Goal: Task Accomplishment & Management: Manage account settings

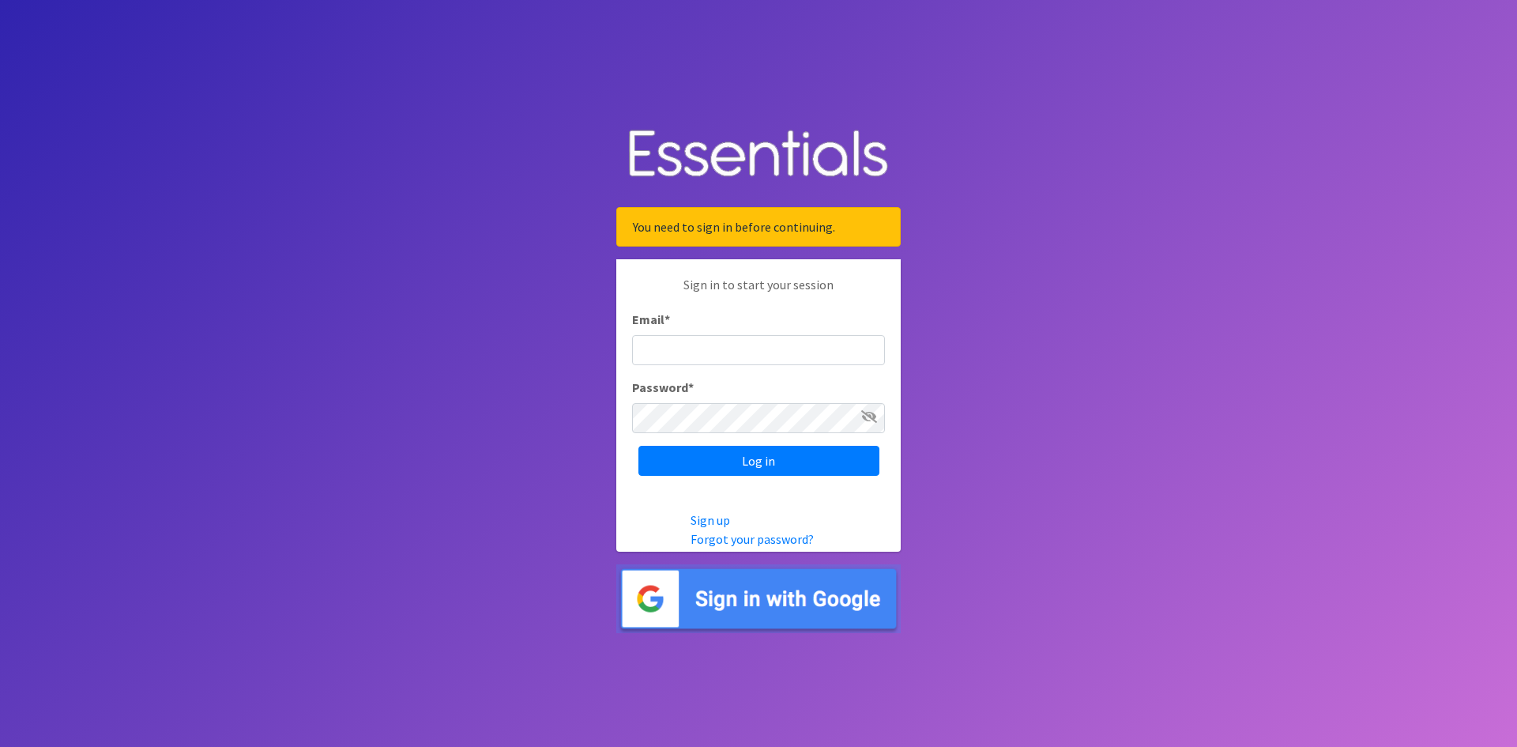
type input "shona.foster@athensareadiapers.com"
click at [845, 600] on img at bounding box center [758, 598] width 284 height 69
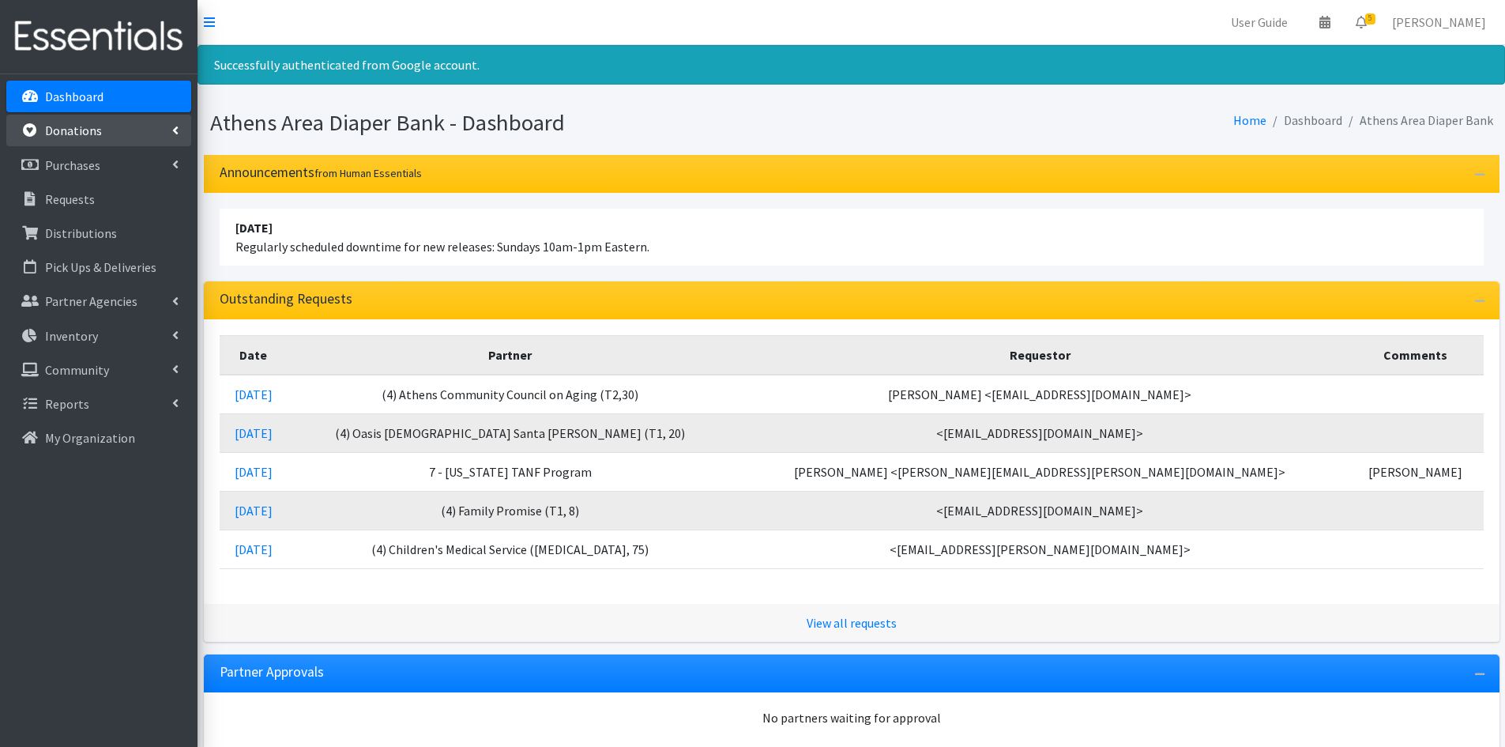
click at [80, 125] on p "Donations" at bounding box center [73, 130] width 57 height 16
click at [70, 162] on link "All Donations" at bounding box center [98, 165] width 185 height 32
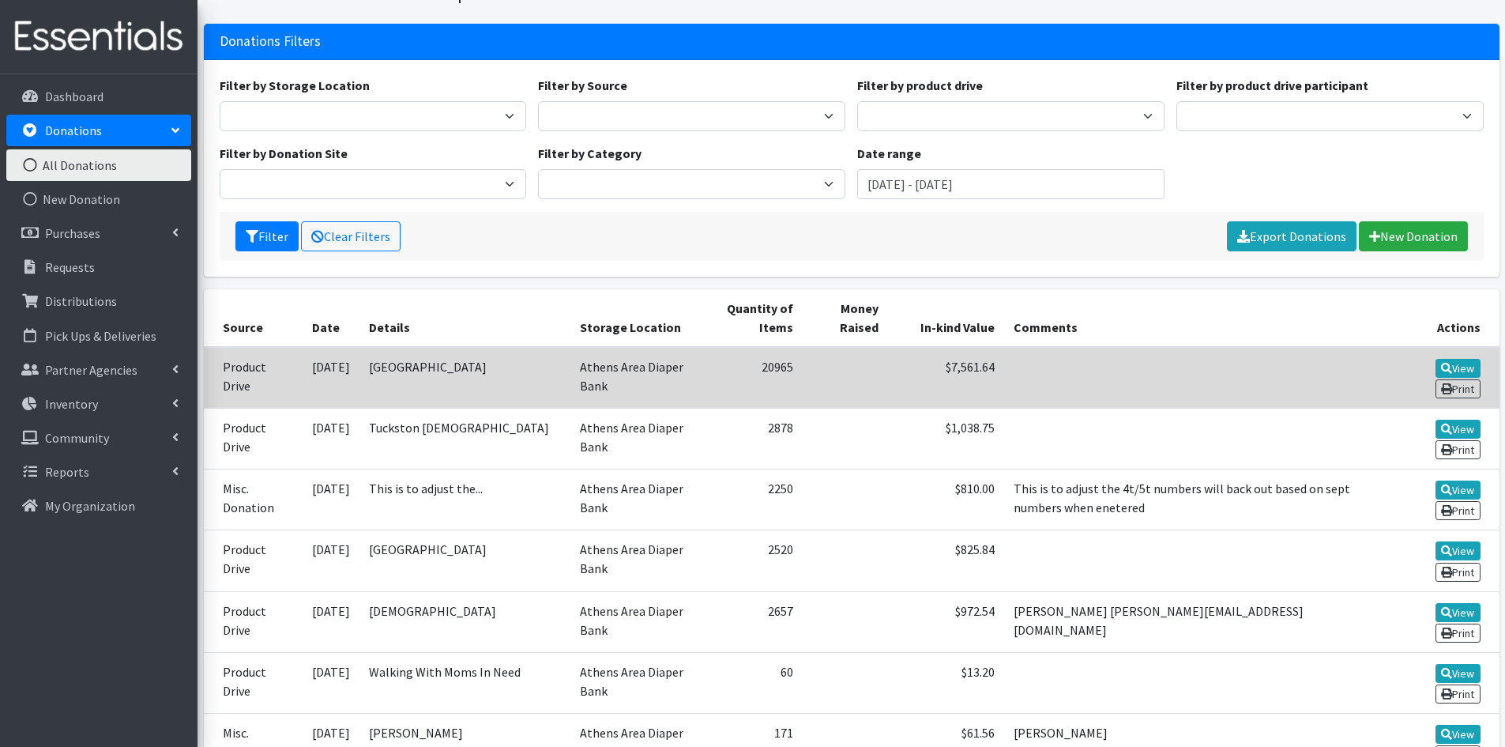
scroll to position [158, 0]
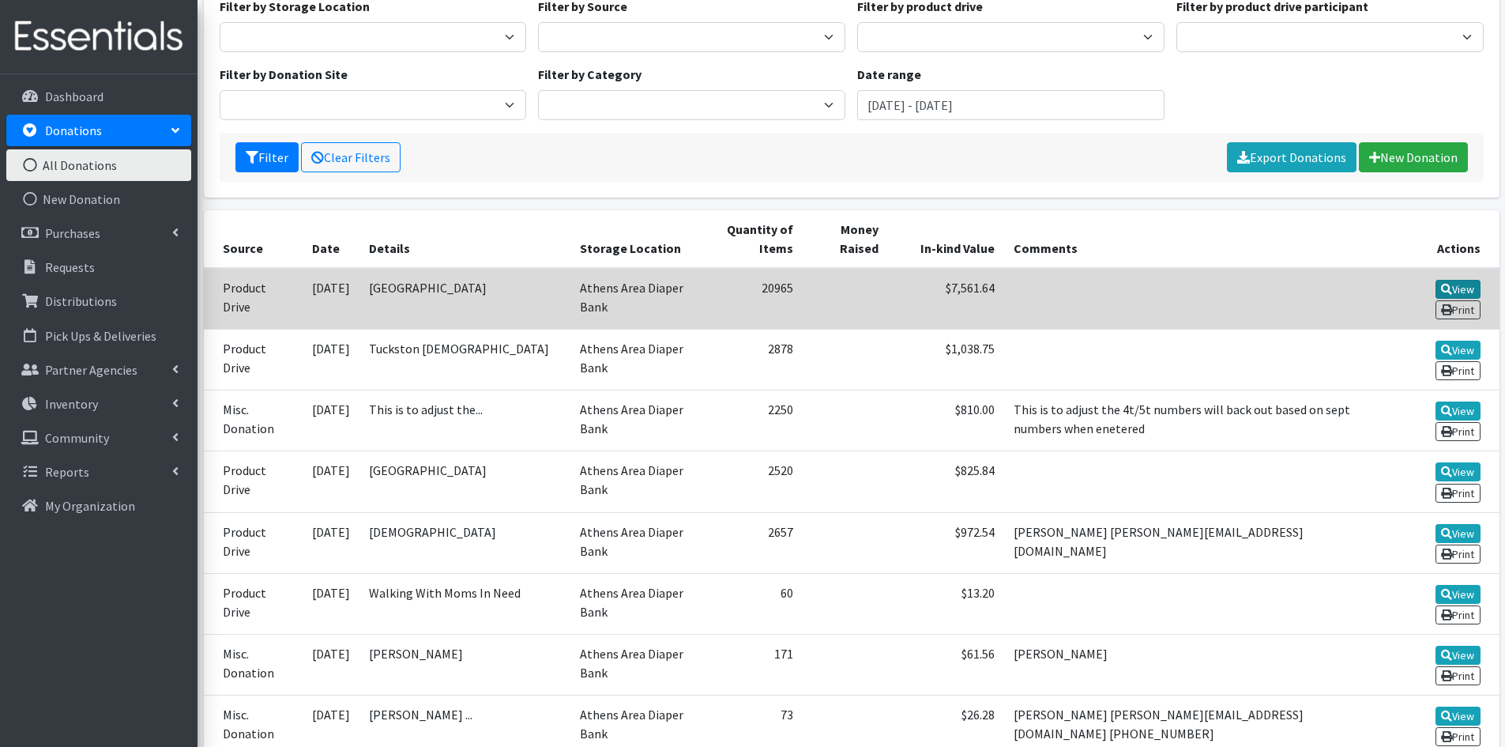
click at [1461, 287] on link "View" at bounding box center [1457, 289] width 45 height 19
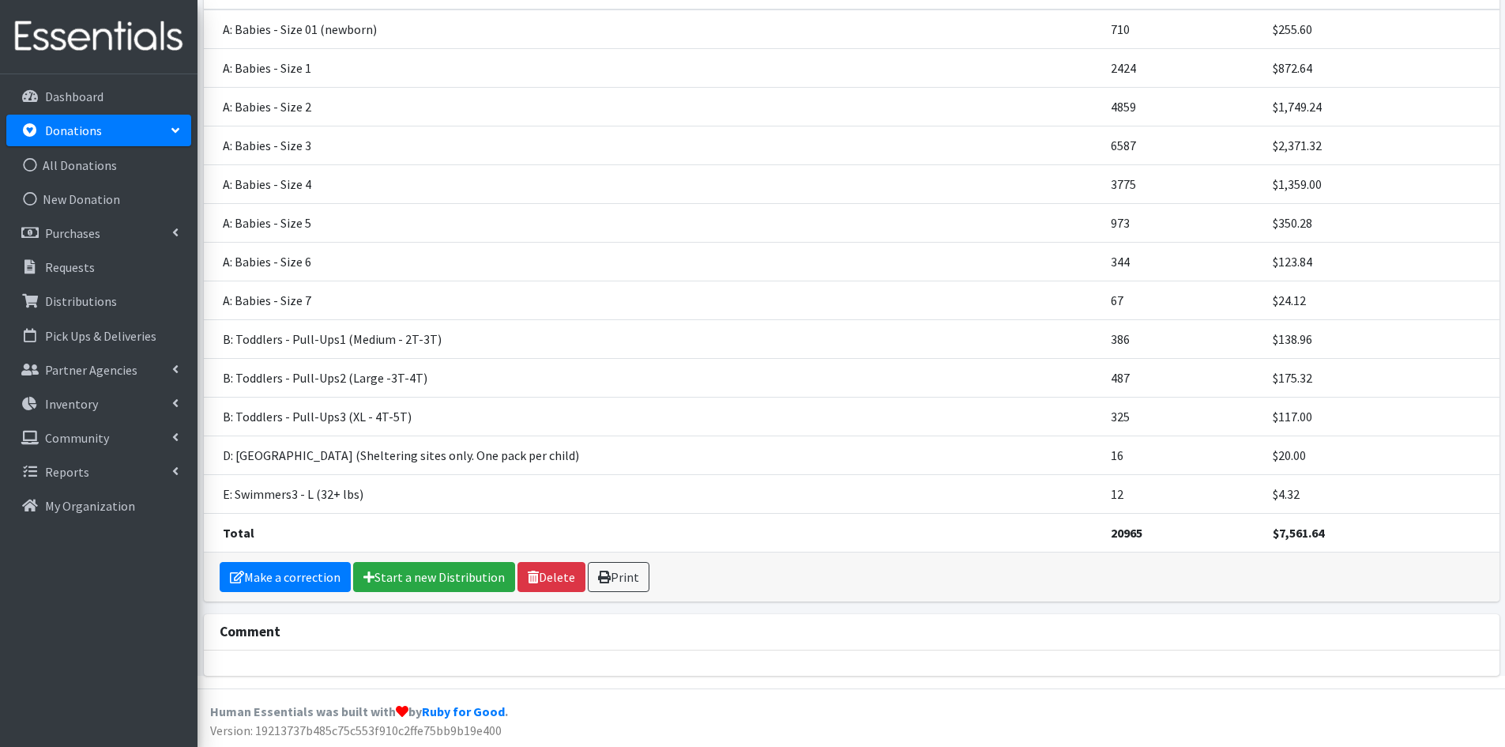
scroll to position [224, 0]
click at [262, 583] on link "Make a correction" at bounding box center [285, 576] width 131 height 30
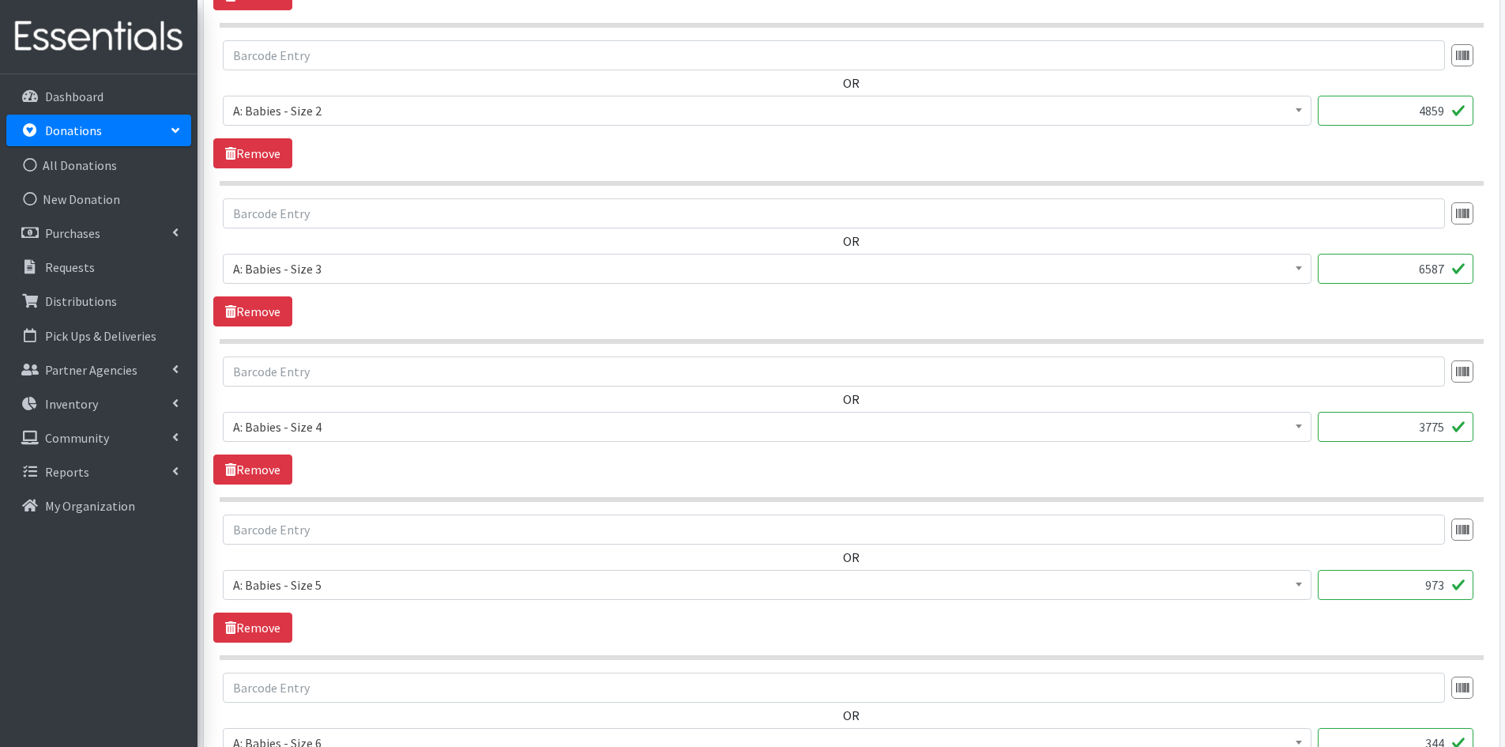
scroll to position [948, 0]
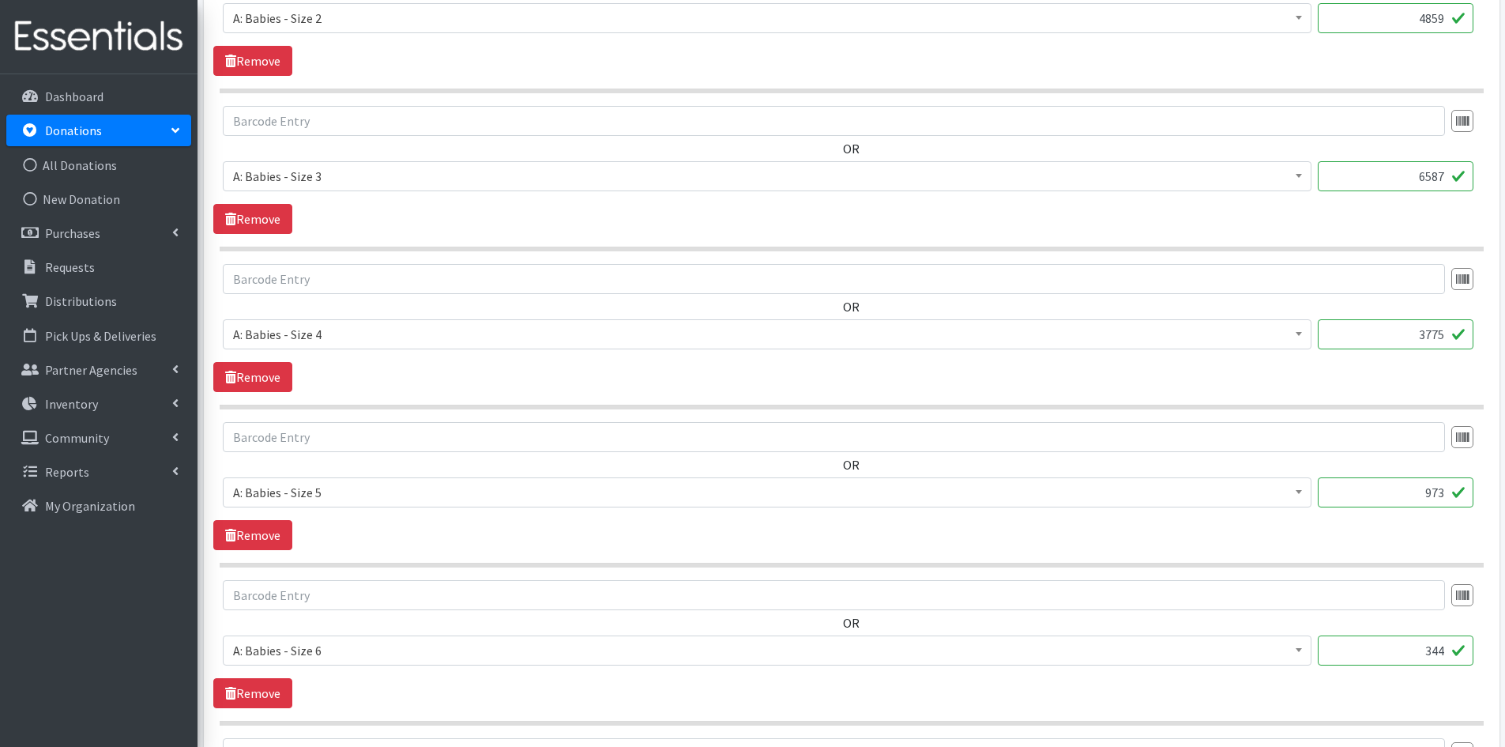
drag, startPoint x: 1398, startPoint y: 491, endPoint x: 1492, endPoint y: 486, distance: 94.2
click at [1492, 486] on div "Source * Product Drive Manufacturer Donation Site Misc. Donation Donation Site …" at bounding box center [852, 559] width 1296 height 2809
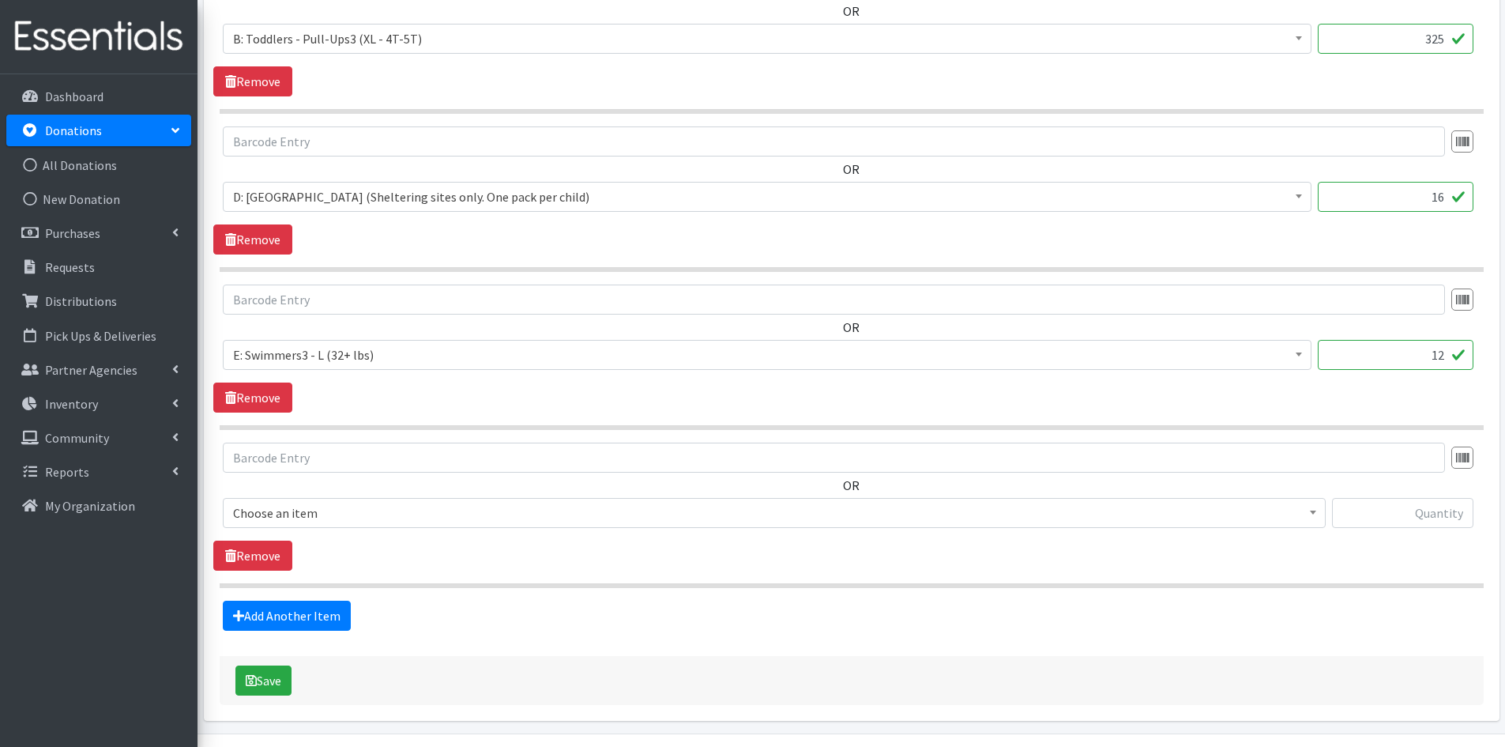
scroll to position [2237, 0]
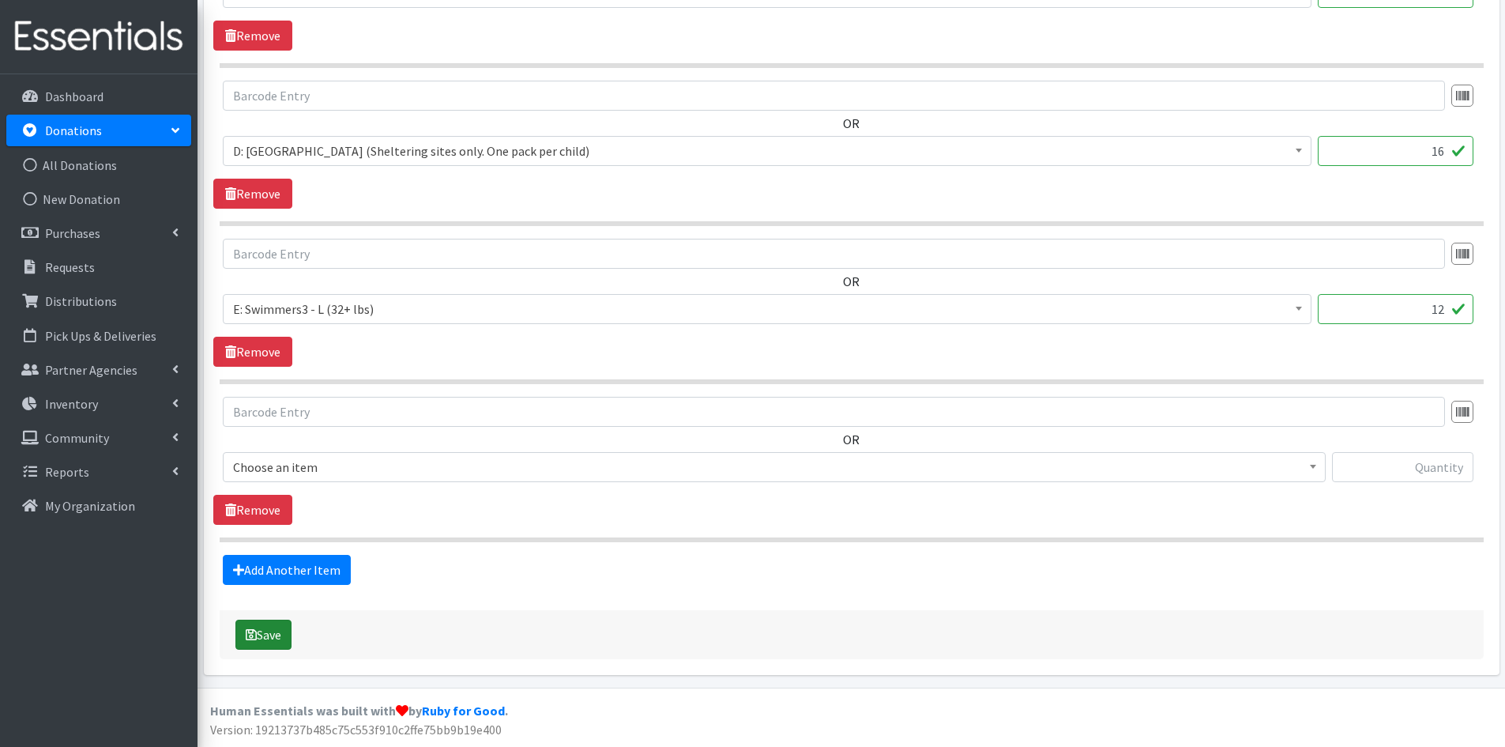
type input "1116"
click at [258, 627] on button "Save" at bounding box center [263, 634] width 56 height 30
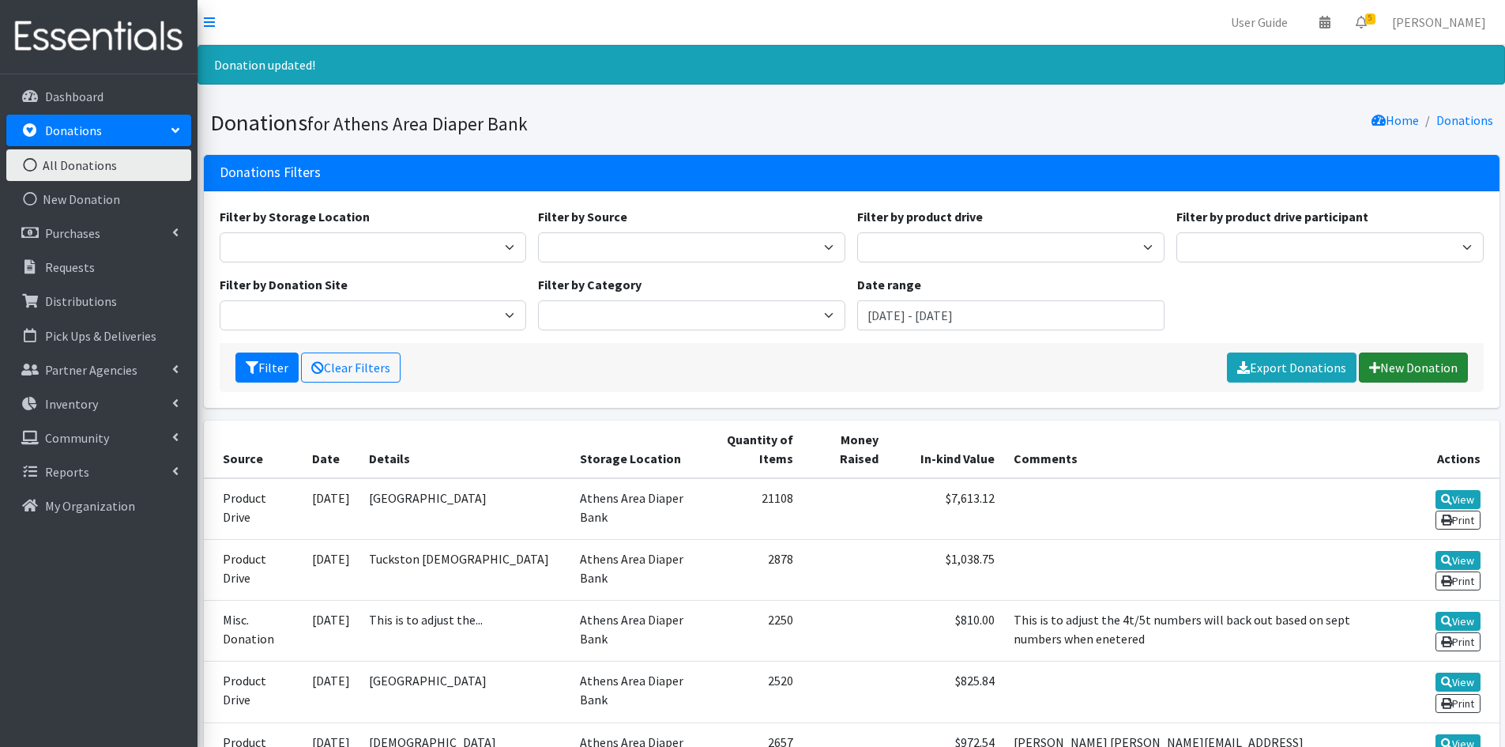
click at [1437, 362] on link "New Donation" at bounding box center [1413, 367] width 109 height 30
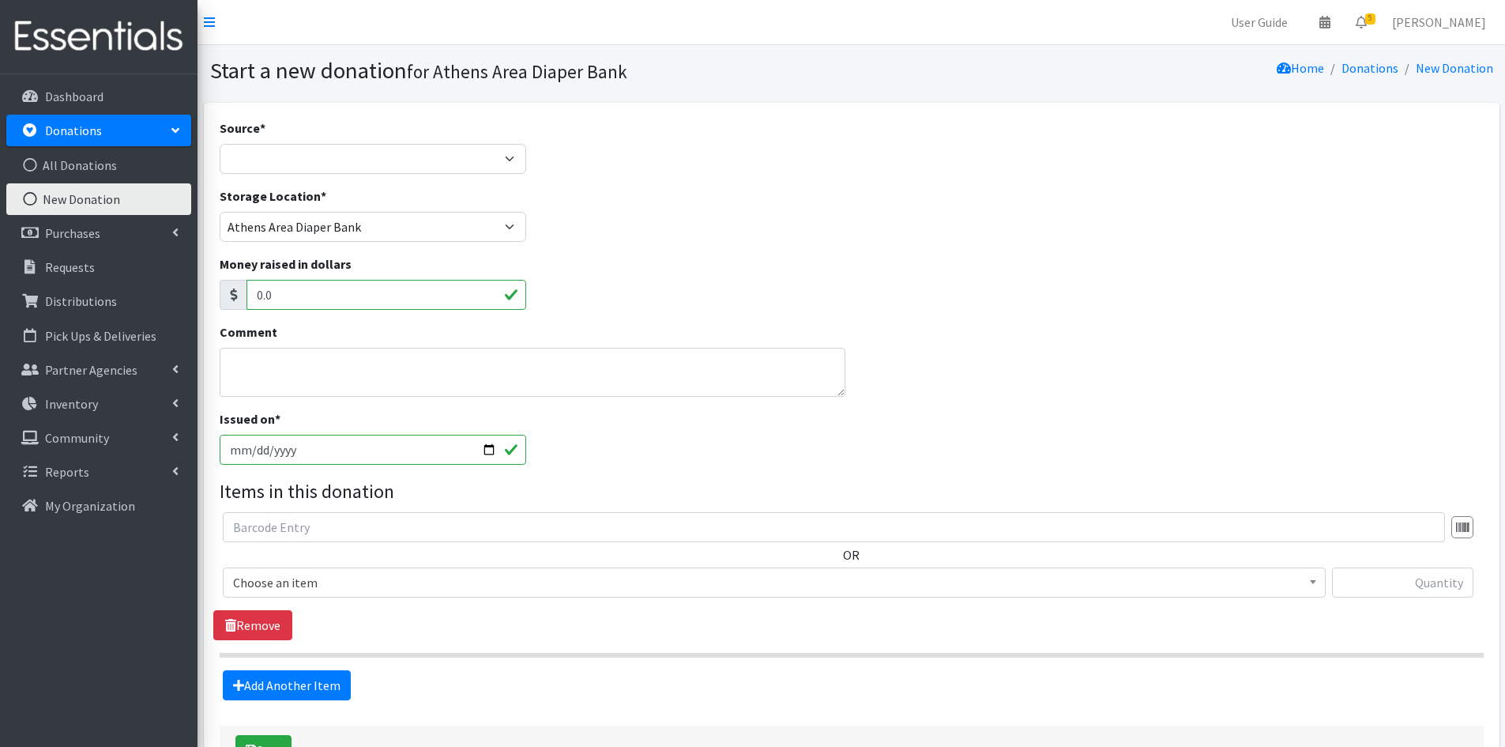
click at [484, 446] on input "[DATE]" at bounding box center [373, 450] width 307 height 30
type input "[DATE]"
click at [413, 583] on span "Choose an item" at bounding box center [774, 582] width 1082 height 22
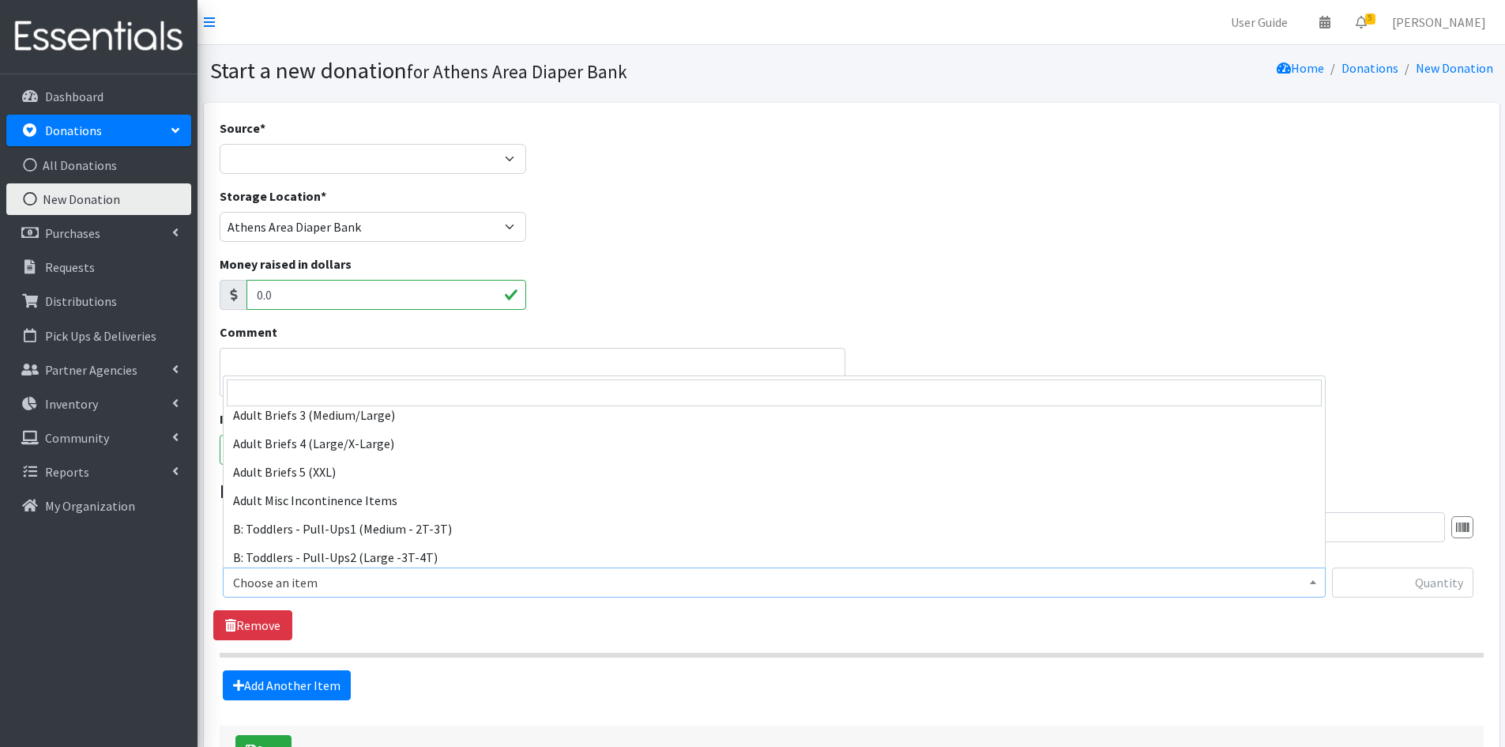
scroll to position [395, 0]
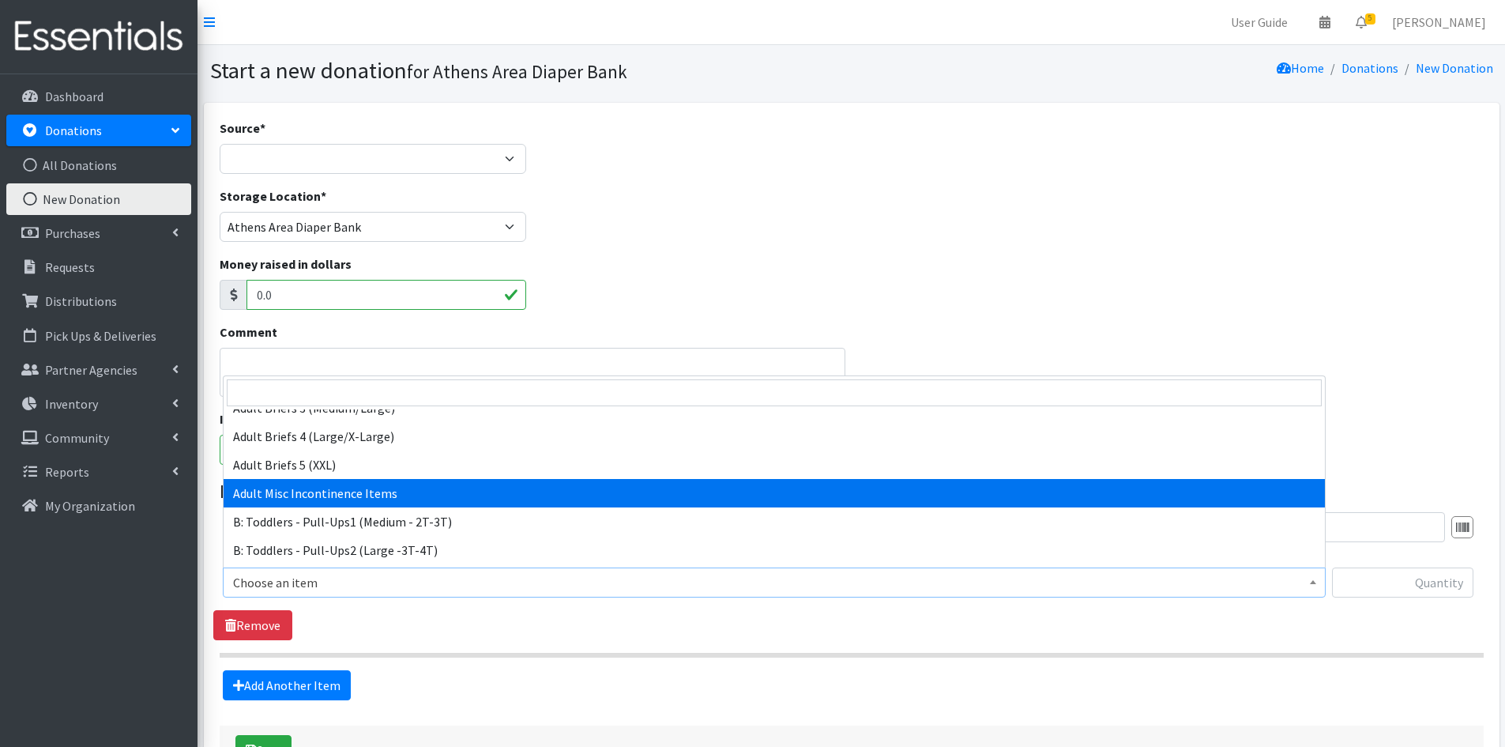
select select "15086"
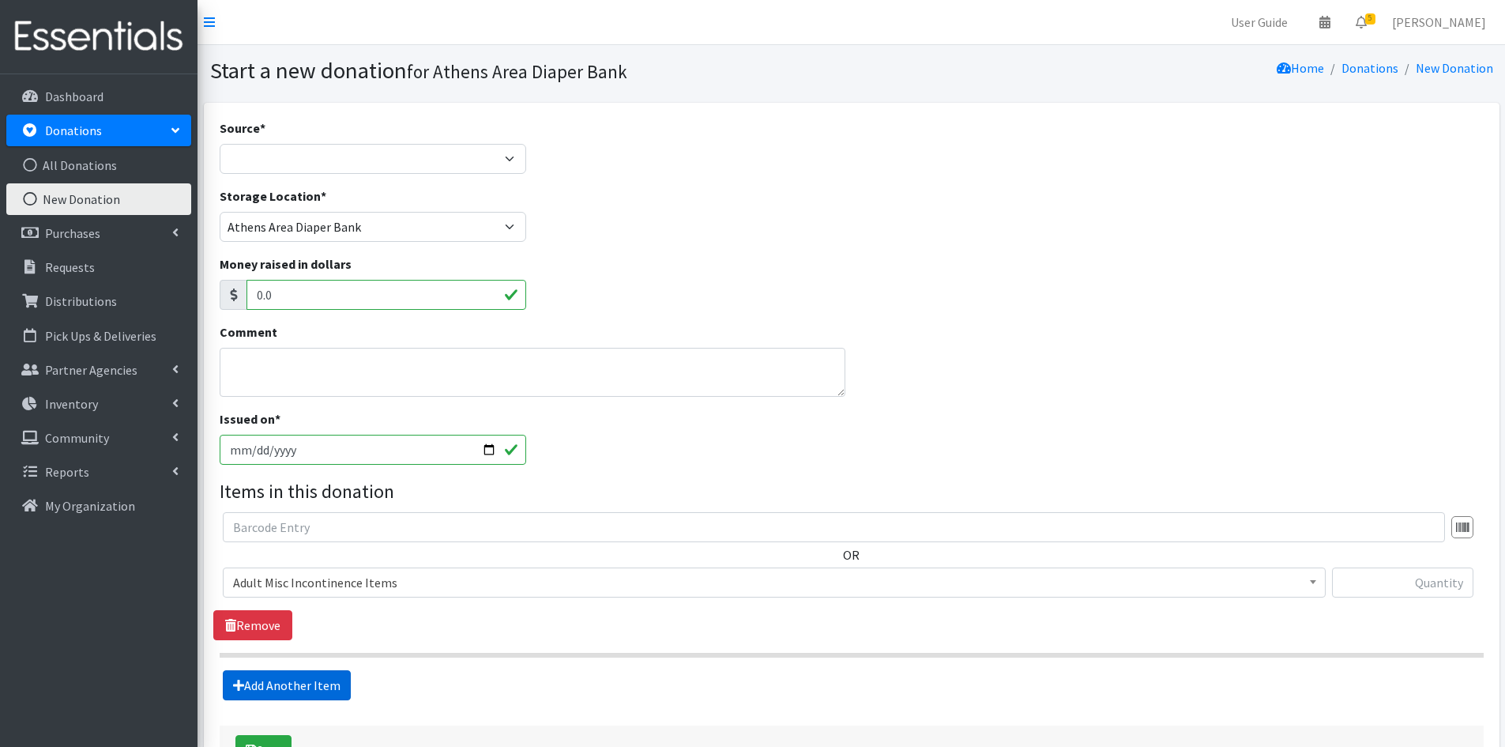
click at [313, 677] on link "Add Another Item" at bounding box center [287, 685] width 128 height 30
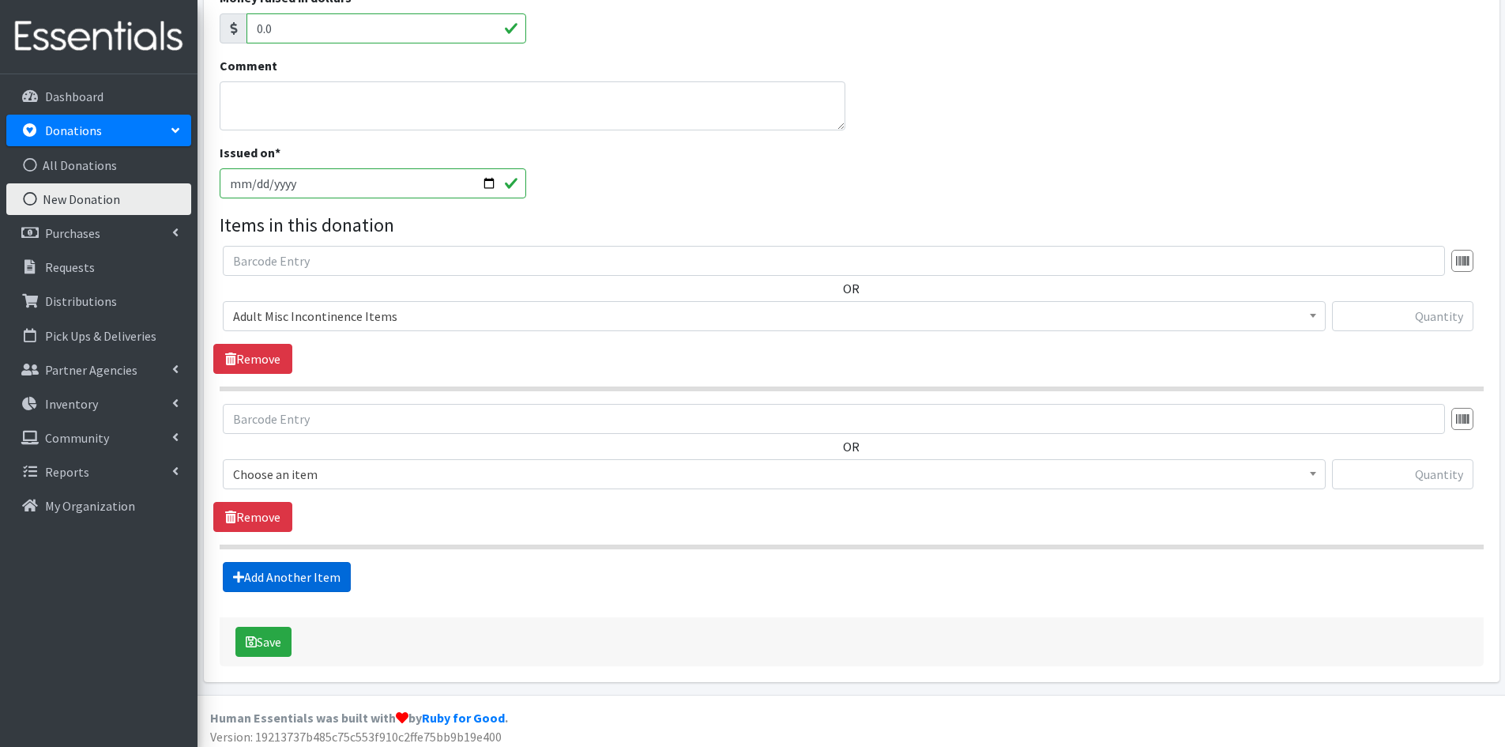
scroll to position [273, 0]
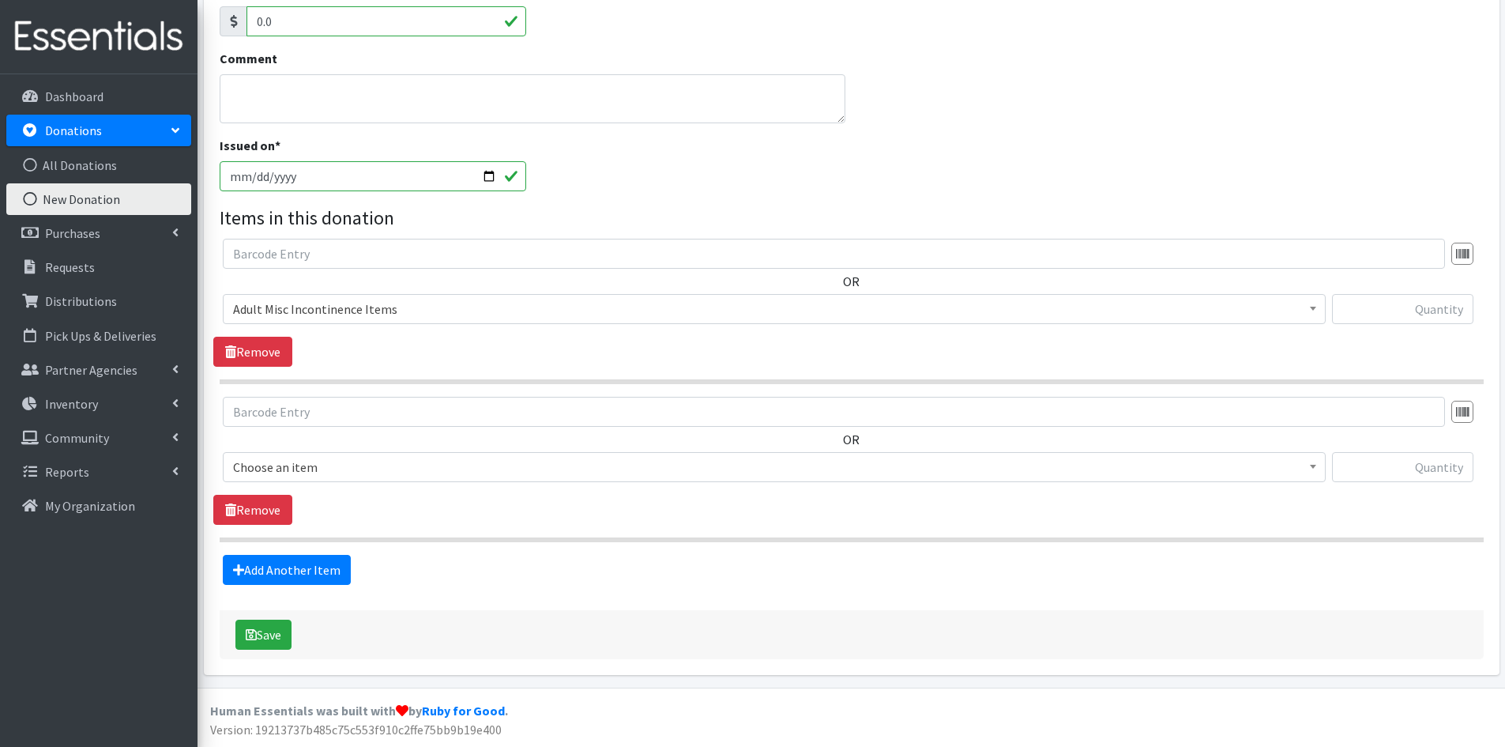
click at [397, 473] on span "Choose an item" at bounding box center [774, 467] width 1082 height 22
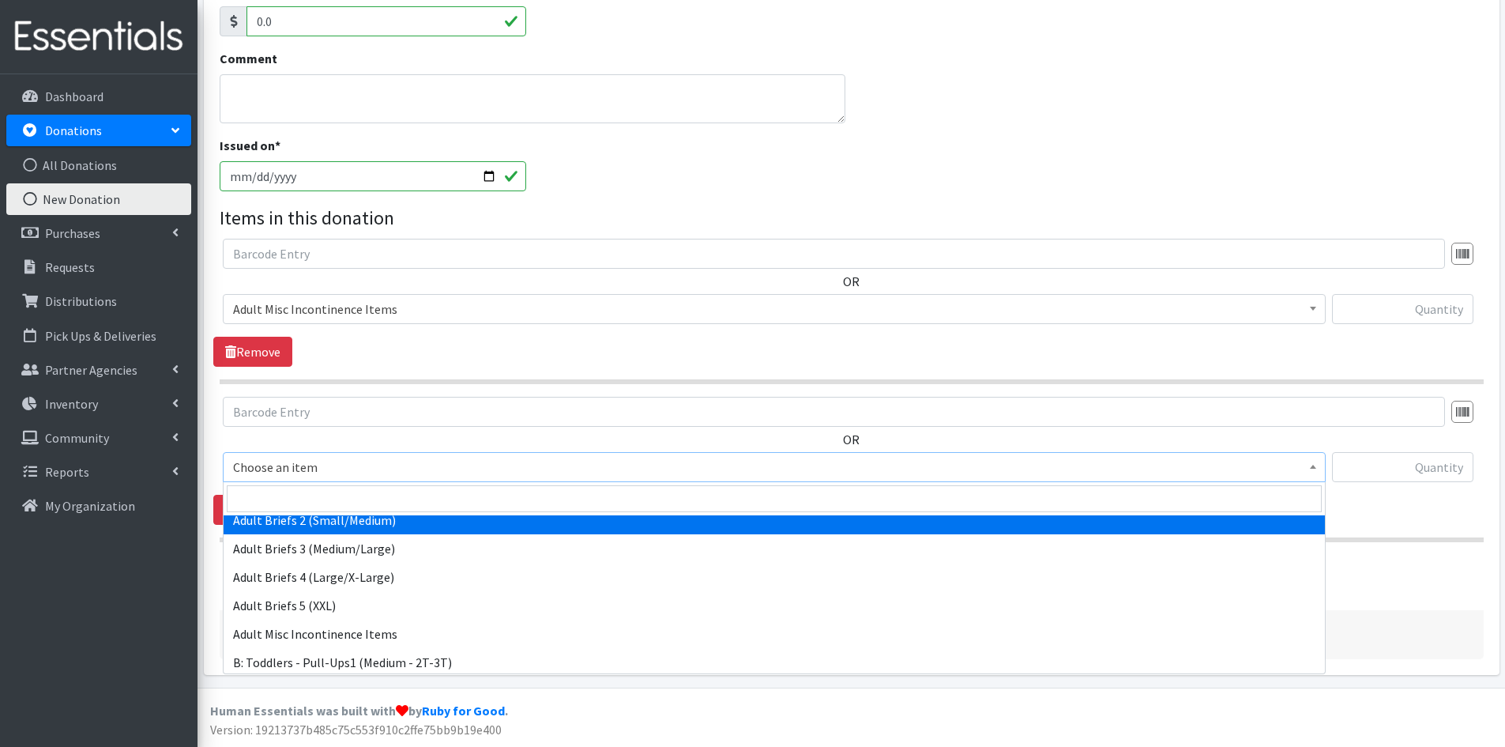
scroll to position [281, 0]
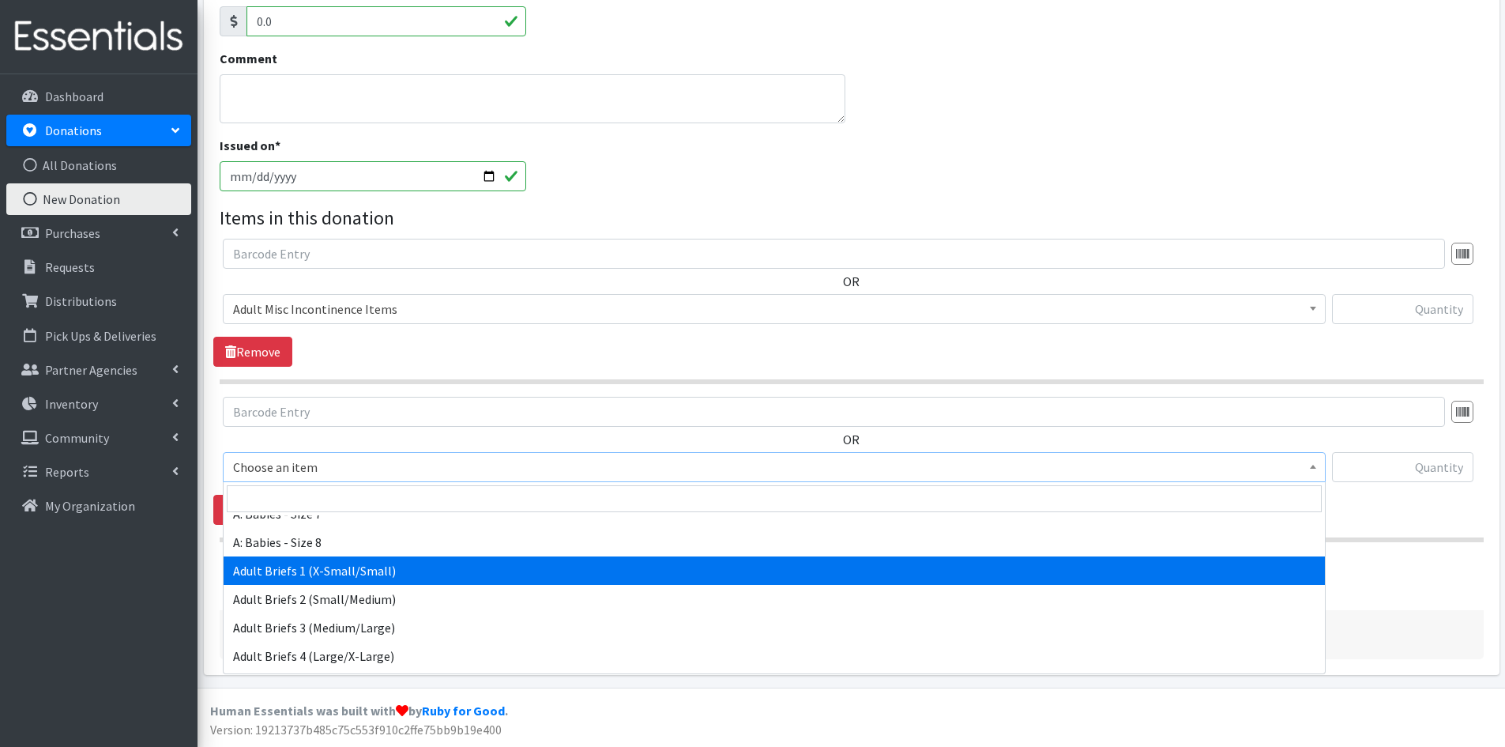
select select "8887"
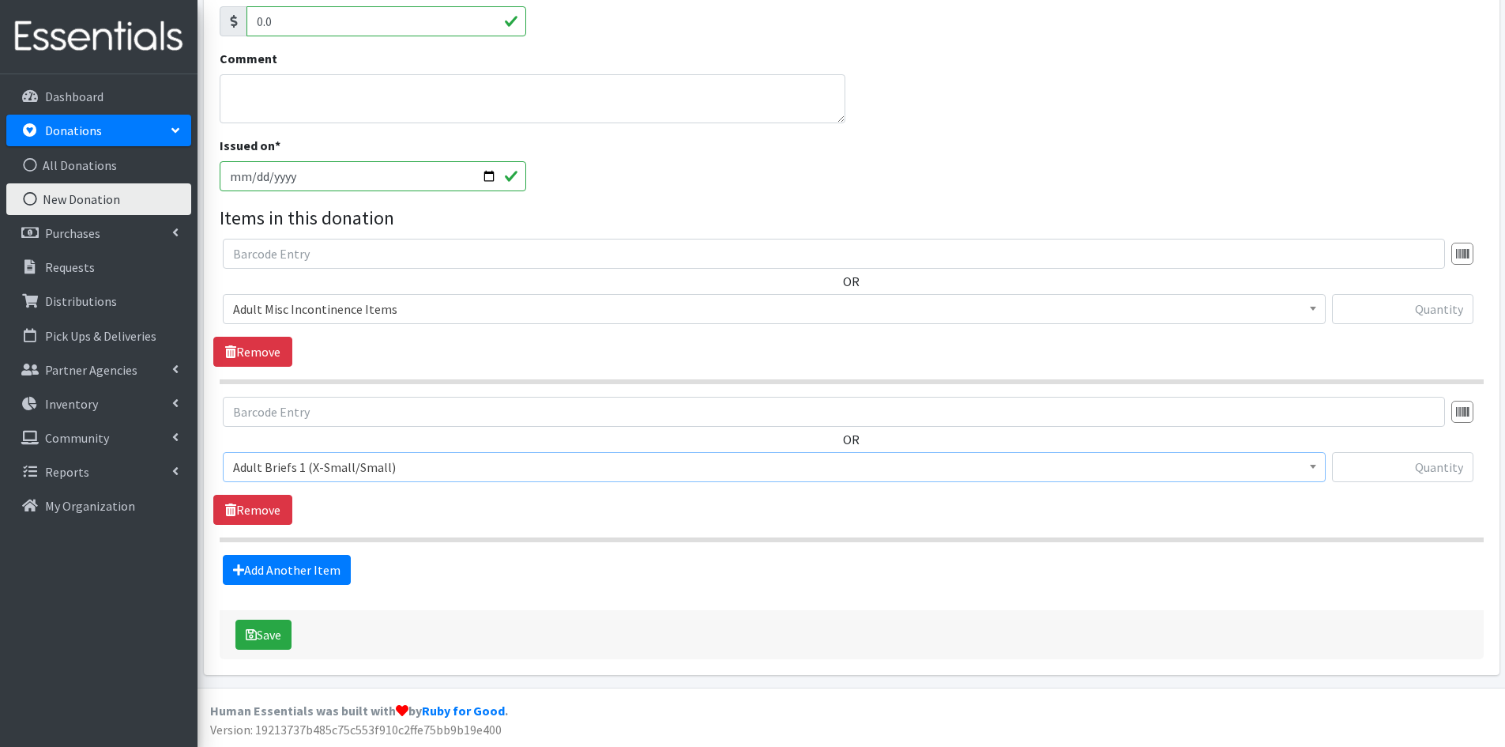
click at [531, 510] on div "OR Choose an item A: Babies - Size 01 (newborn) A: Babies - Size 0 (Preemie) A:…" at bounding box center [851, 461] width 1276 height 128
click at [303, 566] on link "Add Another Item" at bounding box center [287, 570] width 128 height 30
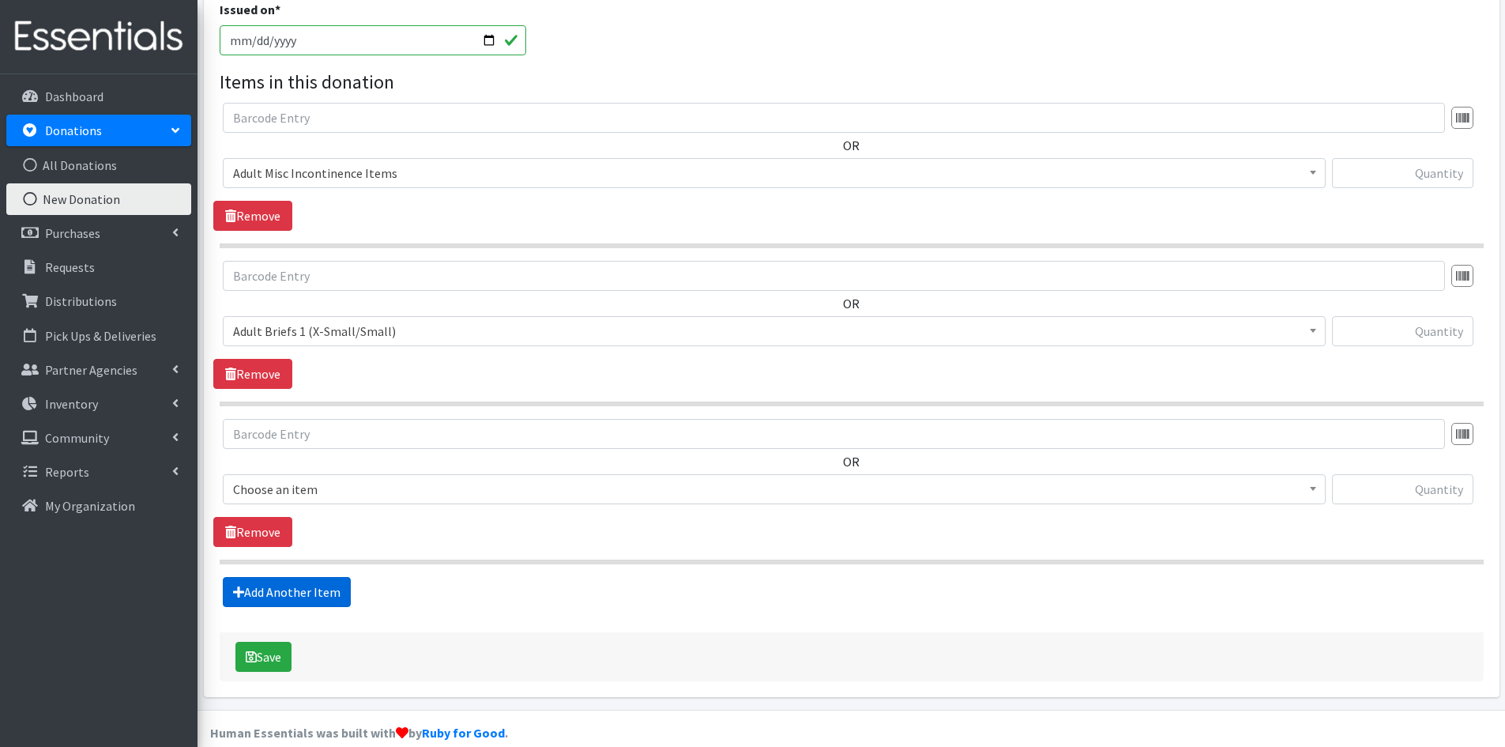
scroll to position [431, 0]
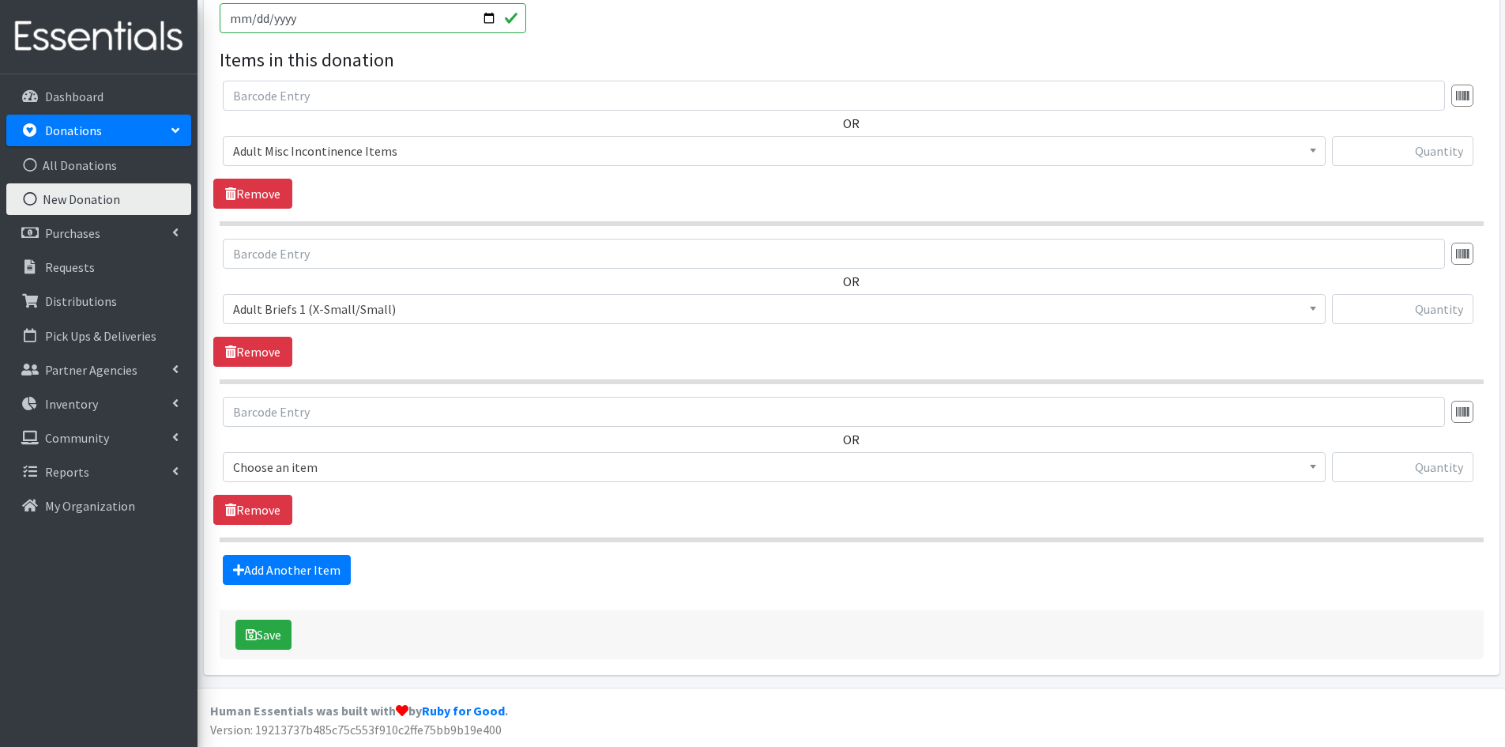
click at [415, 471] on span "Choose an item" at bounding box center [774, 467] width 1082 height 22
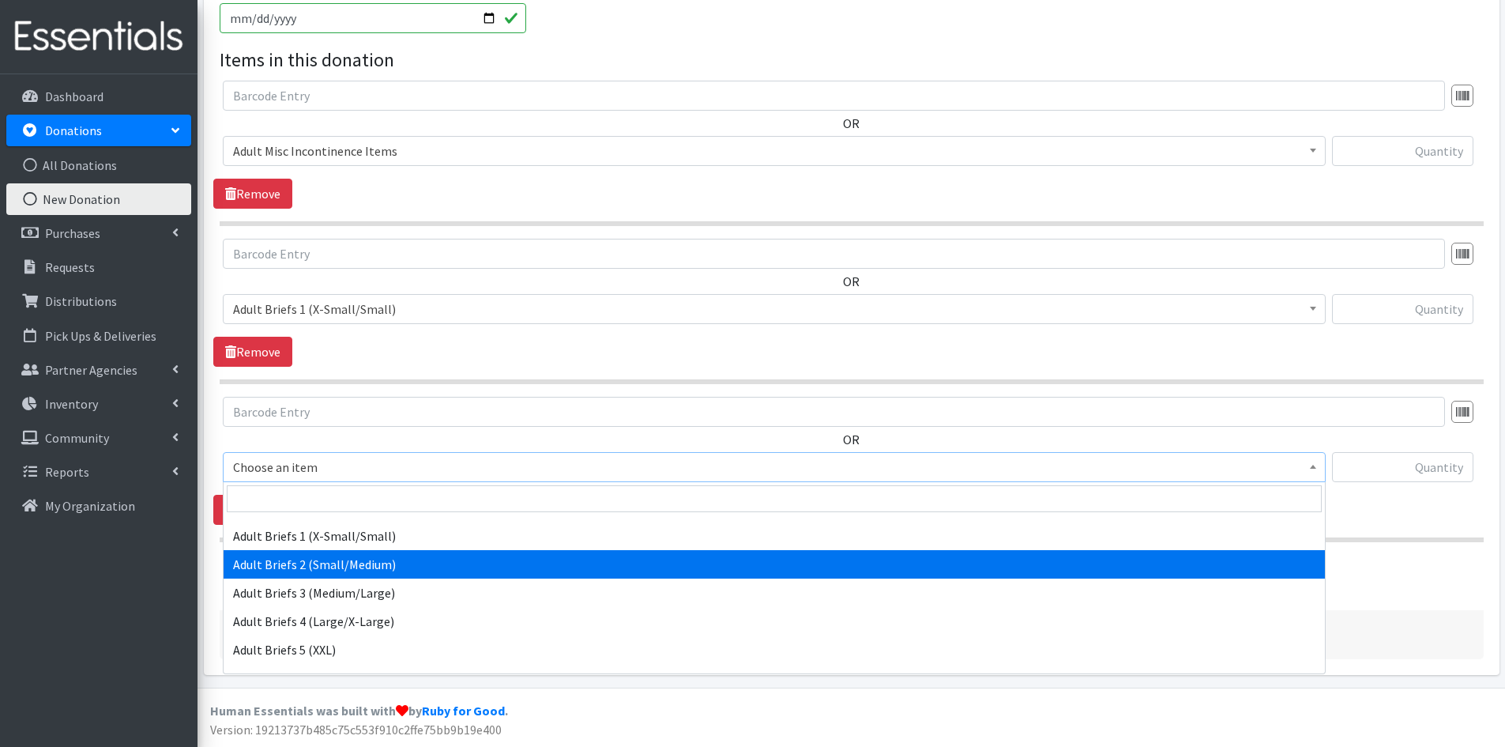
scroll to position [237, 0]
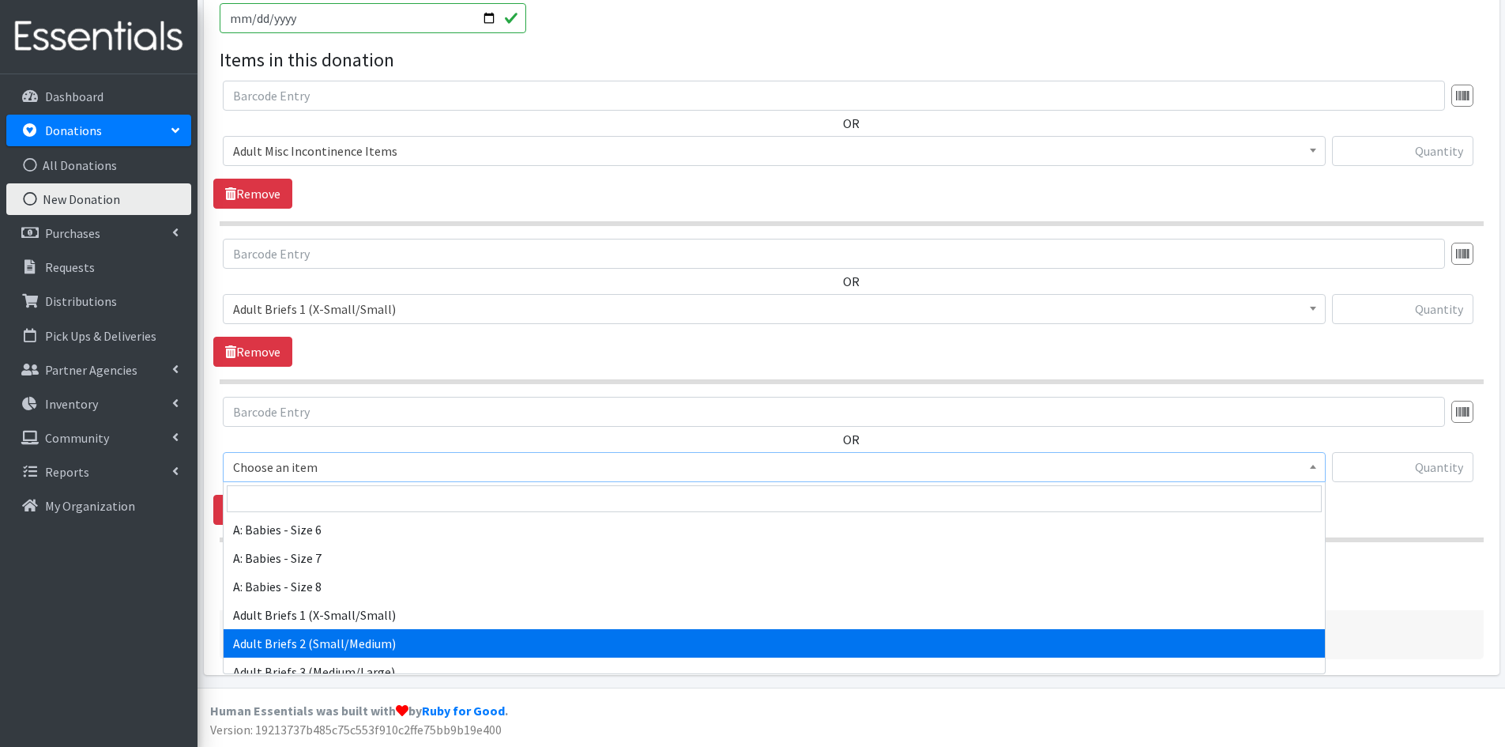
select select "5601"
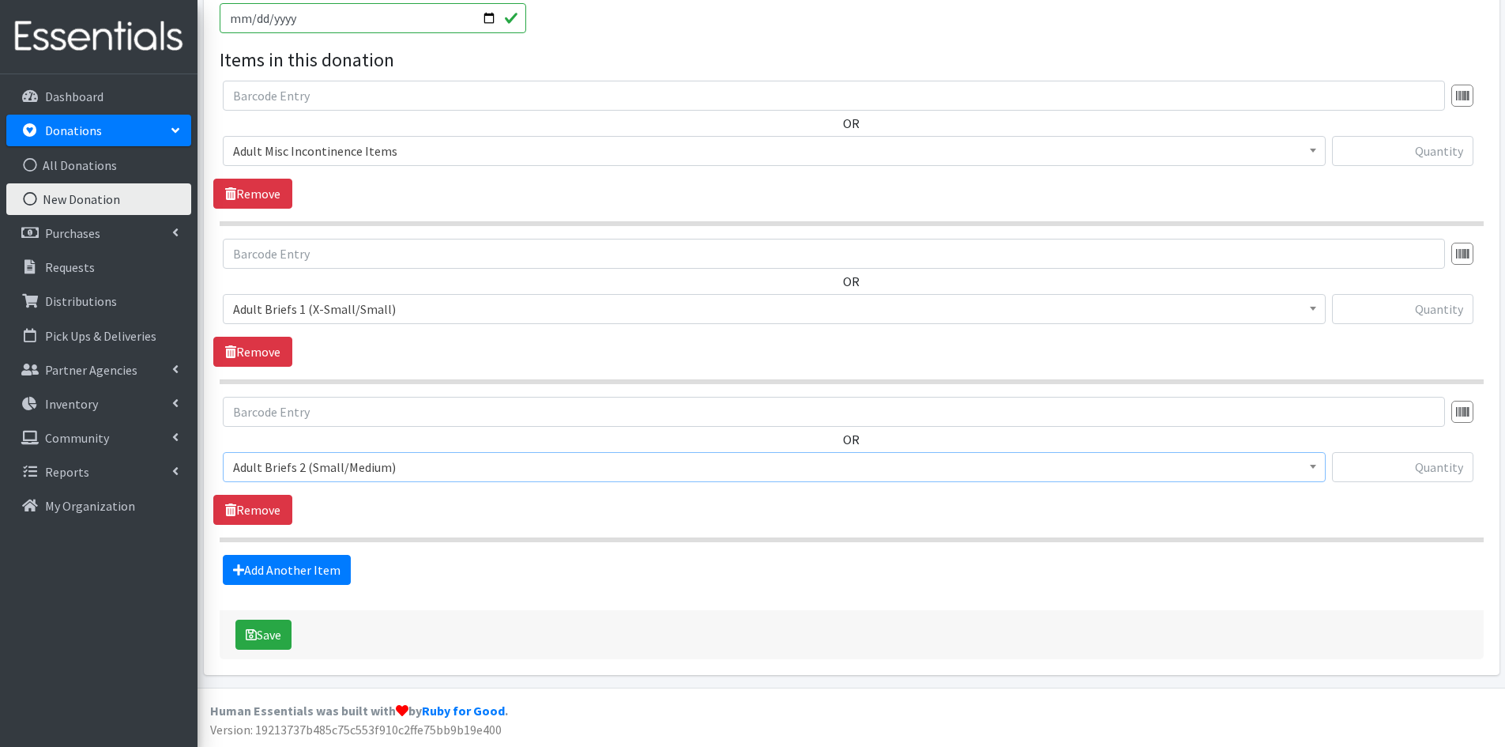
click at [514, 524] on div "OR Choose an item A: Babies - Size 01 (newborn) A: Babies - Size 0 (Preemie) A:…" at bounding box center [851, 461] width 1276 height 128
click at [308, 569] on link "Add Another Item" at bounding box center [287, 570] width 128 height 30
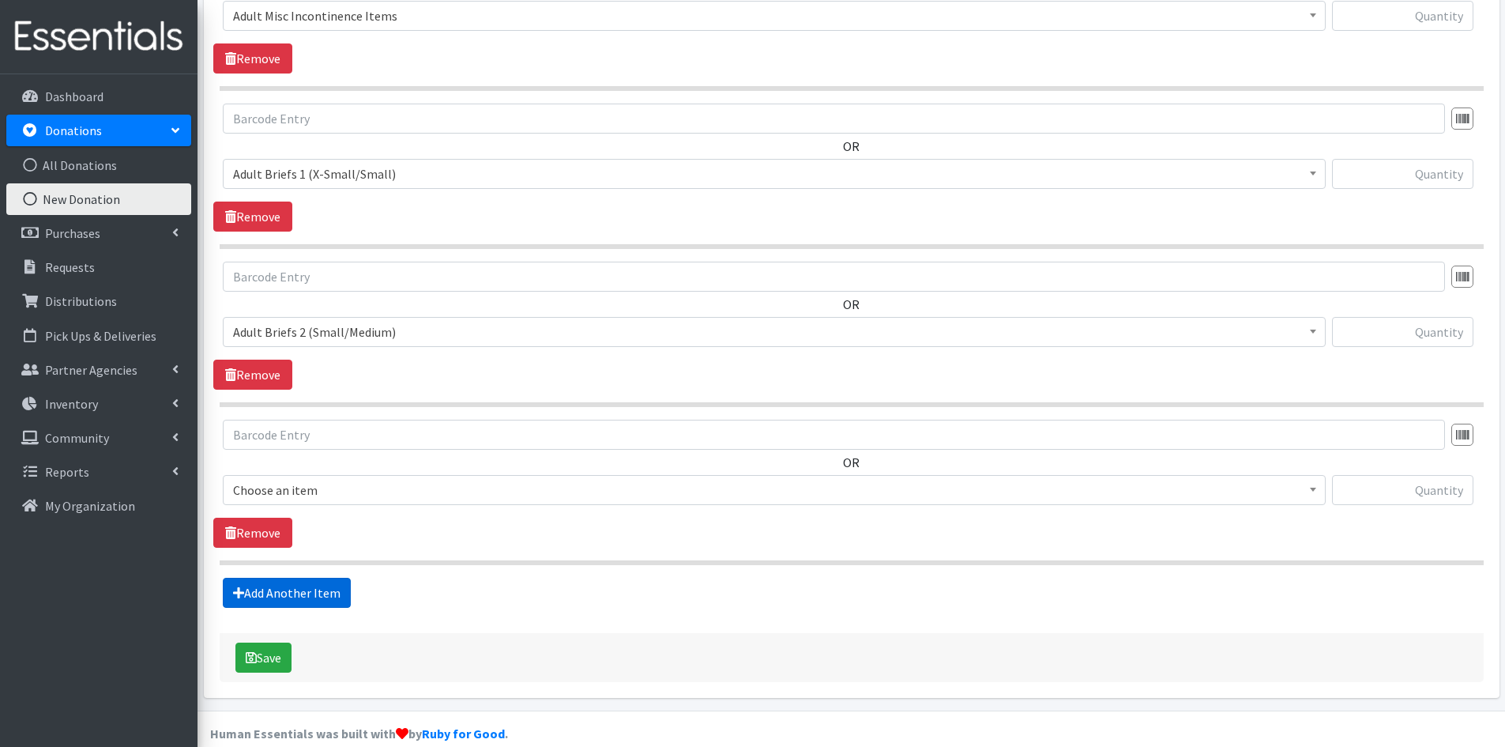
scroll to position [589, 0]
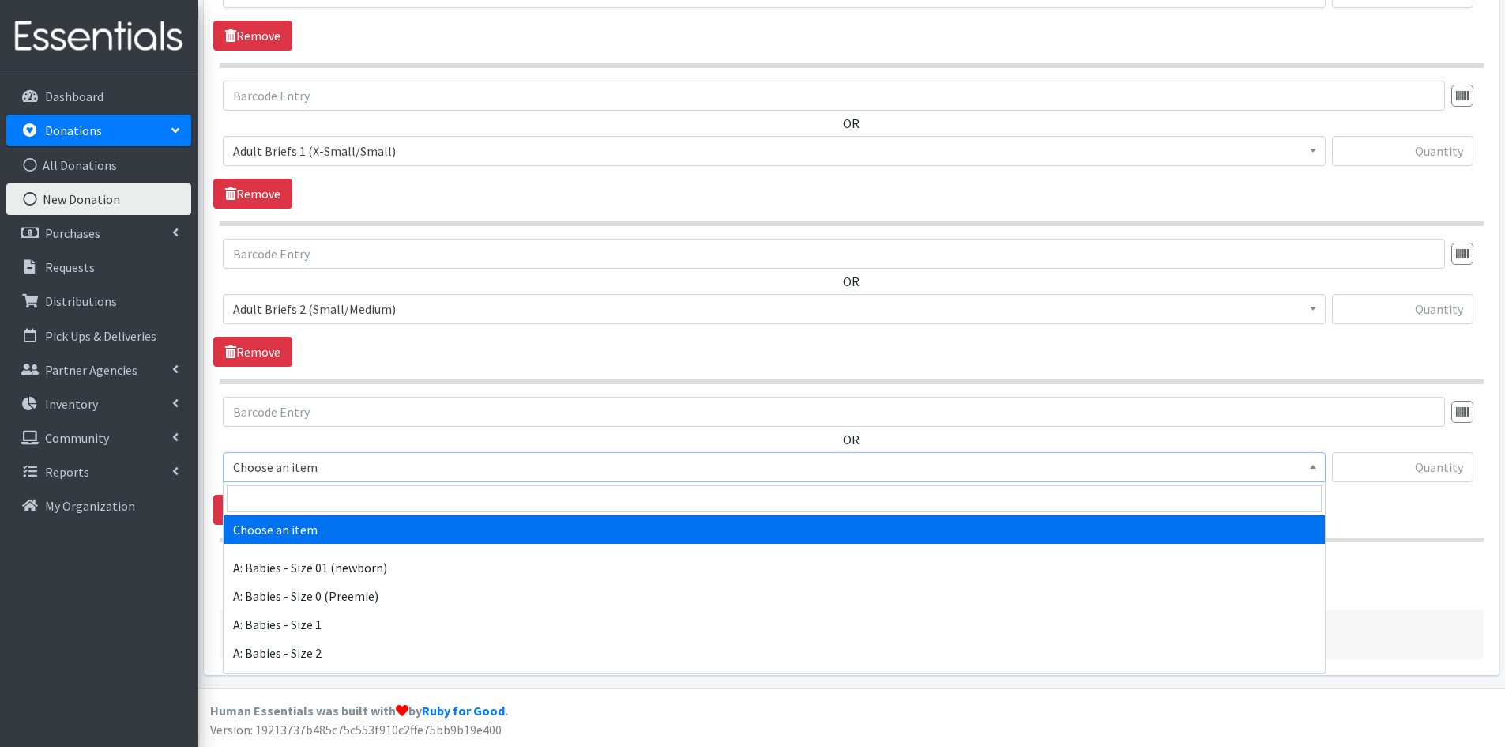
click at [396, 472] on span "Choose an item" at bounding box center [774, 467] width 1082 height 22
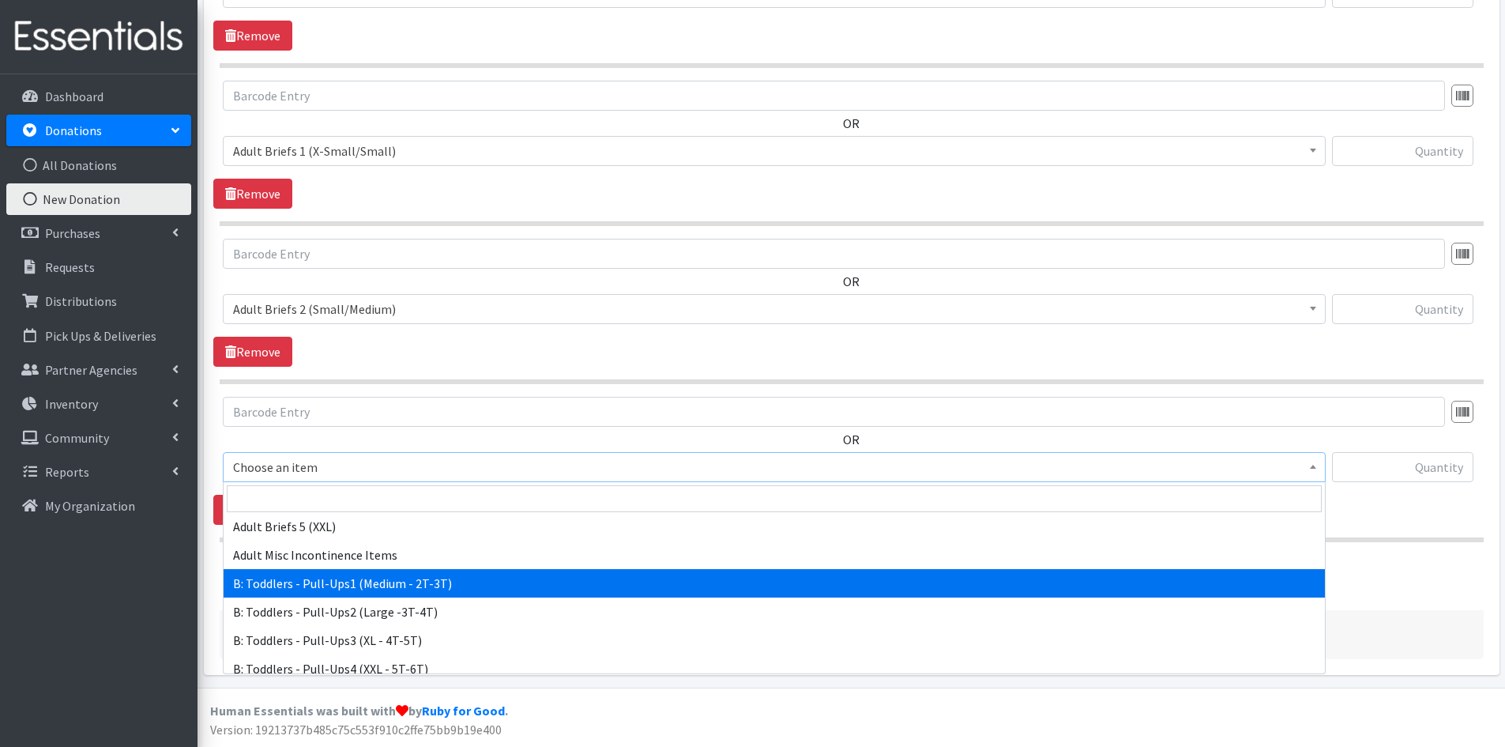
scroll to position [360, 0]
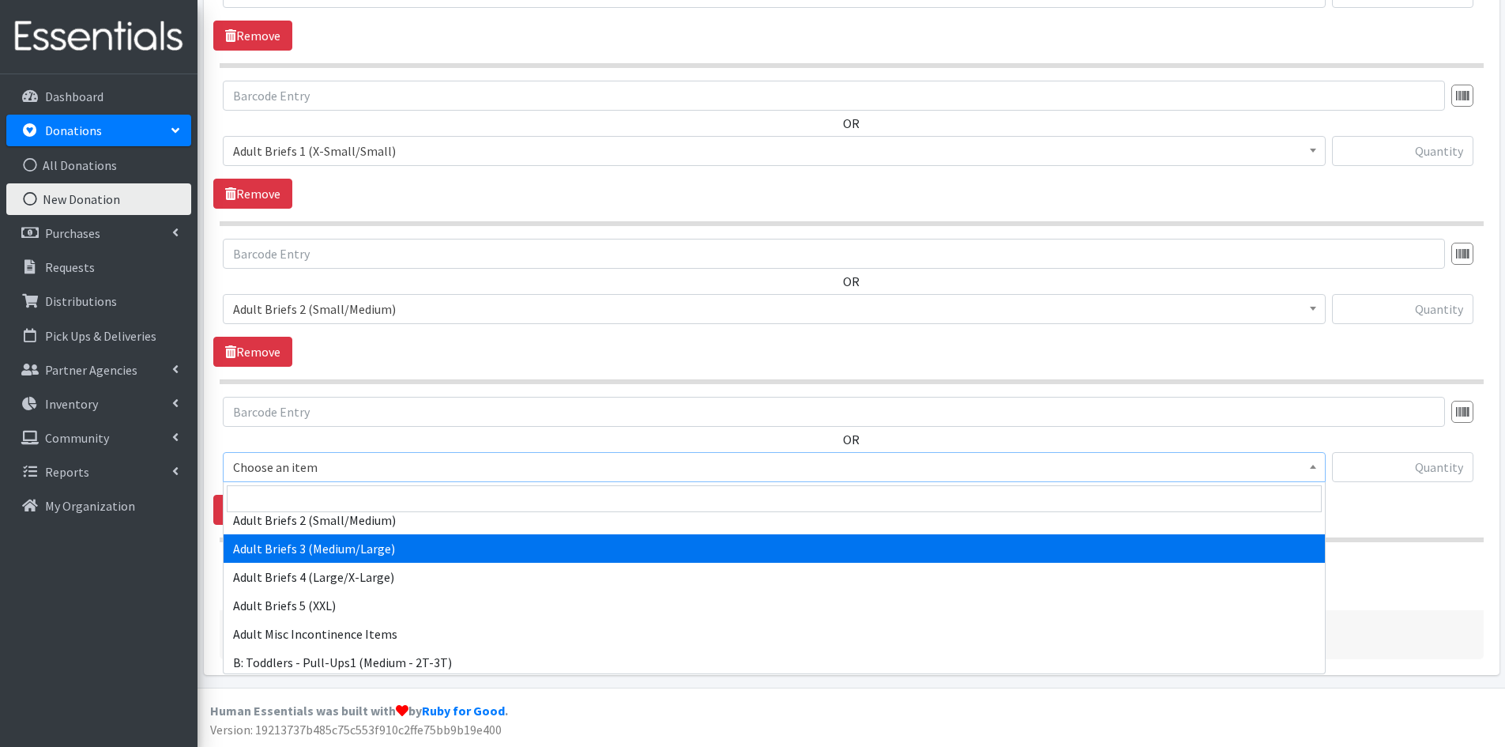
select select "5596"
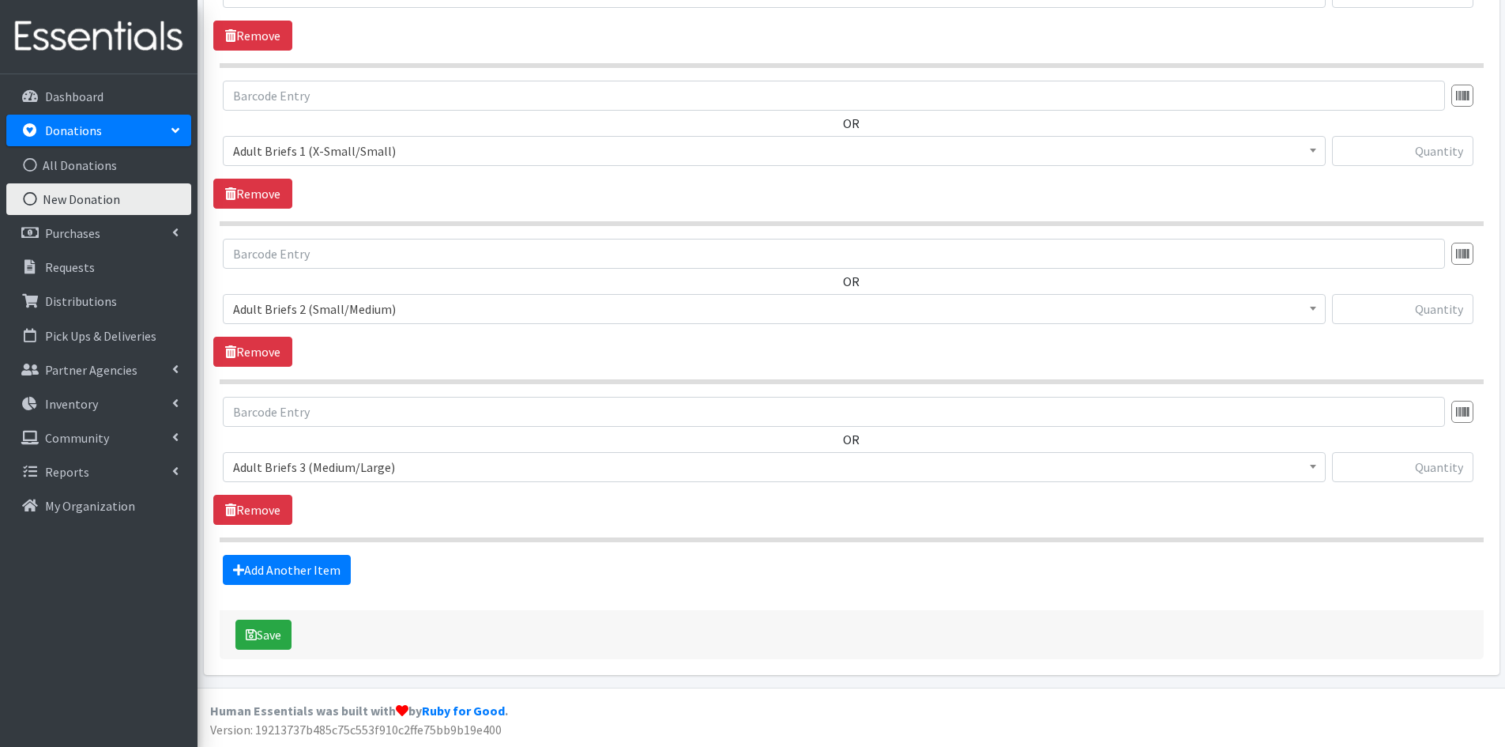
click at [442, 524] on div "OR Choose an item A: Babies - Size 01 (newborn) A: Babies - Size 0 (Preemie) A:…" at bounding box center [851, 461] width 1276 height 128
click at [328, 566] on link "Add Another Item" at bounding box center [287, 570] width 128 height 30
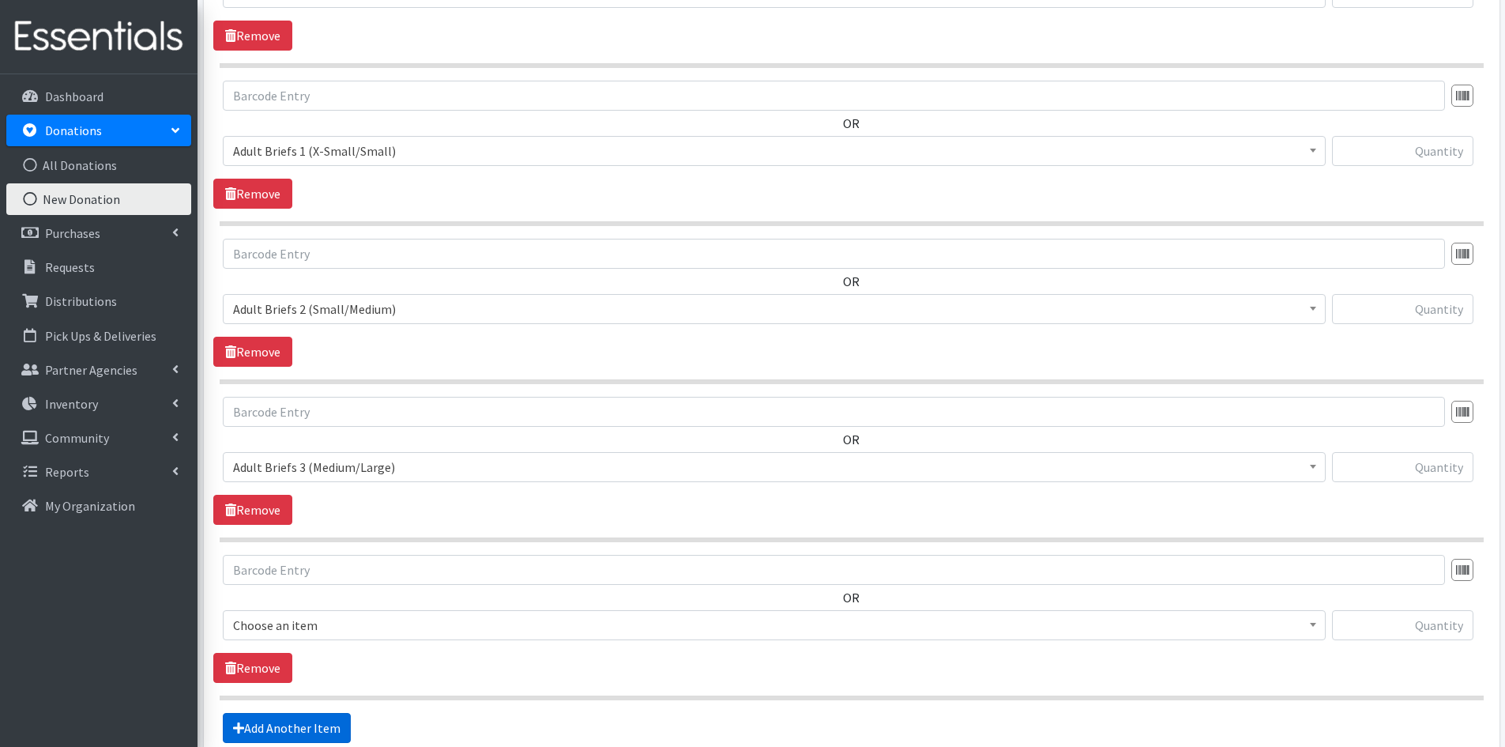
scroll to position [747, 0]
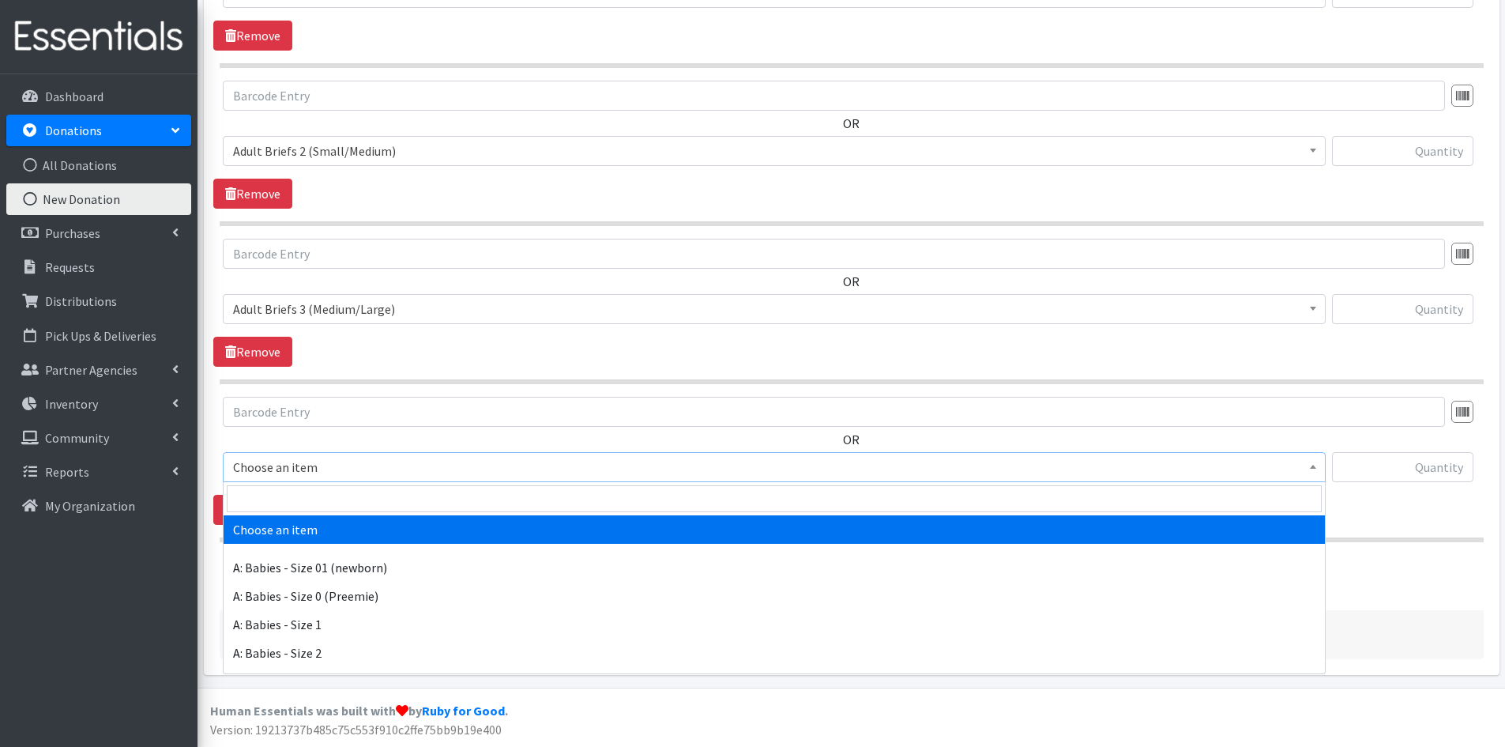
click at [404, 465] on span "Choose an item" at bounding box center [774, 467] width 1082 height 22
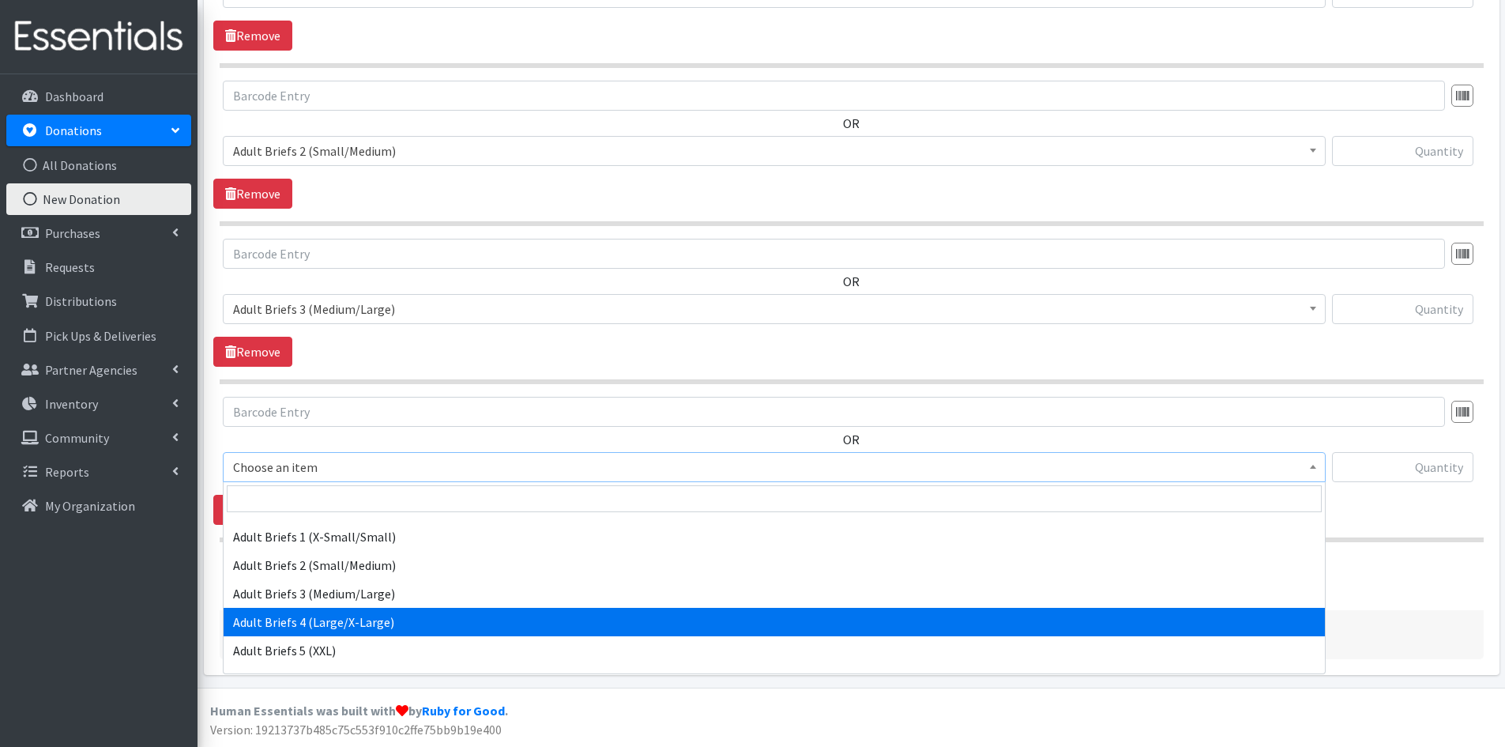
scroll to position [395, 0]
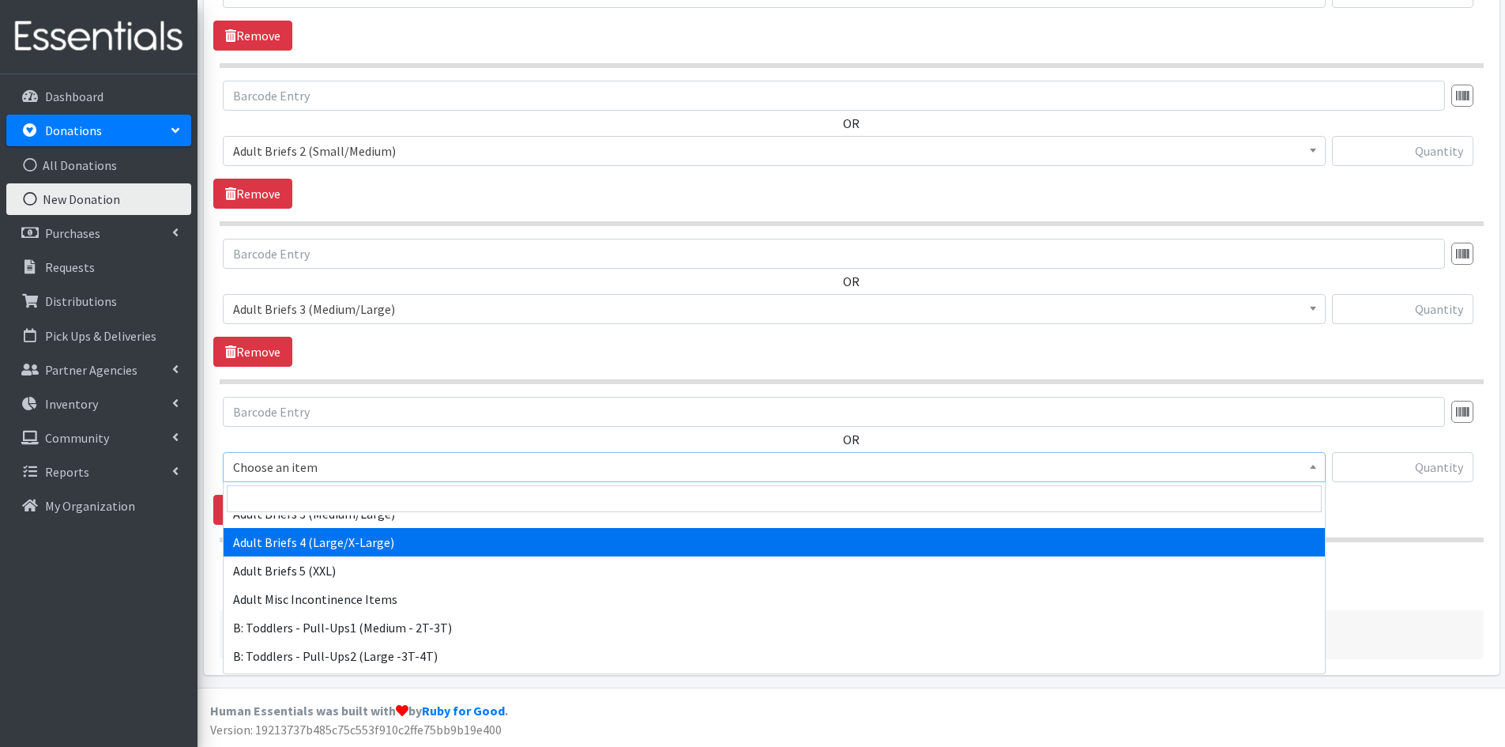
select select "5609"
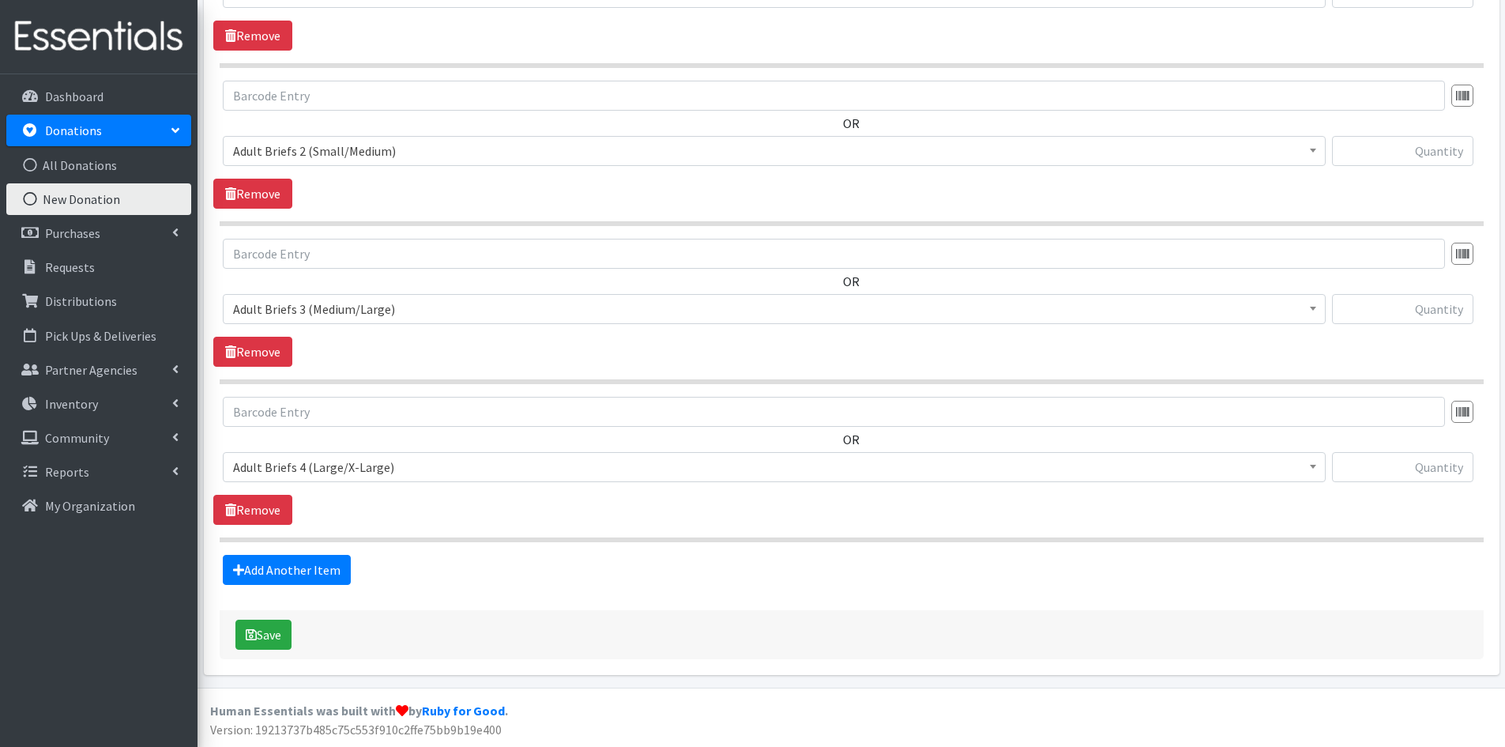
click at [483, 514] on div "OR Choose an item A: Babies - Size 01 (newborn) A: Babies - Size 0 (Preemie) A:…" at bounding box center [851, 461] width 1276 height 128
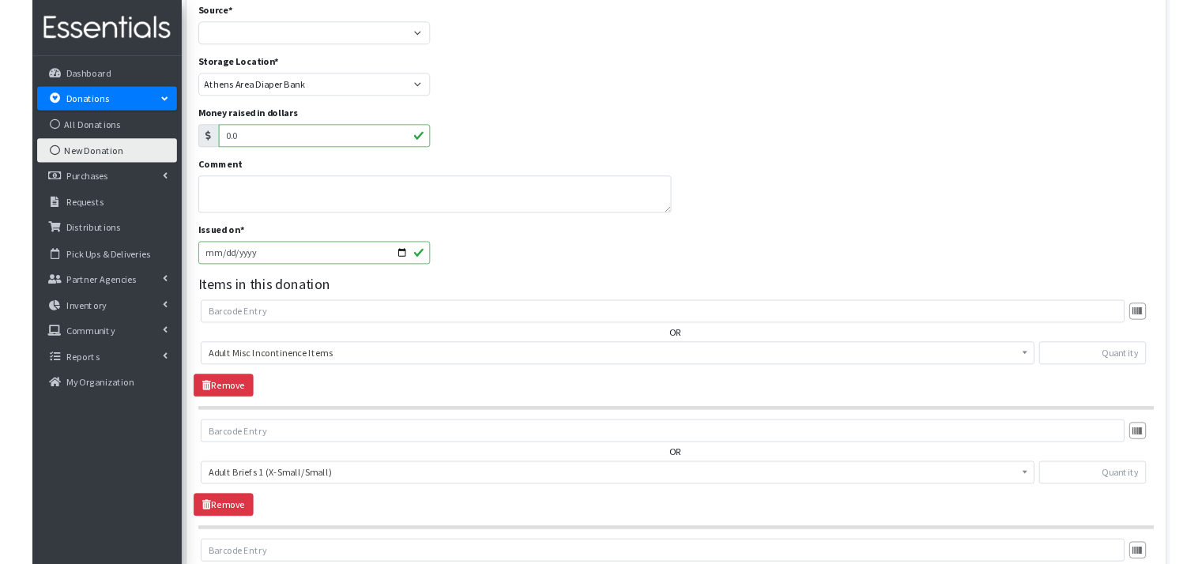
scroll to position [0, 0]
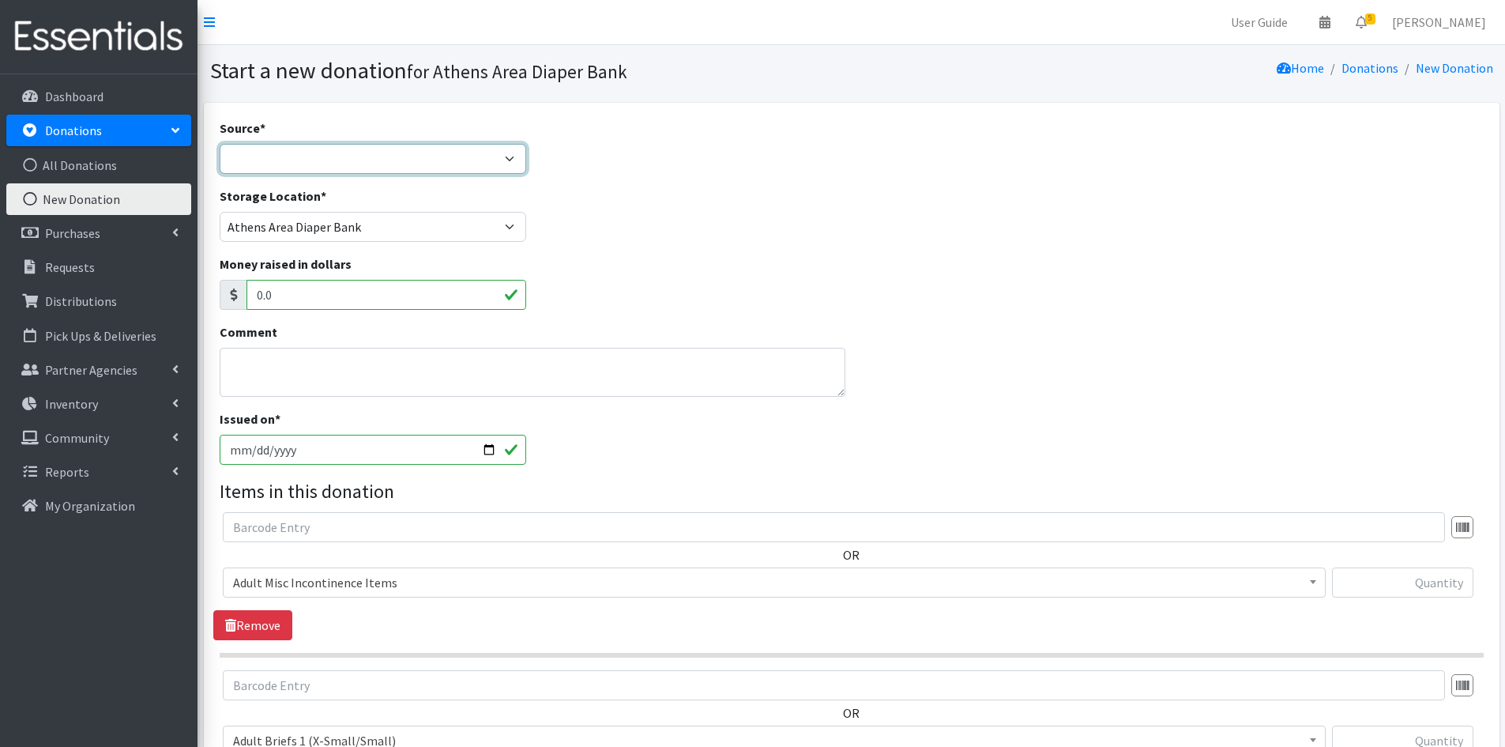
click at [386, 167] on select "Product Drive Manufacturer Donation Site Misc. Donation" at bounding box center [373, 159] width 307 height 30
click at [220, 144] on select "Product Drive Manufacturer Donation Site Misc. Donation" at bounding box center [373, 159] width 307 height 30
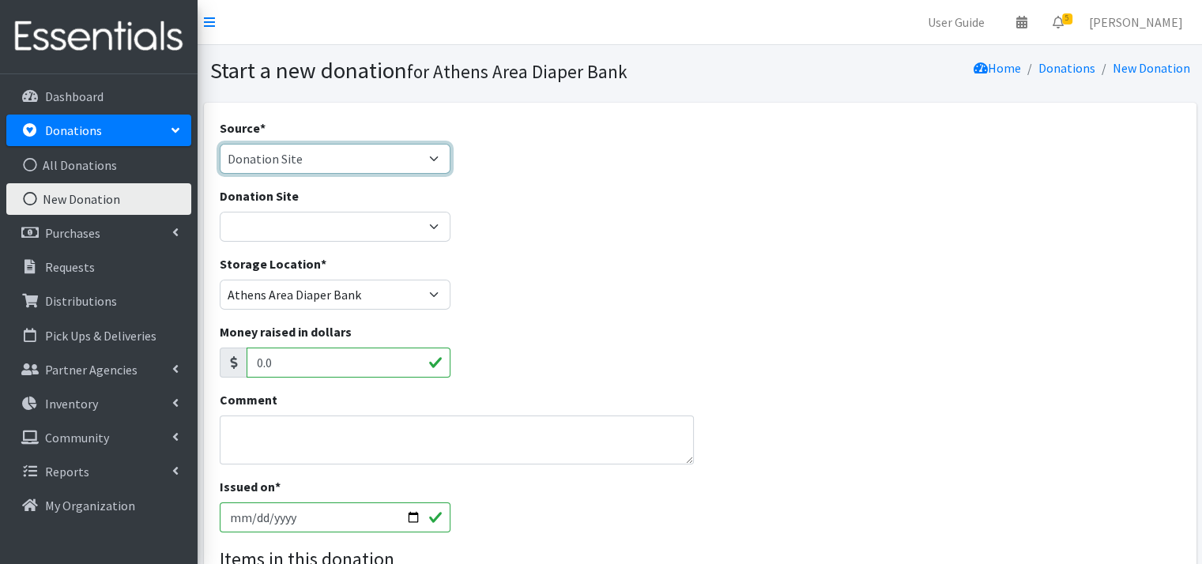
click at [339, 170] on select "Product Drive Manufacturer Donation Site Misc. Donation" at bounding box center [335, 159] width 231 height 30
select select "Product Drive"
click at [220, 144] on select "Product Drive Manufacturer Donation Site Misc. Donation" at bounding box center [335, 159] width 231 height 30
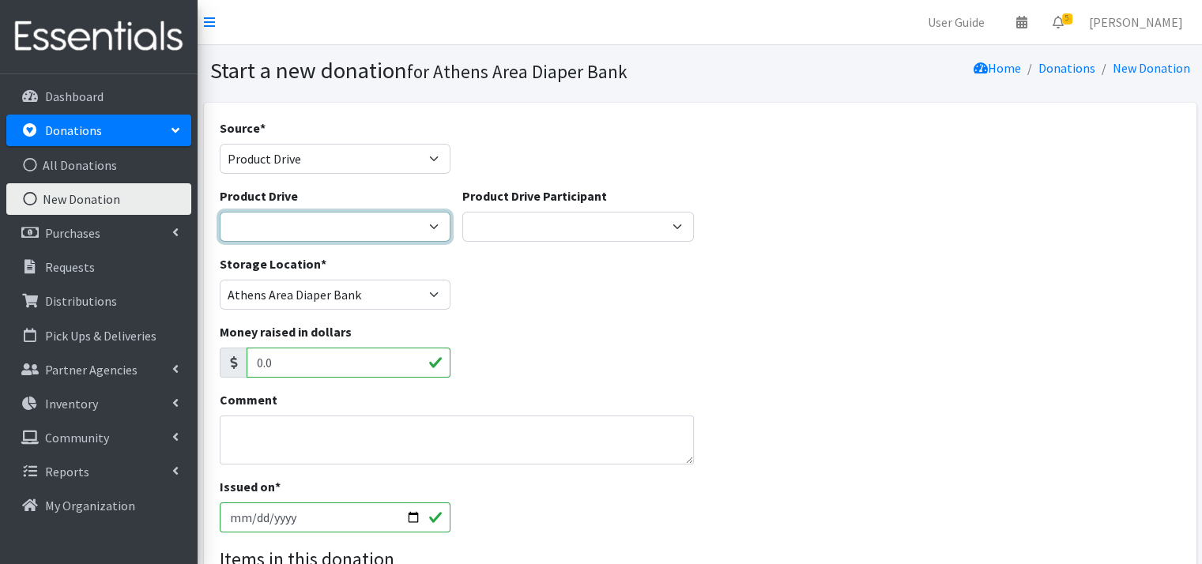
click at [278, 231] on select "ACAD Preschool Alstory & Bird Apple Tree Prep Arrow Preschool Ashford Aesthtics…" at bounding box center [335, 227] width 231 height 30
select select
click at [220, 212] on select "ACAD Preschool Alstory & Bird Apple Tree Prep Arrow Preschool Ashford Aesthtics…" at bounding box center [335, 227] width 231 height 30
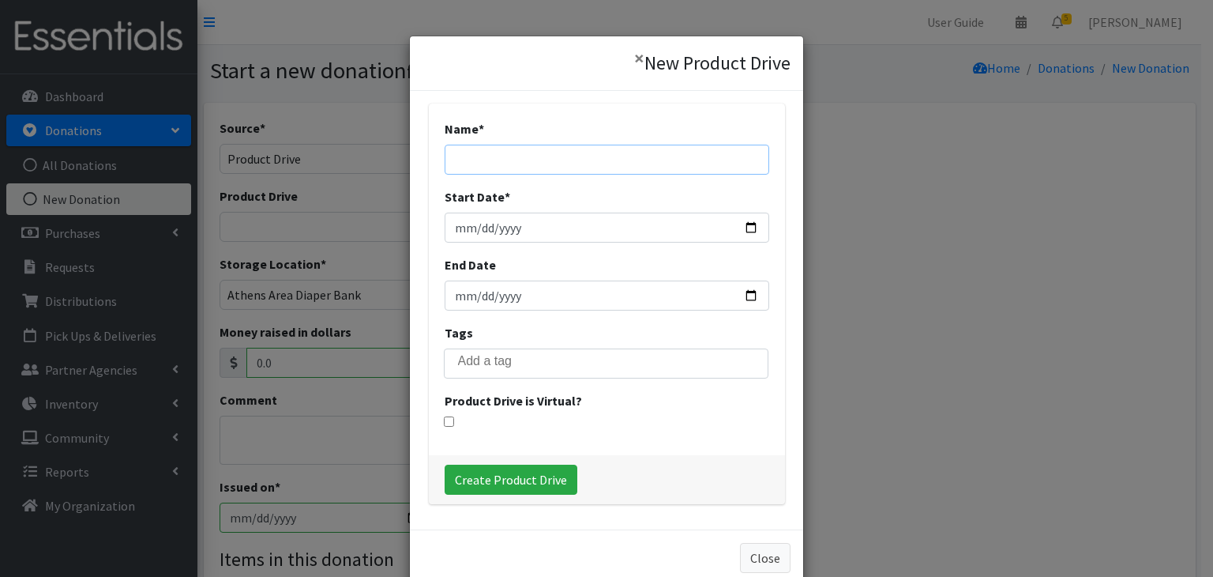
click at [566, 149] on input "Name *" at bounding box center [607, 160] width 325 height 30
type input "[PERSON_NAME]"
type input "2025-09-01"
type input "2025-09-15"
click at [529, 484] on input "Create Product Drive" at bounding box center [511, 480] width 133 height 30
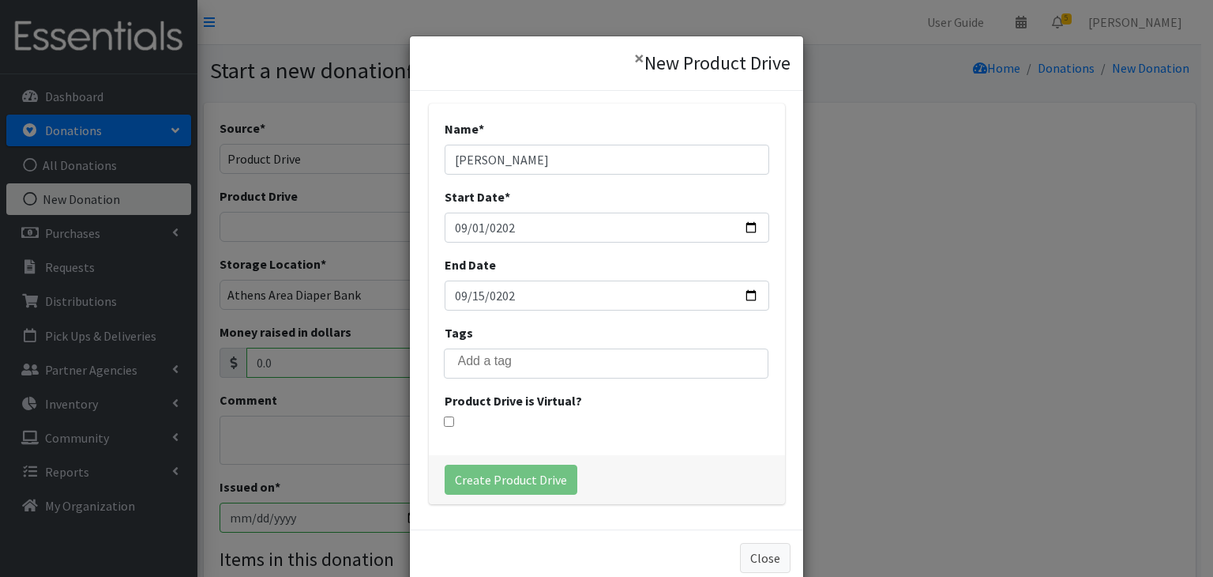
select select "3565"
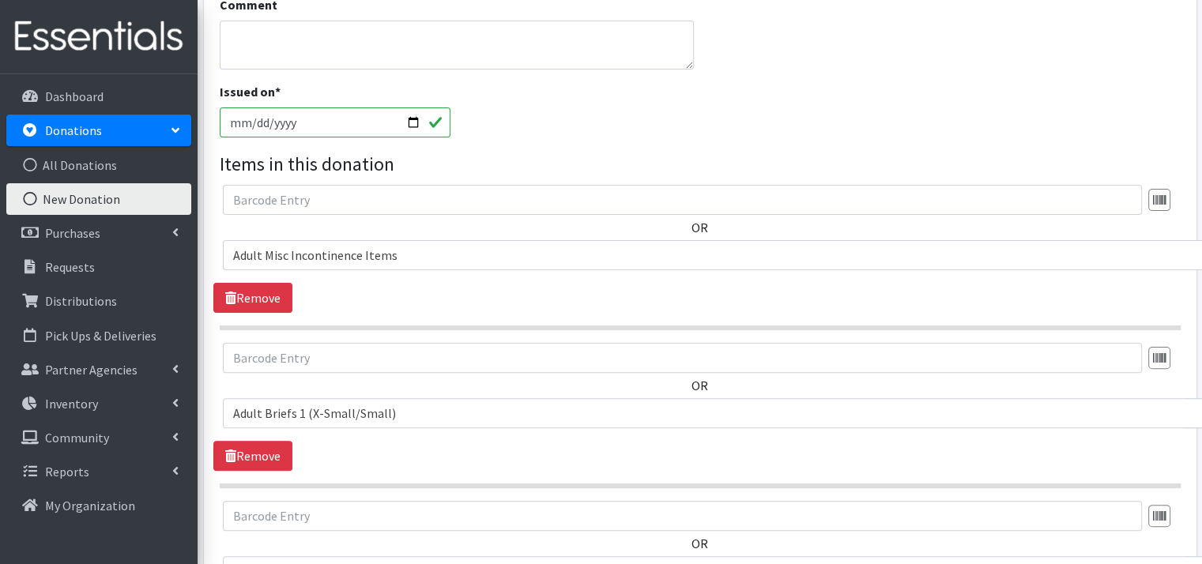
scroll to position [395, 124]
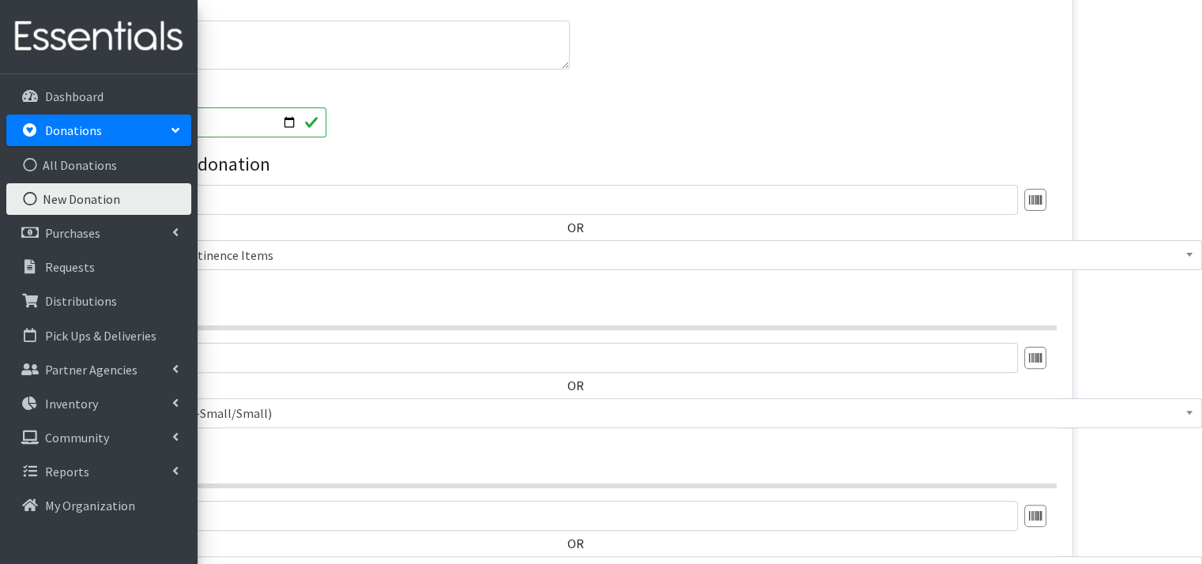
click at [1156, 259] on span "Adult Misc Incontinence Items" at bounding box center [650, 255] width 1082 height 22
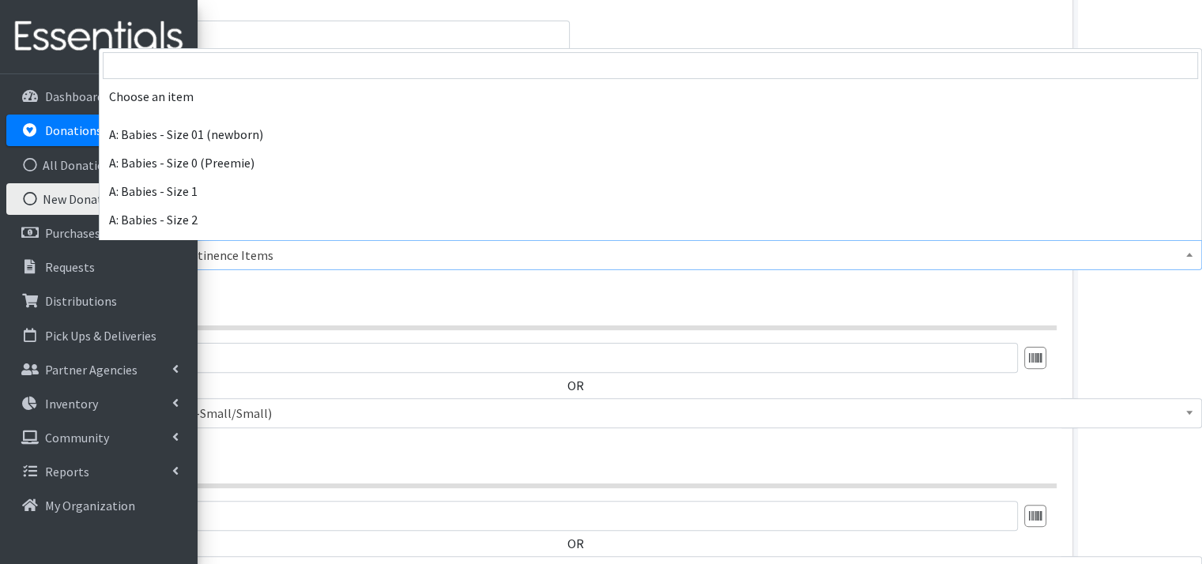
scroll to position [436, 0]
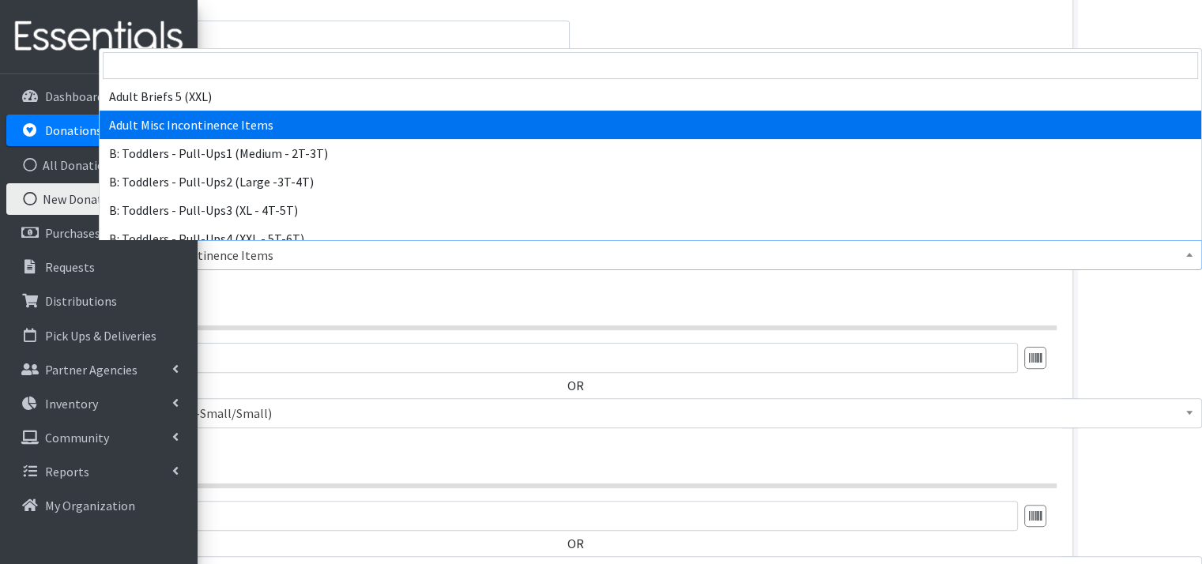
click at [1156, 259] on span "Adult Misc Incontinence Items" at bounding box center [650, 255] width 1082 height 22
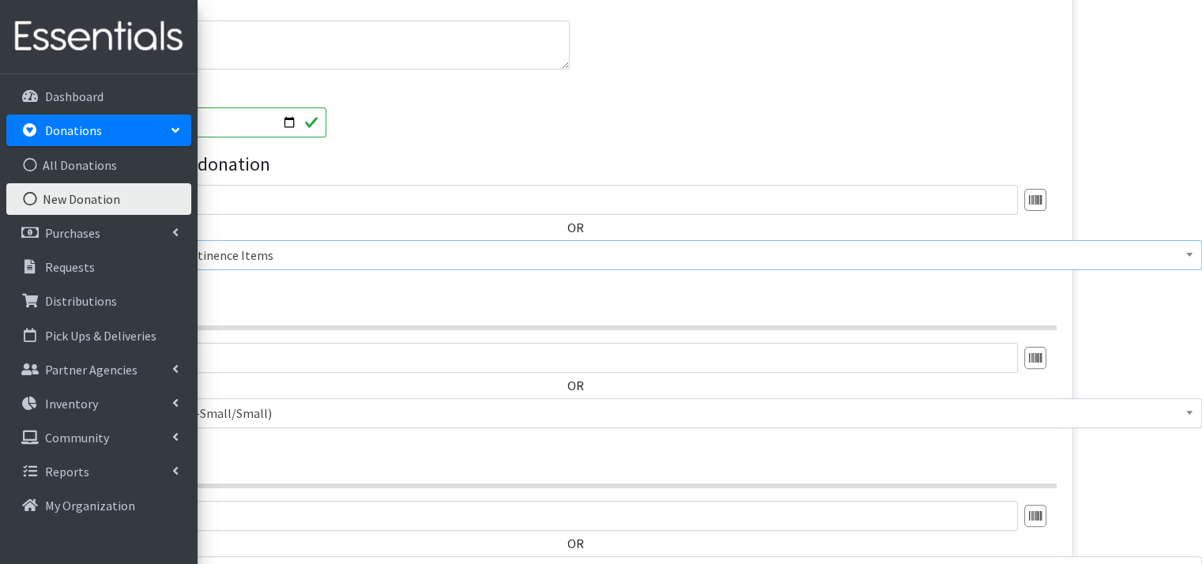
scroll to position [395, 0]
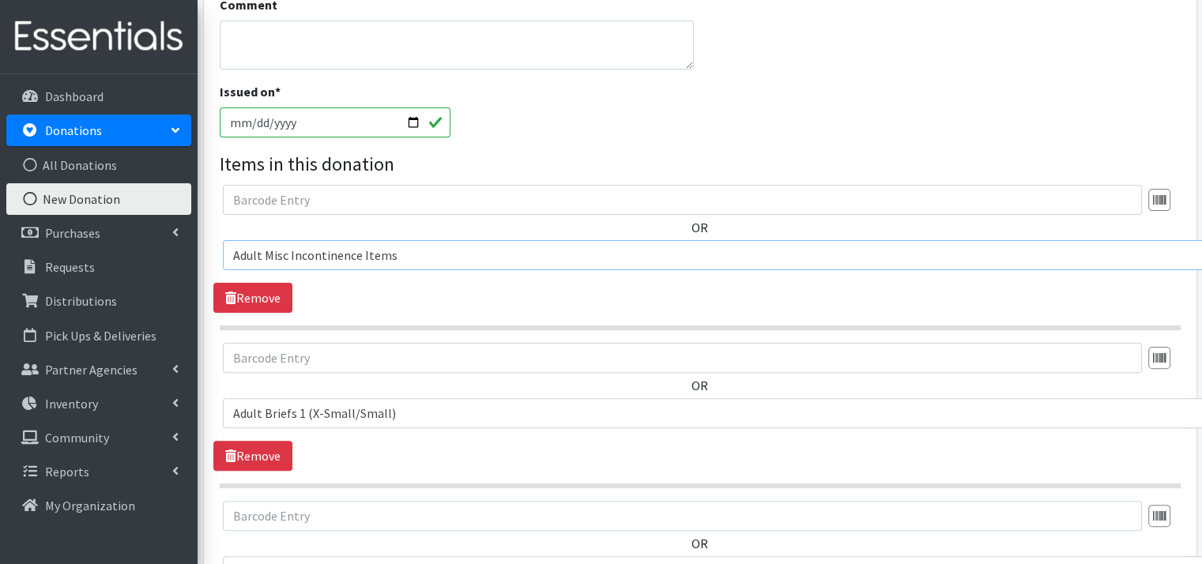
click at [333, 253] on span "Adult Misc Incontinence Items" at bounding box center [774, 255] width 1082 height 22
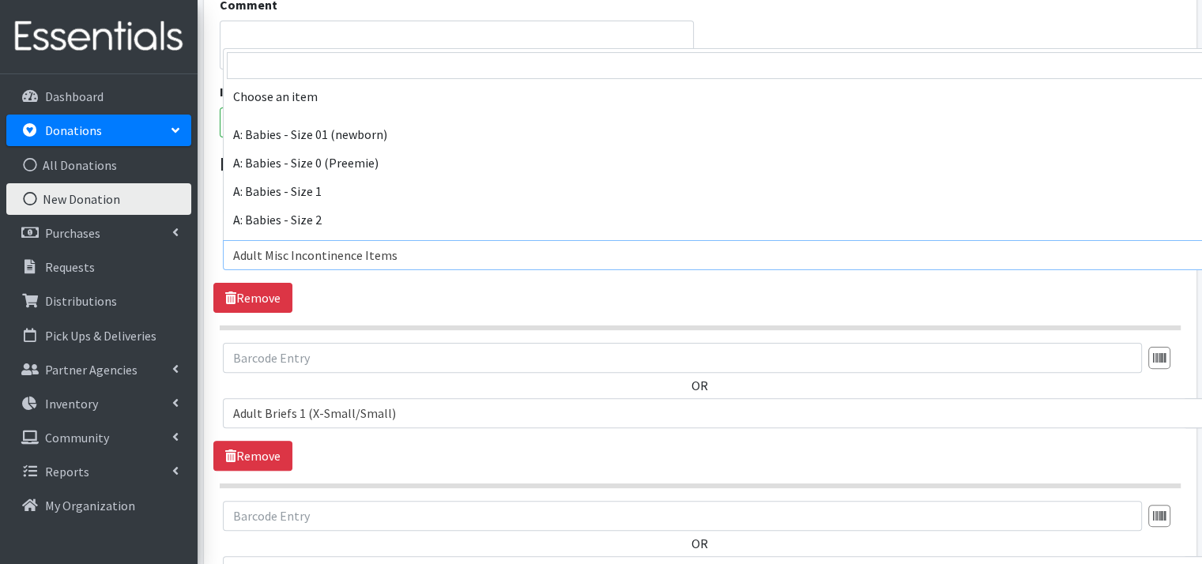
scroll to position [436, 0]
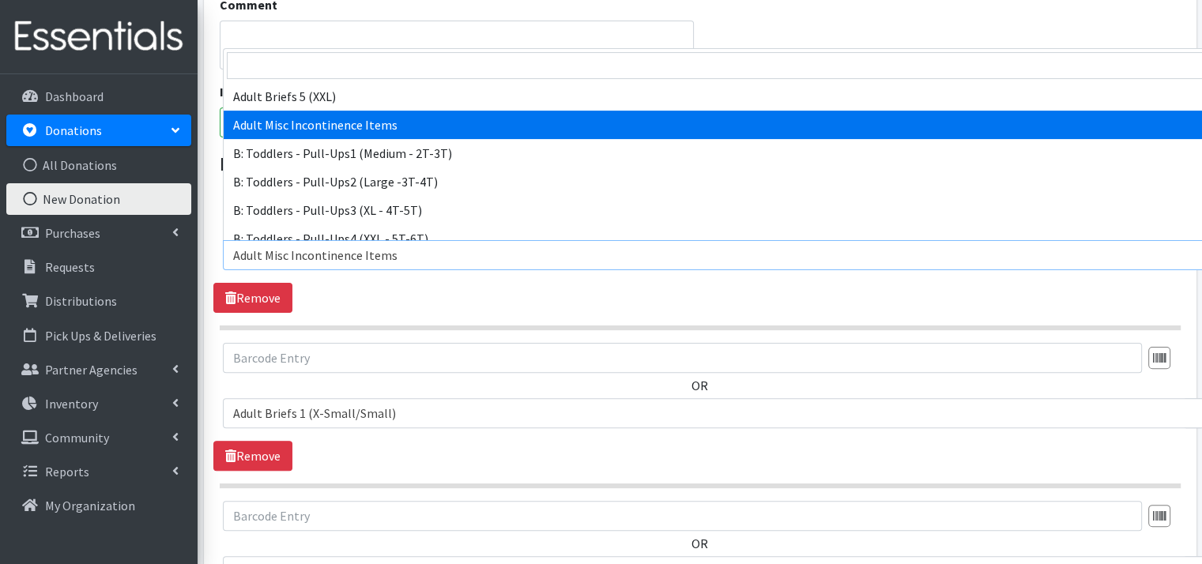
click at [347, 246] on span "Adult Misc Incontinence Items" at bounding box center [774, 255] width 1082 height 22
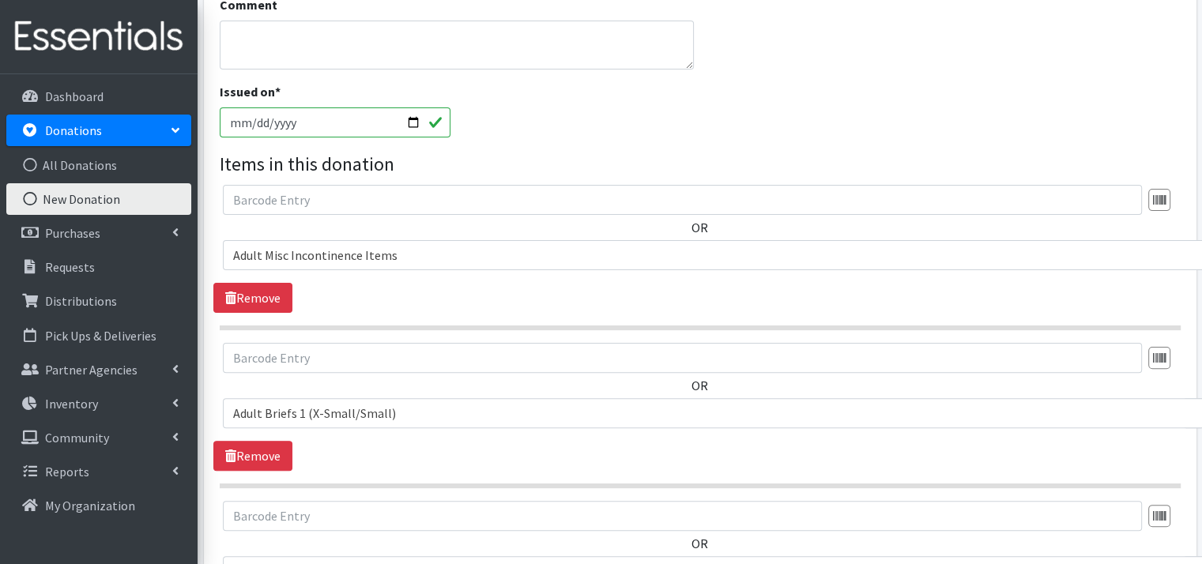
click at [378, 276] on span "Choose an item A: Babies - Size 01 (newborn) A: Babies - Size 0 (Preemie) A: Ba…" at bounding box center [700, 261] width 954 height 43
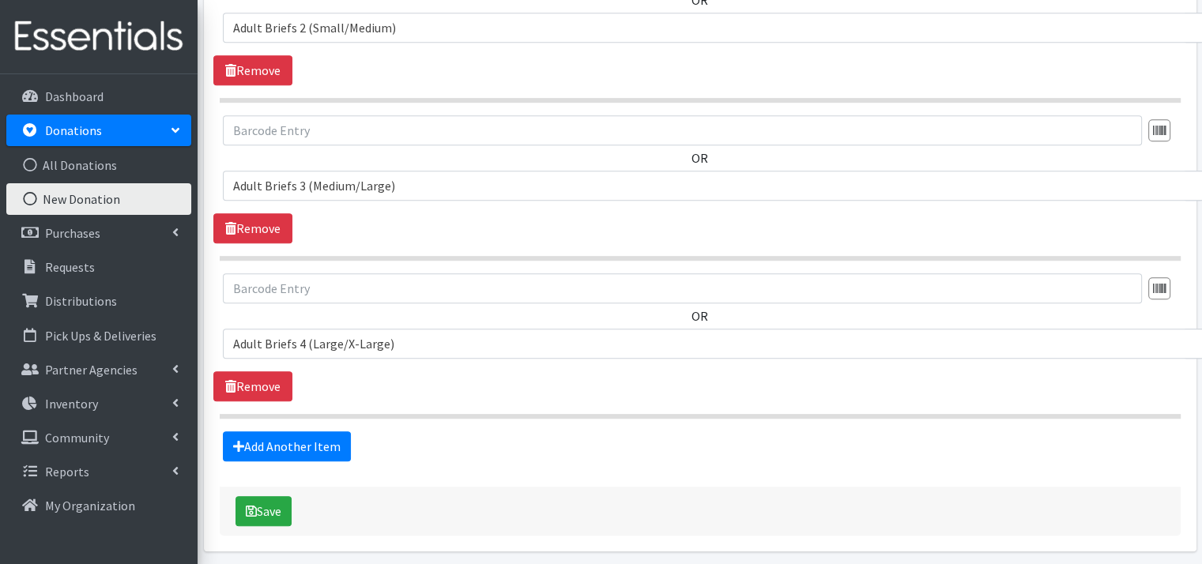
scroll to position [993, 0]
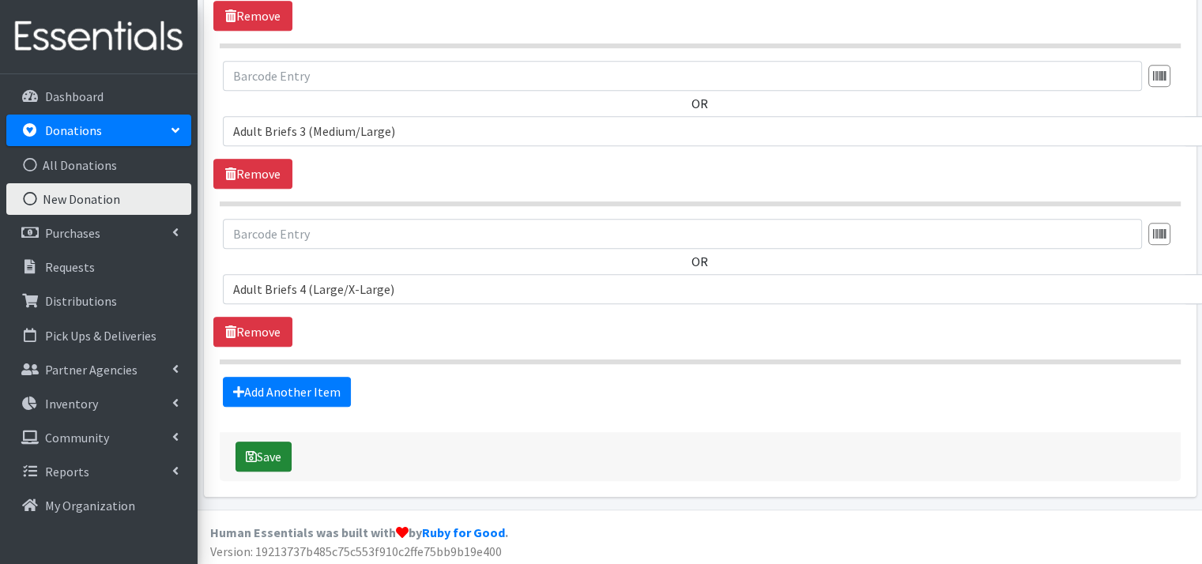
click at [248, 450] on icon "submit" at bounding box center [251, 456] width 11 height 13
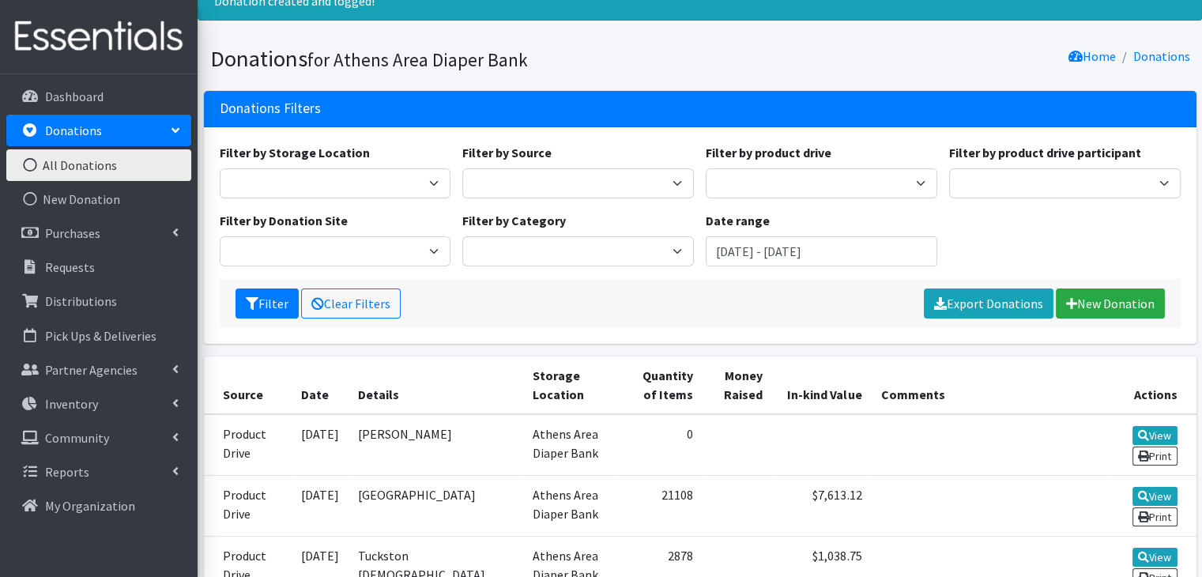
scroll to position [158, 0]
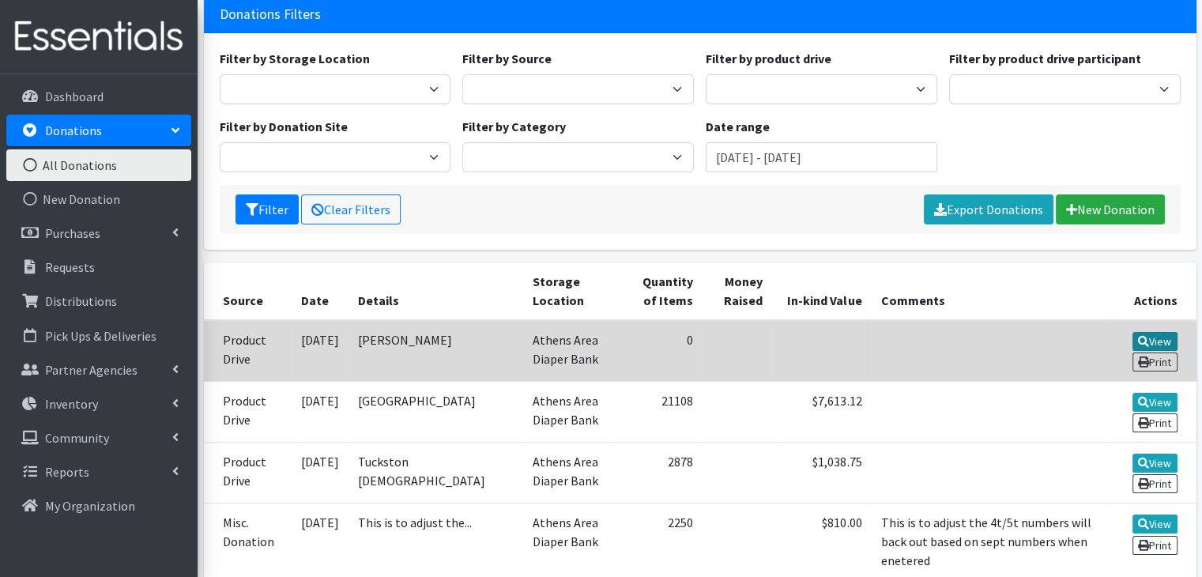
click at [1157, 339] on link "View" at bounding box center [1154, 341] width 45 height 19
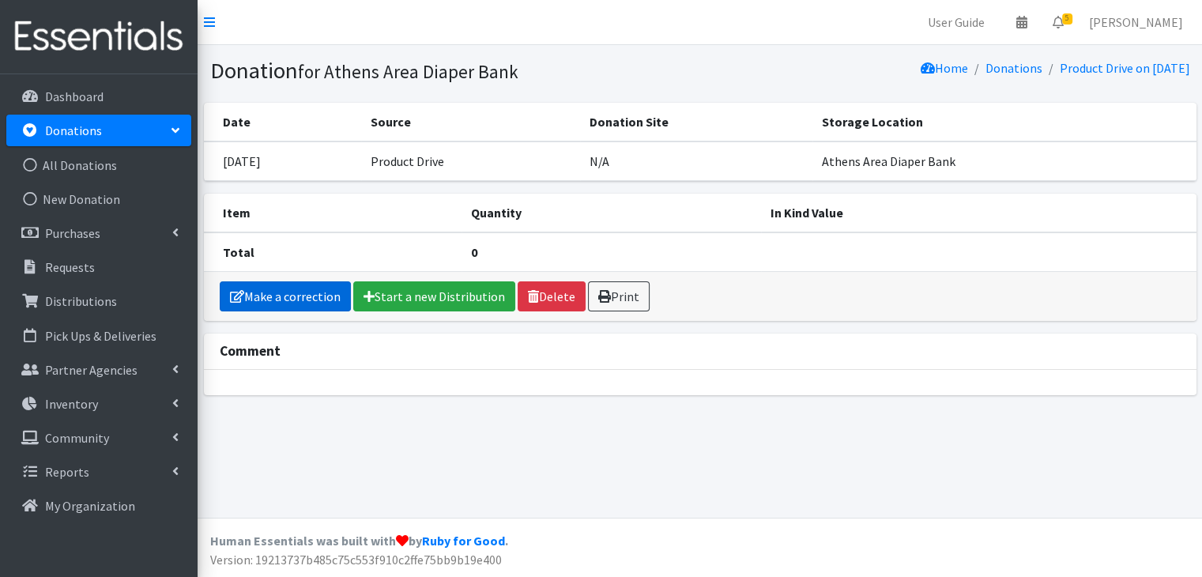
click at [276, 293] on link "Make a correction" at bounding box center [285, 296] width 131 height 30
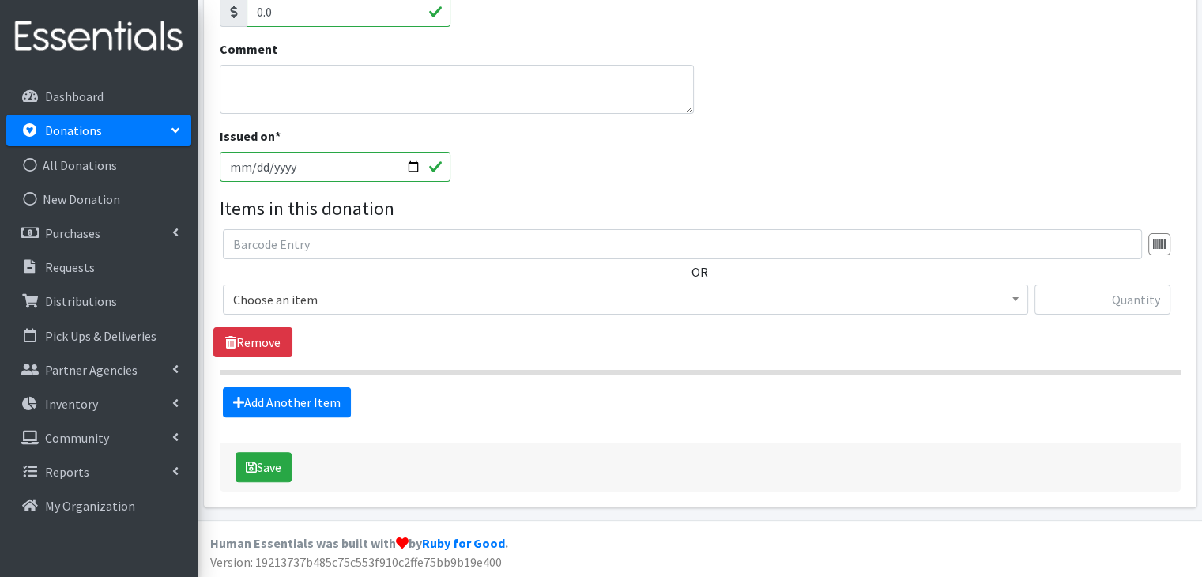
scroll to position [351, 0]
click at [344, 303] on span "Choose an item" at bounding box center [625, 299] width 784 height 22
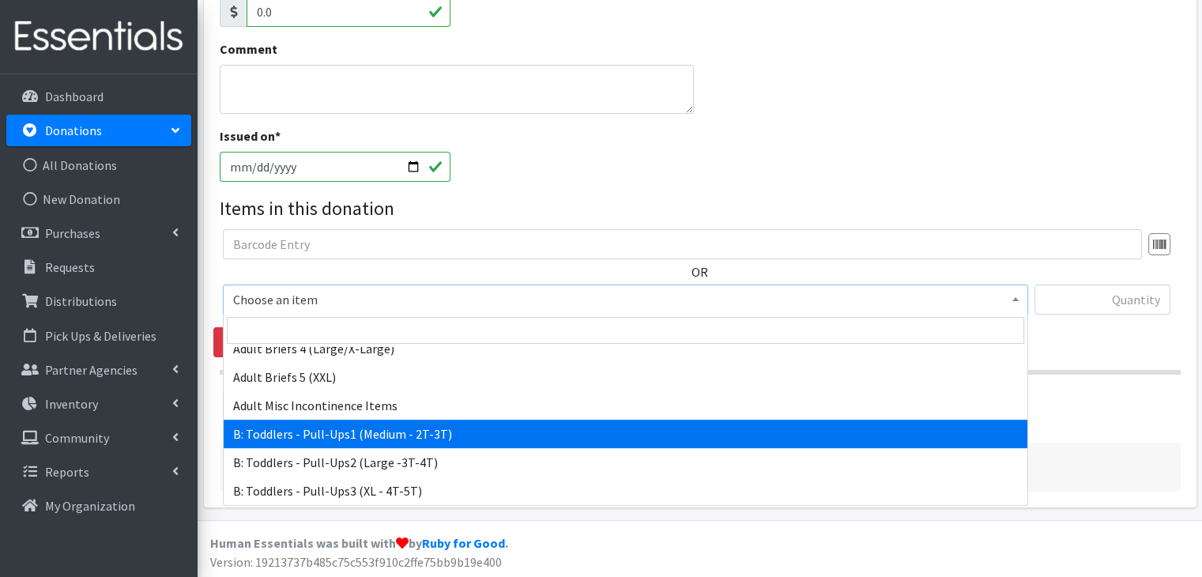
scroll to position [395, 0]
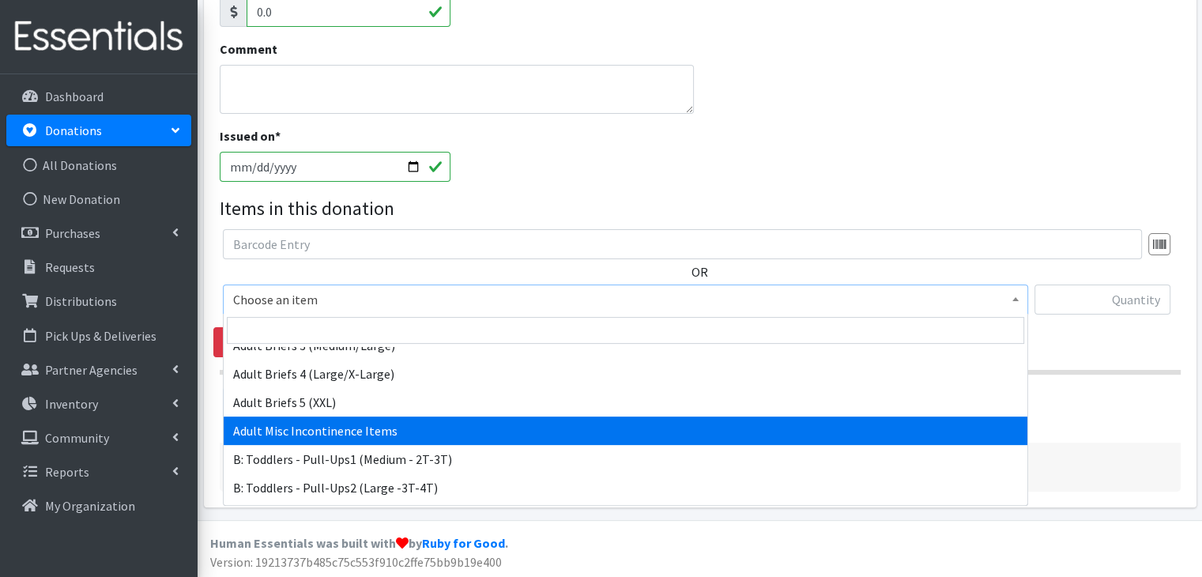
select select "15086"
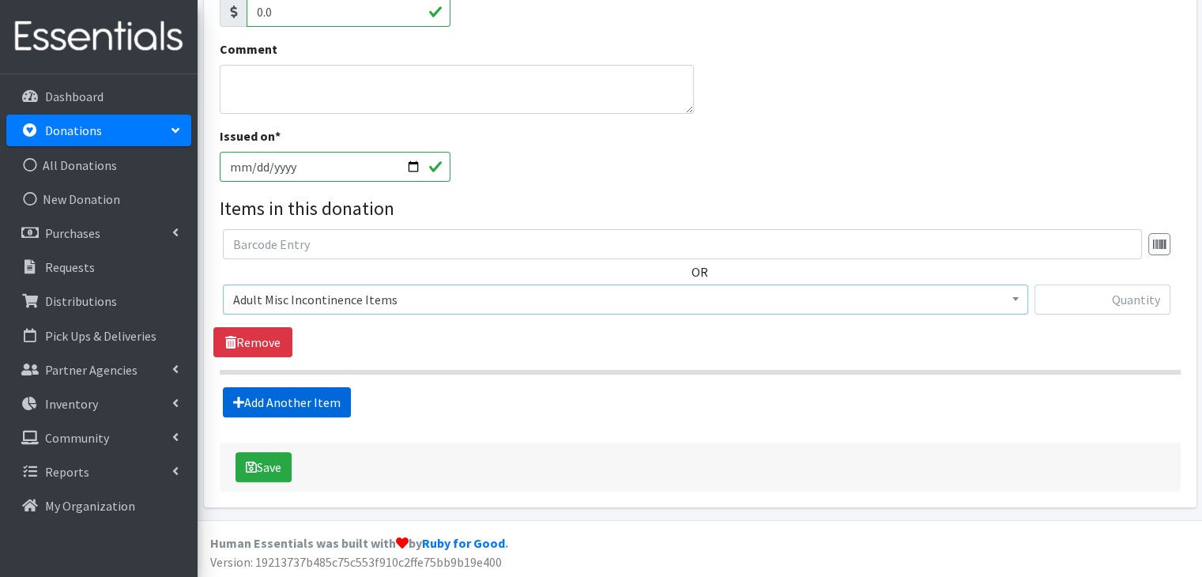
click at [297, 392] on link "Add Another Item" at bounding box center [287, 402] width 128 height 30
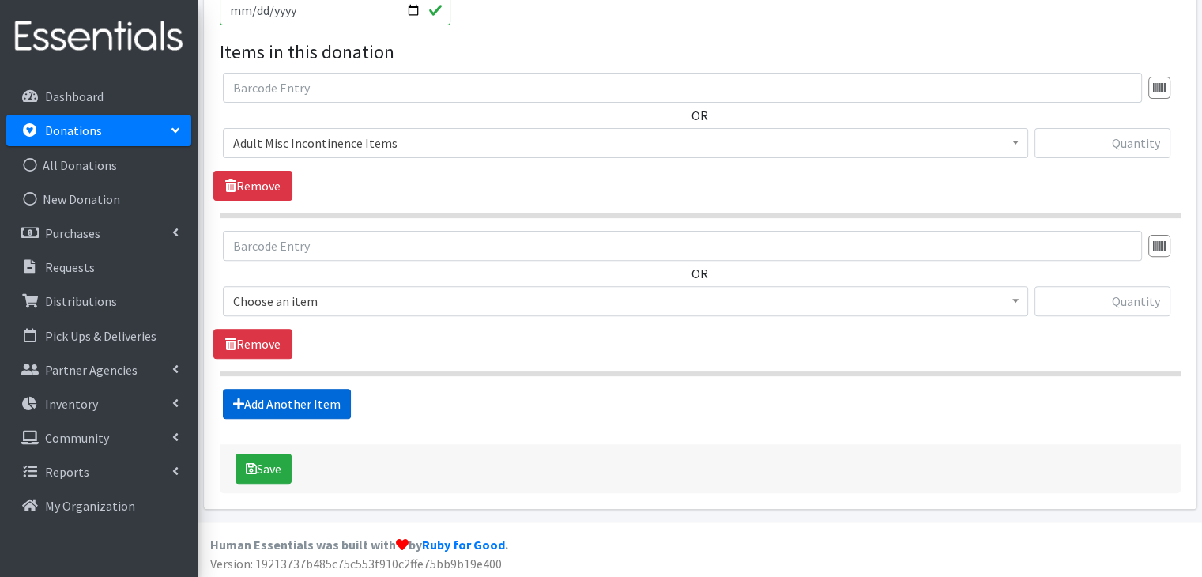
scroll to position [509, 0]
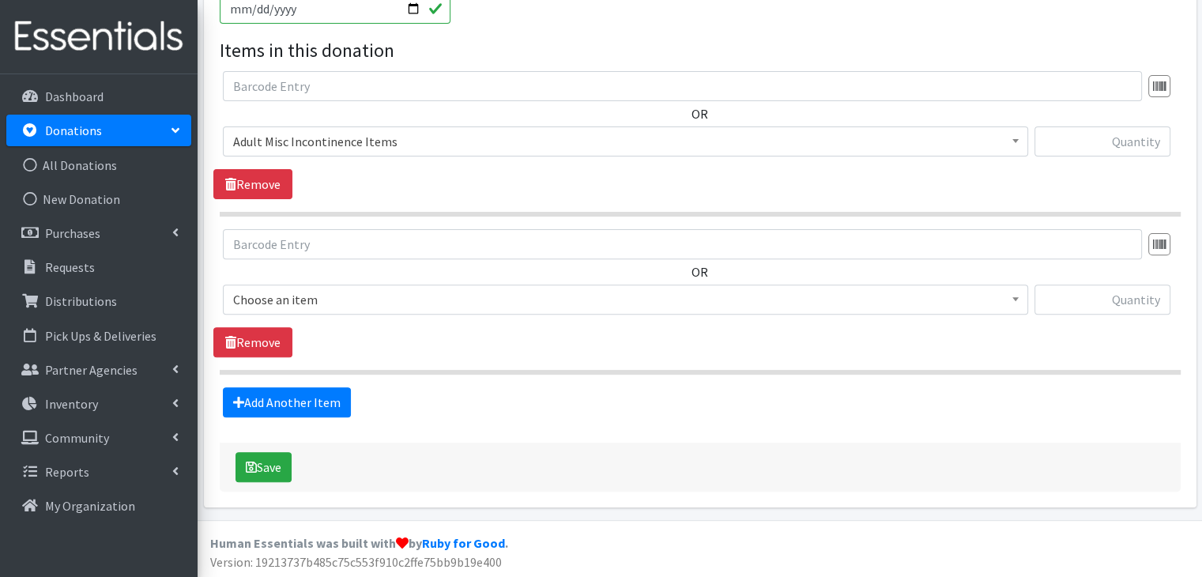
click at [361, 301] on span "Choose an item" at bounding box center [625, 299] width 784 height 22
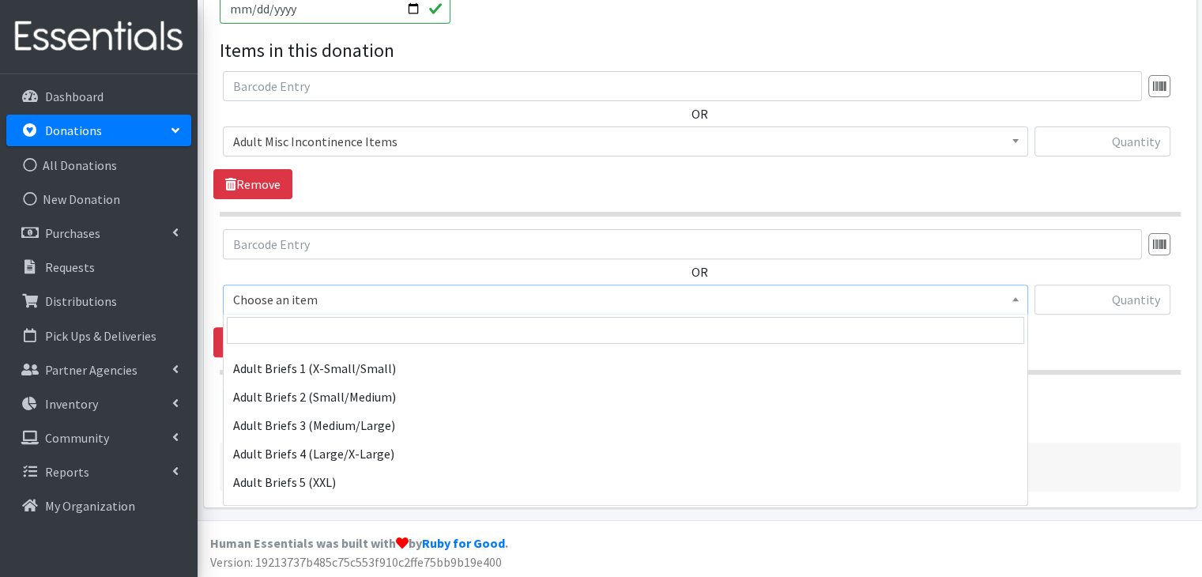
scroll to position [316, 0]
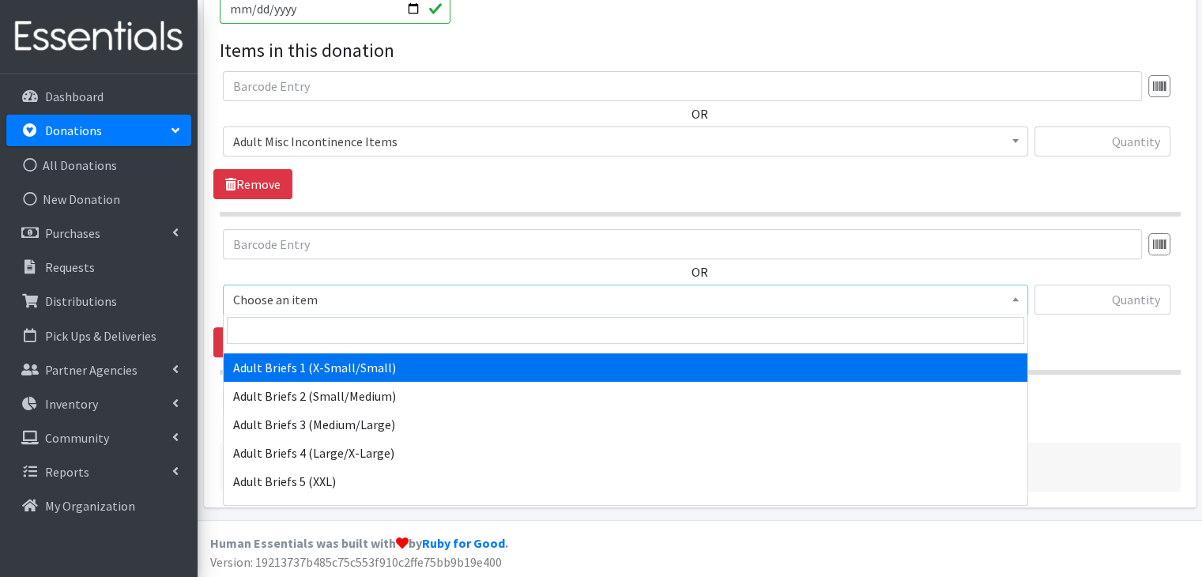
select select "8887"
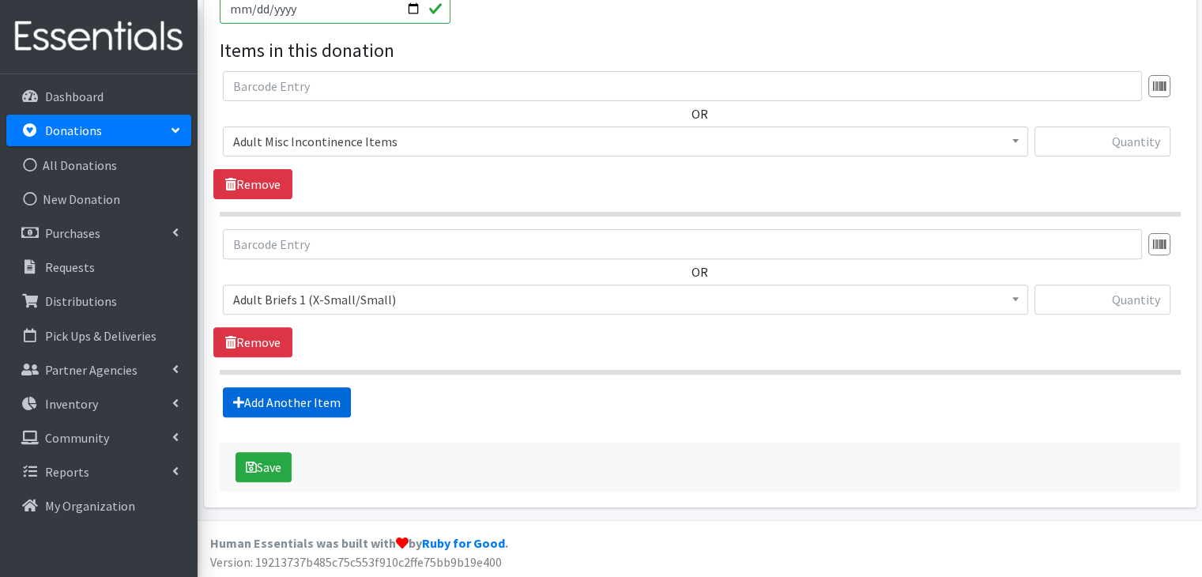
click at [325, 399] on link "Add Another Item" at bounding box center [287, 402] width 128 height 30
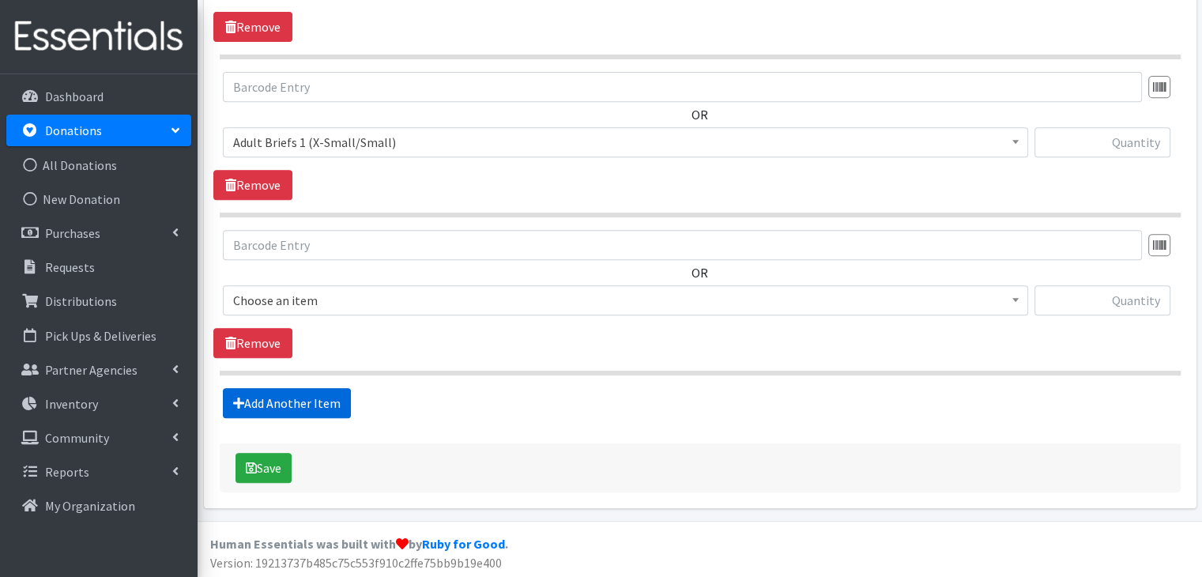
scroll to position [667, 0]
click at [322, 301] on span "Choose an item" at bounding box center [625, 299] width 784 height 22
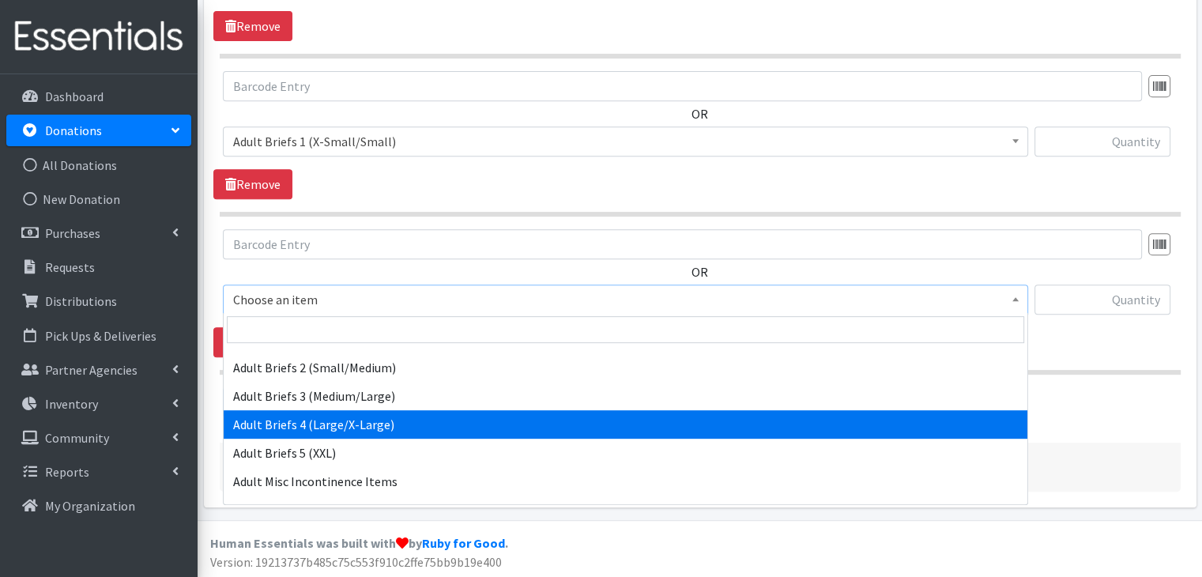
scroll to position [316, 0]
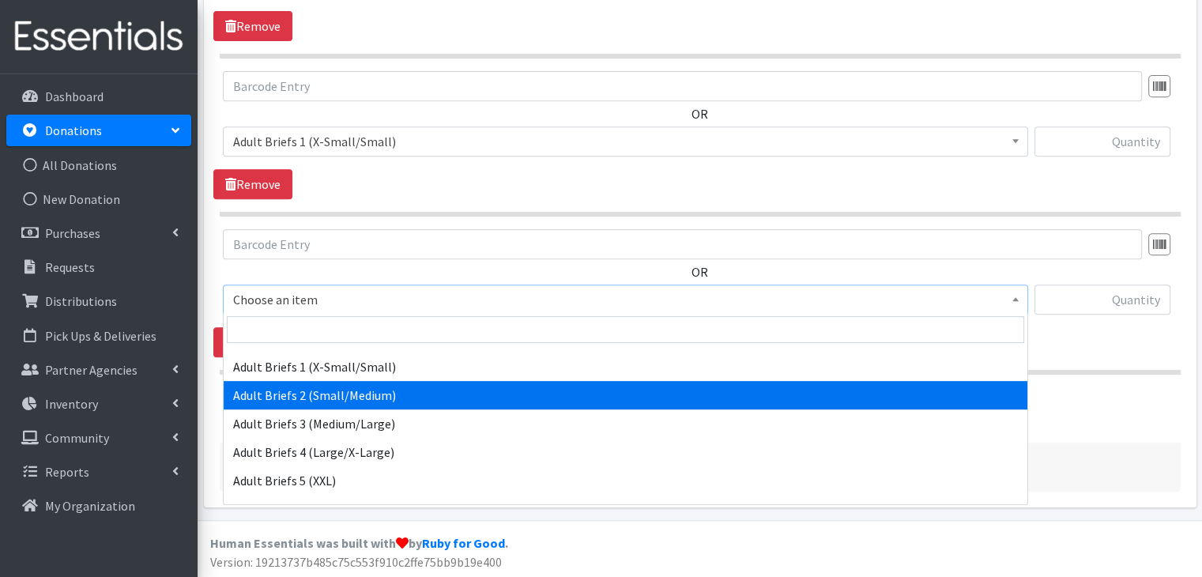
select select "5601"
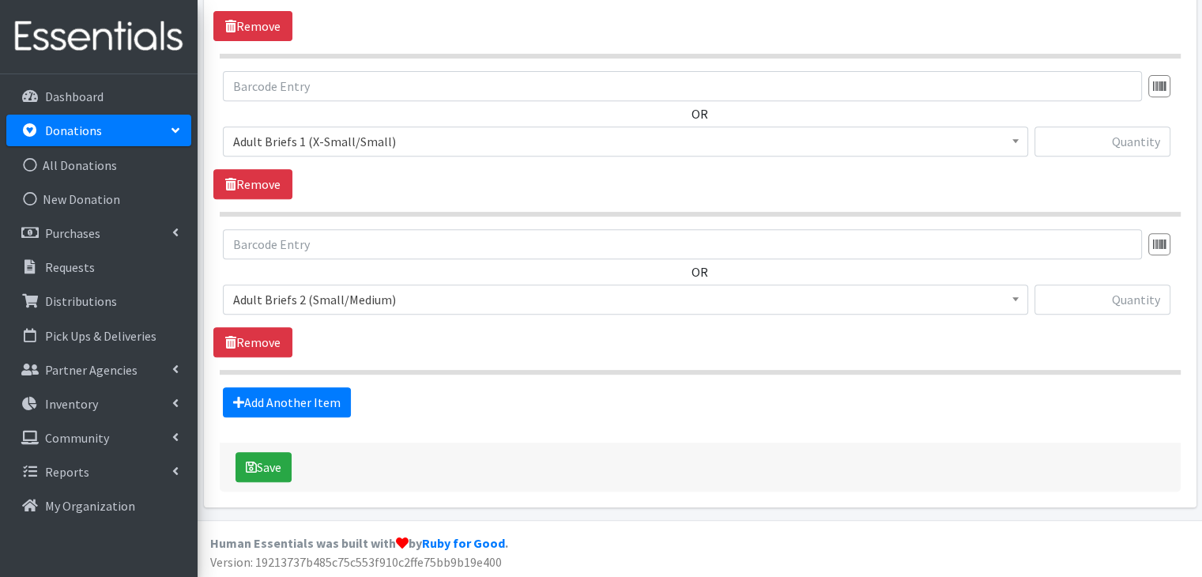
click at [733, 371] on hr at bounding box center [700, 372] width 961 height 5
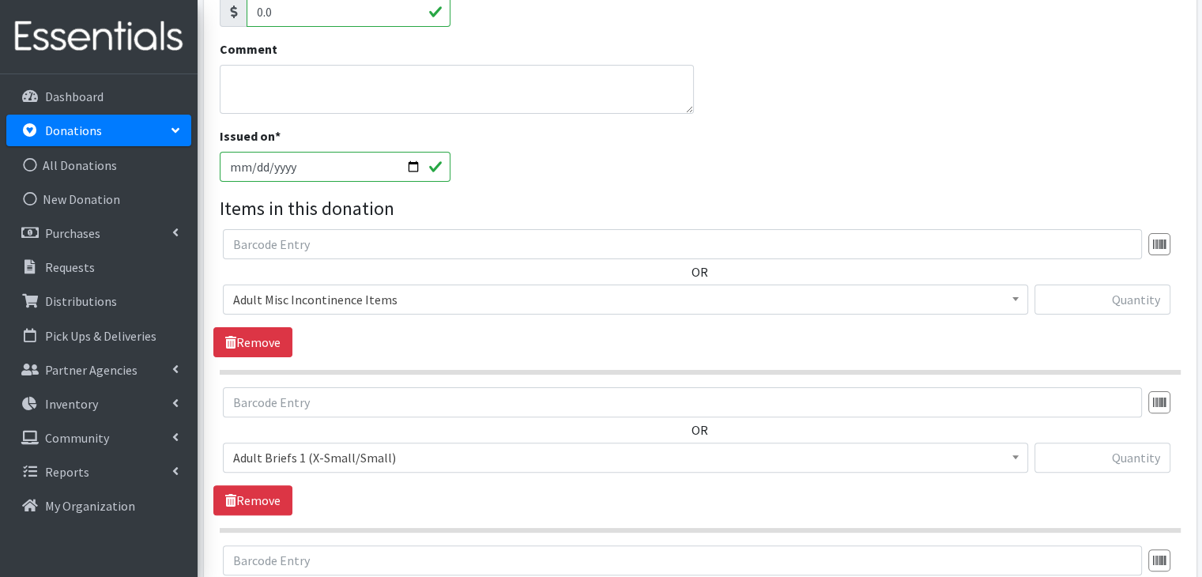
scroll to position [351, 0]
click at [1158, 300] on input "text" at bounding box center [1102, 299] width 136 height 30
type input "56"
type input "5"
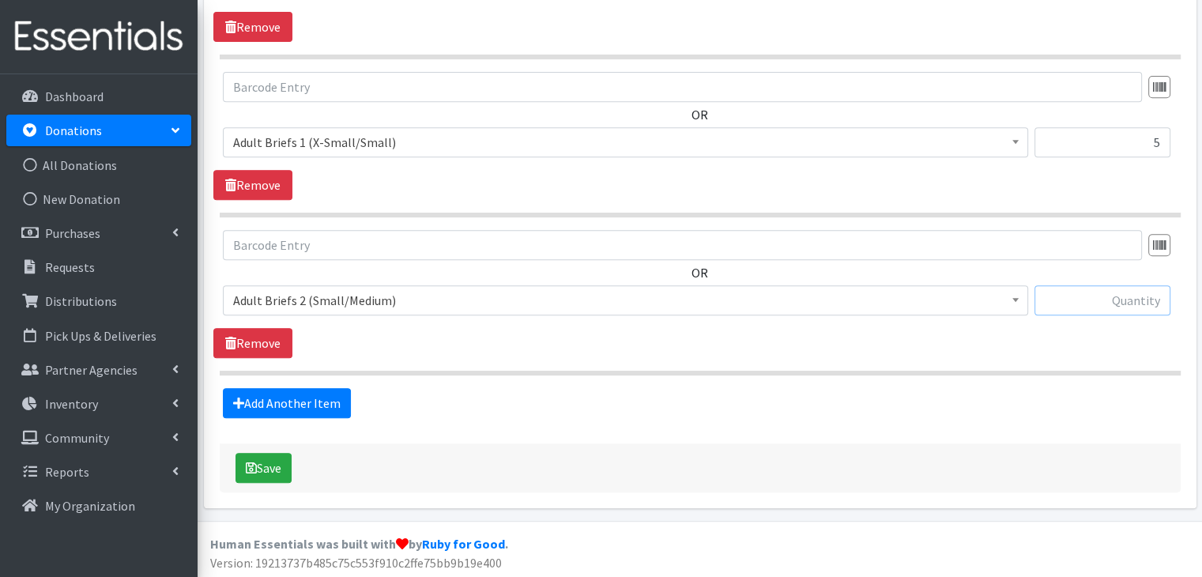
scroll to position [667, 0]
type input "22"
click at [291, 401] on link "Add Another Item" at bounding box center [287, 402] width 128 height 30
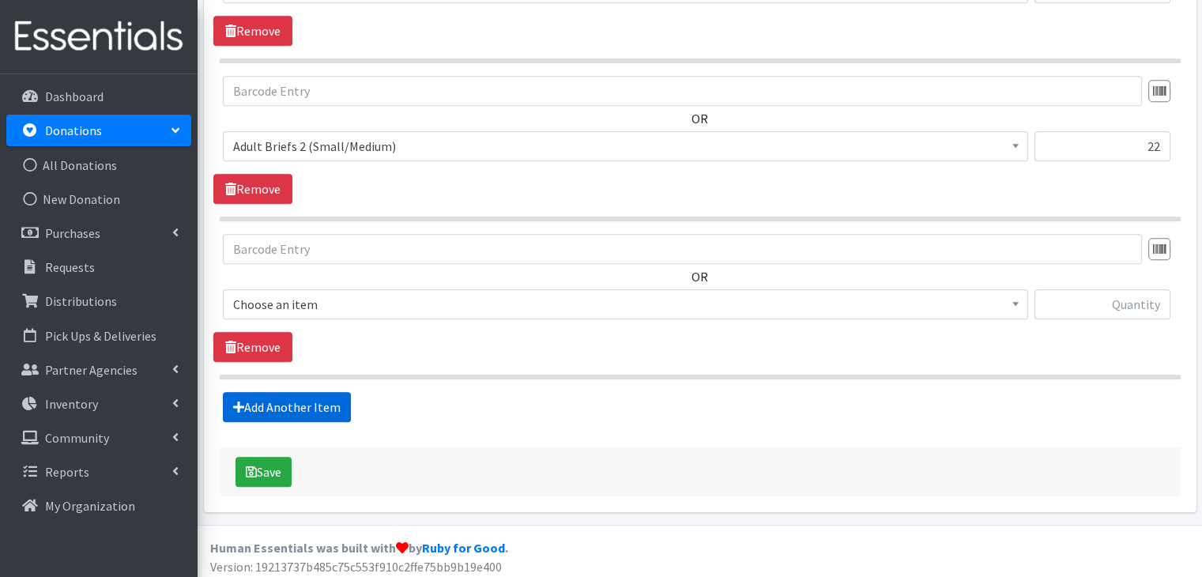
scroll to position [824, 0]
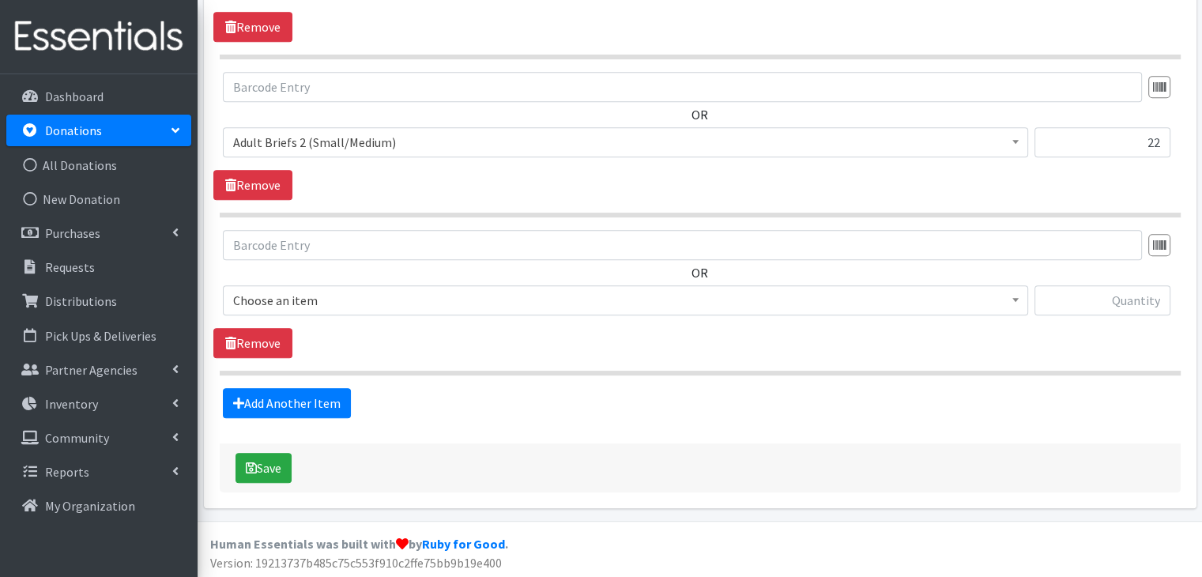
click at [357, 302] on span "Choose an item" at bounding box center [625, 300] width 784 height 22
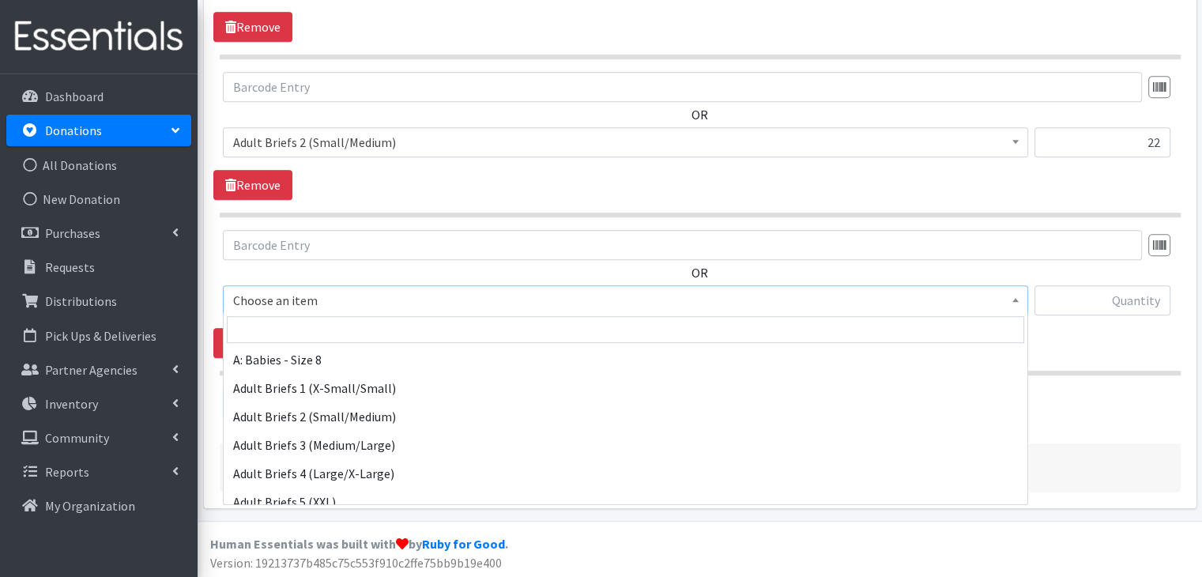
scroll to position [316, 0]
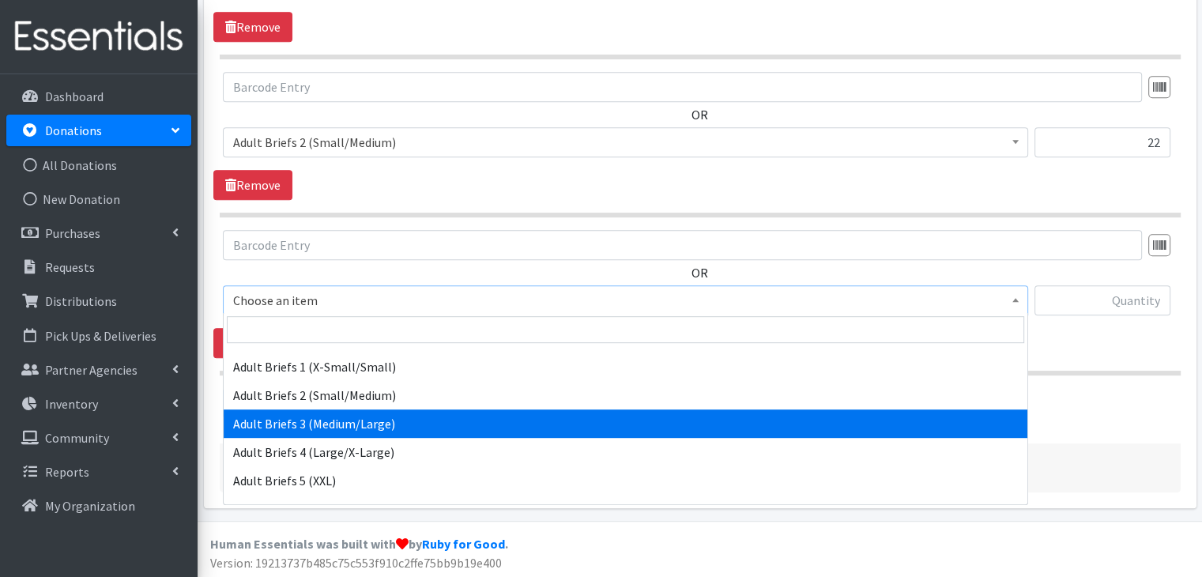
select select "5596"
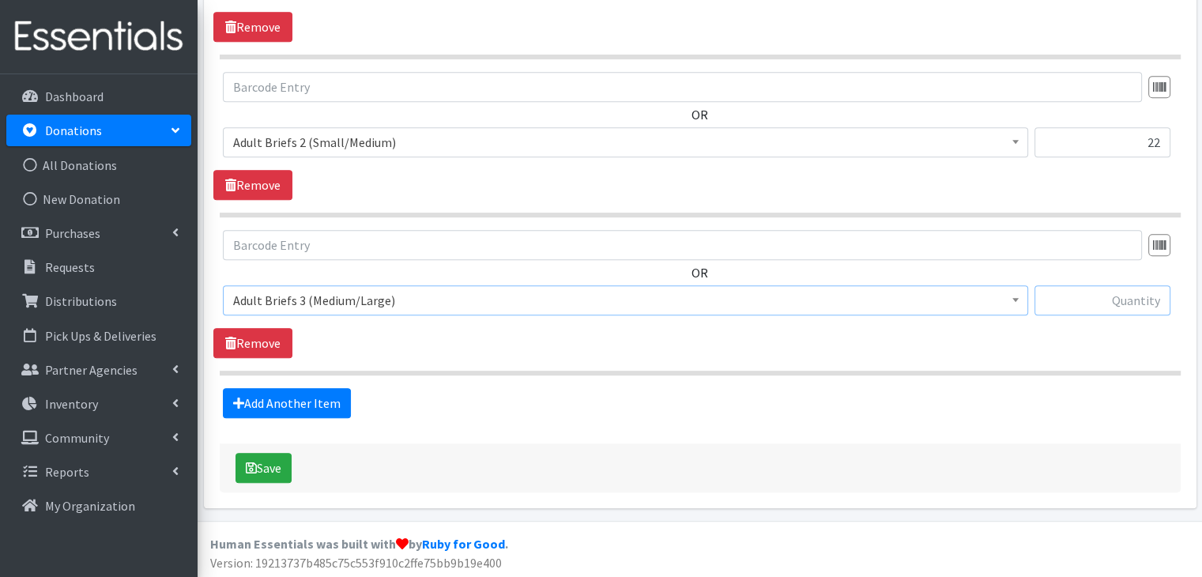
click at [1076, 303] on input "text" at bounding box center [1102, 300] width 136 height 30
type input "117"
click at [302, 402] on link "Add Another Item" at bounding box center [287, 403] width 128 height 30
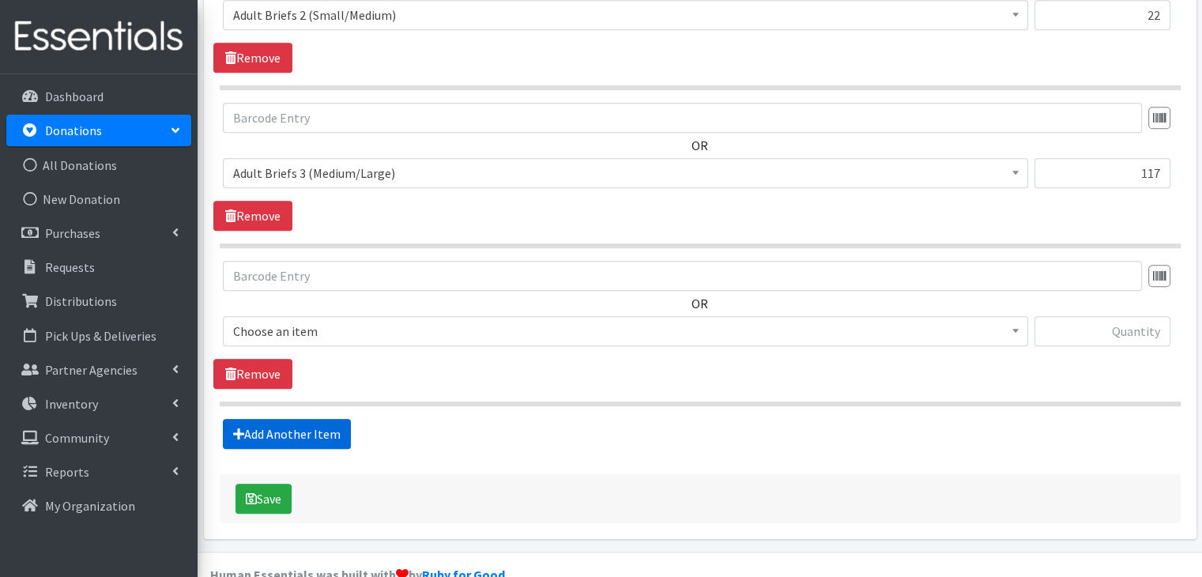
scroll to position [981, 0]
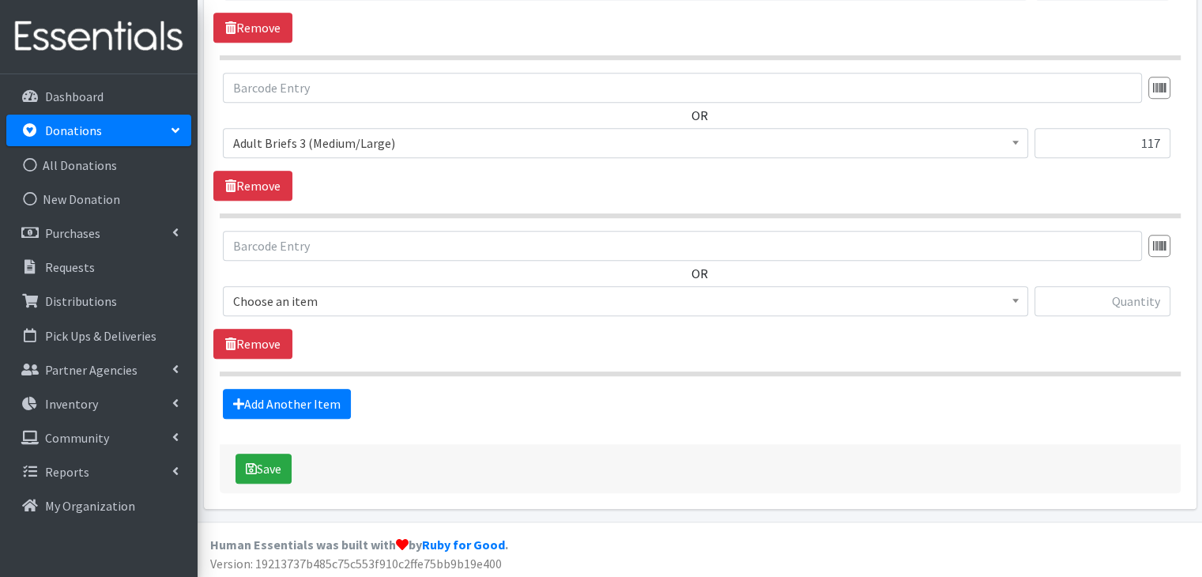
click at [337, 295] on span "Choose an item" at bounding box center [625, 301] width 784 height 22
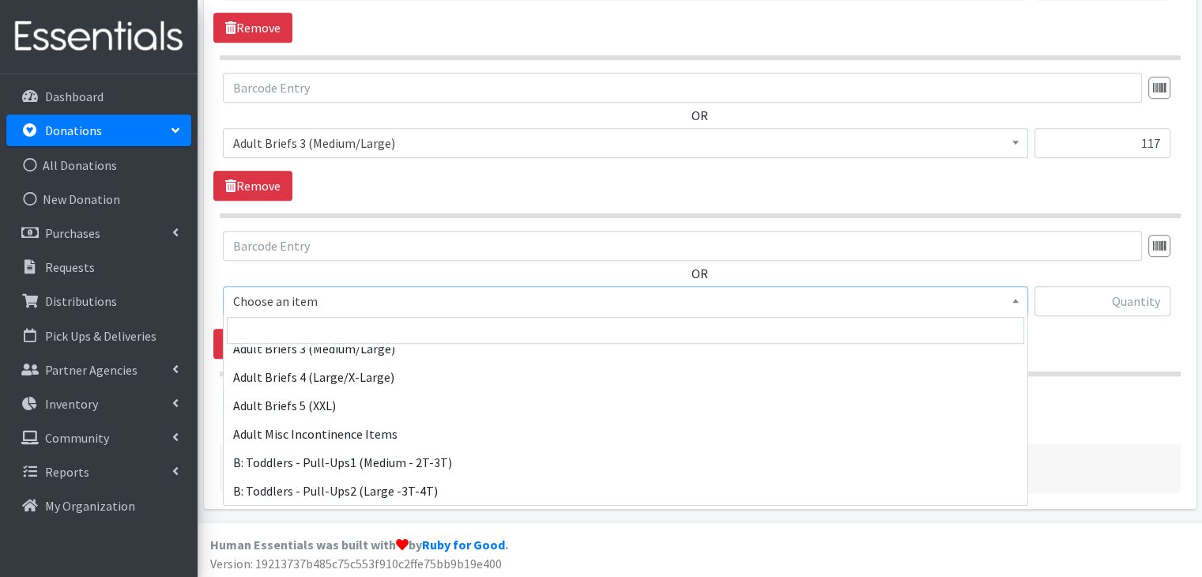
scroll to position [395, 0]
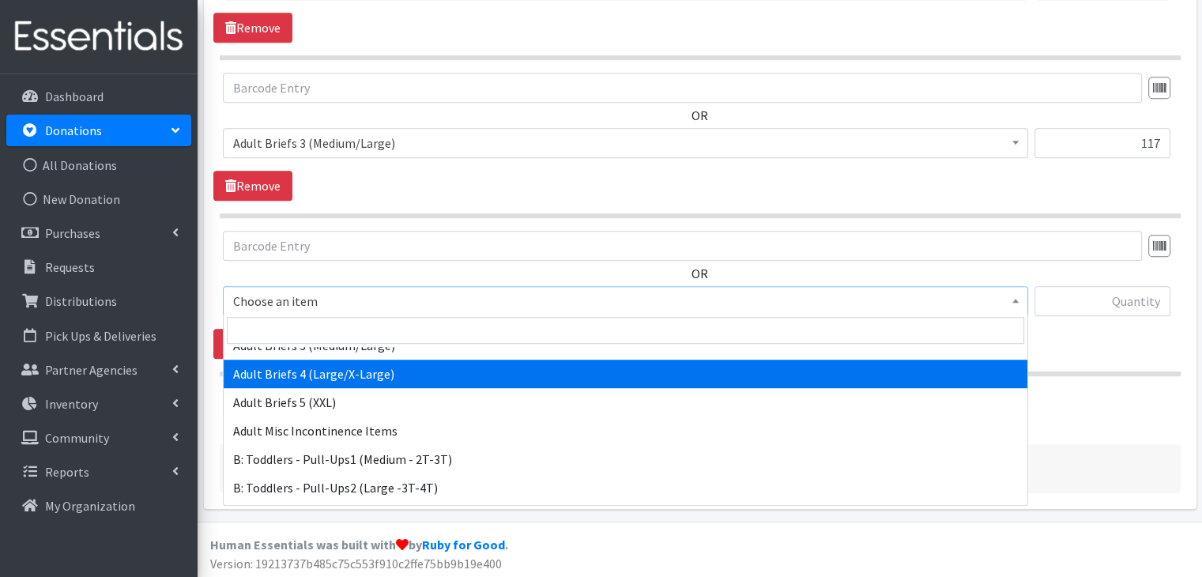
select select "5609"
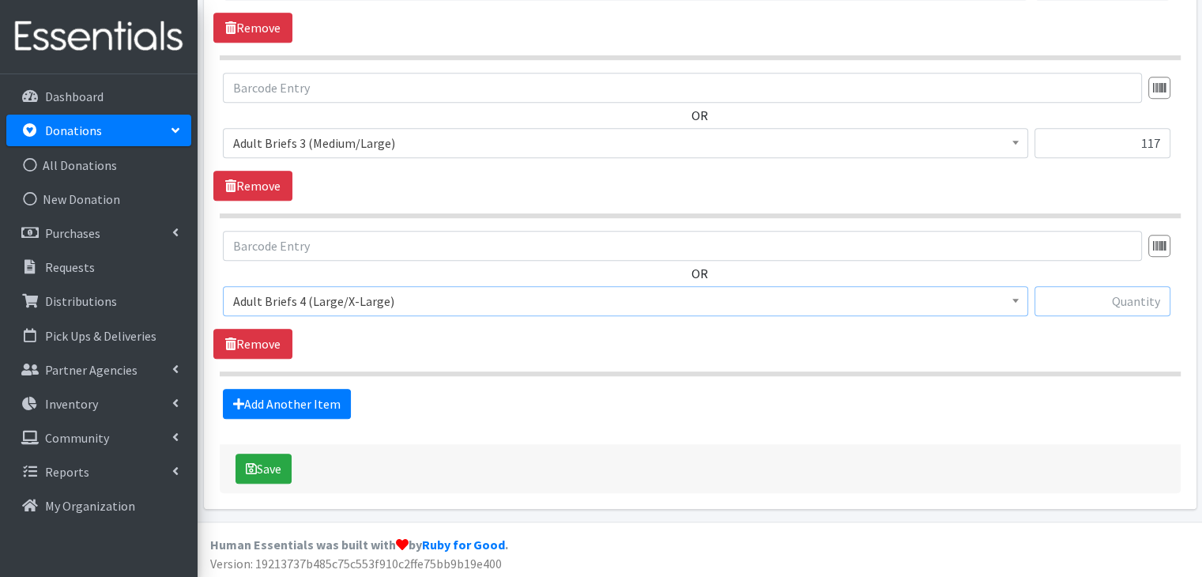
click at [1105, 299] on input "text" at bounding box center [1102, 301] width 136 height 30
type input "45"
click at [257, 470] on button "Save" at bounding box center [263, 468] width 56 height 30
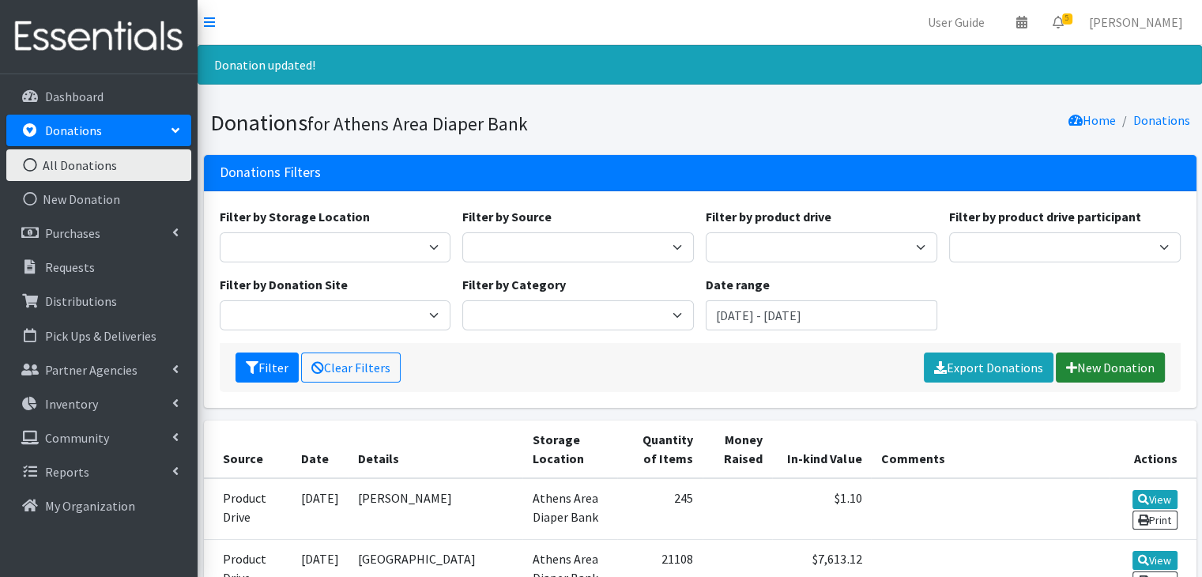
click at [1100, 364] on link "New Donation" at bounding box center [1109, 367] width 109 height 30
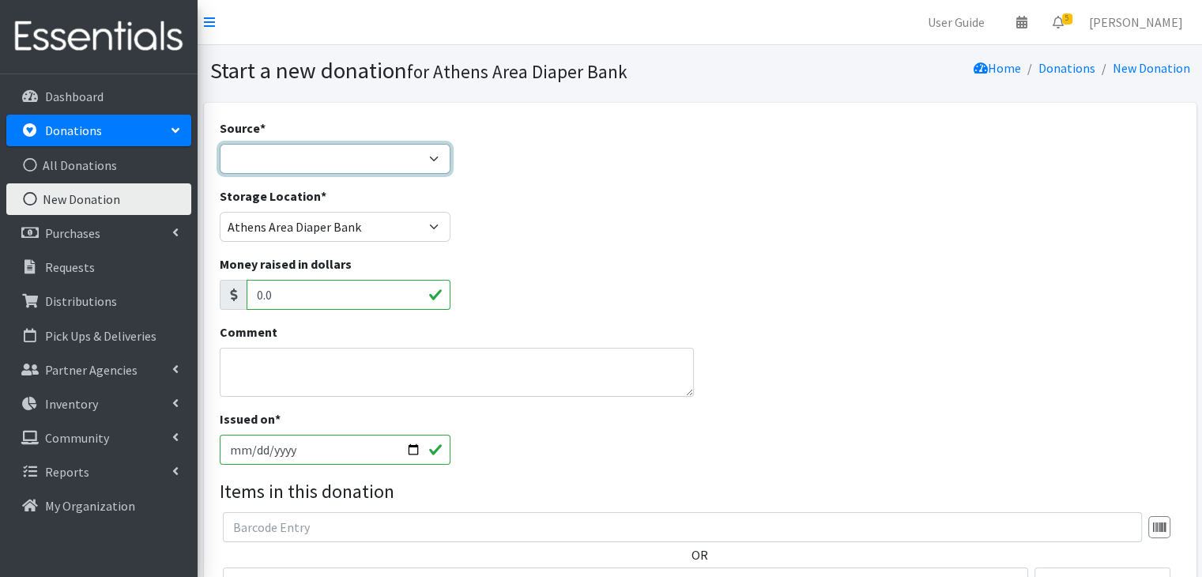
click at [291, 160] on select "Product Drive Manufacturer Donation Site Misc. Donation" at bounding box center [335, 159] width 231 height 30
select select "Product Drive"
click at [220, 144] on select "Product Drive Manufacturer Donation Site Misc. Donation" at bounding box center [335, 159] width 231 height 30
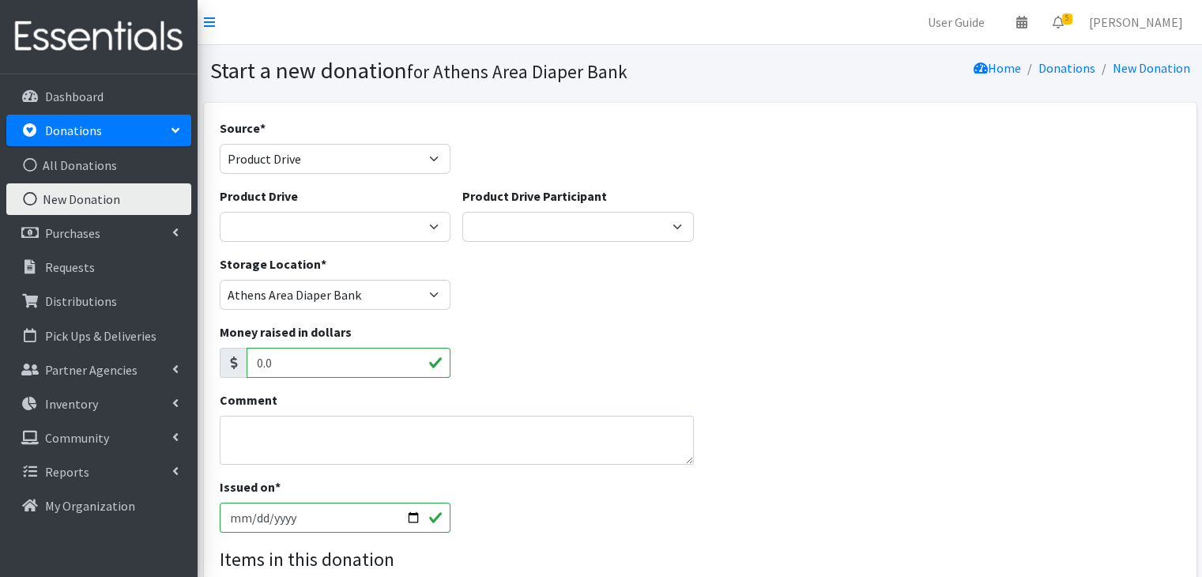
click at [290, 243] on div "Product Drive ACAD Preschool Alstory & Bird Apple Tree Prep Arrow Preschool [GE…" at bounding box center [334, 220] width 243 height 68
click at [293, 225] on select "ACAD Preschool Alstory & Bird Apple Tree Prep Arrow Preschool [GEOGRAPHIC_DATA]…" at bounding box center [335, 227] width 231 height 30
select select
click at [220, 212] on select "ACAD Preschool Alstory & Bird Apple Tree Prep Arrow Preschool Ashford Aesthtics…" at bounding box center [335, 227] width 231 height 30
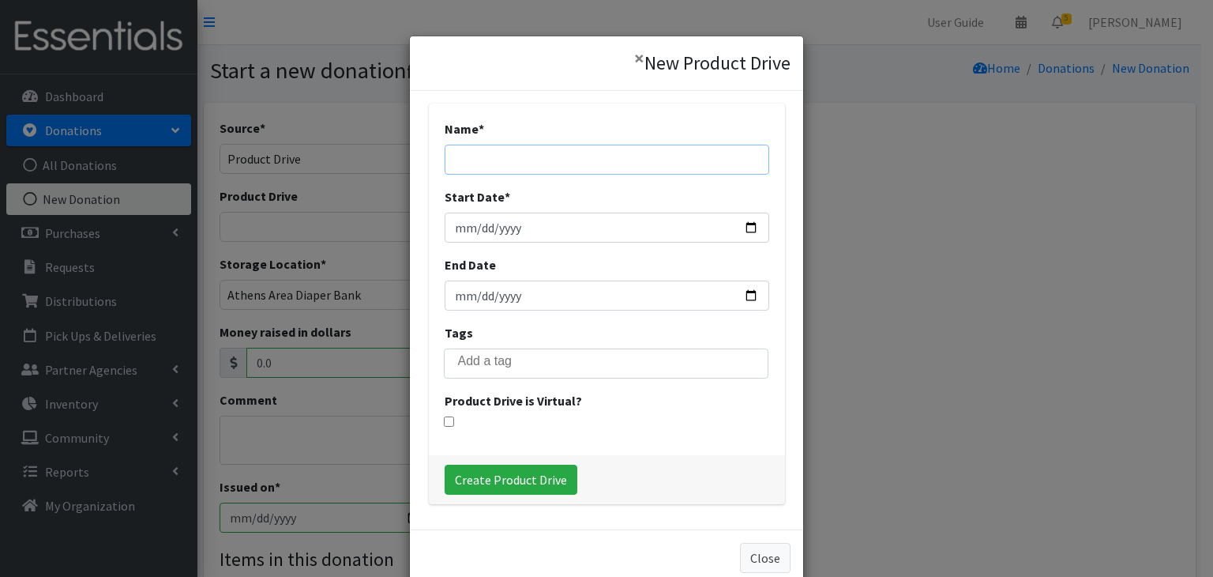
click at [540, 154] on input "Name *" at bounding box center [607, 160] width 325 height 30
type input "M3 Yoga Studio"
click at [493, 228] on input "12025-09-04" at bounding box center [607, 228] width 325 height 30
type input "2025-09-04"
click at [467, 291] on input "End Date" at bounding box center [607, 295] width 325 height 30
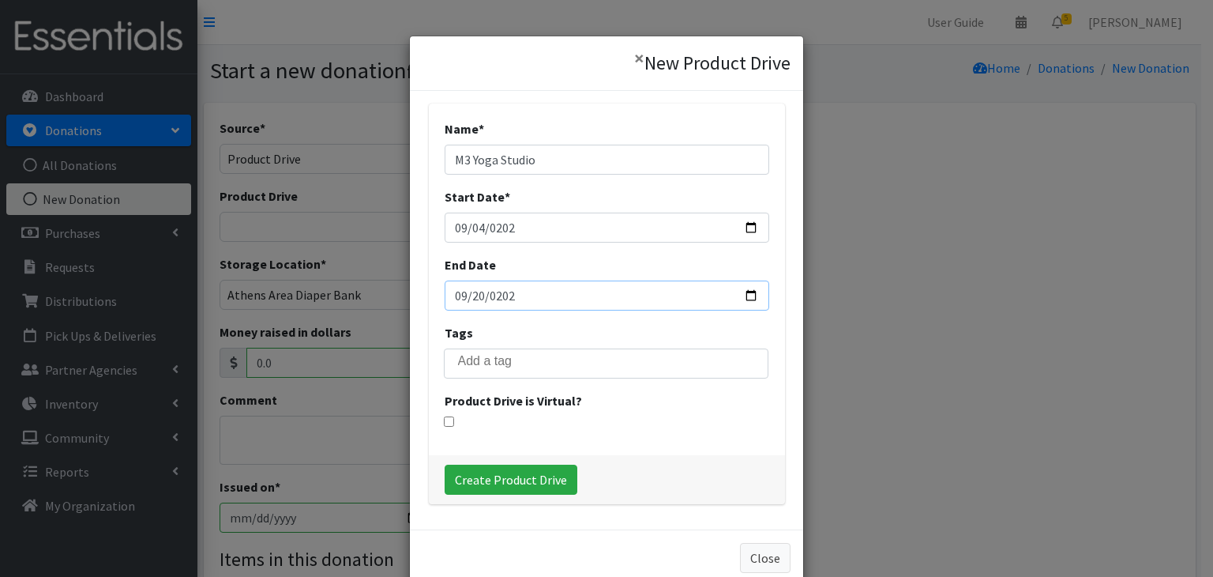
type input "2025-09-20"
click at [525, 474] on input "Create Product Drive" at bounding box center [511, 480] width 133 height 30
select select "3566"
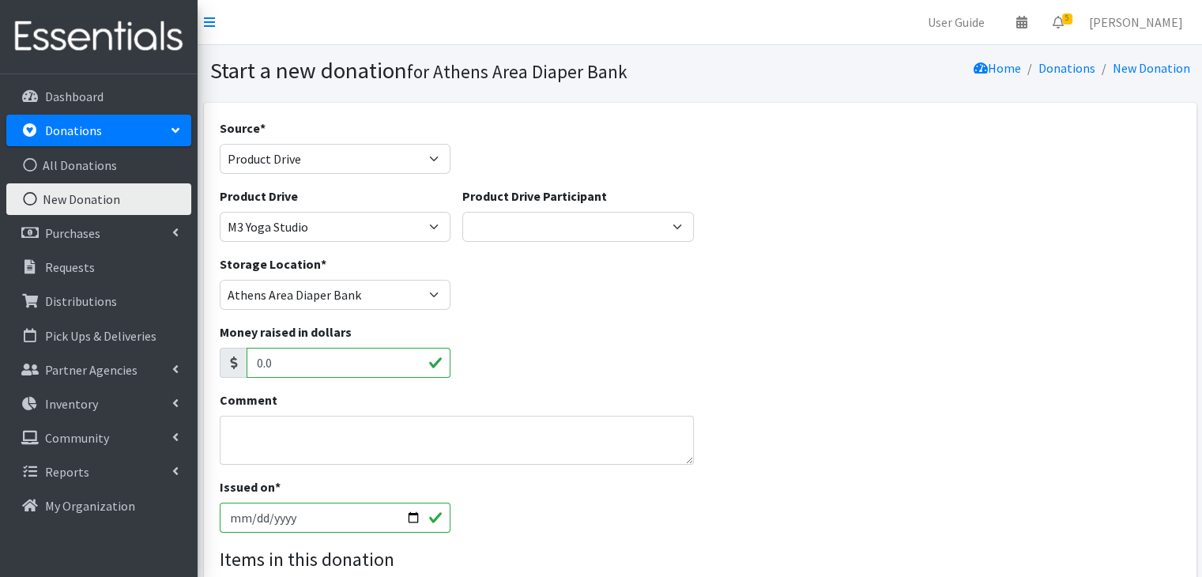
click at [239, 519] on input "[DATE]" at bounding box center [335, 517] width 231 height 30
click at [411, 510] on input "[DATE]" at bounding box center [335, 517] width 231 height 30
type input "2025-09-29"
click at [412, 386] on div "Money raised in dollars 0.0" at bounding box center [334, 356] width 243 height 68
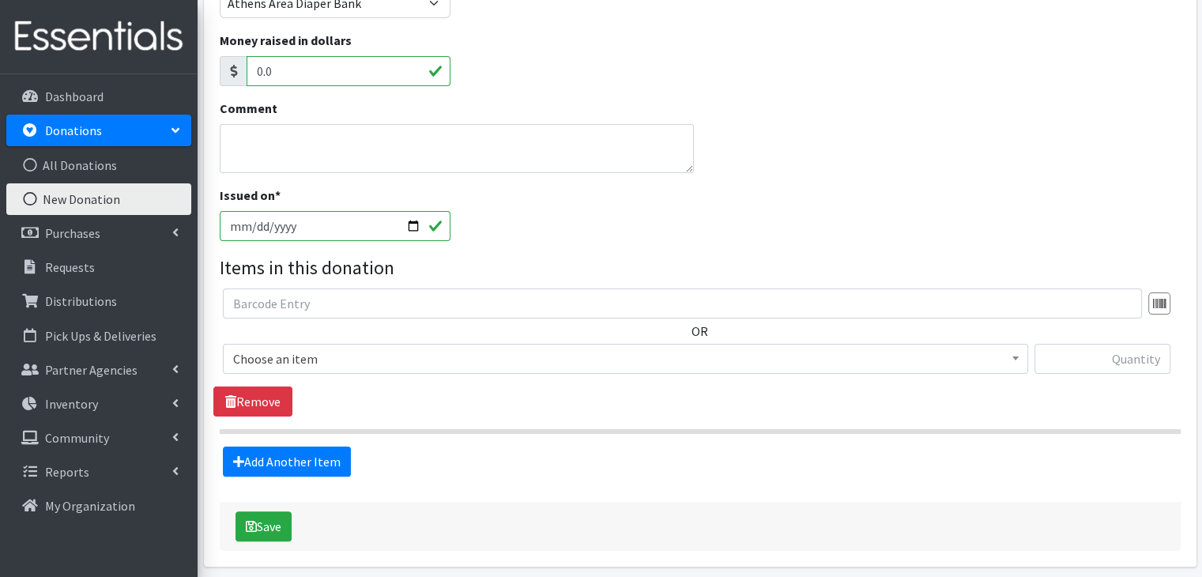
scroll to position [316, 0]
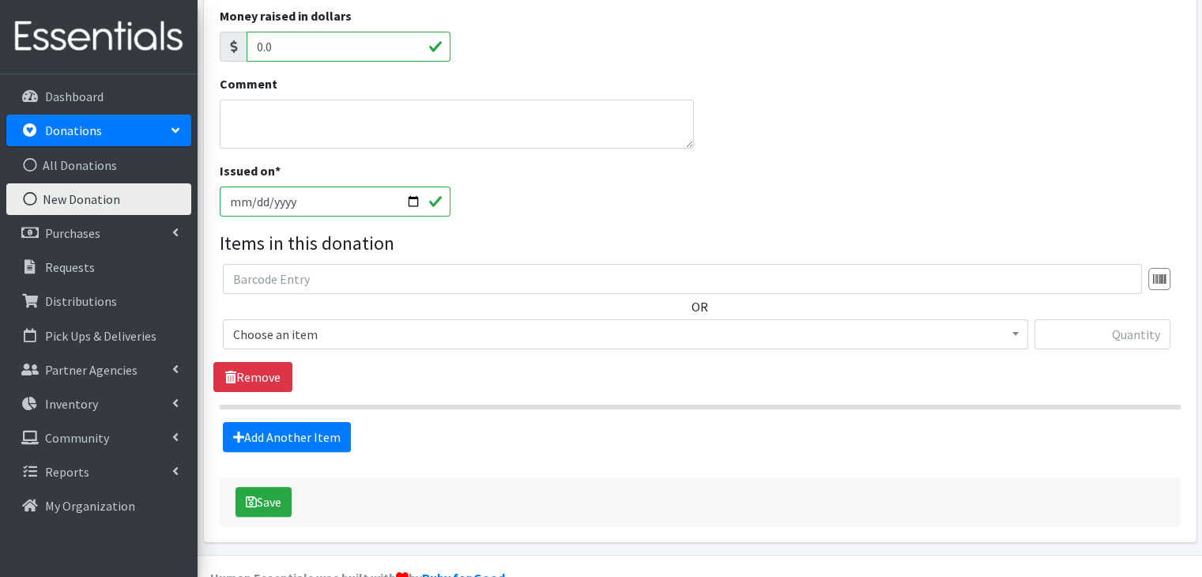
click at [430, 342] on span "Choose an item" at bounding box center [625, 334] width 784 height 22
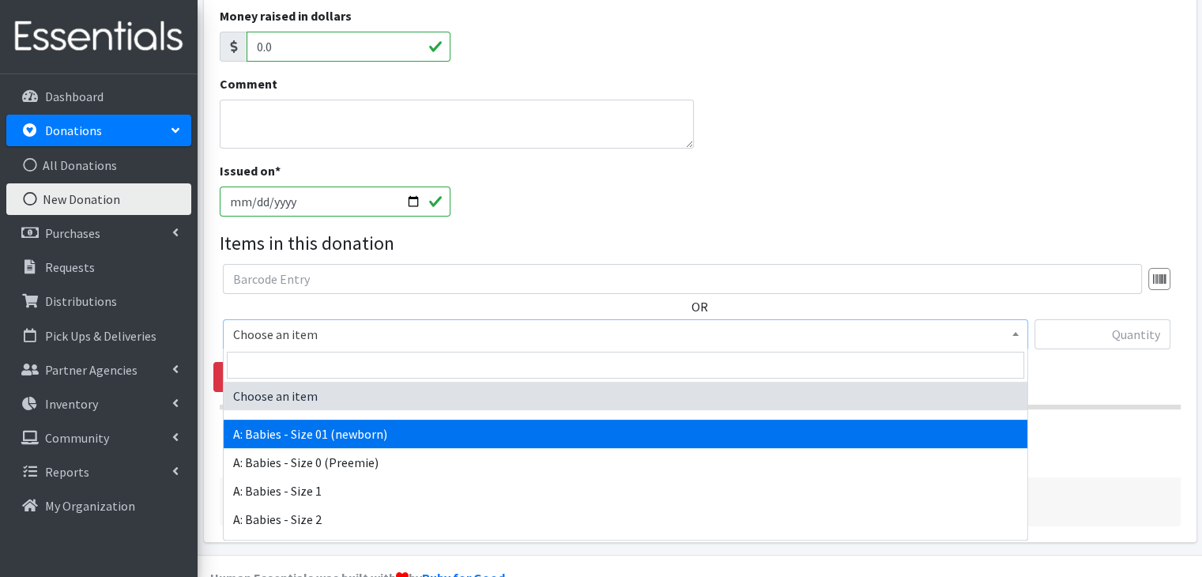
select select "5610"
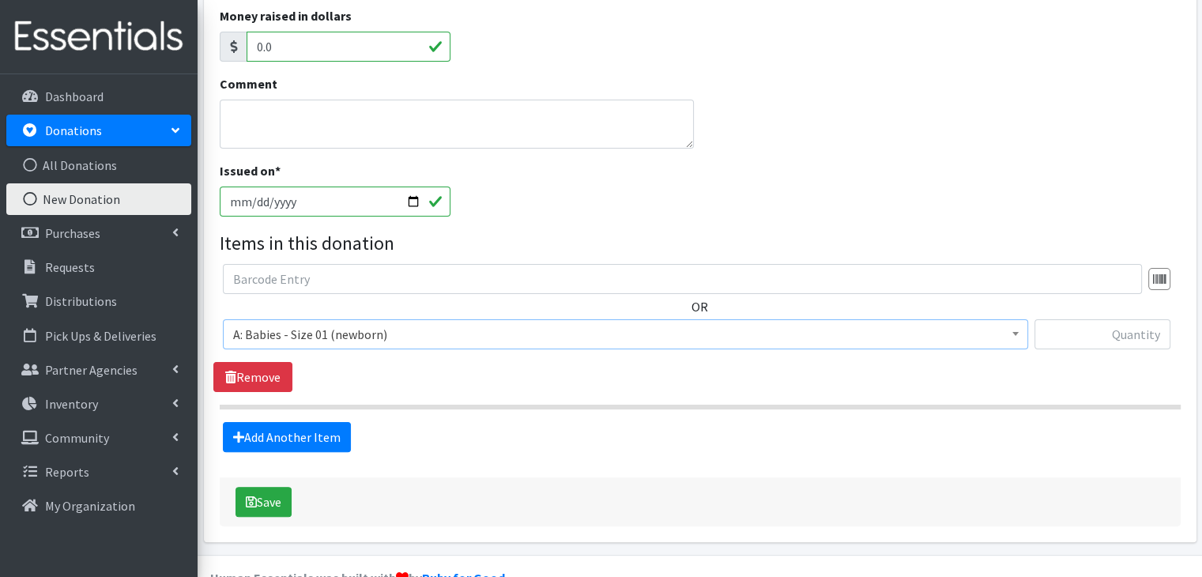
click at [518, 405] on hr at bounding box center [700, 406] width 961 height 5
click at [269, 443] on link "Add Another Item" at bounding box center [287, 437] width 128 height 30
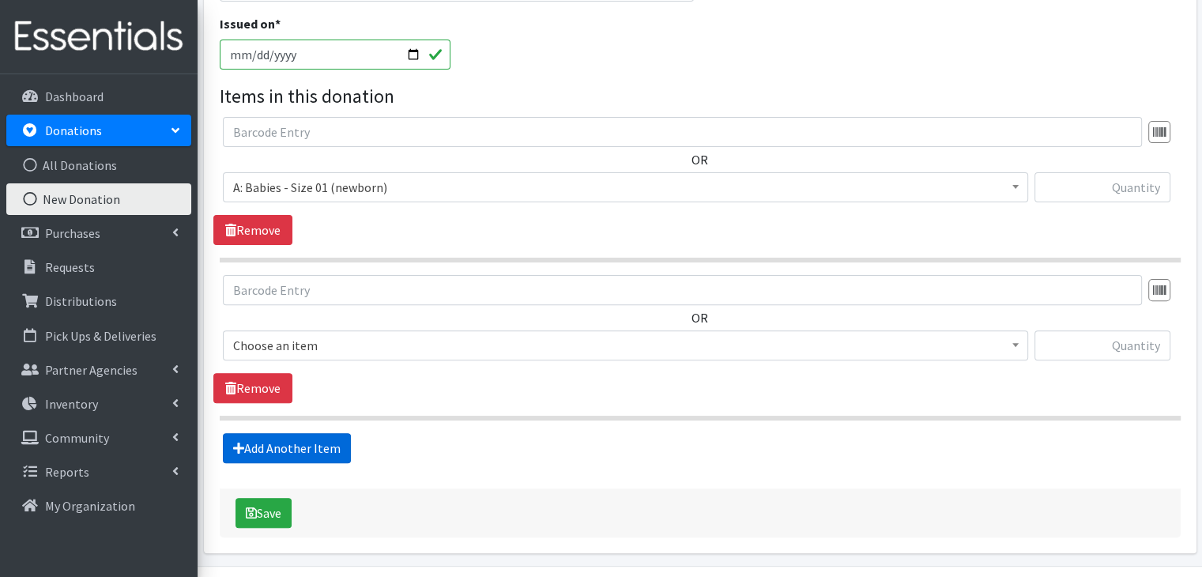
scroll to position [509, 0]
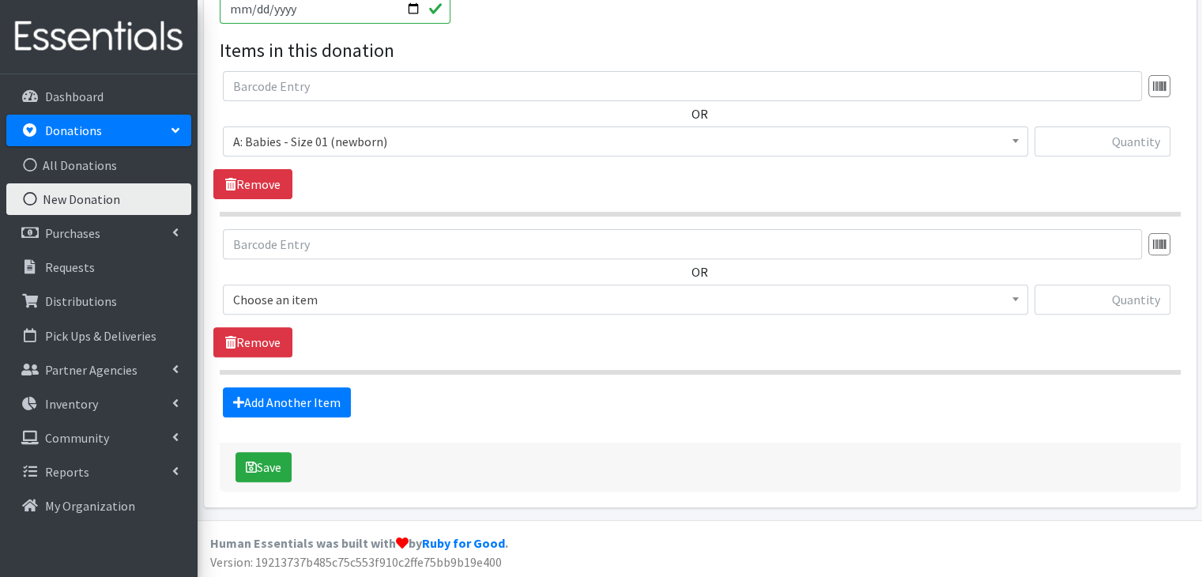
click at [408, 301] on span "Choose an item" at bounding box center [625, 299] width 784 height 22
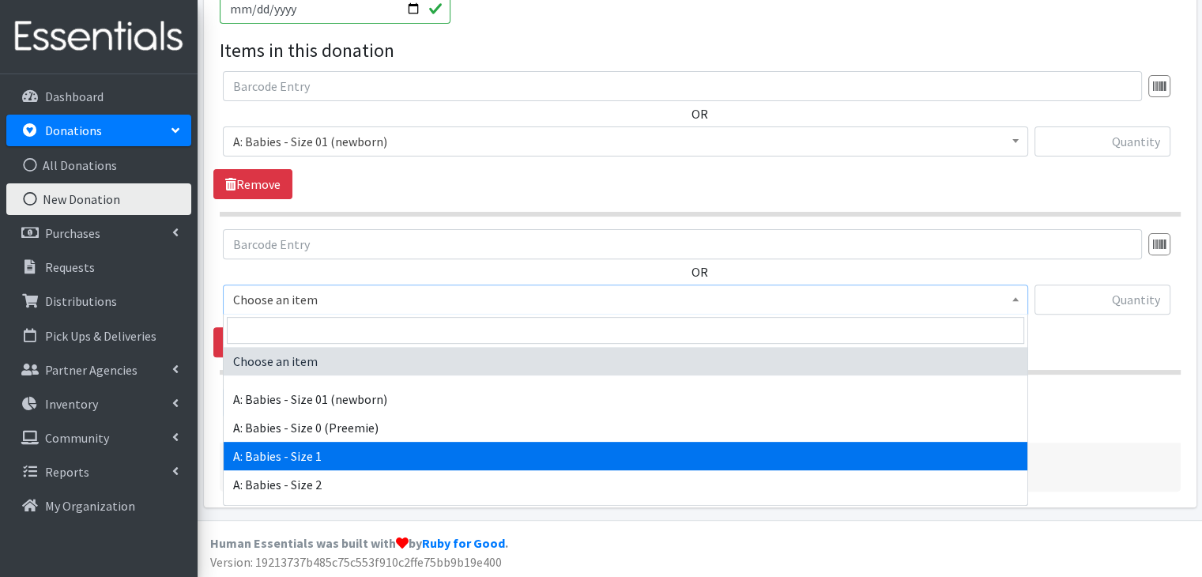
select select "5611"
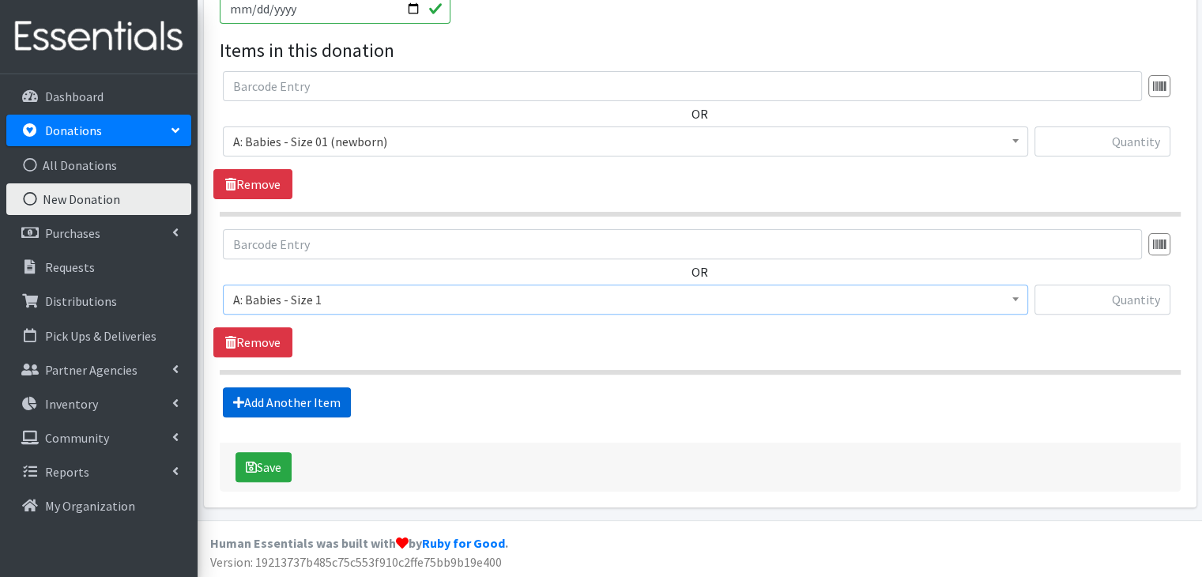
click at [317, 396] on link "Add Another Item" at bounding box center [287, 402] width 128 height 30
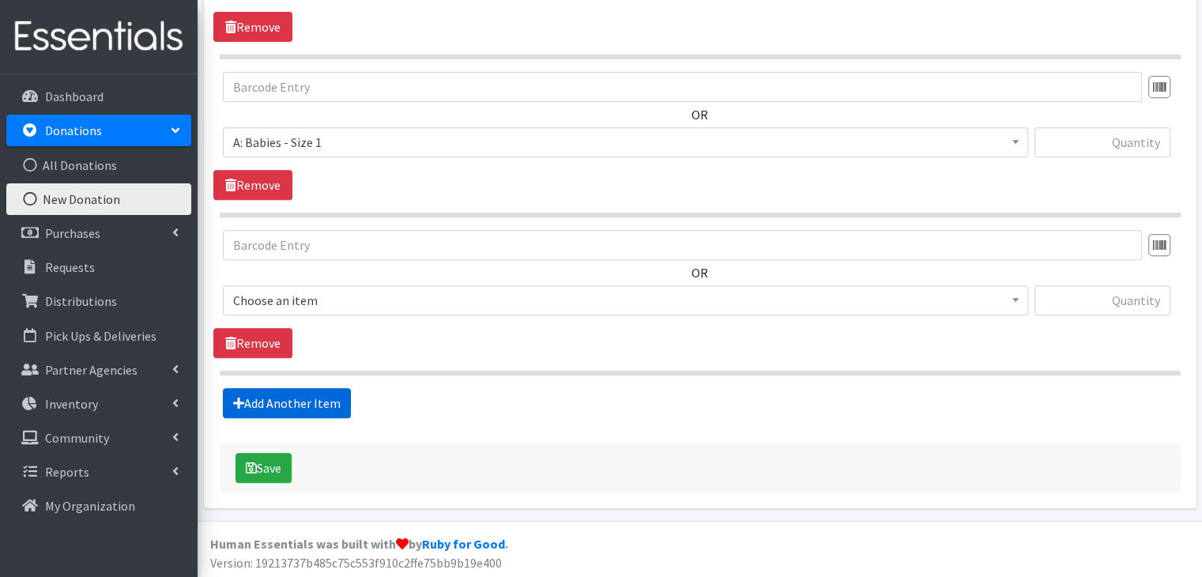
scroll to position [667, 0]
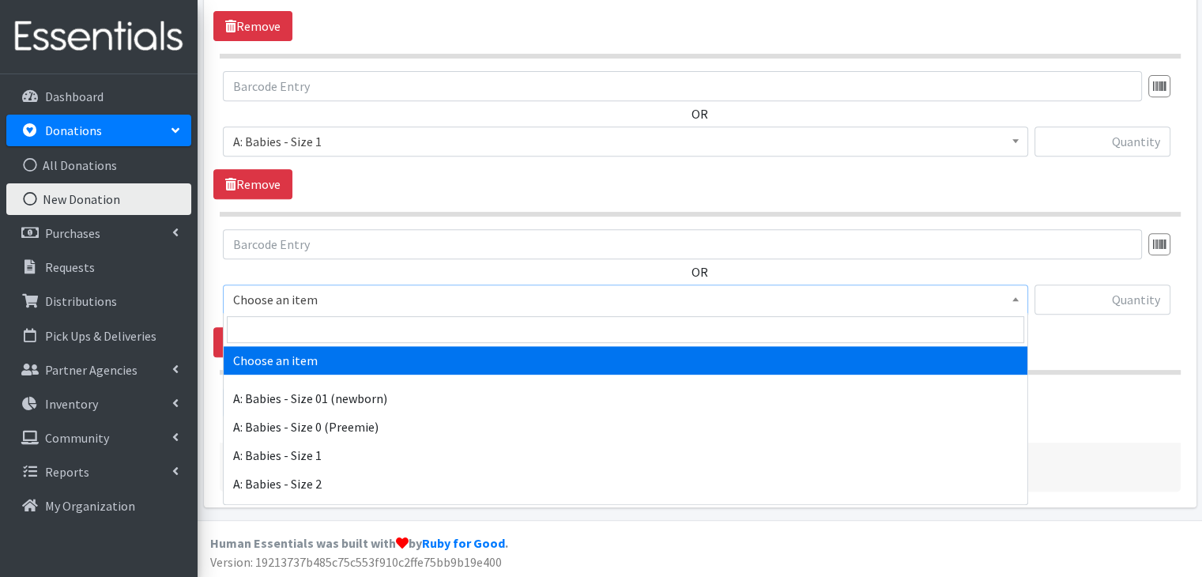
click at [333, 302] on span "Choose an item" at bounding box center [625, 299] width 784 height 22
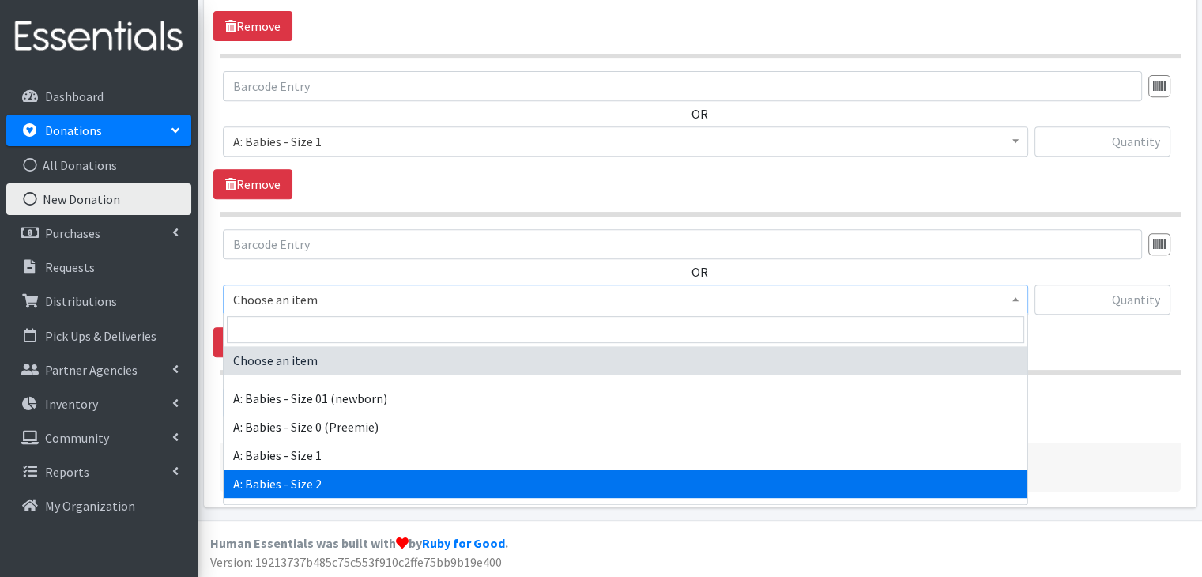
select select "5612"
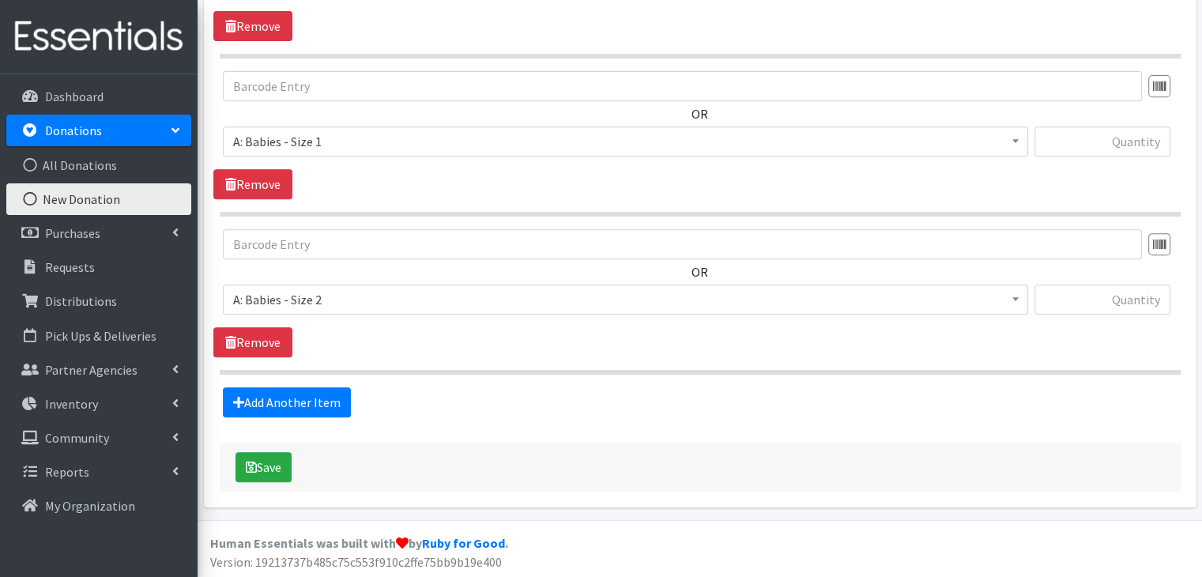
click at [397, 352] on div "OR Choose an item A: Babies - Size 01 (newborn) A: Babies - Size 0 (Preemie) A:…" at bounding box center [699, 293] width 972 height 128
click at [288, 402] on link "Add Another Item" at bounding box center [287, 402] width 128 height 30
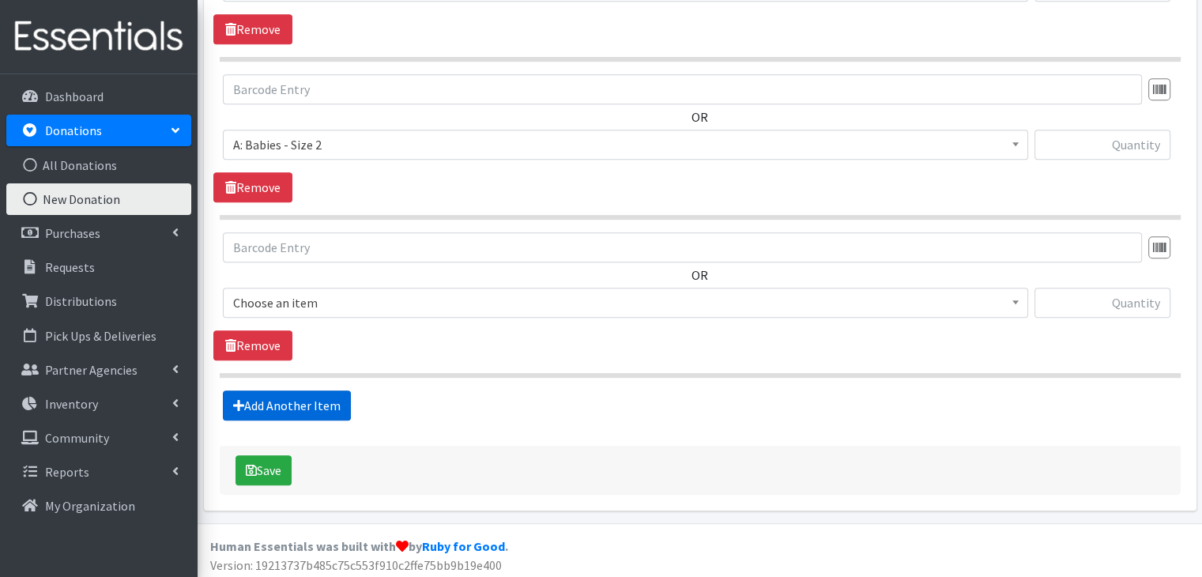
scroll to position [824, 0]
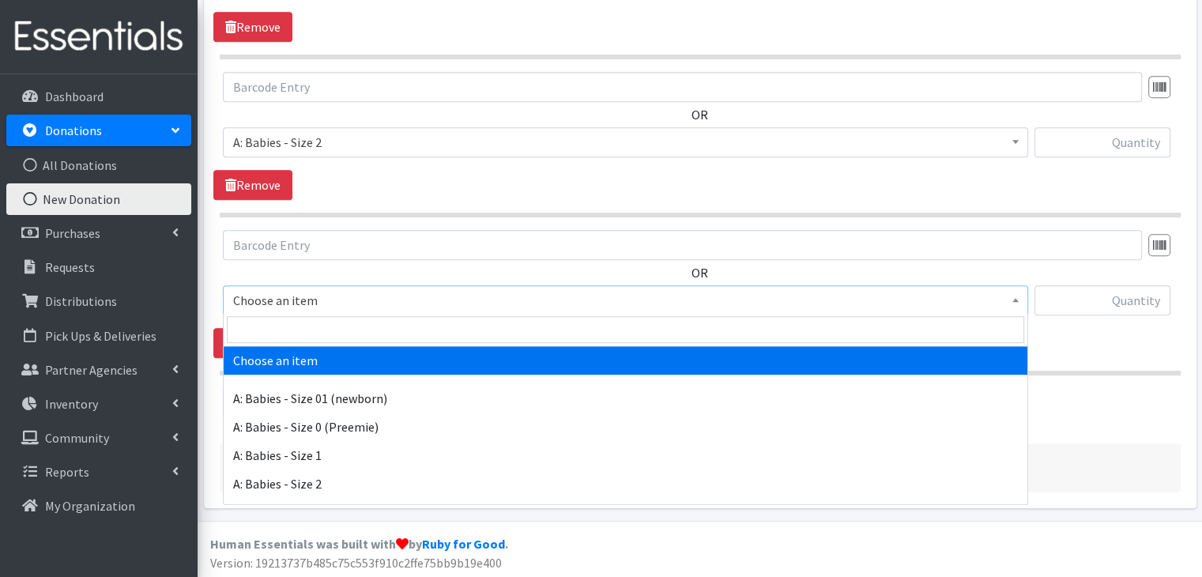
click at [366, 303] on span "Choose an item" at bounding box center [625, 300] width 784 height 22
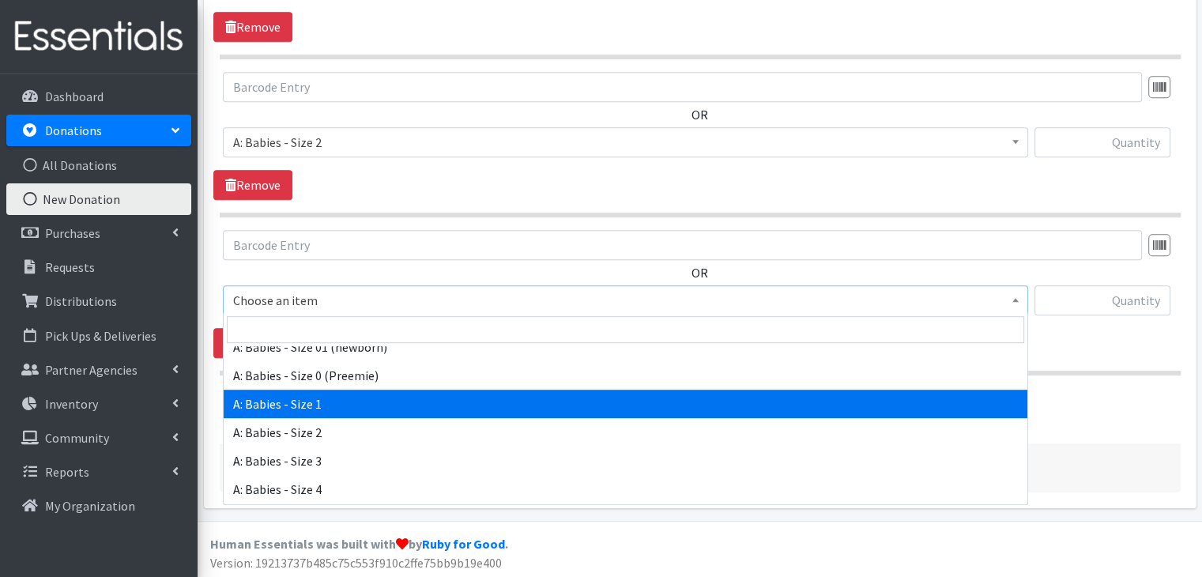
scroll to position [79, 0]
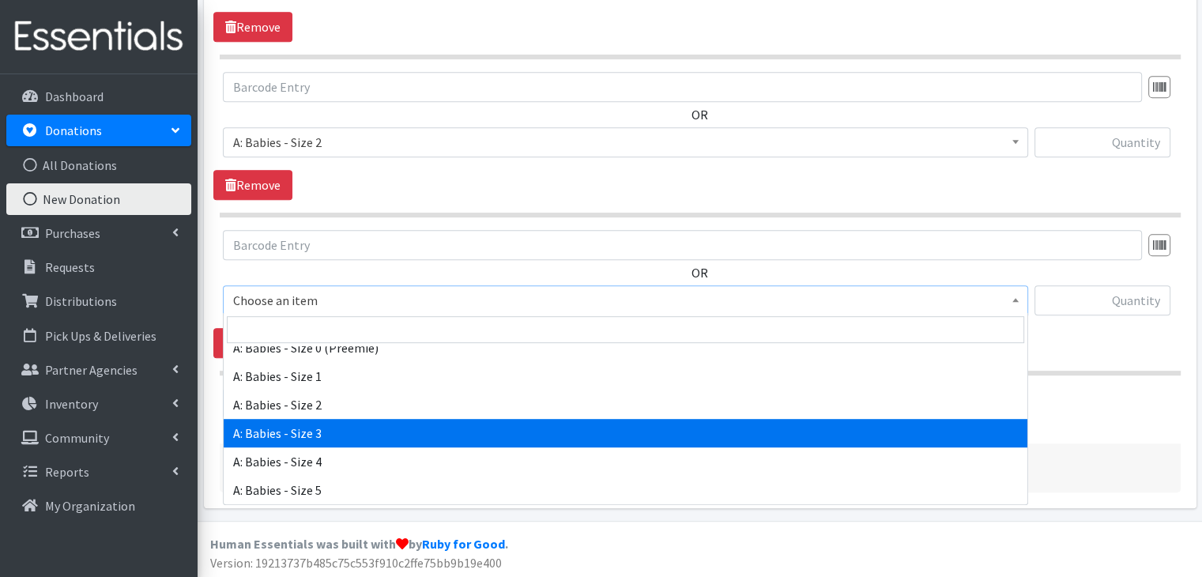
select select "5613"
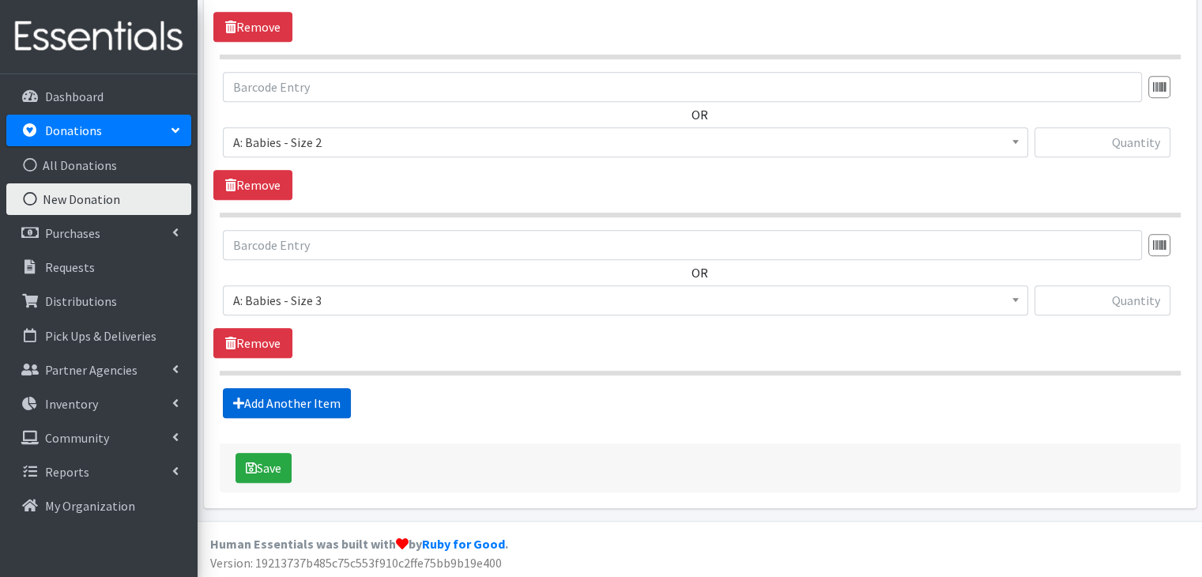
click at [330, 400] on link "Add Another Item" at bounding box center [287, 403] width 128 height 30
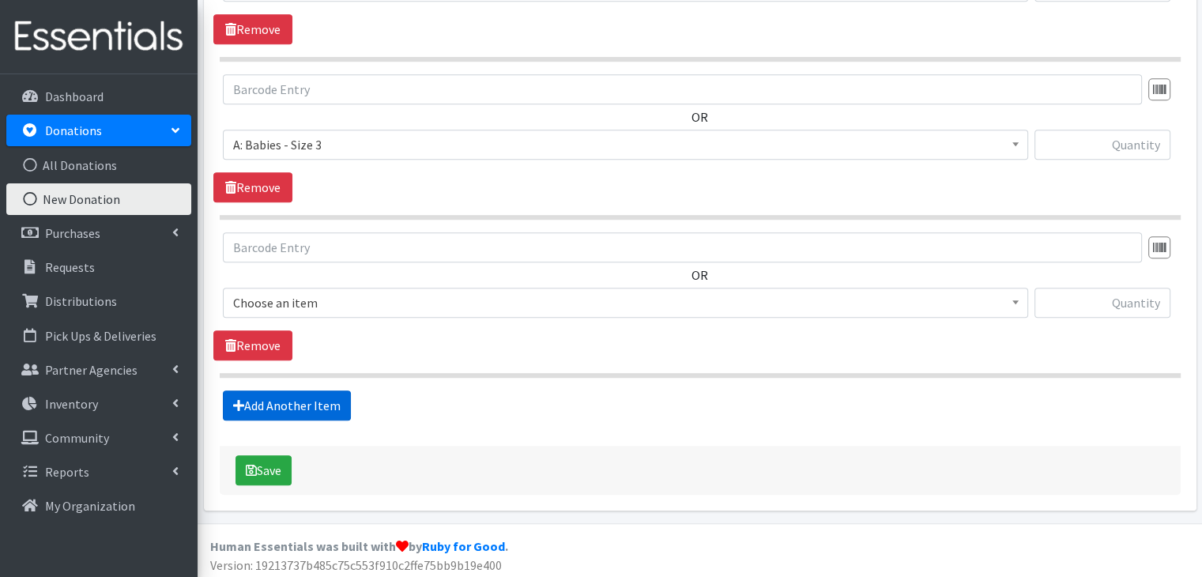
scroll to position [981, 0]
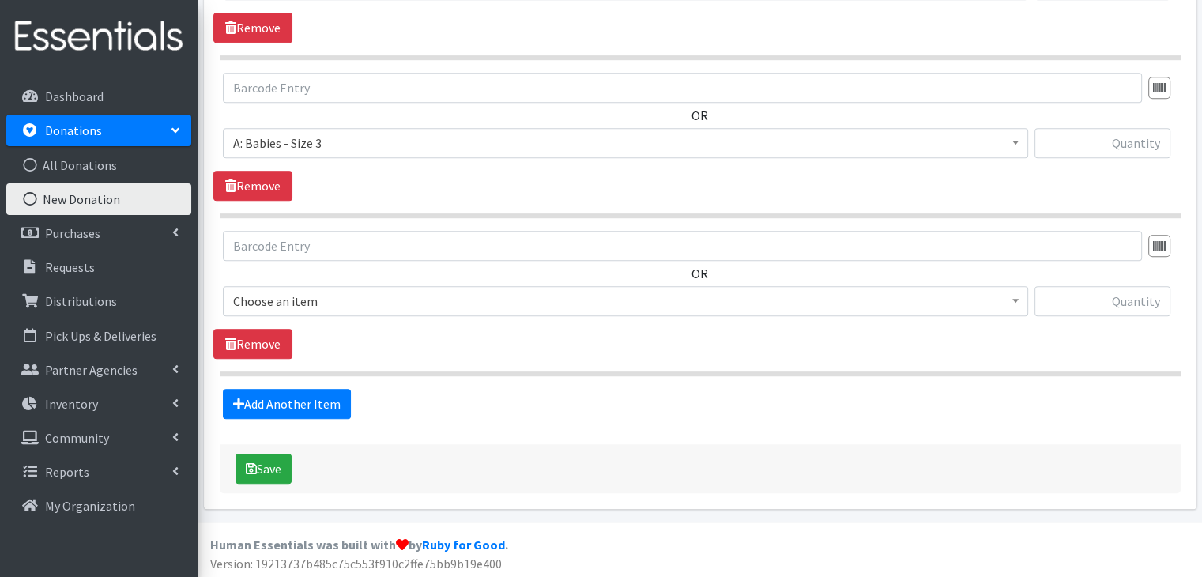
click at [352, 300] on span "Choose an item" at bounding box center [625, 301] width 784 height 22
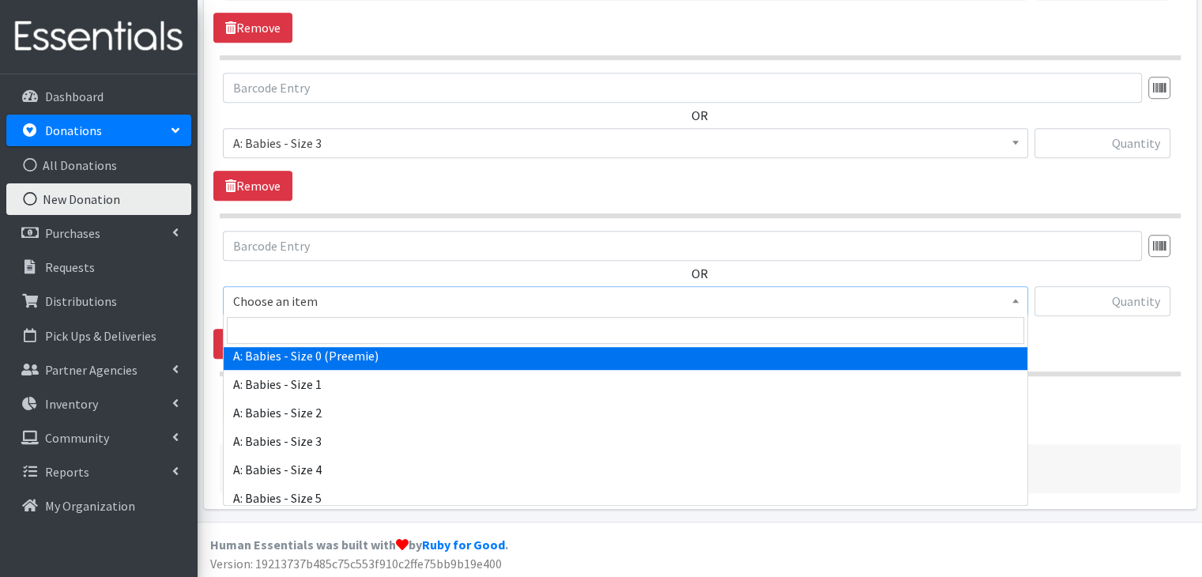
scroll to position [158, 0]
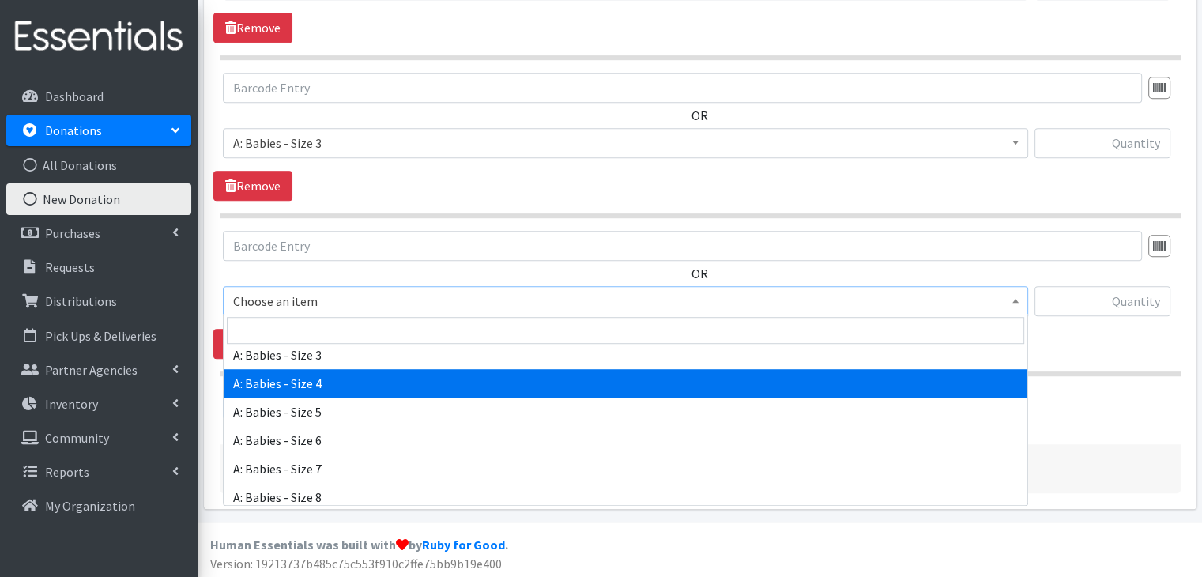
select select "5614"
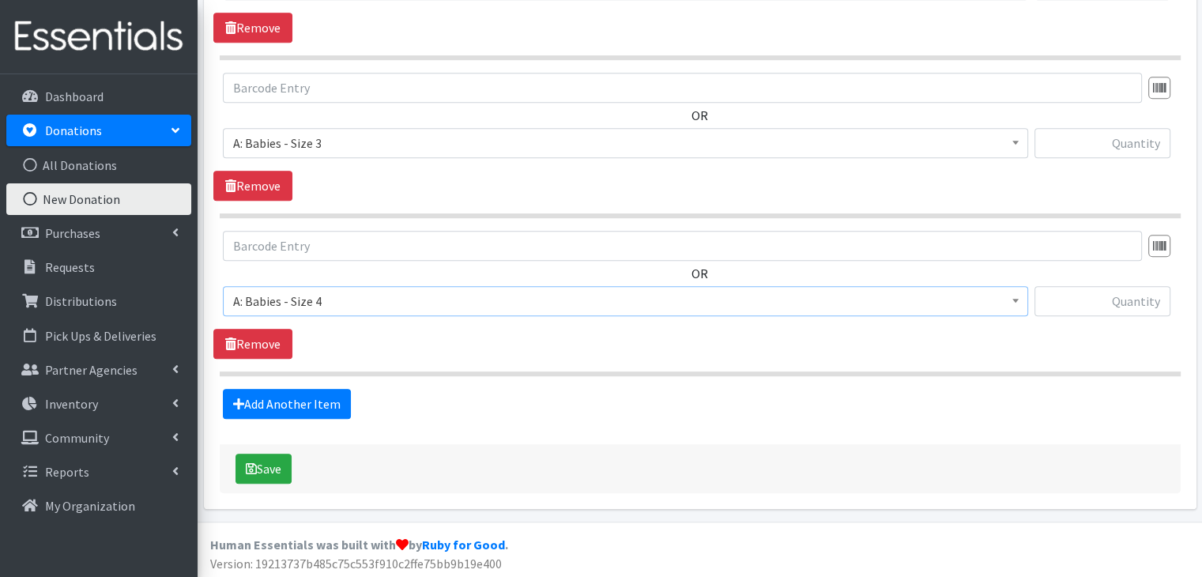
click at [445, 336] on div "OR Choose an item A: Babies - Size 01 (newborn) A: Babies - Size 0 (Preemie) A:…" at bounding box center [699, 295] width 972 height 128
click at [330, 399] on link "Add Another Item" at bounding box center [287, 404] width 128 height 30
click at [364, 298] on span "Choose an item" at bounding box center [625, 301] width 784 height 22
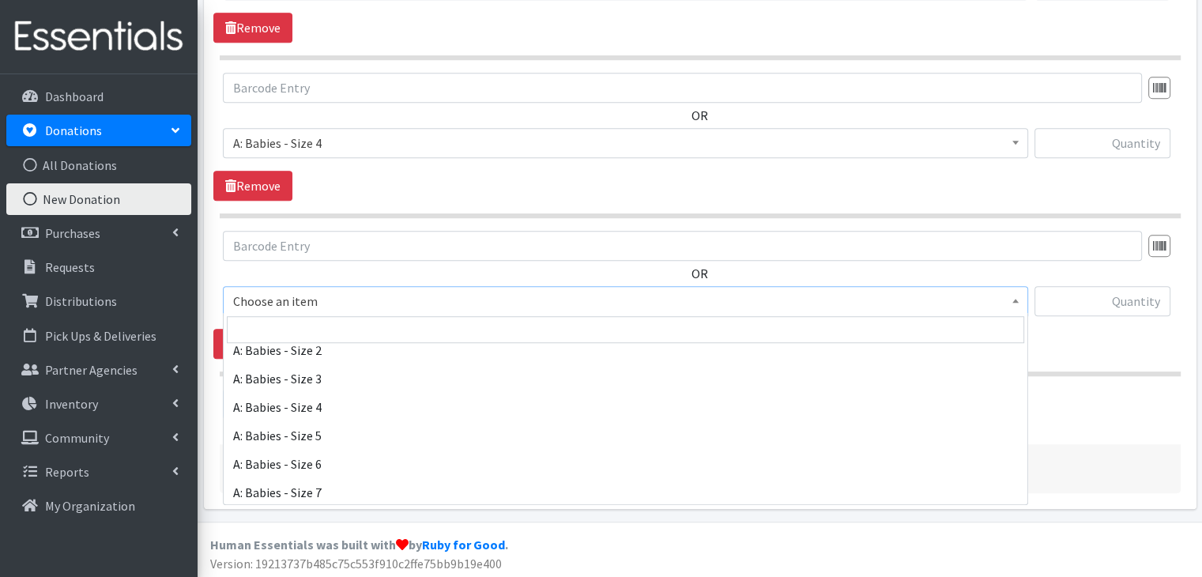
scroll to position [158, 0]
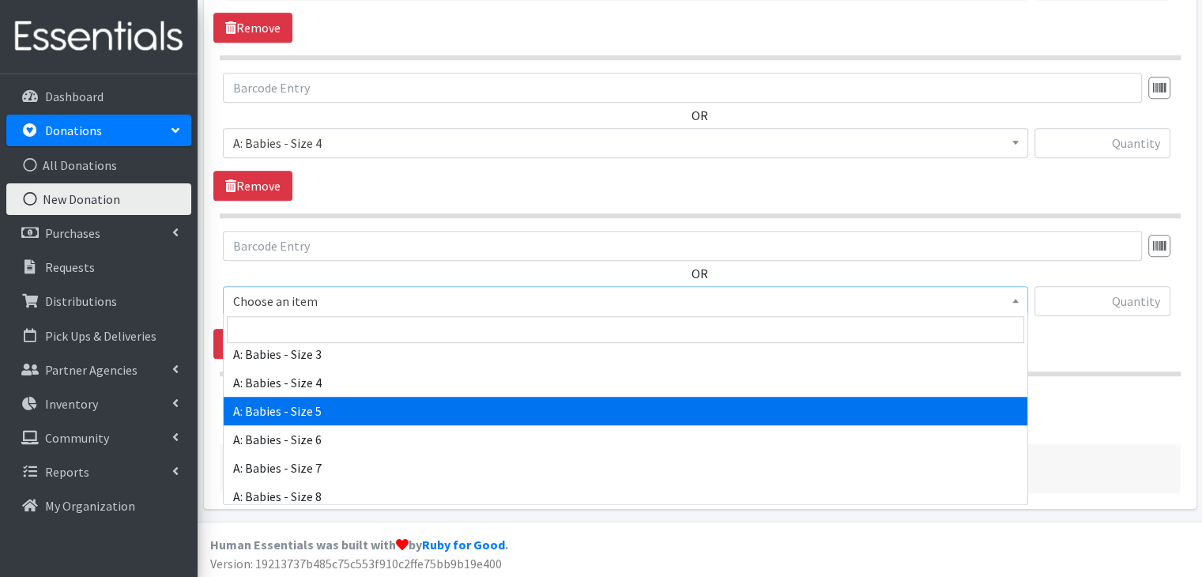
select select "5616"
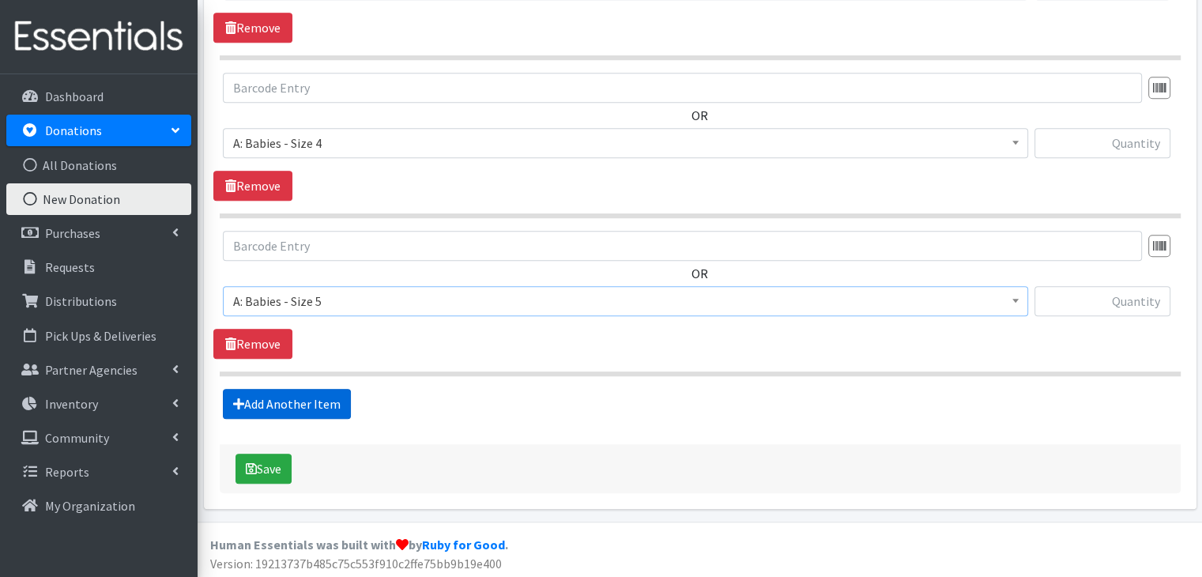
click at [333, 394] on link "Add Another Item" at bounding box center [287, 404] width 128 height 30
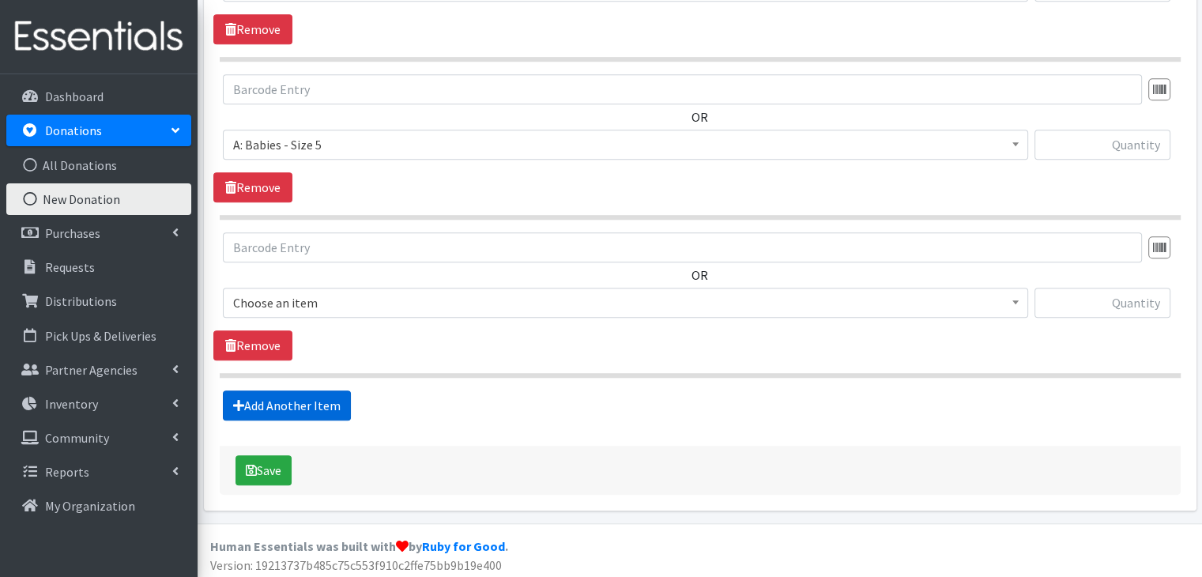
scroll to position [1296, 0]
click at [392, 302] on span "Choose an item" at bounding box center [625, 302] width 784 height 22
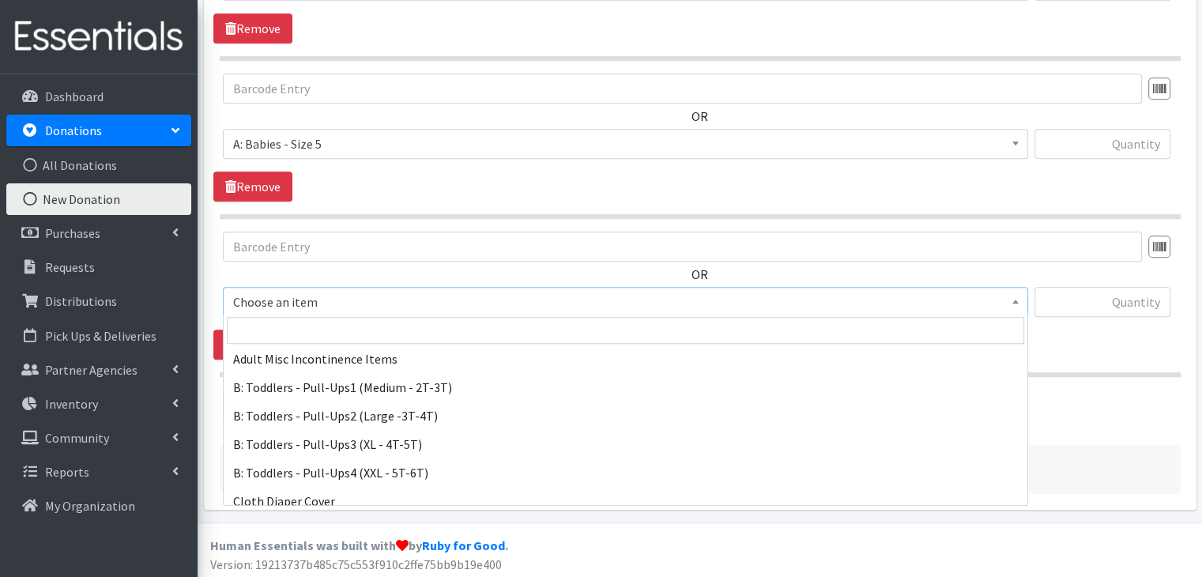
scroll to position [474, 0]
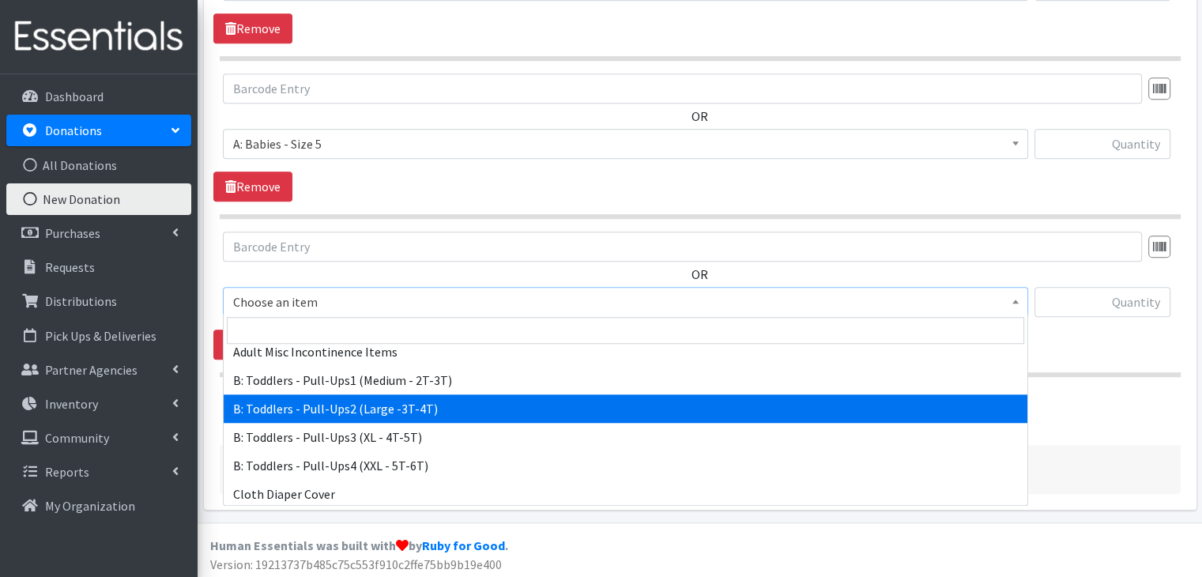
select select "5598"
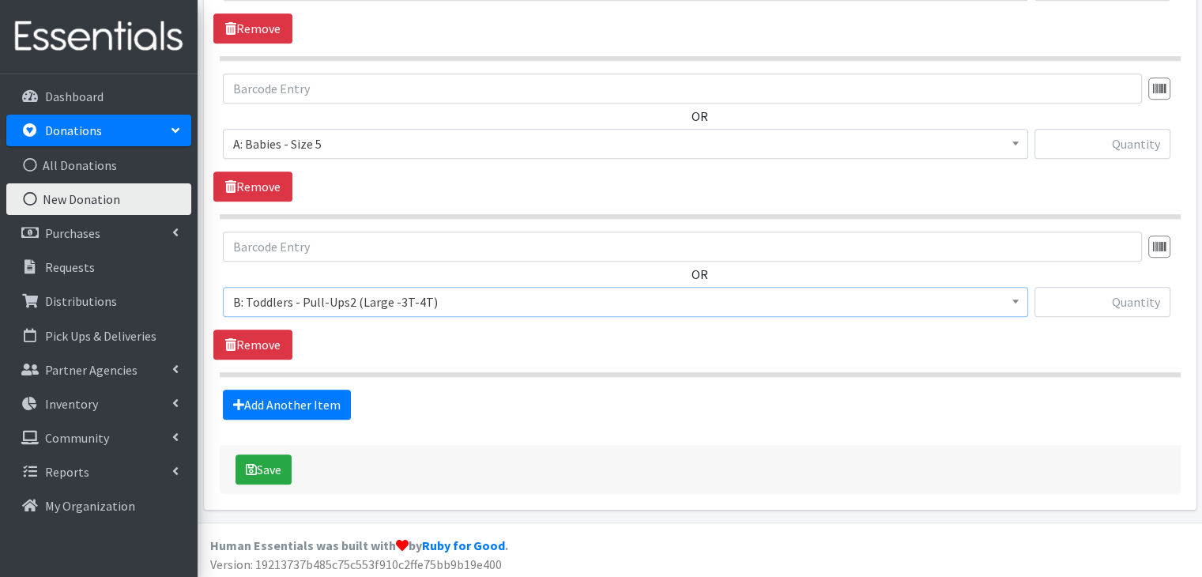
click at [453, 354] on div "OR Choose an item A: Babies - Size 01 (newborn) A: Babies - Size 0 (Preemie) A:…" at bounding box center [699, 295] width 972 height 128
click at [314, 401] on link "Add Another Item" at bounding box center [287, 404] width 128 height 30
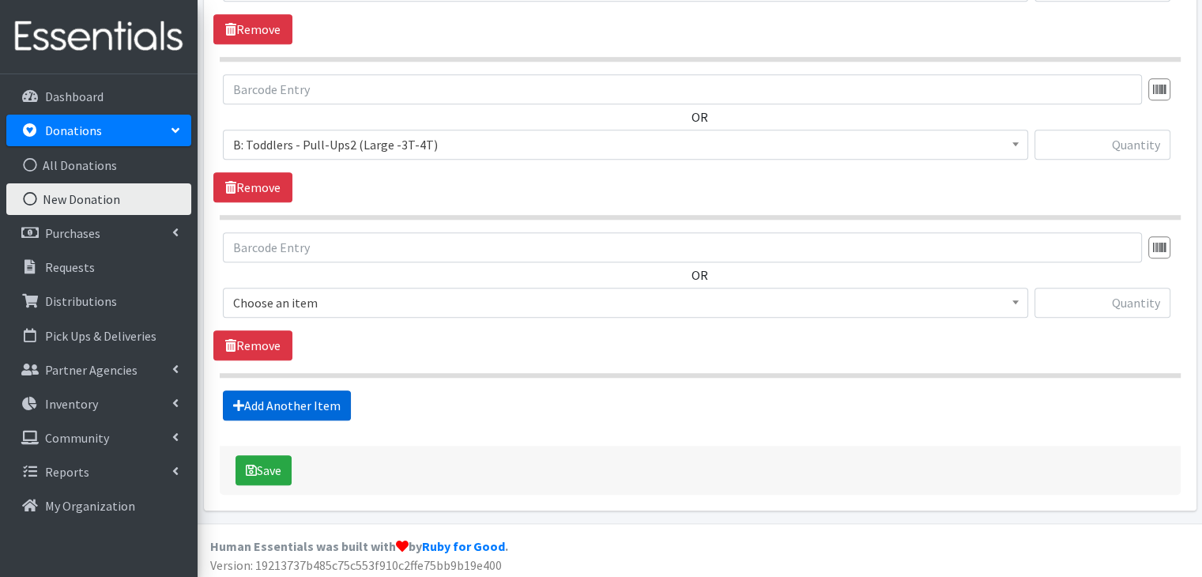
scroll to position [1454, 0]
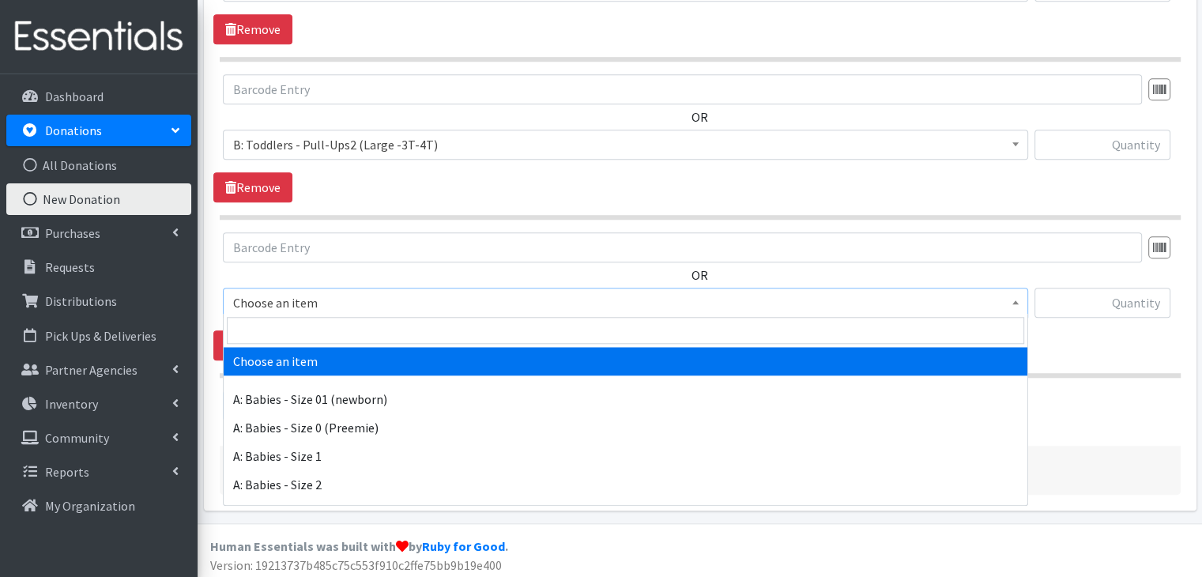
click at [397, 293] on span "Choose an item" at bounding box center [625, 303] width 784 height 22
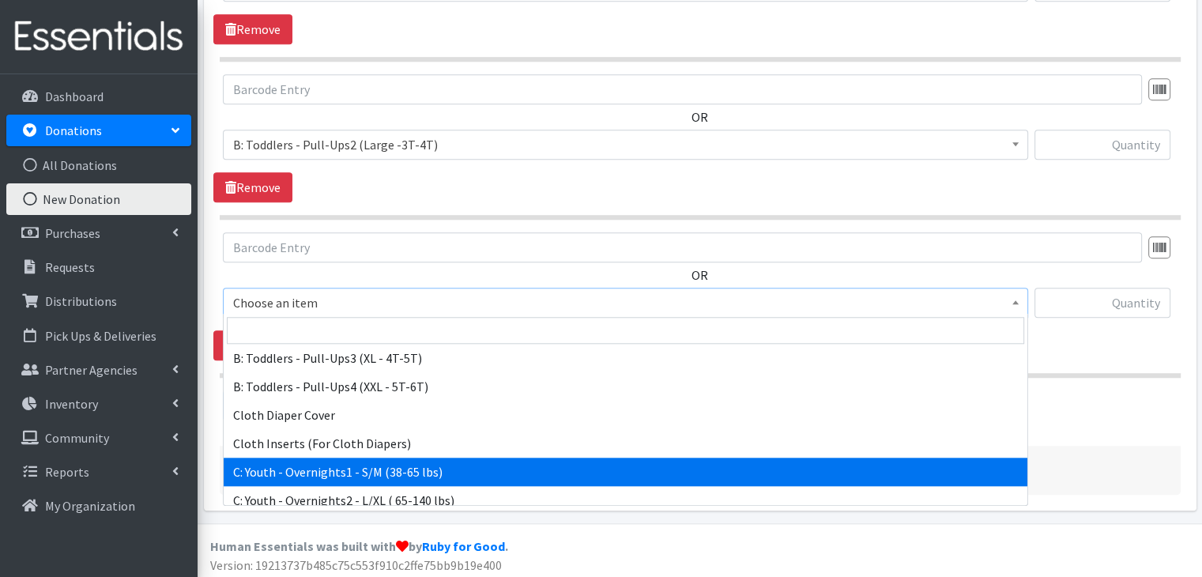
scroll to position [632, 0]
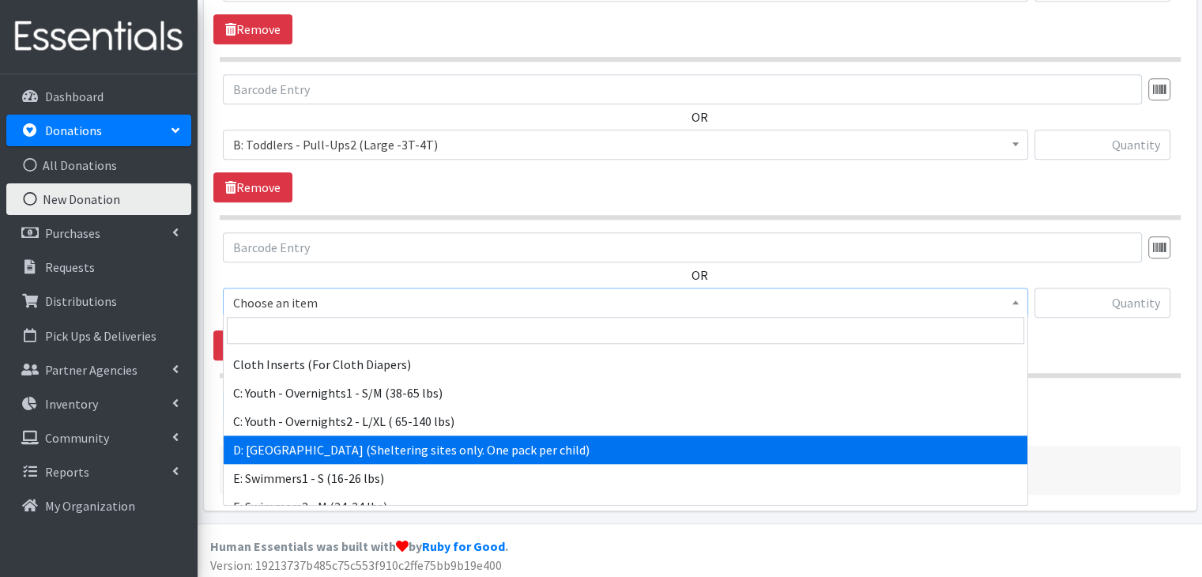
select select "5604"
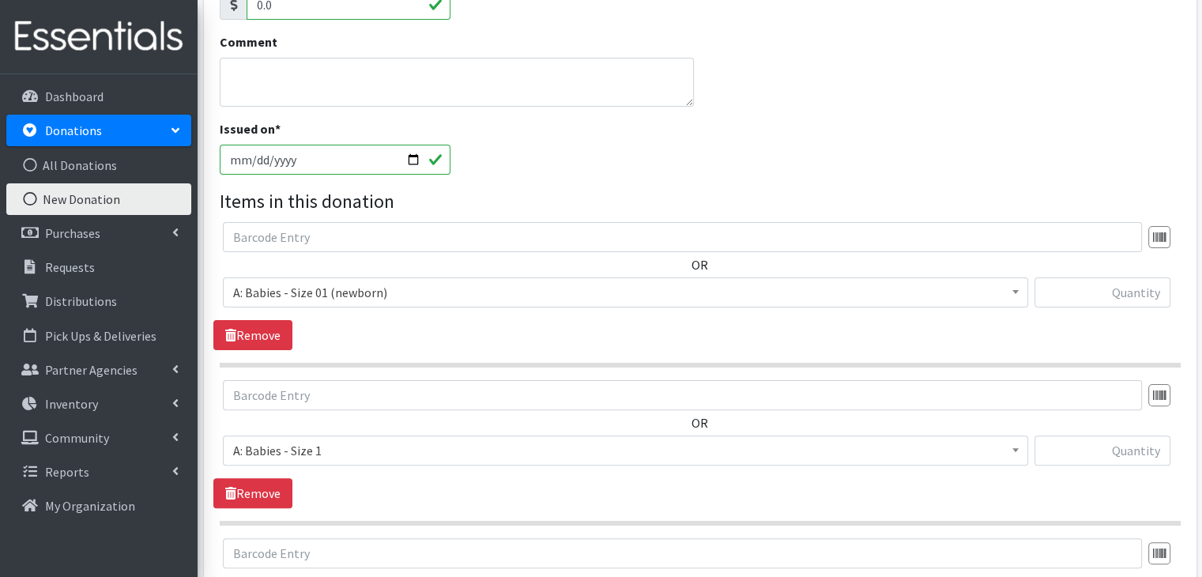
scroll to position [348, 0]
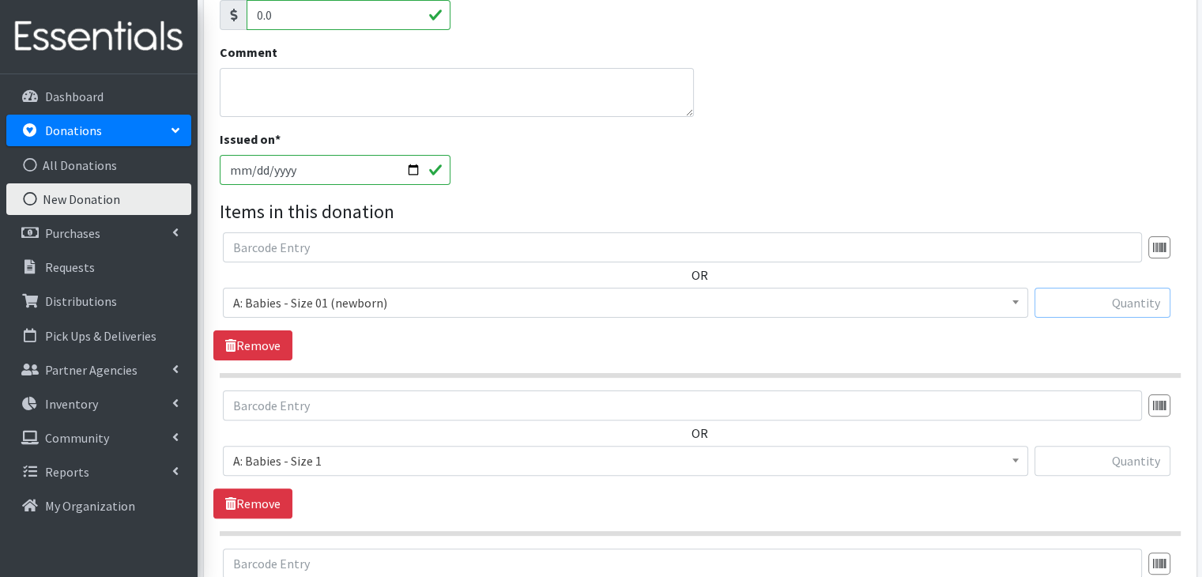
click at [1132, 310] on input "text" at bounding box center [1102, 303] width 136 height 30
type input "34"
type input "67"
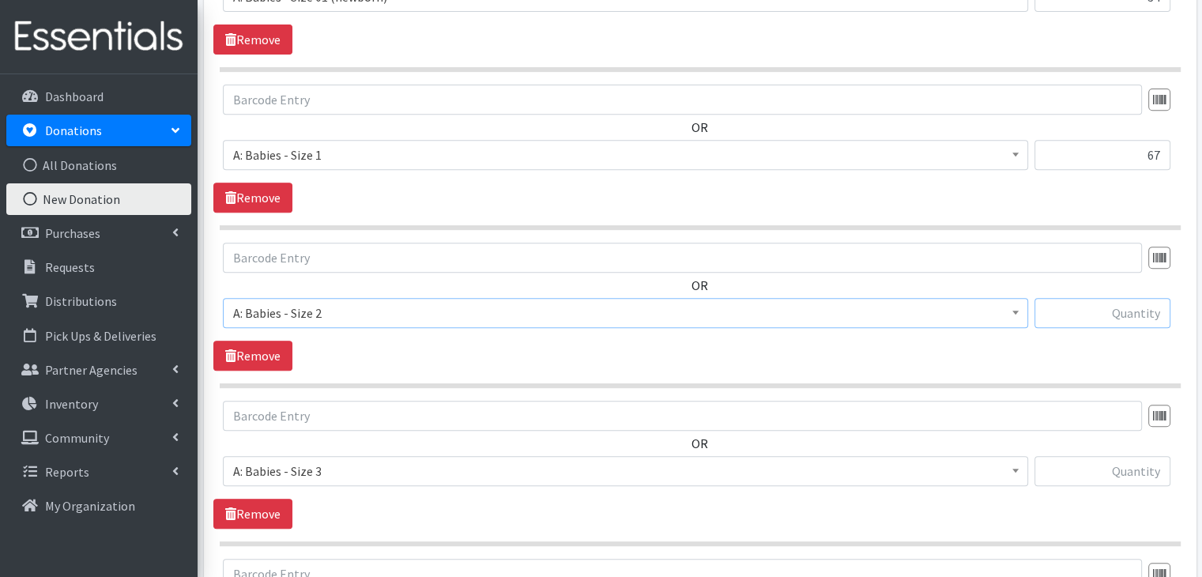
scroll to position [676, 0]
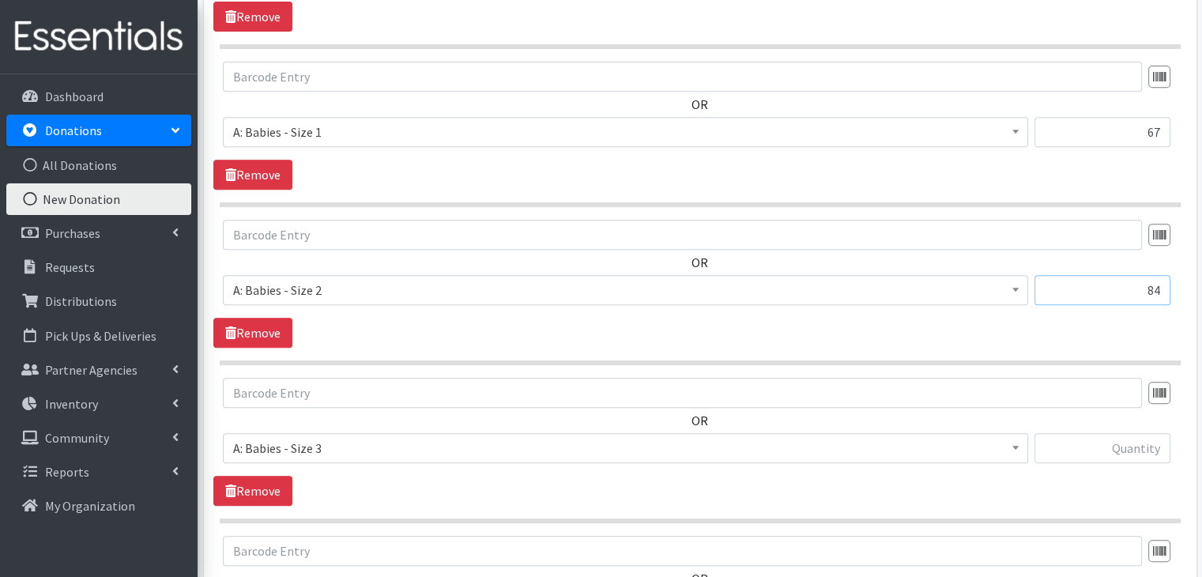
type input "84"
type input "31"
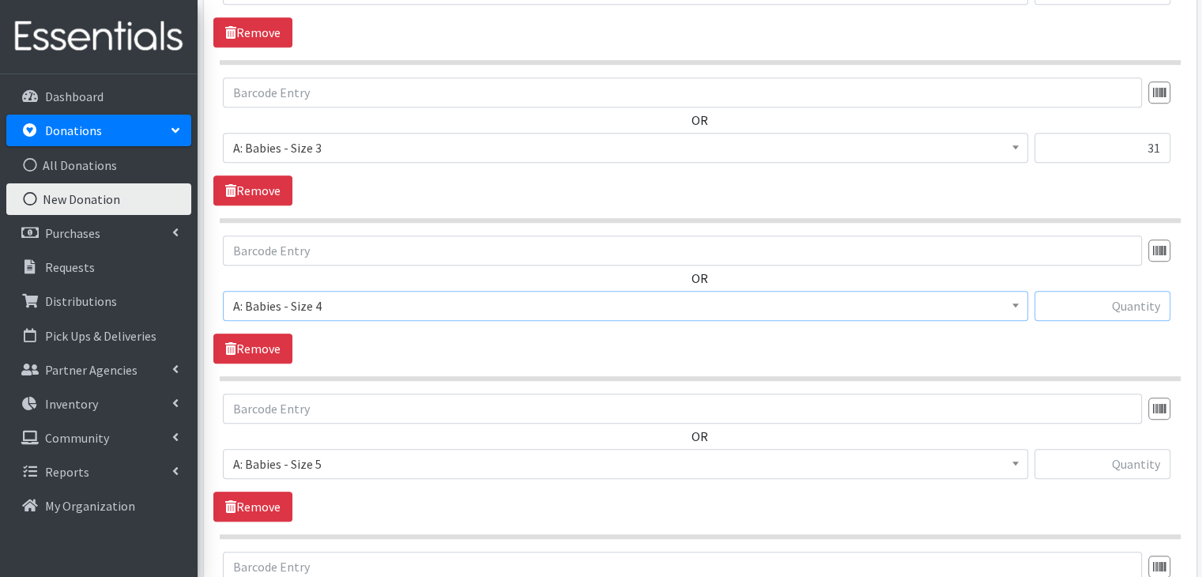
scroll to position [991, 0]
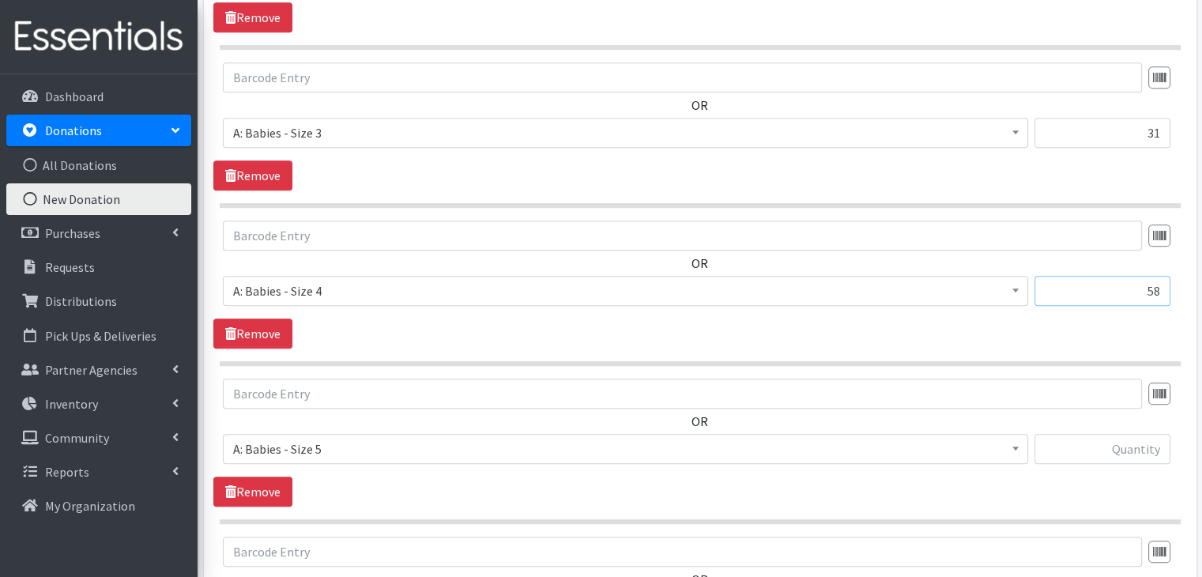
type input "58"
type input "24"
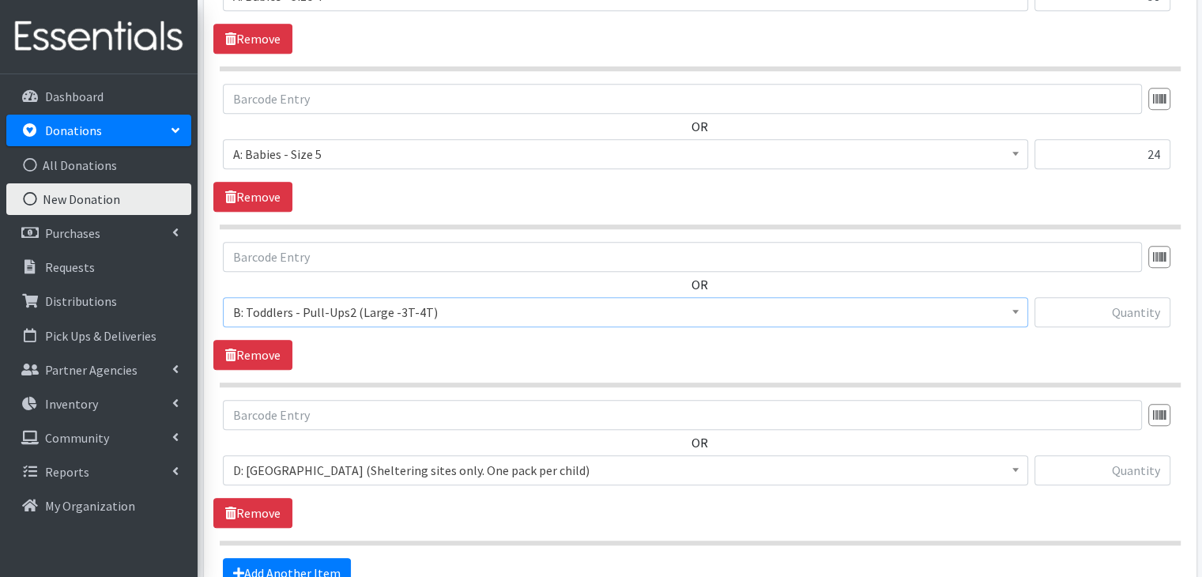
scroll to position [1306, 0]
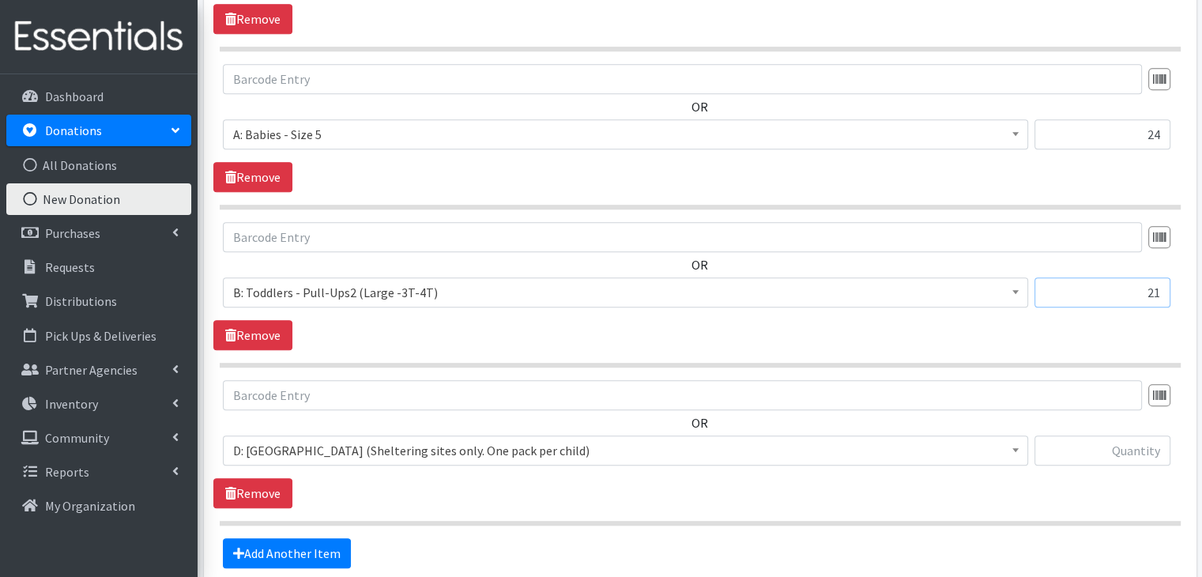
type input "21"
type input "3"
click at [649, 513] on section "OR Choose an item A: Babies - Size 01 (newborn) A: Babies - Size 0 (Preemie) A:…" at bounding box center [700, 452] width 961 height 145
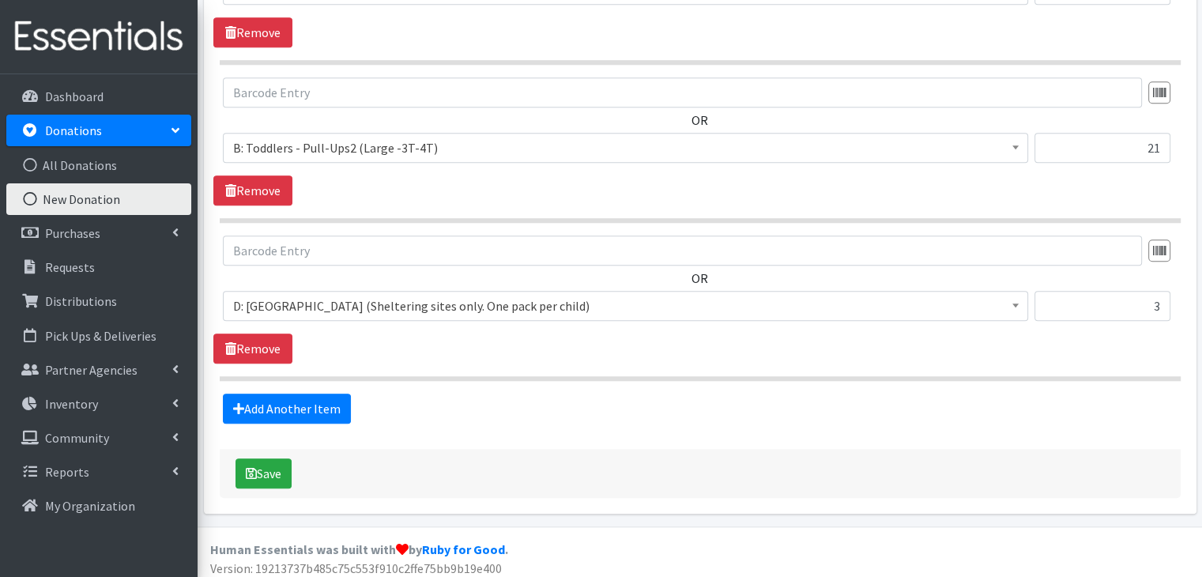
scroll to position [1454, 0]
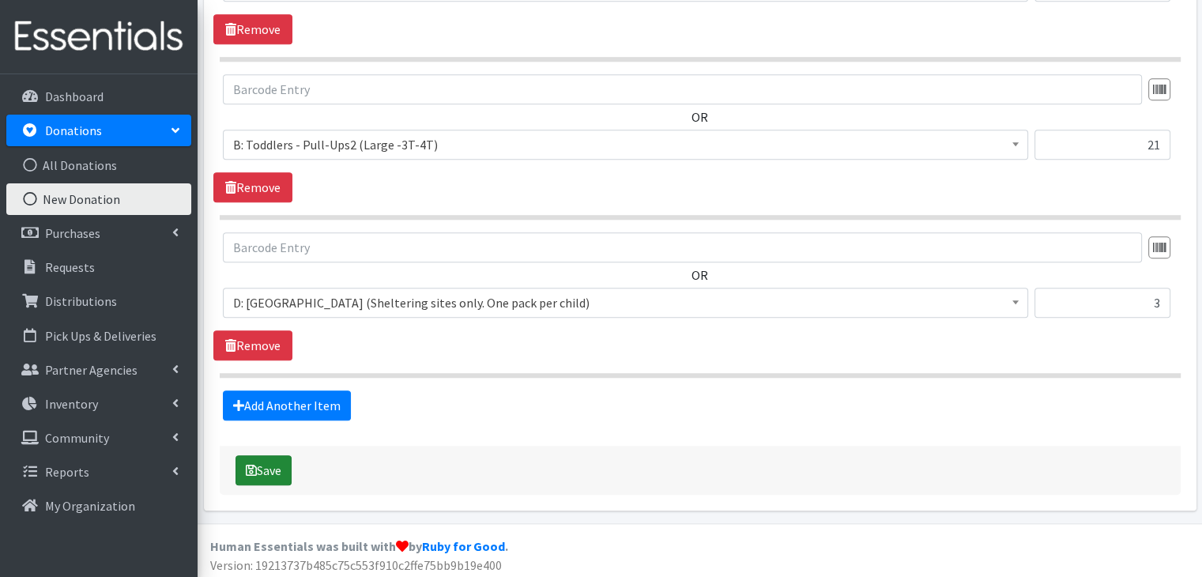
click at [250, 465] on icon "submit" at bounding box center [251, 470] width 11 height 13
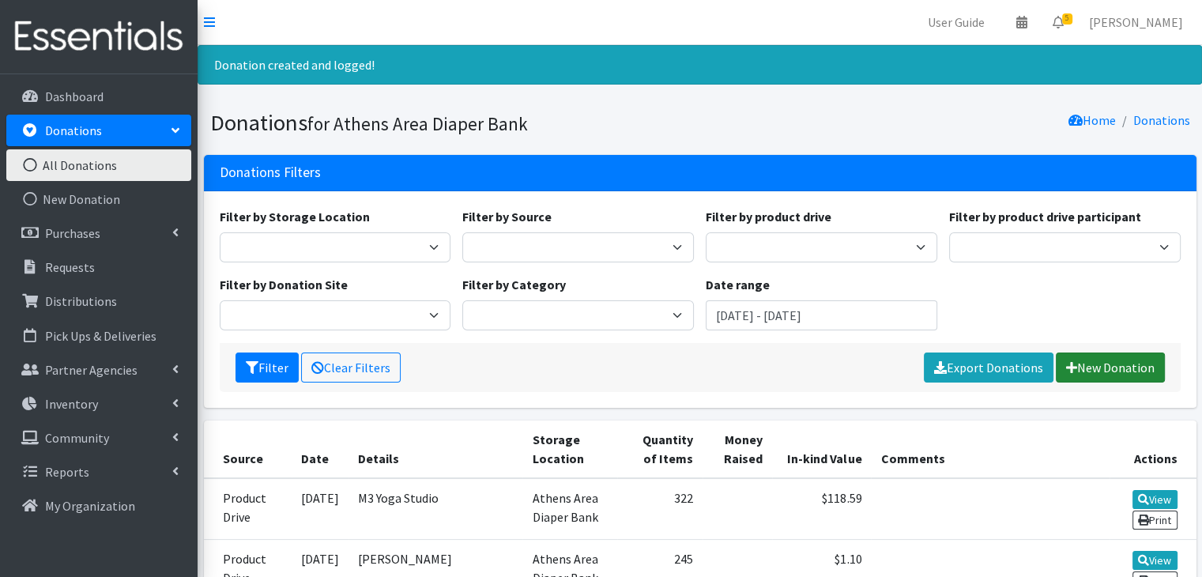
click at [1091, 365] on link "New Donation" at bounding box center [1109, 367] width 109 height 30
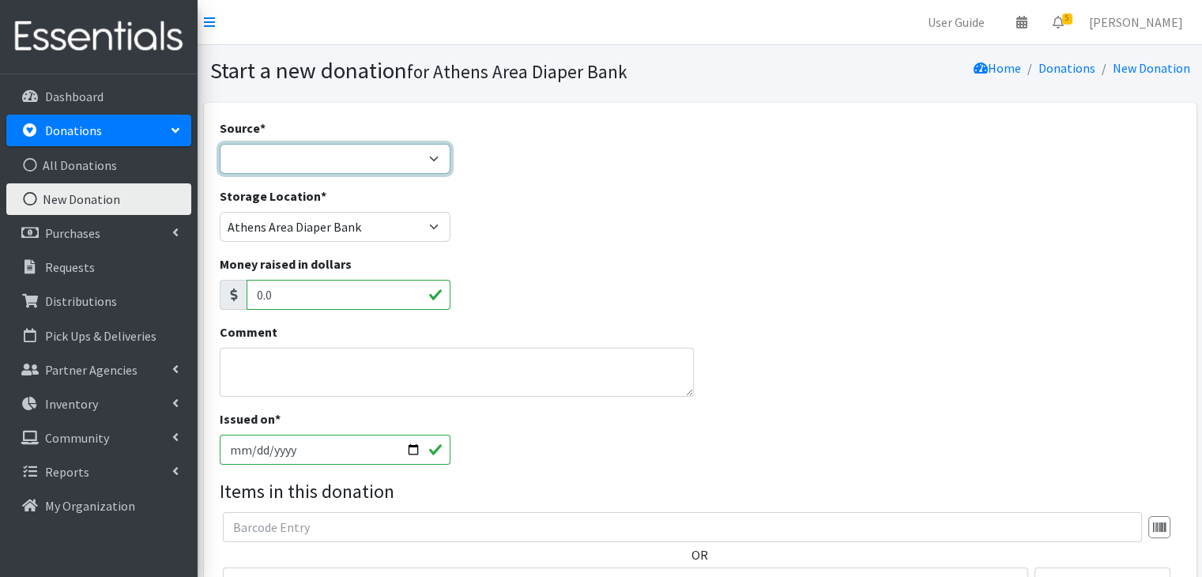
click at [325, 158] on select "Product Drive Manufacturer Donation Site Misc. Donation" at bounding box center [335, 159] width 231 height 30
select select "Product Drive"
click at [220, 144] on select "Product Drive Manufacturer Donation Site Misc. Donation" at bounding box center [335, 159] width 231 height 30
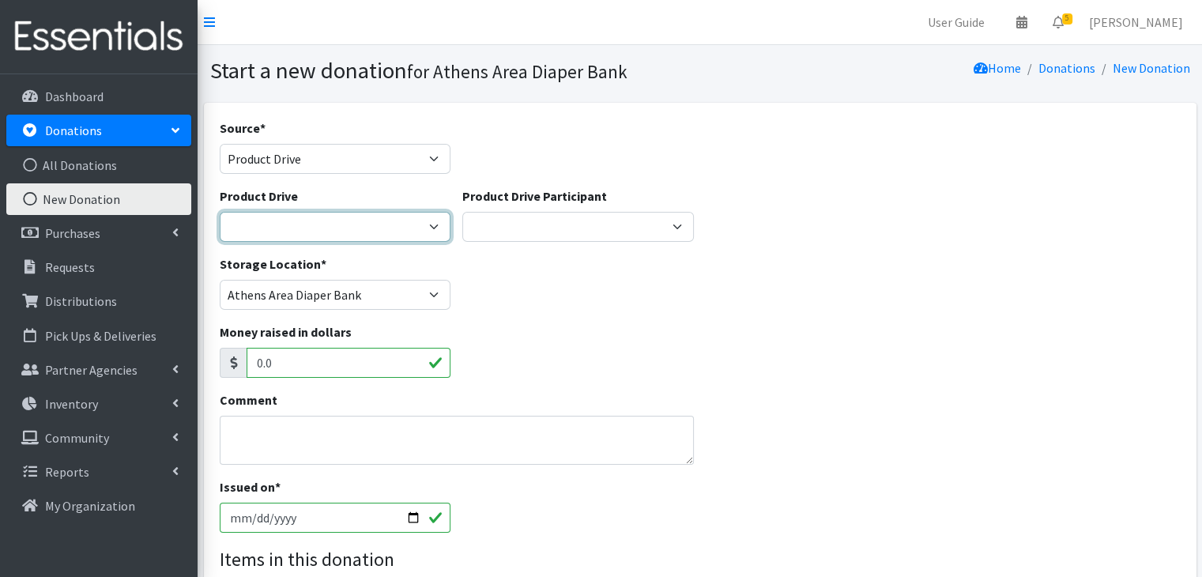
click at [323, 230] on select "ACAD Preschool Alstory & Bird Apple Tree Prep Arrow Preschool Ashford Aesthtics…" at bounding box center [335, 227] width 231 height 30
click at [329, 230] on select "ACAD Preschool Alstory & Bird Apple Tree Prep Arrow Preschool Ashford Aesthtics…" at bounding box center [335, 227] width 231 height 30
select select
click at [220, 212] on select "ACAD Preschool Alstory & Bird Apple Tree Prep Arrow Preschool Ashford Aesthtics…" at bounding box center [335, 227] width 231 height 30
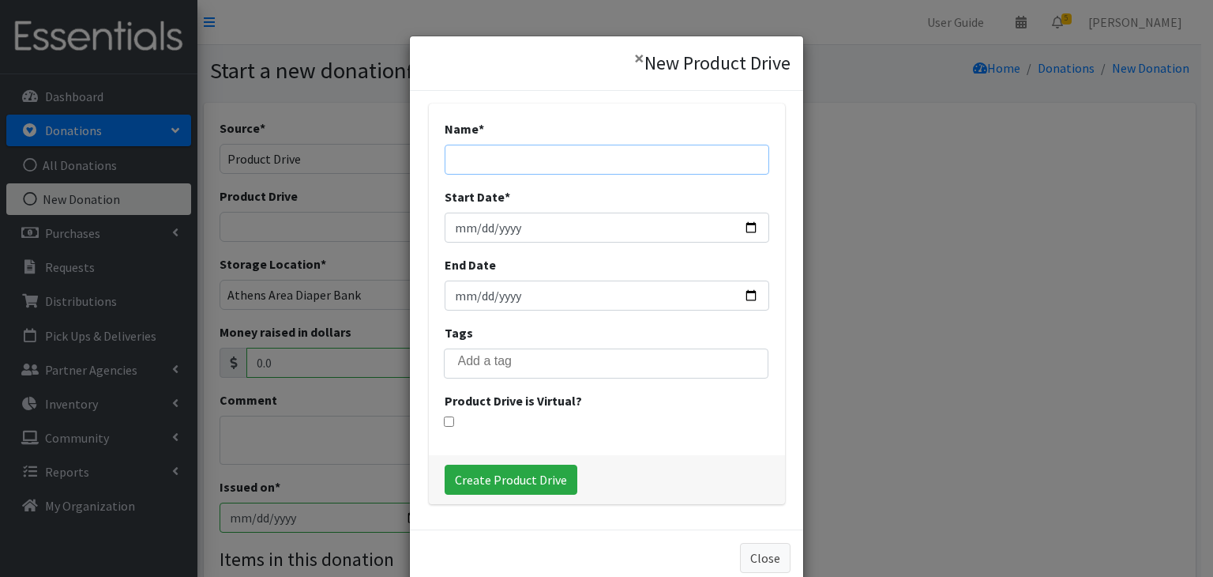
click at [528, 167] on input "Name *" at bounding box center [607, 160] width 325 height 30
type input "Oconee UMC"
click at [523, 230] on input "Start Date *" at bounding box center [607, 228] width 325 height 30
type input "[DATE]"
type input "2025-09-25"
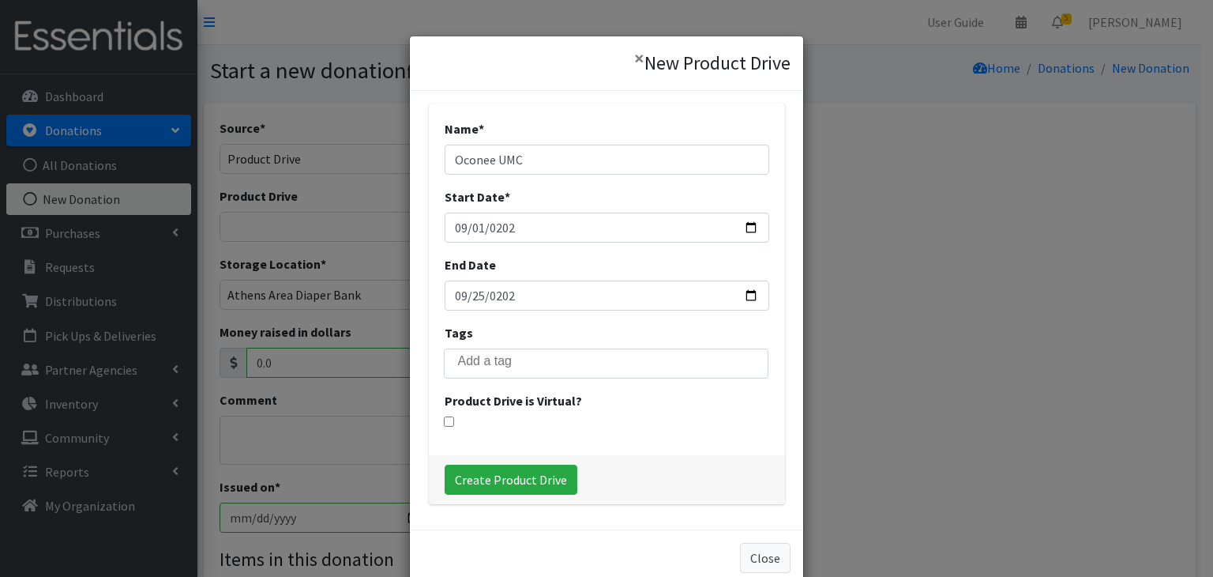
click at [668, 428] on div "Name * Oconee UMC Start Date * 2025-09-01 End Date 2025-09-25 Tags Product Driv…" at bounding box center [607, 279] width 356 height 352
click at [501, 483] on input "Create Product Drive" at bounding box center [511, 480] width 133 height 30
select select "3567"
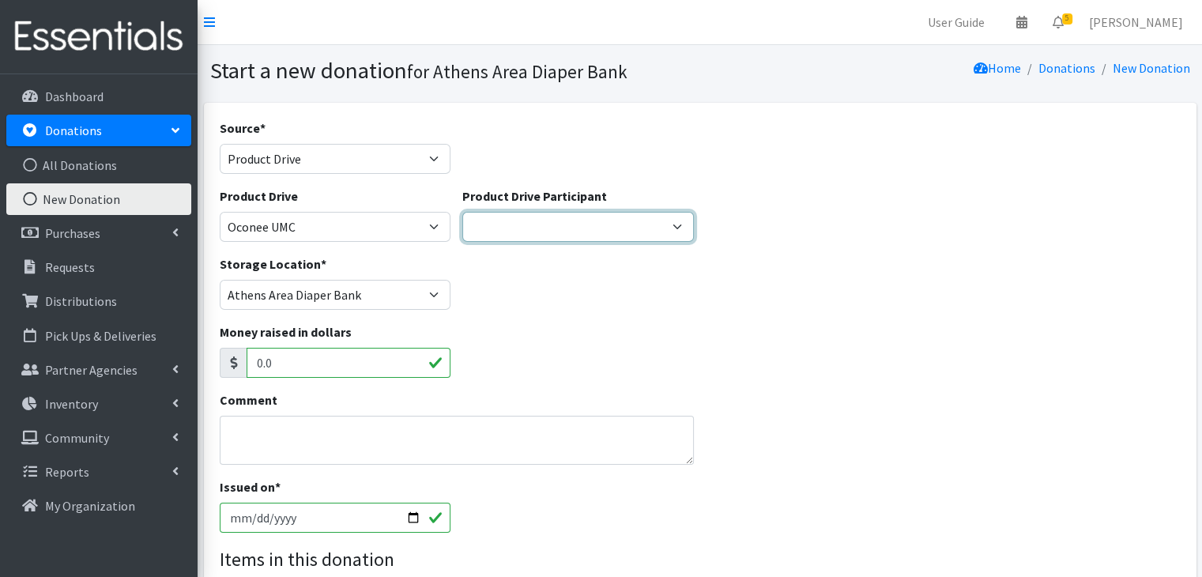
click at [548, 227] on select "Daynes Athens First UMC Alexis Young Alexis Young Apple Tree Prep Amanda Projec…" at bounding box center [577, 227] width 231 height 30
select select
click at [462, 212] on select "Daynes Athens First UMC Alexis Young Alexis Young Apple Tree Prep Amanda Projec…" at bounding box center [577, 227] width 231 height 30
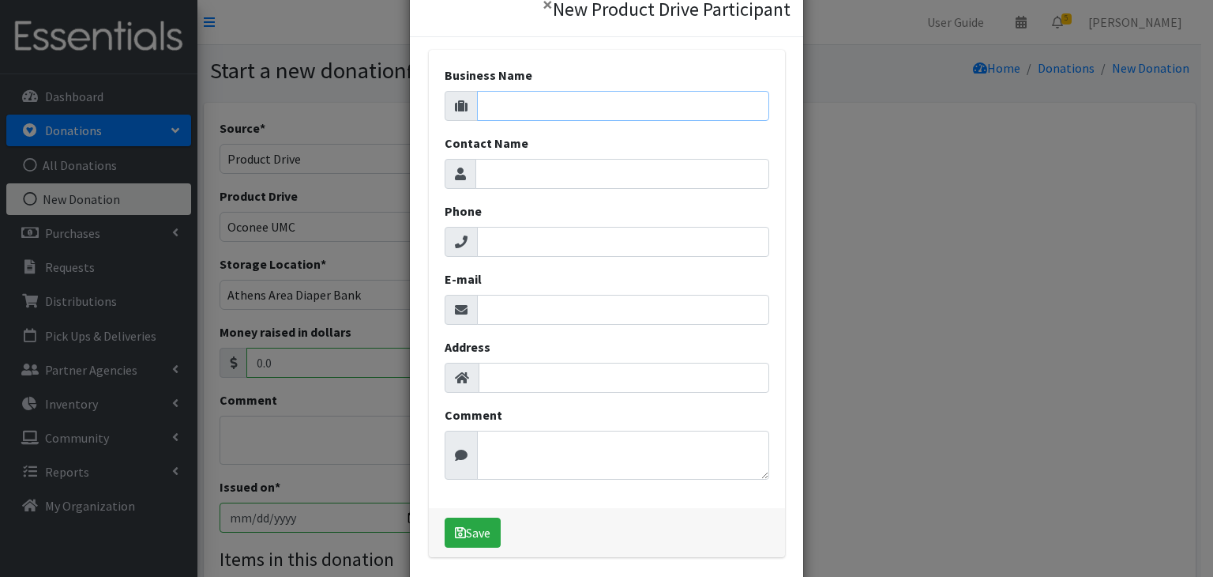
click at [518, 108] on input "Business Name" at bounding box center [623, 106] width 292 height 30
type input "C"
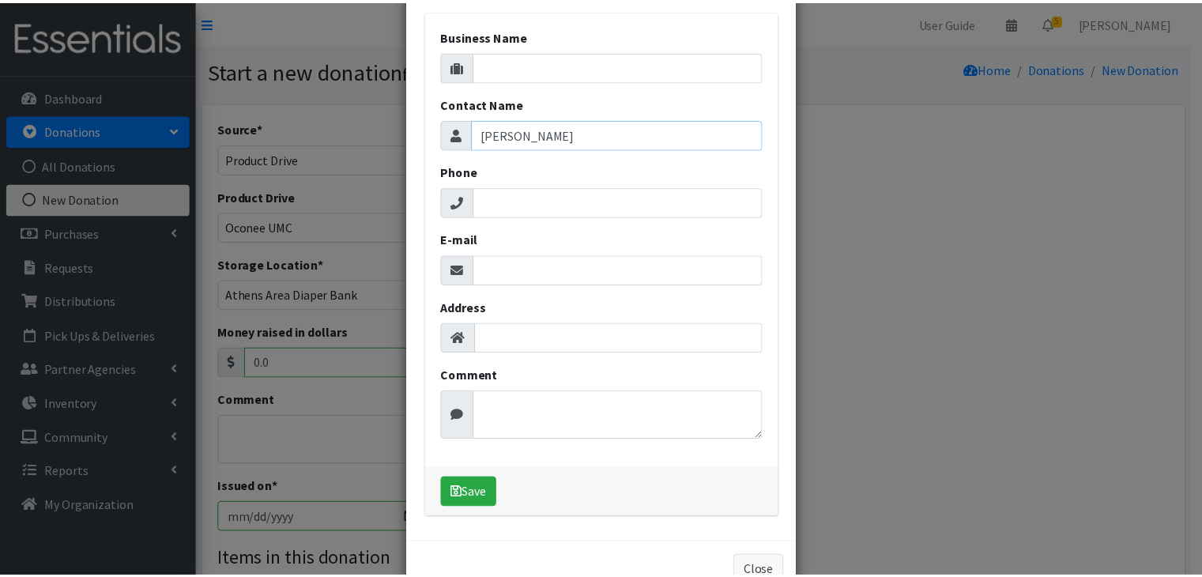
scroll to position [62, 0]
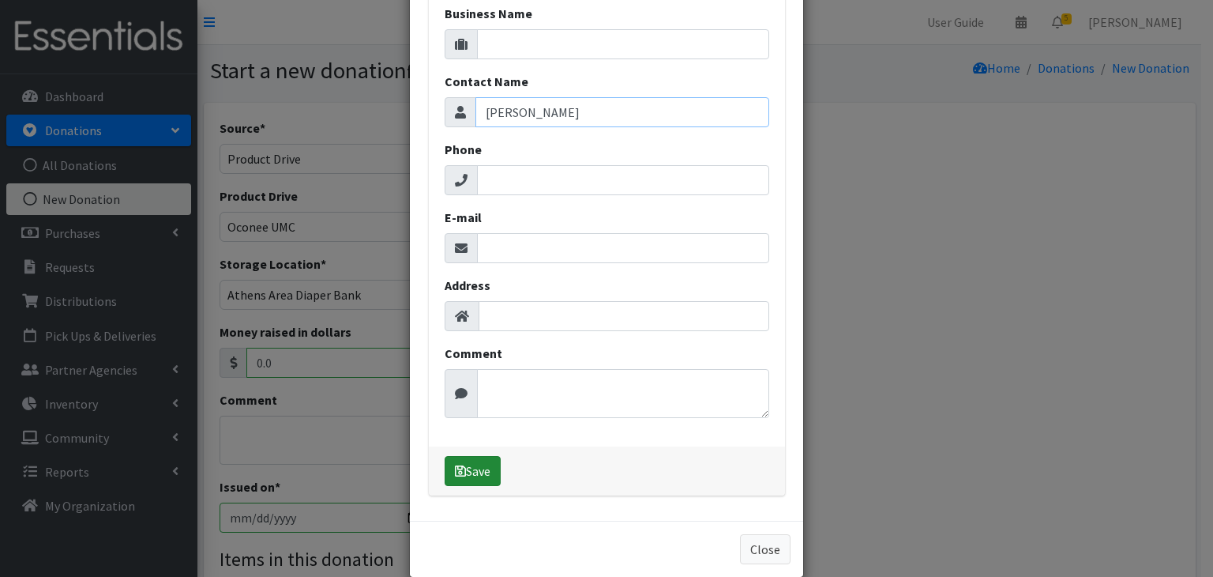
type input "Claire Cates"
click at [480, 465] on button "Save" at bounding box center [473, 471] width 56 height 30
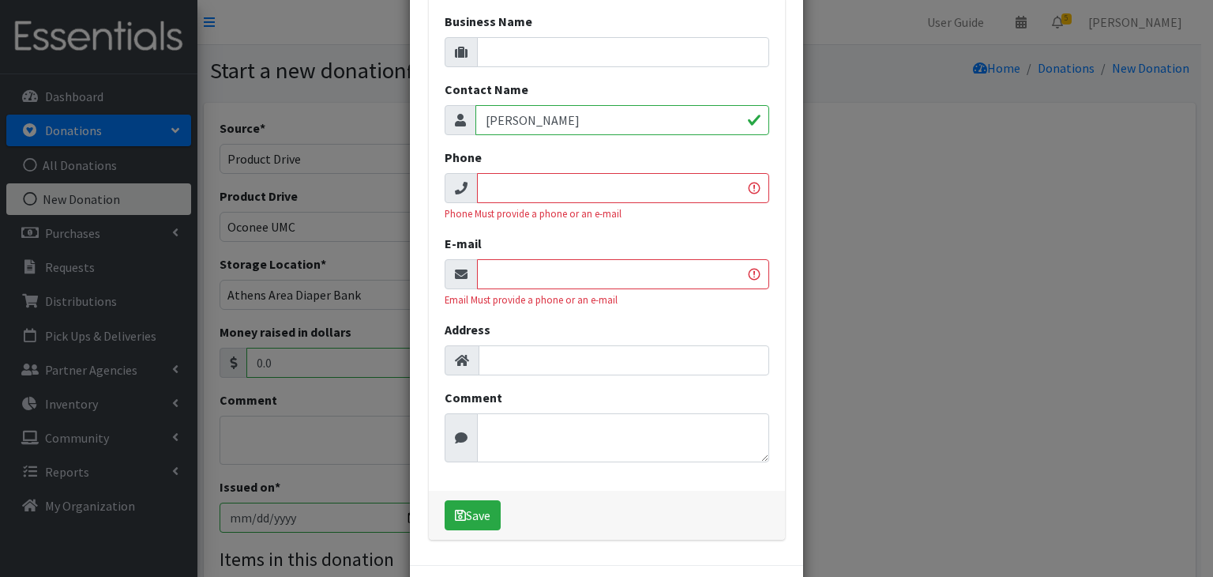
click at [534, 186] on input "Phone" at bounding box center [623, 188] width 292 height 30
type input "555-555-1212"
click at [593, 273] on input "E-mail" at bounding box center [623, 274] width 292 height 30
type input "youlook@fif.com"
click at [613, 329] on div "Address" at bounding box center [607, 347] width 325 height 55
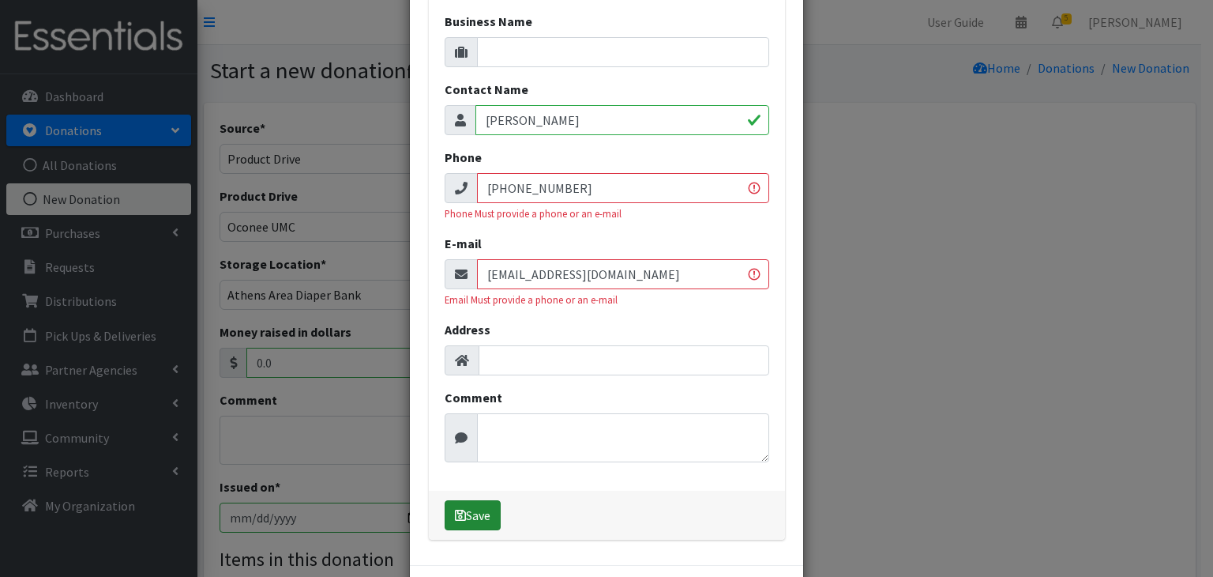
click at [477, 510] on button "Save" at bounding box center [473, 515] width 56 height 30
select select "1708"
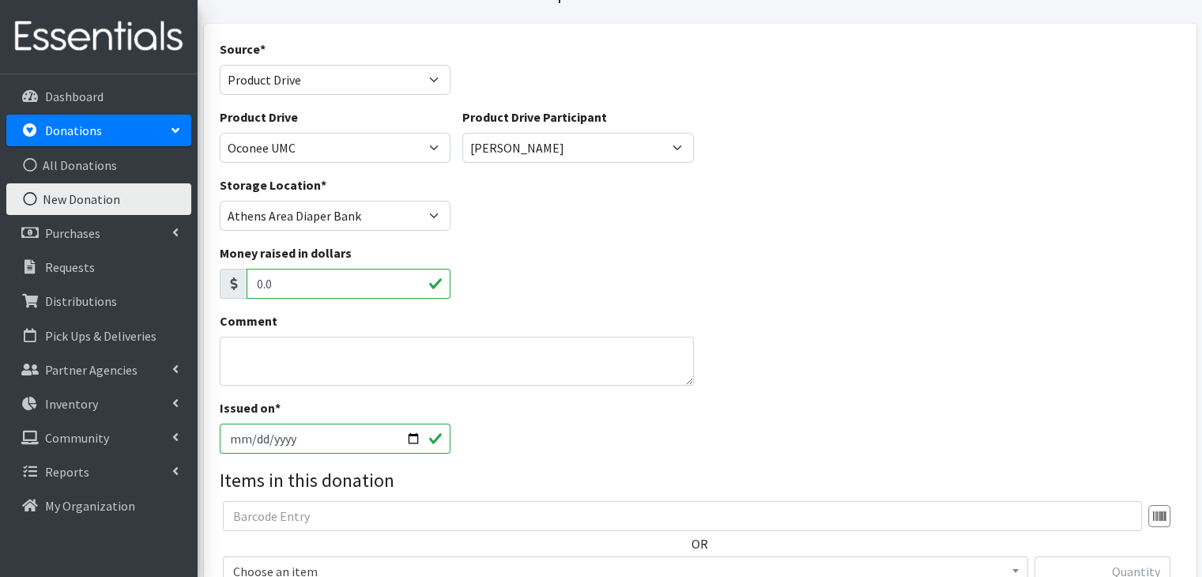
scroll to position [158, 0]
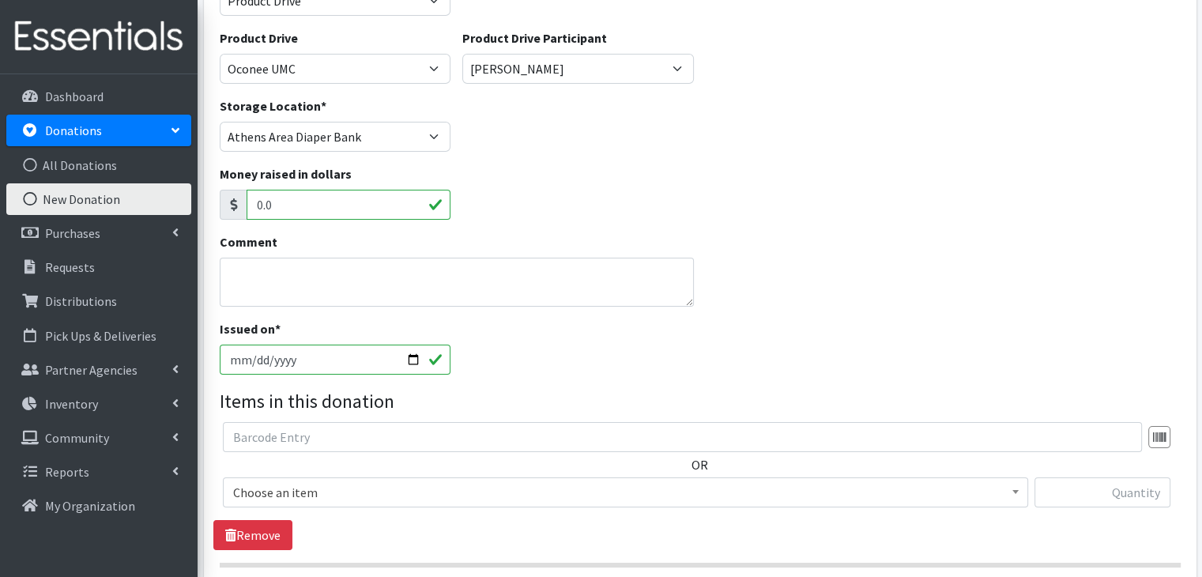
click at [237, 361] on input "[DATE]" at bounding box center [335, 359] width 231 height 30
type input "2025-09-15"
click at [1008, 490] on span at bounding box center [1015, 490] width 16 height 24
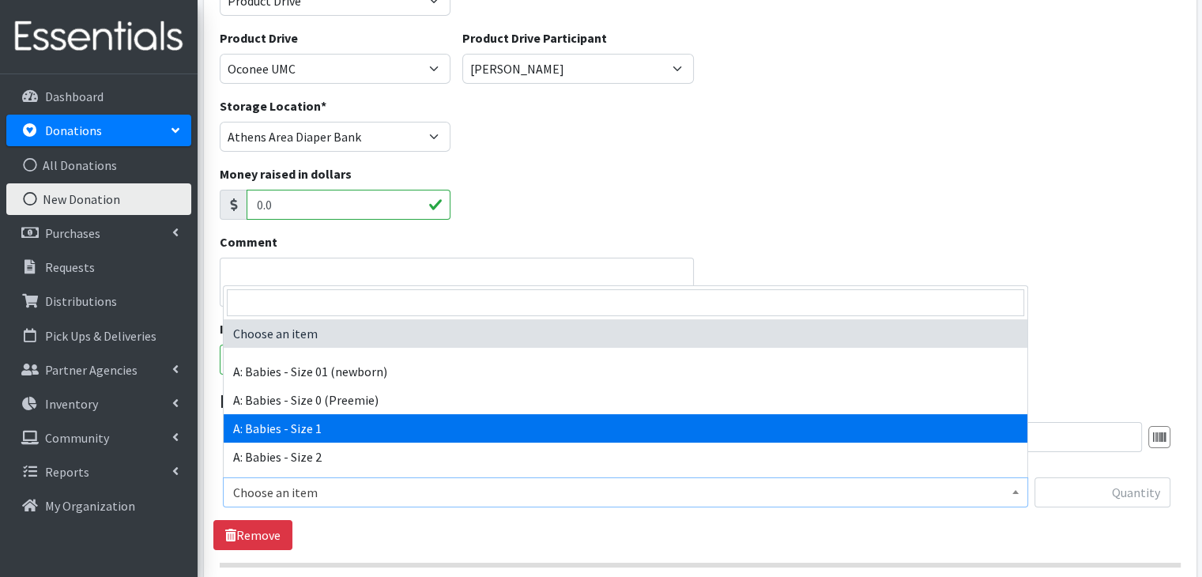
select select "5611"
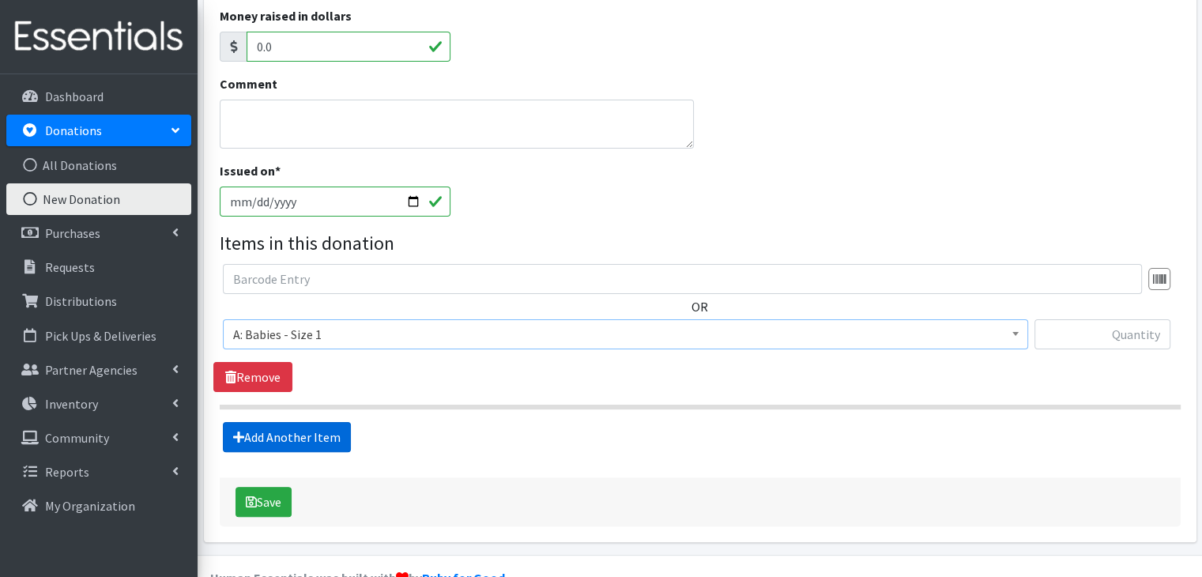
click at [318, 435] on link "Add Another Item" at bounding box center [287, 437] width 128 height 30
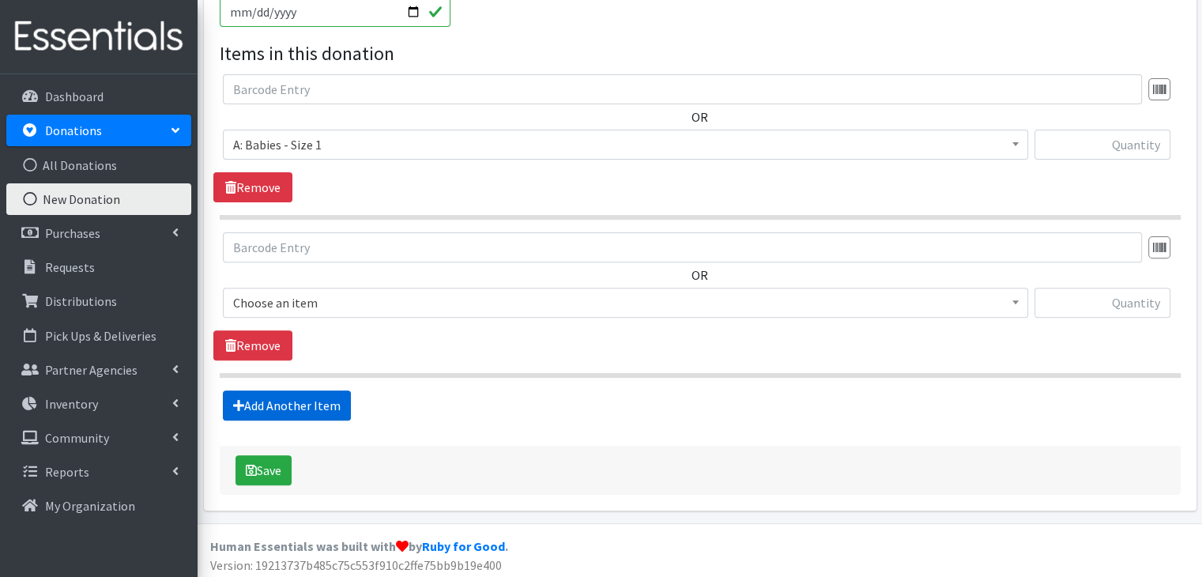
scroll to position [509, 0]
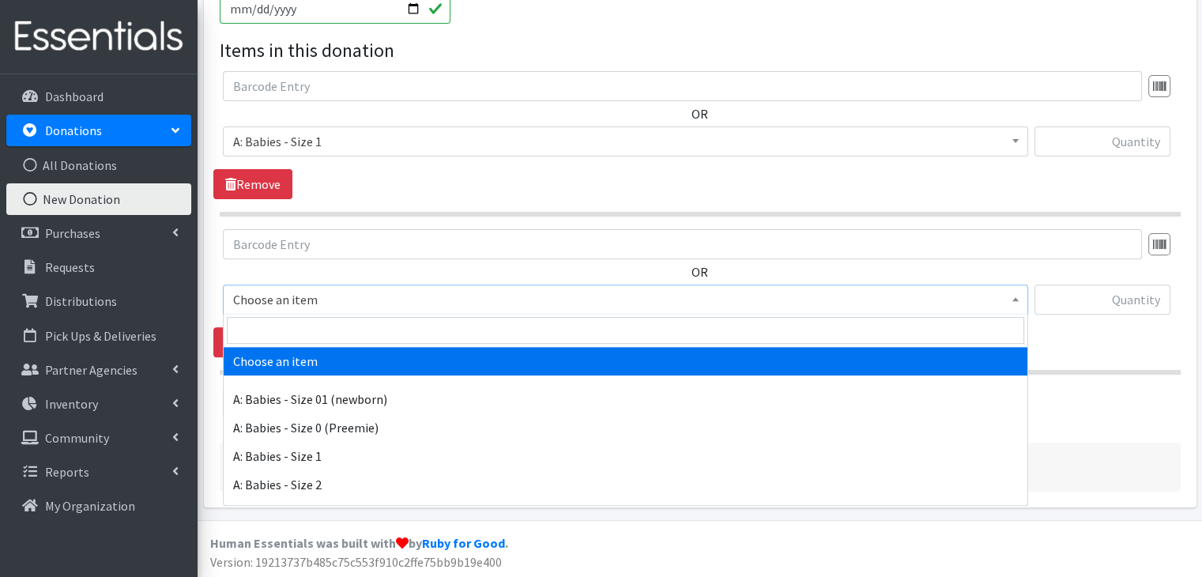
click at [379, 301] on span "Choose an item" at bounding box center [625, 299] width 784 height 22
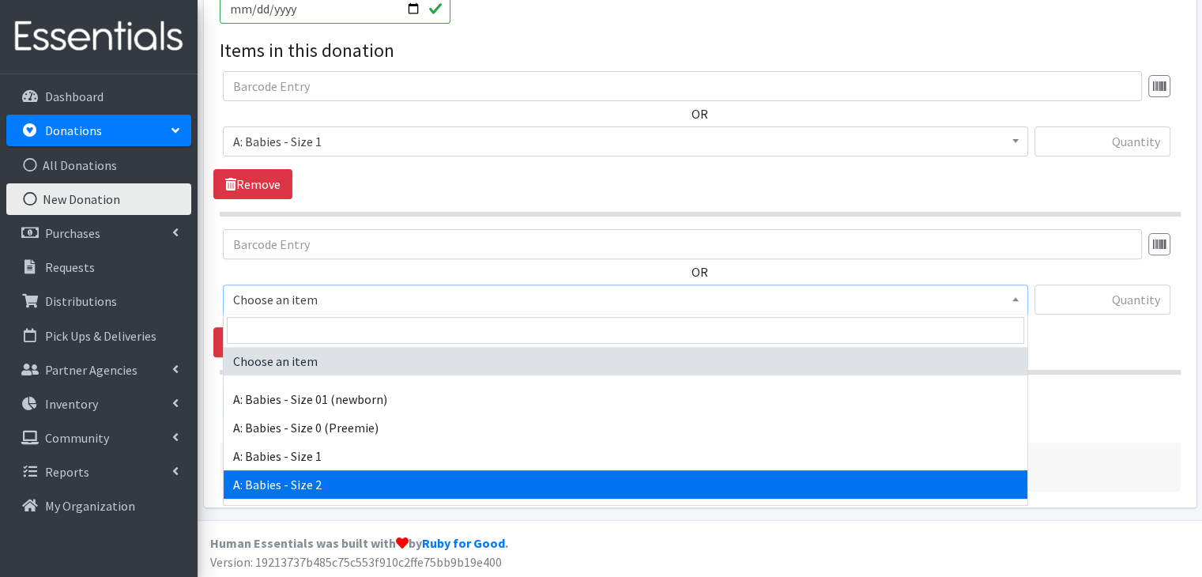
select select "5612"
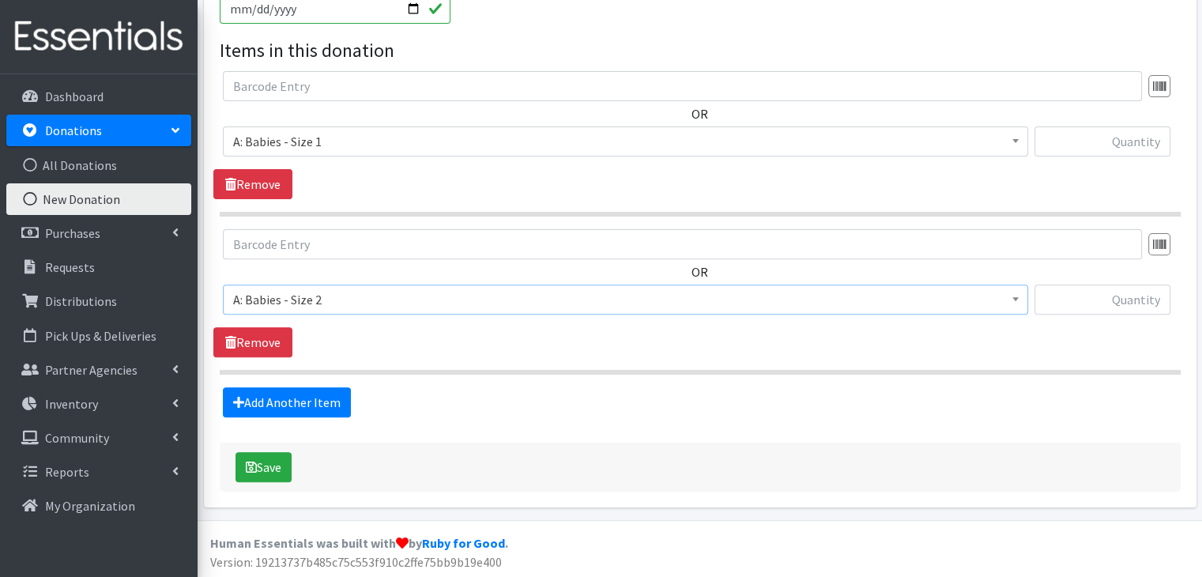
click at [451, 401] on div "Add Another Item" at bounding box center [699, 402] width 972 height 30
click at [310, 397] on link "Add Another Item" at bounding box center [287, 402] width 128 height 30
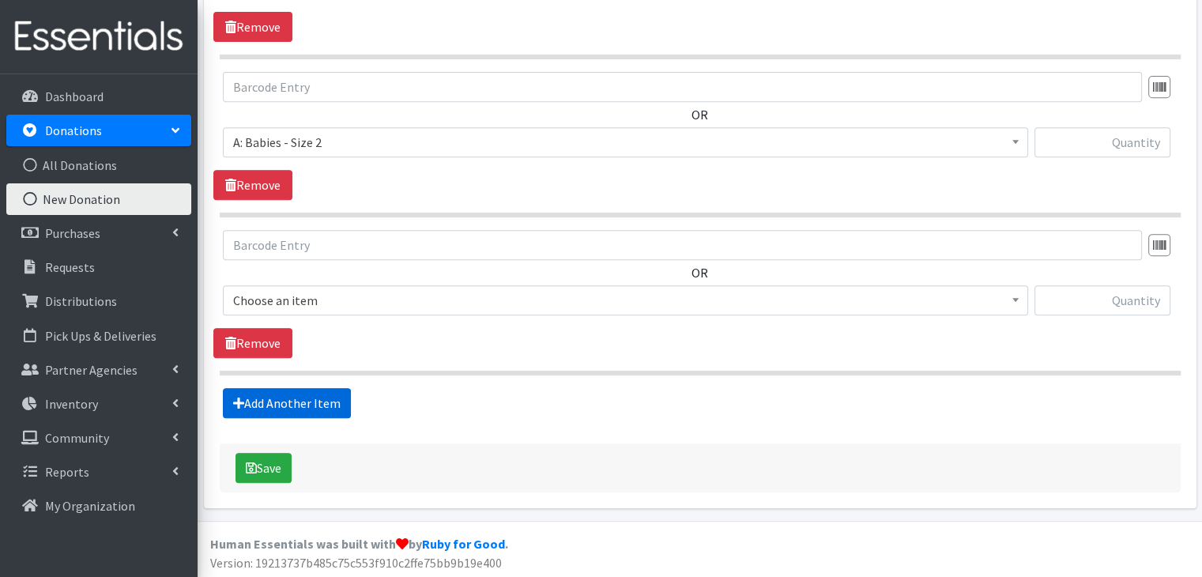
scroll to position [667, 0]
click at [392, 303] on span "Choose an item" at bounding box center [625, 299] width 784 height 22
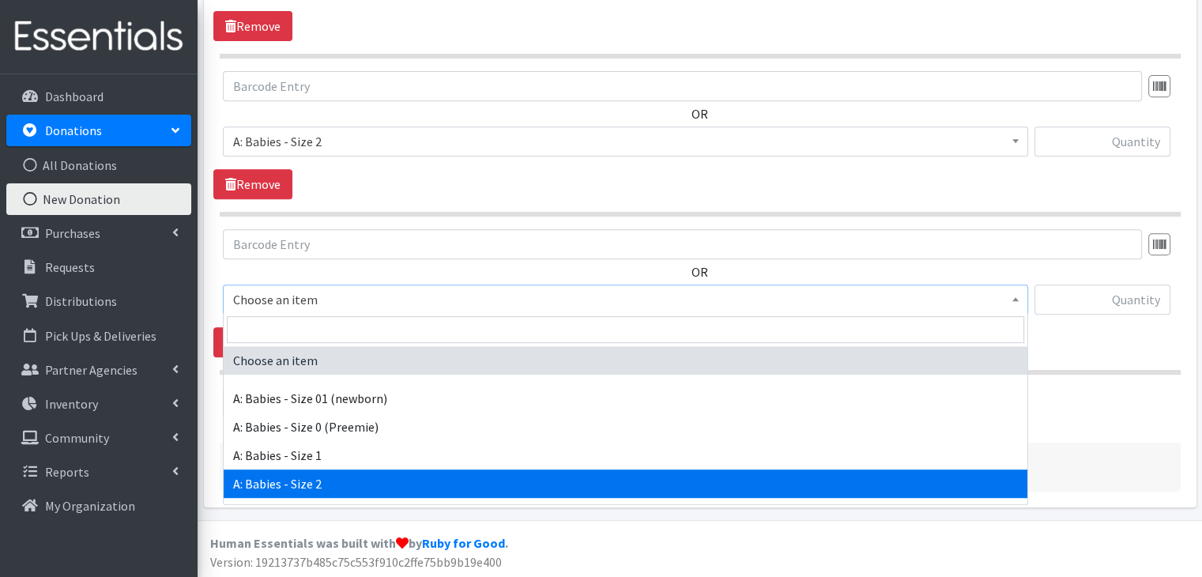
scroll to position [79, 0]
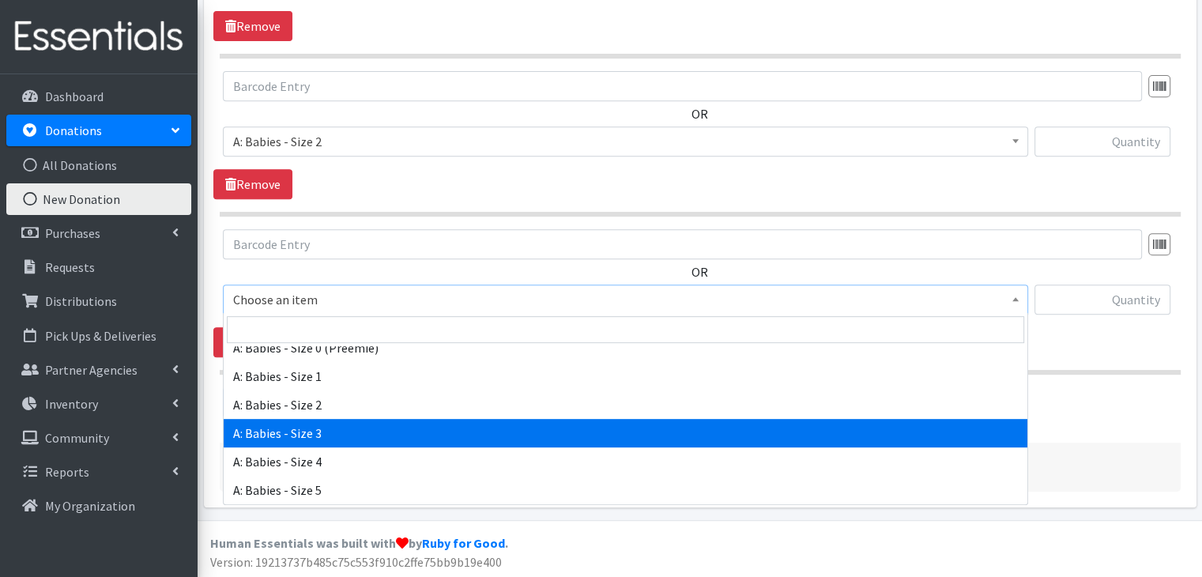
select select "5613"
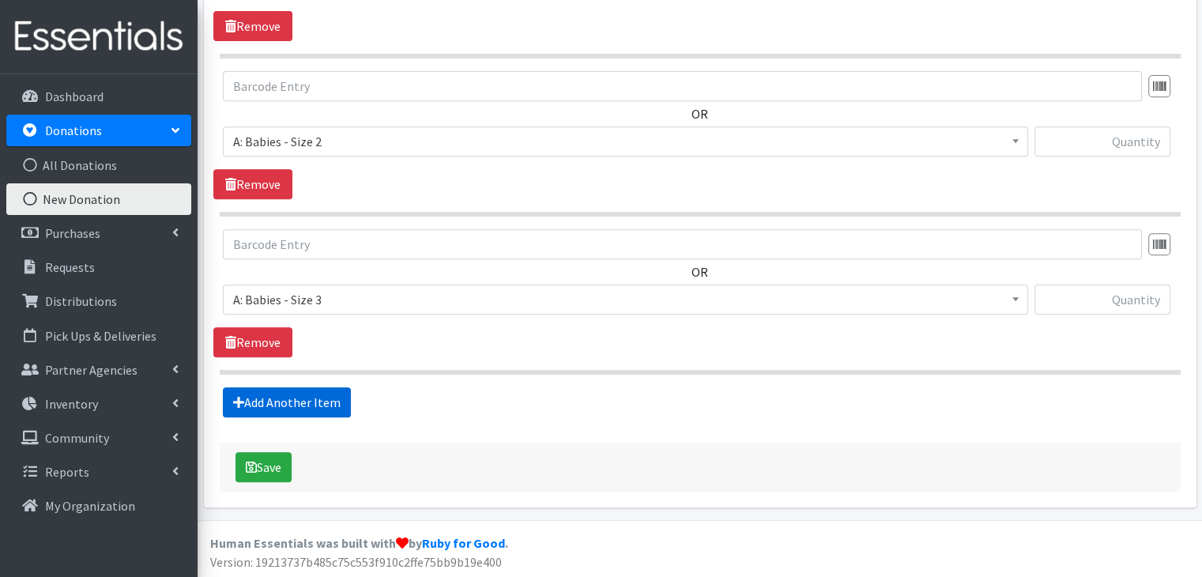
click at [310, 398] on link "Add Another Item" at bounding box center [287, 402] width 128 height 30
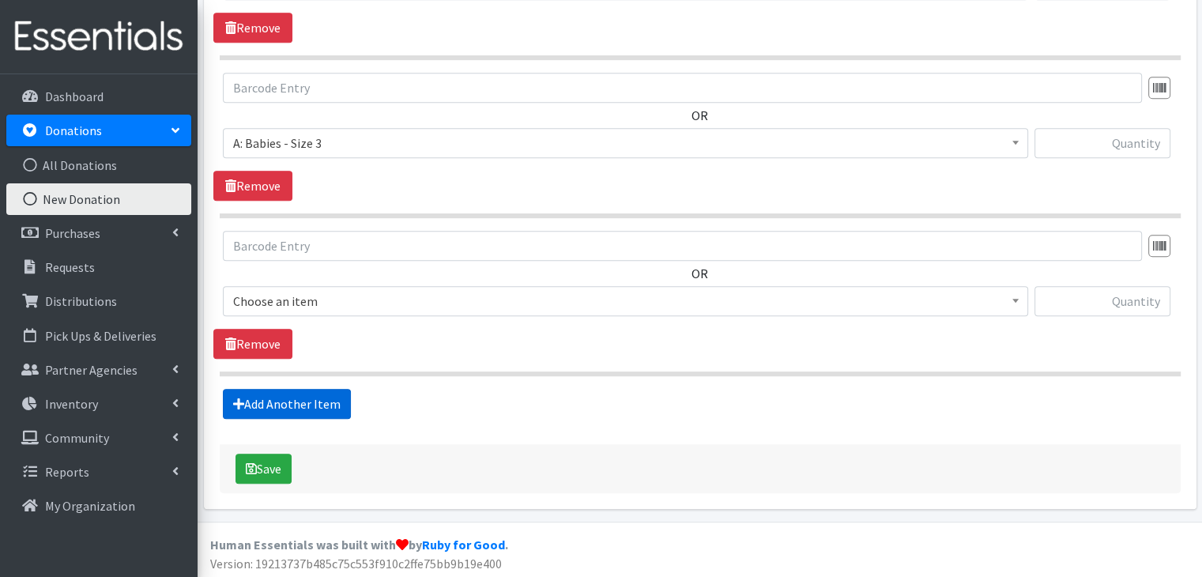
scroll to position [824, 0]
click at [322, 295] on span "Choose an item" at bounding box center [625, 300] width 784 height 22
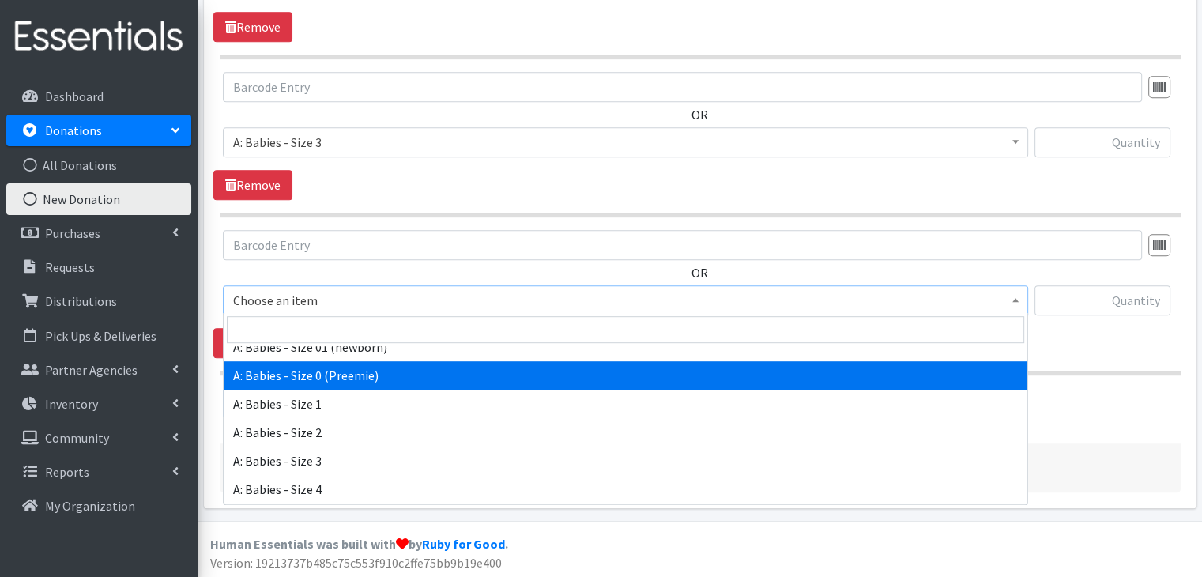
scroll to position [79, 0]
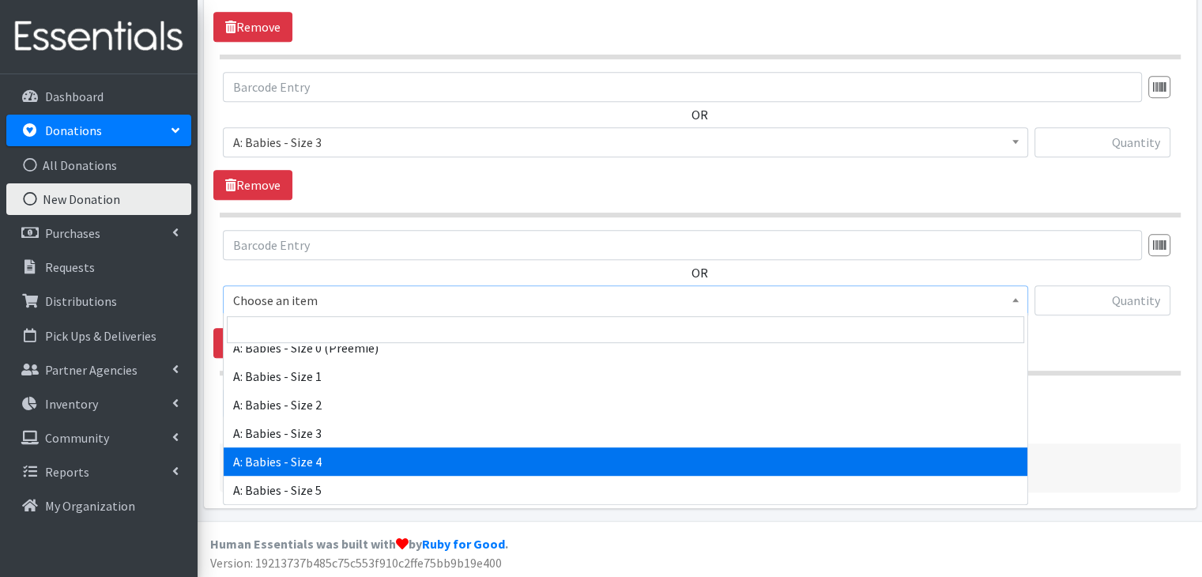
select select "5614"
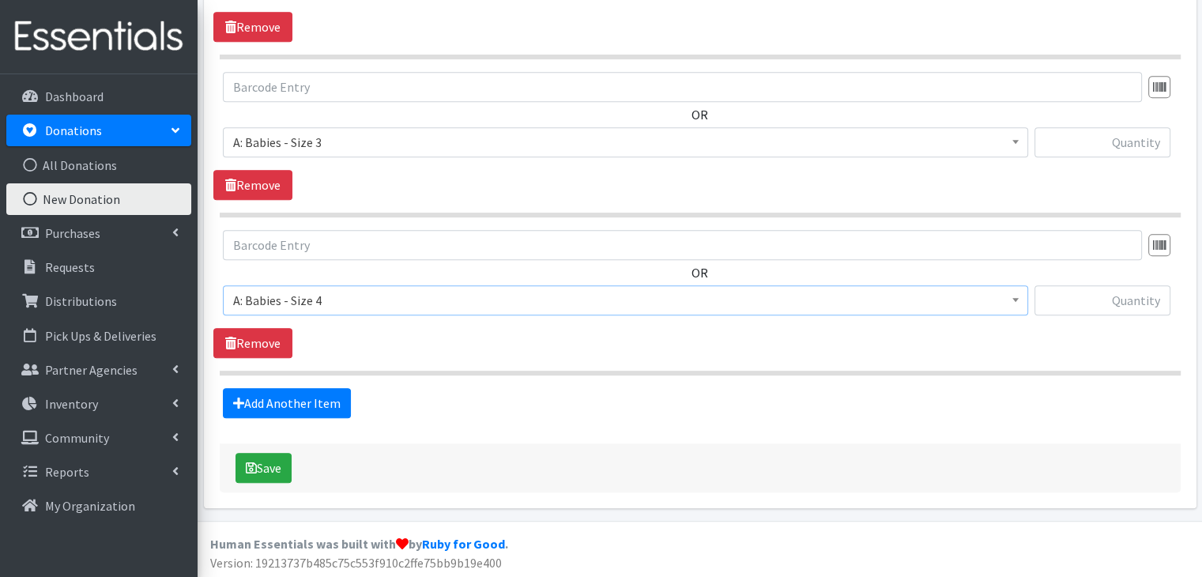
click at [379, 371] on hr at bounding box center [700, 373] width 961 height 5
click at [310, 405] on link "Add Another Item" at bounding box center [287, 403] width 128 height 30
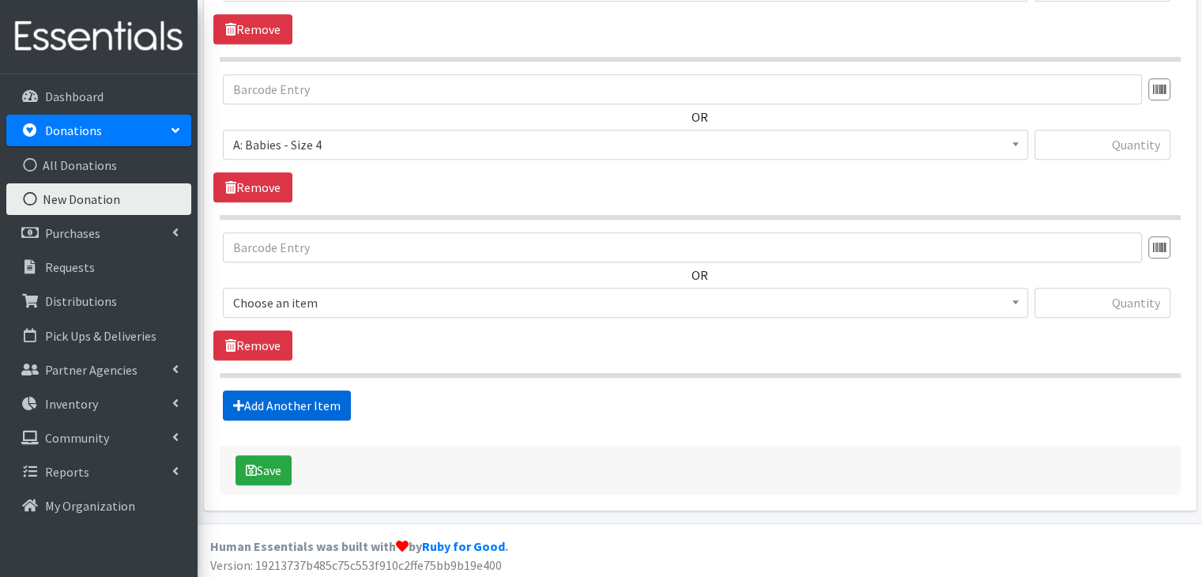
scroll to position [981, 0]
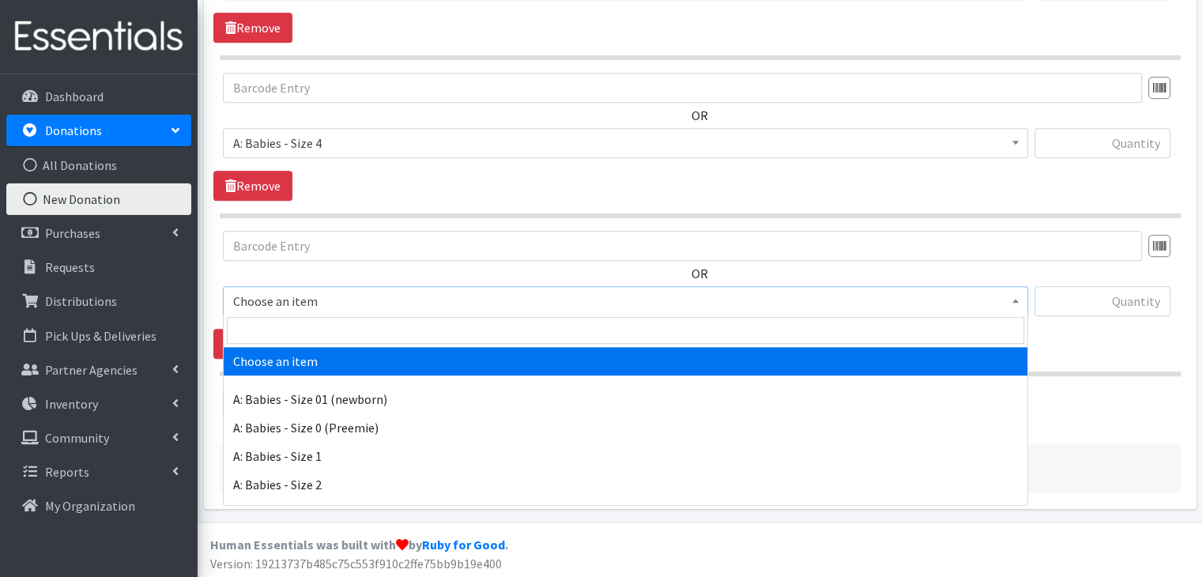
click at [363, 301] on span "Choose an item" at bounding box center [625, 301] width 784 height 22
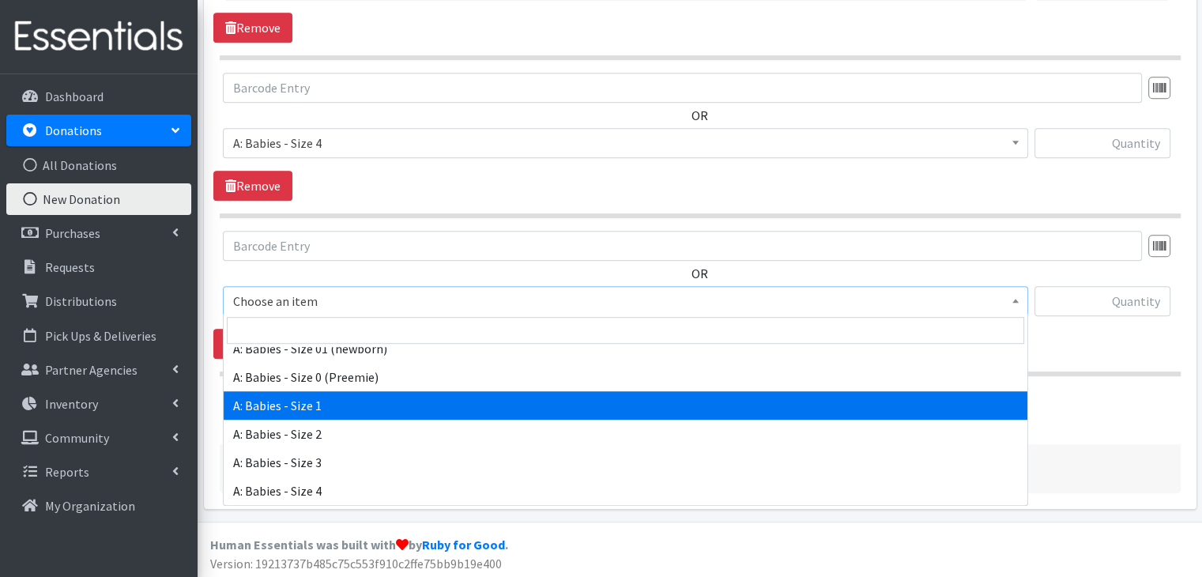
scroll to position [79, 0]
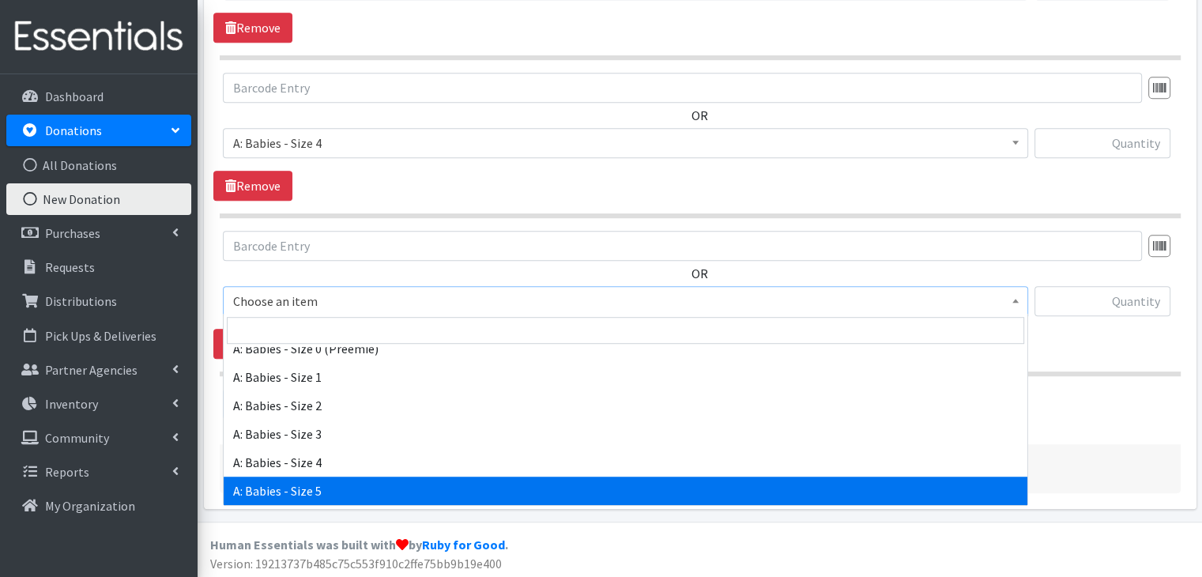
select select "5616"
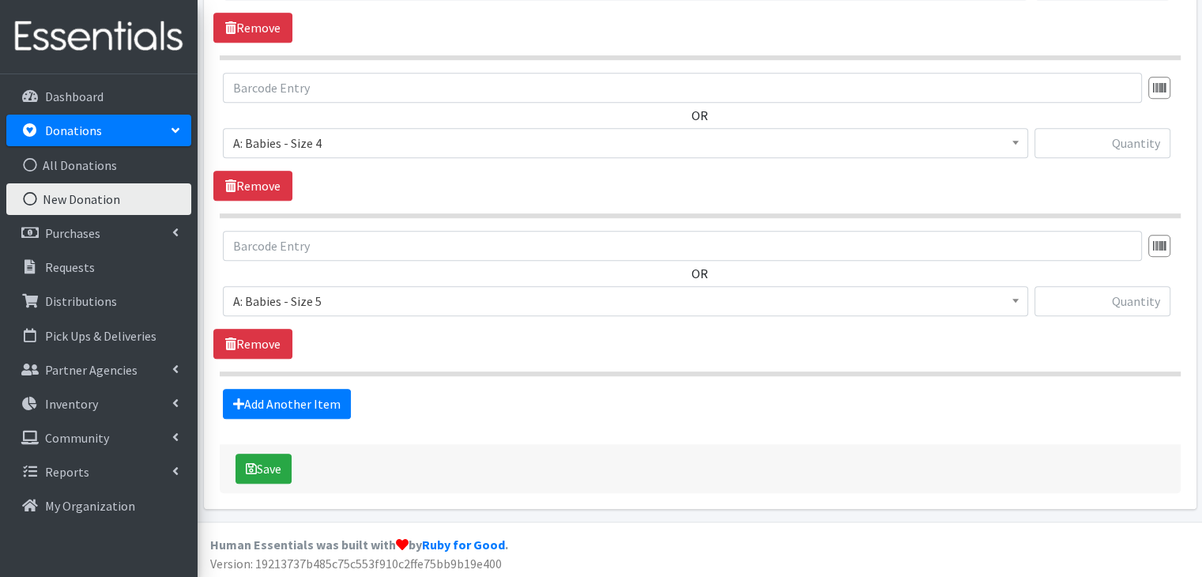
click at [517, 336] on div "OR Choose an item A: Babies - Size 01 (newborn) A: Babies - Size 0 (Preemie) A:…" at bounding box center [699, 295] width 972 height 128
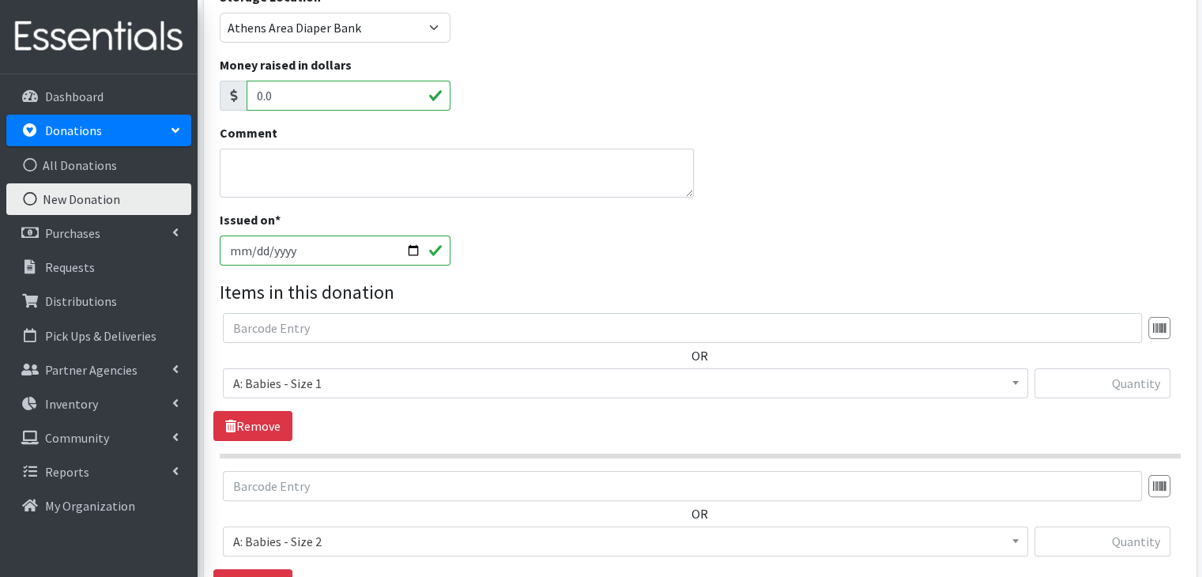
scroll to position [349, 0]
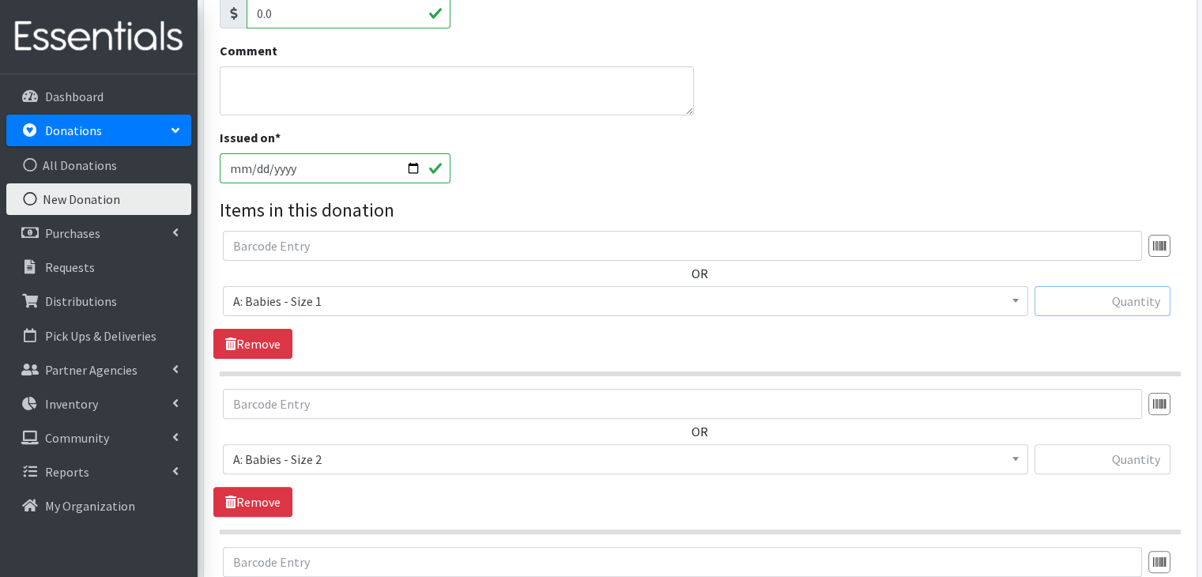
click at [1123, 301] on input "text" at bounding box center [1102, 301] width 136 height 30
type input "32"
type input "29"
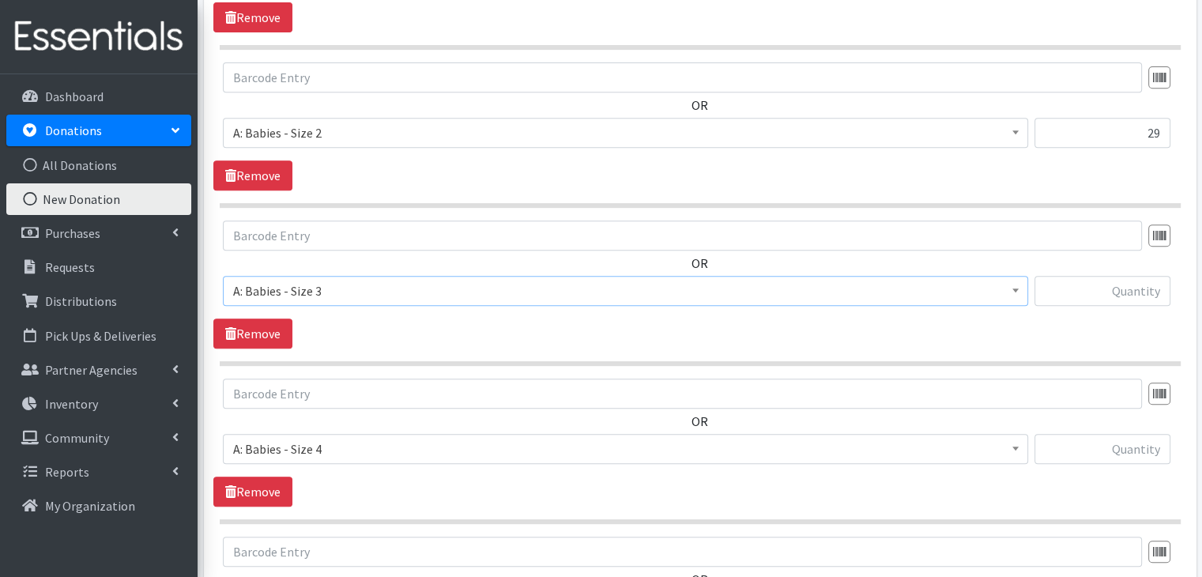
scroll to position [676, 0]
type input "105"
type input "28"
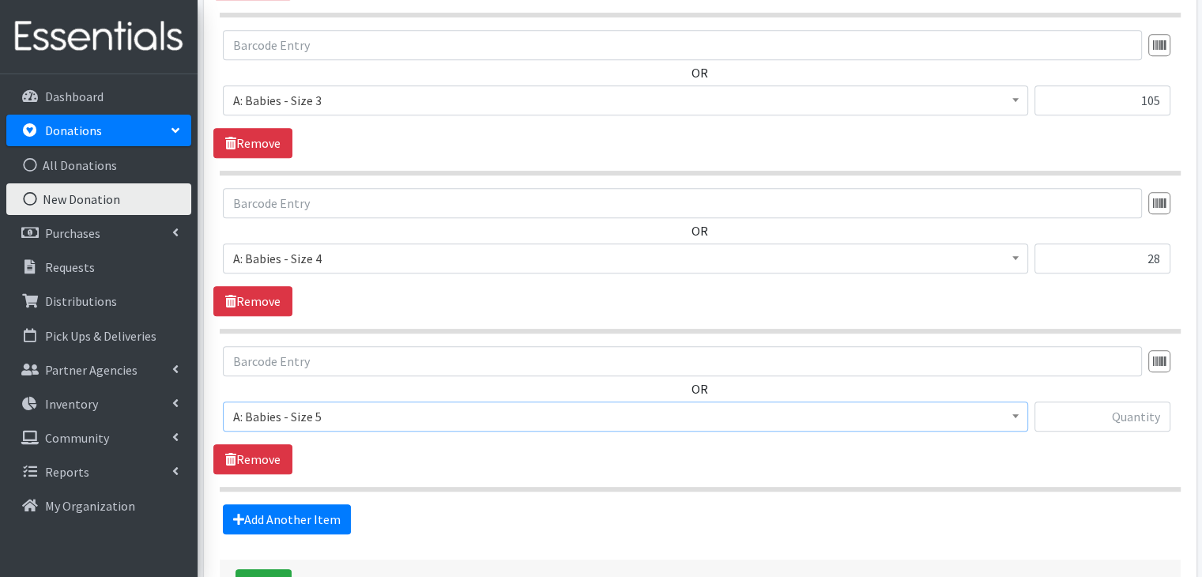
scroll to position [981, 0]
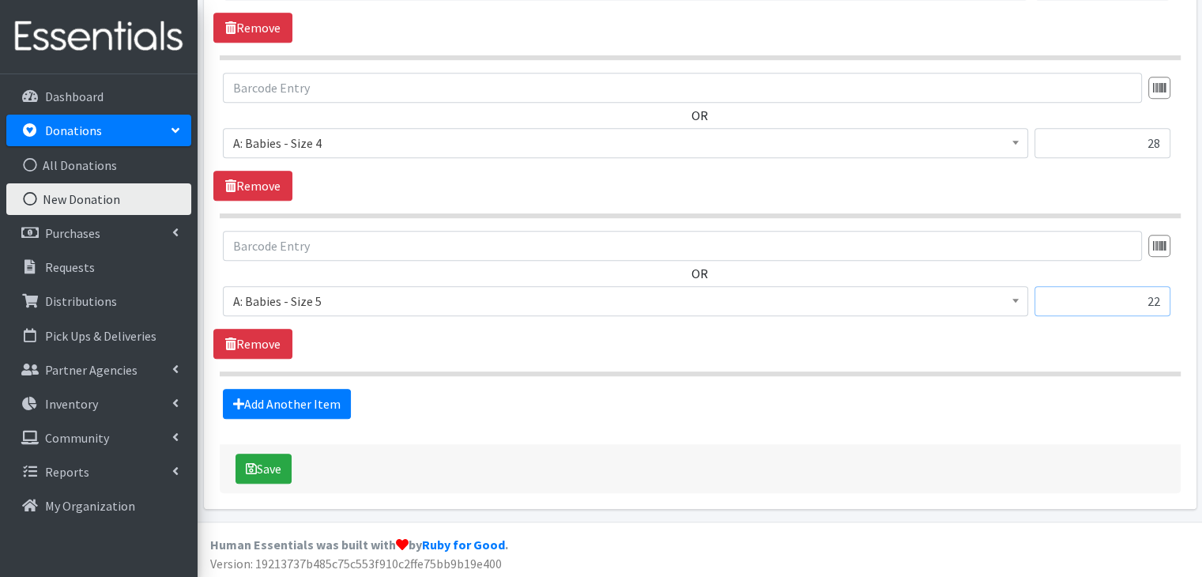
type input "22"
click at [299, 396] on link "Add Another Item" at bounding box center [287, 404] width 128 height 30
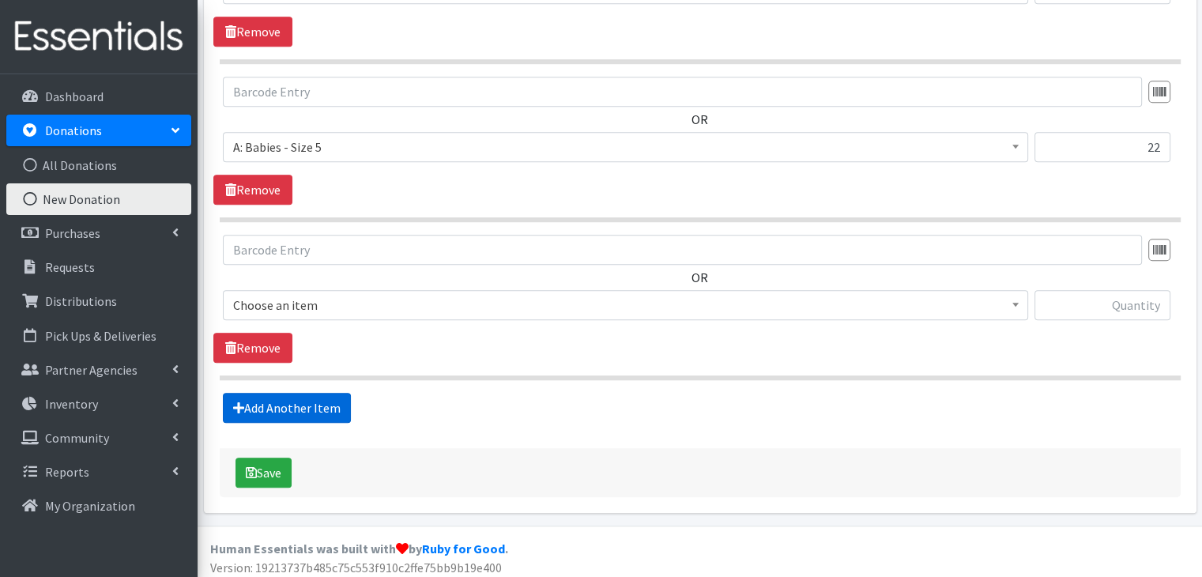
scroll to position [1139, 0]
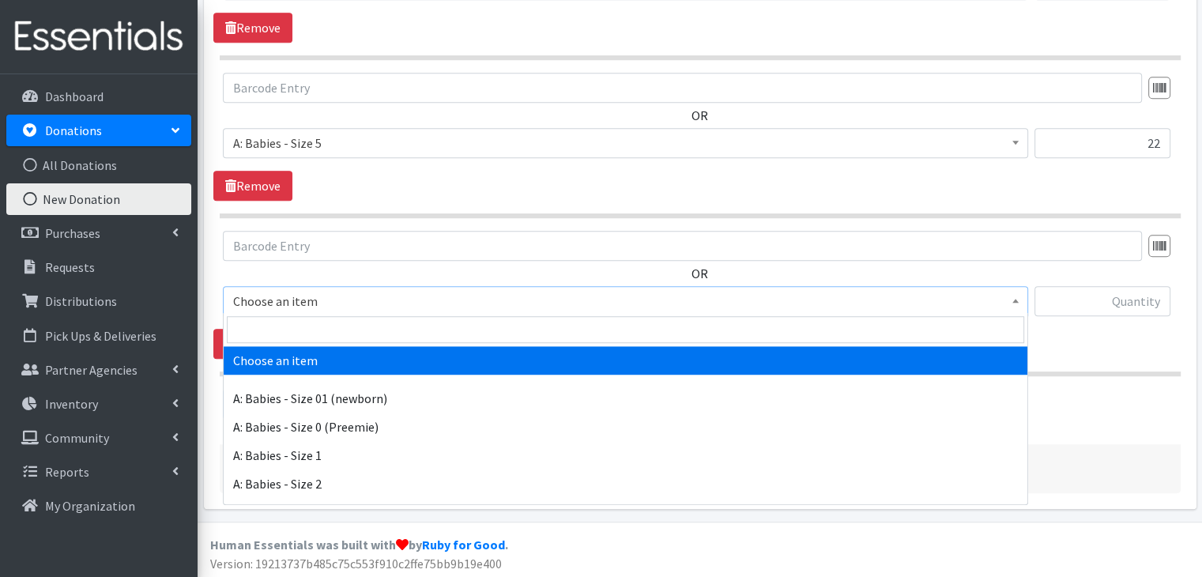
click at [394, 304] on span "Choose an item" at bounding box center [625, 301] width 784 height 22
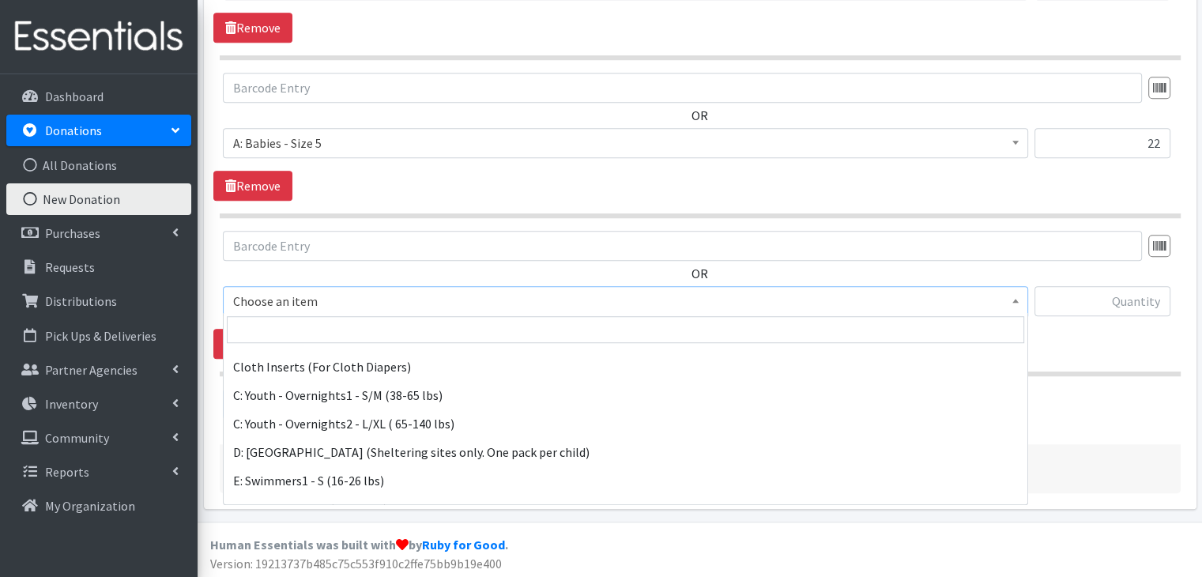
scroll to position [632, 0]
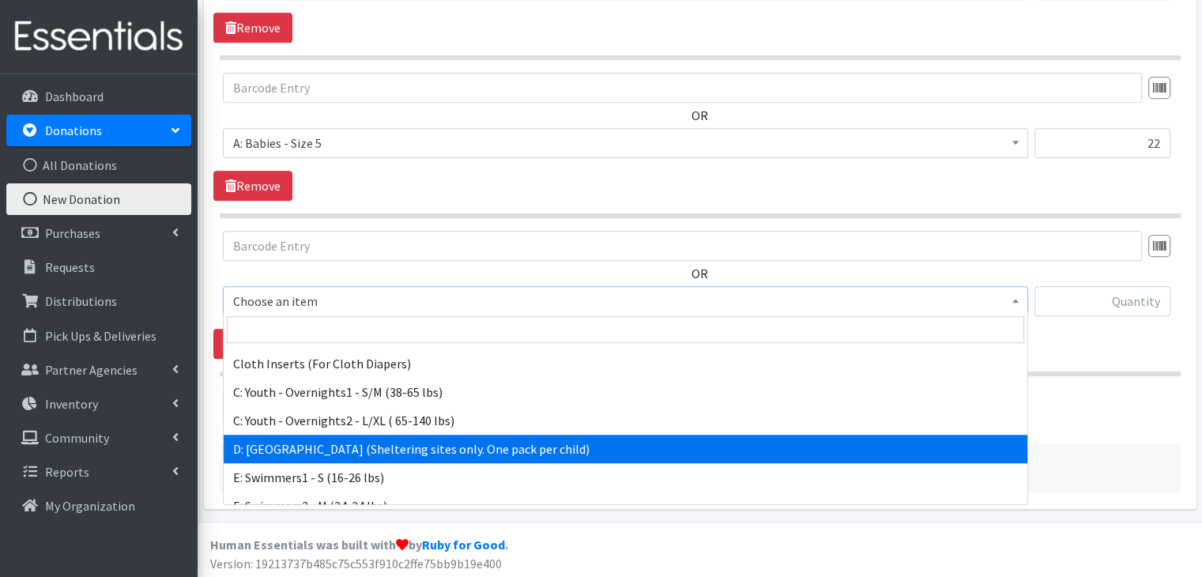
select select "5604"
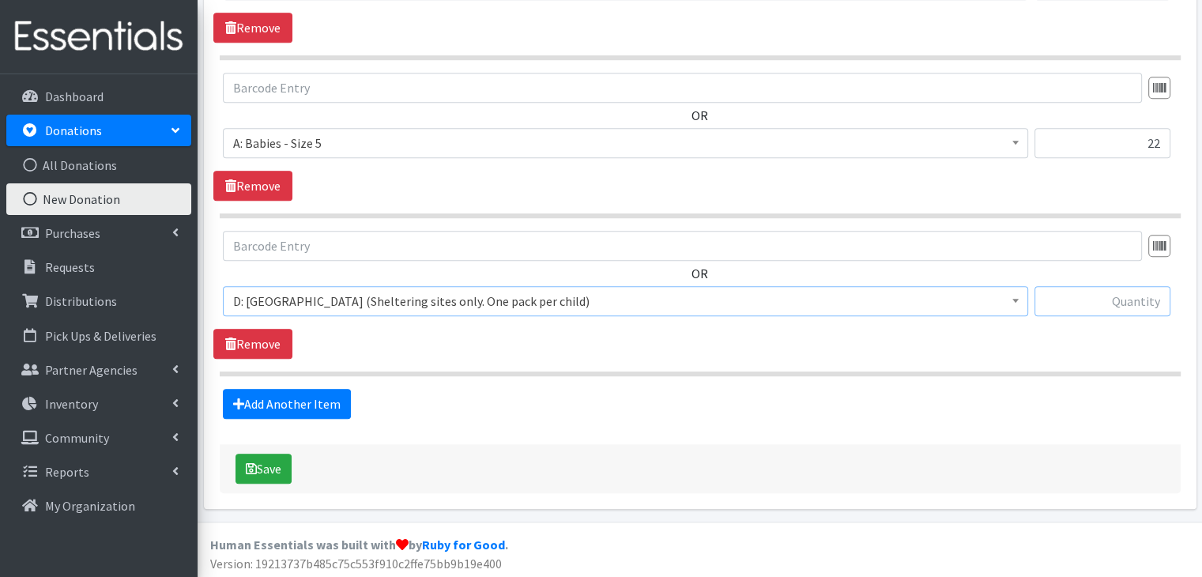
click at [1109, 294] on input "text" at bounding box center [1102, 301] width 136 height 30
type input "1"
click at [280, 408] on link "Add Another Item" at bounding box center [287, 404] width 128 height 30
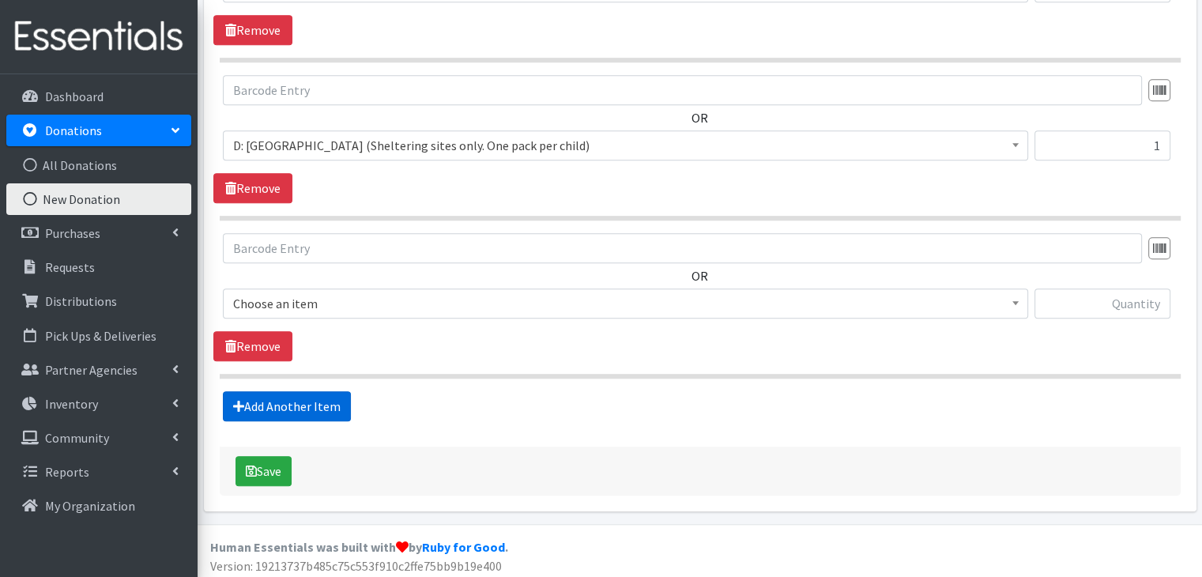
scroll to position [1296, 0]
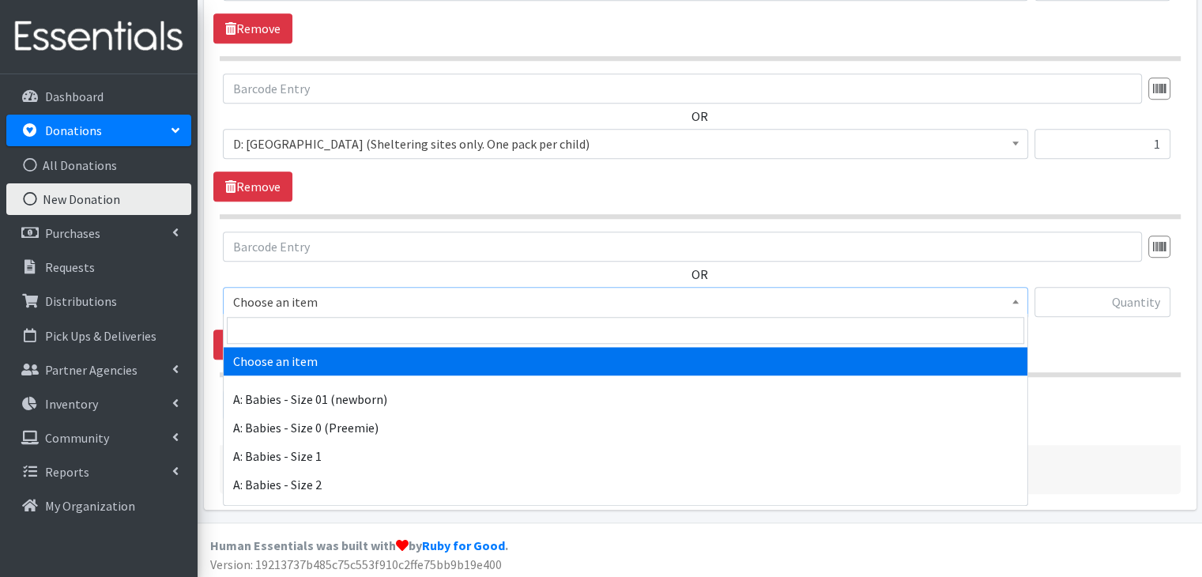
click at [370, 303] on span "Choose an item" at bounding box center [625, 302] width 784 height 22
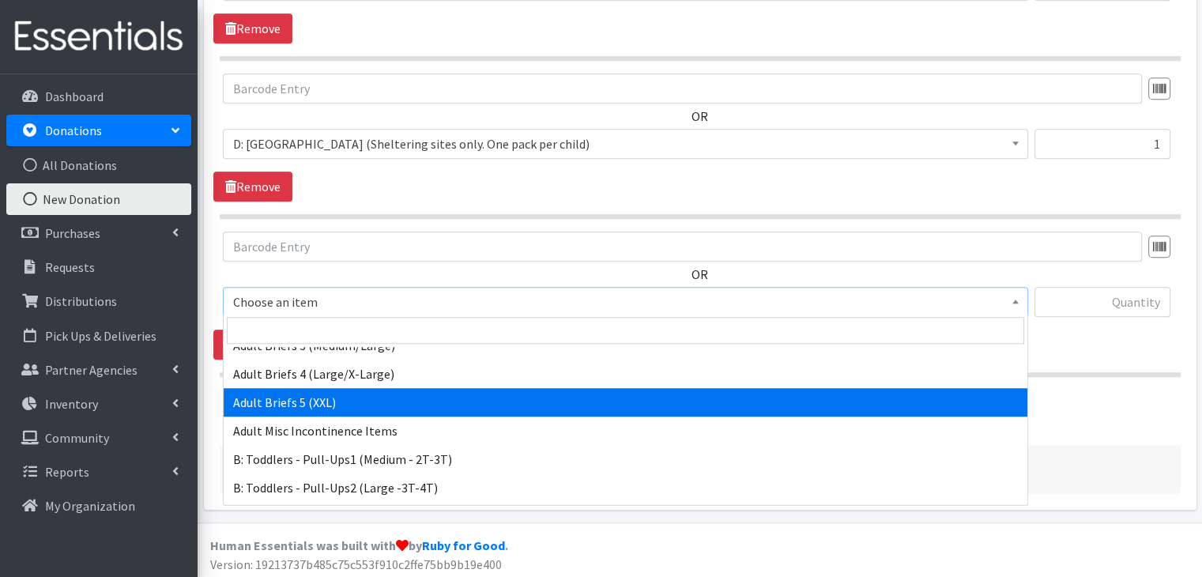
scroll to position [316, 0]
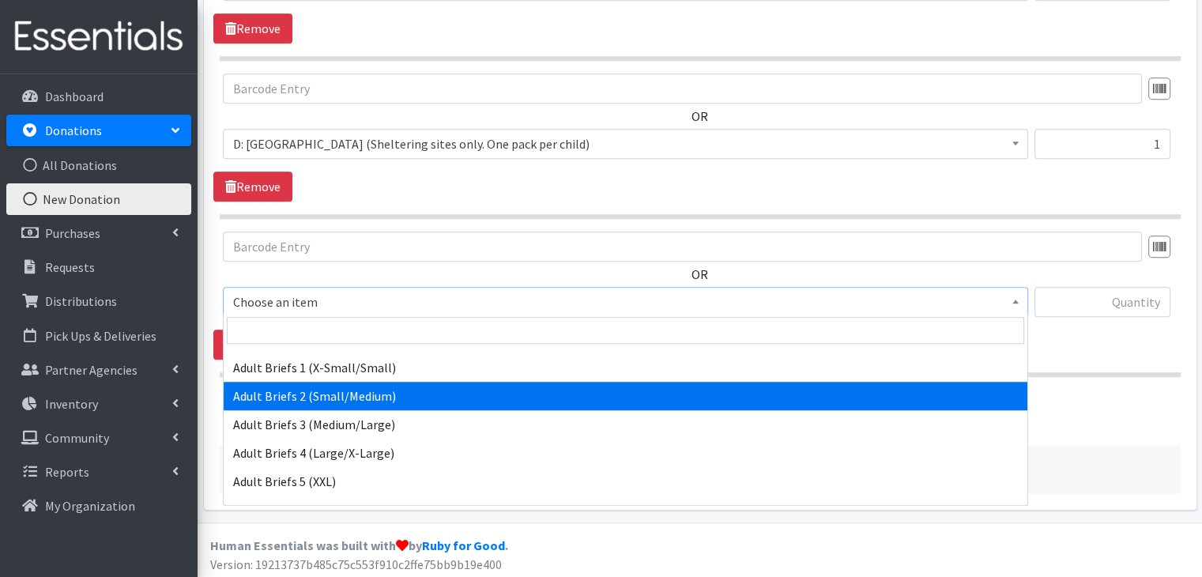
select select "5601"
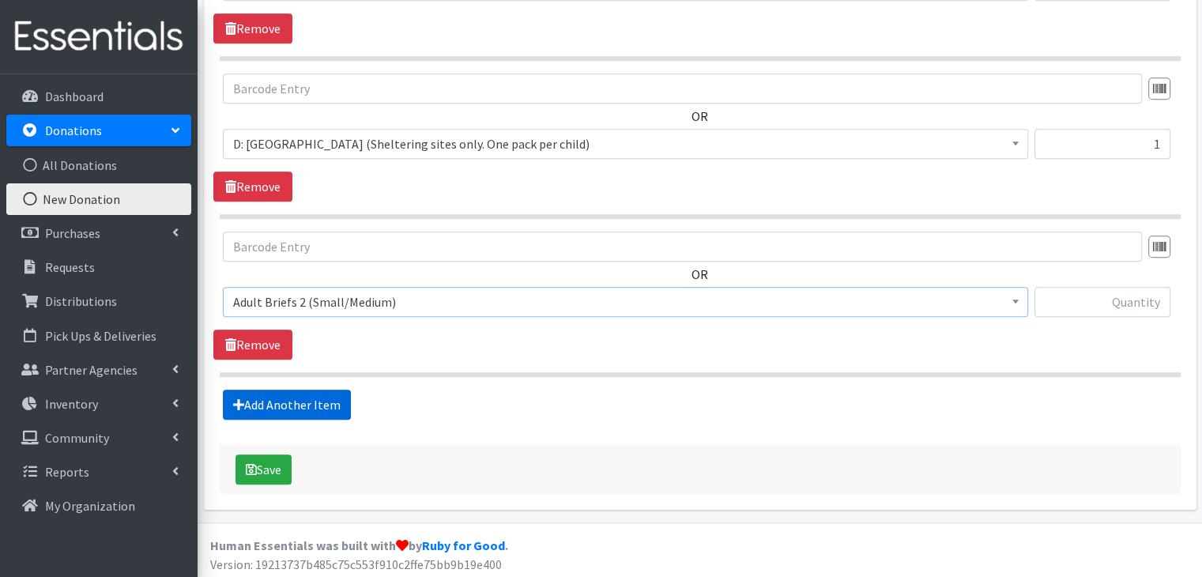
click at [300, 404] on link "Add Another Item" at bounding box center [287, 404] width 128 height 30
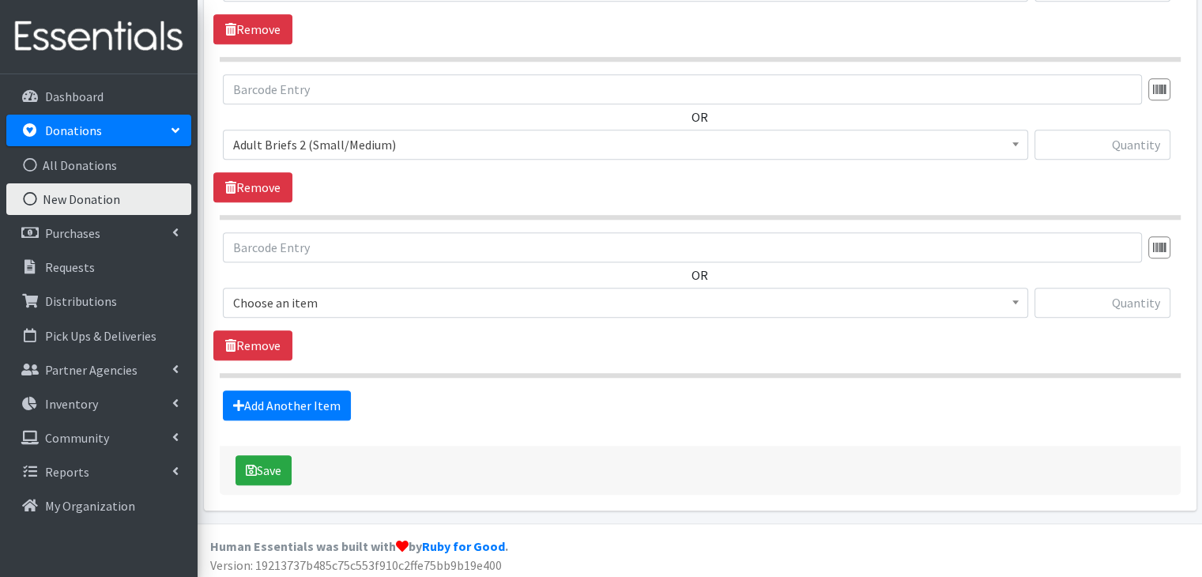
click at [404, 292] on span "Choose an item" at bounding box center [625, 303] width 784 height 22
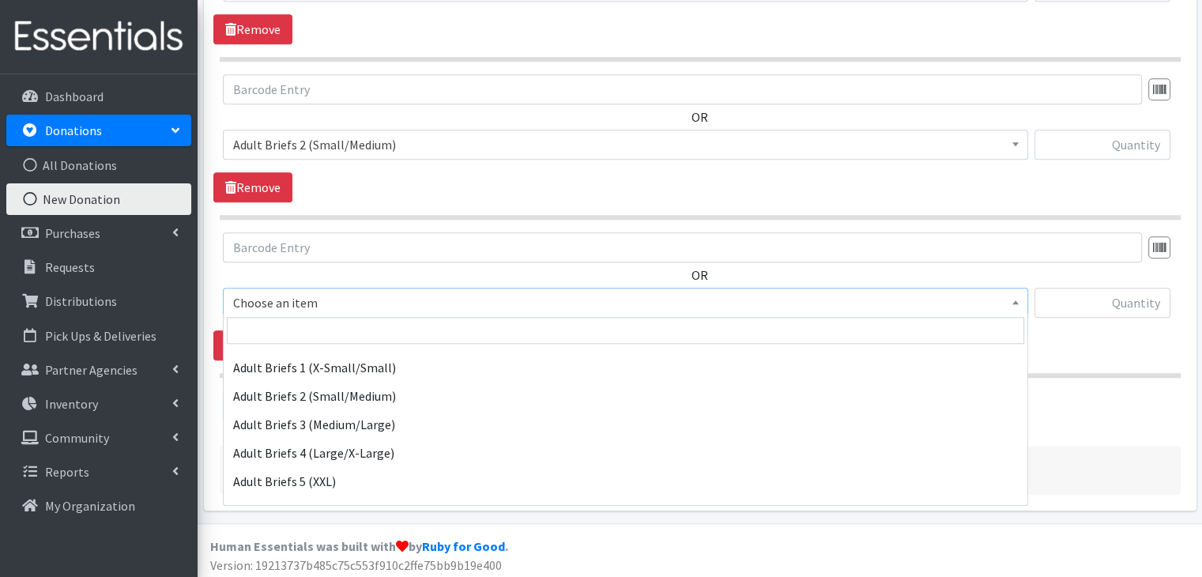
scroll to position [316, 0]
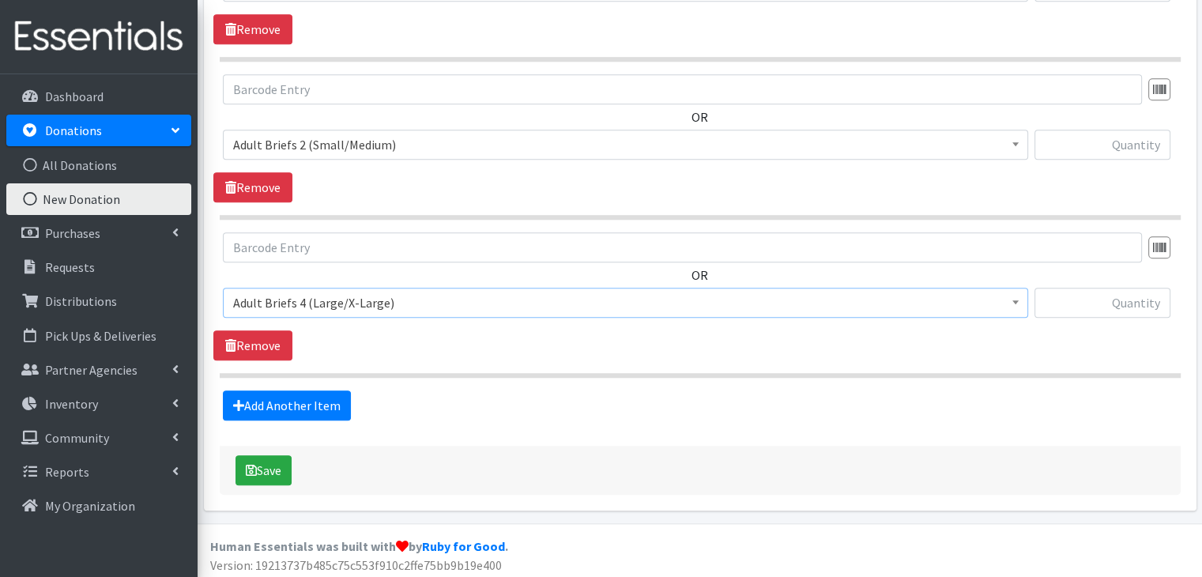
select select "5609"
click at [1132, 142] on input "text" at bounding box center [1102, 145] width 136 height 30
type input "13"
type input "15"
click at [263, 468] on button "Save" at bounding box center [263, 470] width 56 height 30
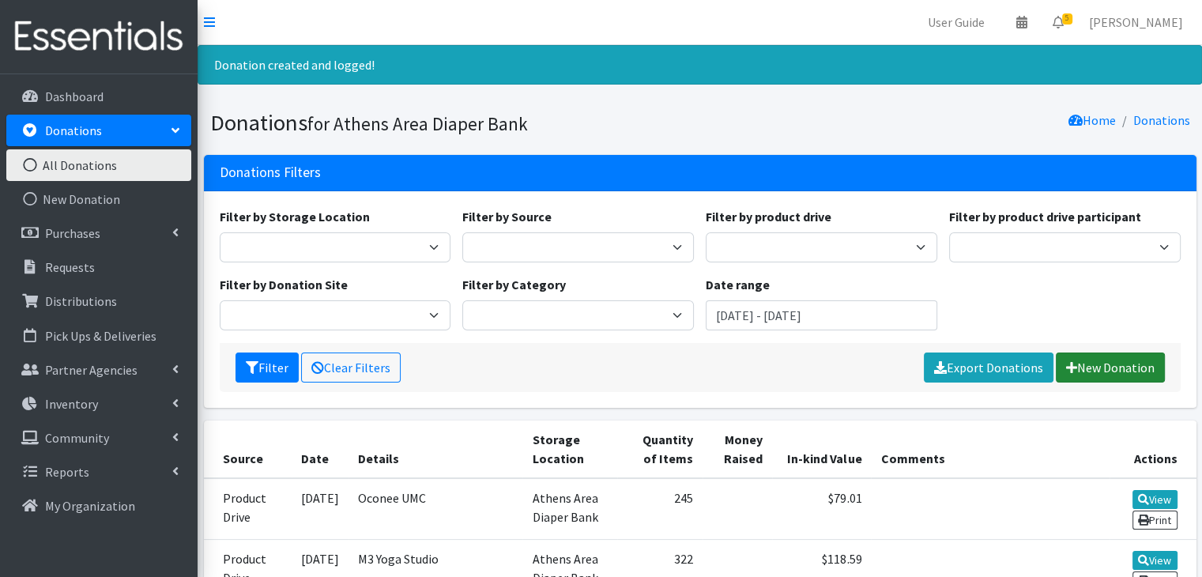
click at [1105, 374] on link "New Donation" at bounding box center [1109, 367] width 109 height 30
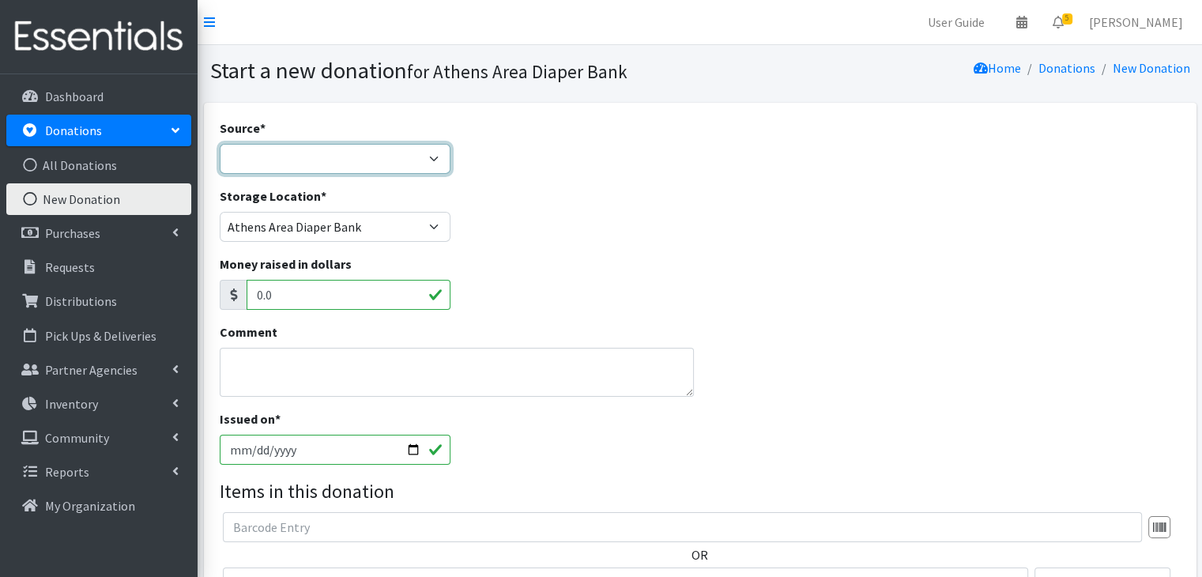
click at [300, 156] on select "Product Drive Manufacturer Donation Site Misc. Donation" at bounding box center [335, 159] width 231 height 30
select select "Product Drive"
click at [220, 144] on select "Product Drive Manufacturer Donation Site Misc. Donation" at bounding box center [335, 159] width 231 height 30
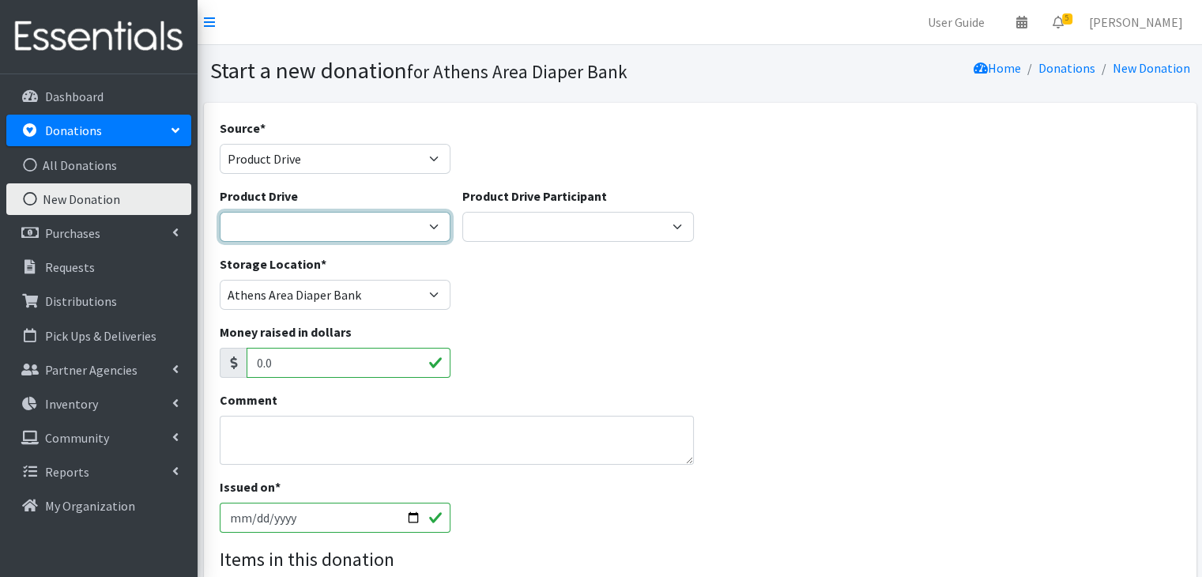
click at [378, 222] on select "ACAD Preschool Alstory & Bird Apple Tree Prep Arrow Preschool [GEOGRAPHIC_DATA]…" at bounding box center [335, 227] width 231 height 30
select select "2952"
click at [220, 212] on select "ACAD Preschool Alstory & Bird Apple Tree Prep Arrow Preschool [GEOGRAPHIC_DATA]…" at bounding box center [335, 227] width 231 height 30
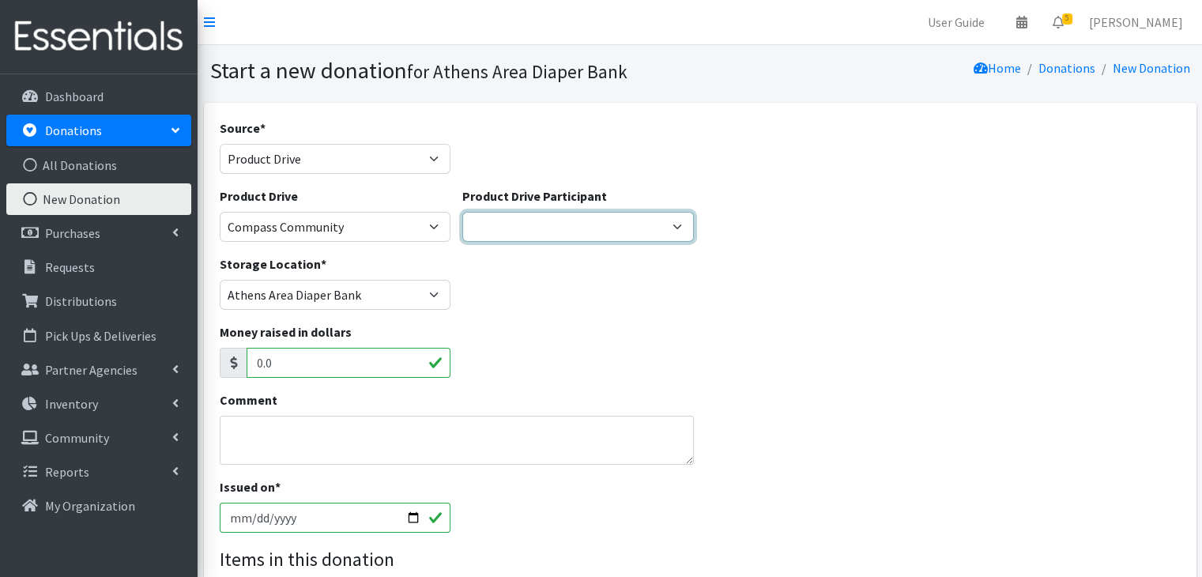
click at [533, 225] on select "Daynes Athens First UMC Alexis Young Alexis Young Amanda Apple Tree Prep Projec…" at bounding box center [577, 227] width 231 height 30
select select "979"
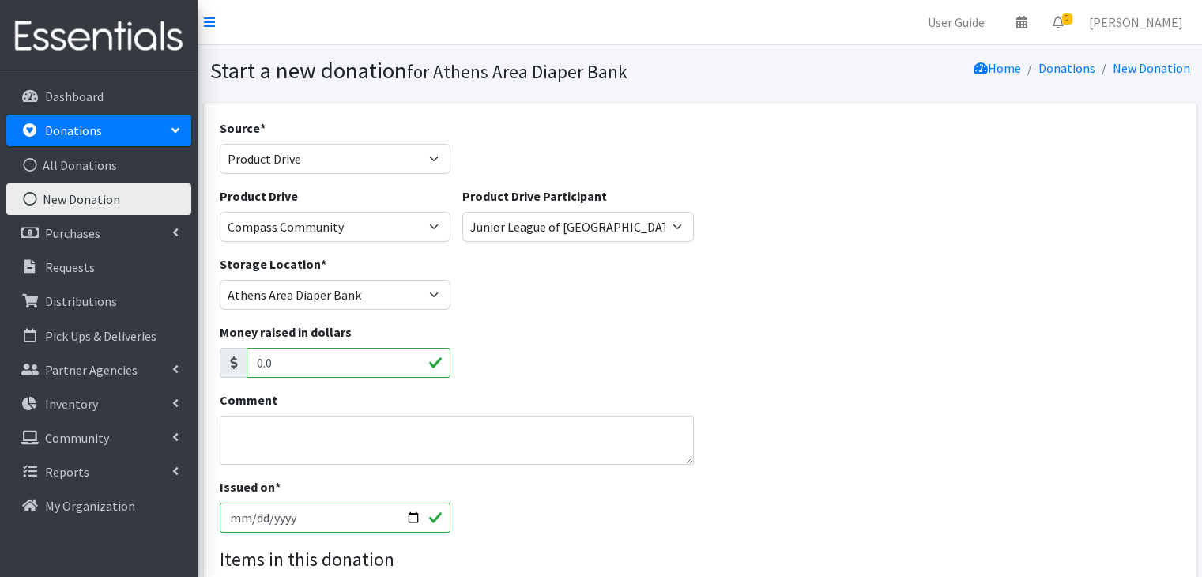
click at [797, 194] on div "Product Drive ACAD Preschool Alstory & Bird Apple Tree Prep Arrow Preschool Ash…" at bounding box center [699, 220] width 972 height 68
click at [628, 224] on select "Daynes Athens First UMC Alexis Young Alexis Young Amanda Apple Tree Prep Projec…" at bounding box center [577, 227] width 231 height 30
select select
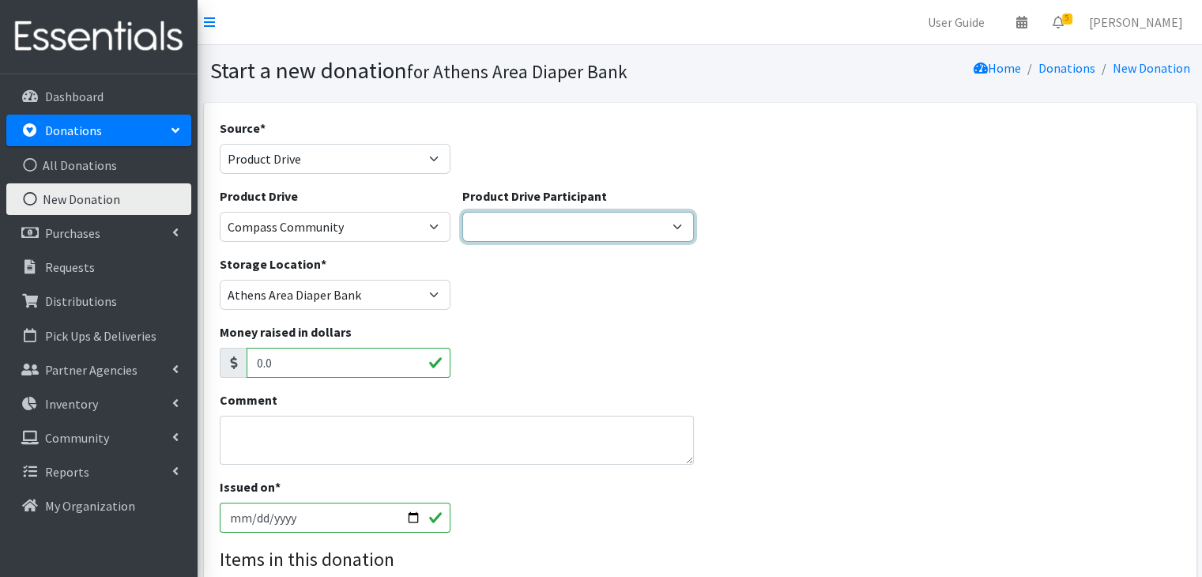
click at [462, 212] on select "Daynes Athens First UMC Alexis Young Alexis Young Amanda Apple Tree Prep Projec…" at bounding box center [577, 227] width 231 height 30
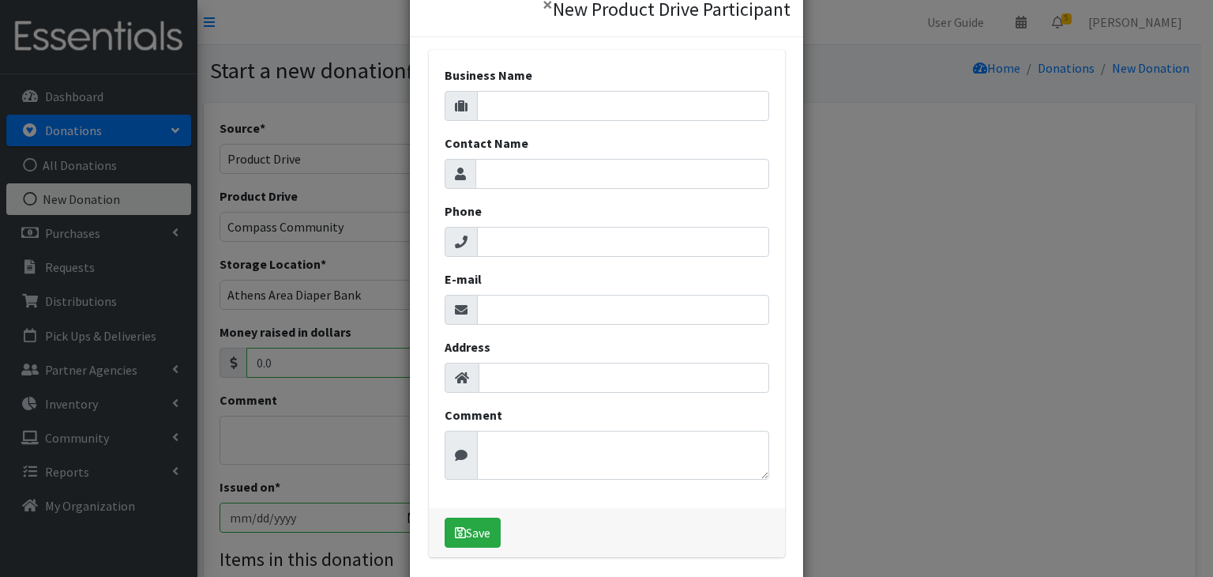
click at [1046, 329] on div "× New Product Drive Participant Business Name Contact Name Phone E-mail Address…" at bounding box center [606, 288] width 1213 height 577
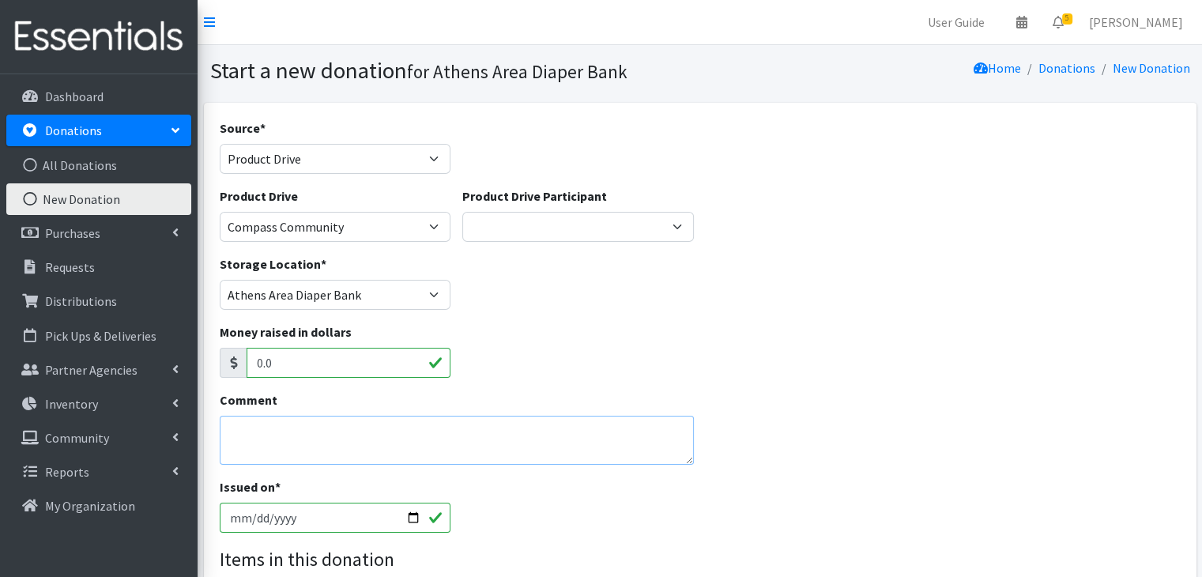
click at [273, 443] on textarea "Comment" at bounding box center [457, 440] width 475 height 49
type textarea "Jessica Ham"
click at [587, 316] on div "Storage Location * Athens Area Diaper Bank Brightpaths - Athens FC-CIS Neighbor…" at bounding box center [699, 288] width 972 height 68
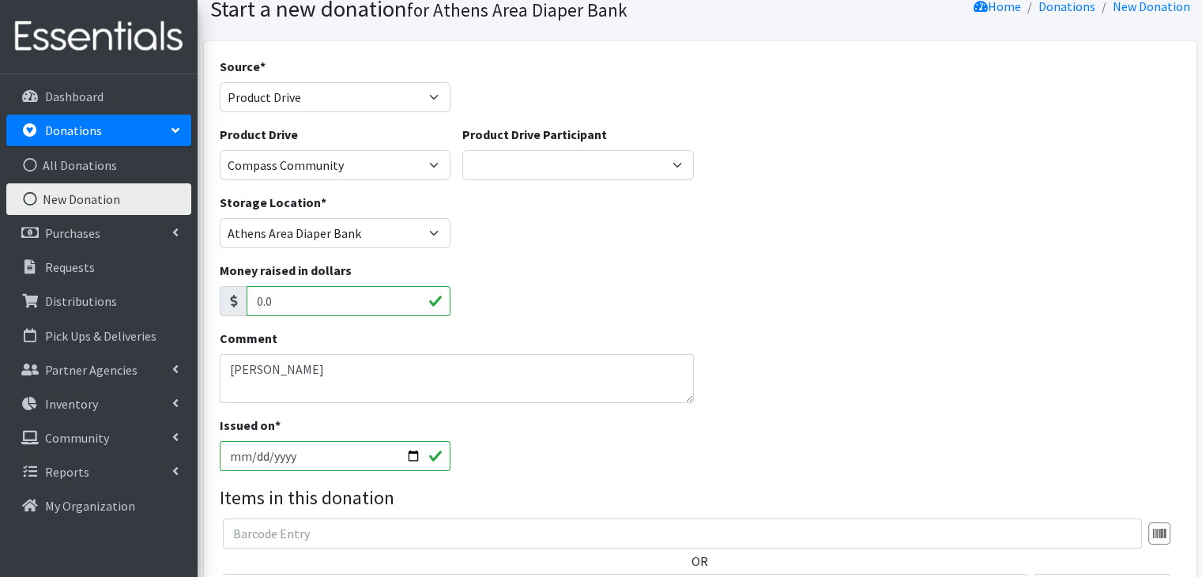
scroll to position [158, 0]
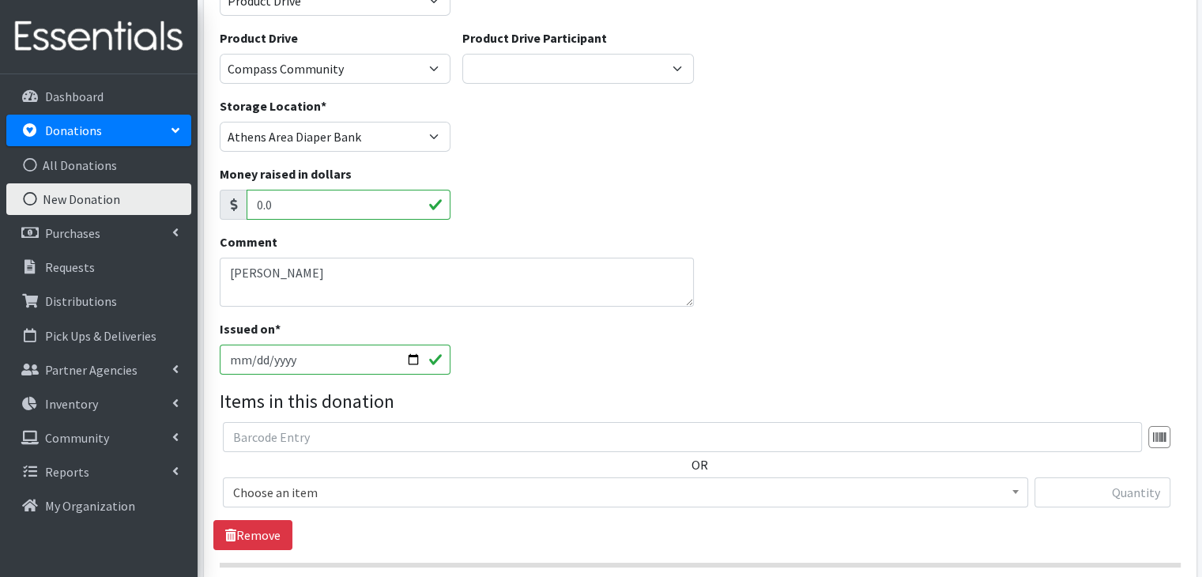
click at [231, 361] on input "[DATE]" at bounding box center [335, 359] width 231 height 30
type input "2025-09-15"
click at [522, 499] on span "Choose an item" at bounding box center [625, 492] width 784 height 22
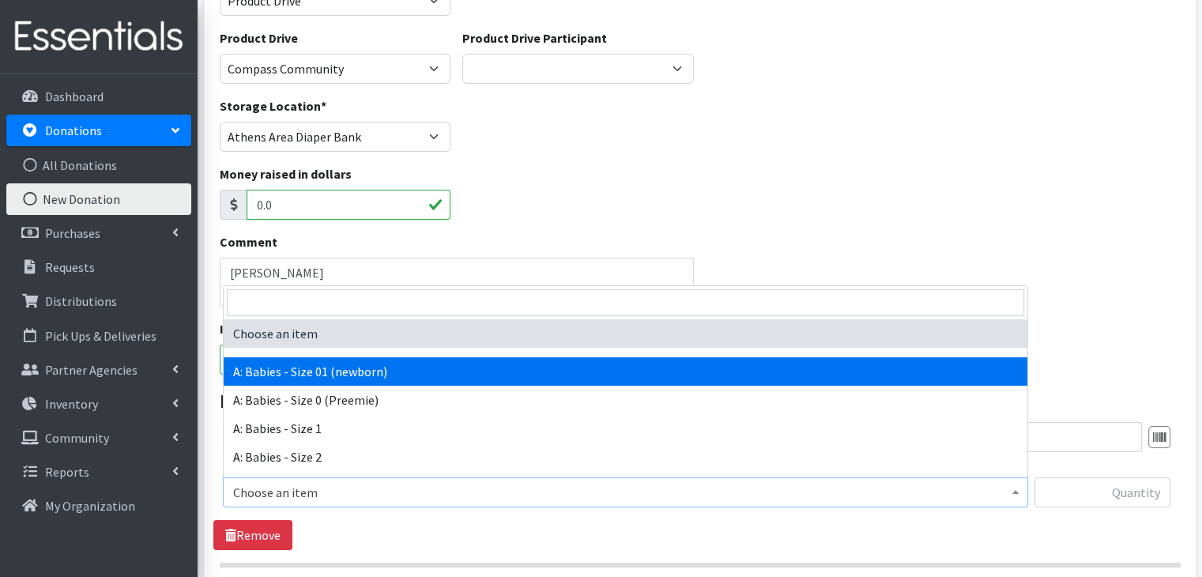
select select "5610"
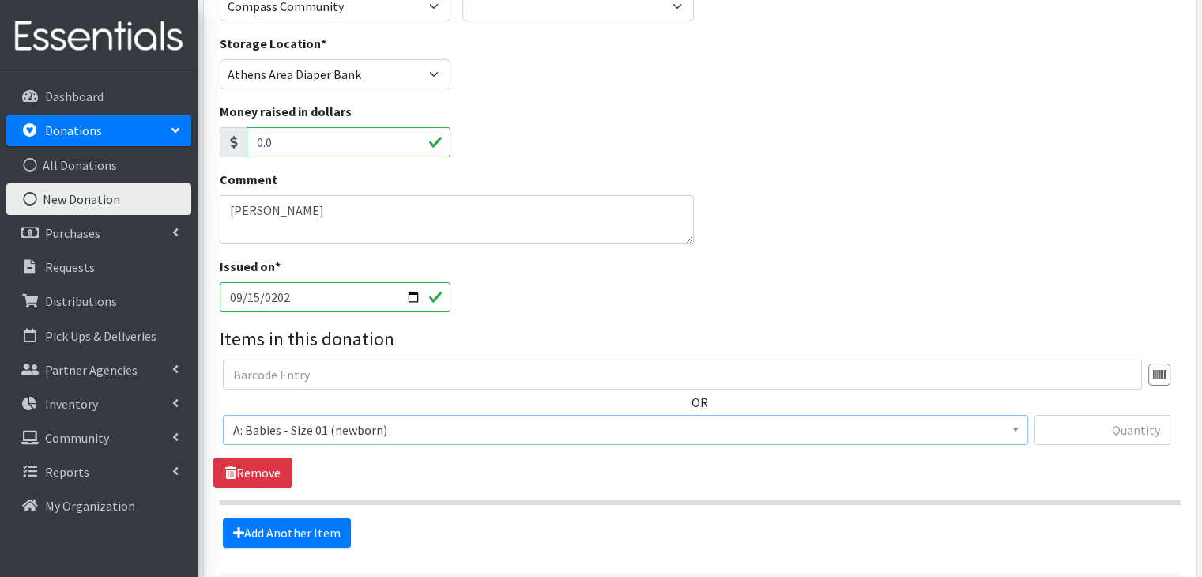
scroll to position [316, 0]
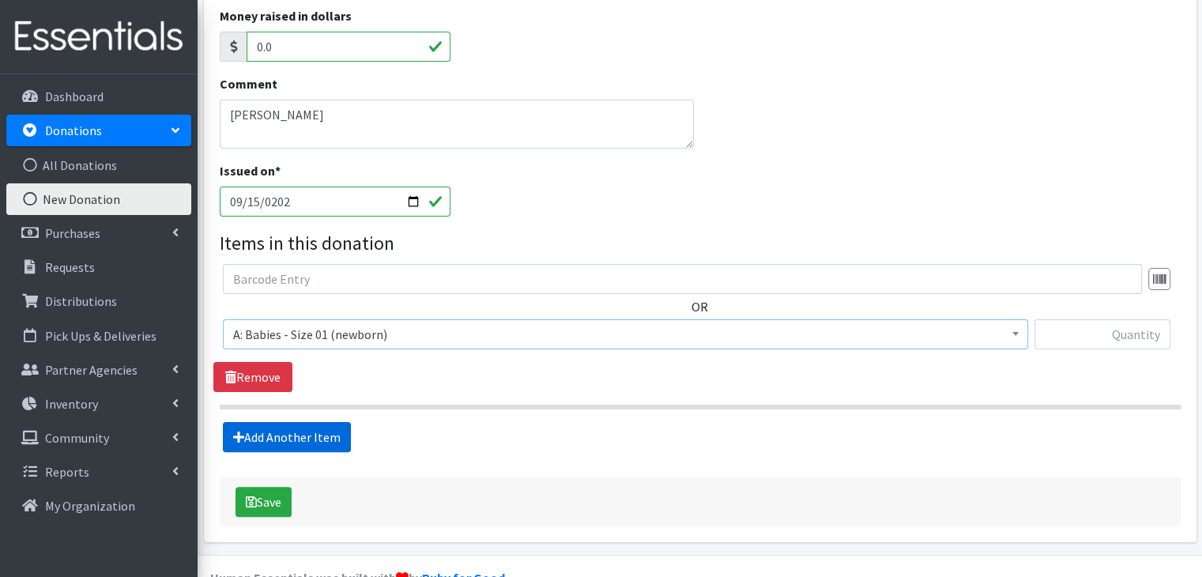
click at [306, 434] on link "Add Another Item" at bounding box center [287, 437] width 128 height 30
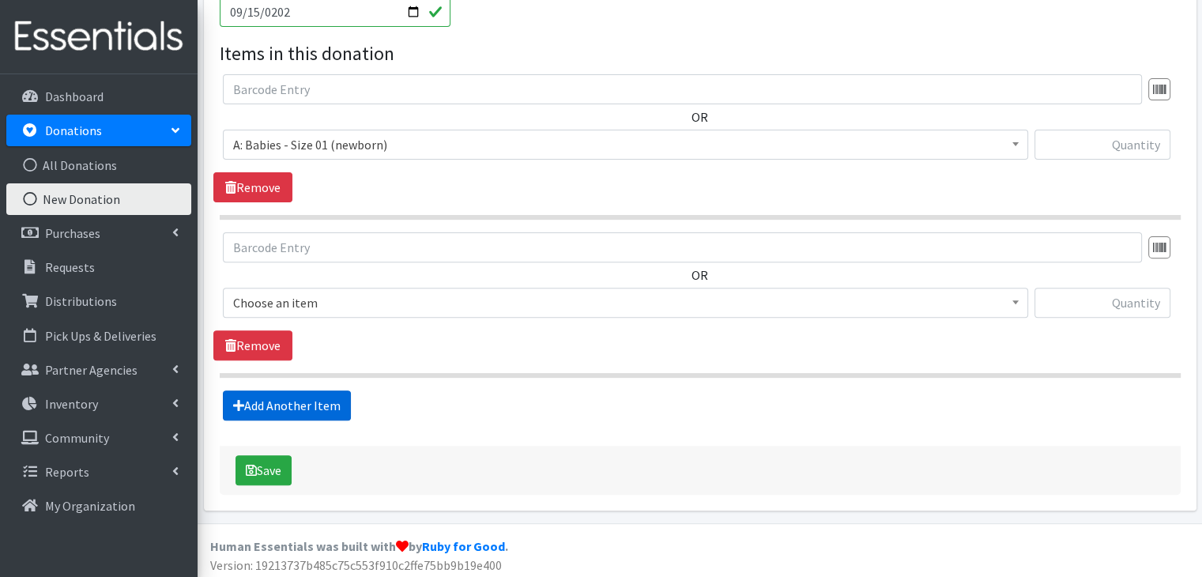
scroll to position [509, 0]
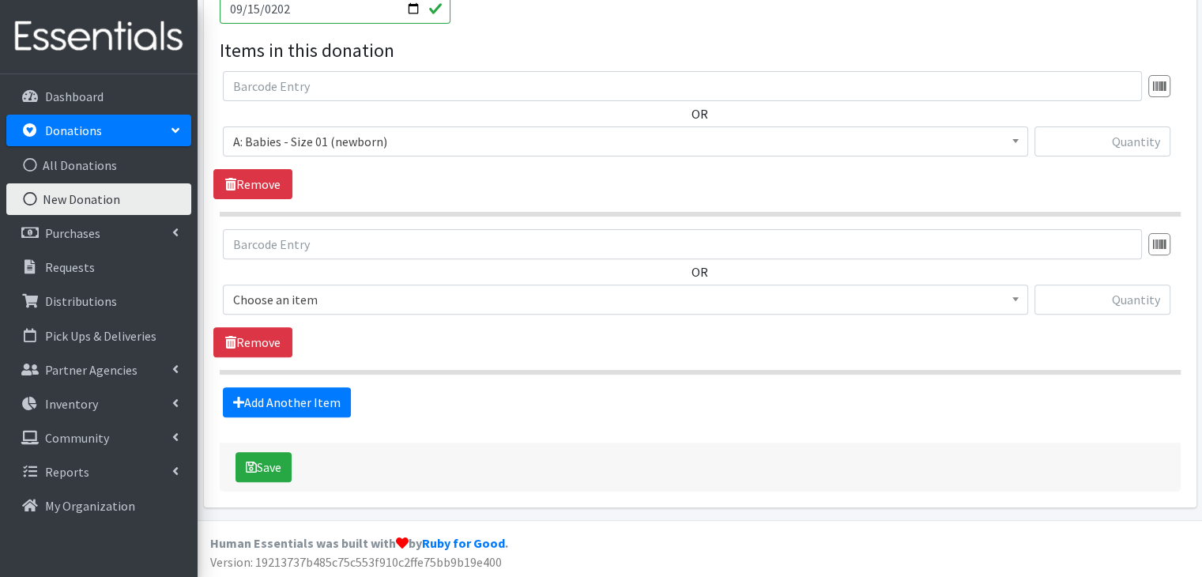
click at [356, 295] on span "Choose an item" at bounding box center [625, 299] width 784 height 22
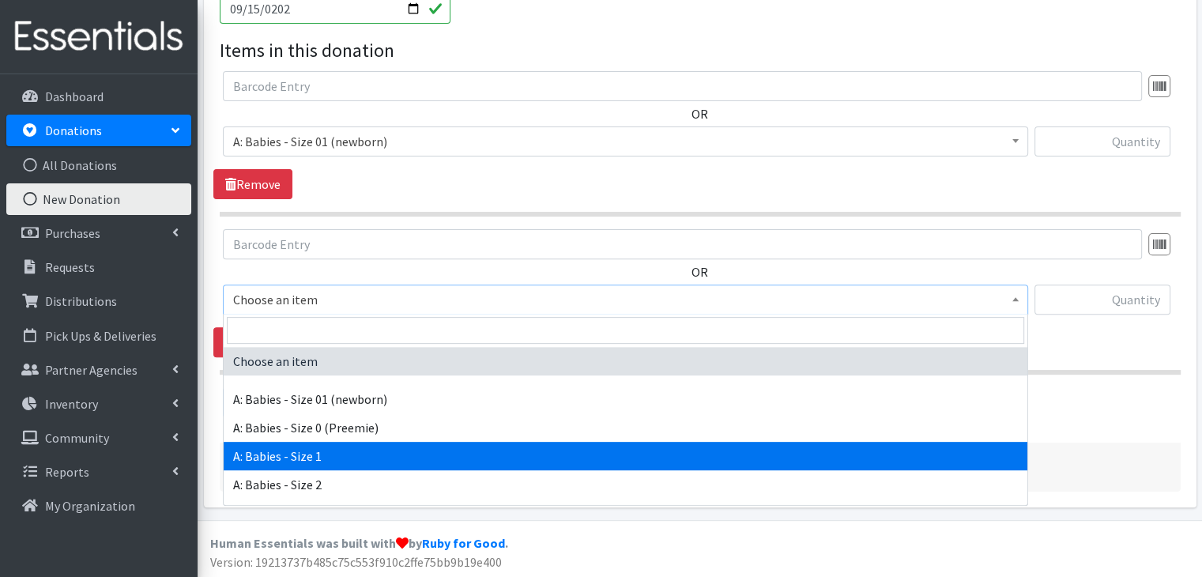
select select "5611"
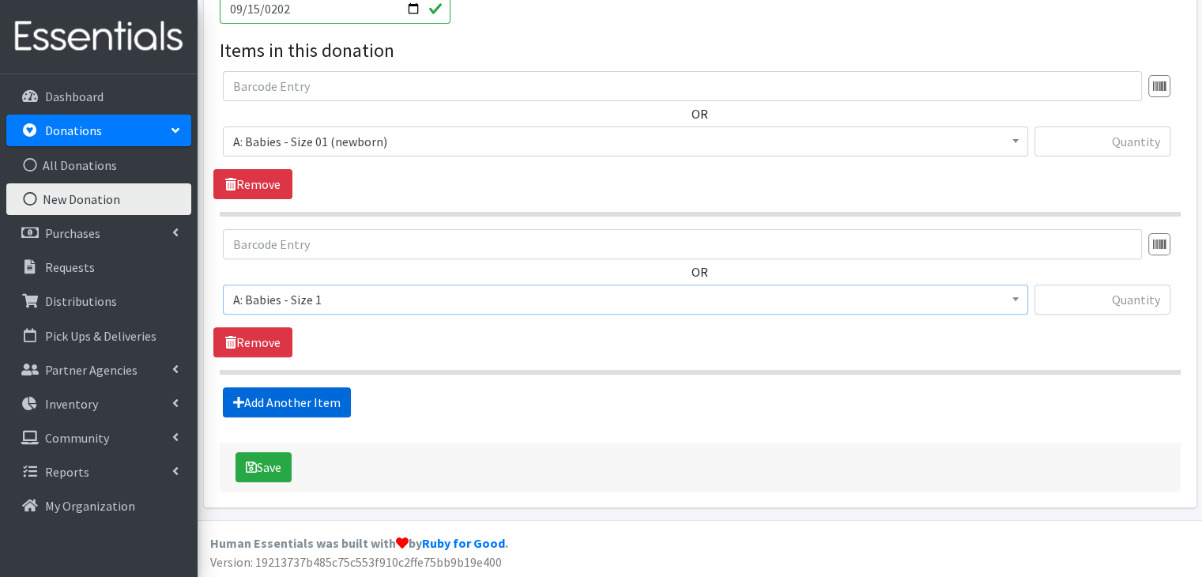
click at [318, 397] on link "Add Another Item" at bounding box center [287, 402] width 128 height 30
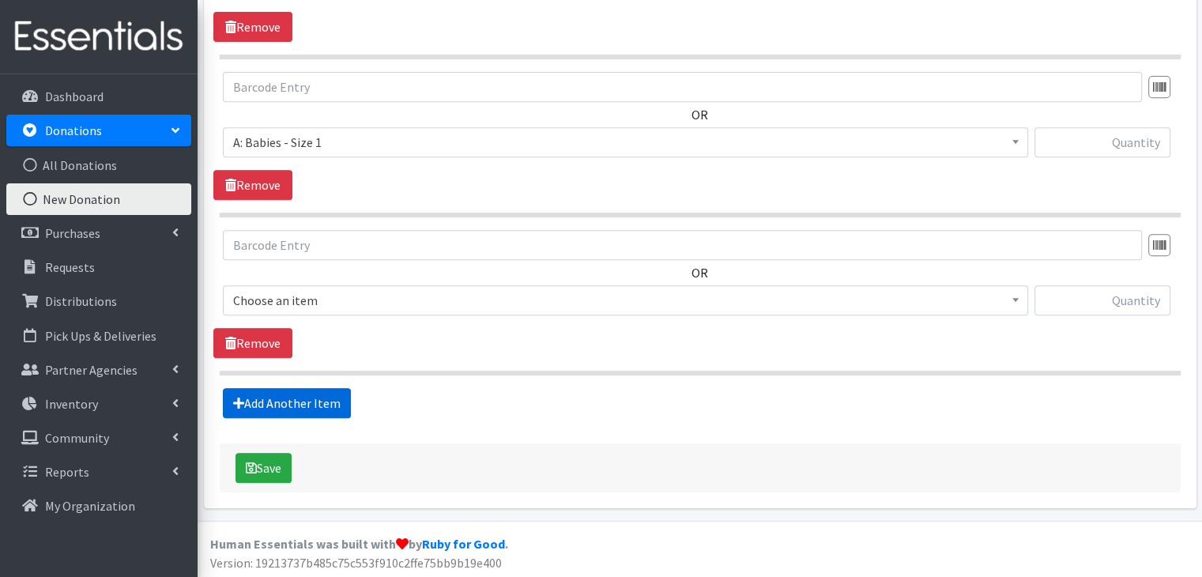
scroll to position [667, 0]
click at [356, 296] on span "Choose an item" at bounding box center [625, 299] width 784 height 22
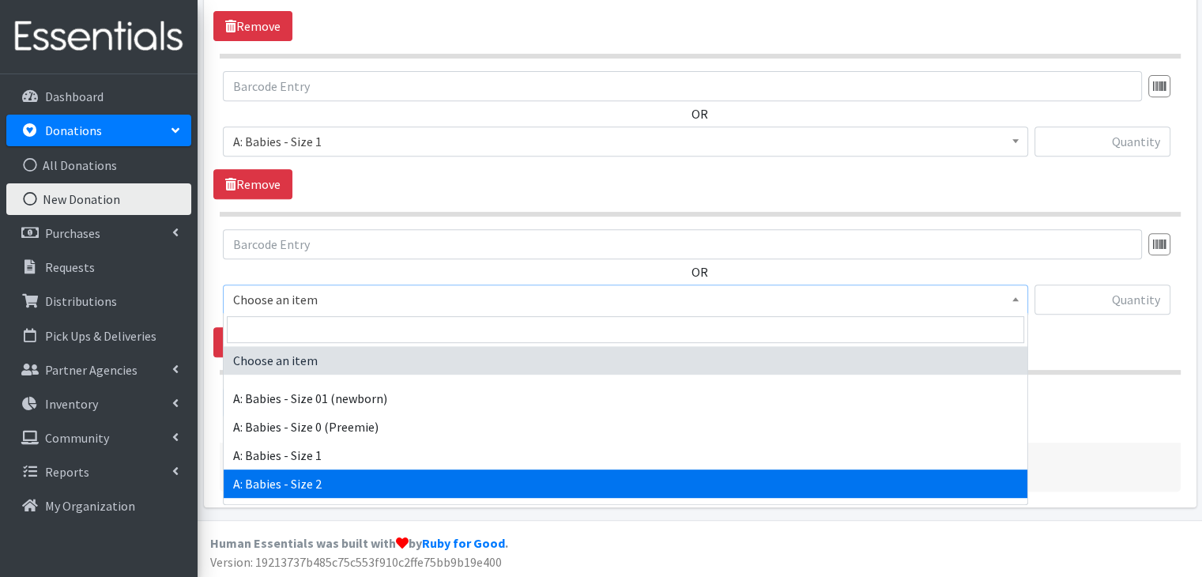
select select "5612"
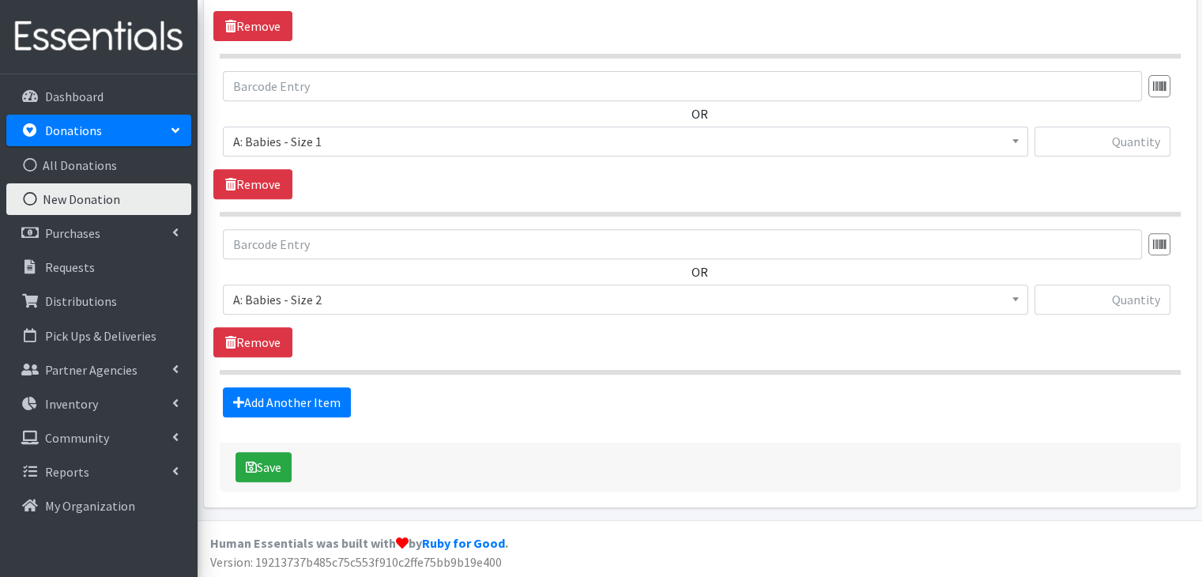
click at [419, 392] on div "Add Another Item" at bounding box center [699, 402] width 972 height 30
click at [315, 390] on link "Add Another Item" at bounding box center [287, 402] width 128 height 30
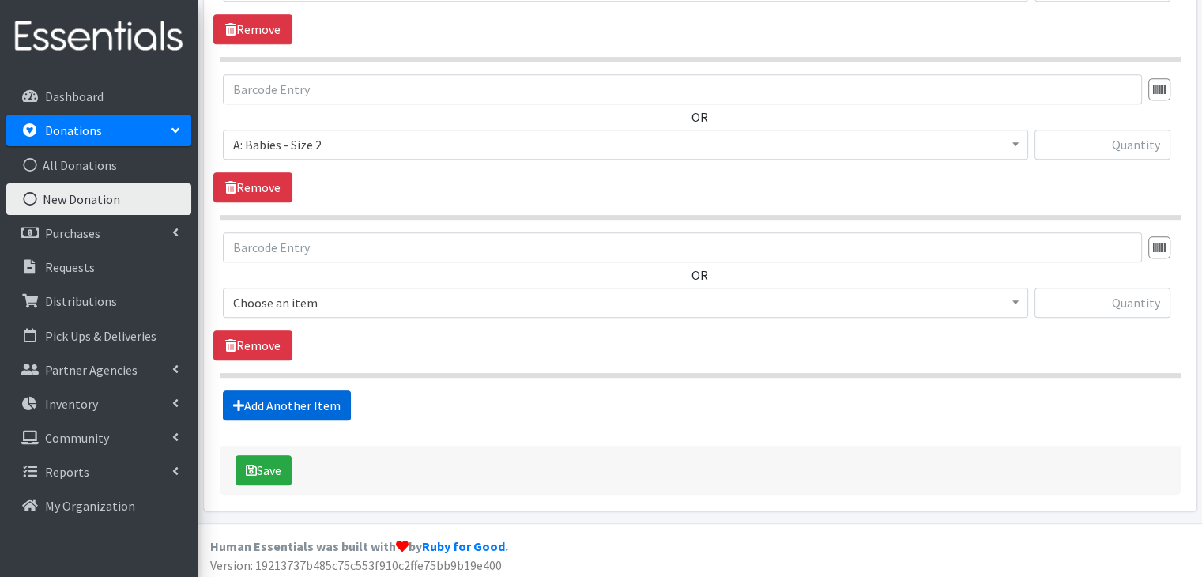
scroll to position [824, 0]
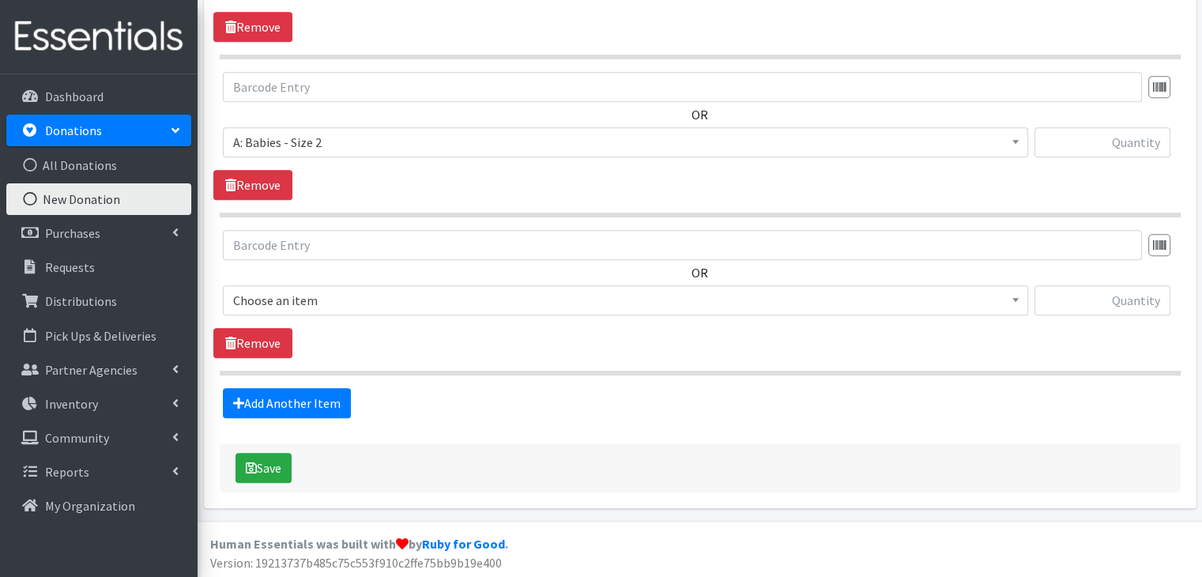
click at [359, 305] on span "Choose an item" at bounding box center [625, 300] width 784 height 22
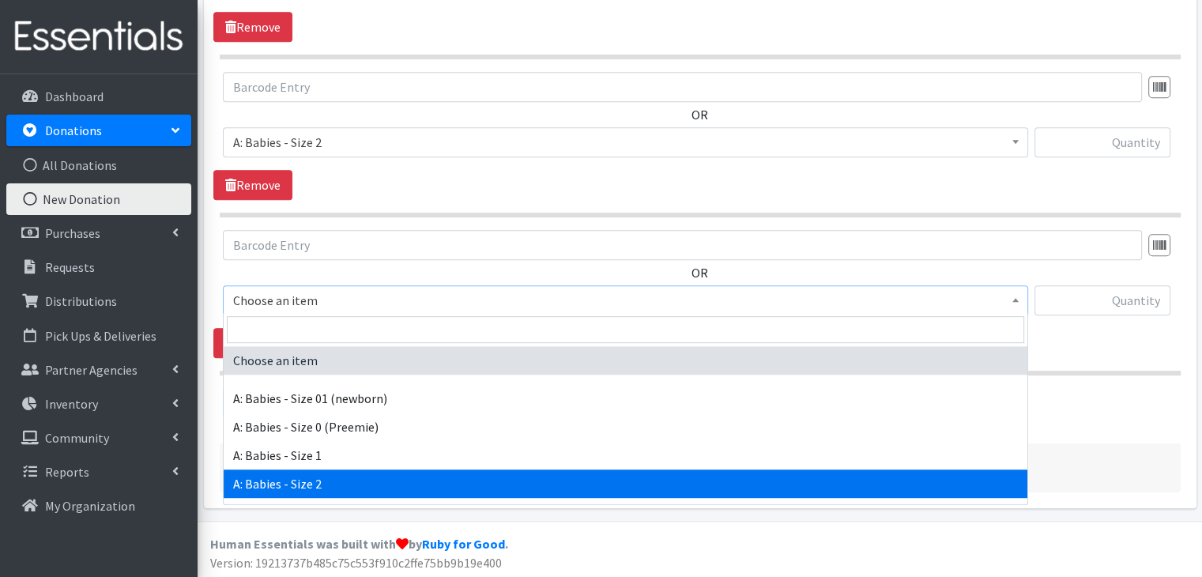
scroll to position [158, 0]
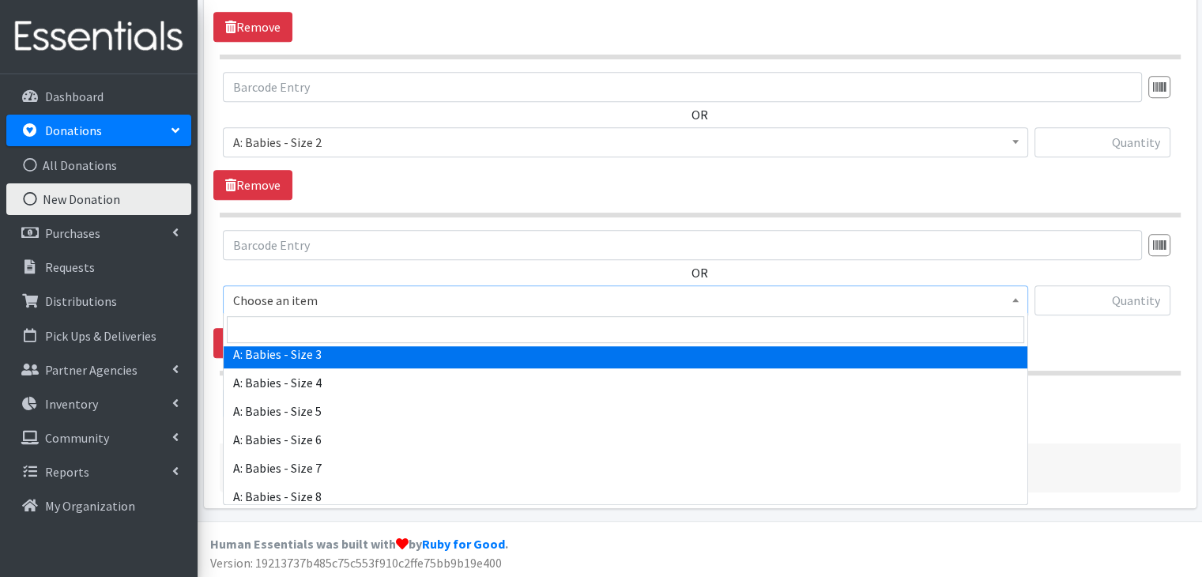
select select "5613"
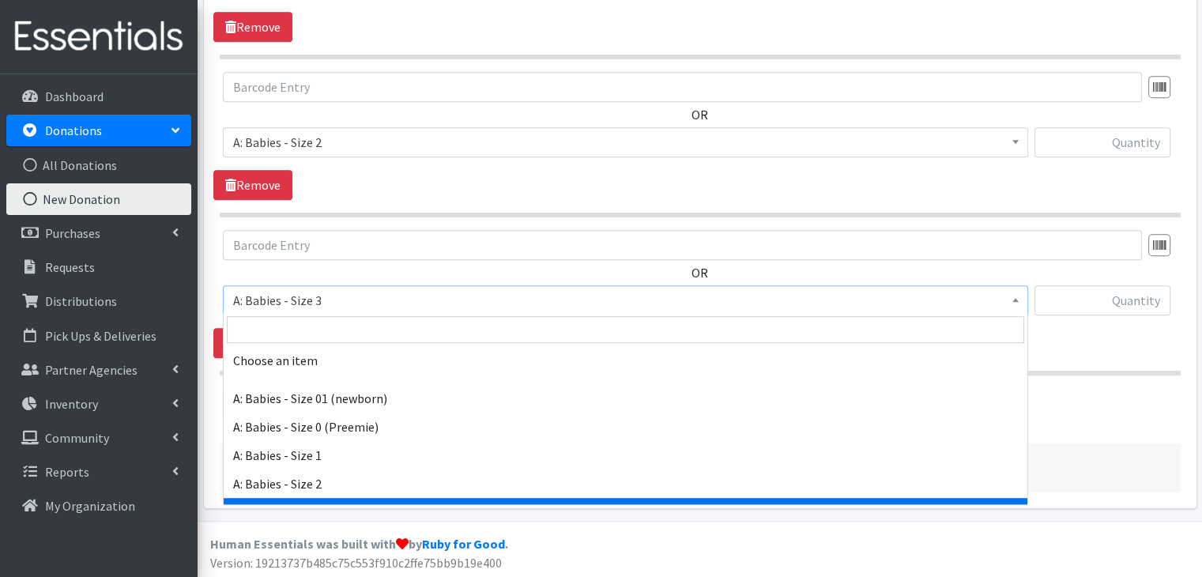
click at [401, 308] on span "A: Babies - Size 3" at bounding box center [625, 300] width 784 height 22
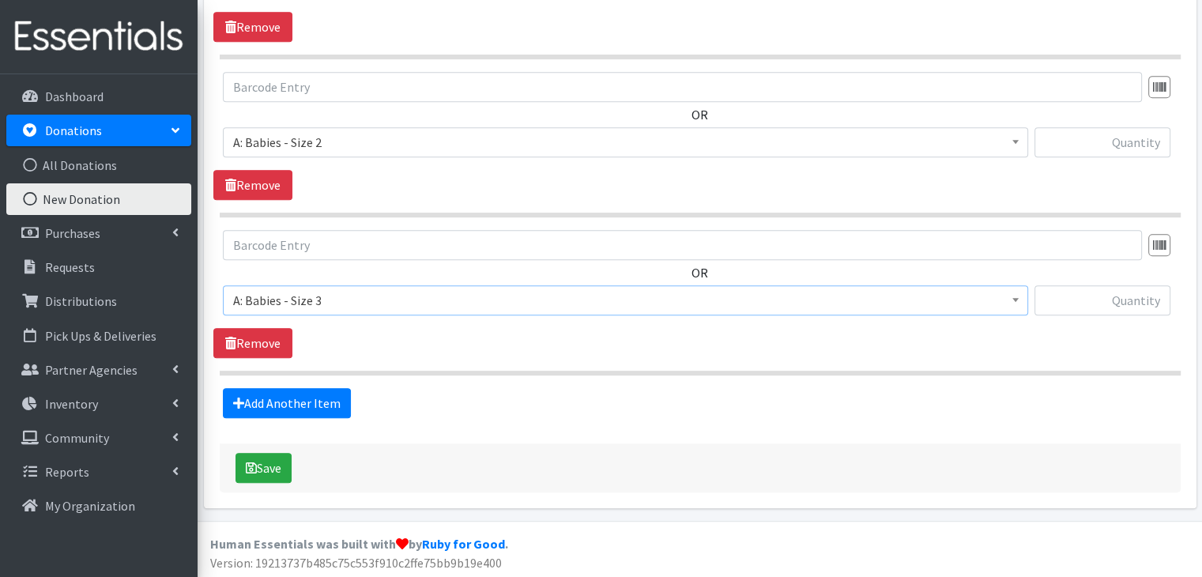
click at [478, 408] on div "Add Another Item" at bounding box center [699, 403] width 972 height 30
click at [288, 399] on link "Add Another Item" at bounding box center [287, 403] width 128 height 30
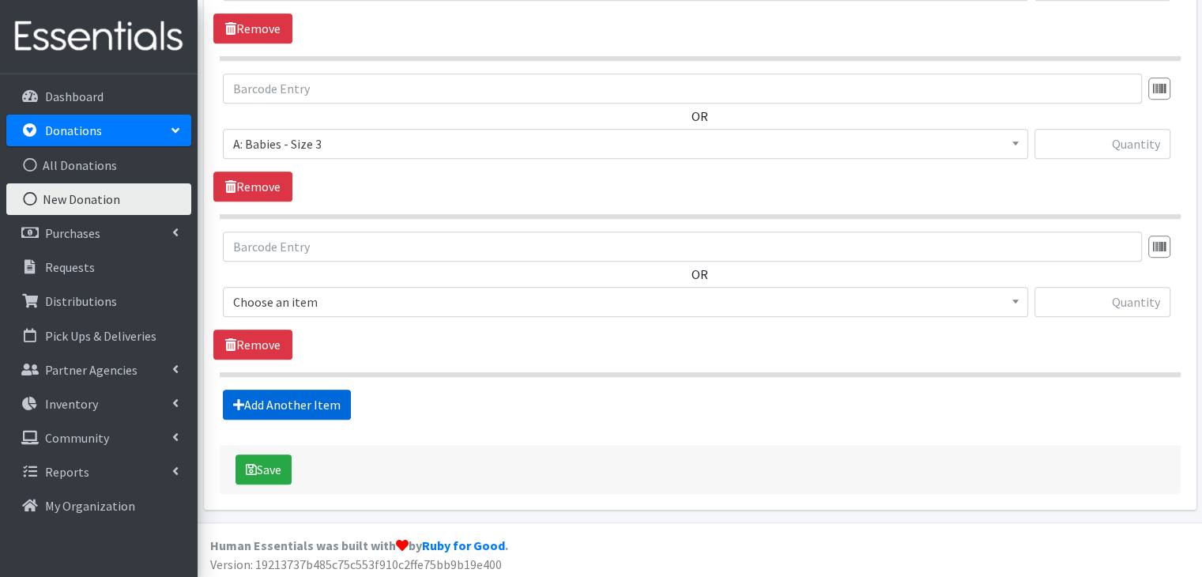
scroll to position [981, 0]
click at [273, 293] on span "Choose an item" at bounding box center [625, 301] width 784 height 22
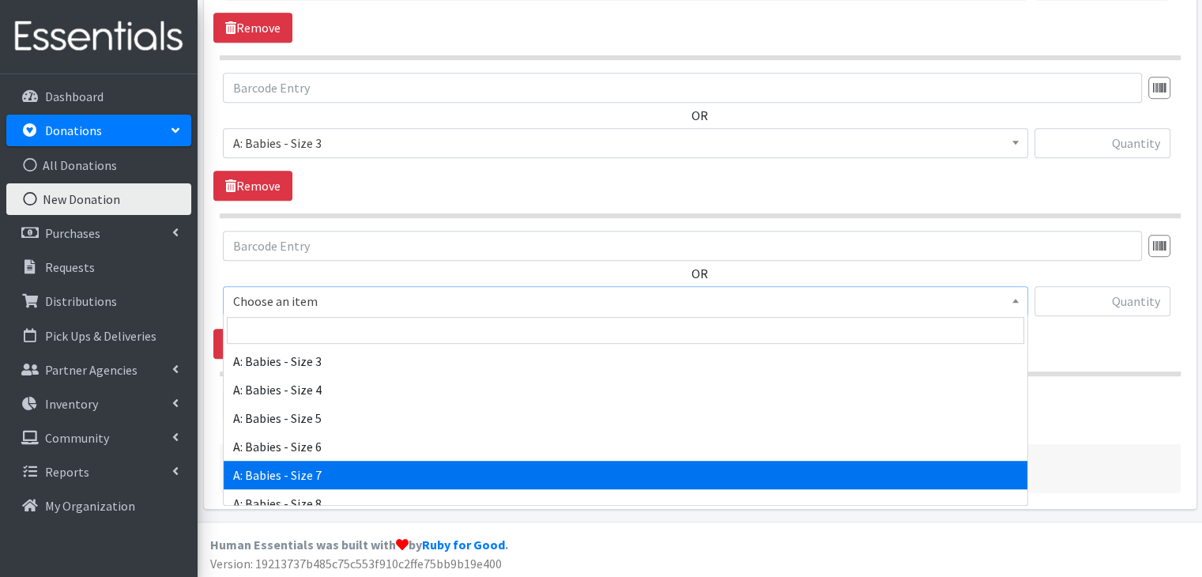
scroll to position [158, 0]
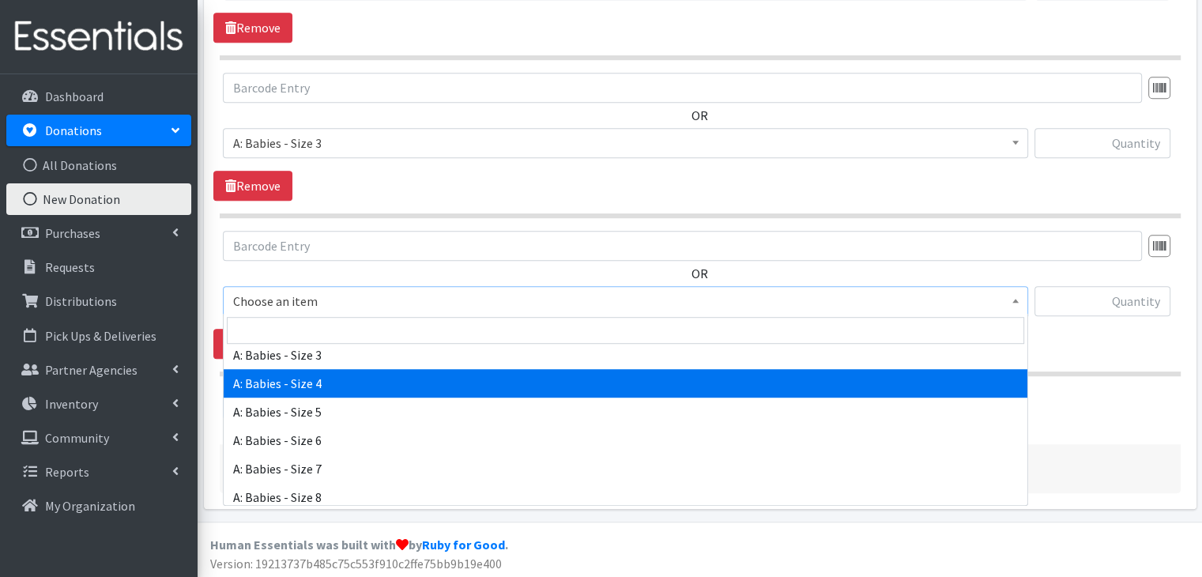
select select "5614"
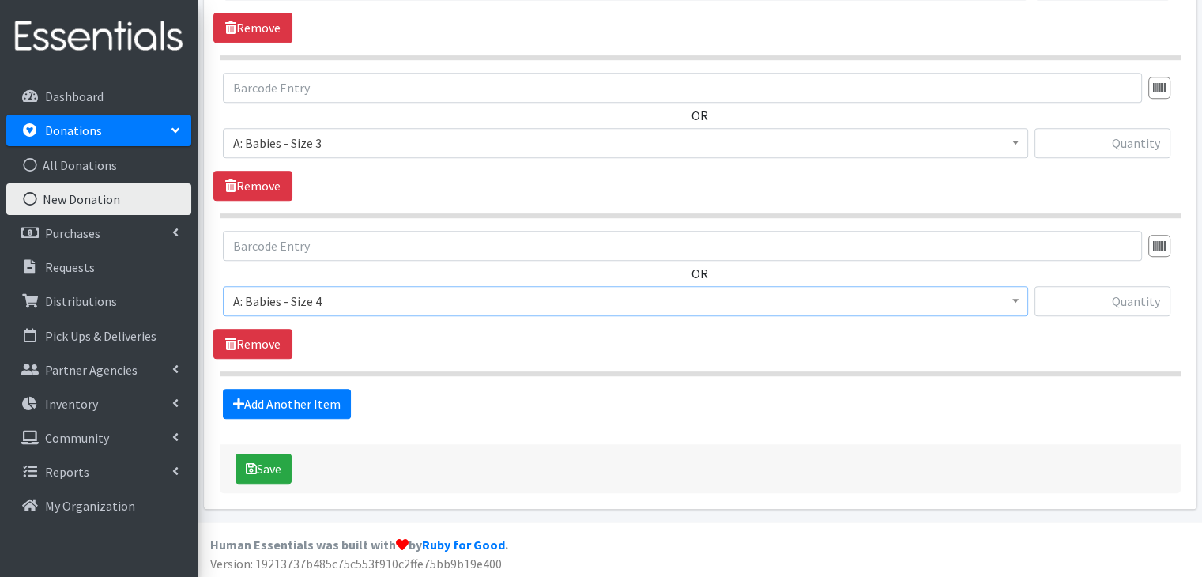
click at [473, 361] on section "OR Choose an item A: Babies - Size 01 (newborn) A: Babies - Size 0 (Preemie) A:…" at bounding box center [700, 303] width 961 height 145
click at [284, 405] on link "Add Another Item" at bounding box center [287, 404] width 128 height 30
click at [401, 297] on span "Choose an item" at bounding box center [625, 301] width 784 height 22
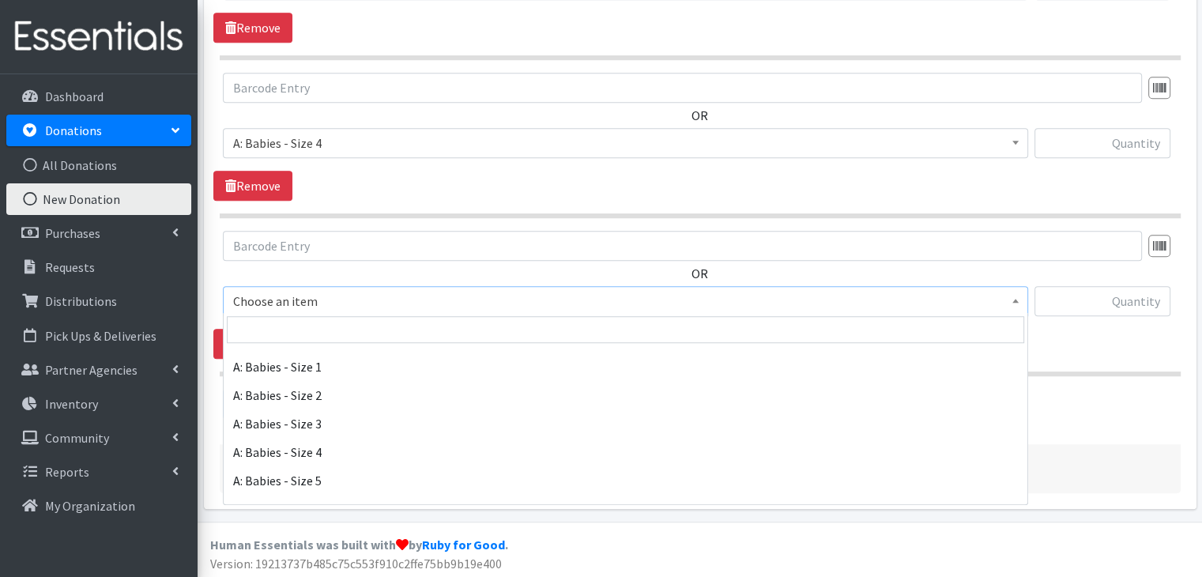
scroll to position [79, 0]
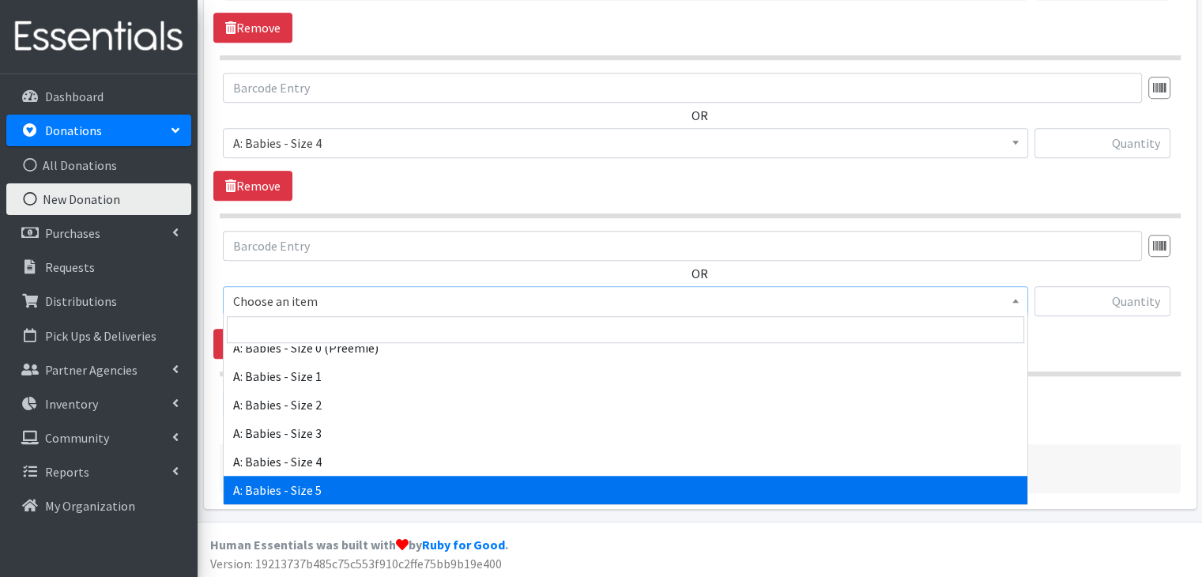
select select "5616"
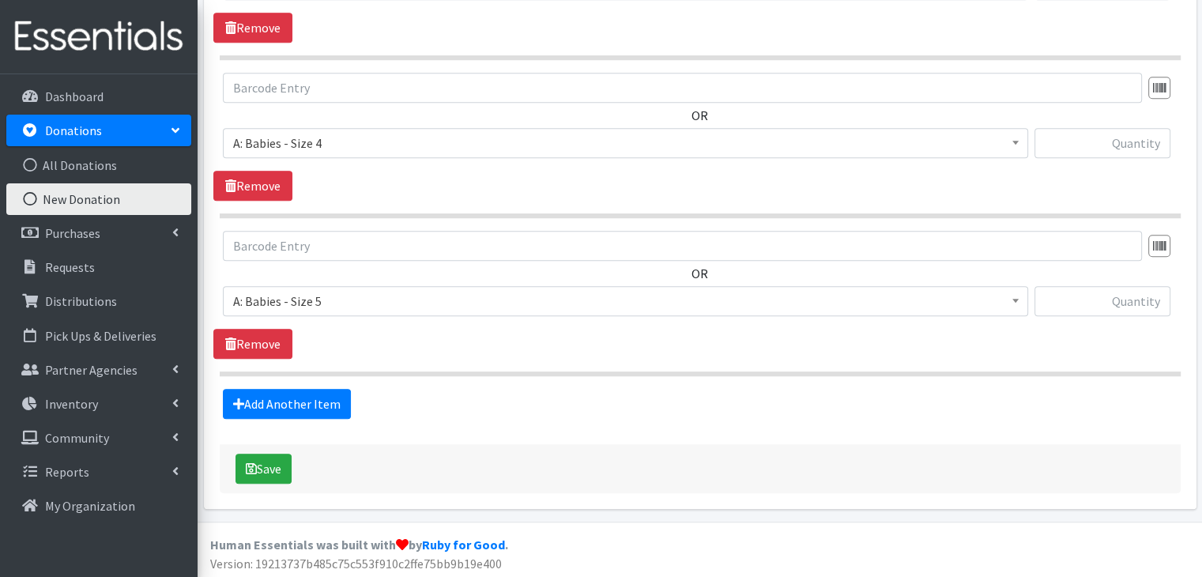
click at [420, 348] on div "OR Choose an item A: Babies - Size 01 (newborn) A: Babies - Size 0 (Preemie) A:…" at bounding box center [699, 295] width 972 height 128
click at [242, 397] on icon at bounding box center [238, 403] width 11 height 13
click at [308, 399] on link "Add Another Item" at bounding box center [287, 404] width 128 height 30
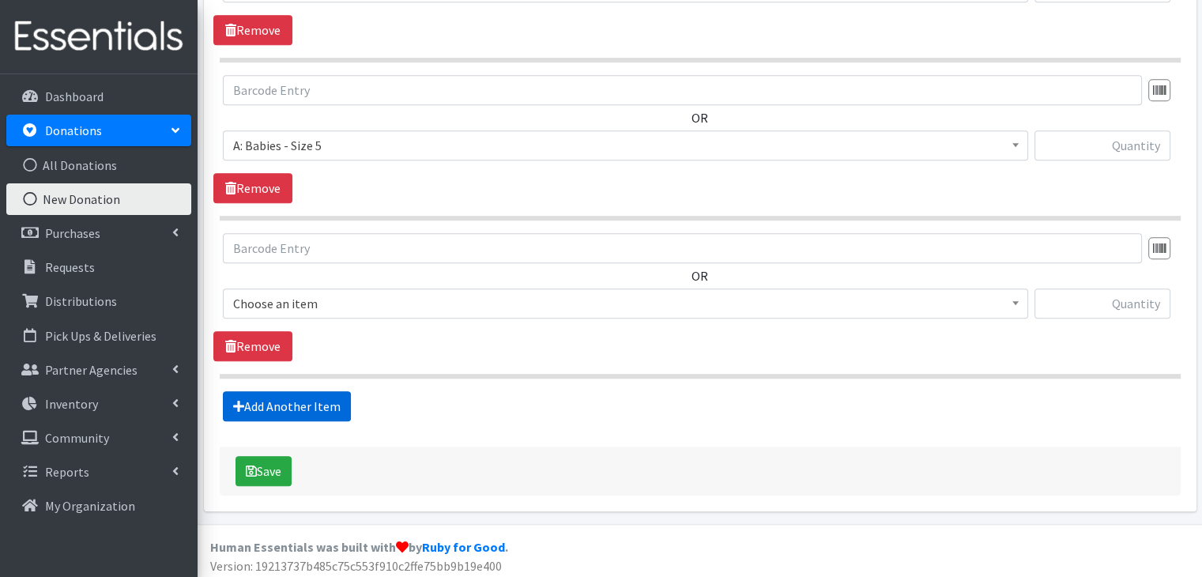
scroll to position [1296, 0]
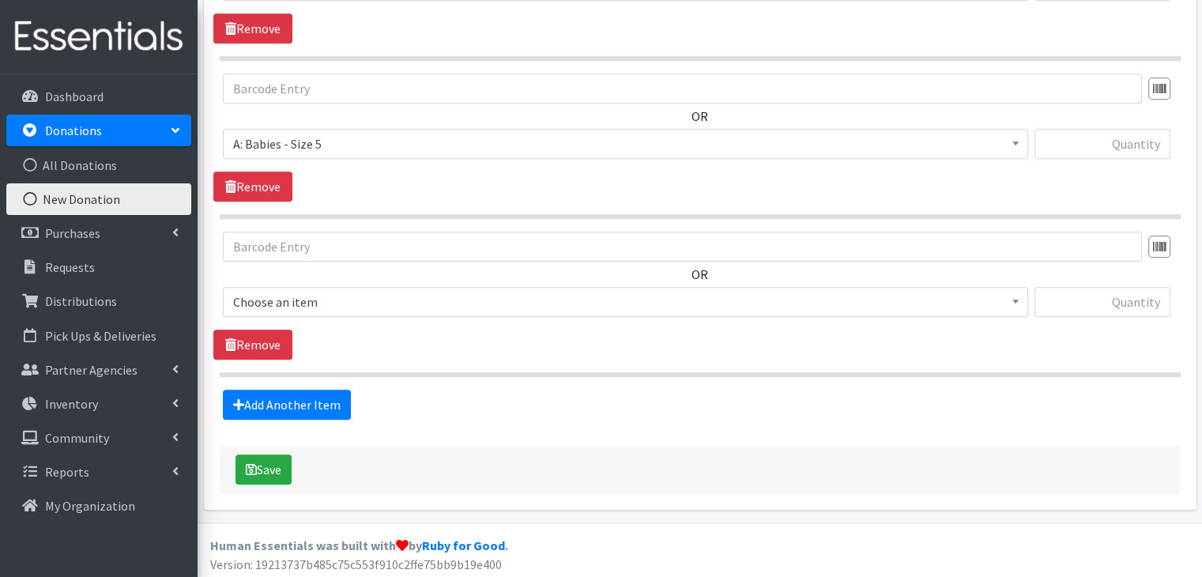
click at [373, 291] on span "Choose an item" at bounding box center [625, 302] width 784 height 22
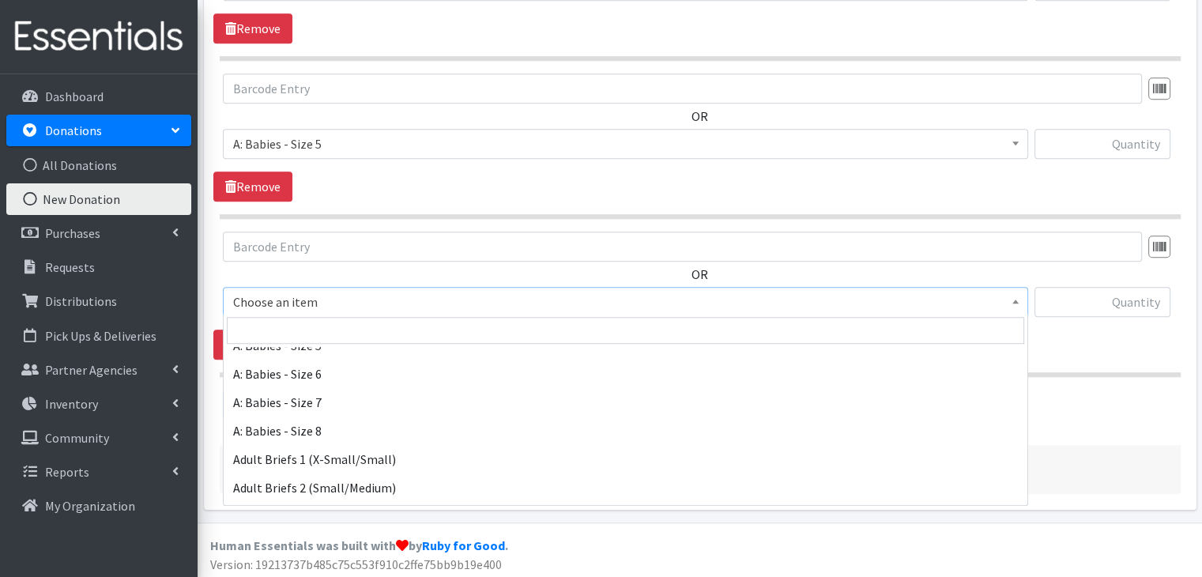
scroll to position [237, 0]
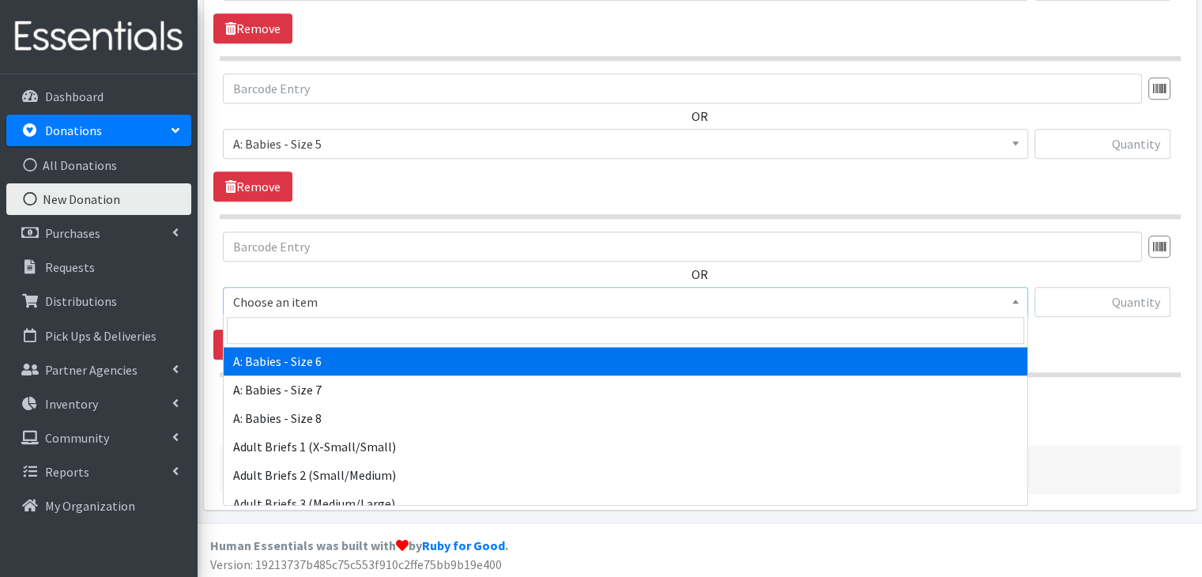
select select "5617"
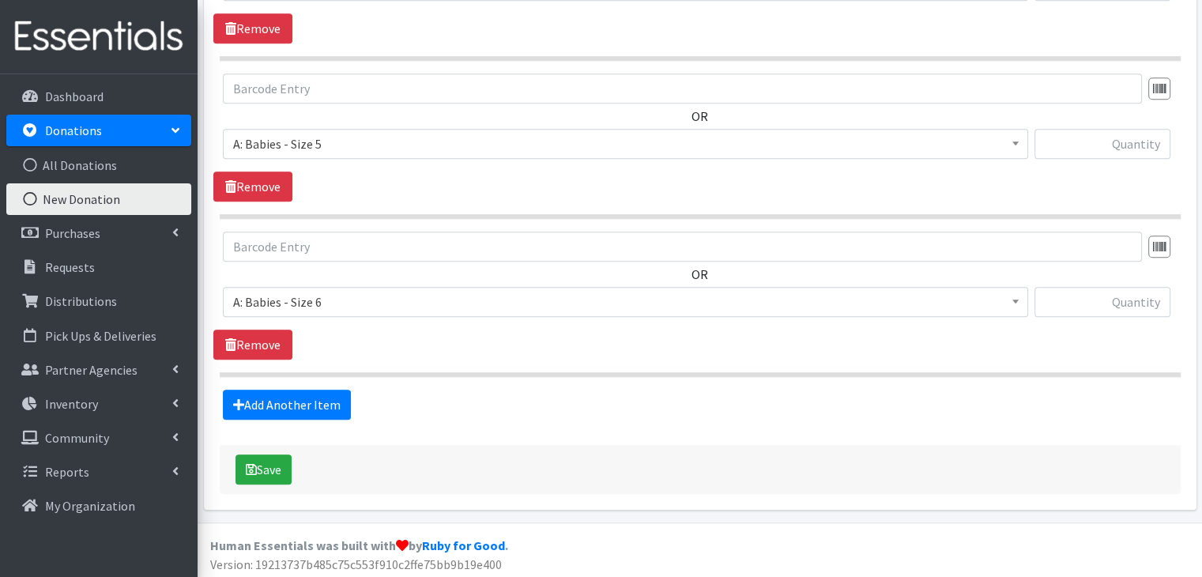
click at [401, 346] on div "OR Choose an item A: Babies - Size 01 (newborn) A: Babies - Size 0 (Preemie) A:…" at bounding box center [699, 295] width 972 height 128
click at [320, 396] on link "Add Another Item" at bounding box center [287, 404] width 128 height 30
click at [359, 294] on span "Choose an item" at bounding box center [625, 303] width 784 height 22
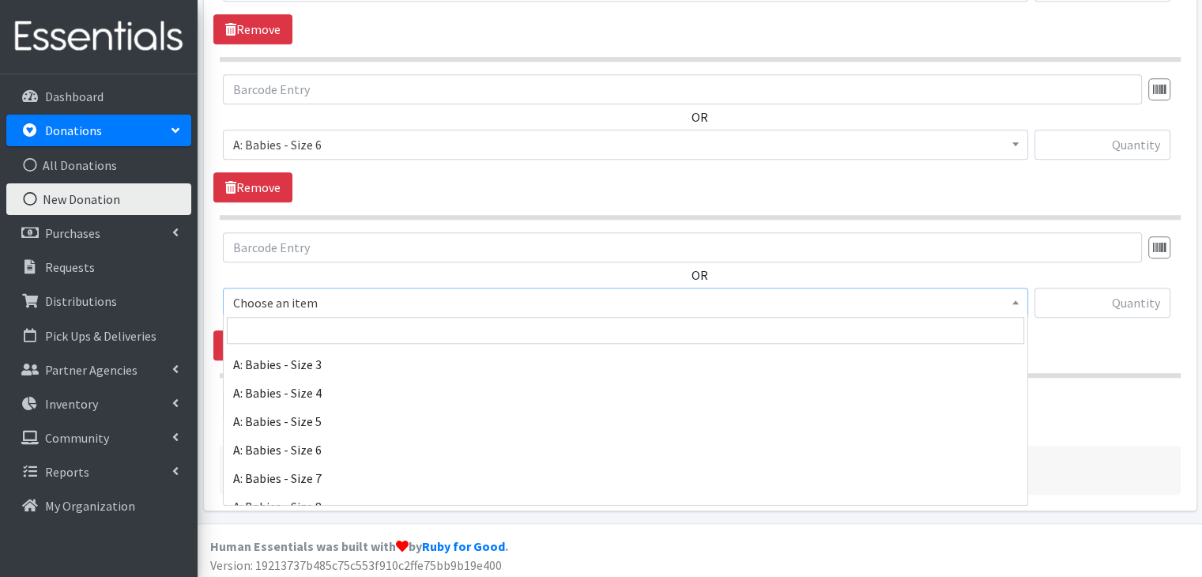
scroll to position [158, 0]
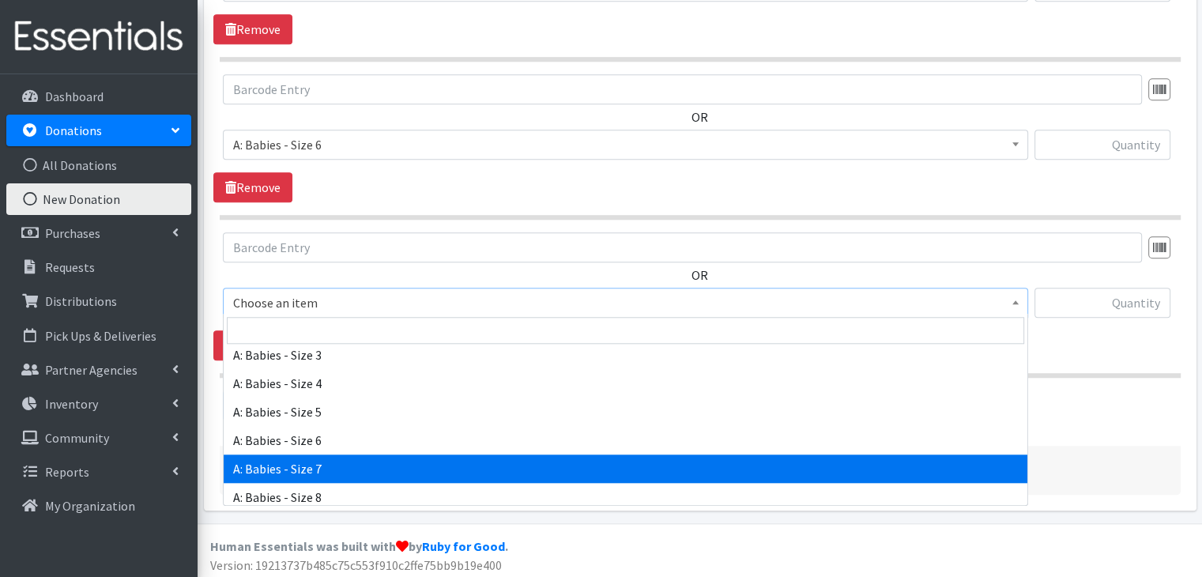
select select "8888"
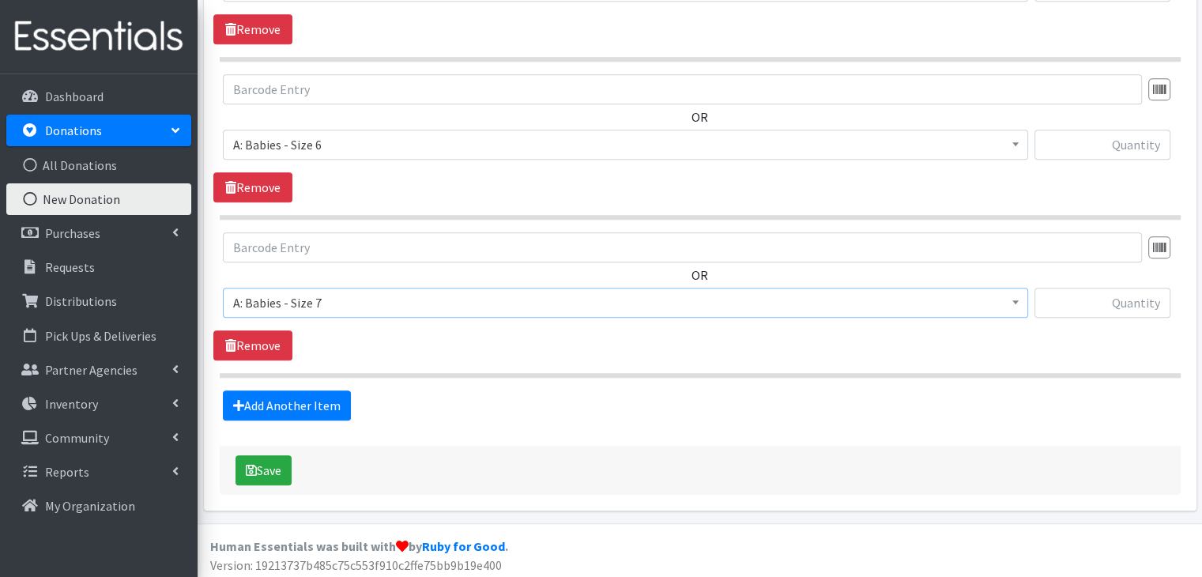
click at [438, 361] on section "OR Choose an item A: Babies - Size 01 (newborn) A: Babies - Size 0 (Preemie) A:…" at bounding box center [700, 304] width 961 height 145
click at [295, 395] on link "Add Another Item" at bounding box center [287, 405] width 128 height 30
click at [369, 299] on span "Choose an item" at bounding box center [625, 303] width 784 height 22
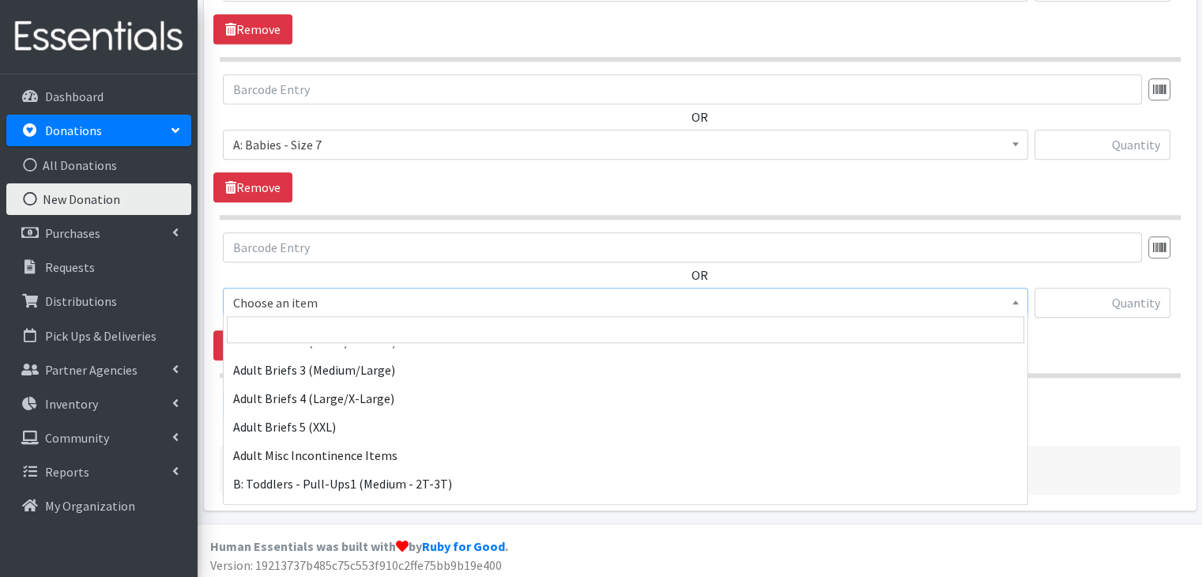
scroll to position [395, 0]
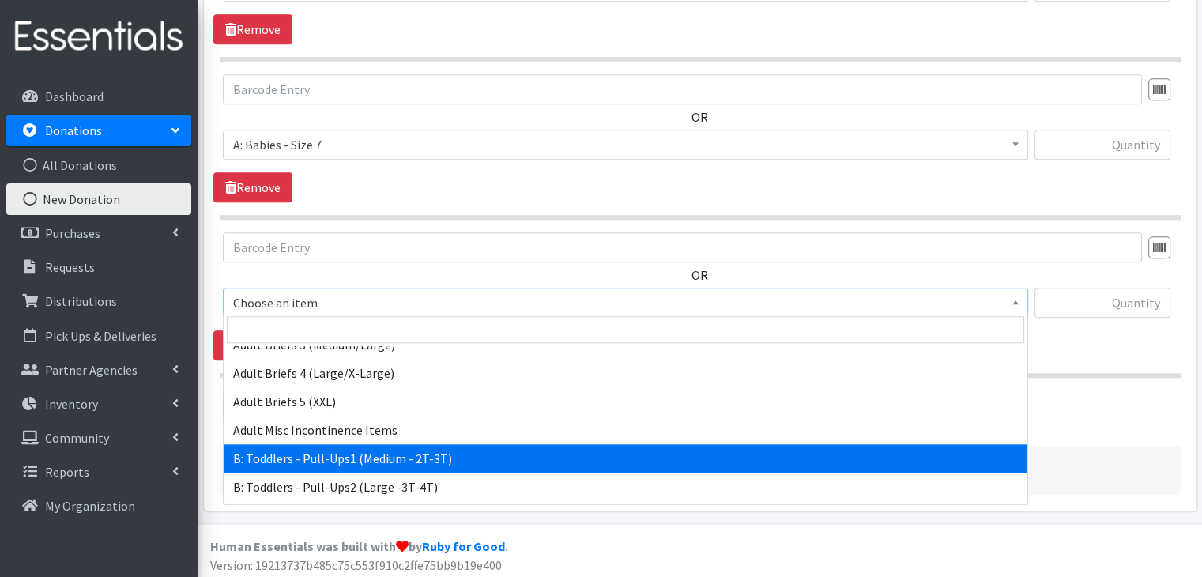
select select "5597"
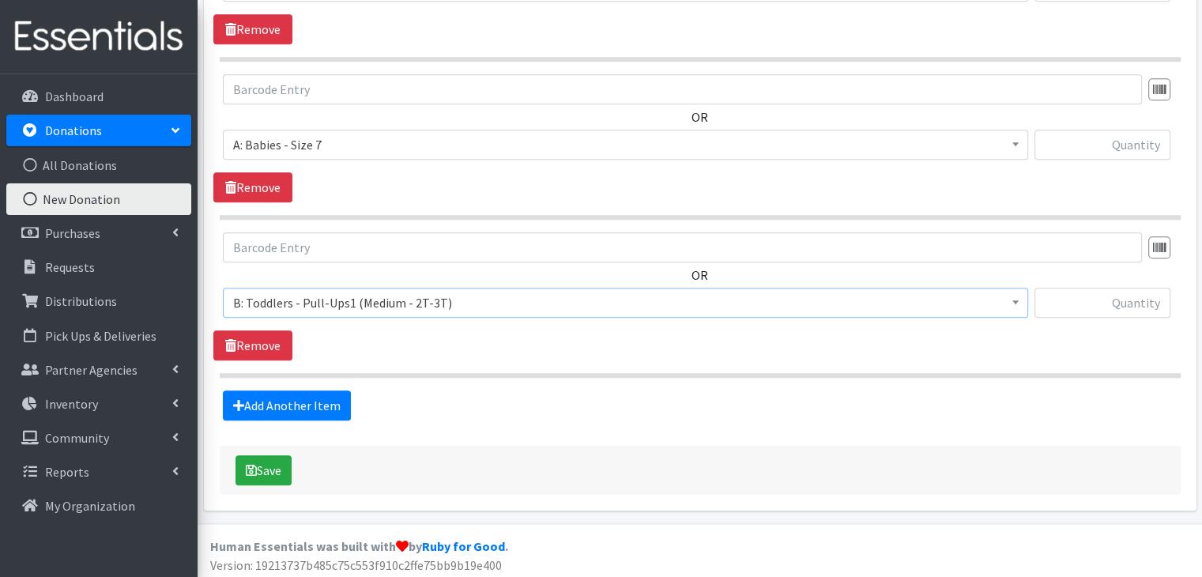
click at [419, 364] on section "OR Choose an item A: Babies - Size 01 (newborn) A: Babies - Size 0 (Preemie) A:…" at bounding box center [700, 304] width 961 height 145
click at [303, 398] on link "Add Another Item" at bounding box center [287, 405] width 128 height 30
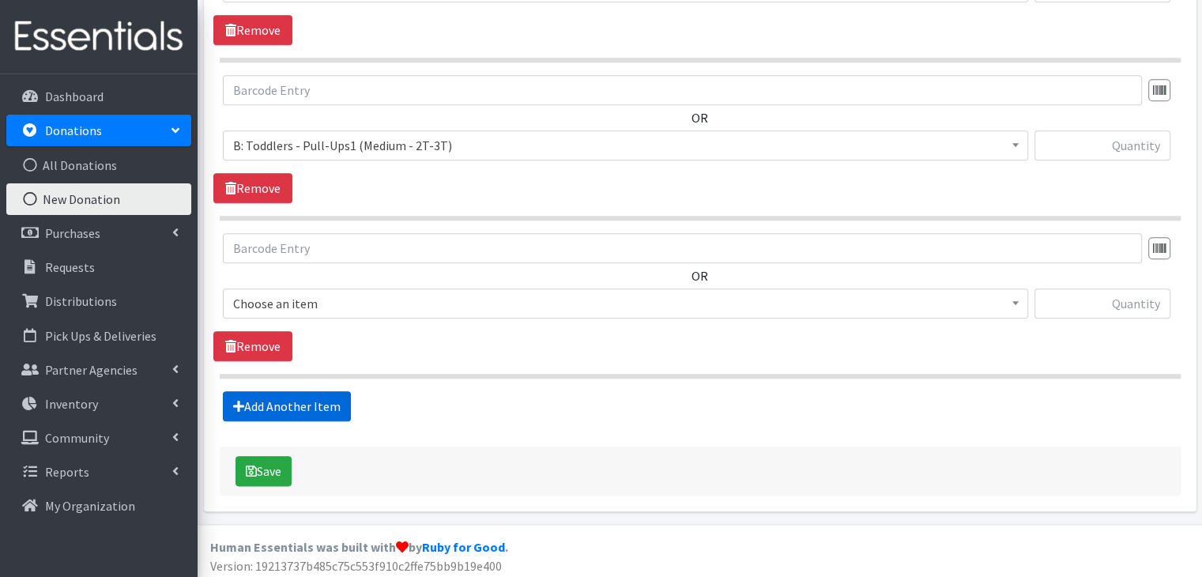
scroll to position [1770, 0]
click at [395, 299] on span "Choose an item" at bounding box center [625, 303] width 784 height 22
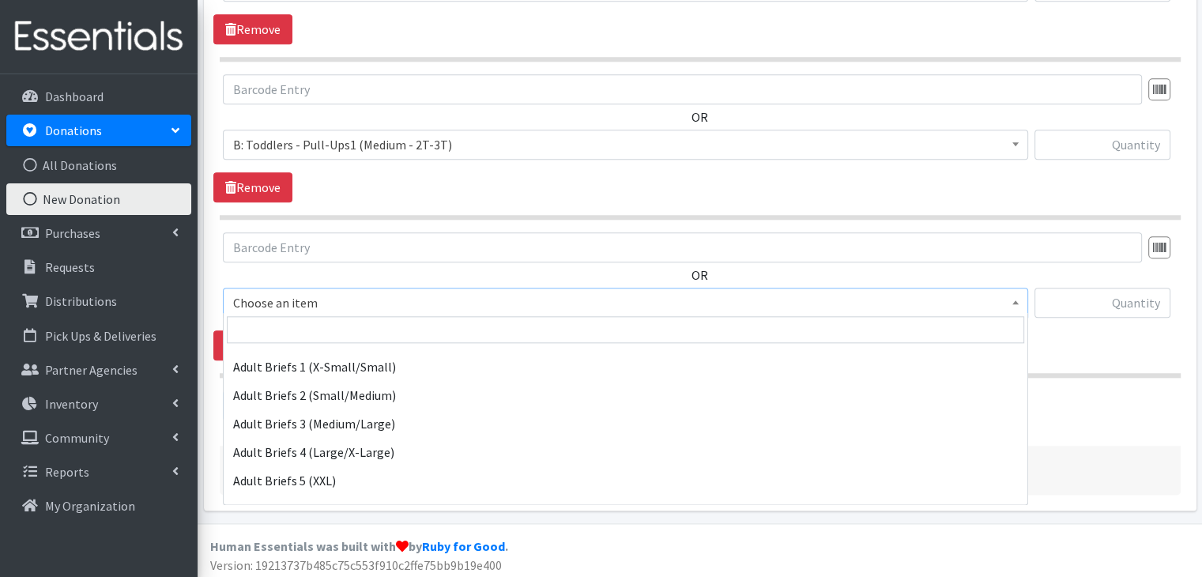
scroll to position [395, 0]
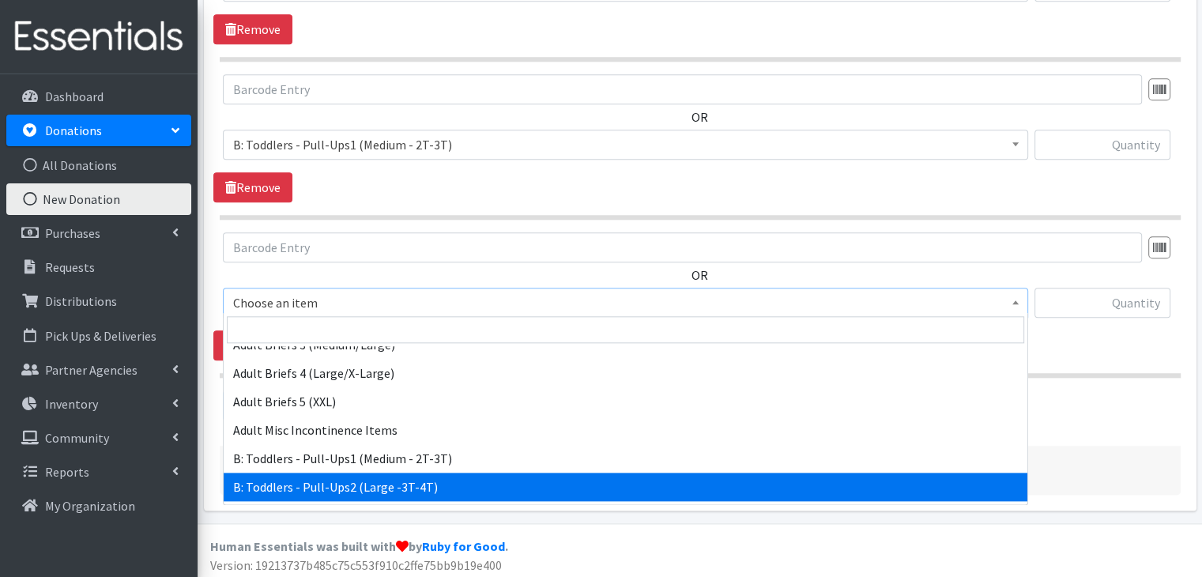
select select "5598"
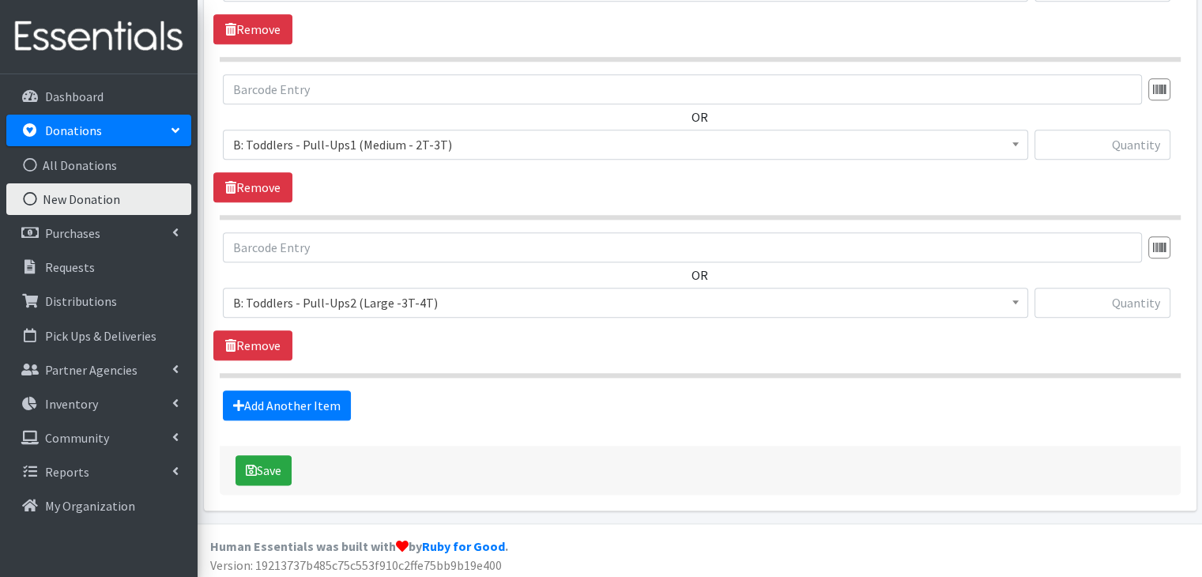
click at [442, 353] on div "OR Choose an item A: Babies - Size 01 (newborn) A: Babies - Size 0 (Preemie) A:…" at bounding box center [699, 296] width 972 height 128
click at [275, 397] on link "Add Another Item" at bounding box center [287, 405] width 128 height 30
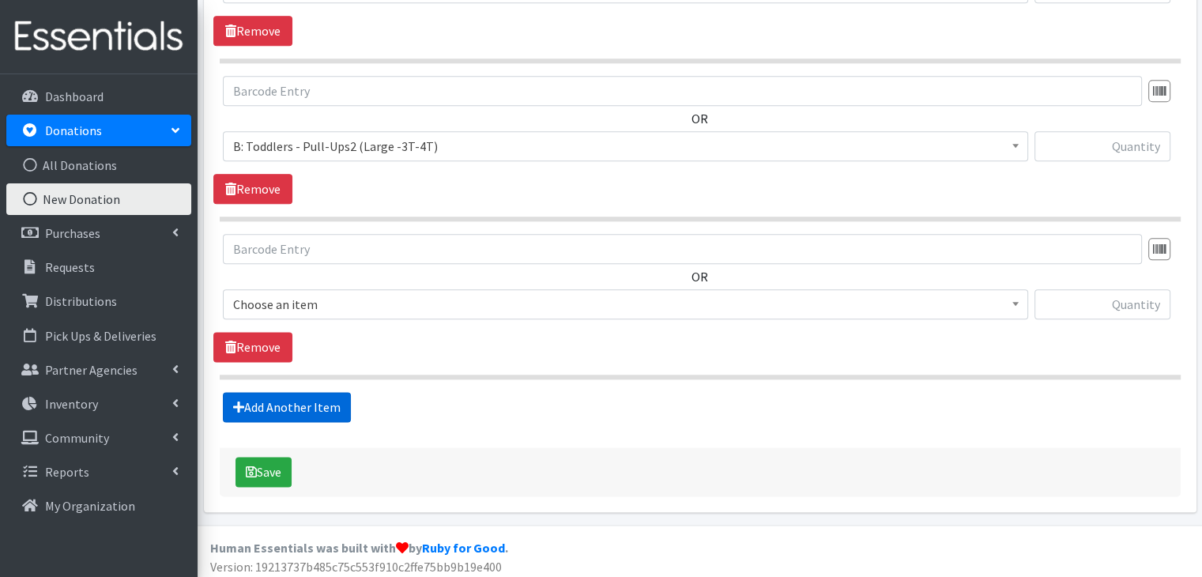
scroll to position [1927, 0]
click at [361, 298] on span "Choose an item" at bounding box center [625, 303] width 784 height 22
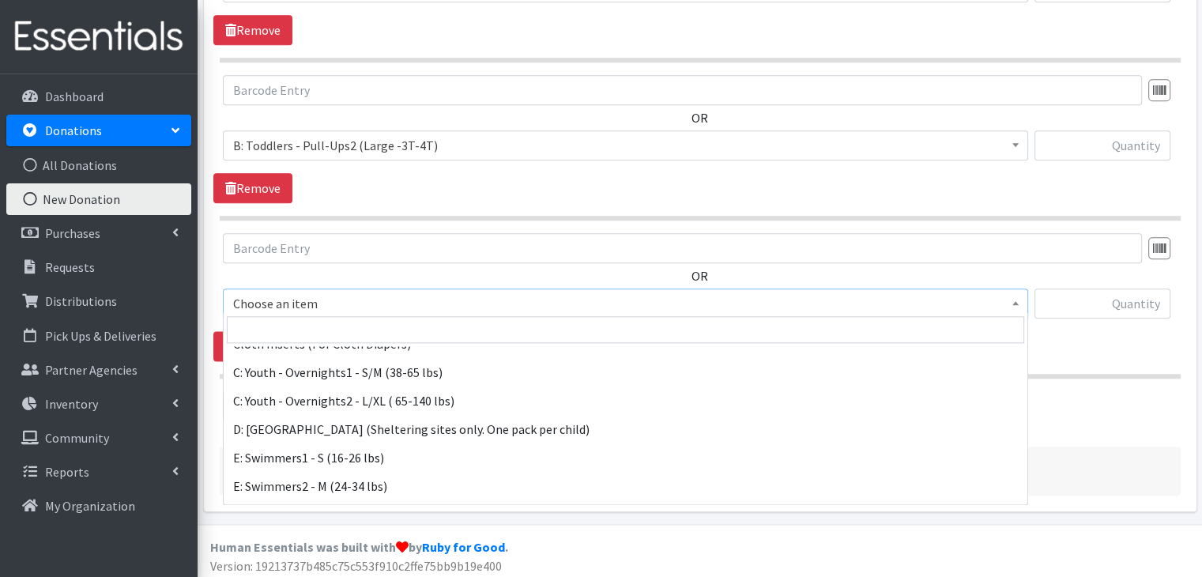
scroll to position [676, 0]
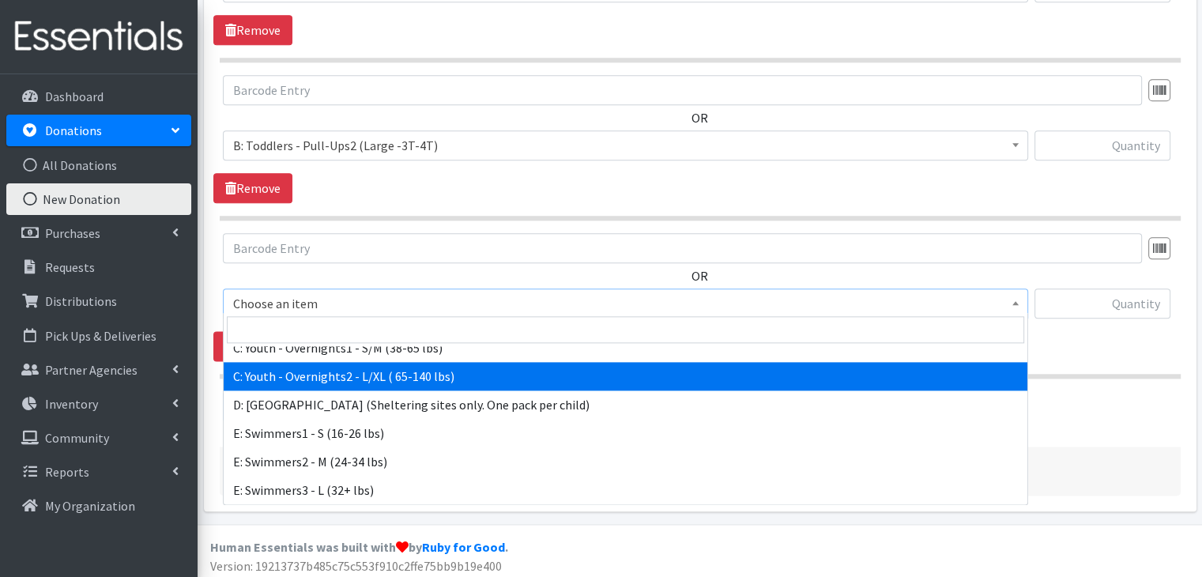
select select "8889"
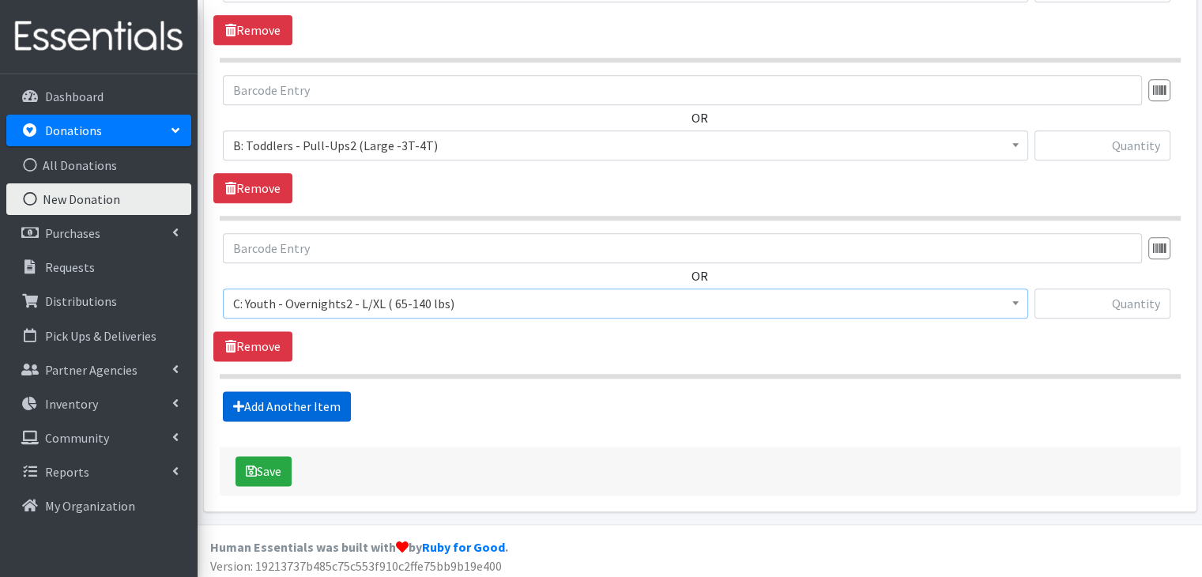
click at [322, 391] on link "Add Another Item" at bounding box center [287, 406] width 128 height 30
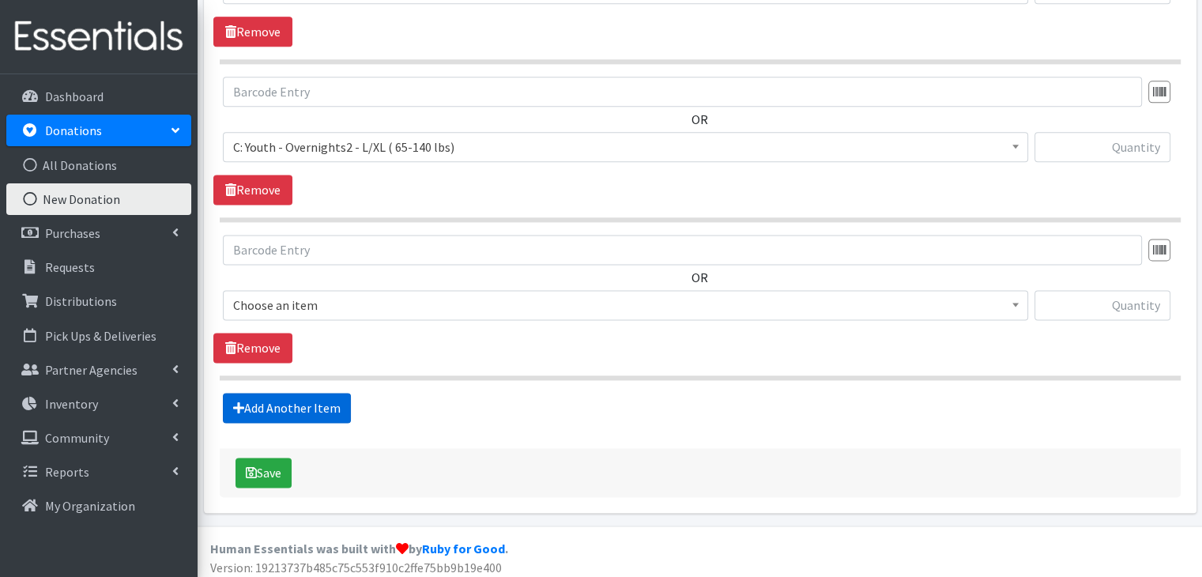
scroll to position [2084, 0]
click at [349, 305] on span "Choose an item" at bounding box center [625, 304] width 784 height 22
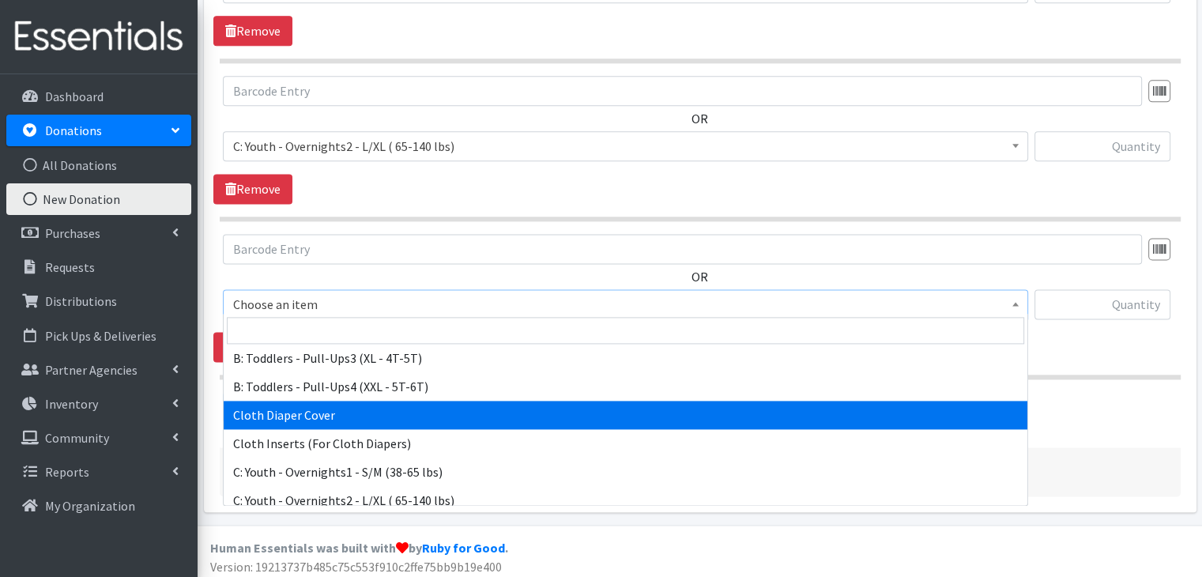
scroll to position [632, 0]
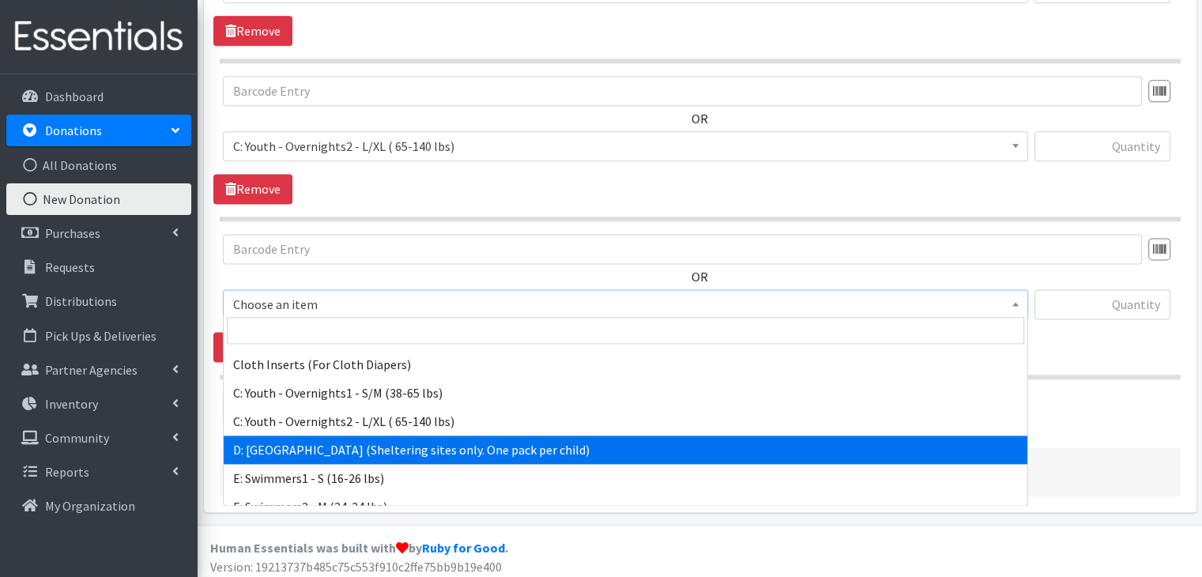
select select "5604"
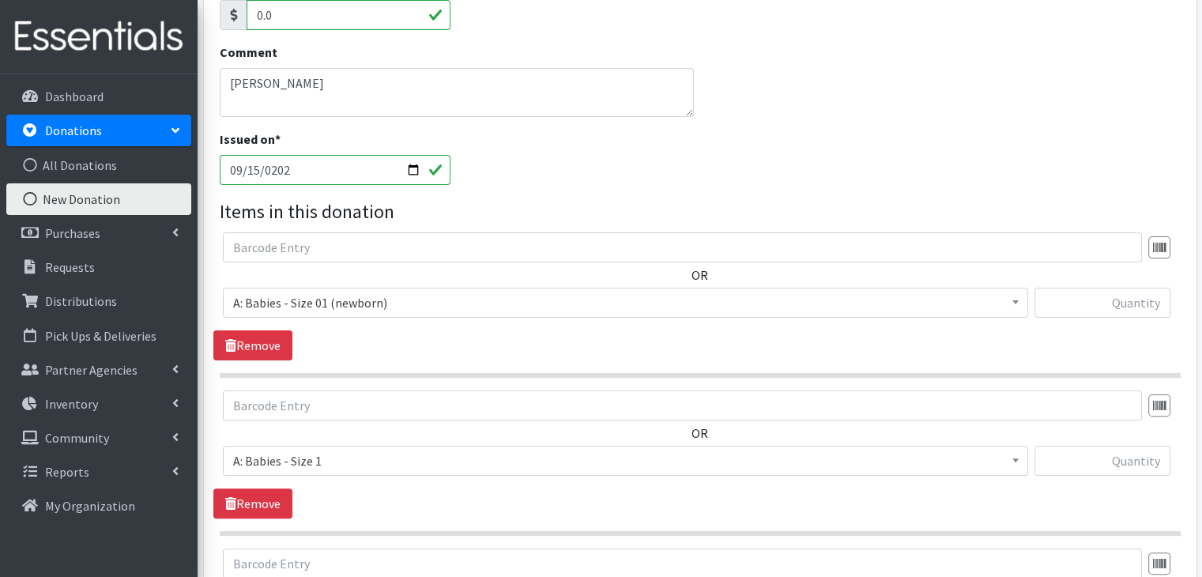
scroll to position [346, 0]
click at [1140, 307] on input "text" at bounding box center [1102, 304] width 136 height 30
type input "44"
type input "47"
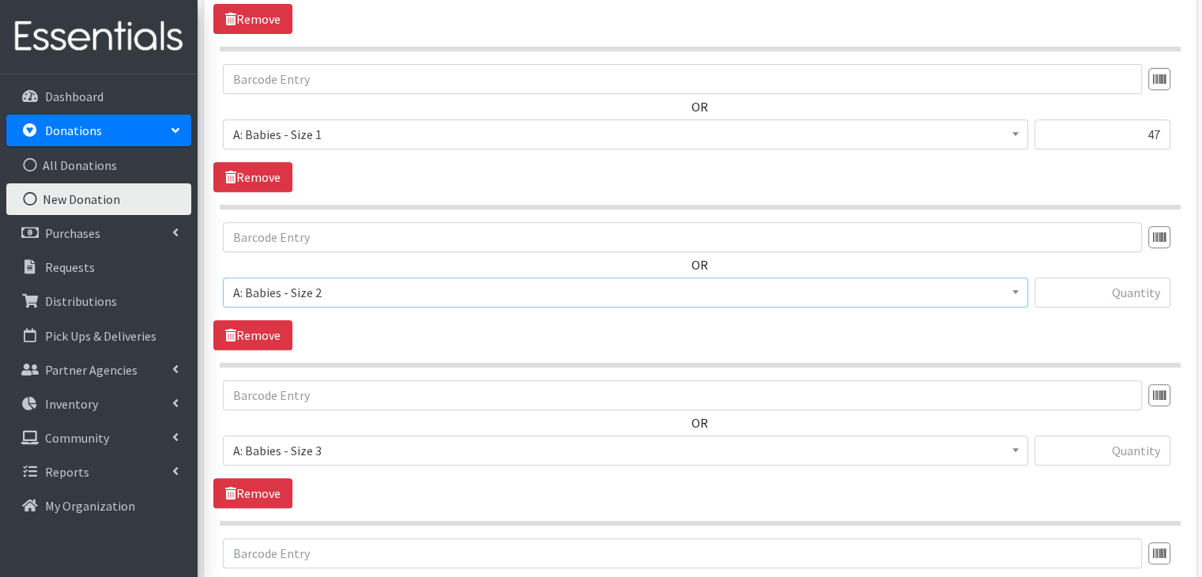
scroll to position [676, 0]
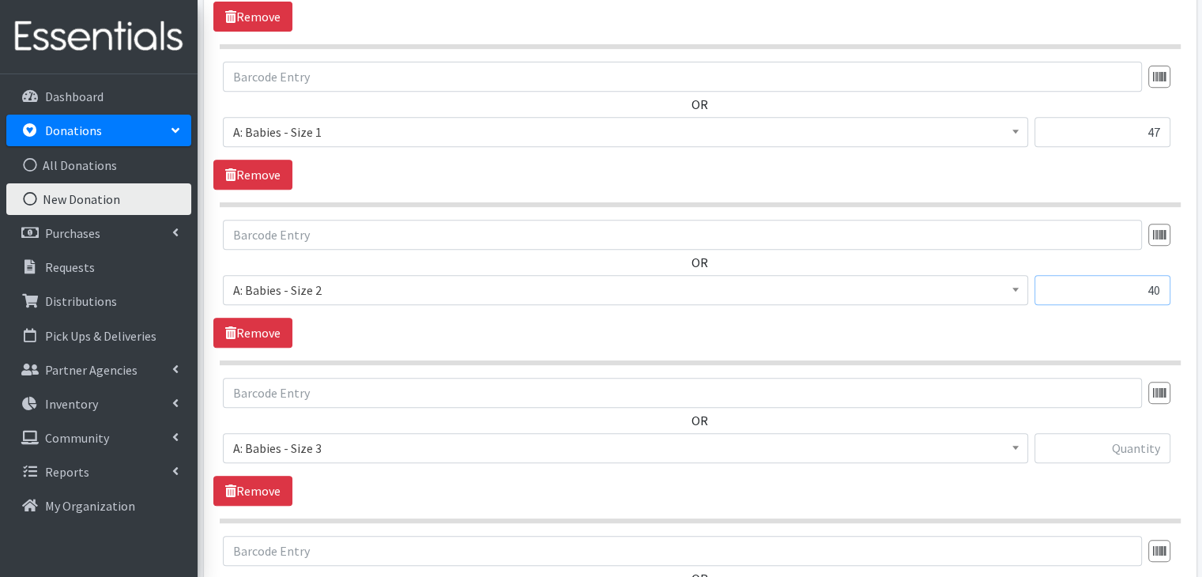
type input "40"
type input "93"
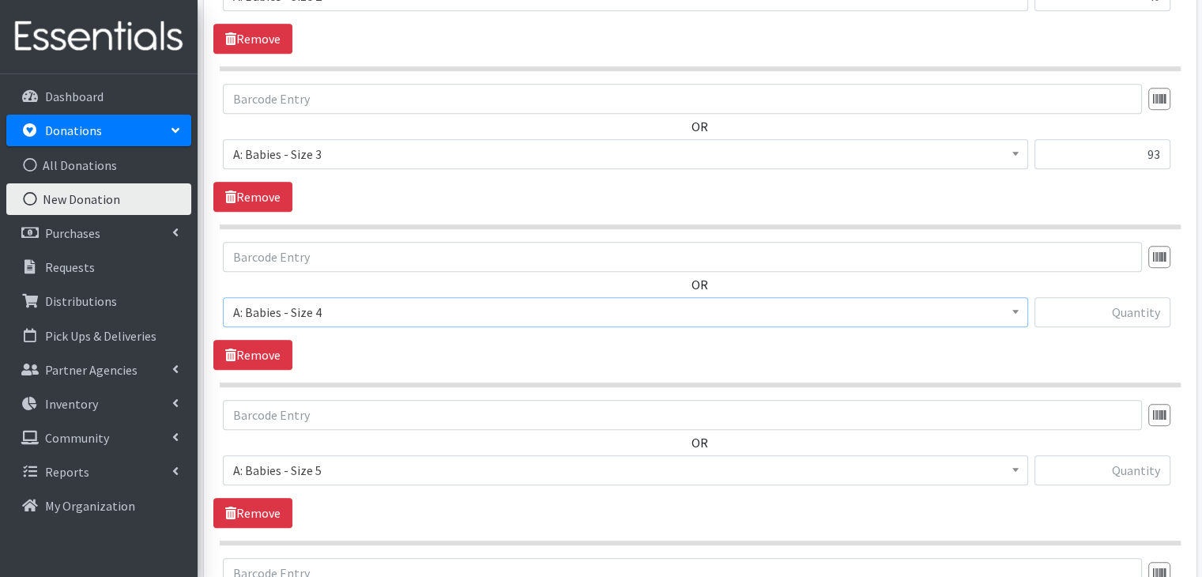
scroll to position [991, 0]
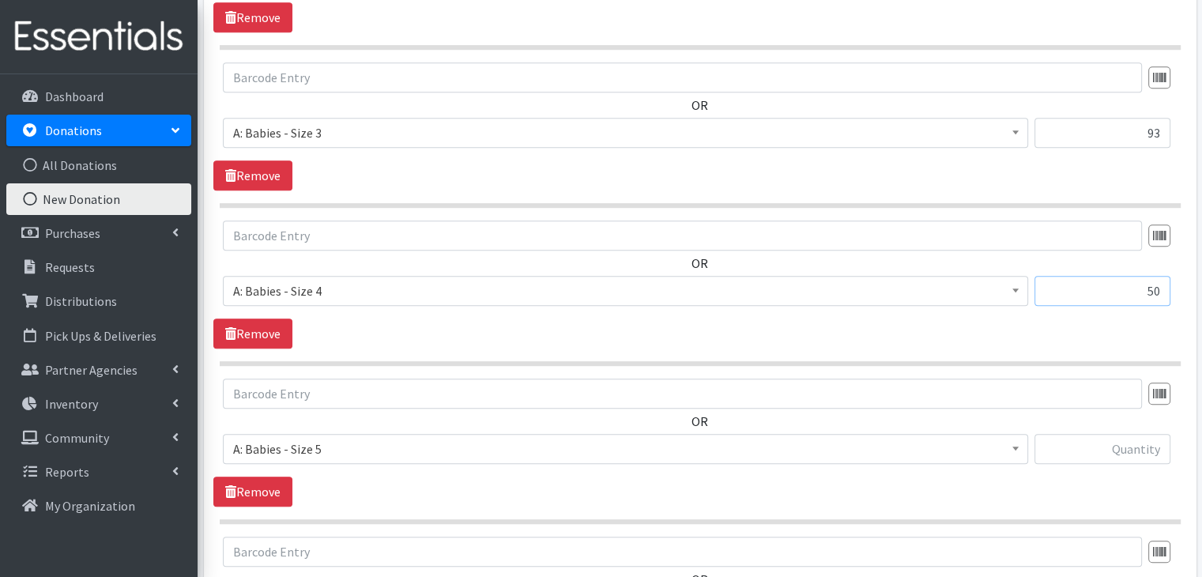
type input "50"
type input "35"
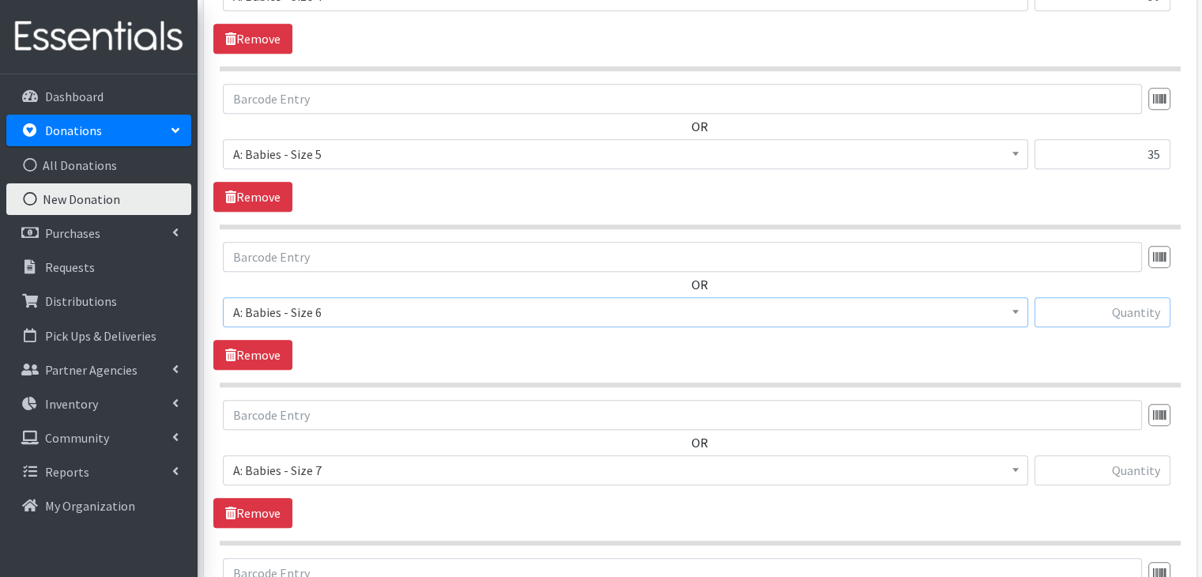
scroll to position [1306, 0]
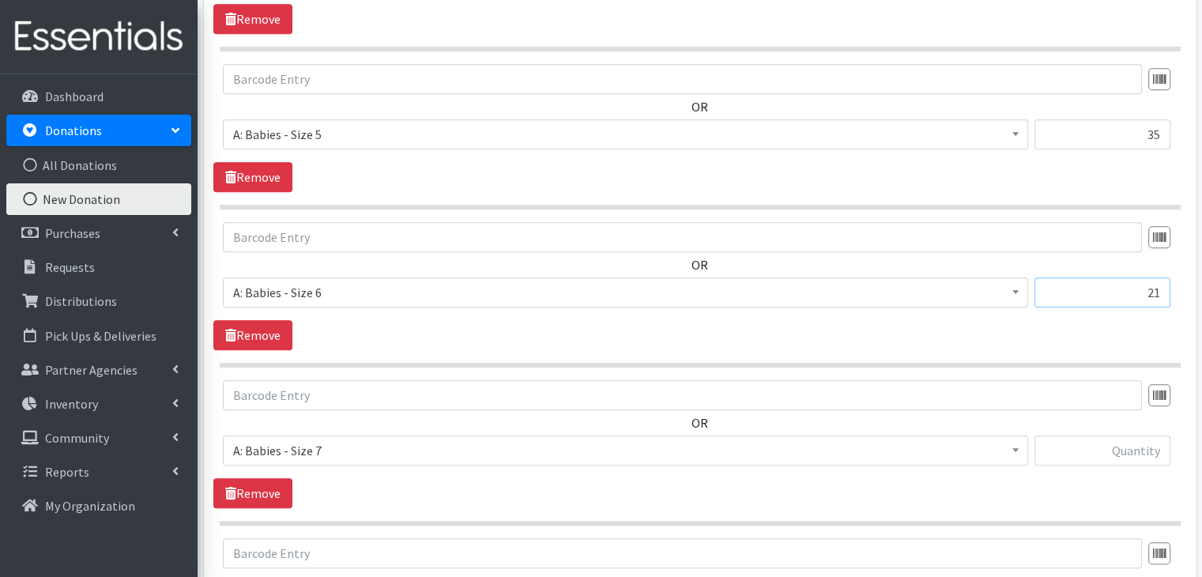
type input "21"
type input "100"
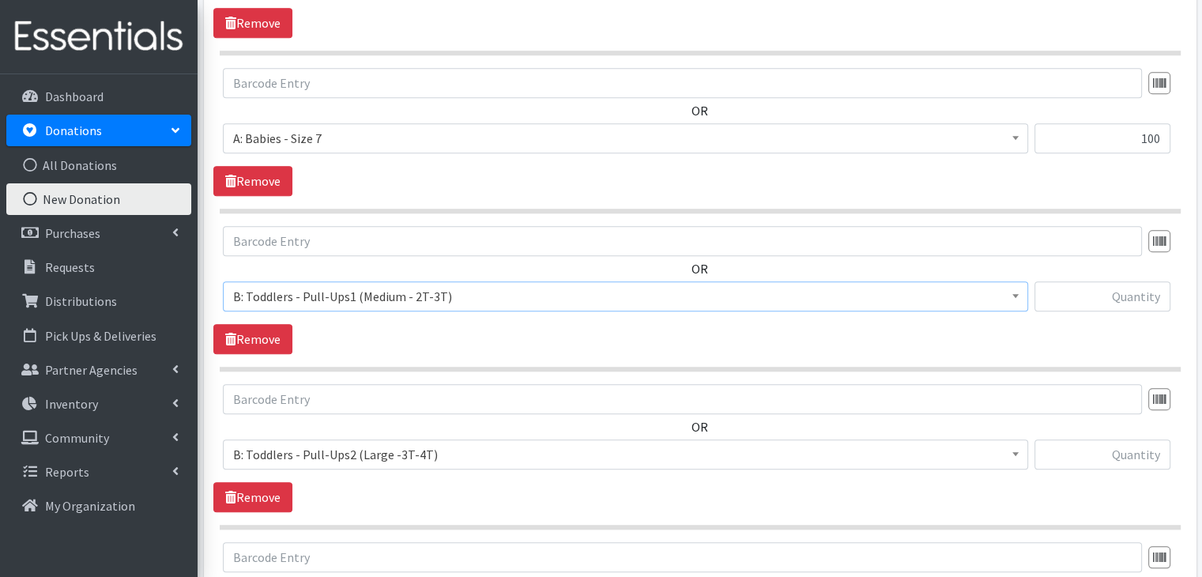
scroll to position [1621, 0]
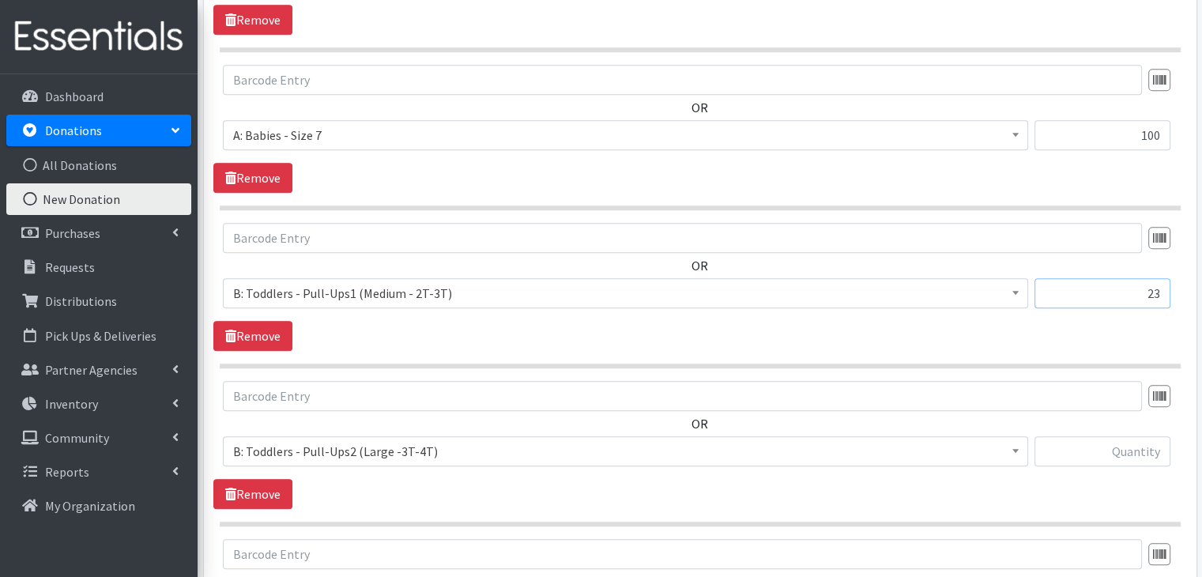
type input "23"
type input "20"
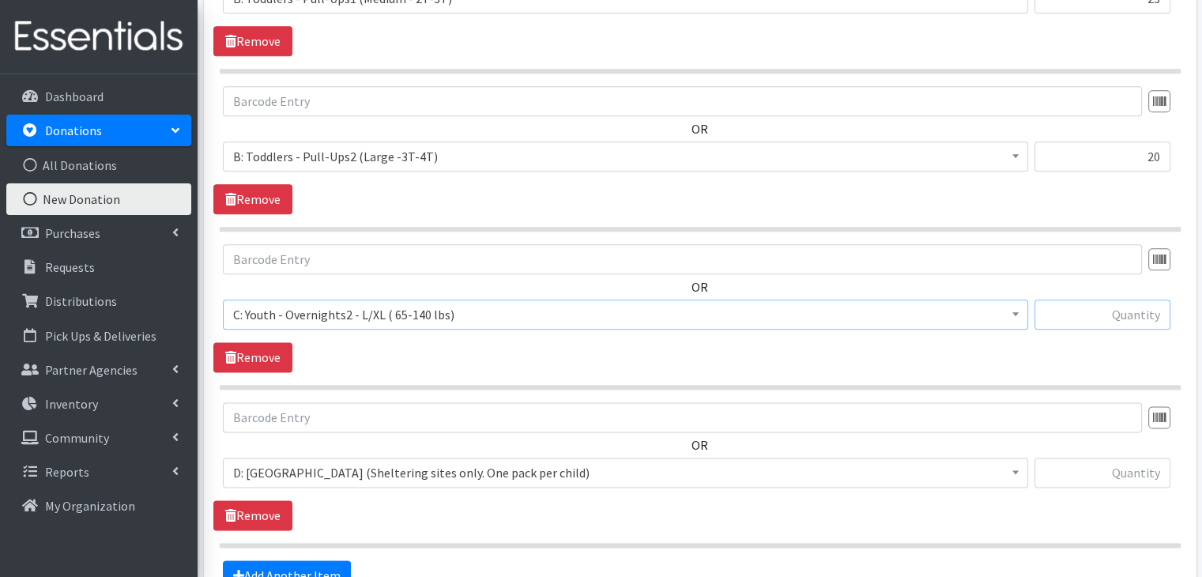
scroll to position [1936, 0]
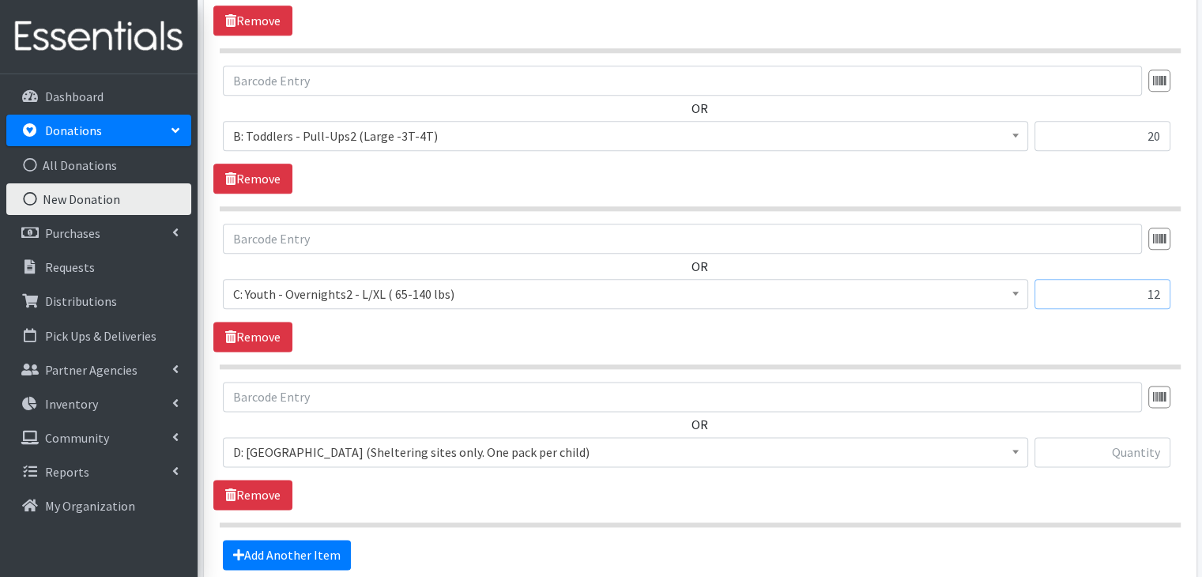
type input "12"
type input "1"
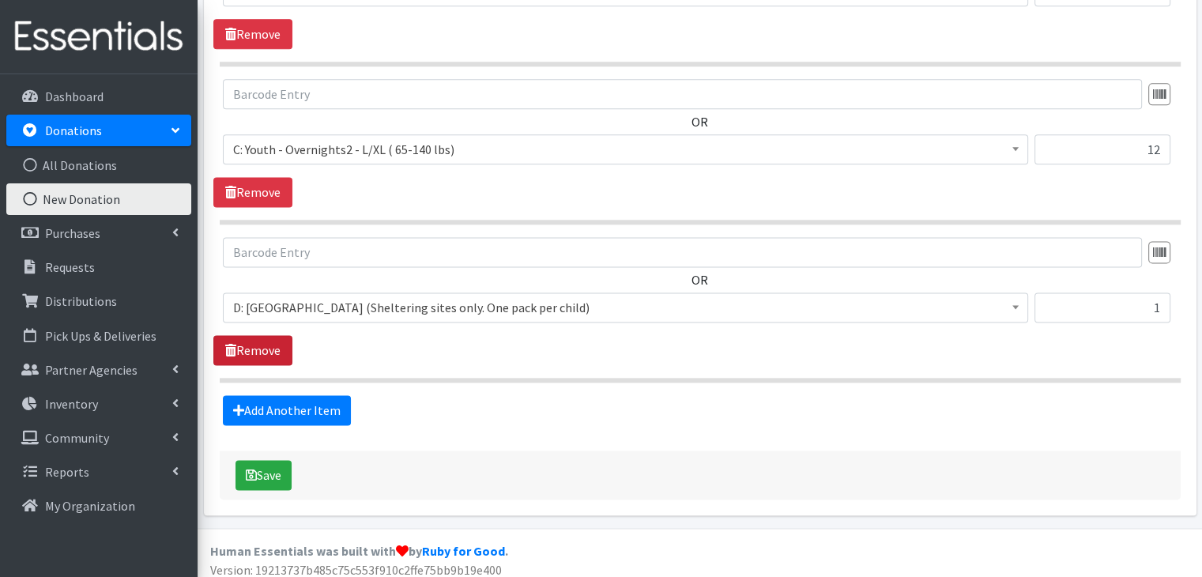
scroll to position [2084, 0]
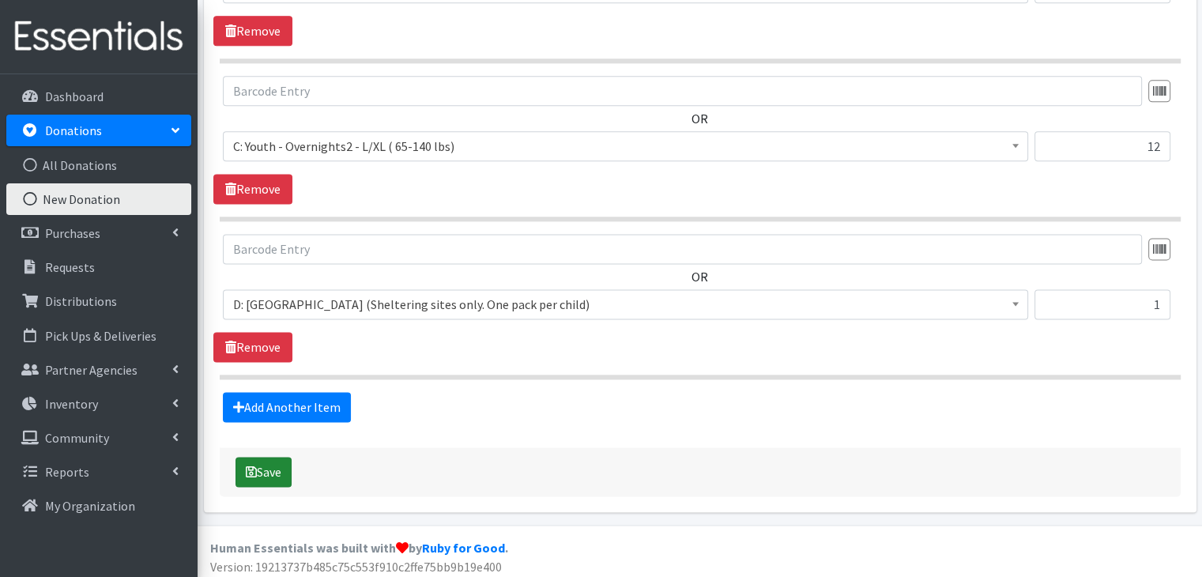
click at [258, 464] on button "Save" at bounding box center [263, 472] width 56 height 30
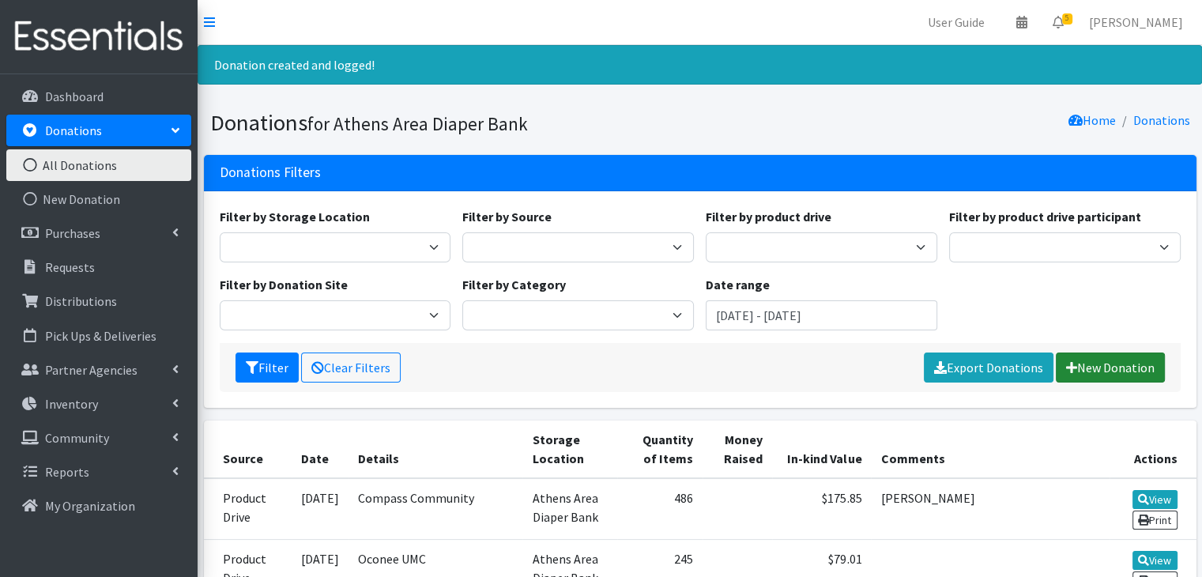
click at [1123, 366] on link "New Donation" at bounding box center [1109, 367] width 109 height 30
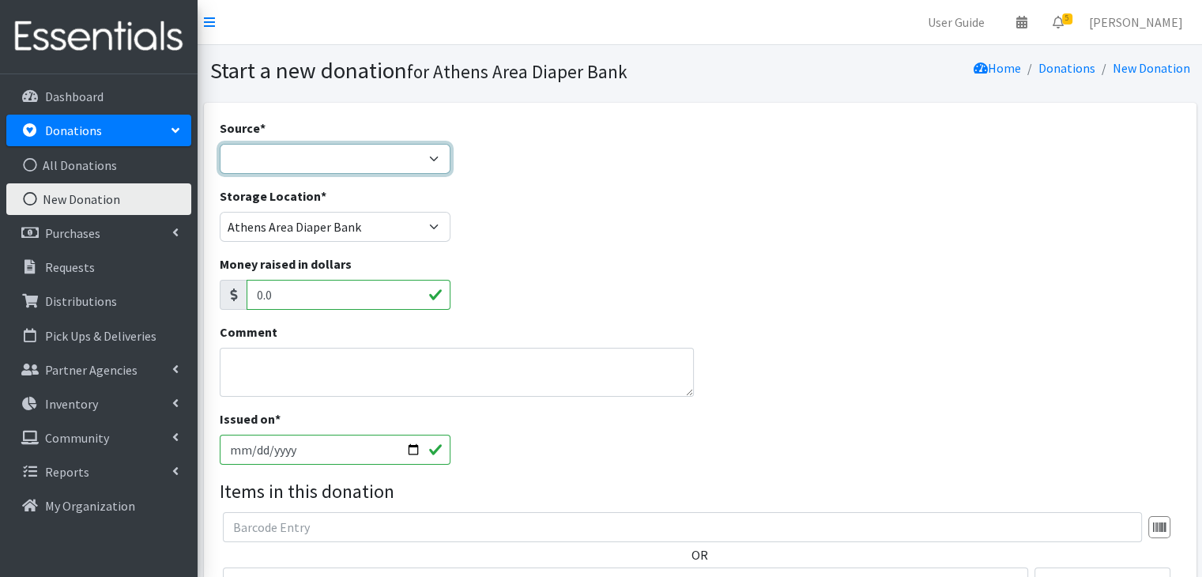
drag, startPoint x: 305, startPoint y: 145, endPoint x: 310, endPoint y: 152, distance: 9.6
click at [305, 145] on select "Product Drive Manufacturer Donation Site Misc. Donation" at bounding box center [335, 159] width 231 height 30
select select "Product Drive"
click at [220, 144] on select "Product Drive Manufacturer Donation Site Misc. Donation" at bounding box center [335, 159] width 231 height 30
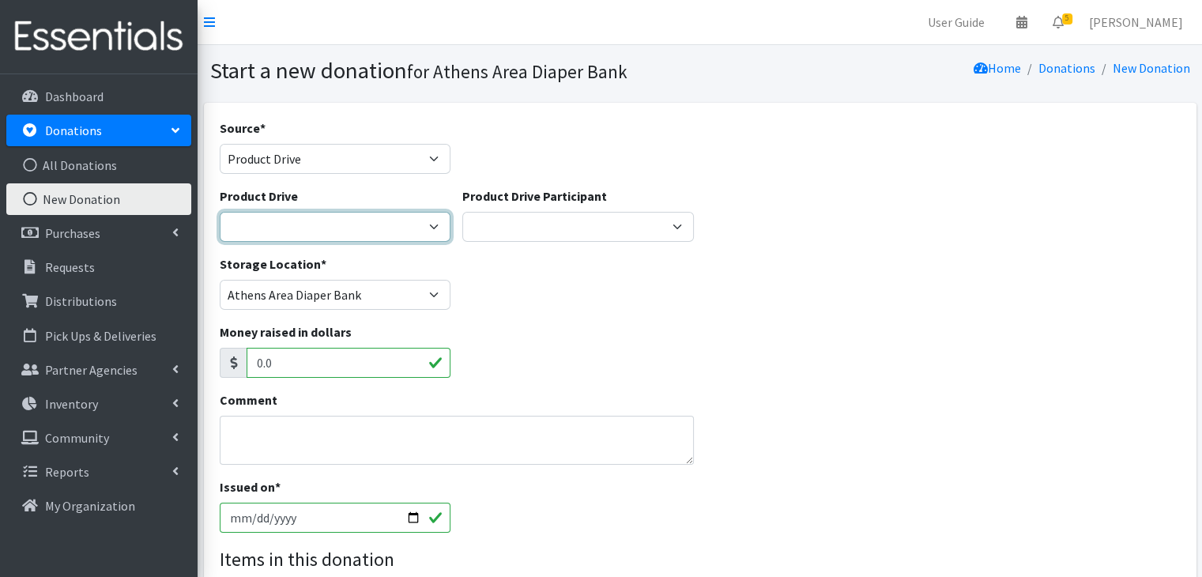
click at [319, 229] on select "ACAD Preschool Alstory & Bird Apple Tree Prep Arrow Preschool [GEOGRAPHIC_DATA]…" at bounding box center [335, 227] width 231 height 30
select select "1308"
click at [220, 212] on select "ACAD Preschool Alstory & Bird Apple Tree Prep Arrow Preschool [GEOGRAPHIC_DATA]…" at bounding box center [335, 227] width 231 height 30
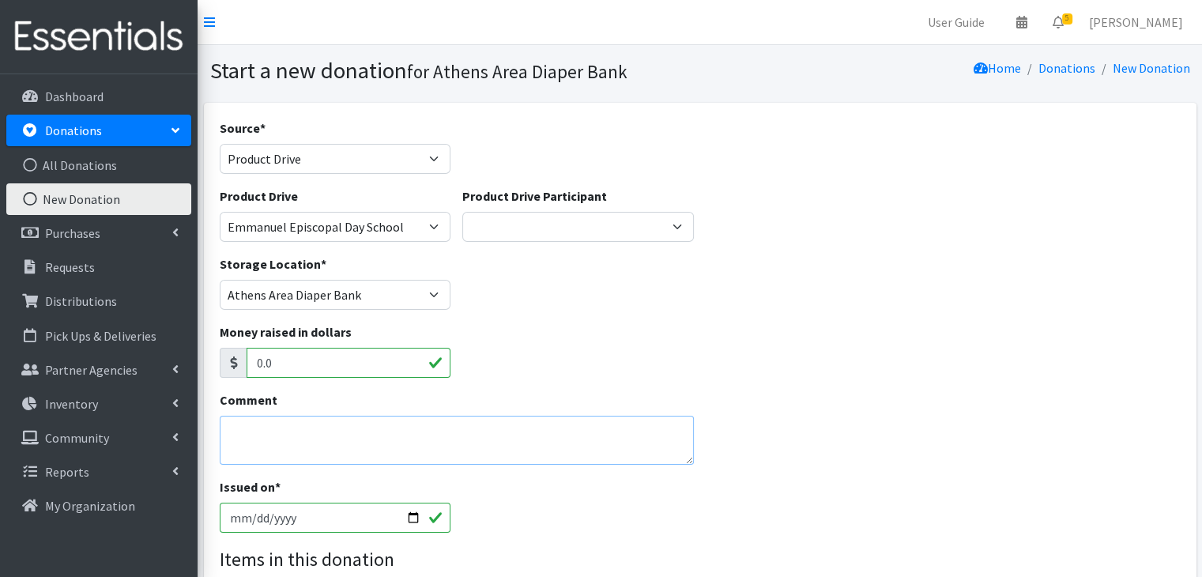
click at [362, 435] on textarea "Comment" at bounding box center [457, 440] width 475 height 49
type textarea "[PERSON_NAME]"
click at [242, 521] on input "[DATE]" at bounding box center [335, 517] width 231 height 30
type input "[DATE]"
click at [604, 476] on div "Comment [PERSON_NAME]" at bounding box center [456, 433] width 487 height 87
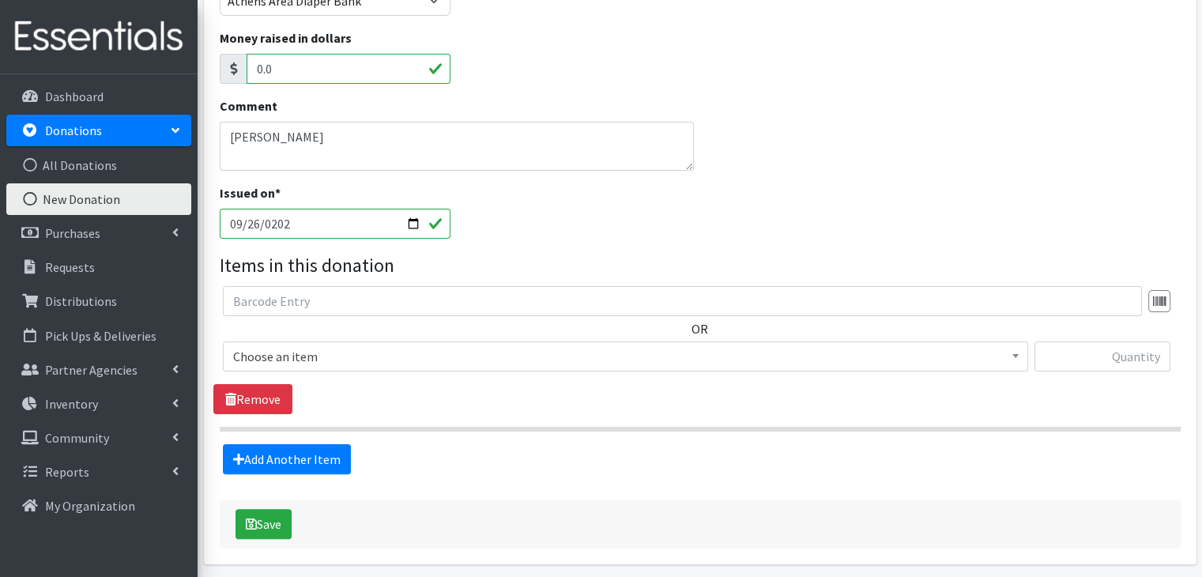
scroll to position [316, 0]
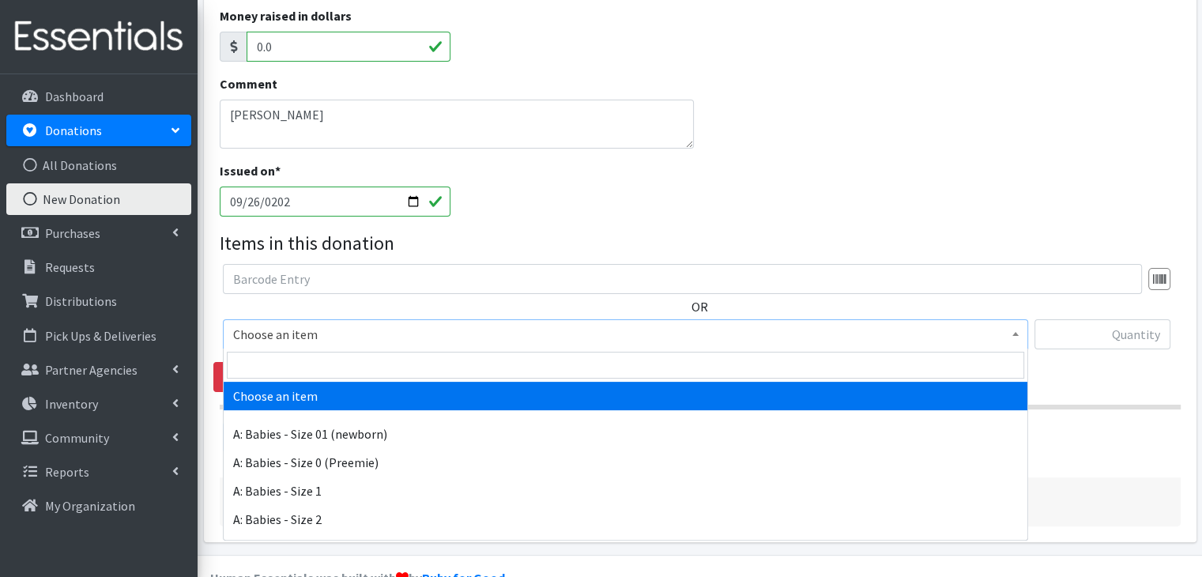
click at [311, 327] on span "Choose an item" at bounding box center [625, 334] width 784 height 22
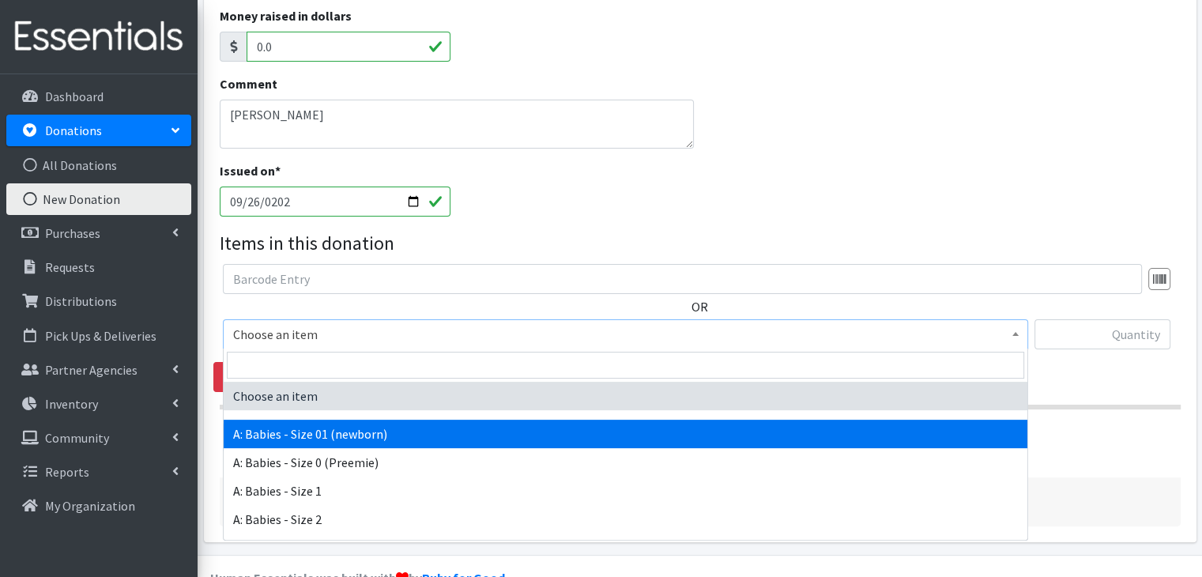
select select "5610"
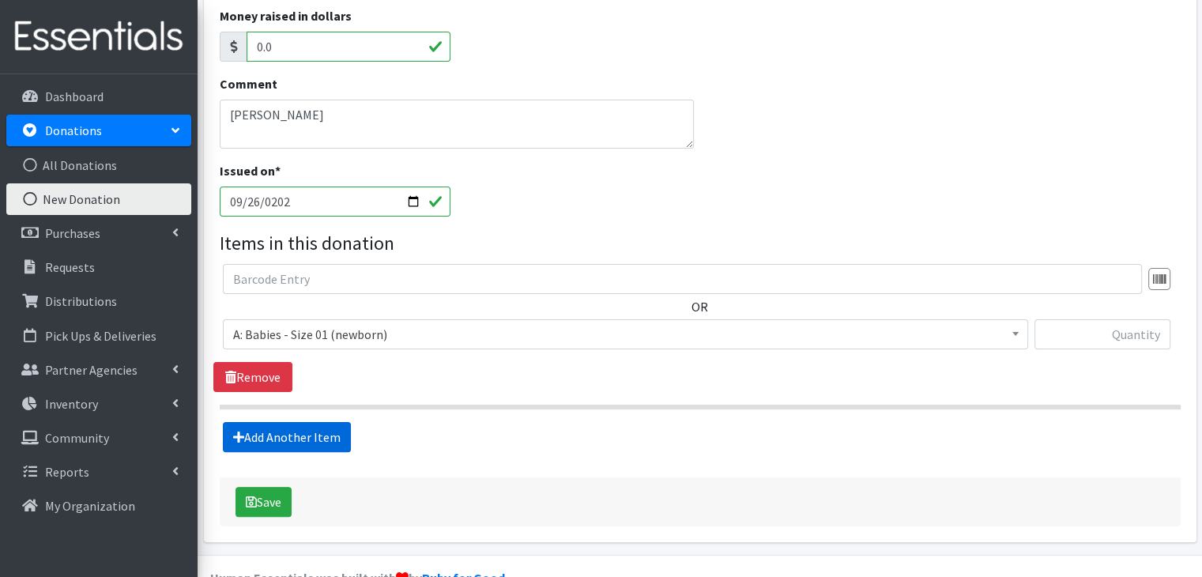
click at [313, 434] on link "Add Another Item" at bounding box center [287, 437] width 128 height 30
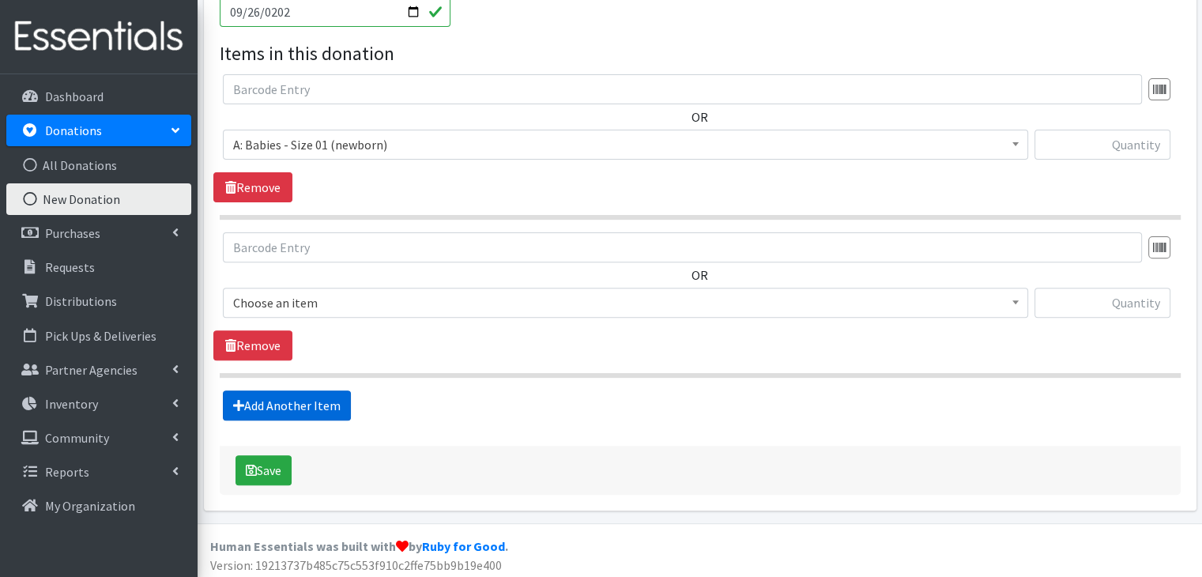
scroll to position [509, 0]
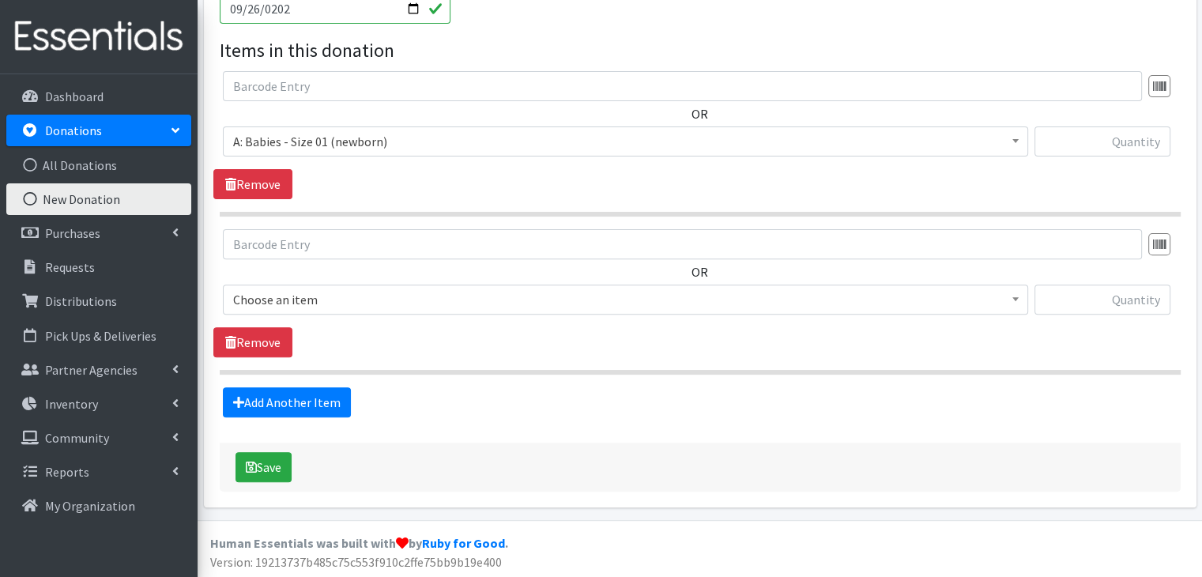
click at [369, 297] on span "Choose an item" at bounding box center [625, 299] width 784 height 22
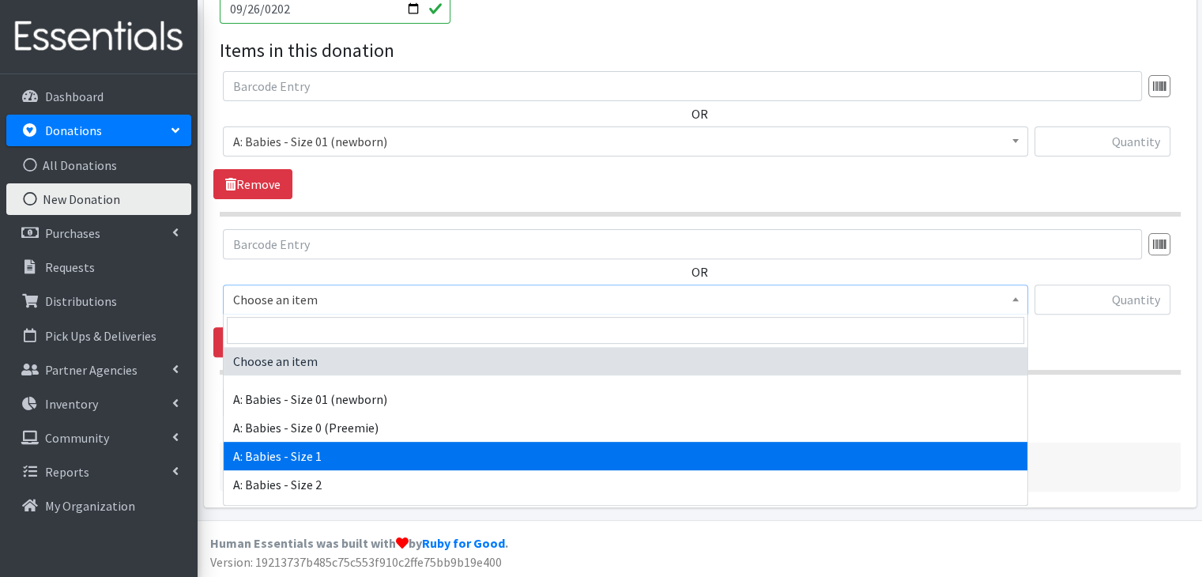
select select "5611"
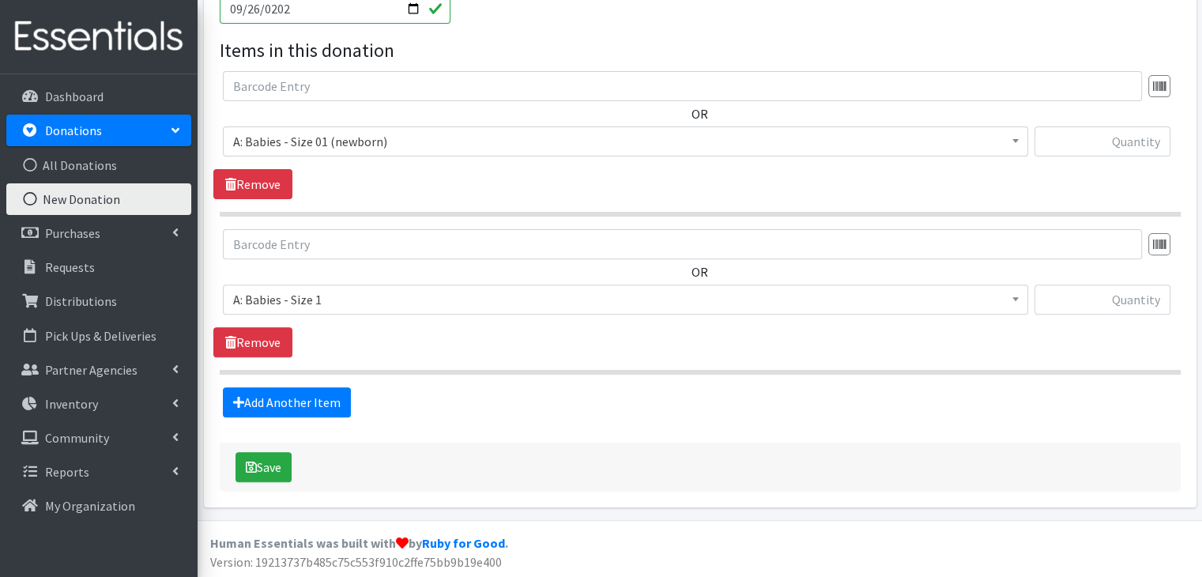
click at [442, 393] on div "Add Another Item" at bounding box center [699, 402] width 972 height 30
click at [329, 390] on link "Add Another Item" at bounding box center [287, 402] width 128 height 30
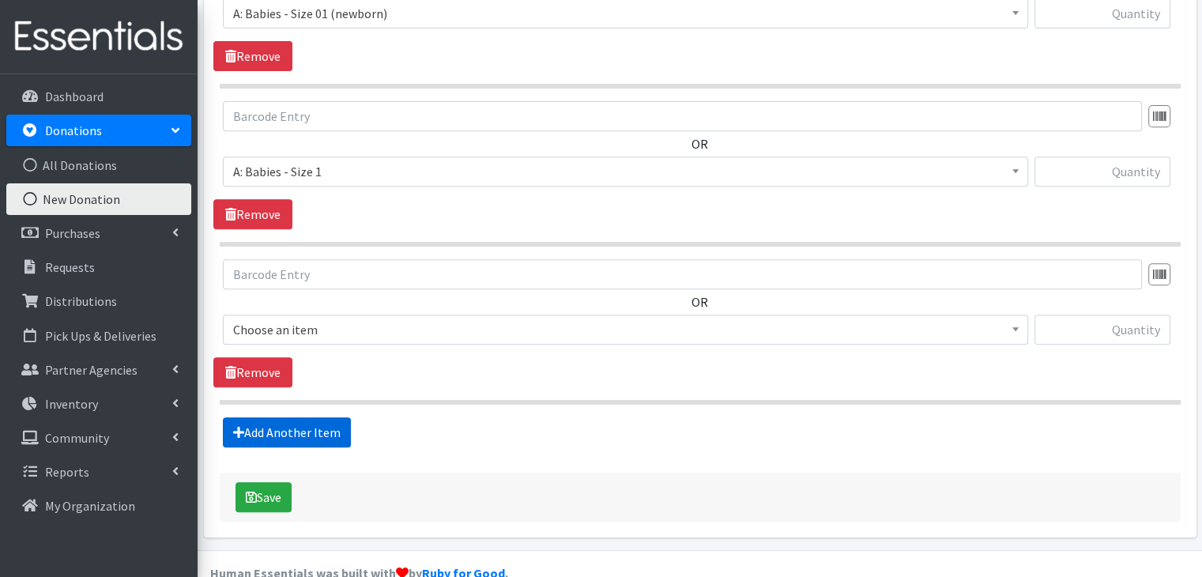
scroll to position [667, 0]
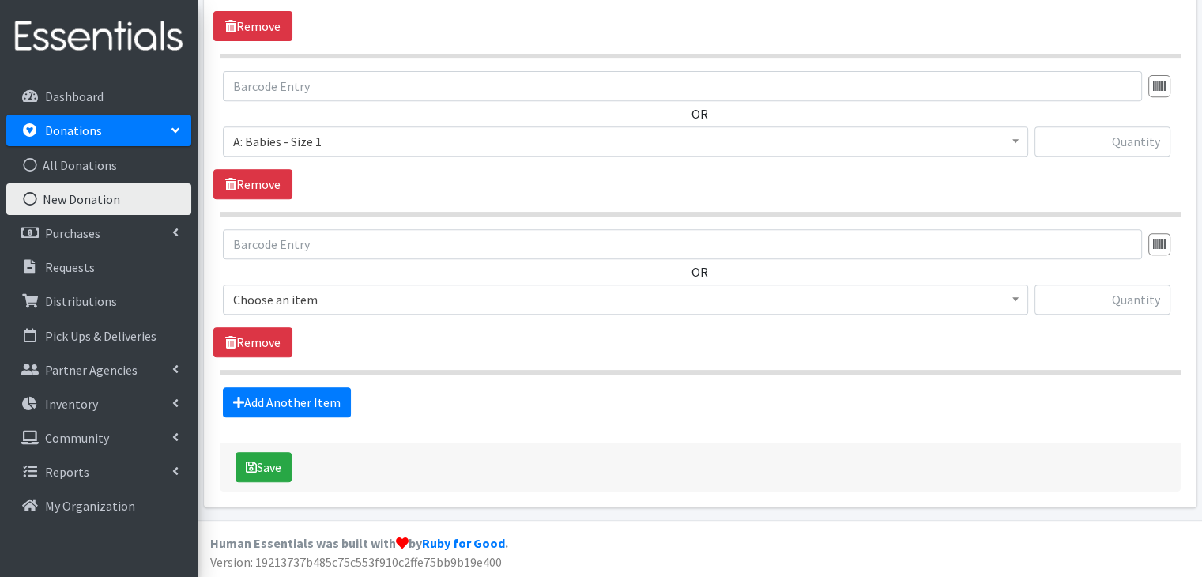
click at [334, 301] on span "Choose an item" at bounding box center [625, 299] width 784 height 22
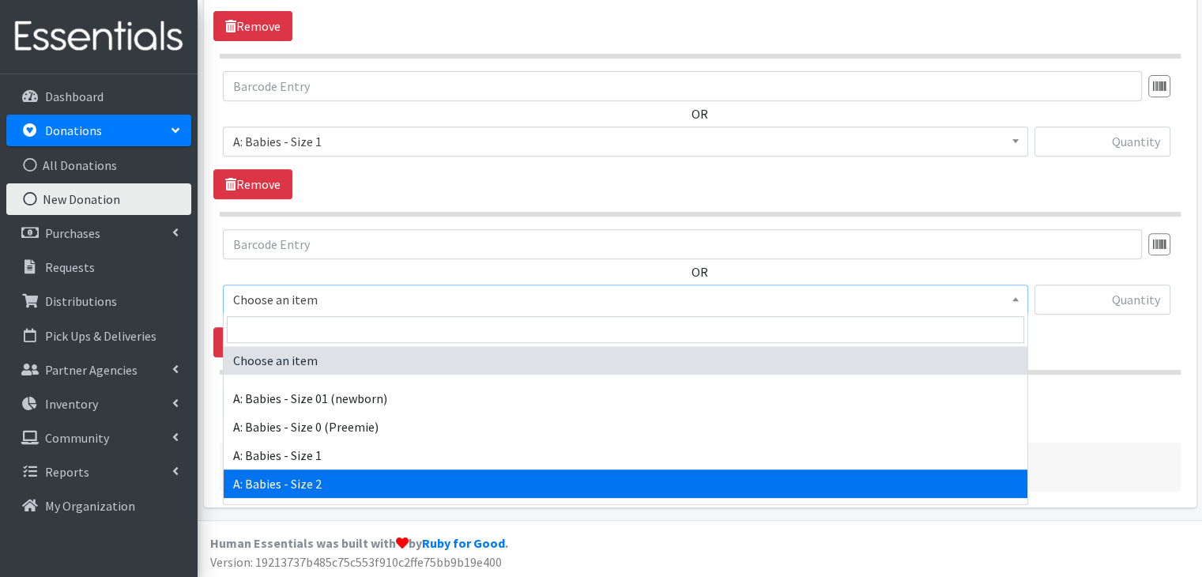
select select "5612"
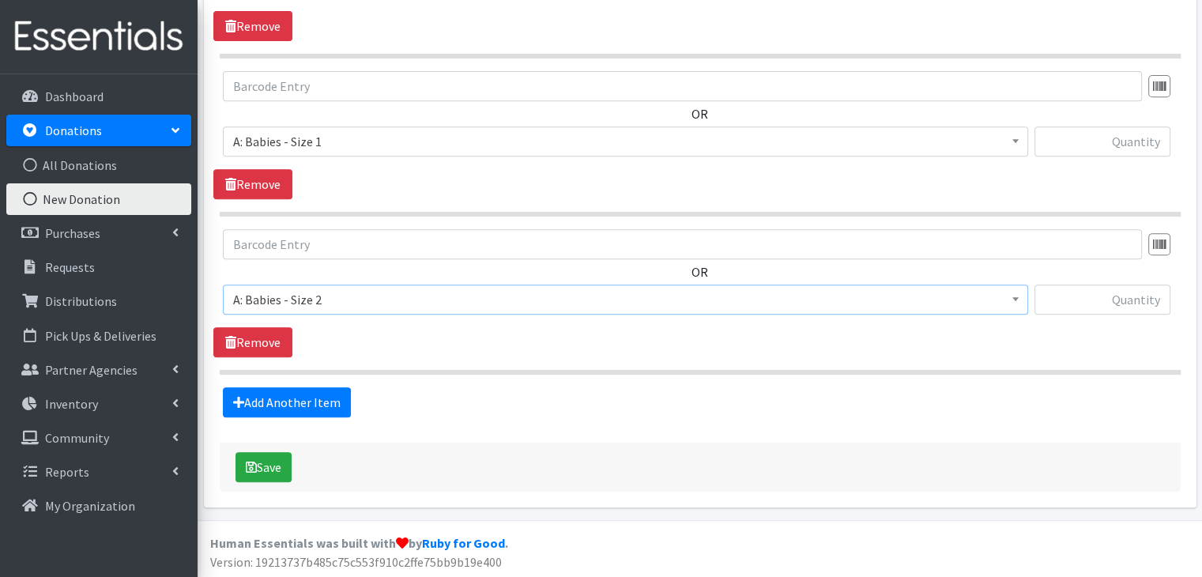
drag, startPoint x: 451, startPoint y: 373, endPoint x: 416, endPoint y: 372, distance: 35.6
click at [451, 372] on fieldset "Items in this donation OR Choose an item A: Babies - Size 01 (newborn) A: Babie…" at bounding box center [700, 147] width 961 height 539
click at [303, 400] on link "Add Another Item" at bounding box center [287, 402] width 128 height 30
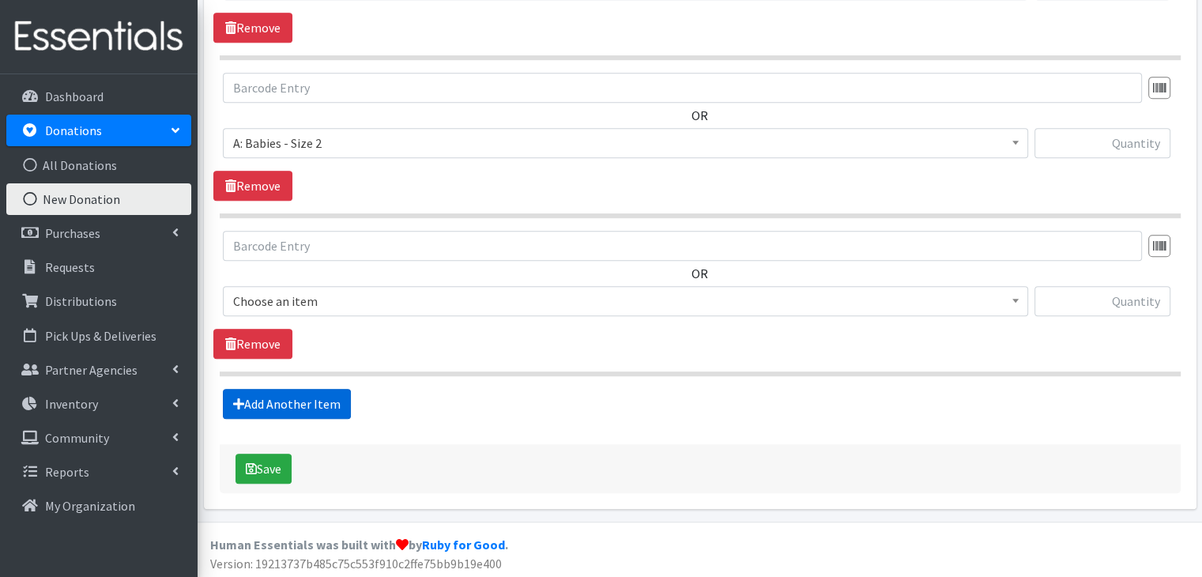
scroll to position [824, 0]
click at [363, 295] on span "Choose an item" at bounding box center [625, 300] width 784 height 22
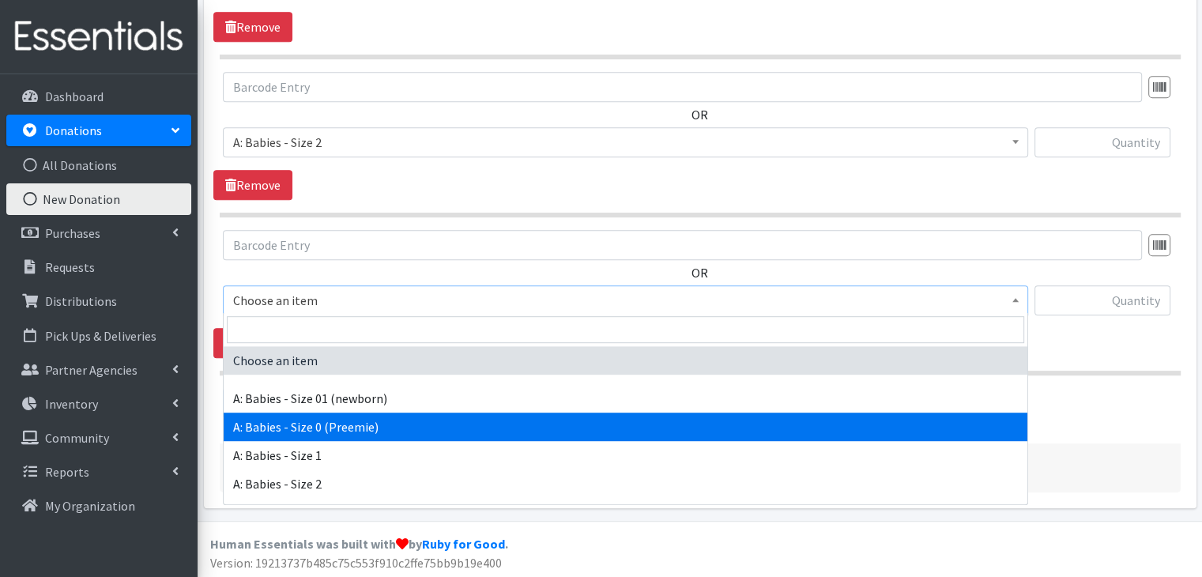
scroll to position [79, 0]
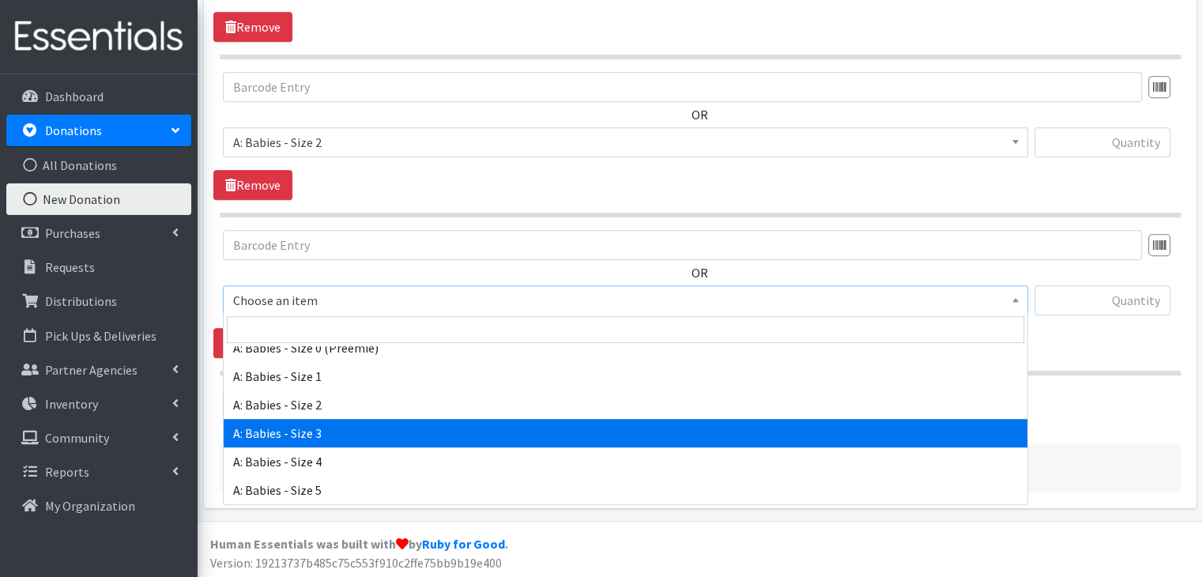
select select "5613"
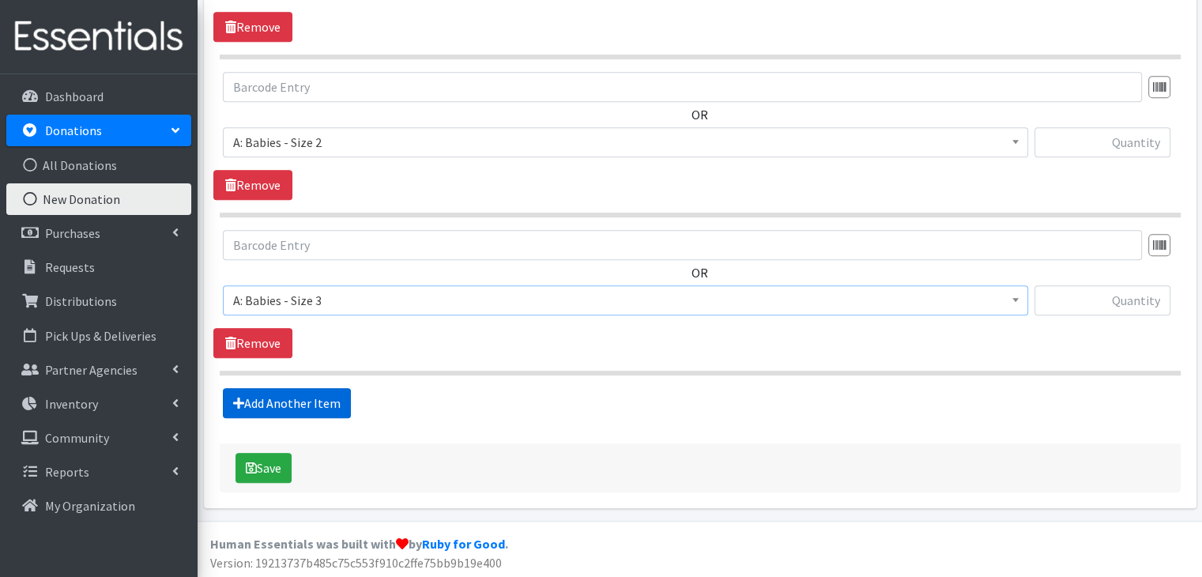
click at [332, 393] on link "Add Another Item" at bounding box center [287, 403] width 128 height 30
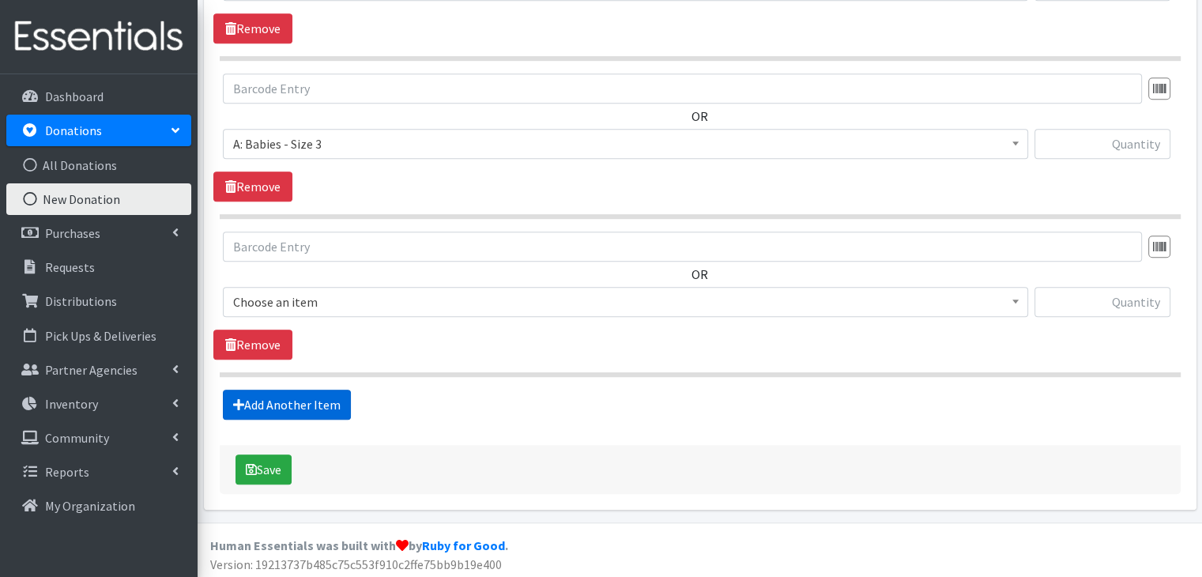
scroll to position [981, 0]
click at [371, 299] on span "Choose an item" at bounding box center [625, 301] width 784 height 22
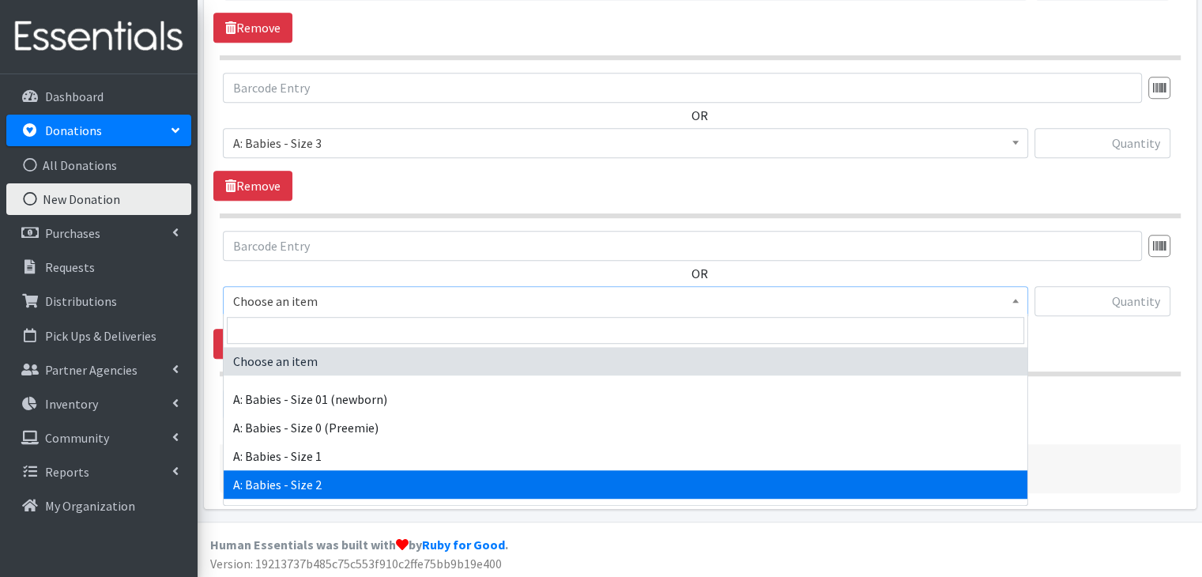
scroll to position [158, 0]
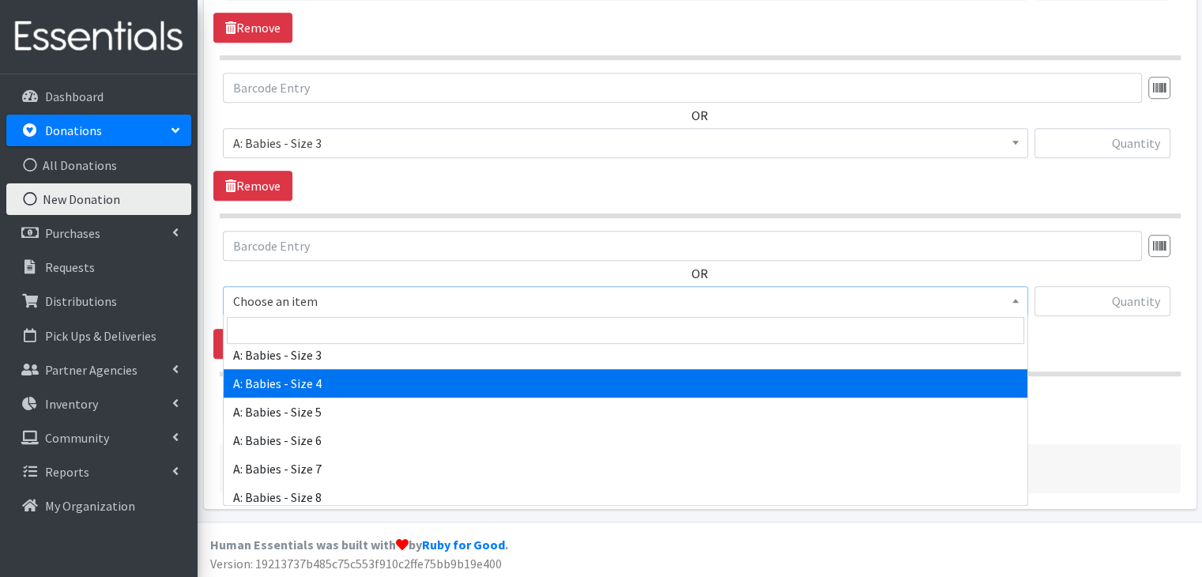
select select "5614"
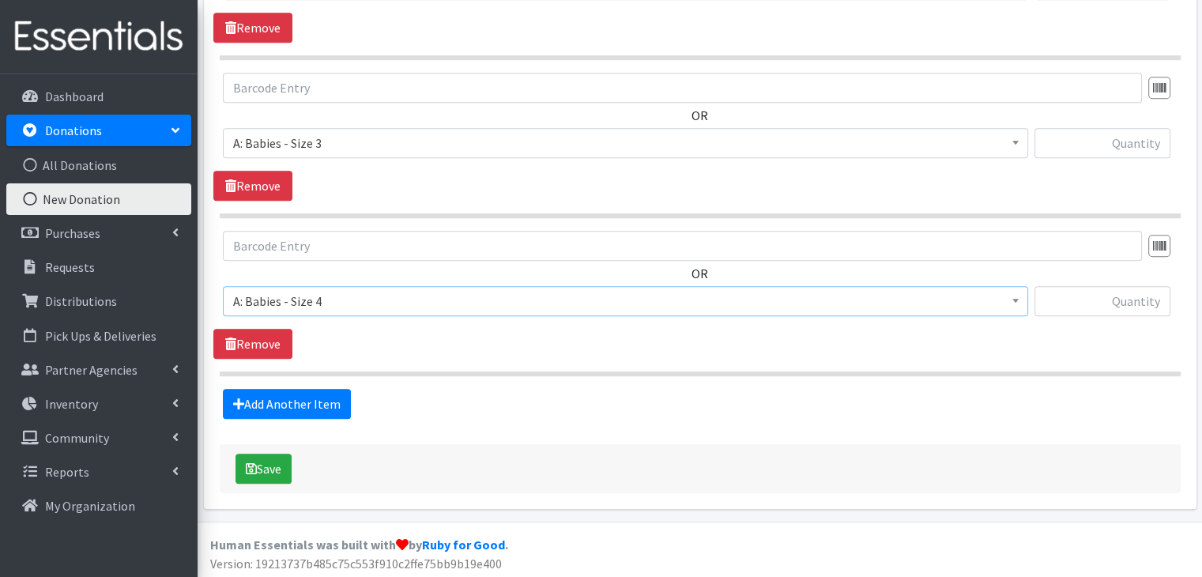
click at [401, 348] on div "OR Choose an item A: Babies - Size 01 (newborn) A: Babies - Size 0 (Preemie) A:…" at bounding box center [699, 295] width 972 height 128
click at [325, 397] on link "Add Another Item" at bounding box center [287, 404] width 128 height 30
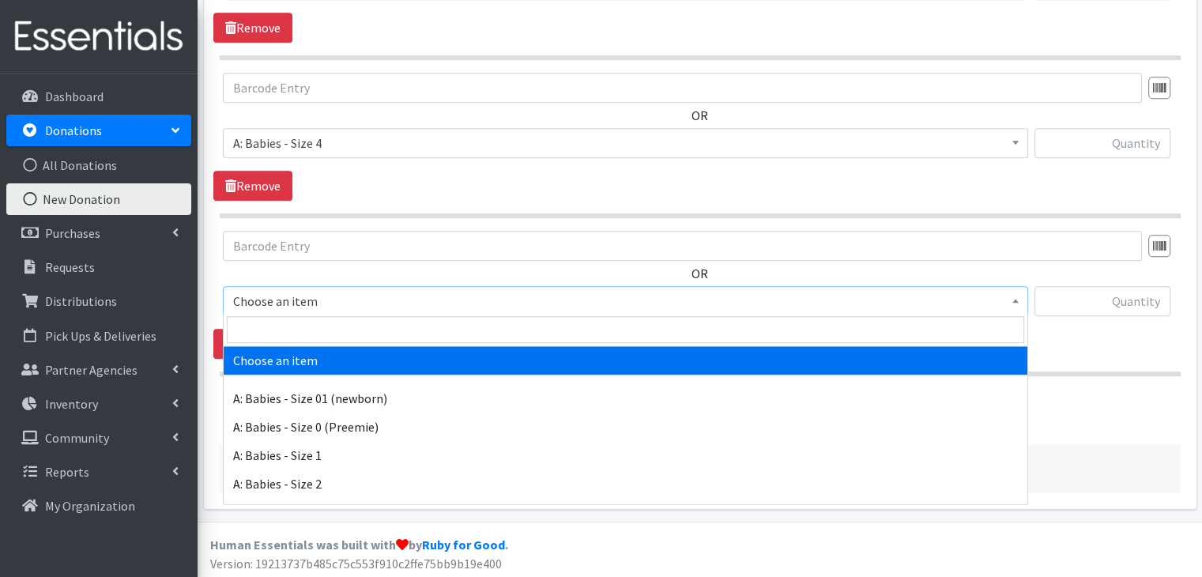
click at [378, 295] on span "Choose an item" at bounding box center [625, 301] width 784 height 22
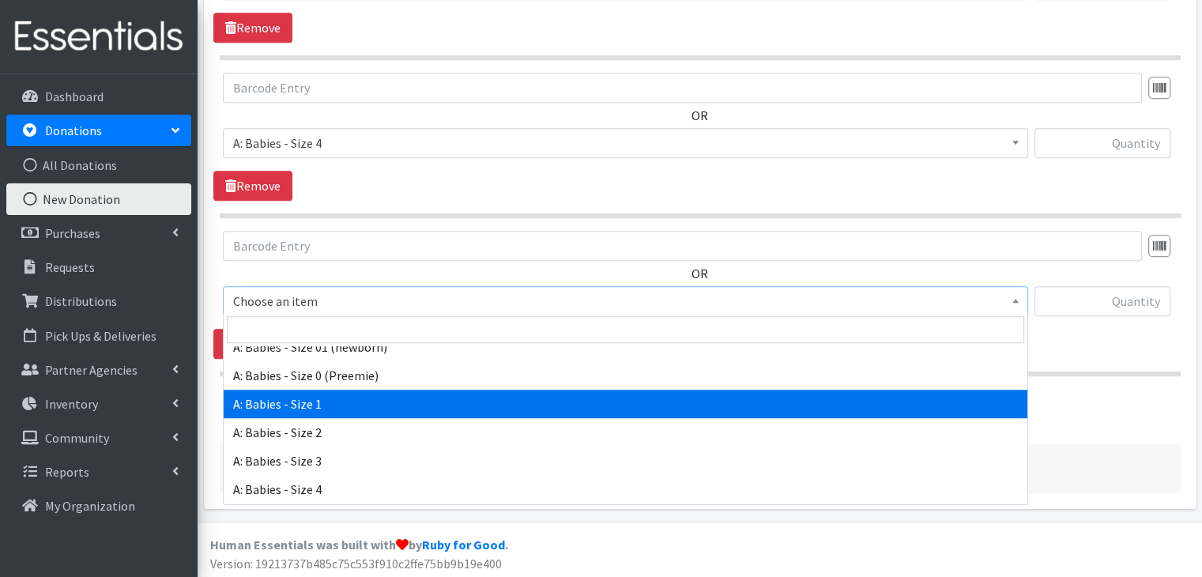
scroll to position [158, 0]
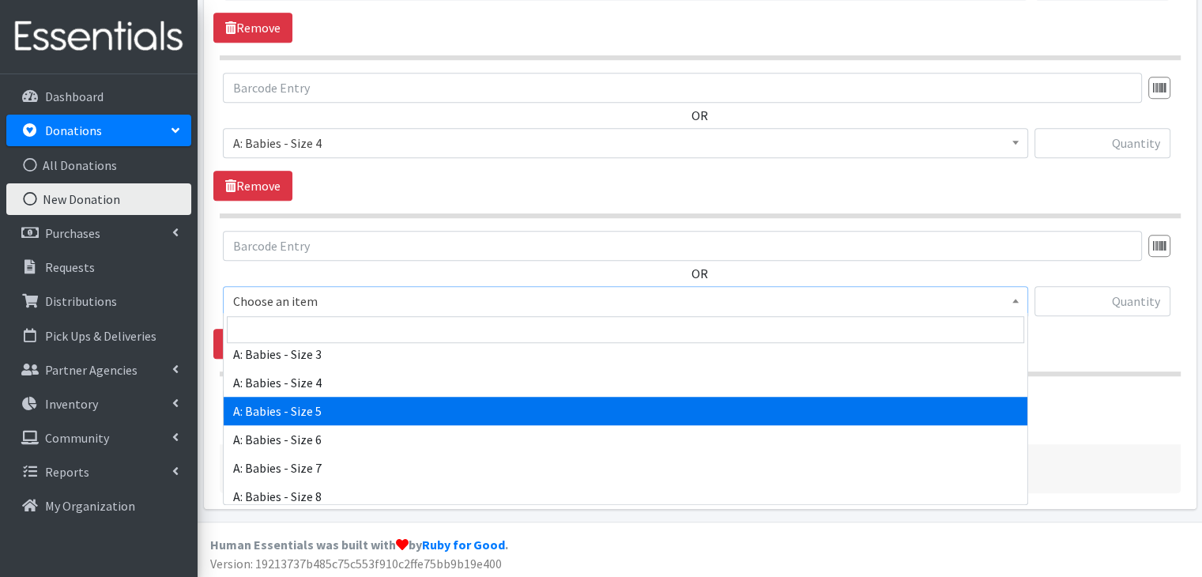
select select "5616"
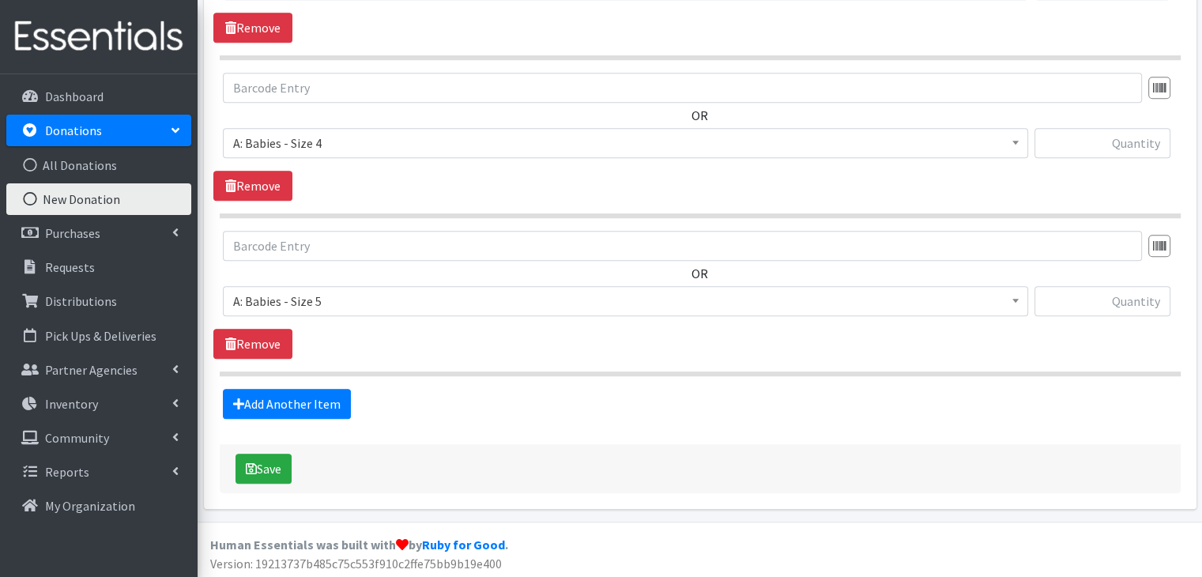
click at [452, 353] on div "OR Choose an item A: Babies - Size 01 (newborn) A: Babies - Size 0 (Preemie) A:…" at bounding box center [699, 295] width 972 height 128
click at [298, 401] on link "Add Another Item" at bounding box center [287, 404] width 128 height 30
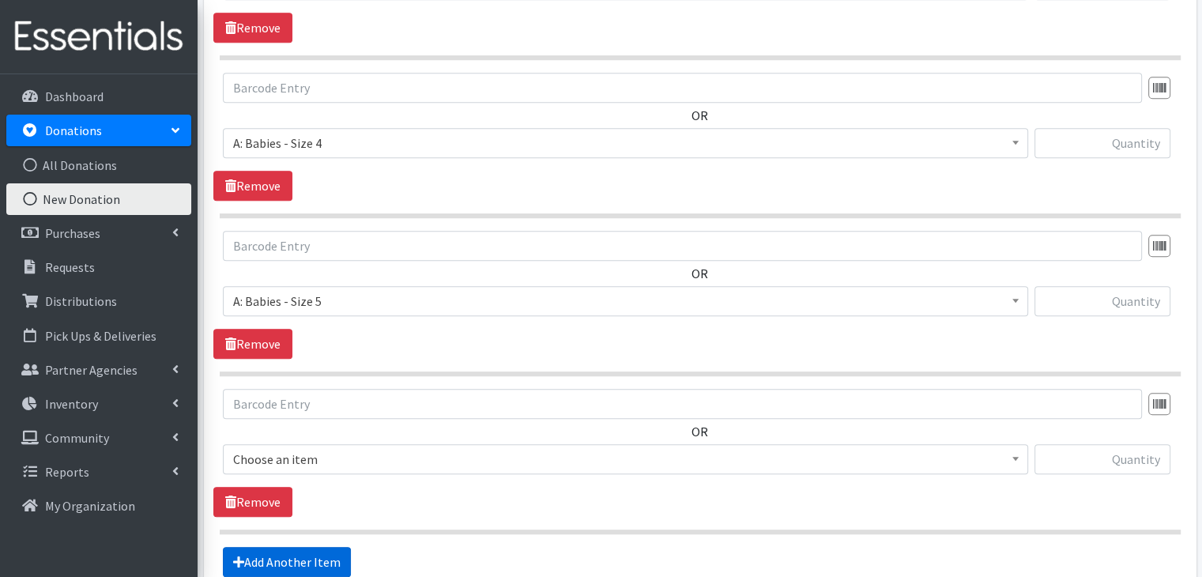
scroll to position [1296, 0]
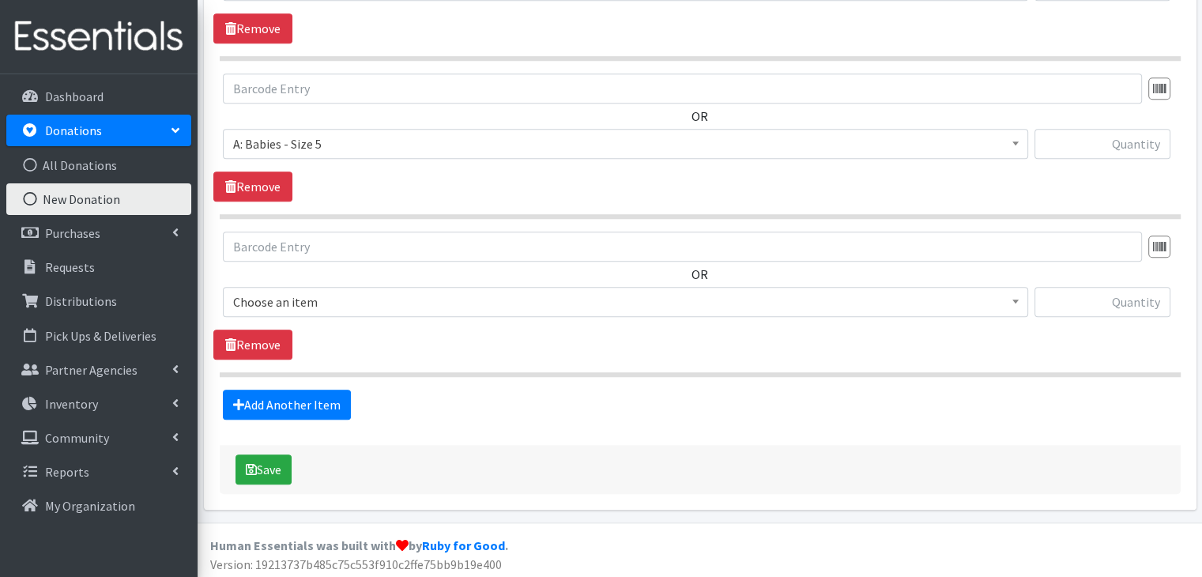
click at [425, 302] on span "Choose an item" at bounding box center [625, 302] width 784 height 22
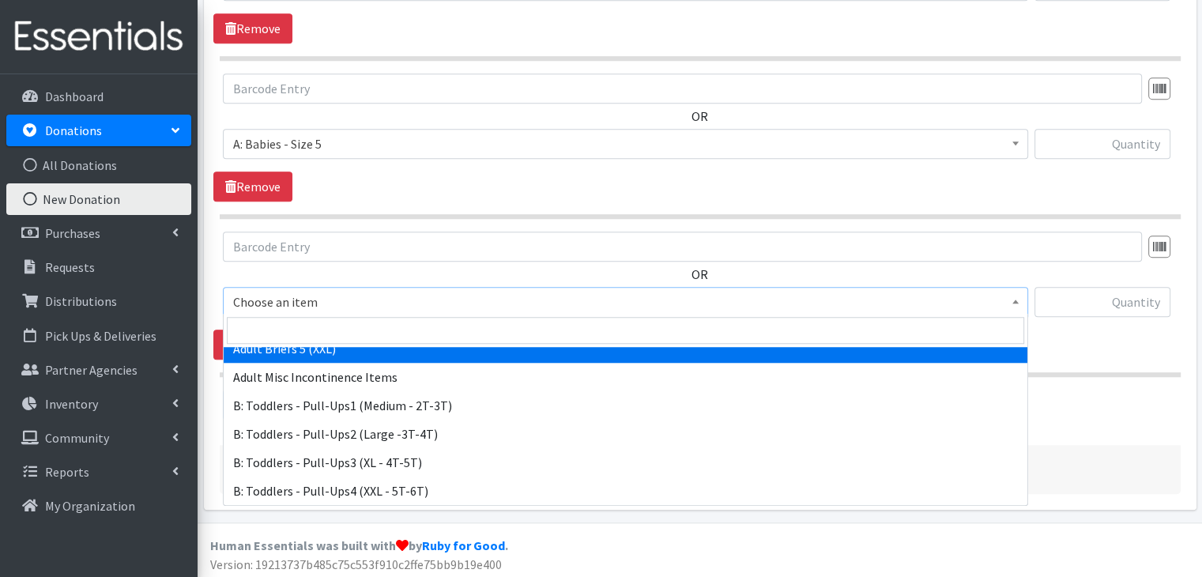
scroll to position [474, 0]
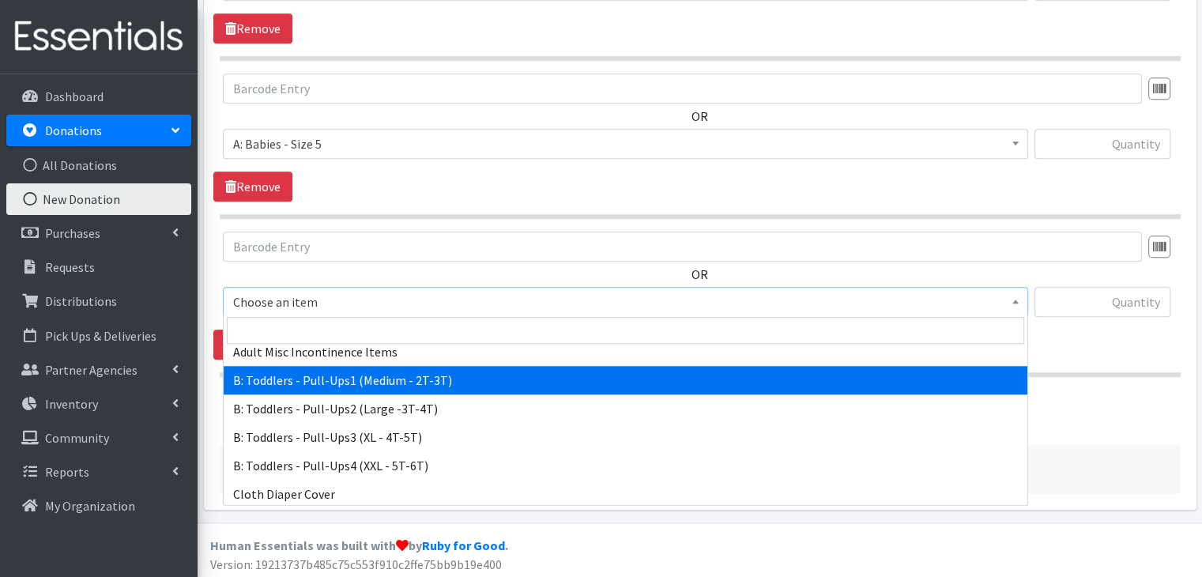
select select "5597"
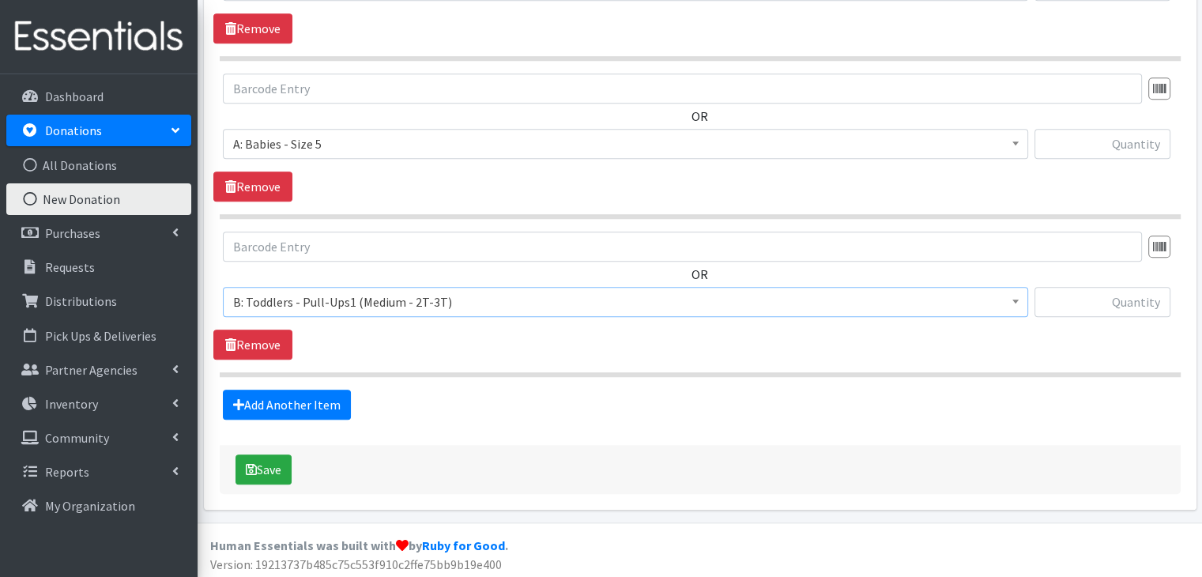
click at [496, 361] on section "OR Choose an item A: Babies - Size 01 (newborn) A: Babies - Size 0 (Preemie) A:…" at bounding box center [700, 303] width 961 height 145
click at [289, 399] on link "Add Another Item" at bounding box center [287, 404] width 128 height 30
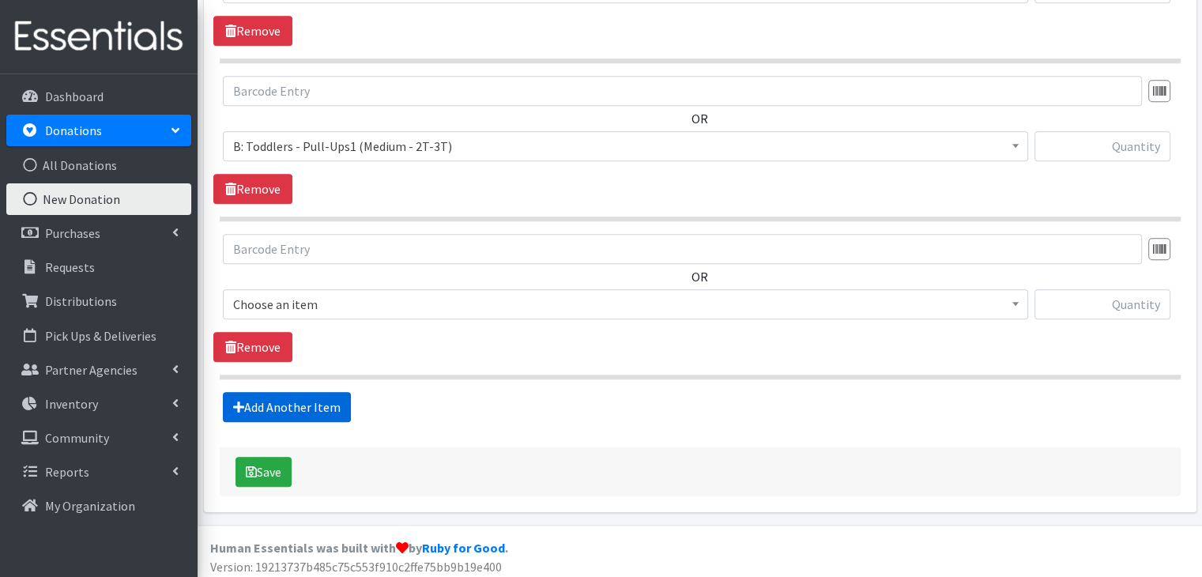
scroll to position [1454, 0]
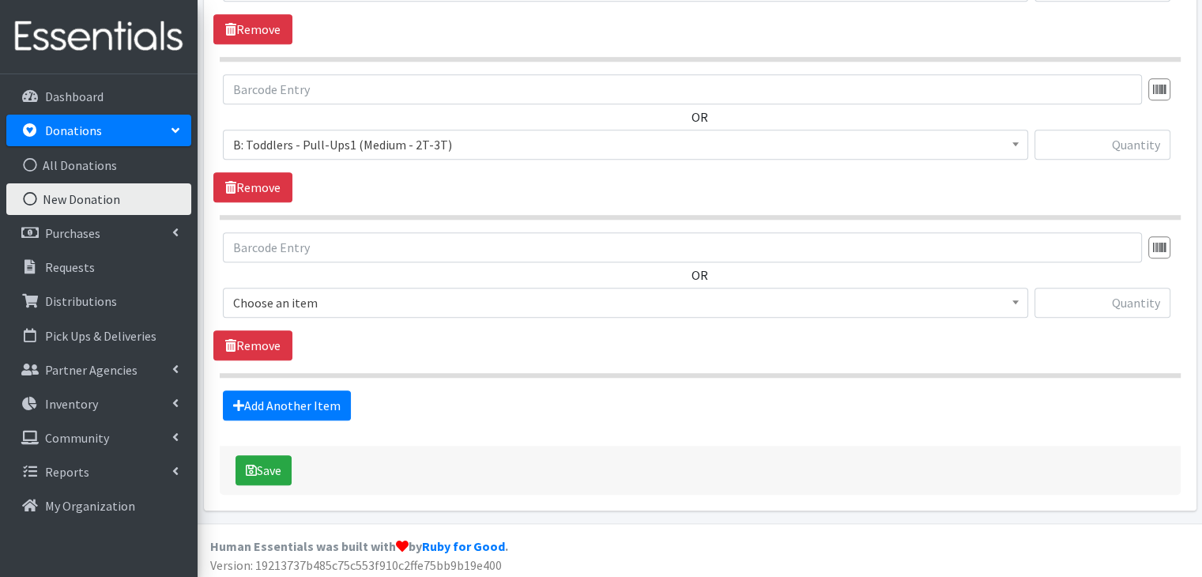
click at [356, 301] on span "Choose an item" at bounding box center [625, 303] width 784 height 22
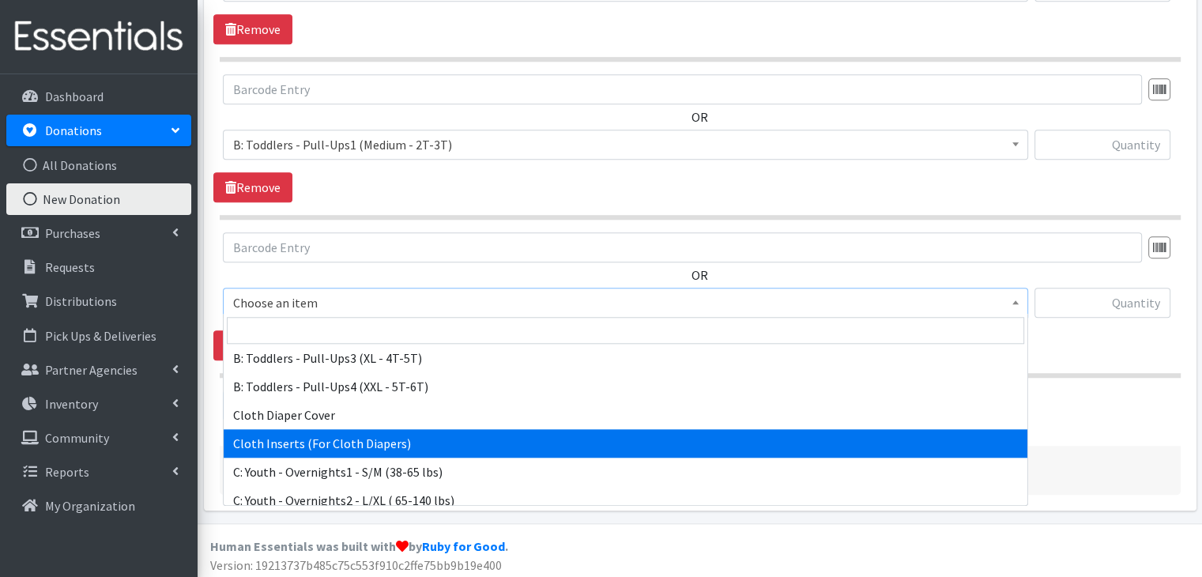
scroll to position [632, 0]
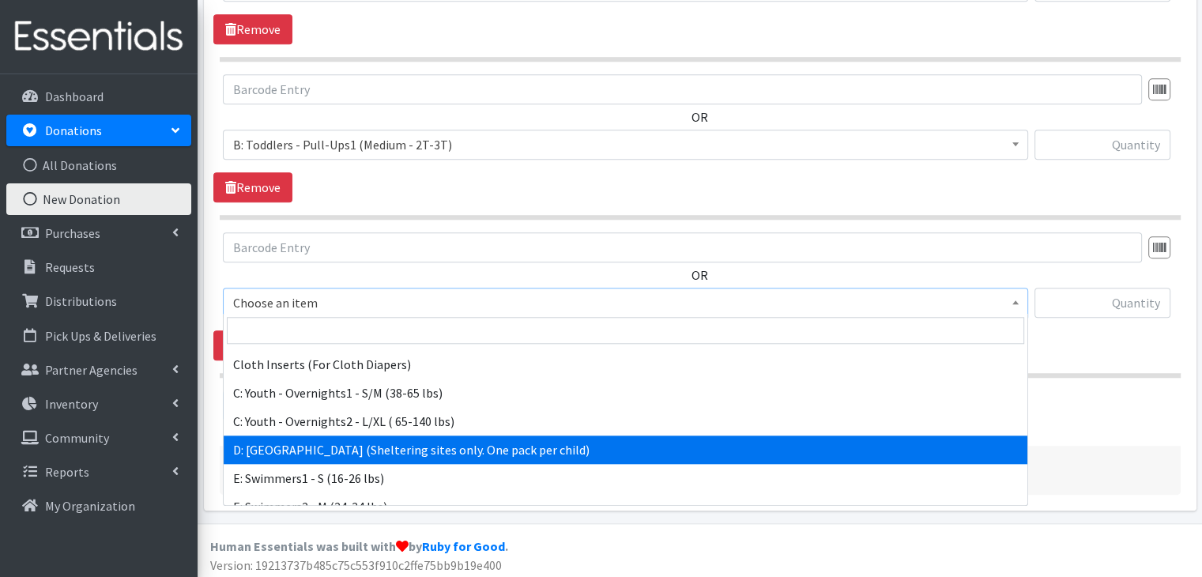
select select "5604"
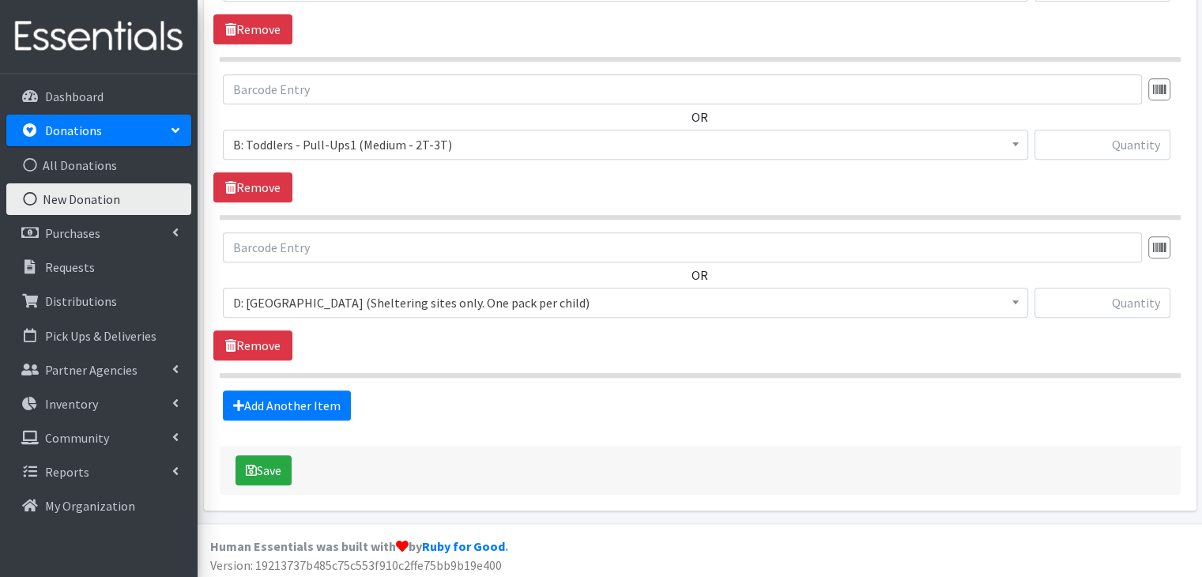
click at [811, 352] on div "OR Choose an item A: Babies - Size 01 (newborn) A: Babies - Size 0 (Preemie) A:…" at bounding box center [699, 296] width 972 height 128
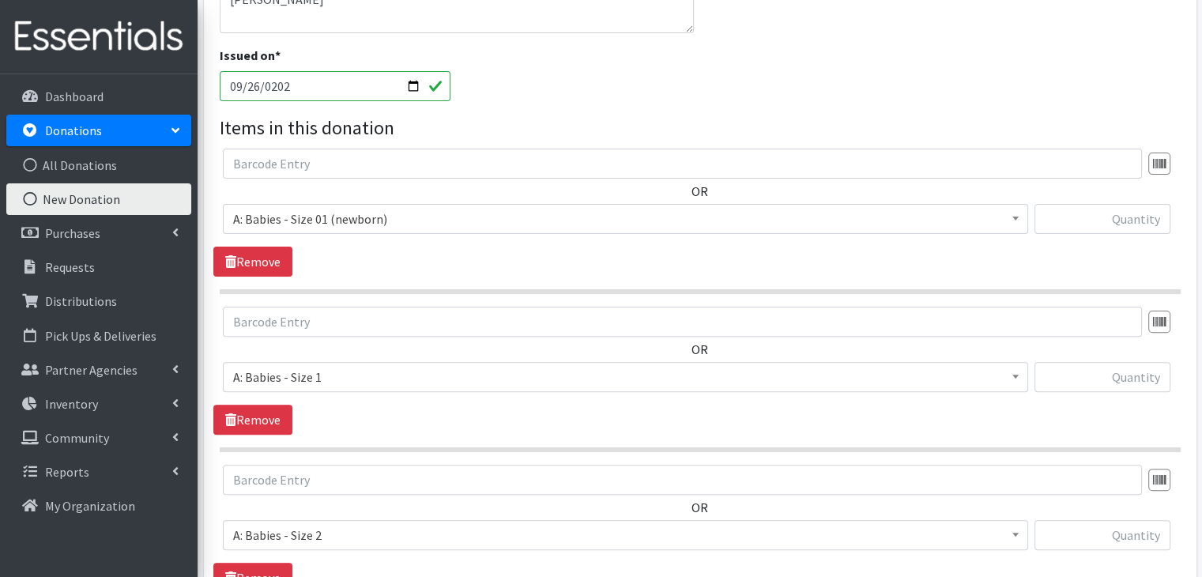
scroll to position [427, 0]
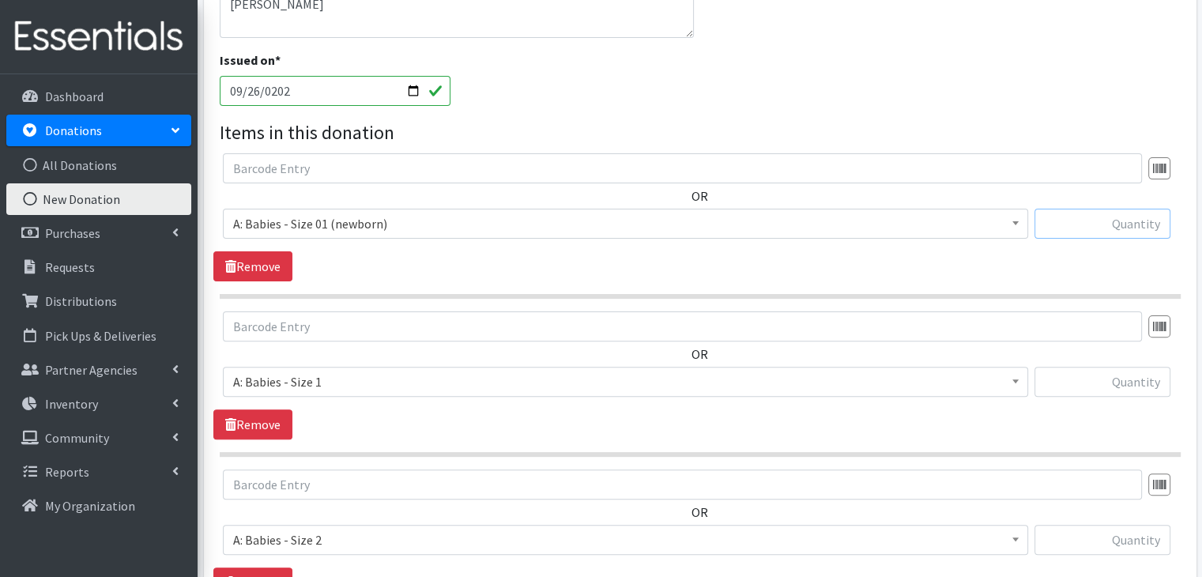
click at [1140, 228] on input "text" at bounding box center [1102, 224] width 136 height 30
type input "31"
type input "32"
type input "177"
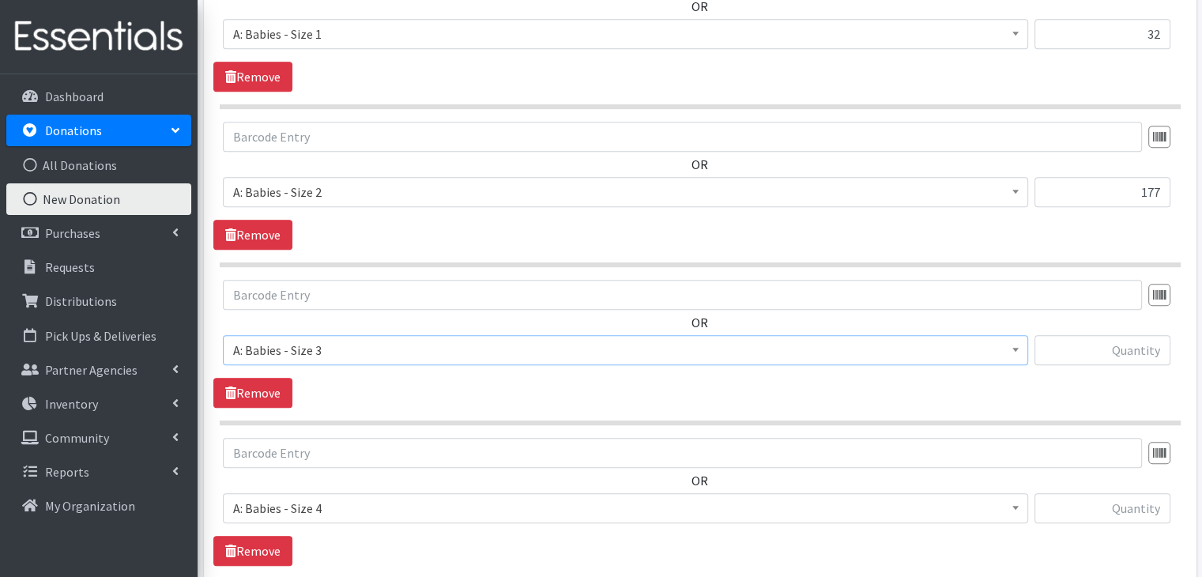
scroll to position [778, 0]
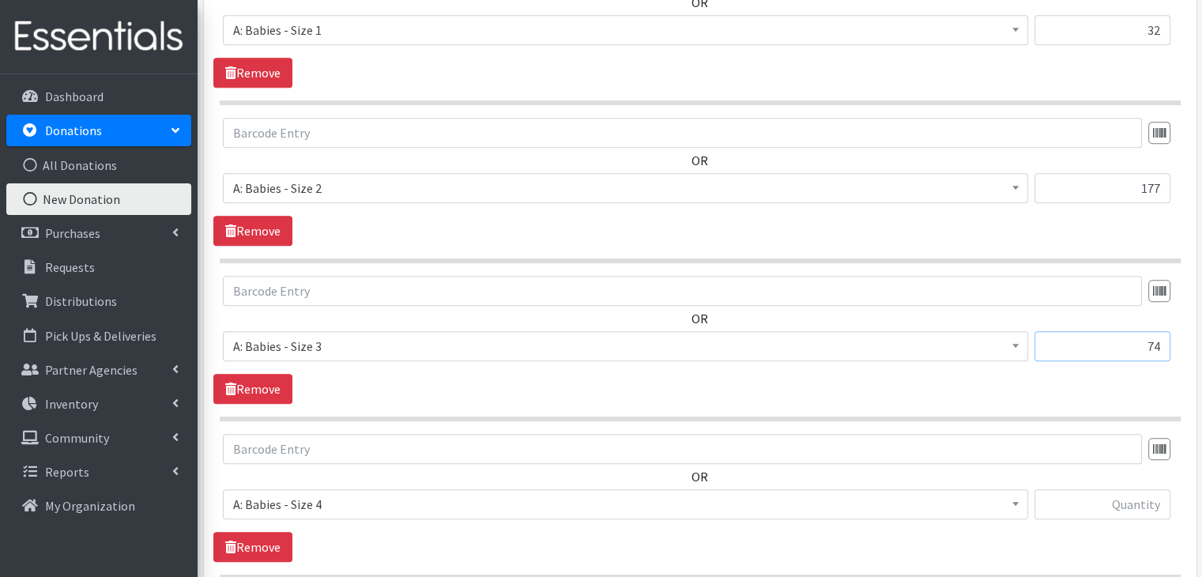
type input "74"
type input "86"
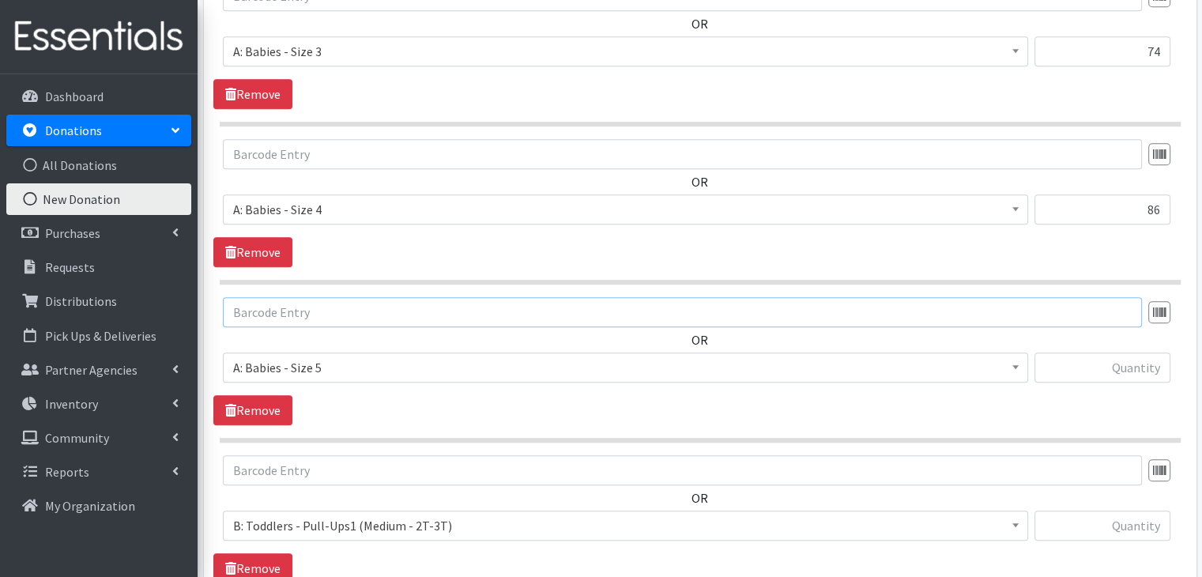
scroll to position [1093, 0]
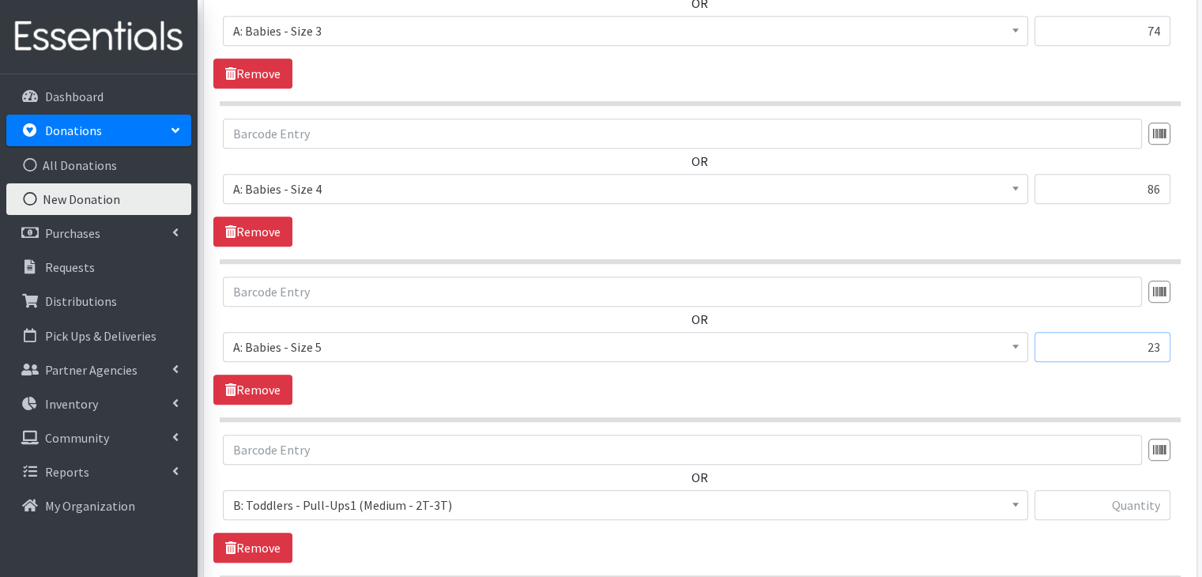
type input "23"
type input "21"
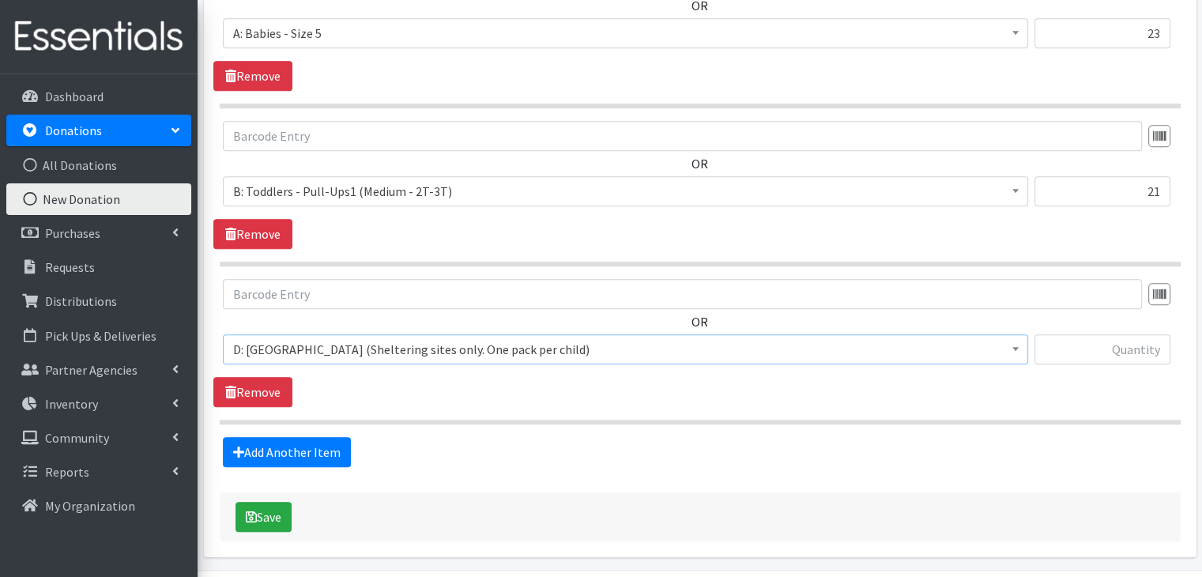
scroll to position [1409, 0]
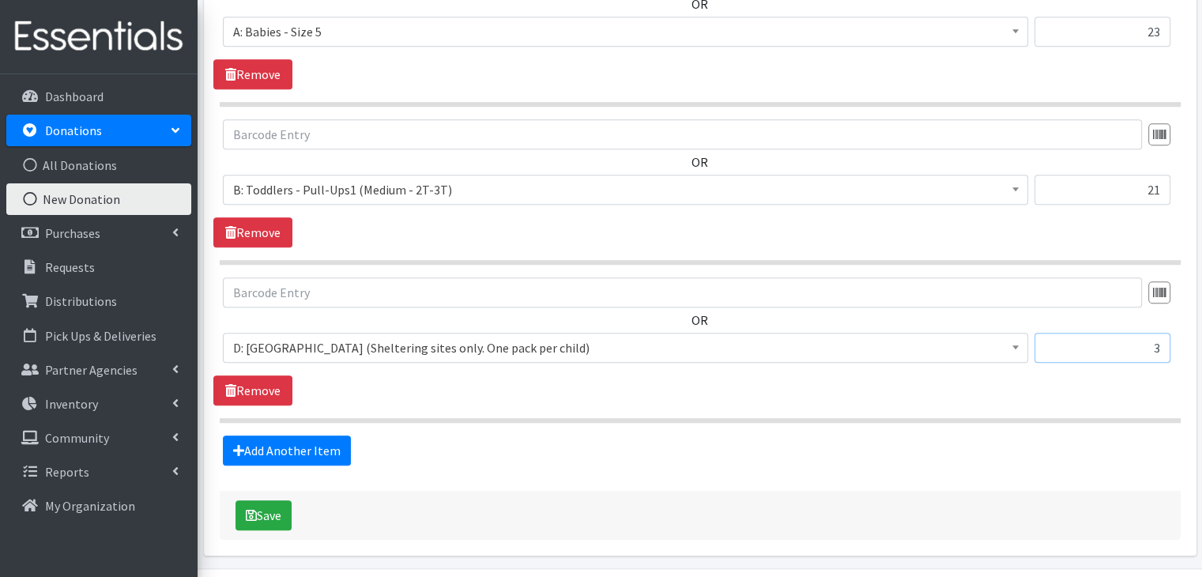
type input "3"
click at [258, 511] on button "Save" at bounding box center [263, 515] width 56 height 30
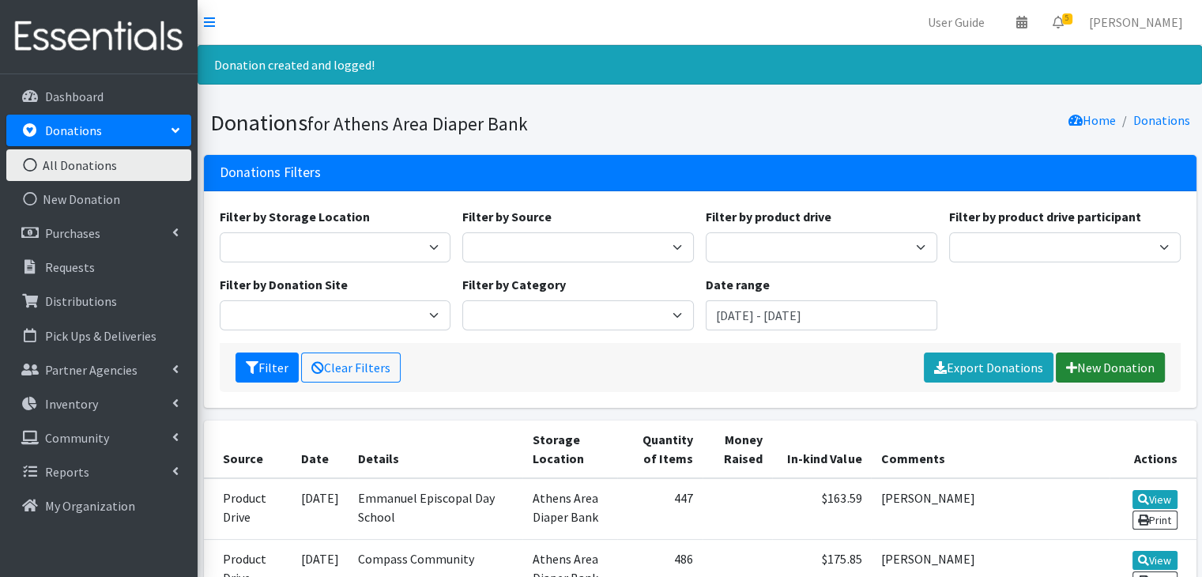
click at [1093, 362] on link "New Donation" at bounding box center [1109, 367] width 109 height 30
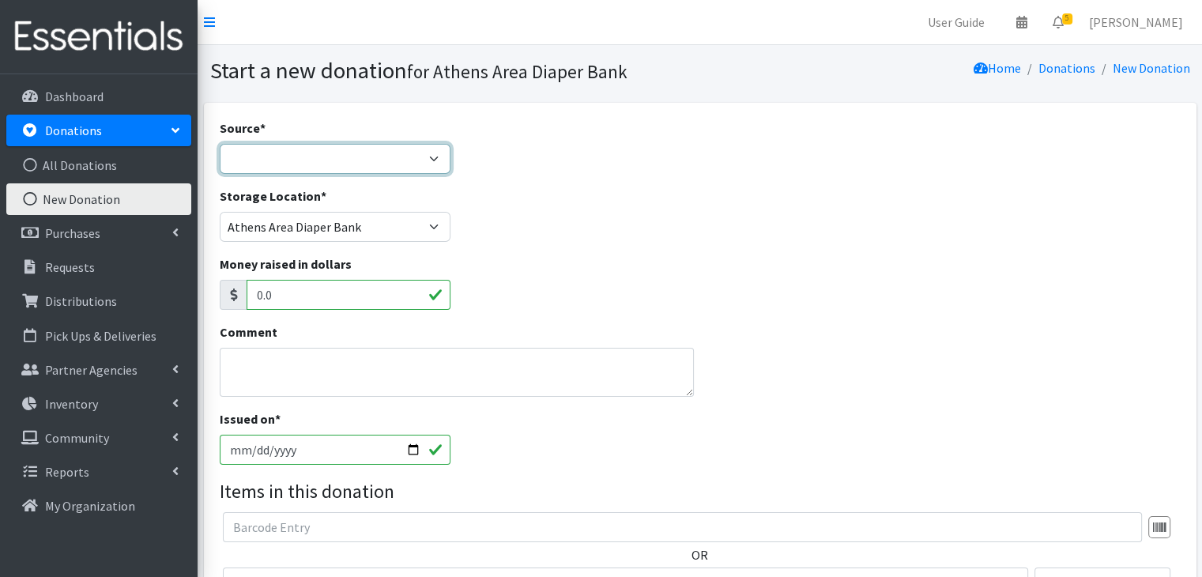
click at [382, 157] on select "Product Drive Manufacturer Donation Site Misc. Donation" at bounding box center [335, 159] width 231 height 30
select select "Product Drive"
click at [220, 144] on select "Product Drive Manufacturer Donation Site Misc. Donation" at bounding box center [335, 159] width 231 height 30
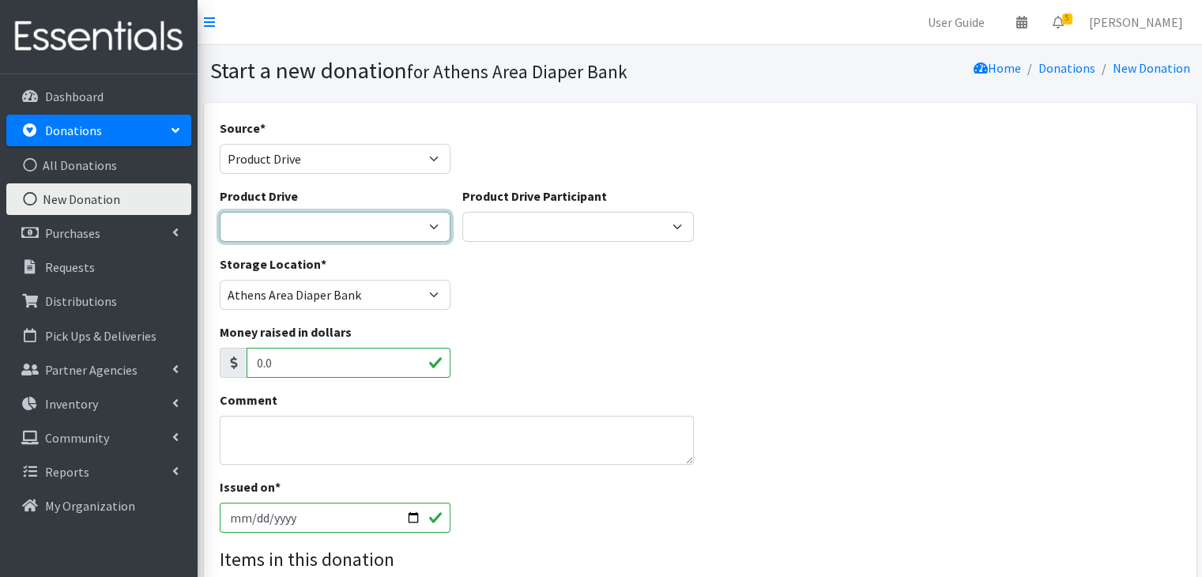
click at [332, 235] on select "ACAD Preschool Alstory & Bird Apple Tree Prep Arrow Preschool [GEOGRAPHIC_DATA]…" at bounding box center [335, 227] width 231 height 30
select select "2956"
click at [220, 212] on select "ACAD Preschool Alstory & Bird Apple Tree Prep Arrow Preschool [GEOGRAPHIC_DATA]…" at bounding box center [335, 227] width 231 height 30
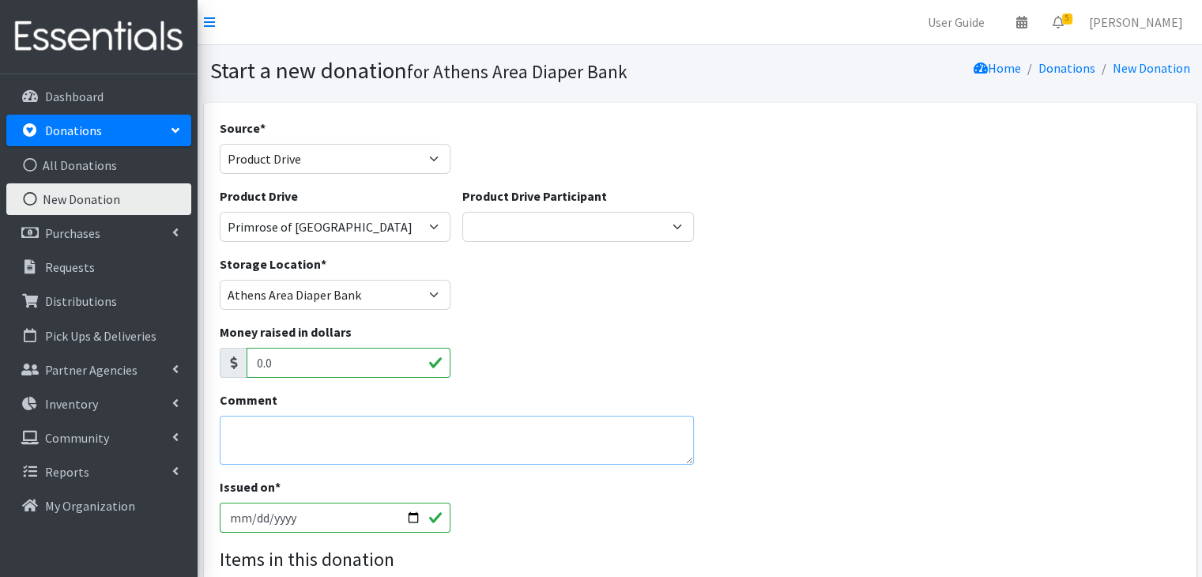
click at [290, 443] on textarea "Comment" at bounding box center [457, 440] width 475 height 49
type textarea "Will/Ellen Beasley"
click at [236, 516] on input "[DATE]" at bounding box center [335, 517] width 231 height 30
type input "2025-09-25"
click at [505, 474] on div "Comment Will/Ellen Beasley" at bounding box center [456, 433] width 487 height 87
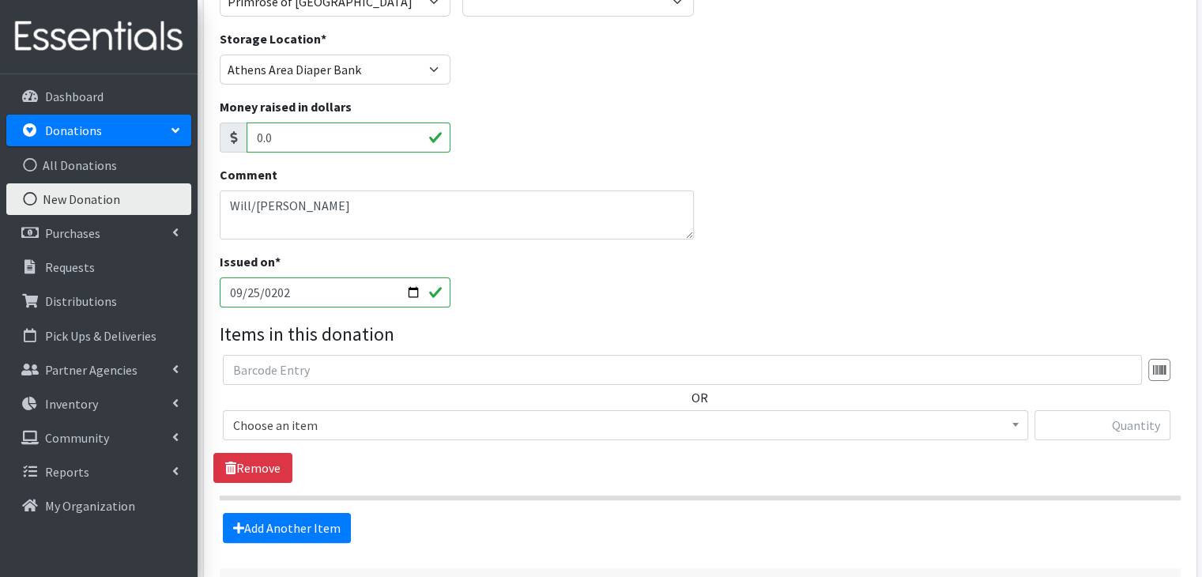
scroll to position [316, 0]
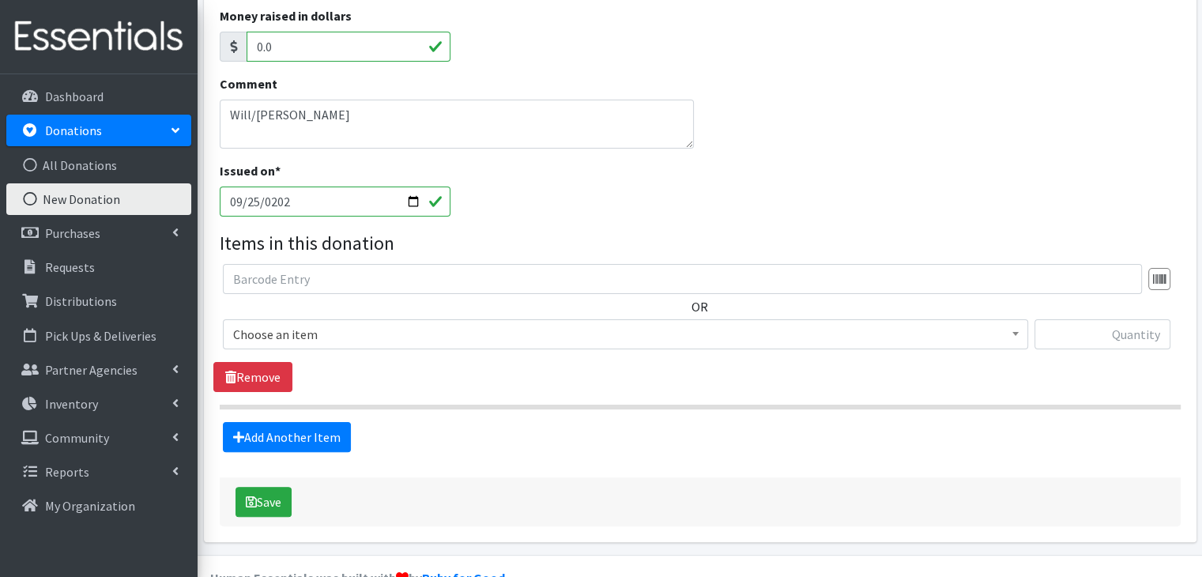
click at [367, 337] on span "Choose an item" at bounding box center [625, 334] width 784 height 22
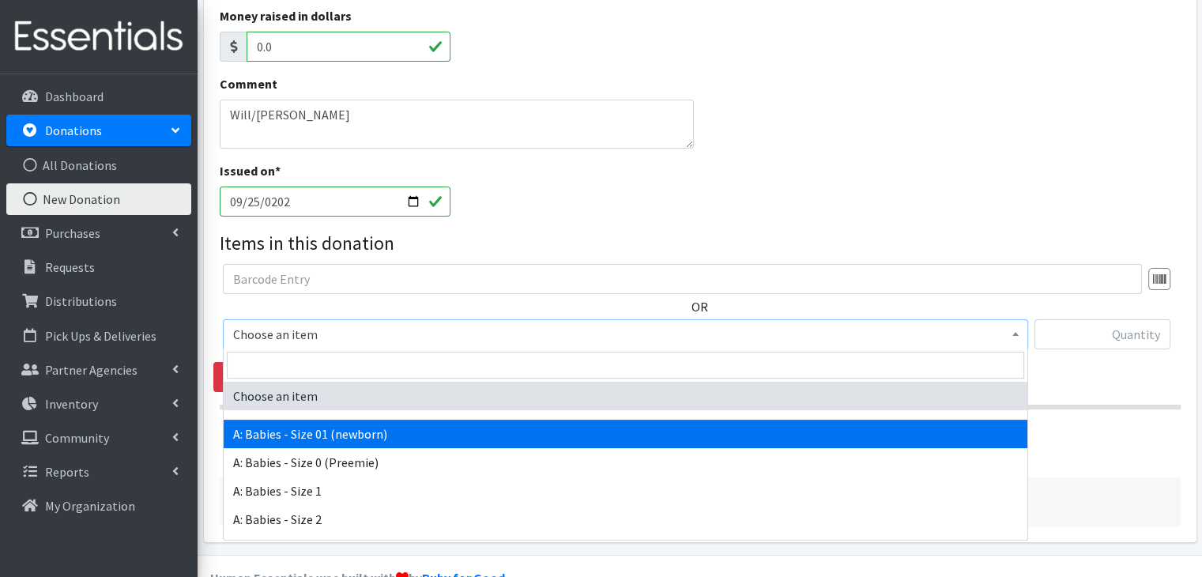
select select "5610"
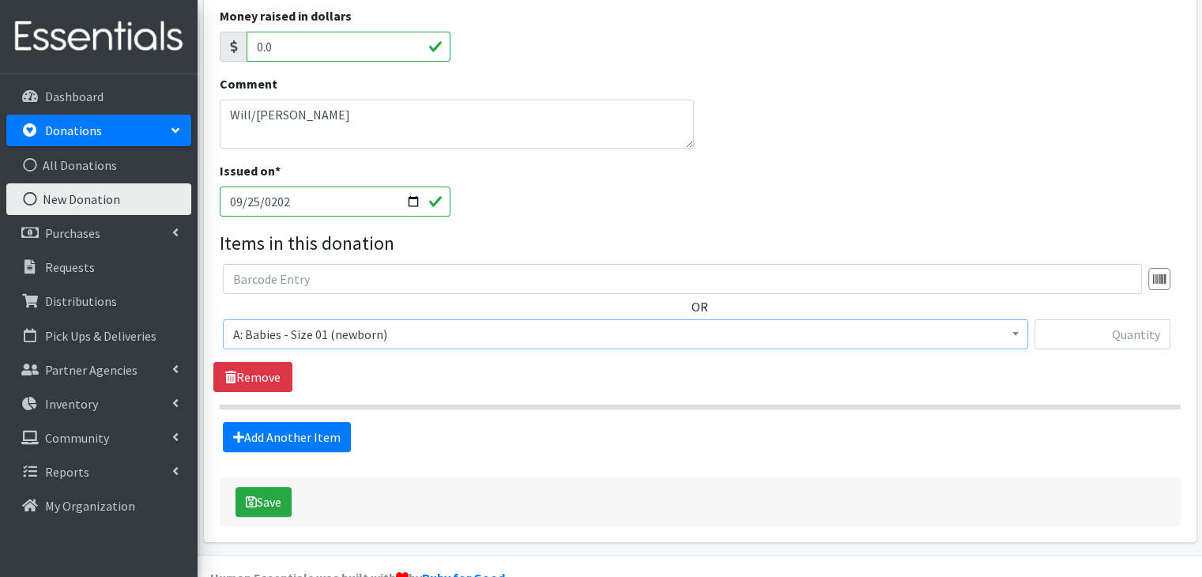
click at [500, 422] on div "Add Another Item" at bounding box center [699, 437] width 972 height 30
click at [310, 434] on link "Add Another Item" at bounding box center [287, 437] width 128 height 30
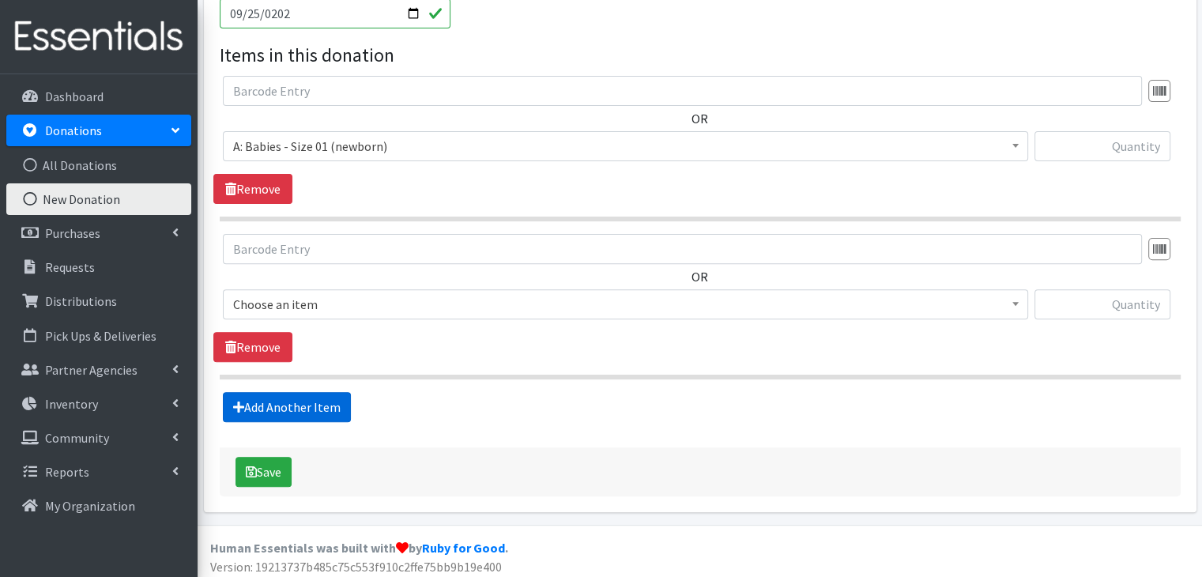
scroll to position [509, 0]
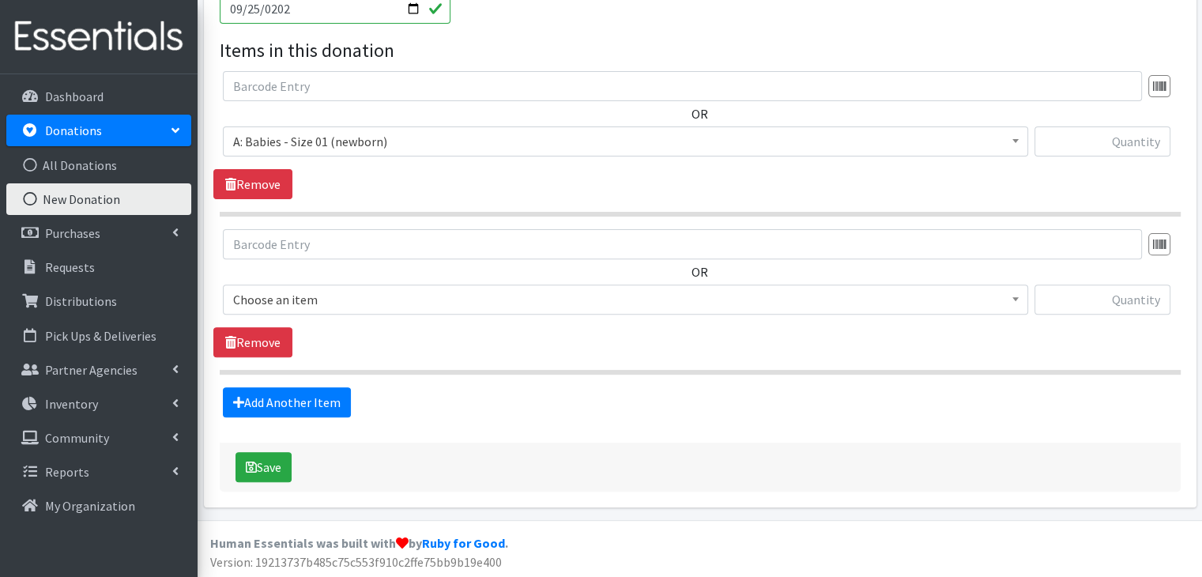
click at [444, 302] on span "Choose an item" at bounding box center [625, 299] width 784 height 22
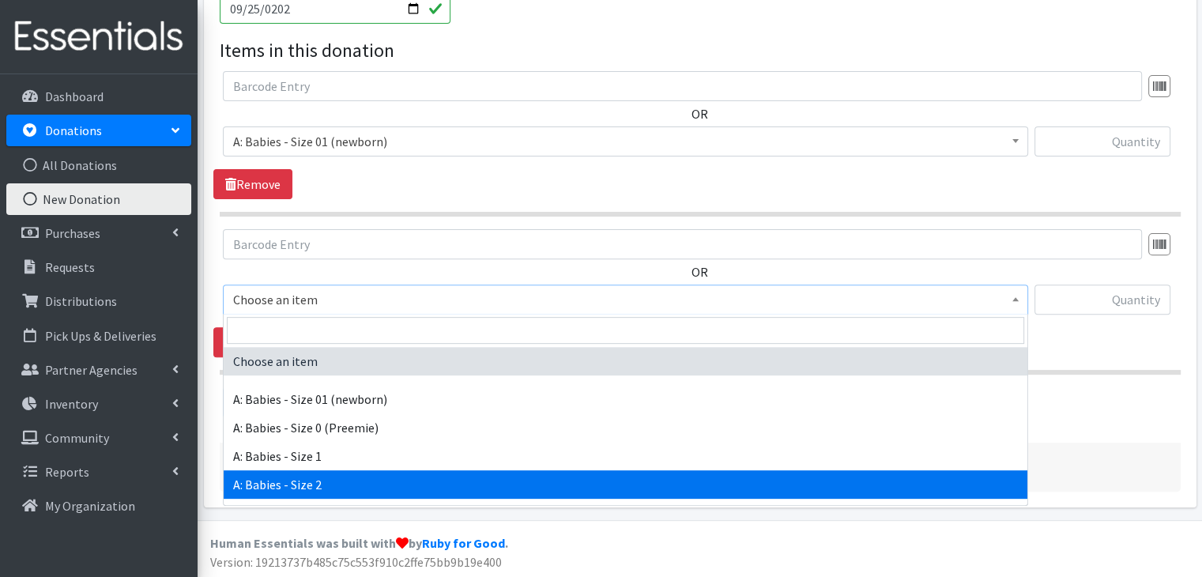
select select "5612"
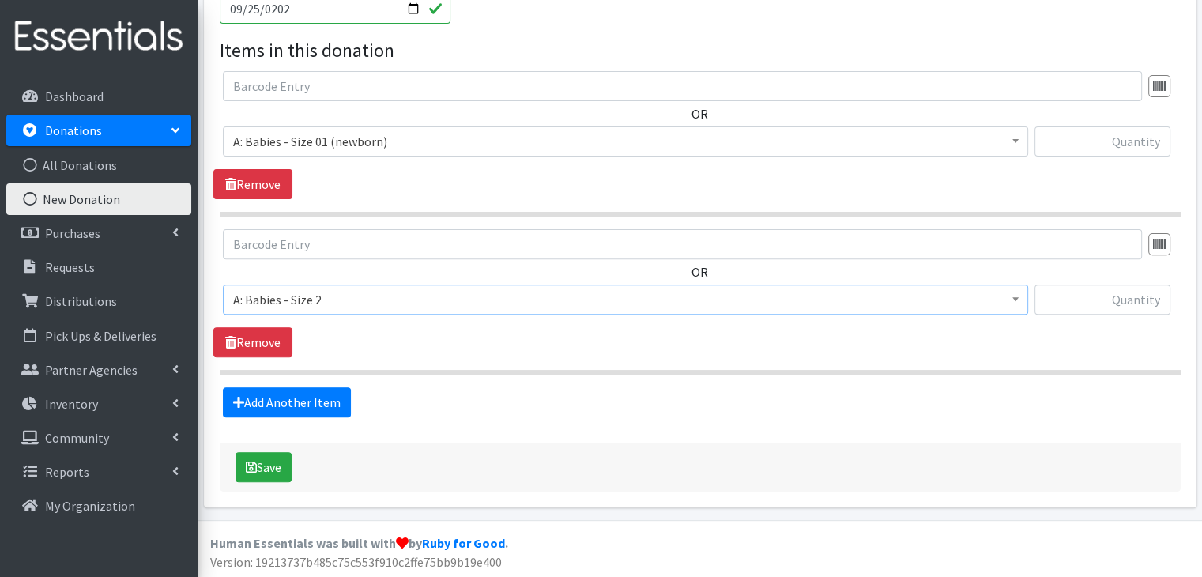
click at [531, 371] on hr at bounding box center [700, 372] width 961 height 5
click at [294, 400] on link "Add Another Item" at bounding box center [287, 402] width 128 height 30
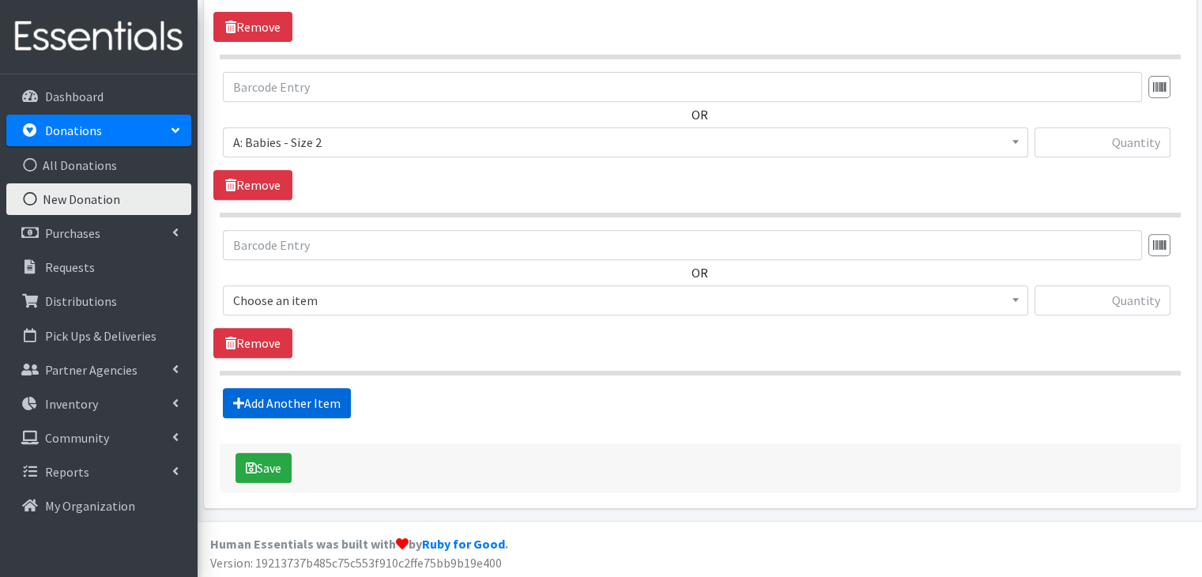
scroll to position [667, 0]
click at [375, 299] on span "Choose an item" at bounding box center [625, 299] width 784 height 22
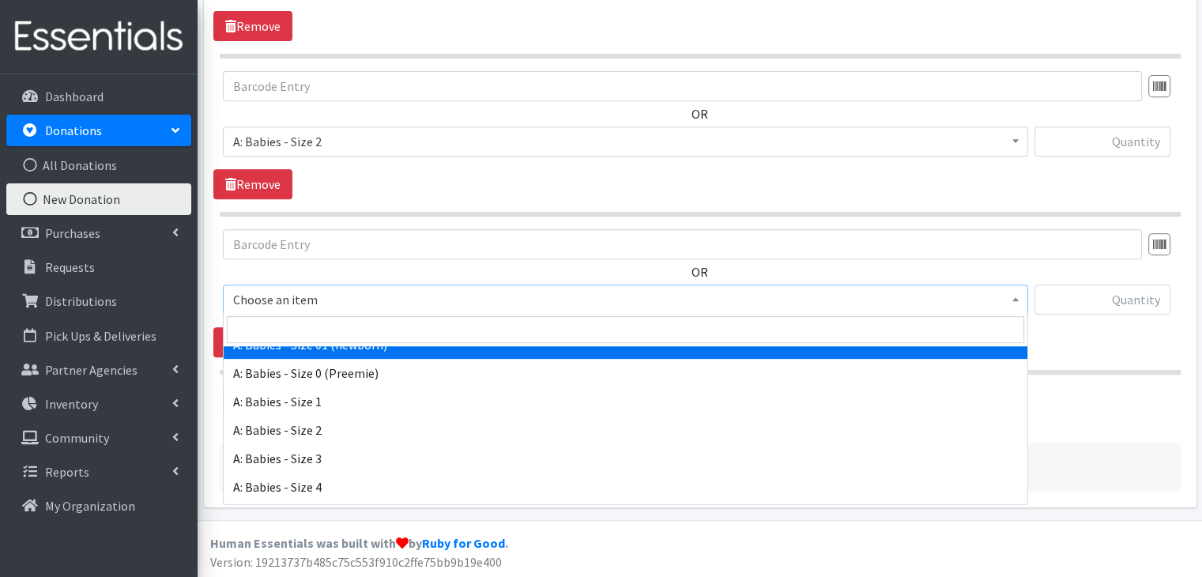
scroll to position [158, 0]
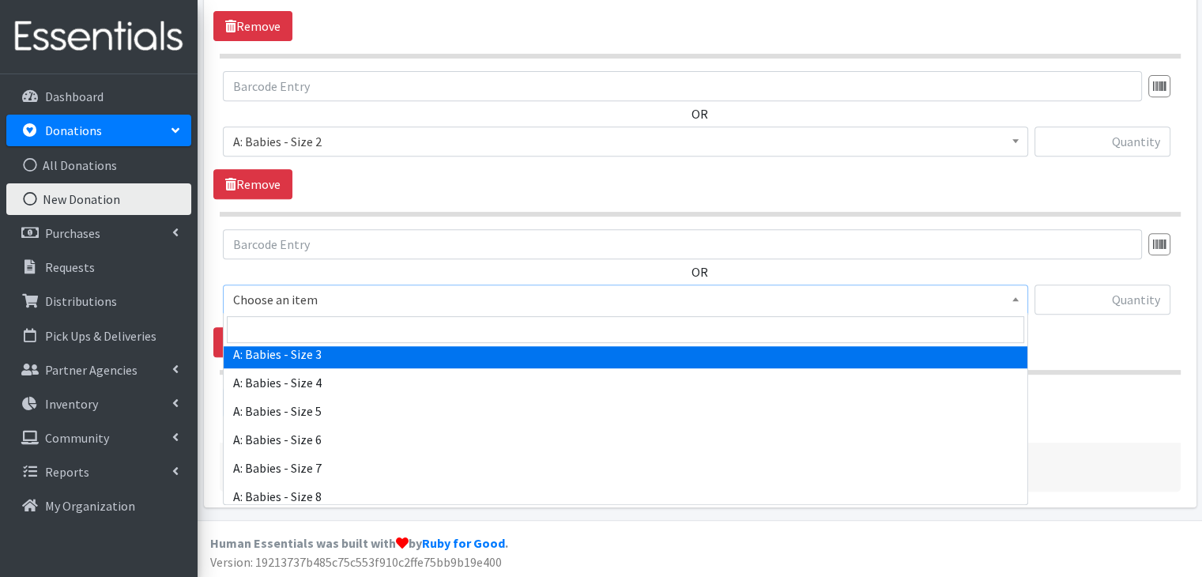
select select "5613"
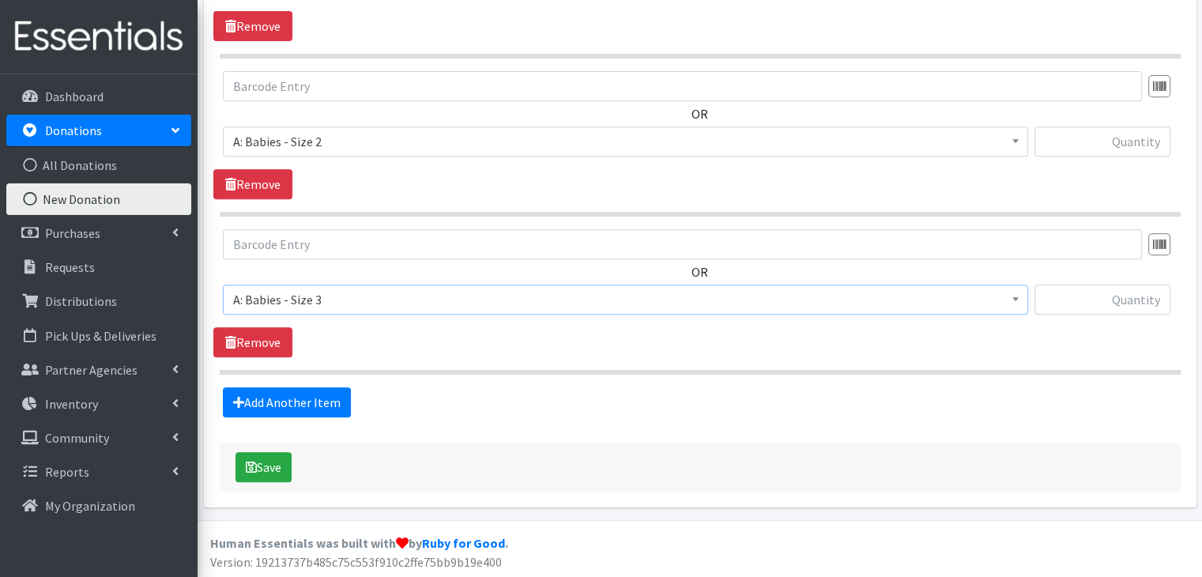
click at [470, 322] on span "Choose an item A: Babies - Size 01 (newborn) A: Babies - Size 0 (Preemie) A: Ba…" at bounding box center [625, 305] width 805 height 43
click at [319, 409] on link "Add Another Item" at bounding box center [287, 402] width 128 height 30
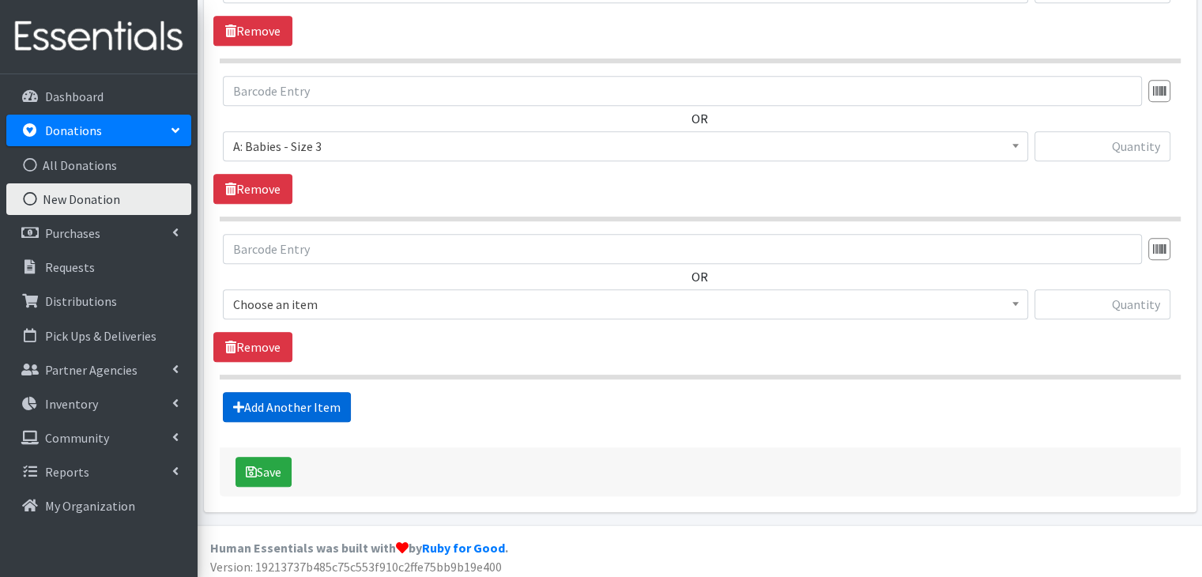
scroll to position [824, 0]
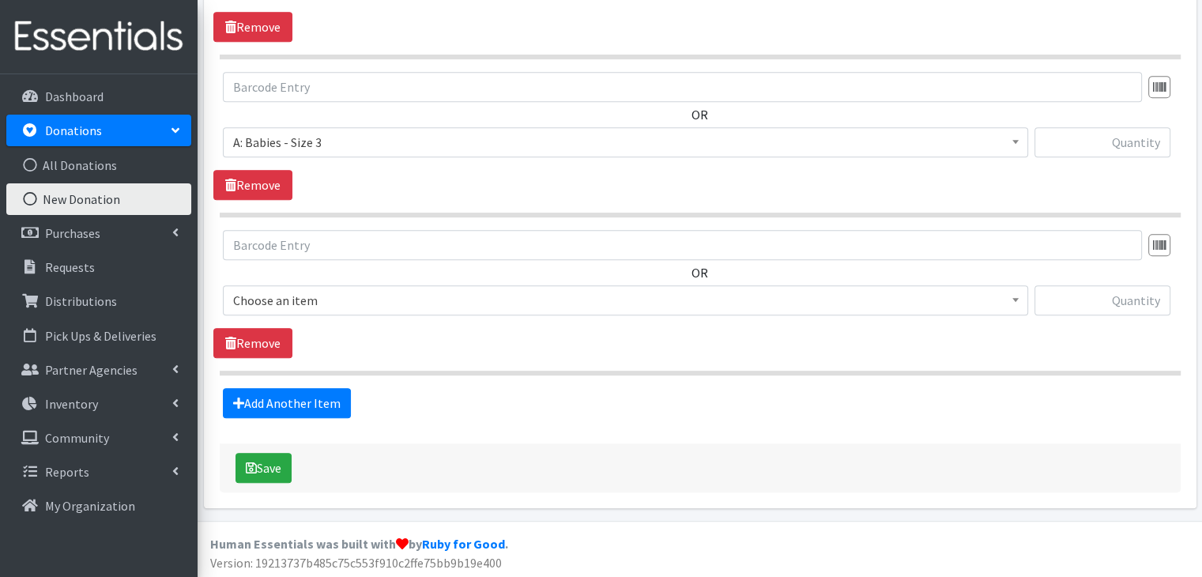
click at [338, 295] on span "Choose an item" at bounding box center [625, 300] width 784 height 22
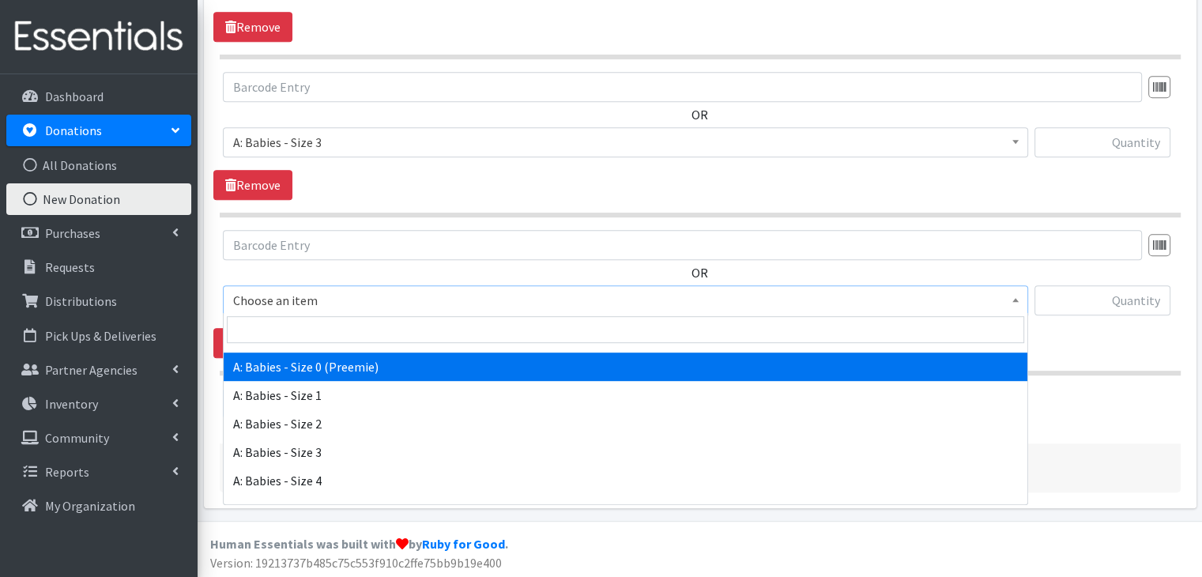
scroll to position [158, 0]
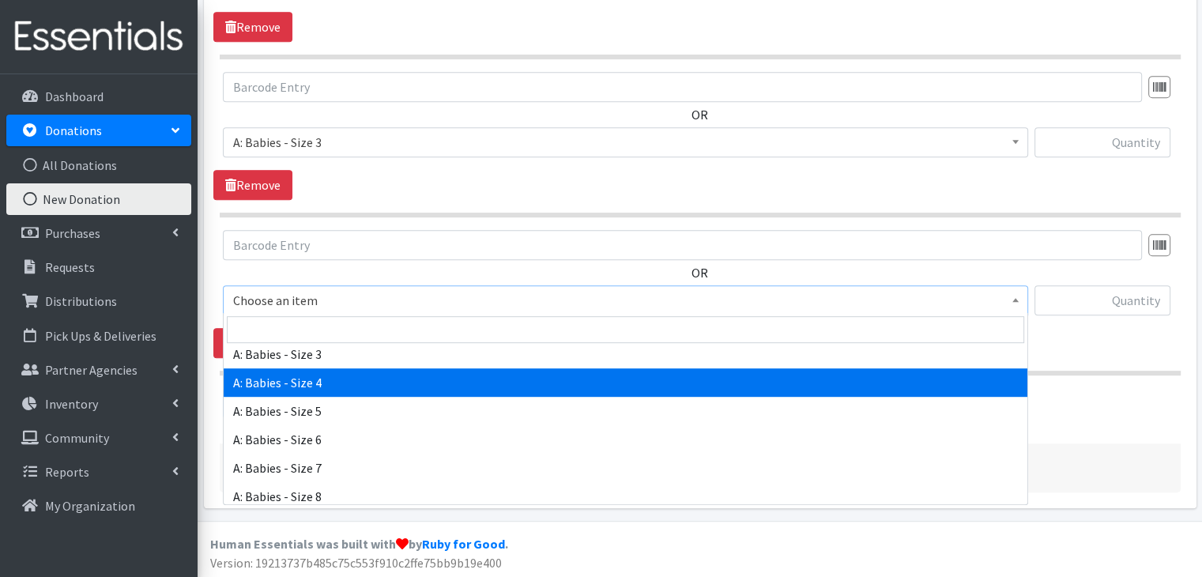
select select "5614"
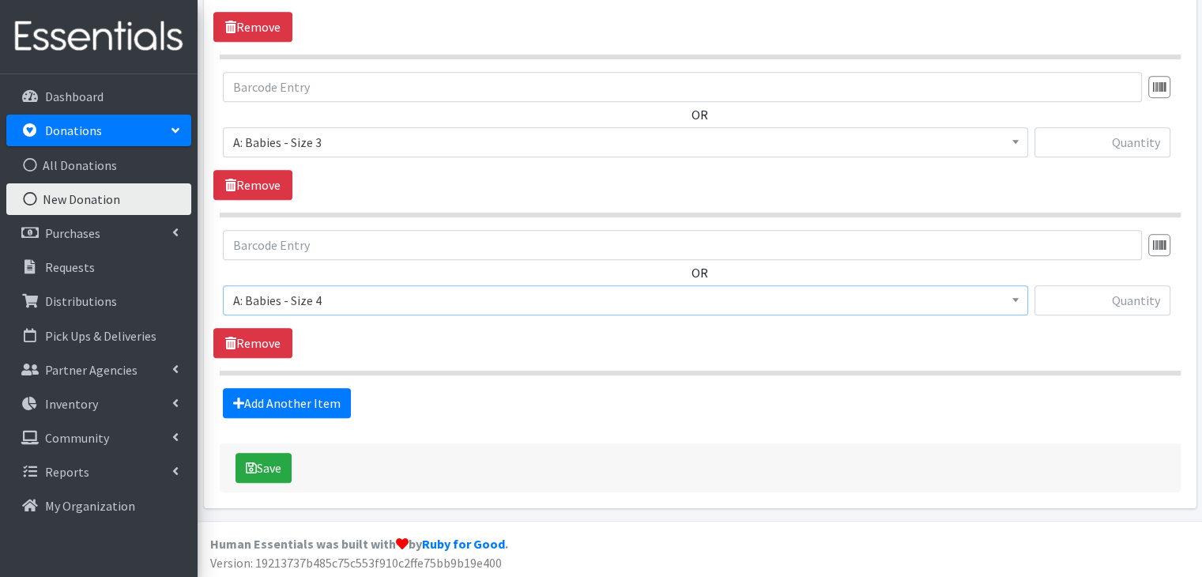
click at [404, 340] on div "OR Choose an item A: Babies - Size 01 (newborn) A: Babies - Size 0 (Preemie) A:…" at bounding box center [699, 294] width 972 height 128
click at [324, 405] on link "Add Another Item" at bounding box center [287, 403] width 128 height 30
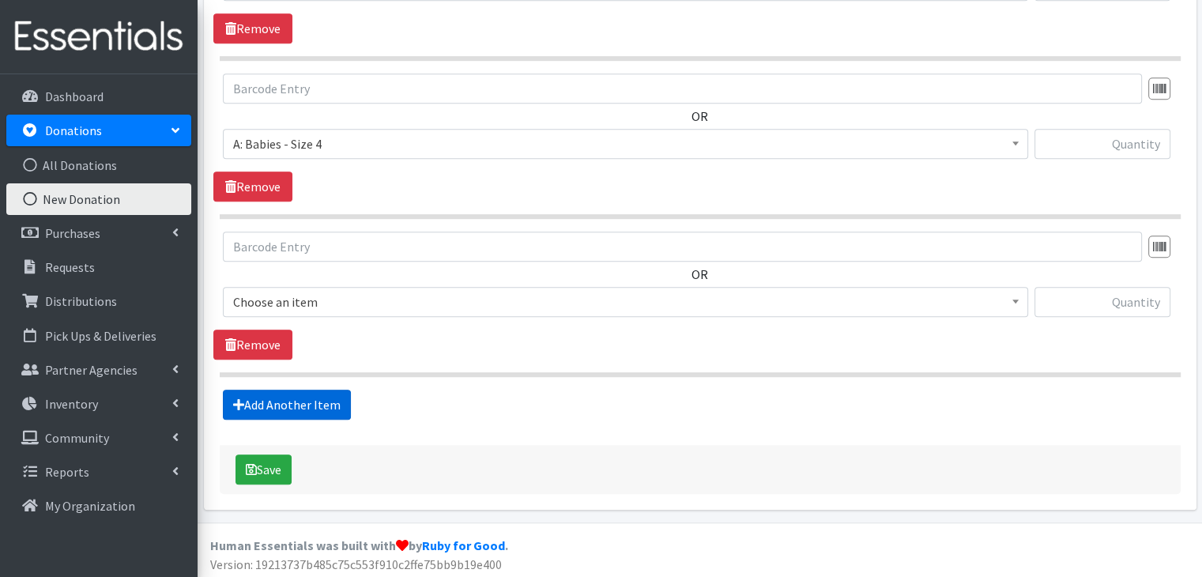
scroll to position [981, 0]
click at [408, 303] on span "Choose an item" at bounding box center [625, 301] width 784 height 22
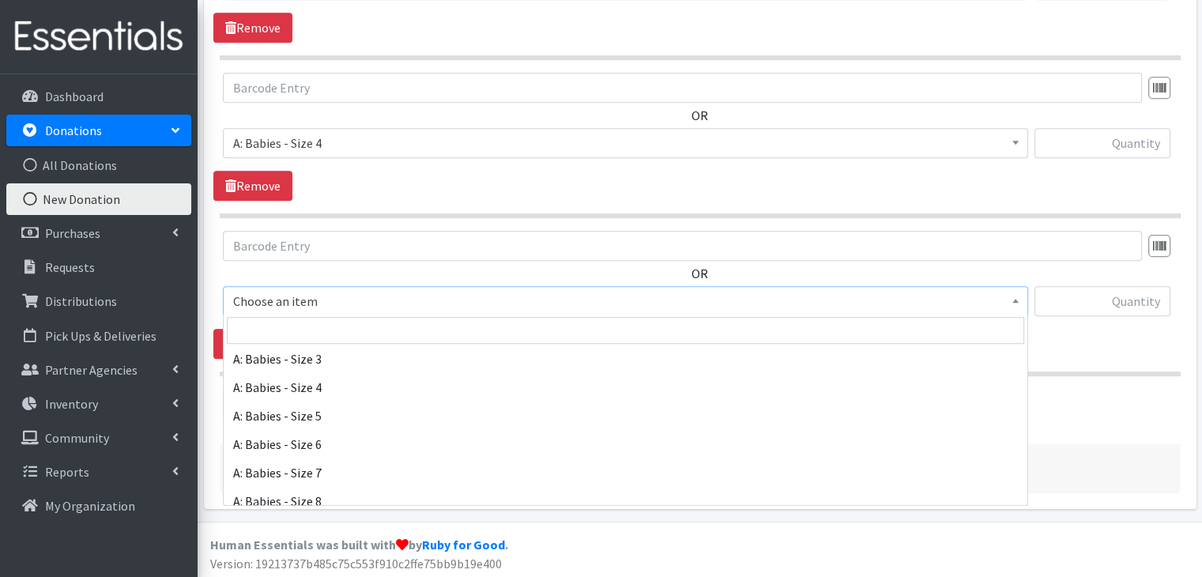
scroll to position [158, 0]
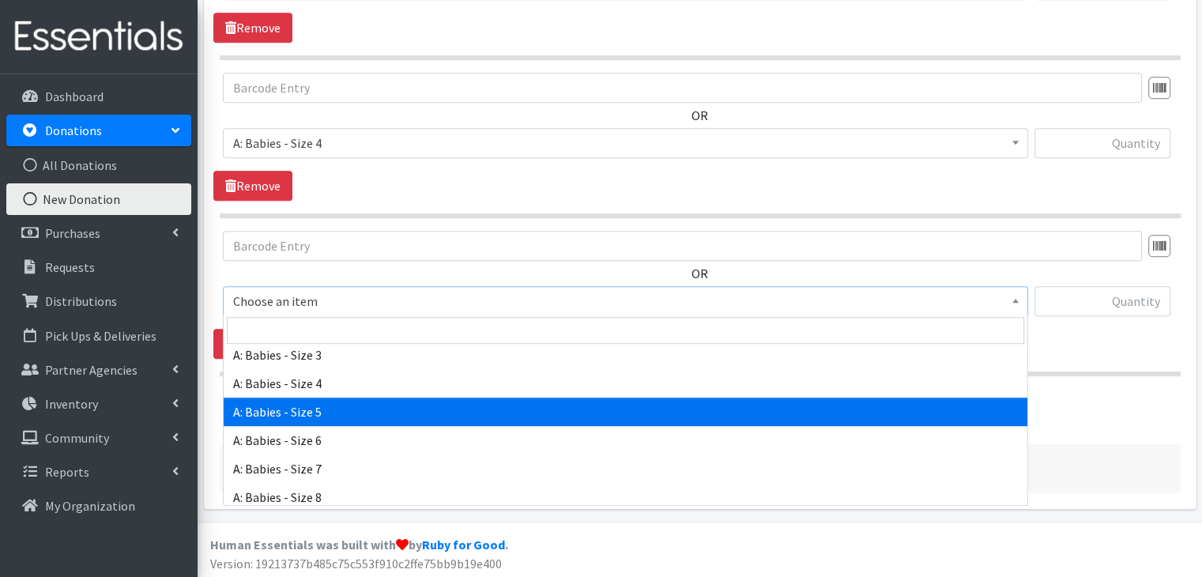
select select "5616"
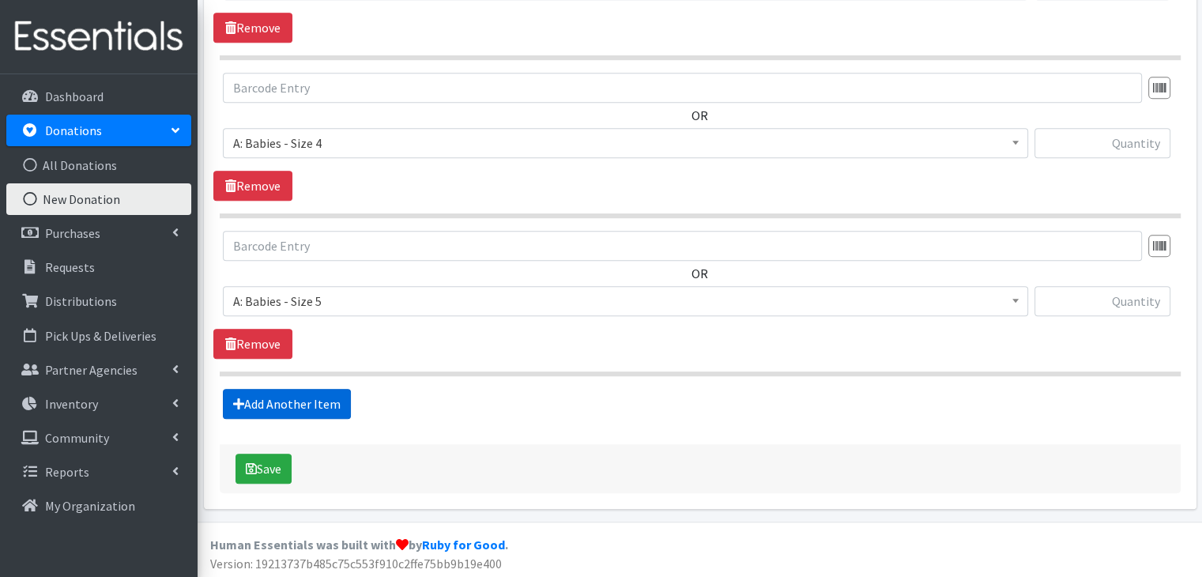
click at [288, 404] on link "Add Another Item" at bounding box center [287, 404] width 128 height 30
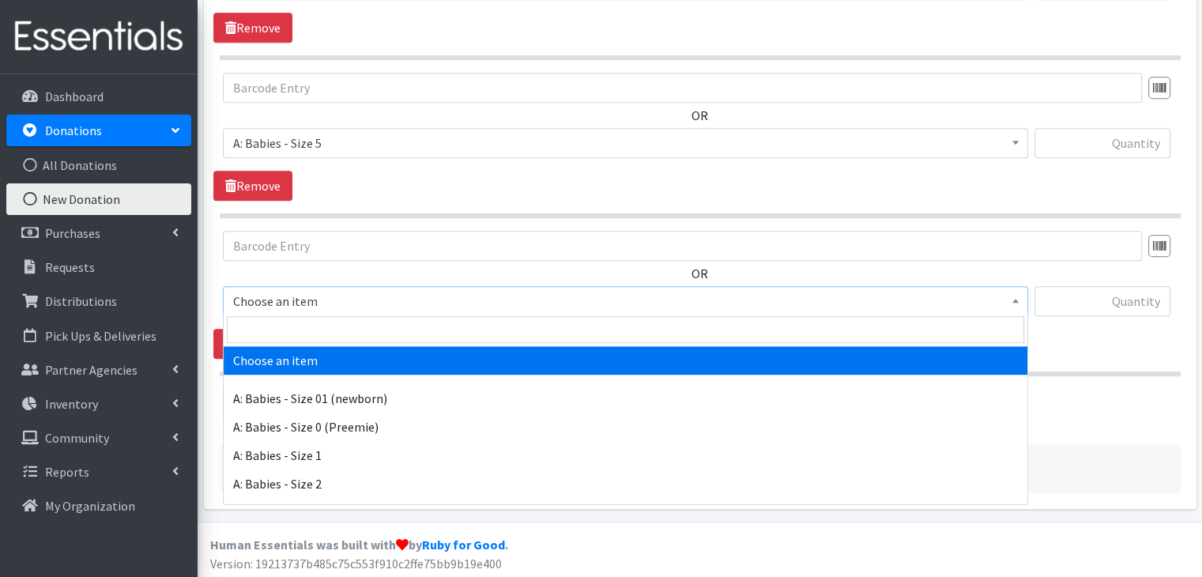
click at [352, 297] on span "Choose an item" at bounding box center [625, 301] width 784 height 22
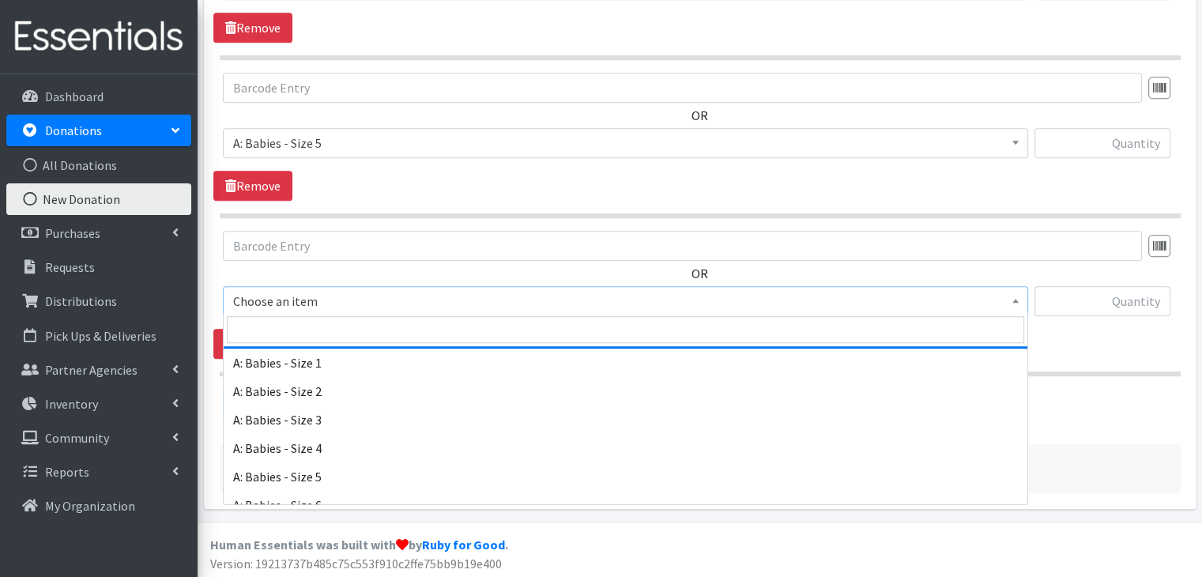
scroll to position [158, 0]
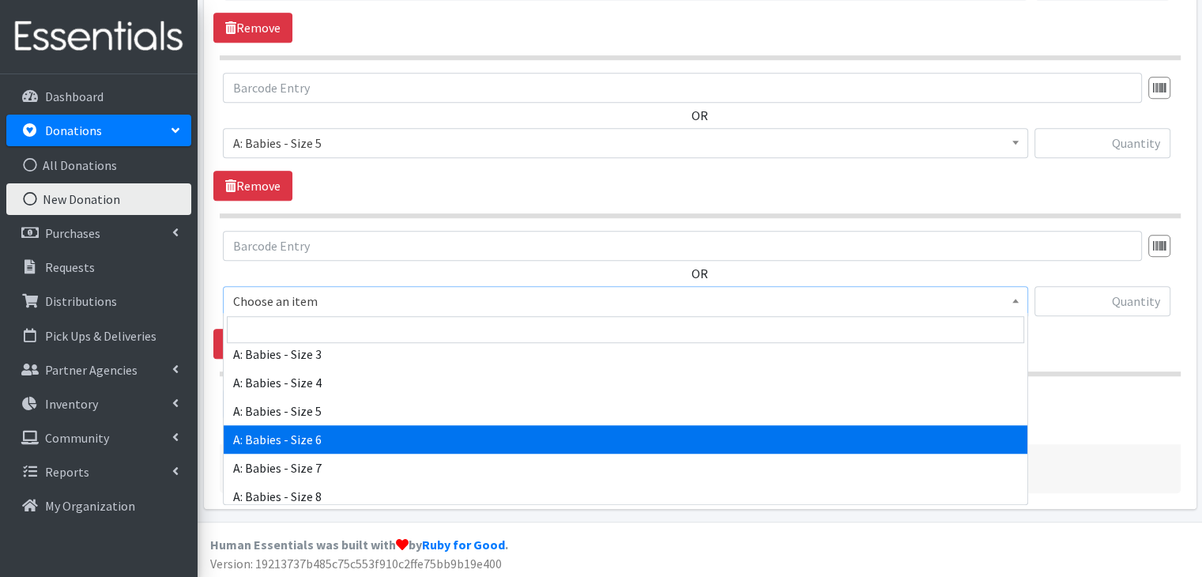
select select "5617"
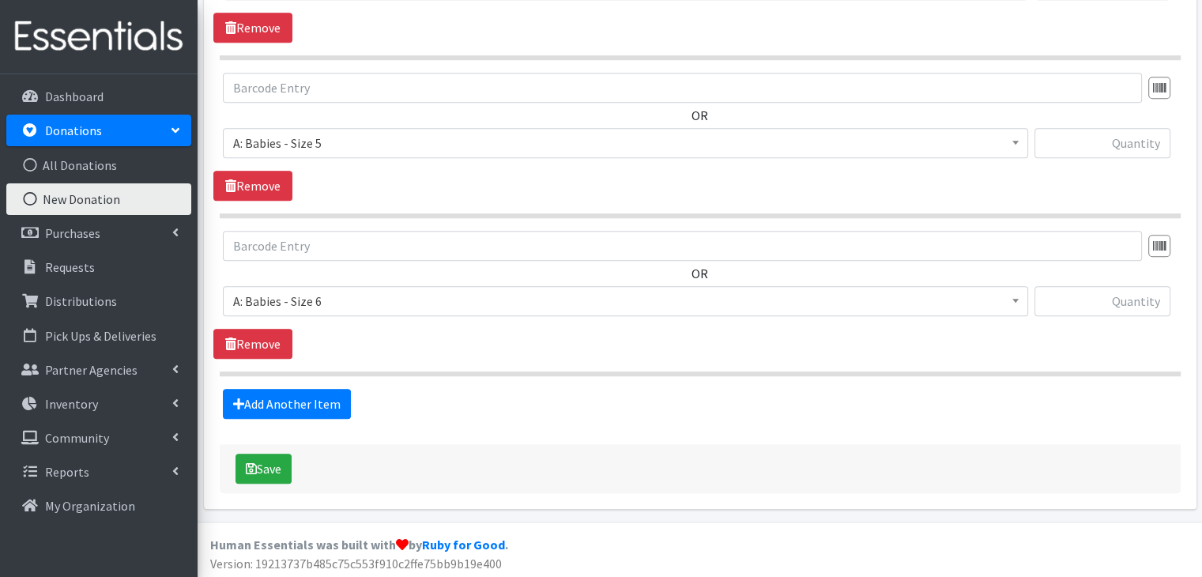
click at [424, 327] on div "OR Choose an item A: Babies - Size 01 (newborn) A: Babies - Size 0 (Preemie) A:…" at bounding box center [699, 295] width 972 height 128
click at [324, 397] on link "Add Another Item" at bounding box center [287, 404] width 128 height 30
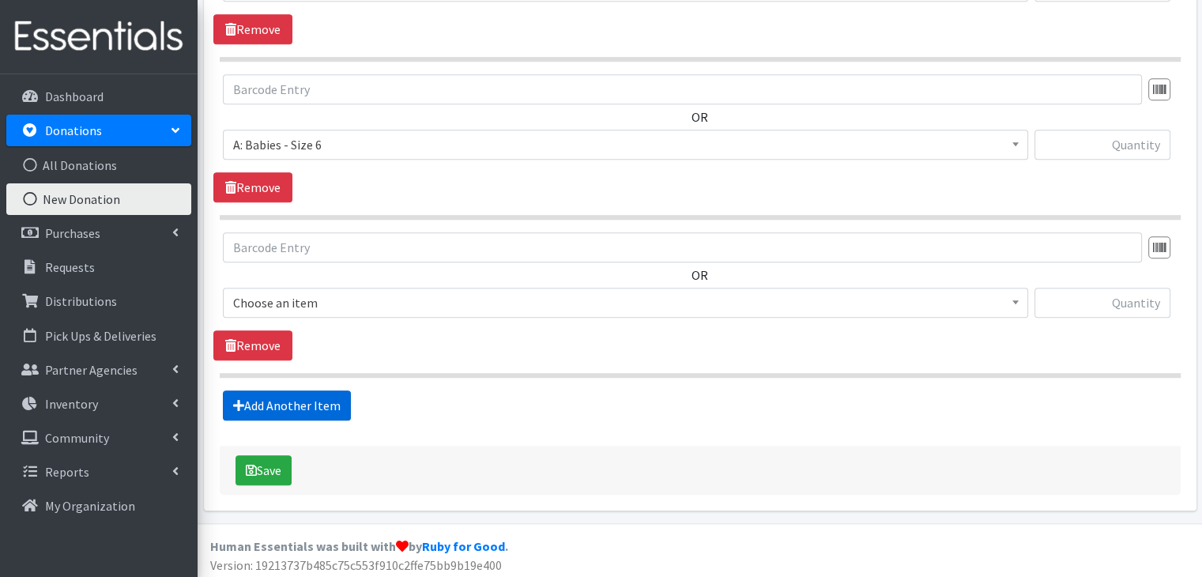
scroll to position [1296, 0]
click at [395, 302] on span "Choose an item" at bounding box center [625, 302] width 784 height 22
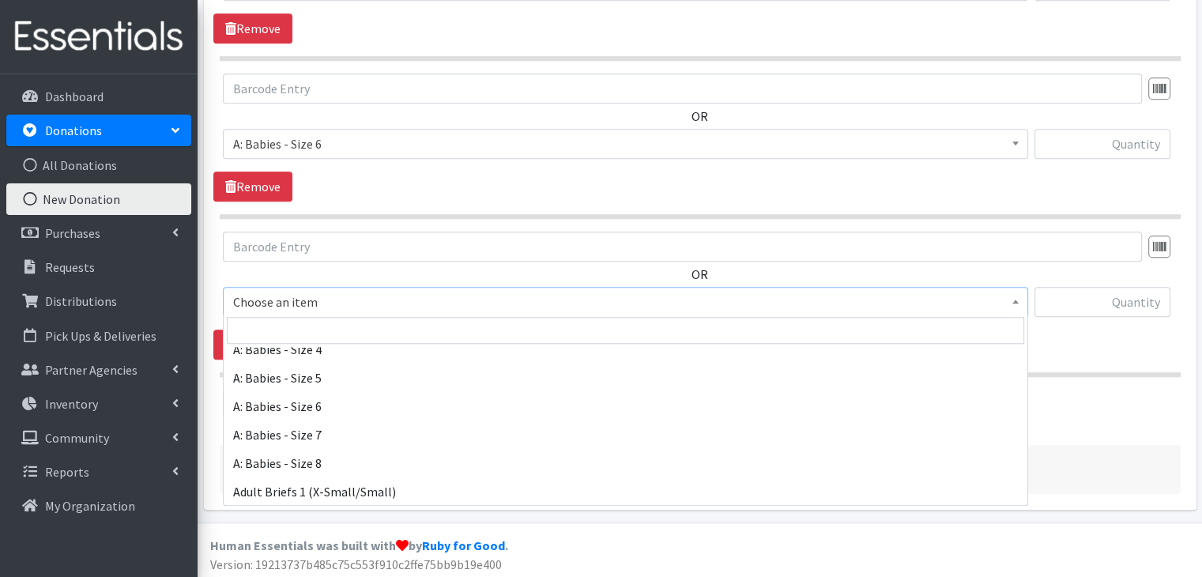
scroll to position [237, 0]
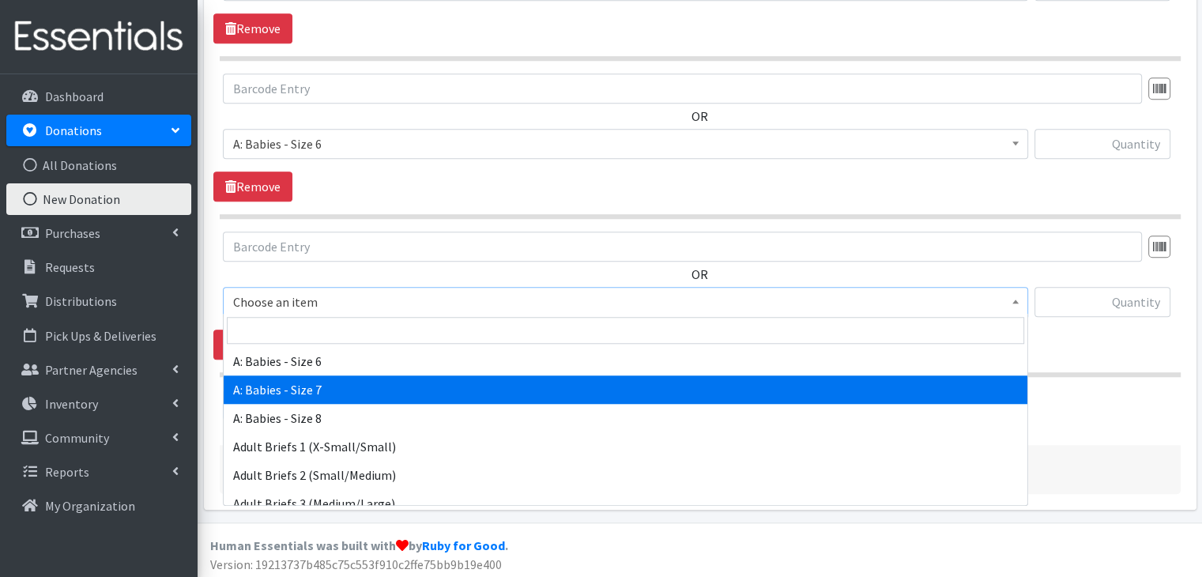
select select "8888"
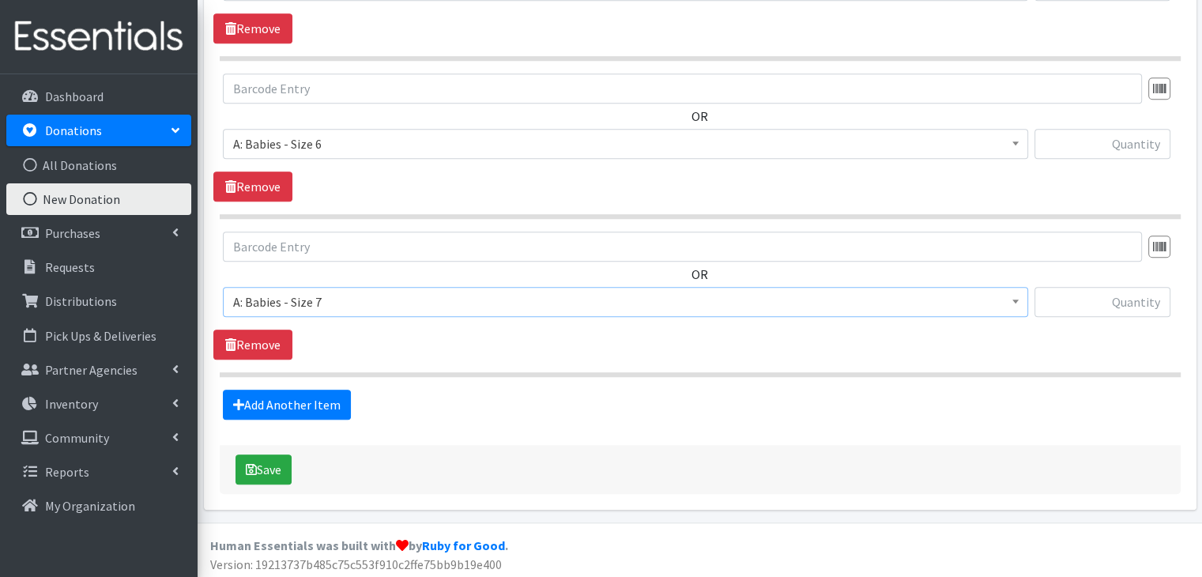
click at [430, 348] on div "OR Choose an item A: Babies - Size 01 (newborn) A: Babies - Size 0 (Preemie) A:…" at bounding box center [699, 295] width 972 height 128
click at [326, 402] on link "Add Another Item" at bounding box center [287, 404] width 128 height 30
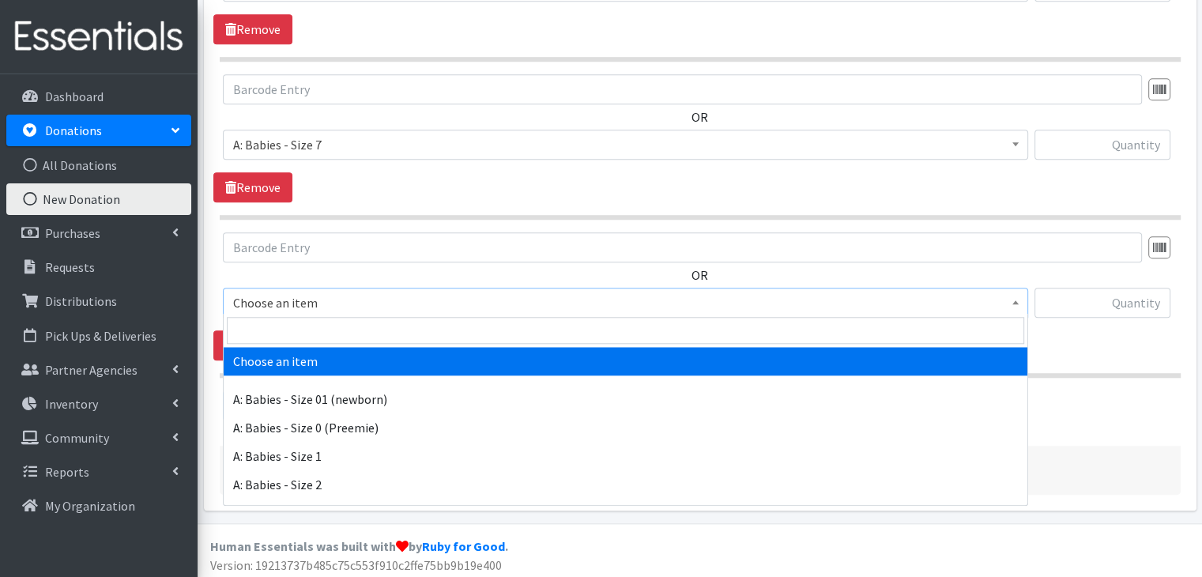
click at [354, 292] on span "Choose an item" at bounding box center [625, 303] width 784 height 22
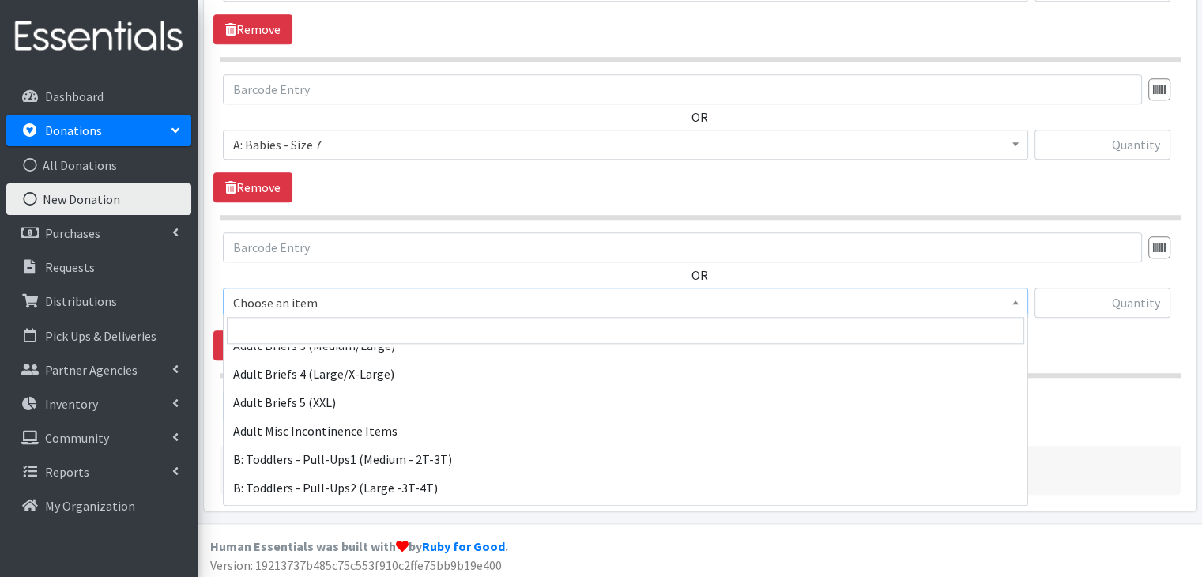
scroll to position [474, 0]
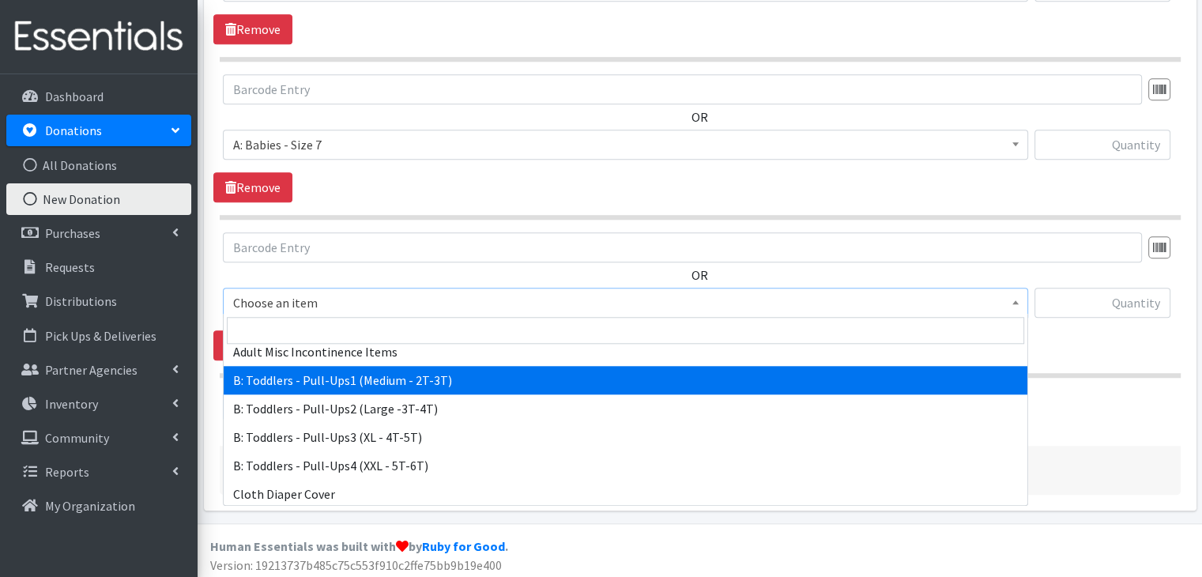
select select "5597"
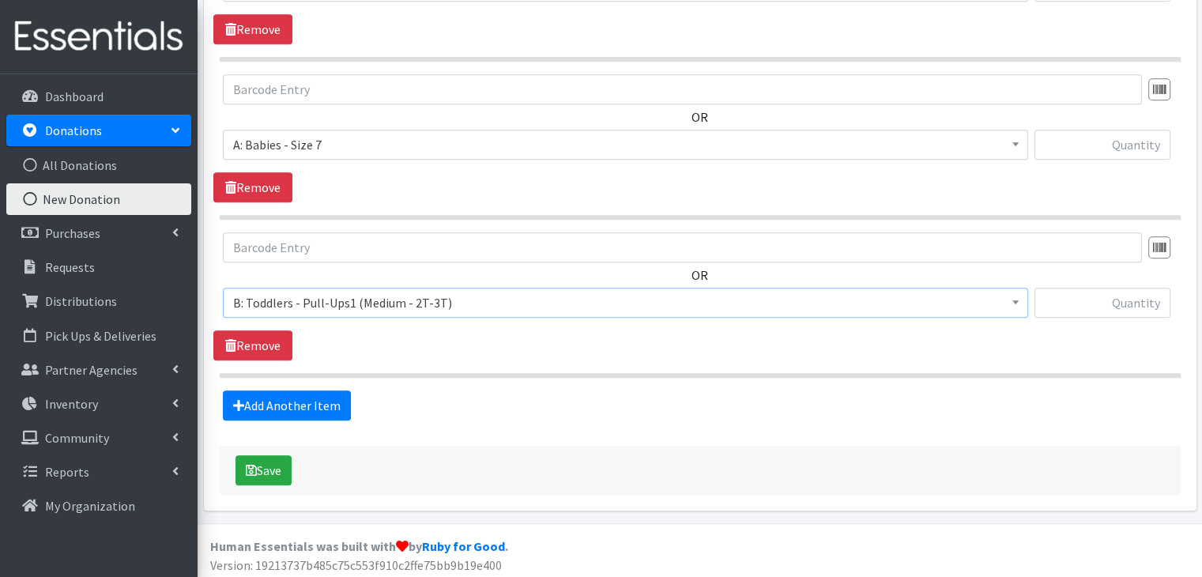
click at [389, 355] on div "OR Choose an item A: Babies - Size 01 (newborn) A: Babies - Size 0 (Preemie) A:…" at bounding box center [699, 296] width 972 height 128
click at [327, 394] on link "Add Another Item" at bounding box center [287, 405] width 128 height 30
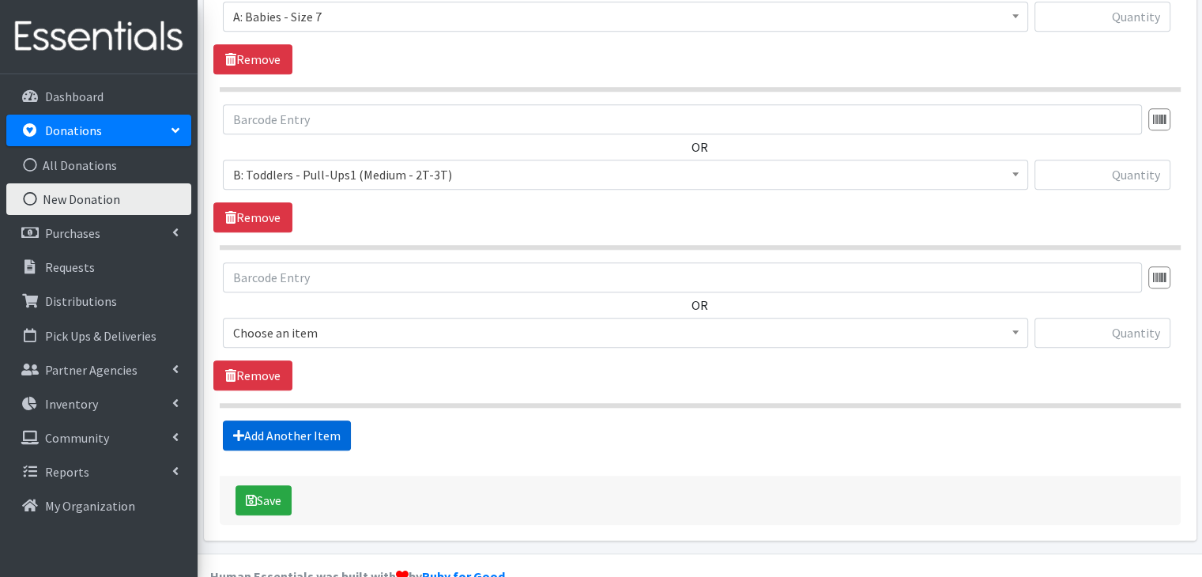
scroll to position [1612, 0]
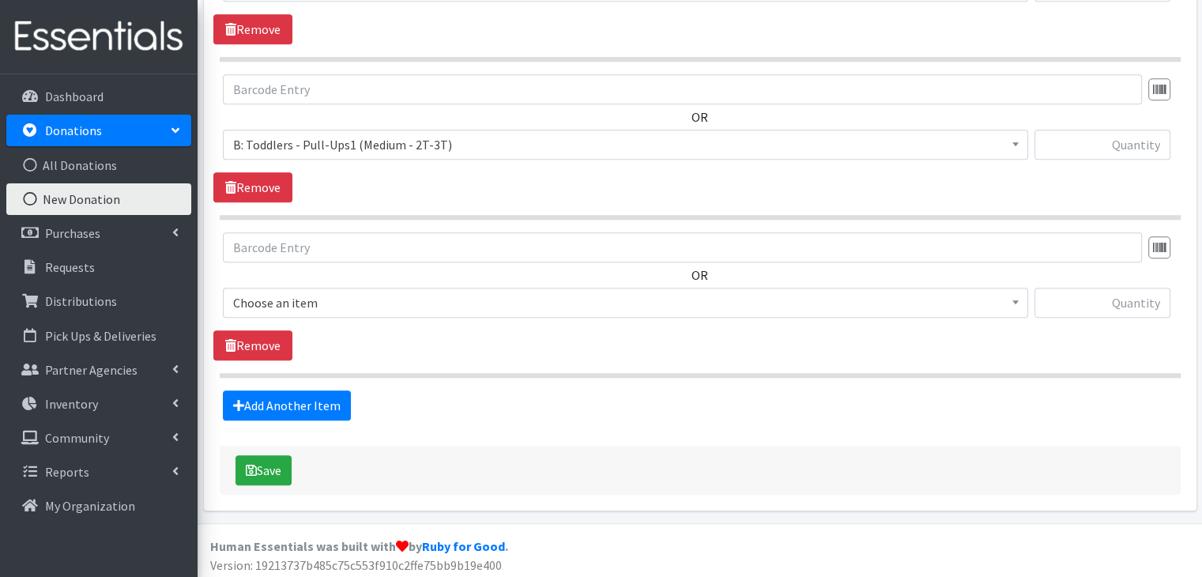
click at [363, 307] on span "Choose an item" at bounding box center [625, 303] width 784 height 22
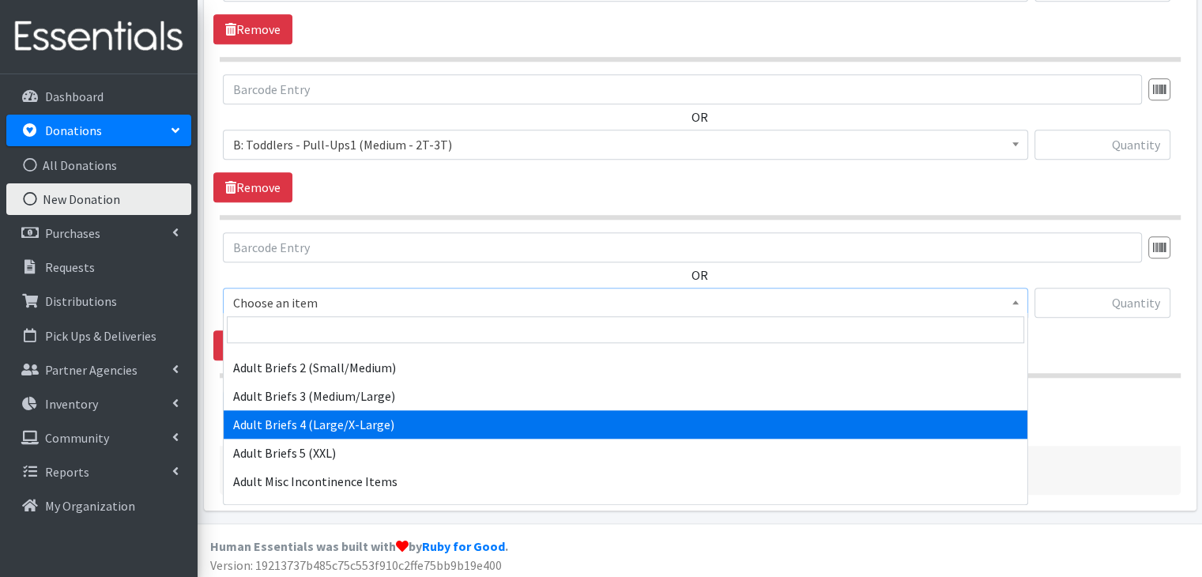
scroll to position [395, 0]
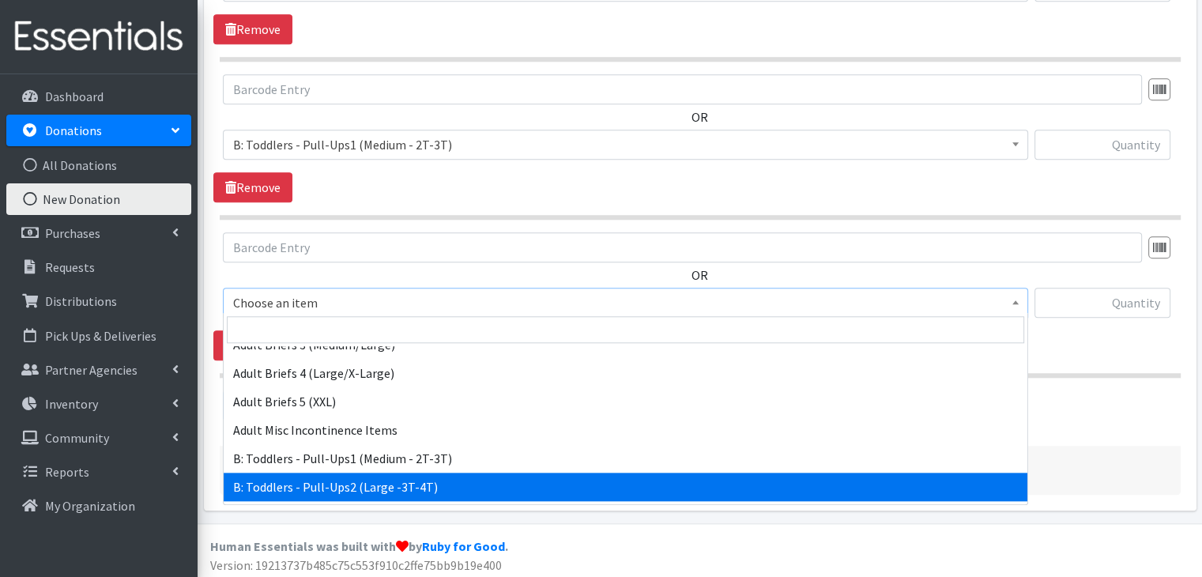
select select "5598"
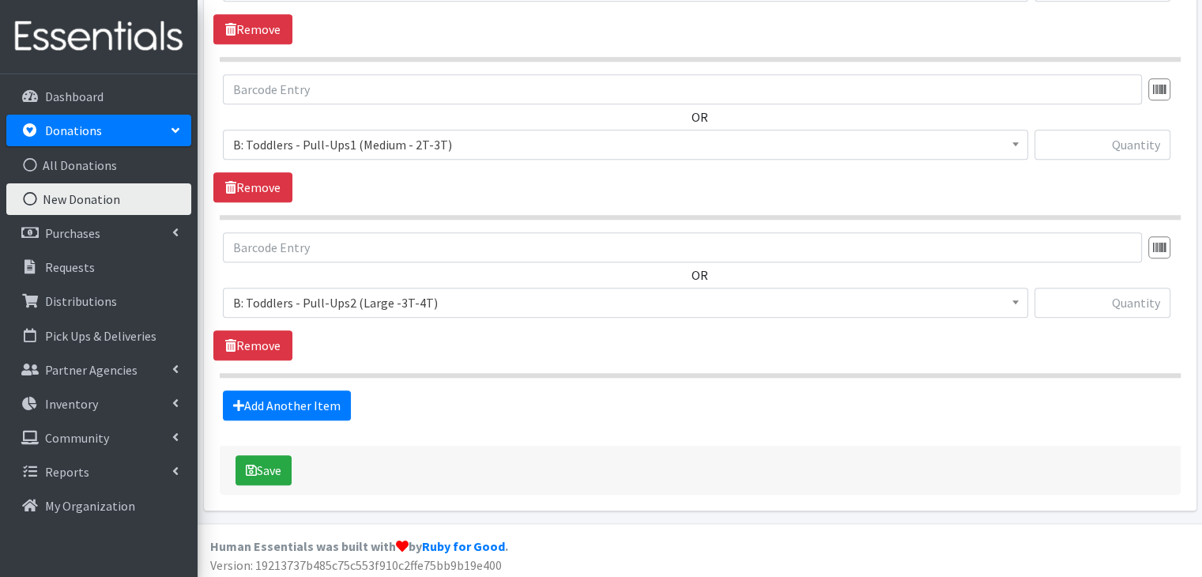
click at [450, 359] on section "OR Choose an item A: Babies - Size 01 (newborn) A: Babies - Size 0 (Preemie) A:…" at bounding box center [700, 304] width 961 height 145
click at [326, 398] on link "Add Another Item" at bounding box center [287, 405] width 128 height 30
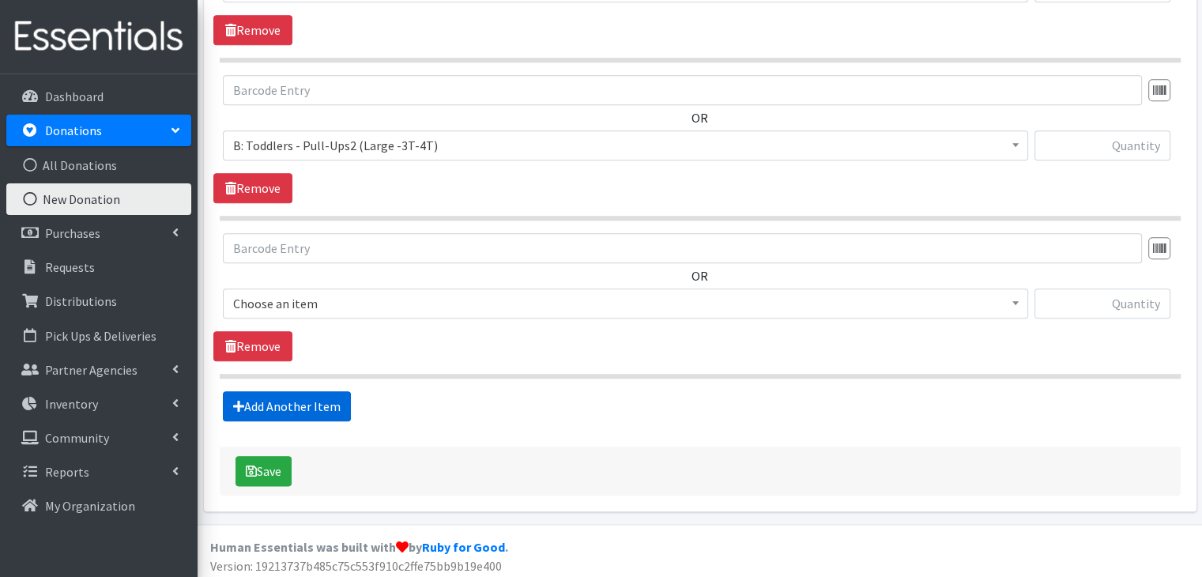
scroll to position [1770, 0]
click at [401, 298] on span "Choose an item" at bounding box center [625, 303] width 784 height 22
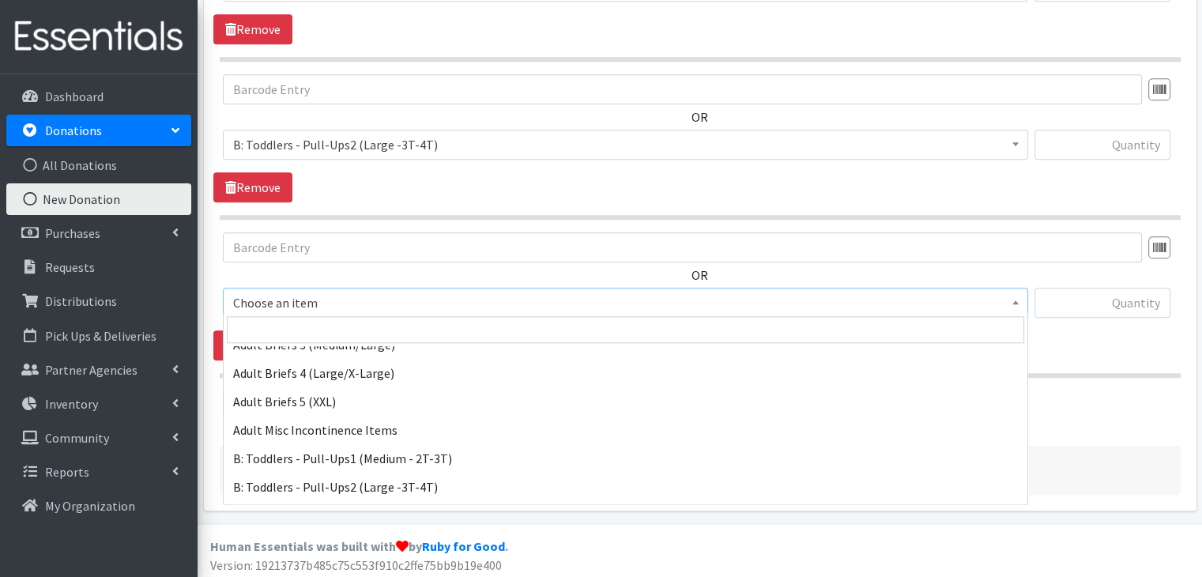
scroll to position [474, 0]
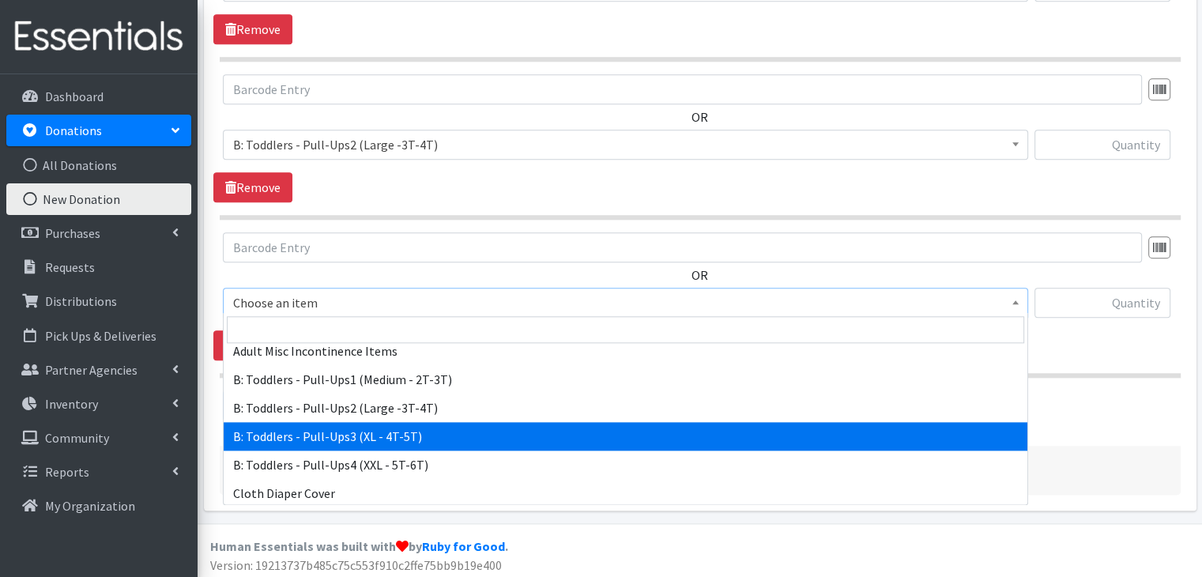
select select "5599"
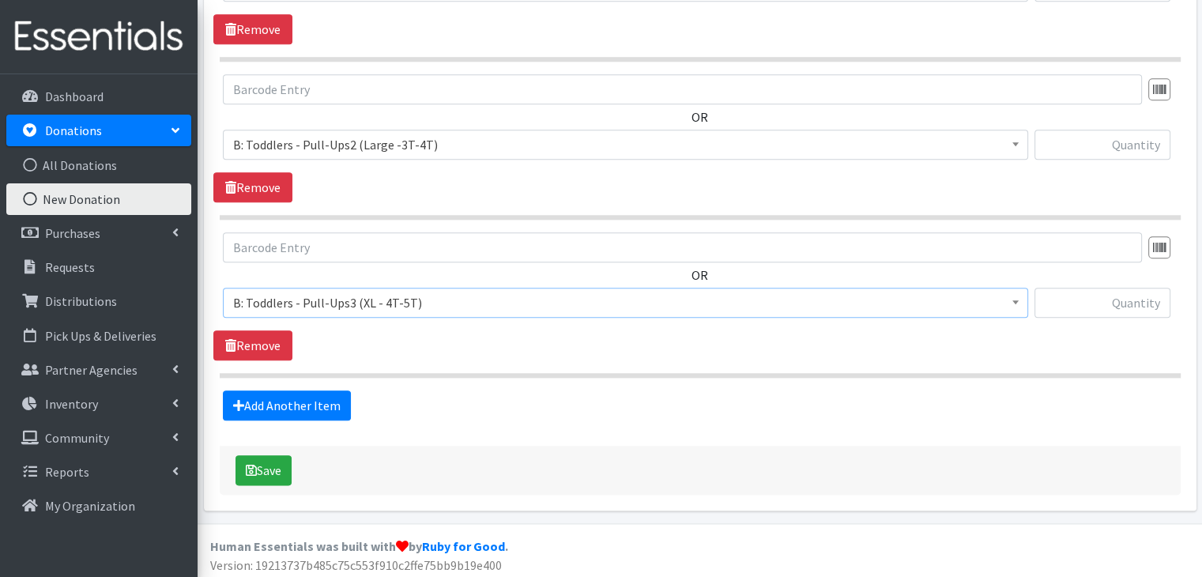
click at [457, 340] on div "OR Choose an item A: Babies - Size 01 (newborn) A: Babies - Size 0 (Preemie) A:…" at bounding box center [699, 296] width 972 height 128
click at [305, 397] on link "Add Another Item" at bounding box center [287, 405] width 128 height 30
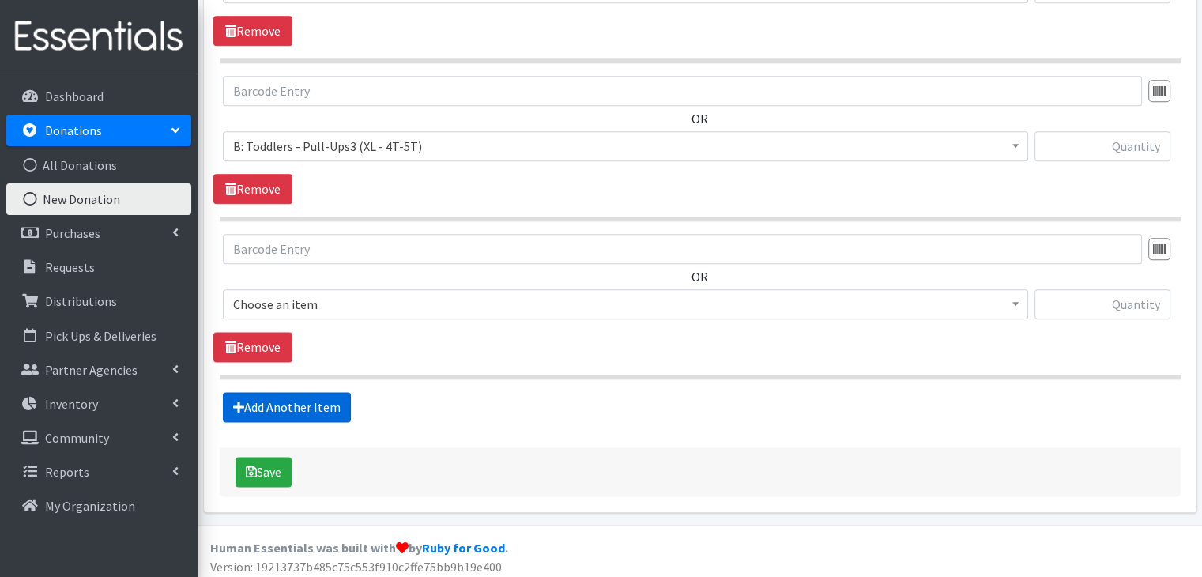
scroll to position [1927, 0]
click at [386, 303] on span "Choose an item" at bounding box center [625, 303] width 784 height 22
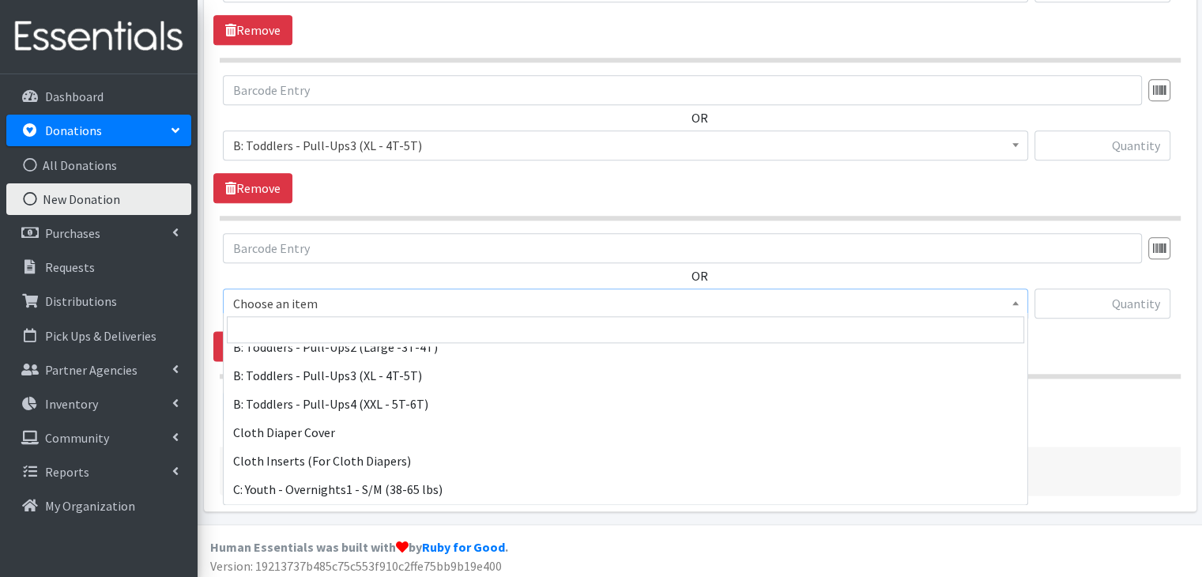
scroll to position [553, 0]
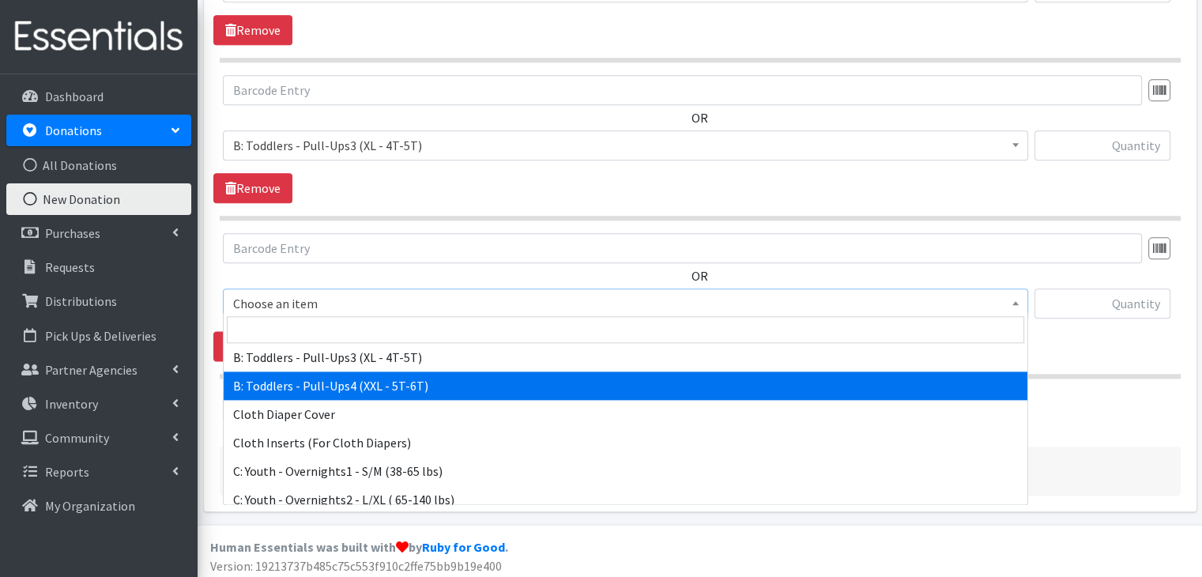
select select "14239"
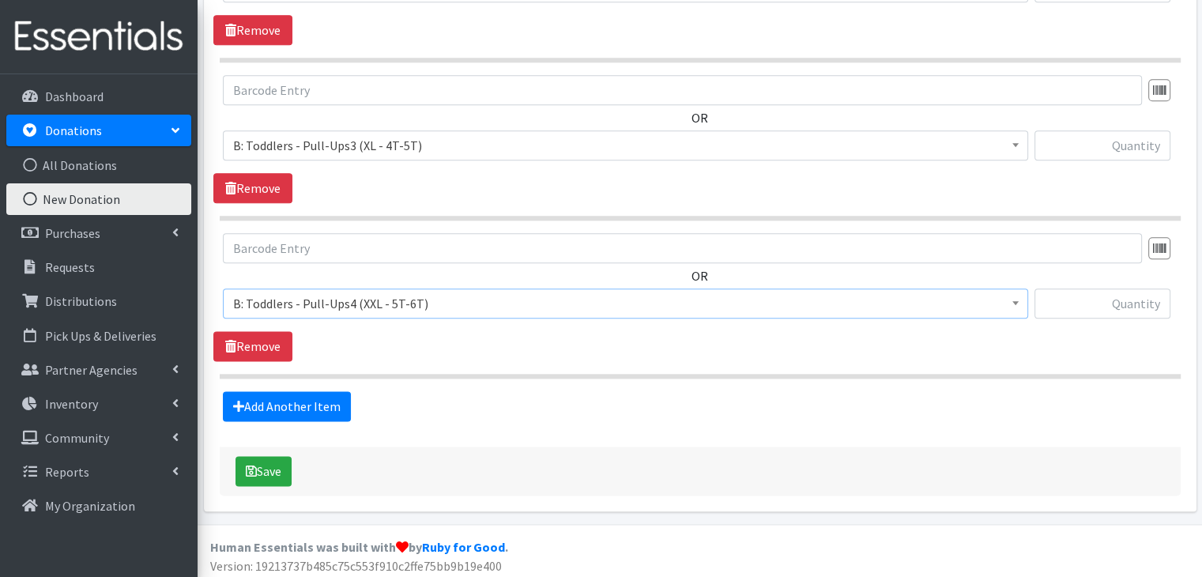
click at [446, 352] on div "OR Choose an item A: Babies - Size 01 (newborn) A: Babies - Size 0 (Preemie) A:…" at bounding box center [699, 297] width 972 height 128
click at [319, 404] on link "Add Another Item" at bounding box center [287, 406] width 128 height 30
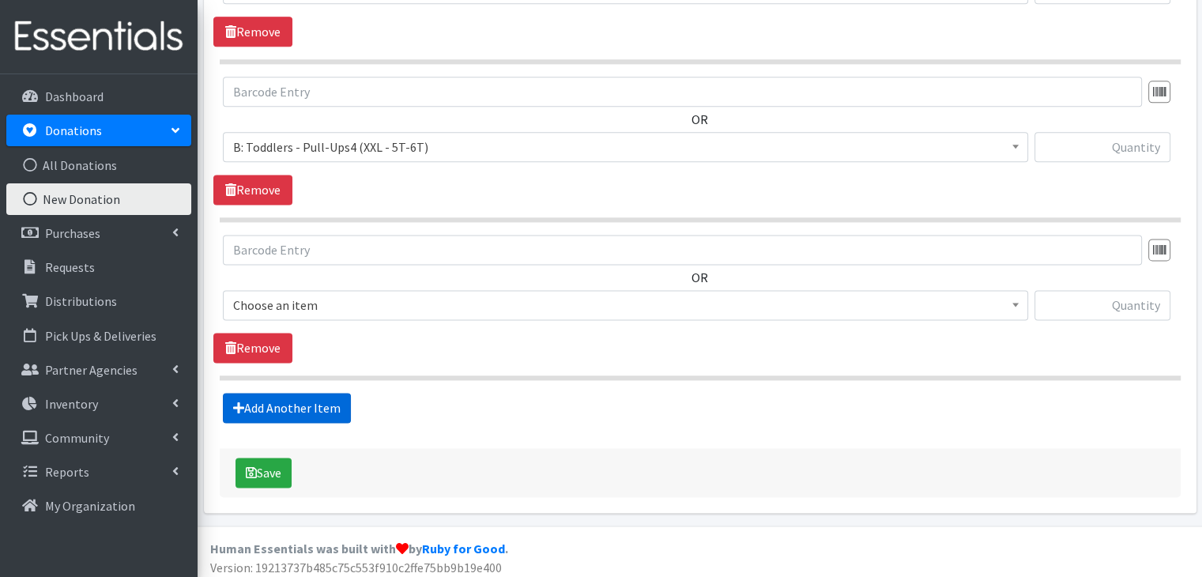
scroll to position [2084, 0]
click at [367, 298] on span "Choose an item" at bounding box center [625, 304] width 784 height 22
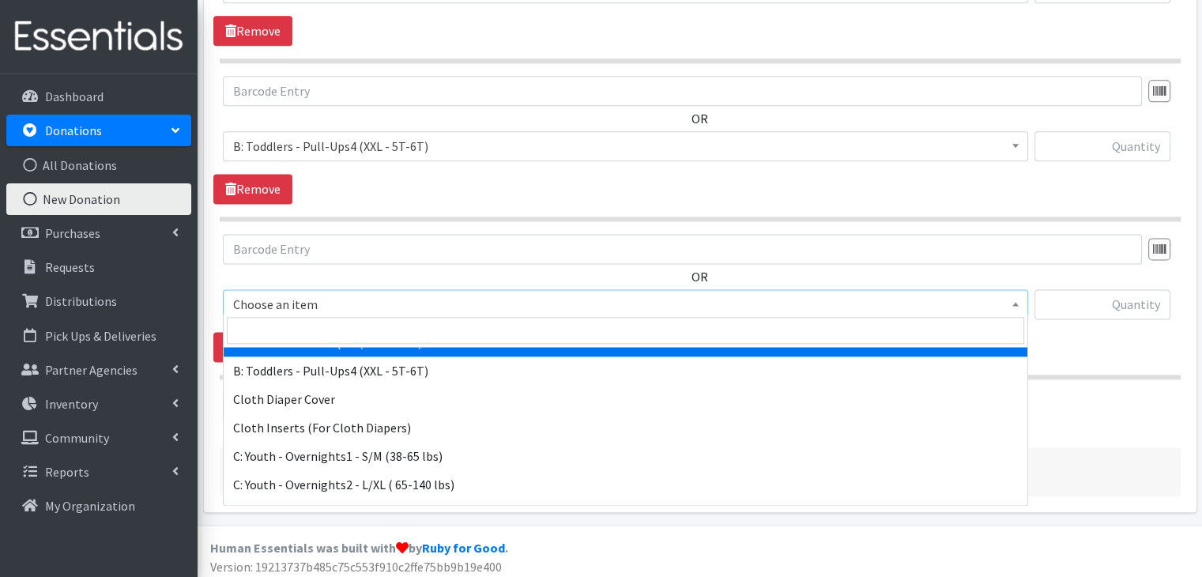
scroll to position [632, 0]
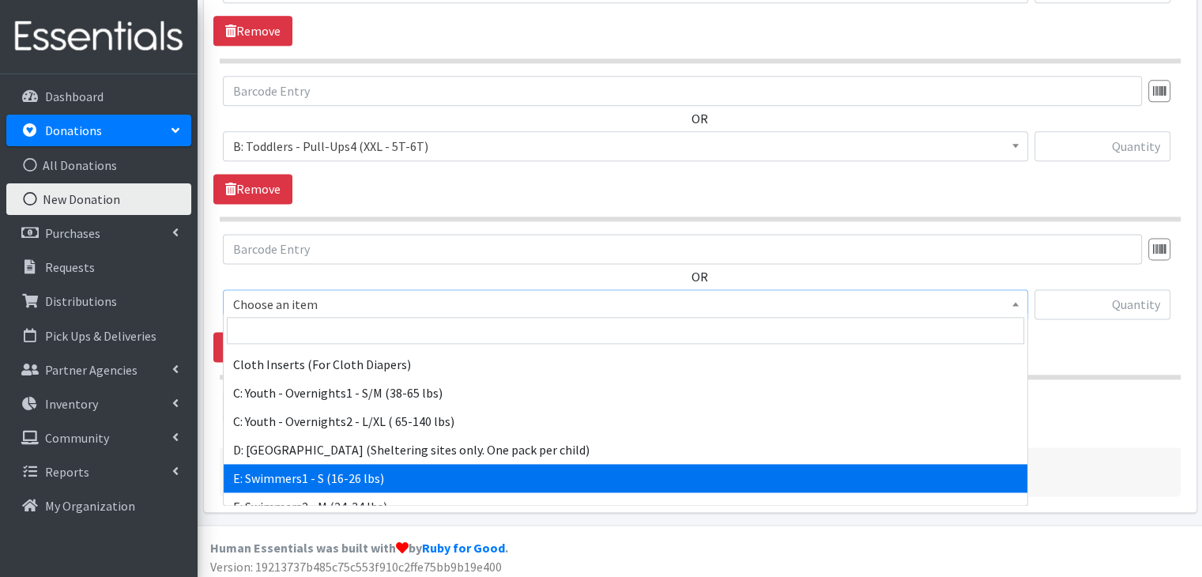
select select "5606"
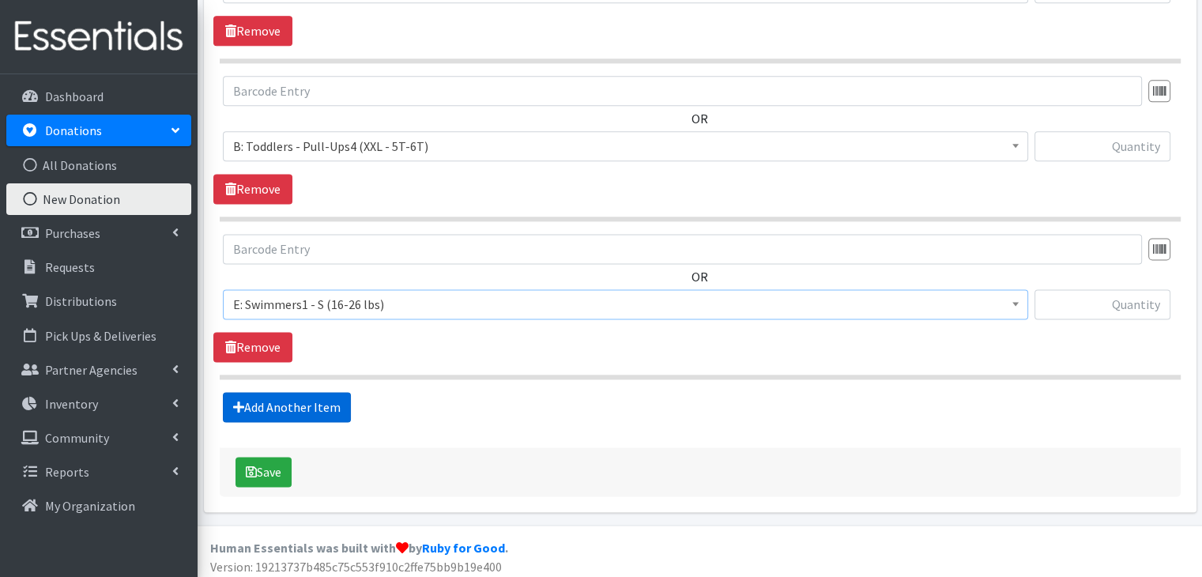
click at [318, 395] on link "Add Another Item" at bounding box center [287, 407] width 128 height 30
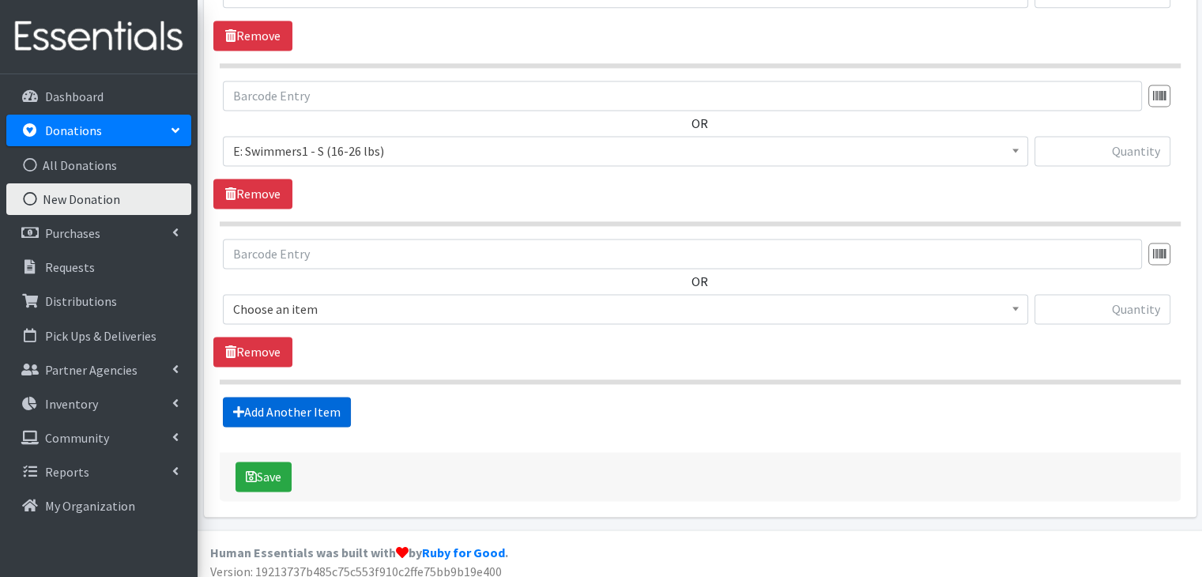
scroll to position [2241, 0]
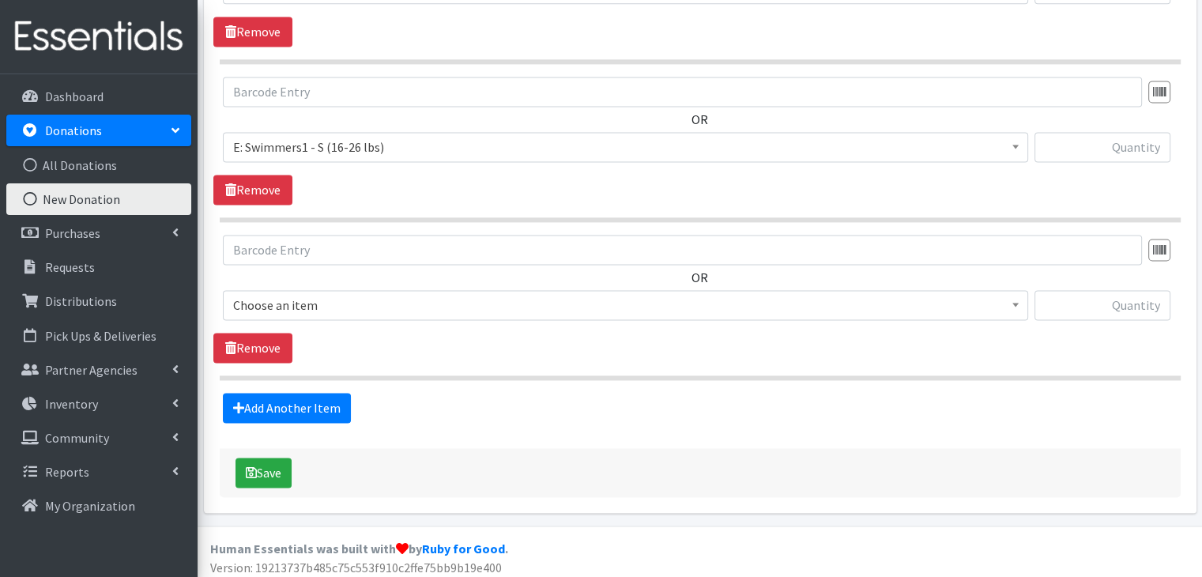
click at [376, 295] on span "Choose an item" at bounding box center [625, 305] width 784 height 22
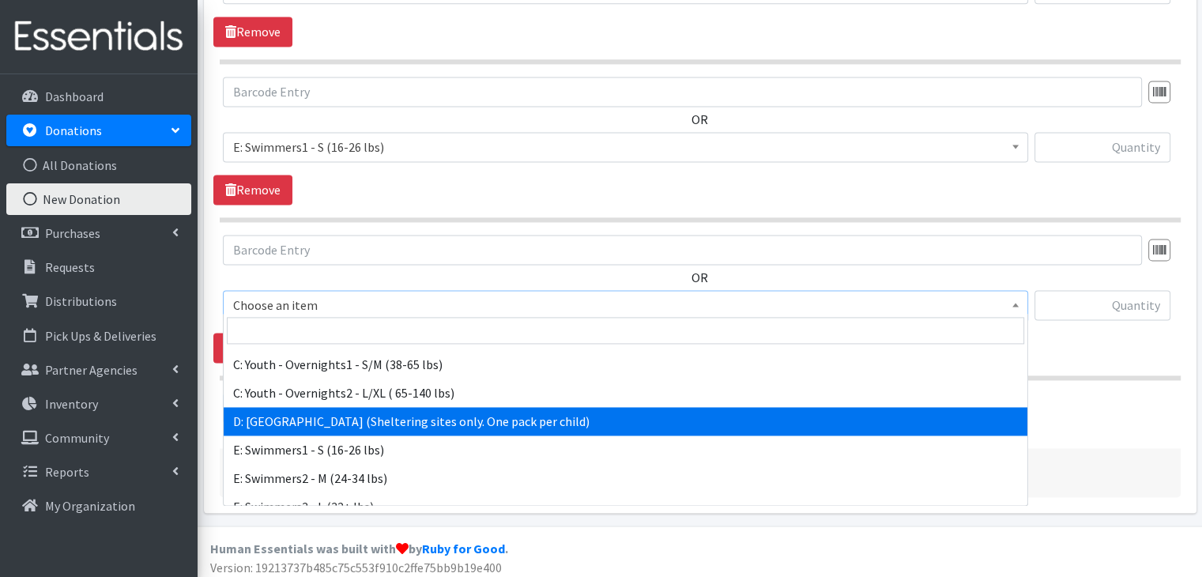
scroll to position [676, 0]
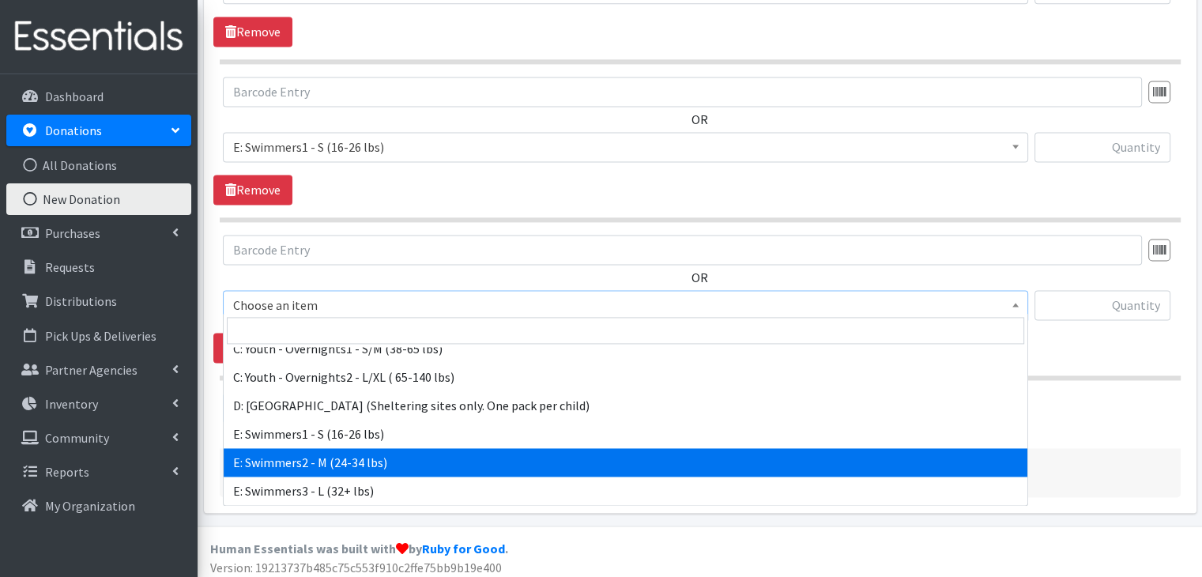
select select "8890"
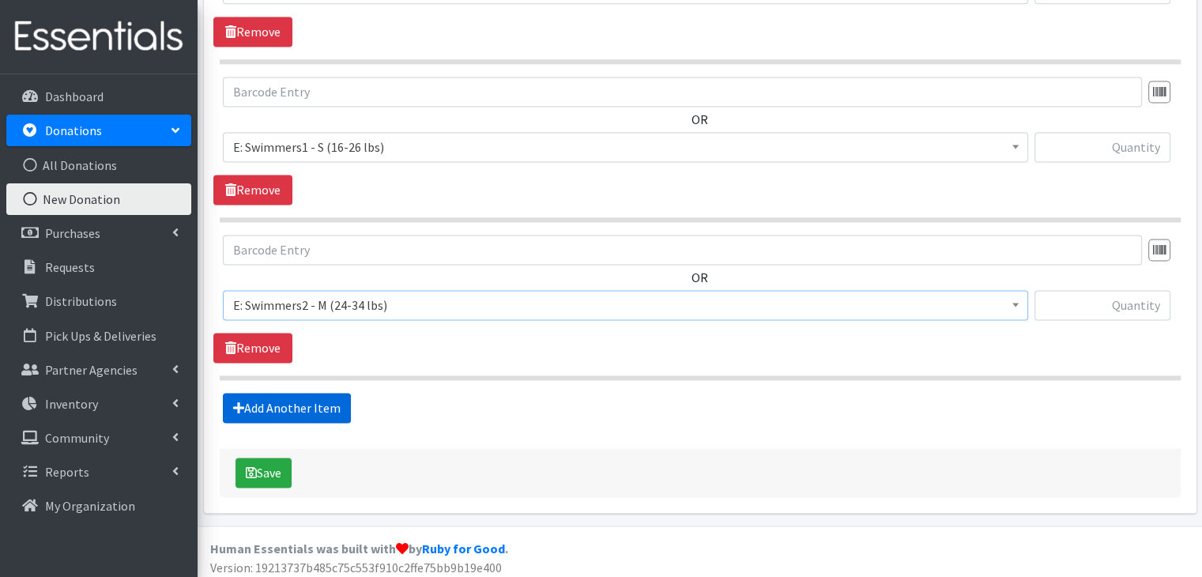
click at [314, 393] on link "Add Another Item" at bounding box center [287, 408] width 128 height 30
click at [334, 297] on span "Choose an item" at bounding box center [625, 305] width 784 height 22
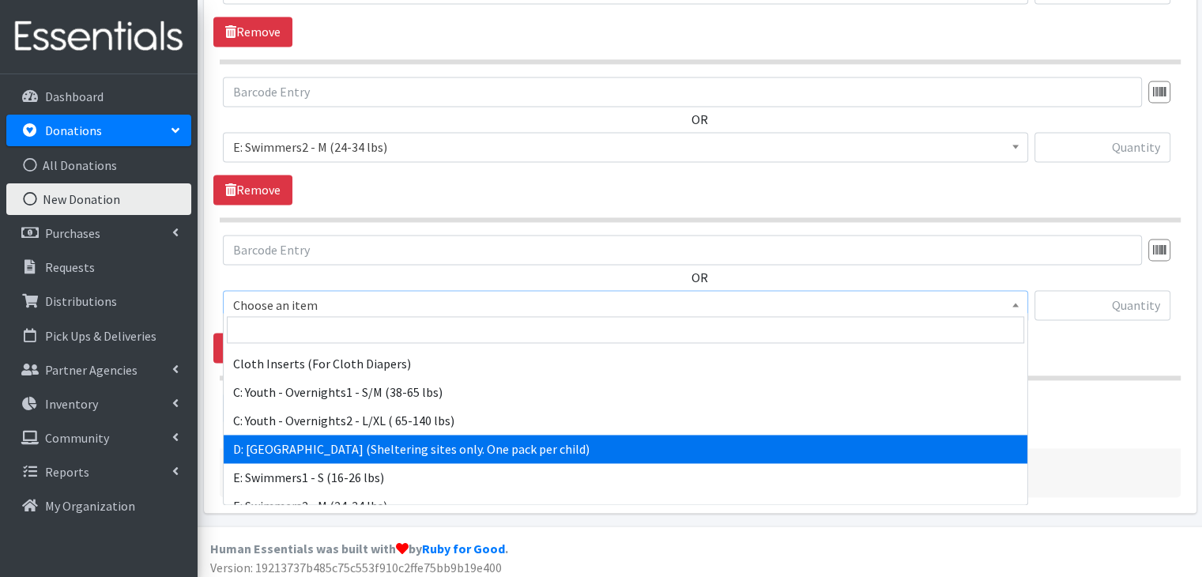
scroll to position [676, 0]
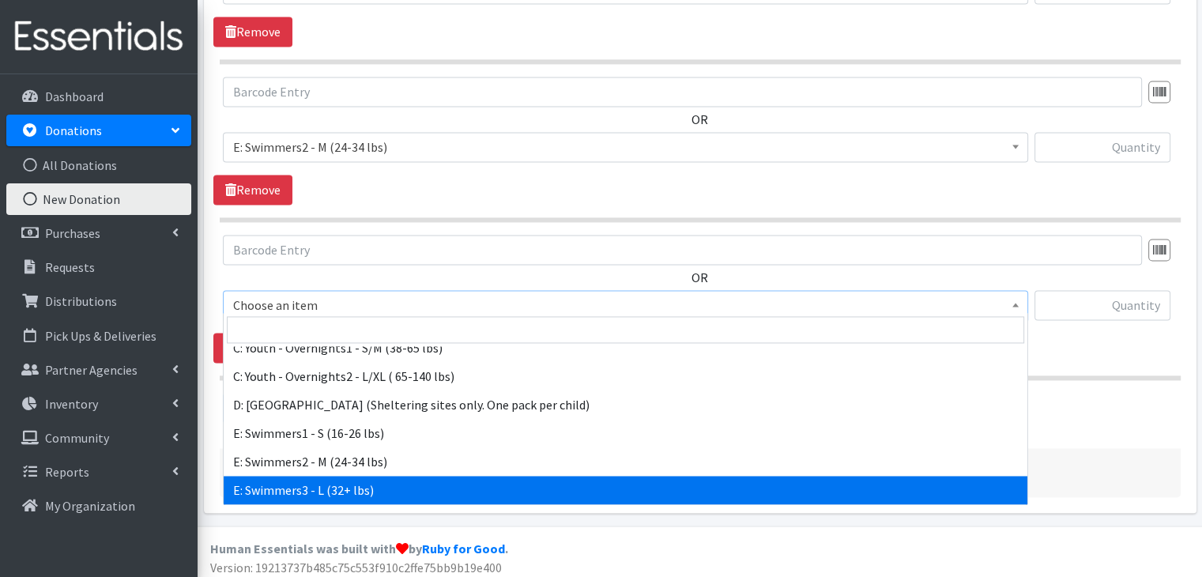
select select "8891"
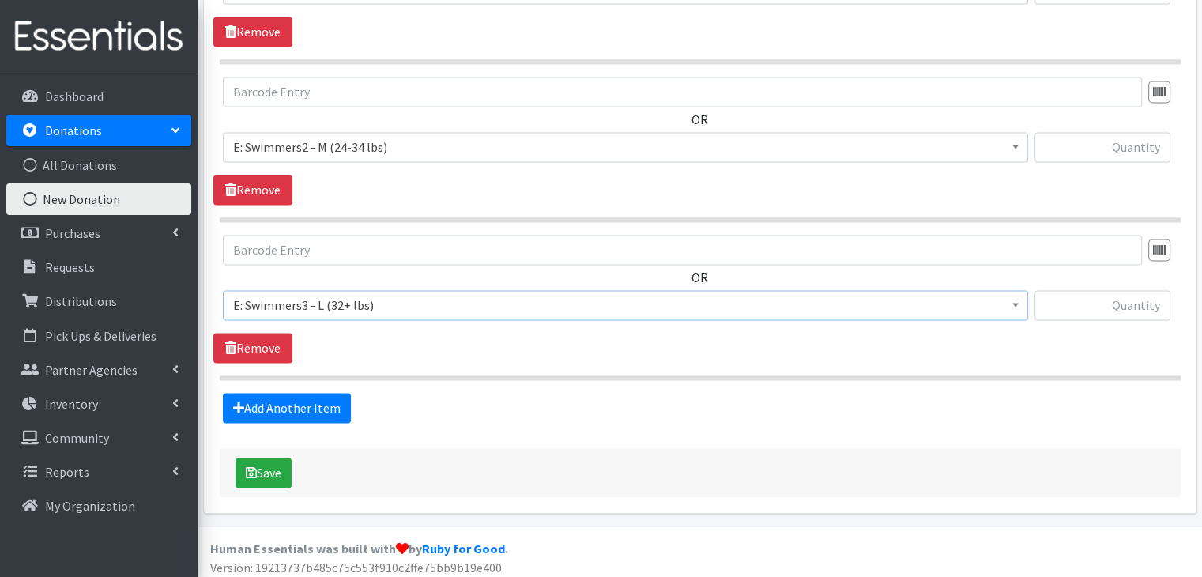
click at [852, 393] on div "Add Another Item" at bounding box center [699, 408] width 972 height 30
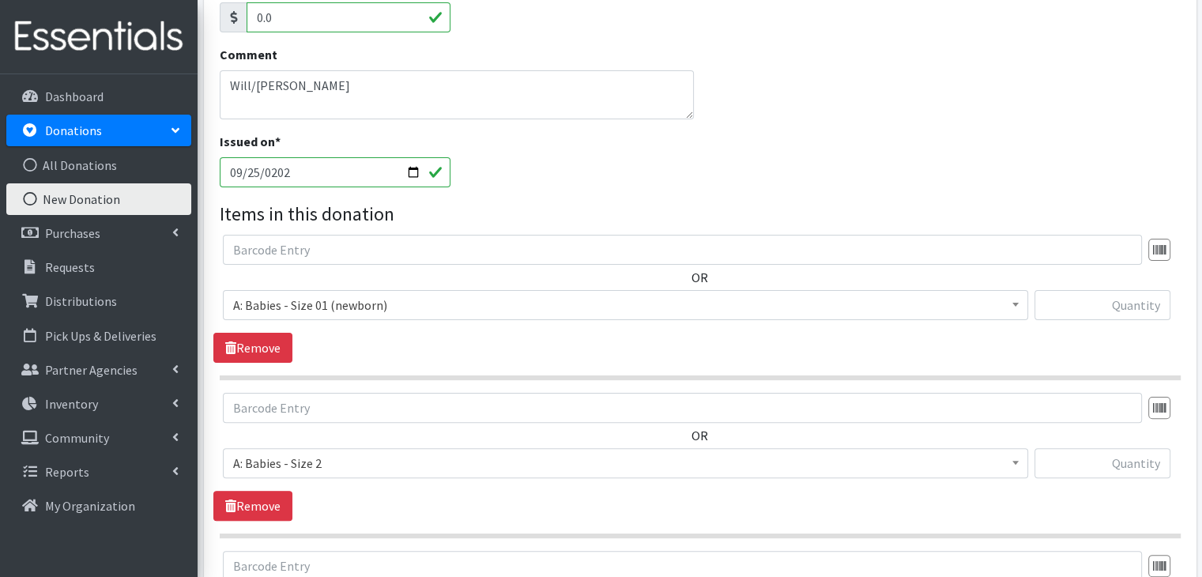
scroll to position [266, 0]
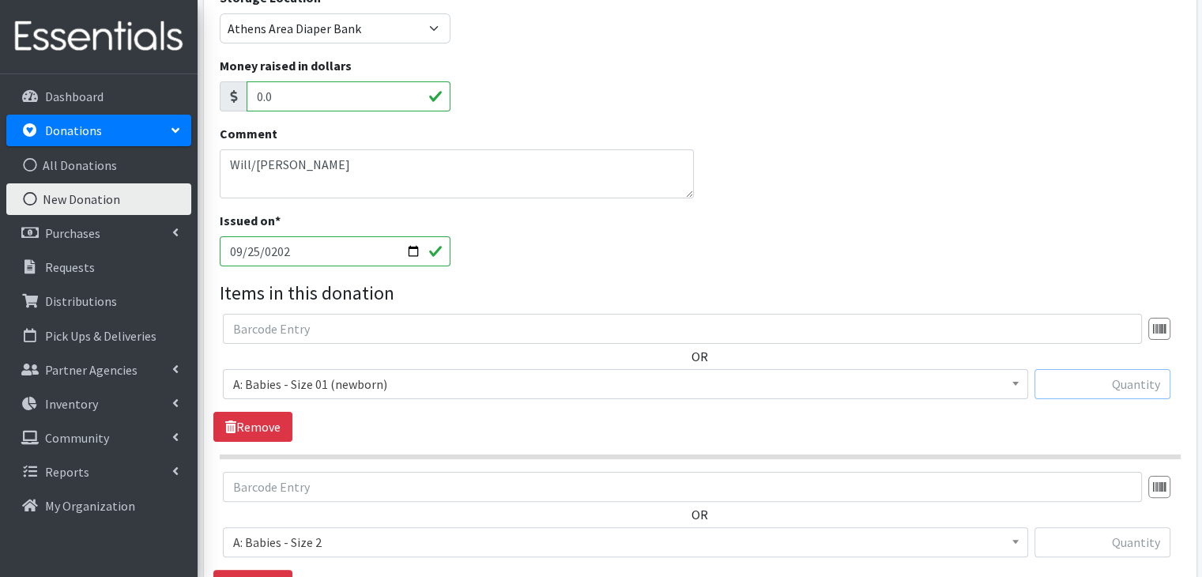
click at [1142, 391] on input "text" at bounding box center [1102, 384] width 136 height 30
type input "18"
type input "247"
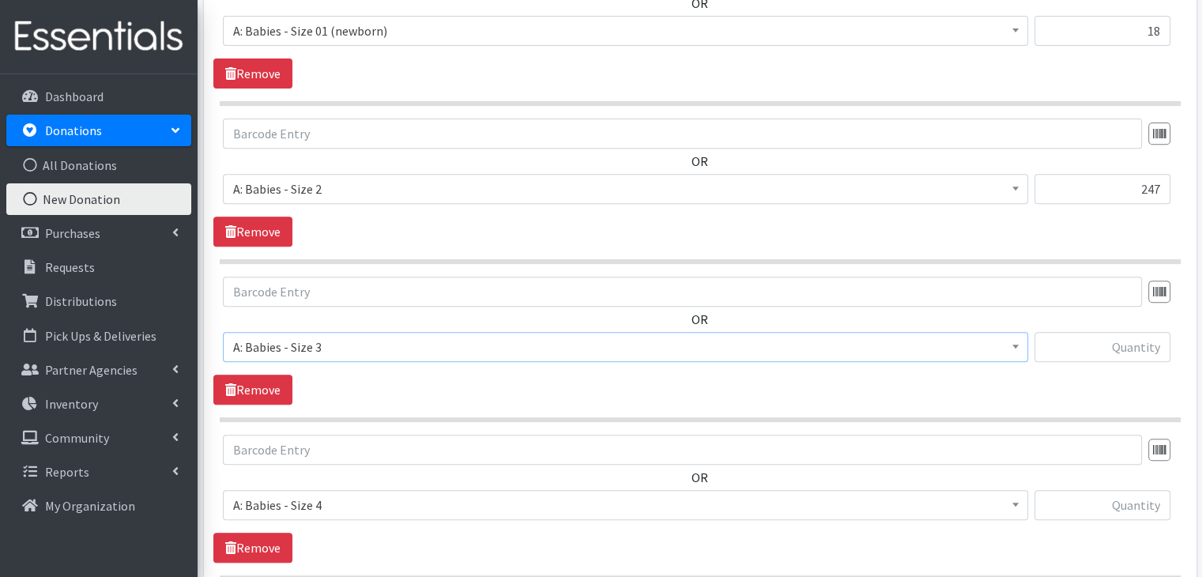
scroll to position [621, 0]
type input "215"
type input "34"
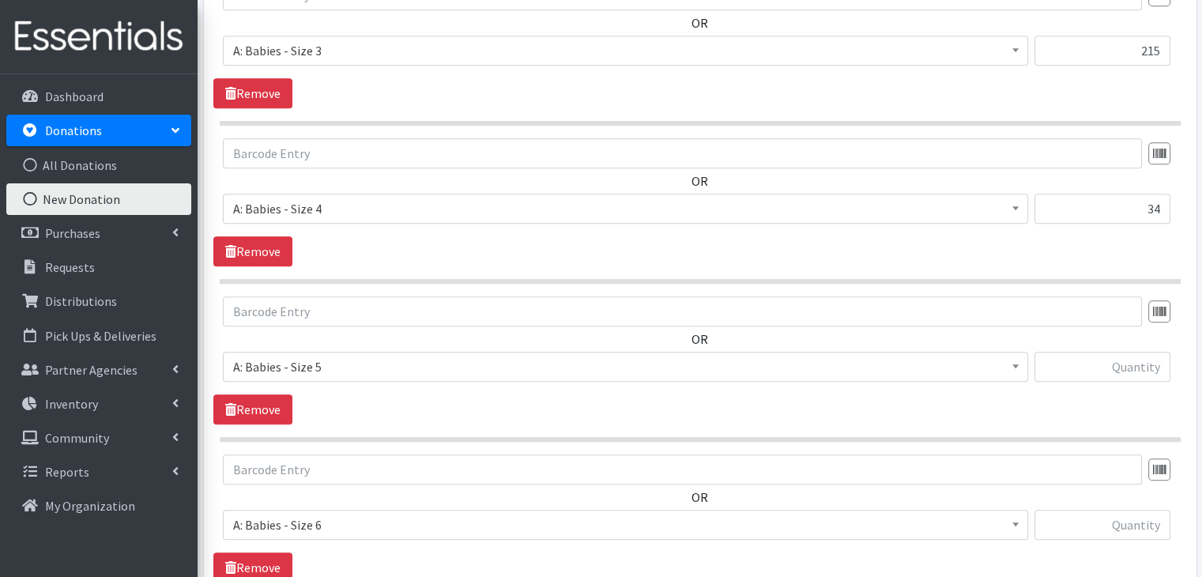
scroll to position [935, 0]
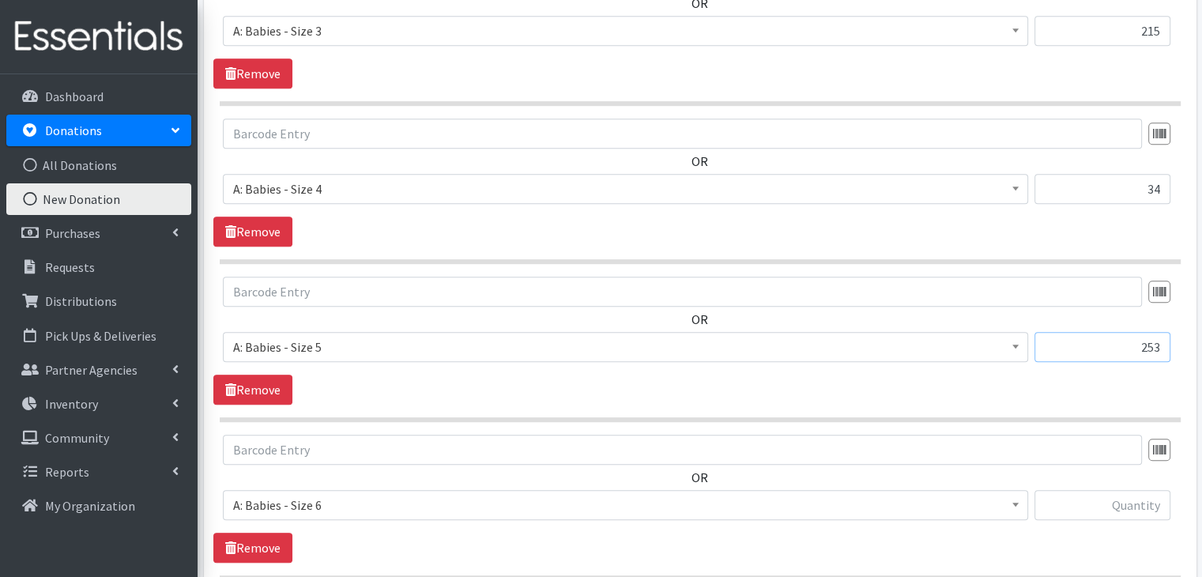
type input "253"
type input "83"
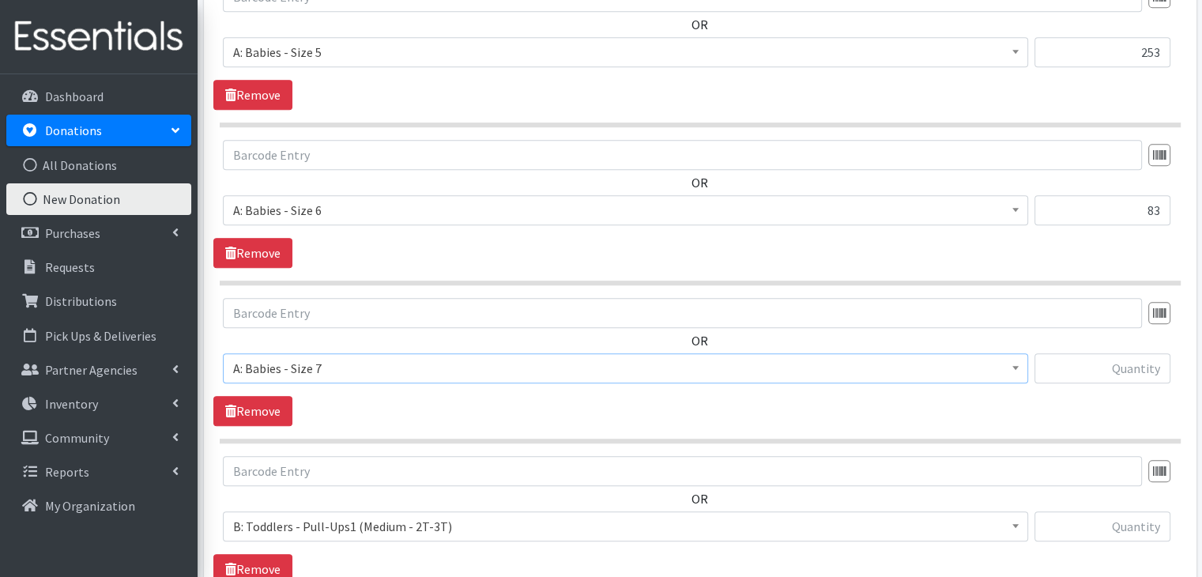
scroll to position [1251, 0]
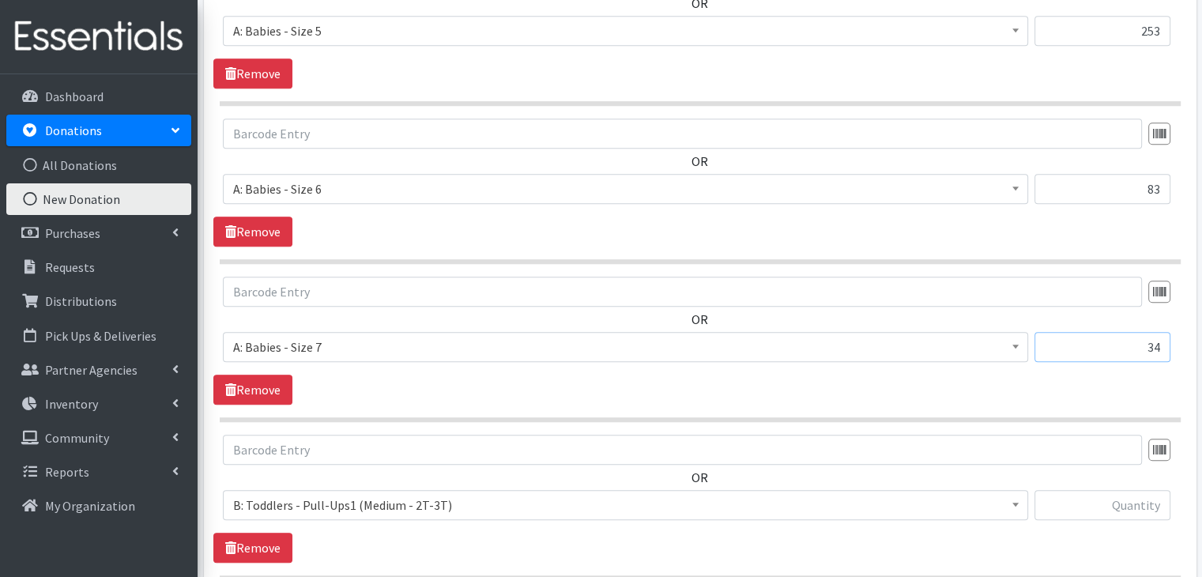
type input "34"
type input "70"
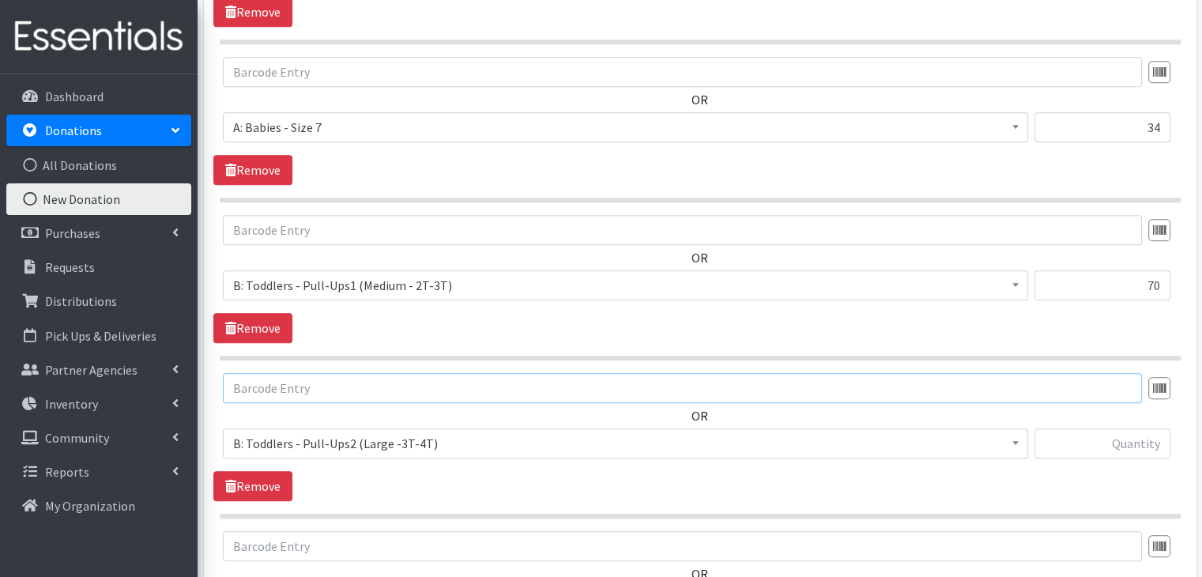
scroll to position [1566, 0]
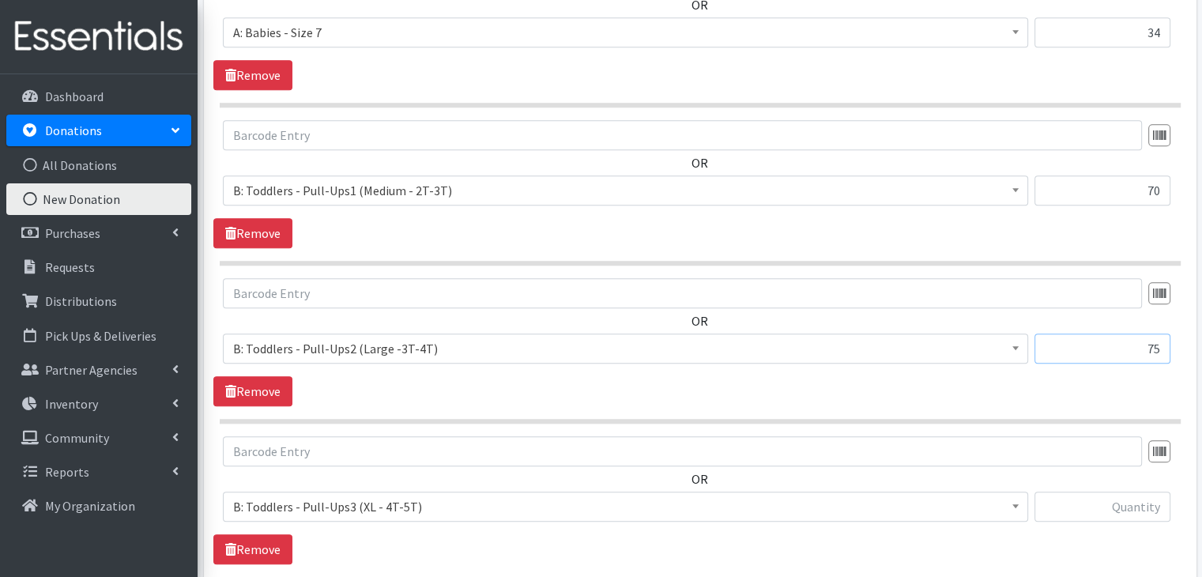
type input "75"
type input "57"
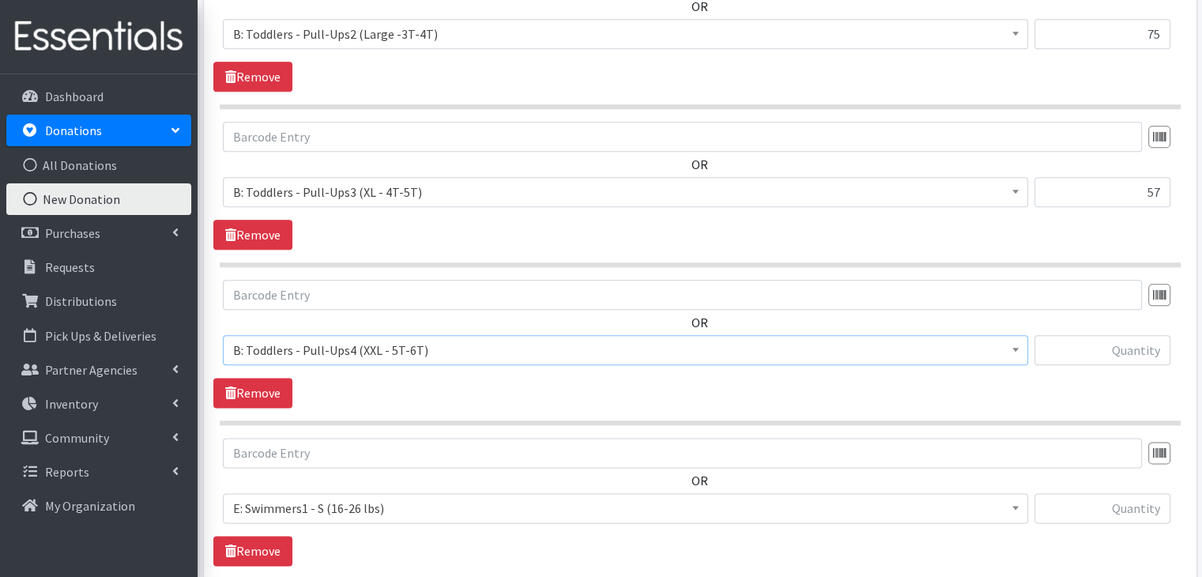
scroll to position [1881, 0]
type input "3"
type input "2"
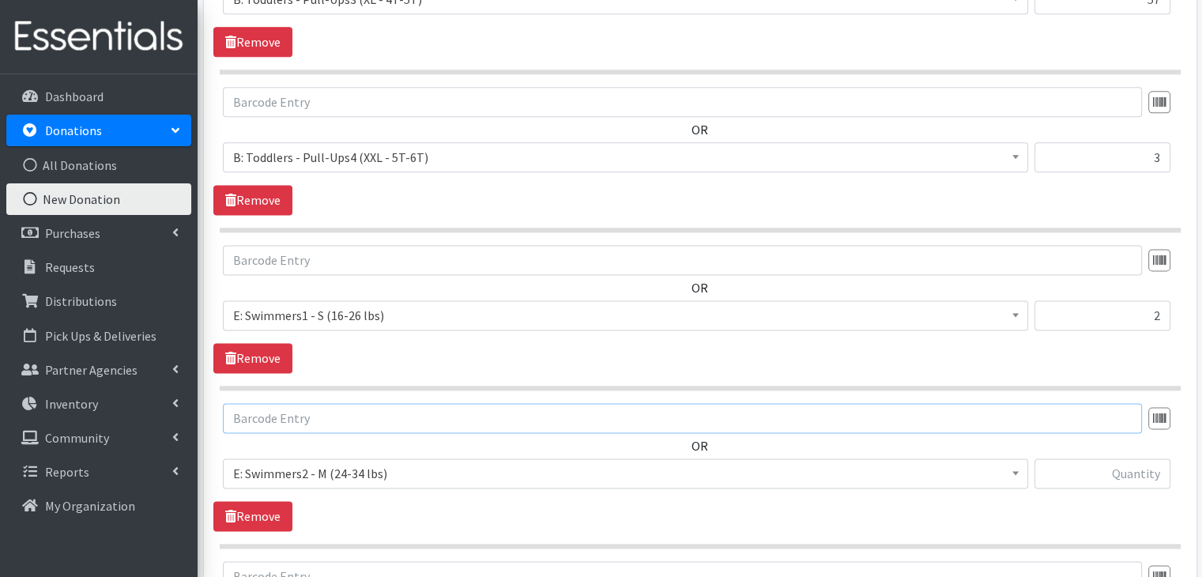
scroll to position [2196, 0]
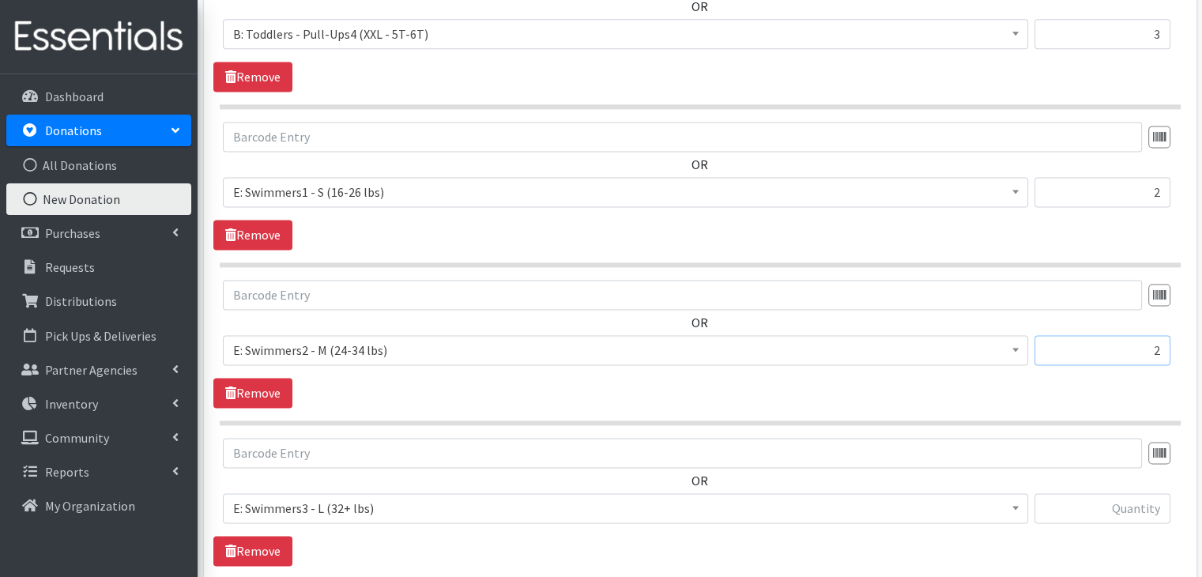
type input "2"
type input "1"
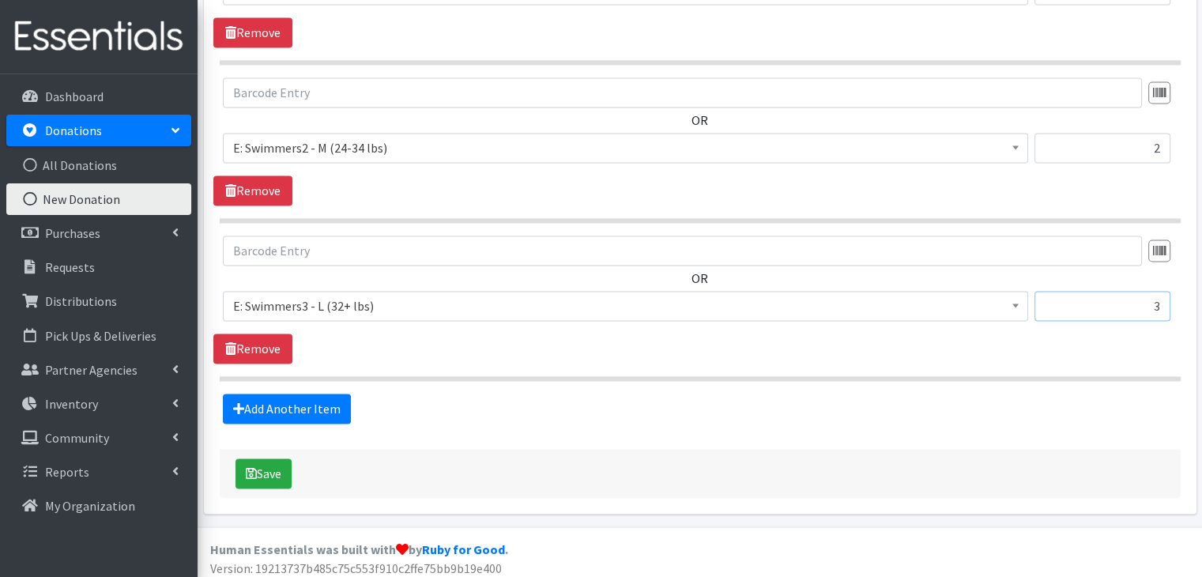
scroll to position [2399, 0]
type input "3"
click at [277, 464] on button "Save" at bounding box center [263, 472] width 56 height 30
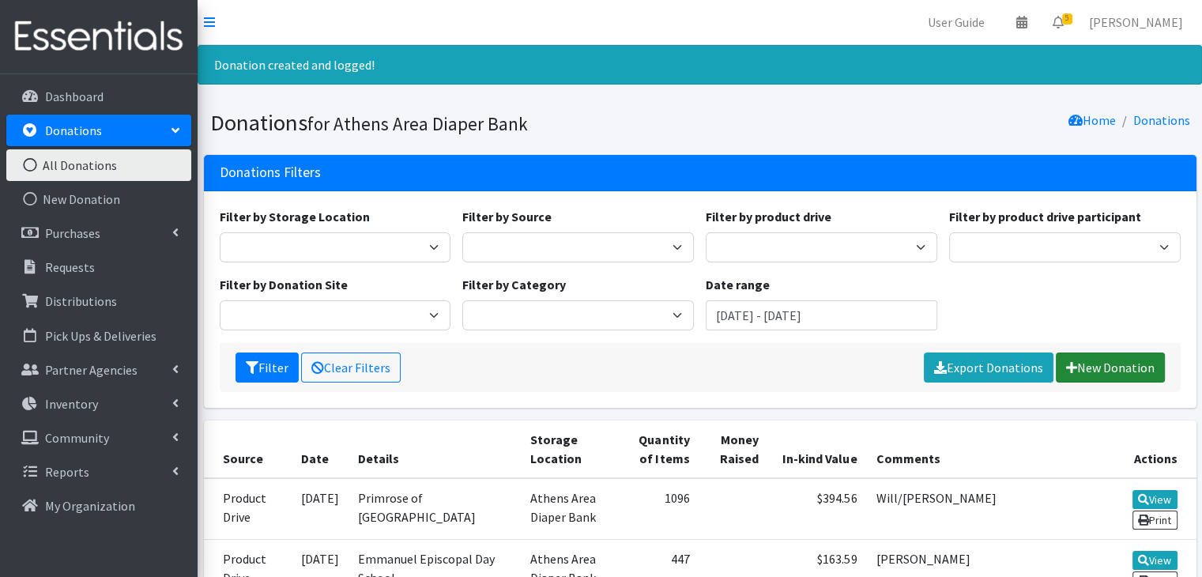
click at [1106, 359] on link "New Donation" at bounding box center [1109, 367] width 109 height 30
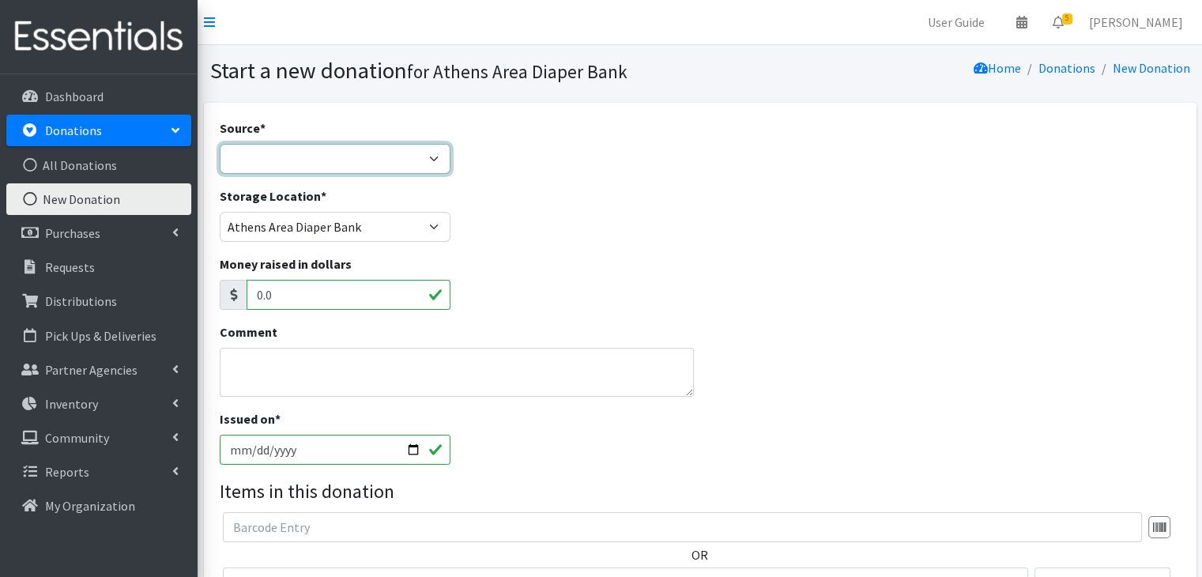
click at [243, 152] on select "Product Drive Manufacturer Donation Site Misc. Donation" at bounding box center [335, 159] width 231 height 30
select select "Product Drive"
click at [220, 144] on select "Product Drive Manufacturer Donation Site Misc. Donation" at bounding box center [335, 159] width 231 height 30
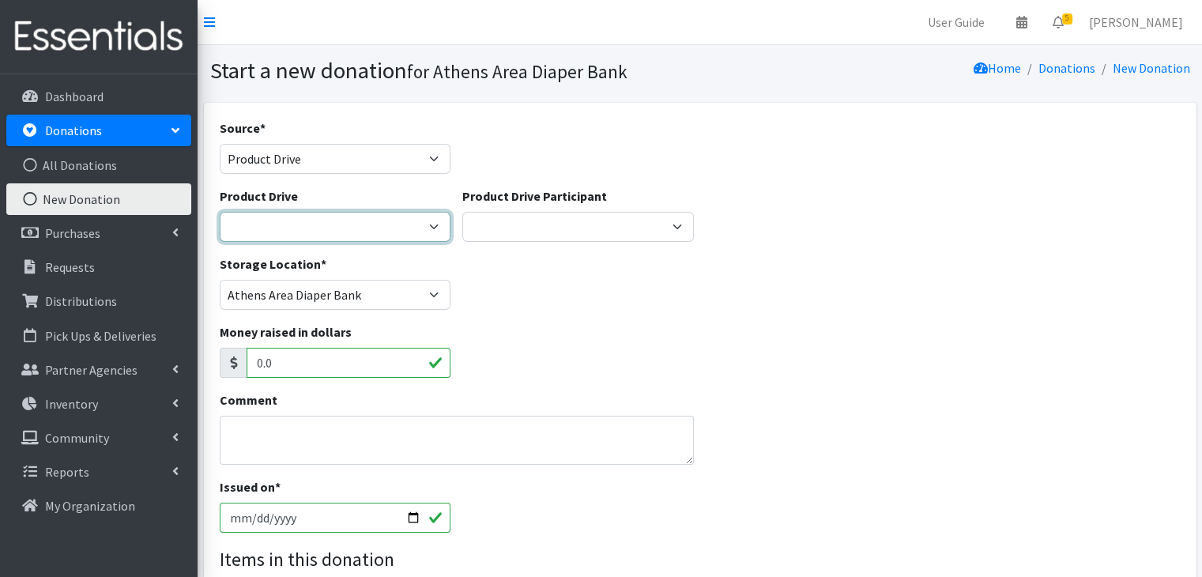
click at [269, 229] on select "ACAD Preschool Alstory & Bird Apple Tree Prep Arrow Preschool [GEOGRAPHIC_DATA]…" at bounding box center [335, 227] width 231 height 30
select select "2973"
click at [220, 212] on select "ACAD Preschool Alstory & Bird Apple Tree Prep Arrow Preschool [GEOGRAPHIC_DATA]…" at bounding box center [335, 227] width 231 height 30
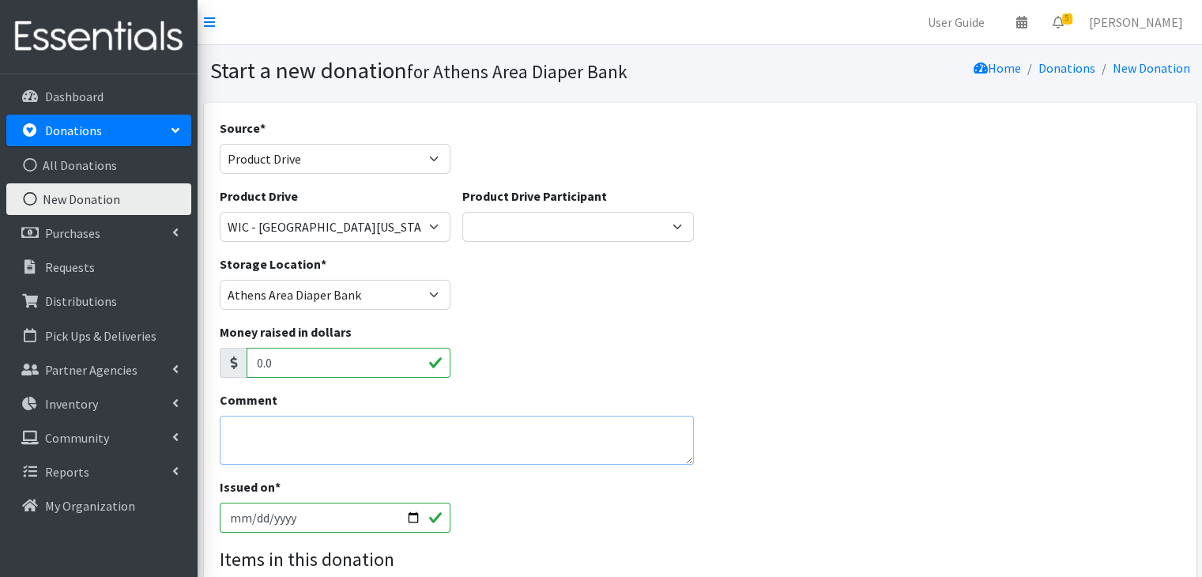
click at [256, 437] on textarea "Comment" at bounding box center [457, 440] width 475 height 49
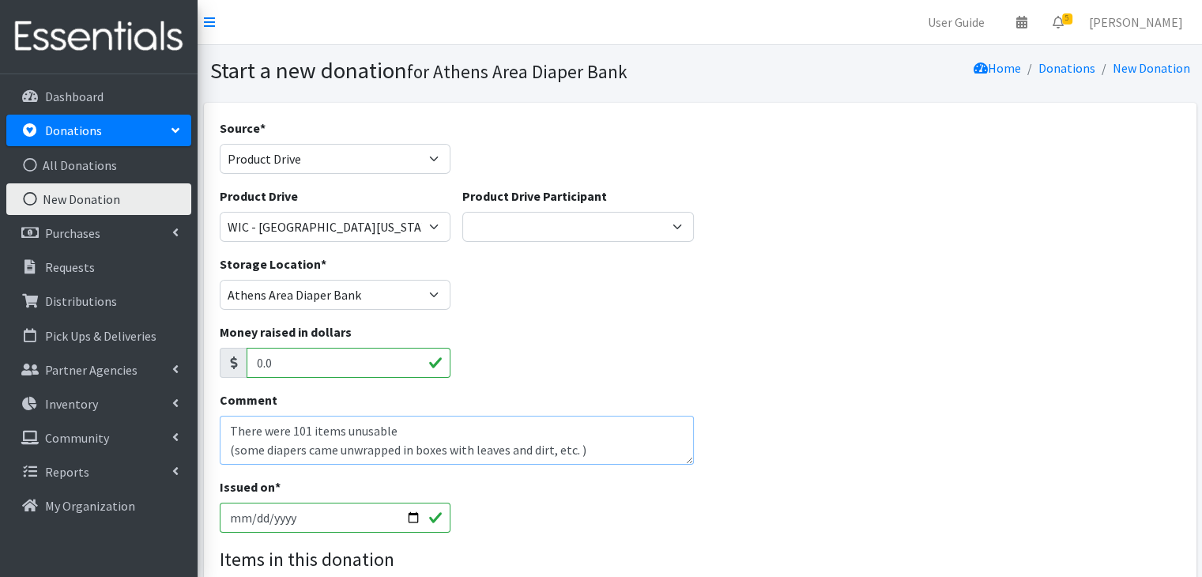
type textarea "There were 101 items unusable (some diapers came unwrapped in boxes with leaves…"
click at [234, 517] on input "[DATE]" at bounding box center [335, 517] width 231 height 30
type input "[DATE]"
click at [591, 497] on div "Issued on * [DATE]" at bounding box center [699, 511] width 972 height 68
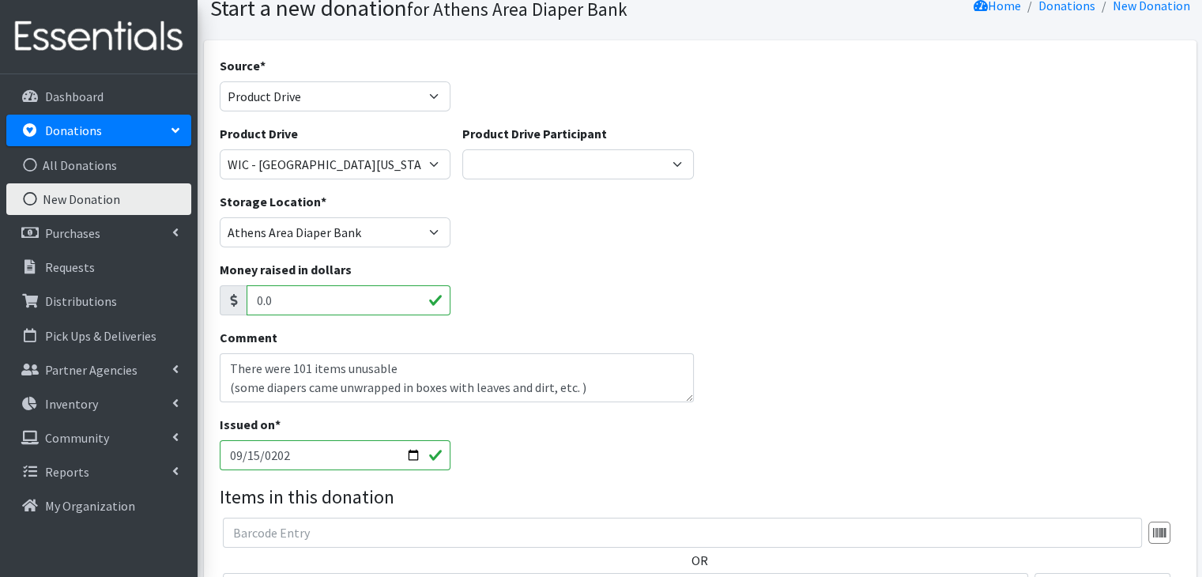
scroll to position [158, 0]
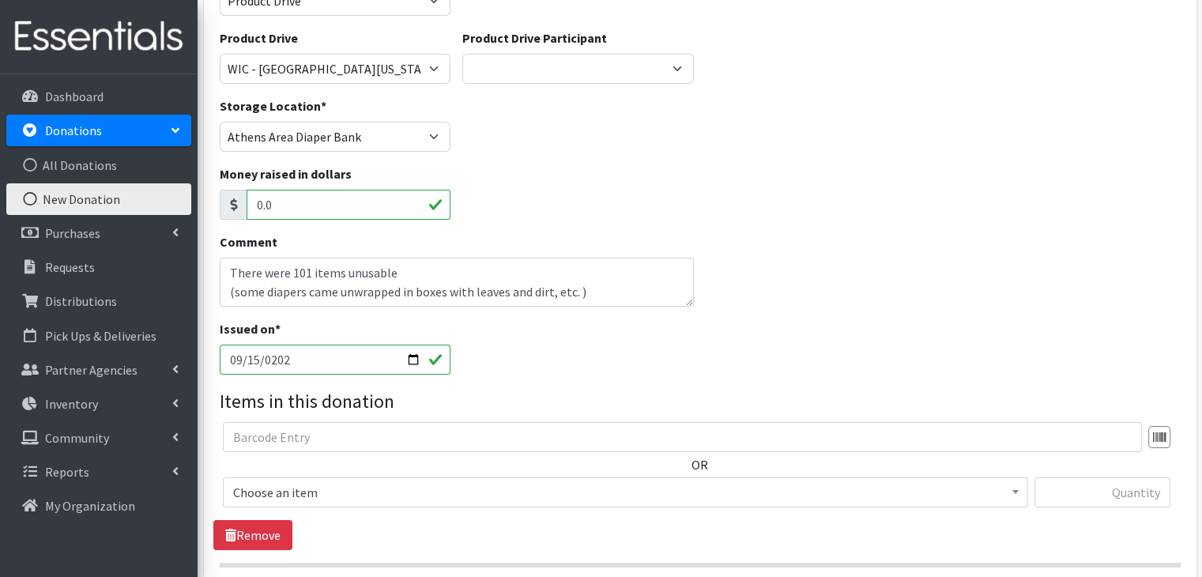
click at [357, 493] on span "Choose an item" at bounding box center [625, 492] width 784 height 22
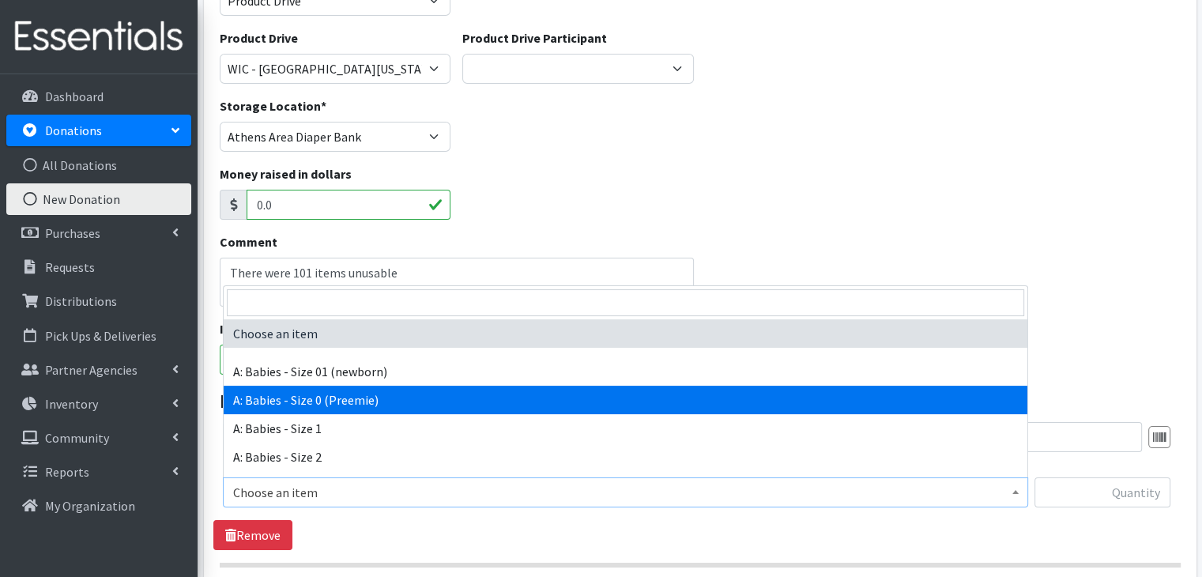
select select "5600"
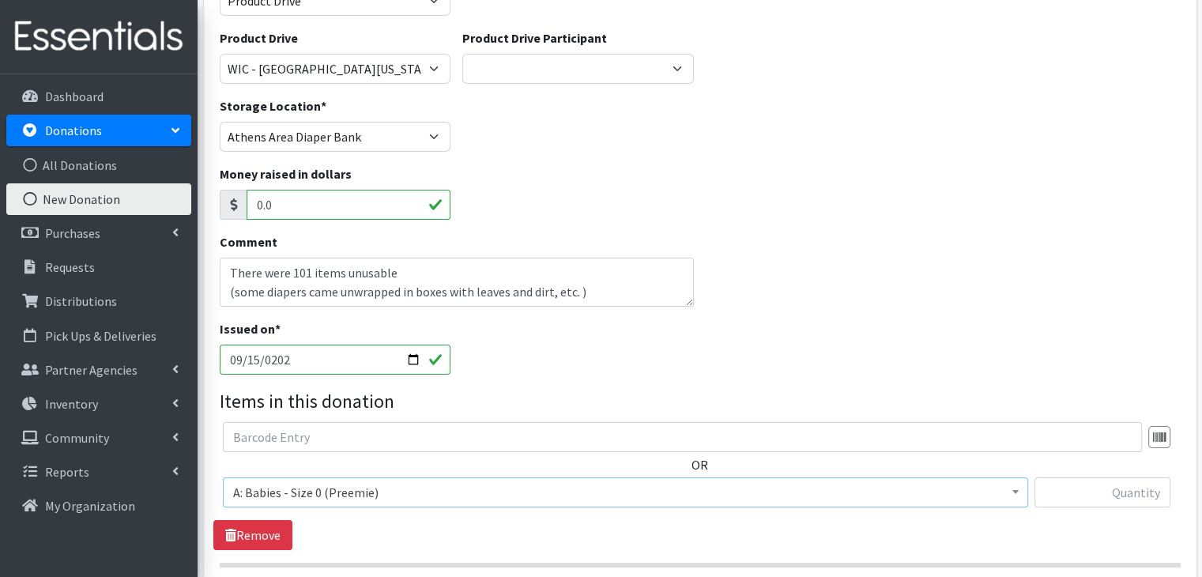
click at [406, 529] on div "OR Choose an item A: Babies - Size 01 (newborn) A: Babies - Size 0 (Preemie) A:…" at bounding box center [699, 486] width 972 height 128
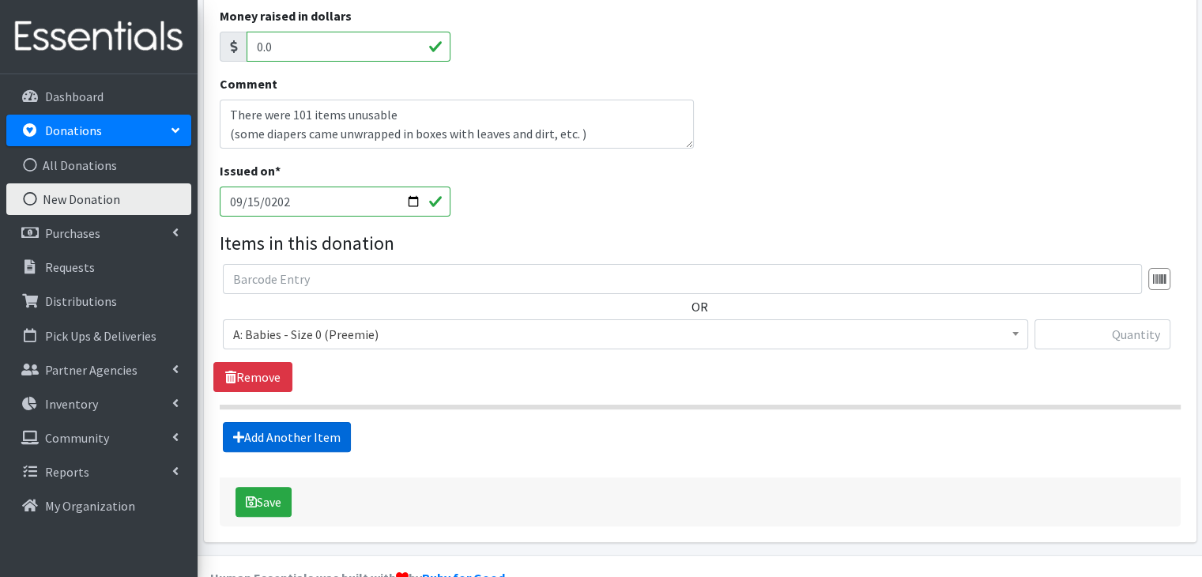
click at [318, 435] on link "Add Another Item" at bounding box center [287, 437] width 128 height 30
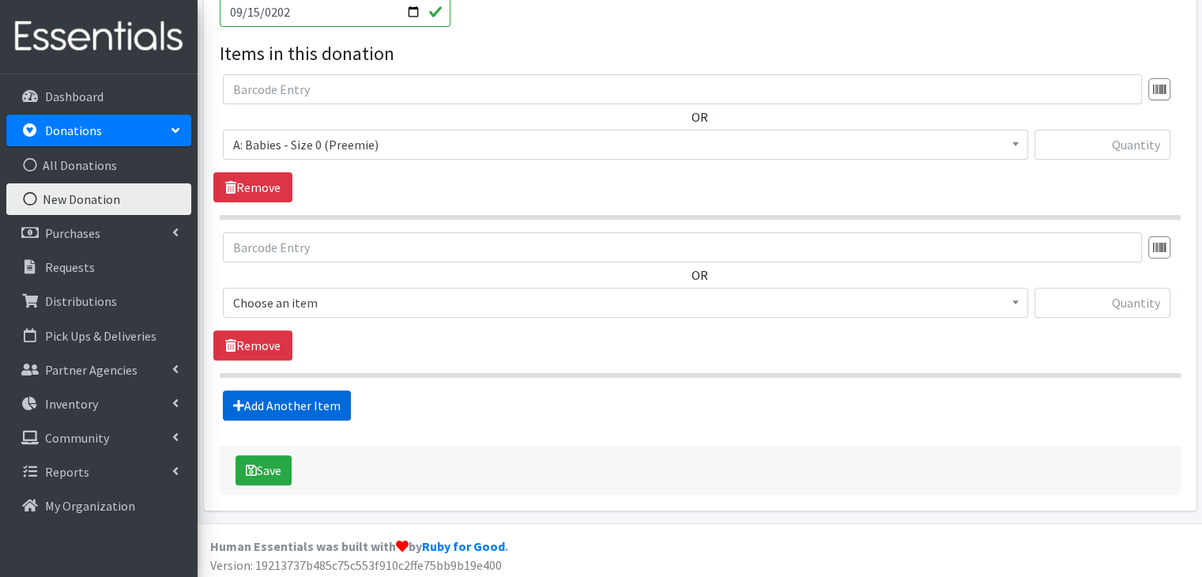
scroll to position [509, 0]
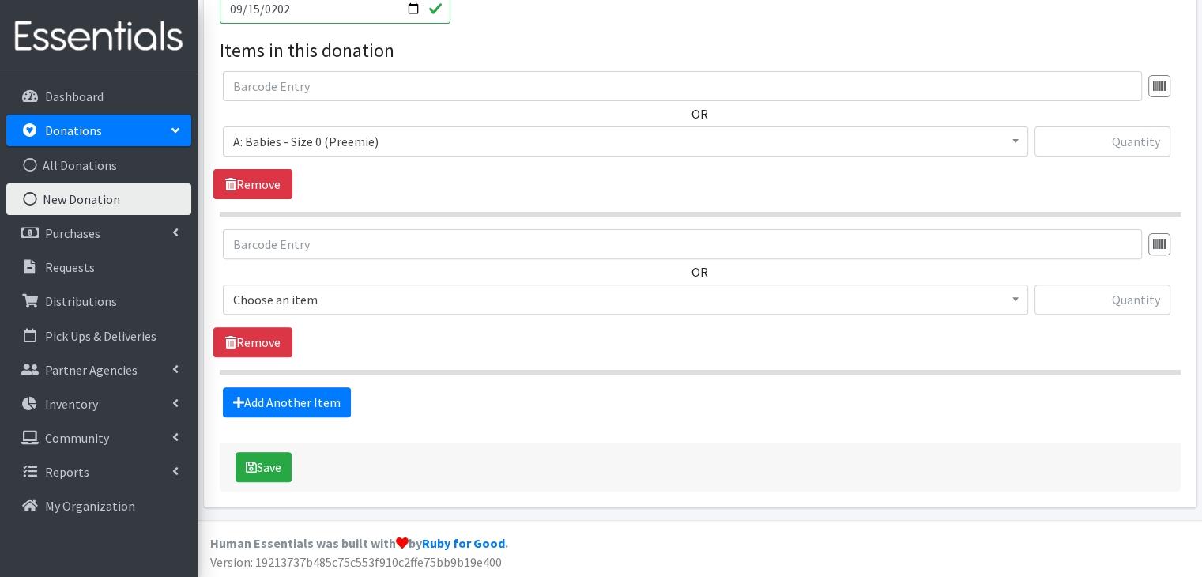
click at [359, 300] on span "Choose an item" at bounding box center [625, 299] width 784 height 22
select select "5610"
click at [426, 371] on hr at bounding box center [700, 372] width 961 height 5
click at [280, 398] on link "Add Another Item" at bounding box center [287, 402] width 128 height 30
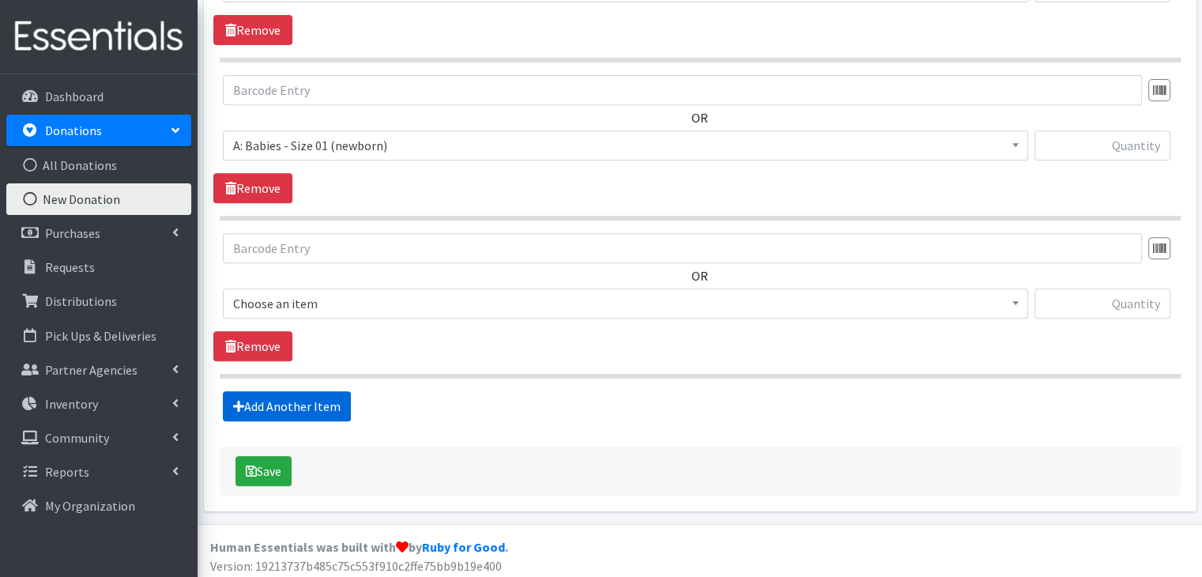
scroll to position [667, 0]
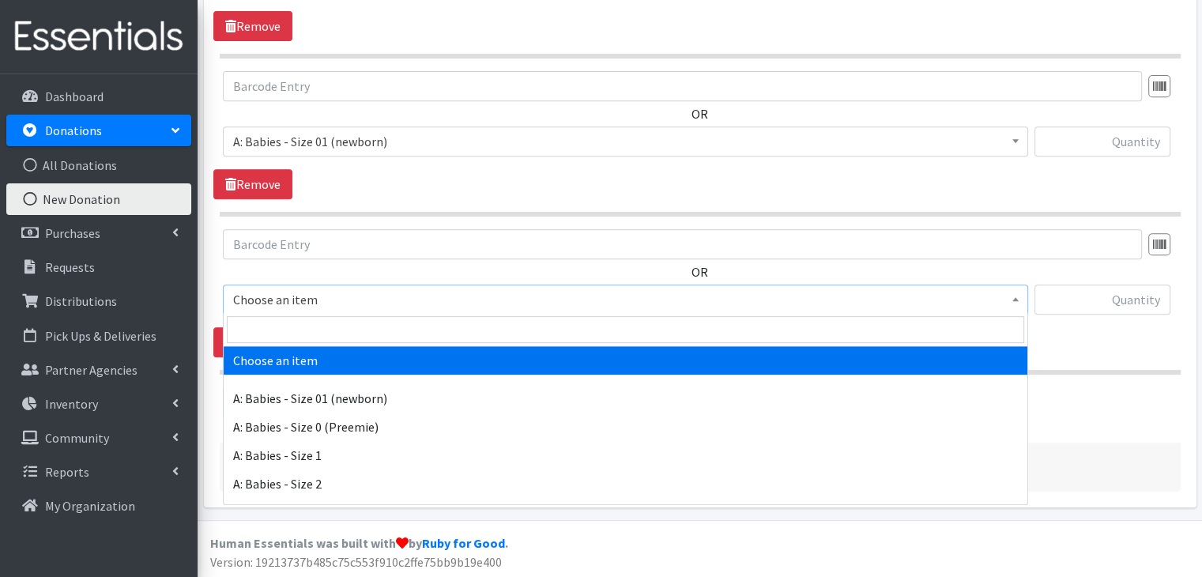
click at [335, 296] on span "Choose an item" at bounding box center [625, 299] width 784 height 22
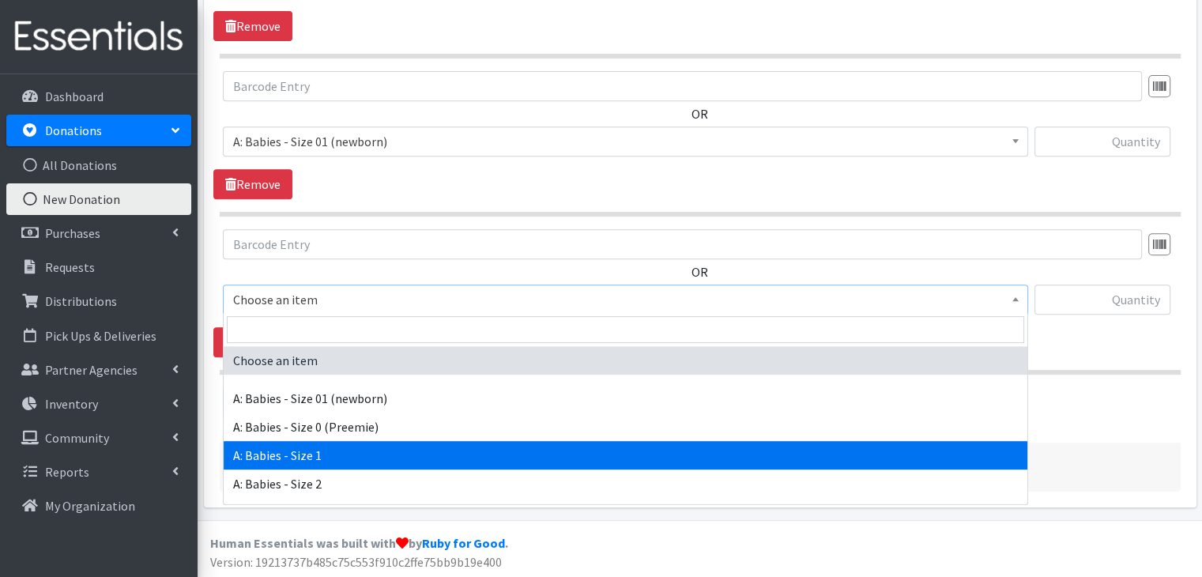
select select "5611"
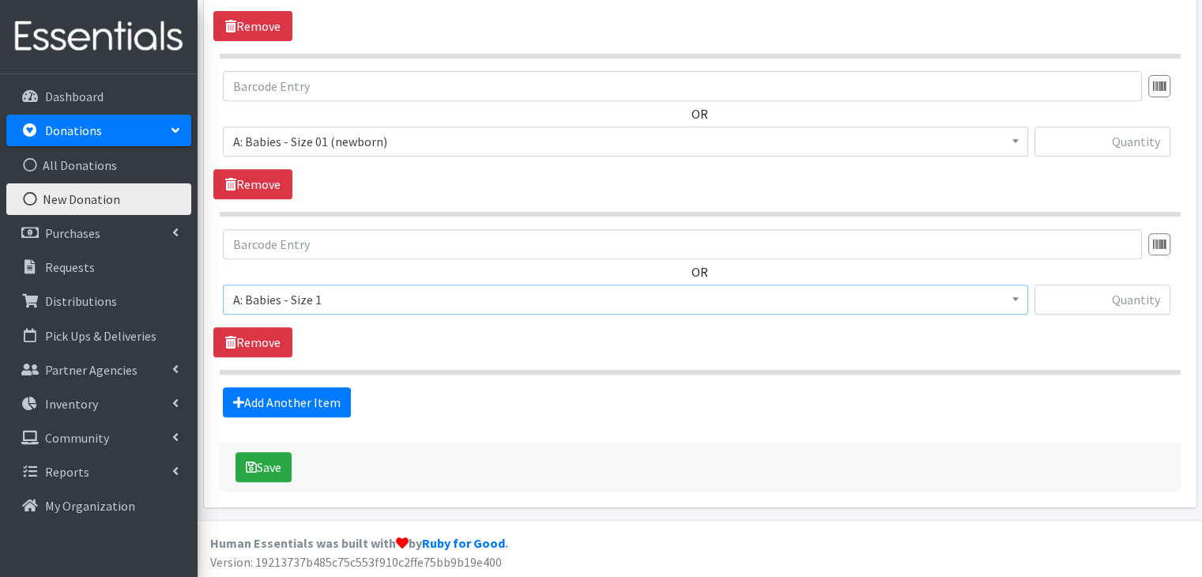
click at [449, 352] on div "OR Choose an item A: Babies - Size 01 (newborn) A: Babies - Size 0 (Preemie) A:…" at bounding box center [699, 293] width 972 height 128
click at [308, 408] on link "Add Another Item" at bounding box center [287, 402] width 128 height 30
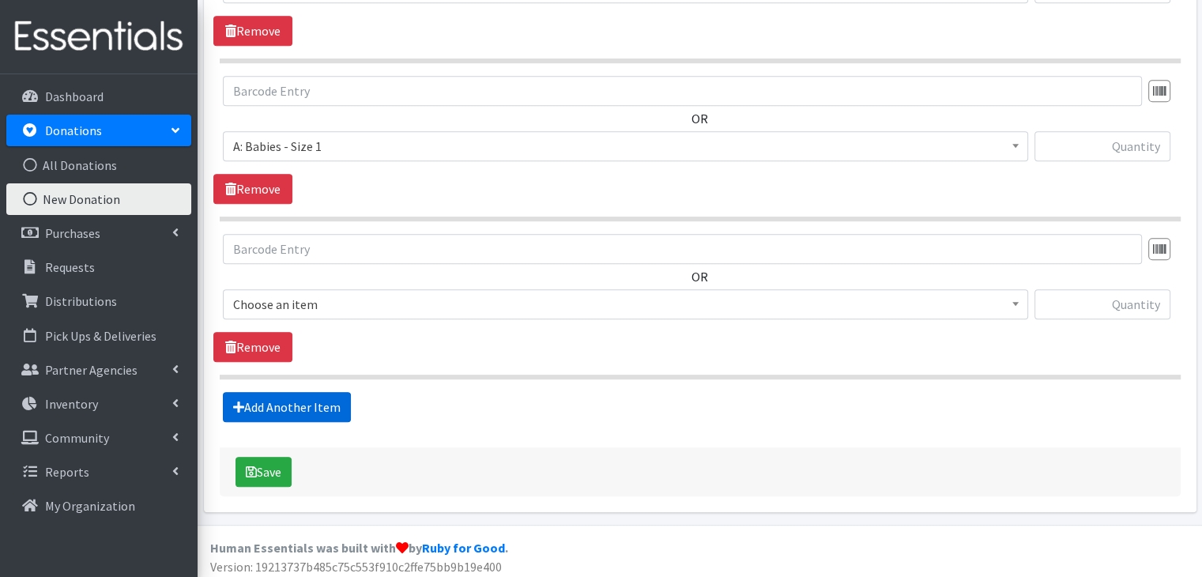
scroll to position [824, 0]
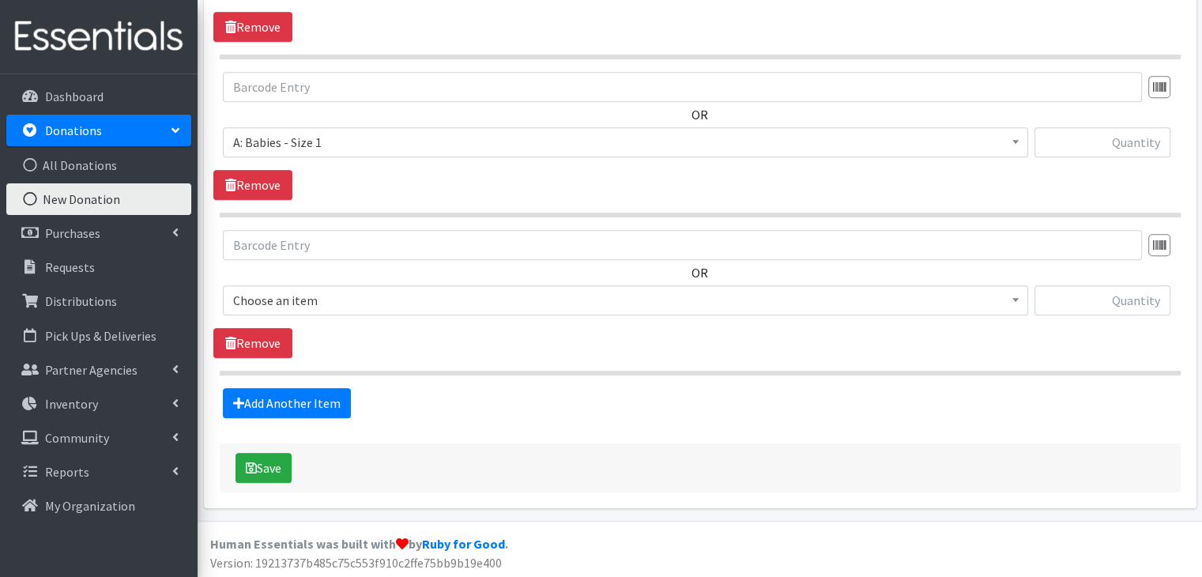
click at [316, 293] on span "Choose an item" at bounding box center [625, 300] width 784 height 22
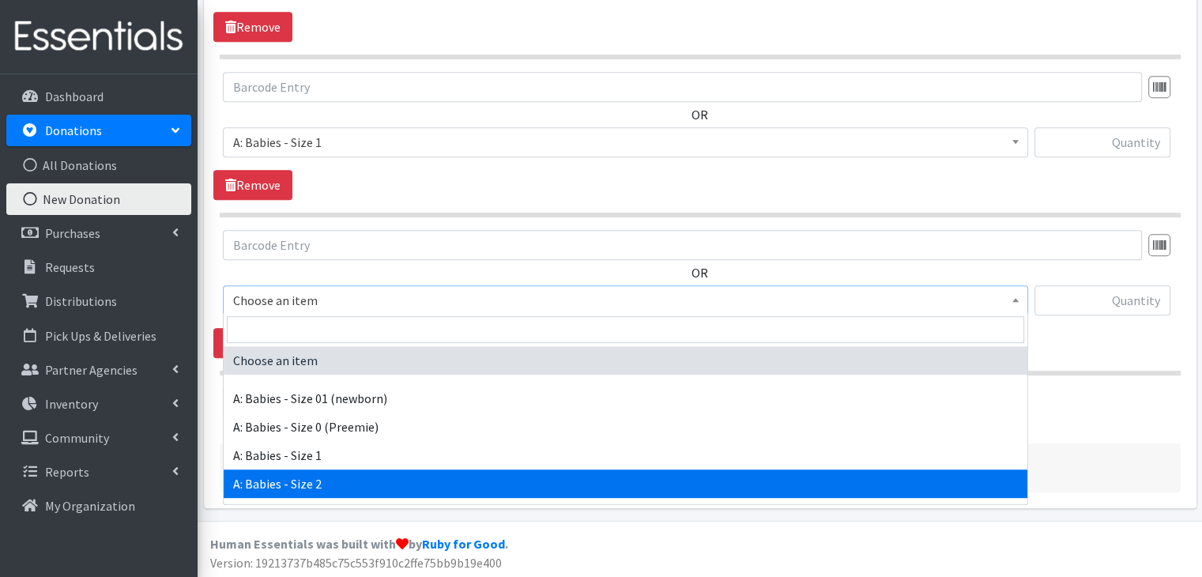
select select "5612"
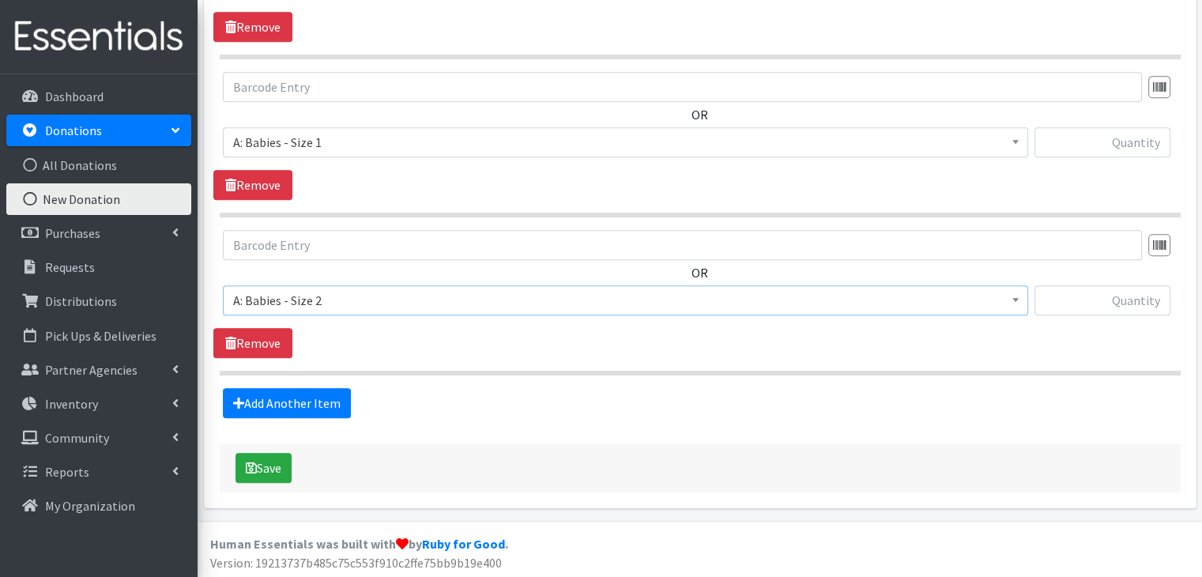
click at [434, 358] on section "OR Choose an item A: Babies - Size 01 (newborn) A: Babies - Size 0 (Preemie) A:…" at bounding box center [700, 302] width 961 height 145
click at [336, 391] on link "Add Another Item" at bounding box center [287, 403] width 128 height 30
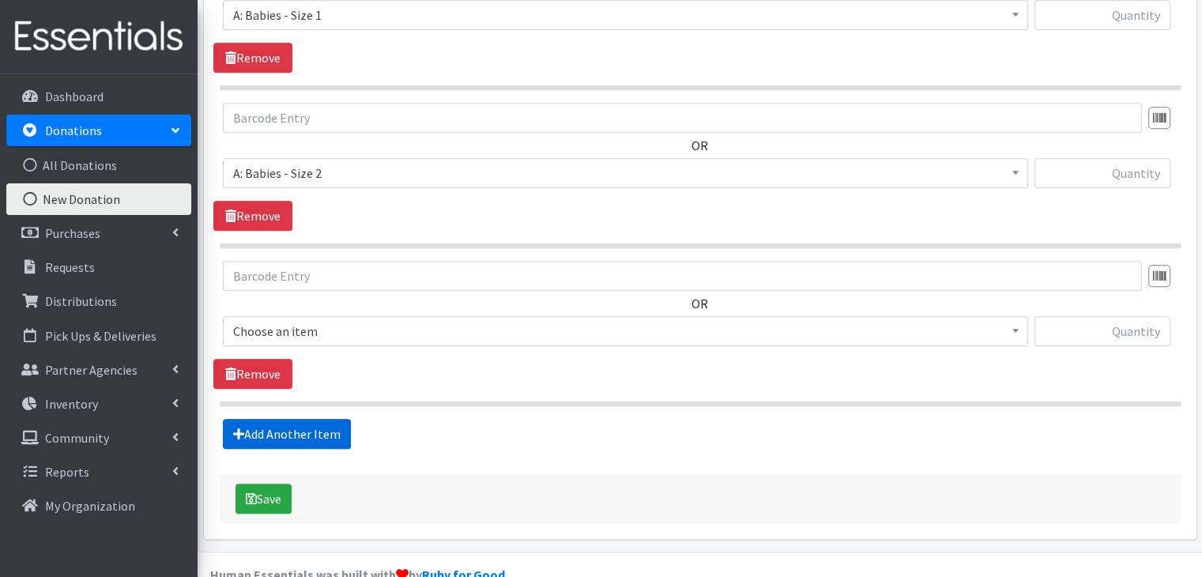
scroll to position [981, 0]
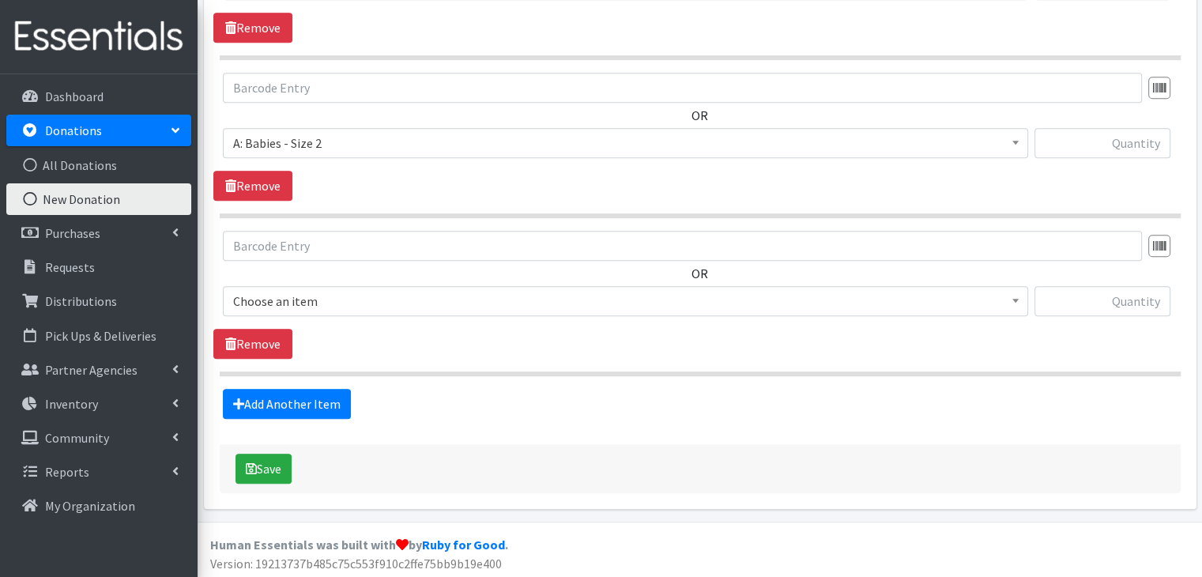
click at [369, 309] on span "Choose an item" at bounding box center [625, 301] width 784 height 22
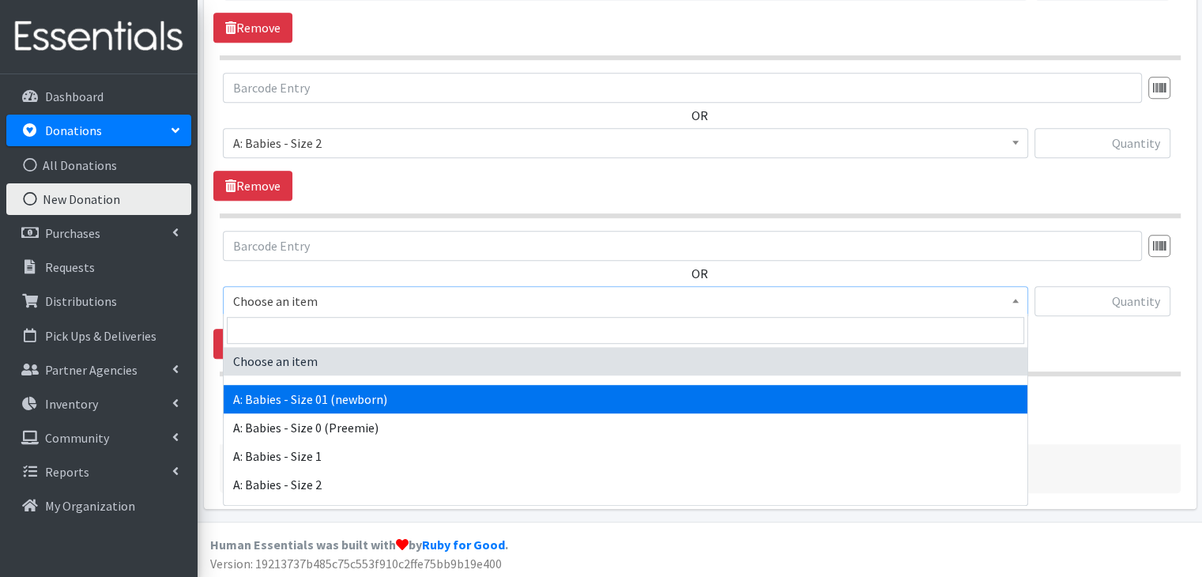
scroll to position [79, 0]
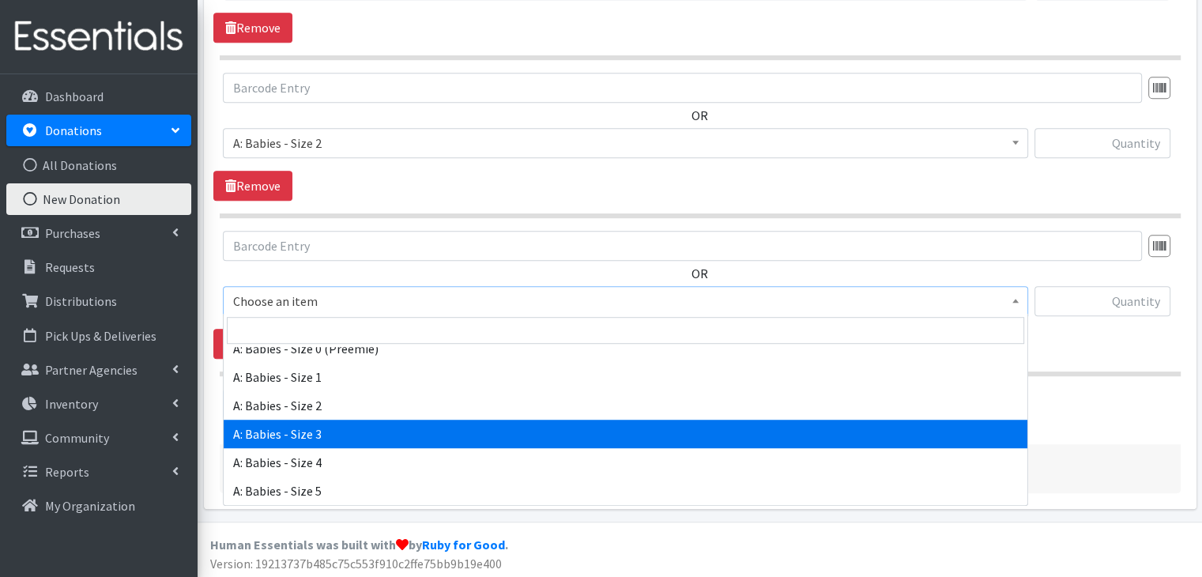
select select "5613"
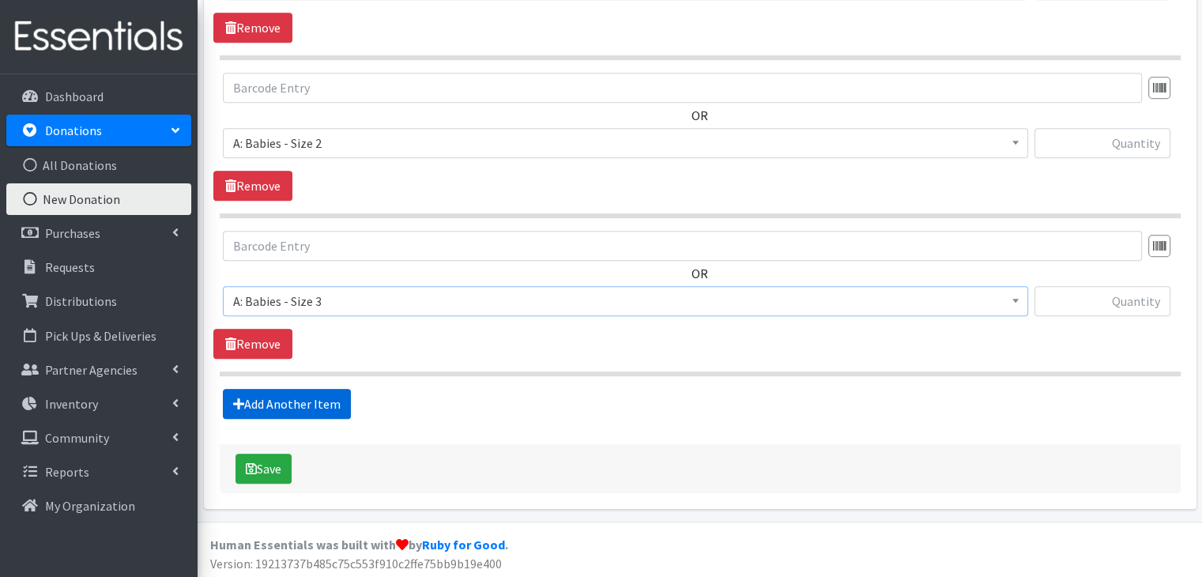
click at [325, 404] on link "Add Another Item" at bounding box center [287, 404] width 128 height 30
click at [363, 301] on span "Choose an item" at bounding box center [625, 301] width 784 height 22
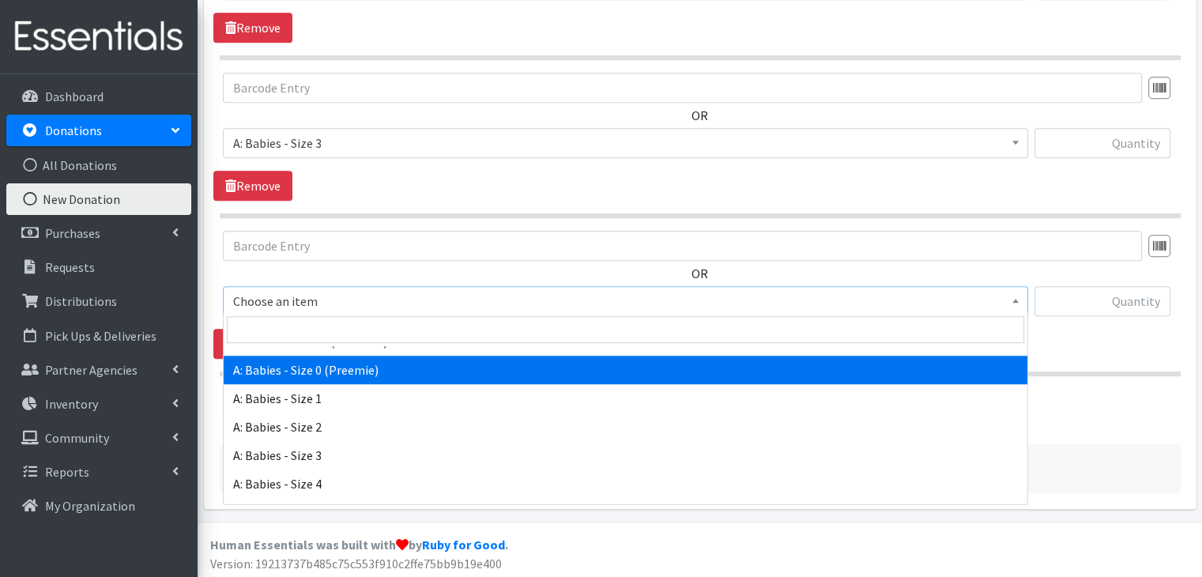
scroll to position [158, 0]
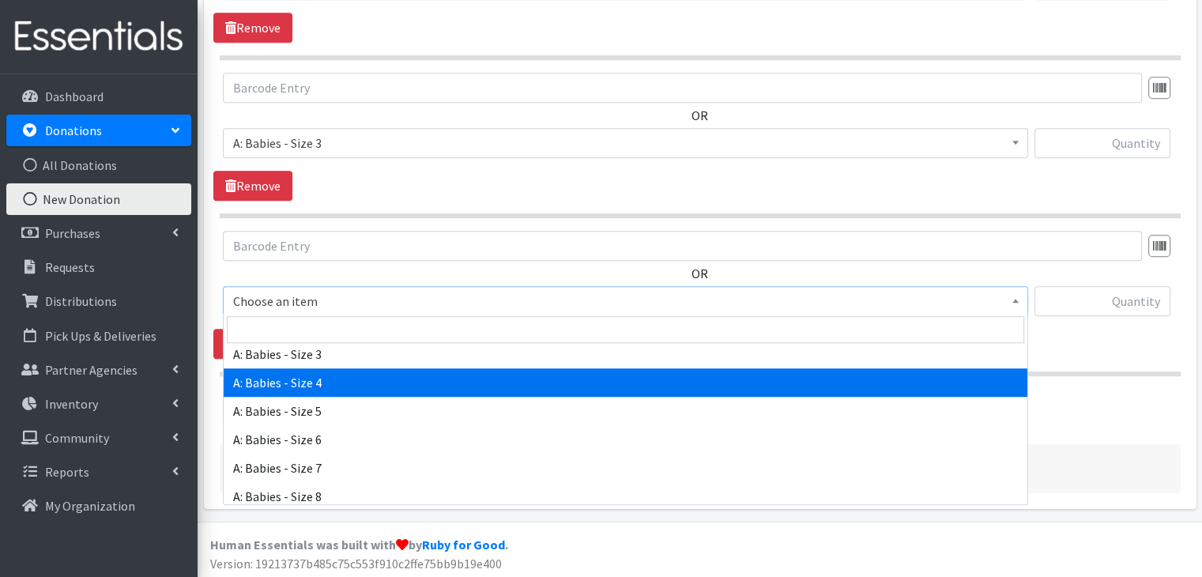
select select "5614"
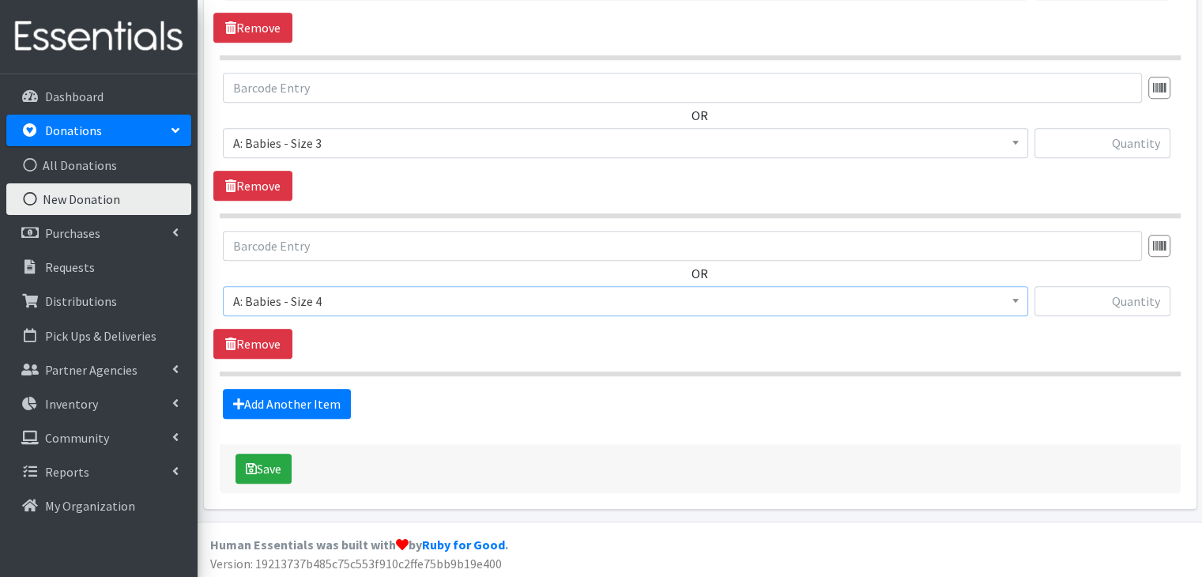
click at [414, 340] on div "OR Choose an item A: Babies - Size 01 (newborn) A: Babies - Size 0 (Preemie) A:…" at bounding box center [699, 295] width 972 height 128
click at [322, 404] on link "Add Another Item" at bounding box center [287, 404] width 128 height 30
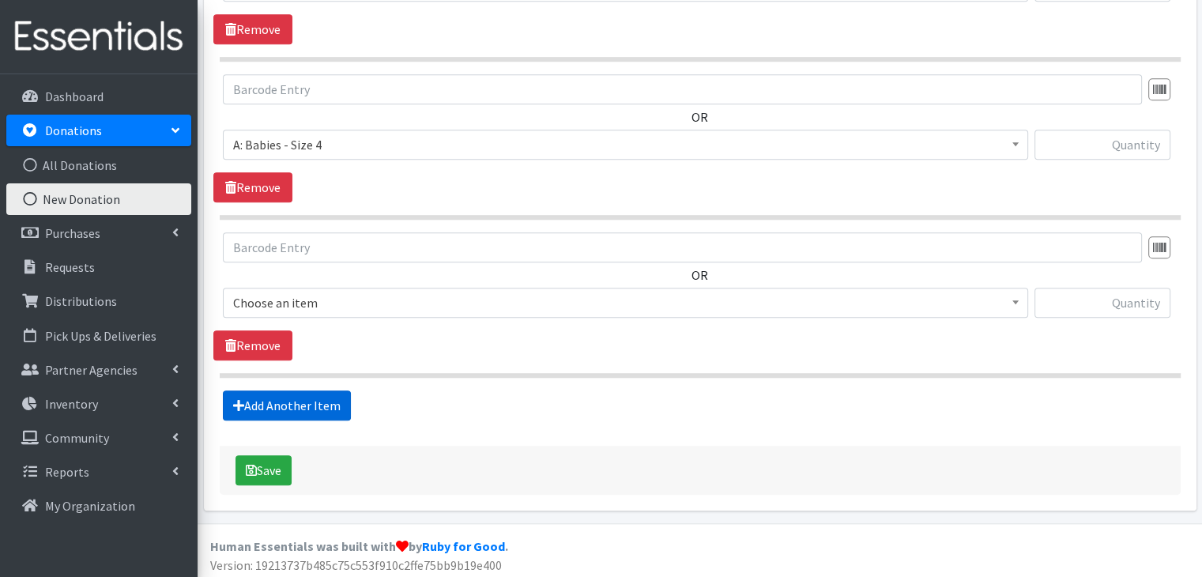
scroll to position [1296, 0]
click at [351, 298] on span "Choose an item" at bounding box center [625, 302] width 784 height 22
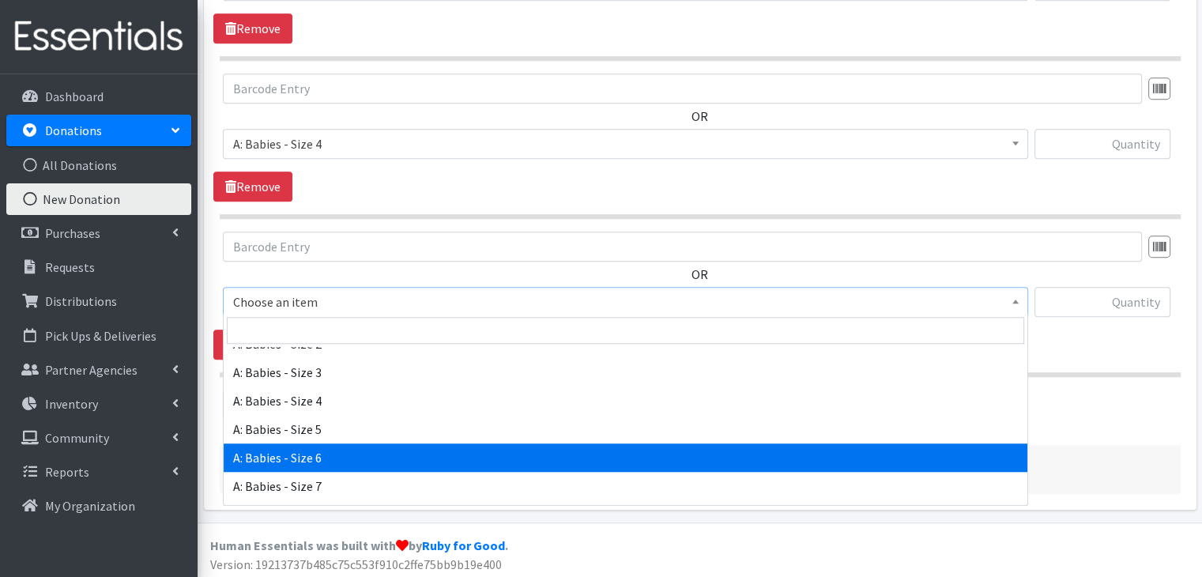
scroll to position [158, 0]
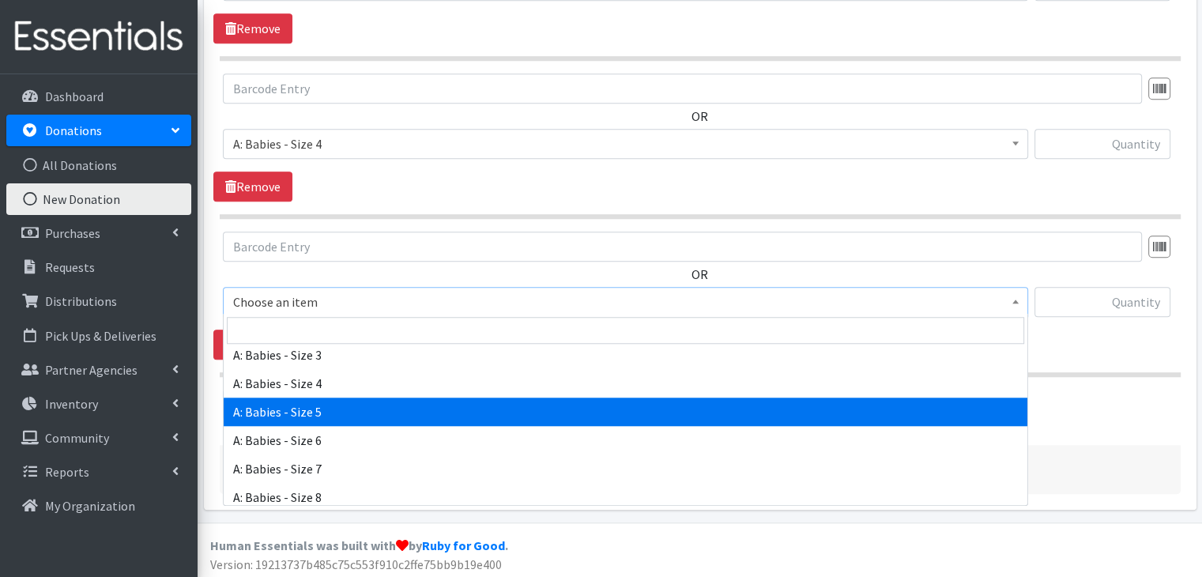
select select "5616"
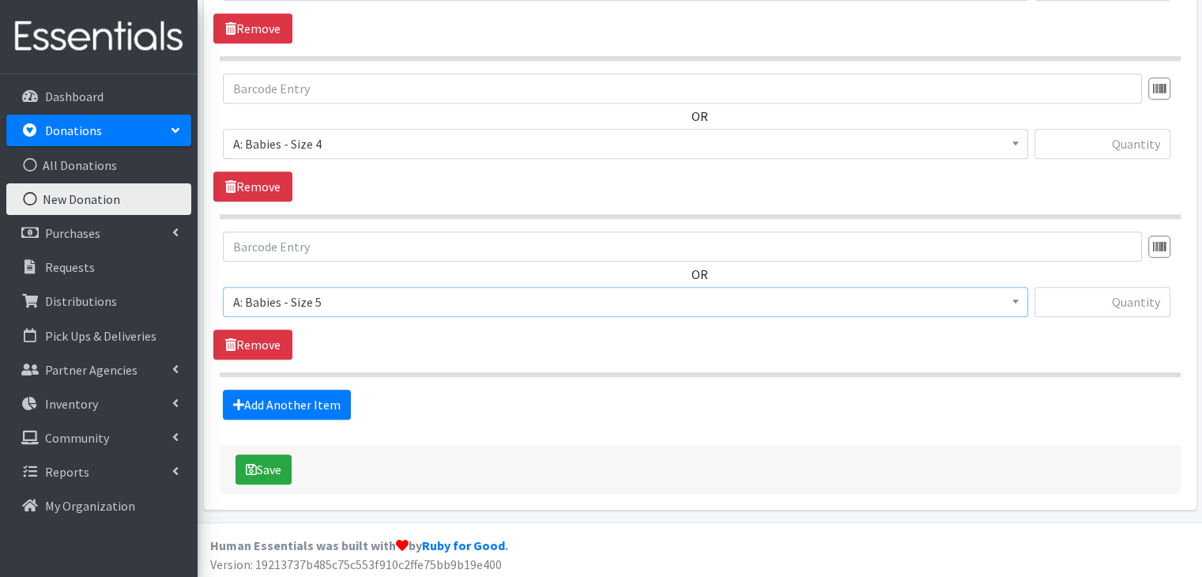
click at [414, 348] on div "OR Choose an item A: Babies - Size 01 (newborn) A: Babies - Size 0 (Preemie) A:…" at bounding box center [699, 295] width 972 height 128
click at [329, 393] on link "Add Another Item" at bounding box center [287, 404] width 128 height 30
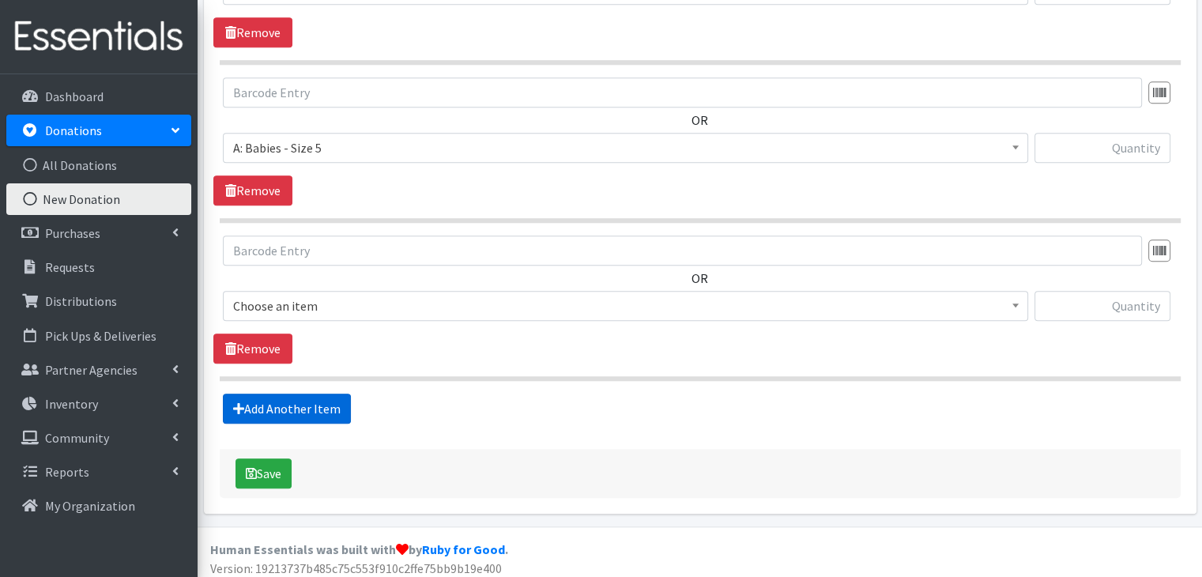
scroll to position [1454, 0]
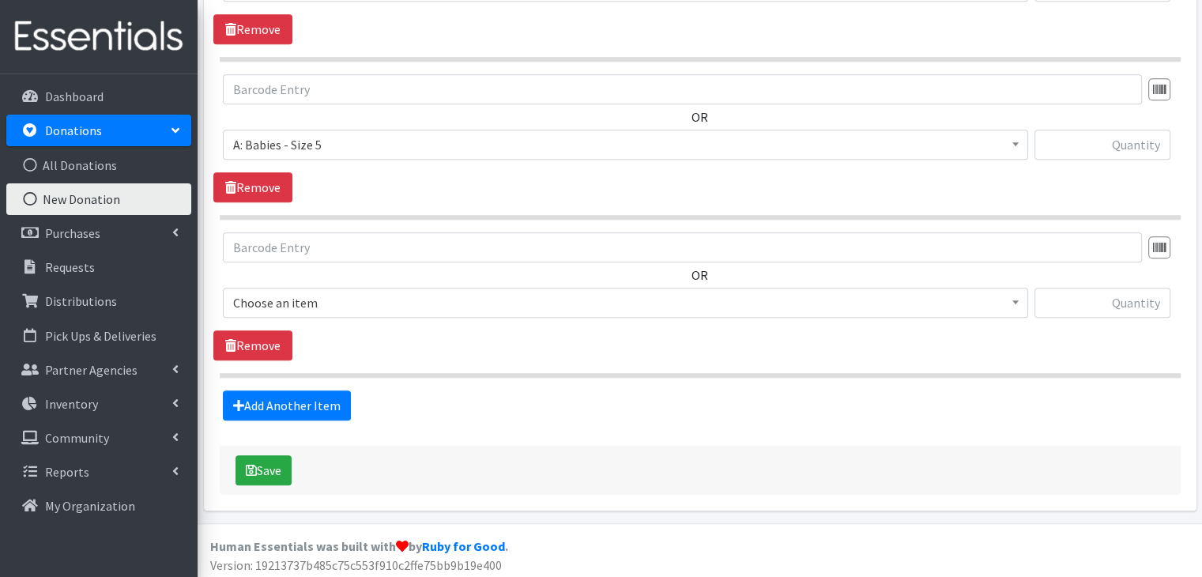
click at [373, 295] on span "Choose an item" at bounding box center [625, 303] width 784 height 22
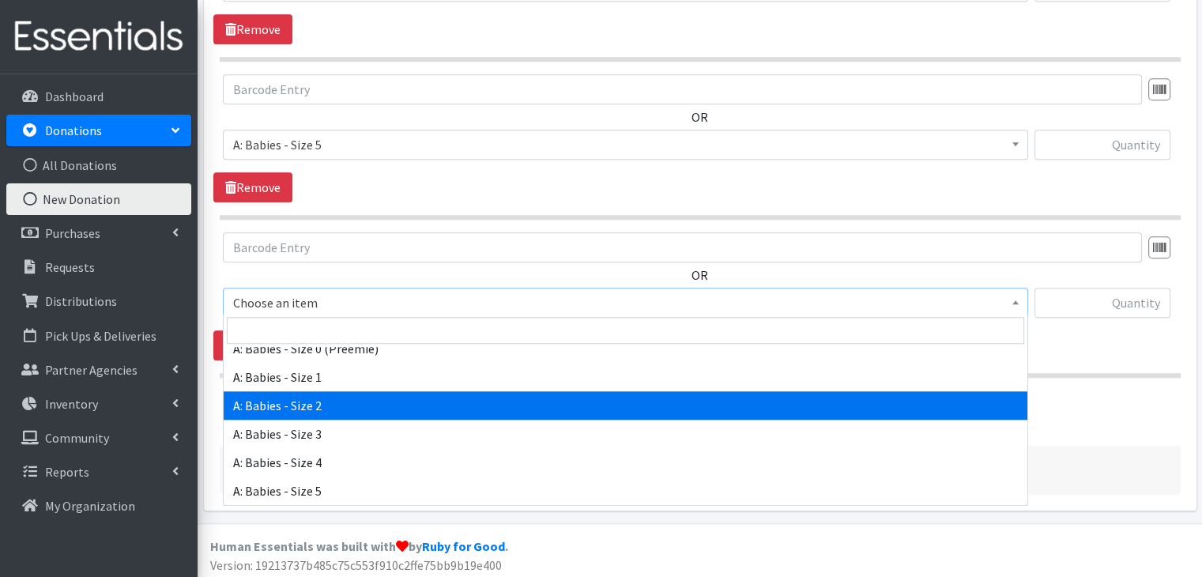
scroll to position [158, 0]
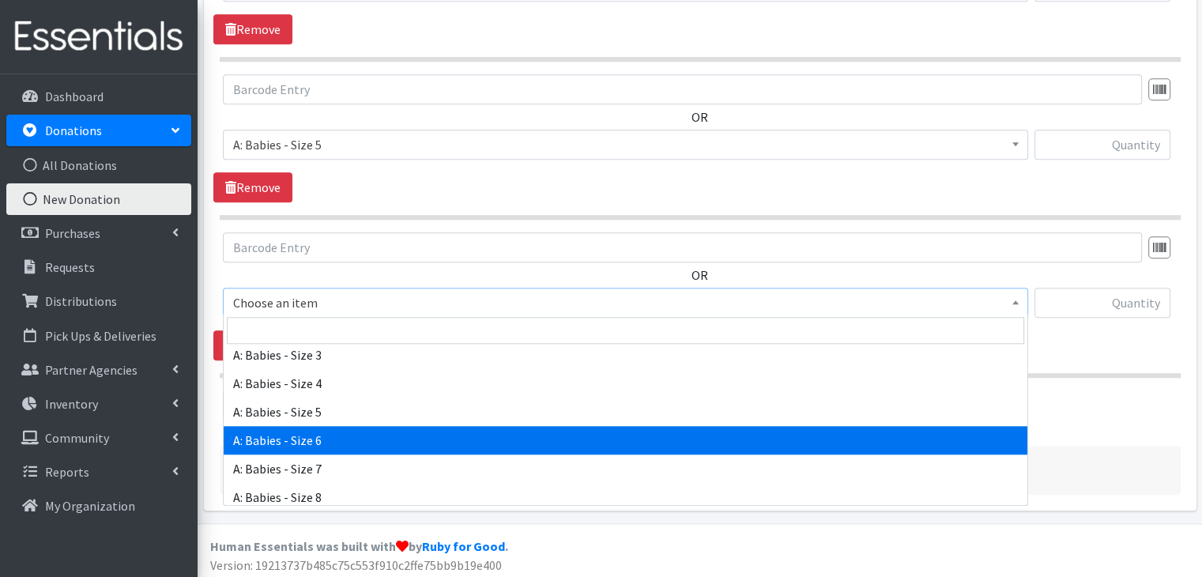
select select "5617"
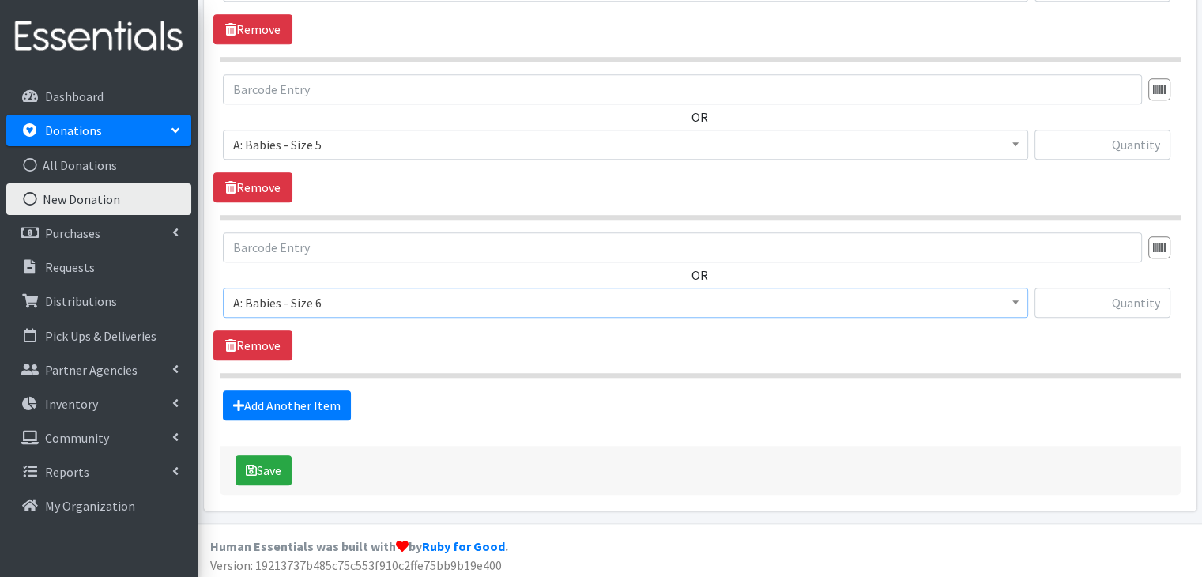
click at [383, 344] on div "OR Choose an item A: Babies - Size 01 (newborn) A: Babies - Size 0 (Preemie) A:…" at bounding box center [699, 296] width 972 height 128
click at [318, 394] on link "Add Another Item" at bounding box center [287, 405] width 128 height 30
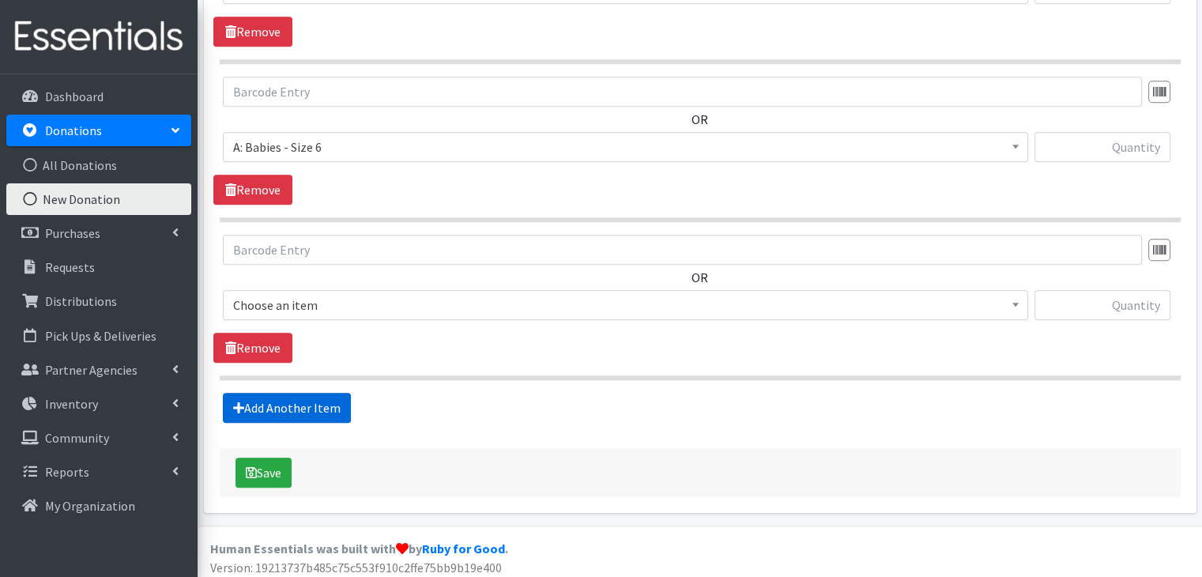
scroll to position [1612, 0]
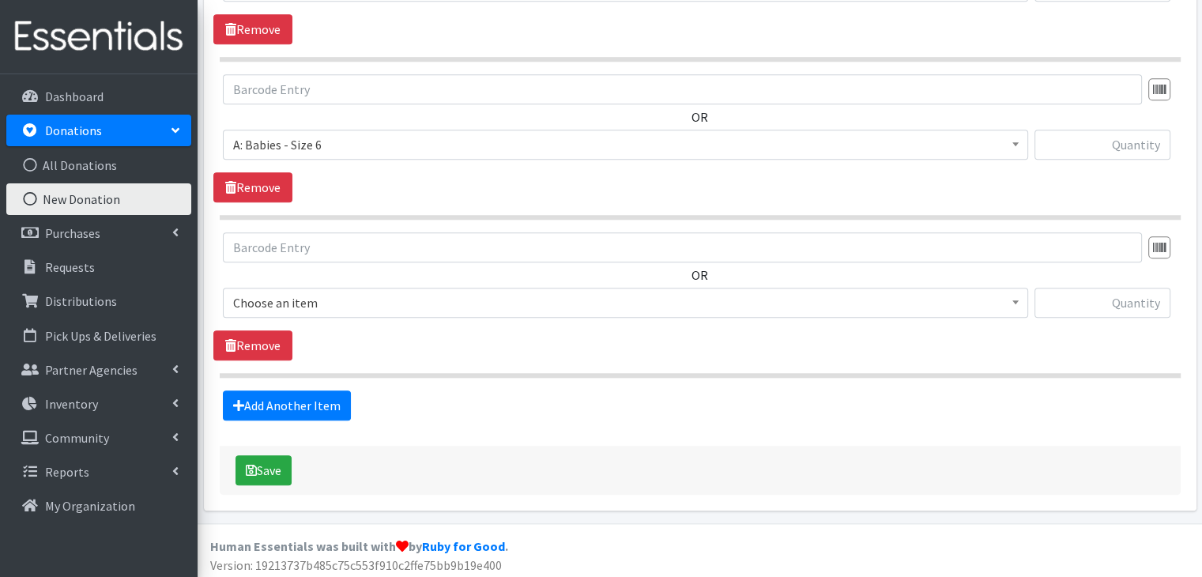
click at [365, 301] on span "Choose an item" at bounding box center [625, 303] width 784 height 22
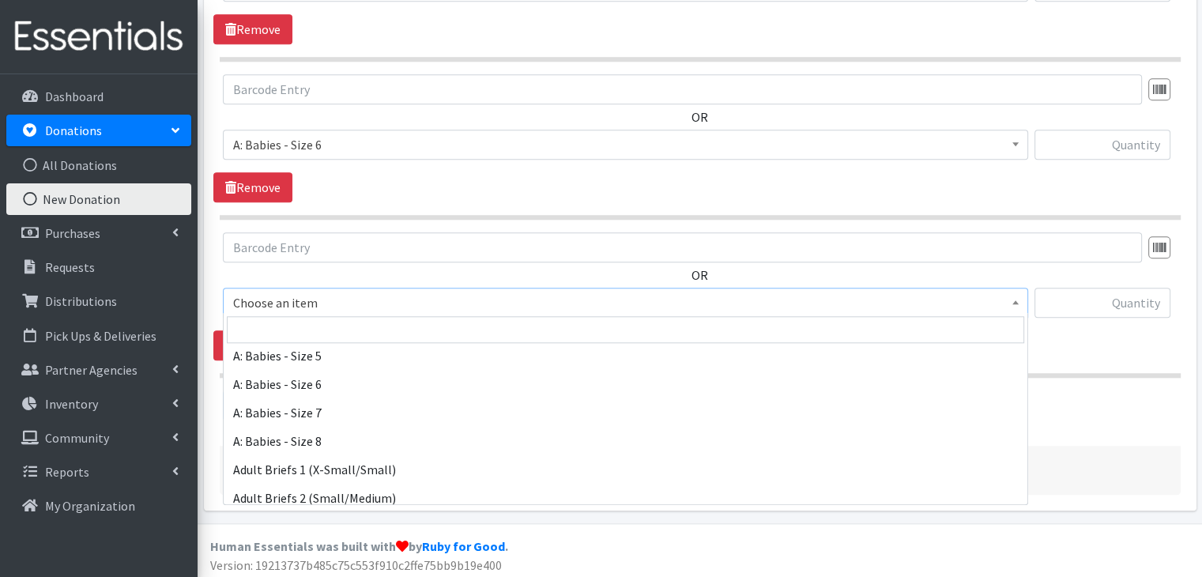
scroll to position [237, 0]
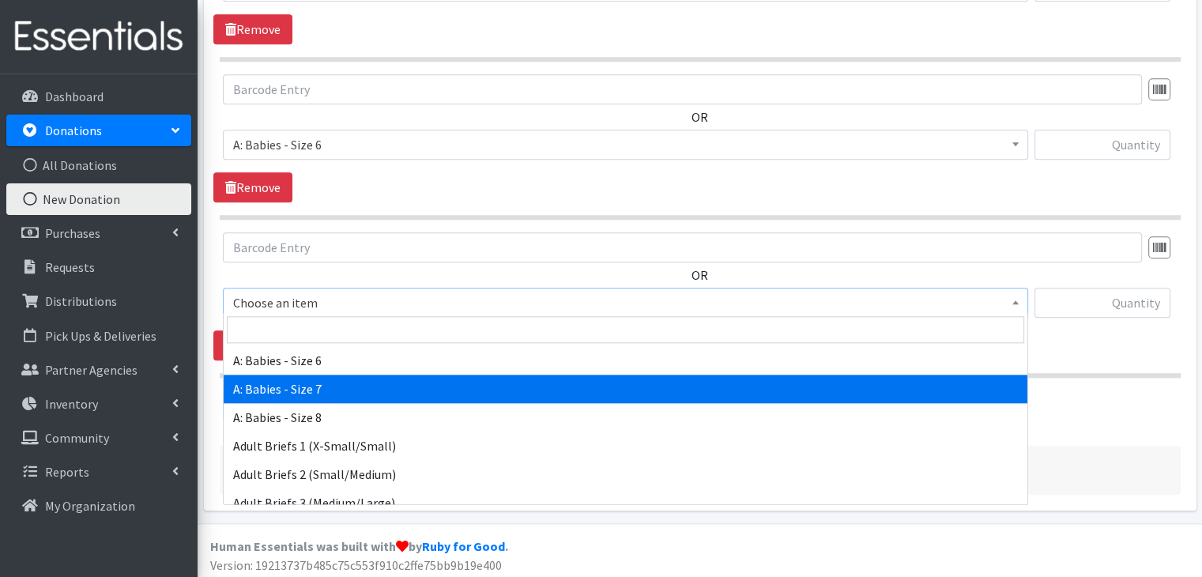
select select "8888"
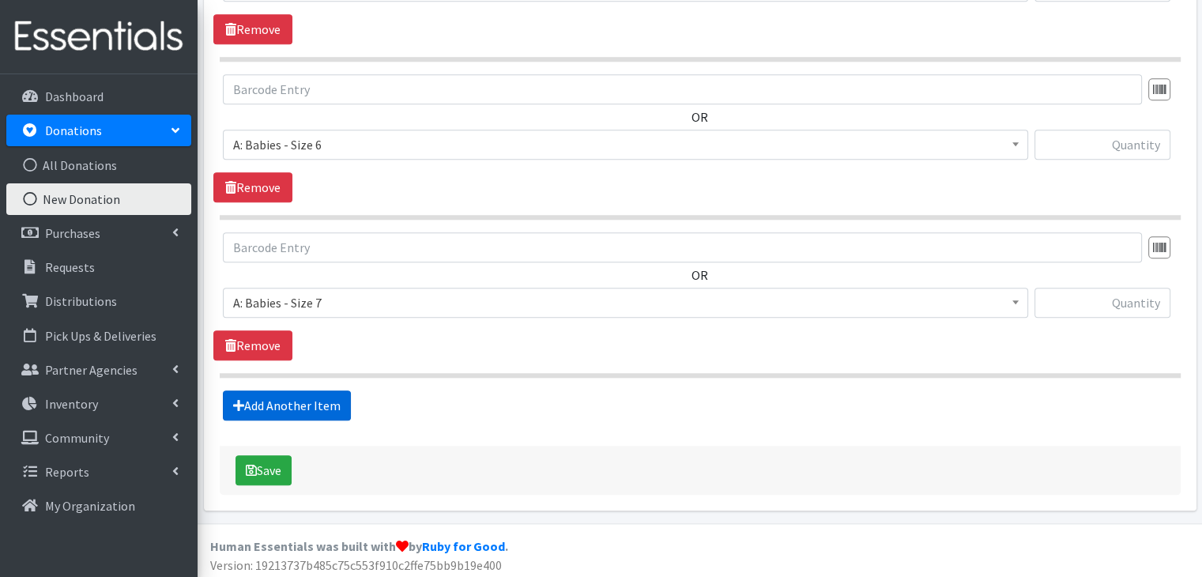
click at [322, 408] on link "Add Another Item" at bounding box center [287, 405] width 128 height 30
click at [341, 298] on span "Choose an item" at bounding box center [625, 303] width 784 height 22
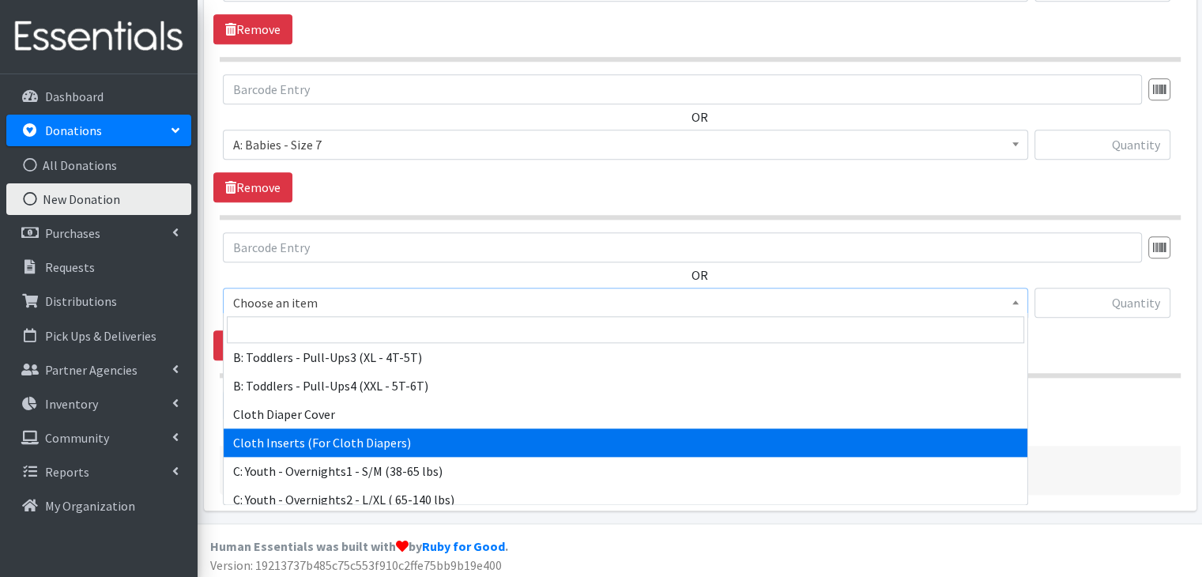
scroll to position [474, 0]
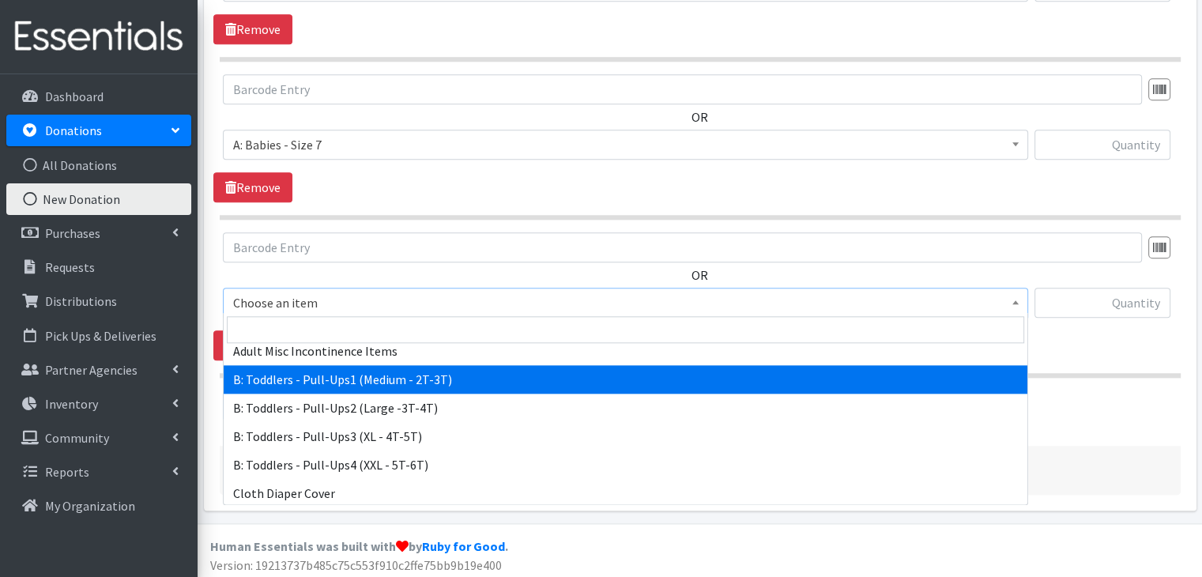
select select "5597"
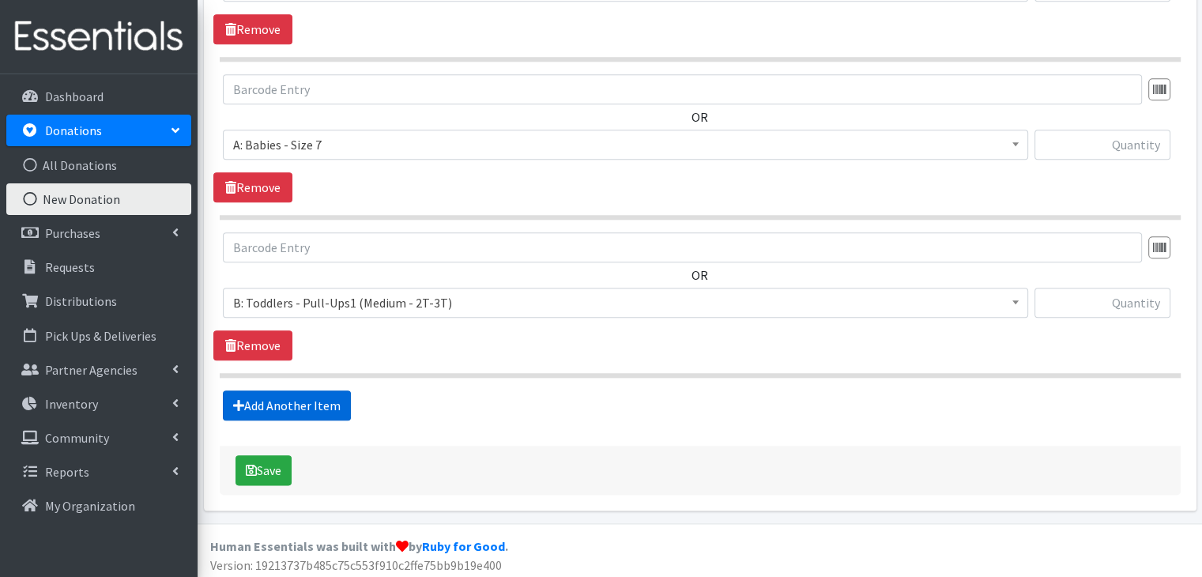
click at [288, 397] on link "Add Another Item" at bounding box center [287, 405] width 128 height 30
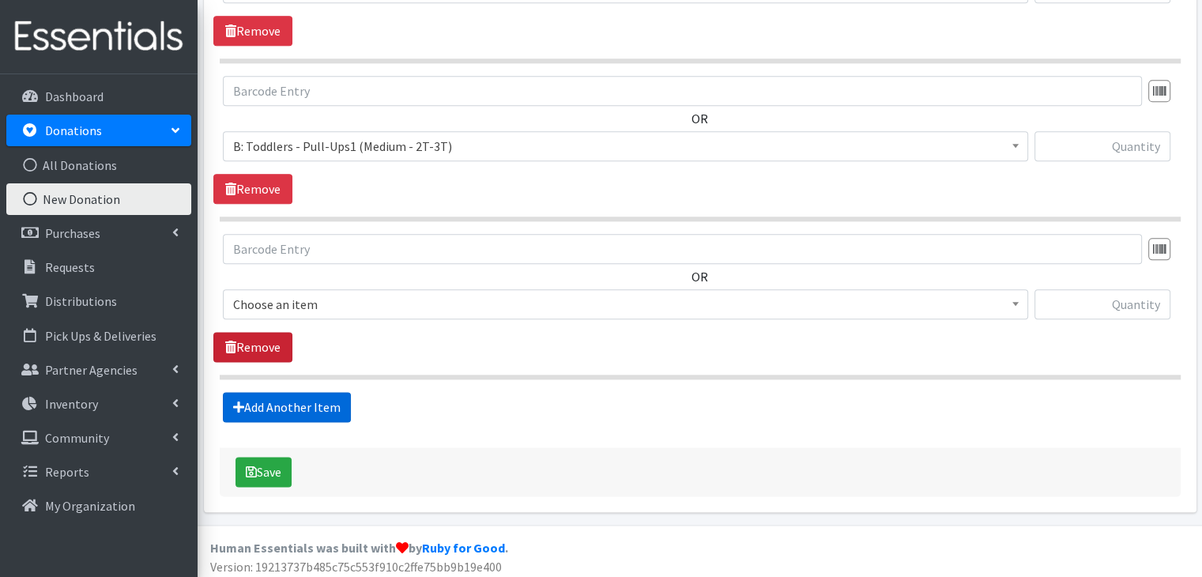
scroll to position [1927, 0]
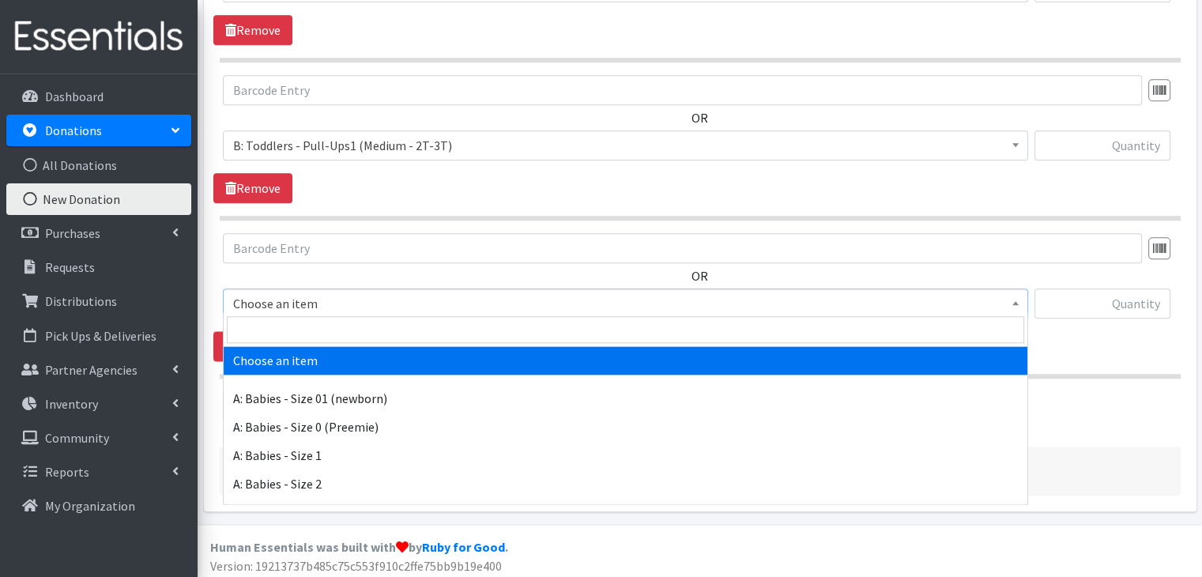
click at [284, 292] on span "Choose an item" at bounding box center [625, 303] width 784 height 22
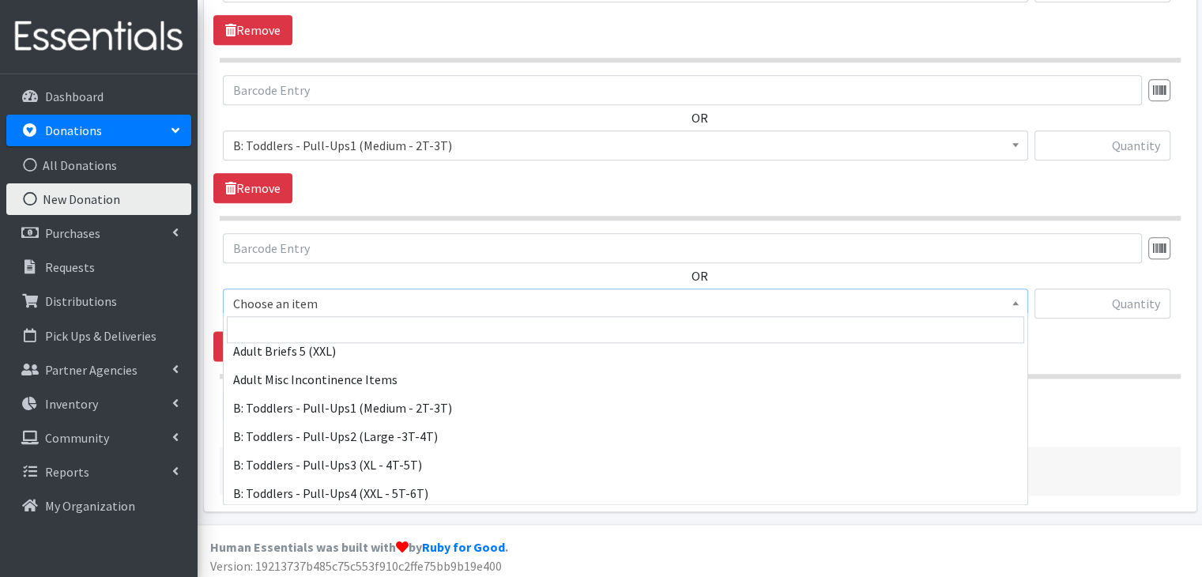
scroll to position [474, 0]
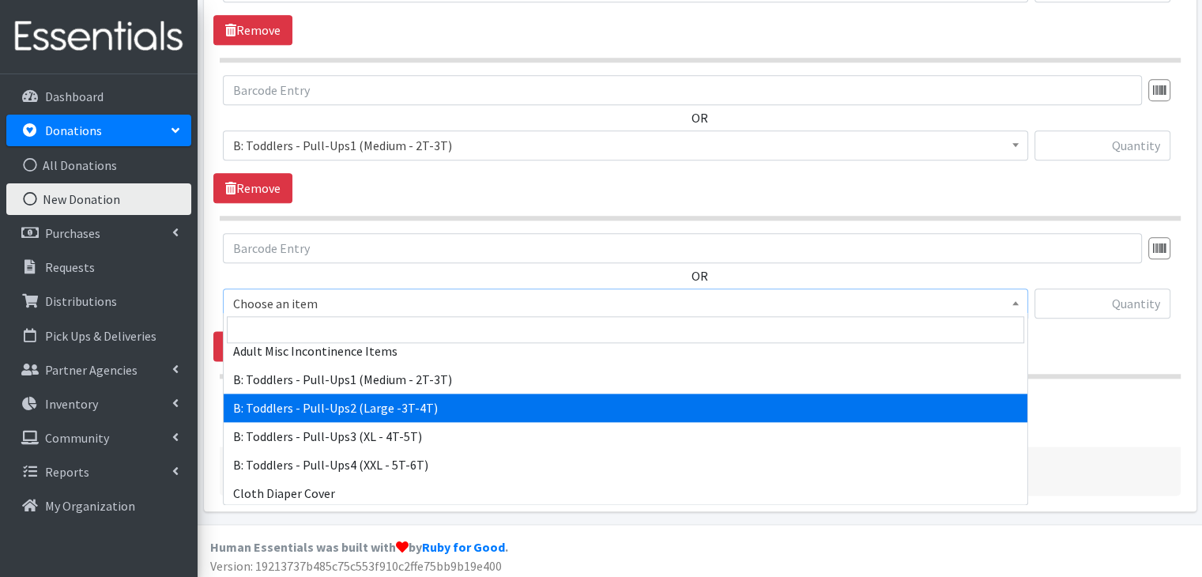
select select "5598"
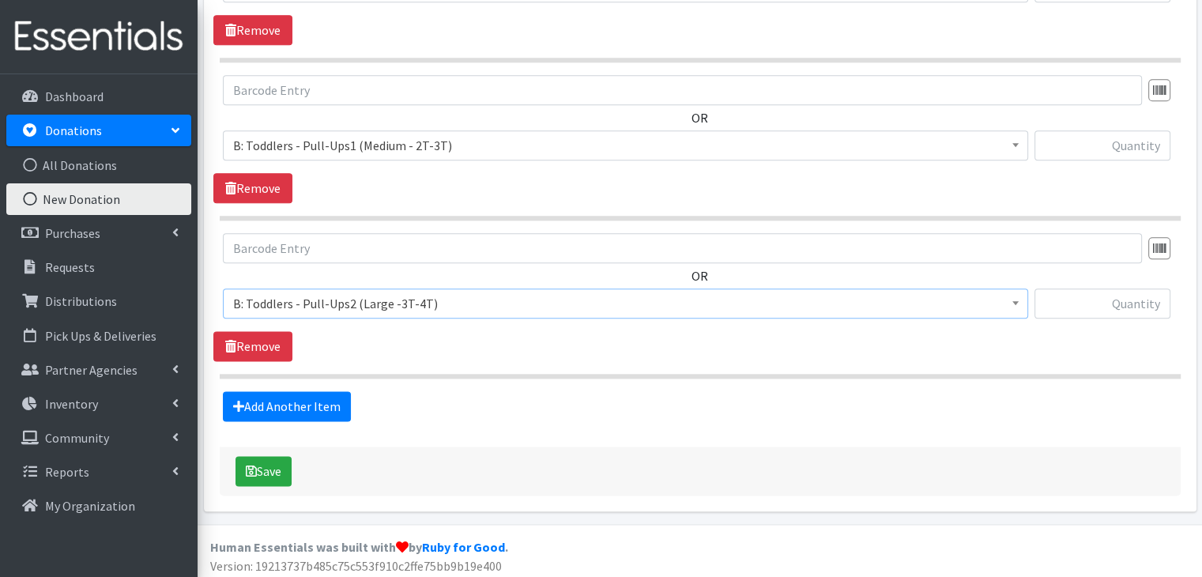
click at [372, 333] on div "OR Choose an item A: Babies - Size 01 (newborn) A: Babies - Size 0 (Preemie) A:…" at bounding box center [699, 297] width 972 height 128
click at [320, 404] on link "Add Another Item" at bounding box center [287, 406] width 128 height 30
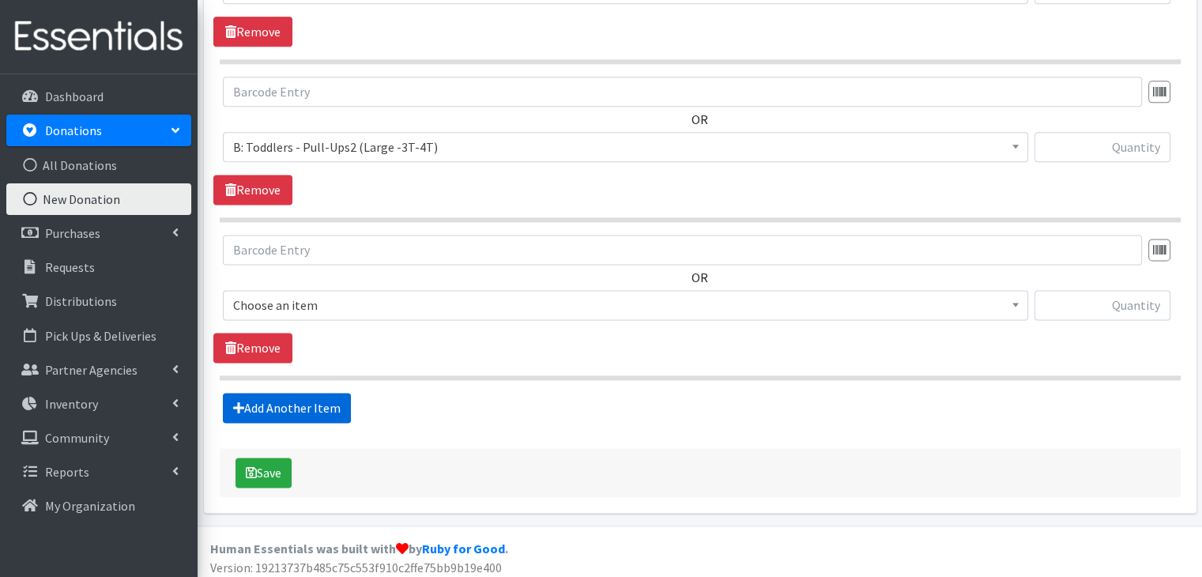
scroll to position [2084, 0]
click at [371, 297] on span "Choose an item" at bounding box center [625, 304] width 784 height 22
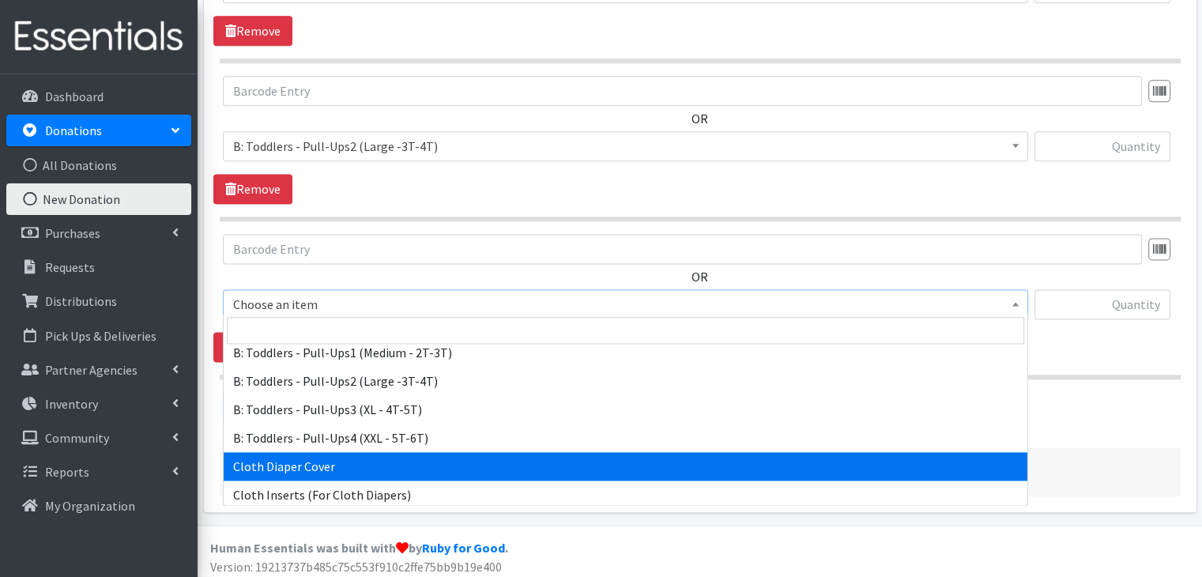
scroll to position [474, 0]
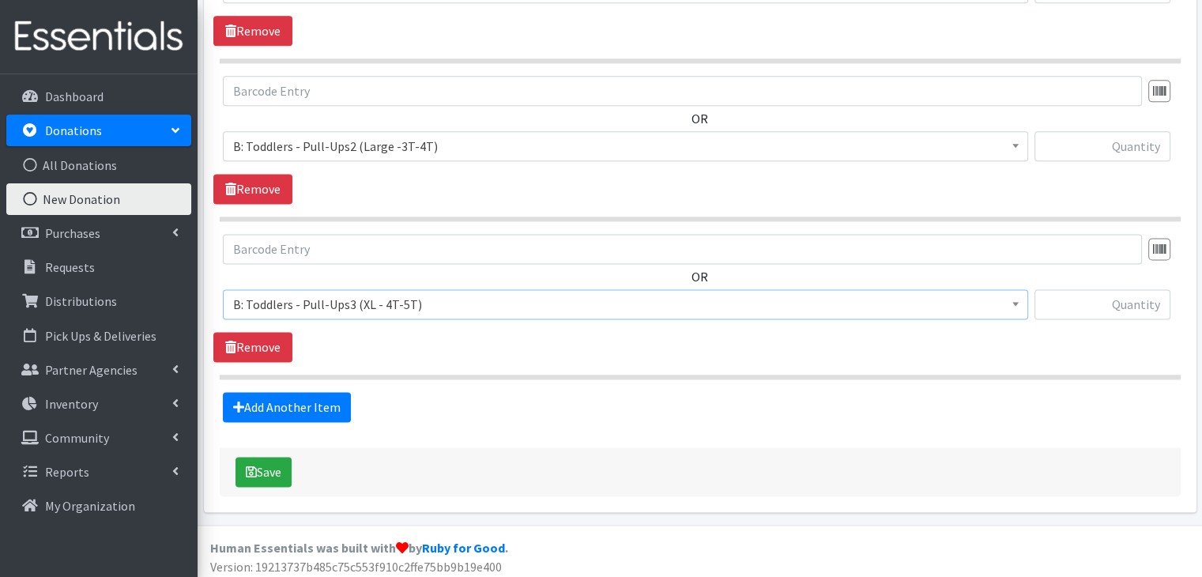
click at [376, 293] on span "B: Toddlers - Pull-Ups3 (XL - 4T-5T)" at bounding box center [625, 304] width 784 height 22
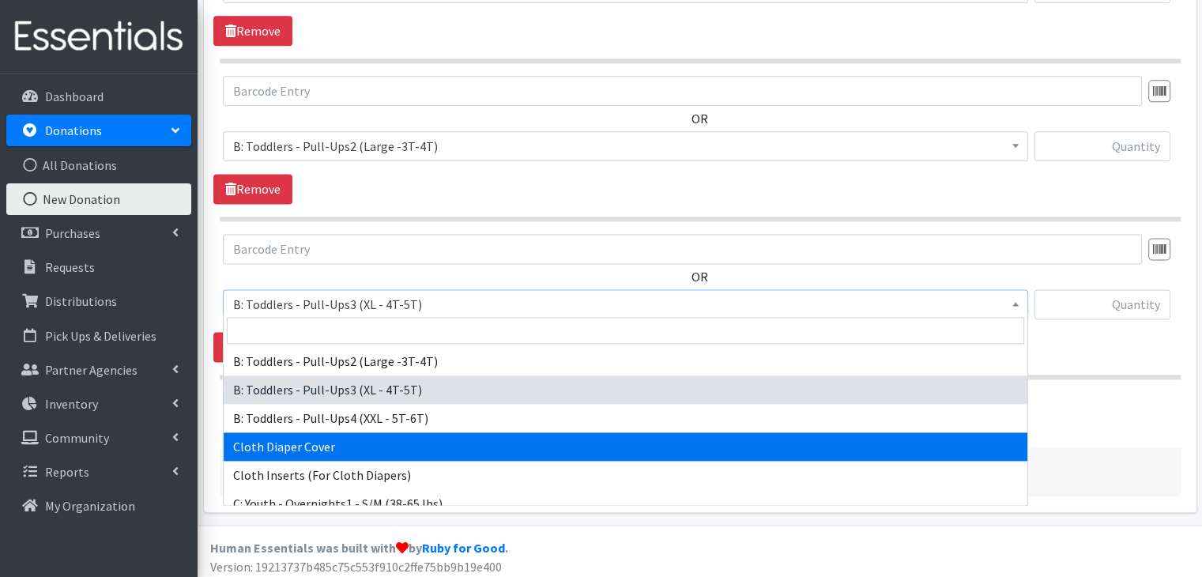
scroll to position [600, 0]
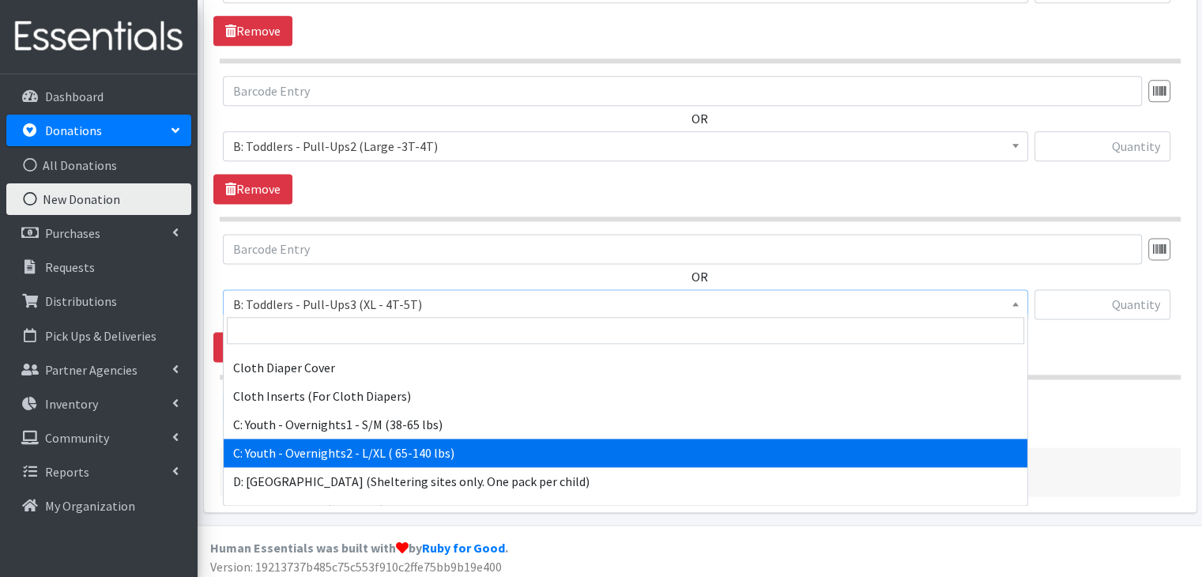
select select "8889"
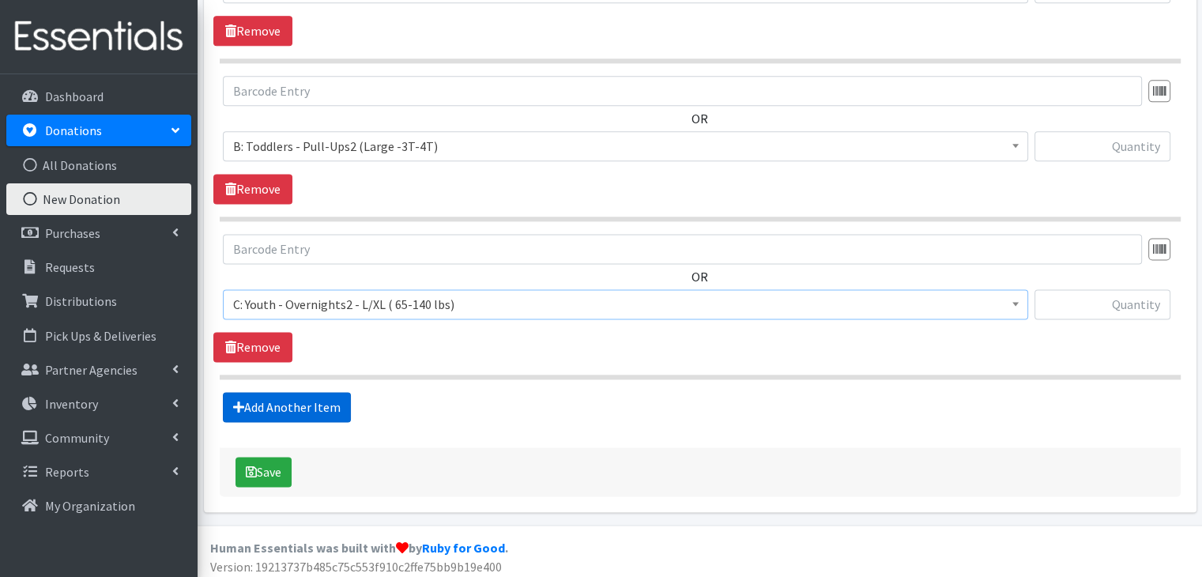
click at [322, 408] on link "Add Another Item" at bounding box center [287, 407] width 128 height 30
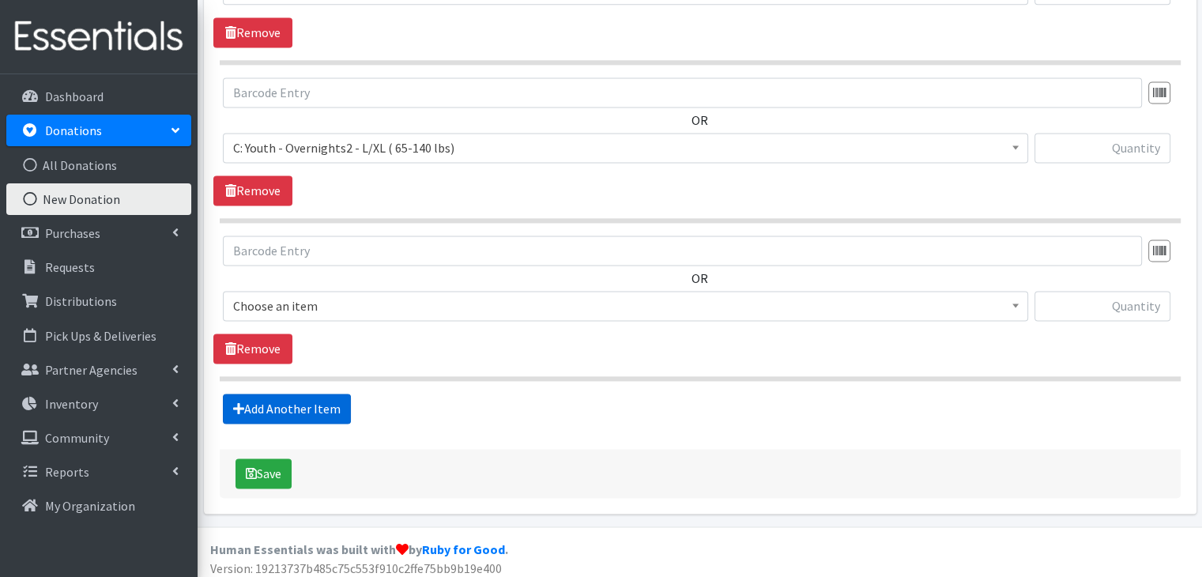
scroll to position [2241, 0]
click at [356, 298] on span "Choose an item" at bounding box center [625, 305] width 784 height 22
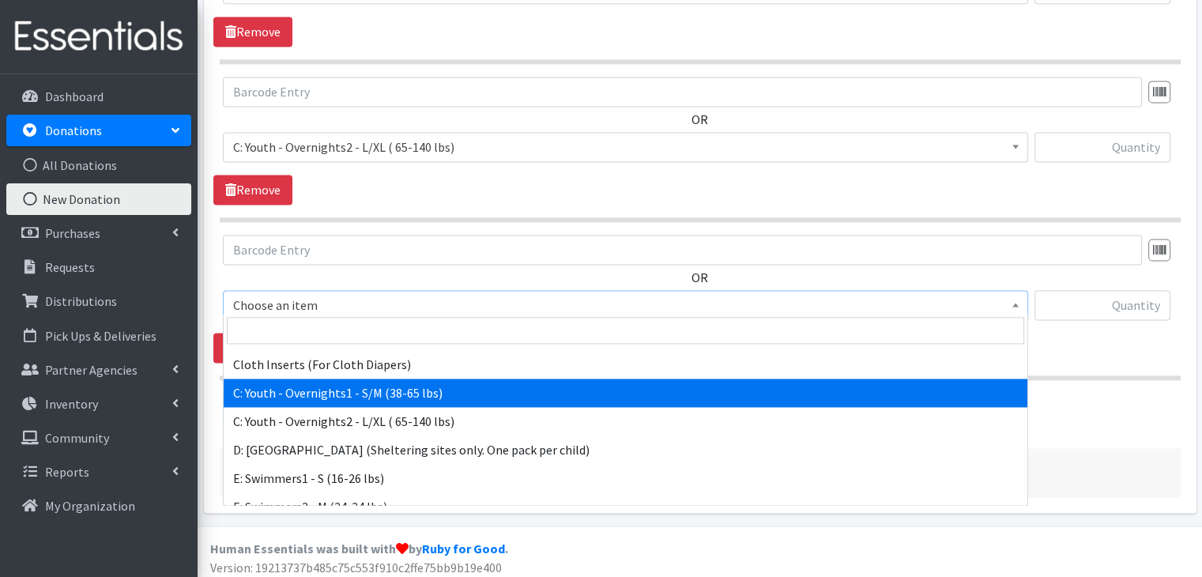
scroll to position [676, 0]
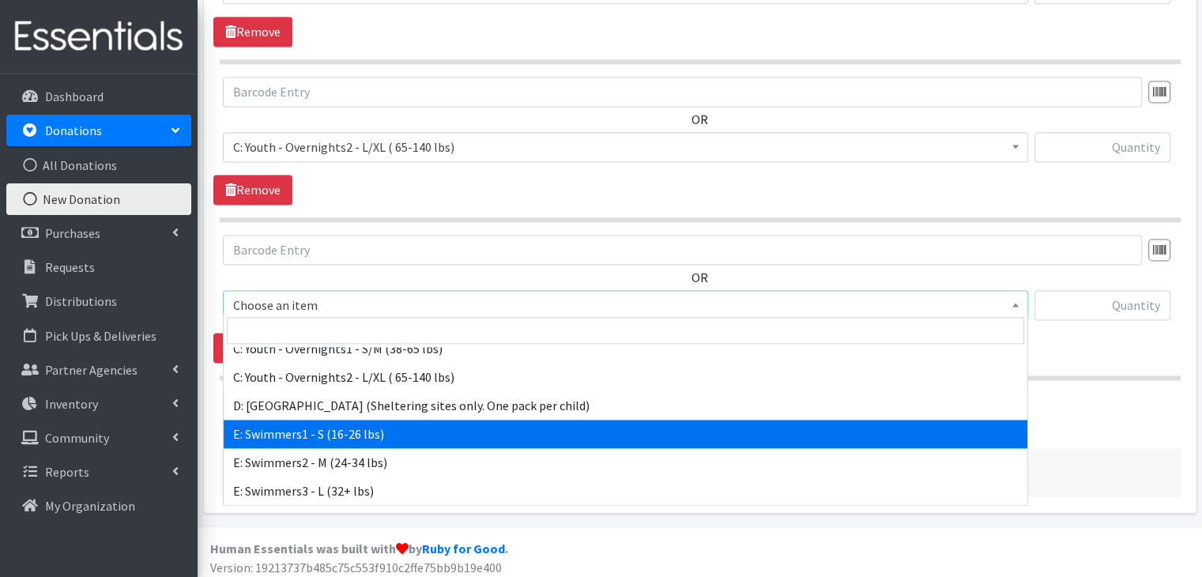
select select "5606"
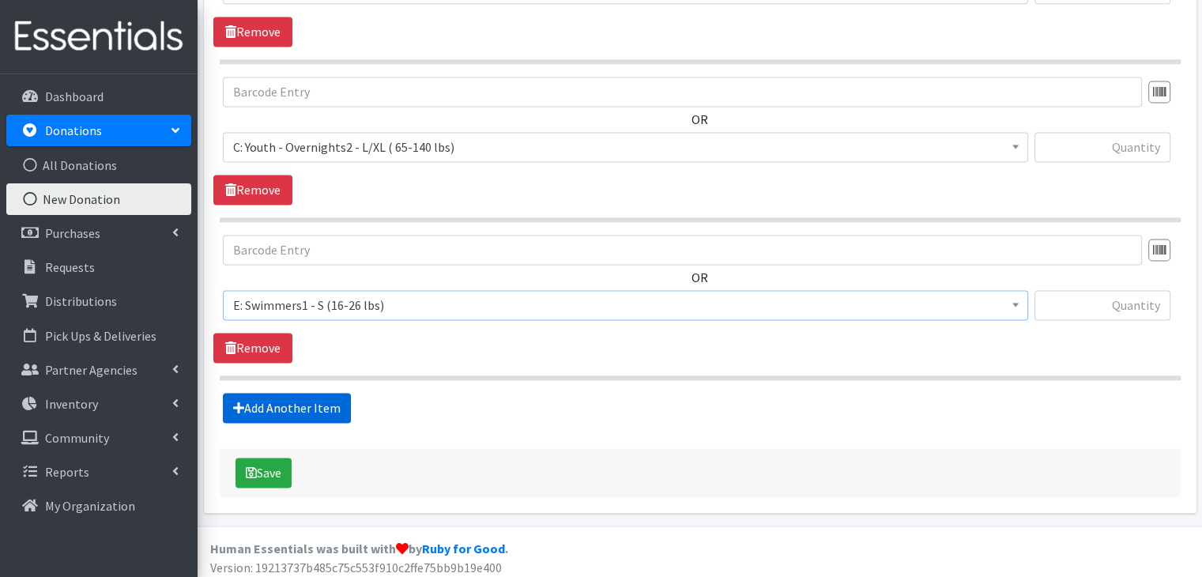
click at [255, 400] on link "Add Another Item" at bounding box center [287, 408] width 128 height 30
click at [322, 295] on span "Choose an item" at bounding box center [625, 305] width 784 height 22
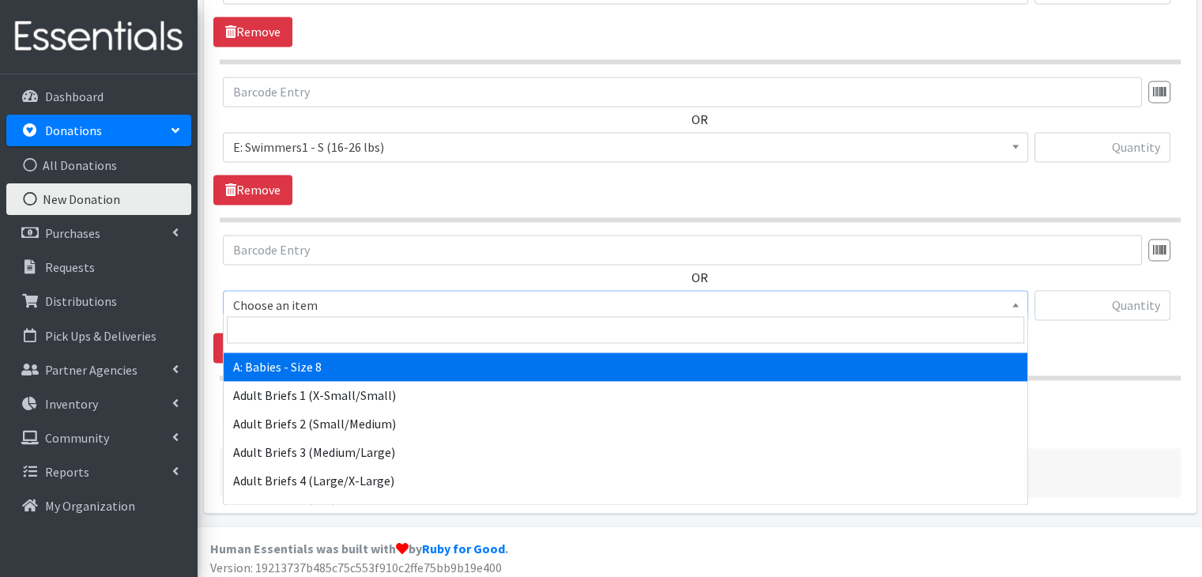
scroll to position [316, 0]
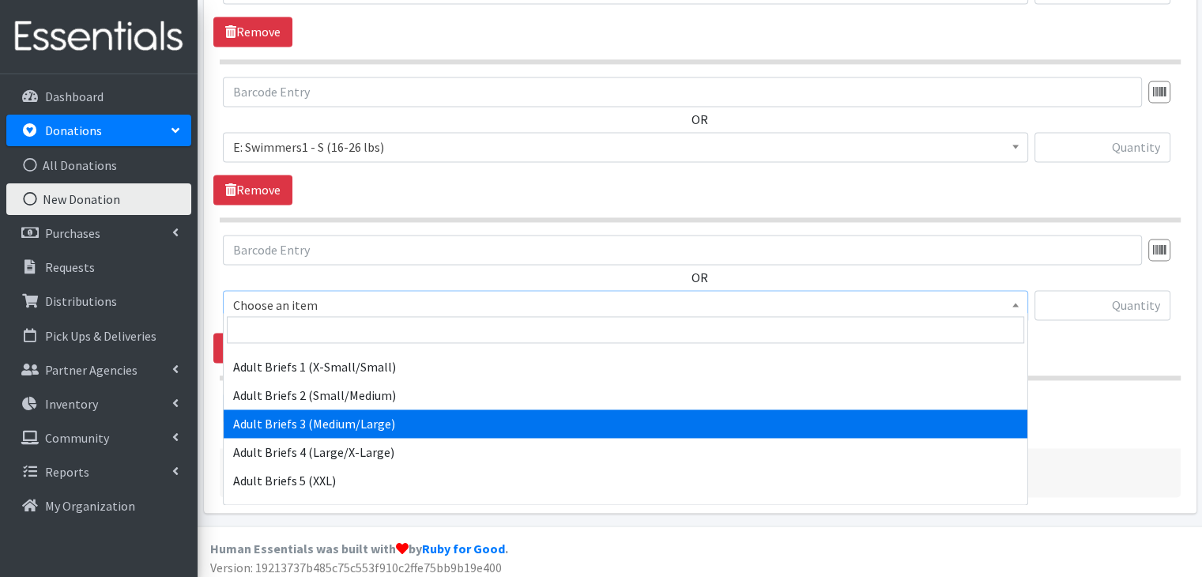
select select "5596"
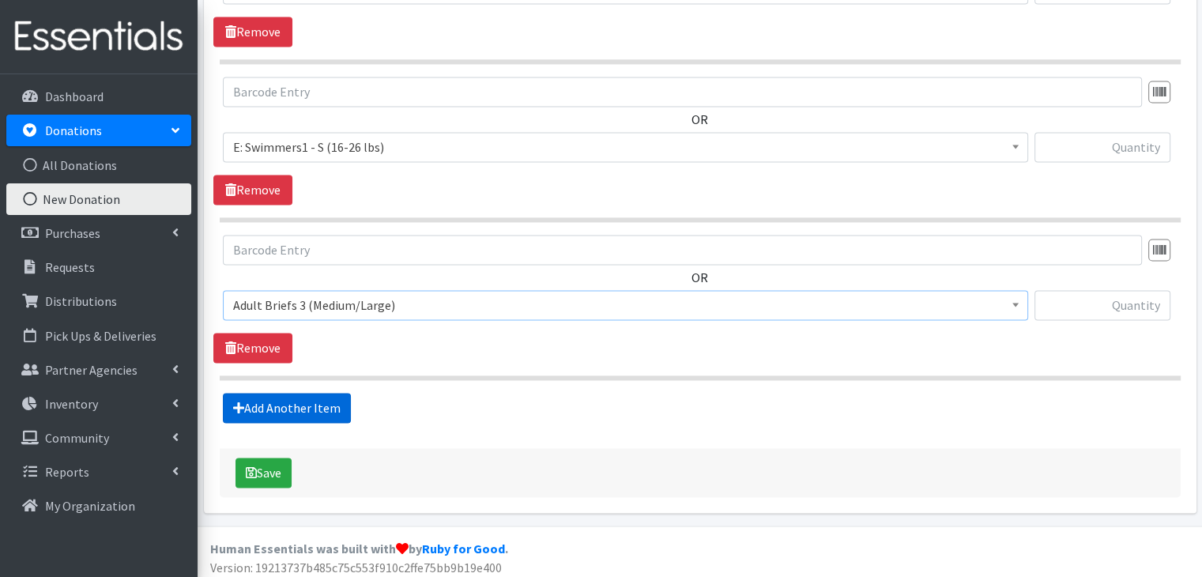
click at [300, 407] on link "Add Another Item" at bounding box center [287, 408] width 128 height 30
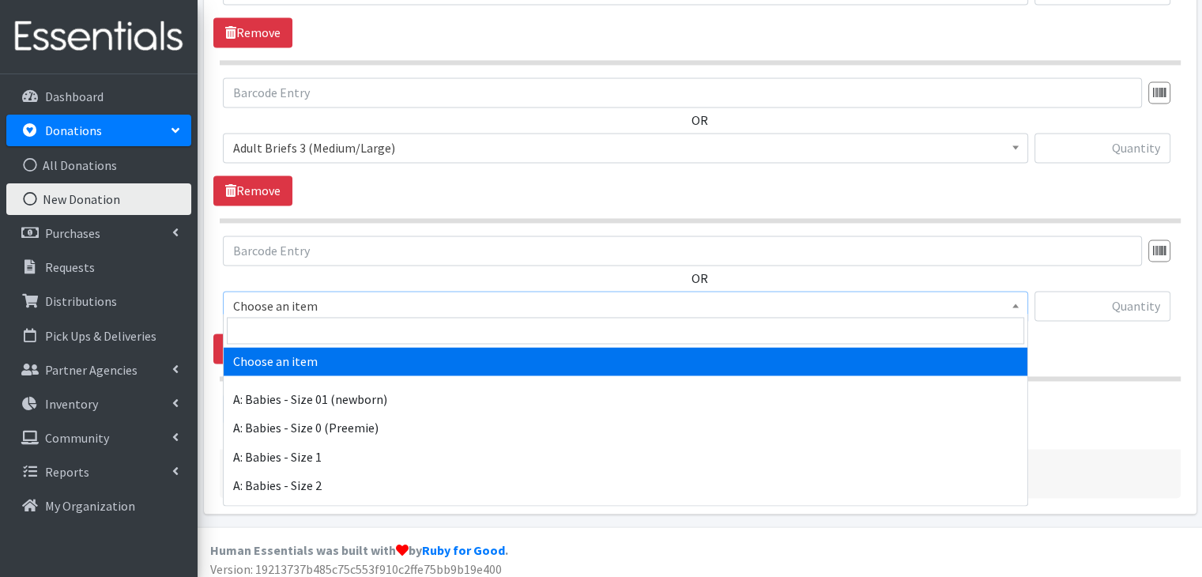
click at [296, 297] on span "Choose an item" at bounding box center [625, 306] width 784 height 22
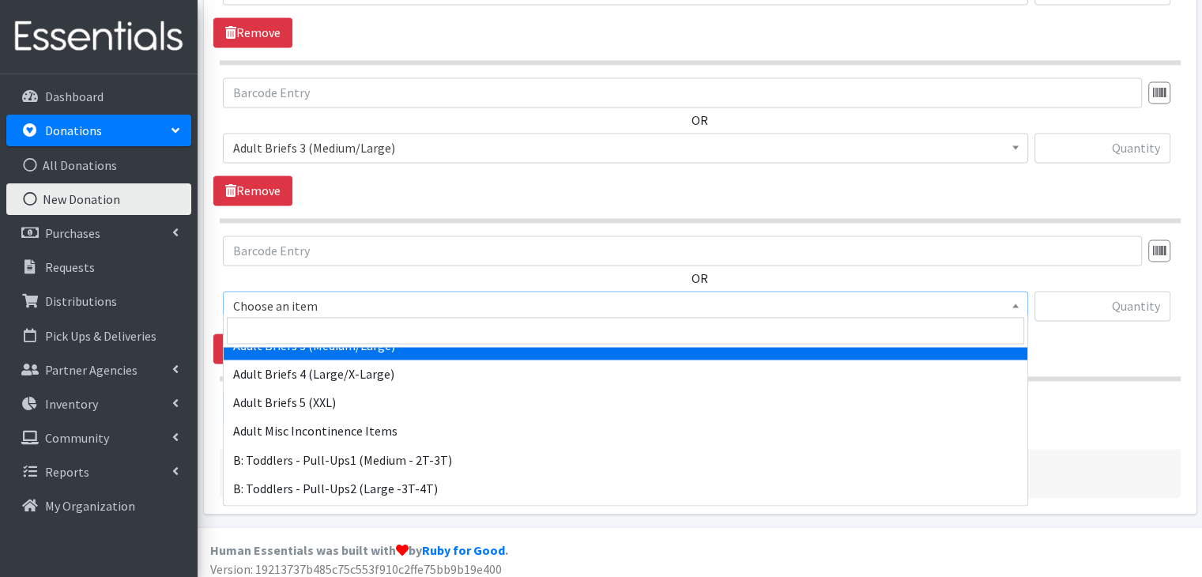
scroll to position [316, 0]
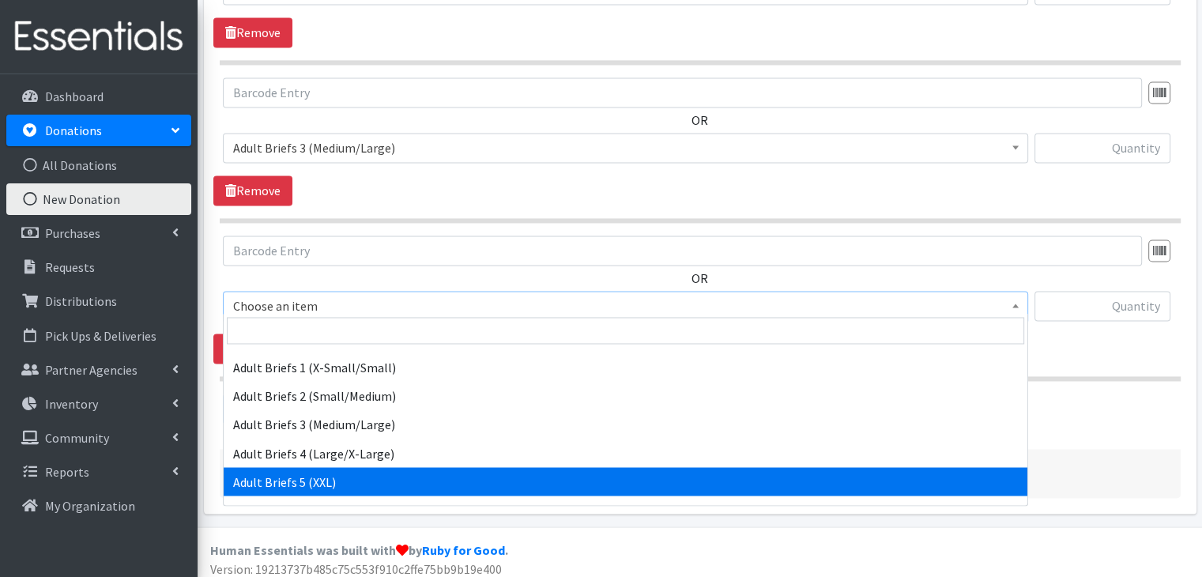
select select "5602"
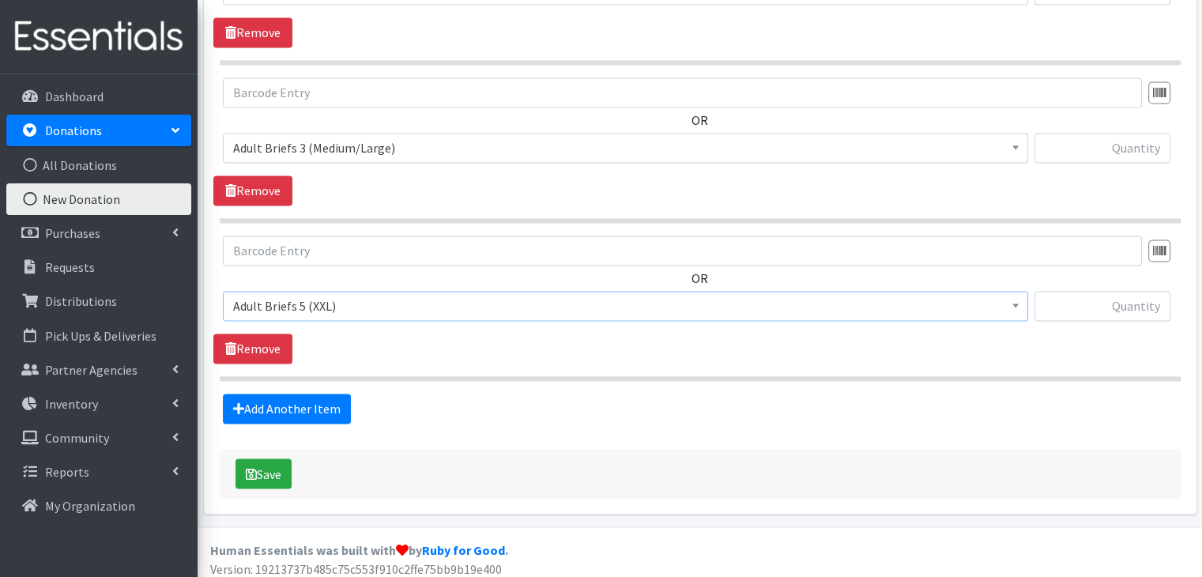
click at [473, 364] on section "OR Choose an item A: Babies - Size 01 (newborn) A: Babies - Size 0 (Preemie) A:…" at bounding box center [700, 307] width 961 height 145
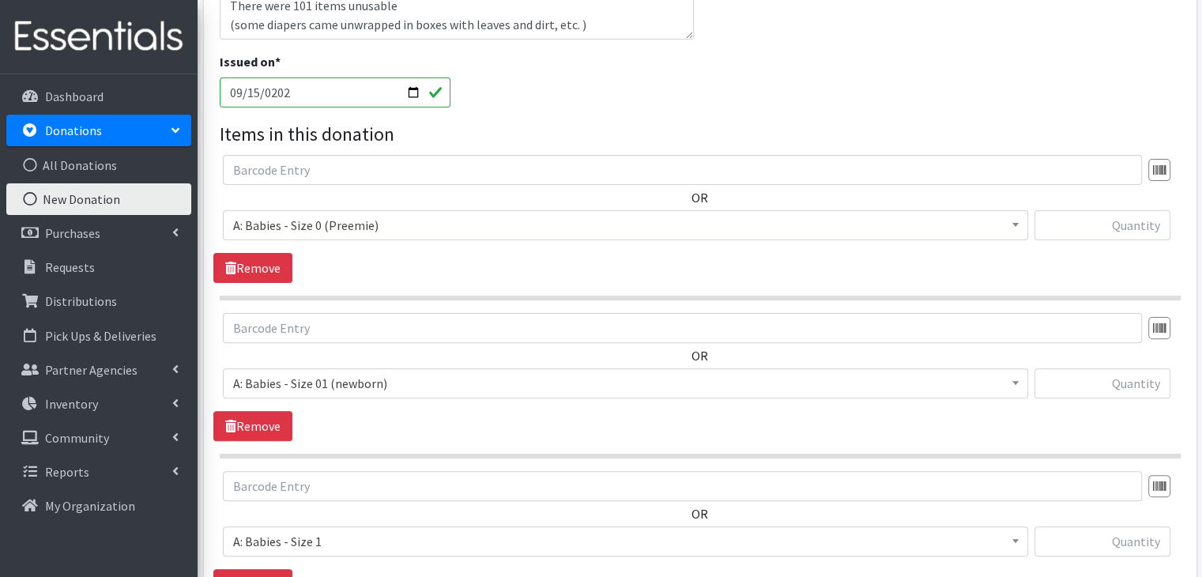
scroll to position [423, 0]
click at [1099, 226] on input "text" at bounding box center [1102, 227] width 136 height 30
type input "243"
type input "830"
type input "800"
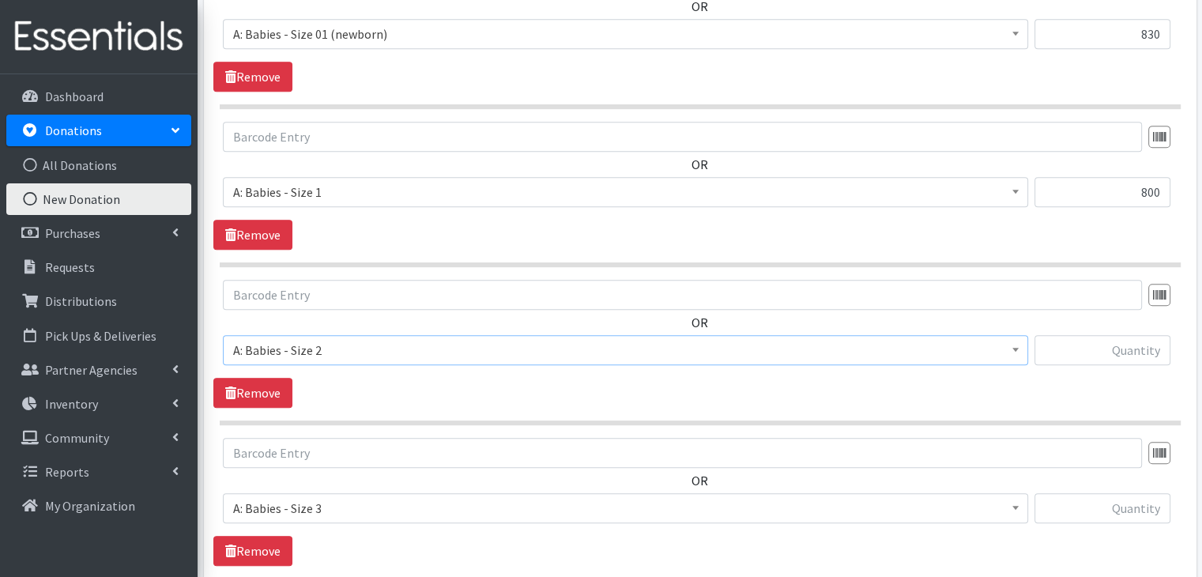
scroll to position [778, 0]
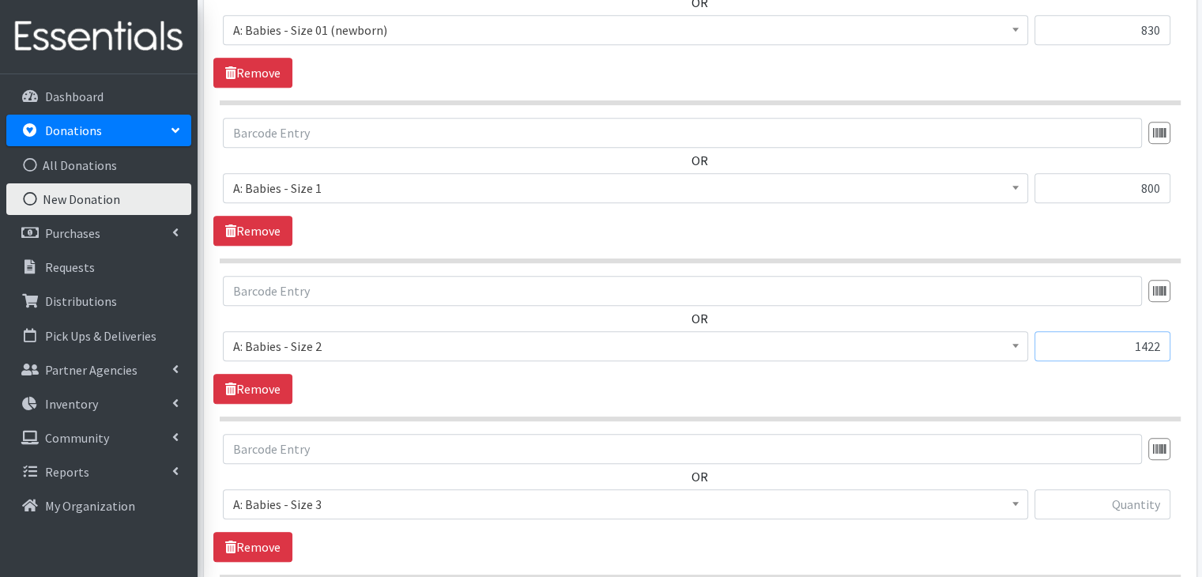
type input "1422"
type input "138"
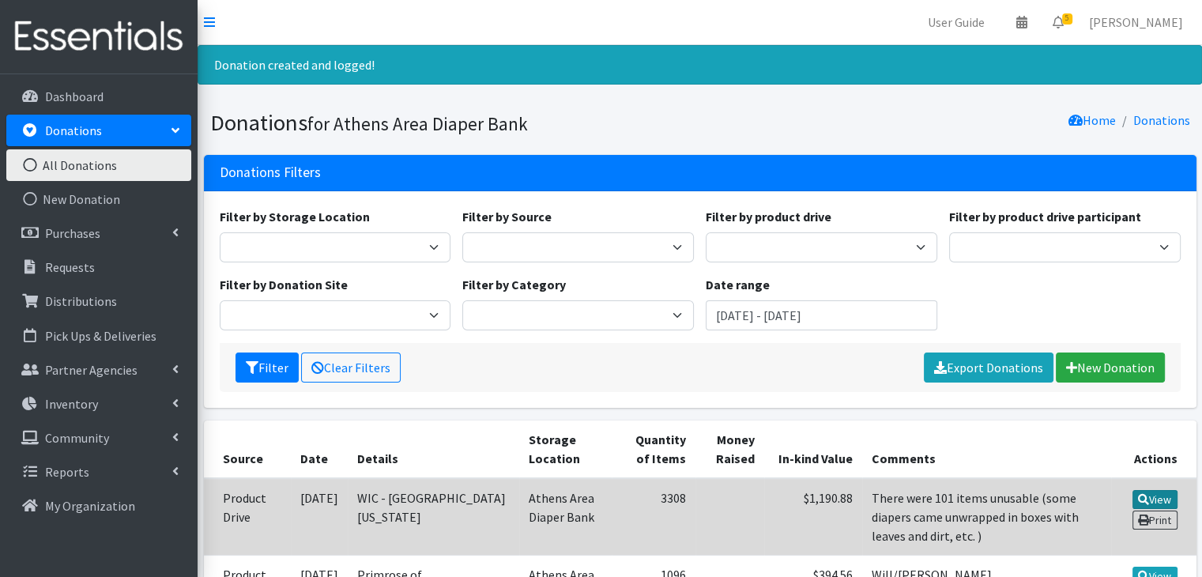
click at [1153, 497] on link "View" at bounding box center [1154, 499] width 45 height 19
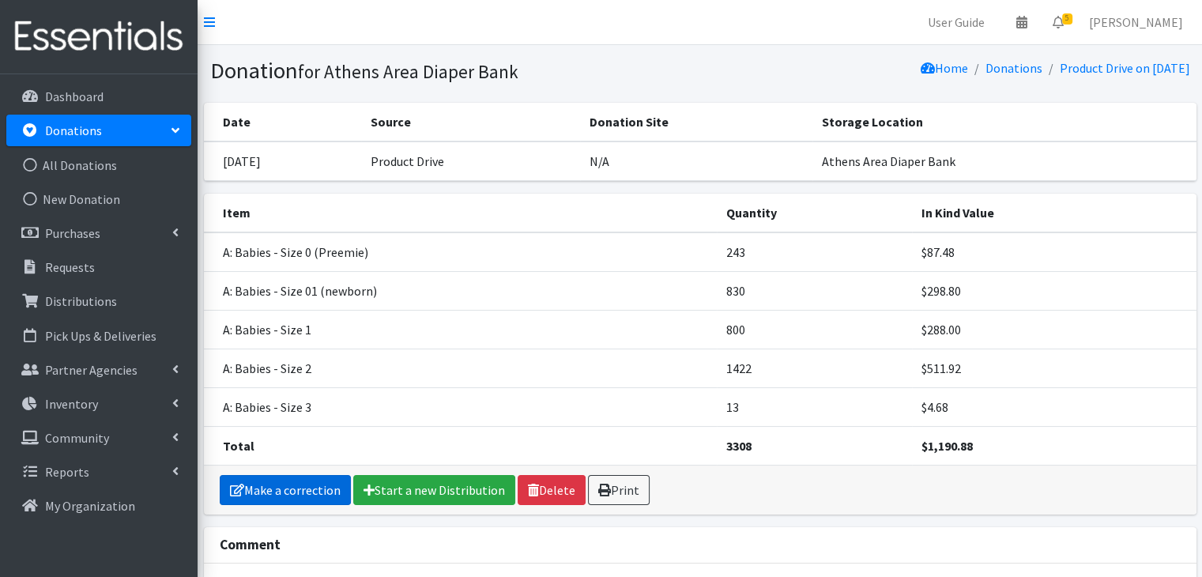
click at [303, 489] on link "Make a correction" at bounding box center [285, 490] width 131 height 30
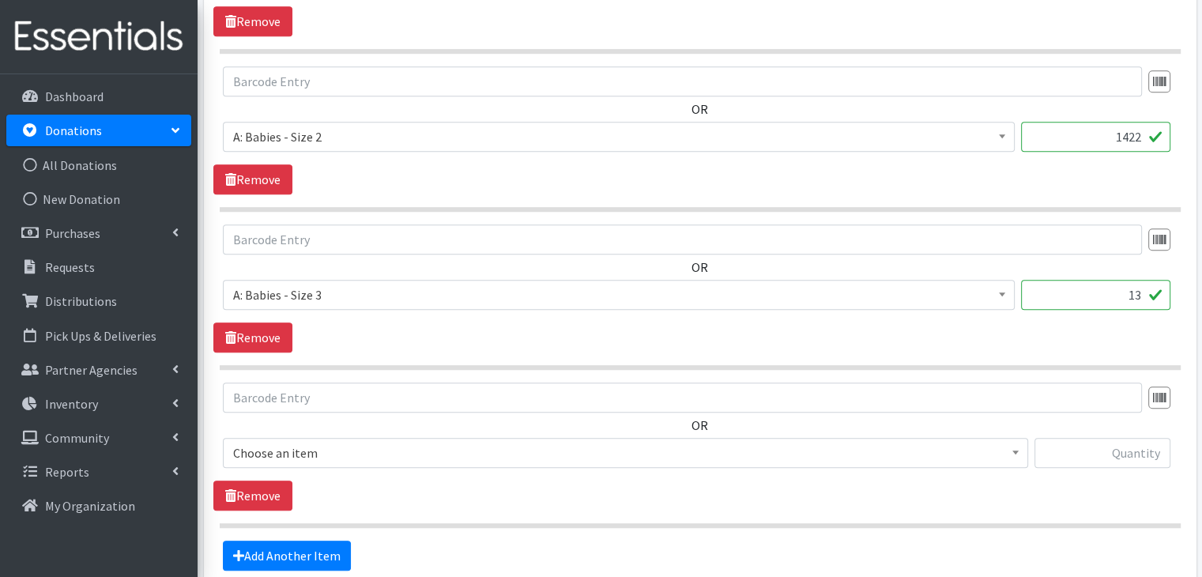
scroll to position [1027, 0]
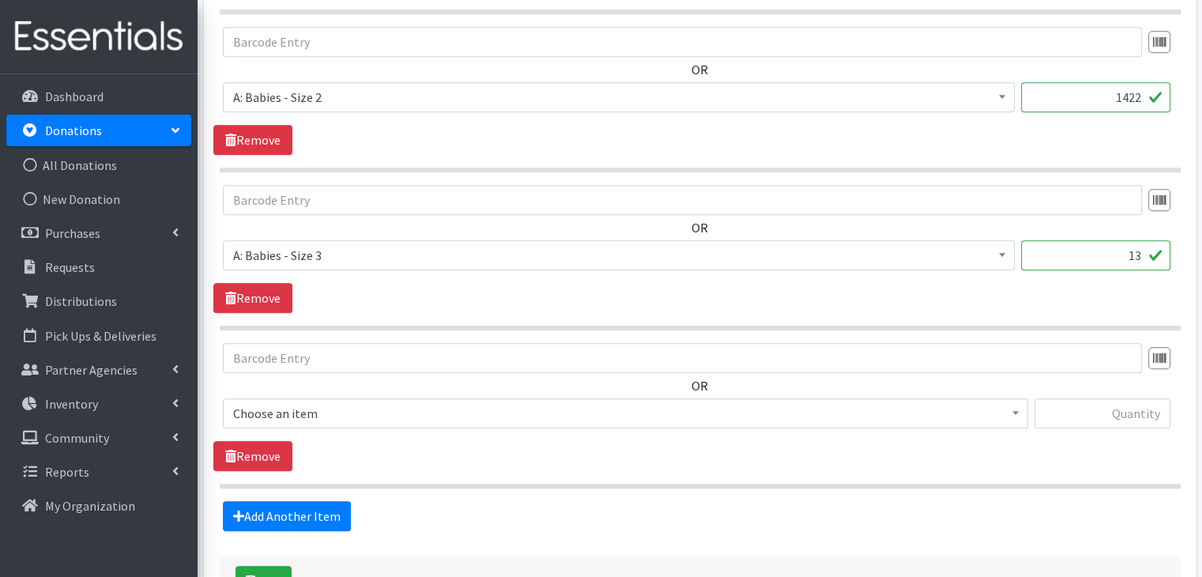
click at [1142, 247] on input "13" at bounding box center [1095, 255] width 149 height 30
type input "138"
click at [325, 412] on span "Choose an item" at bounding box center [625, 413] width 784 height 22
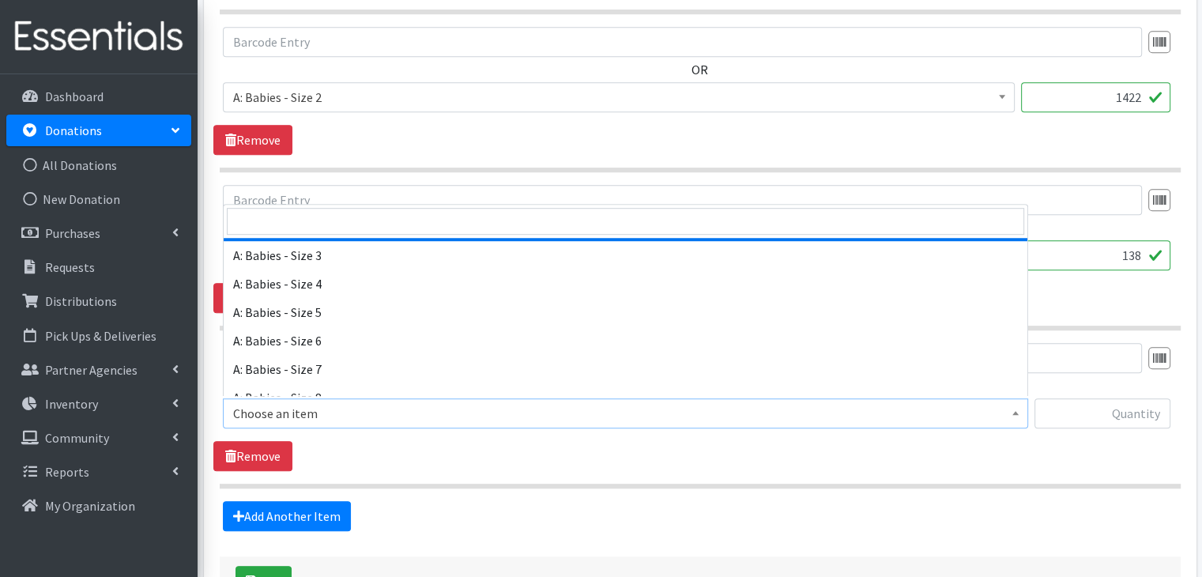
scroll to position [158, 0]
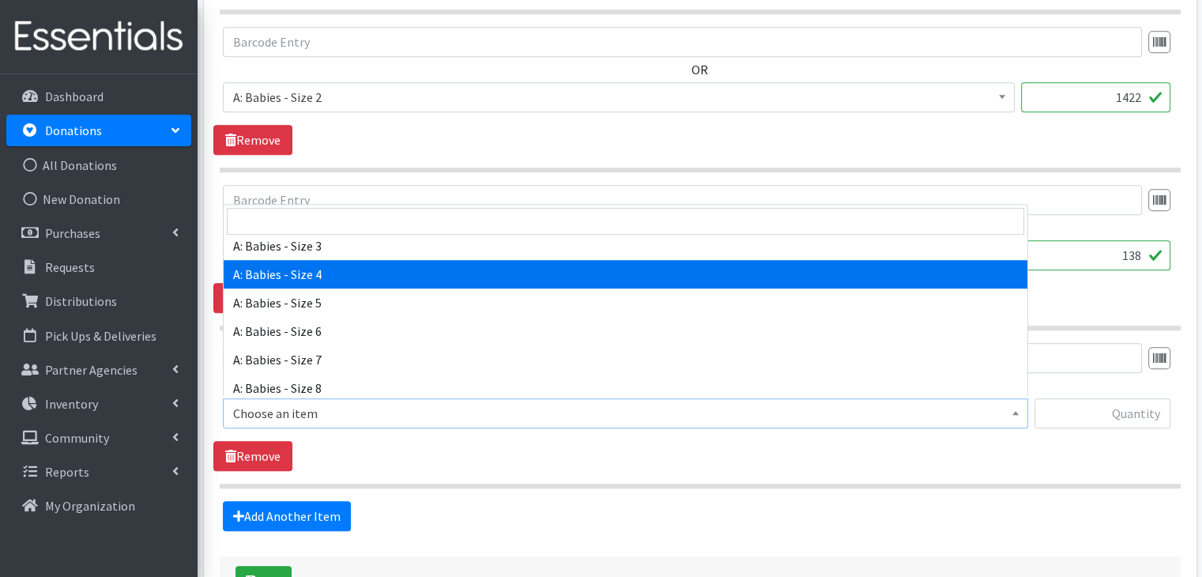
select select "5614"
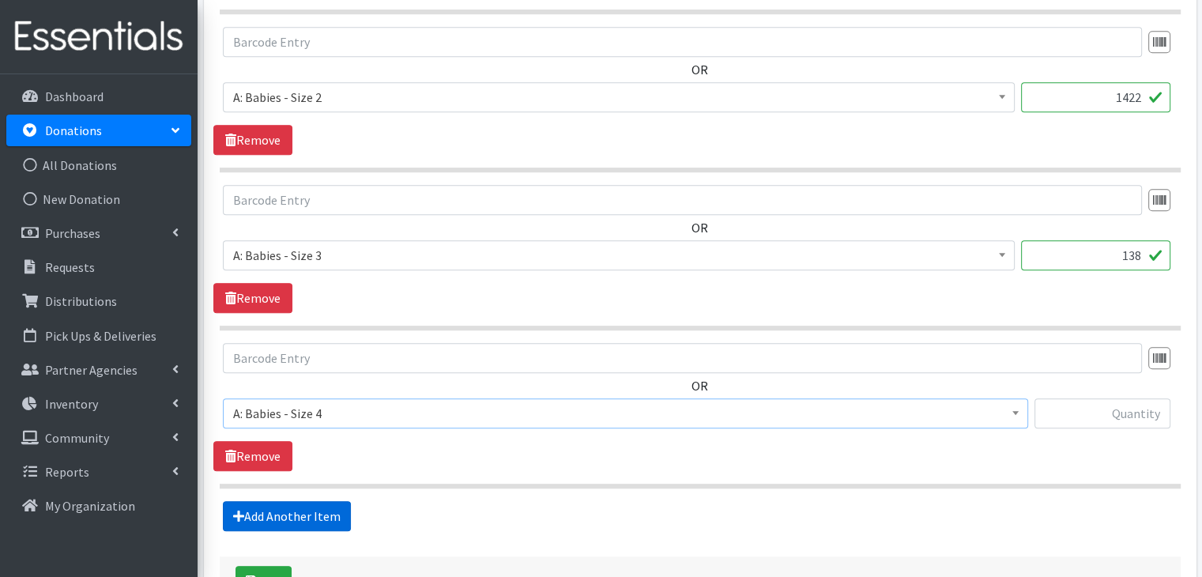
click at [265, 514] on link "Add Another Item" at bounding box center [287, 516] width 128 height 30
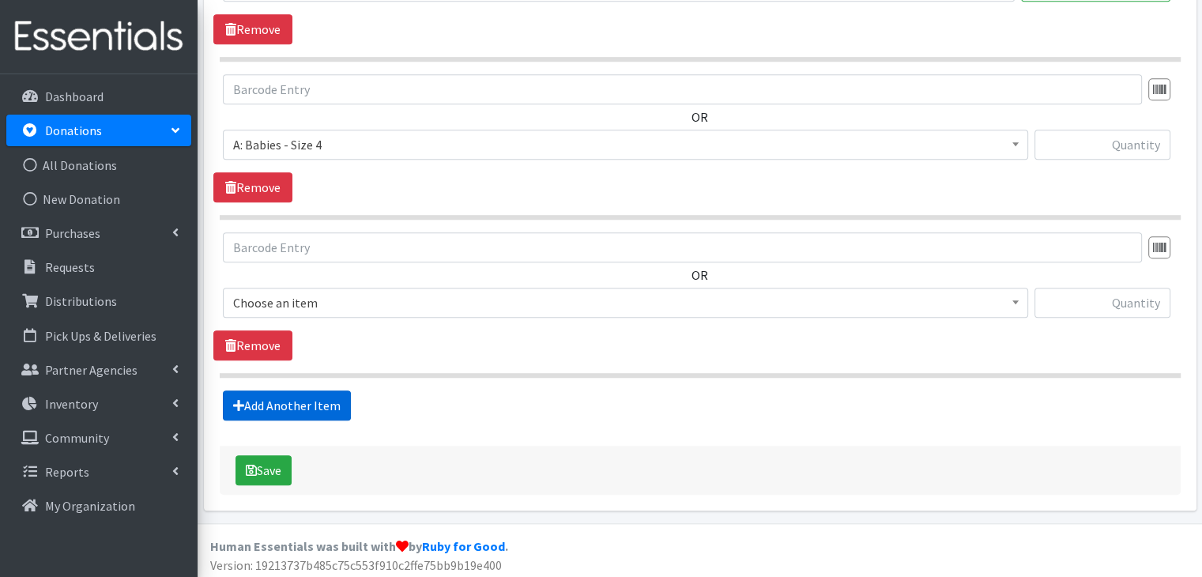
scroll to position [1296, 0]
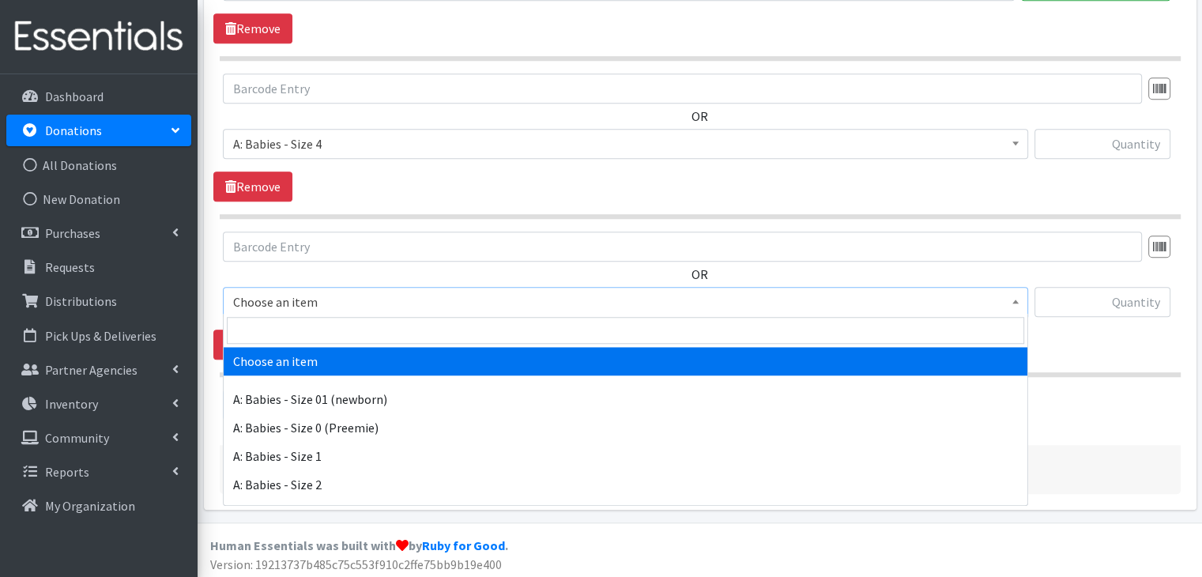
click at [322, 292] on span "Choose an item" at bounding box center [625, 302] width 784 height 22
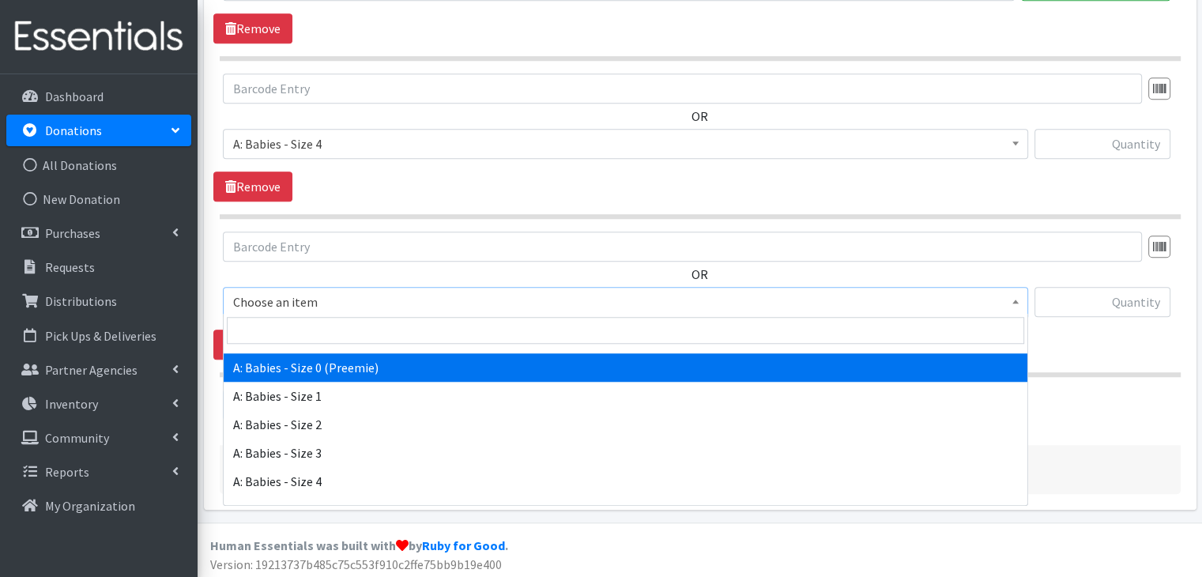
scroll to position [158, 0]
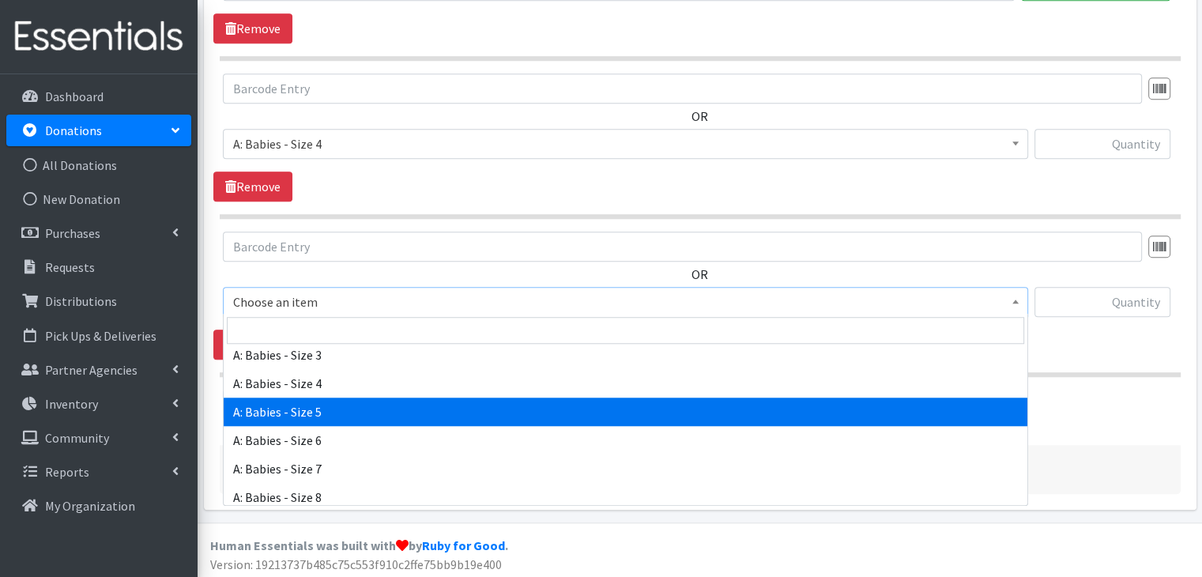
select select "5616"
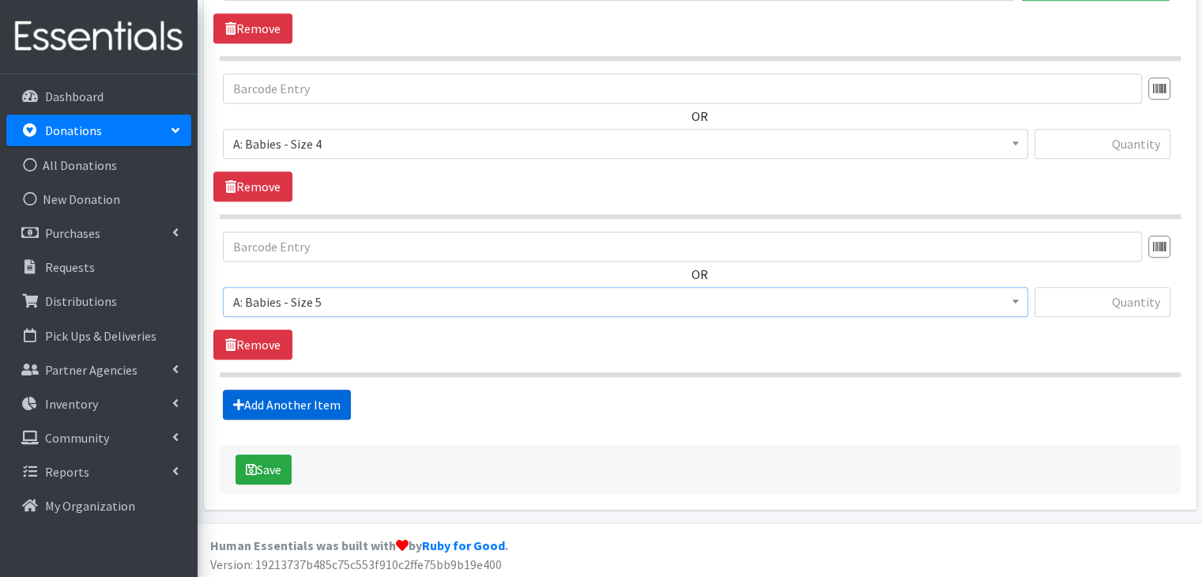
click at [318, 399] on link "Add Another Item" at bounding box center [287, 404] width 128 height 30
click at [335, 292] on span "Choose an item" at bounding box center [625, 303] width 784 height 22
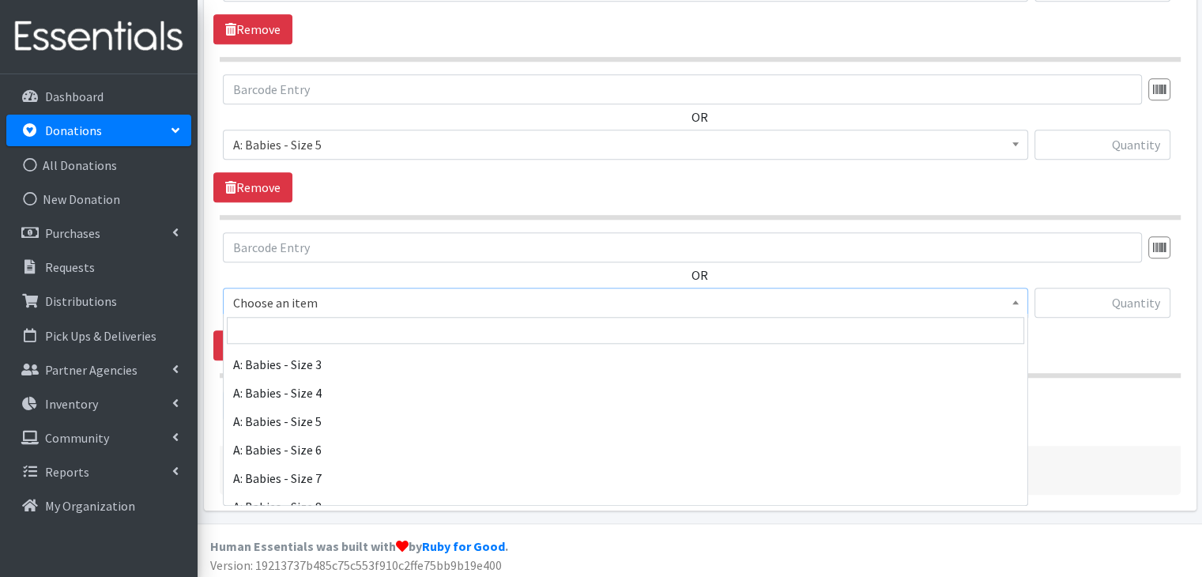
scroll to position [158, 0]
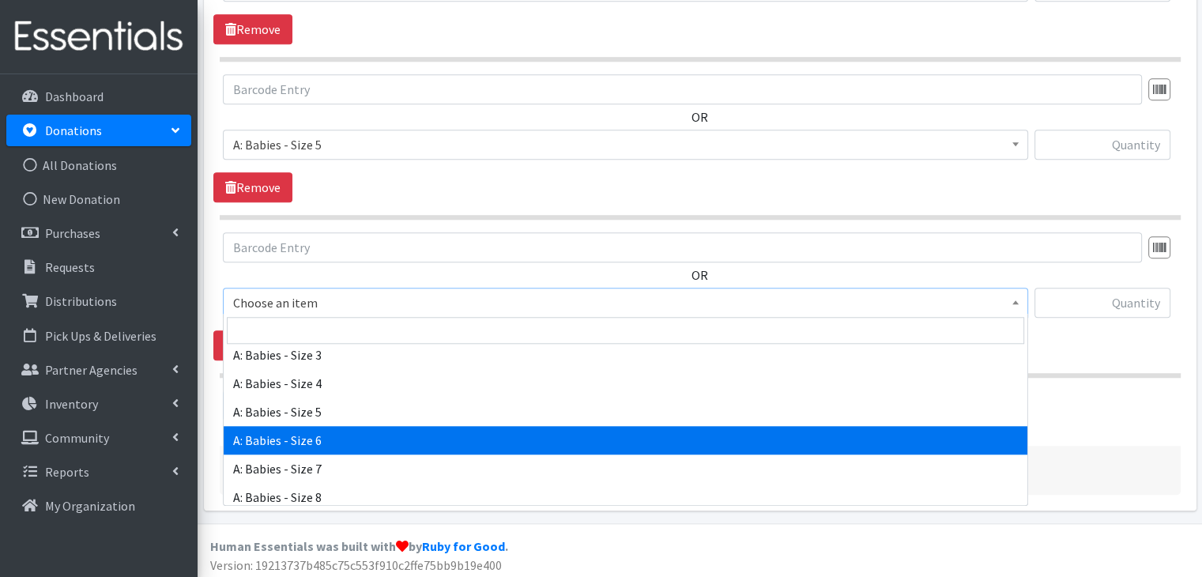
select select "5617"
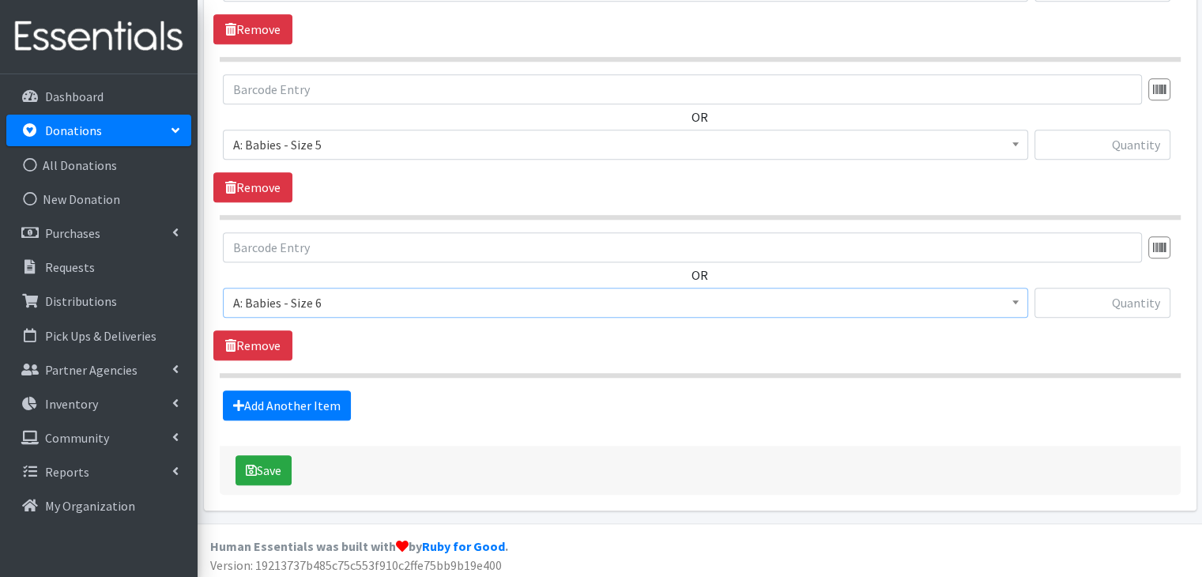
click at [318, 401] on link "Add Another Item" at bounding box center [287, 405] width 128 height 30
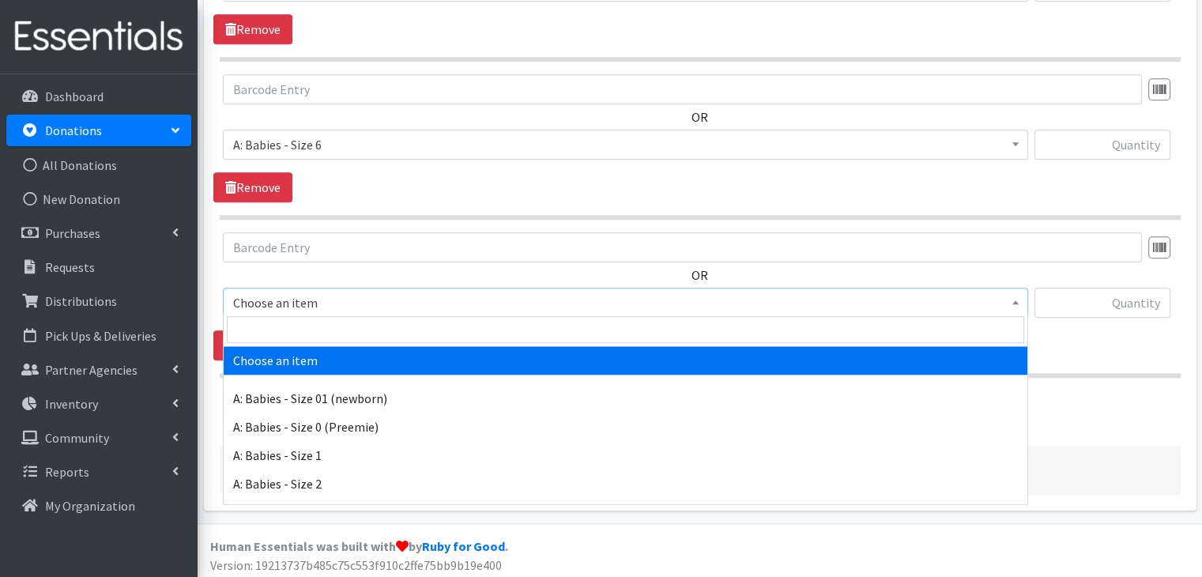
click at [316, 297] on span "Choose an item" at bounding box center [625, 303] width 784 height 22
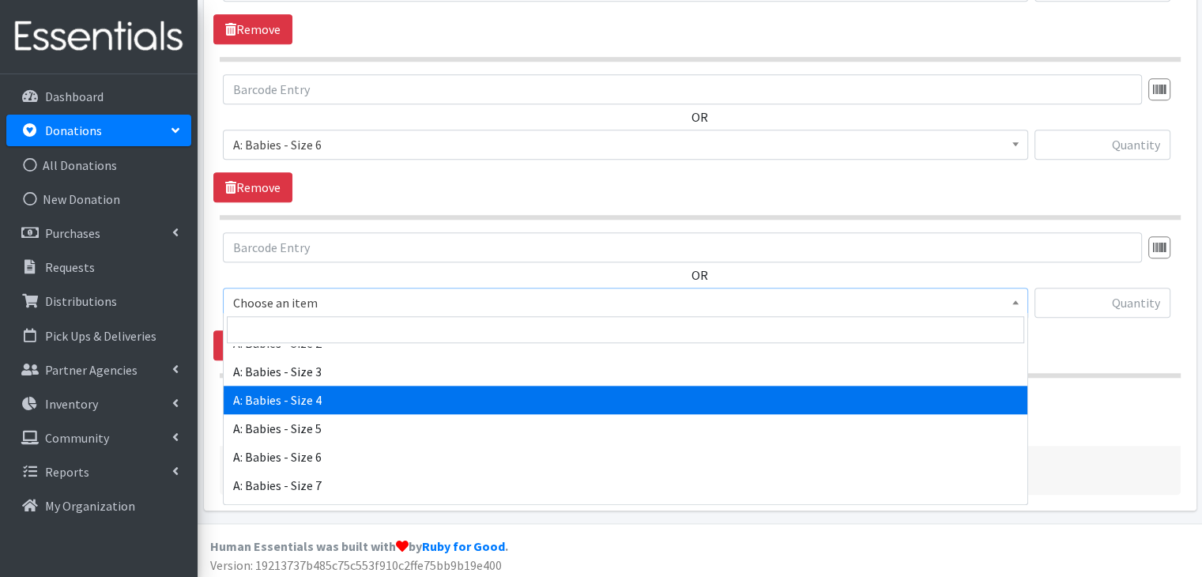
scroll to position [158, 0]
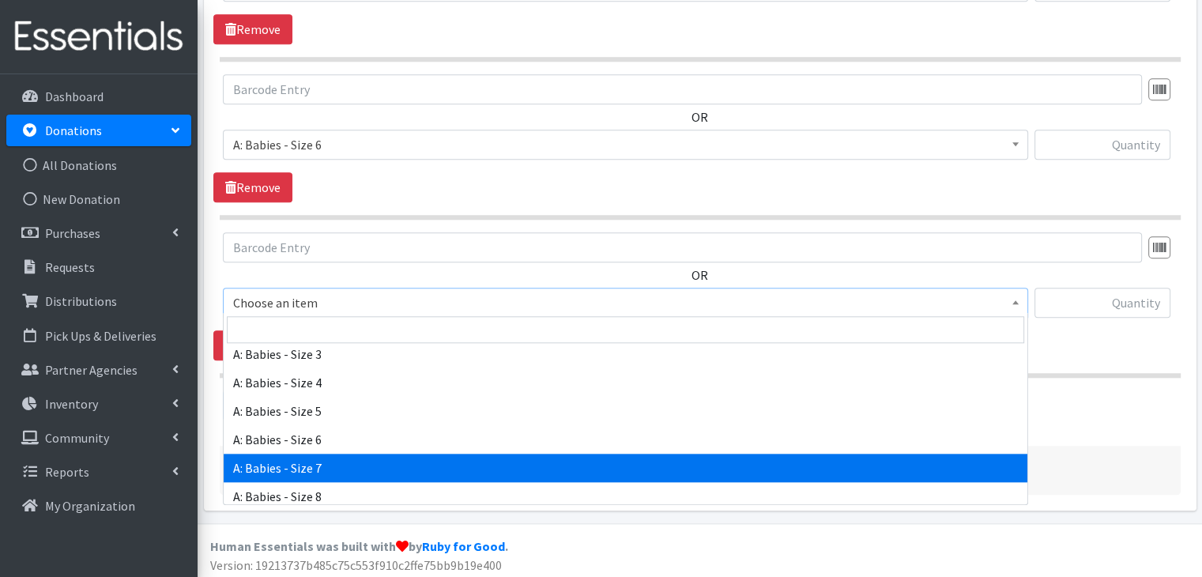
select select "8888"
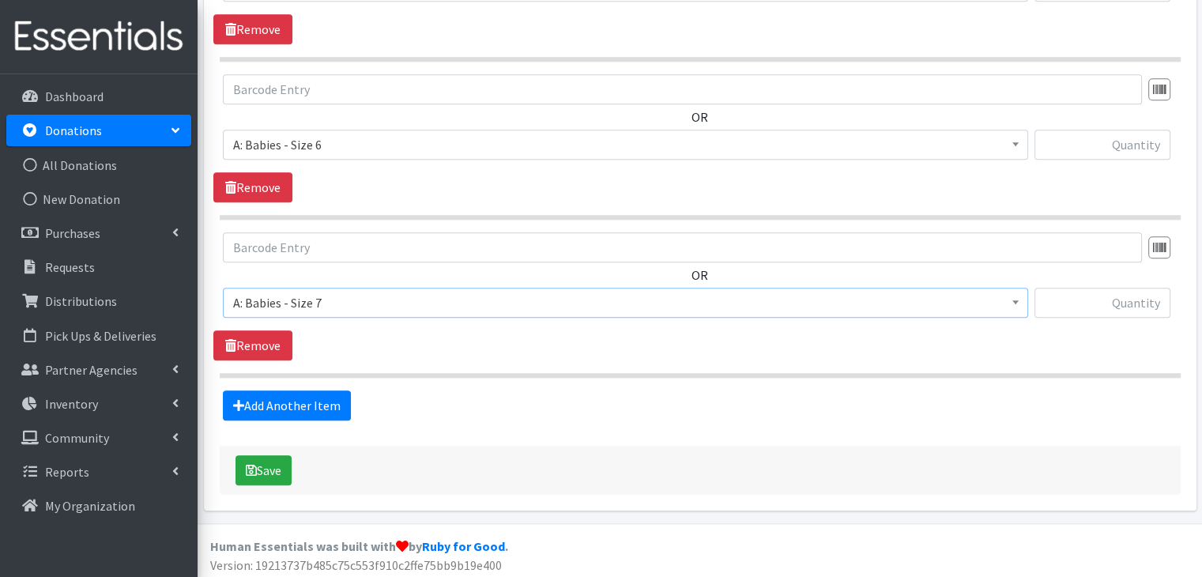
click at [781, 343] on div "OR Choose an item A: Babies - Size 01 (newborn) A: Babies - Size 0 (Preemie) A:…" at bounding box center [699, 296] width 972 height 128
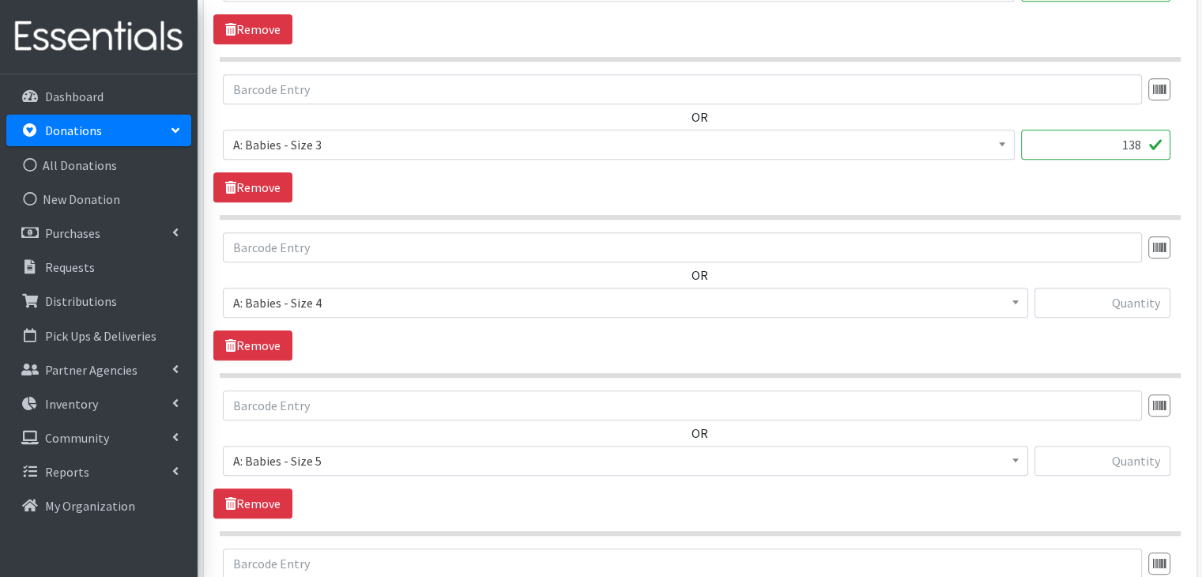
scroll to position [1059, 0]
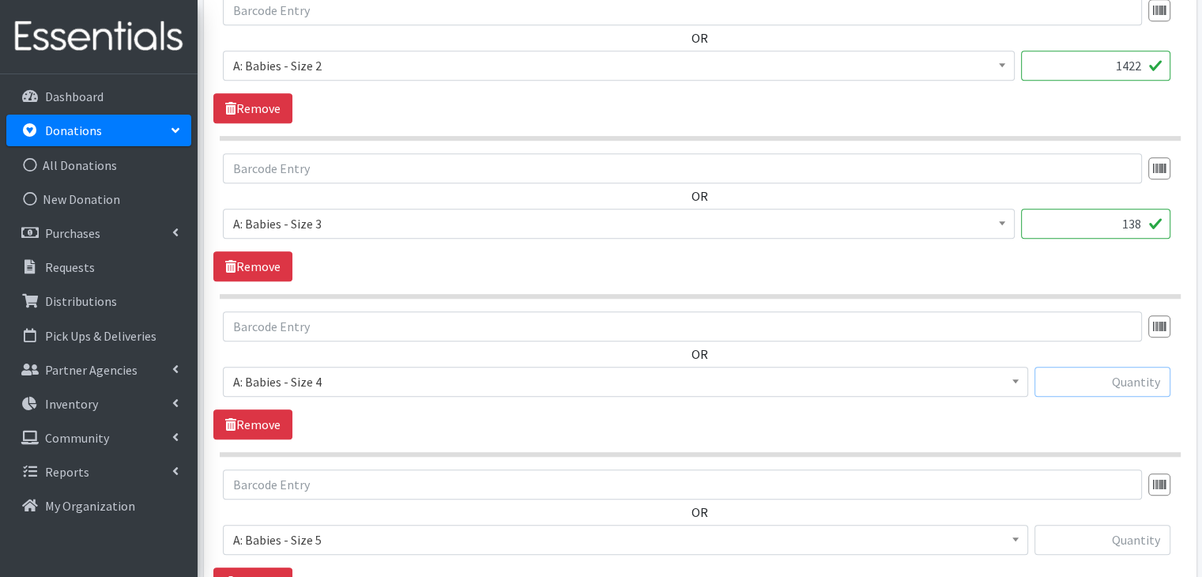
click at [1139, 378] on input "text" at bounding box center [1102, 382] width 136 height 30
type input "314"
type input "621"
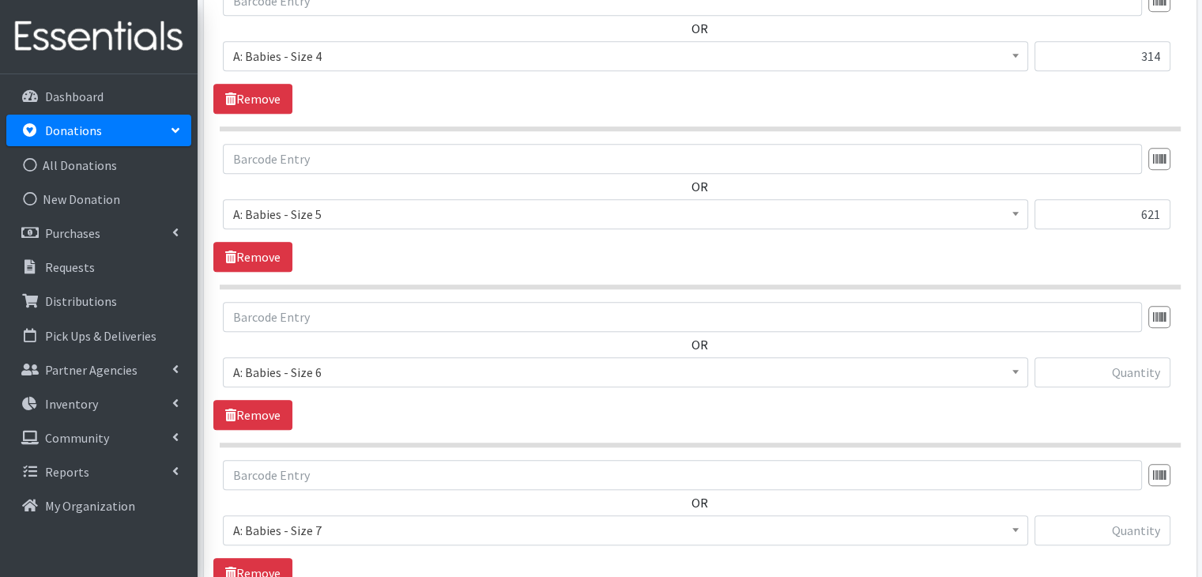
scroll to position [1409, 0]
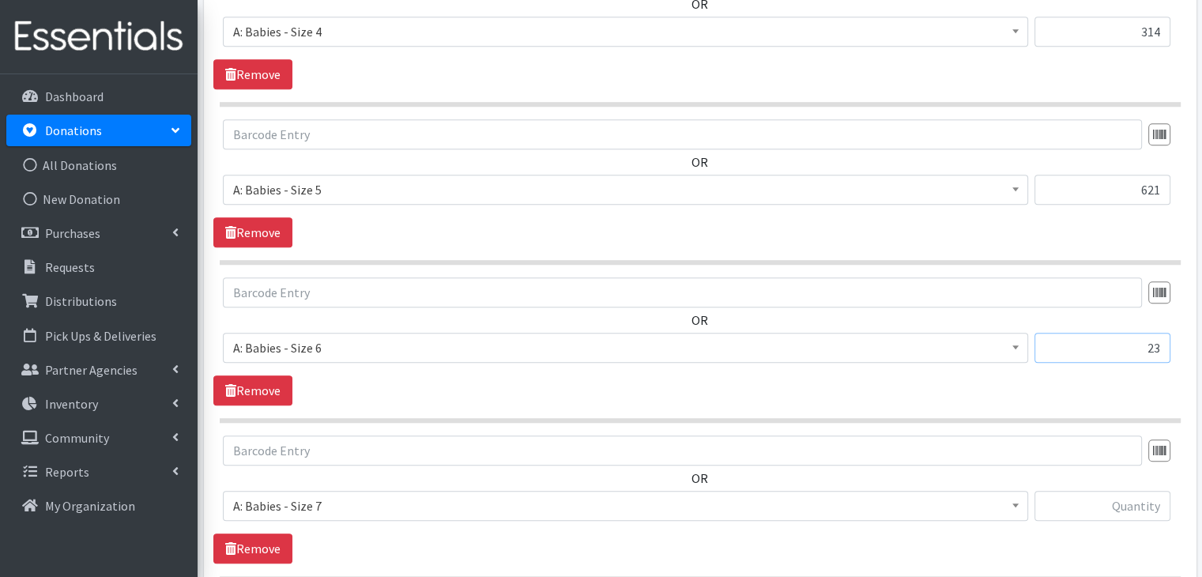
type input "23"
type input "77"
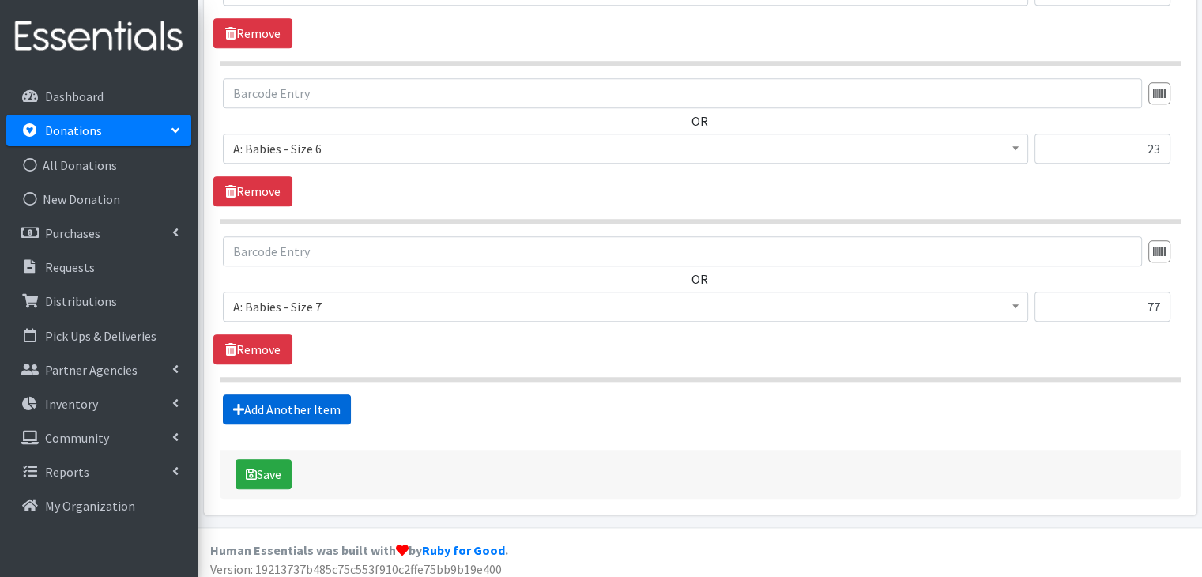
scroll to position [1612, 0]
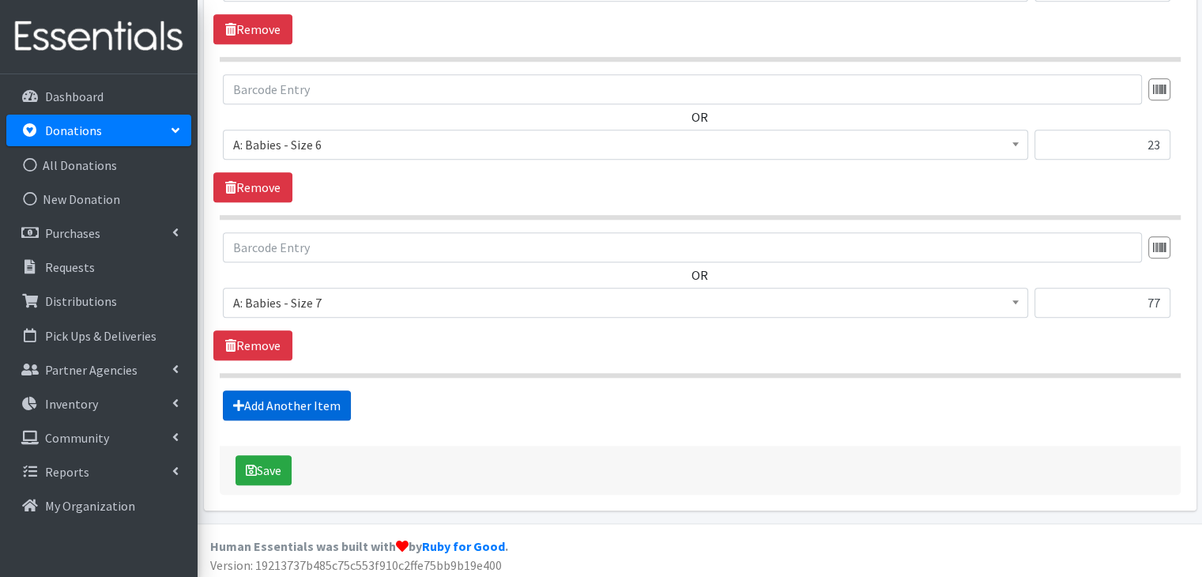
click at [299, 397] on link "Add Another Item" at bounding box center [287, 405] width 128 height 30
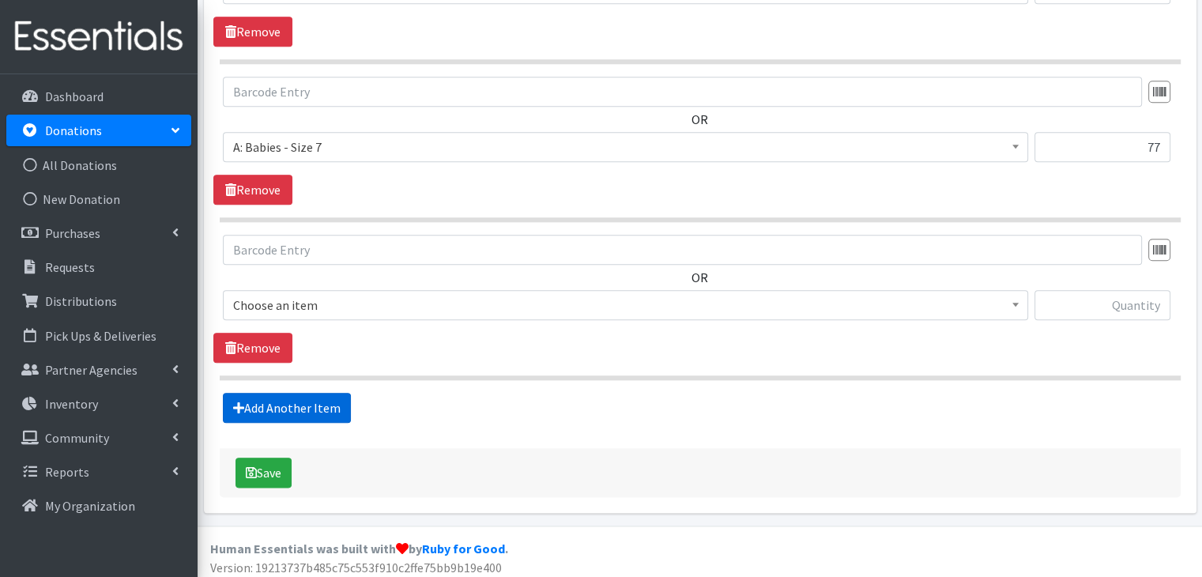
scroll to position [1770, 0]
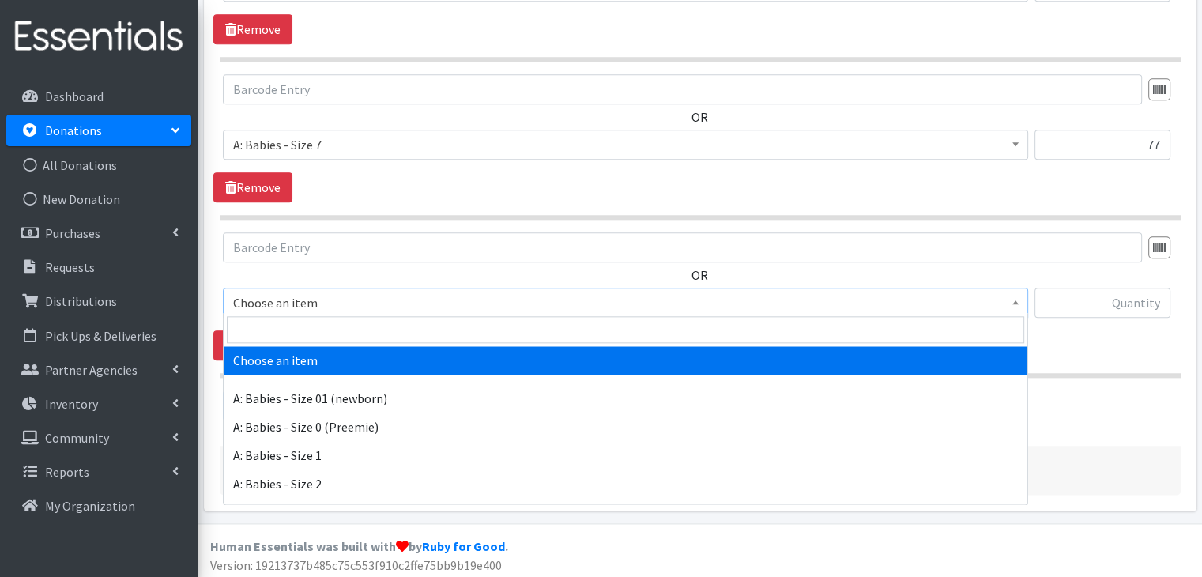
click at [377, 304] on span "Choose an item" at bounding box center [625, 303] width 784 height 22
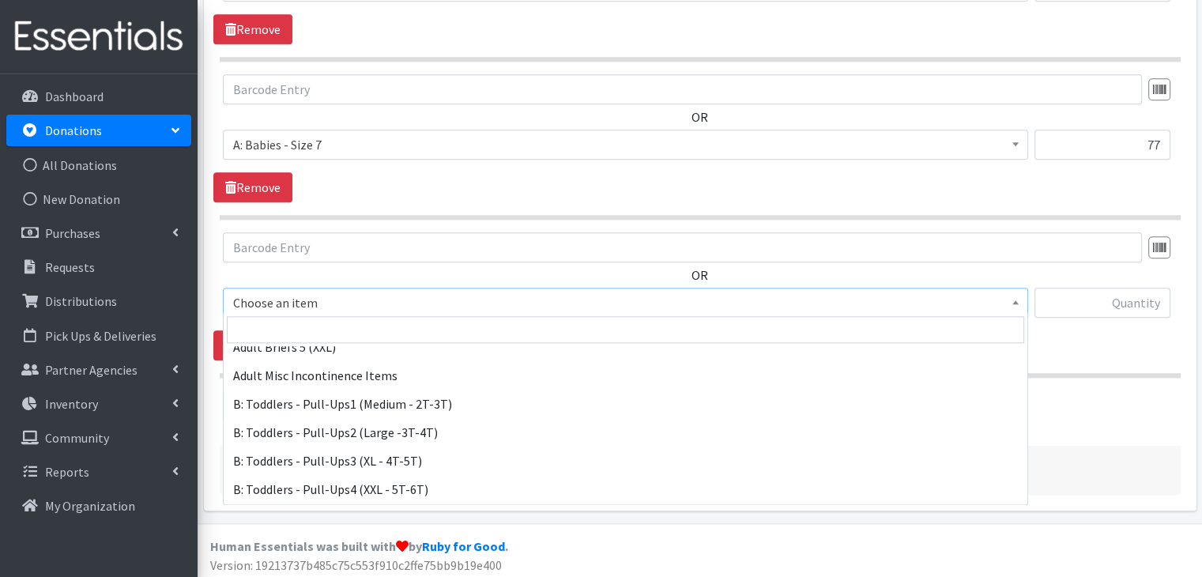
scroll to position [474, 0]
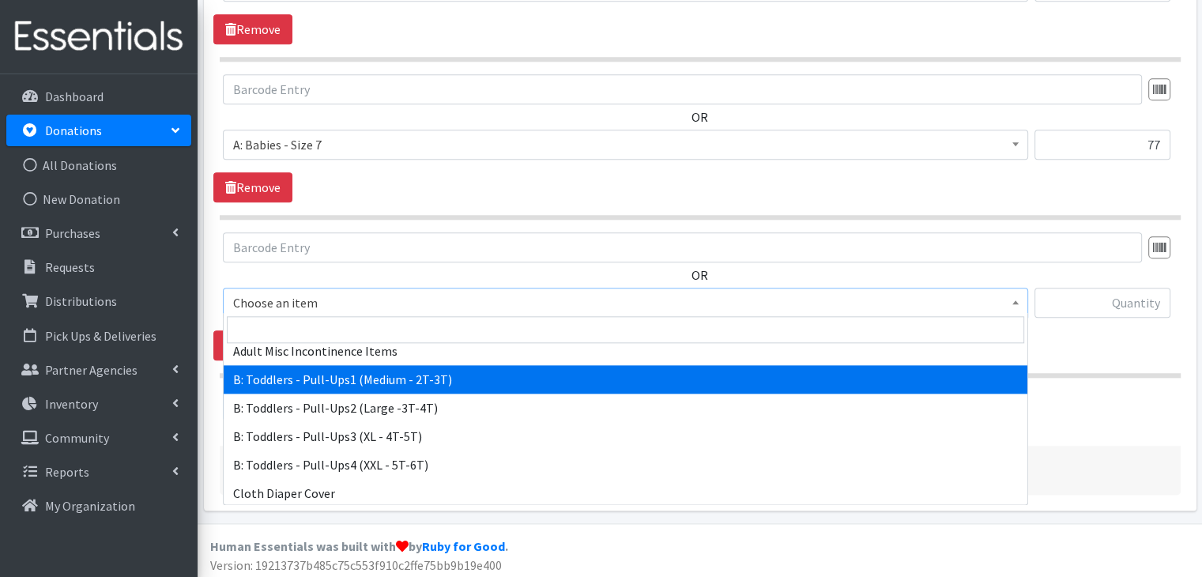
select select "5597"
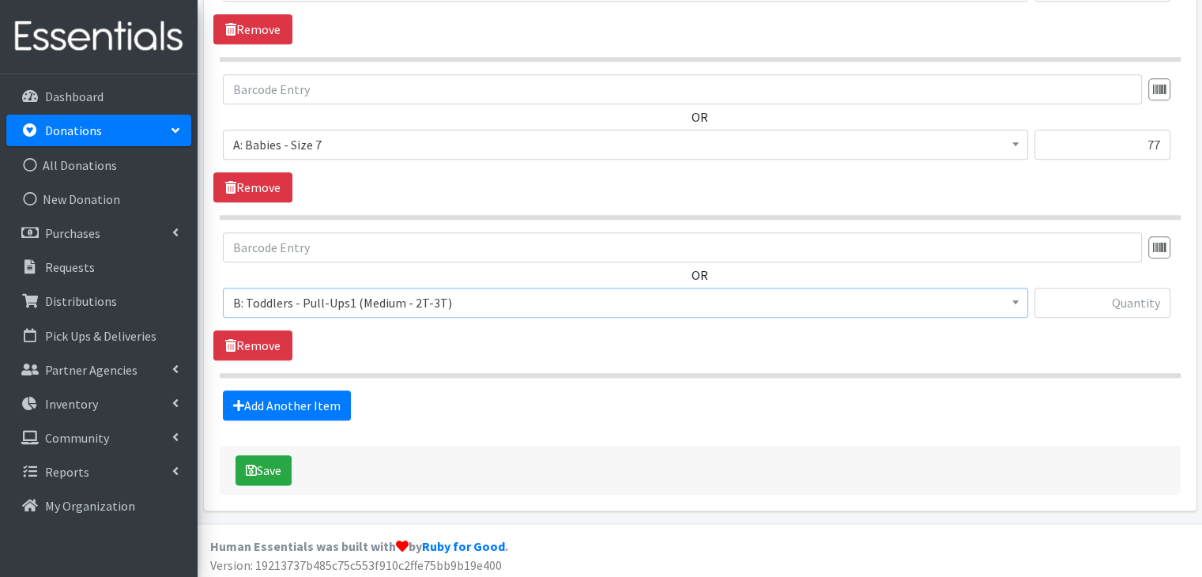
click at [404, 364] on section "OR Choose an item A: Babies - Size 01 (newborn) A: Babies - Size 0 (Preemie) A:…" at bounding box center [700, 304] width 961 height 145
click at [292, 399] on link "Add Another Item" at bounding box center [287, 405] width 128 height 30
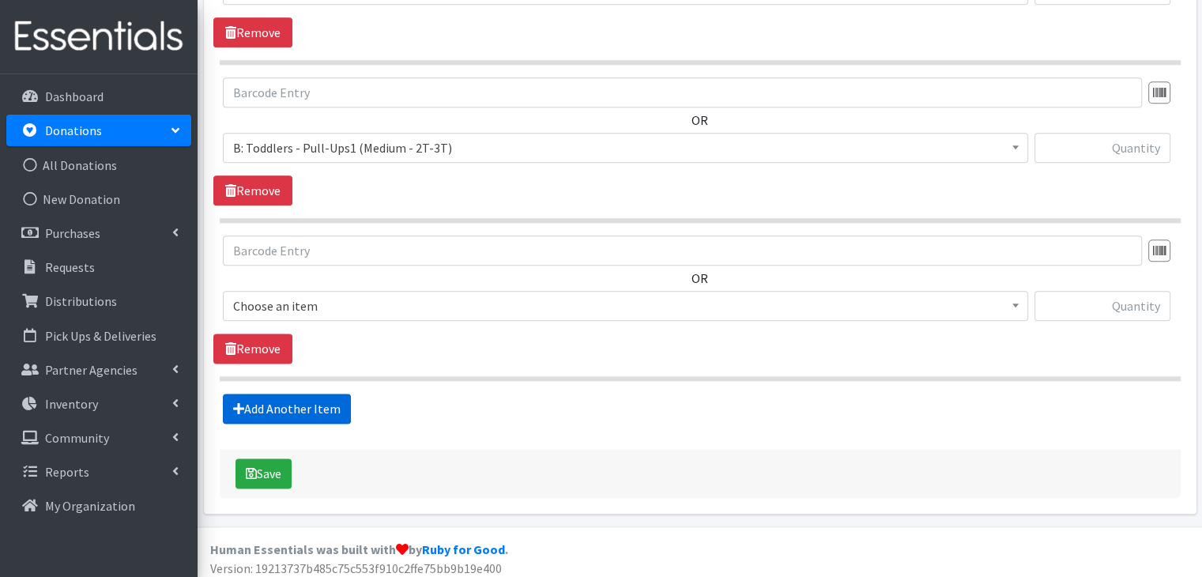
scroll to position [1927, 0]
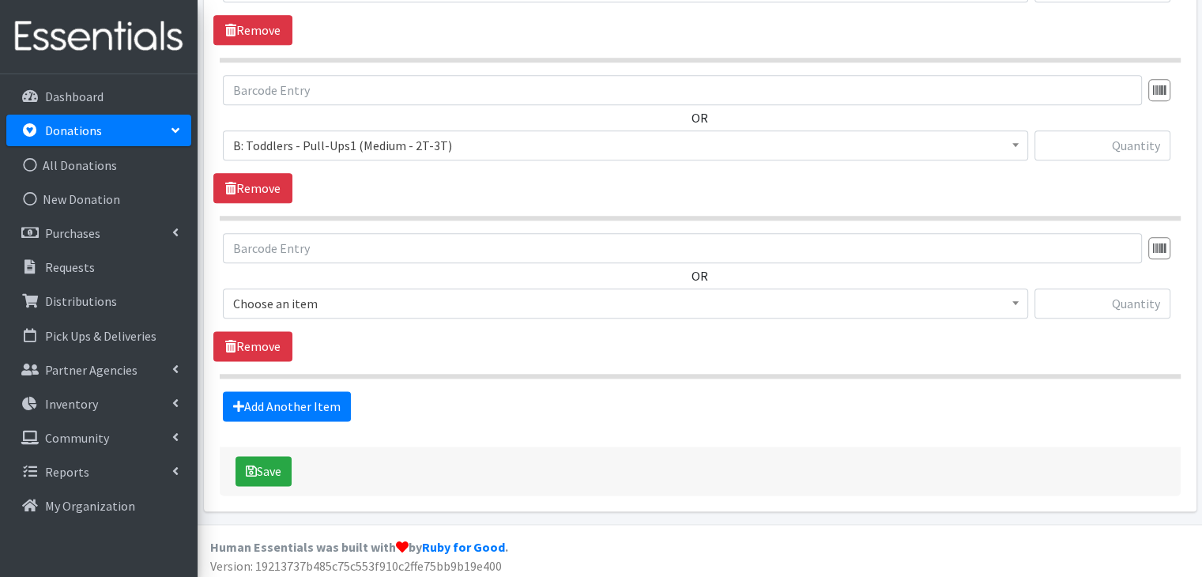
click at [351, 295] on span "Choose an item" at bounding box center [625, 303] width 784 height 22
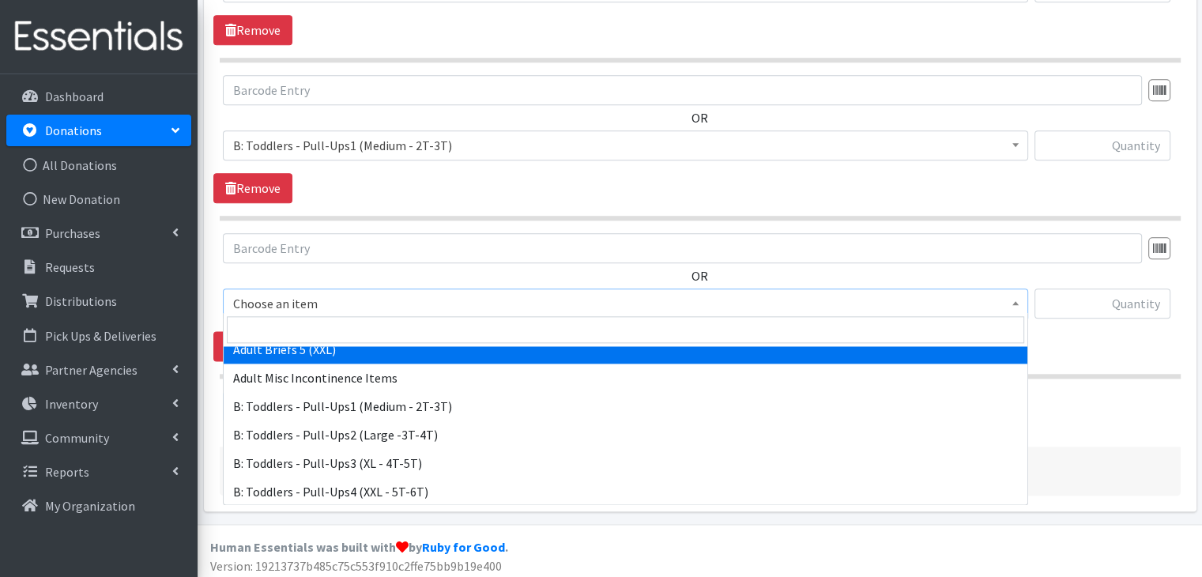
scroll to position [474, 0]
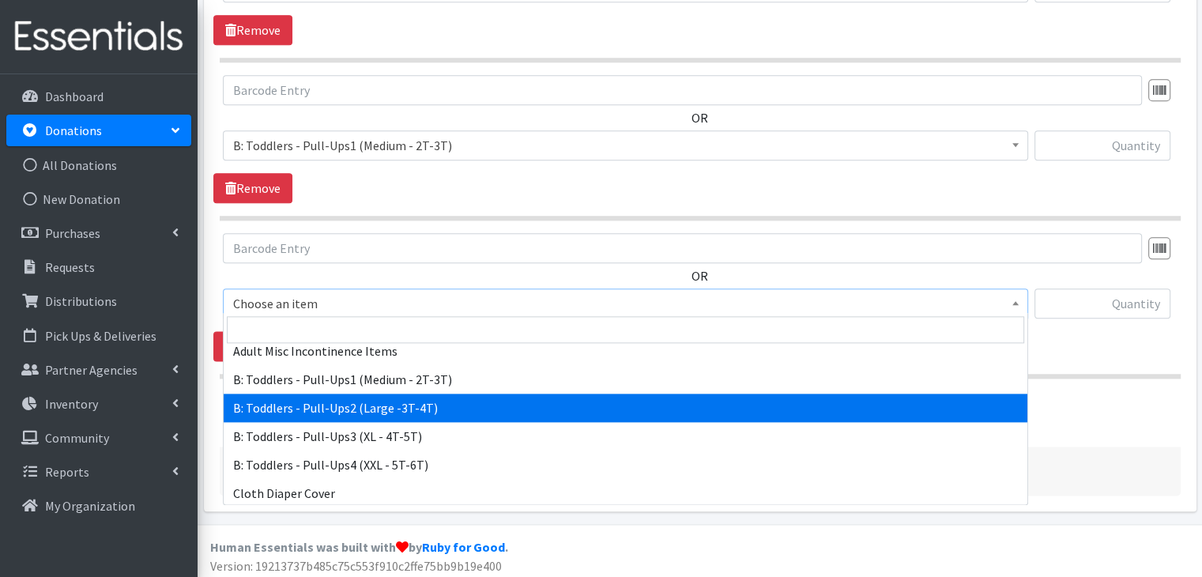
select select "5598"
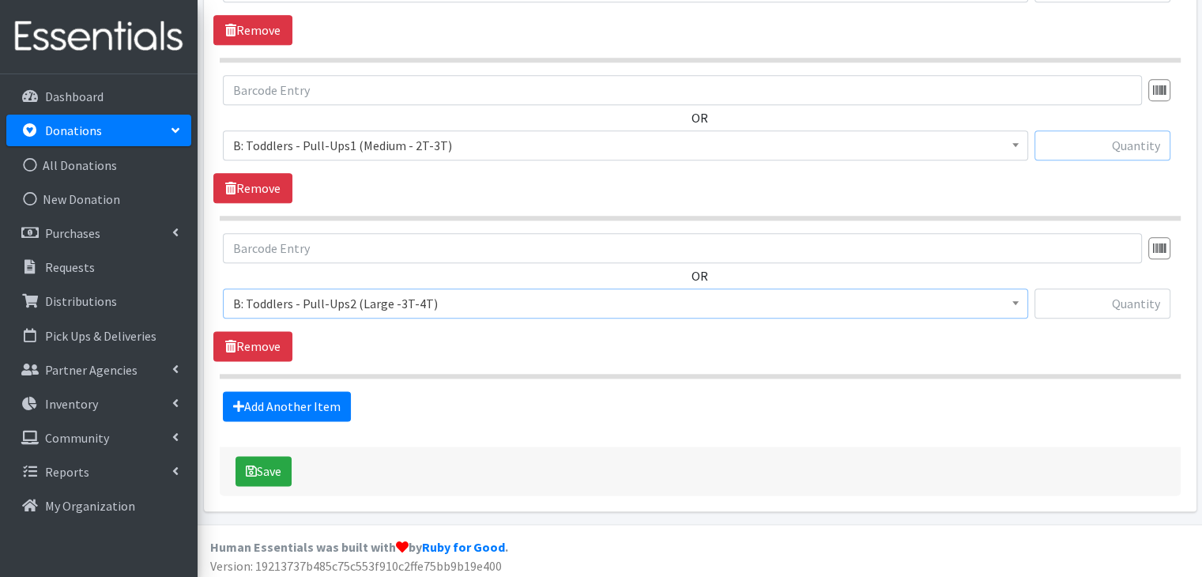
click at [1138, 137] on input "text" at bounding box center [1102, 145] width 136 height 30
type input "237"
type input "12"
click at [325, 404] on link "Add Another Item" at bounding box center [287, 406] width 128 height 30
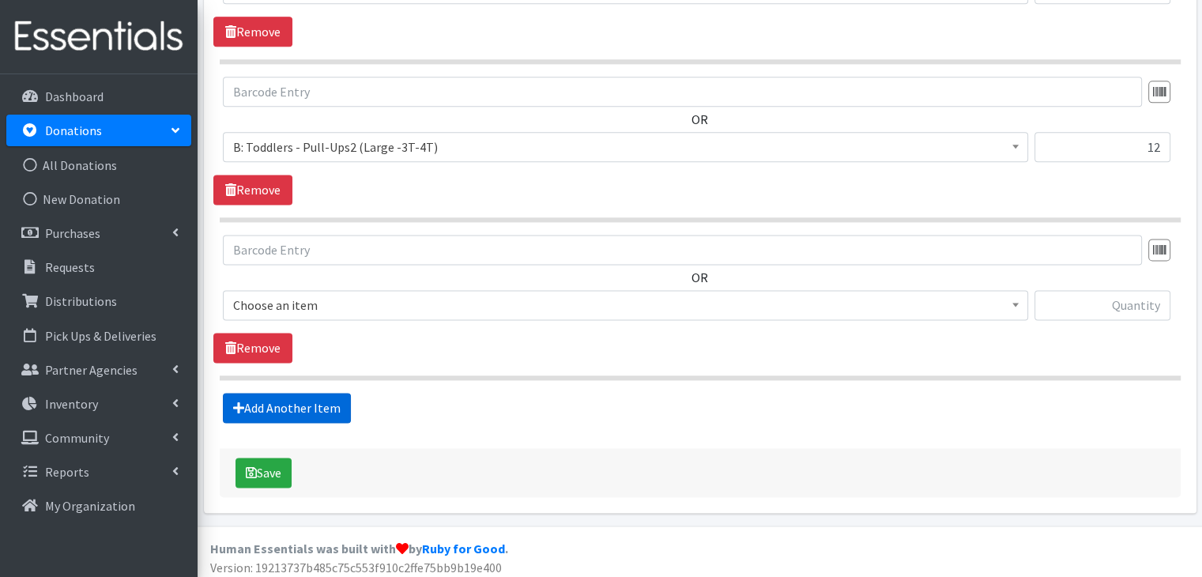
scroll to position [2084, 0]
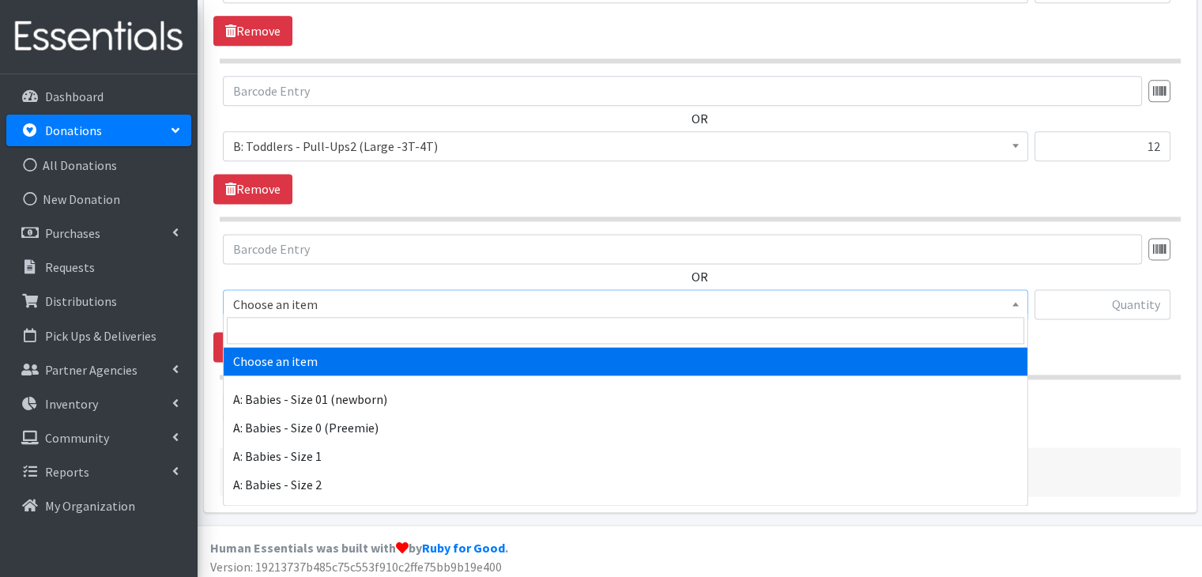
click at [341, 293] on span "Choose an item" at bounding box center [625, 304] width 784 height 22
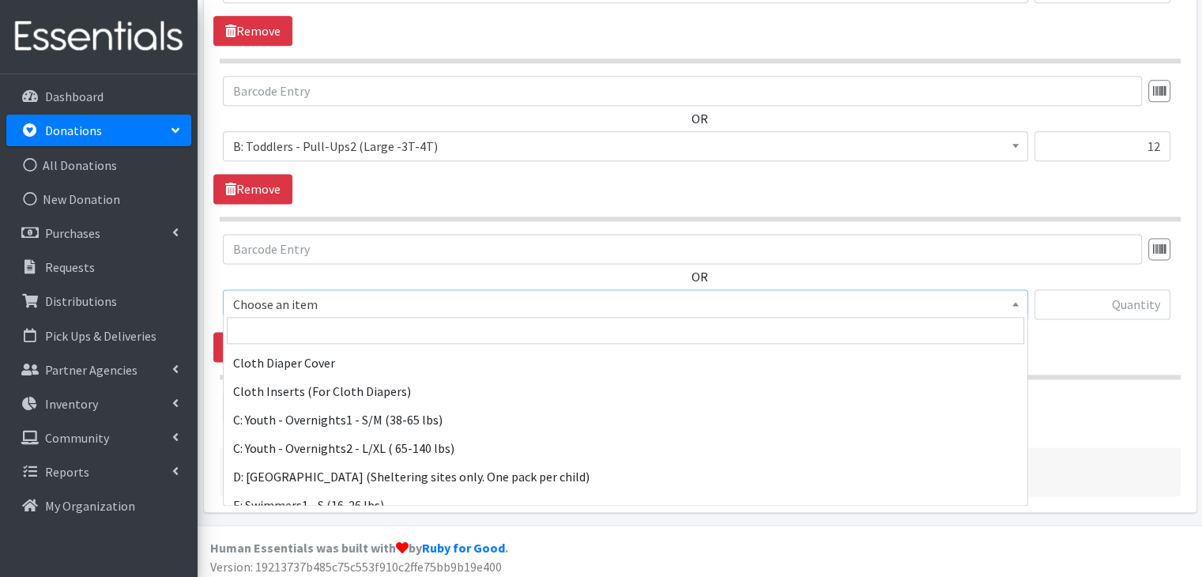
scroll to position [632, 0]
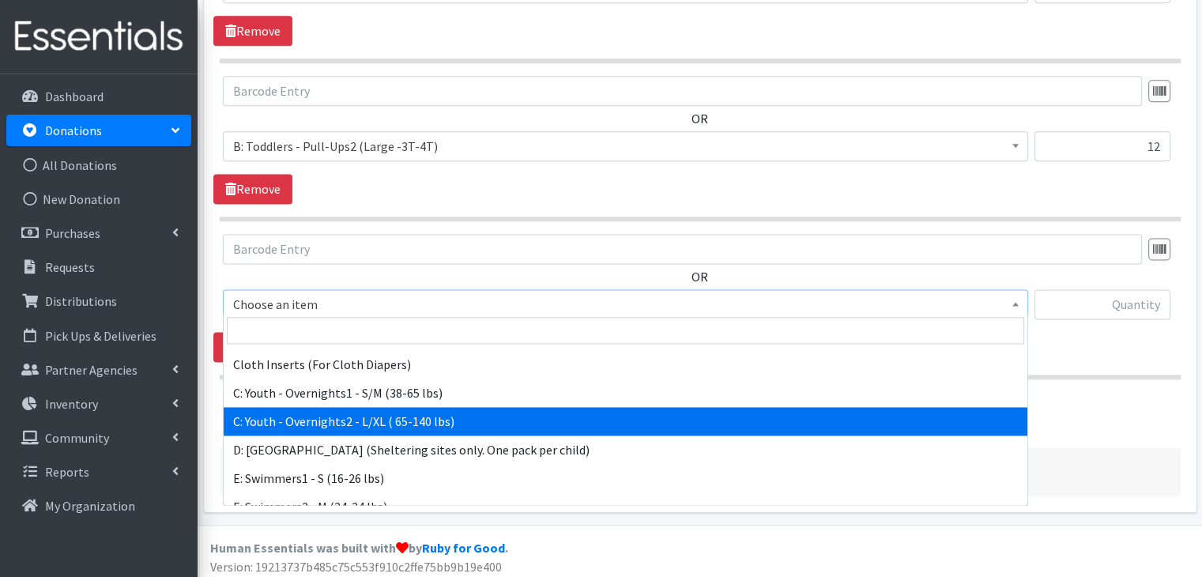
select select "8889"
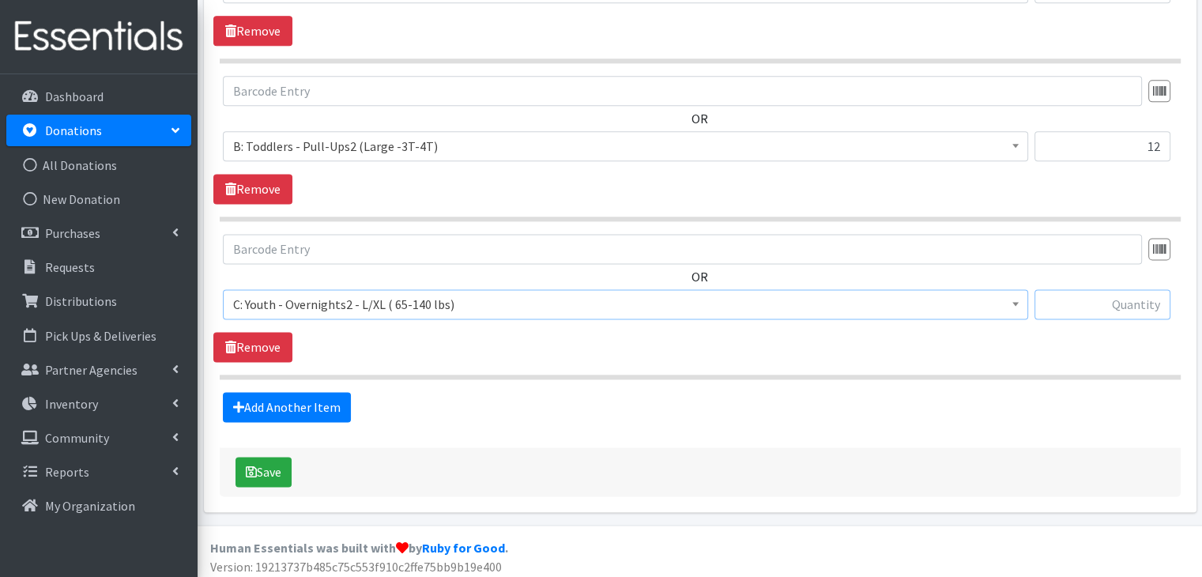
click at [1155, 300] on input "text" at bounding box center [1102, 304] width 136 height 30
type input "12"
click at [506, 394] on div "Add Another Item" at bounding box center [699, 407] width 972 height 30
click at [288, 398] on link "Add Another Item" at bounding box center [287, 407] width 128 height 30
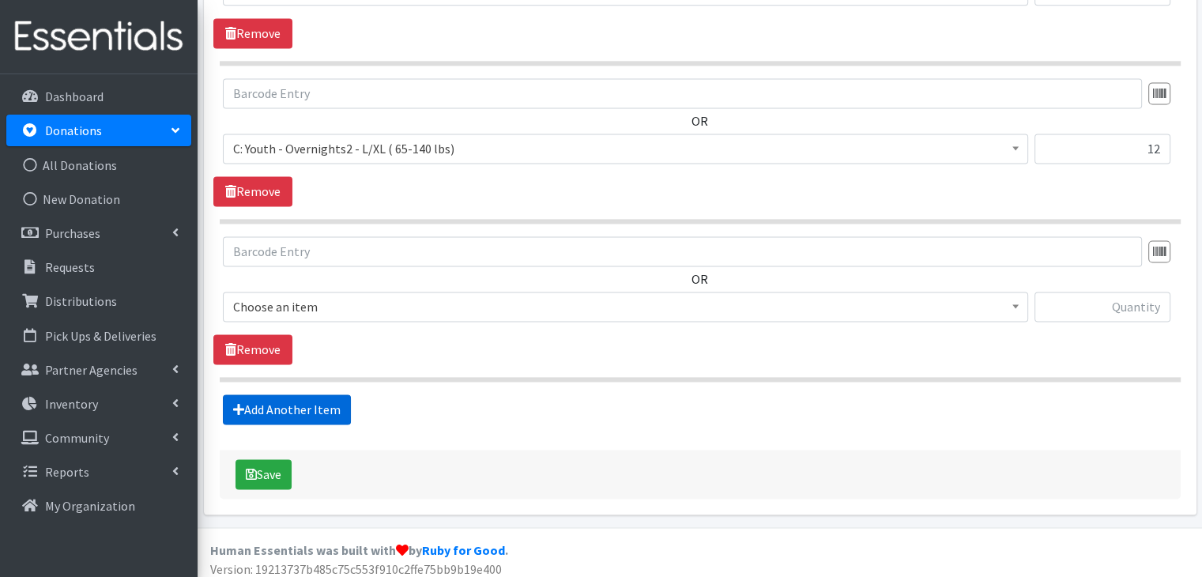
scroll to position [2241, 0]
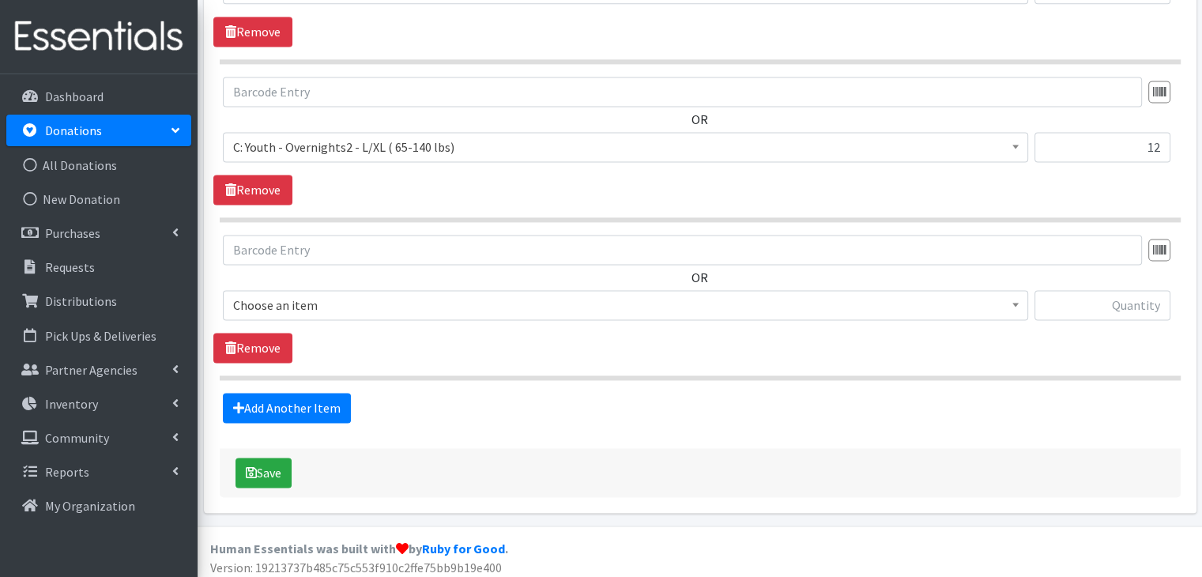
click at [332, 300] on span "Choose an item" at bounding box center [625, 305] width 784 height 22
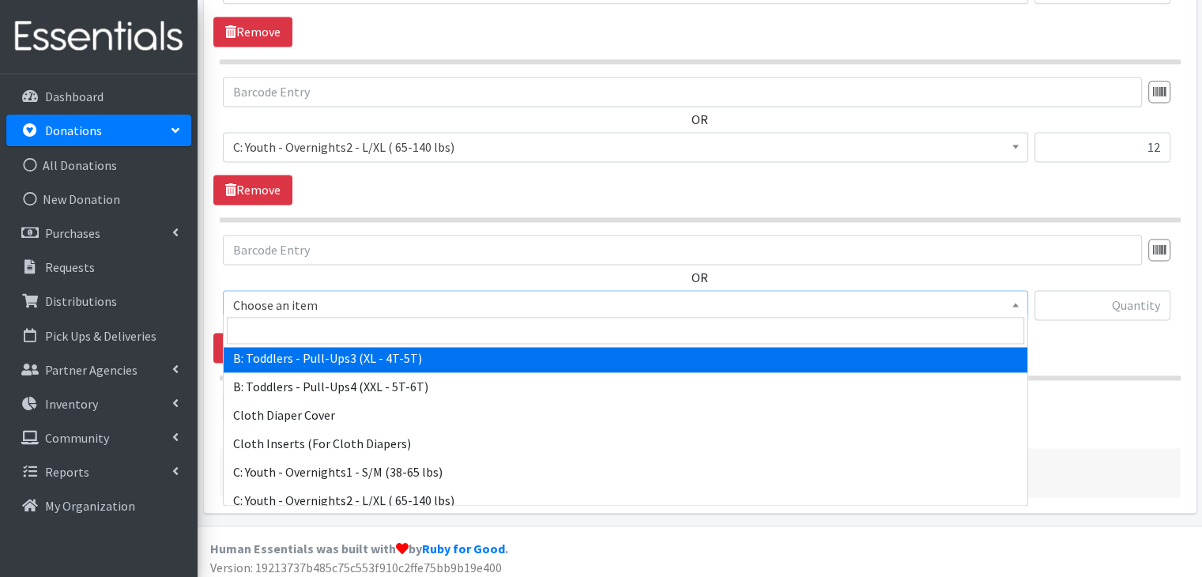
scroll to position [632, 0]
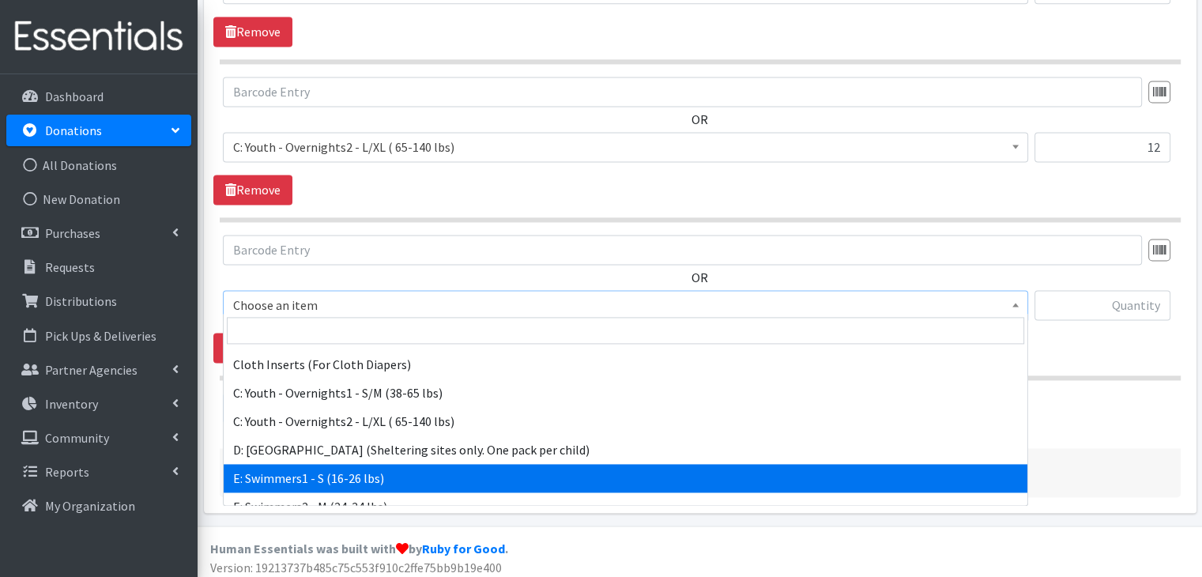
select select "5606"
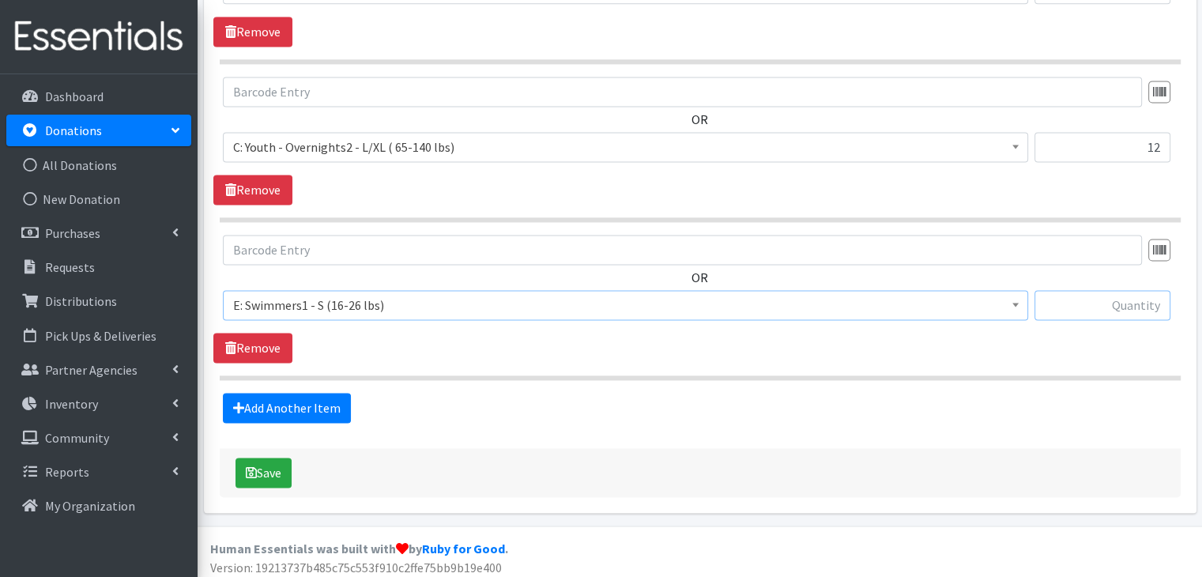
click at [1118, 297] on input "text" at bounding box center [1102, 305] width 136 height 30
type input "12"
click at [1090, 406] on div "Add Another Item" at bounding box center [699, 408] width 972 height 30
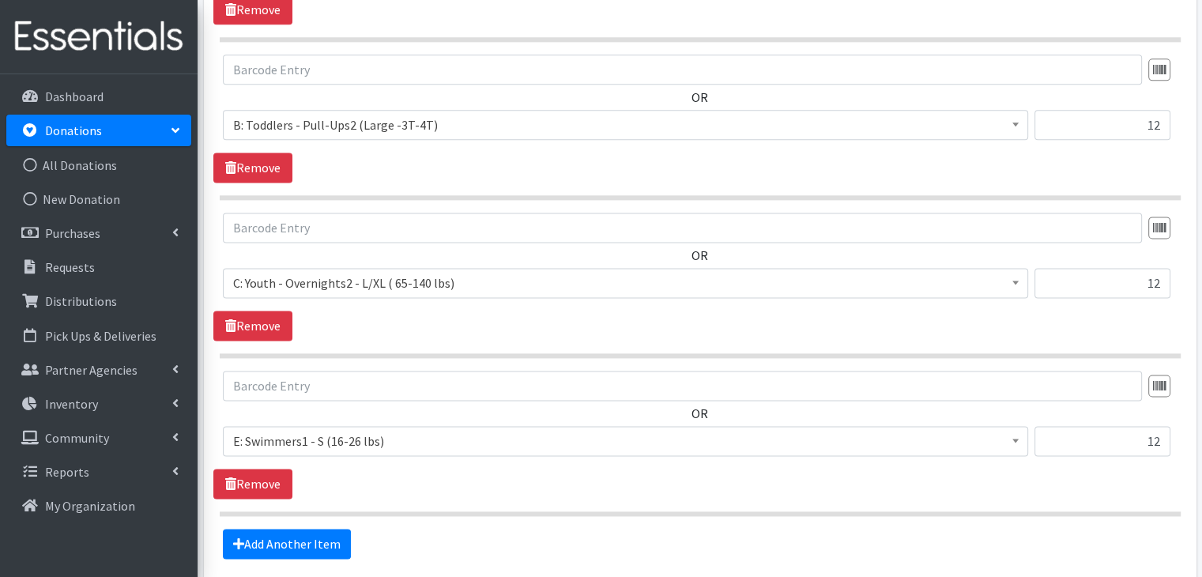
scroll to position [2241, 0]
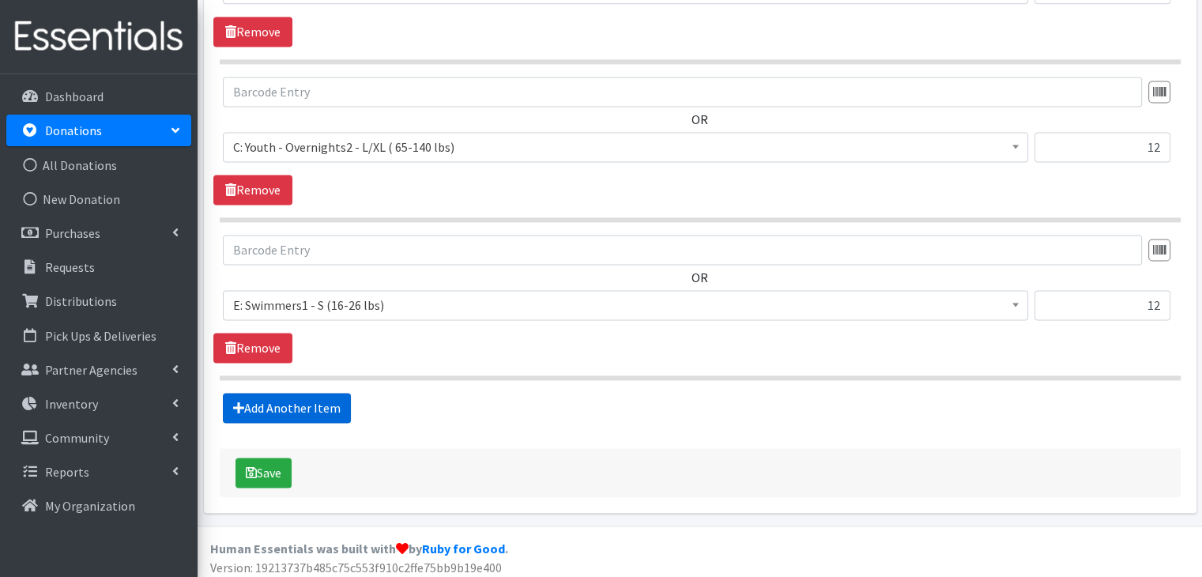
click at [246, 395] on link "Add Another Item" at bounding box center [287, 408] width 128 height 30
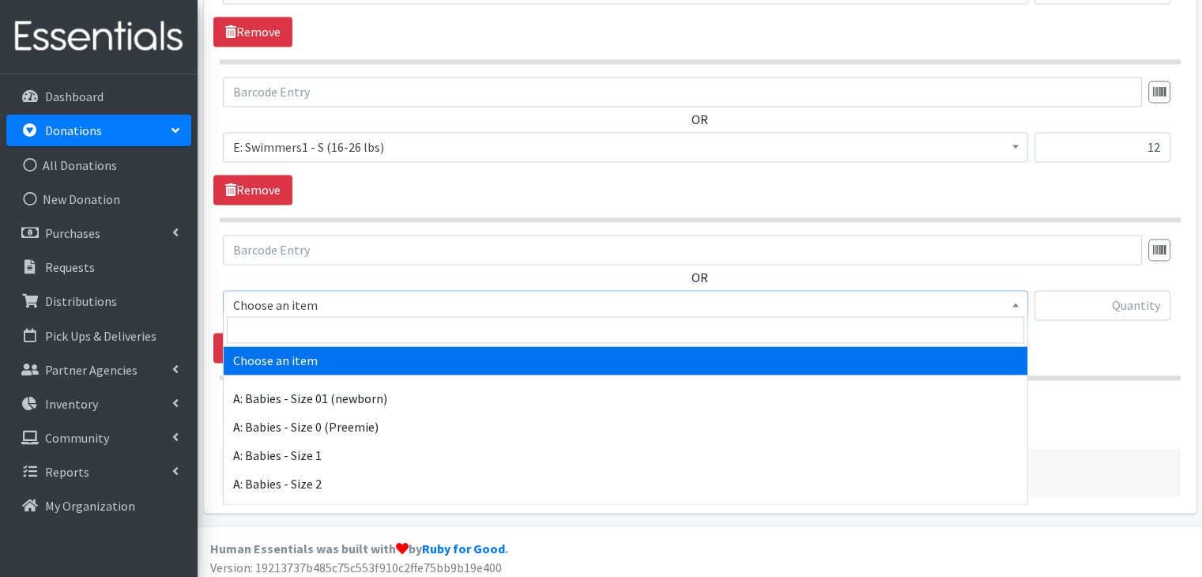
click at [358, 297] on span "Choose an item" at bounding box center [625, 305] width 784 height 22
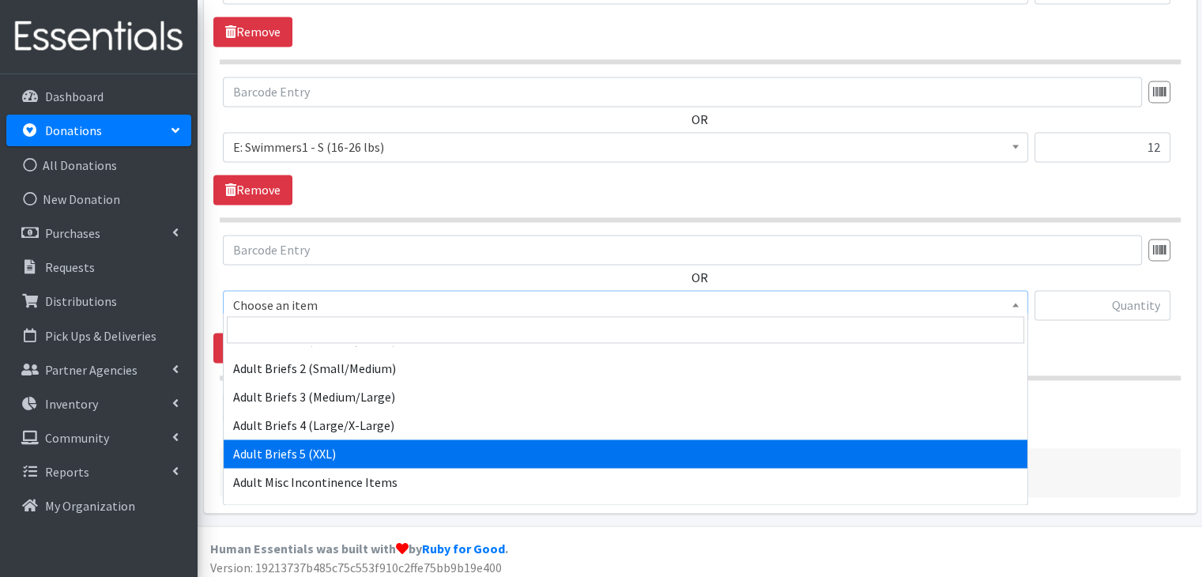
scroll to position [316, 0]
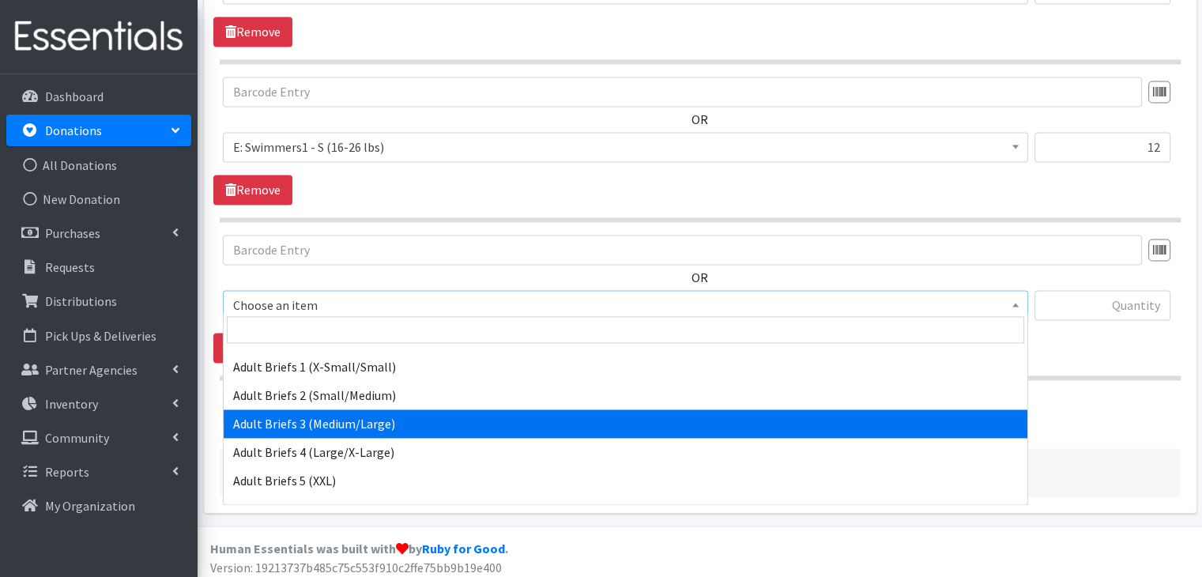
select select "5596"
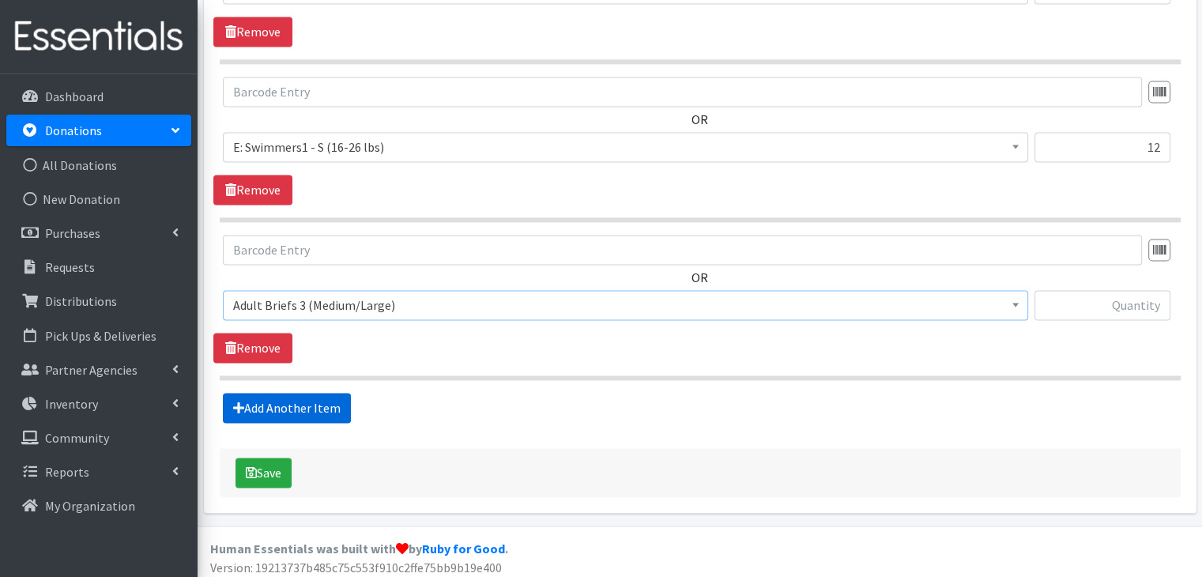
click at [303, 394] on link "Add Another Item" at bounding box center [287, 408] width 128 height 30
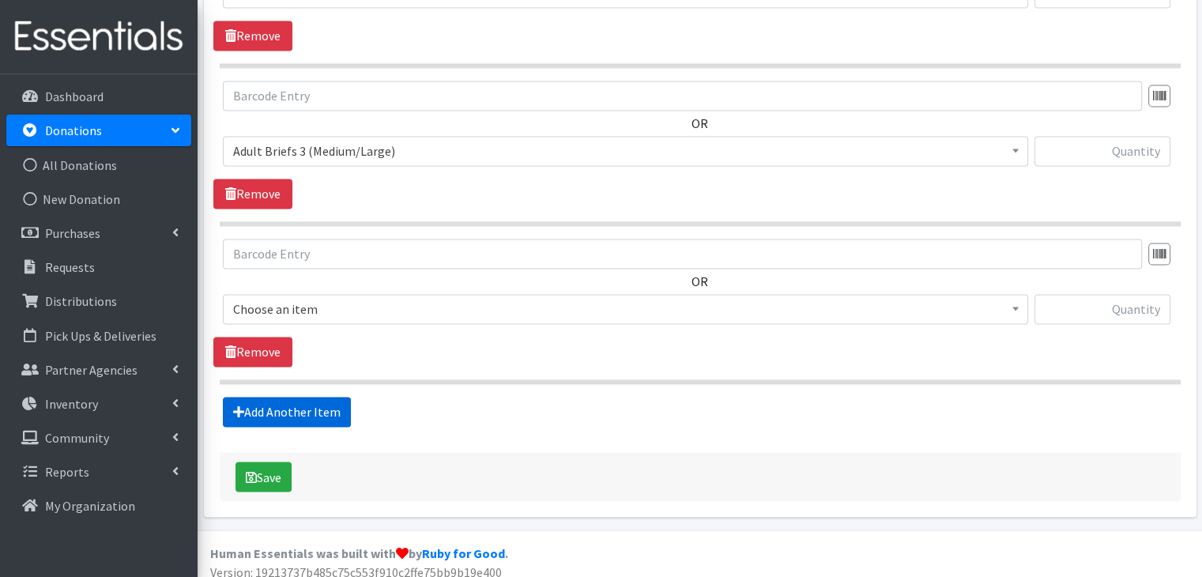
scroll to position [2556, 0]
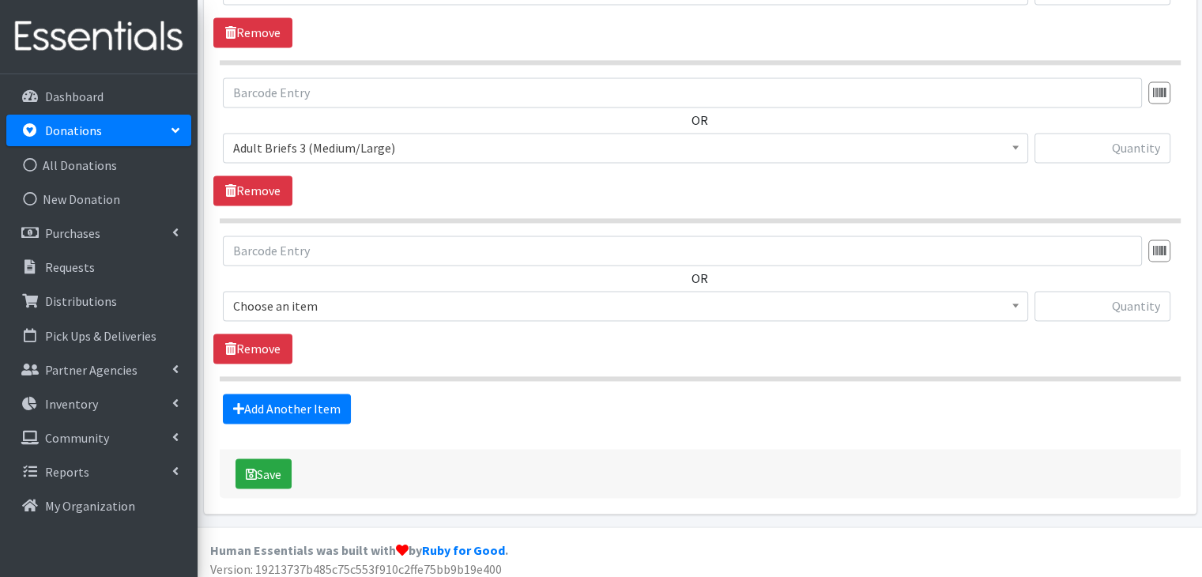
click at [325, 303] on span "Choose an item" at bounding box center [625, 306] width 784 height 22
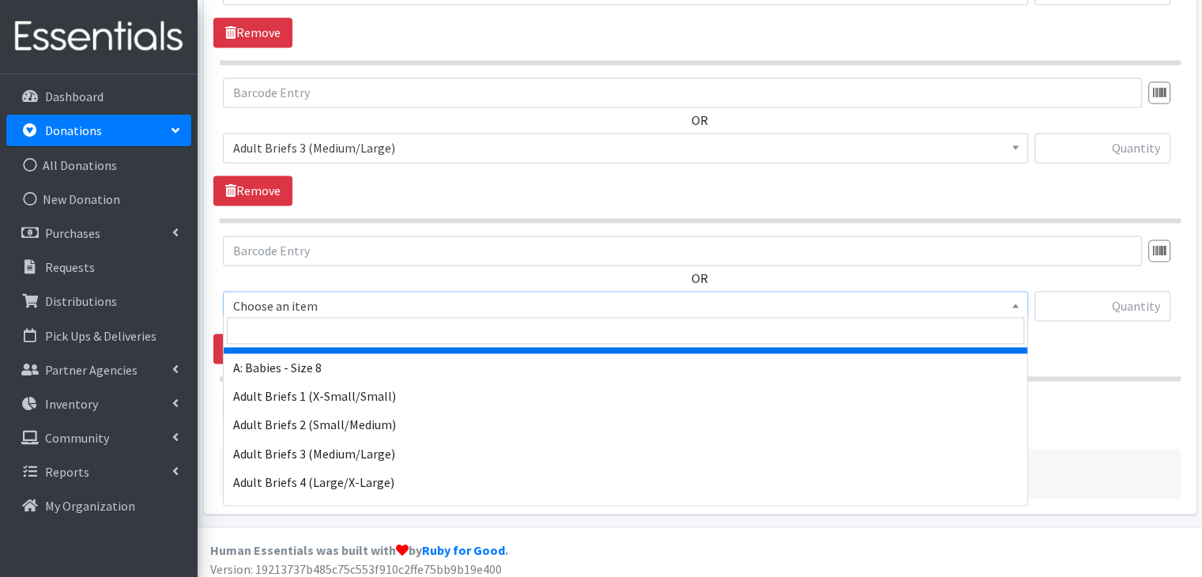
scroll to position [316, 0]
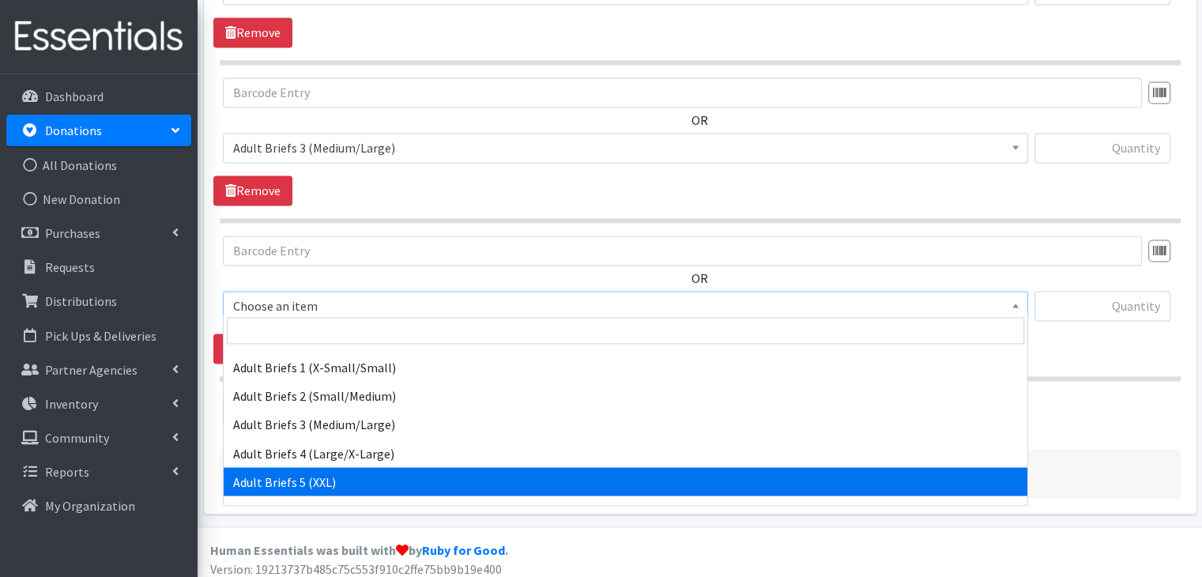
select select "5602"
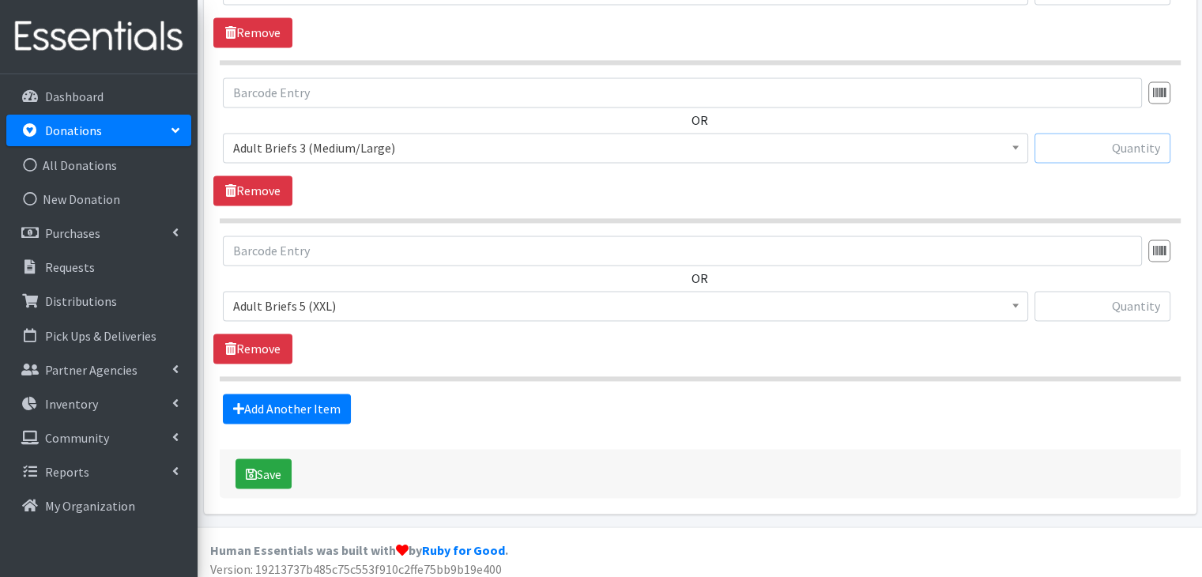
click at [1127, 136] on input "text" at bounding box center [1102, 148] width 136 height 30
type input "182"
type input "213"
click at [578, 449] on div "Save" at bounding box center [700, 473] width 961 height 49
click at [272, 463] on button "Save" at bounding box center [263, 473] width 56 height 30
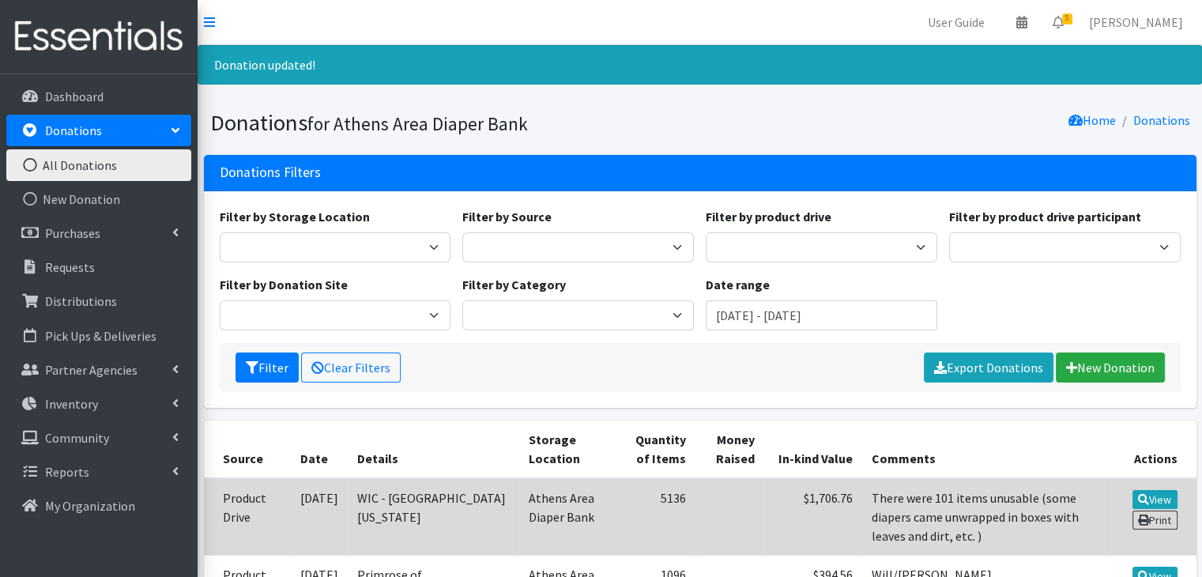
scroll to position [79, 0]
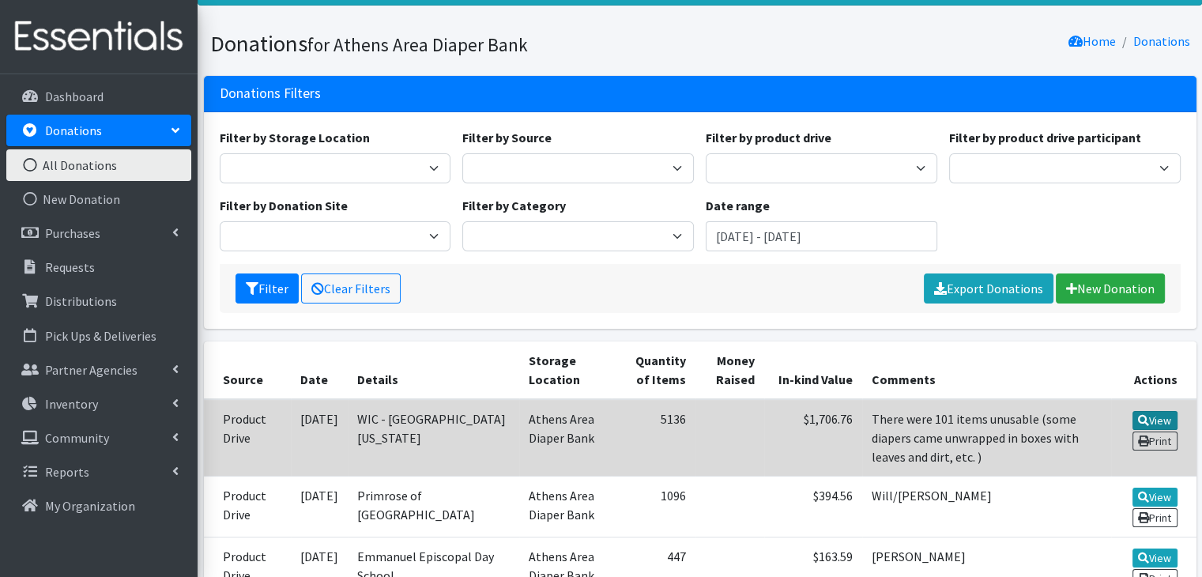
click at [1166, 412] on link "View" at bounding box center [1154, 420] width 45 height 19
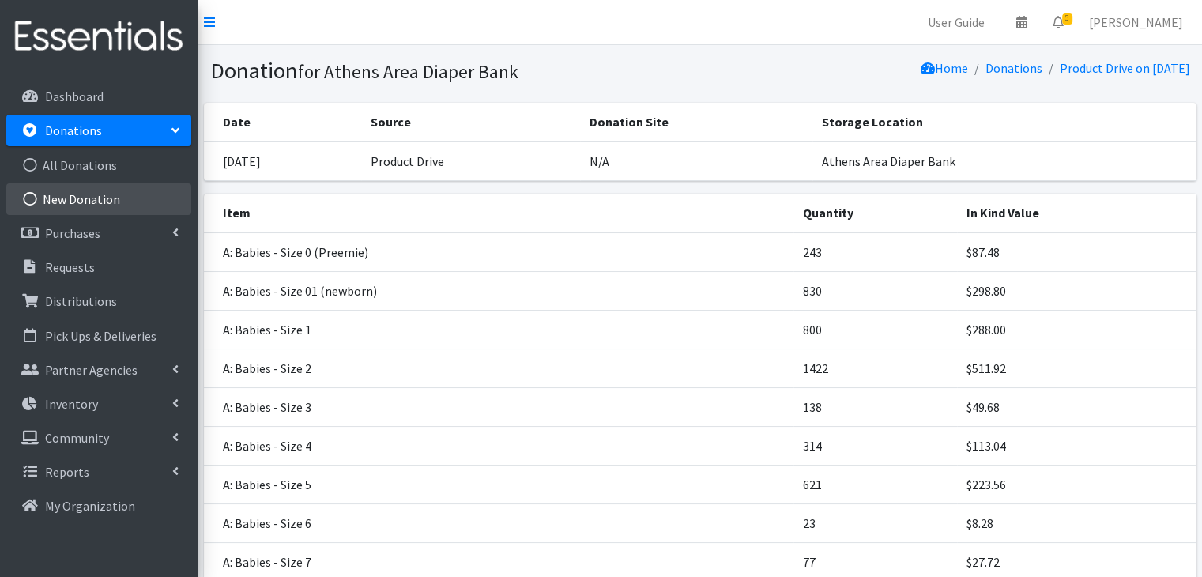
click at [80, 194] on link "New Donation" at bounding box center [98, 199] width 185 height 32
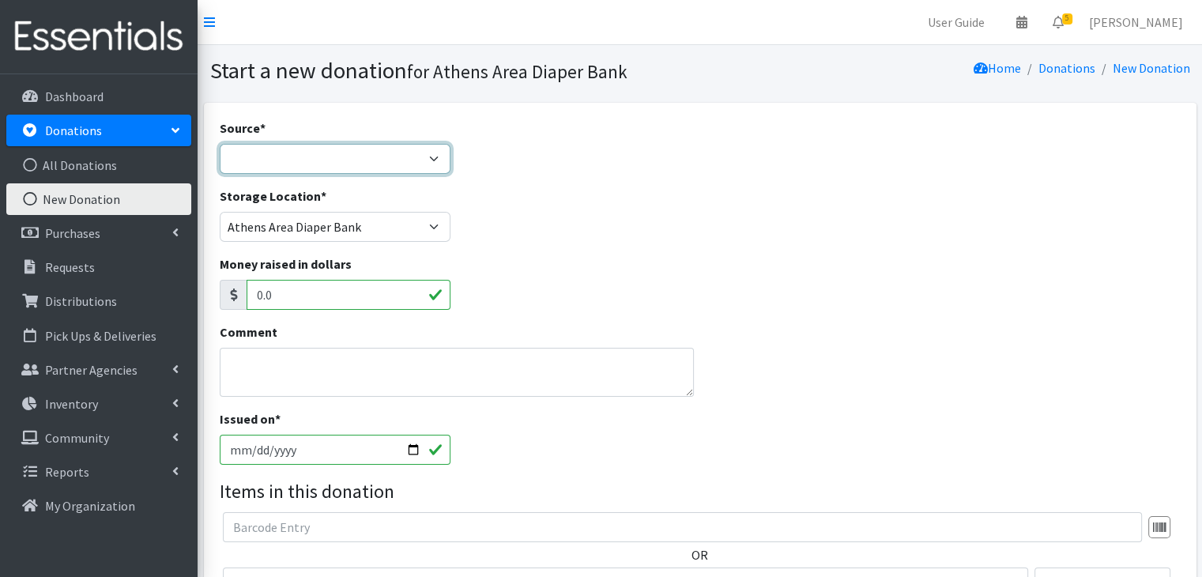
click at [322, 167] on select "Product Drive Manufacturer Donation Site Misc. Donation" at bounding box center [335, 159] width 231 height 30
select select "Product Drive"
click at [220, 144] on select "Product Drive Manufacturer Donation Site Misc. Donation" at bounding box center [335, 159] width 231 height 30
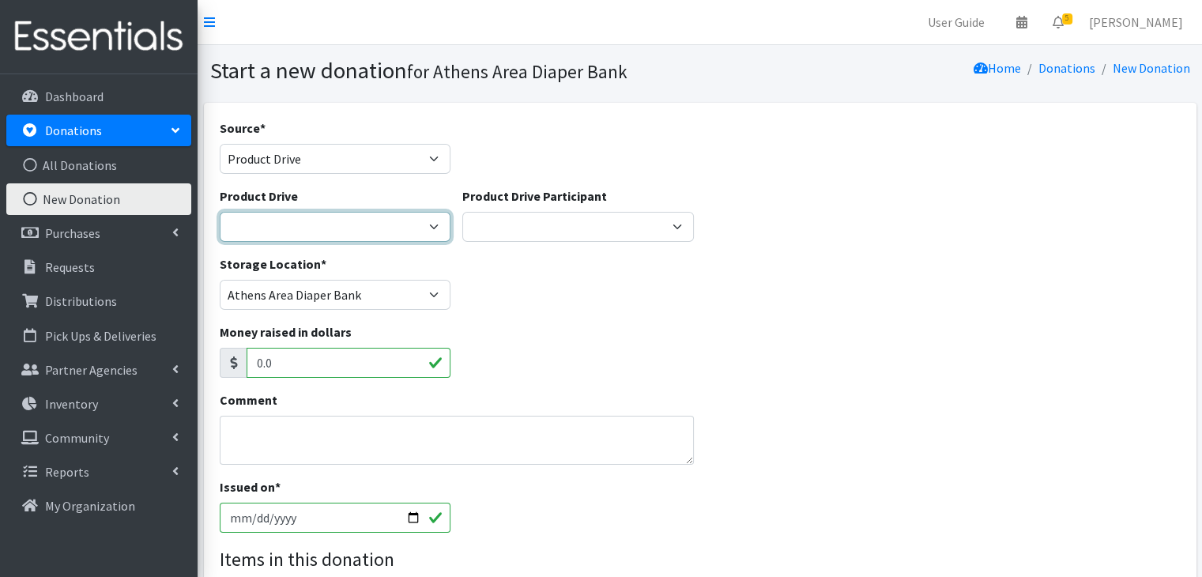
click at [298, 224] on select "ACAD Preschool Alstory & Bird Apple Tree Prep Arrow Preschool Ashford Aesthtics…" at bounding box center [335, 227] width 231 height 30
select select
click at [220, 212] on select "ACAD Preschool Alstory & Bird Apple Tree Prep Arrow Preschool Ashford Aesthtics…" at bounding box center [335, 227] width 231 height 30
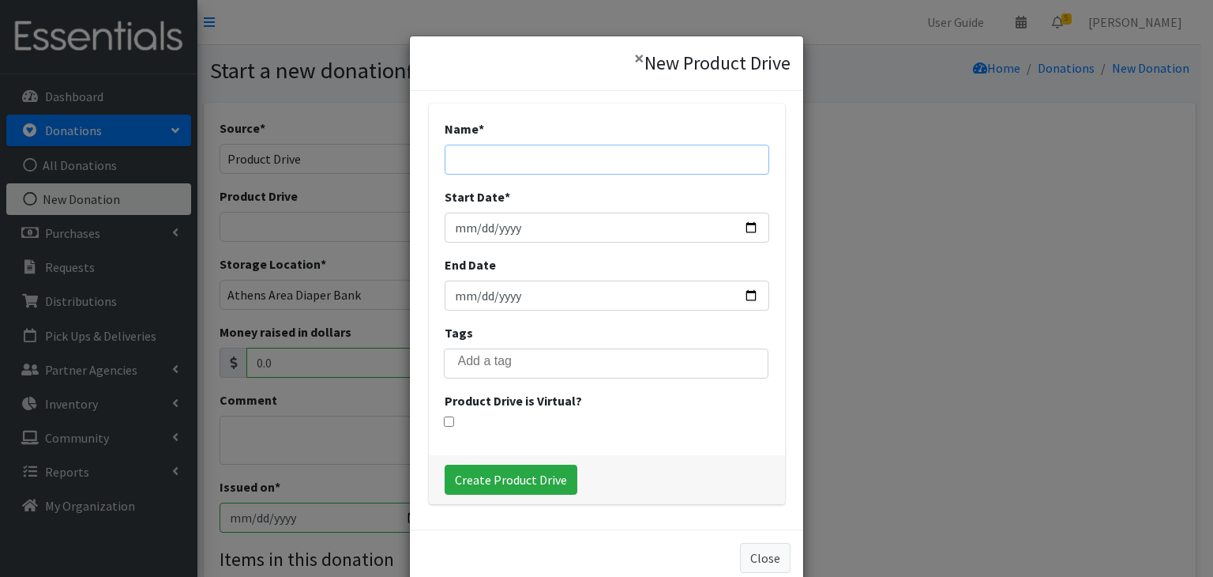
click at [534, 151] on input "Name *" at bounding box center [607, 160] width 325 height 30
type input "[GEOGRAPHIC_DATA]"
type input "[DATE]"
type input "2025-09-22"
click at [540, 476] on input "Create Product Drive" at bounding box center [511, 480] width 133 height 30
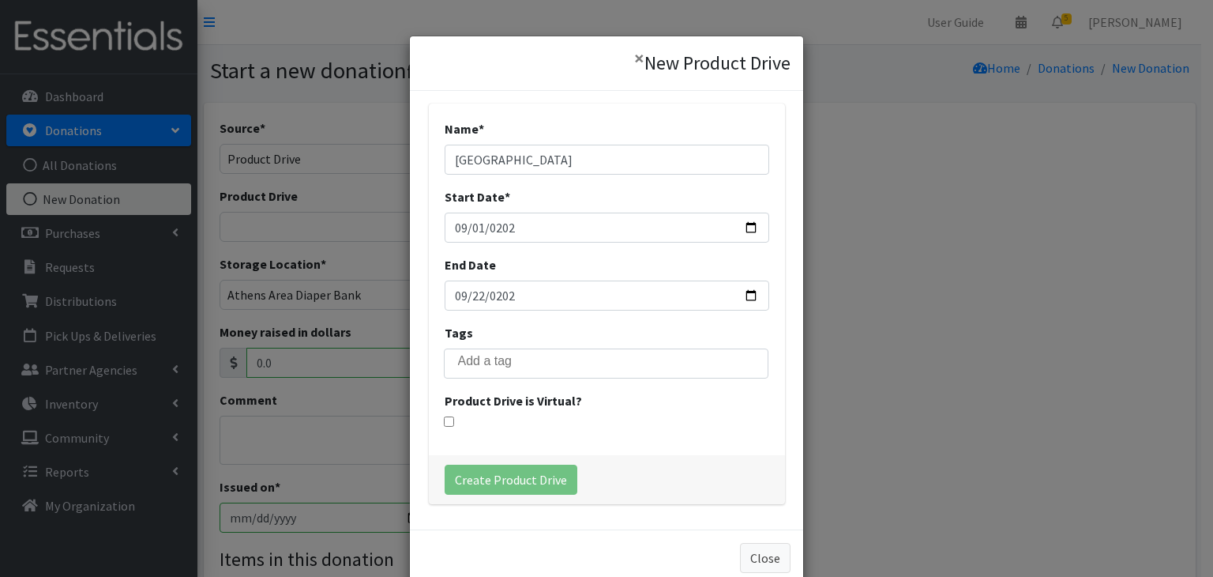
select select "3568"
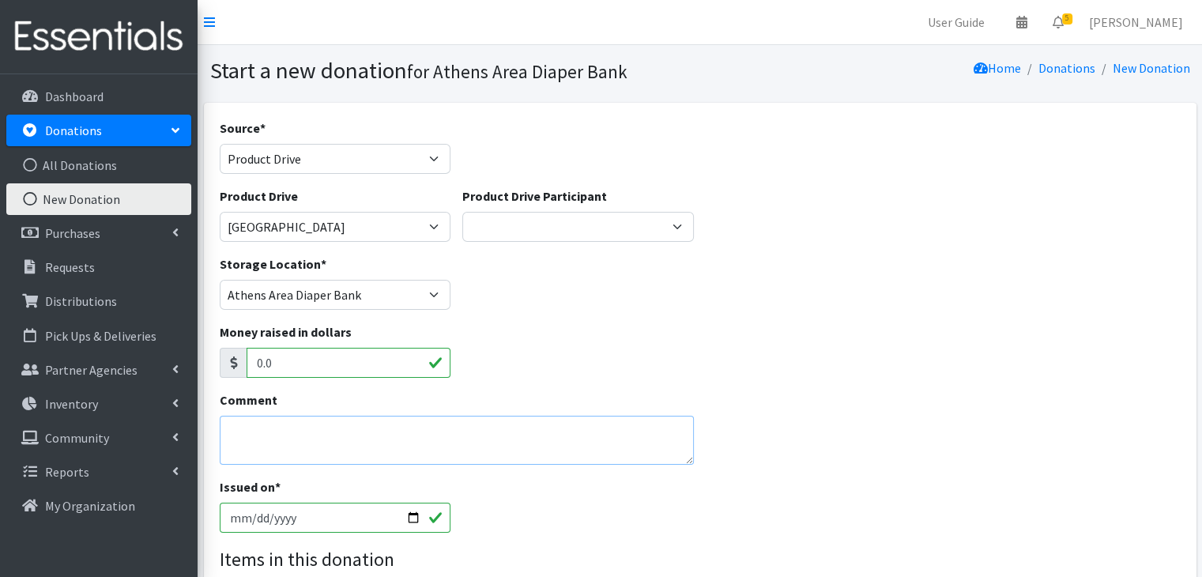
click at [280, 436] on textarea "Comment" at bounding box center [457, 440] width 475 height 49
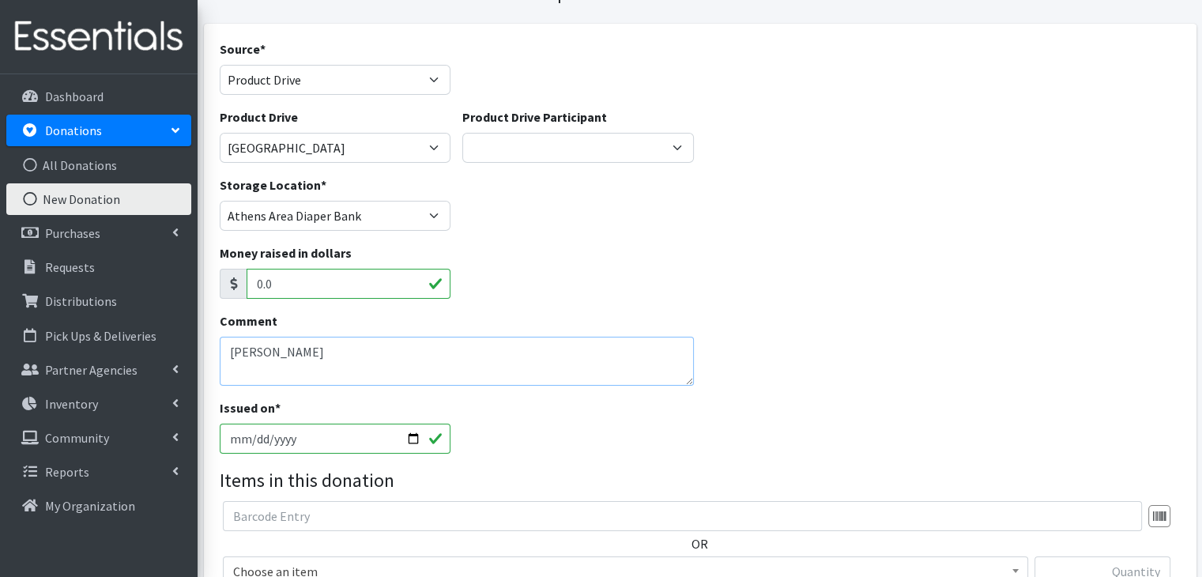
type textarea "[PERSON_NAME]"
click at [234, 442] on input "[DATE]" at bounding box center [335, 438] width 231 height 30
click at [254, 440] on input "2025-09-15" at bounding box center [335, 438] width 231 height 30
type input "2025-09-26"
click at [739, 438] on div "Issued on * 2025-09-26" at bounding box center [699, 432] width 972 height 68
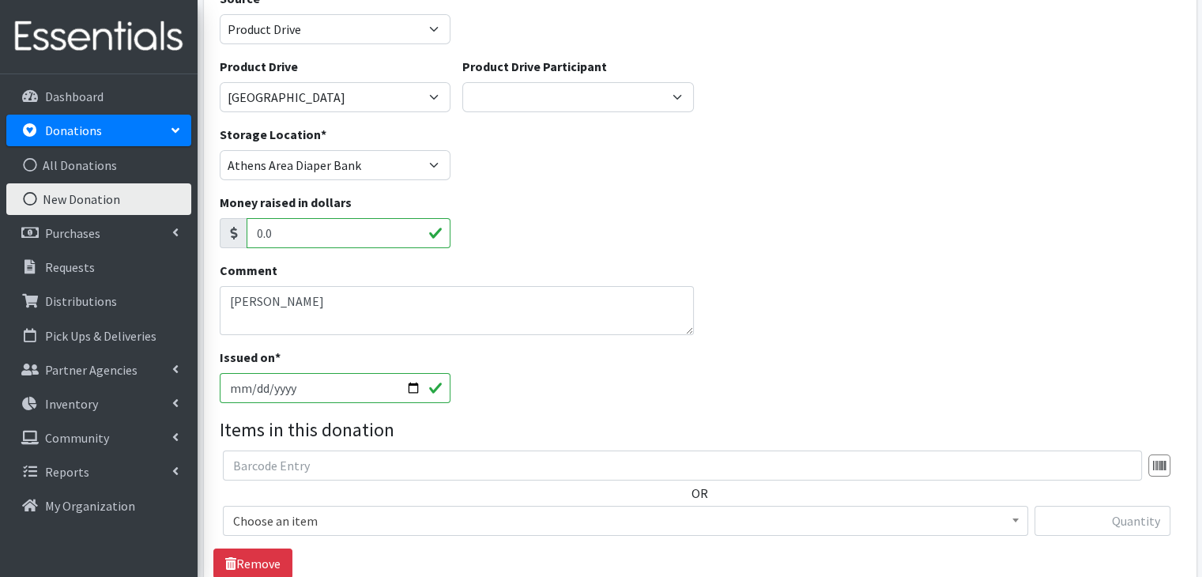
scroll to position [158, 0]
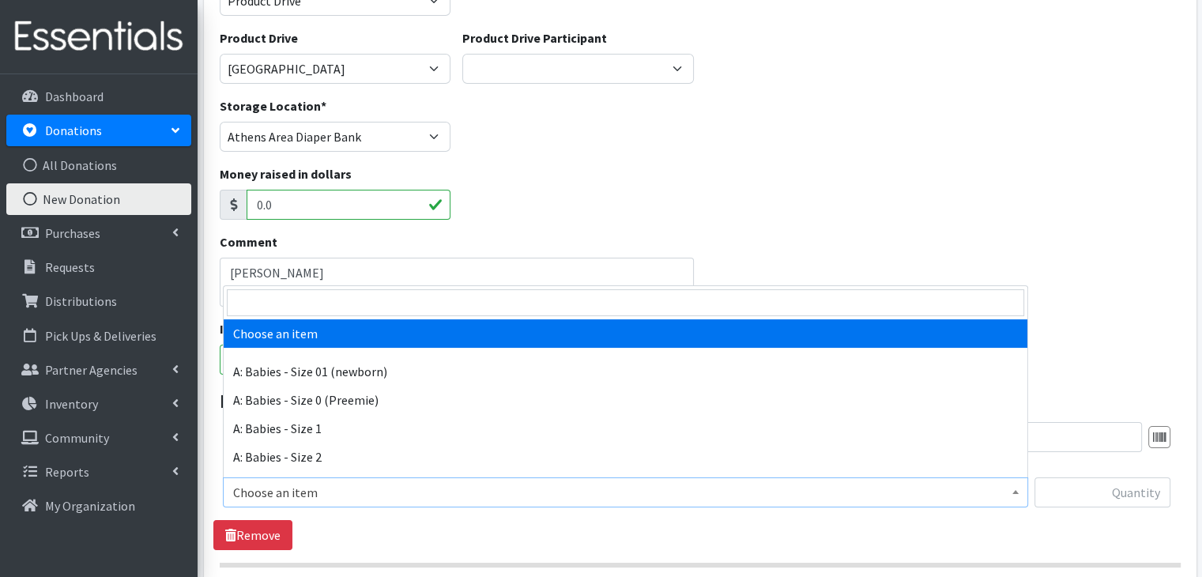
click at [310, 495] on span "Choose an item" at bounding box center [625, 492] width 784 height 22
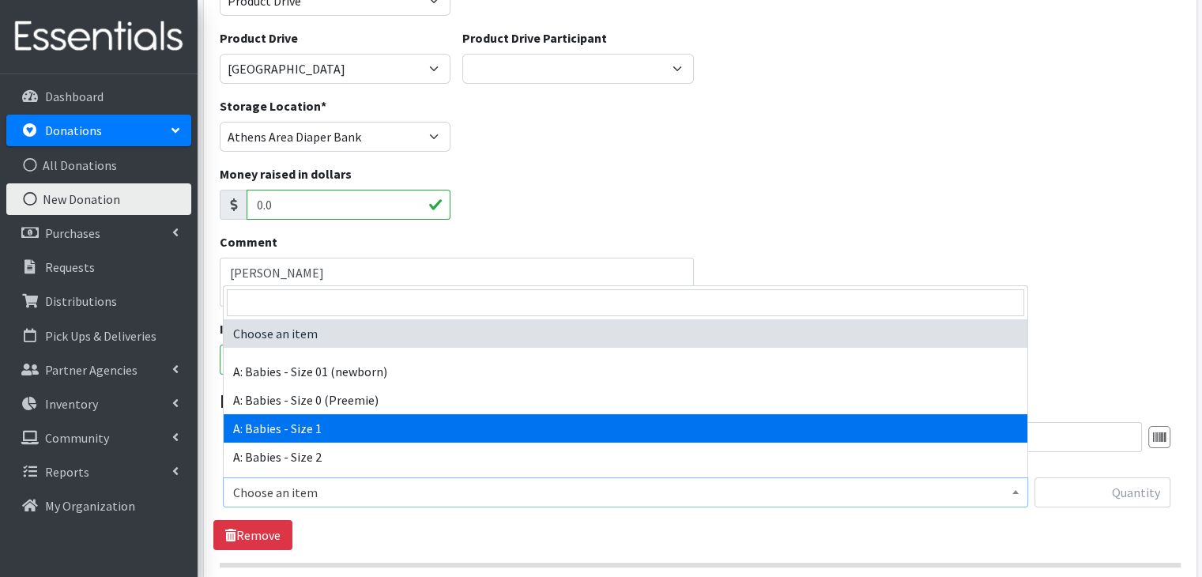
select select "5611"
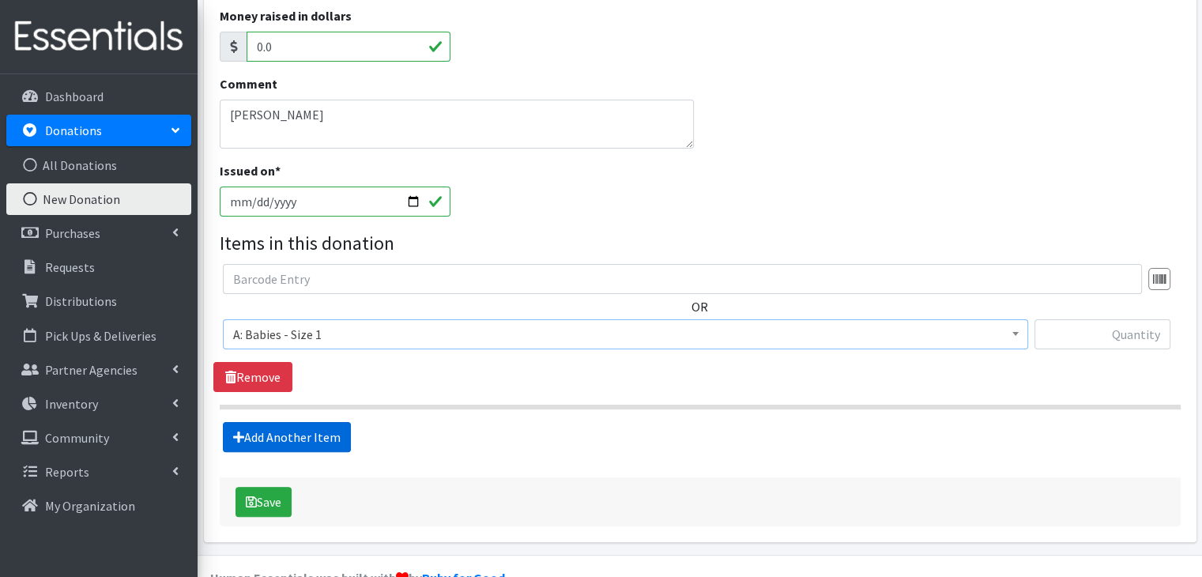
click at [303, 434] on link "Add Another Item" at bounding box center [287, 437] width 128 height 30
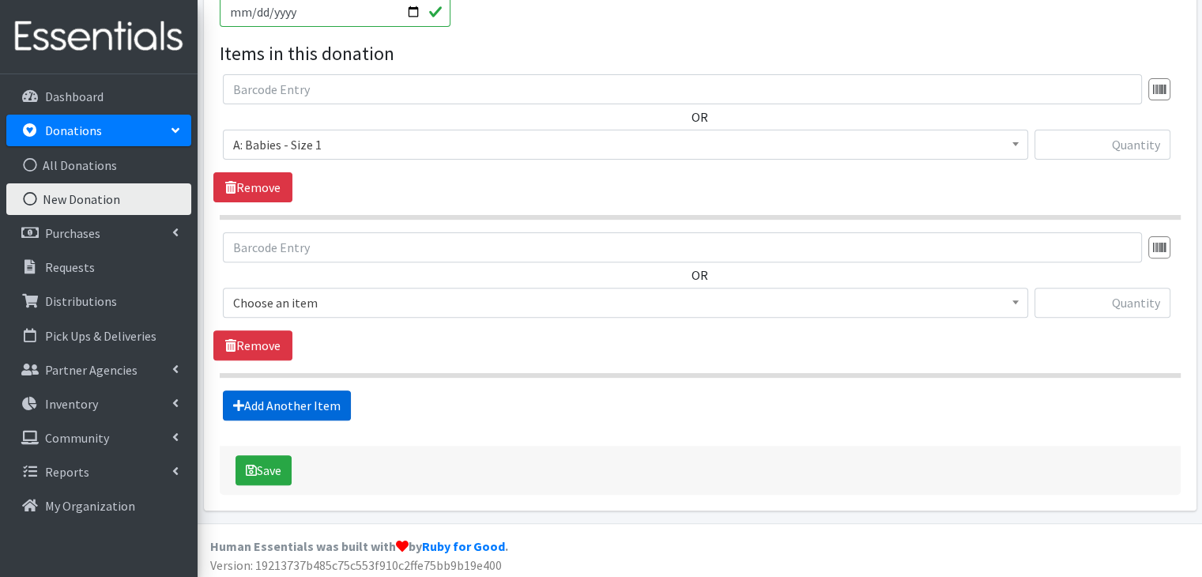
scroll to position [509, 0]
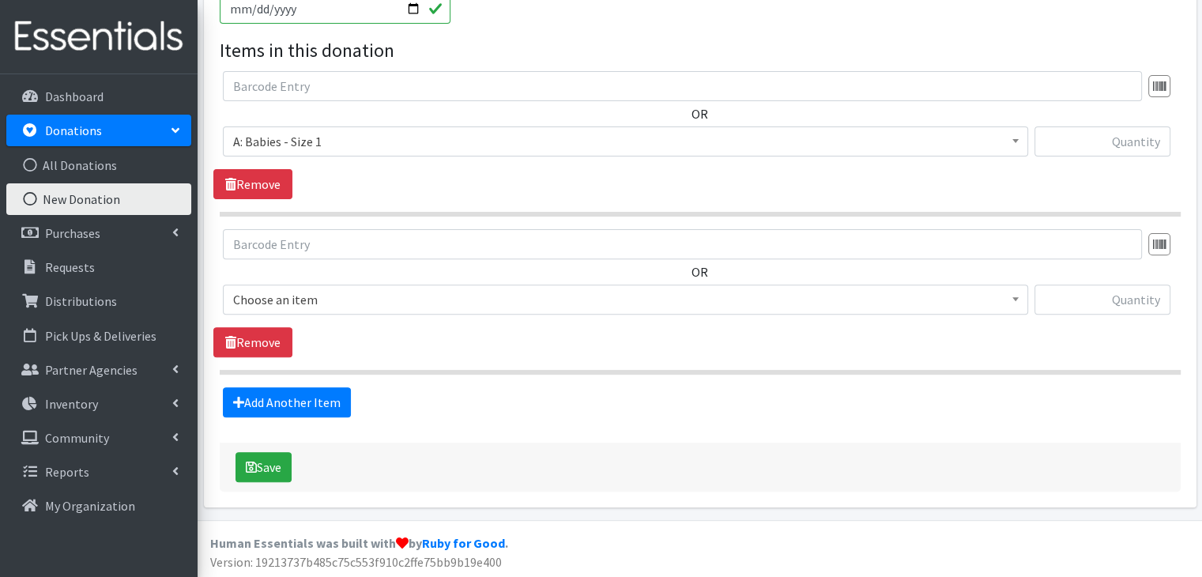
click at [351, 294] on span "Choose an item" at bounding box center [625, 299] width 784 height 22
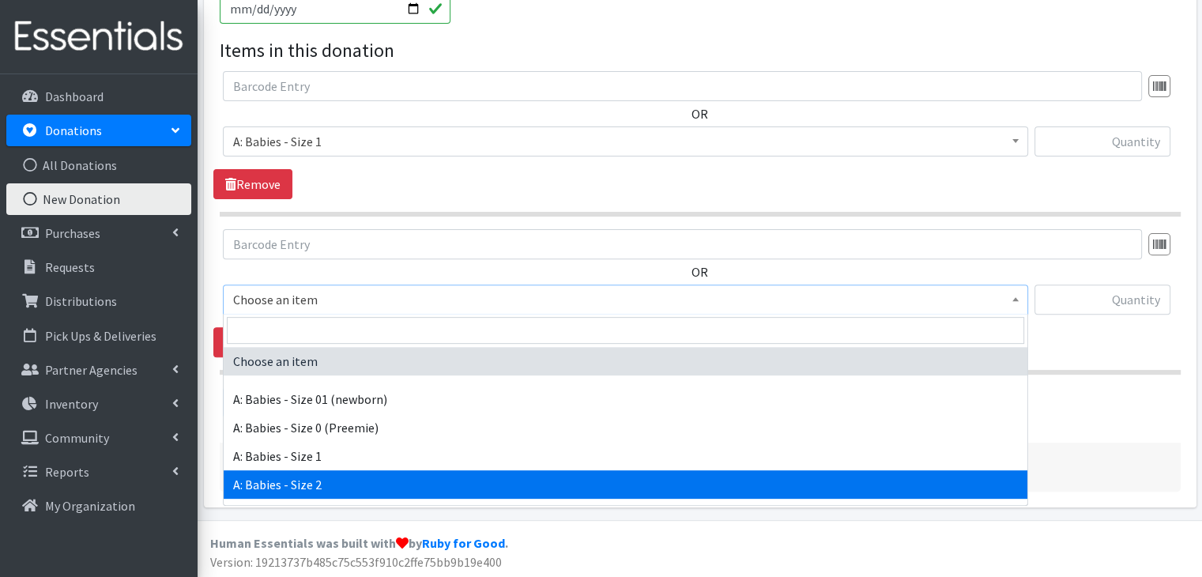
select select "5612"
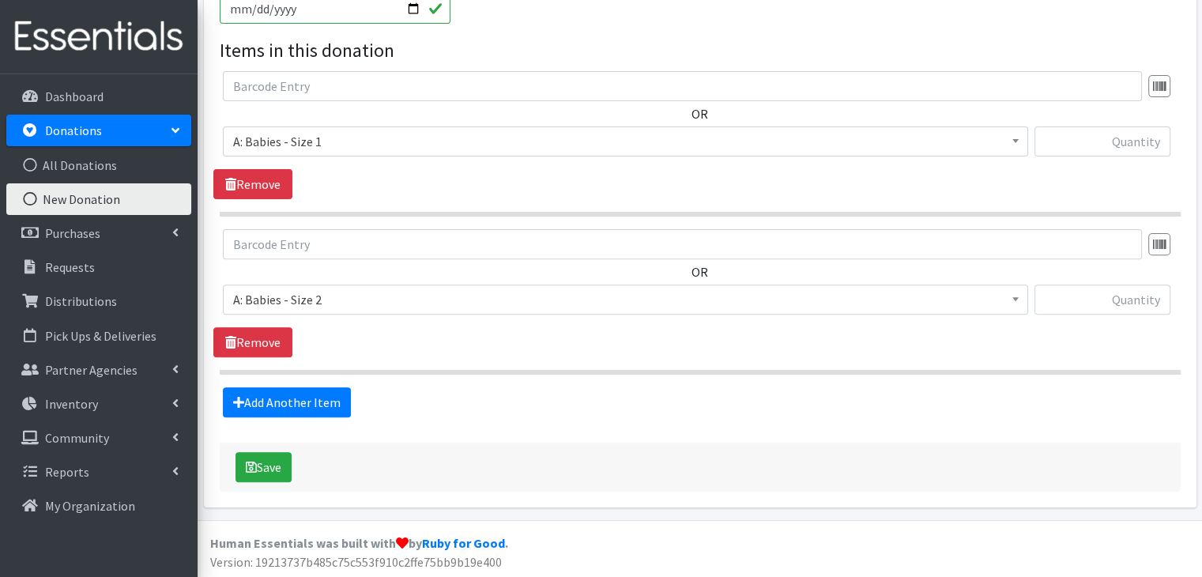
click at [373, 406] on div "Add Another Item" at bounding box center [699, 402] width 972 height 30
click at [330, 393] on link "Add Another Item" at bounding box center [287, 402] width 128 height 30
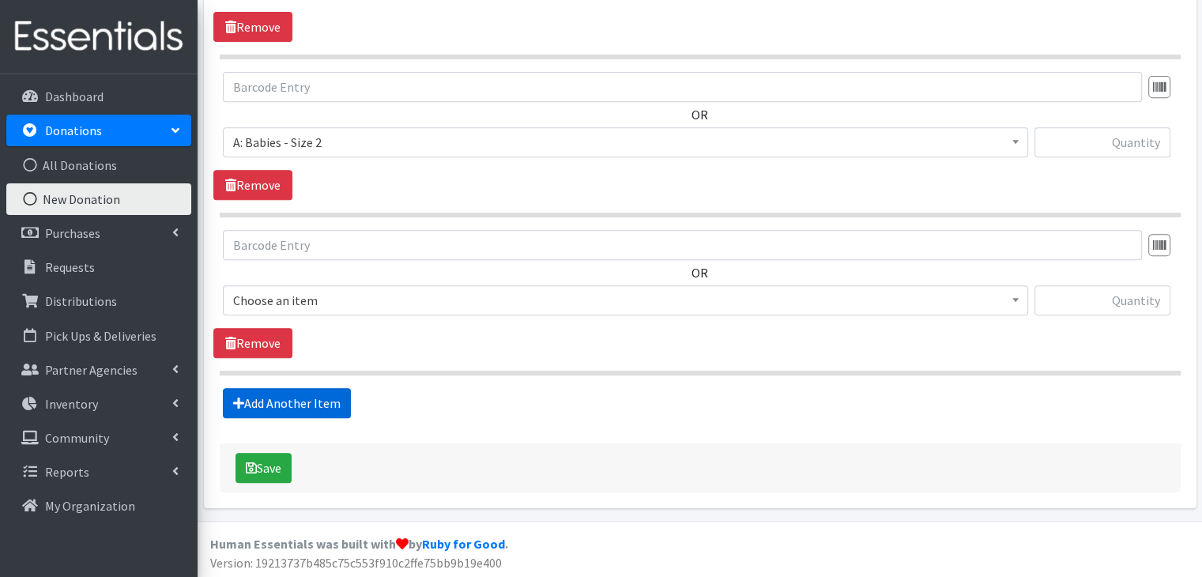
scroll to position [667, 0]
click at [351, 288] on span "Choose an item" at bounding box center [625, 299] width 784 height 22
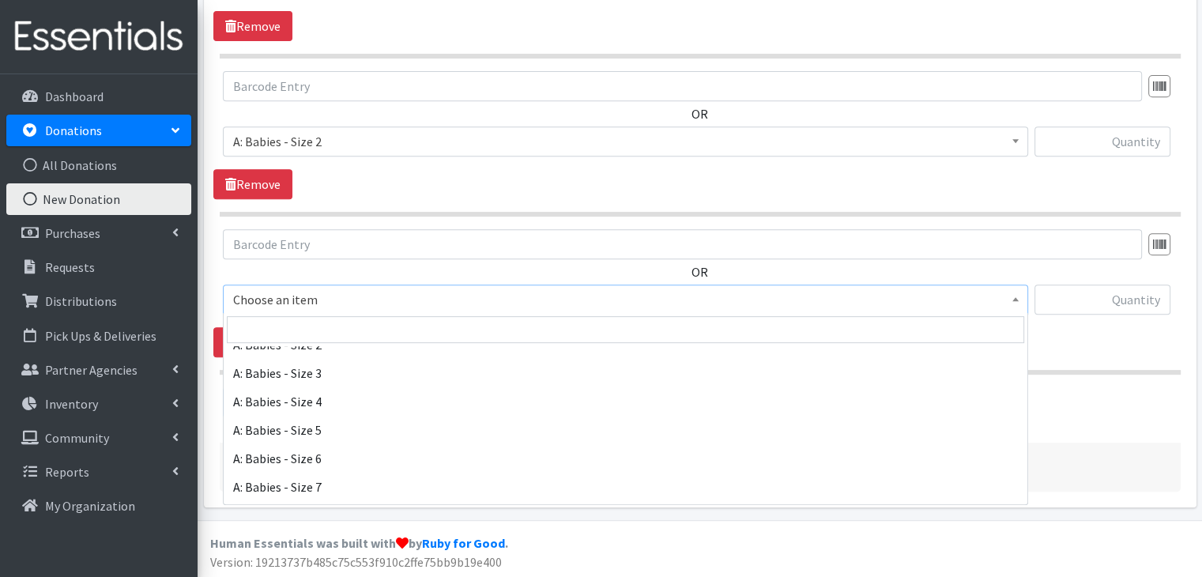
scroll to position [158, 0]
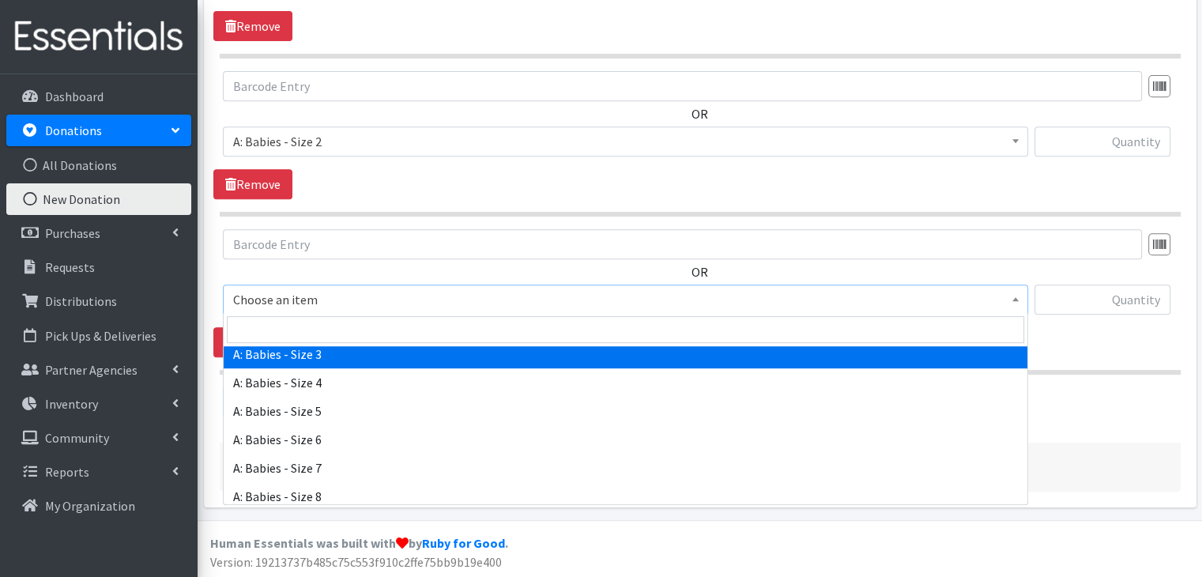
select select "5613"
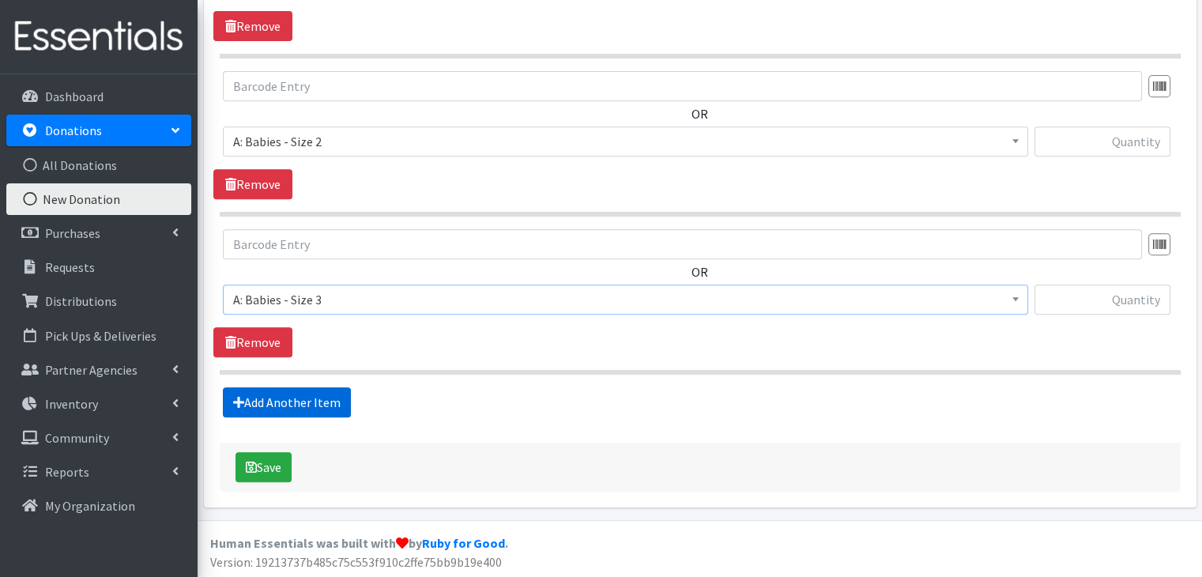
click at [315, 393] on link "Add Another Item" at bounding box center [287, 402] width 128 height 30
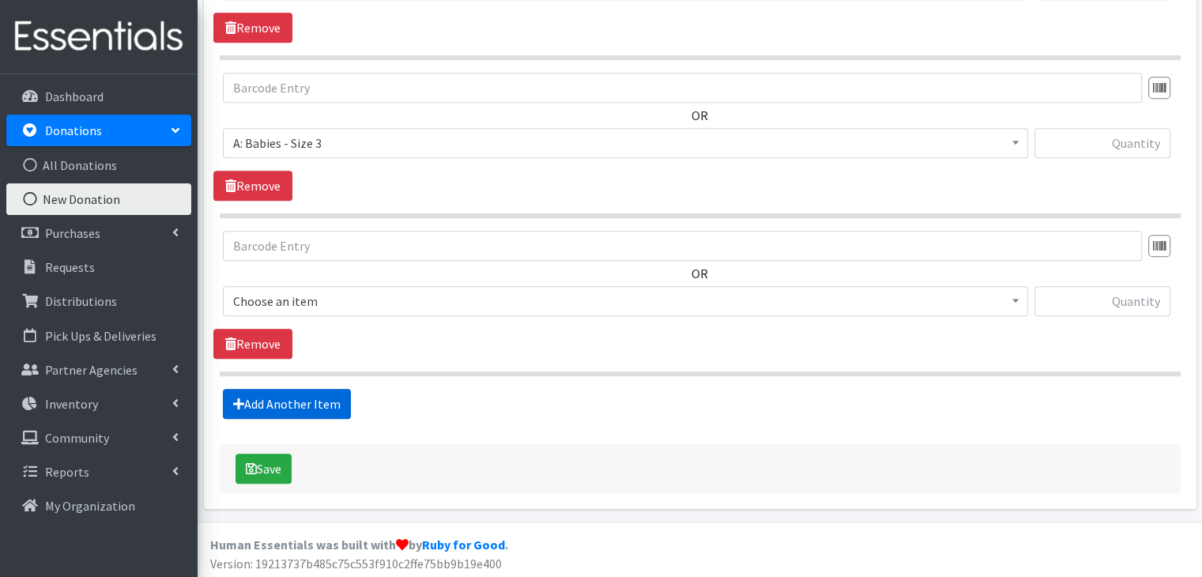
scroll to position [824, 0]
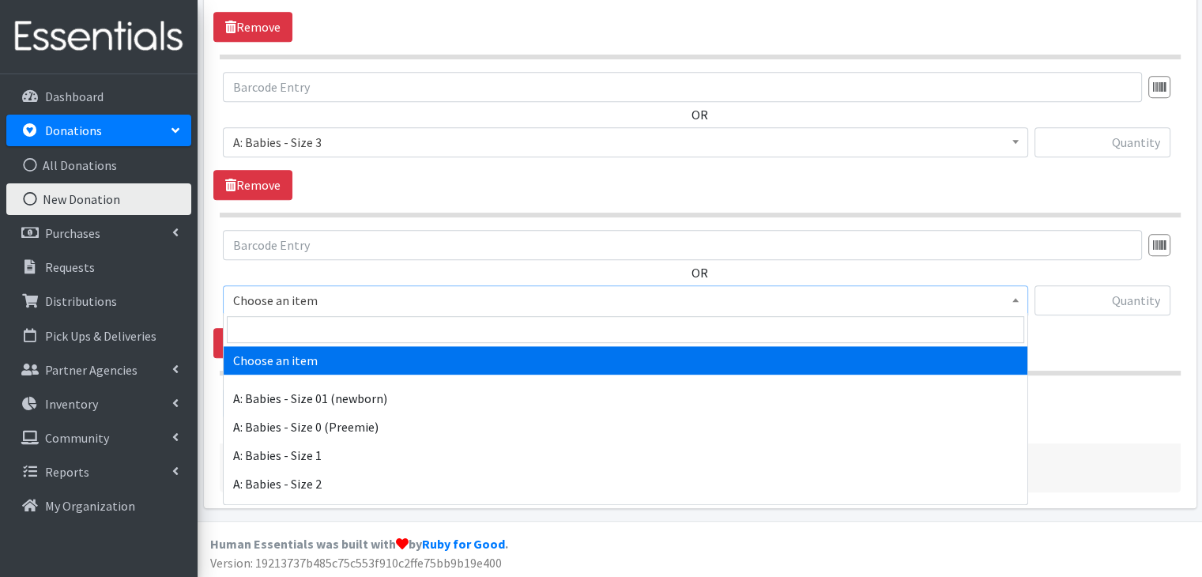
click at [402, 290] on span "Choose an item" at bounding box center [625, 300] width 784 height 22
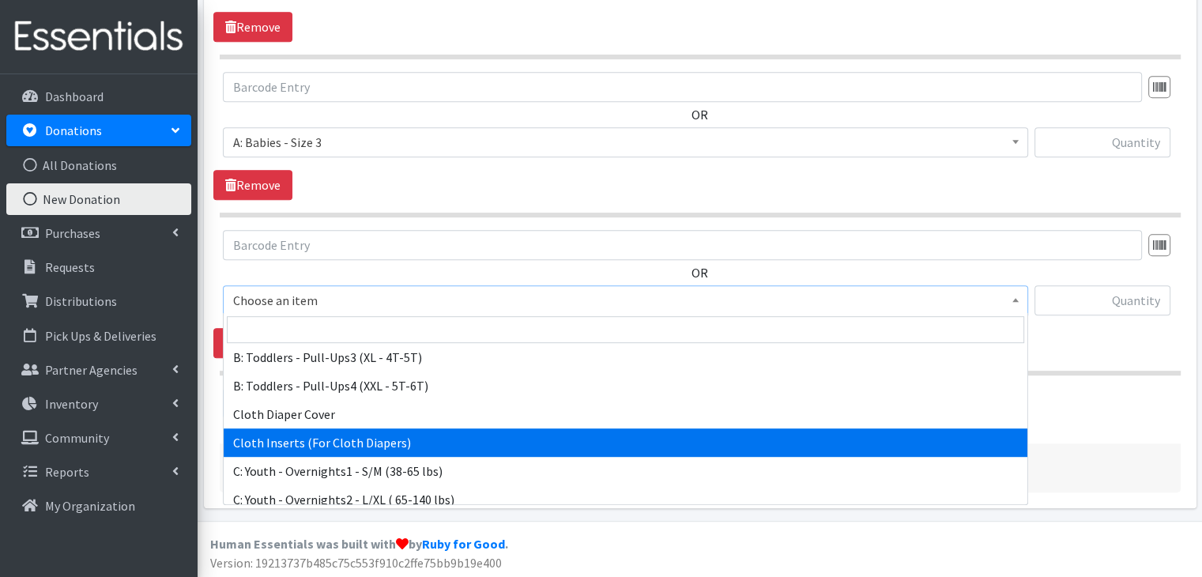
scroll to position [632, 0]
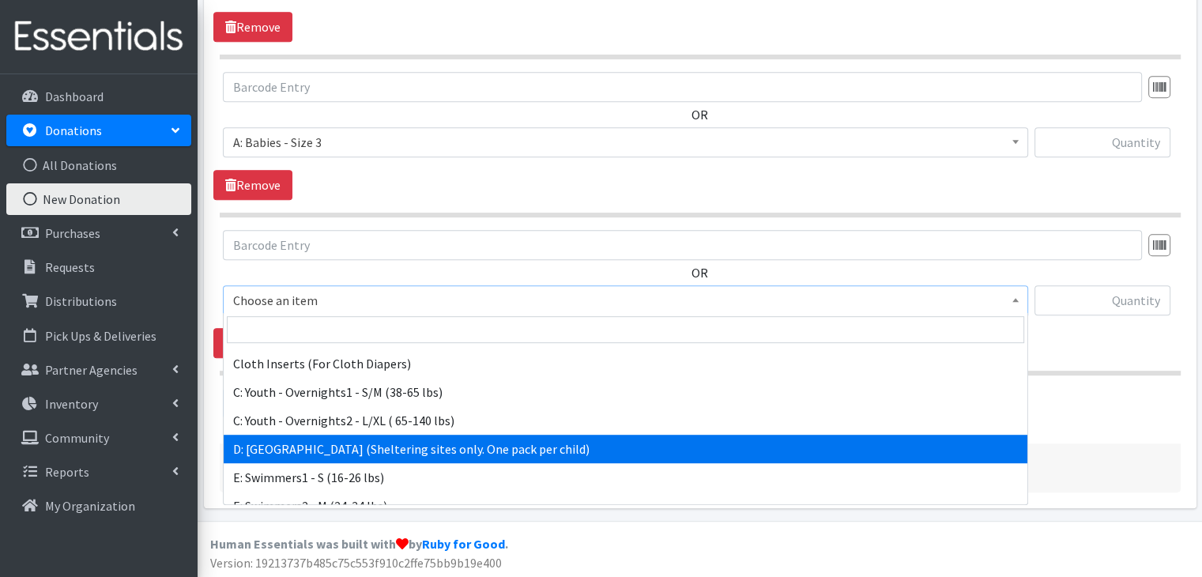
select select "5604"
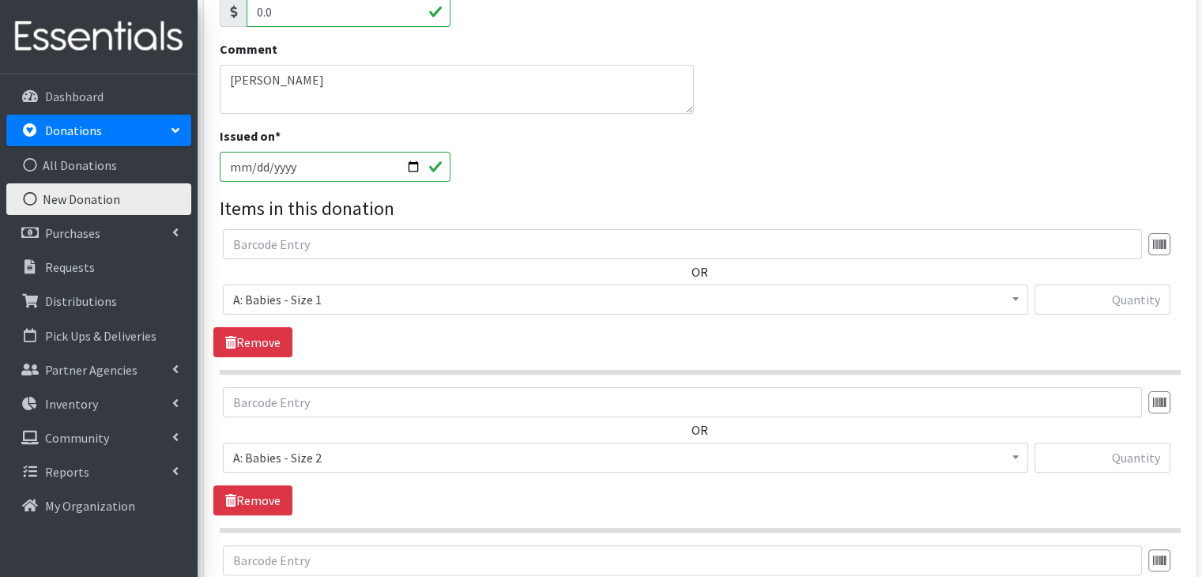
scroll to position [350, 0]
click at [1132, 296] on input "text" at bounding box center [1102, 300] width 136 height 30
type input "140"
type input "112"
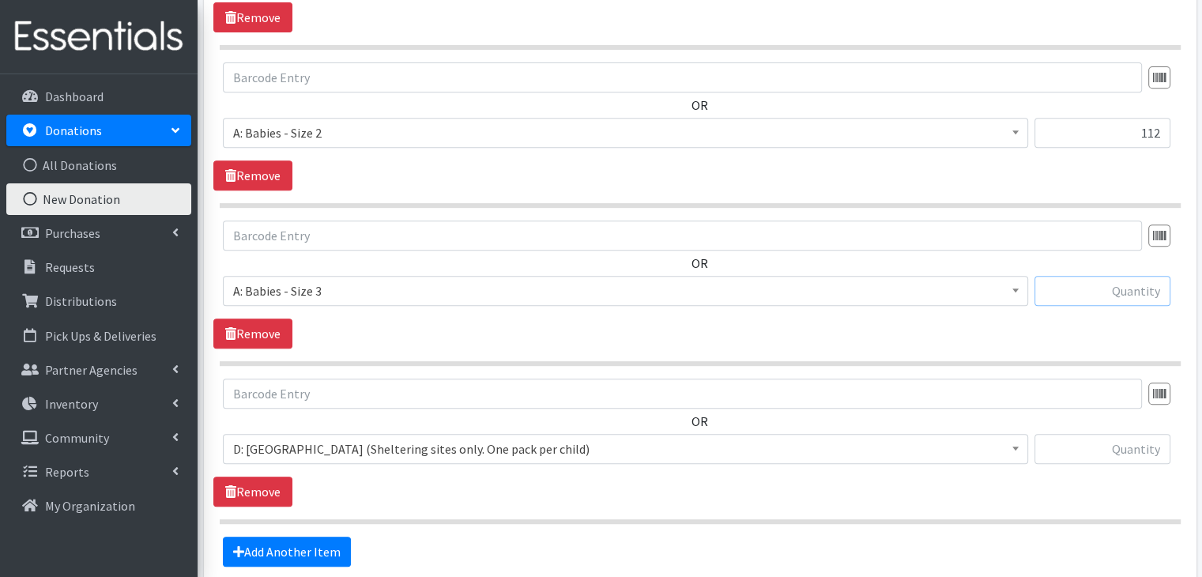
scroll to position [676, 0]
type input "348"
type input "9"
click at [732, 489] on div "OR Choose an item A: Babies - Size 01 (newborn) A: Babies - Size 0 (Preemie) A:…" at bounding box center [699, 442] width 972 height 128
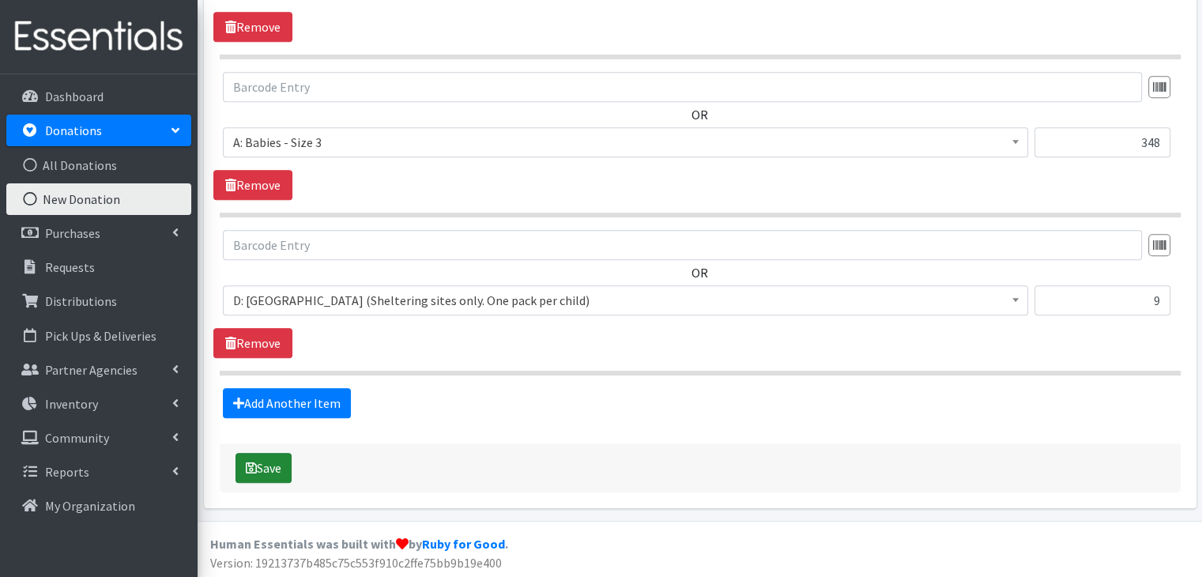
click at [281, 457] on button "Save" at bounding box center [263, 468] width 56 height 30
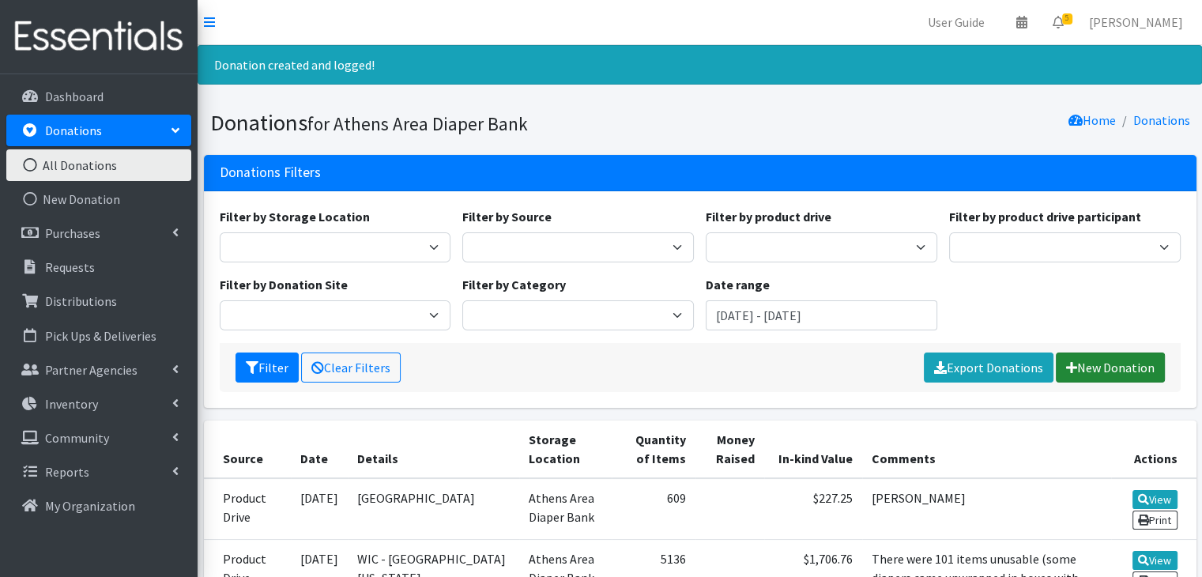
click at [1127, 361] on link "New Donation" at bounding box center [1109, 367] width 109 height 30
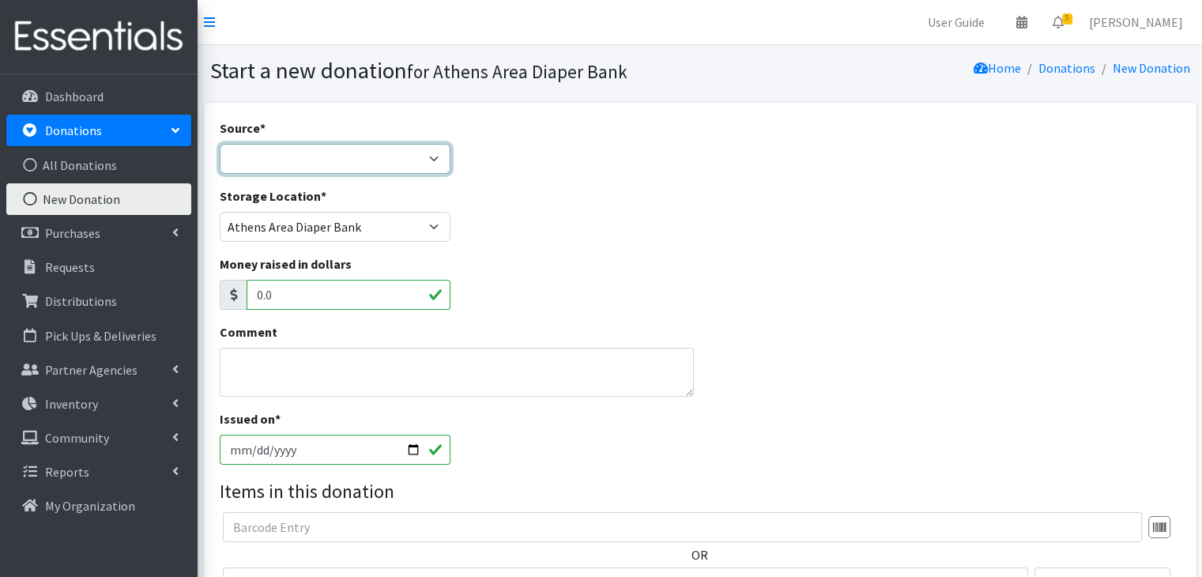
click at [284, 156] on select "Product Drive Manufacturer Donation Site Misc. Donation" at bounding box center [335, 159] width 231 height 30
select select "Misc. Donation"
click at [220, 144] on select "Product Drive Manufacturer Donation Site Misc. Donation" at bounding box center [335, 159] width 231 height 30
click at [350, 383] on textarea "Comment" at bounding box center [457, 372] width 475 height 49
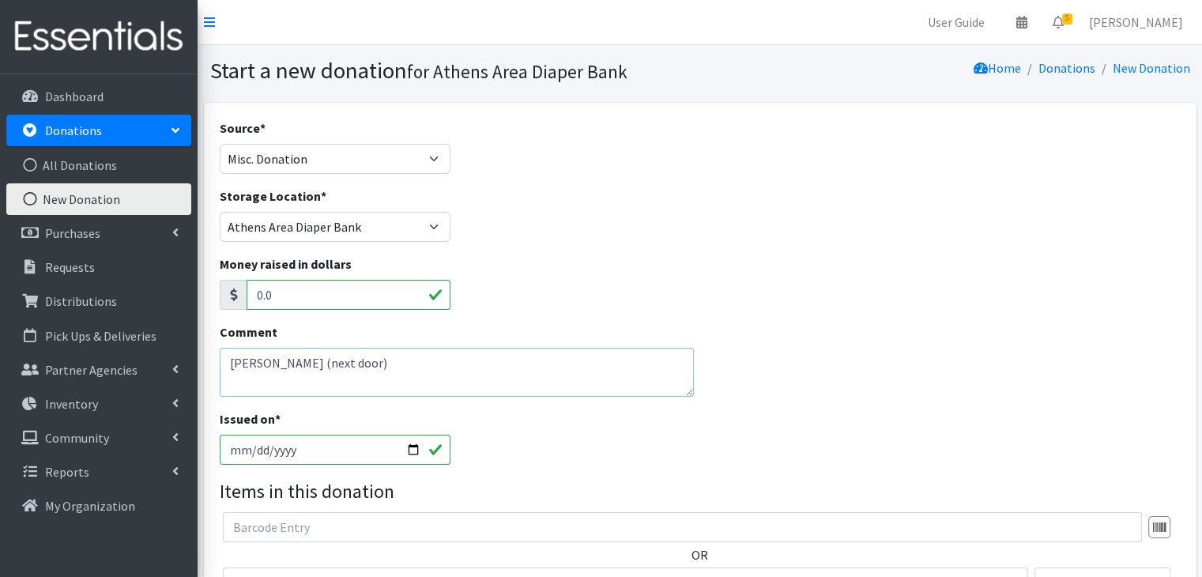
type textarea "[PERSON_NAME] (next door)"
click at [232, 450] on input "2025-10-07" at bounding box center [335, 450] width 231 height 30
type input "[DATE]"
click at [679, 420] on div "Issued on * 2025-09-15" at bounding box center [699, 443] width 972 height 68
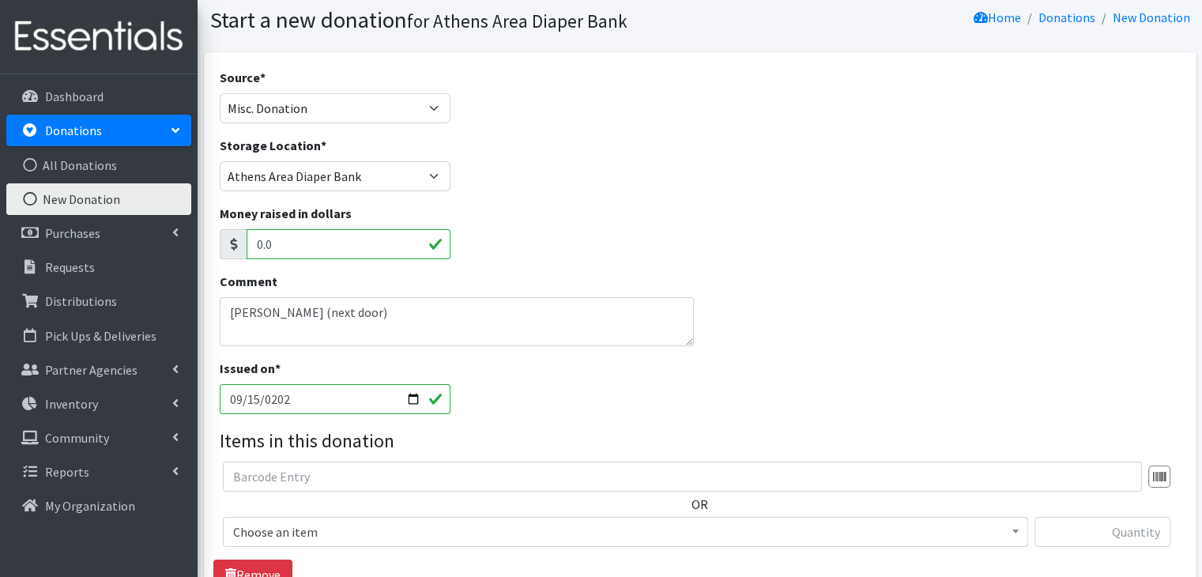
scroll to position [79, 0]
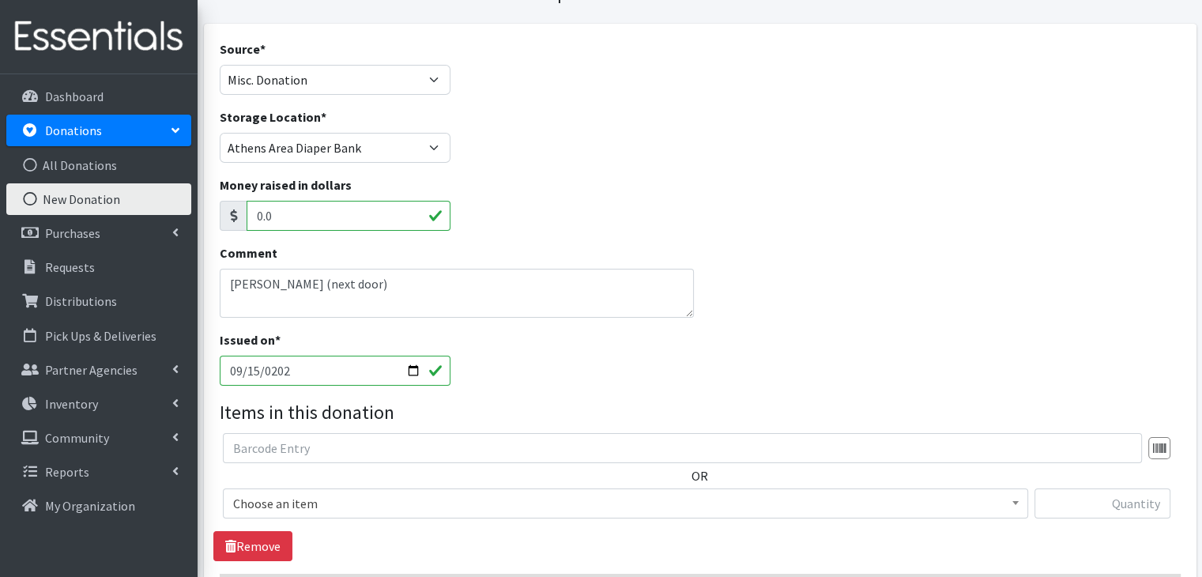
click at [329, 505] on span "Choose an item" at bounding box center [625, 503] width 784 height 22
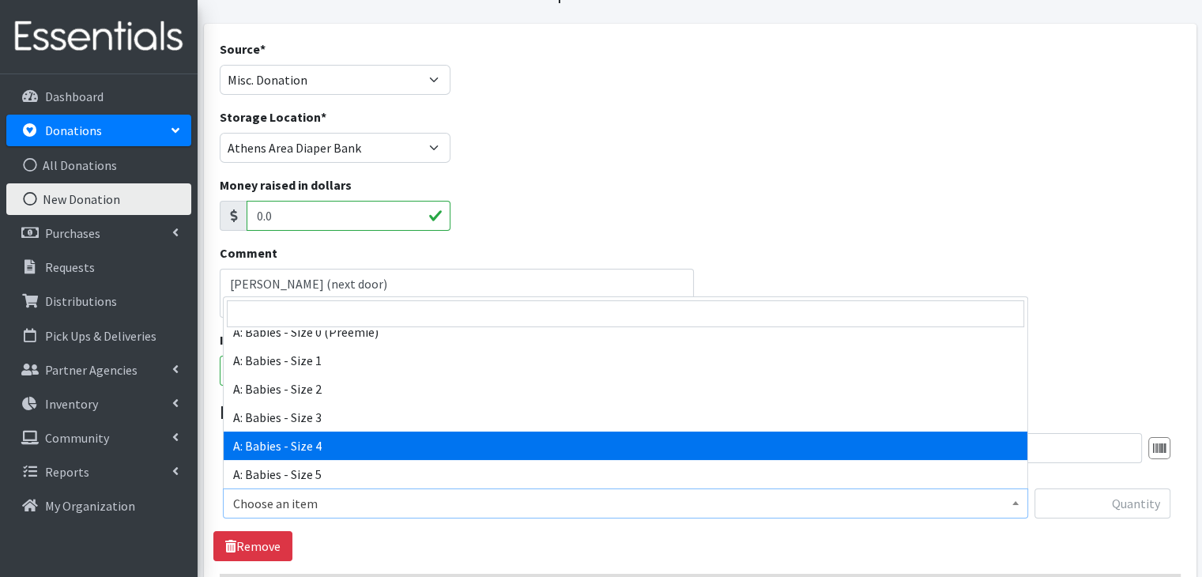
select select "5614"
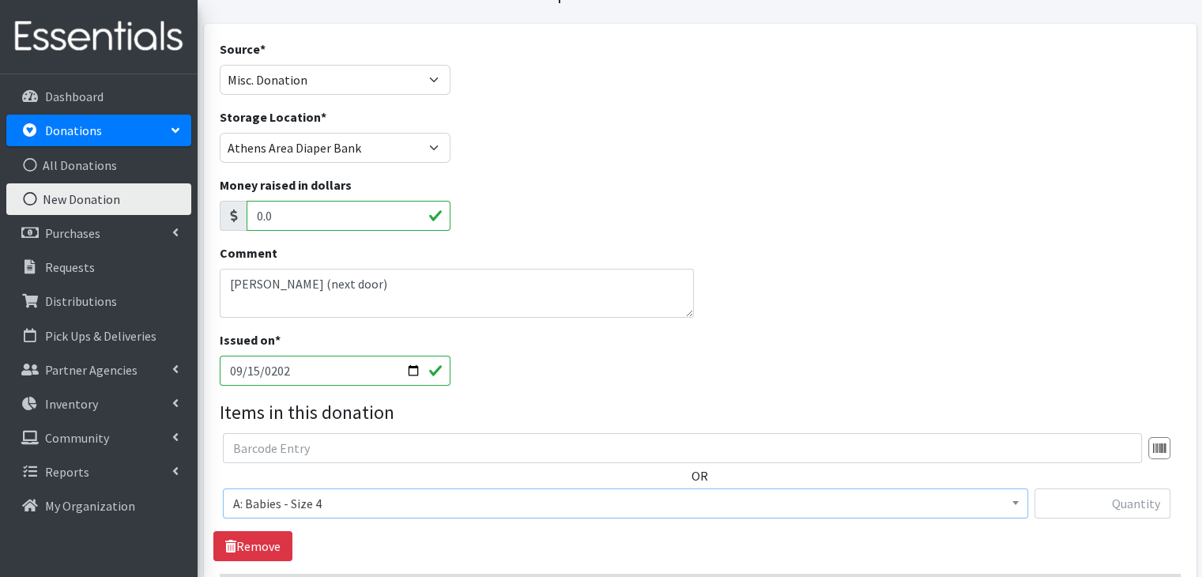
click at [573, 378] on div "Issued on * 2025-09-15" at bounding box center [699, 364] width 972 height 68
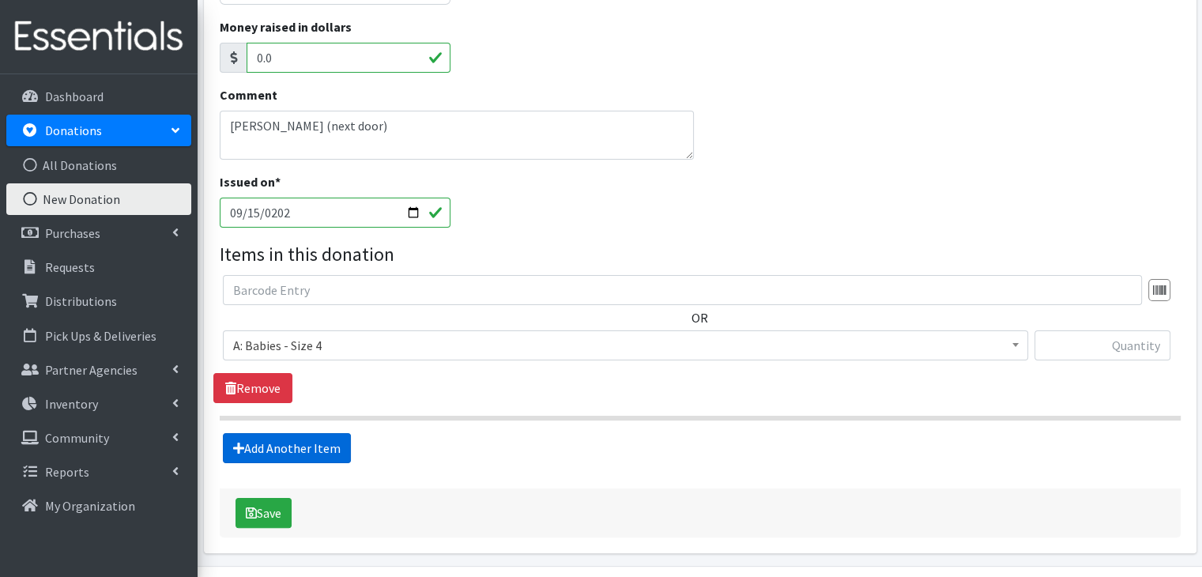
click at [280, 440] on link "Add Another Item" at bounding box center [287, 448] width 128 height 30
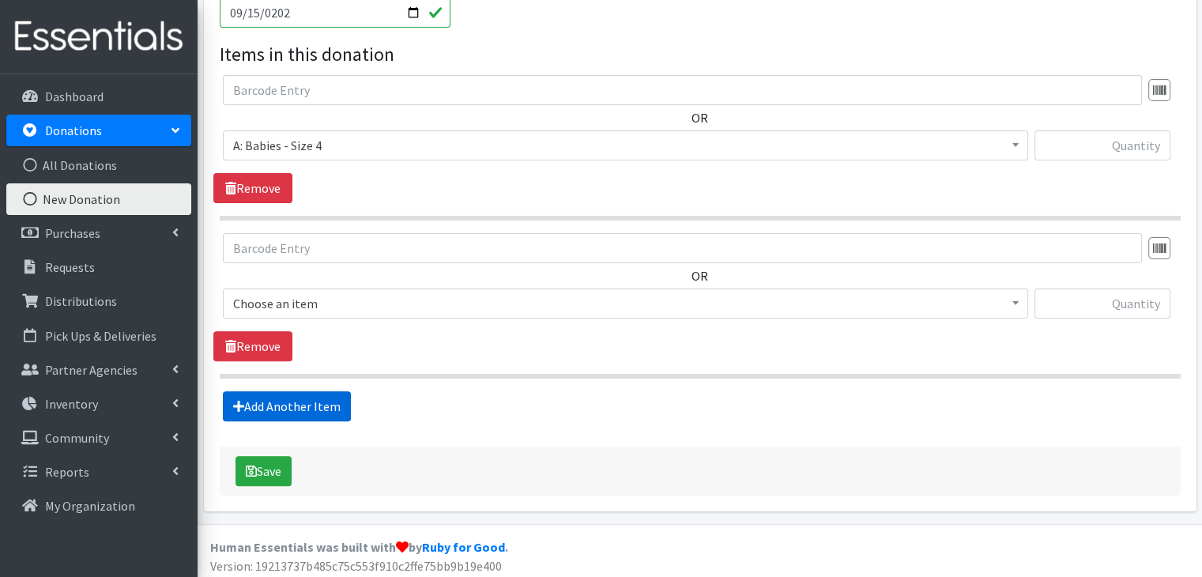
scroll to position [441, 0]
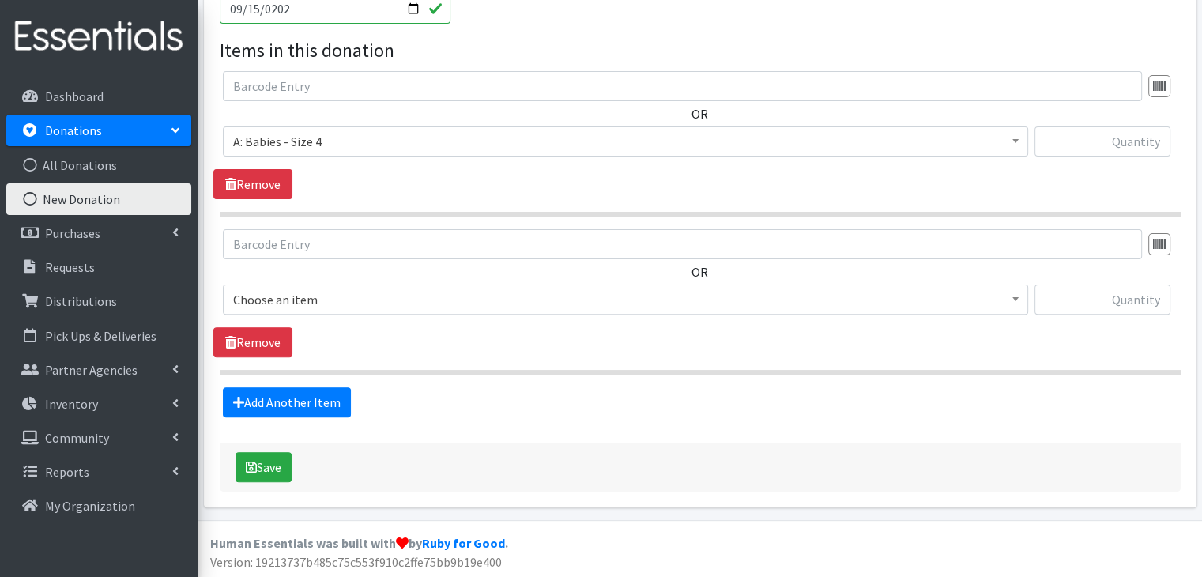
click at [299, 291] on span "Choose an item" at bounding box center [625, 299] width 784 height 22
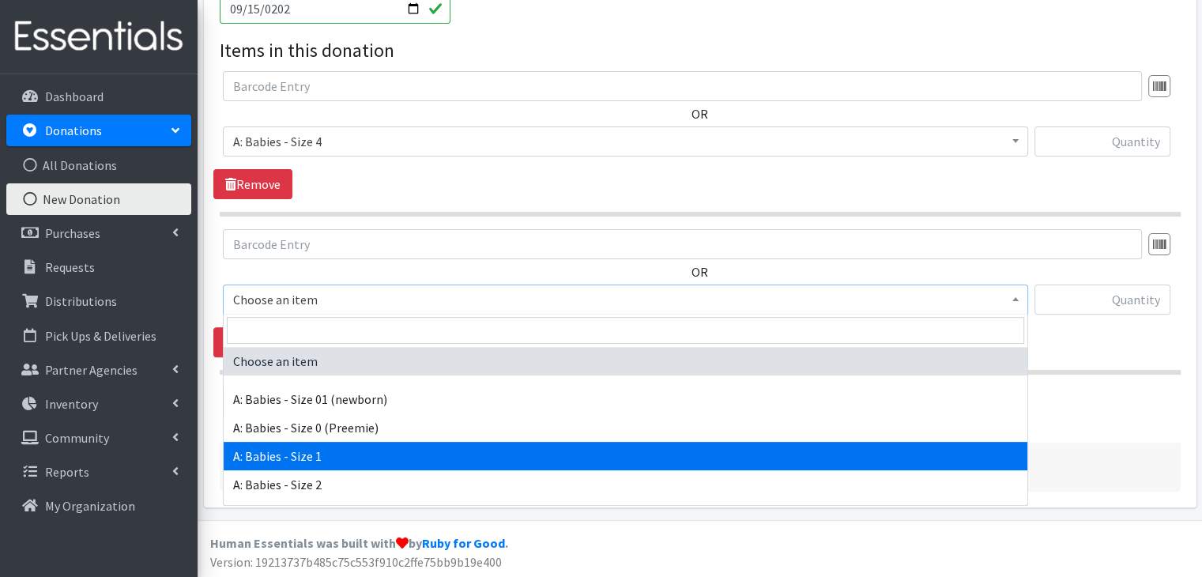
scroll to position [79, 0]
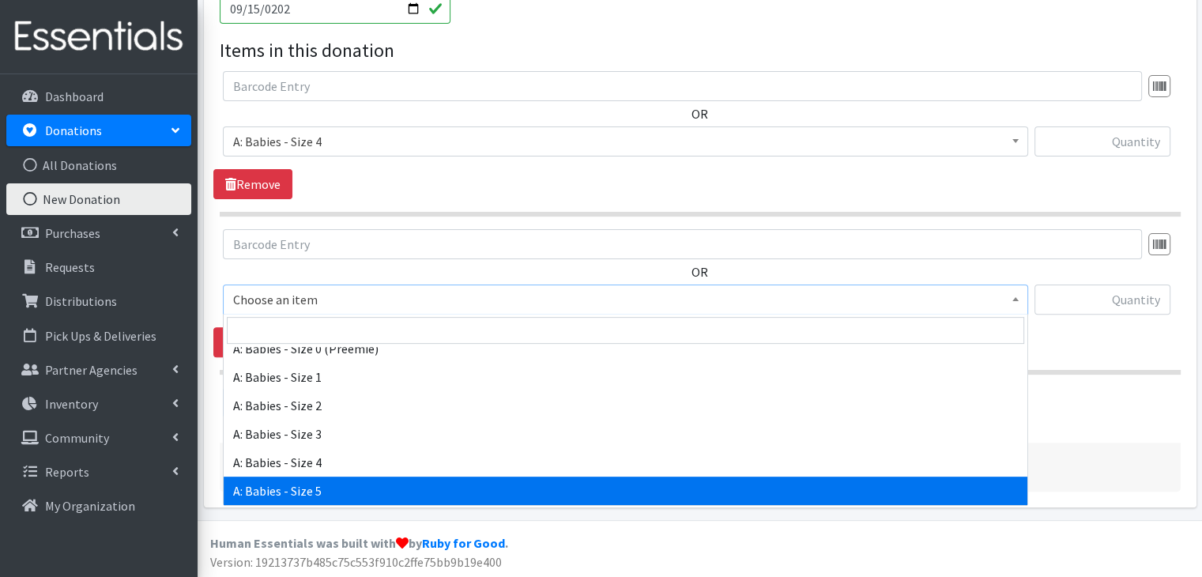
select select "5616"
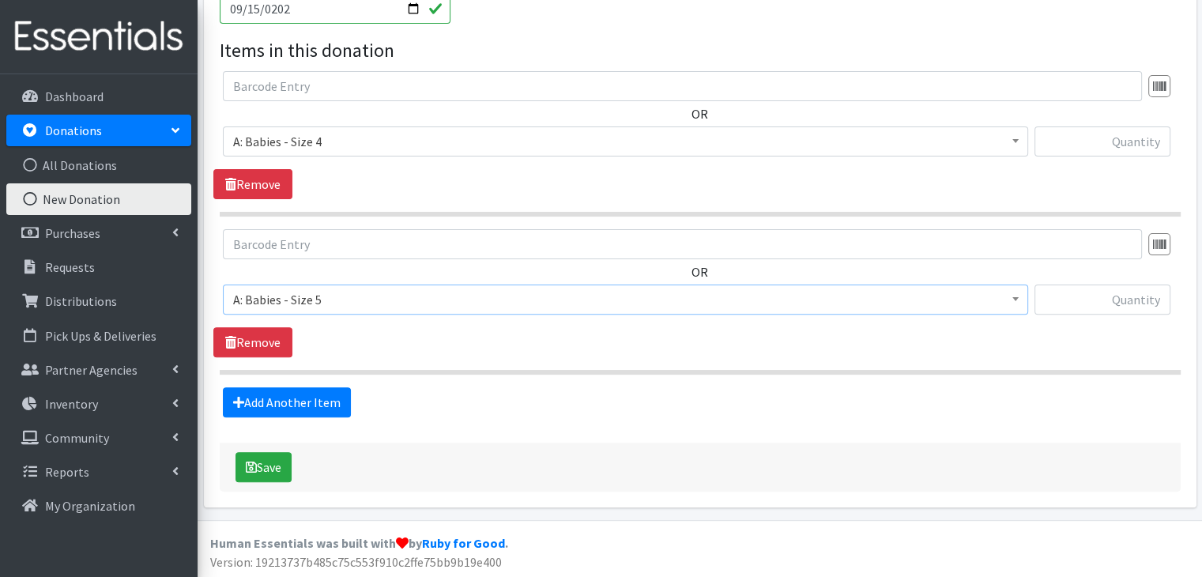
click at [477, 341] on div "OR Choose an item A: Babies - Size 01 (newborn) A: Babies - Size 0 (Preemie) A:…" at bounding box center [699, 293] width 972 height 128
click at [271, 402] on link "Add Another Item" at bounding box center [287, 402] width 128 height 30
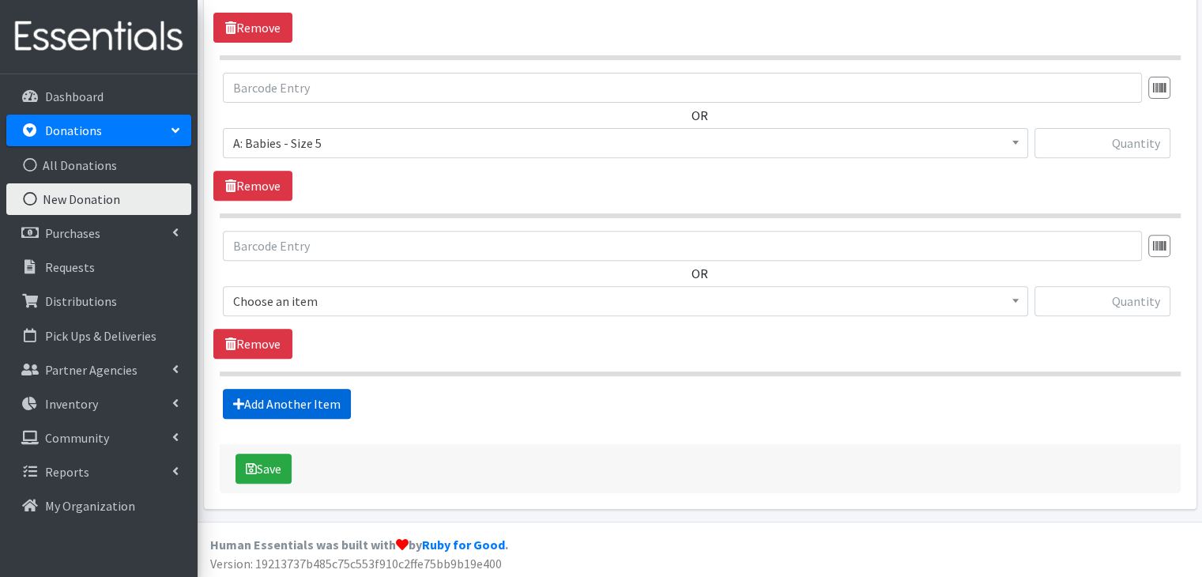
scroll to position [598, 0]
click at [378, 295] on span "Choose an item" at bounding box center [625, 300] width 784 height 22
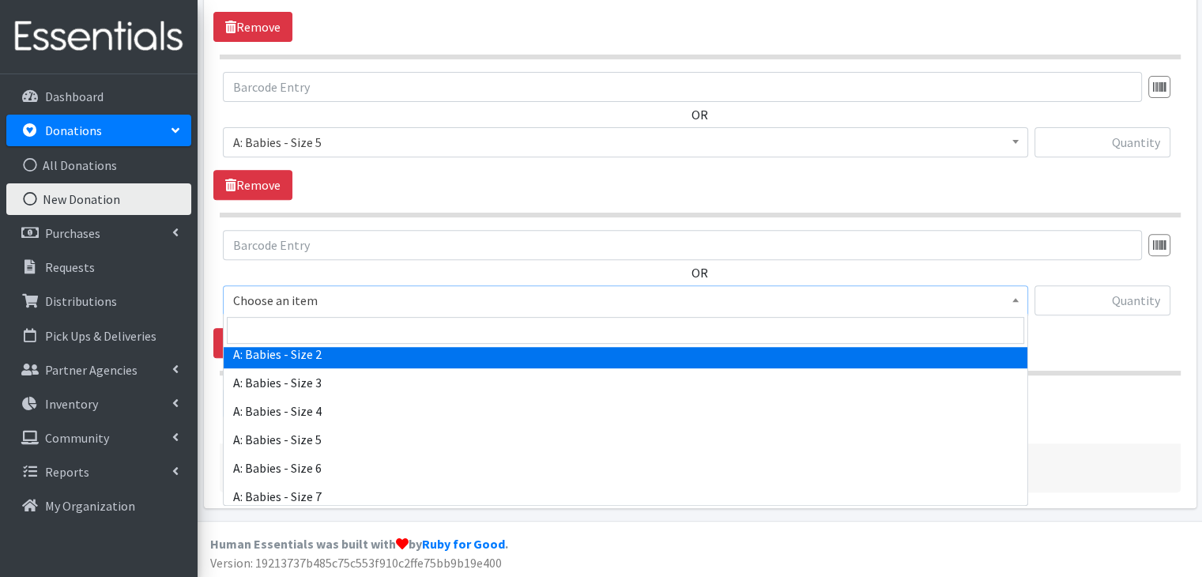
scroll to position [158, 0]
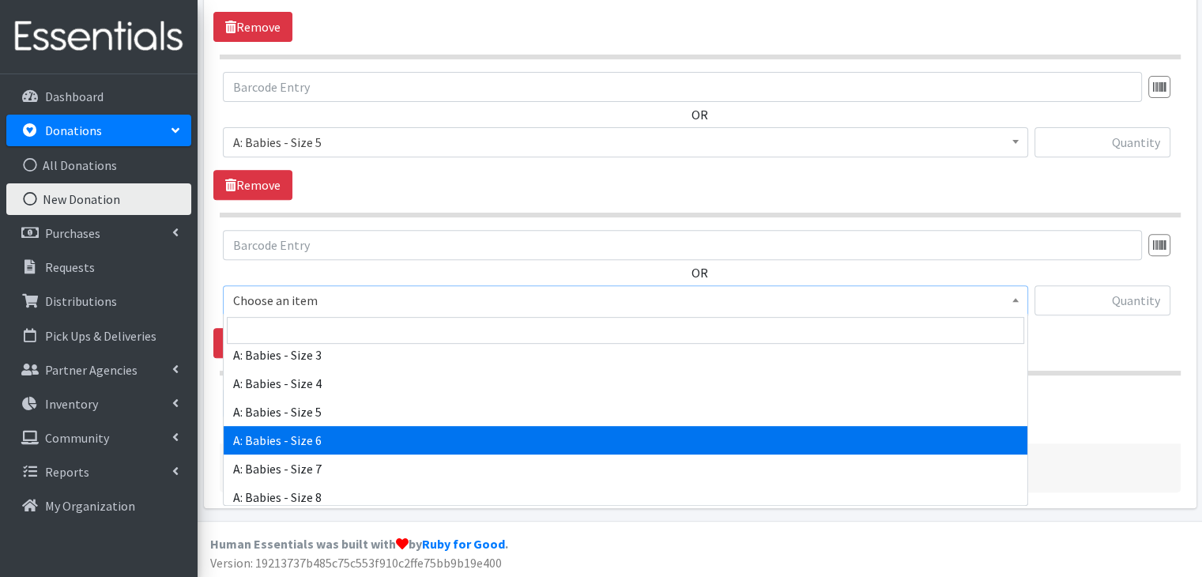
select select "5617"
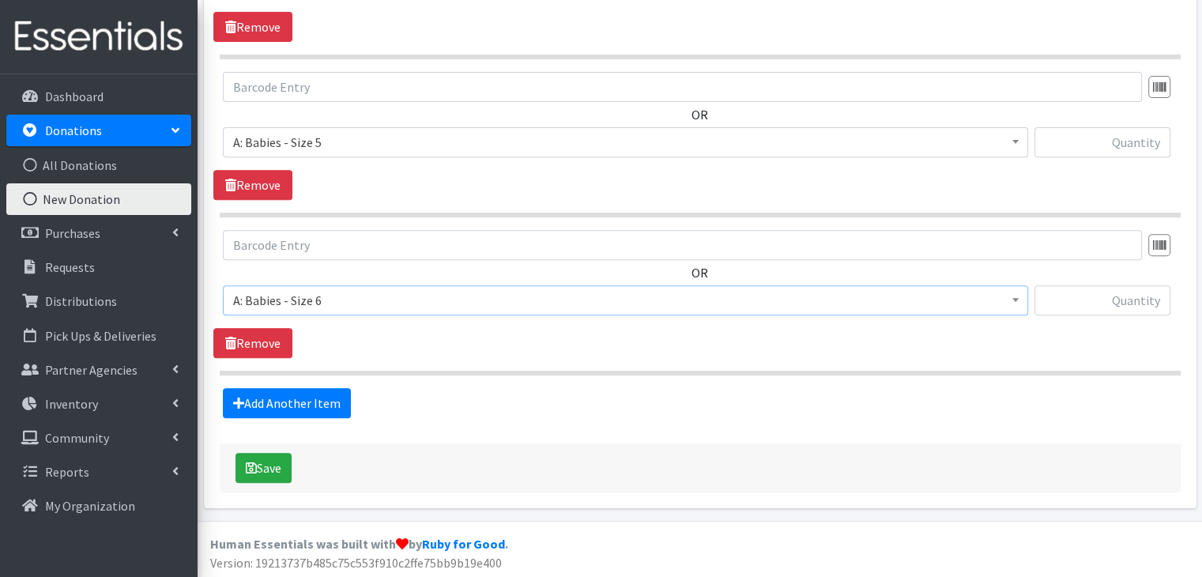
click at [458, 348] on div "OR Choose an item A: Babies - Size 01 (newborn) A: Babies - Size 0 (Preemie) A:…" at bounding box center [699, 294] width 972 height 128
click at [284, 399] on link "Add Another Item" at bounding box center [287, 403] width 128 height 30
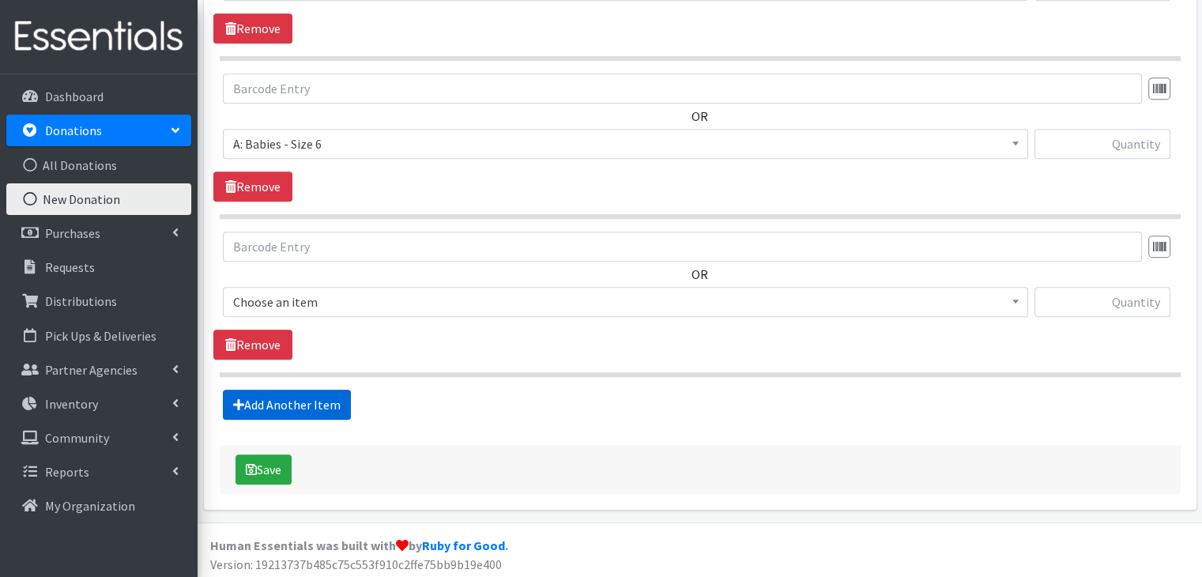
scroll to position [756, 0]
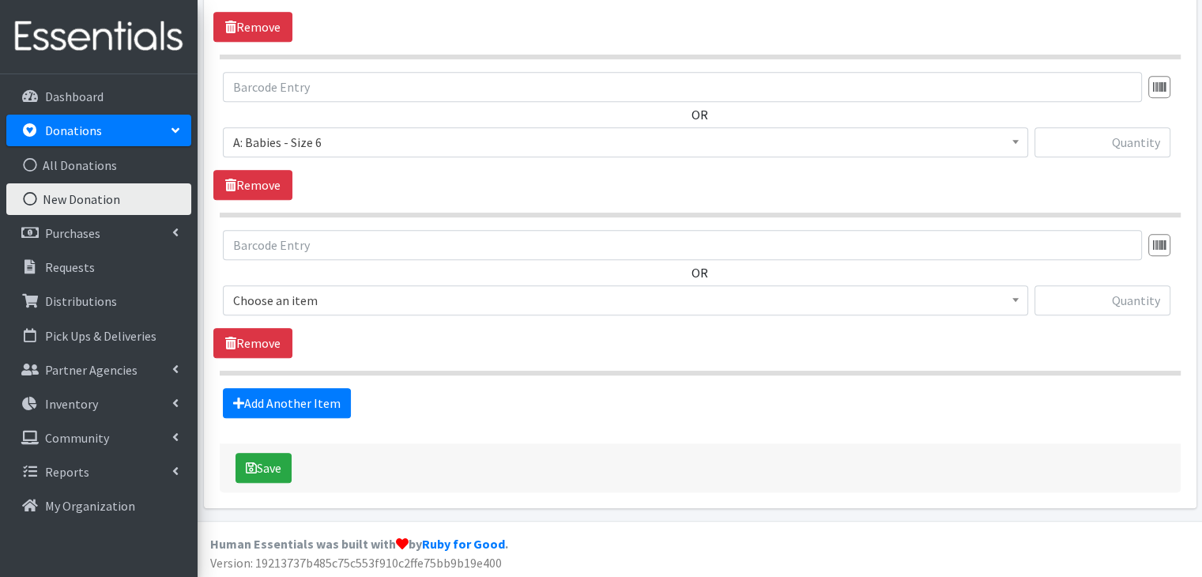
click at [370, 303] on span "Choose an item" at bounding box center [625, 300] width 784 height 22
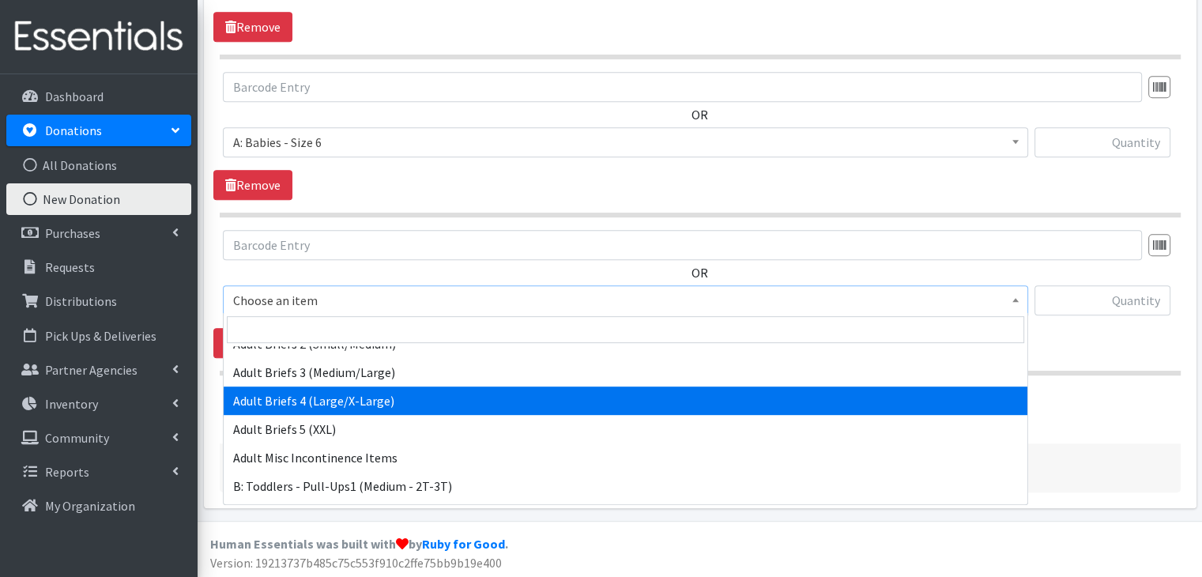
scroll to position [395, 0]
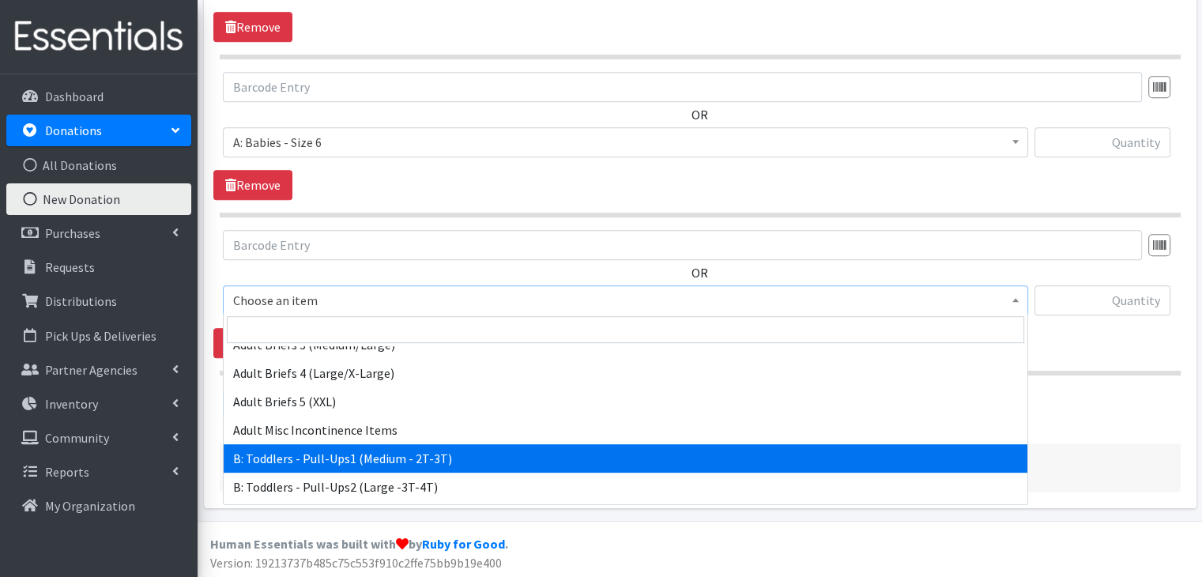
select select "5597"
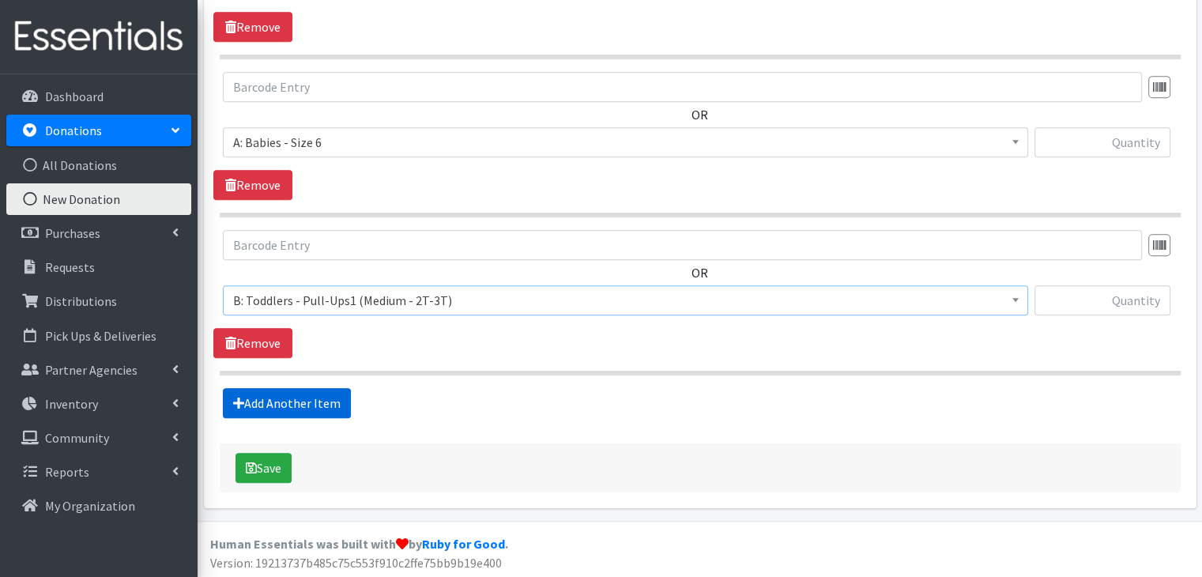
click at [322, 404] on link "Add Another Item" at bounding box center [287, 403] width 128 height 30
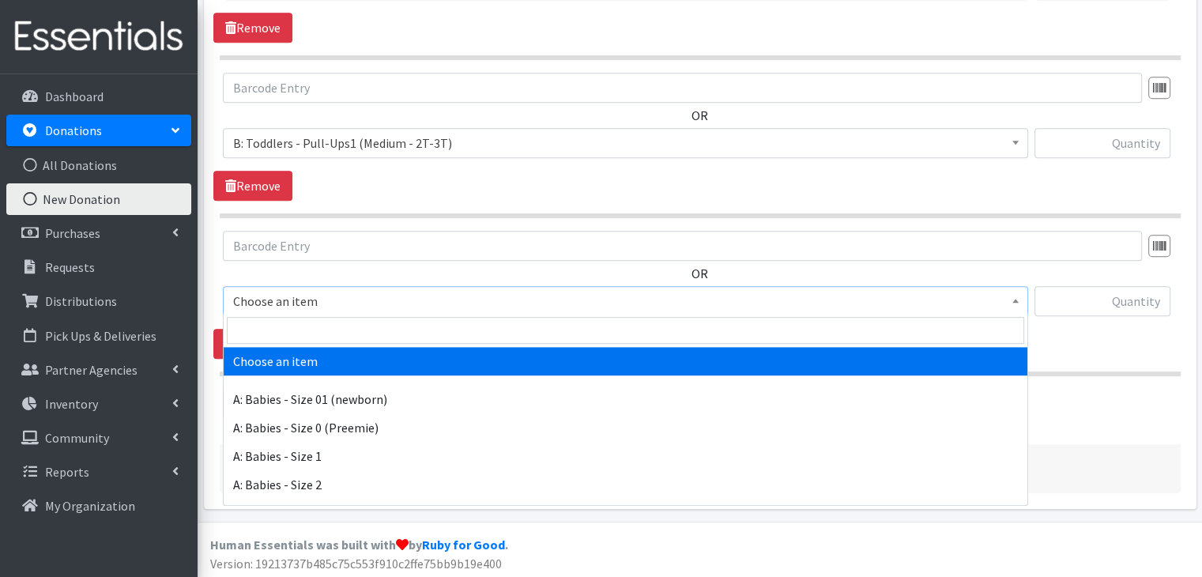
click at [404, 298] on span "Choose an item" at bounding box center [625, 301] width 784 height 22
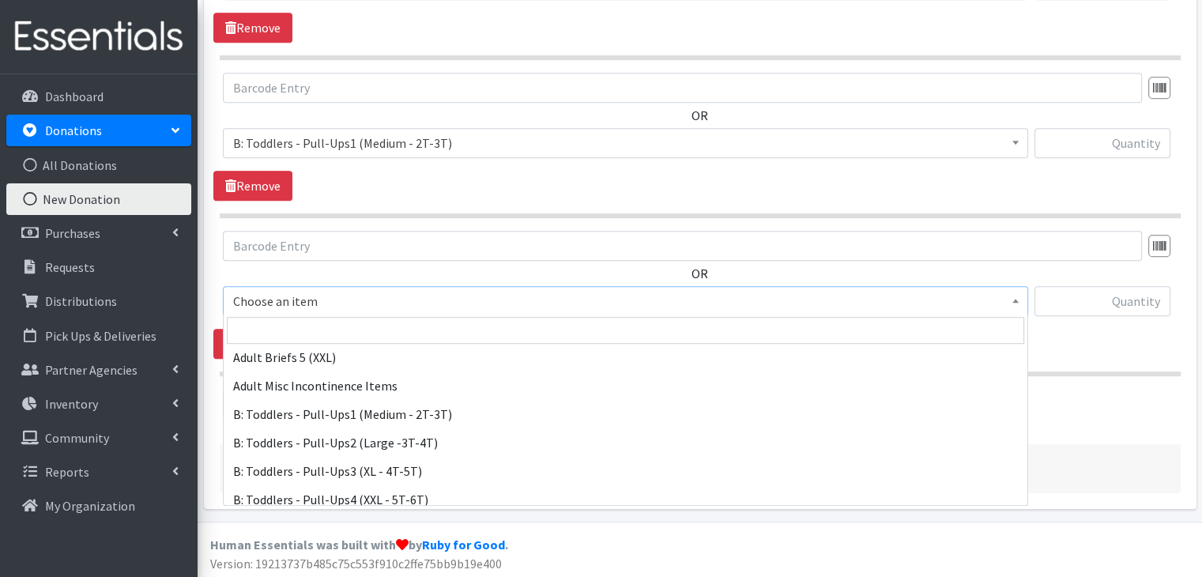
scroll to position [474, 0]
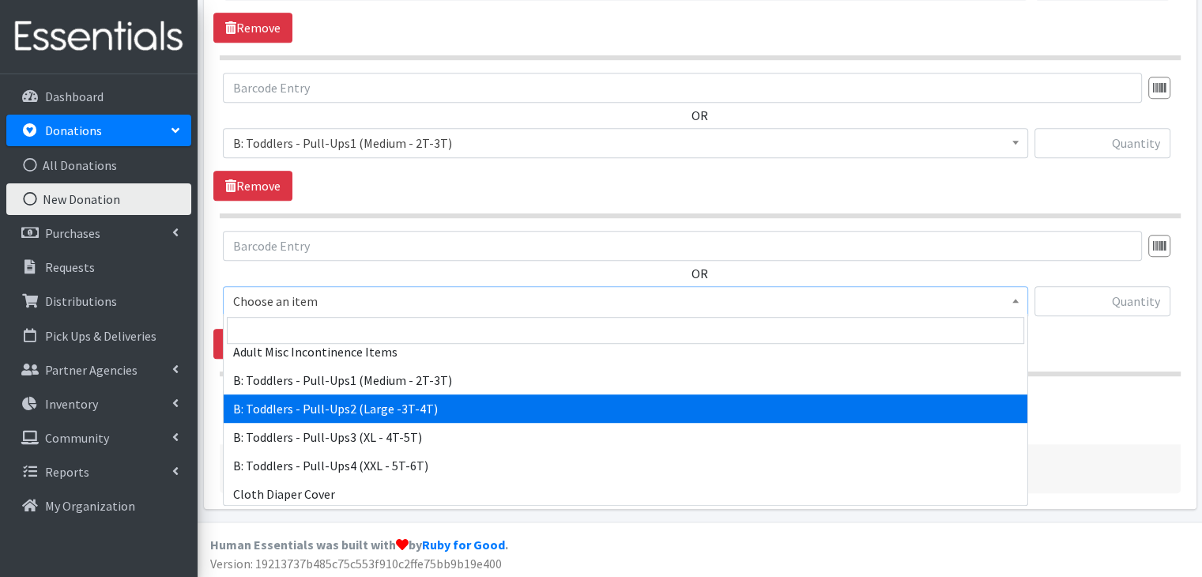
select select "5598"
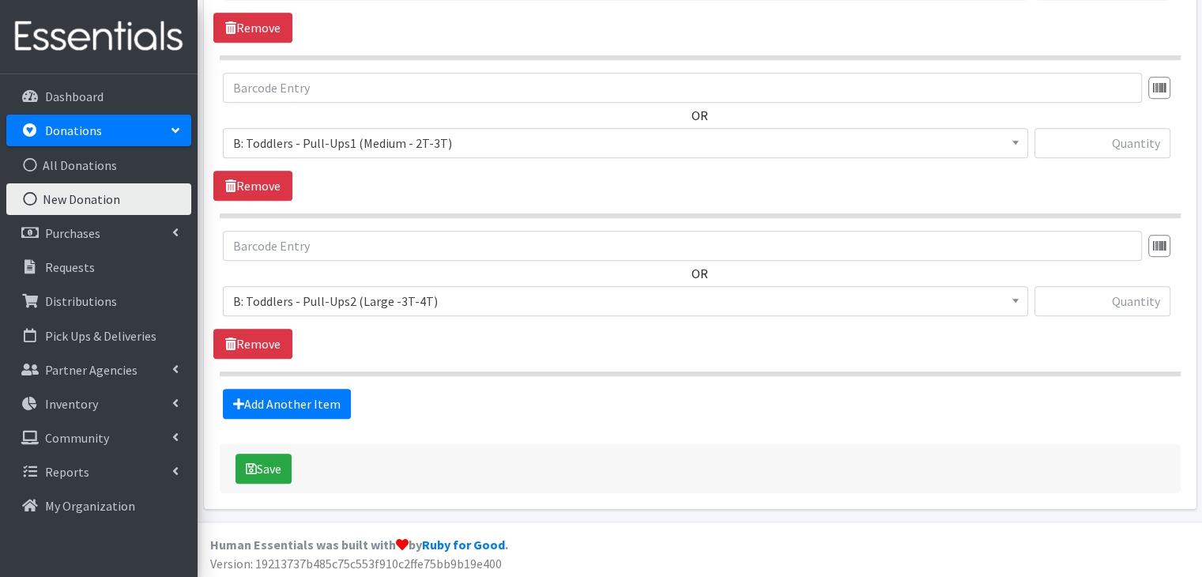
click at [544, 359] on section "OR Choose an item A: Babies - Size 01 (newborn) A: Babies - Size 0 (Preemie) A:…" at bounding box center [700, 303] width 961 height 145
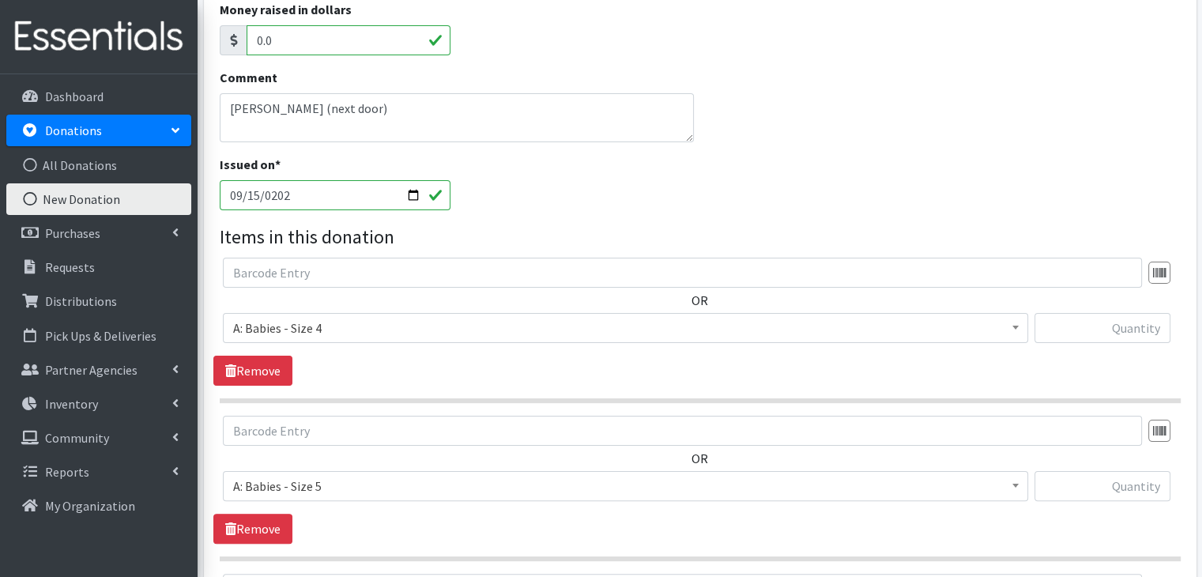
scroll to position [281, 0]
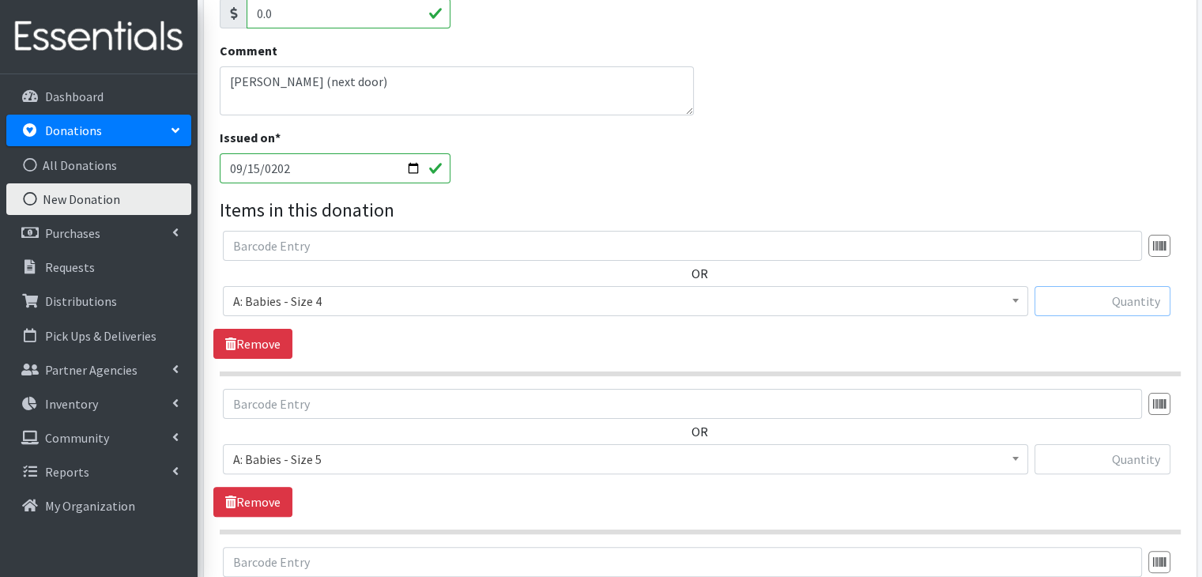
click at [1144, 306] on input "text" at bounding box center [1102, 301] width 136 height 30
type input "4"
type input "12"
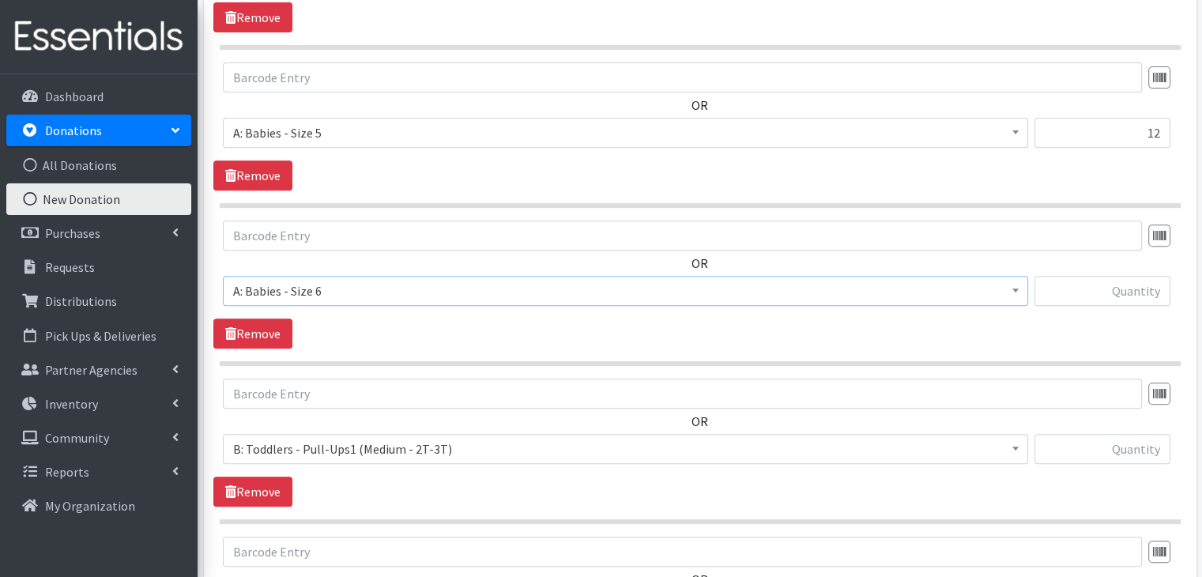
scroll to position [608, 0]
type input "12"
type input "5"
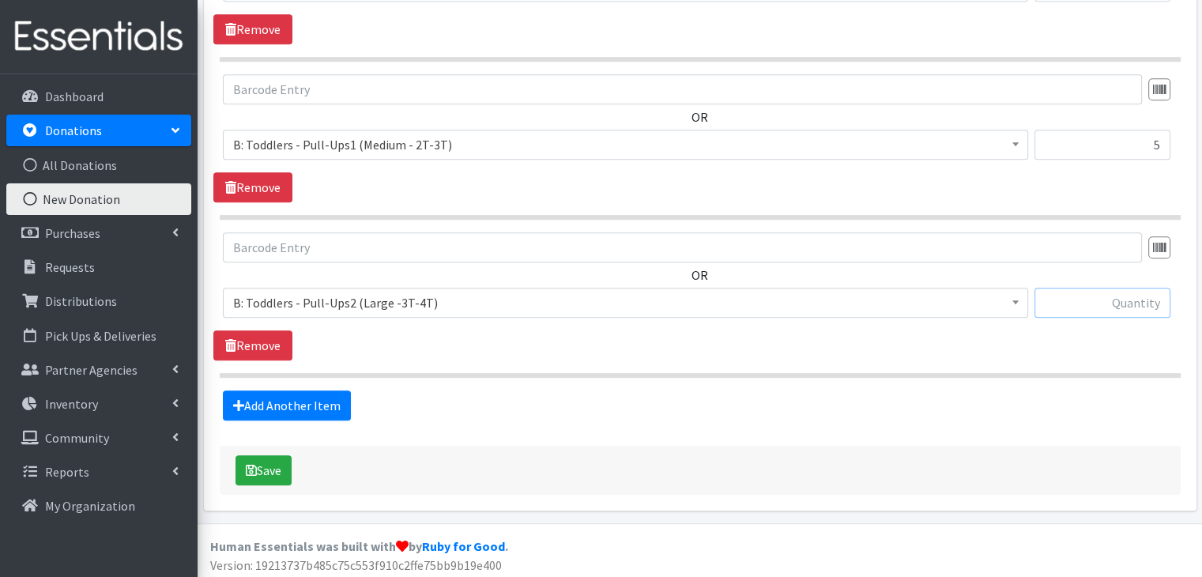
scroll to position [913, 0]
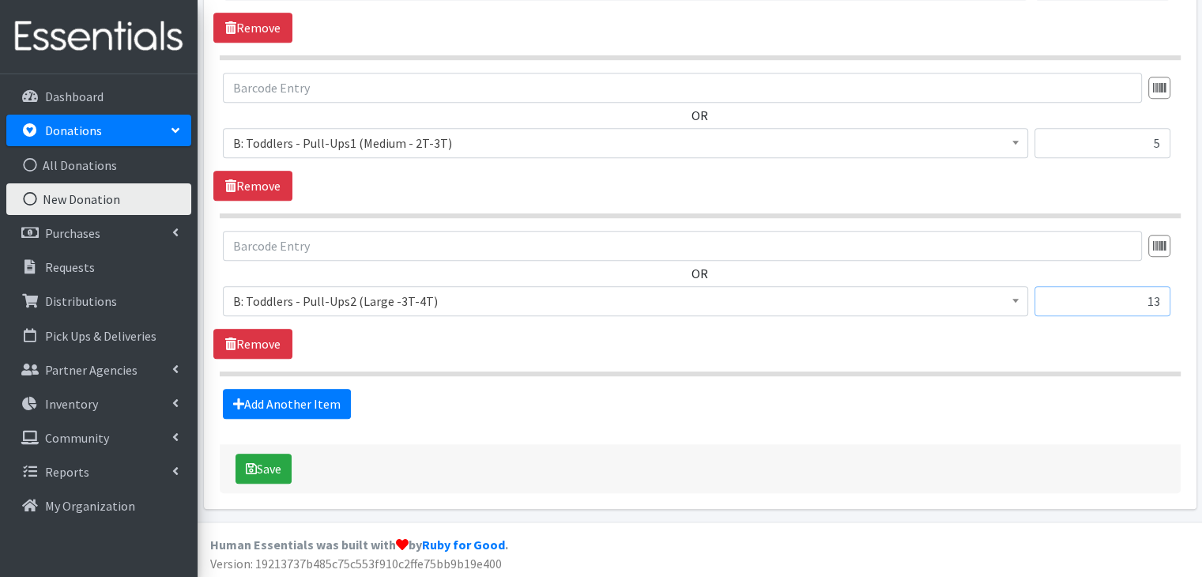
type input "13"
click at [254, 462] on icon "submit" at bounding box center [251, 468] width 11 height 13
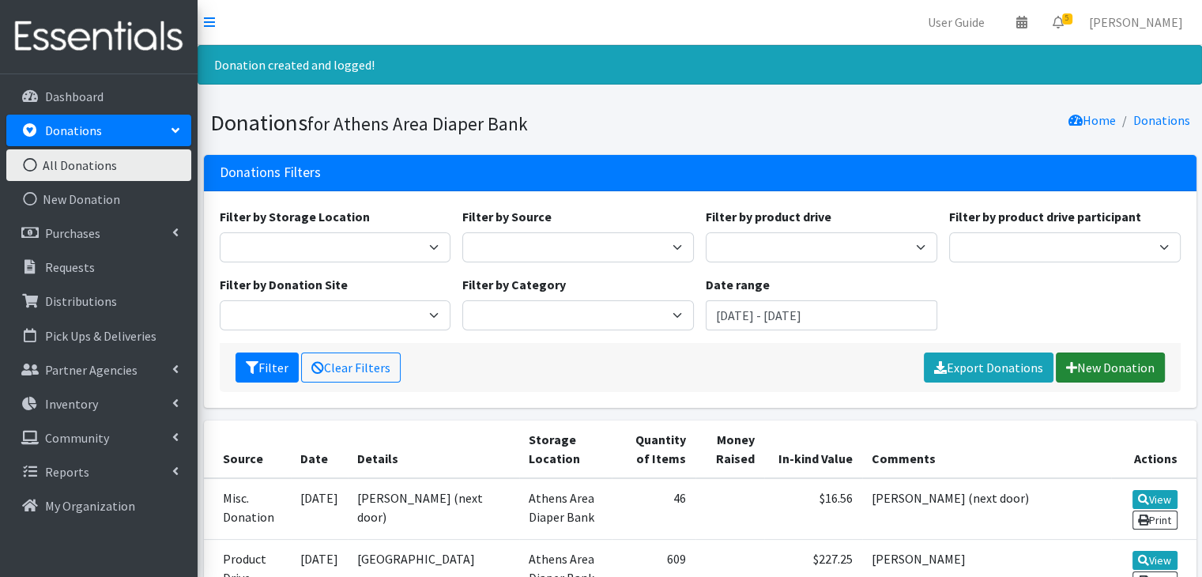
click at [1120, 361] on link "New Donation" at bounding box center [1109, 367] width 109 height 30
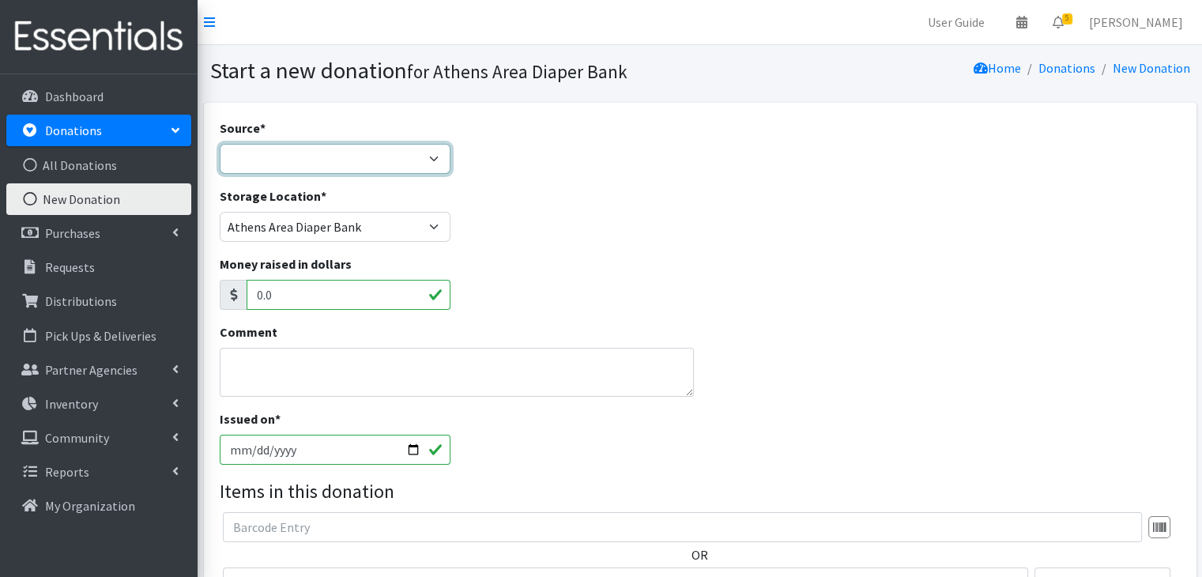
click at [297, 157] on select "Product Drive Manufacturer Donation Site Misc. Donation" at bounding box center [335, 159] width 231 height 30
select select "Misc. Donation"
click at [220, 144] on select "Product Drive Manufacturer Donation Site Misc. Donation" at bounding box center [335, 159] width 231 height 30
click at [226, 446] on input "[DATE]" at bounding box center [335, 450] width 231 height 30
click at [751, 439] on div "Issued on * 0001-09-12" at bounding box center [699, 443] width 972 height 68
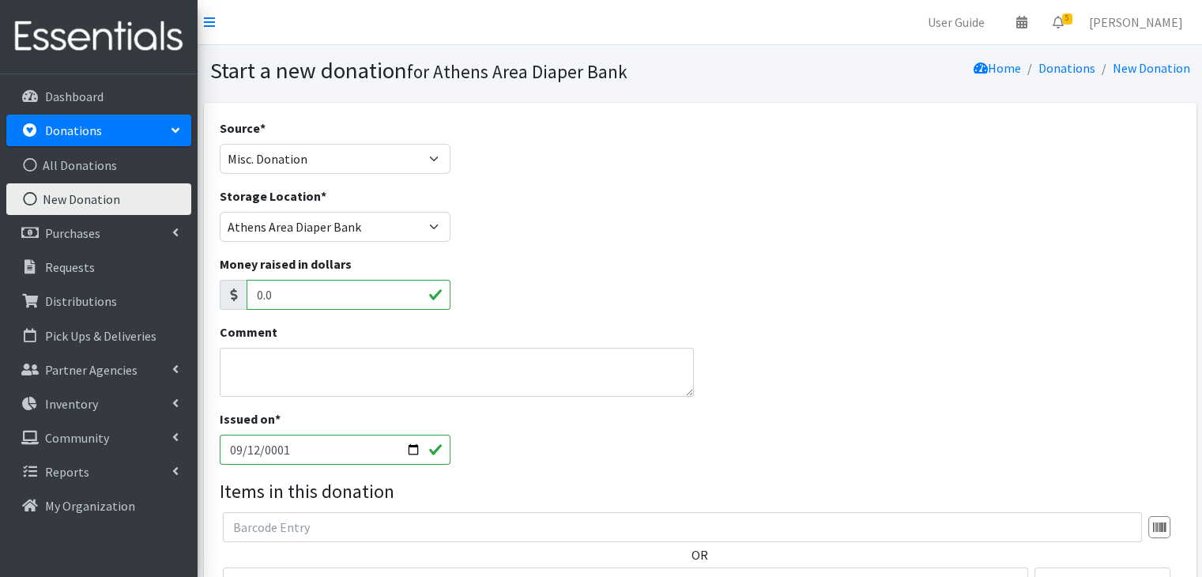
click at [263, 447] on input "0001-09-12" at bounding box center [335, 450] width 231 height 30
type input "[DATE]"
click at [660, 464] on div "Issued on * [DATE]" at bounding box center [699, 443] width 972 height 68
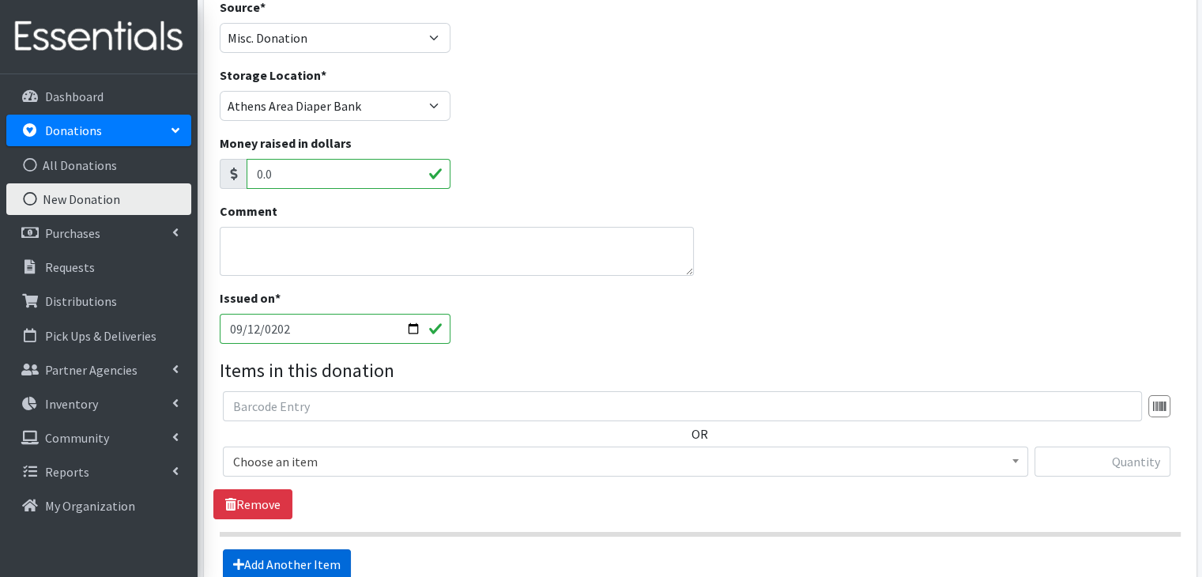
scroll to position [158, 0]
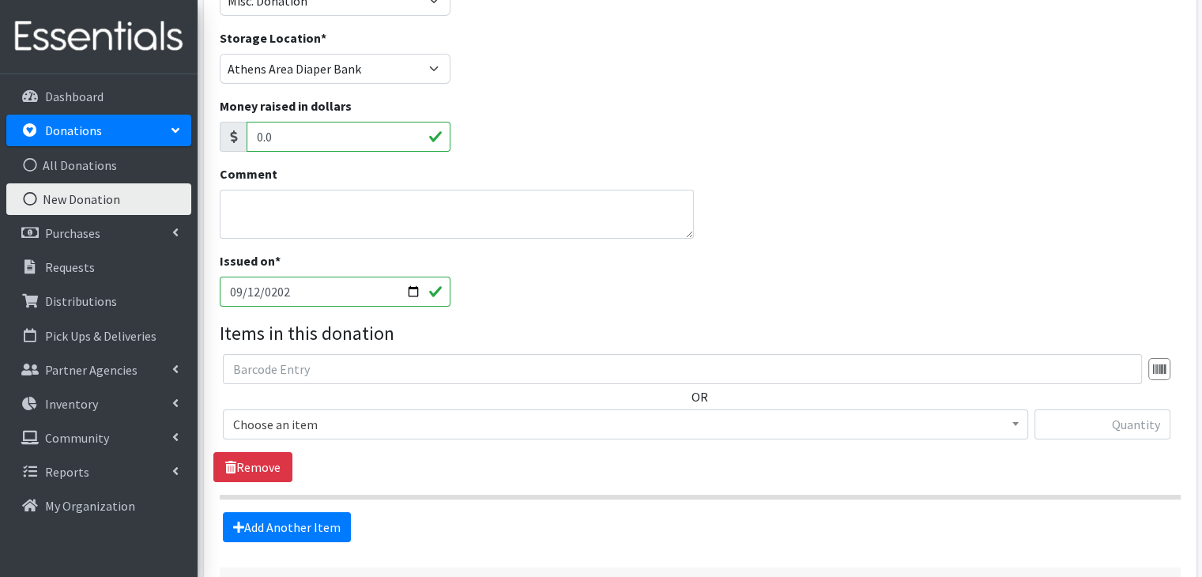
click at [330, 427] on span "Choose an item" at bounding box center [625, 424] width 784 height 22
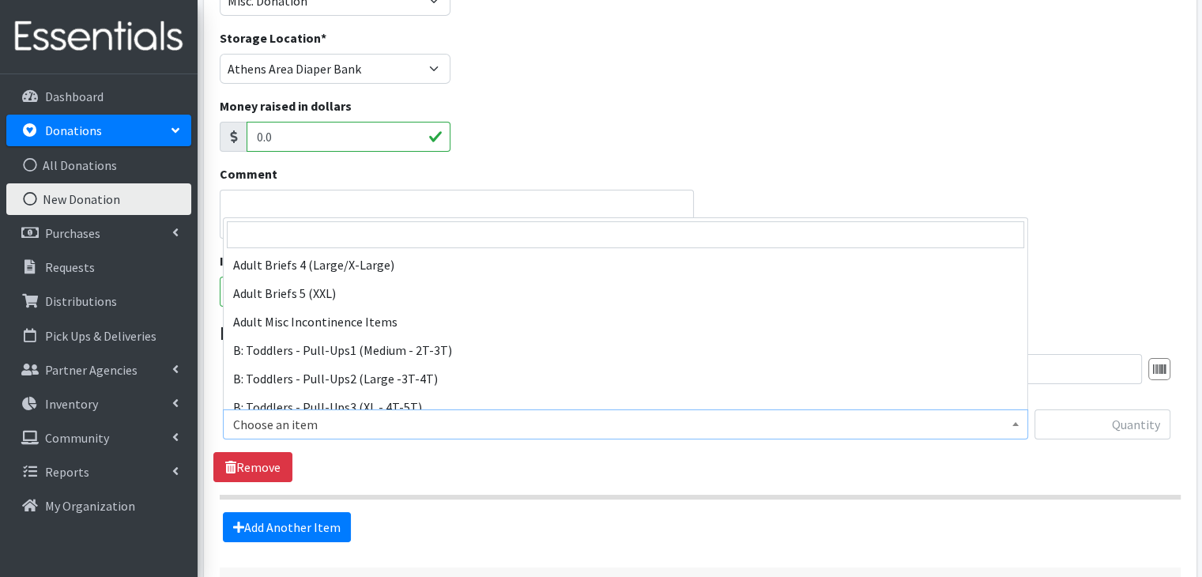
scroll to position [316, 0]
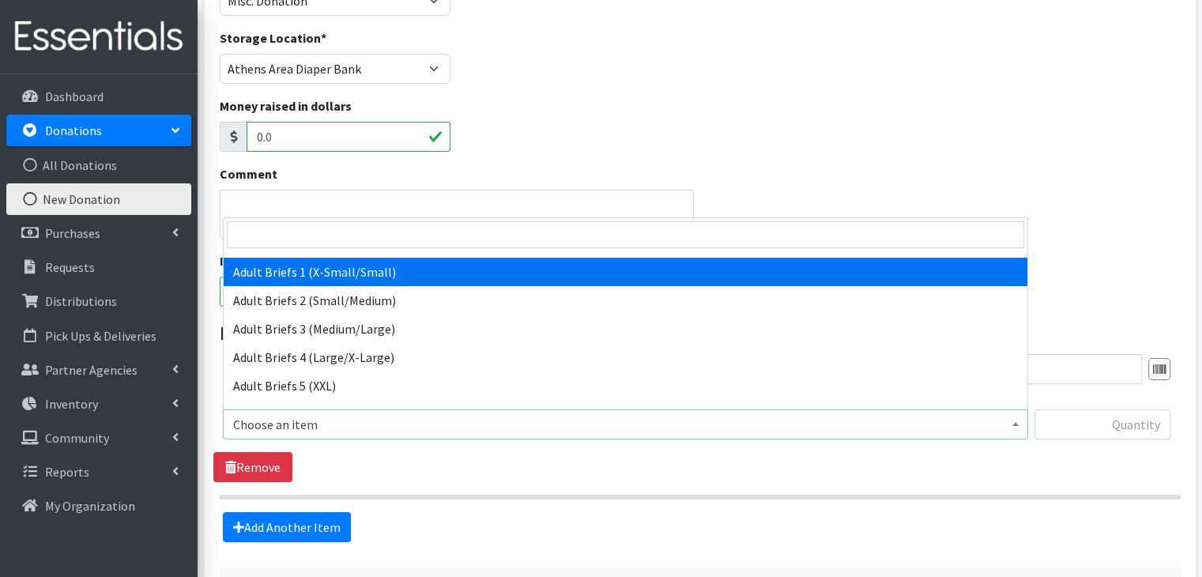
select select "8887"
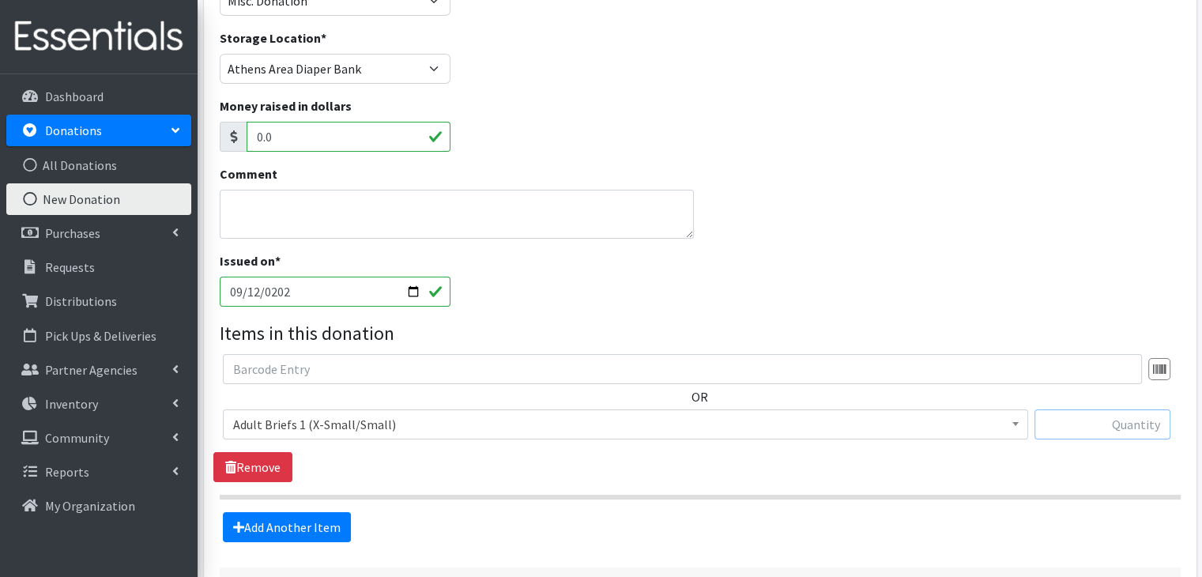
click at [1100, 426] on input "text" at bounding box center [1102, 424] width 136 height 30
type input "80"
click at [855, 469] on div "OR Choose an item A: Babies - Size 01 (newborn) A: Babies - Size 0 (Preemie) A:…" at bounding box center [699, 418] width 972 height 128
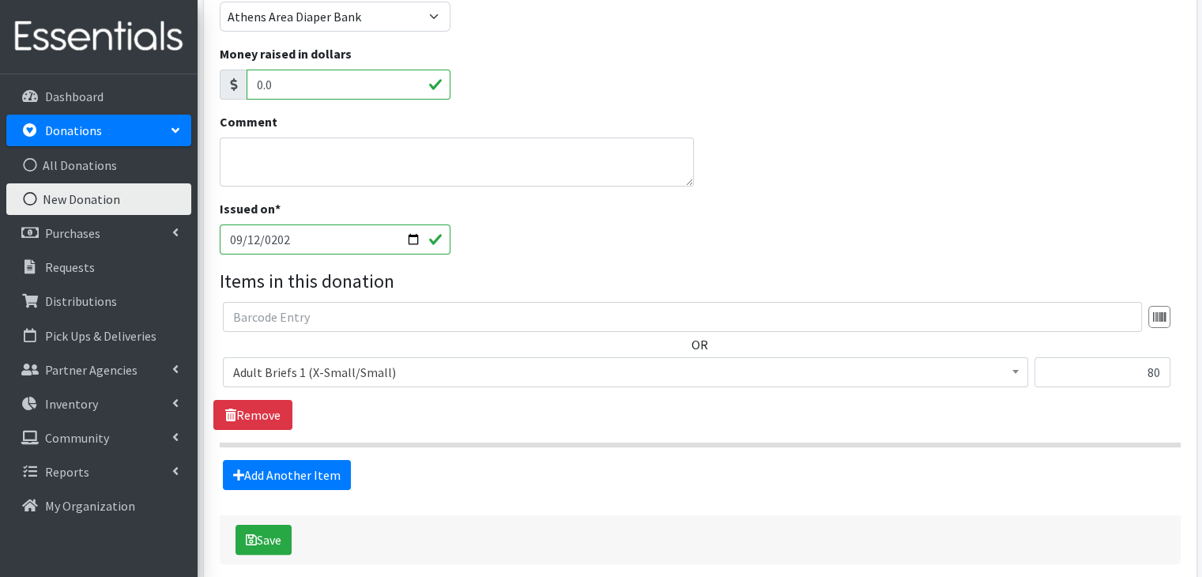
scroll to position [284, 0]
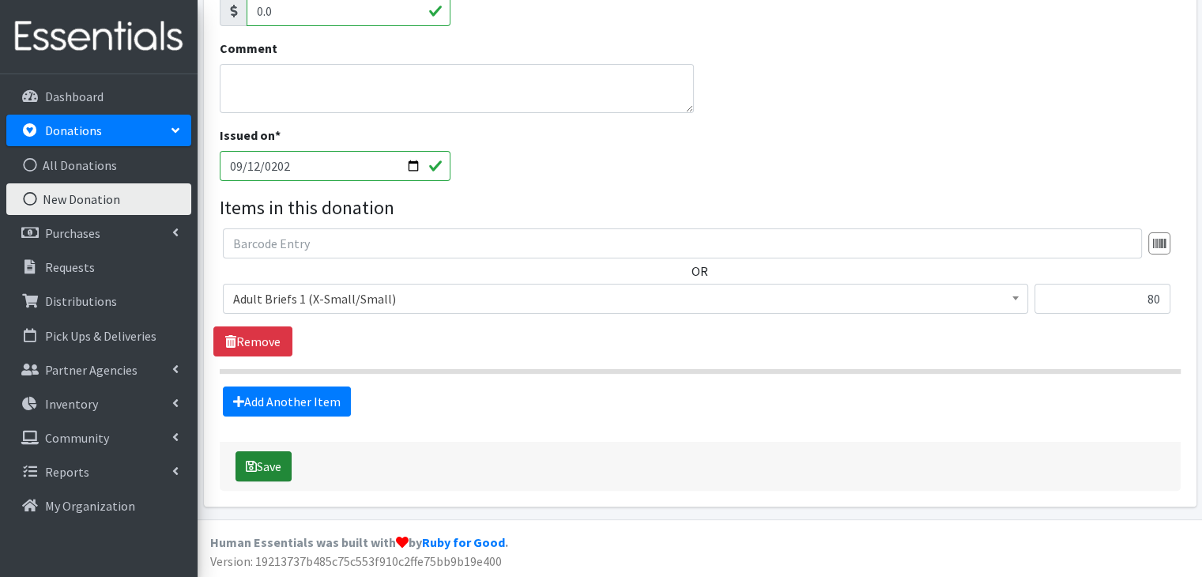
click at [273, 462] on button "Save" at bounding box center [263, 466] width 56 height 30
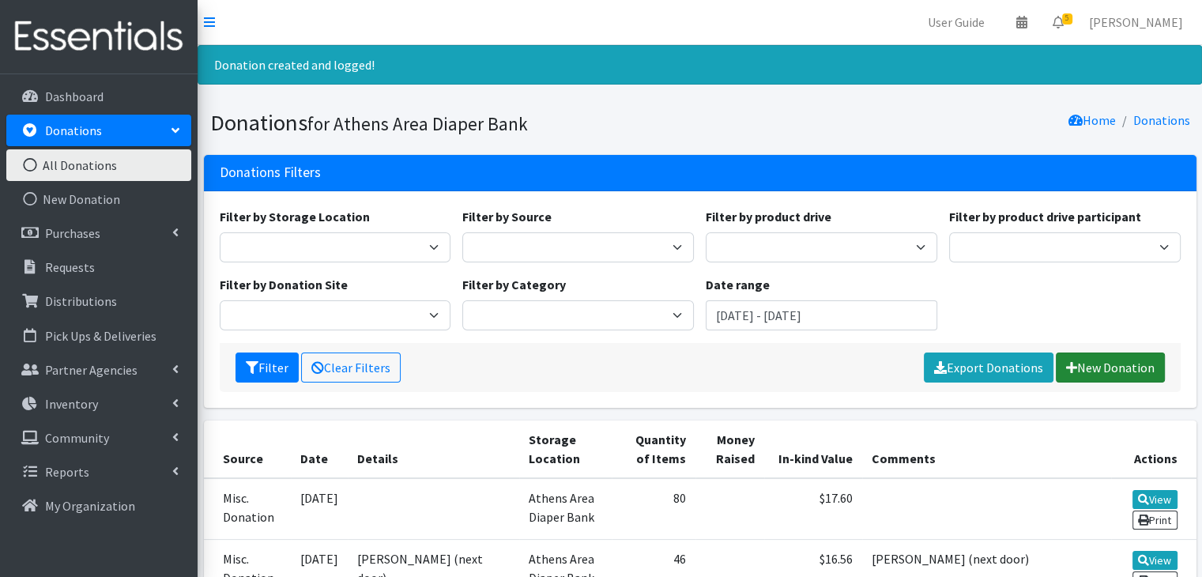
click at [1085, 367] on link "New Donation" at bounding box center [1109, 367] width 109 height 30
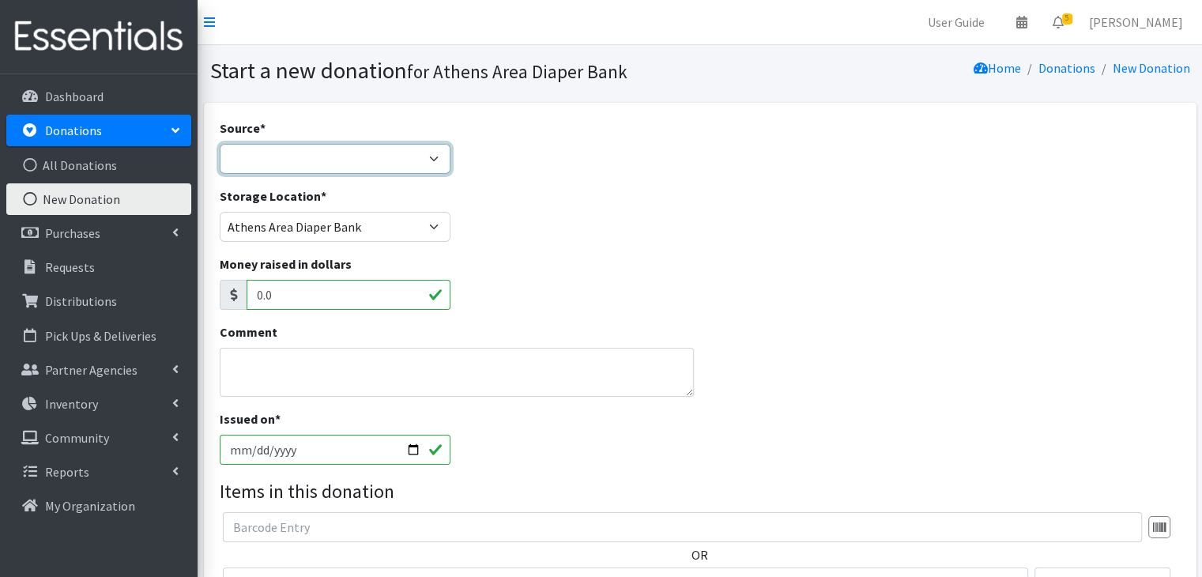
click at [401, 147] on select "Product Drive Manufacturer Donation Site Misc. Donation" at bounding box center [335, 159] width 231 height 30
select select "Misc. Donation"
click at [220, 144] on select "Product Drive Manufacturer Donation Site Misc. Donation" at bounding box center [335, 159] width 231 height 30
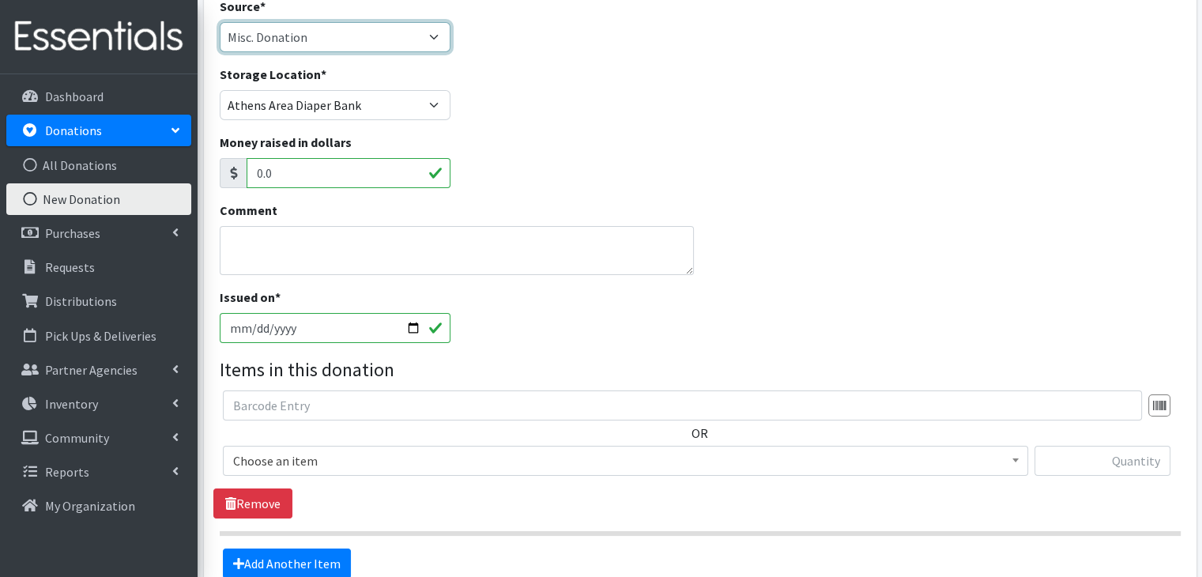
scroll to position [158, 0]
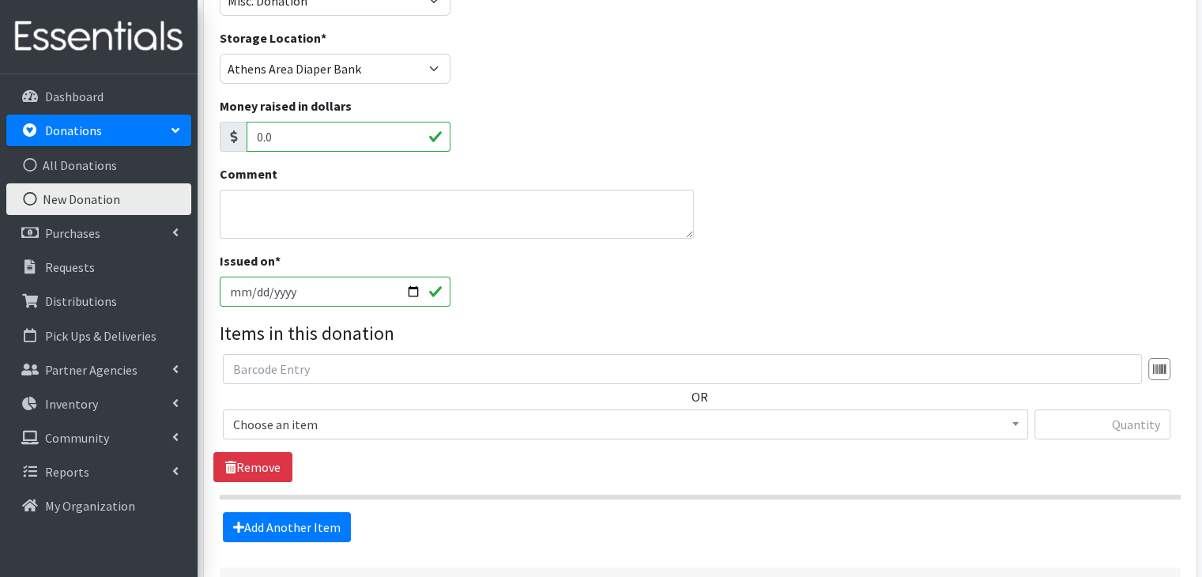
click at [329, 423] on span "Choose an item" at bounding box center [625, 424] width 784 height 22
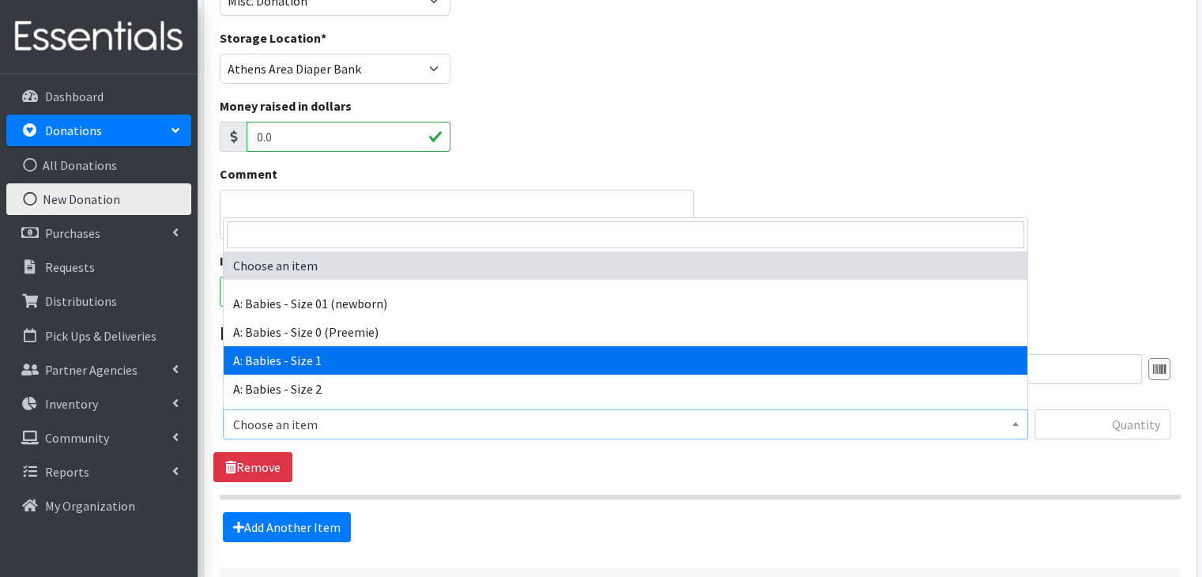
select select "5611"
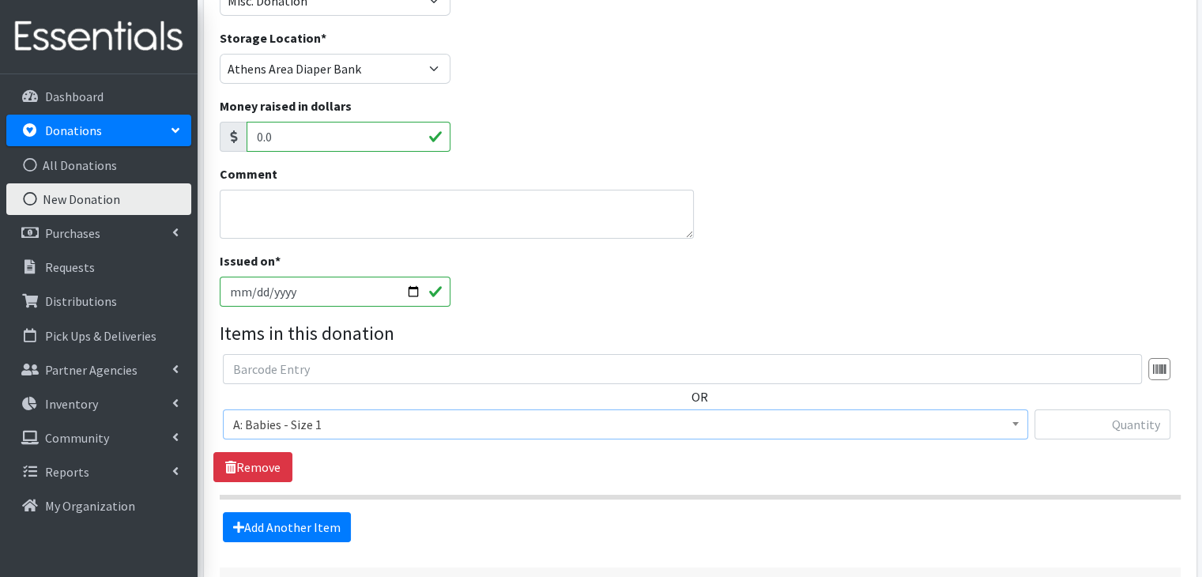
scroll to position [237, 0]
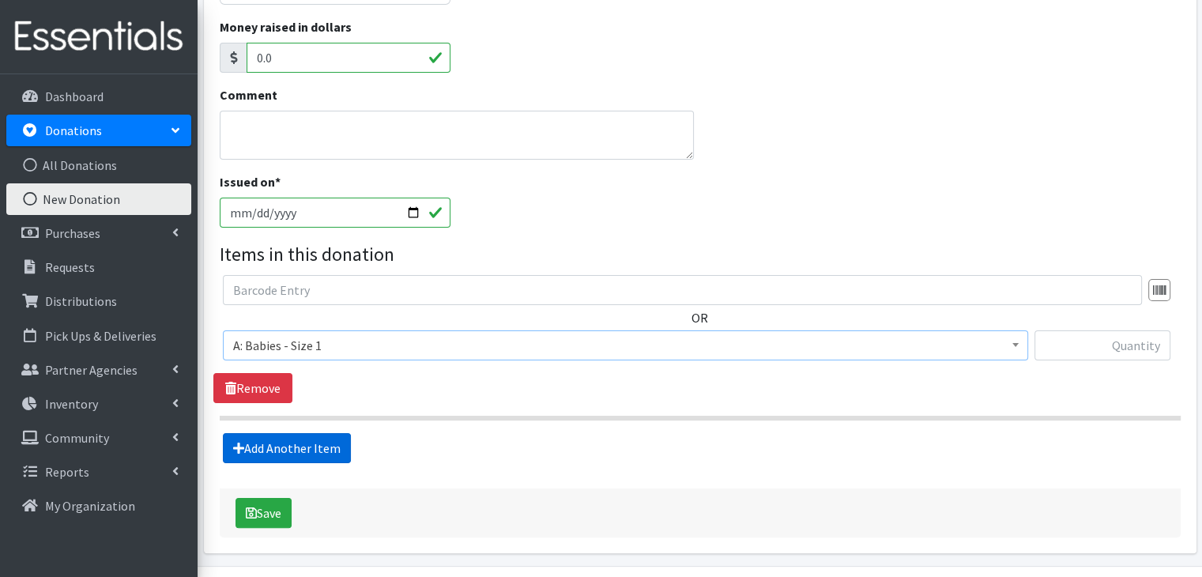
click at [273, 450] on link "Add Another Item" at bounding box center [287, 448] width 128 height 30
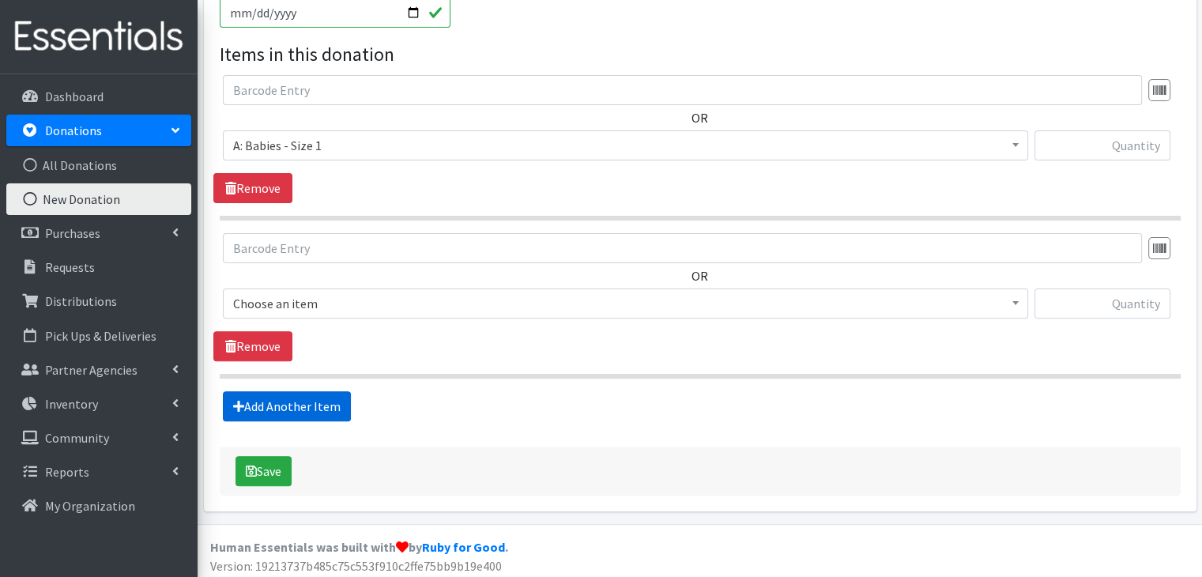
scroll to position [441, 0]
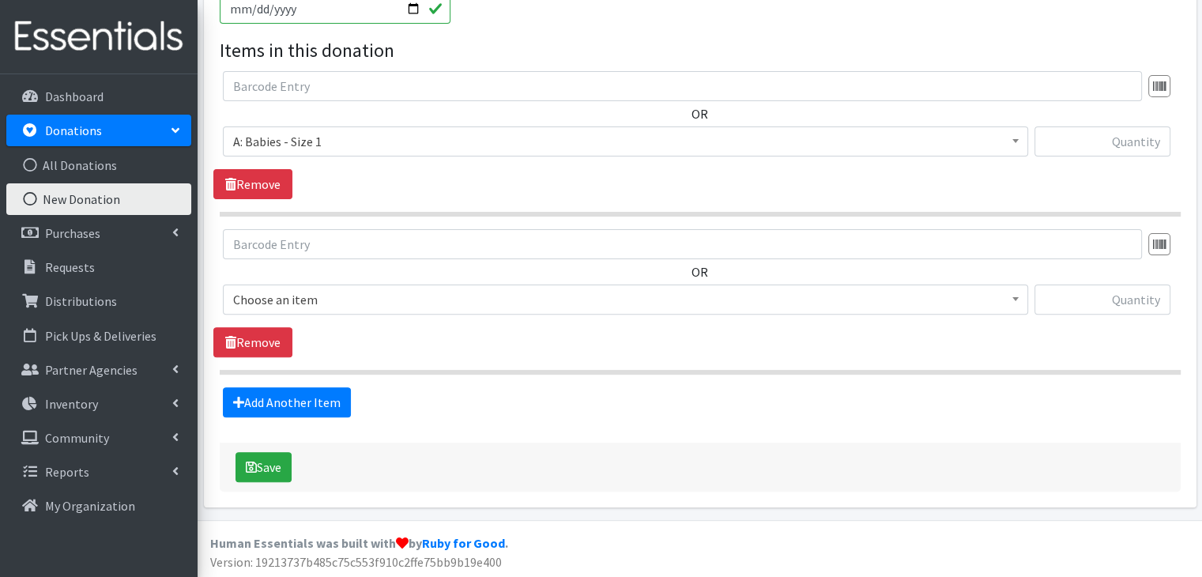
click at [372, 301] on span "Choose an item" at bounding box center [625, 299] width 784 height 22
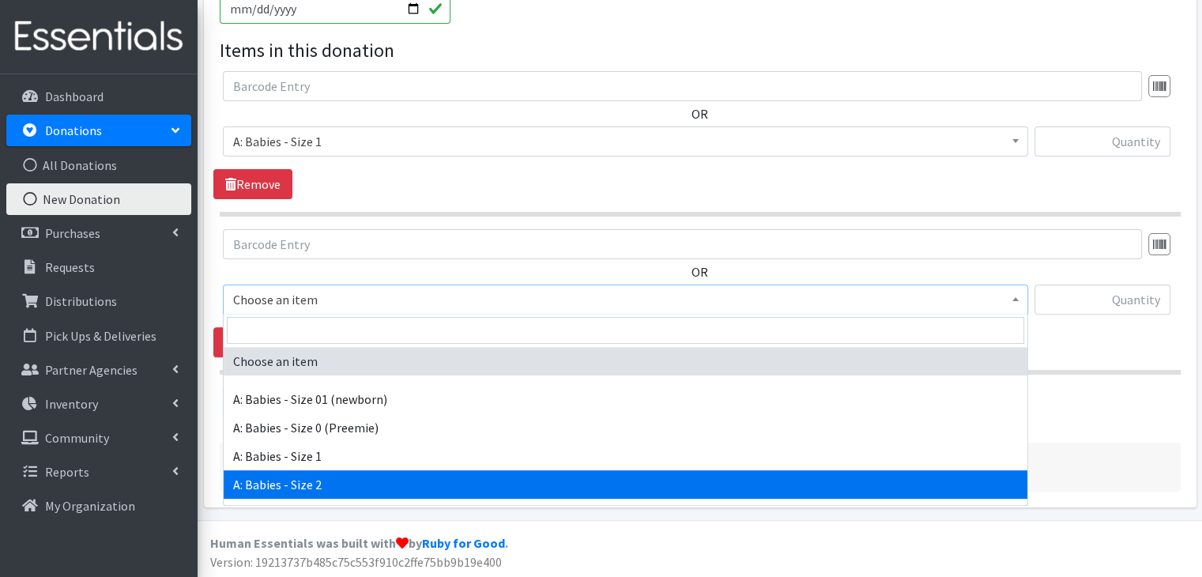
select select "5612"
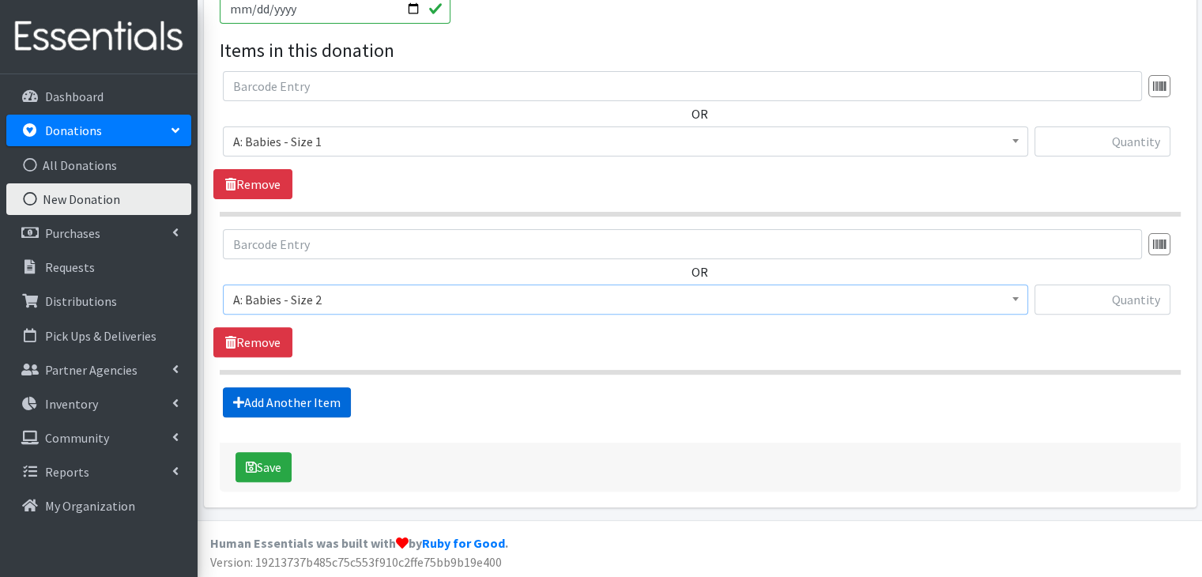
click at [317, 389] on link "Add Another Item" at bounding box center [287, 402] width 128 height 30
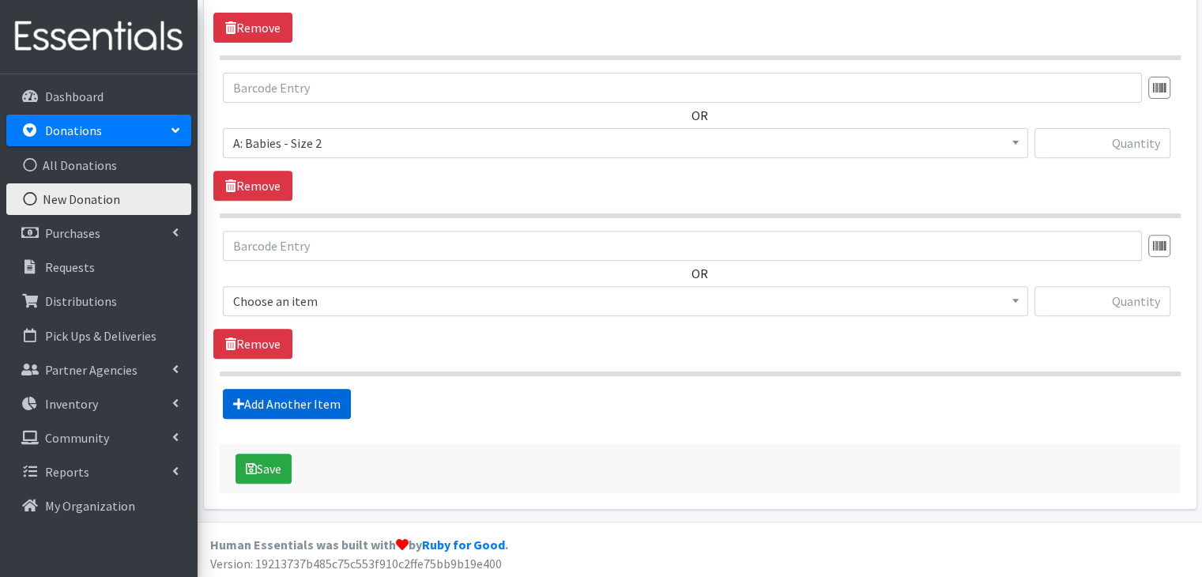
scroll to position [598, 0]
click at [373, 291] on span "Choose an item" at bounding box center [625, 300] width 784 height 22
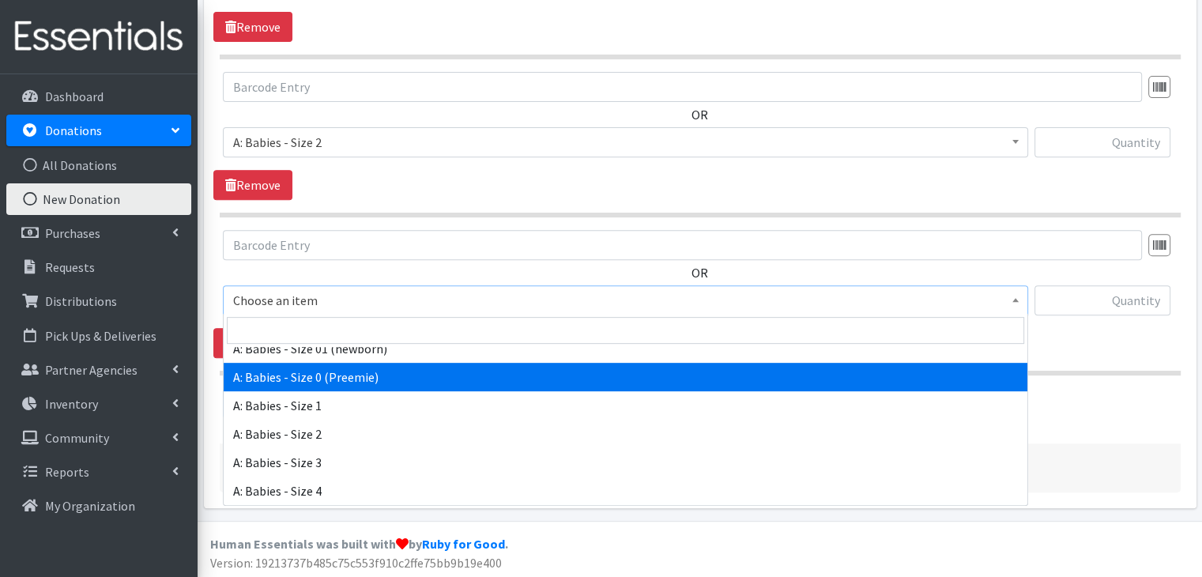
scroll to position [79, 0]
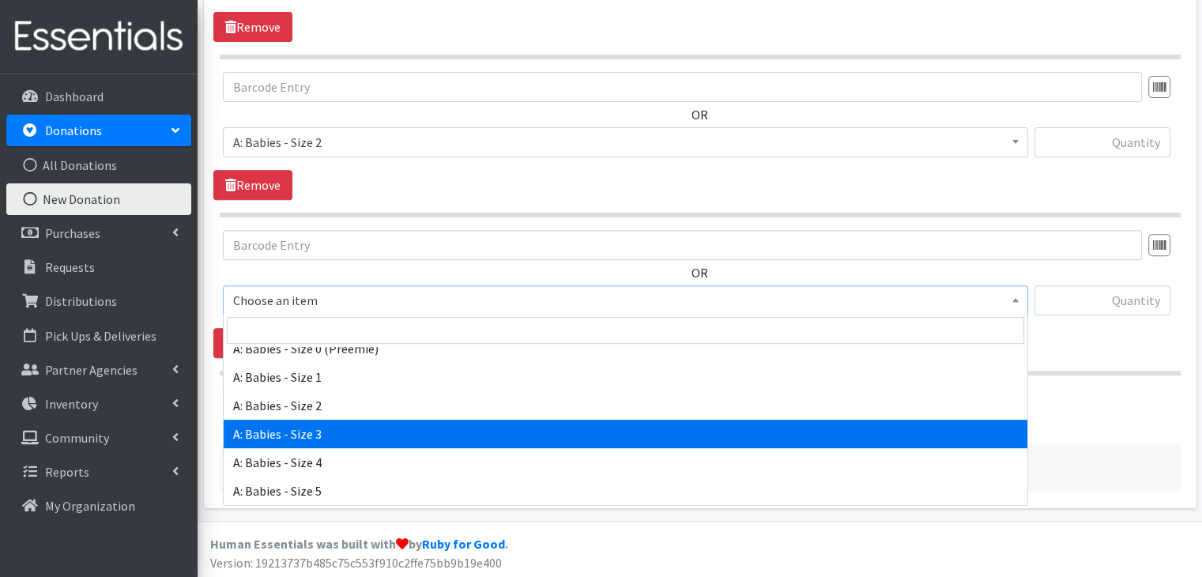
select select "5613"
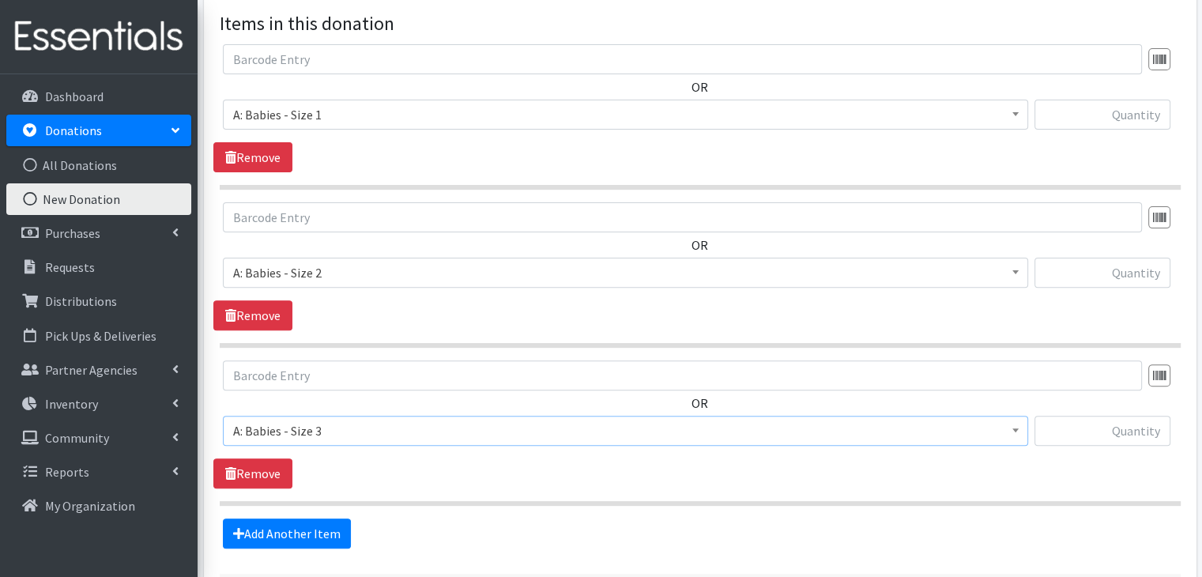
scroll to position [440, 0]
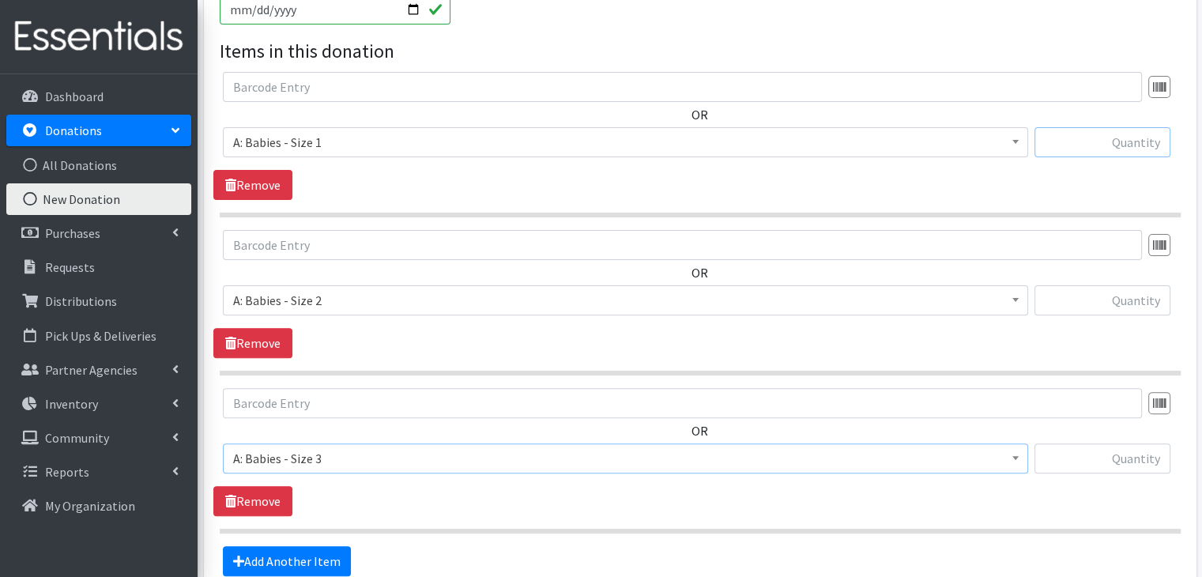
click at [1126, 141] on input "text" at bounding box center [1102, 142] width 136 height 30
type input "10"
type input "7"
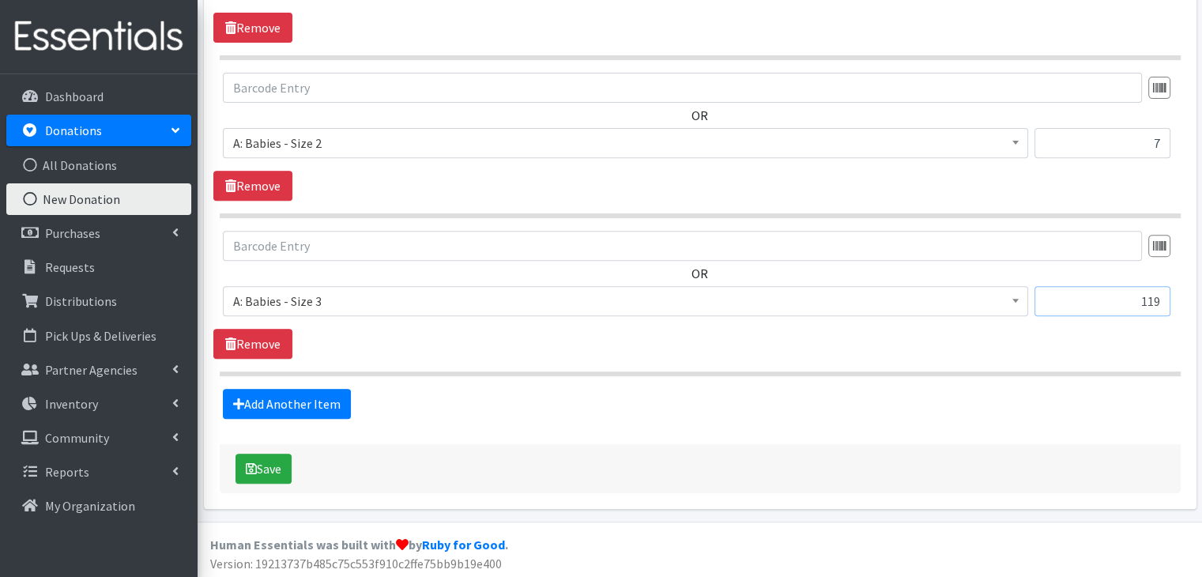
scroll to position [598, 0]
type input "119"
click at [250, 461] on icon "submit" at bounding box center [251, 467] width 11 height 13
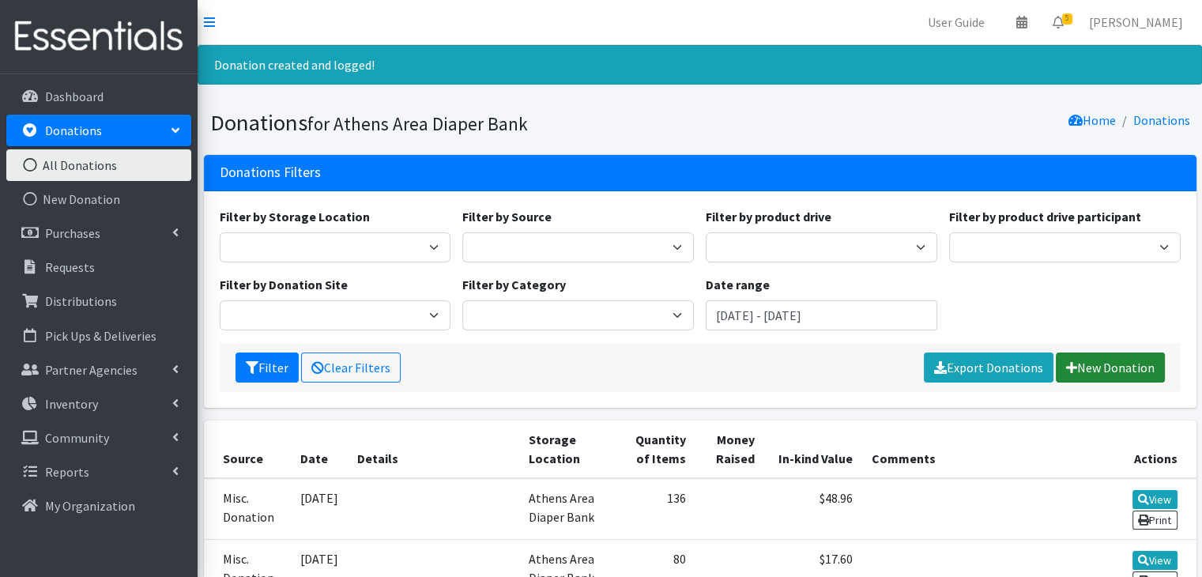
click at [1081, 371] on link "New Donation" at bounding box center [1109, 367] width 109 height 30
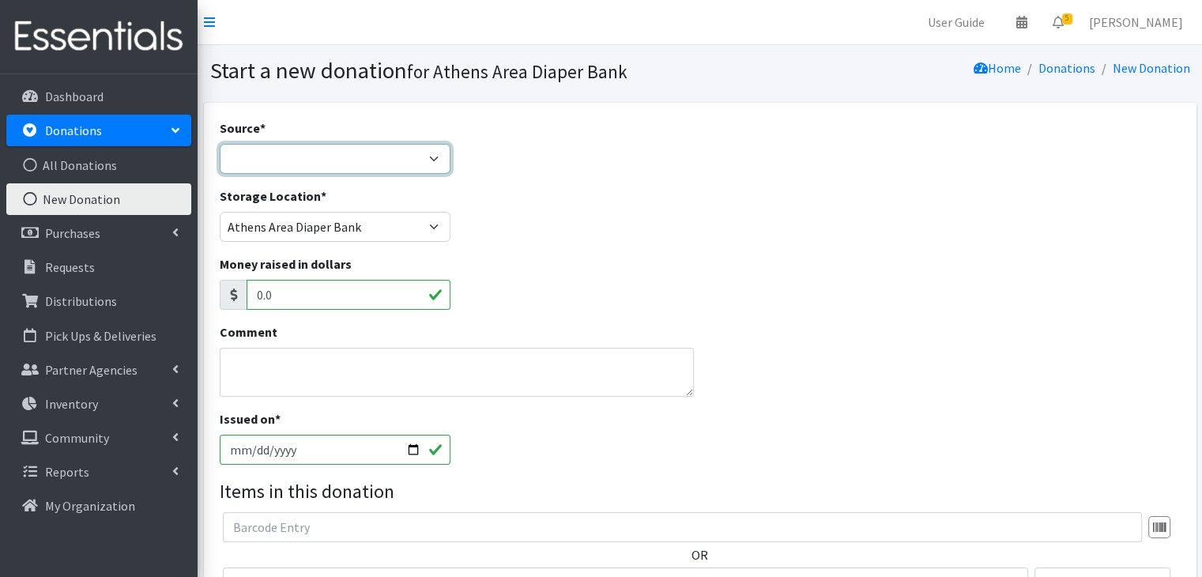
click at [328, 161] on select "Product Drive Manufacturer Donation Site Misc. Donation" at bounding box center [335, 159] width 231 height 30
select select "Misc. Donation"
click at [220, 144] on select "Product Drive Manufacturer Donation Site Misc. Donation" at bounding box center [335, 159] width 231 height 30
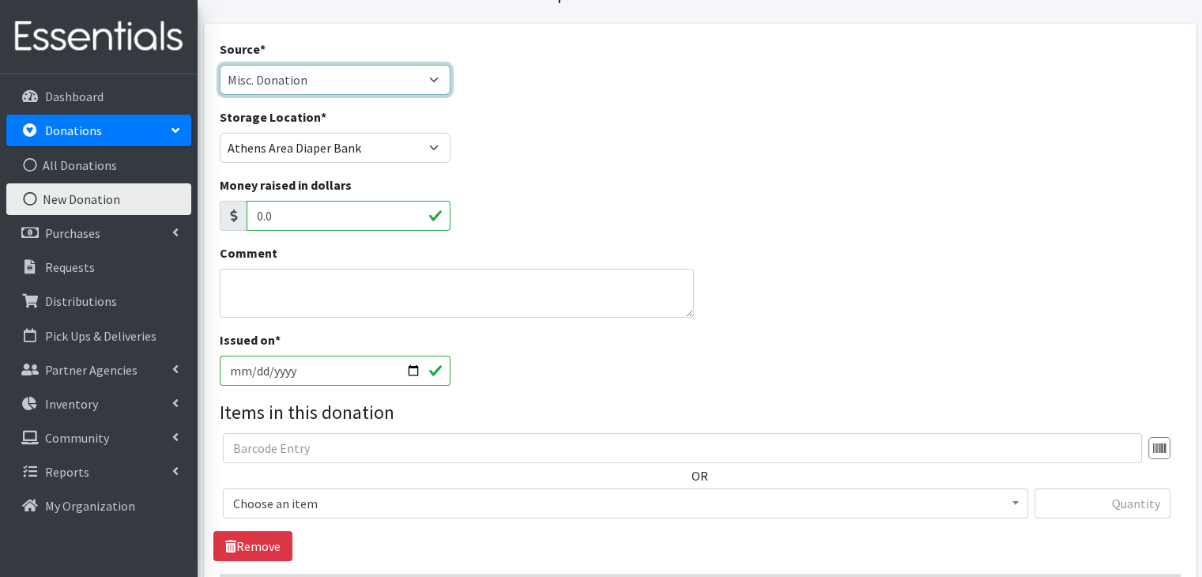
scroll to position [158, 0]
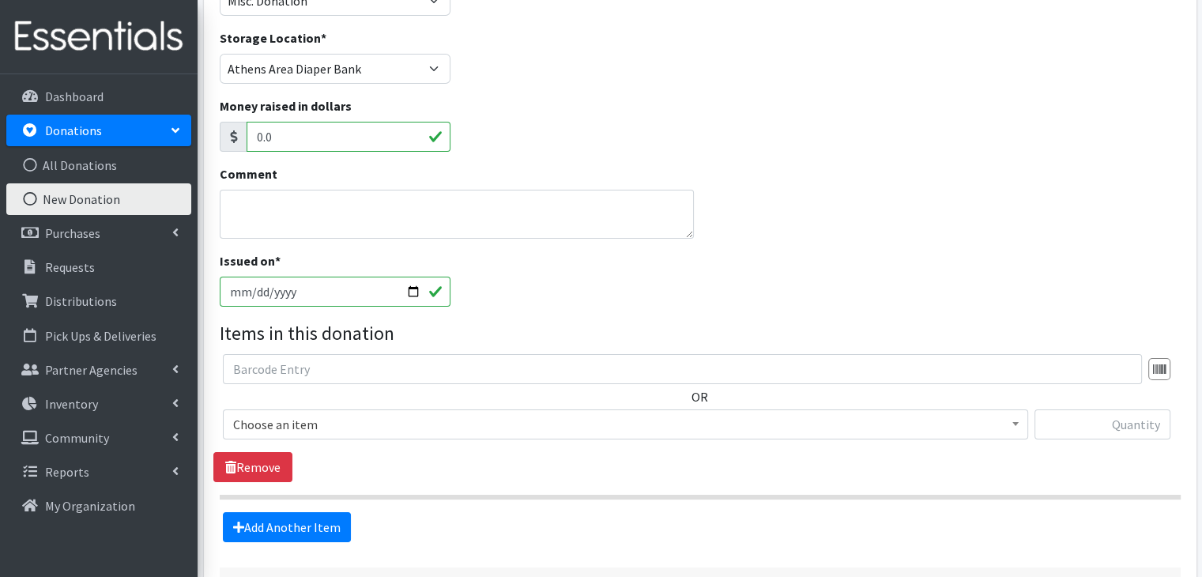
click at [347, 426] on span "Choose an item" at bounding box center [625, 424] width 784 height 22
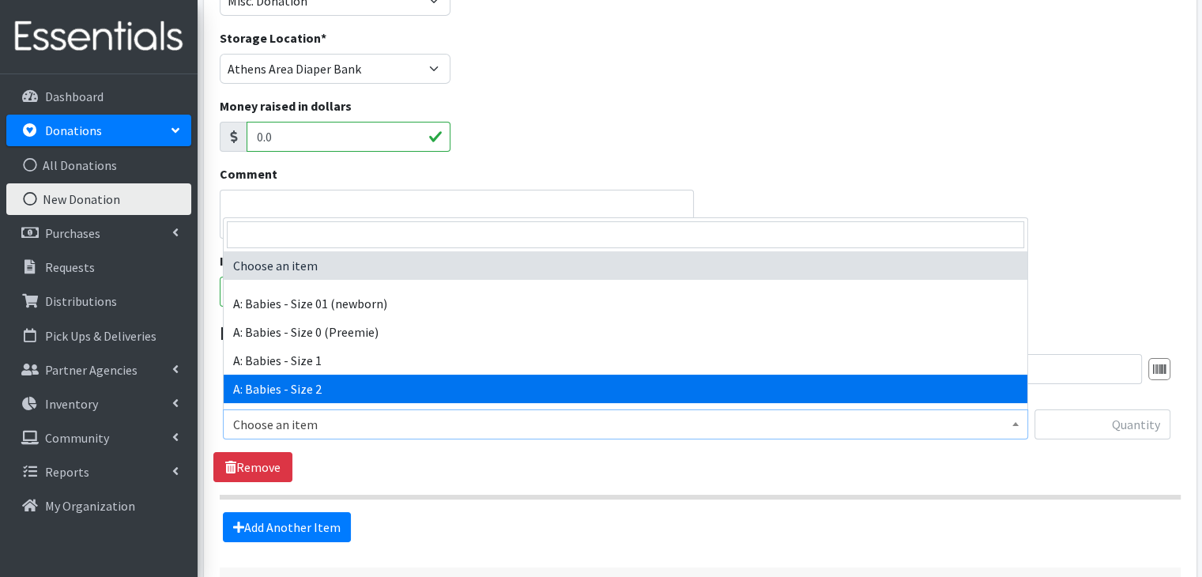
scroll to position [79, 0]
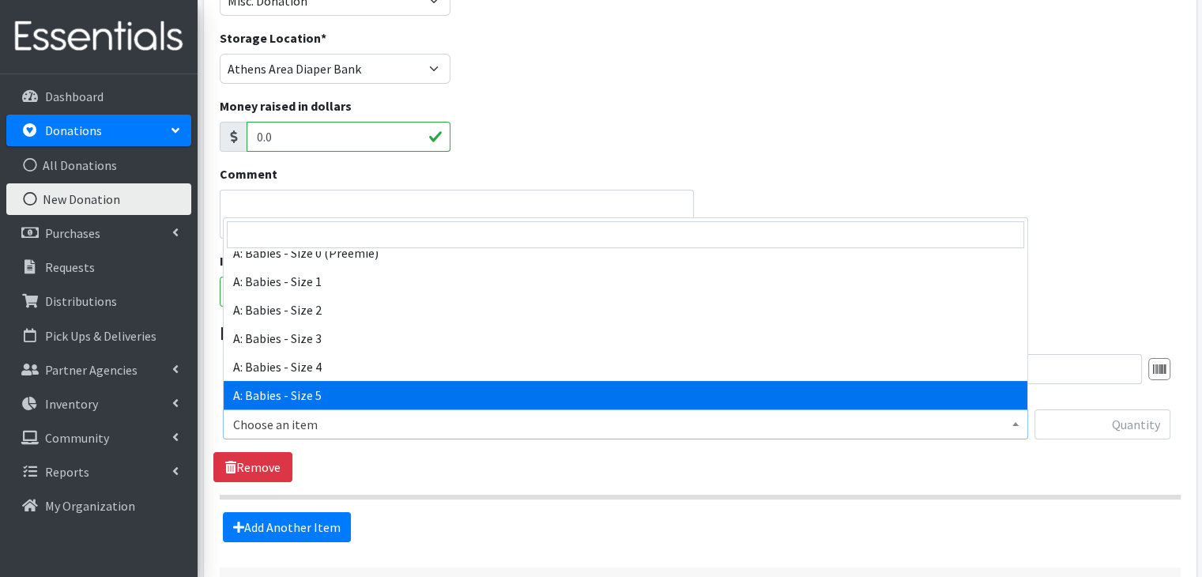
select select "5616"
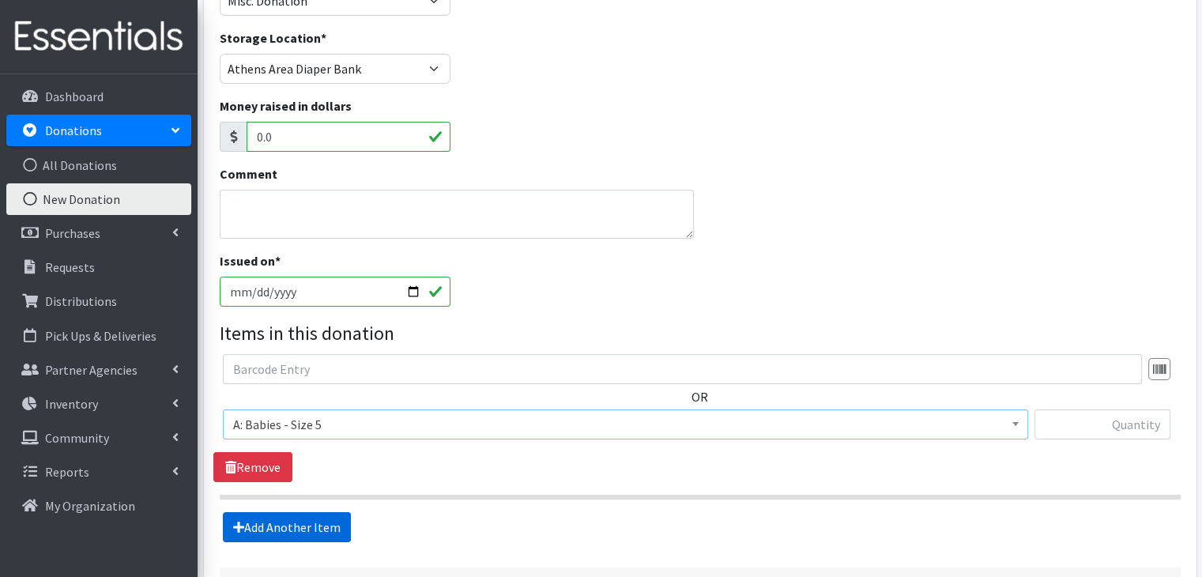
click at [316, 525] on link "Add Another Item" at bounding box center [287, 527] width 128 height 30
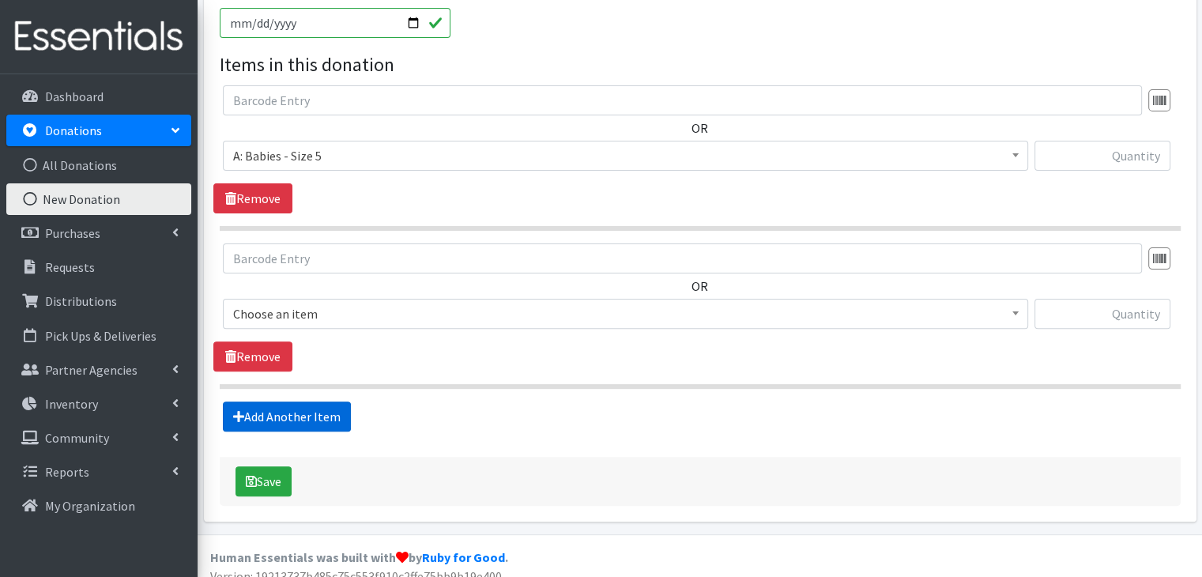
scroll to position [441, 0]
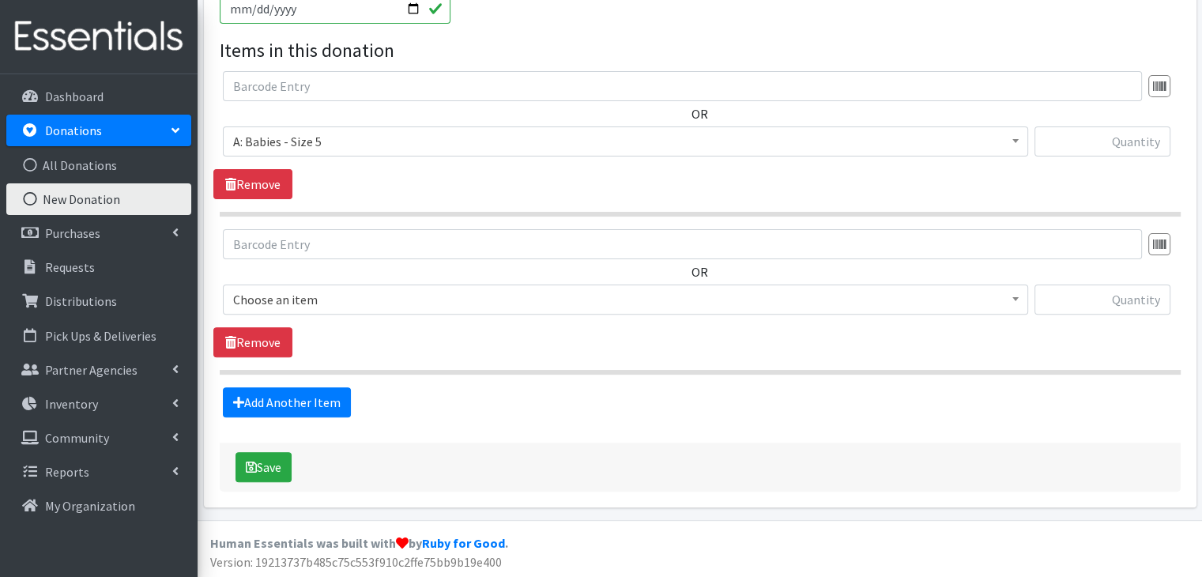
click at [363, 295] on span "Choose an item" at bounding box center [625, 299] width 784 height 22
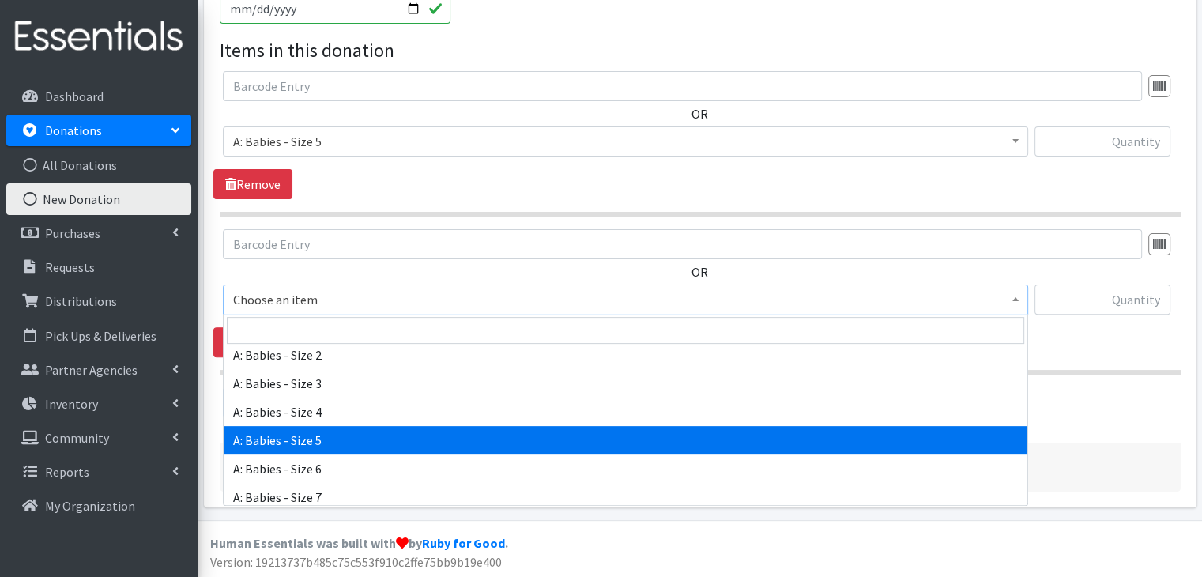
scroll to position [158, 0]
select select "5617"
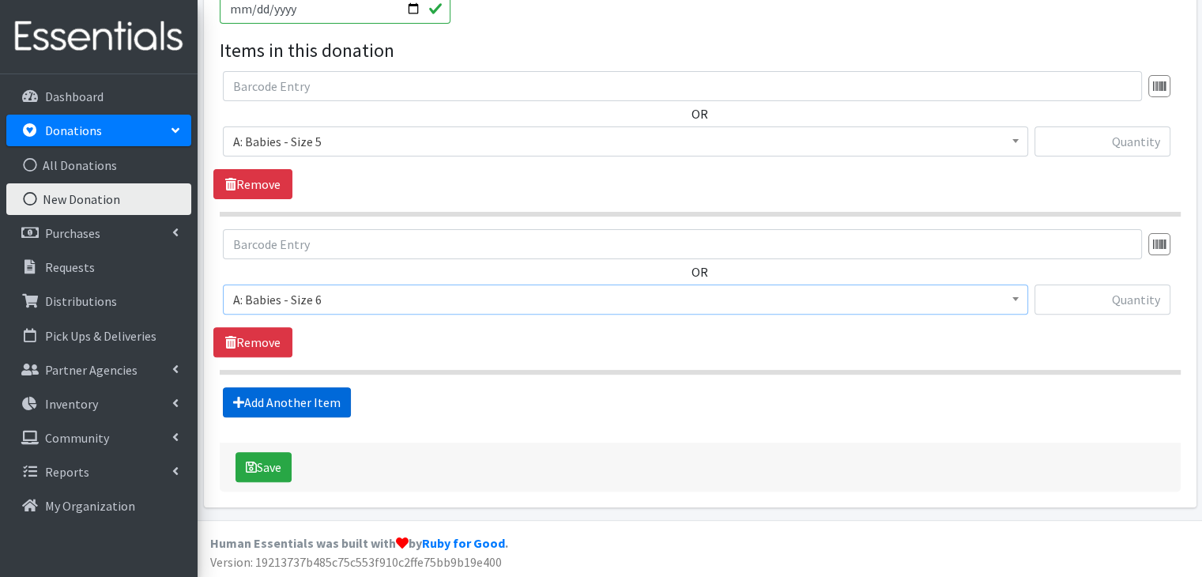
click at [322, 405] on link "Add Another Item" at bounding box center [287, 402] width 128 height 30
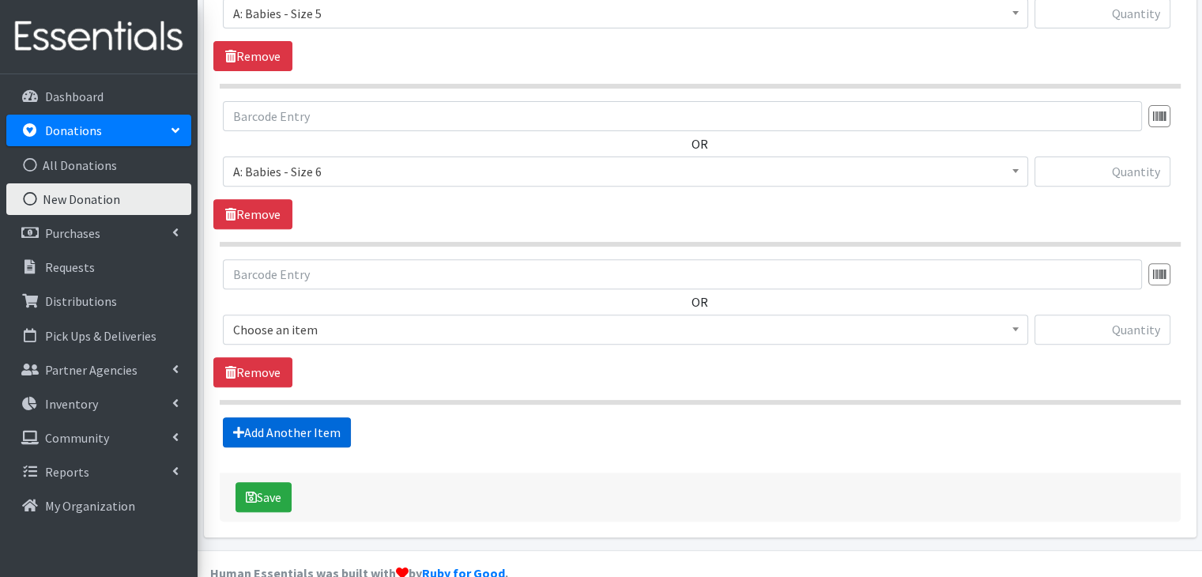
scroll to position [598, 0]
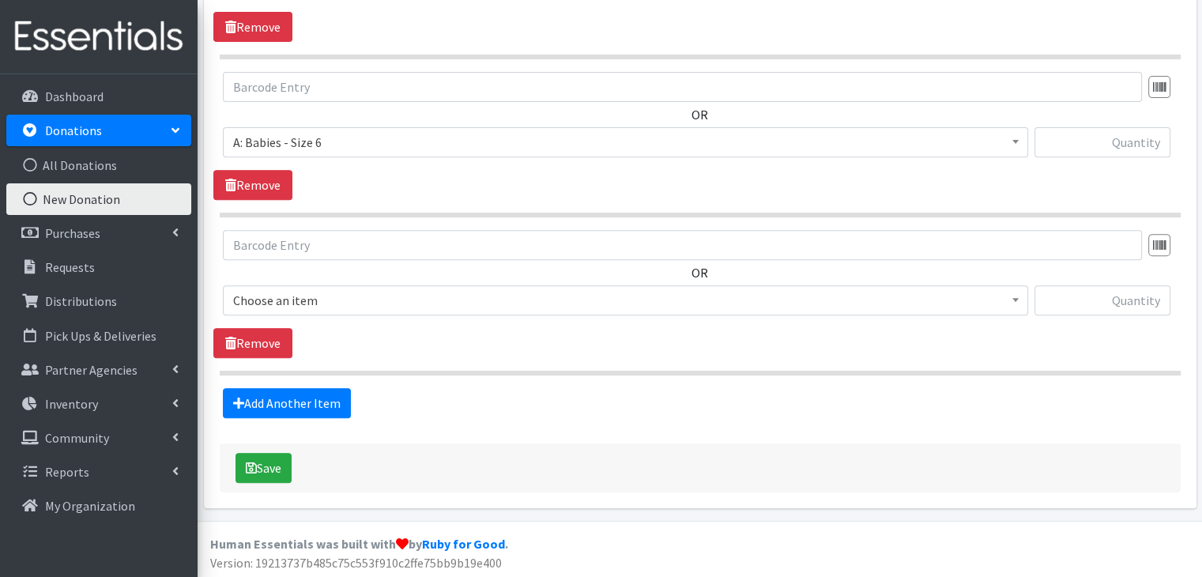
click at [349, 292] on span "Choose an item" at bounding box center [625, 300] width 784 height 22
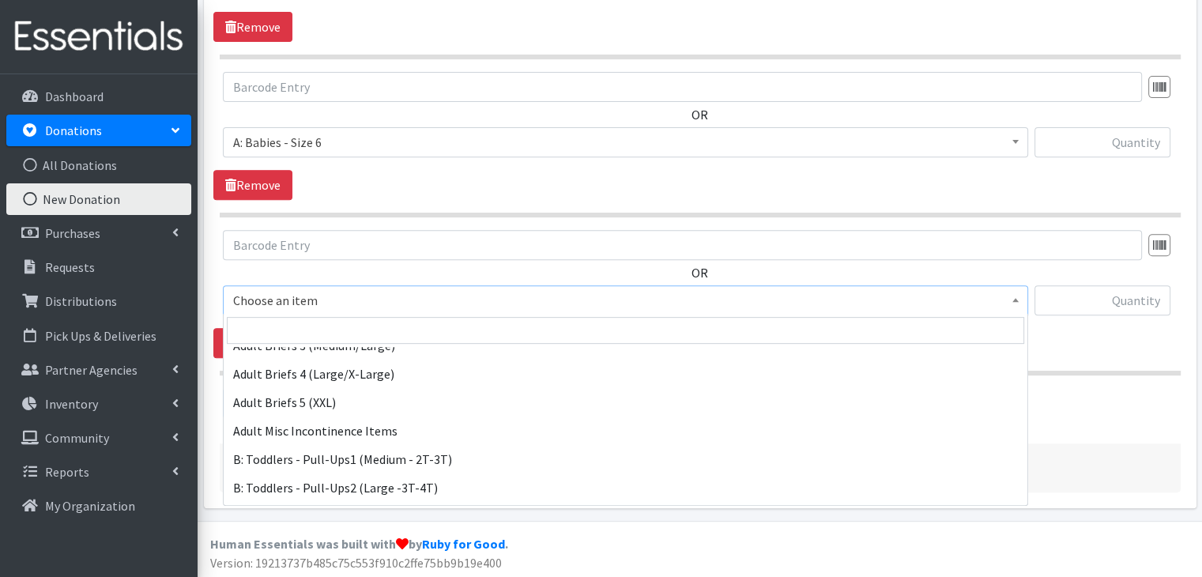
scroll to position [474, 0]
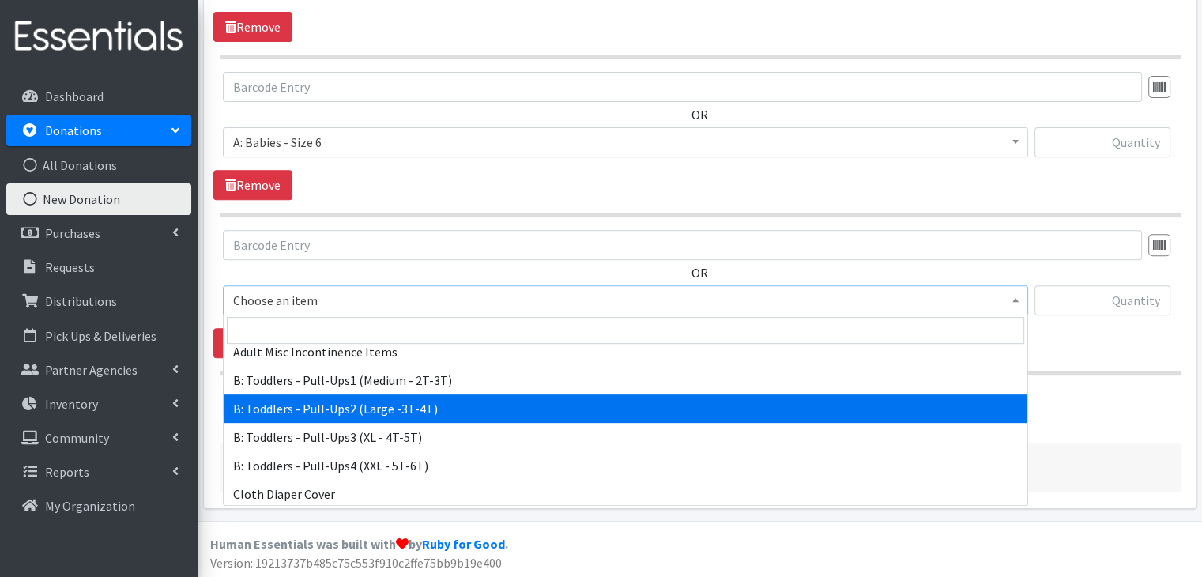
select select "5598"
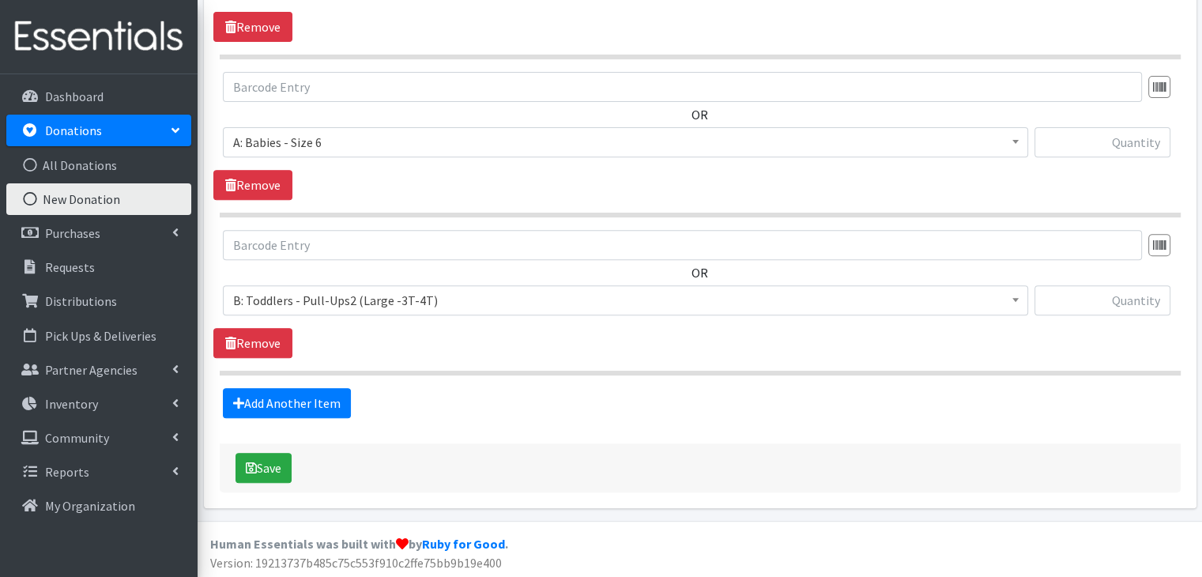
click at [509, 359] on section "OR Choose an item A: Babies - Size 01 (newborn) A: Babies - Size 0 (Preemie) A:…" at bounding box center [700, 302] width 961 height 145
click at [272, 406] on link "Add Another Item" at bounding box center [287, 403] width 128 height 30
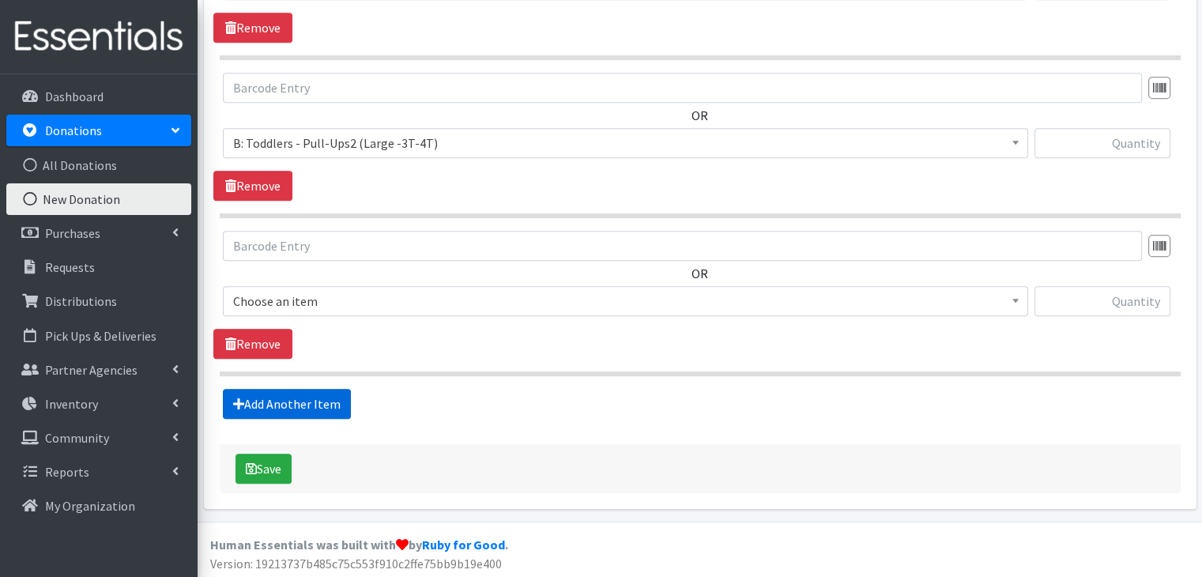
scroll to position [756, 0]
click at [342, 301] on span "Choose an item" at bounding box center [625, 300] width 784 height 22
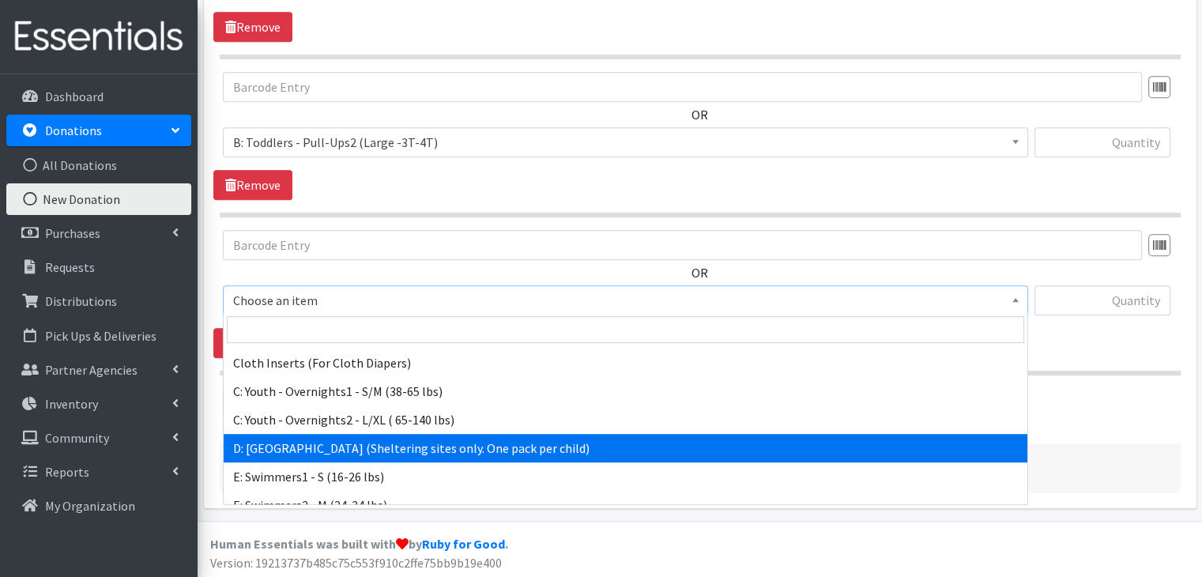
scroll to position [597, 0]
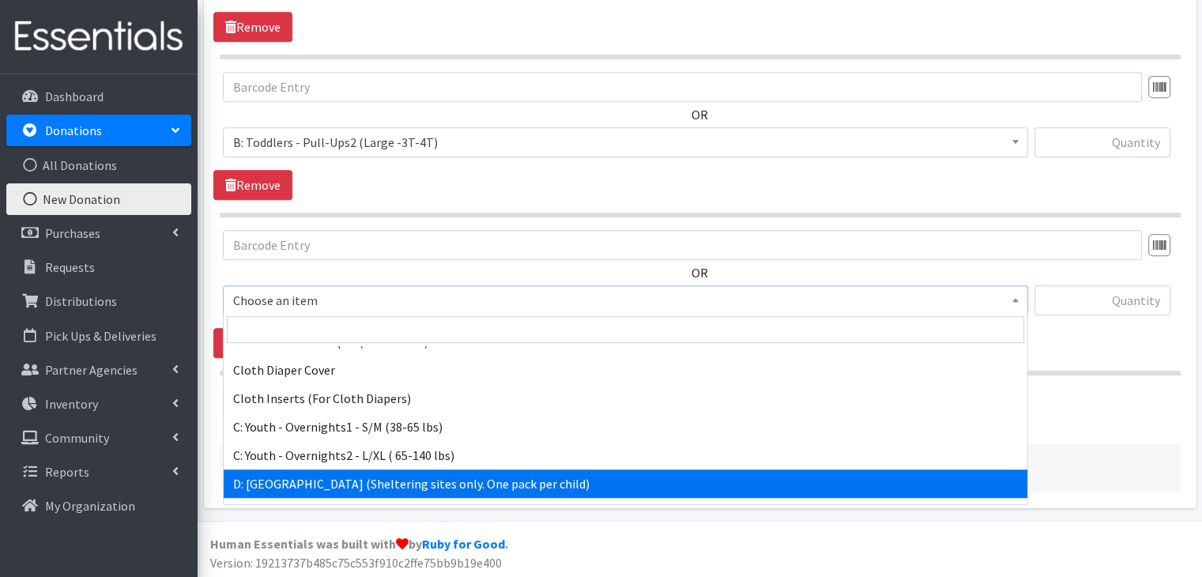
select select "5604"
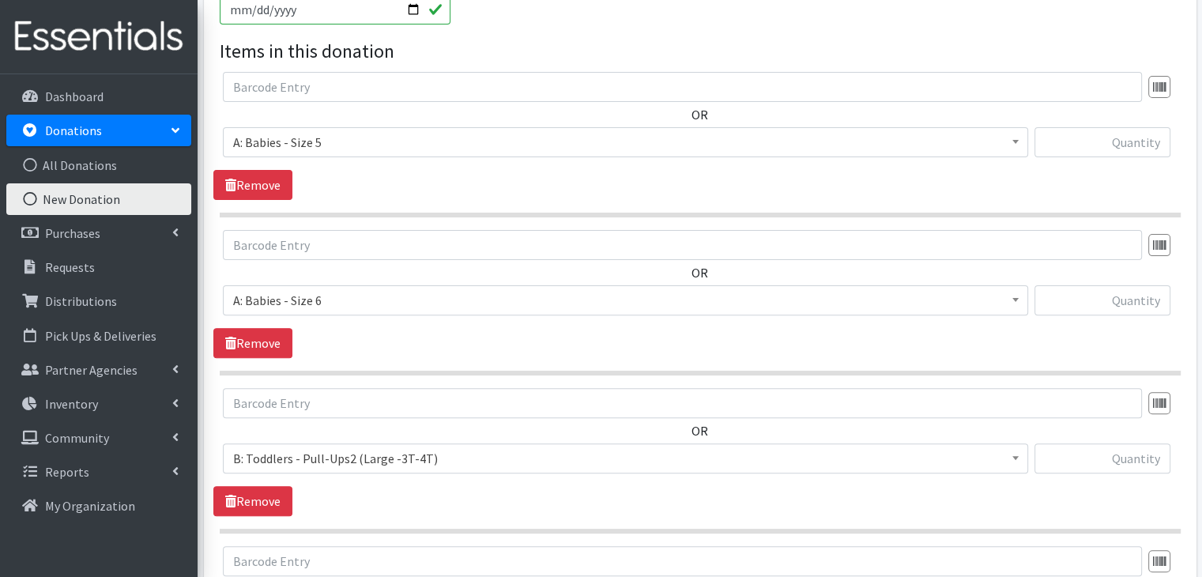
scroll to position [282, 0]
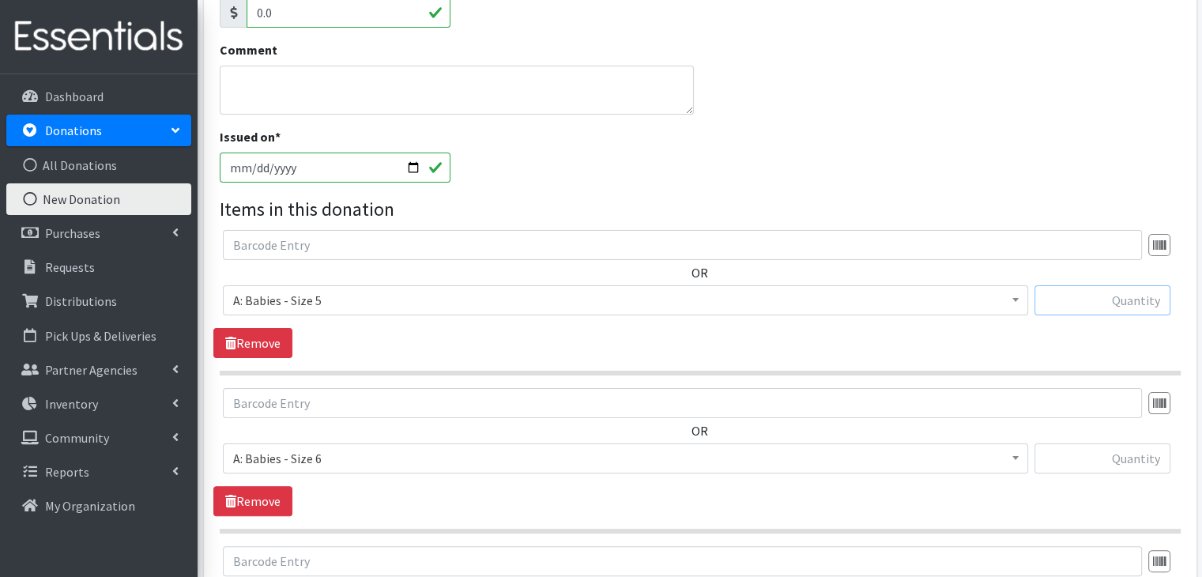
click at [1144, 307] on input "text" at bounding box center [1102, 300] width 136 height 30
type input "55"
type input "48"
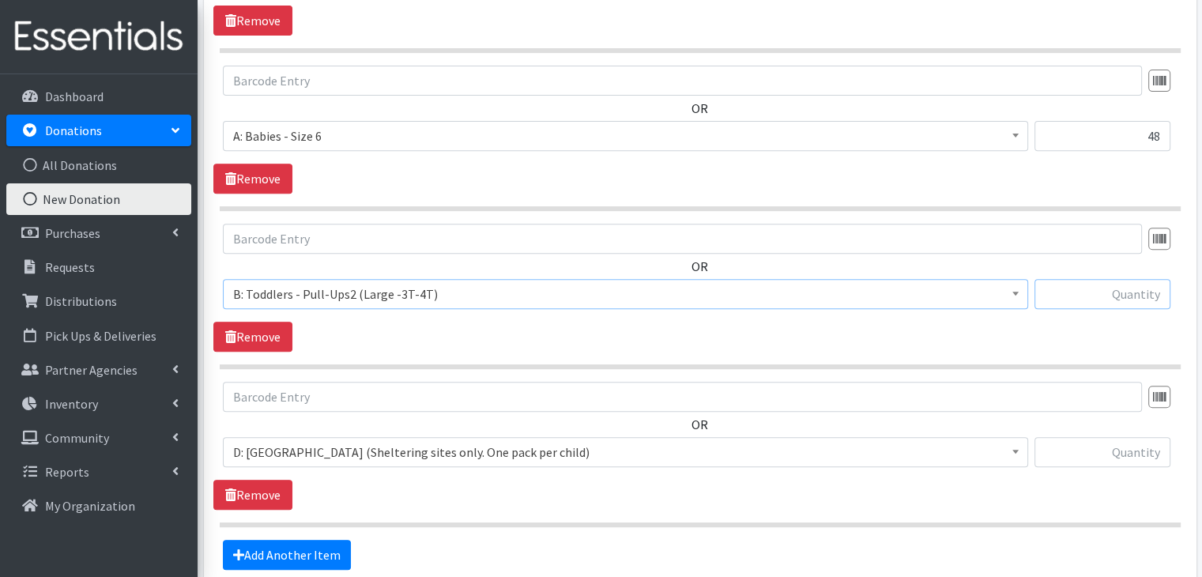
scroll to position [608, 0]
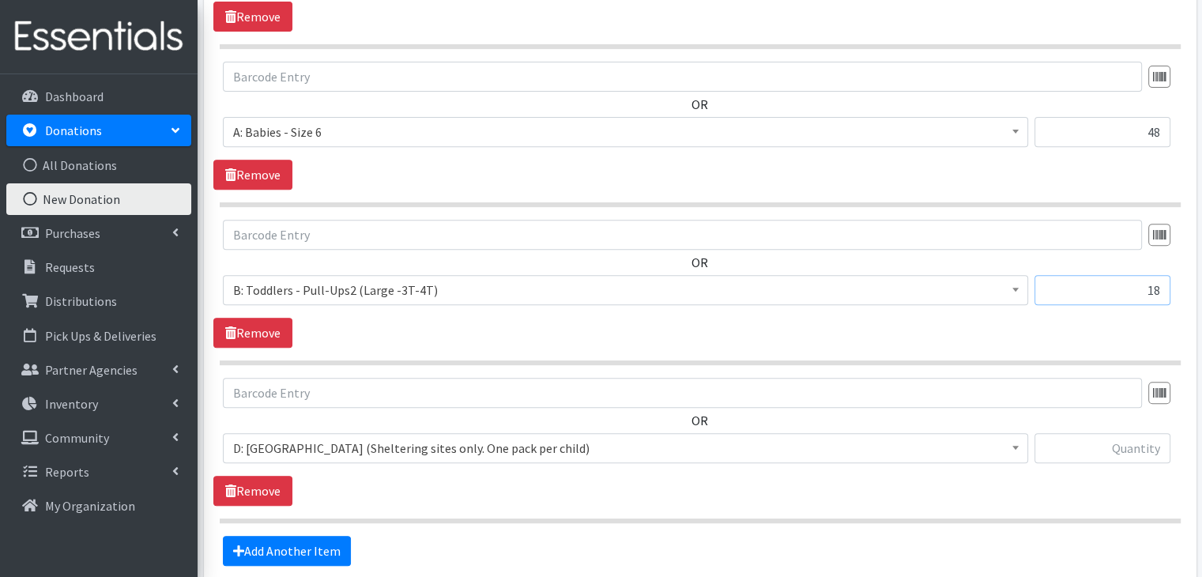
type input "18"
type input "2"
click at [543, 527] on fieldset "Items in this donation OR Choose an item A: Babies - Size 01 (newborn) A: Babie…" at bounding box center [700, 217] width 961 height 697
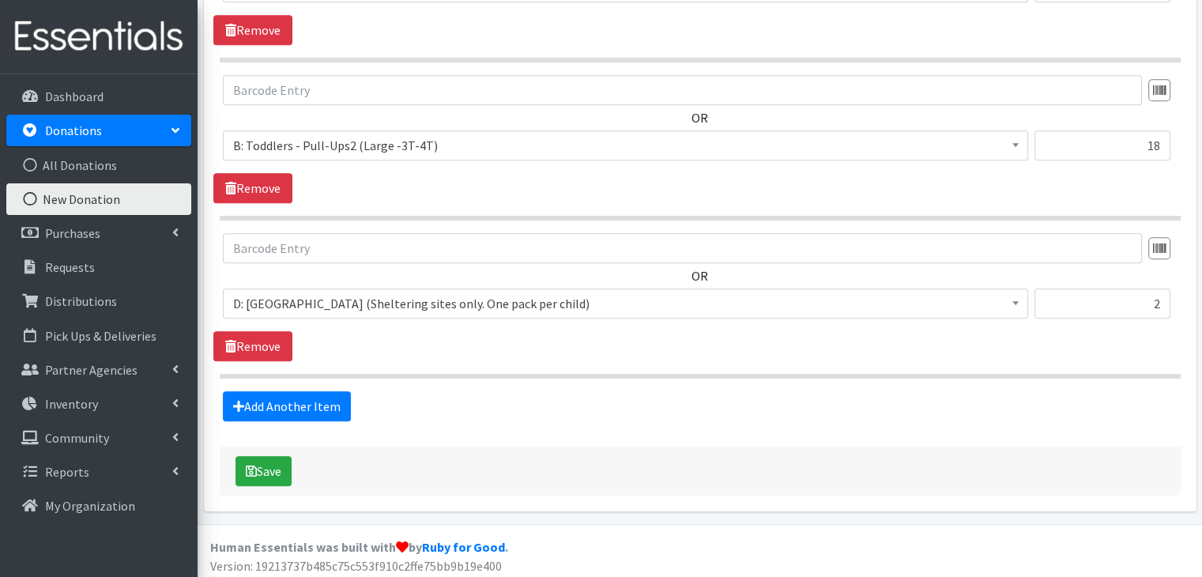
scroll to position [756, 0]
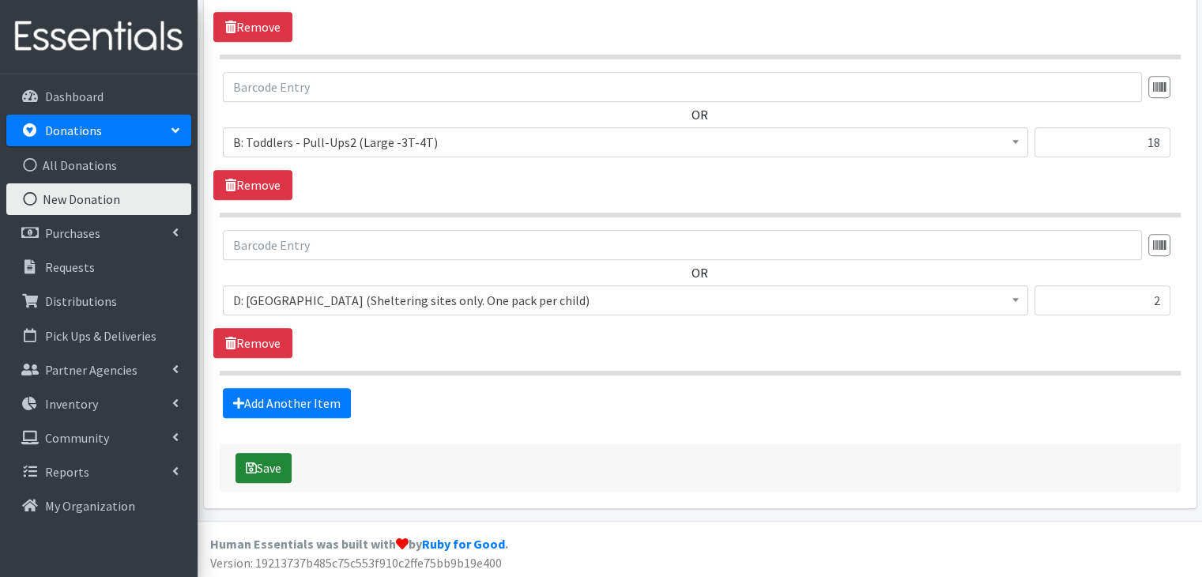
click at [273, 469] on button "Save" at bounding box center [263, 468] width 56 height 30
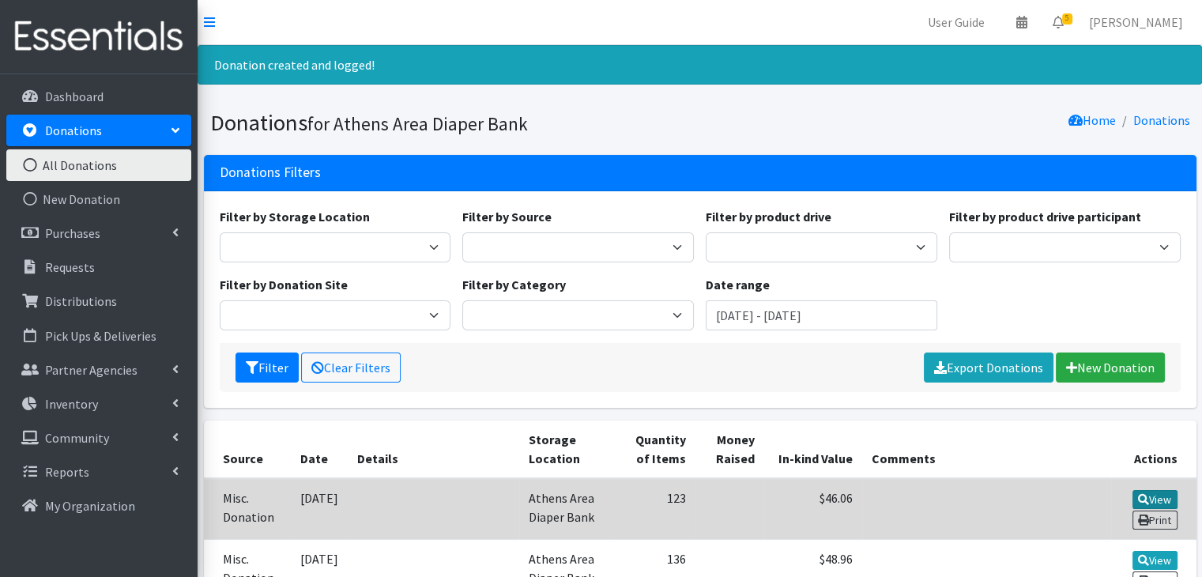
click at [1147, 494] on link "View" at bounding box center [1154, 499] width 45 height 19
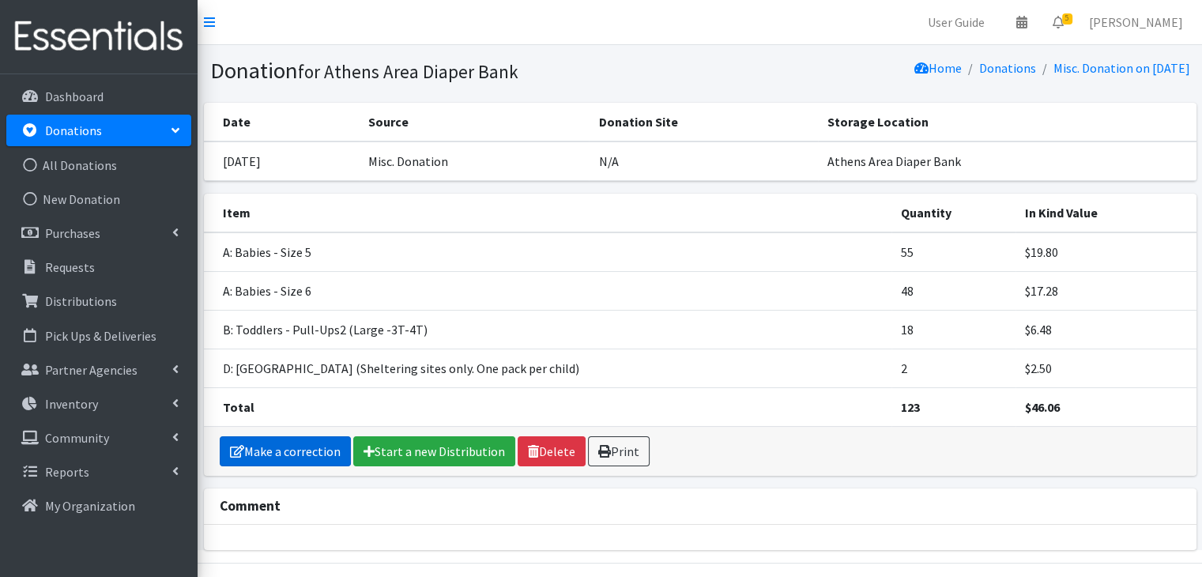
click at [260, 450] on link "Make a correction" at bounding box center [285, 451] width 131 height 30
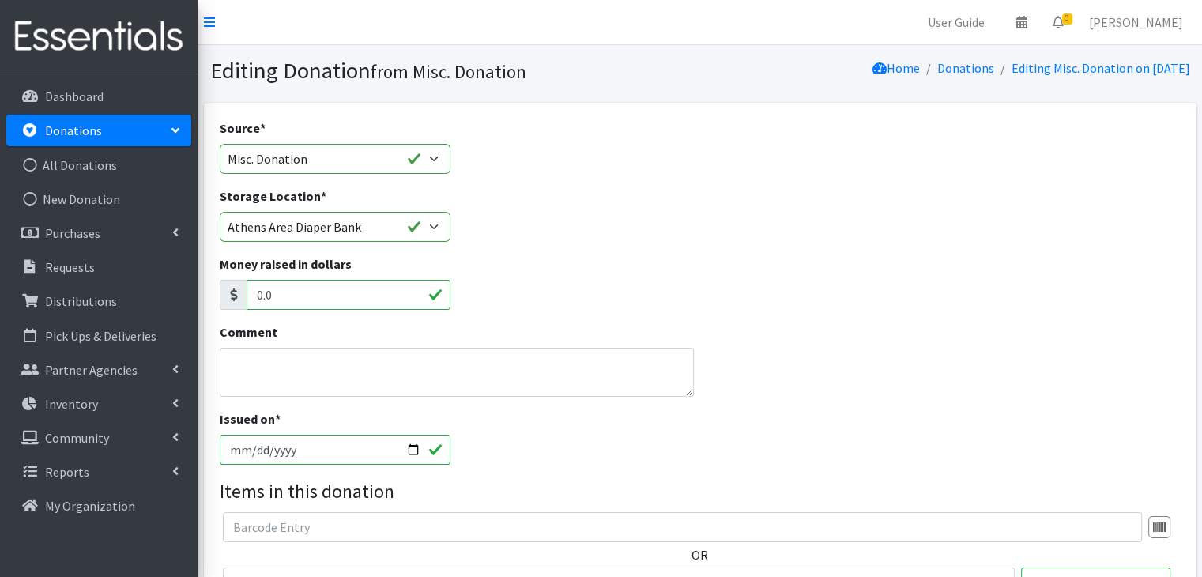
click at [230, 450] on input "[DATE]" at bounding box center [335, 450] width 231 height 30
type input "[DATE]"
click at [799, 450] on div "Issued on * 2025-09-07" at bounding box center [699, 443] width 972 height 68
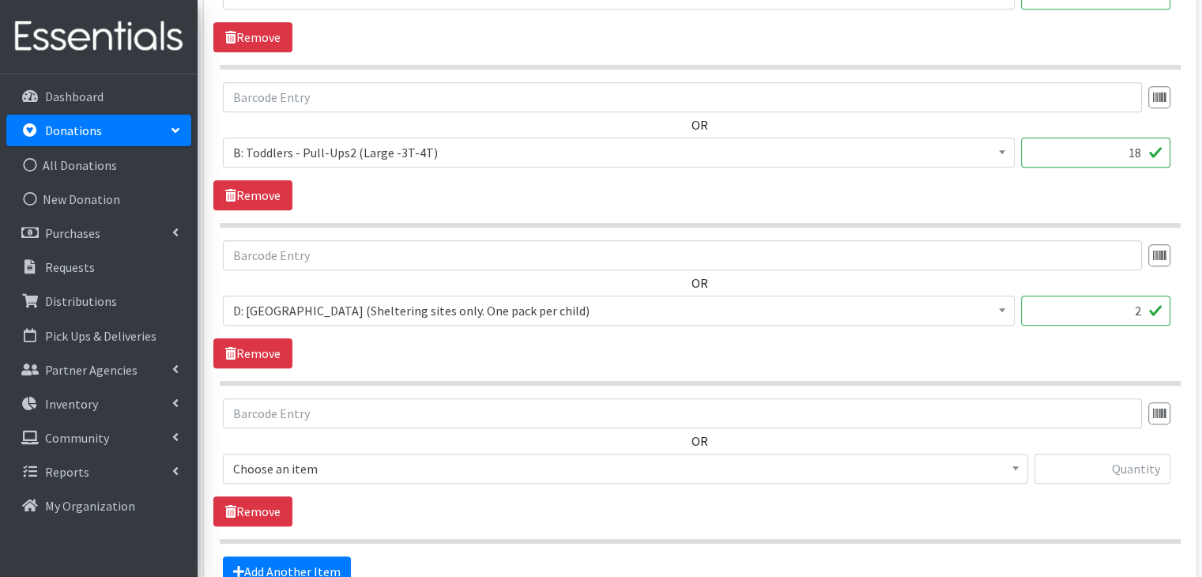
scroll to position [869, 0]
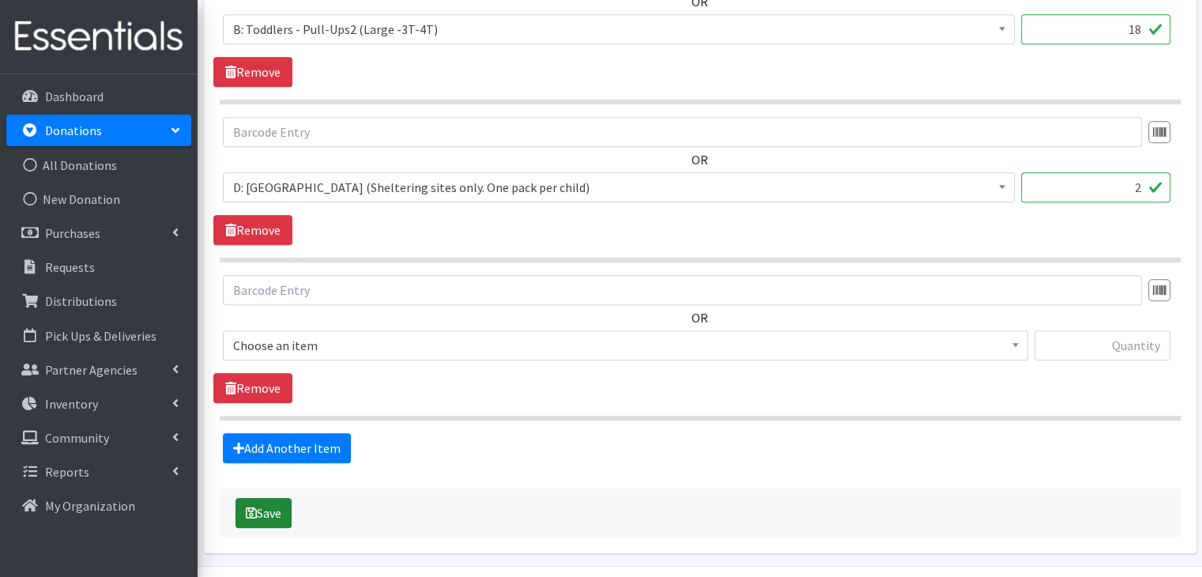
click at [273, 510] on button "Save" at bounding box center [263, 513] width 56 height 30
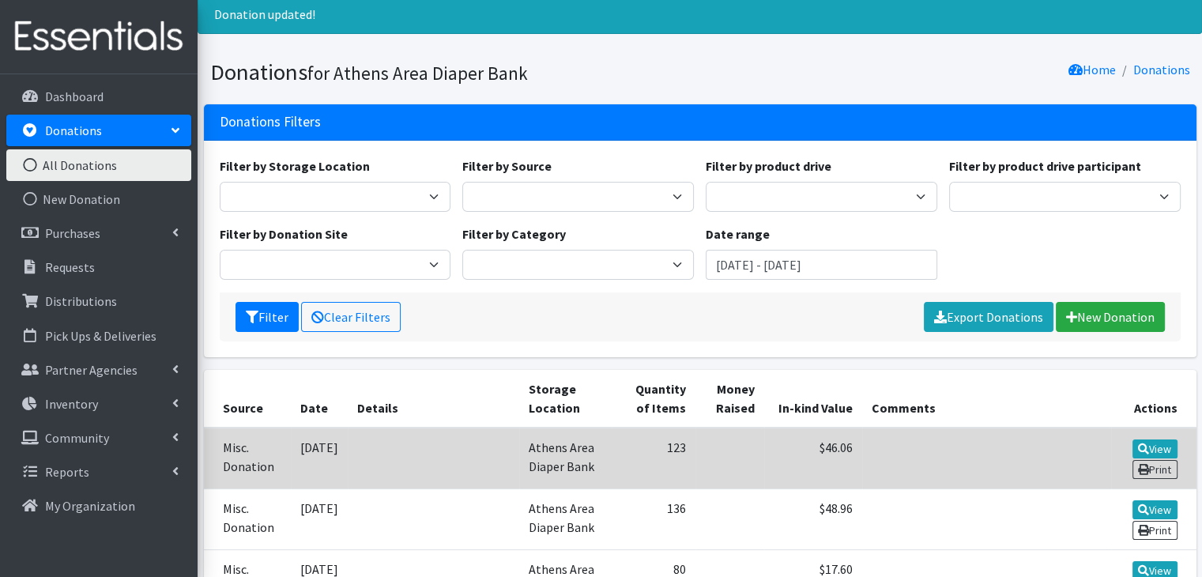
scroll to position [79, 0]
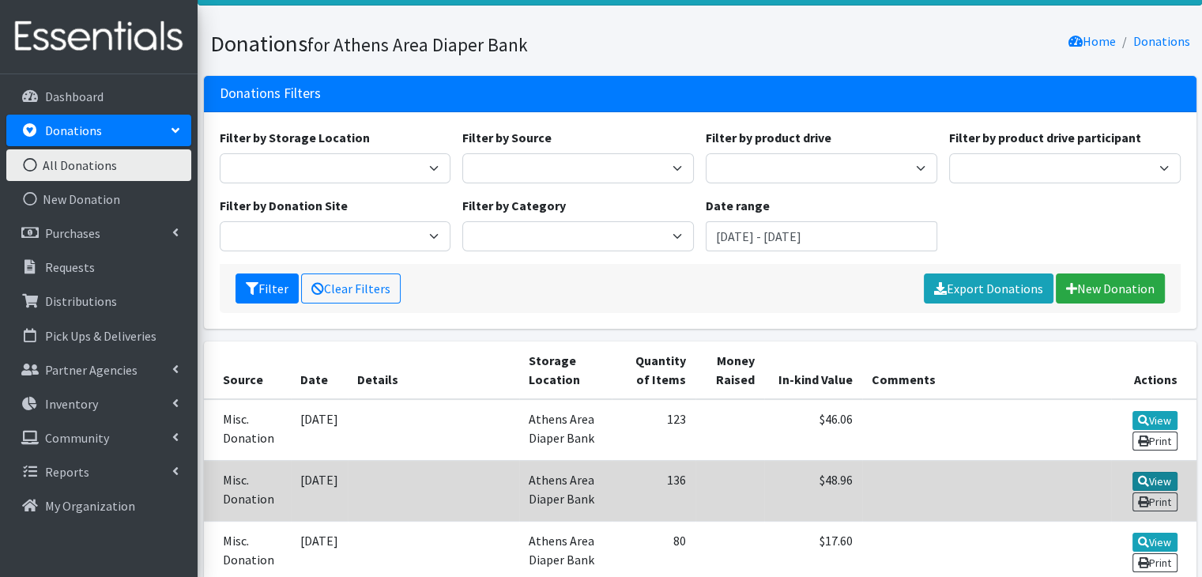
click at [1143, 478] on icon at bounding box center [1143, 481] width 11 height 11
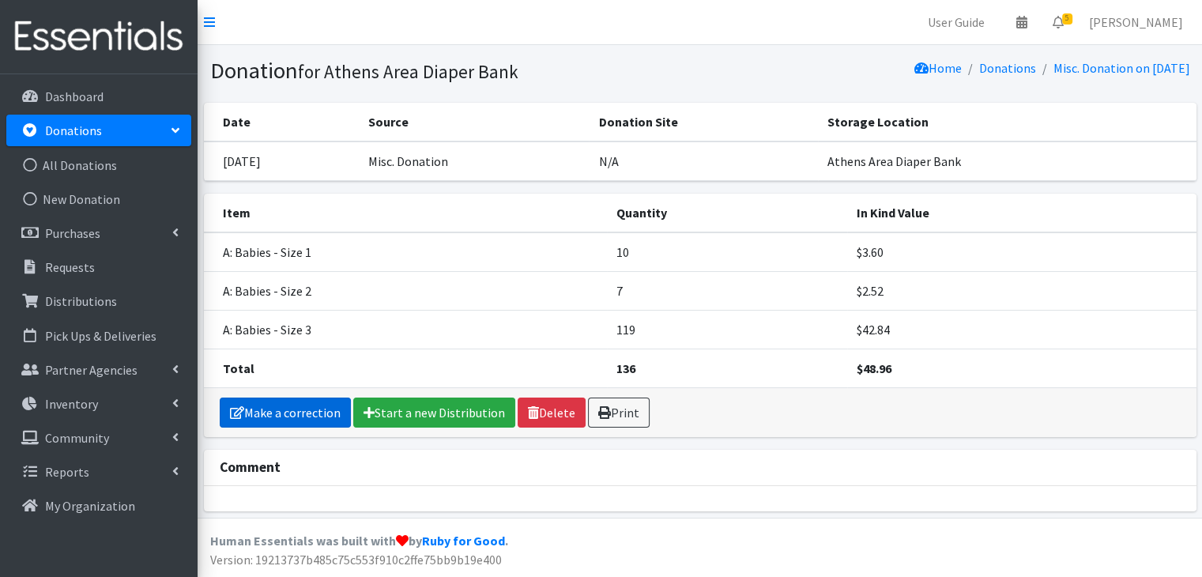
click at [292, 411] on link "Make a correction" at bounding box center [285, 412] width 131 height 30
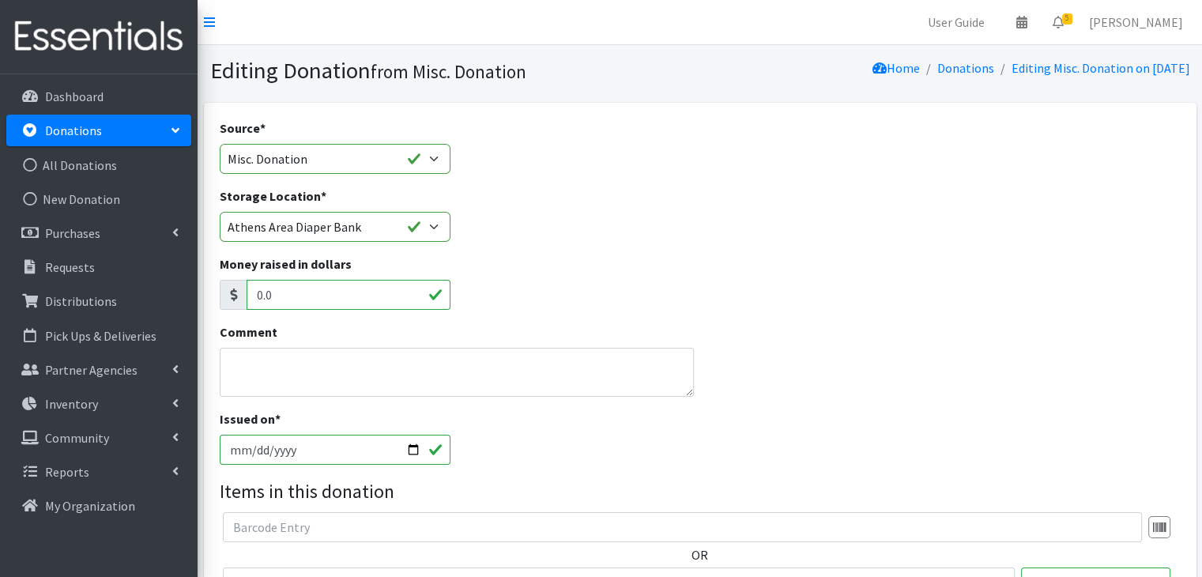
click at [233, 450] on input "[DATE]" at bounding box center [335, 450] width 231 height 30
type input "[DATE]"
click at [613, 422] on div "Issued on * 2025-09-07" at bounding box center [699, 443] width 972 height 68
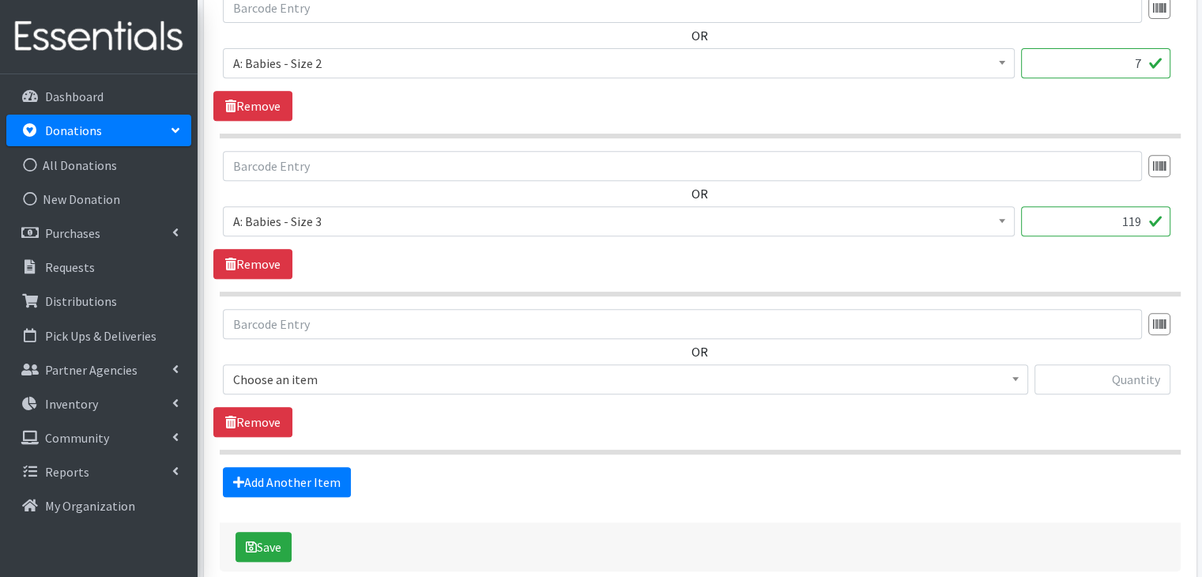
scroll to position [756, 0]
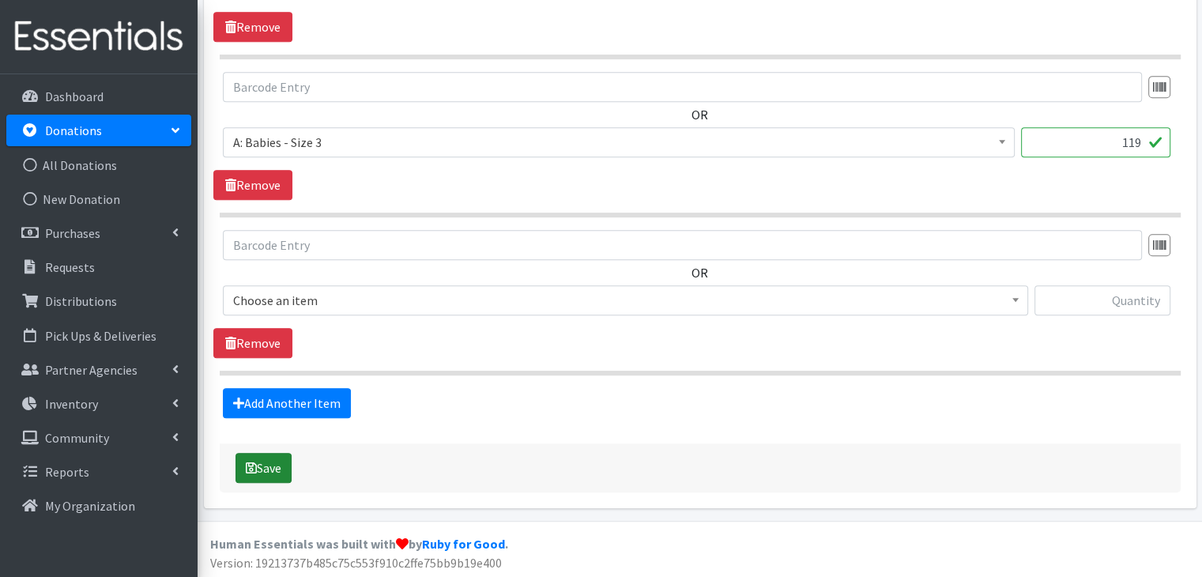
click at [278, 453] on button "Save" at bounding box center [263, 468] width 56 height 30
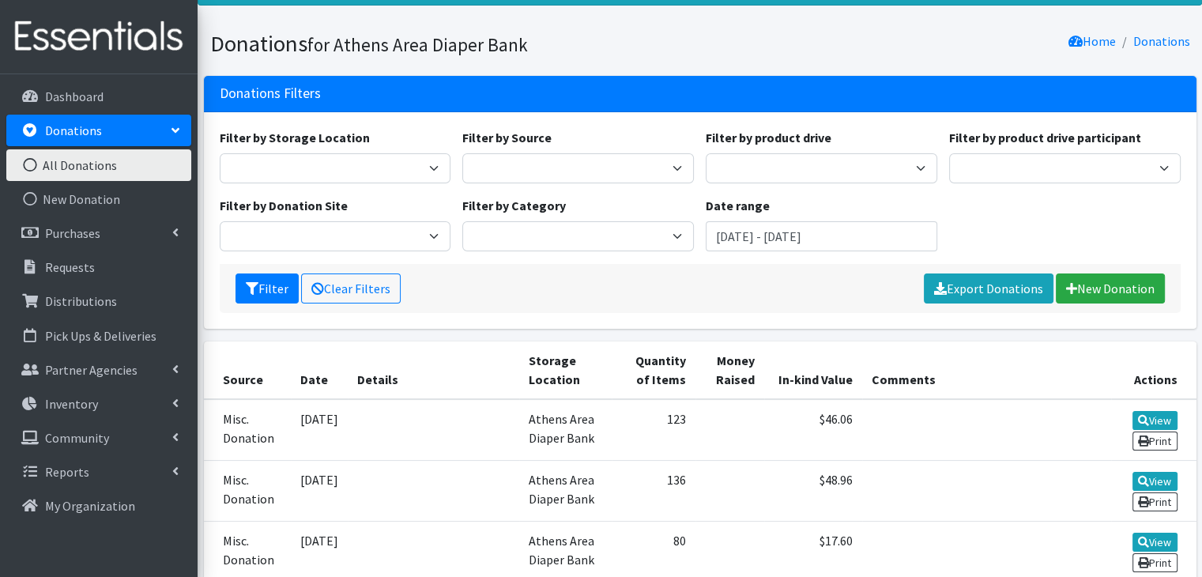
scroll to position [158, 0]
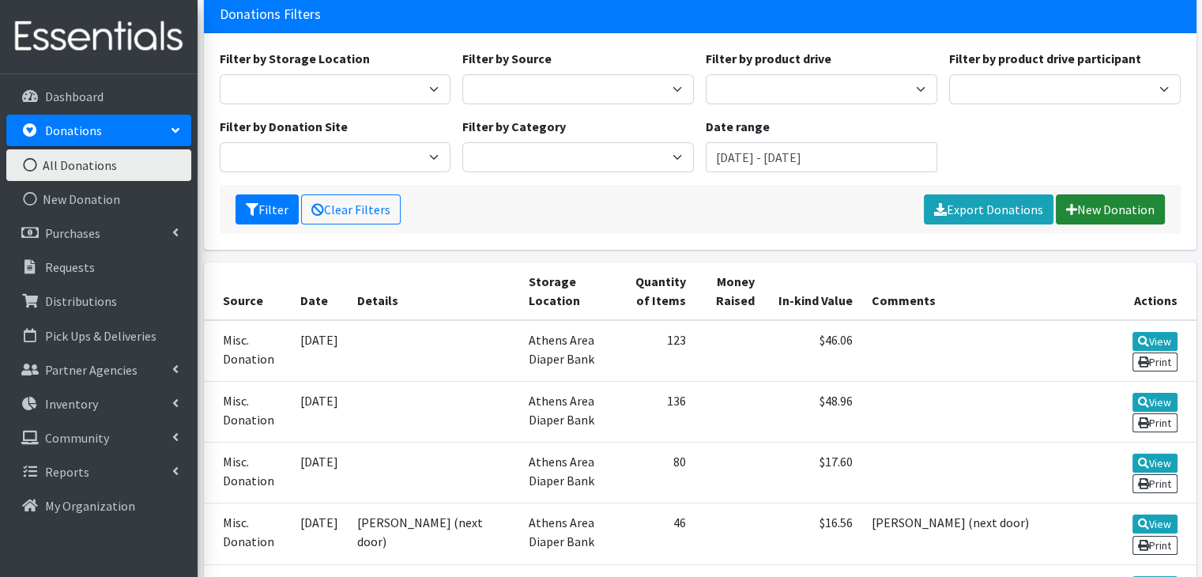
click at [1090, 206] on link "New Donation" at bounding box center [1109, 209] width 109 height 30
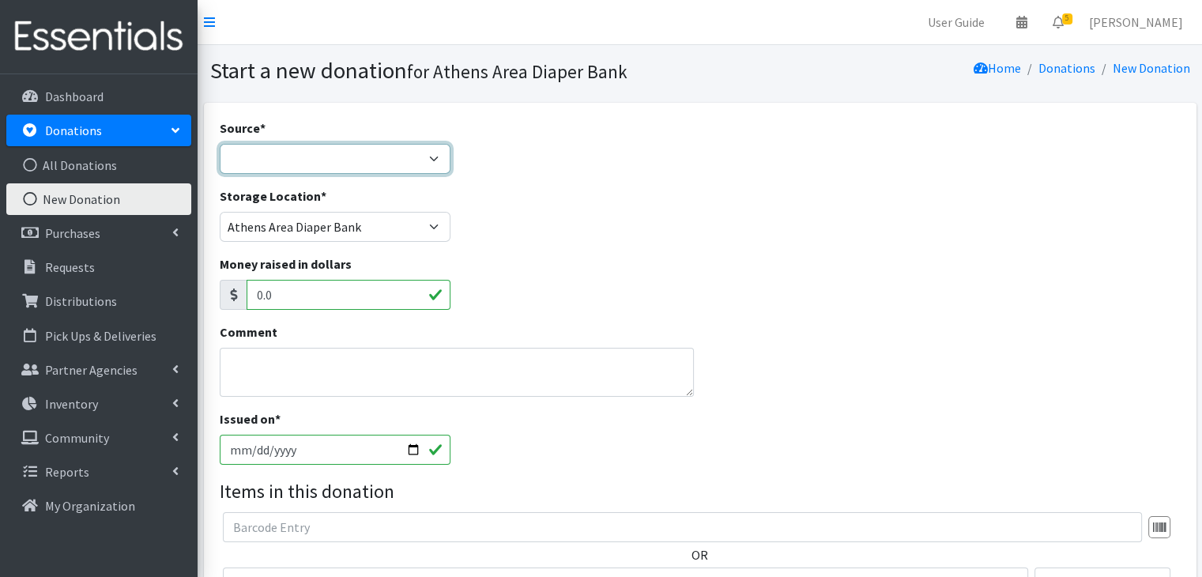
click at [291, 145] on select "Product Drive Manufacturer Donation Site Misc. Donation" at bounding box center [335, 159] width 231 height 30
select select "Misc. Donation"
click at [220, 144] on select "Product Drive Manufacturer Donation Site Misc. Donation" at bounding box center [335, 159] width 231 height 30
click at [352, 376] on textarea "Comment" at bounding box center [457, 372] width 475 height 49
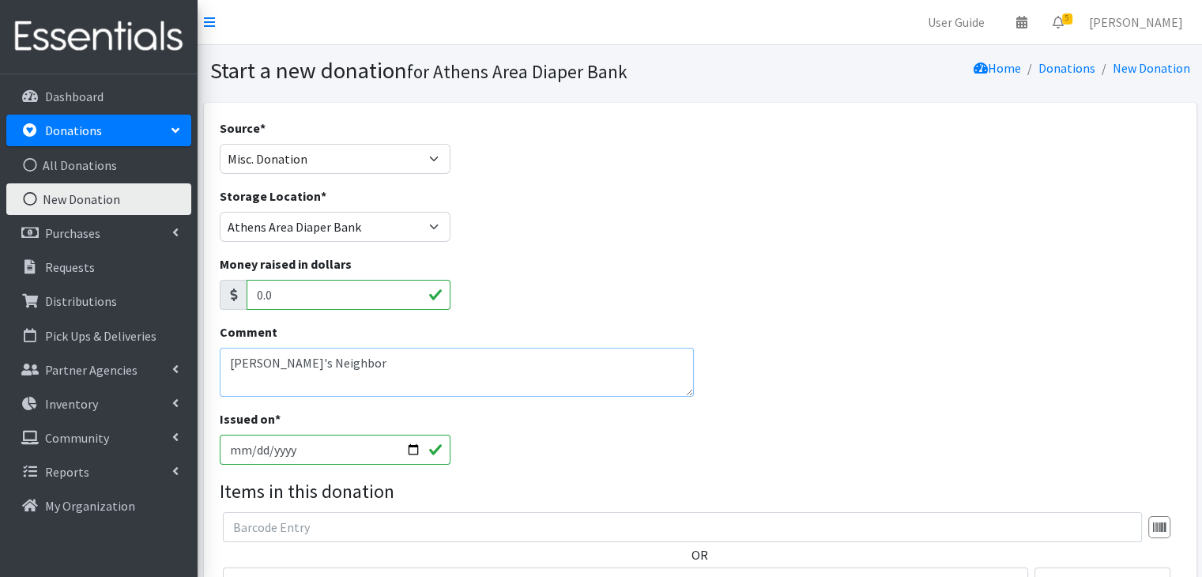
type textarea "[PERSON_NAME]'s Neighbor"
click at [235, 459] on input "2025-10-07" at bounding box center [335, 450] width 231 height 30
type input "[DATE]"
click at [675, 378] on textarea "[PERSON_NAME]'s Neighbor" at bounding box center [457, 372] width 475 height 49
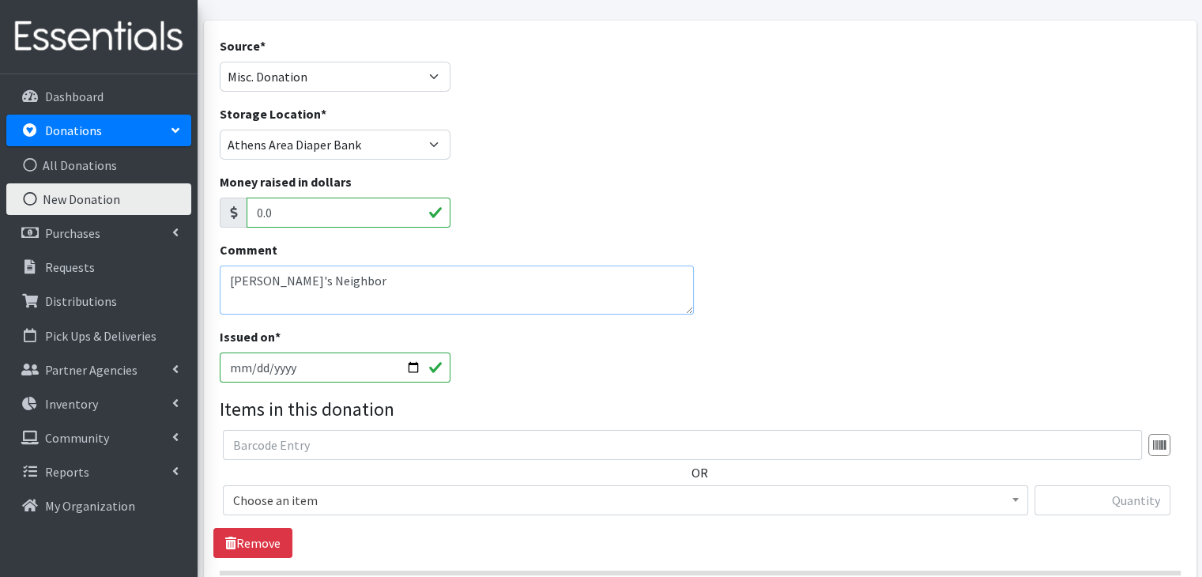
scroll to position [237, 0]
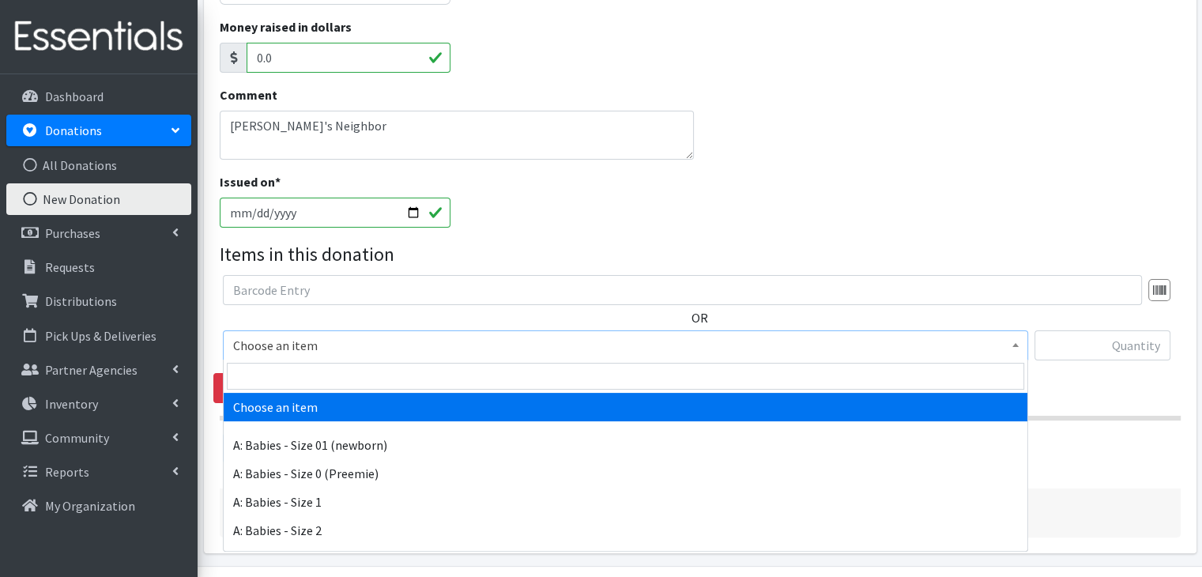
click at [287, 342] on span "Choose an item" at bounding box center [625, 345] width 784 height 22
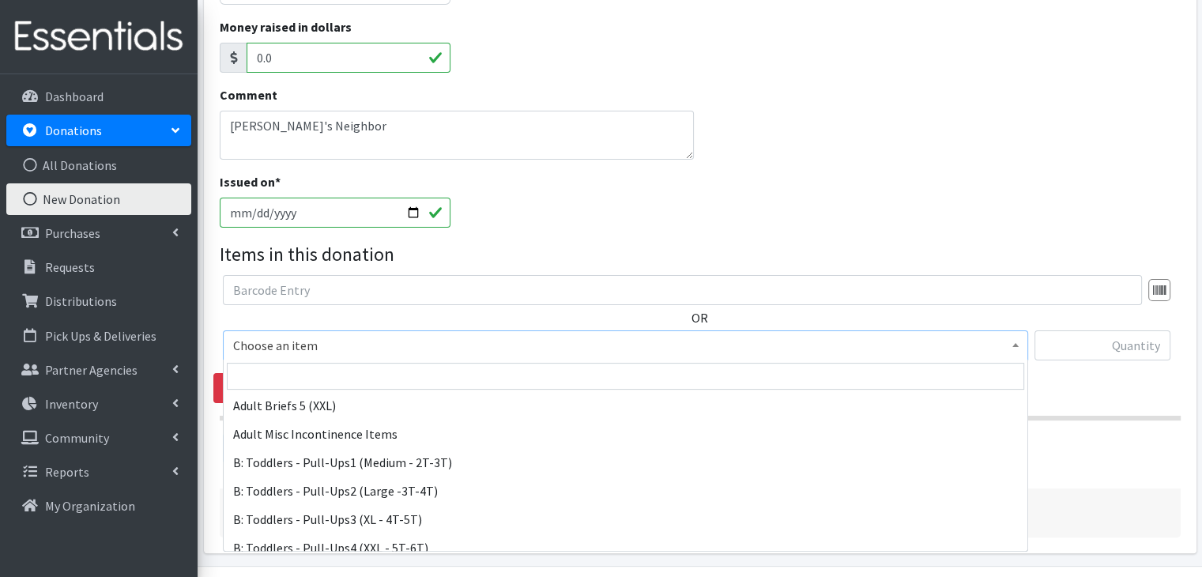
scroll to position [474, 0]
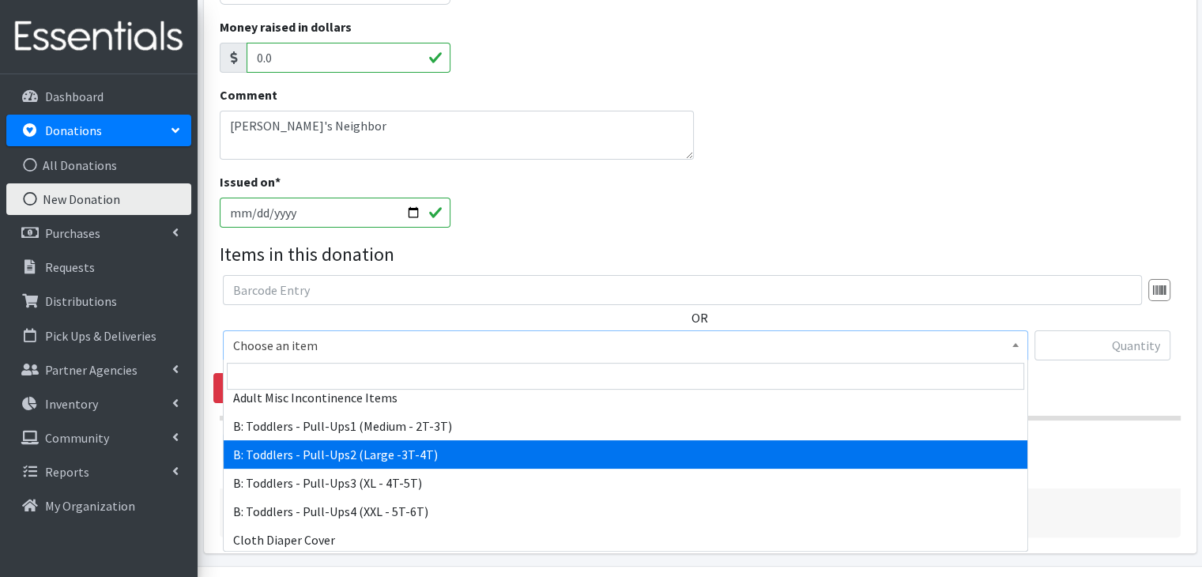
select select "5598"
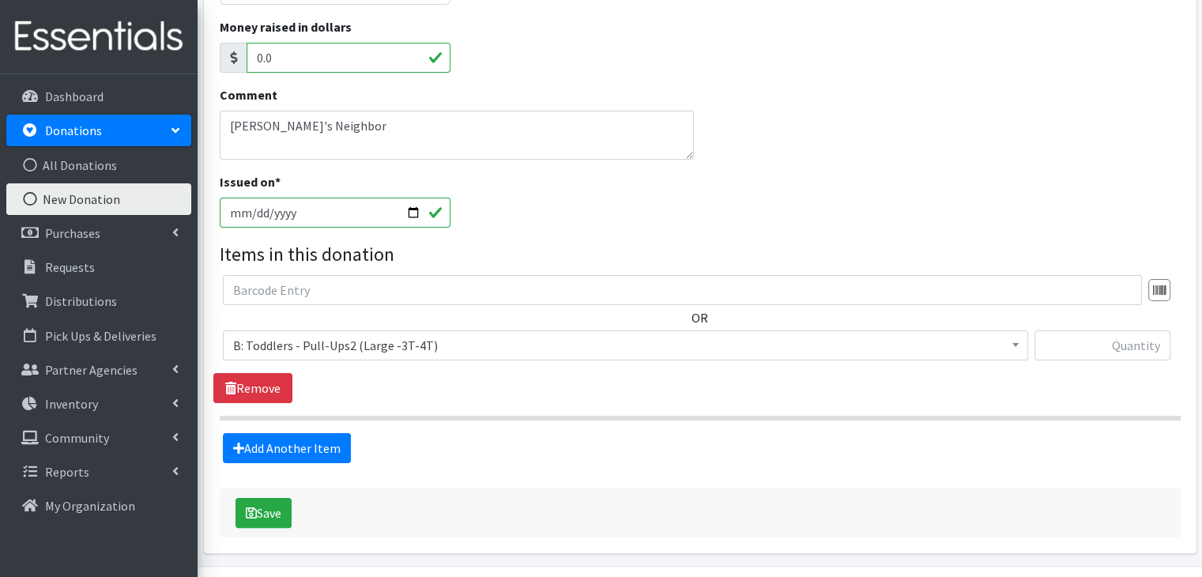
click at [570, 394] on div "OR Choose an item A: Babies - Size 01 (newborn) A: Babies - Size 0 (Preemie) A:…" at bounding box center [699, 339] width 972 height 128
click at [306, 452] on link "Add Another Item" at bounding box center [287, 448] width 128 height 30
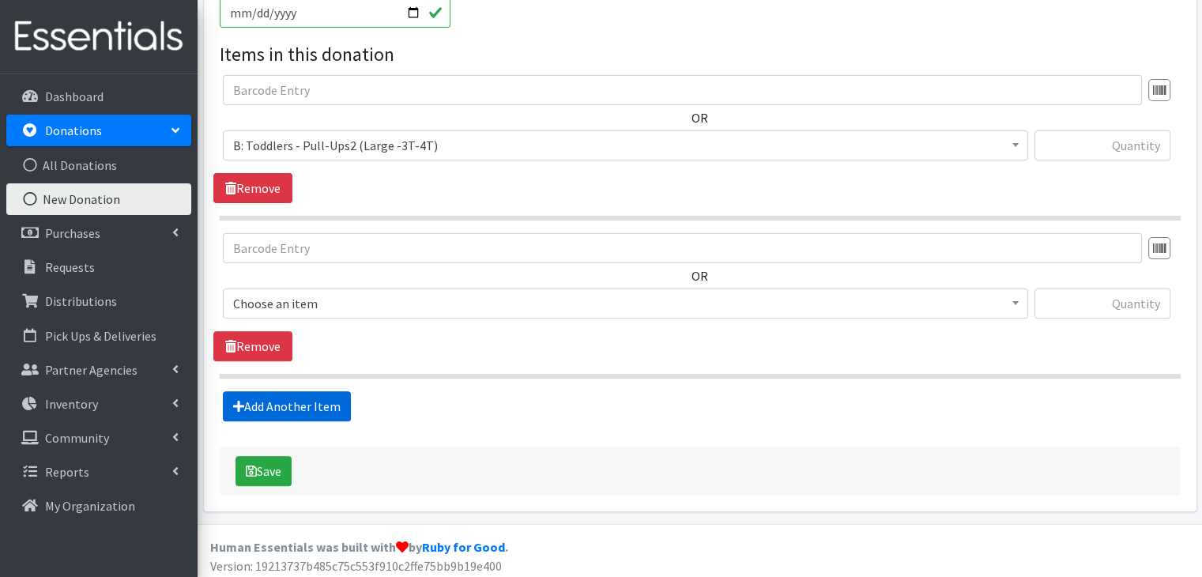
scroll to position [441, 0]
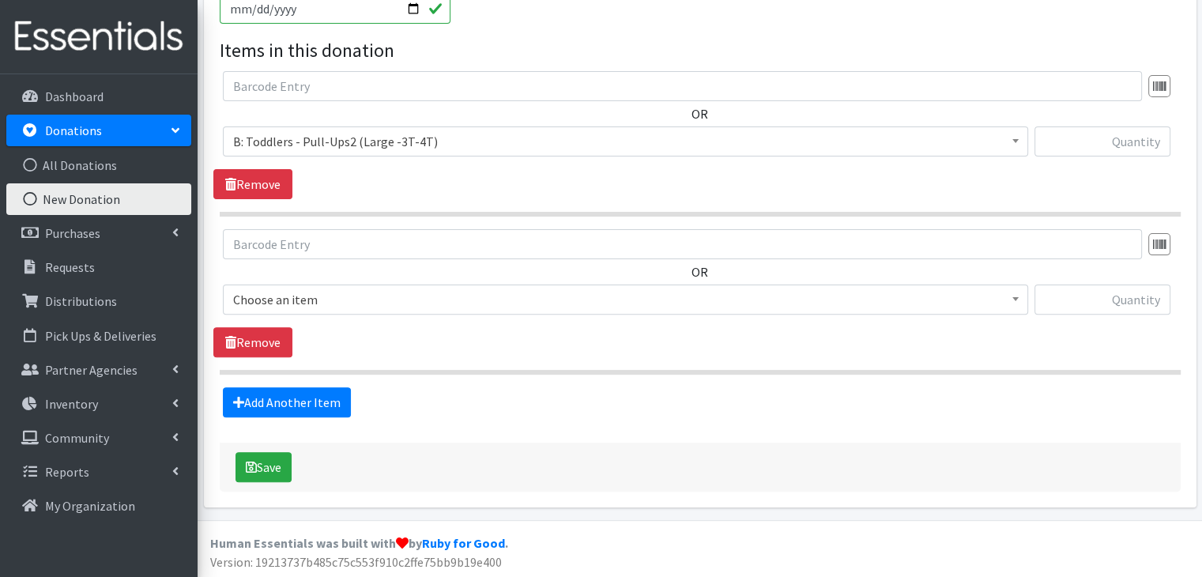
click at [367, 298] on span "Choose an item" at bounding box center [625, 299] width 784 height 22
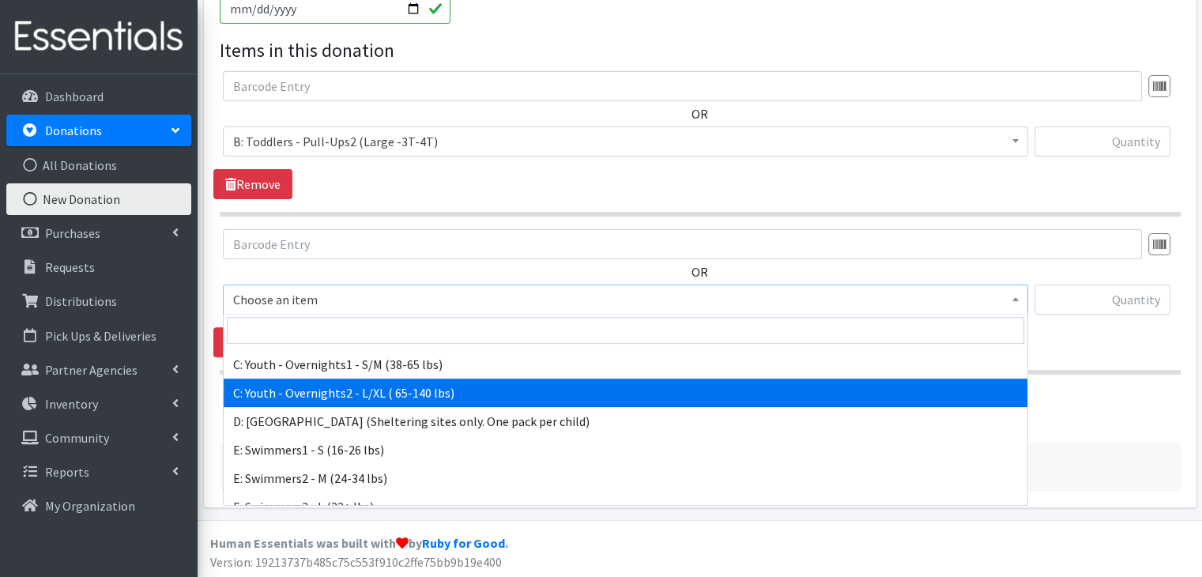
scroll to position [676, 0]
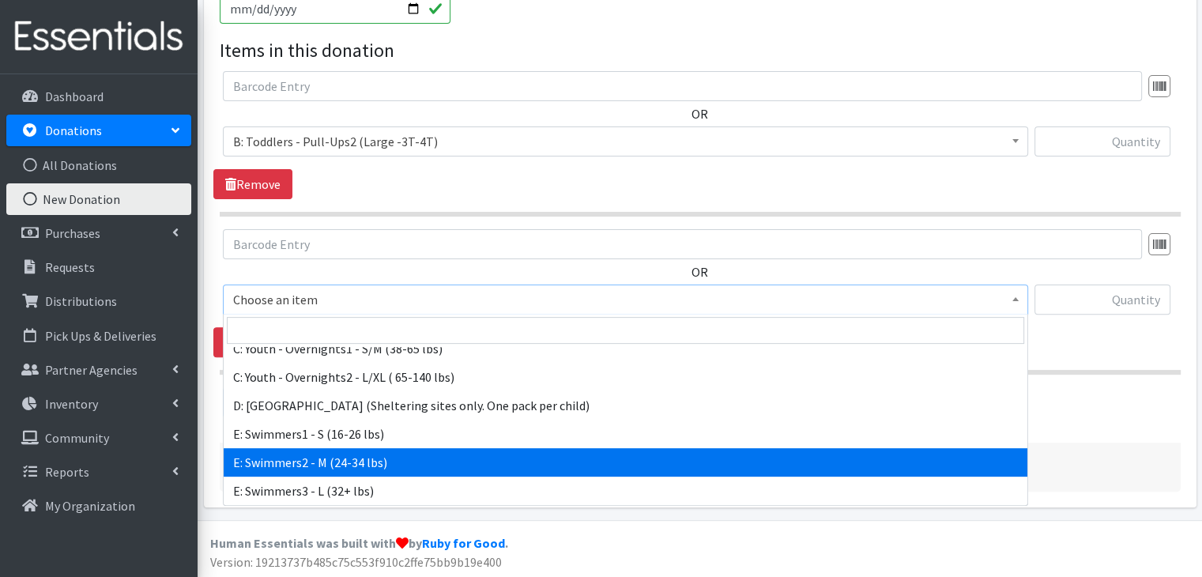
select select "8890"
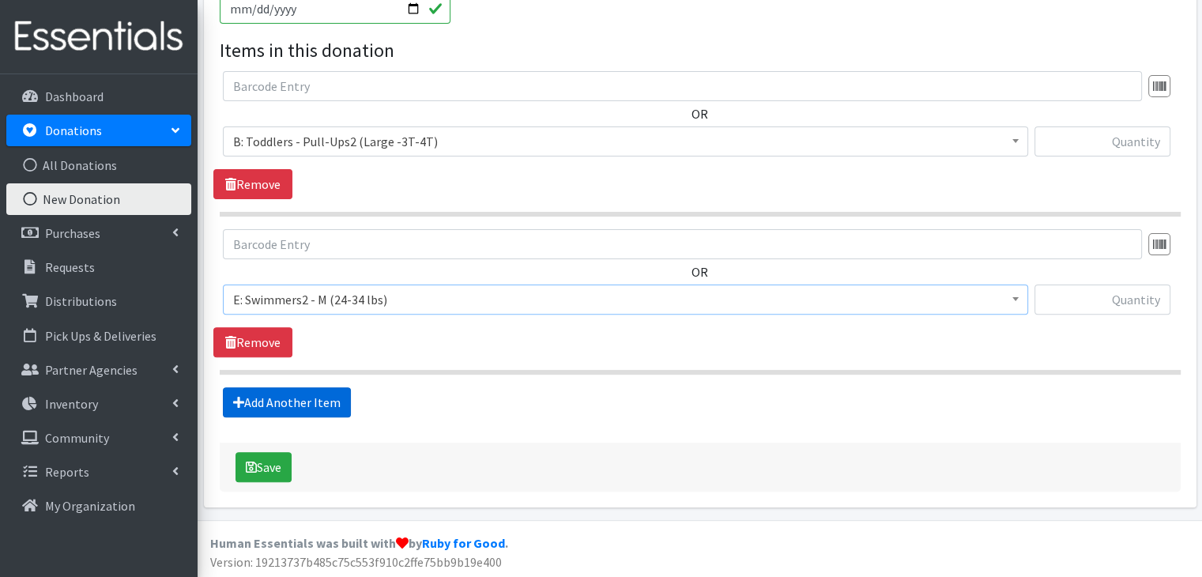
click at [301, 398] on link "Add Another Item" at bounding box center [287, 402] width 128 height 30
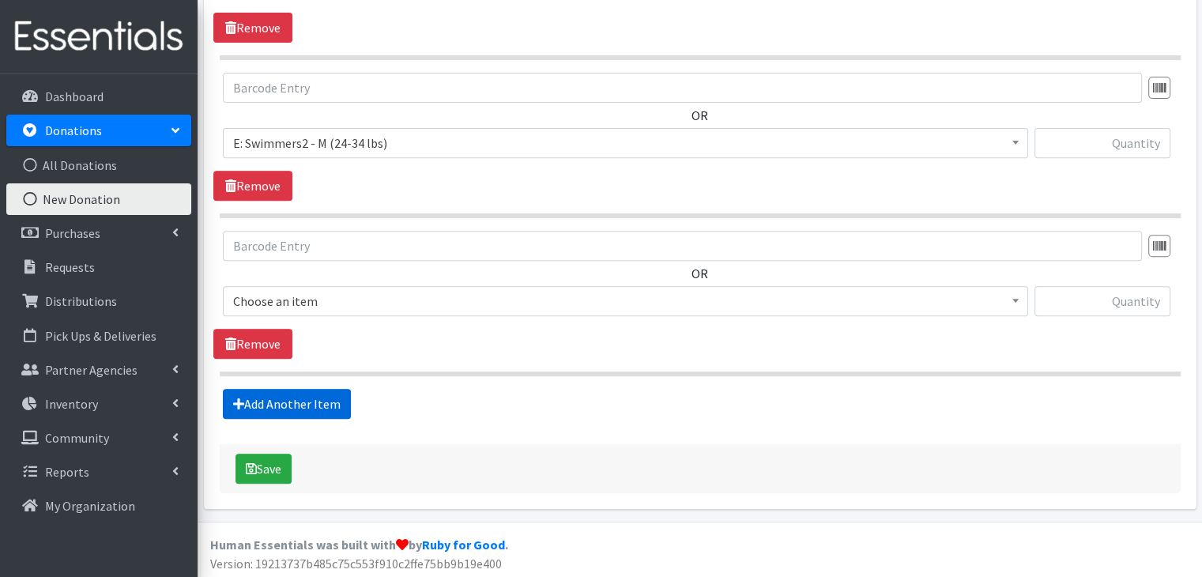
scroll to position [598, 0]
click at [338, 292] on span "Choose an item" at bounding box center [625, 300] width 784 height 22
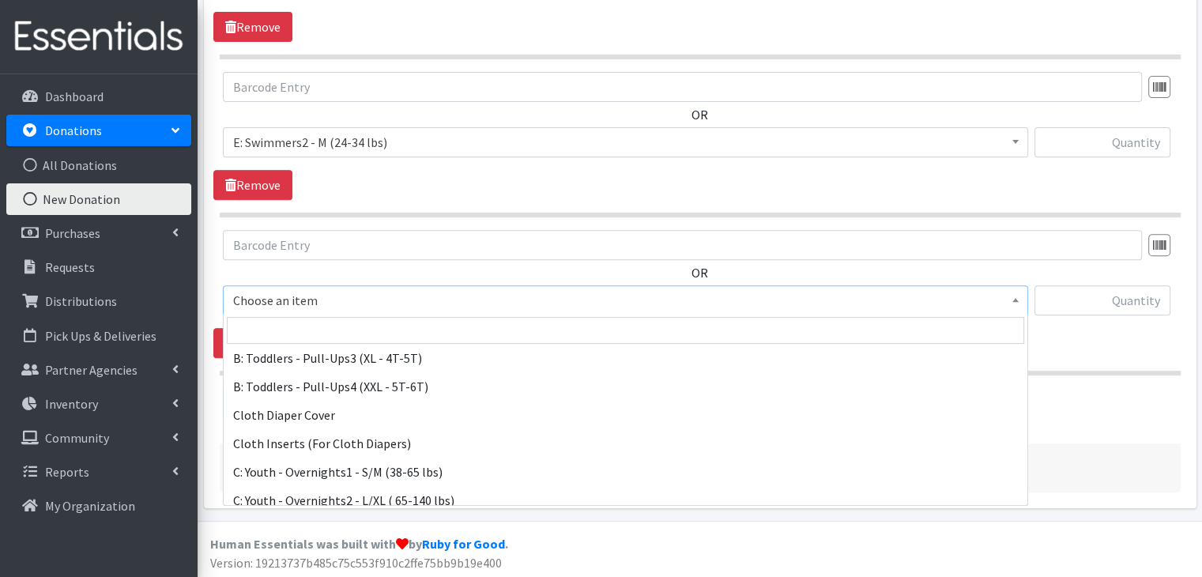
scroll to position [676, 0]
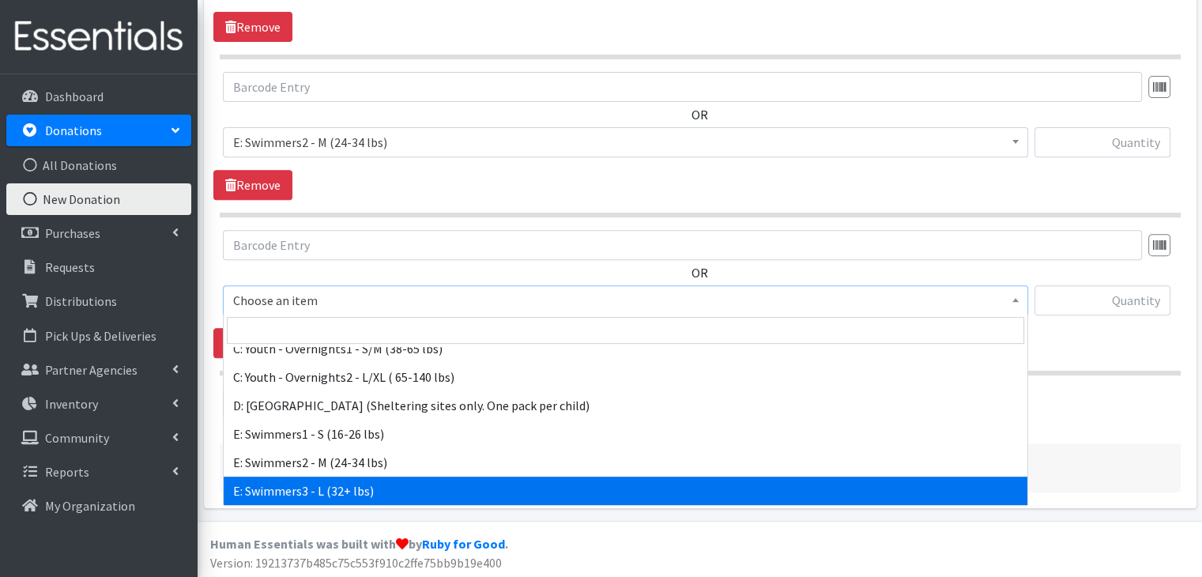
select select "8891"
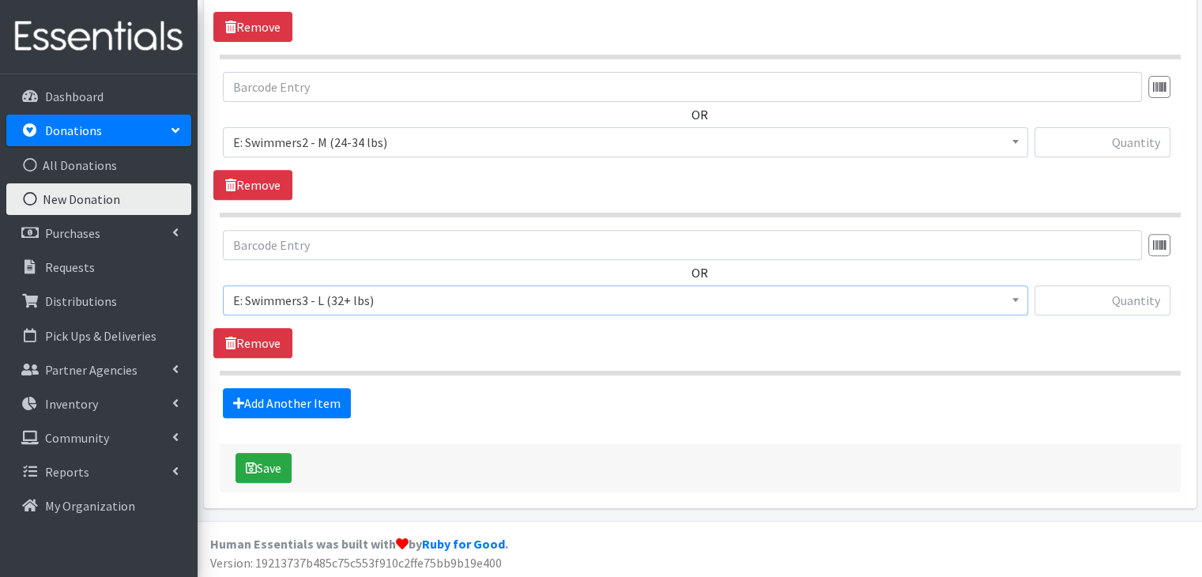
click at [419, 359] on section "OR Choose an item A: Babies - Size 01 (newborn) A: Babies - Size 0 (Preemie) A:…" at bounding box center [700, 302] width 961 height 145
click at [284, 396] on link "Add Another Item" at bounding box center [287, 403] width 128 height 30
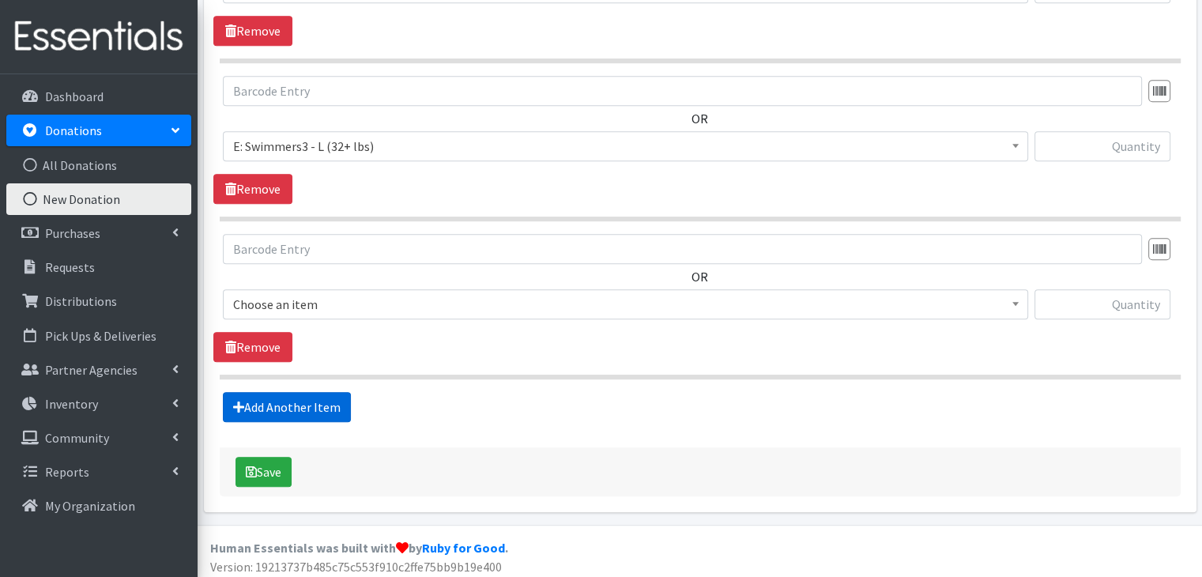
scroll to position [756, 0]
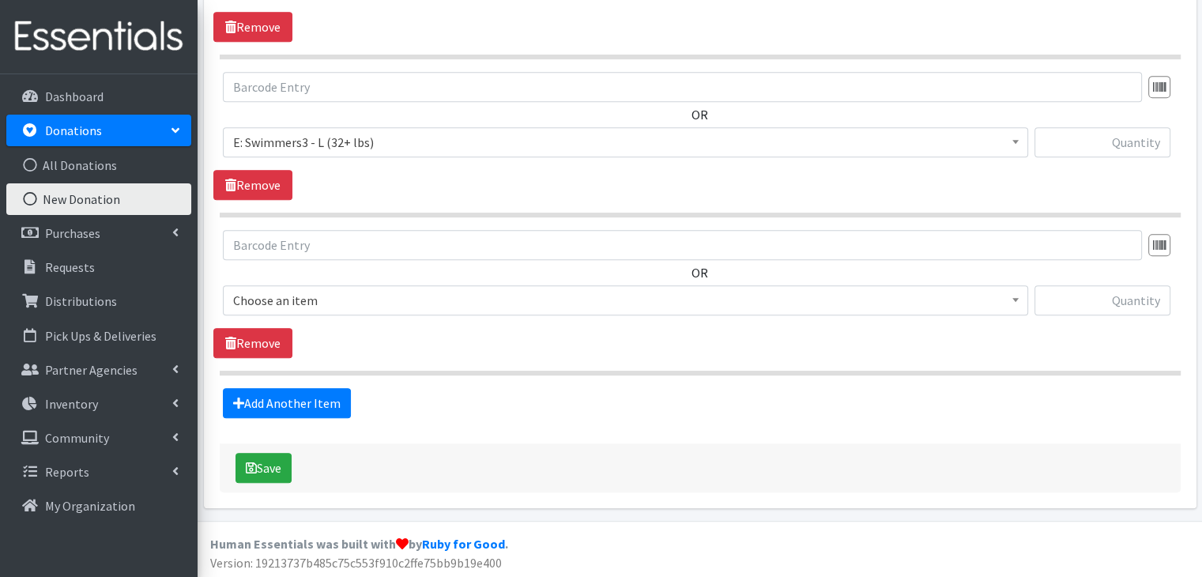
click at [414, 298] on span "Choose an item" at bounding box center [625, 300] width 784 height 22
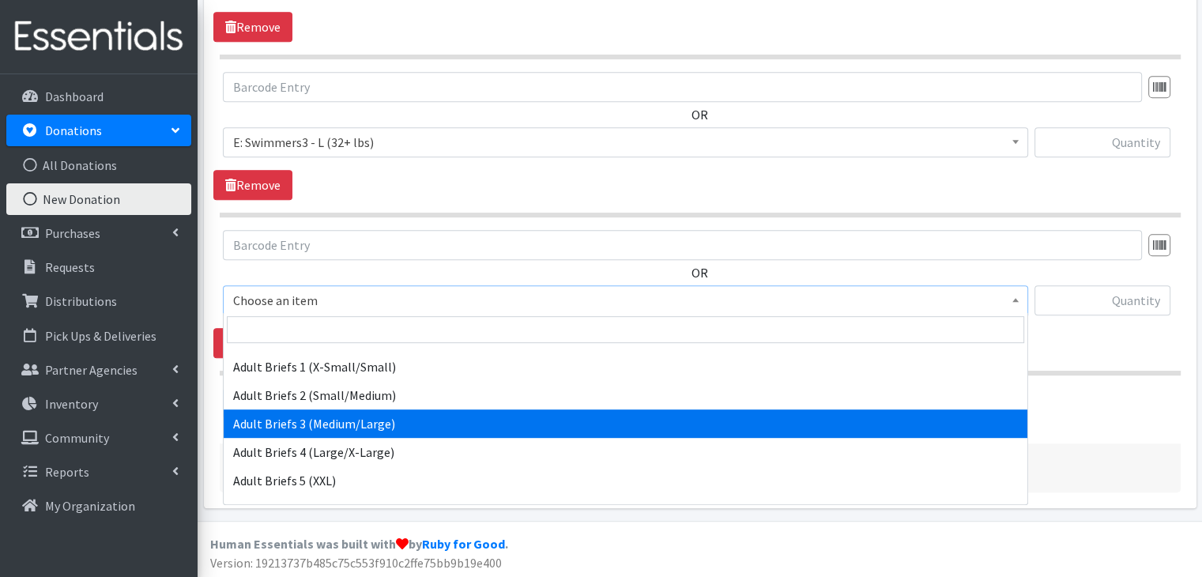
scroll to position [316, 0]
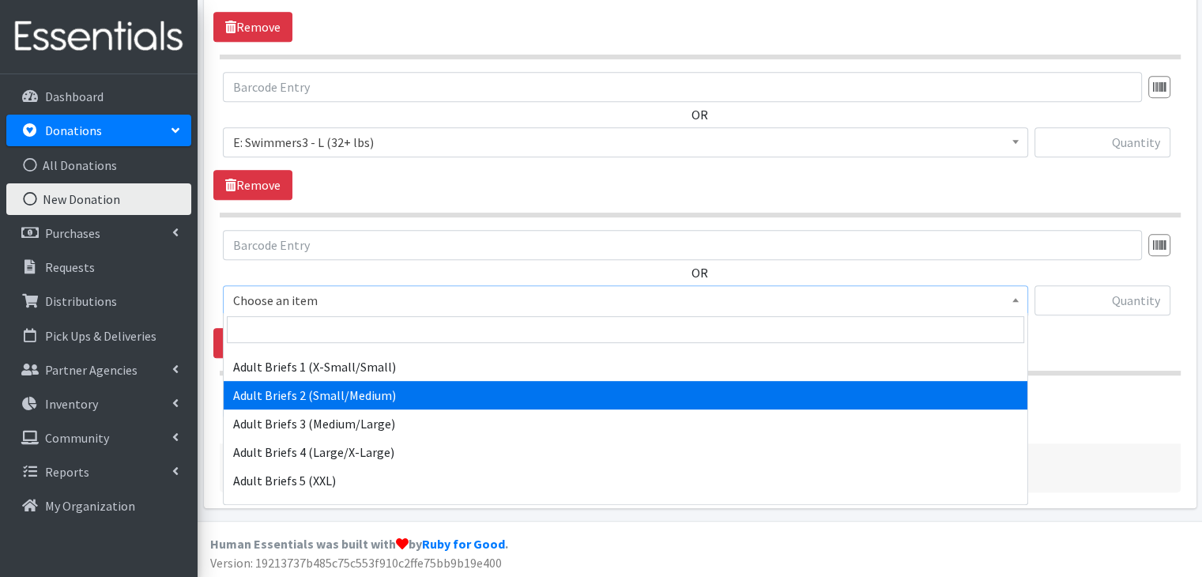
select select "5601"
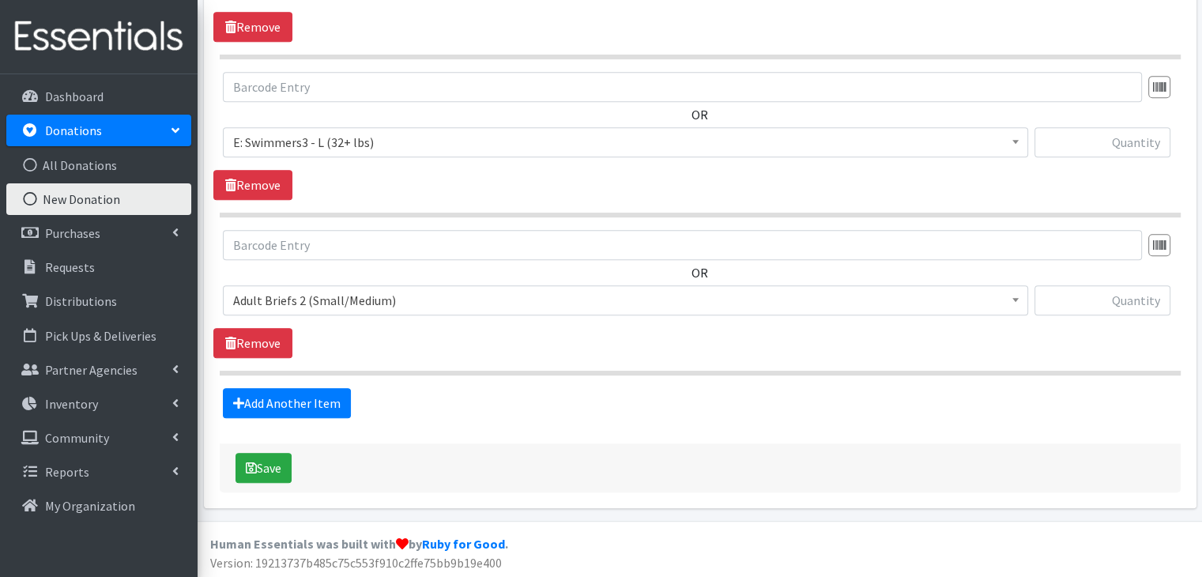
click at [803, 325] on div "OR Choose an item A: Babies - Size 01 (newborn) A: Babies - Size 0 (Preemie) A:…" at bounding box center [699, 294] width 972 height 128
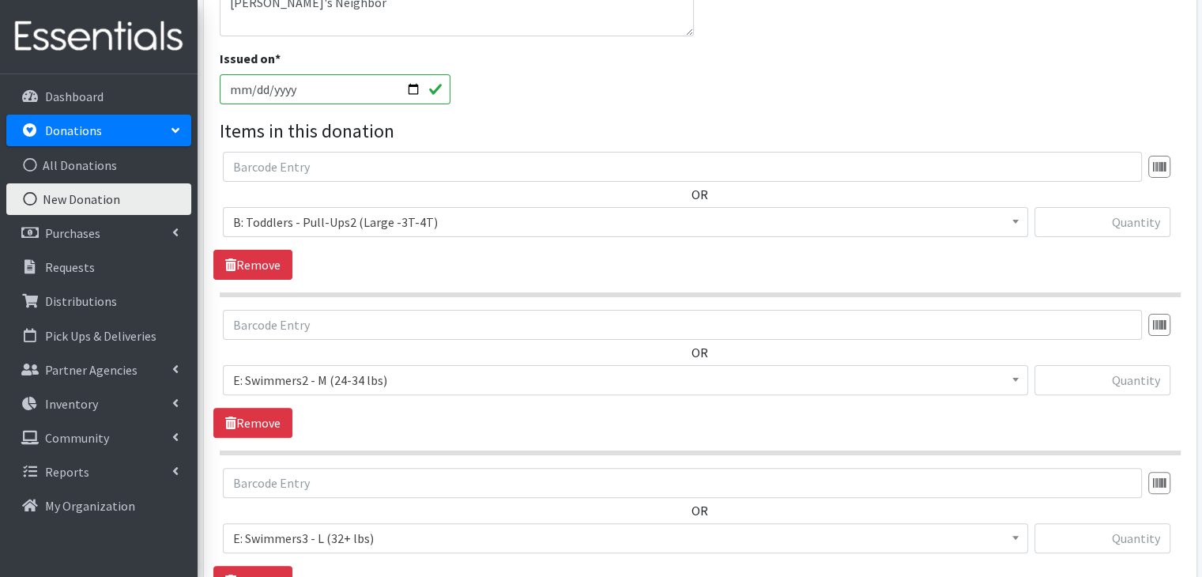
scroll to position [395, 0]
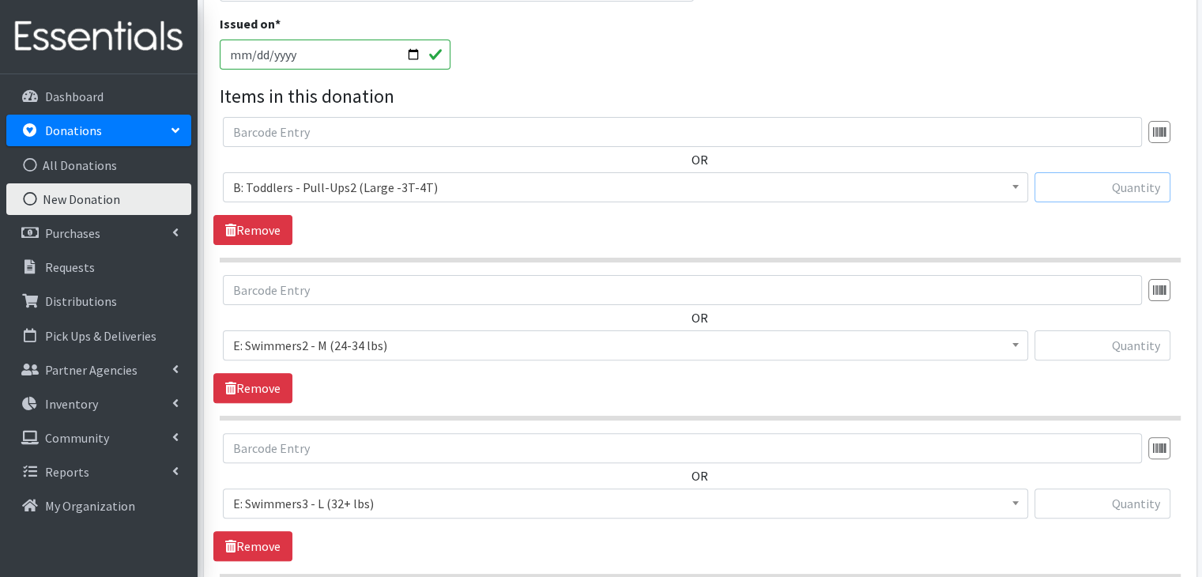
click at [1107, 186] on input "text" at bounding box center [1102, 187] width 136 height 30
type input "21"
type input "2"
type input "6"
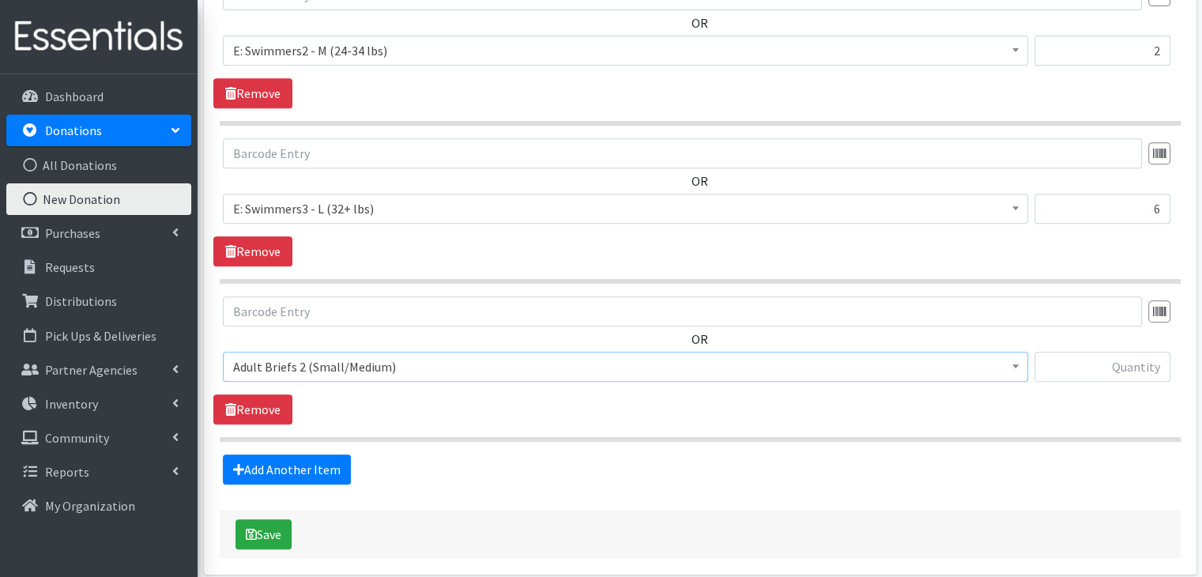
scroll to position [710, 0]
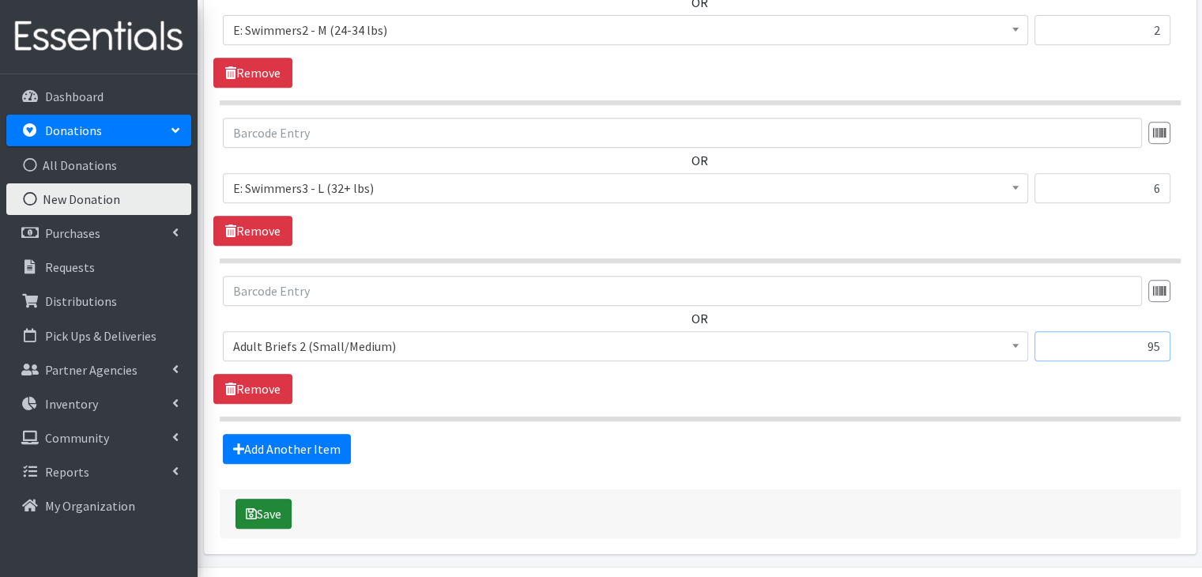
type input "95"
click at [253, 510] on icon "submit" at bounding box center [251, 513] width 11 height 13
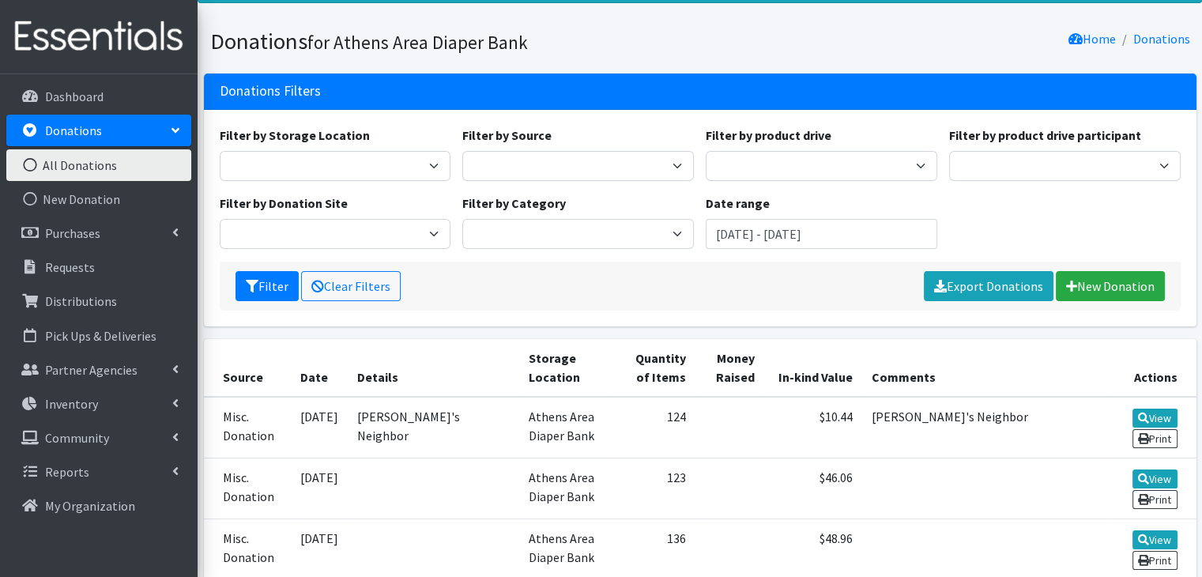
scroll to position [79, 0]
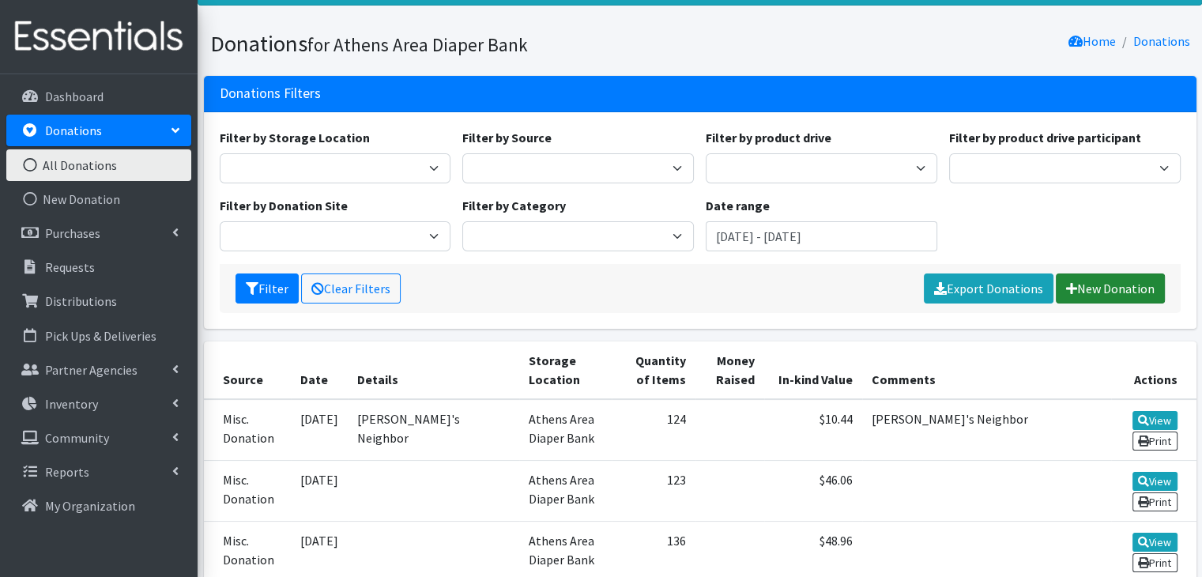
click at [1086, 285] on link "New Donation" at bounding box center [1109, 288] width 109 height 30
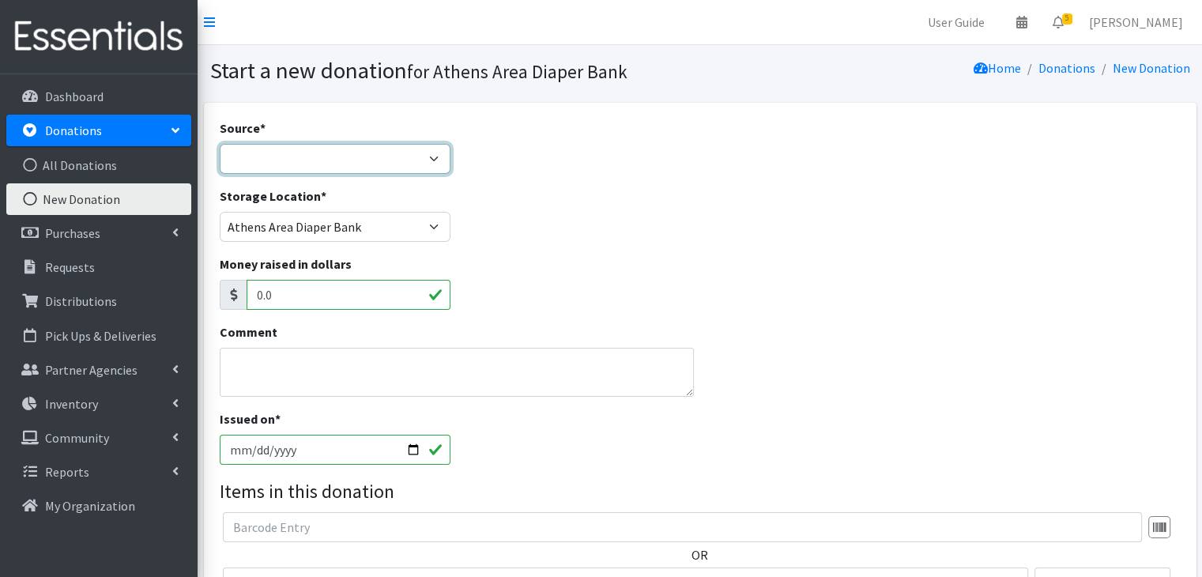
click at [267, 155] on select "Product Drive Manufacturer Donation Site Misc. Donation" at bounding box center [335, 159] width 231 height 30
select select "Product Drive"
click at [220, 144] on select "Product Drive Manufacturer Donation Site Misc. Donation" at bounding box center [335, 159] width 231 height 30
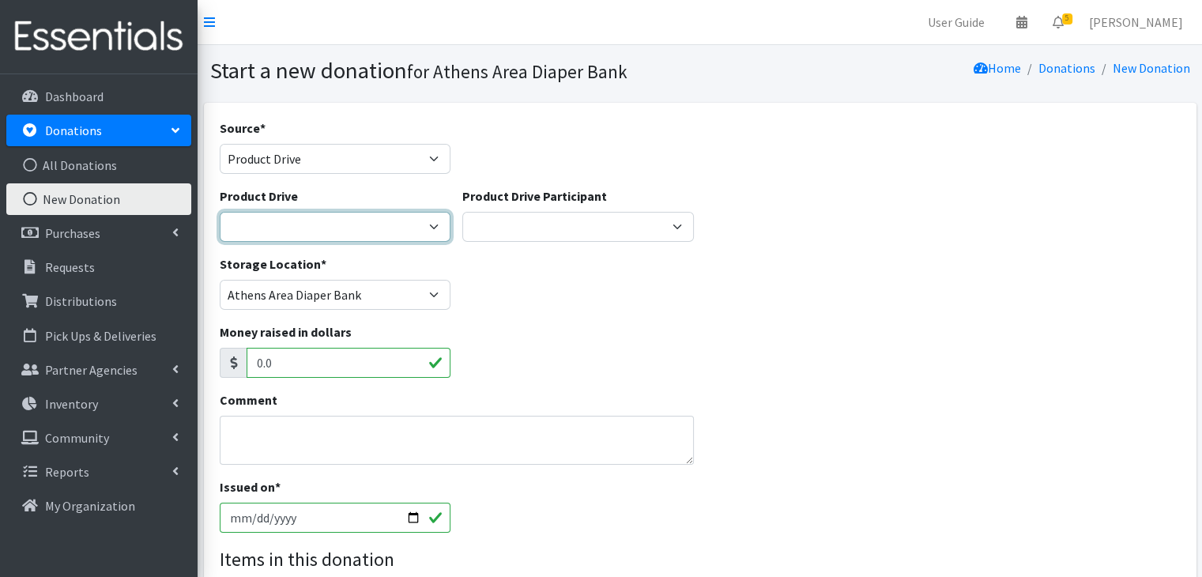
click at [333, 234] on select "ACAD Preschool Alstory & Bird Apple Tree Prep Arrow Preschool Ashford Aesthtics…" at bounding box center [335, 227] width 231 height 30
select select "3136"
click at [220, 212] on select "ACAD Preschool Alstory & Bird Apple Tree Prep Arrow Preschool Ashford Aesthtics…" at bounding box center [335, 227] width 231 height 30
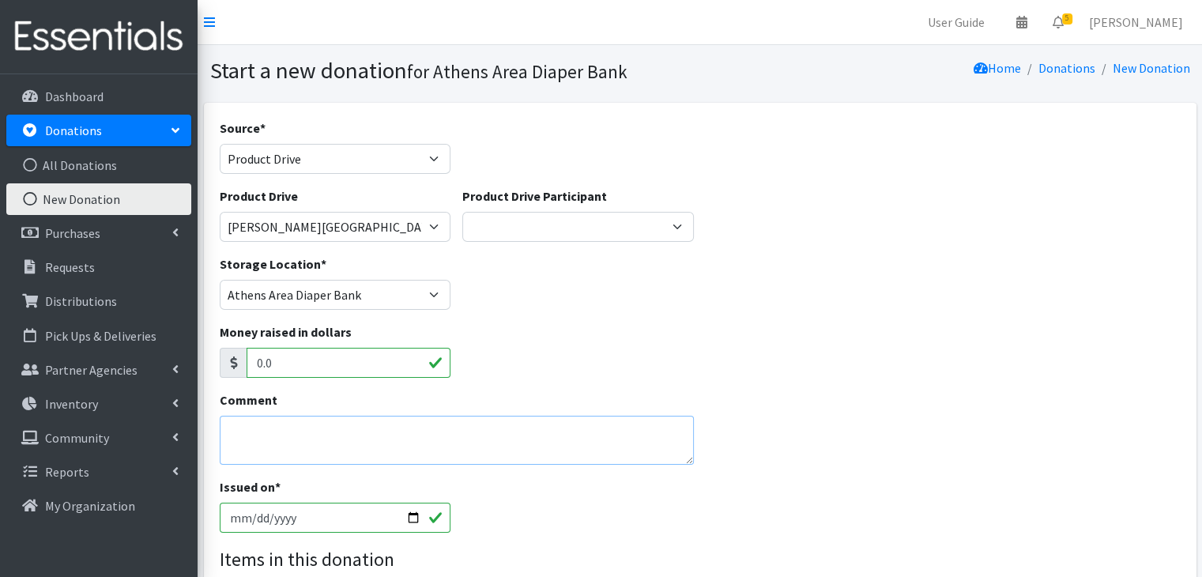
click at [303, 434] on textarea "Comment" at bounding box center [457, 440] width 475 height 49
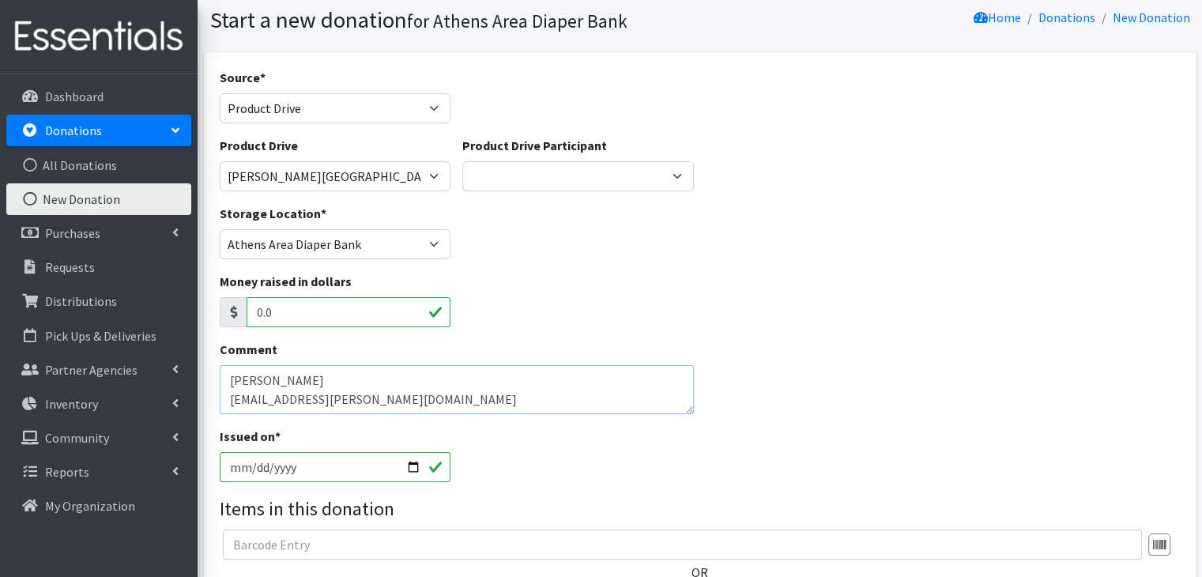
scroll to position [79, 0]
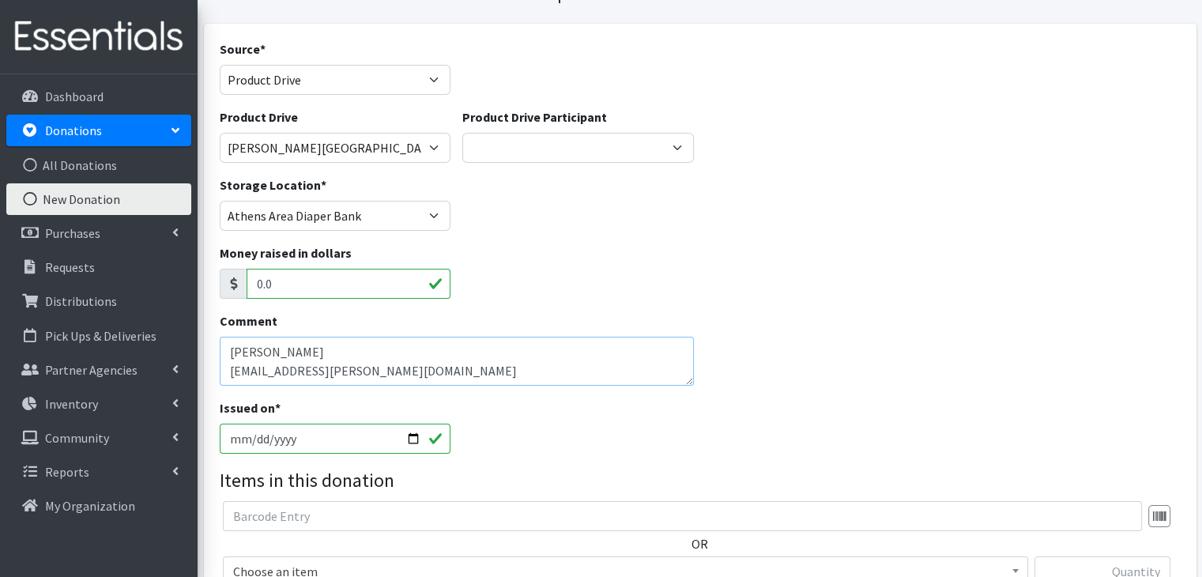
type textarea "[PERSON_NAME] [EMAIL_ADDRESS][PERSON_NAME][DOMAIN_NAME]"
click at [234, 439] on input "[DATE]" at bounding box center [335, 438] width 231 height 30
type input "[DATE]"
click at [673, 374] on textarea "[PERSON_NAME] [EMAIL_ADDRESS][PERSON_NAME][DOMAIN_NAME]" at bounding box center [457, 361] width 475 height 49
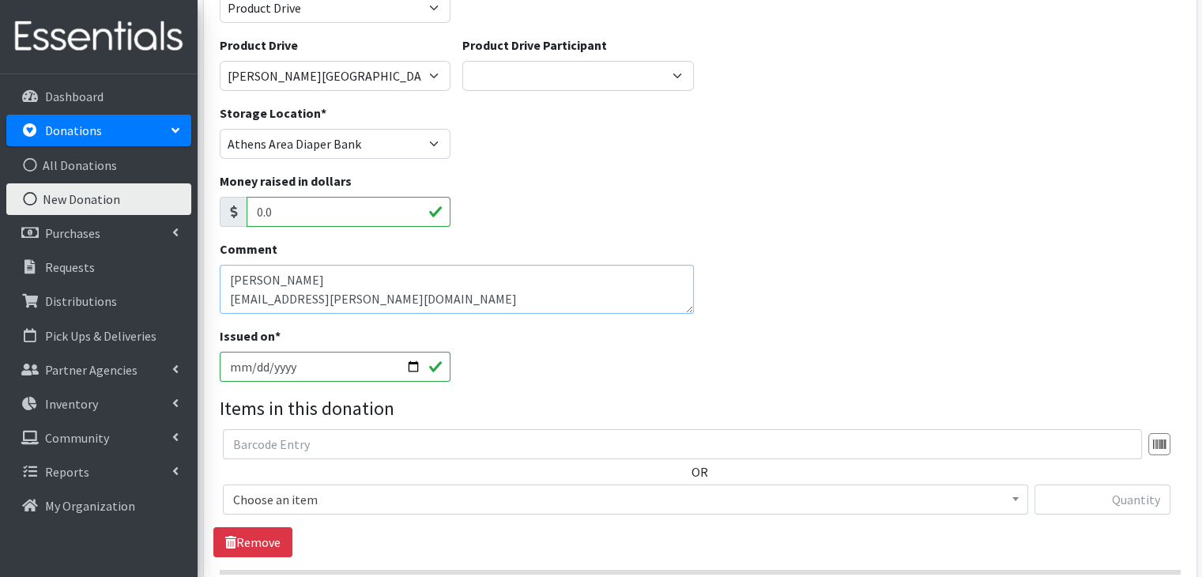
scroll to position [237, 0]
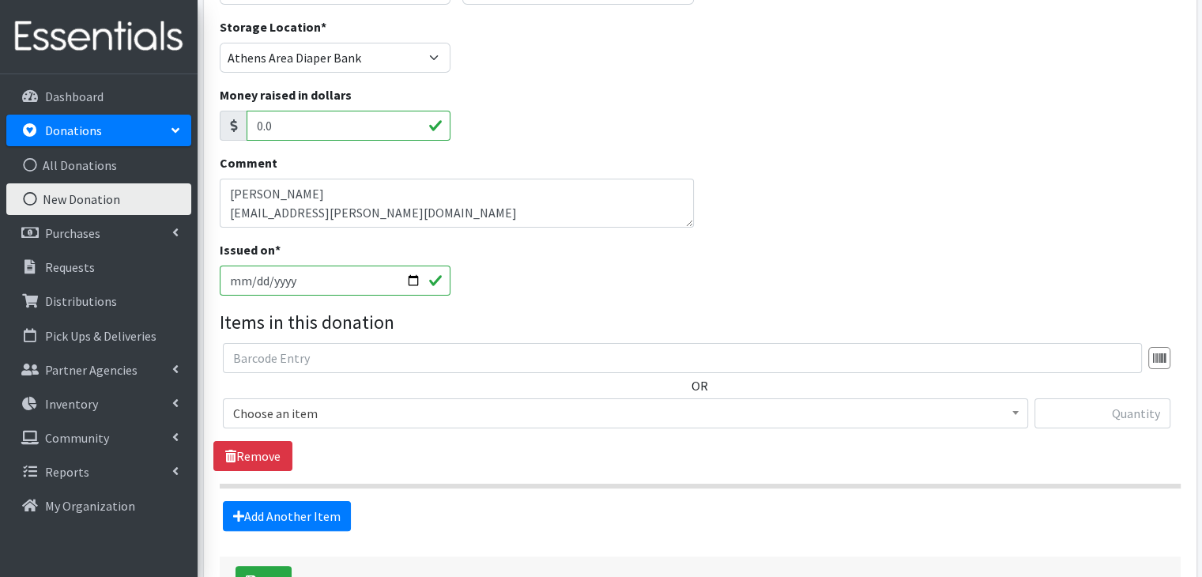
click at [367, 412] on span "Choose an item" at bounding box center [625, 413] width 784 height 22
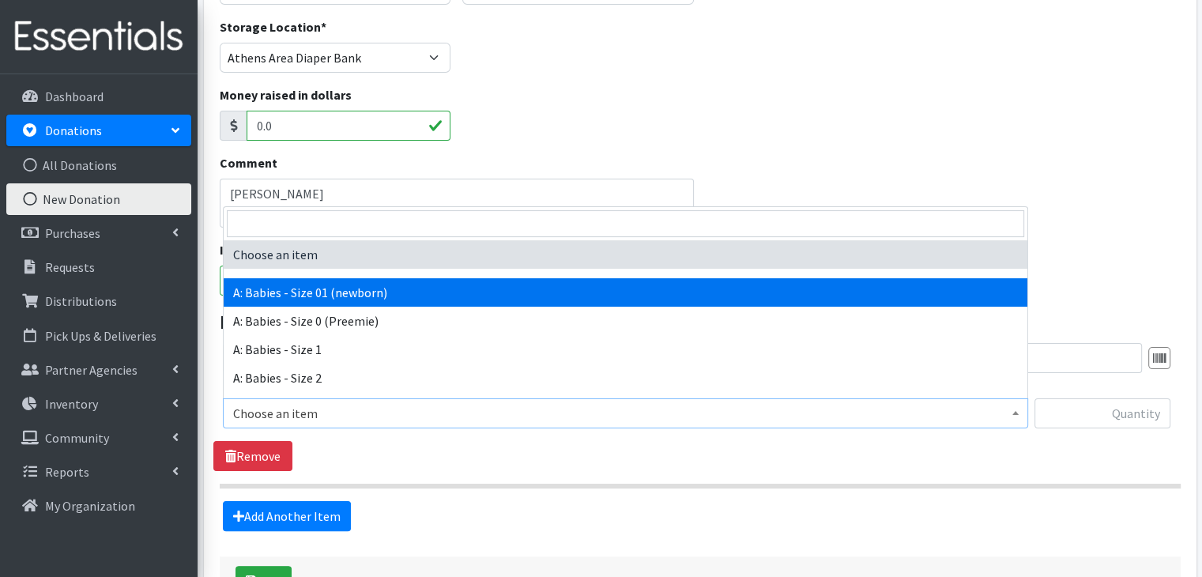
select select "5610"
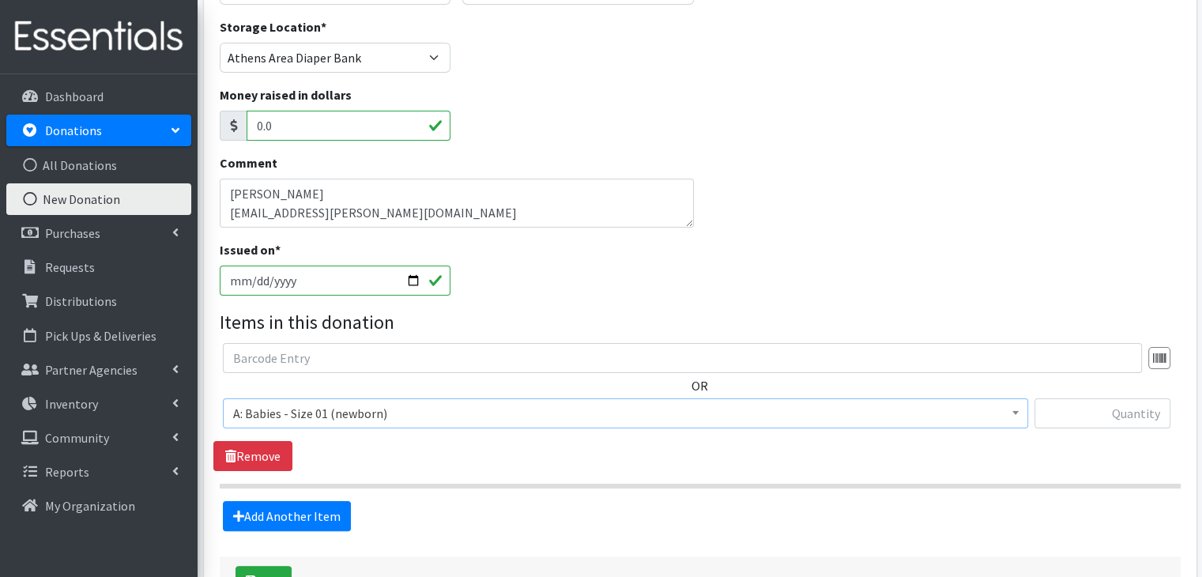
click at [498, 539] on div "Source * Product Drive Manufacturer Donation Site Misc. Donation Donation Site …" at bounding box center [700, 243] width 961 height 724
click at [279, 519] on link "Add Another Item" at bounding box center [287, 516] width 128 height 30
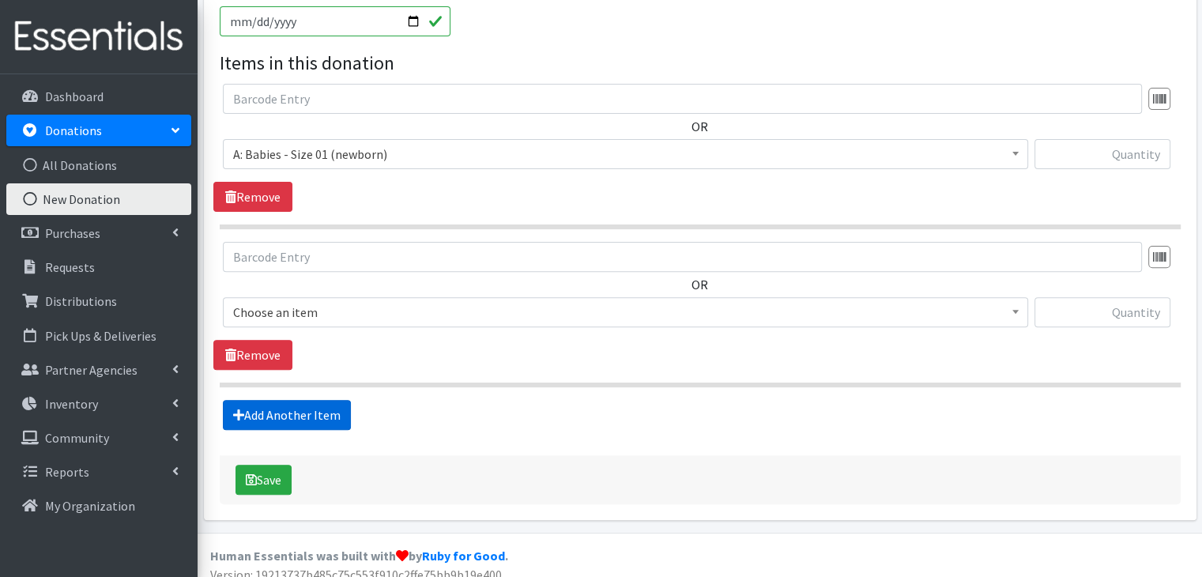
scroll to position [509, 0]
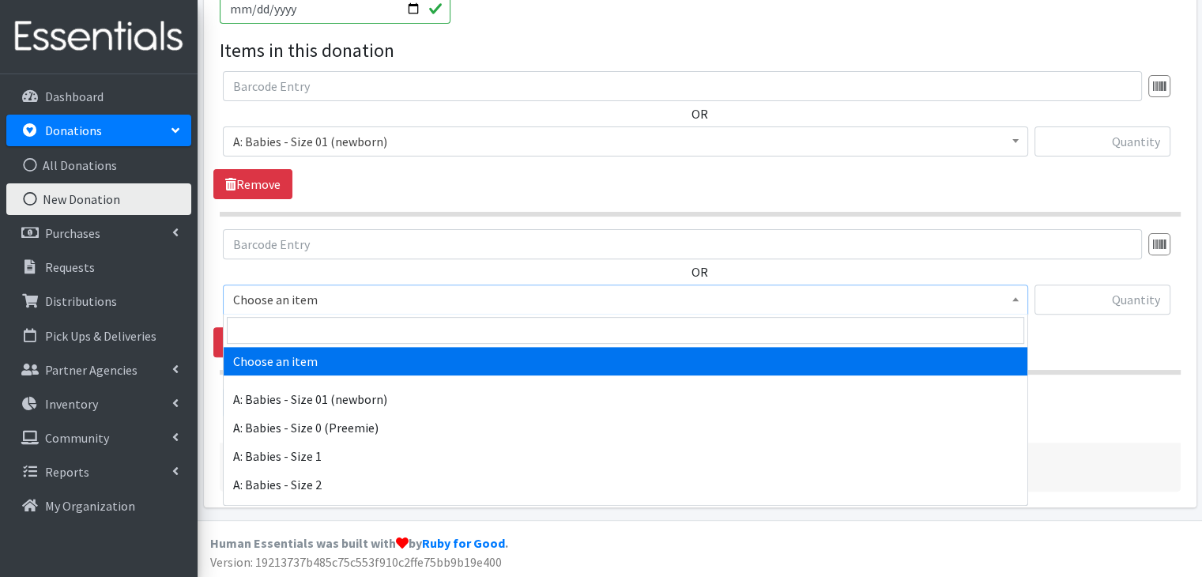
click at [357, 292] on span "Choose an item" at bounding box center [625, 299] width 784 height 22
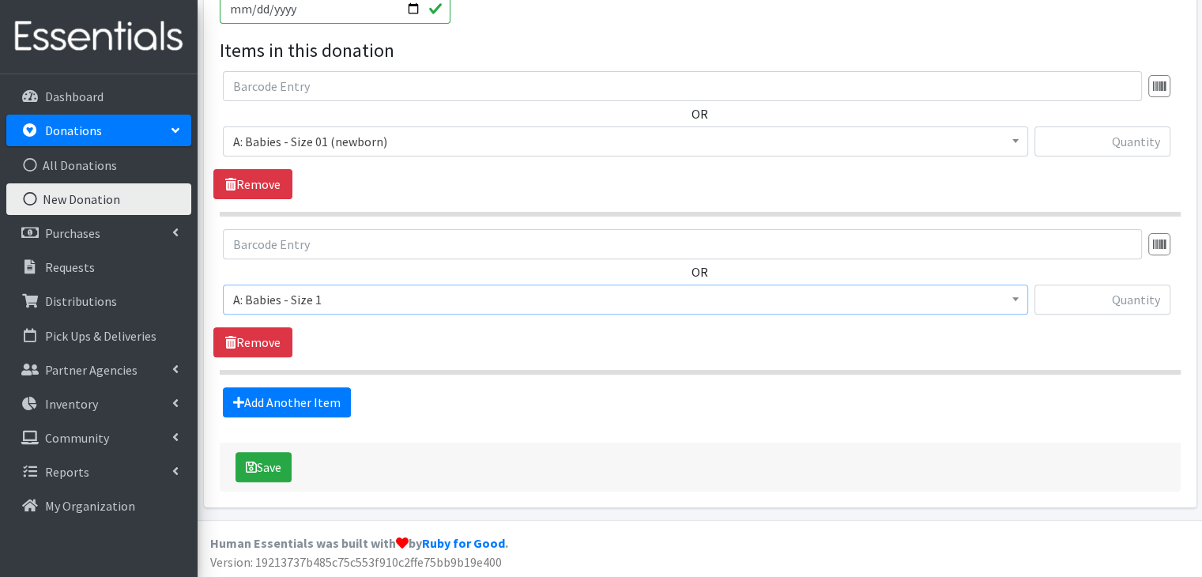
select select "5611"
click at [326, 397] on link "Add Another Item" at bounding box center [287, 402] width 128 height 30
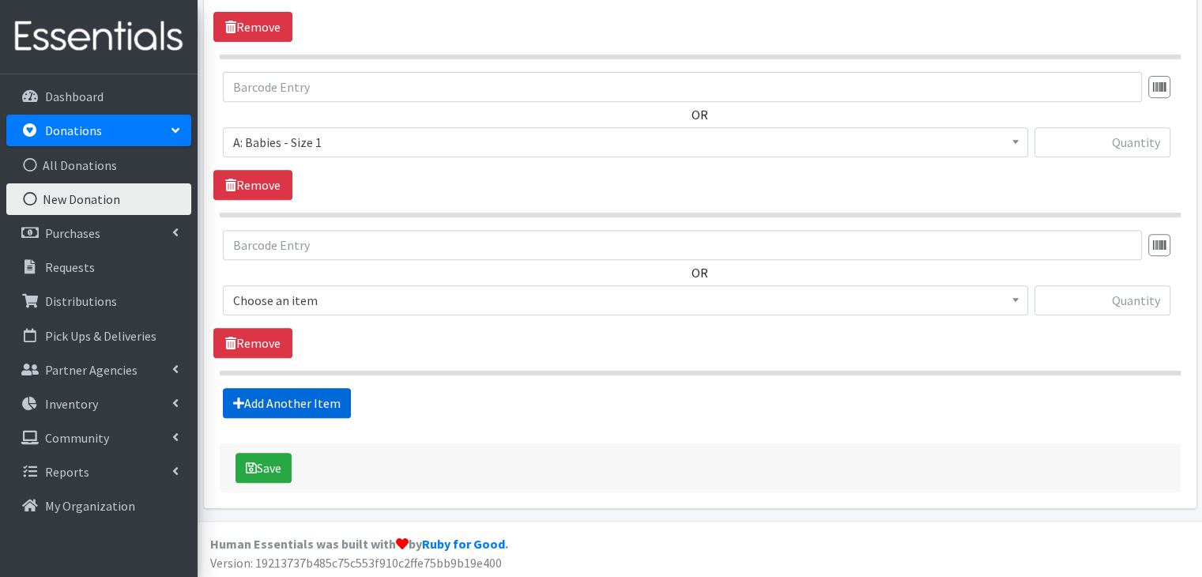
scroll to position [667, 0]
click at [338, 307] on span "Choose an item" at bounding box center [625, 299] width 784 height 22
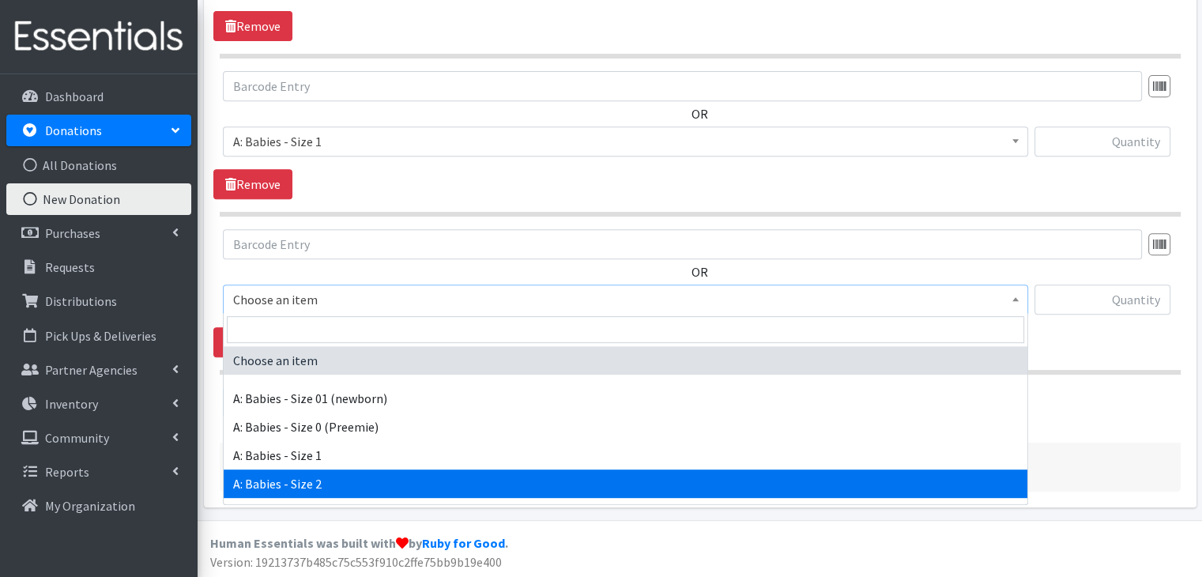
select select "5612"
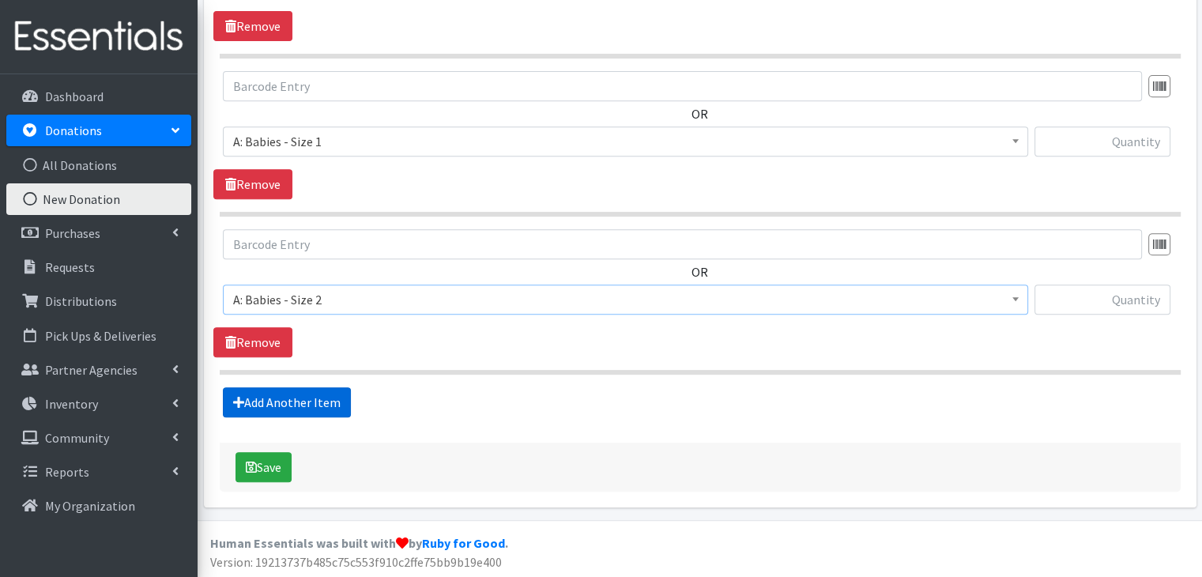
click at [310, 393] on link "Add Another Item" at bounding box center [287, 402] width 128 height 30
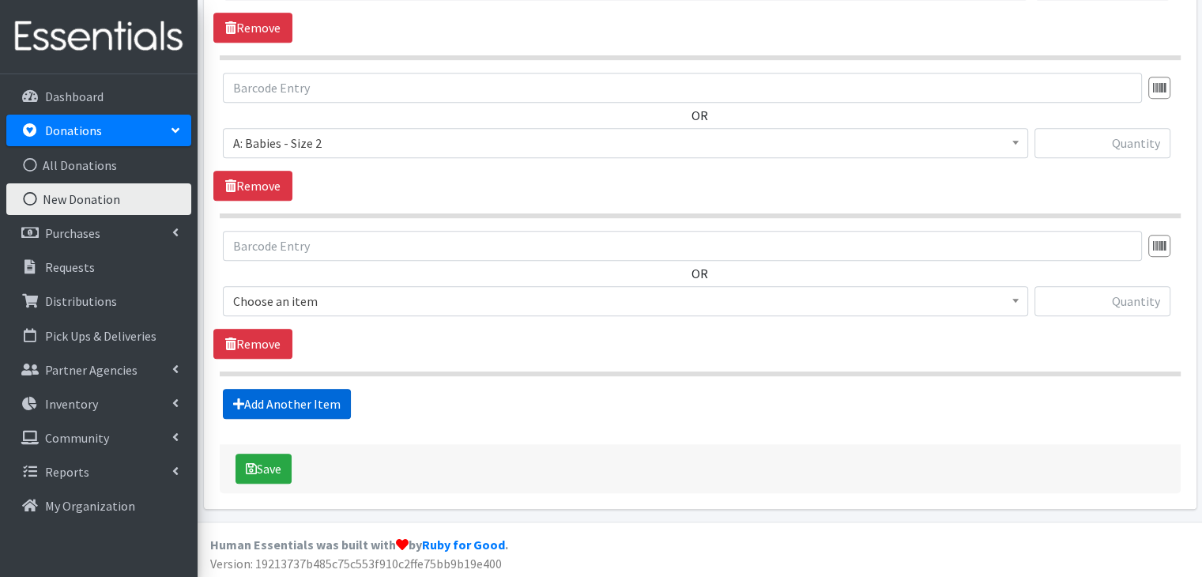
scroll to position [824, 0]
click at [344, 293] on span "Choose an item" at bounding box center [625, 300] width 784 height 22
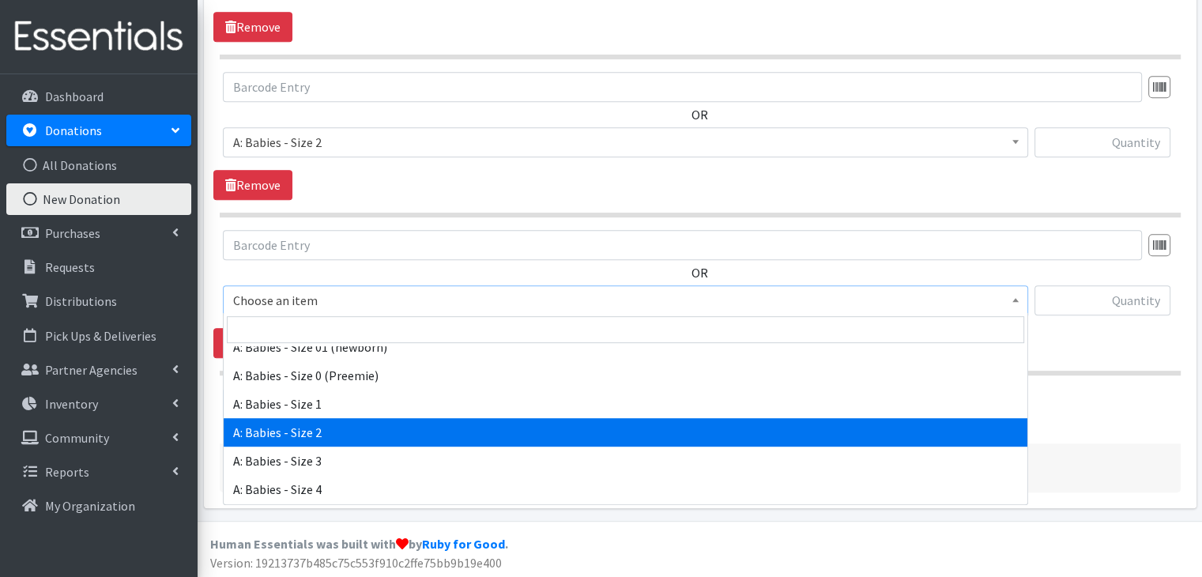
scroll to position [158, 0]
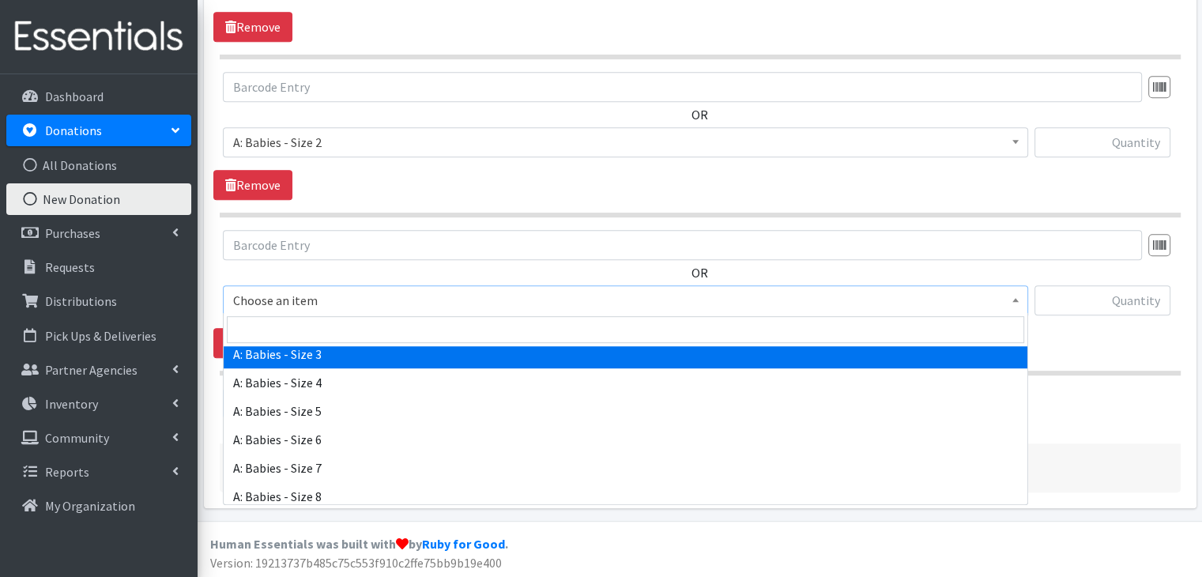
select select "5613"
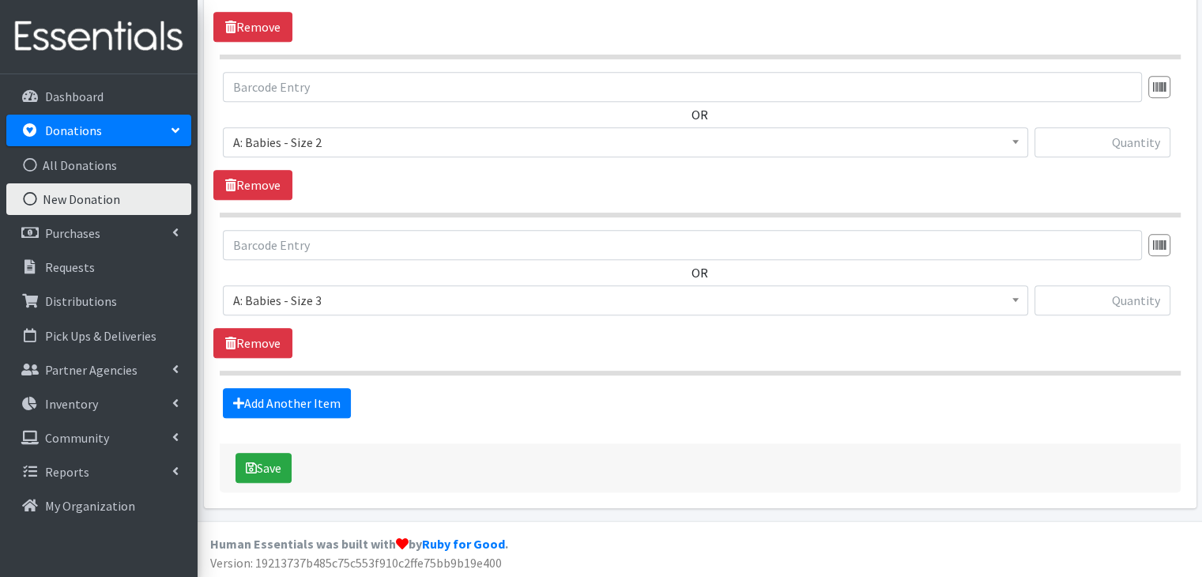
click at [387, 325] on div "OR Choose an item A: Babies - Size 01 (newborn) A: Babies - Size 0 (Preemie) A:…" at bounding box center [699, 294] width 972 height 128
click at [316, 396] on link "Add Another Item" at bounding box center [287, 403] width 128 height 30
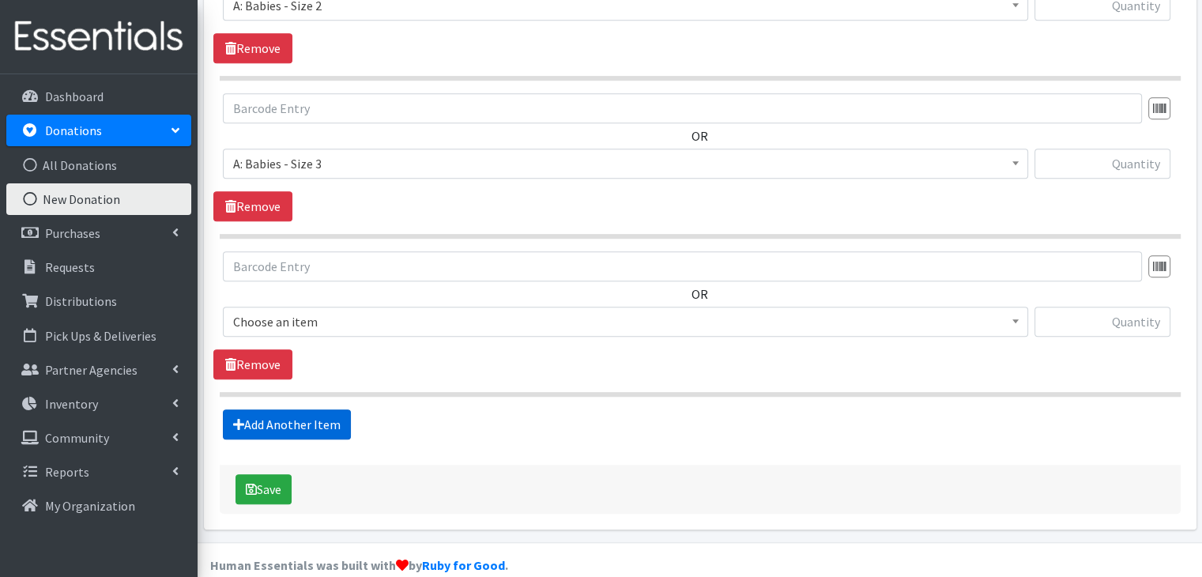
scroll to position [981, 0]
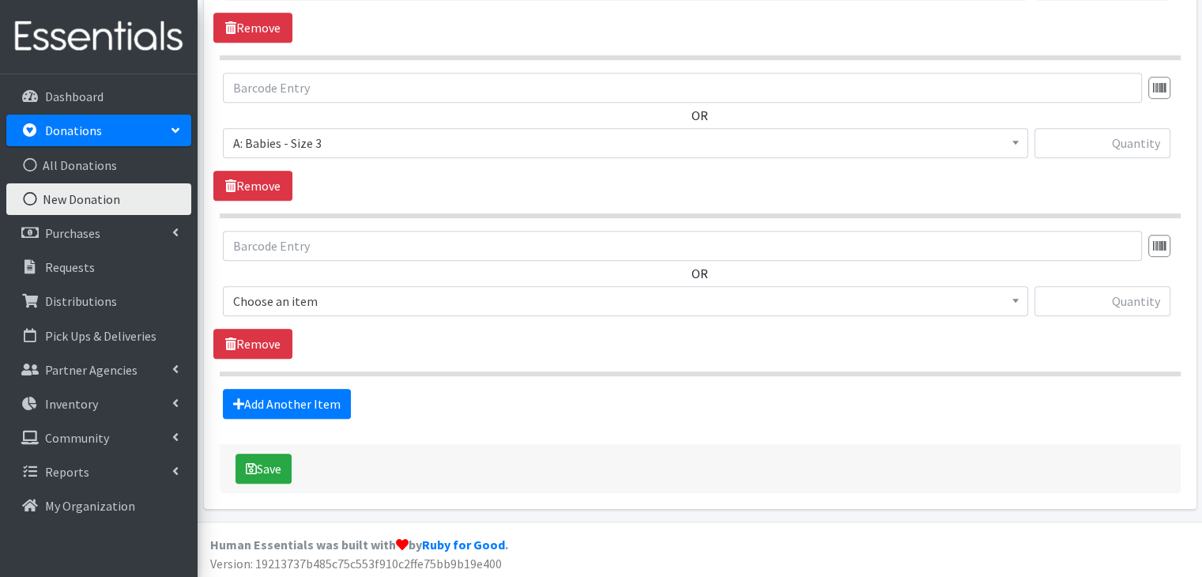
click at [337, 300] on span "Choose an item" at bounding box center [625, 301] width 784 height 22
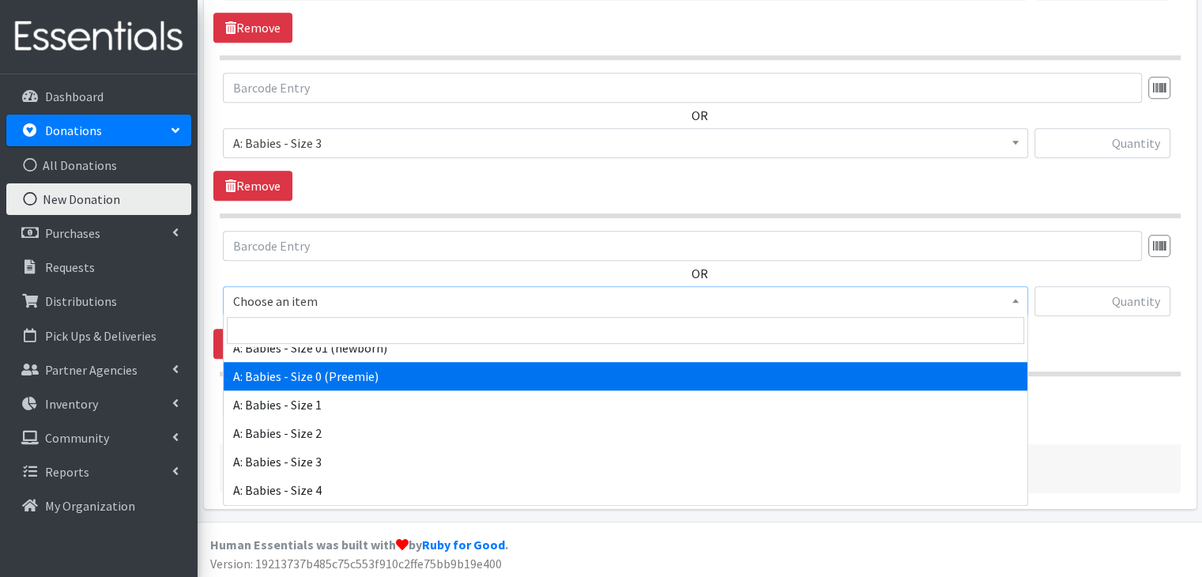
scroll to position [79, 0]
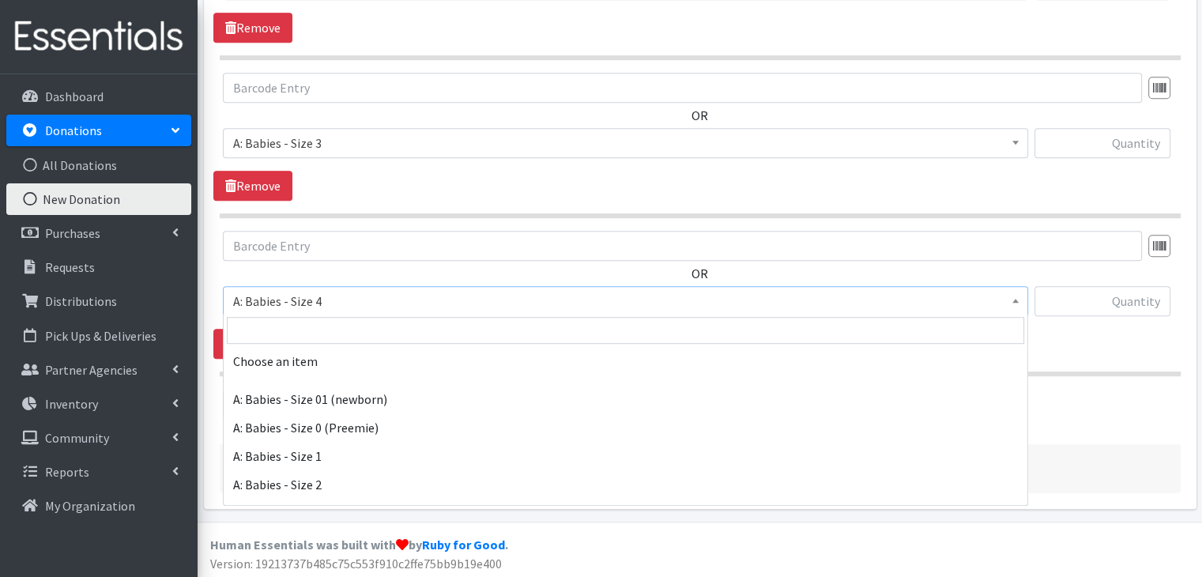
click at [313, 299] on span "A: Babies - Size 4" at bounding box center [625, 301] width 784 height 22
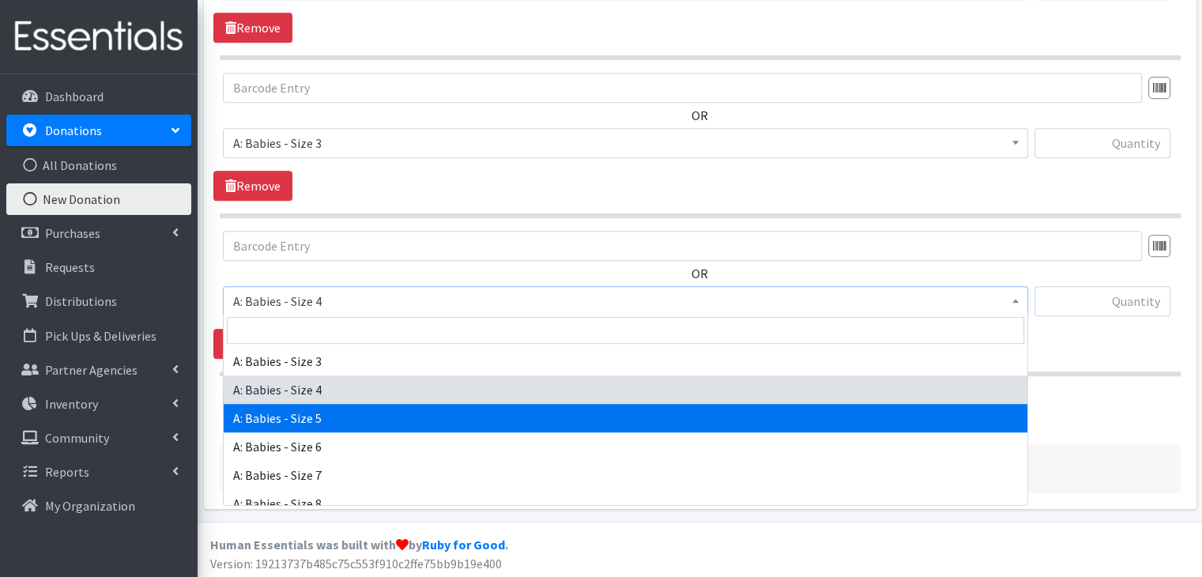
select select "5616"
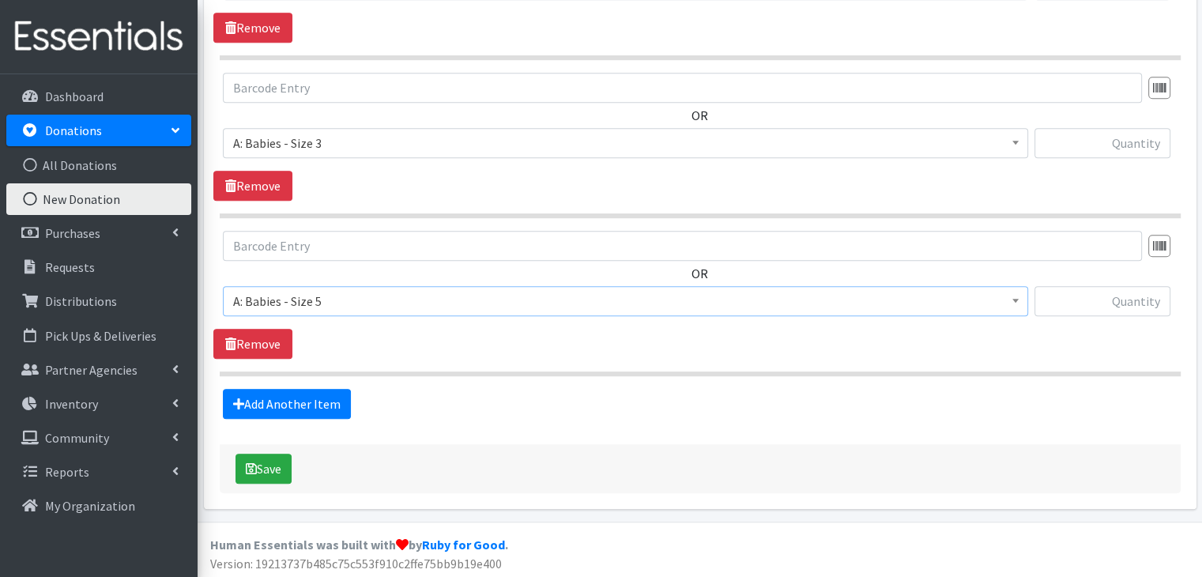
click at [362, 307] on span "A: Babies - Size 5" at bounding box center [625, 301] width 784 height 22
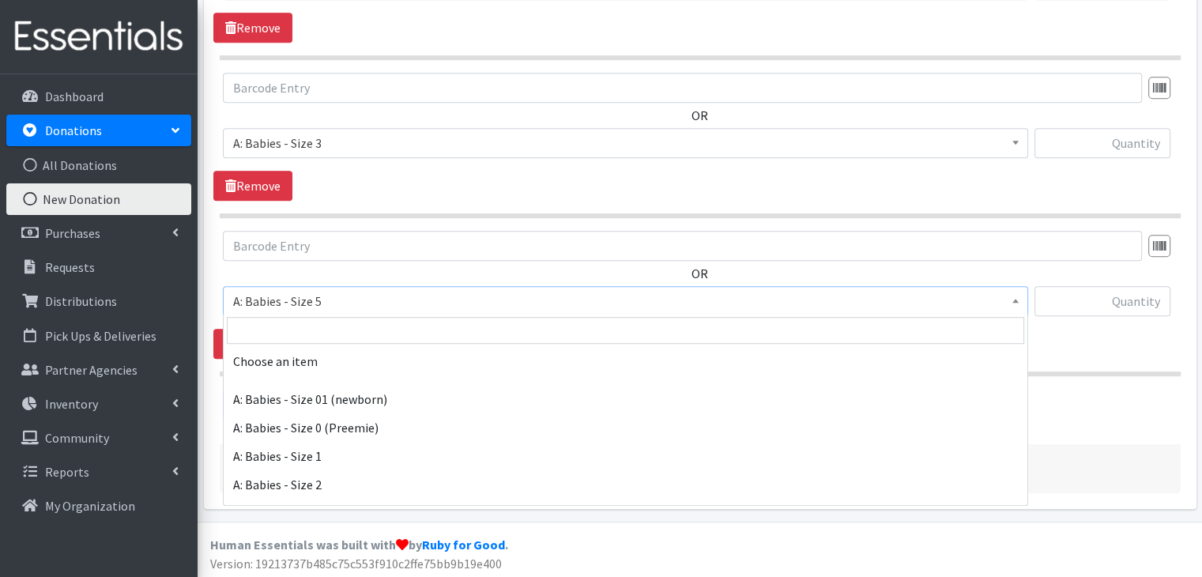
scroll to position [180, 0]
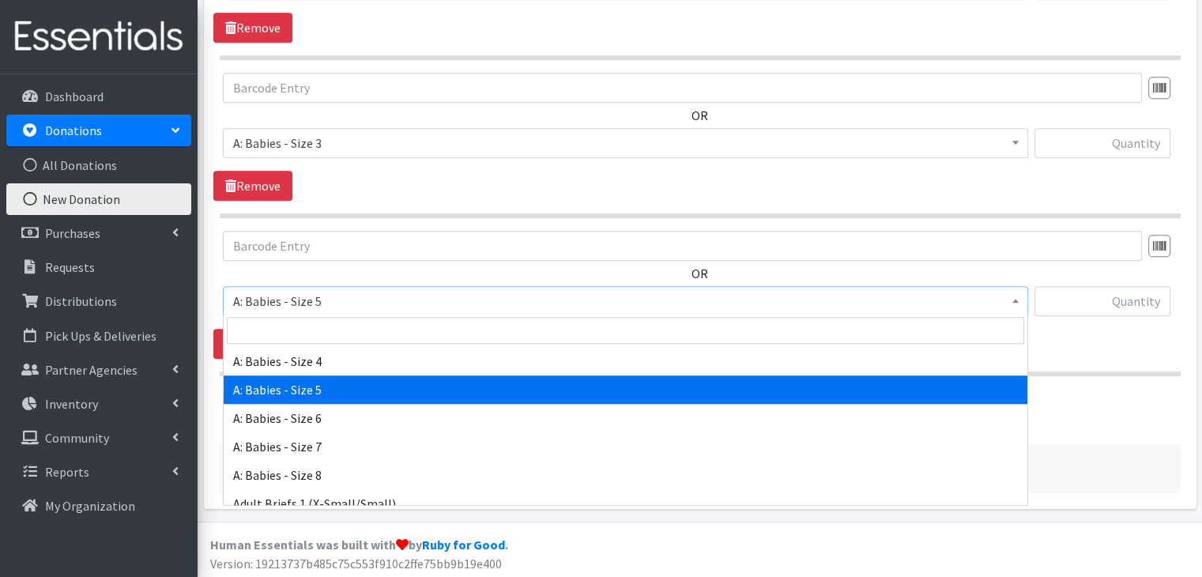
click at [1119, 394] on div "Add Another Item" at bounding box center [699, 404] width 972 height 30
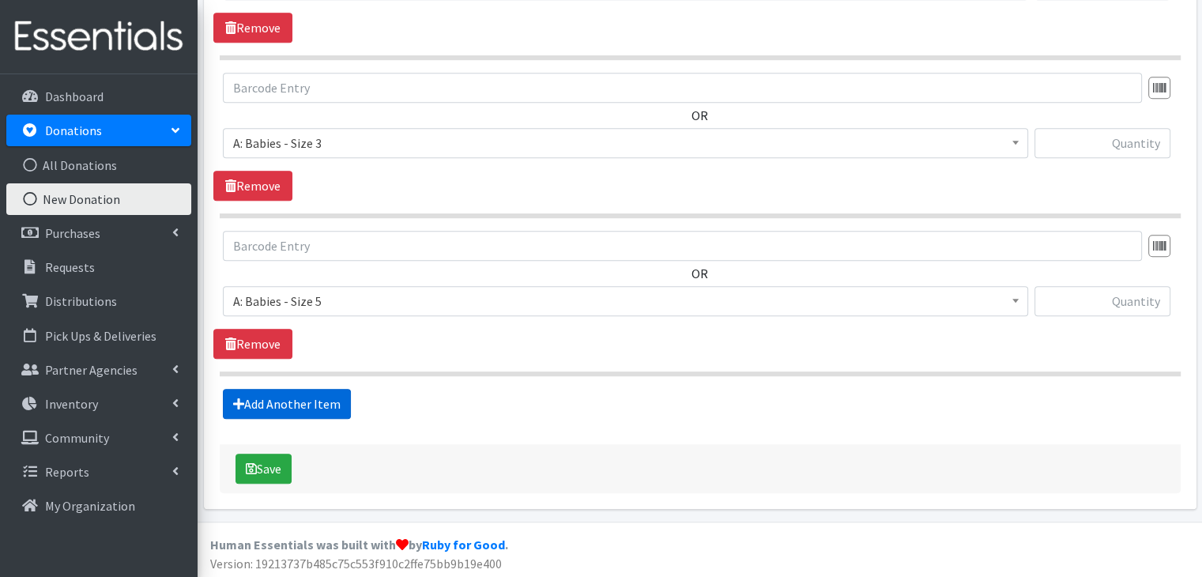
click at [302, 400] on link "Add Another Item" at bounding box center [287, 404] width 128 height 30
click at [325, 301] on span "Choose an item" at bounding box center [625, 301] width 784 height 22
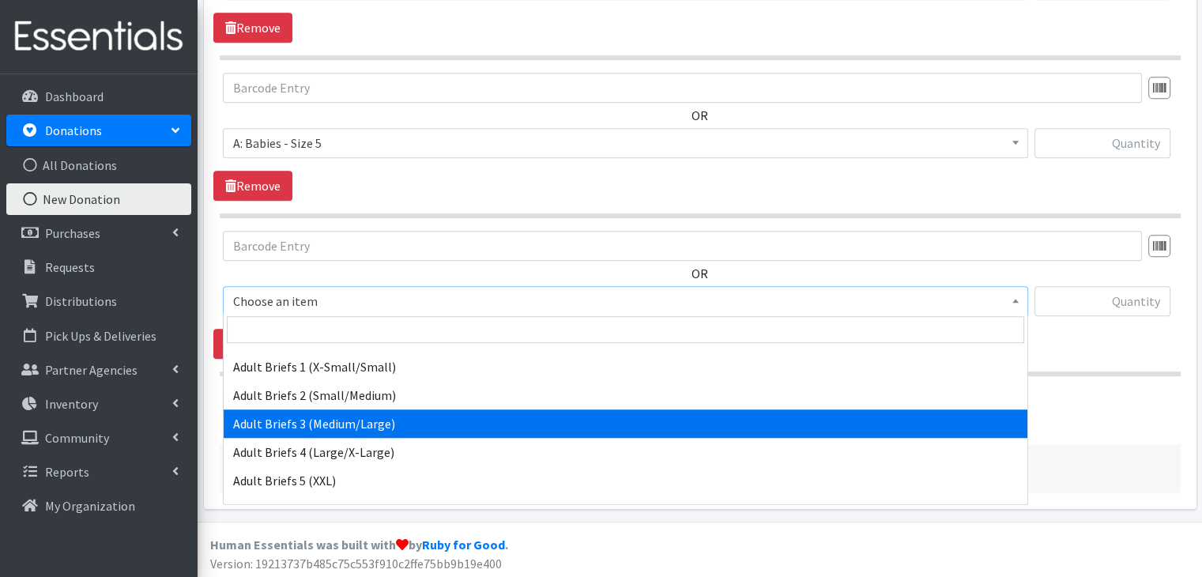
scroll to position [395, 0]
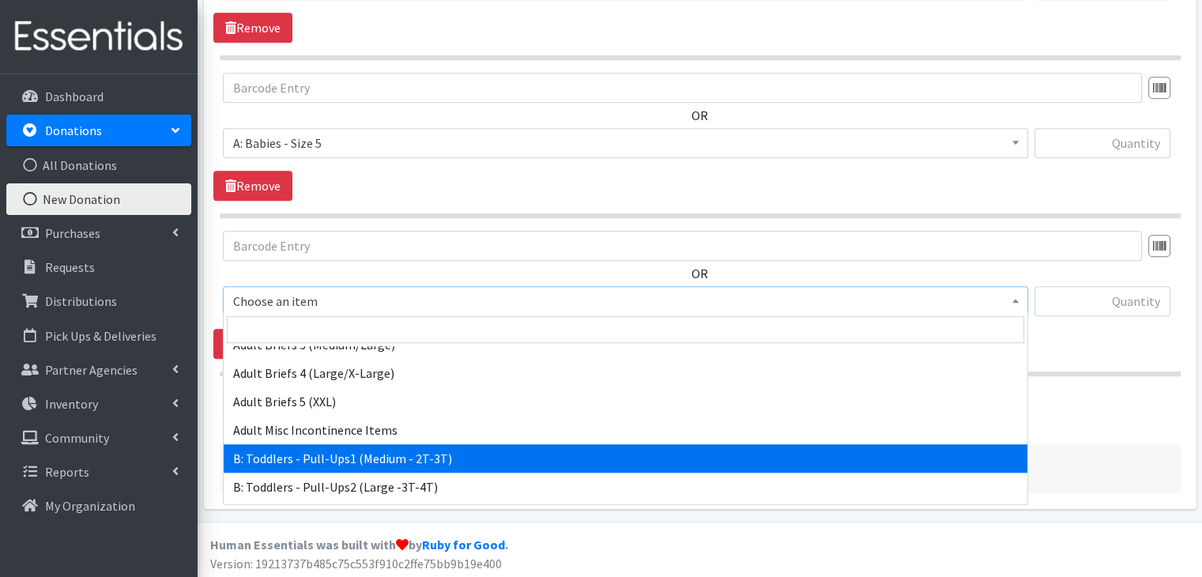
select select "5597"
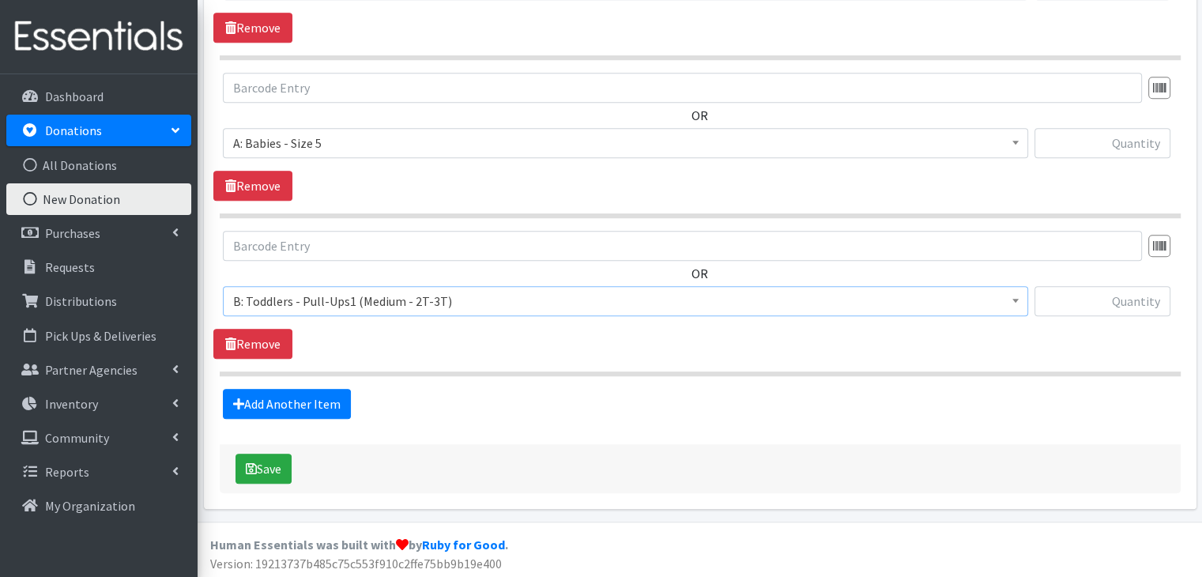
click at [272, 402] on link "Add Another Item" at bounding box center [287, 404] width 128 height 30
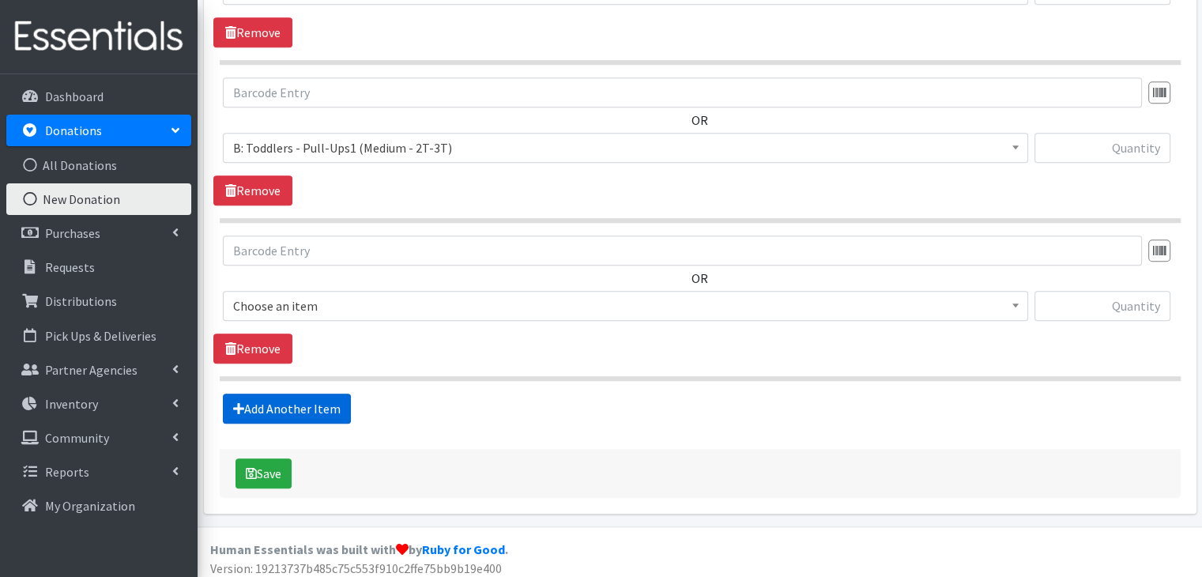
scroll to position [1296, 0]
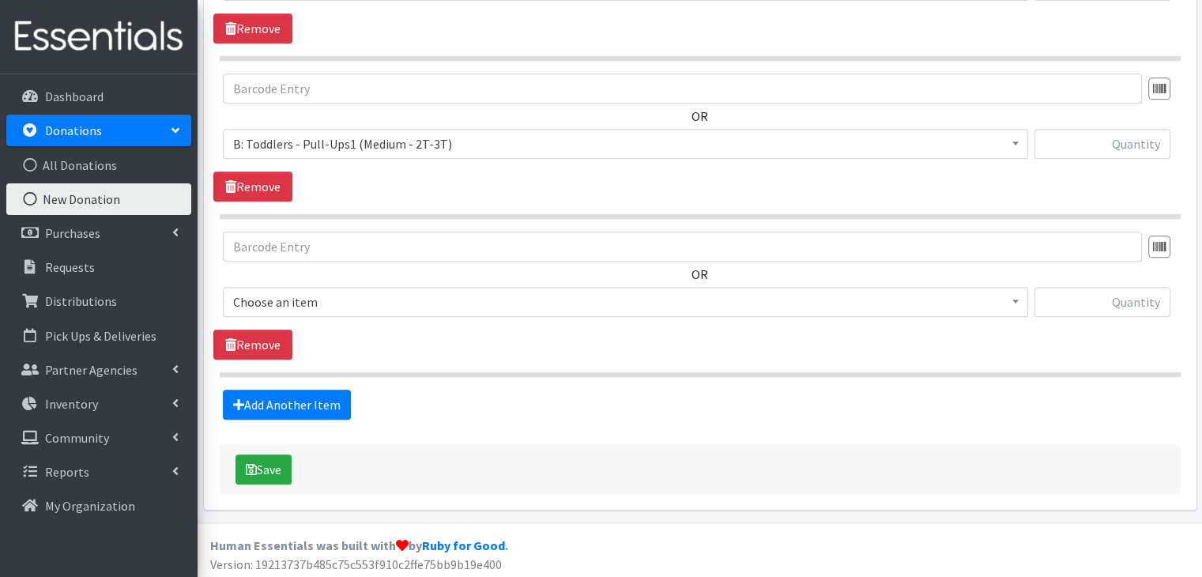
click at [378, 301] on span "Choose an item" at bounding box center [625, 302] width 784 height 22
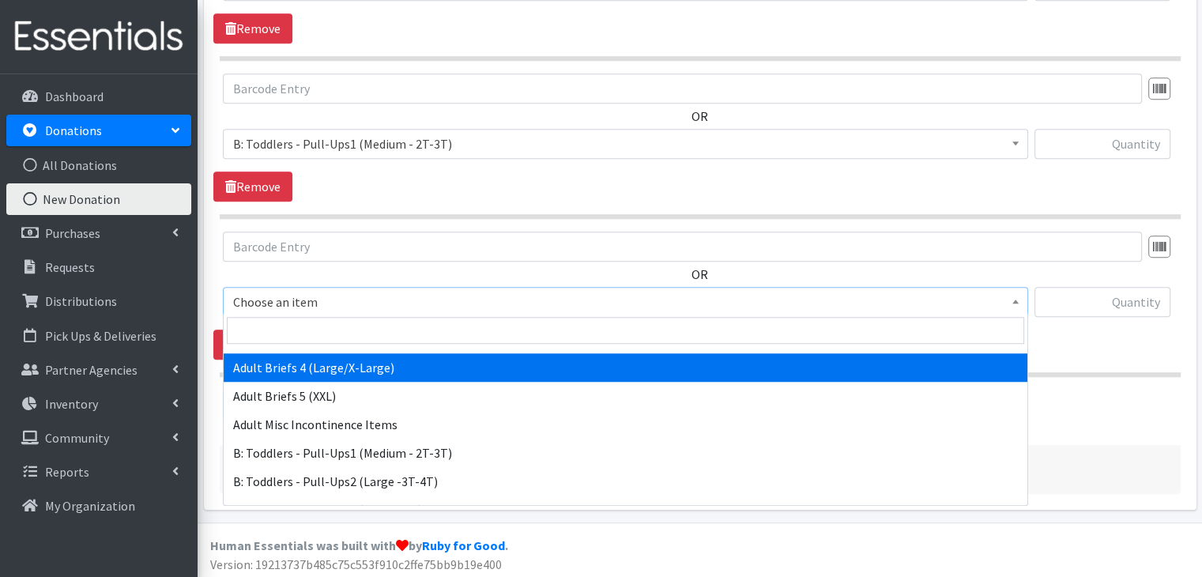
scroll to position [474, 0]
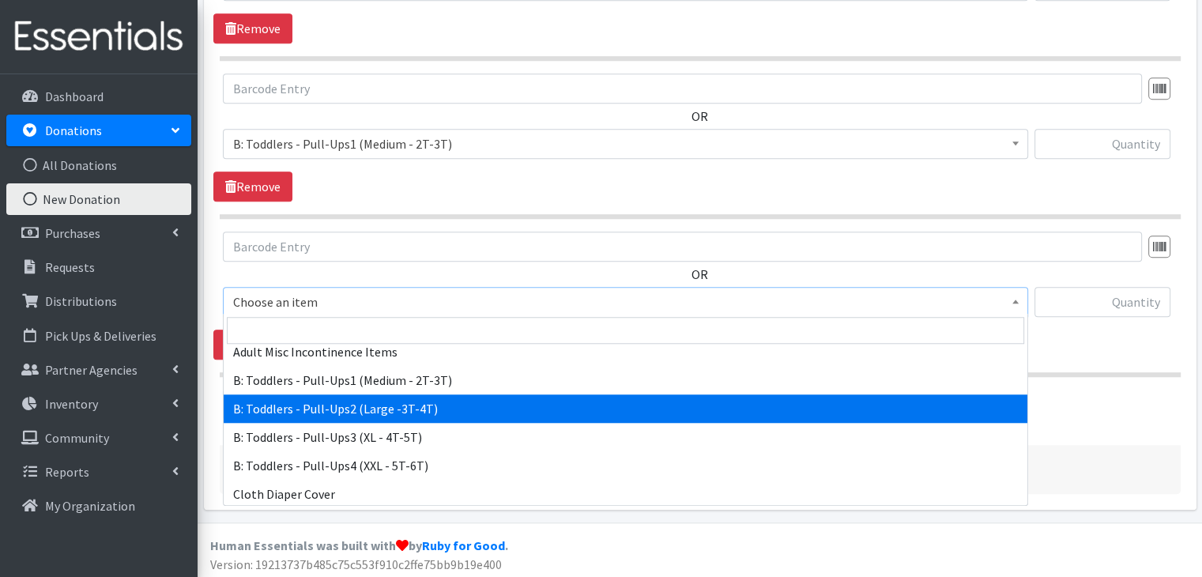
select select "5598"
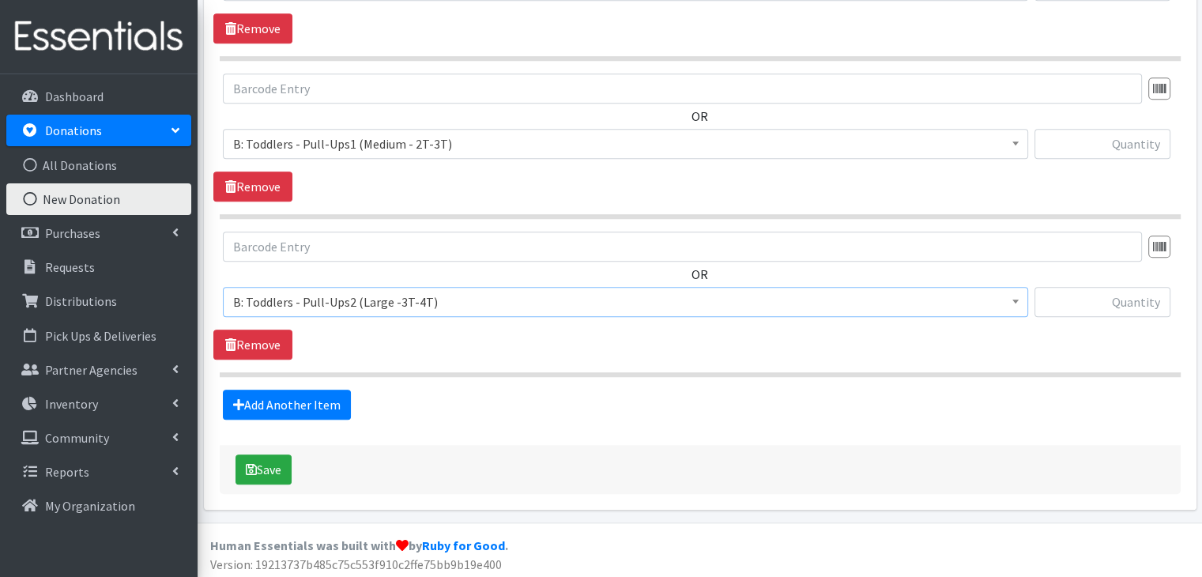
click at [540, 361] on section "OR Choose an item A: Babies - Size 01 (newborn) A: Babies - Size 0 (Preemie) A:…" at bounding box center [700, 303] width 961 height 145
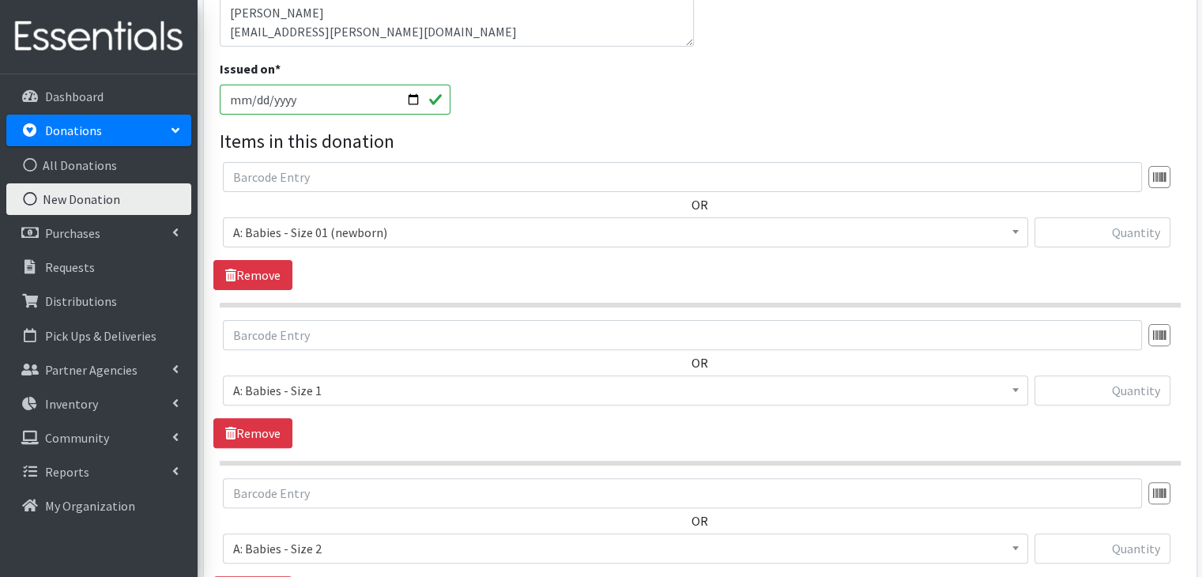
scroll to position [427, 0]
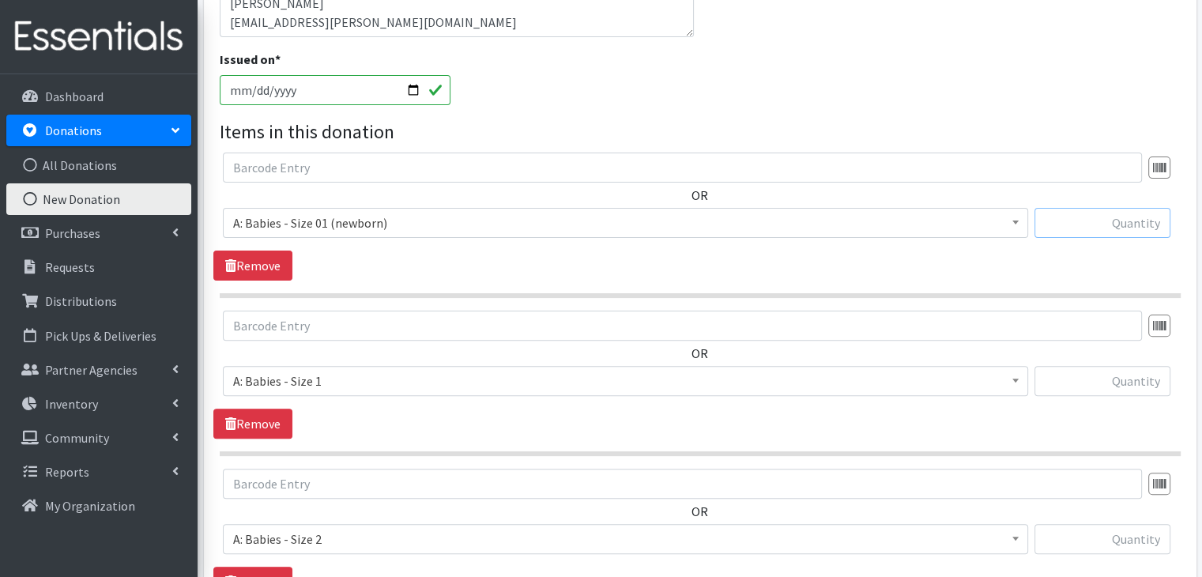
click at [1144, 231] on input "text" at bounding box center [1102, 223] width 136 height 30
type input "31"
type input "88"
type input "260"
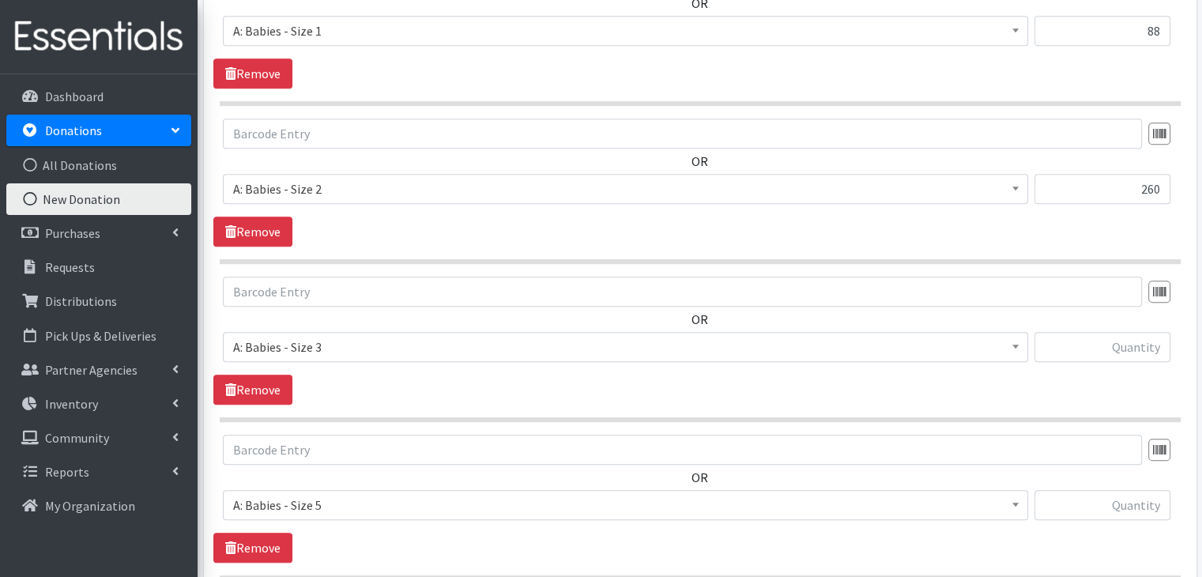
scroll to position [778, 0]
type input "892"
type input "322"
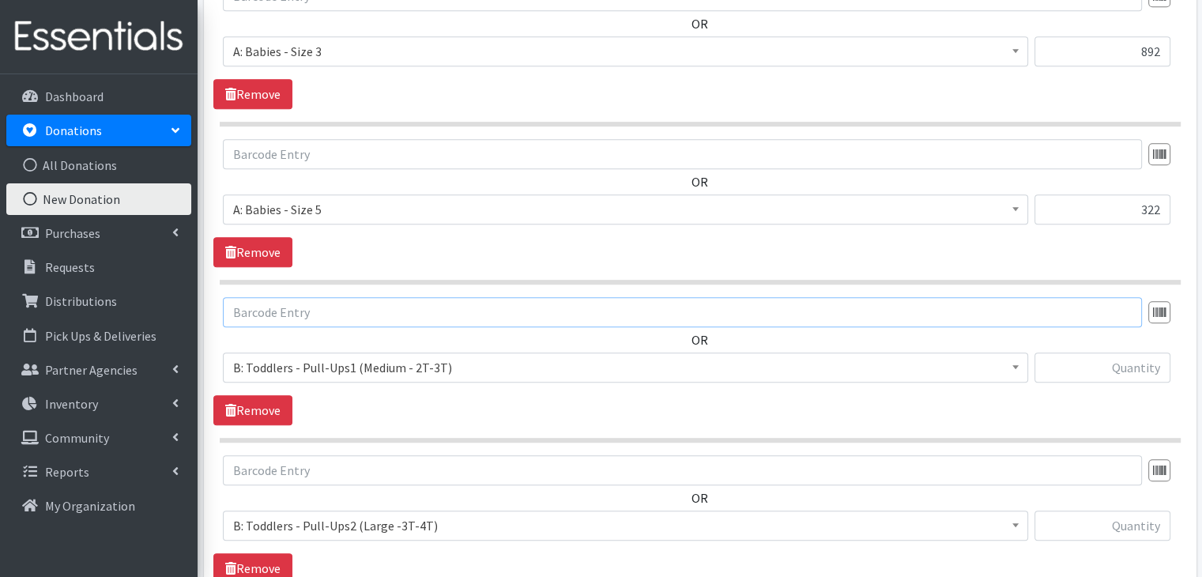
scroll to position [1093, 0]
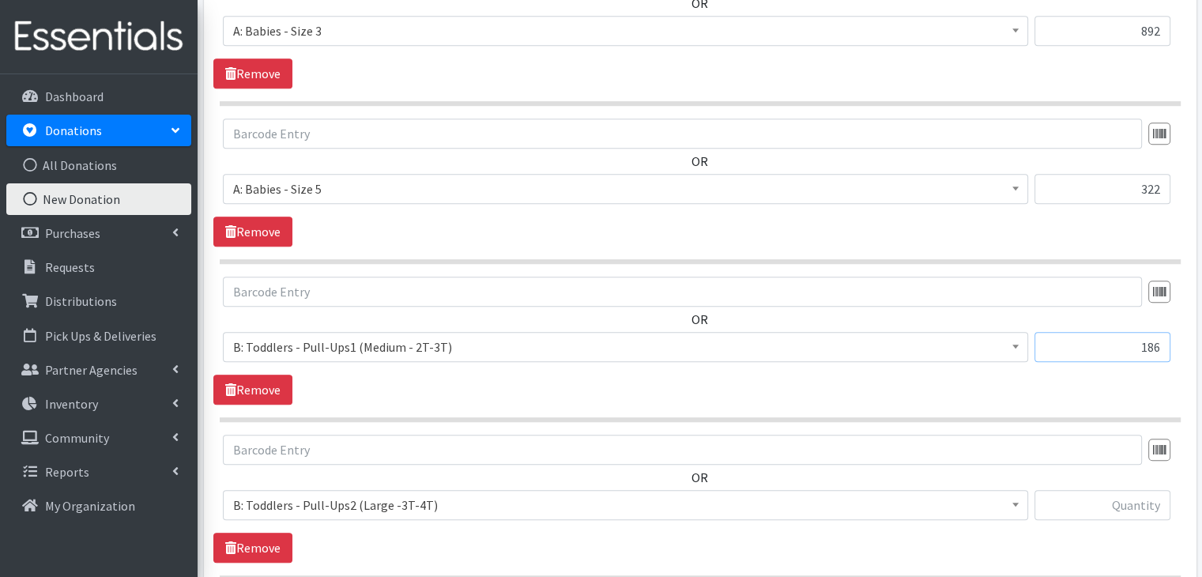
type input "186"
type input "59"
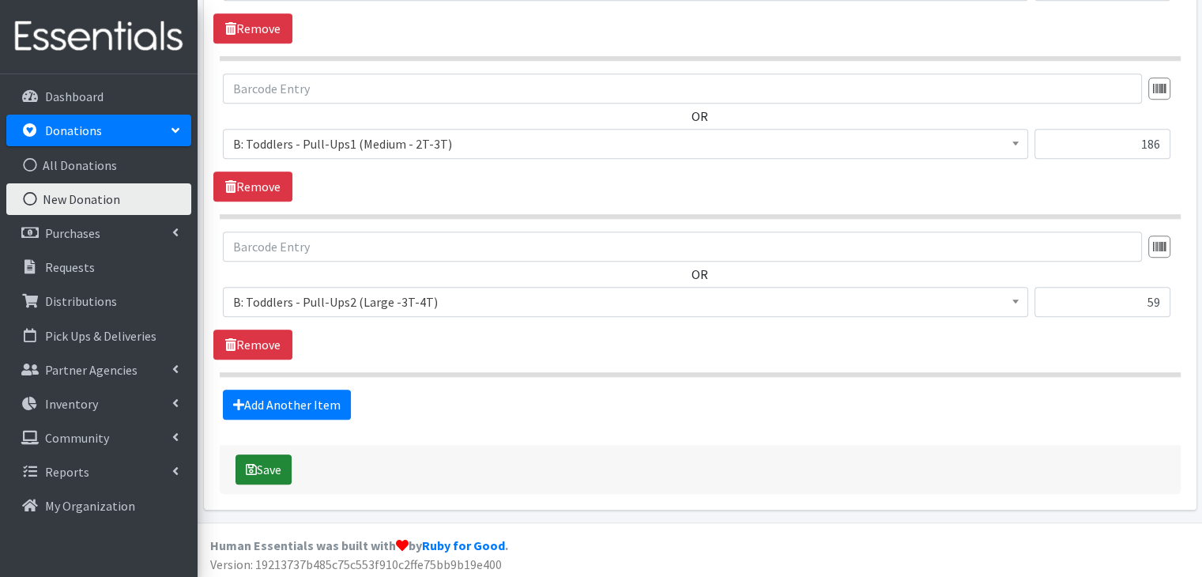
scroll to position [1217, 0]
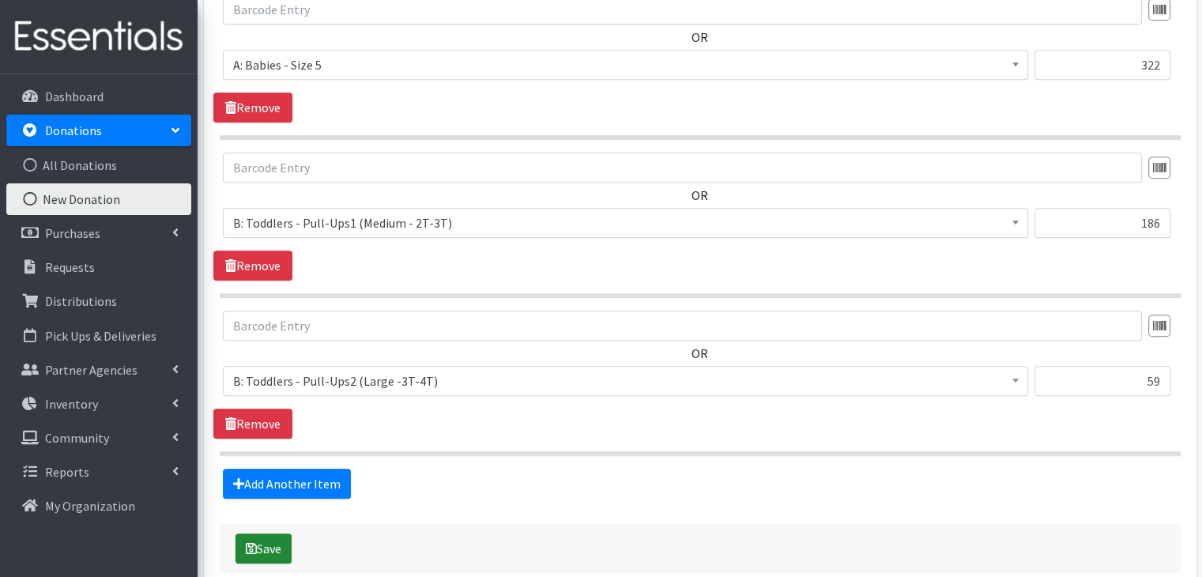
click at [275, 541] on button "Save" at bounding box center [263, 548] width 56 height 30
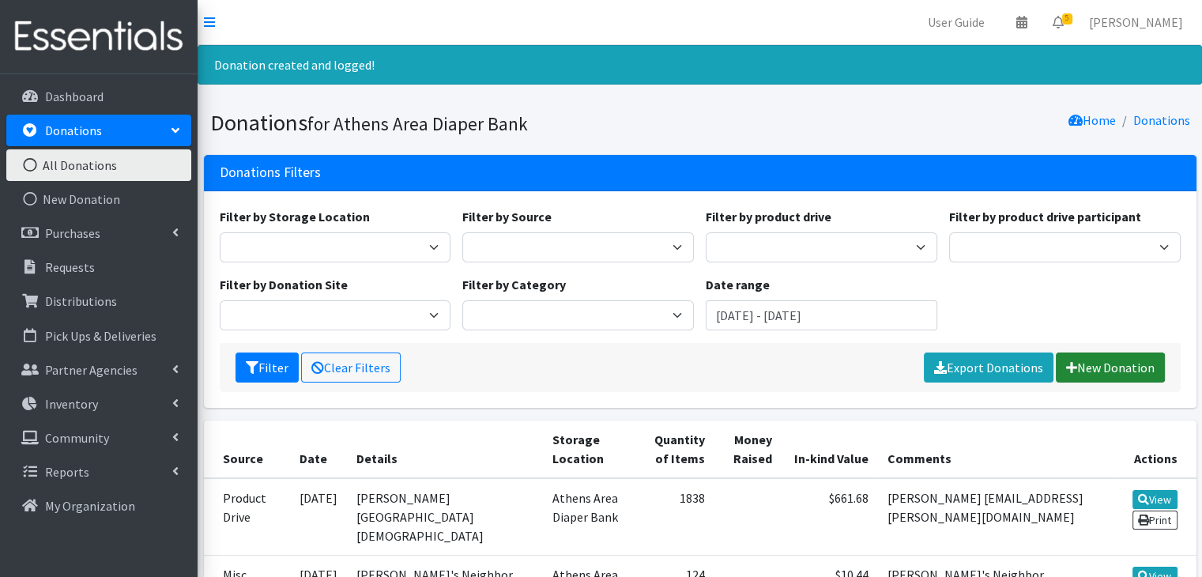
click at [1108, 370] on link "New Donation" at bounding box center [1109, 367] width 109 height 30
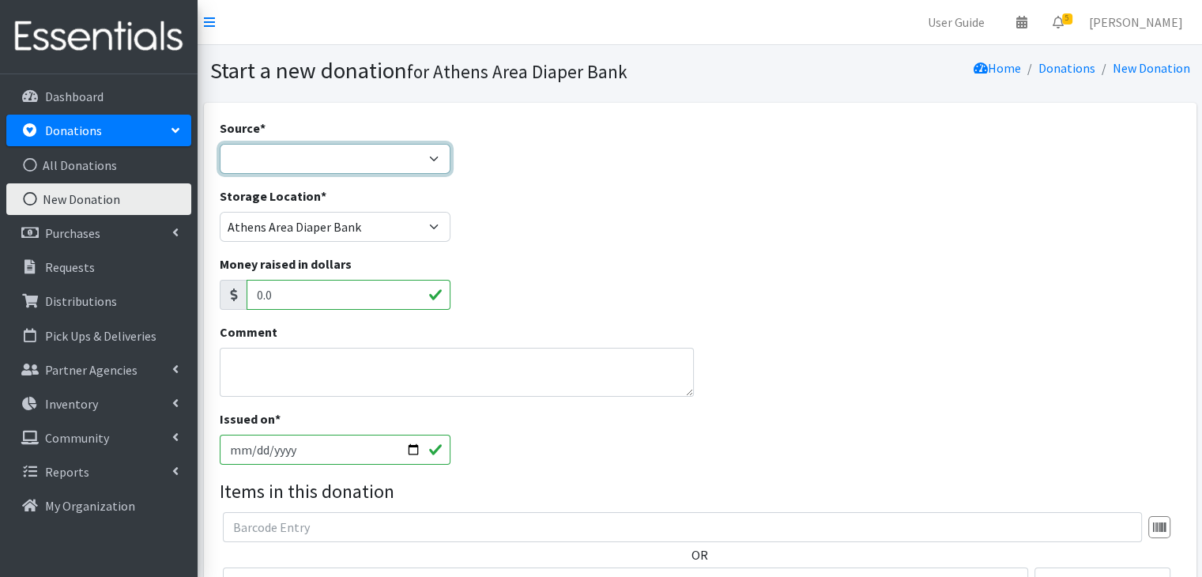
click at [374, 149] on select "Product Drive Manufacturer Donation Site Misc. Donation" at bounding box center [335, 159] width 231 height 30
select select "Donation Site"
click at [220, 144] on select "Product Drive Manufacturer Donation Site Misc. Donation" at bounding box center [335, 159] width 231 height 30
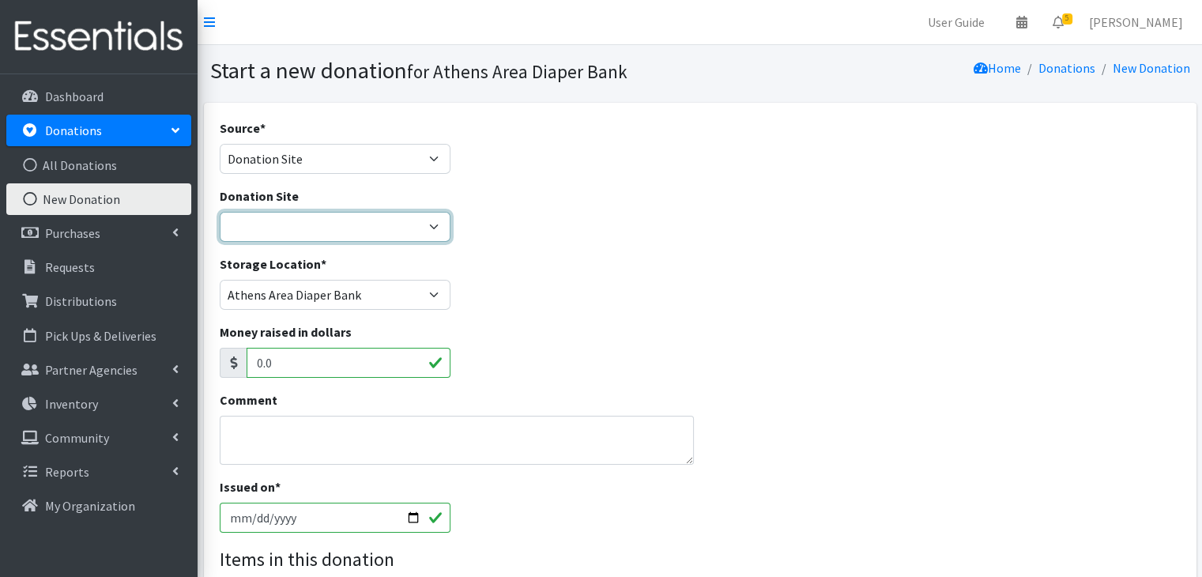
click at [302, 228] on select "Allstate insurance - [PERSON_NAME] [GEOGRAPHIC_DATA] Parent Wellbeing Athens Re…" at bounding box center [335, 227] width 231 height 30
select select "719"
click at [220, 212] on select "Allstate insurance - Merryn Walker Athens Parent Wellbeing Athens Regional Libr…" at bounding box center [335, 227] width 231 height 30
click at [844, 420] on div "Comment" at bounding box center [699, 433] width 972 height 87
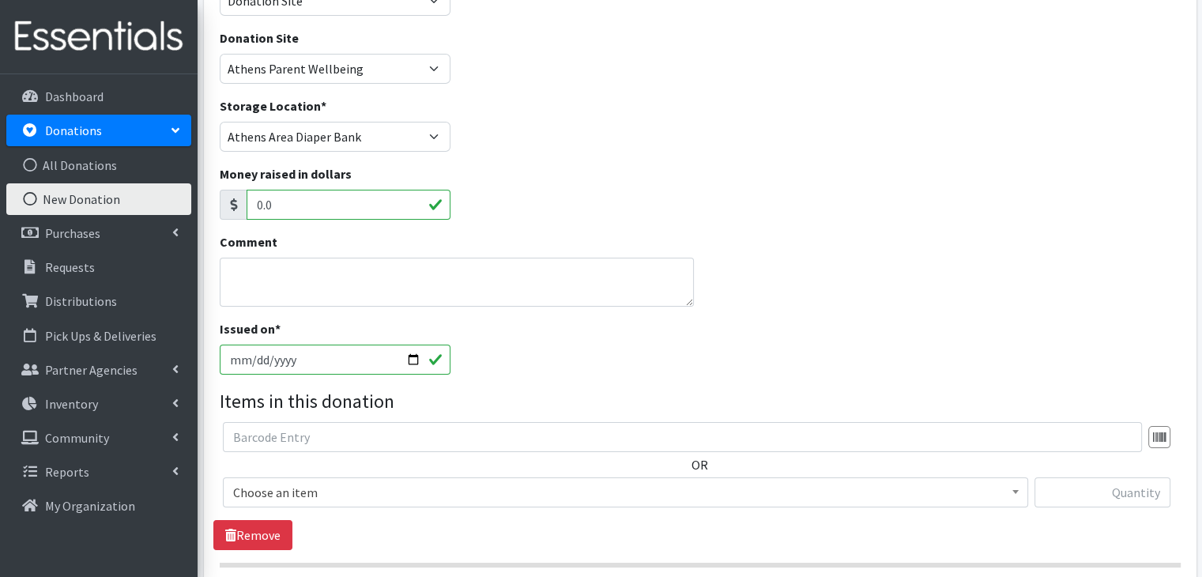
scroll to position [316, 0]
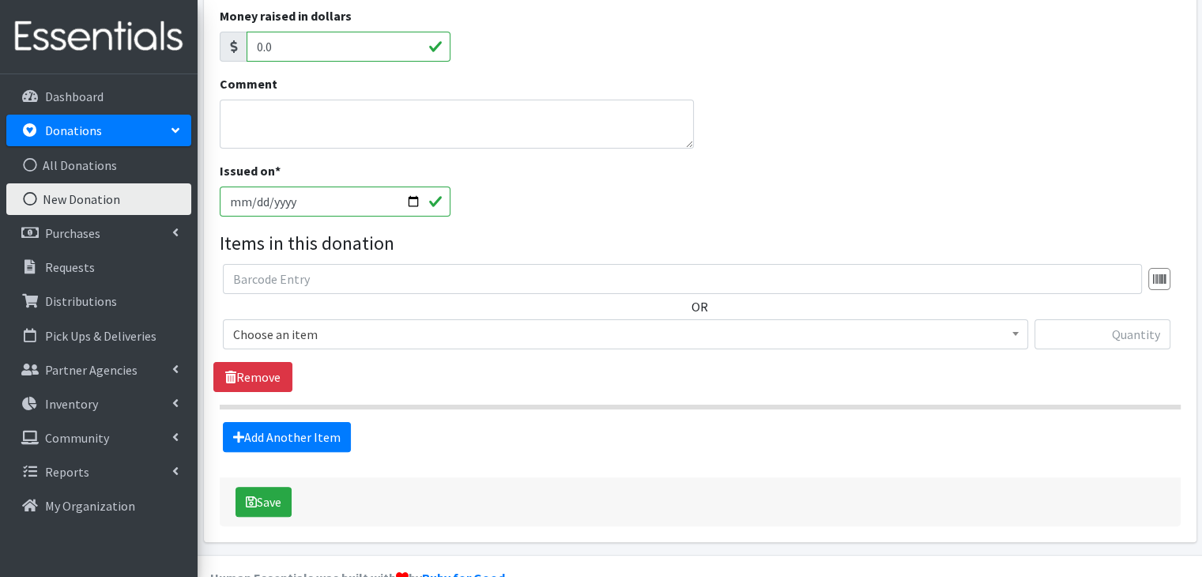
click at [288, 339] on span "Choose an item" at bounding box center [625, 334] width 784 height 22
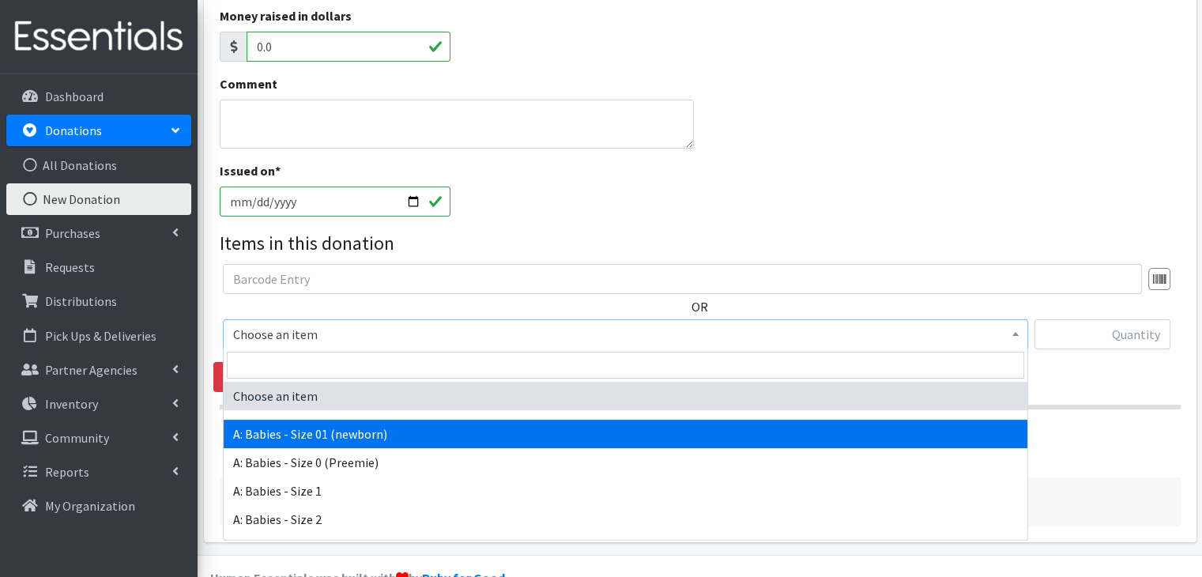
select select "5610"
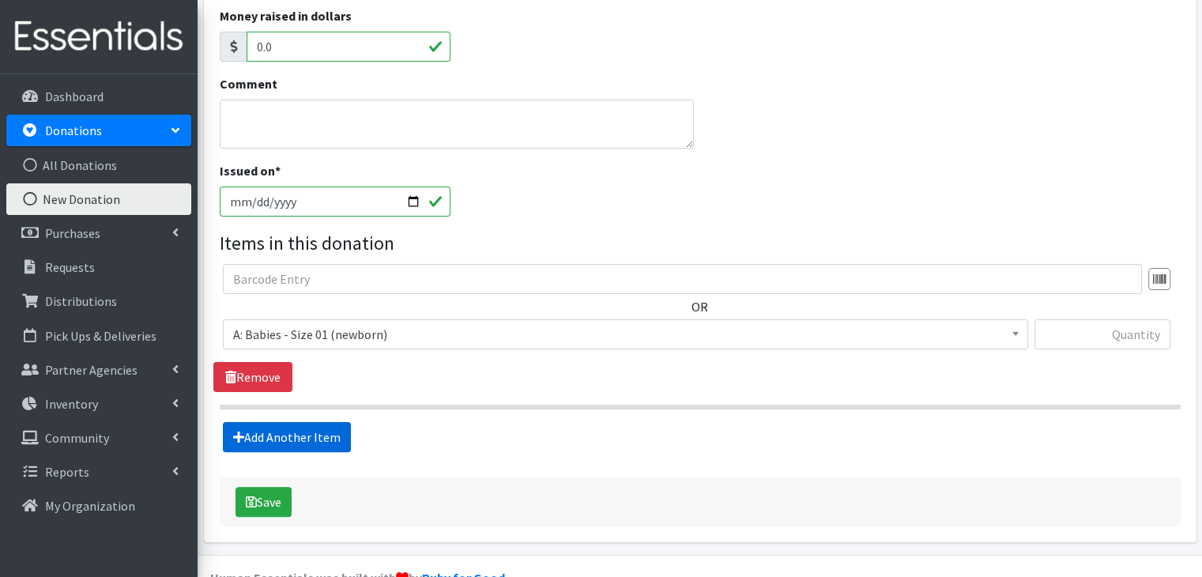
click at [303, 431] on link "Add Another Item" at bounding box center [287, 437] width 128 height 30
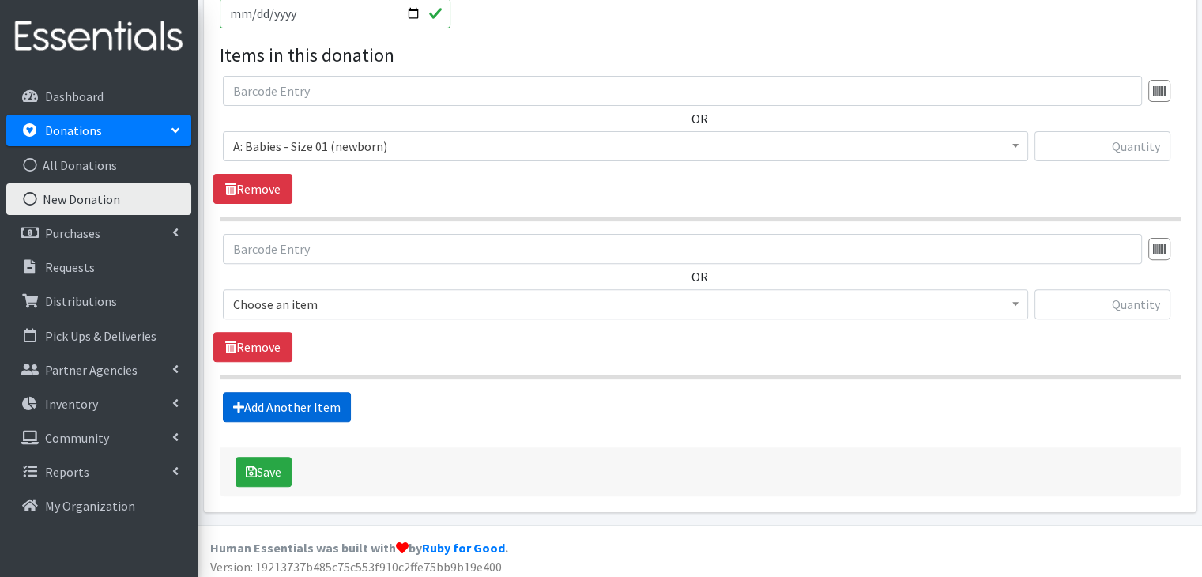
scroll to position [509, 0]
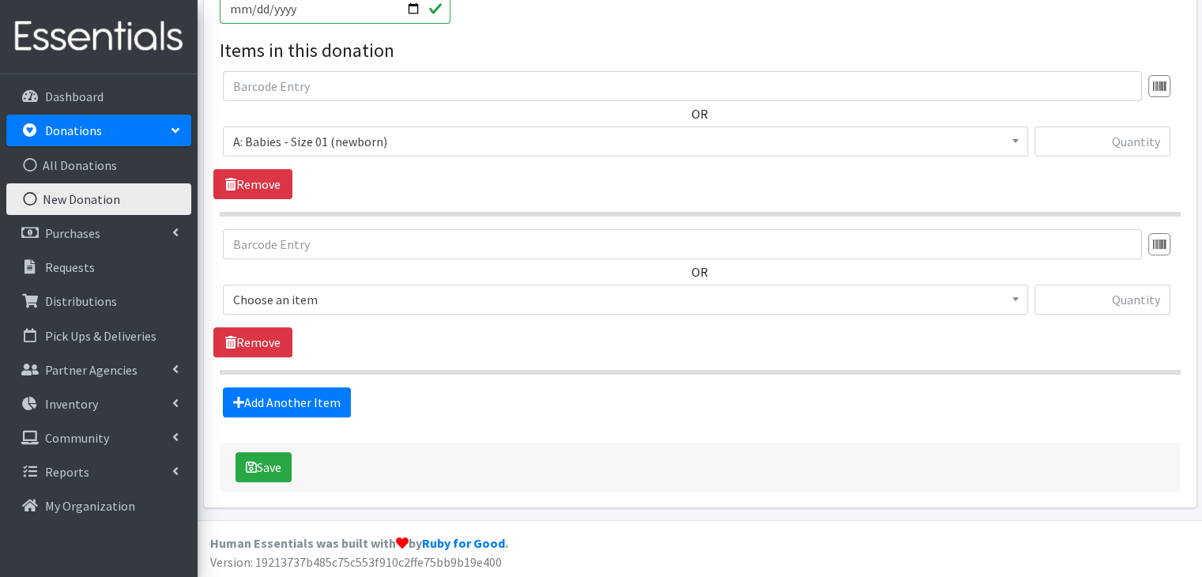
click at [351, 290] on span "Choose an item" at bounding box center [625, 299] width 784 height 22
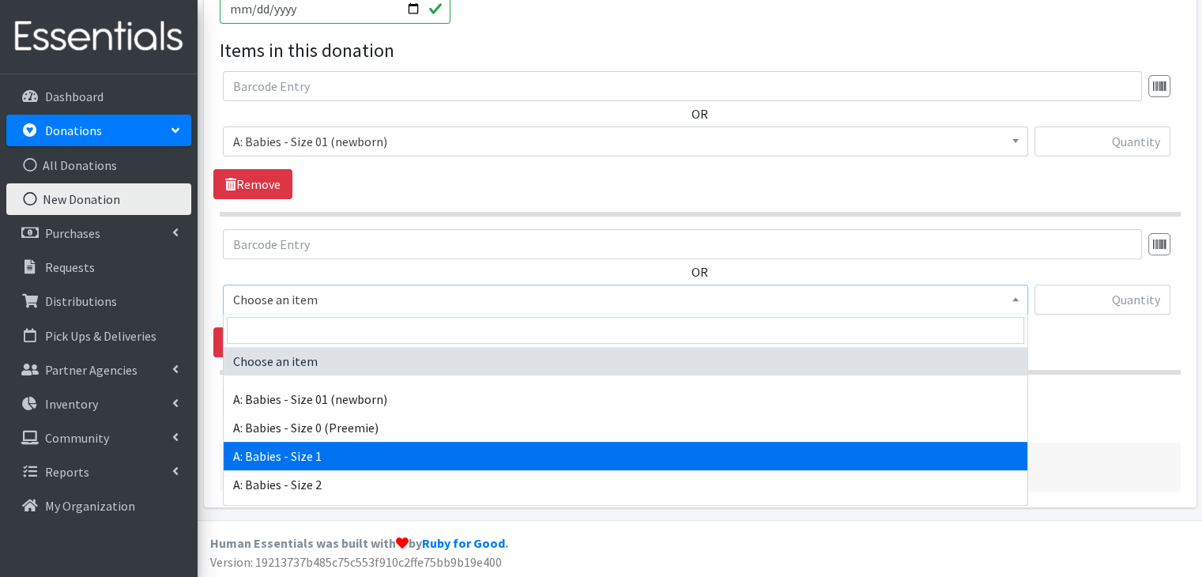
select select "5611"
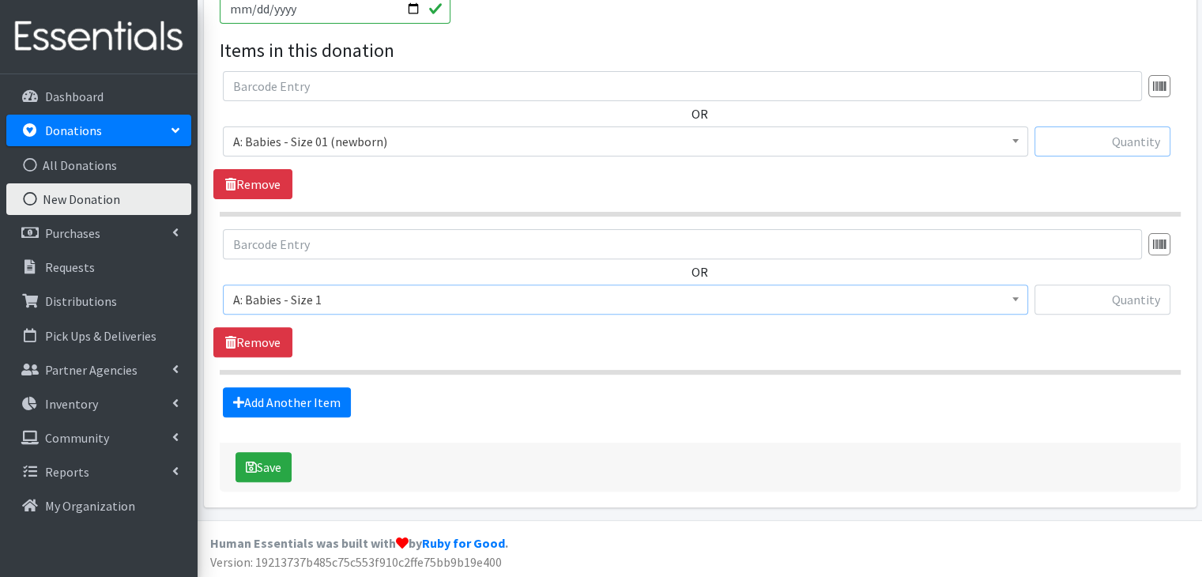
click at [1120, 143] on input "text" at bounding box center [1102, 141] width 136 height 30
type input "101"
type input "430"
click at [310, 400] on link "Add Another Item" at bounding box center [287, 402] width 128 height 30
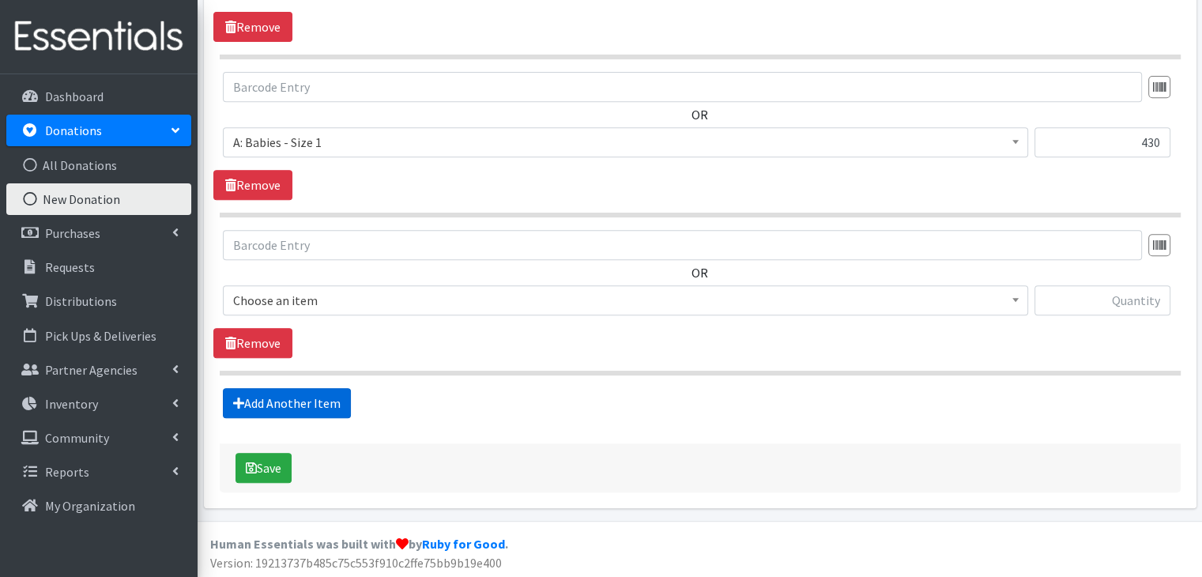
scroll to position [667, 0]
click at [311, 305] on span "Choose an item" at bounding box center [625, 299] width 784 height 22
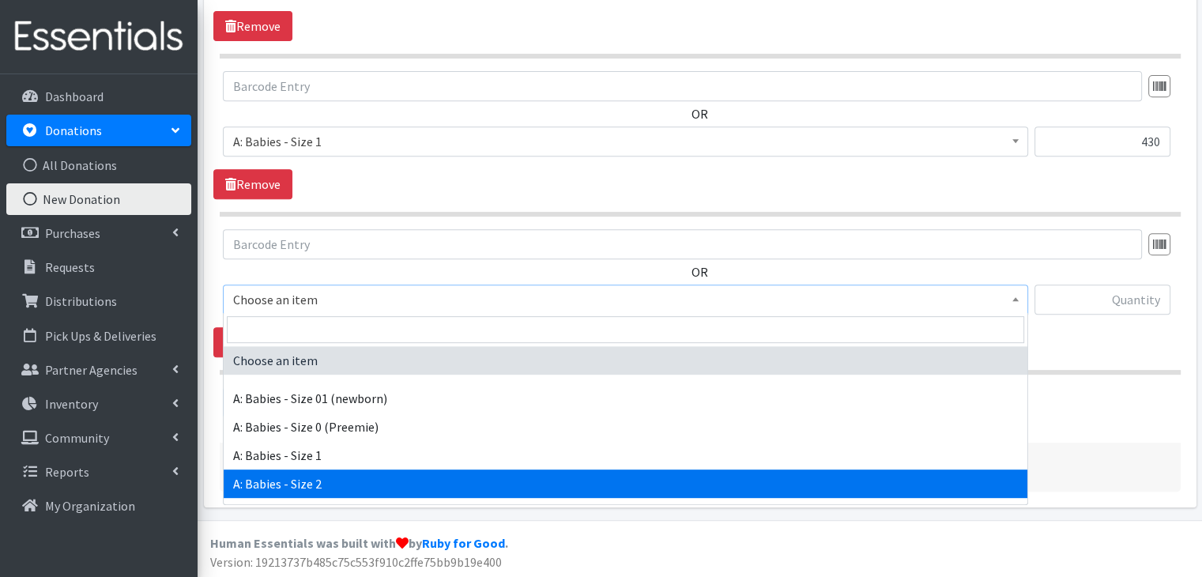
select select "5612"
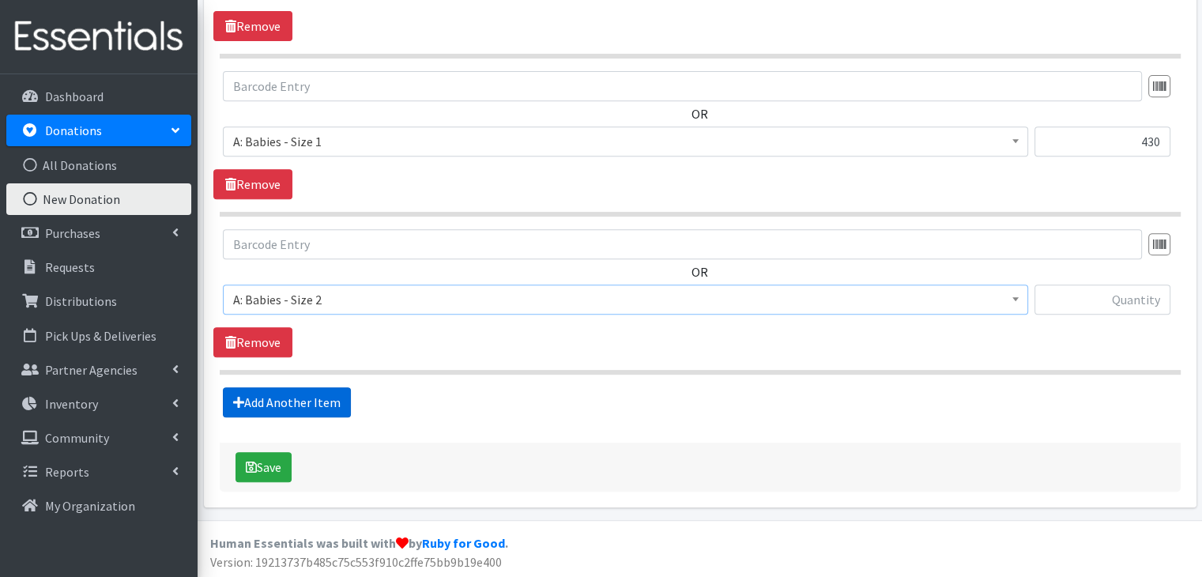
click at [327, 392] on link "Add Another Item" at bounding box center [287, 402] width 128 height 30
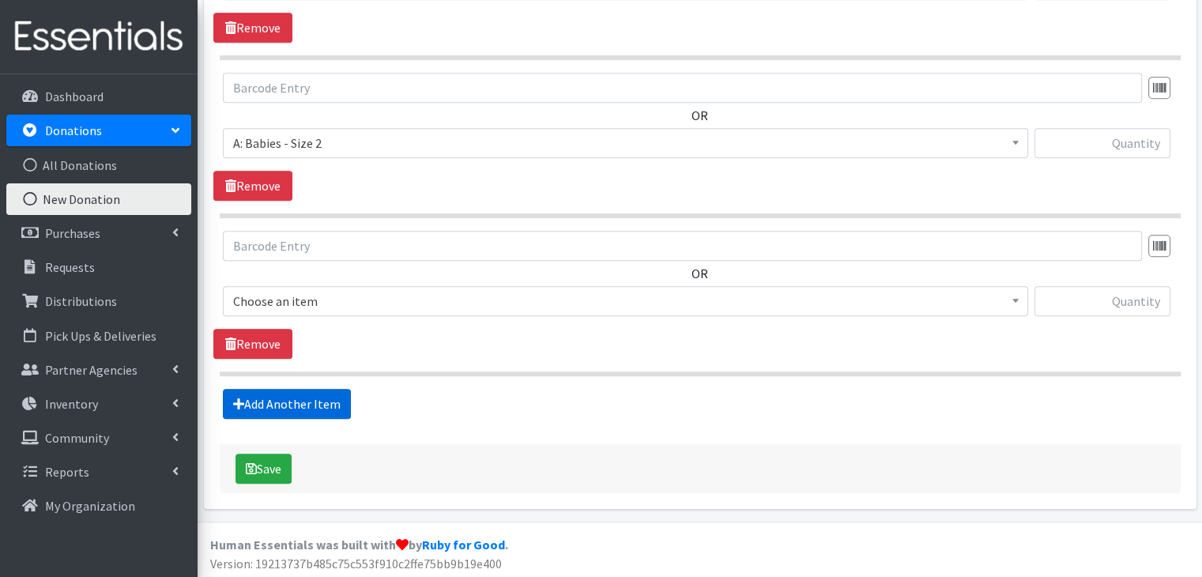
scroll to position [824, 0]
click at [389, 301] on span "Choose an item" at bounding box center [625, 300] width 784 height 22
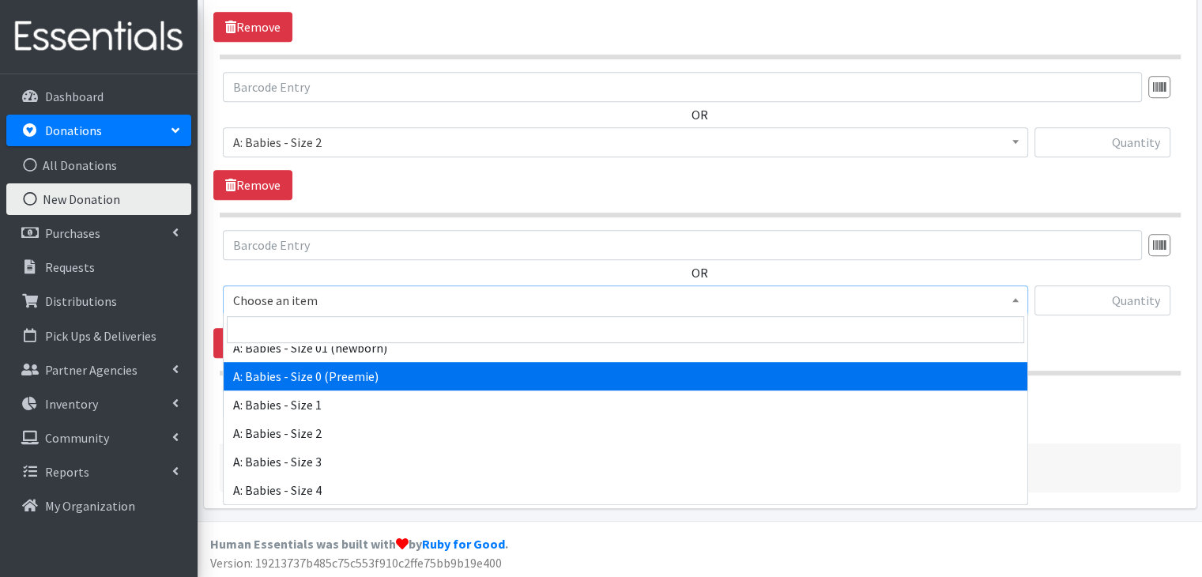
scroll to position [79, 0]
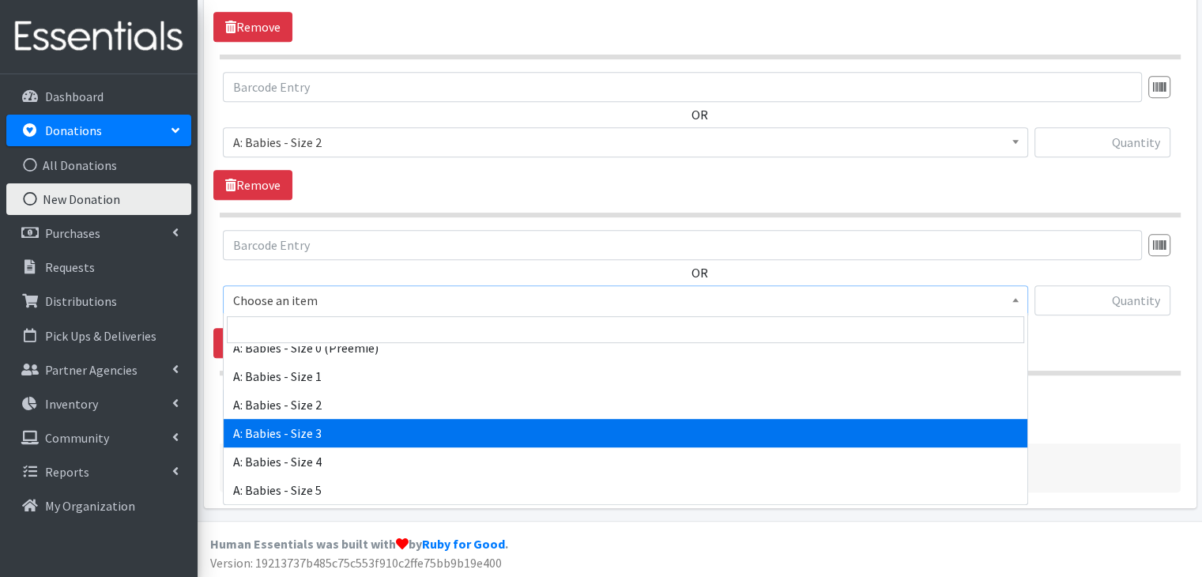
select select "5613"
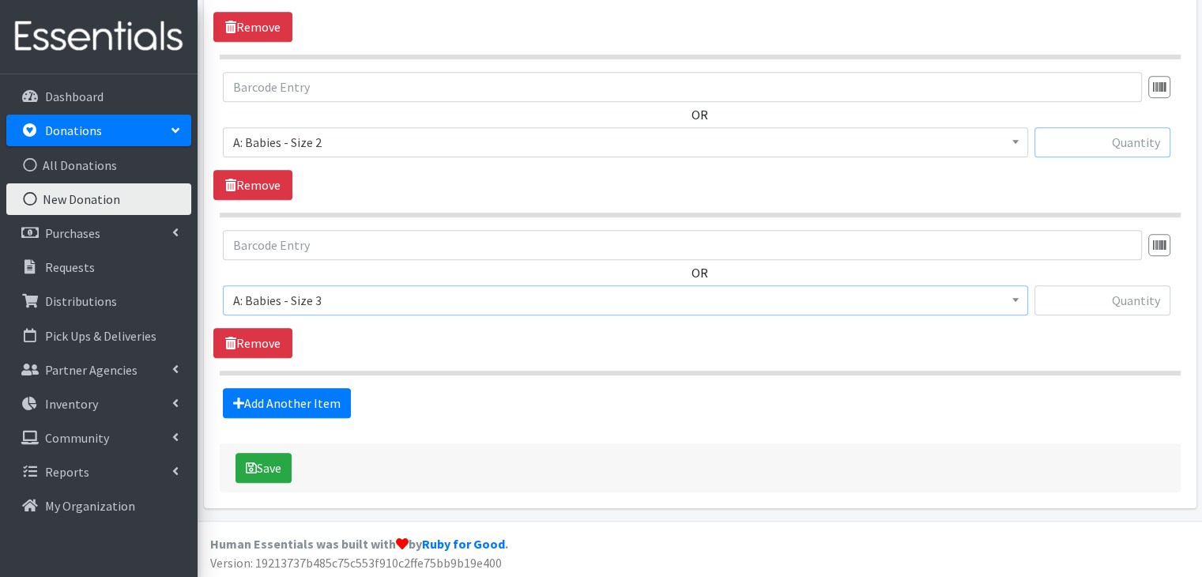
click at [1127, 144] on input "text" at bounding box center [1102, 142] width 136 height 30
type input "62"
type input "173"
click at [281, 464] on button "Save" at bounding box center [263, 468] width 56 height 30
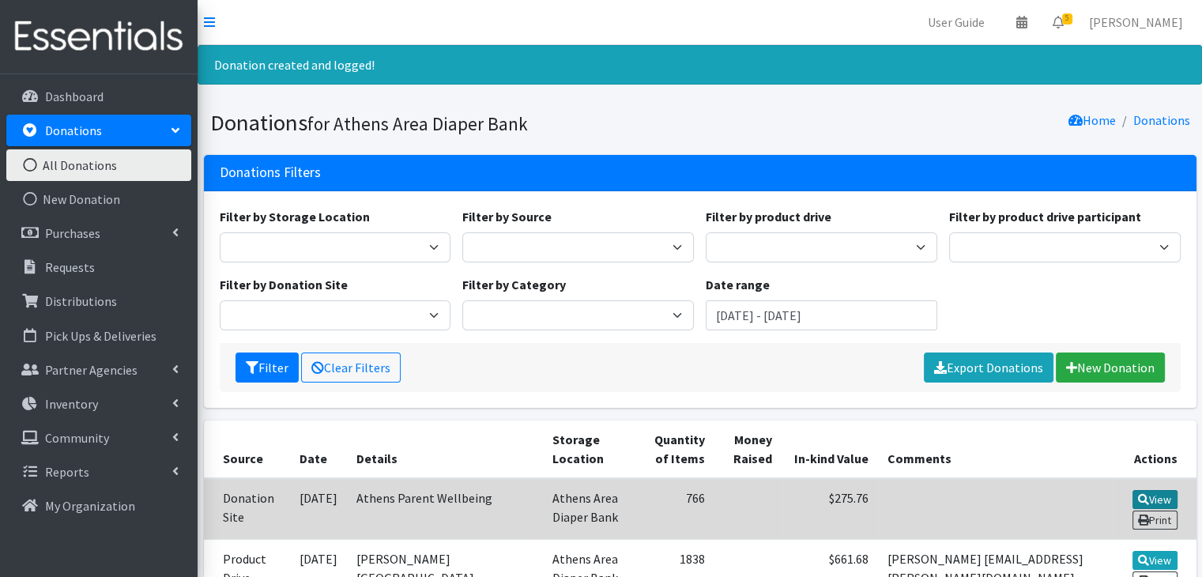
click at [1146, 491] on link "View" at bounding box center [1154, 499] width 45 height 19
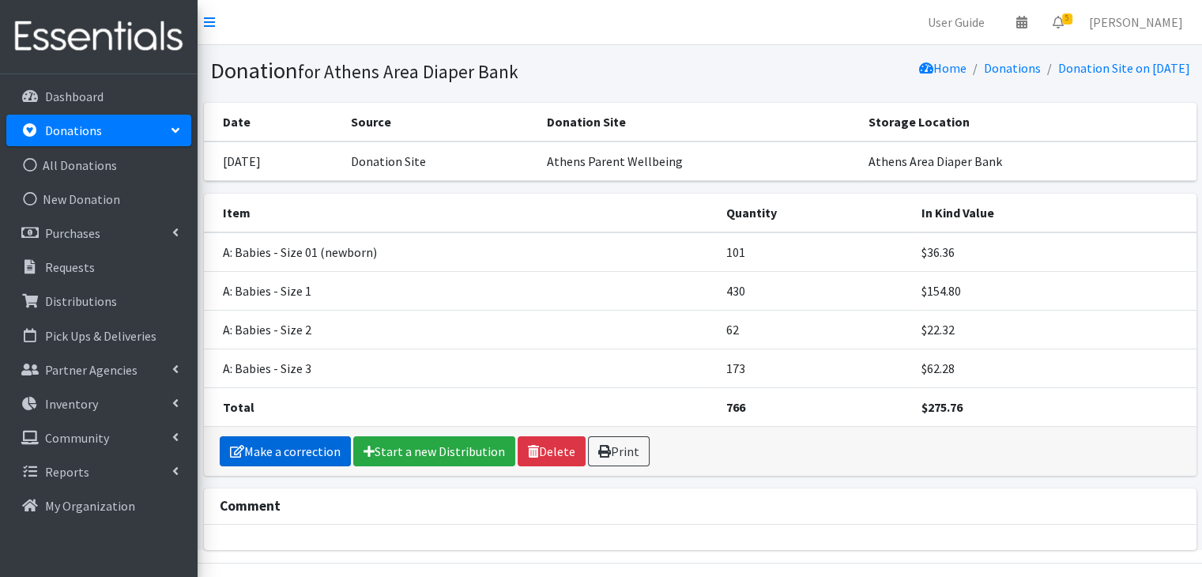
click at [299, 451] on link "Make a correction" at bounding box center [285, 451] width 131 height 30
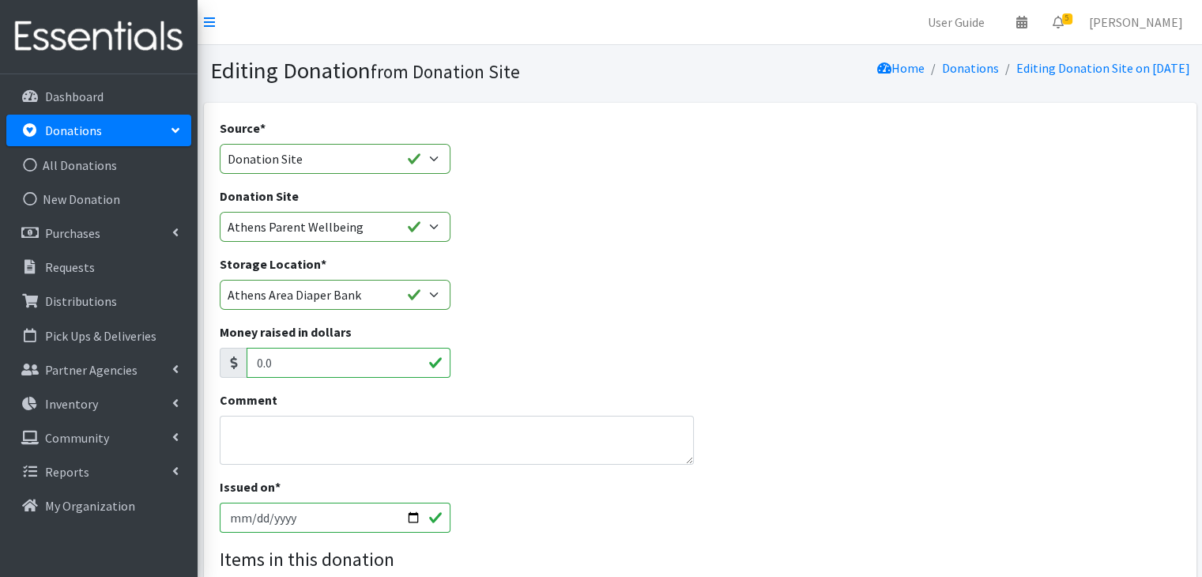
click at [239, 515] on input "[DATE]" at bounding box center [335, 517] width 231 height 30
type input "[DATE]"
click at [1056, 310] on div "Storage Location * [GEOGRAPHIC_DATA] Area Diaper Bank Brightpaths - [GEOGRAPHIC…" at bounding box center [699, 288] width 972 height 68
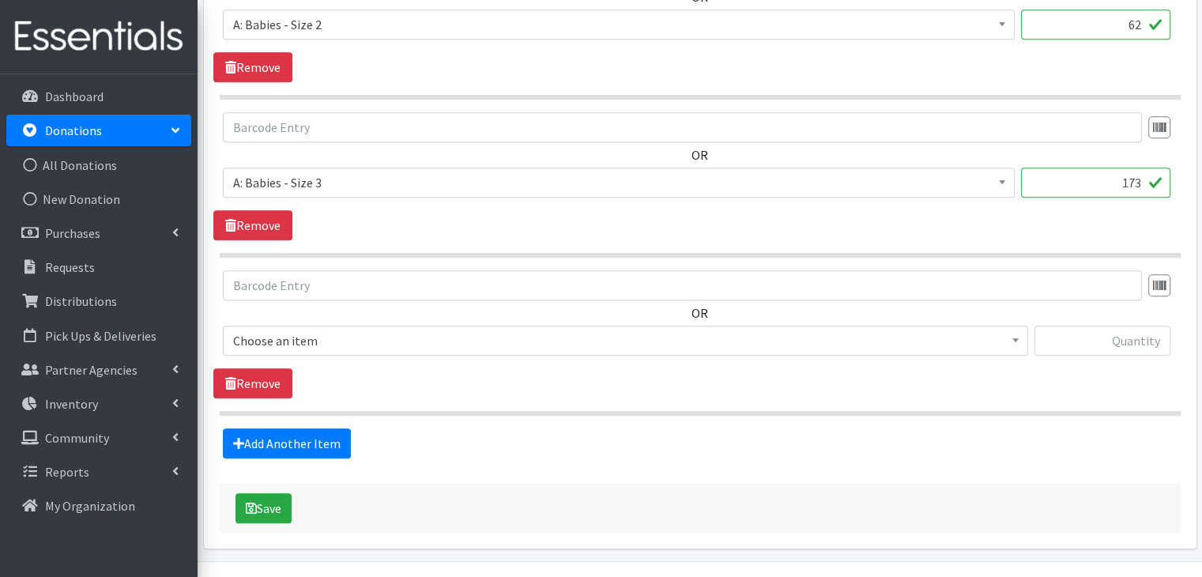
scroll to position [981, 0]
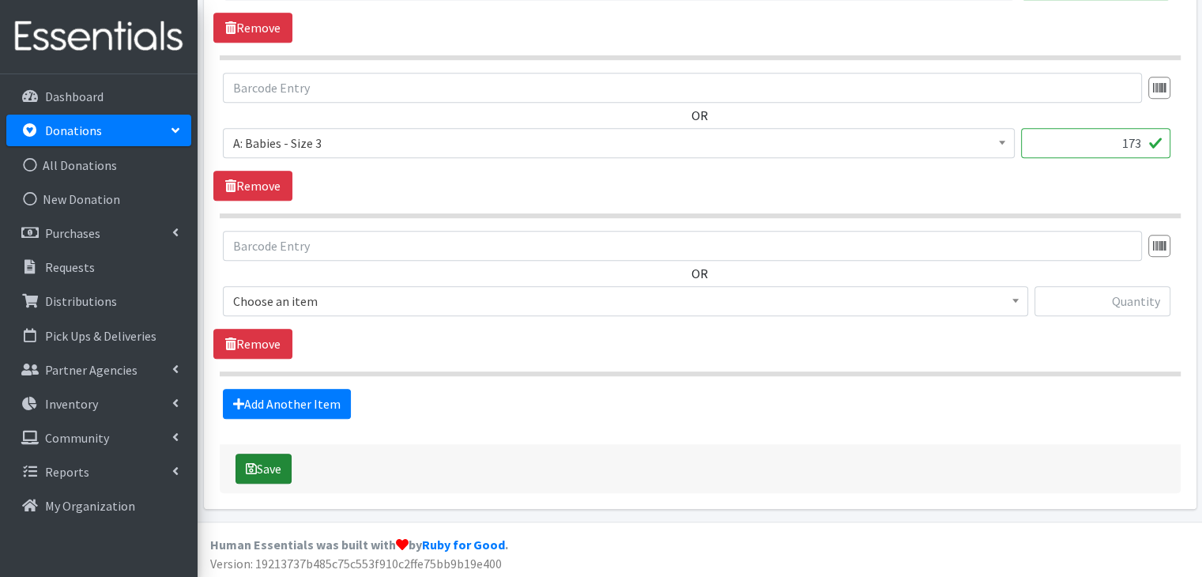
click at [261, 462] on button "Save" at bounding box center [263, 468] width 56 height 30
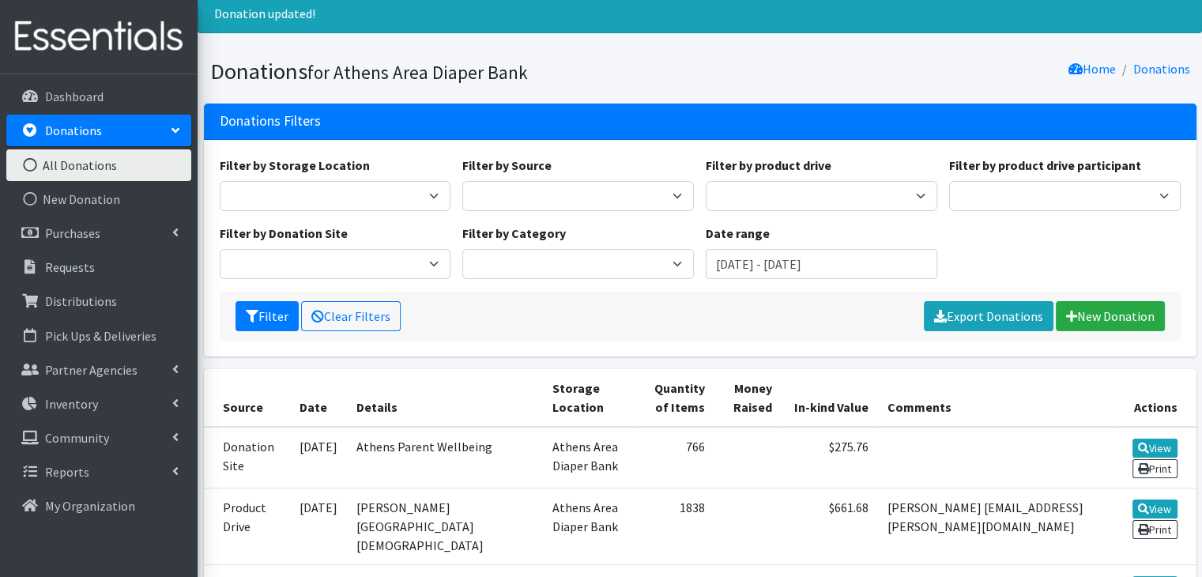
scroll to position [79, 0]
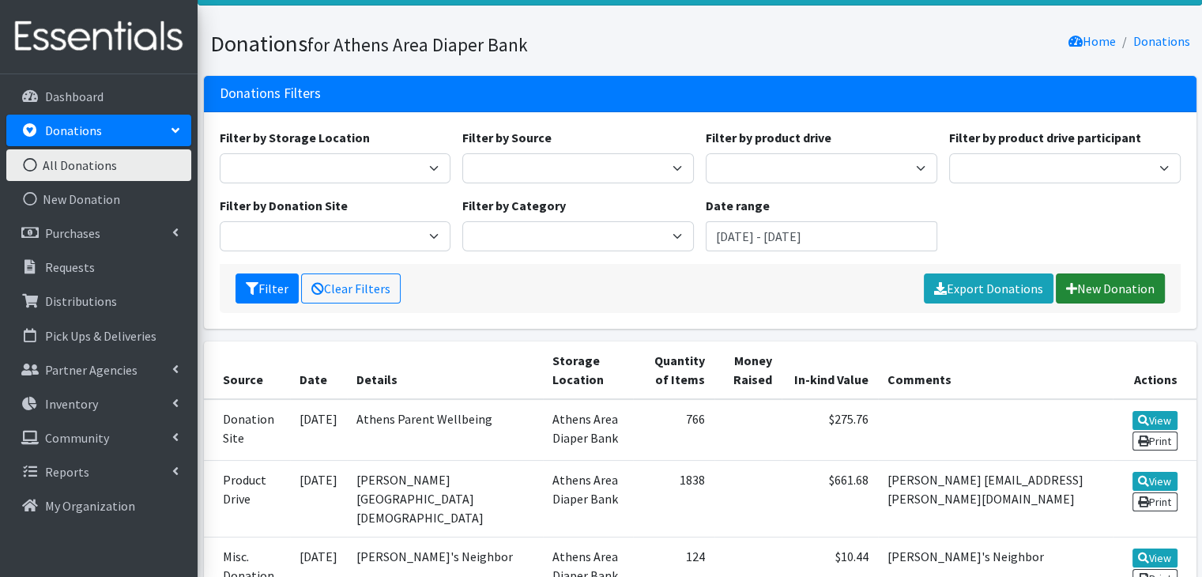
click at [1106, 290] on link "New Donation" at bounding box center [1109, 288] width 109 height 30
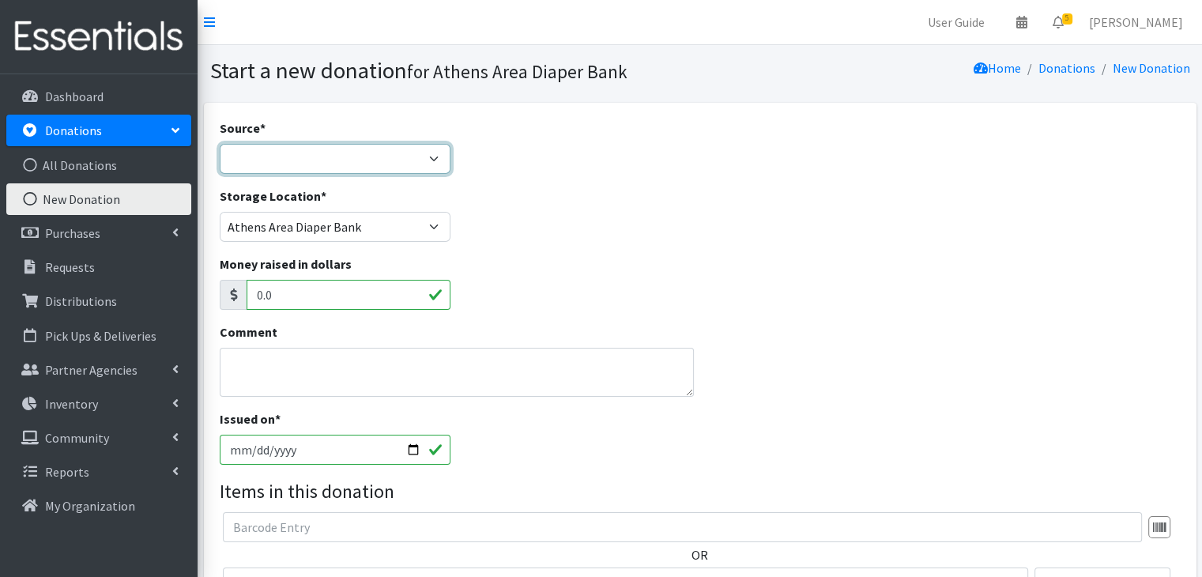
click at [292, 169] on select "Product Drive Manufacturer Donation Site Misc. Donation" at bounding box center [335, 159] width 231 height 30
click at [220, 144] on select "Product Drive Manufacturer Donation Site Misc. Donation" at bounding box center [335, 159] width 231 height 30
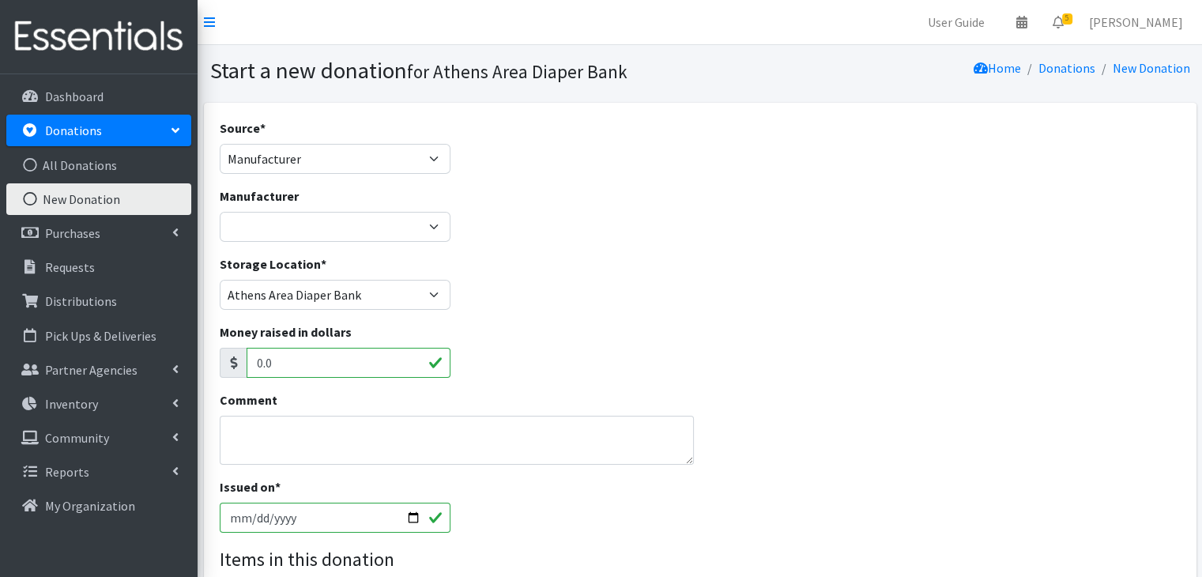
click at [354, 141] on div "Source * Product Drive Manufacturer Donation Site Misc. Donation" at bounding box center [335, 146] width 231 height 55
click at [352, 156] on select "Product Drive Manufacturer Donation Site Misc. Donation" at bounding box center [335, 159] width 231 height 30
select select "Product Drive"
click at [220, 144] on select "Product Drive Manufacturer Donation Site Misc. Donation" at bounding box center [335, 159] width 231 height 30
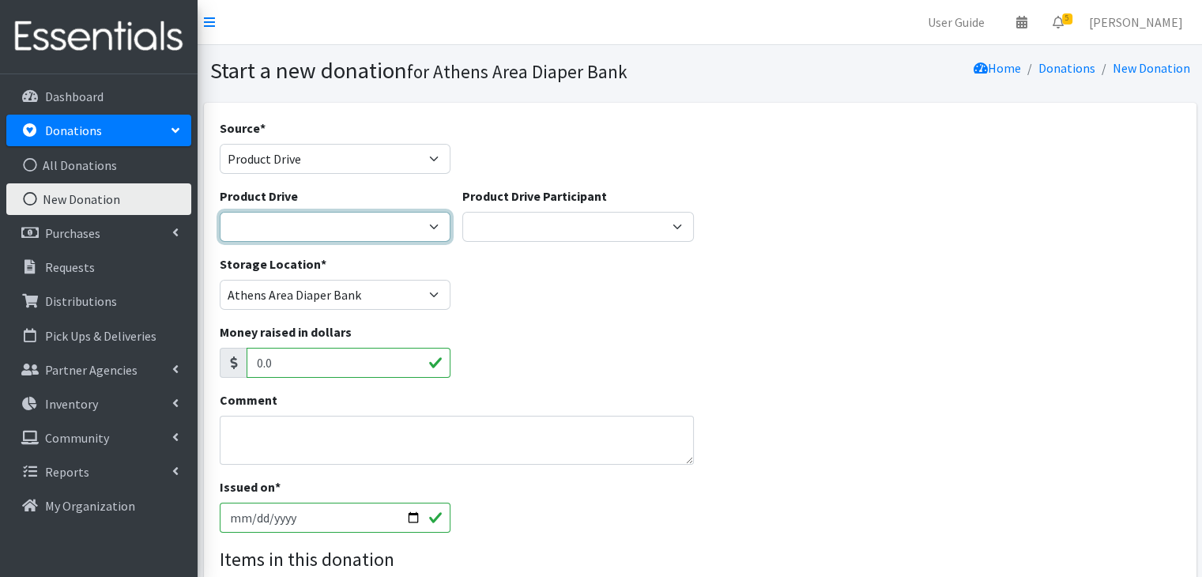
click at [343, 228] on select "ACAD Preschool Alstory & Bird Apple Tree Prep Arrow Preschool [GEOGRAPHIC_DATA]…" at bounding box center [335, 227] width 231 height 30
select select
click at [220, 212] on select "ACAD Preschool Alstory & Bird Apple Tree Prep Arrow Preschool [GEOGRAPHIC_DATA]…" at bounding box center [335, 227] width 231 height 30
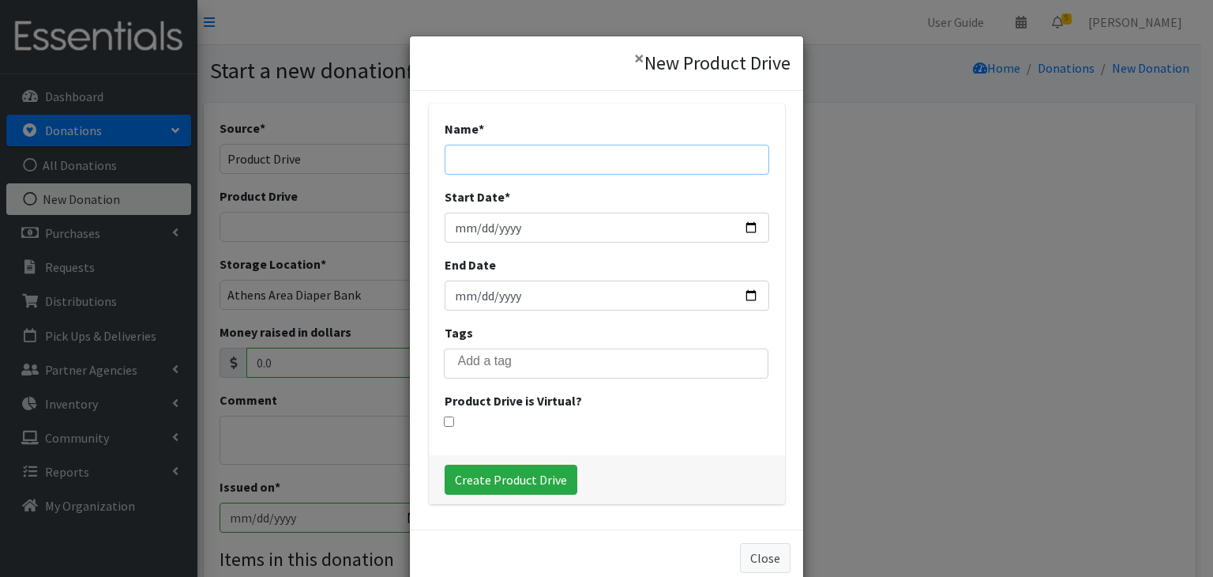
click at [537, 145] on input "Name *" at bounding box center [607, 160] width 325 height 30
type input "[PERSON_NAME] Classic Living"
click at [446, 228] on input "Start Date *" at bounding box center [607, 228] width 325 height 30
click at [510, 228] on input "Start Date *" at bounding box center [607, 228] width 325 height 30
click at [500, 233] on input "Start Date *" at bounding box center [607, 228] width 325 height 30
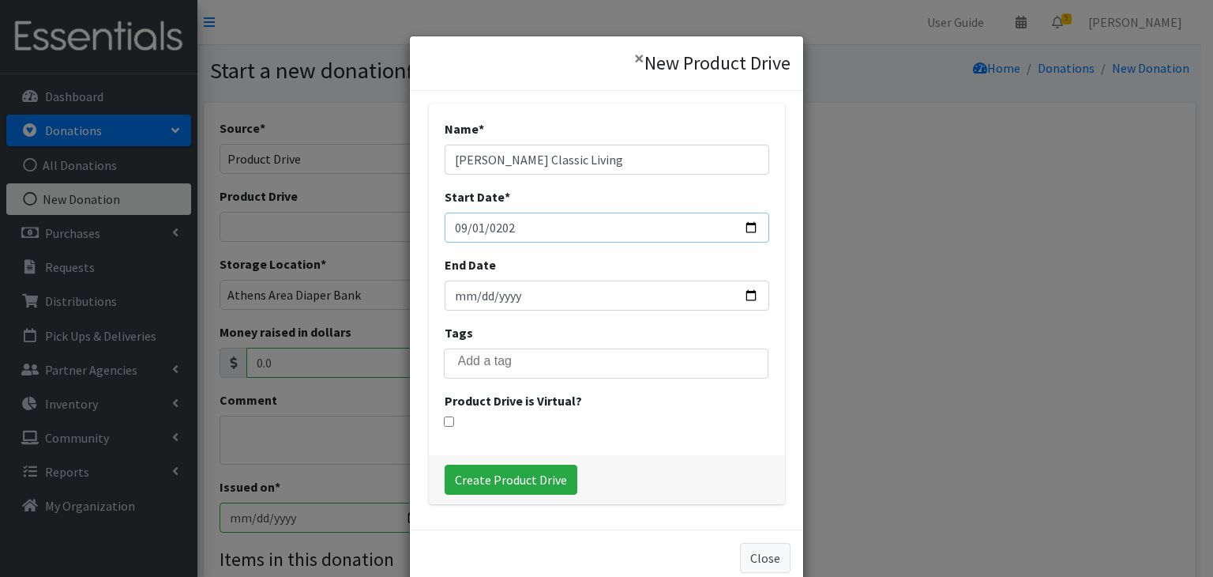
type input "[DATE]"
click at [559, 475] on input "Create Product Drive" at bounding box center [511, 480] width 133 height 30
select select "3569"
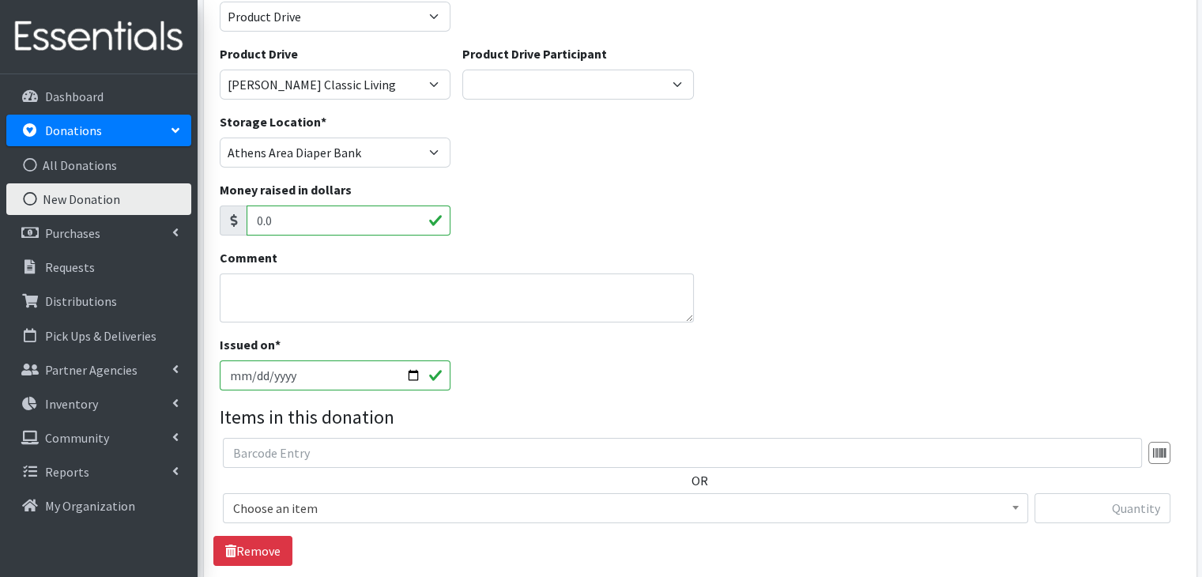
scroll to position [237, 0]
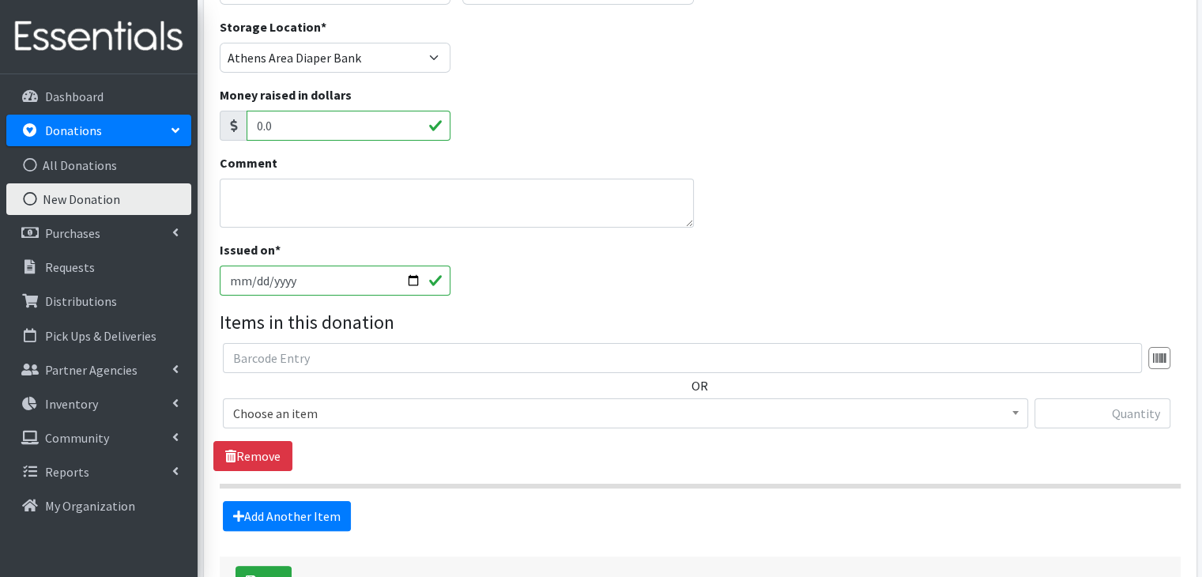
click at [234, 277] on input "[DATE]" at bounding box center [335, 280] width 231 height 30
type input "[DATE]"
click at [709, 314] on legend "Items in this donation" at bounding box center [700, 322] width 961 height 28
click at [310, 419] on span "Choose an item" at bounding box center [625, 413] width 784 height 22
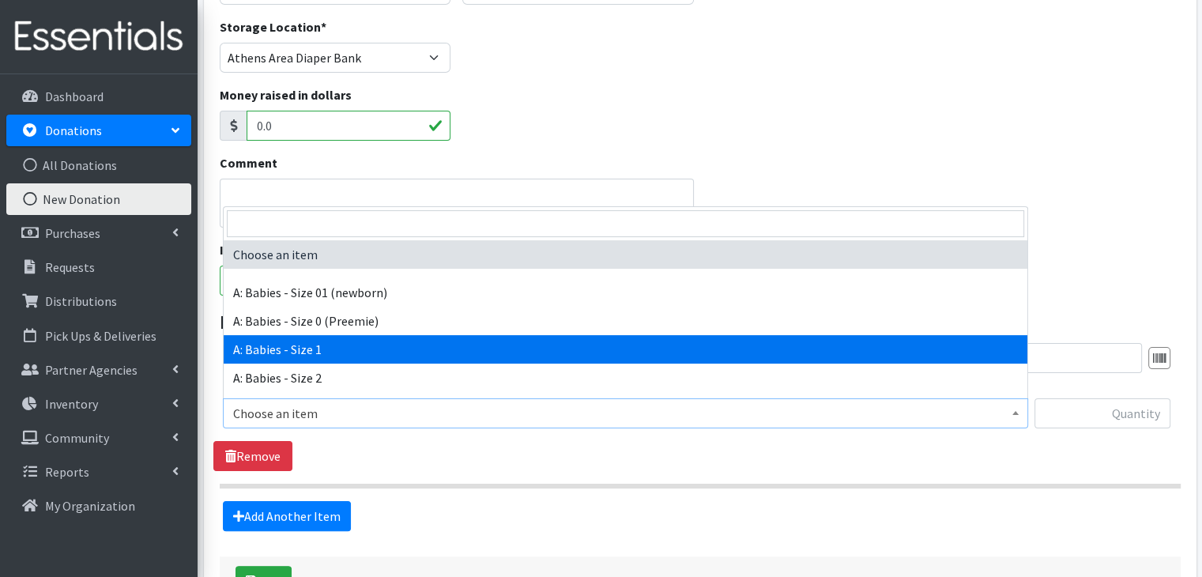
select select "5611"
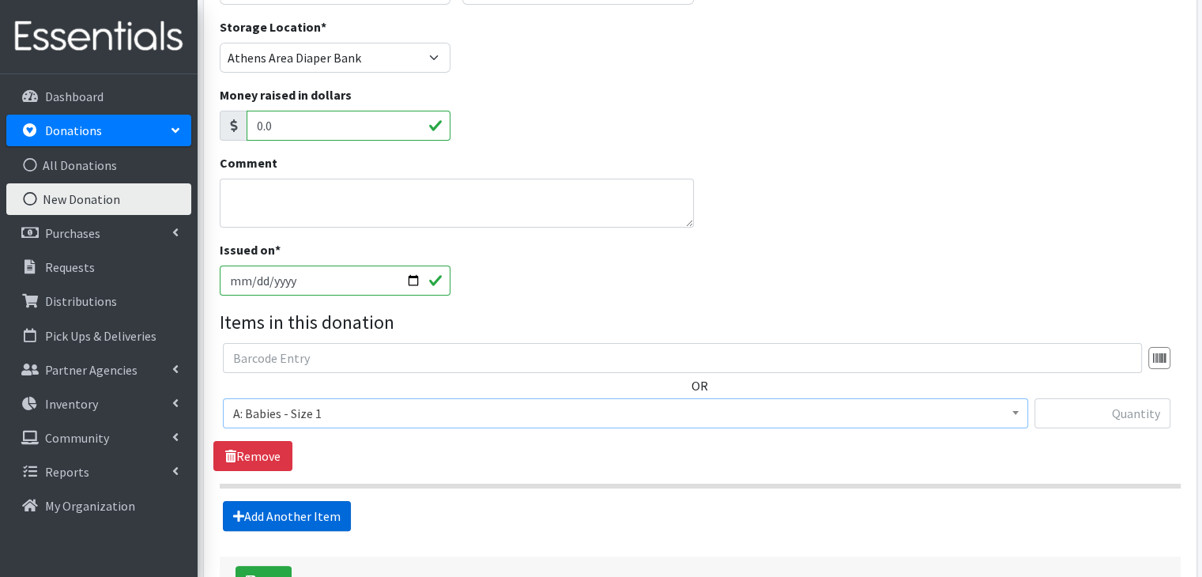
click at [326, 519] on link "Add Another Item" at bounding box center [287, 516] width 128 height 30
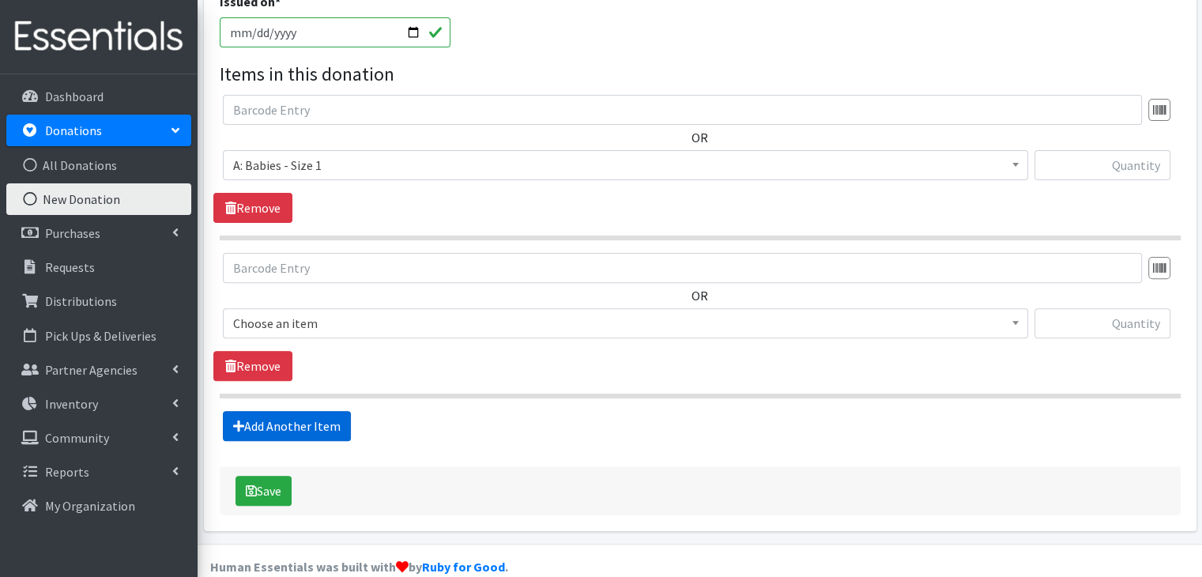
scroll to position [509, 0]
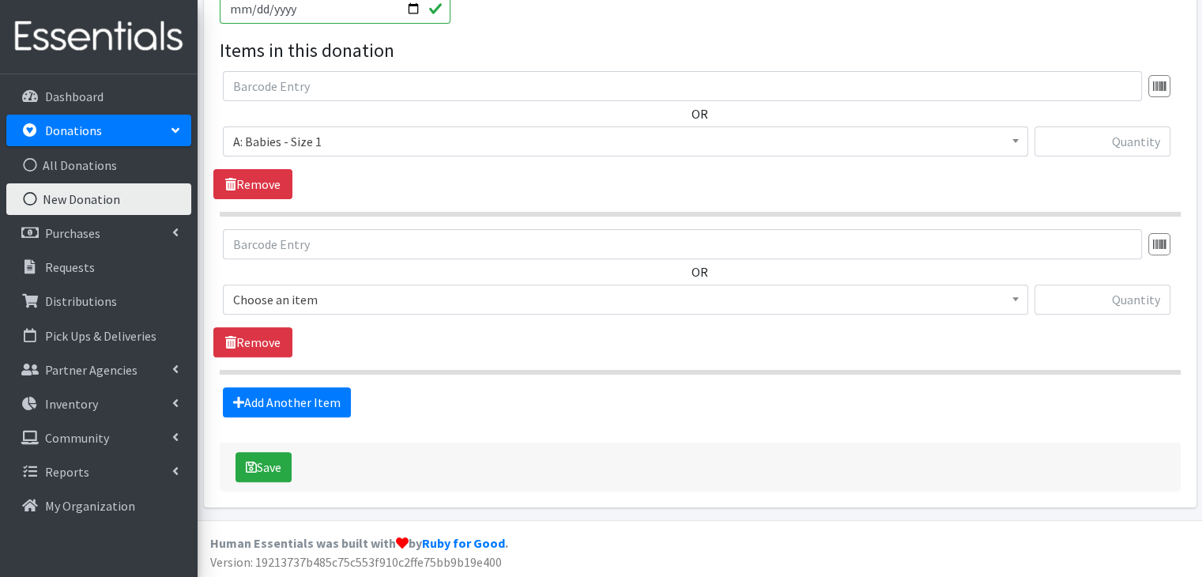
click at [322, 296] on span "Choose an item" at bounding box center [625, 299] width 784 height 22
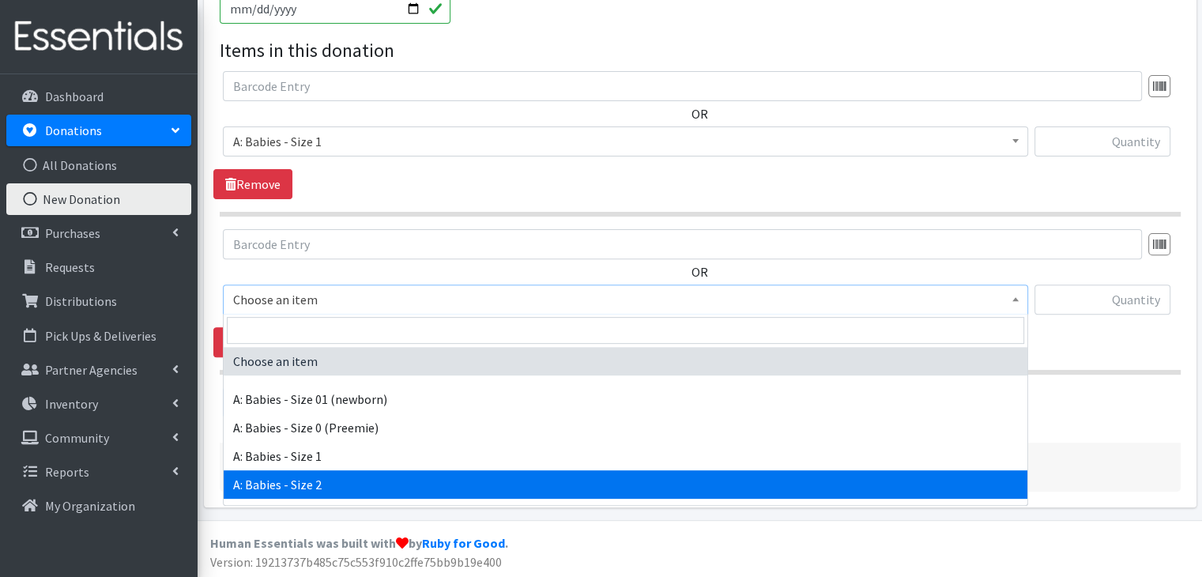
select select "5612"
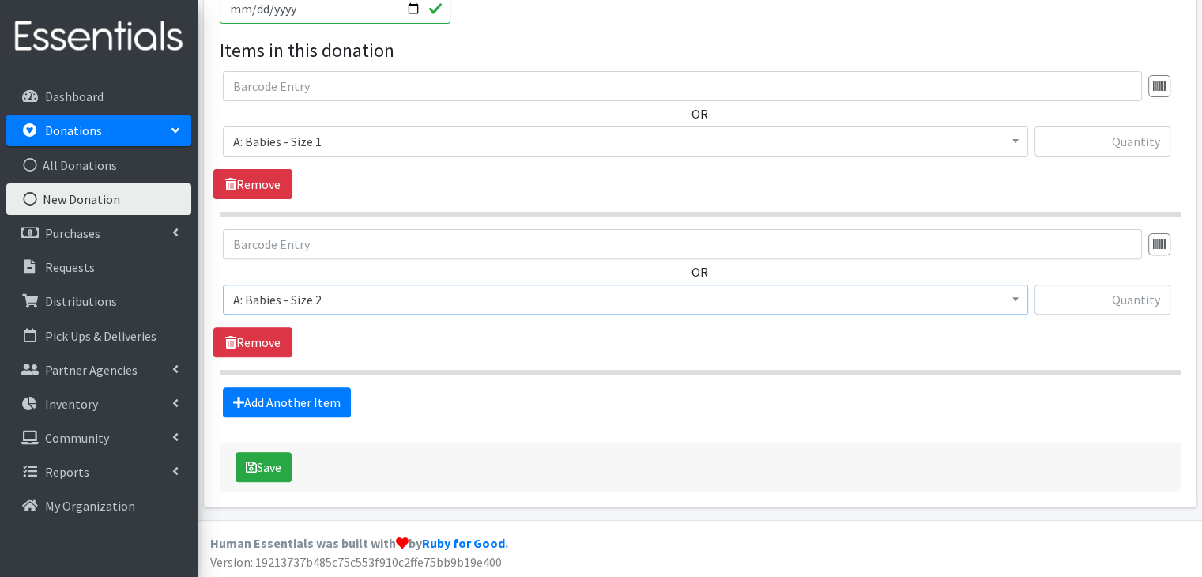
click at [410, 365] on section "OR Choose an item A: Babies - Size 01 (newborn) A: Babies - Size 0 (Preemie) A:…" at bounding box center [700, 301] width 961 height 145
click at [312, 398] on link "Add Another Item" at bounding box center [287, 402] width 128 height 30
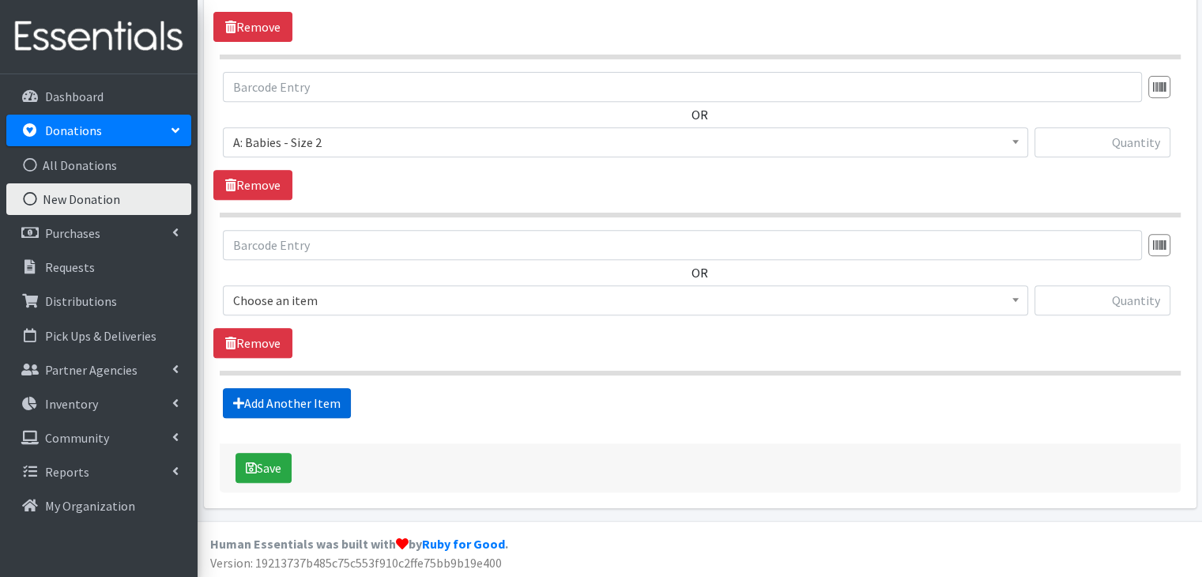
scroll to position [667, 0]
click at [307, 307] on span "Choose an item" at bounding box center [625, 299] width 784 height 22
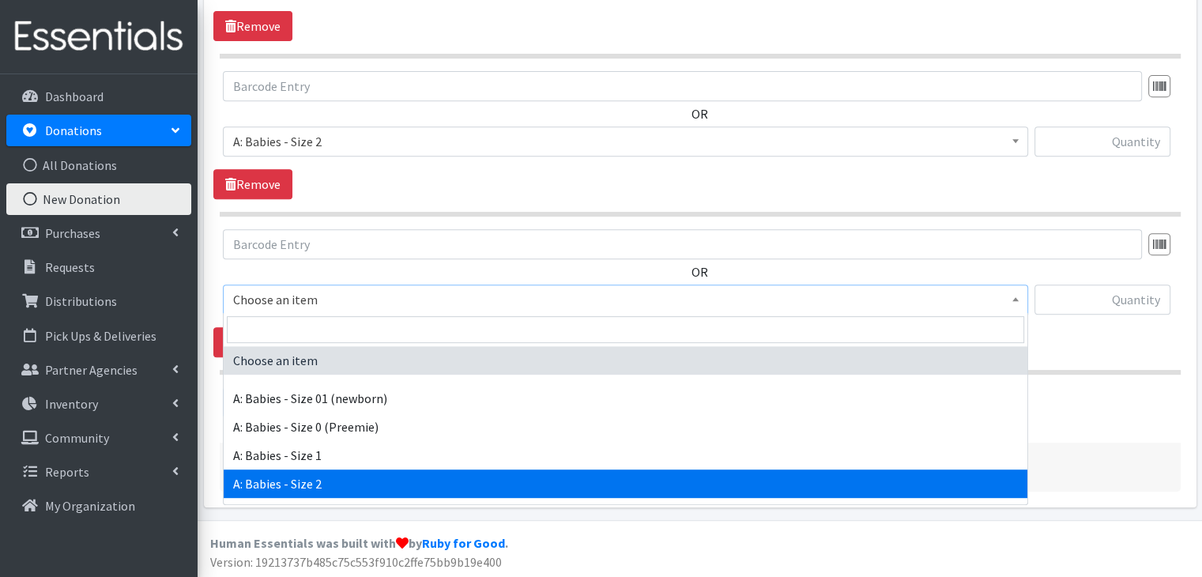
scroll to position [79, 0]
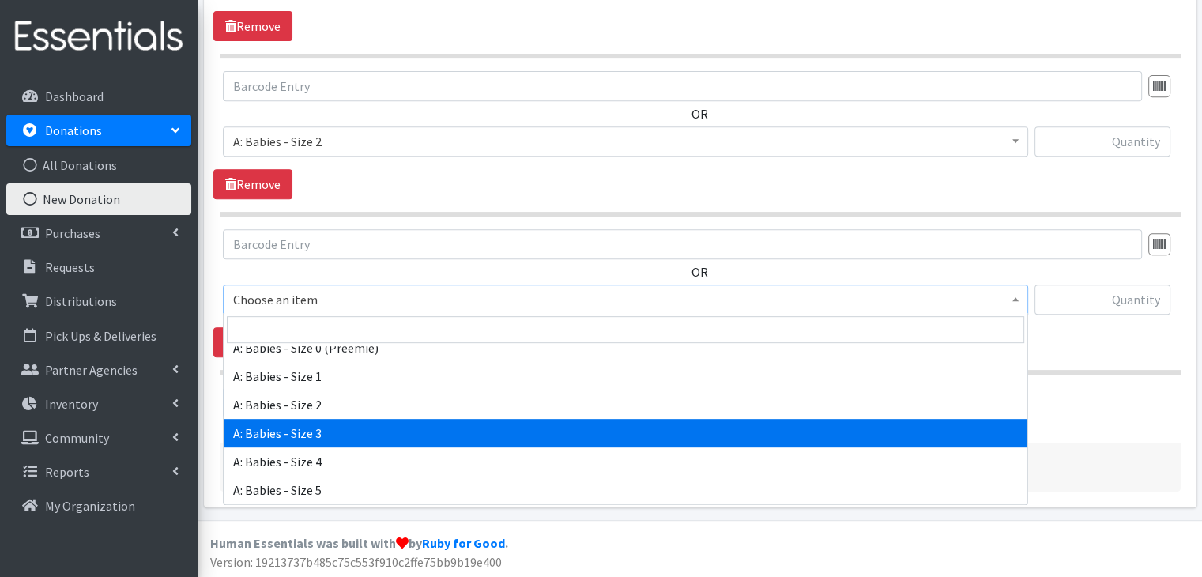
select select "5613"
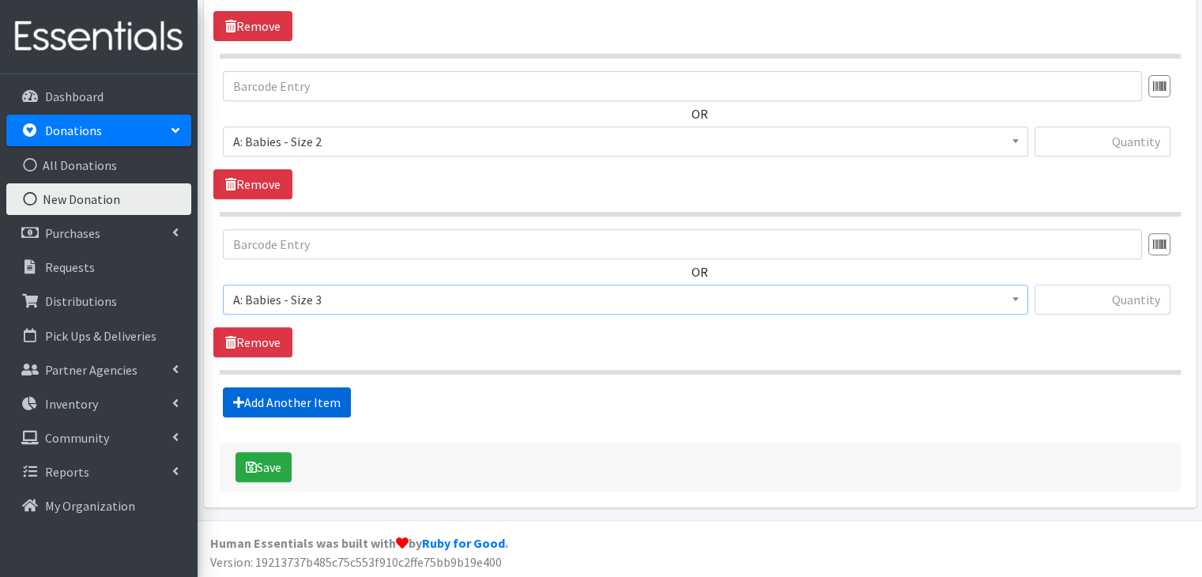
click at [326, 401] on link "Add Another Item" at bounding box center [287, 402] width 128 height 30
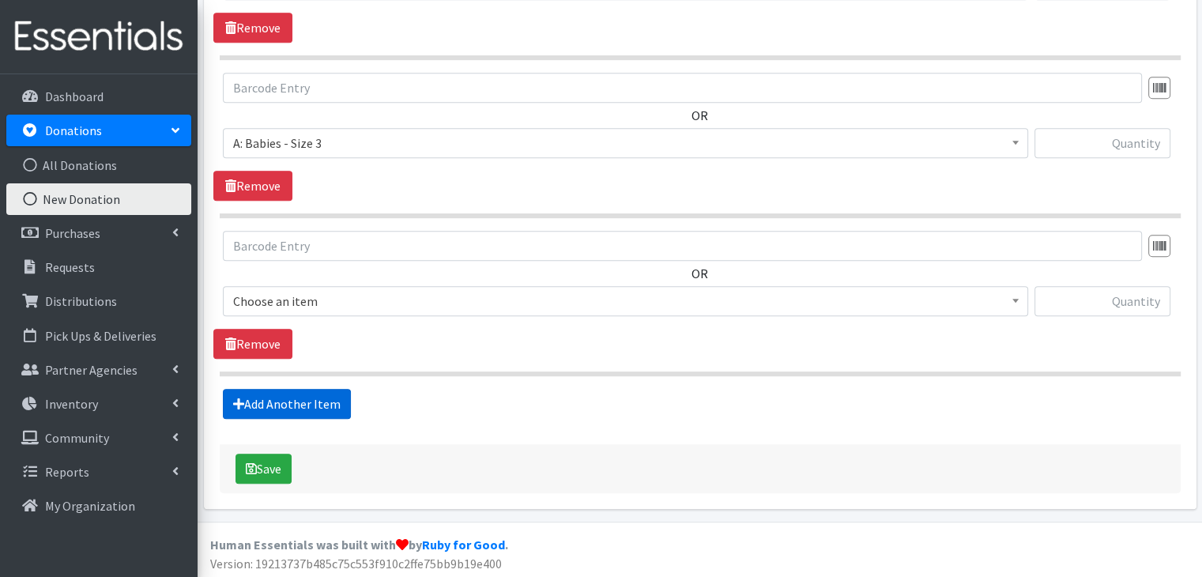
scroll to position [824, 0]
click at [345, 285] on span "Choose an item" at bounding box center [625, 300] width 805 height 30
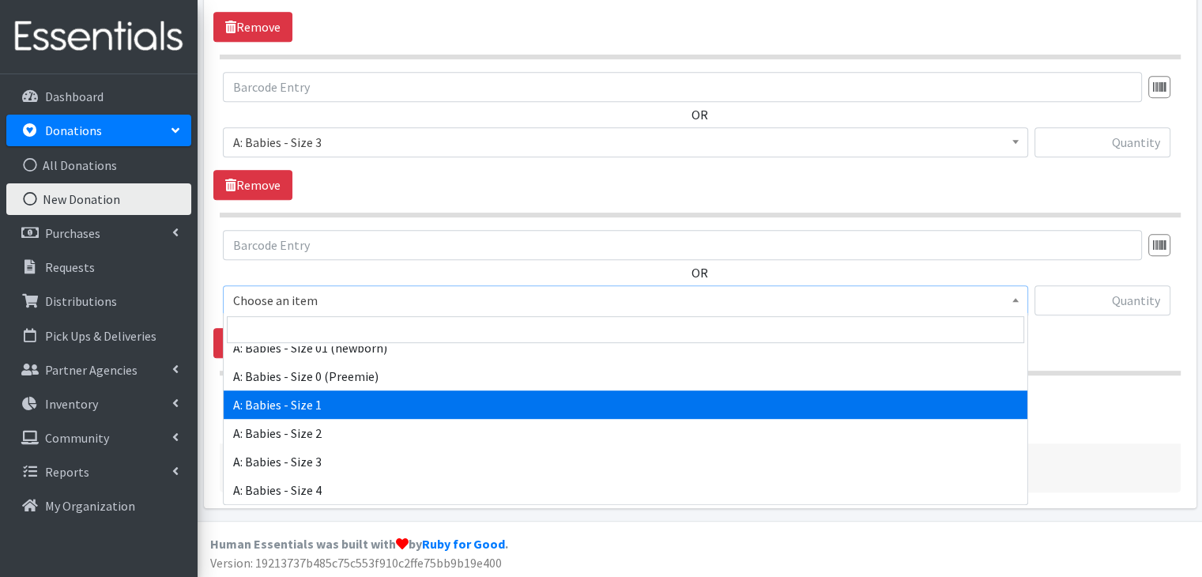
scroll to position [79, 0]
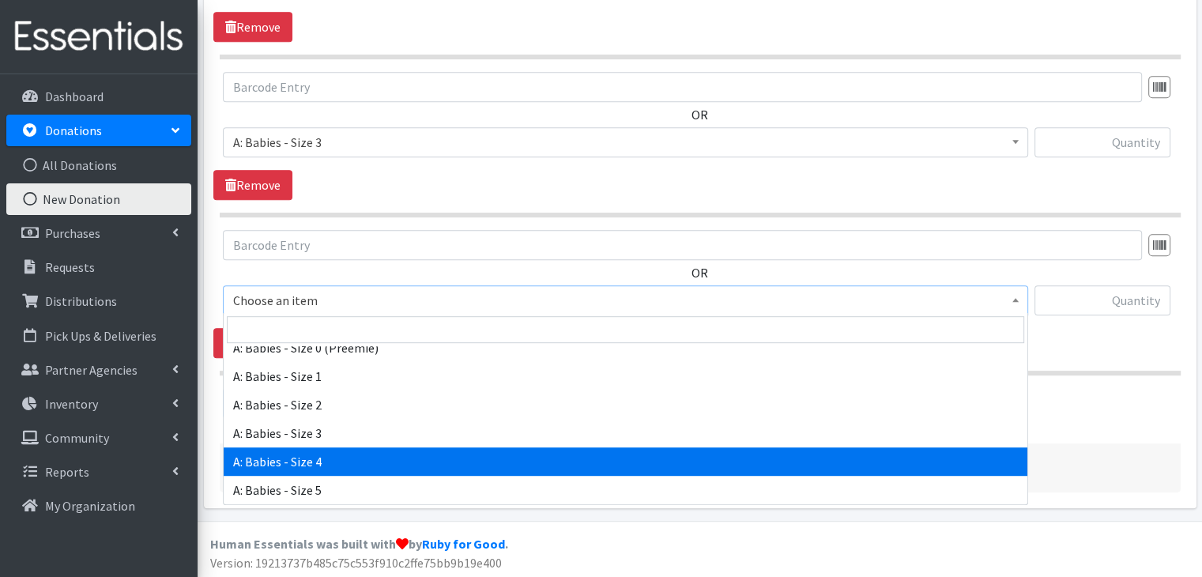
select select "5614"
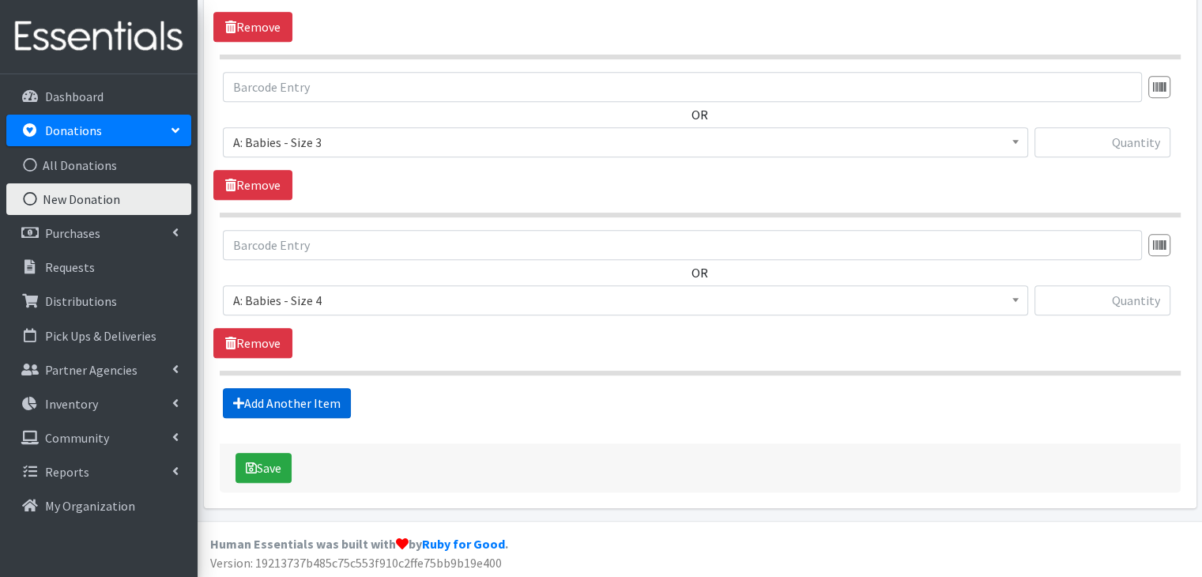
click at [322, 397] on link "Add Another Item" at bounding box center [287, 403] width 128 height 30
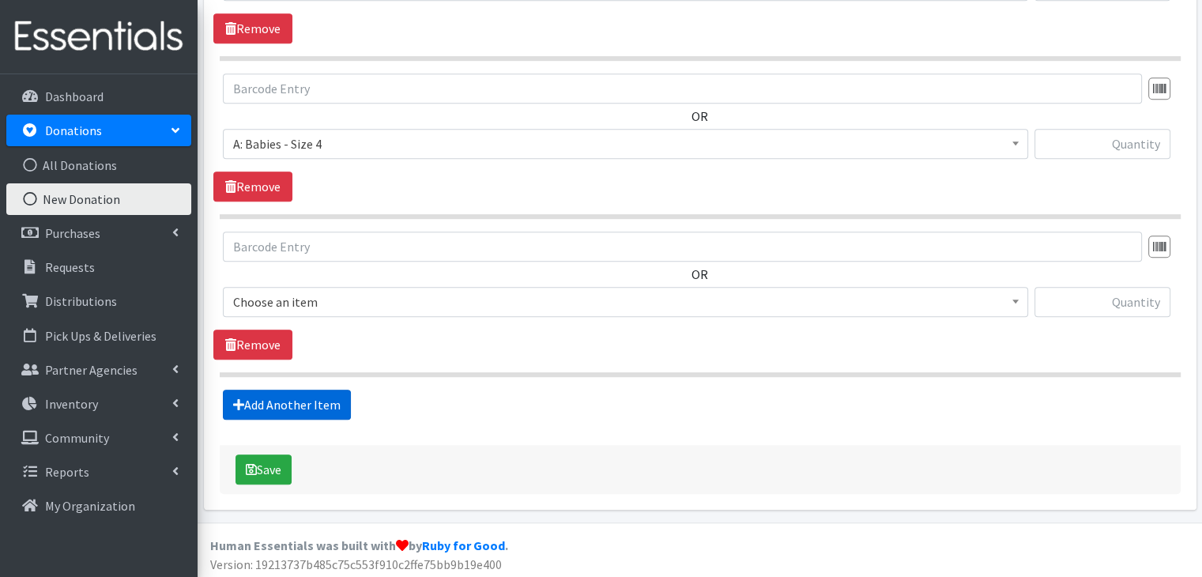
scroll to position [981, 0]
click at [325, 299] on span "Choose an item" at bounding box center [625, 301] width 784 height 22
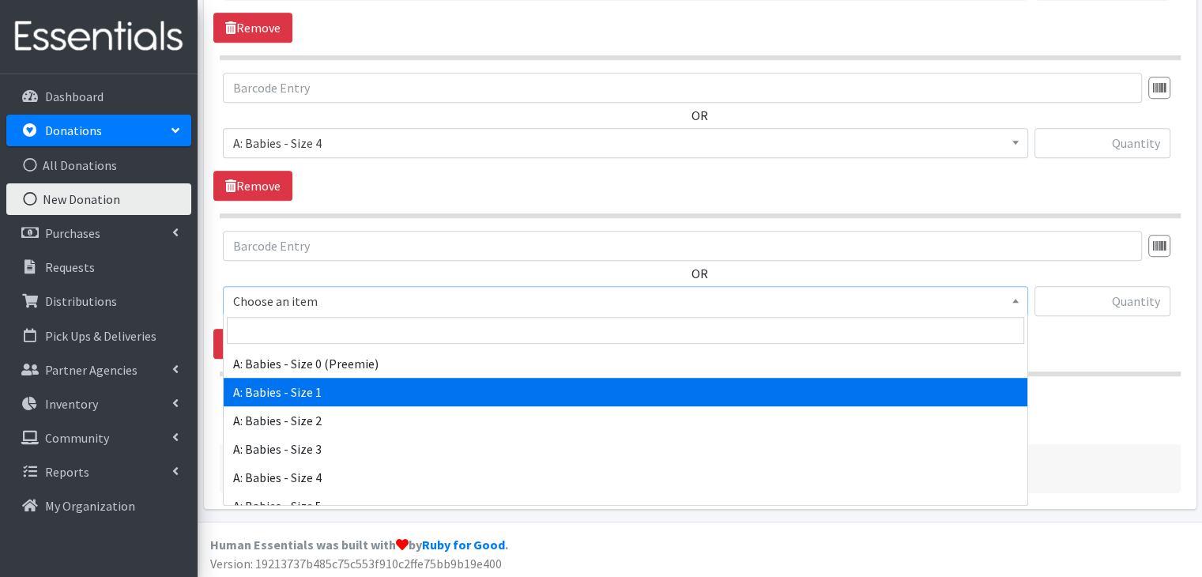
scroll to position [158, 0]
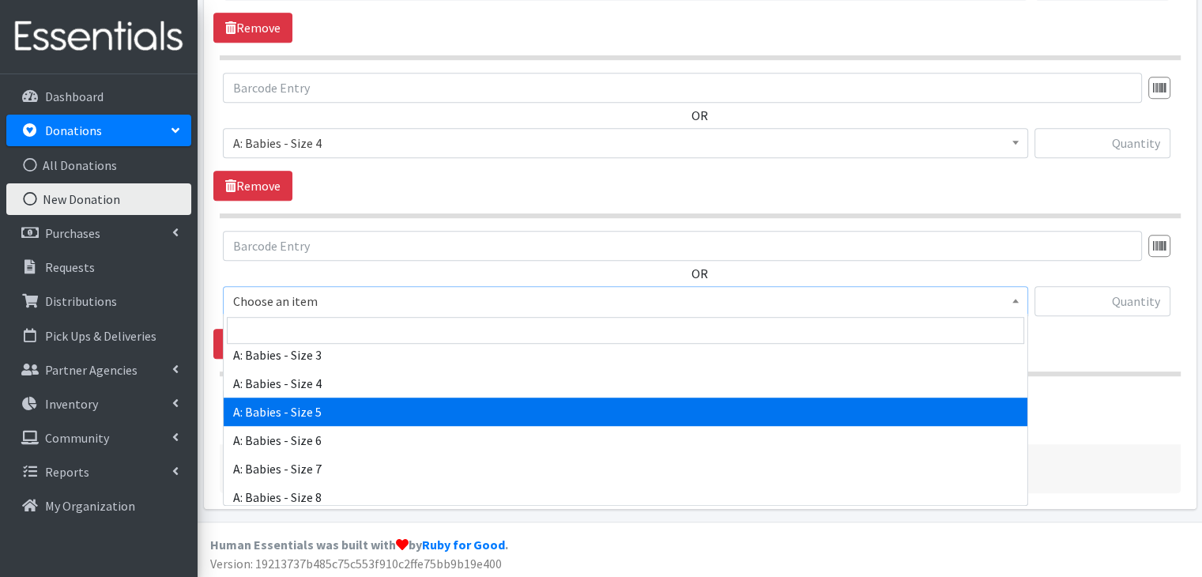
select select "5616"
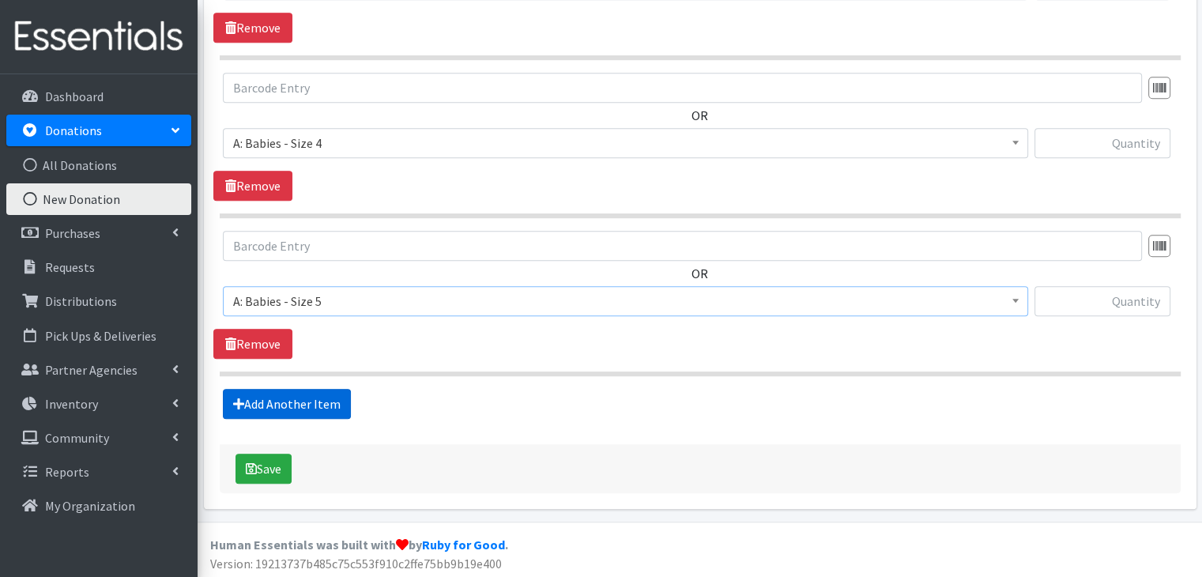
click at [313, 405] on link "Add Another Item" at bounding box center [287, 404] width 128 height 30
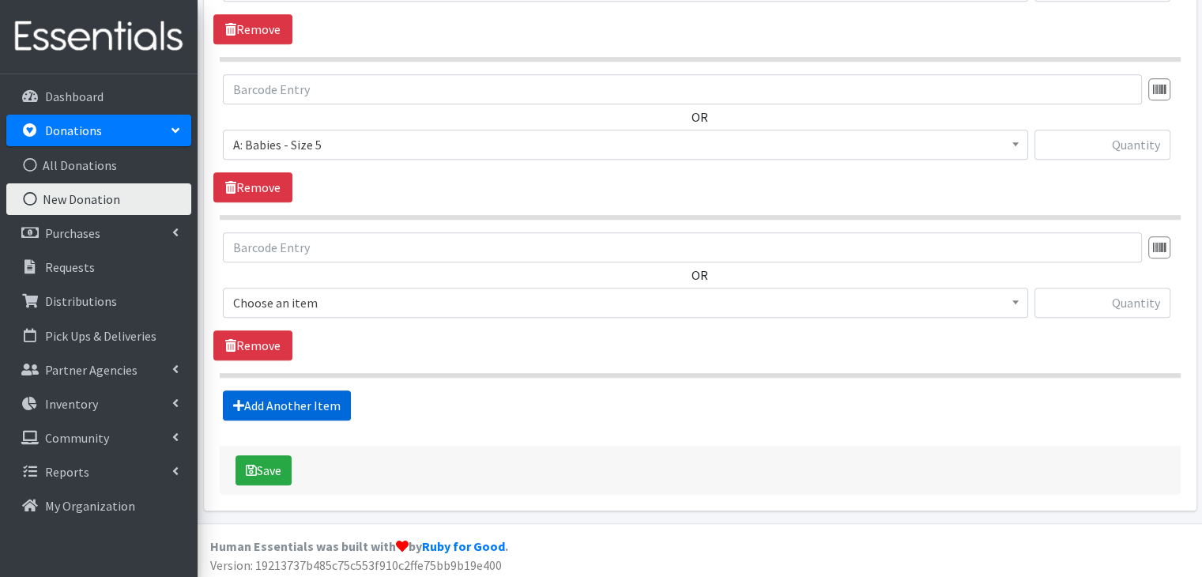
scroll to position [1139, 0]
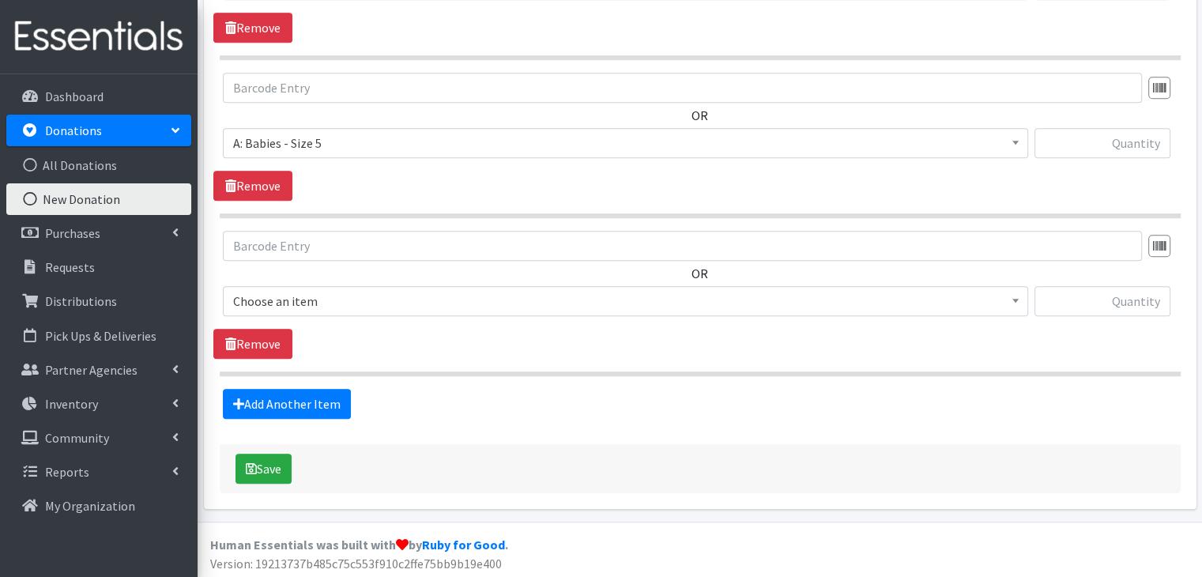
click at [325, 304] on span "Choose an item" at bounding box center [625, 301] width 784 height 22
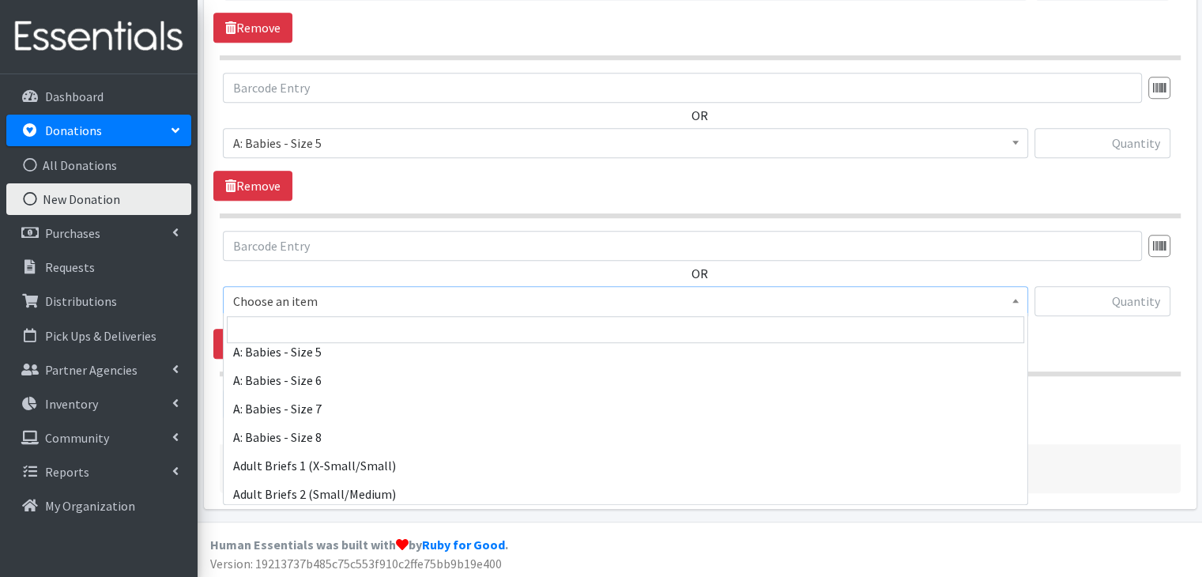
scroll to position [237, 0]
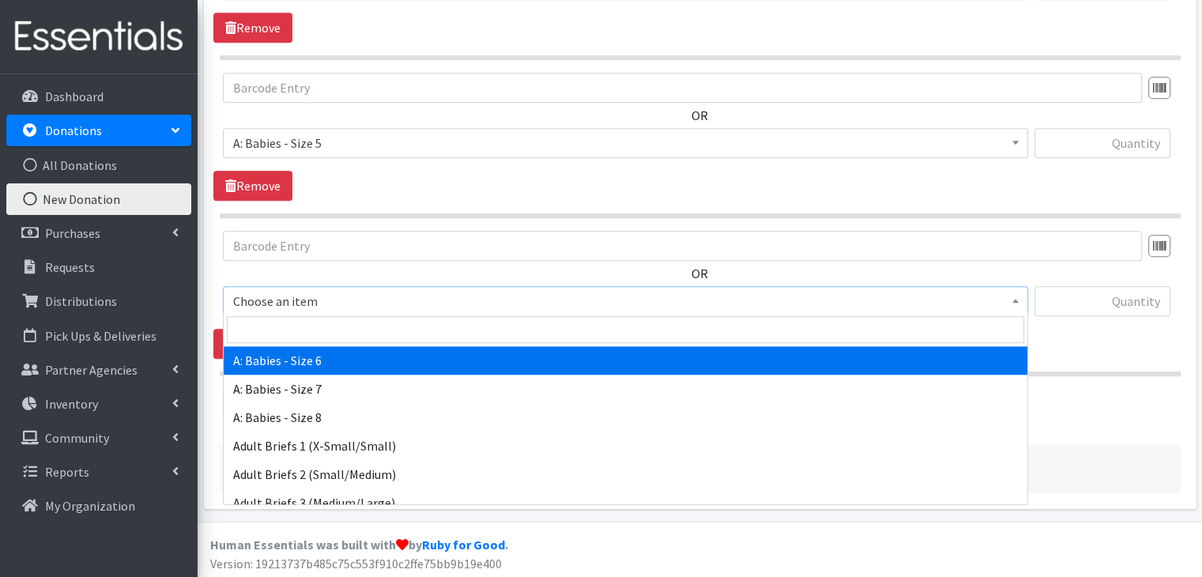
select select "5617"
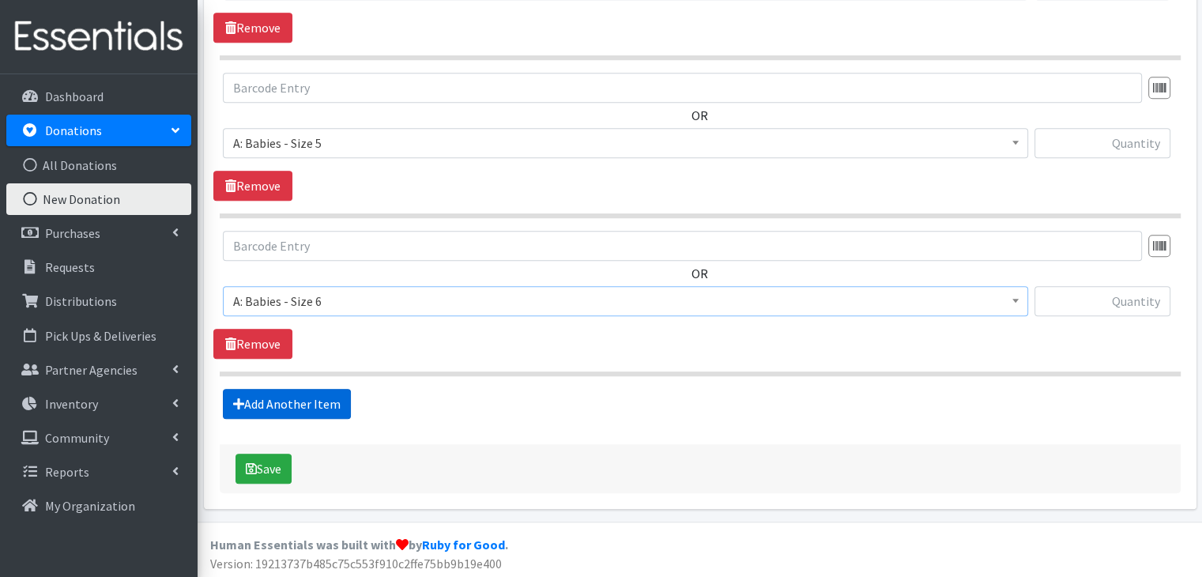
click at [318, 399] on link "Add Another Item" at bounding box center [287, 404] width 128 height 30
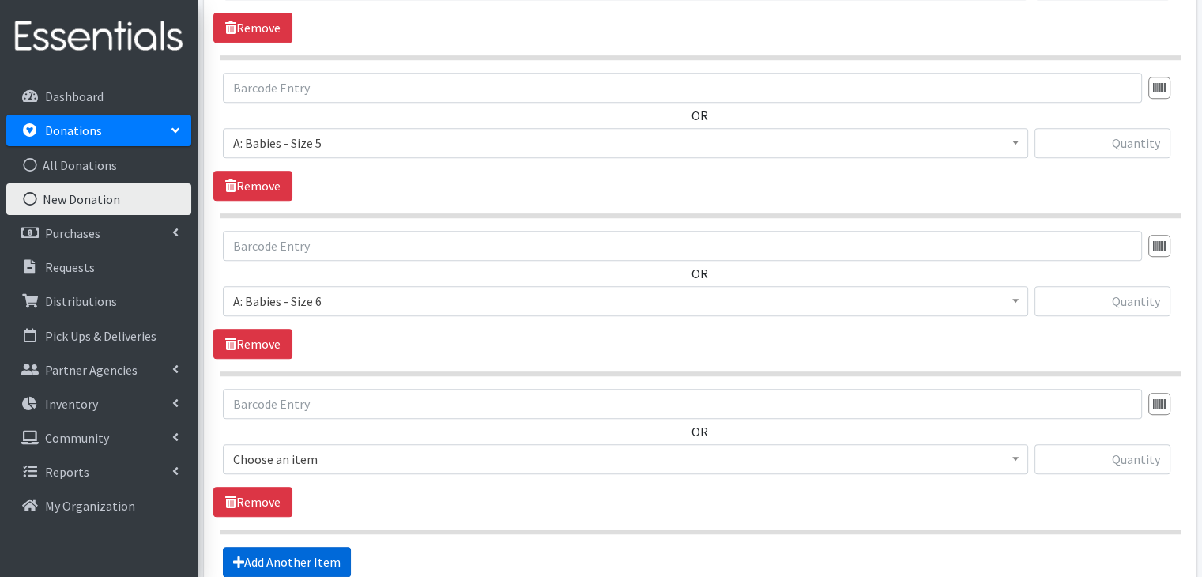
scroll to position [1296, 0]
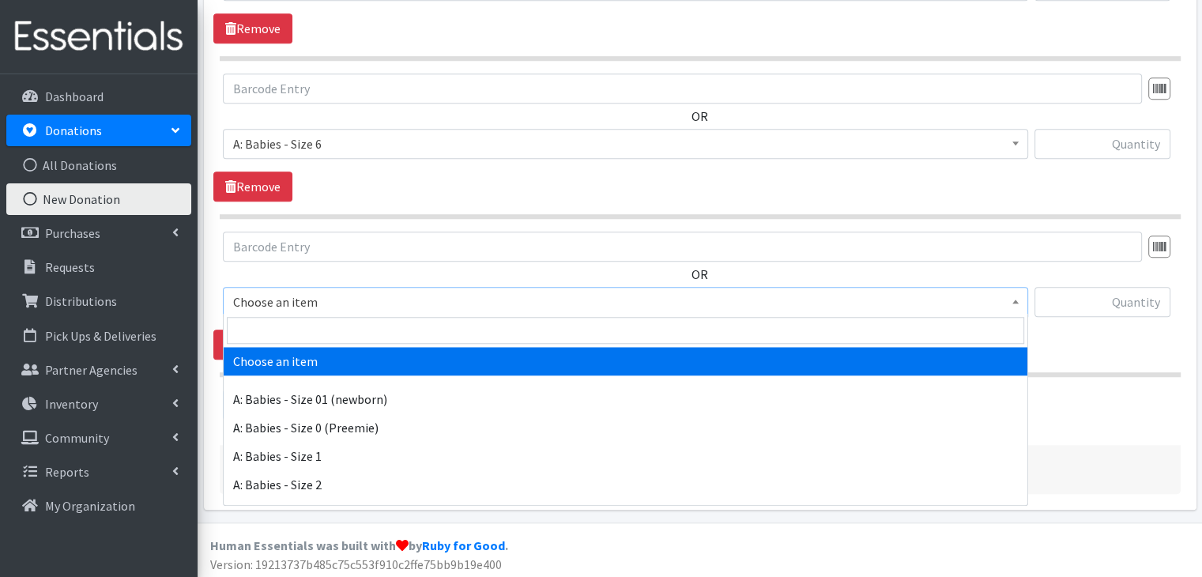
click at [332, 303] on span "Choose an item" at bounding box center [625, 302] width 784 height 22
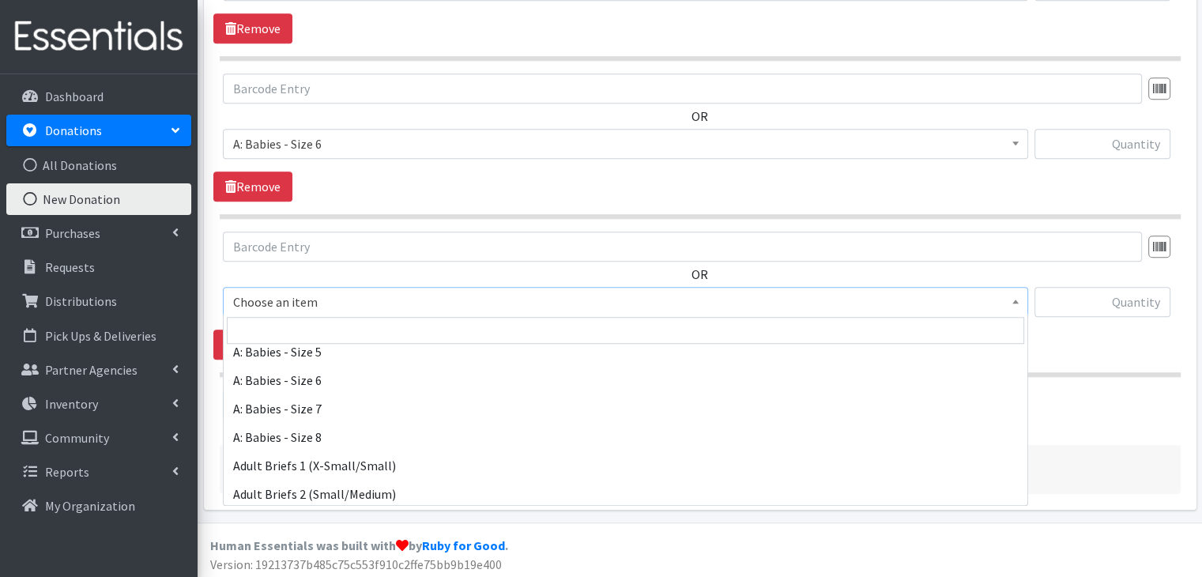
scroll to position [237, 0]
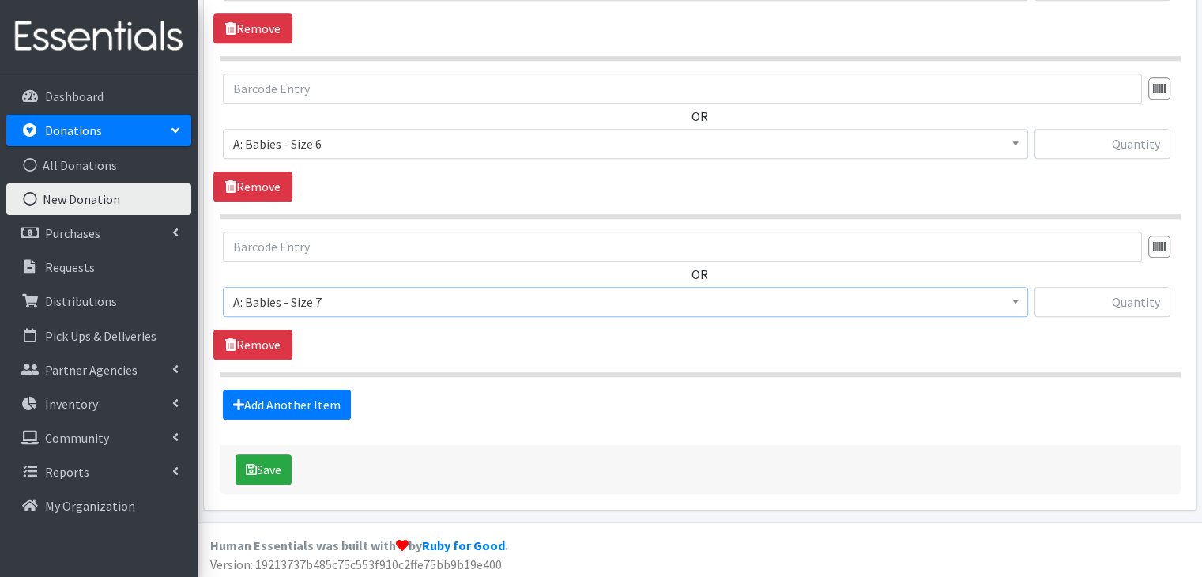
select select "8888"
click at [377, 336] on div "OR Choose an item A: Babies - Size 01 (newborn) A: Babies - Size 0 (Preemie) A:…" at bounding box center [699, 295] width 972 height 128
click at [329, 389] on link "Add Another Item" at bounding box center [287, 404] width 128 height 30
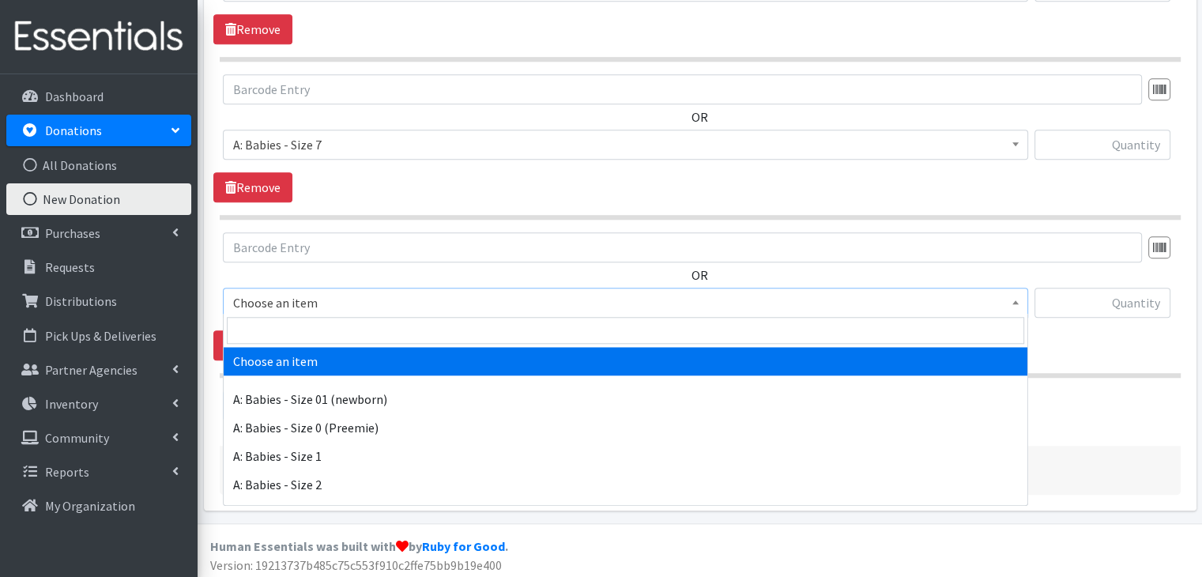
click at [322, 296] on span "Choose an item" at bounding box center [625, 303] width 784 height 22
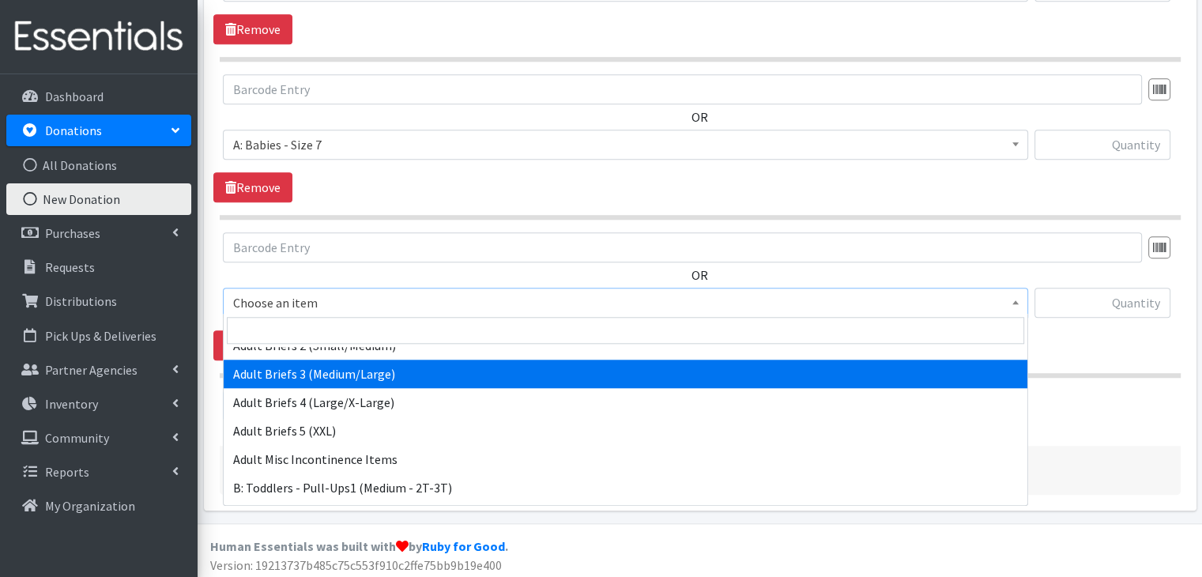
scroll to position [395, 0]
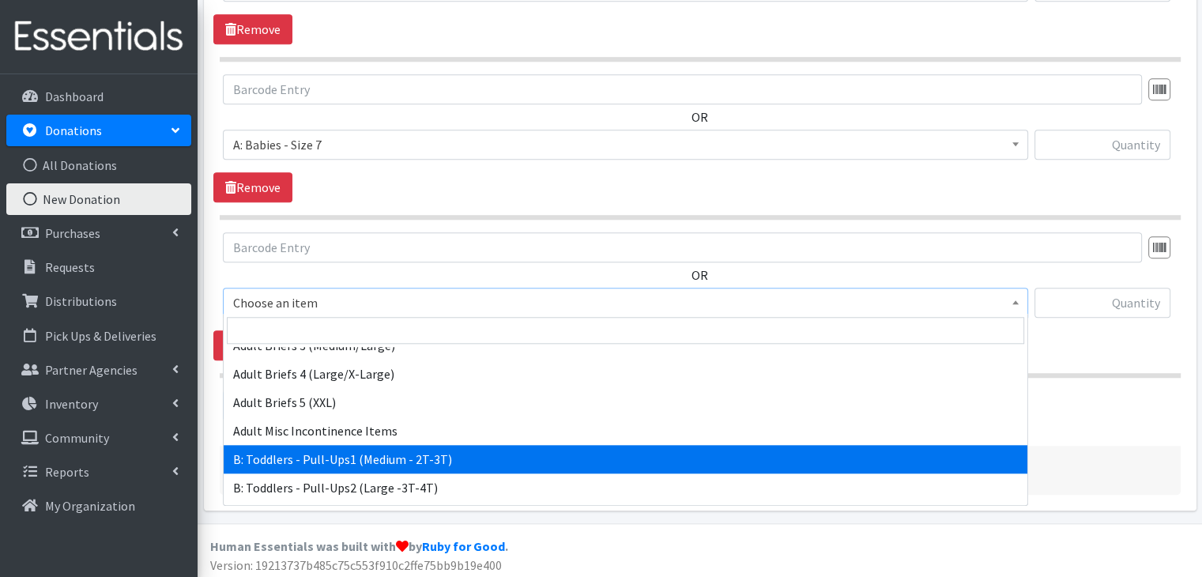
select select "5597"
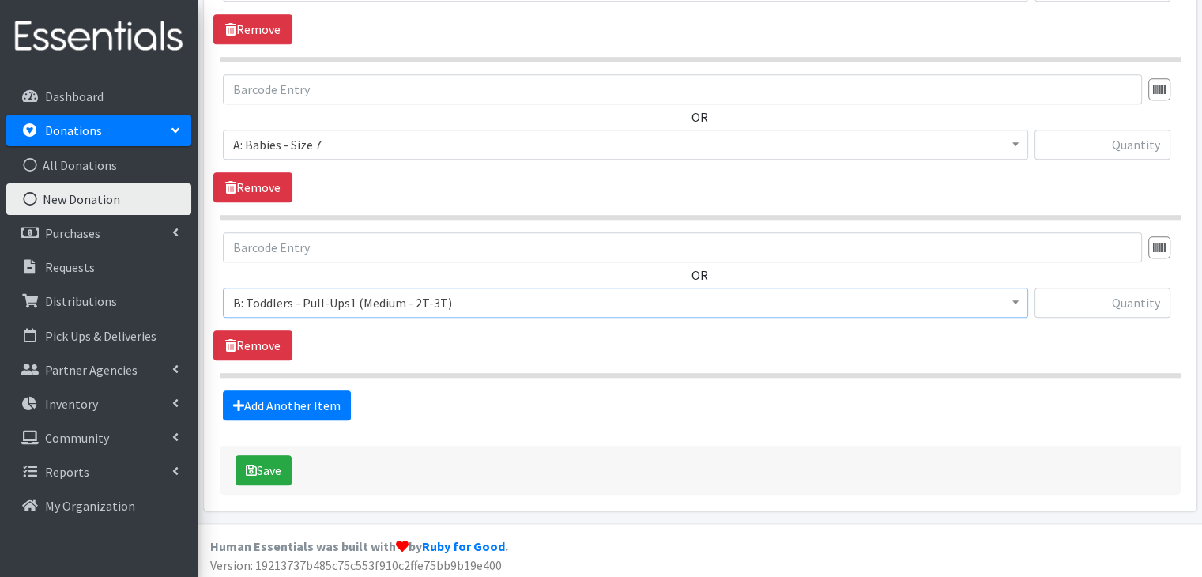
click at [404, 364] on section "OR Choose an item A: Babies - Size 01 (newborn) A: Babies - Size 0 (Preemie) A:…" at bounding box center [700, 304] width 961 height 145
click at [288, 396] on link "Add Another Item" at bounding box center [287, 405] width 128 height 30
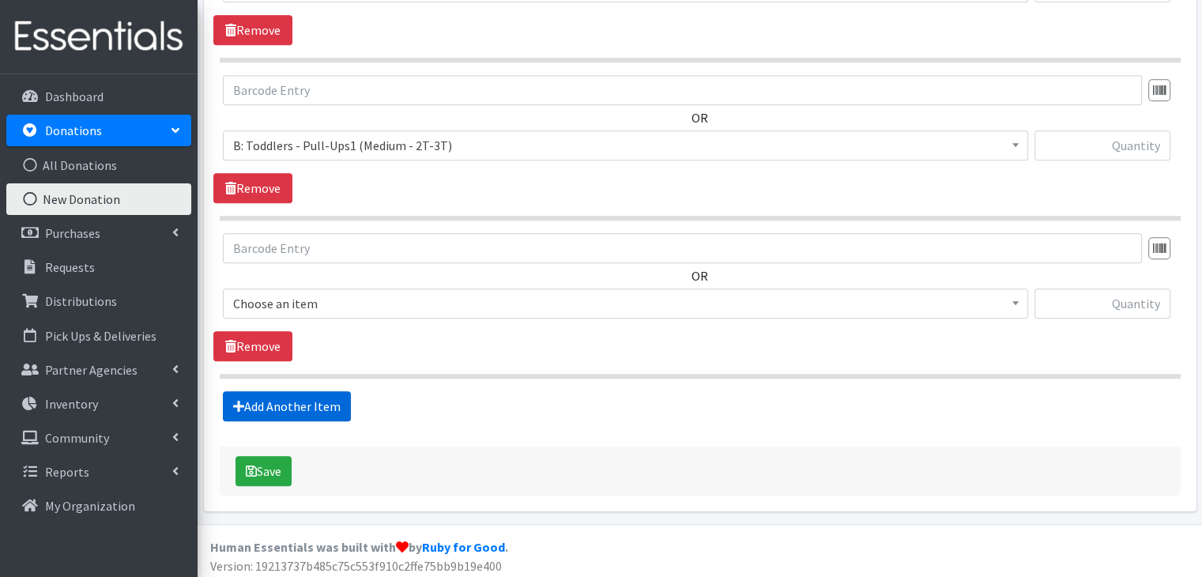
scroll to position [1612, 0]
click at [389, 303] on span "Choose an item" at bounding box center [625, 303] width 784 height 22
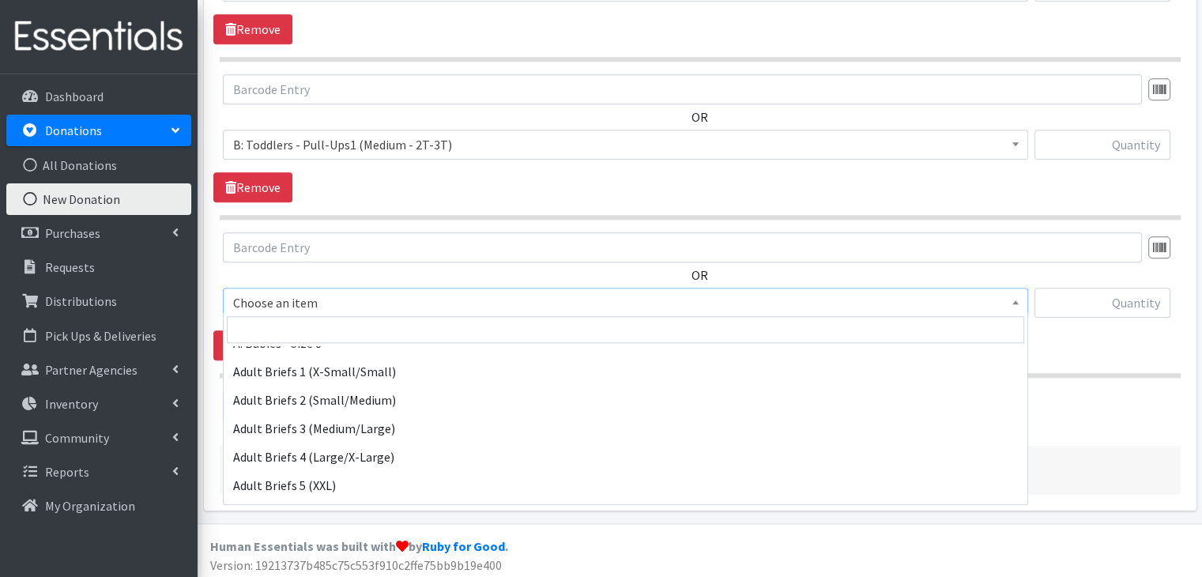
scroll to position [395, 0]
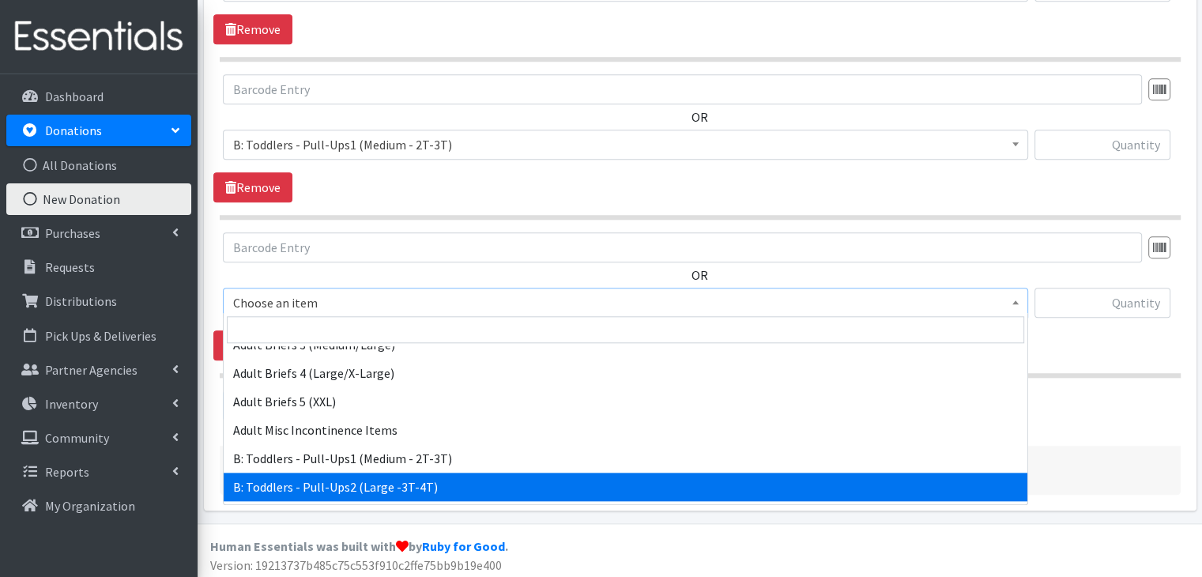
select select "5598"
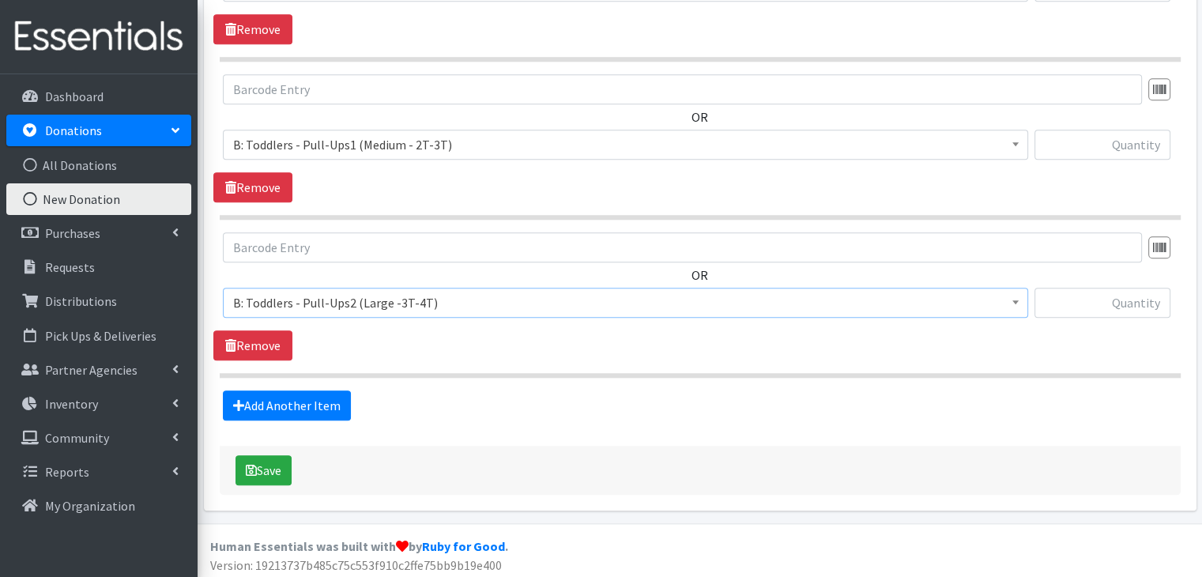
click at [431, 344] on div "OR Choose an item A: Babies - Size 01 (newborn) A: Babies - Size 0 (Preemie) A:…" at bounding box center [699, 296] width 972 height 128
click at [315, 397] on link "Add Another Item" at bounding box center [287, 405] width 128 height 30
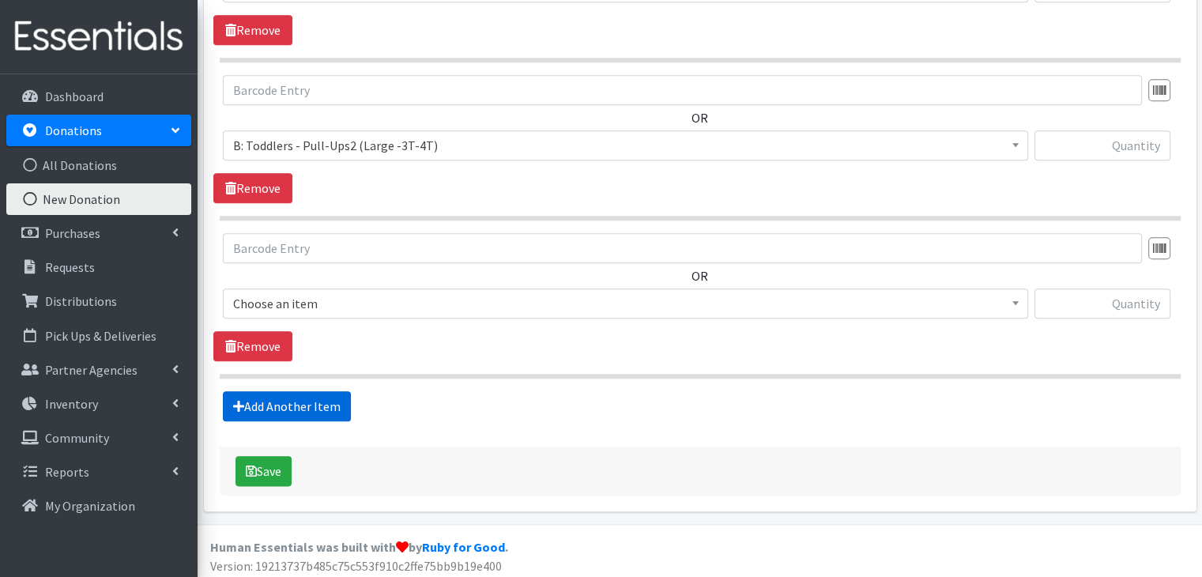
scroll to position [1770, 0]
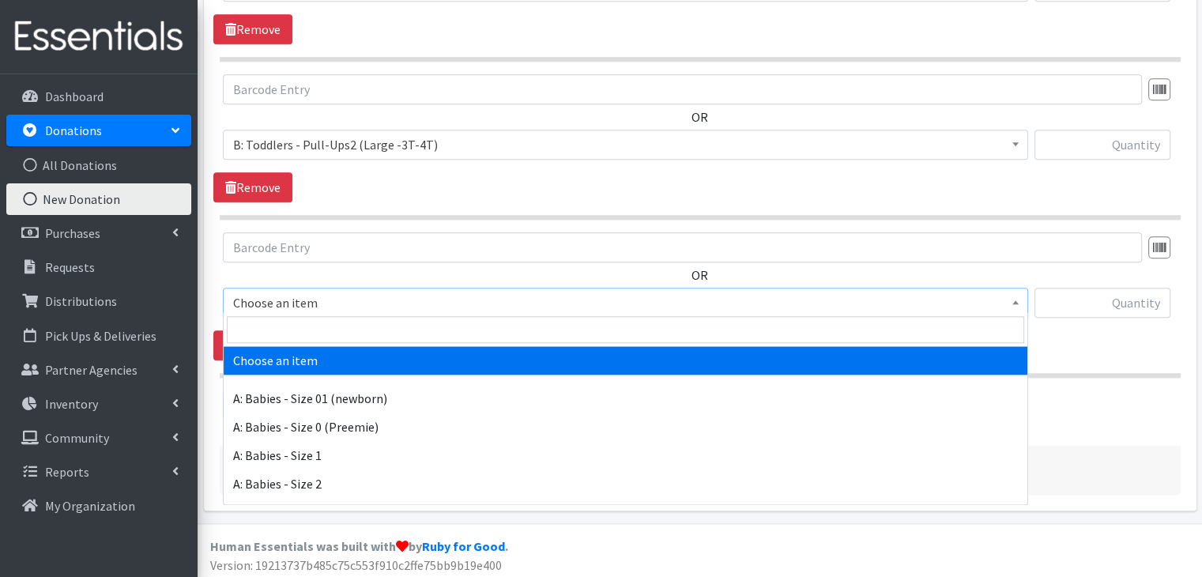
click at [404, 299] on span "Choose an item" at bounding box center [625, 303] width 784 height 22
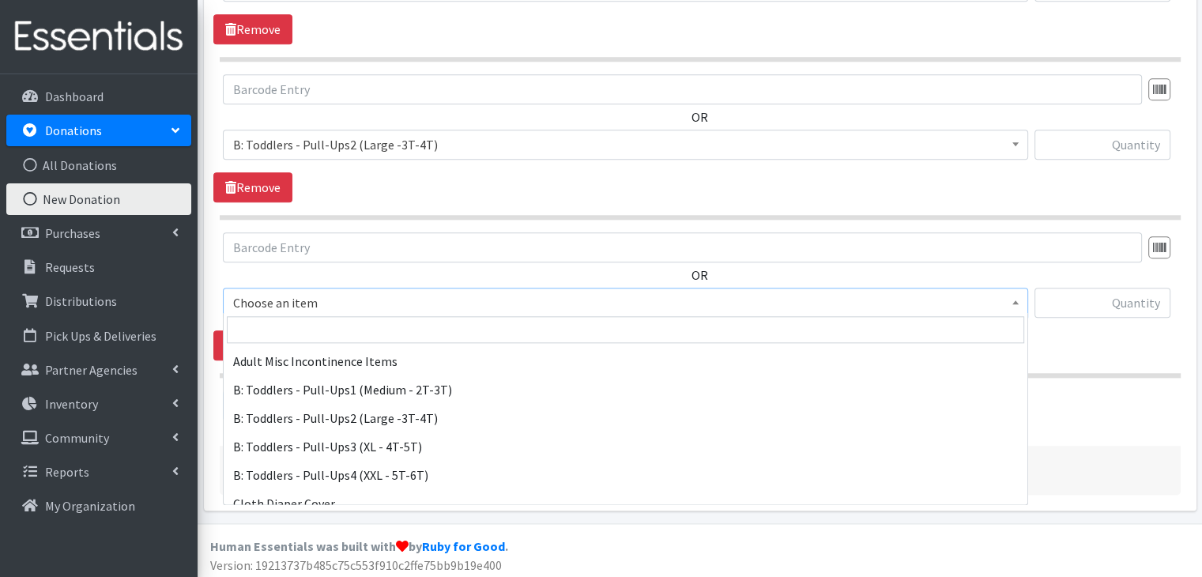
scroll to position [474, 0]
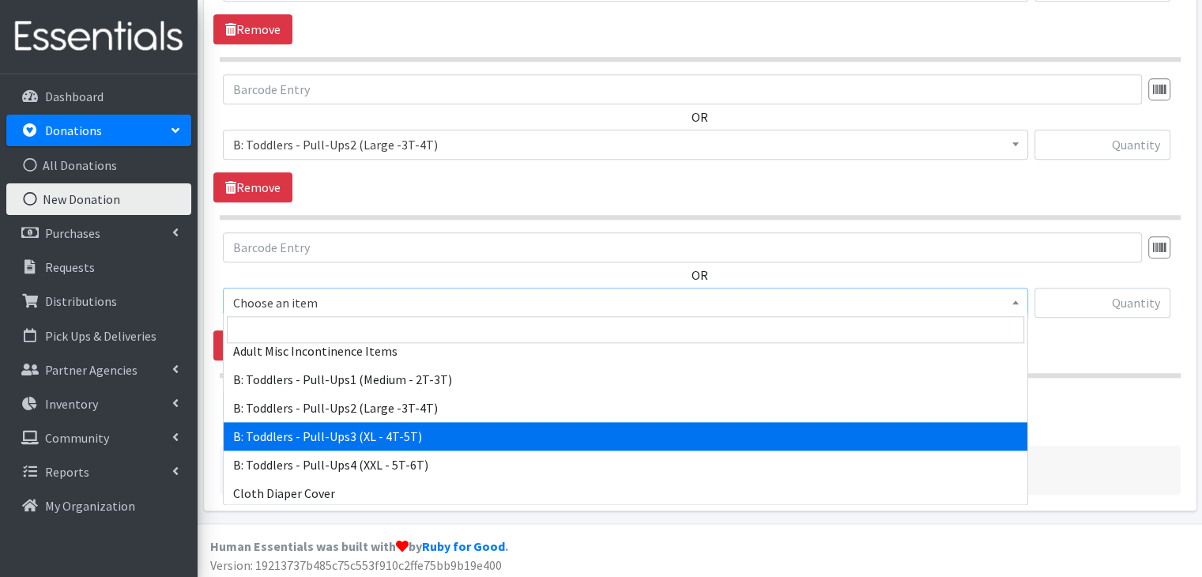
select select "5599"
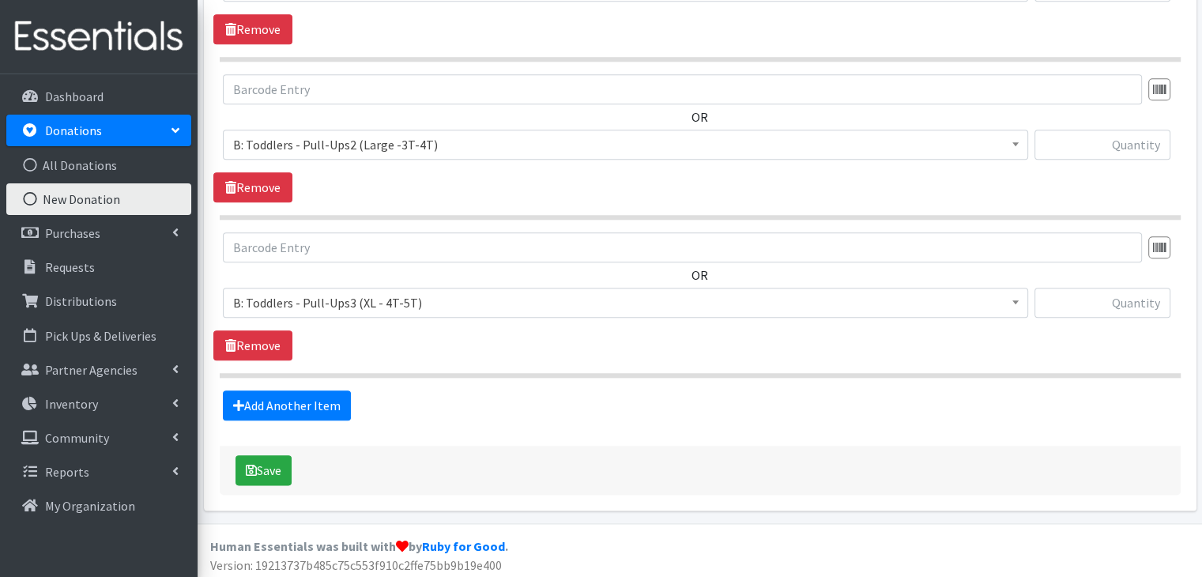
click at [421, 348] on div "OR Choose an item A: Babies - Size 01 (newborn) A: Babies - Size 0 (Preemie) A:…" at bounding box center [699, 296] width 972 height 128
click at [311, 391] on link "Add Another Item" at bounding box center [287, 405] width 128 height 30
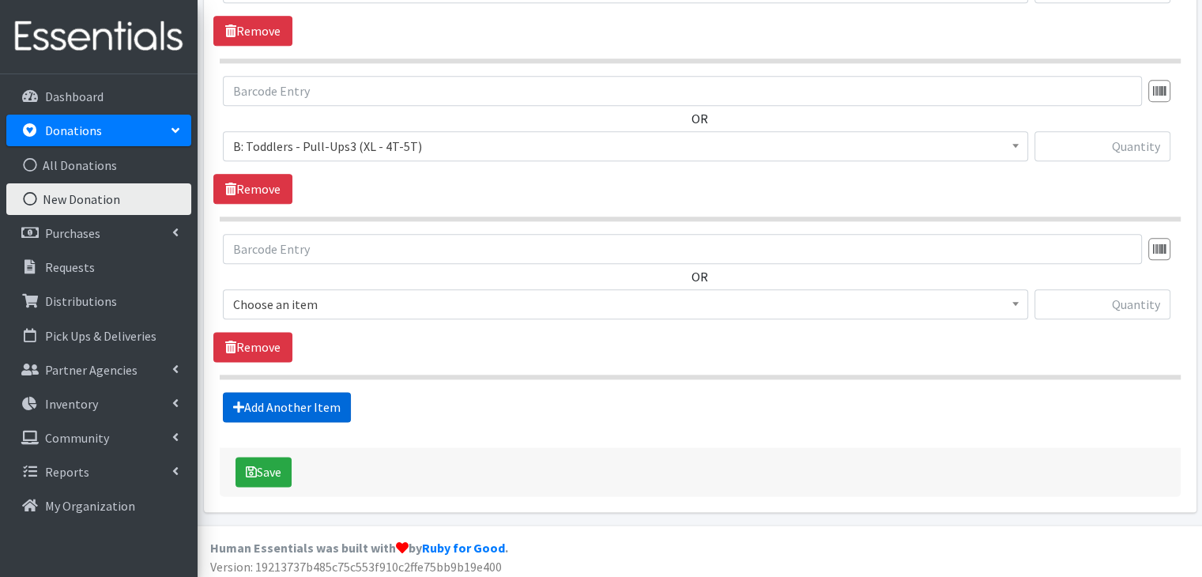
scroll to position [1927, 0]
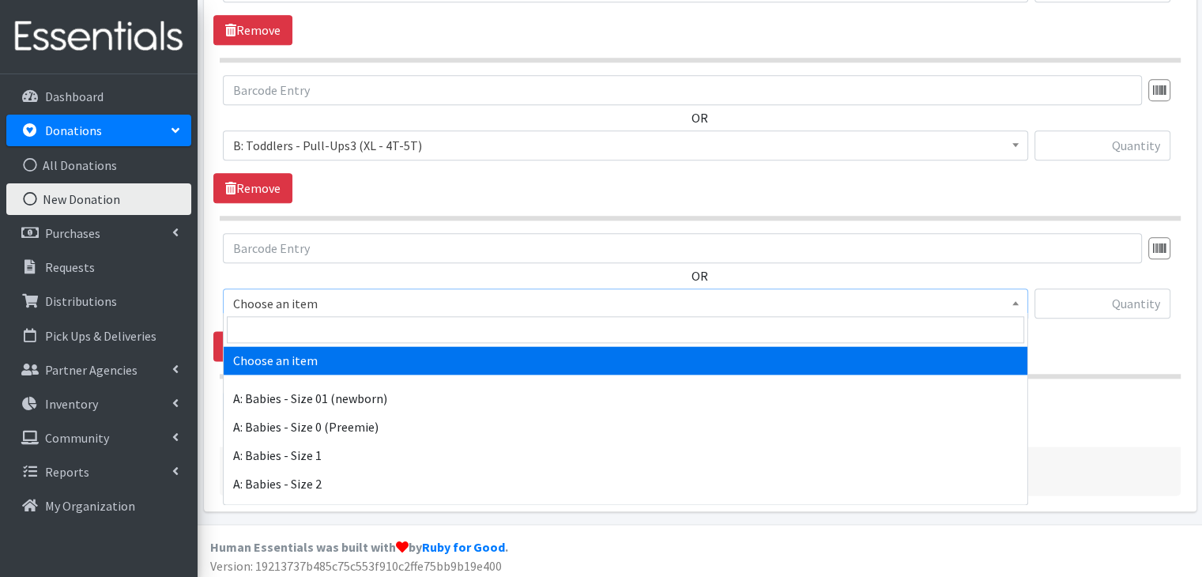
click at [349, 292] on span "Choose an item" at bounding box center [625, 303] width 784 height 22
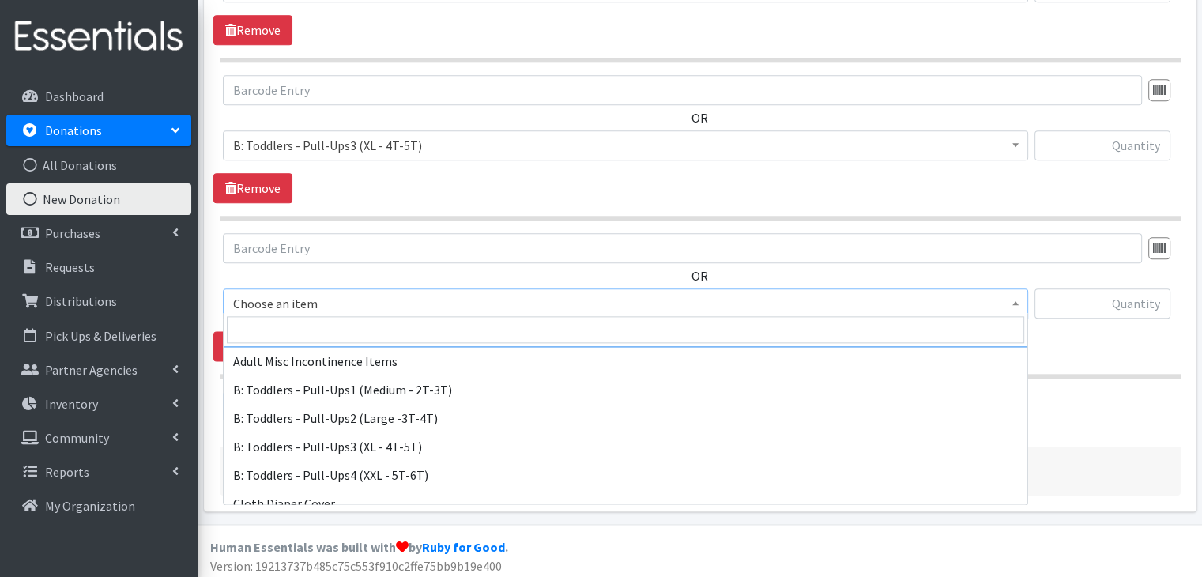
scroll to position [474, 0]
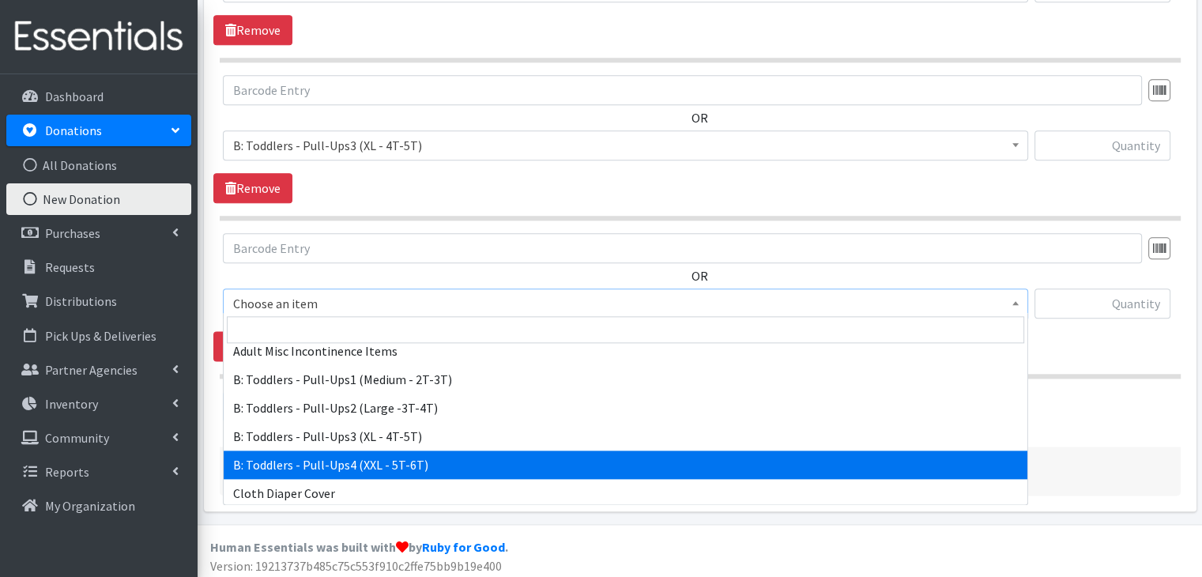
select select "14239"
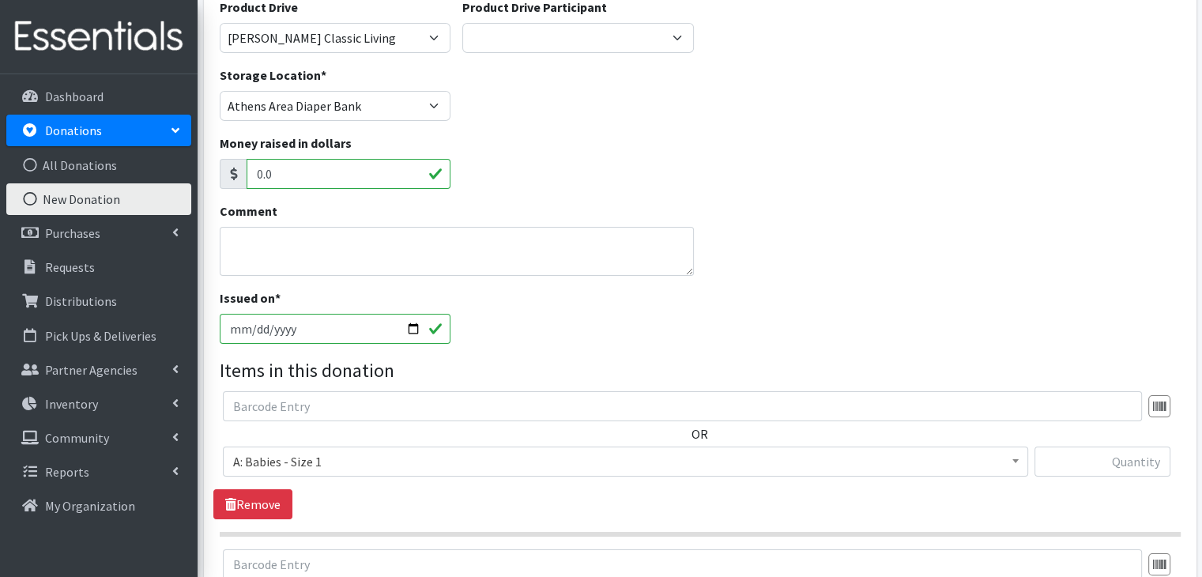
scroll to position [268, 0]
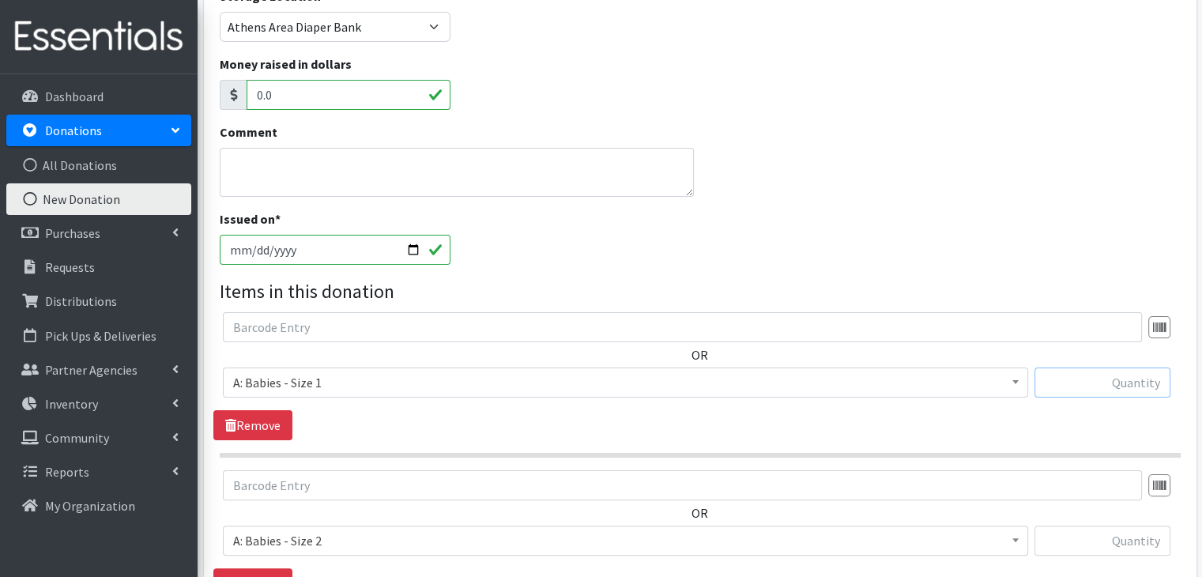
click at [1136, 387] on input "text" at bounding box center [1102, 382] width 136 height 30
type input "32"
type input "116"
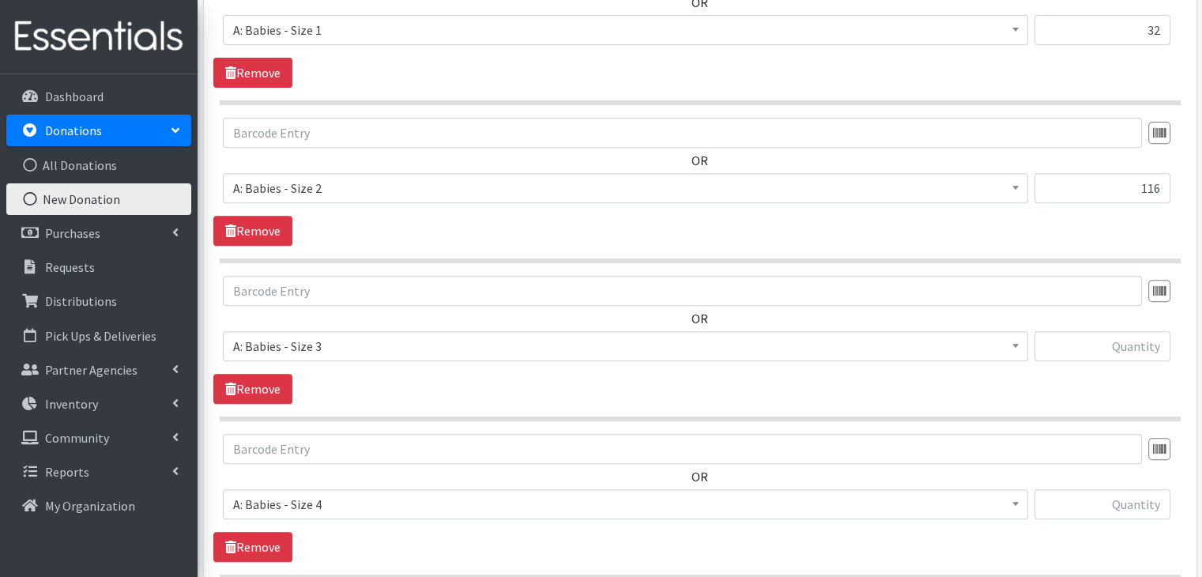
scroll to position [621, 0]
type input "26"
type input "116"
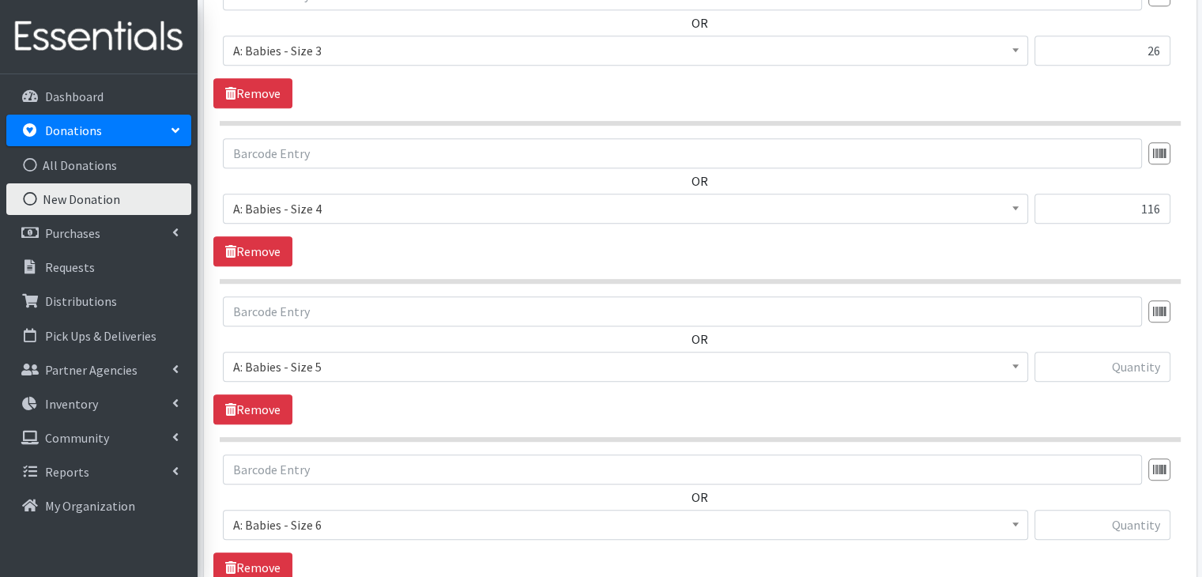
scroll to position [935, 0]
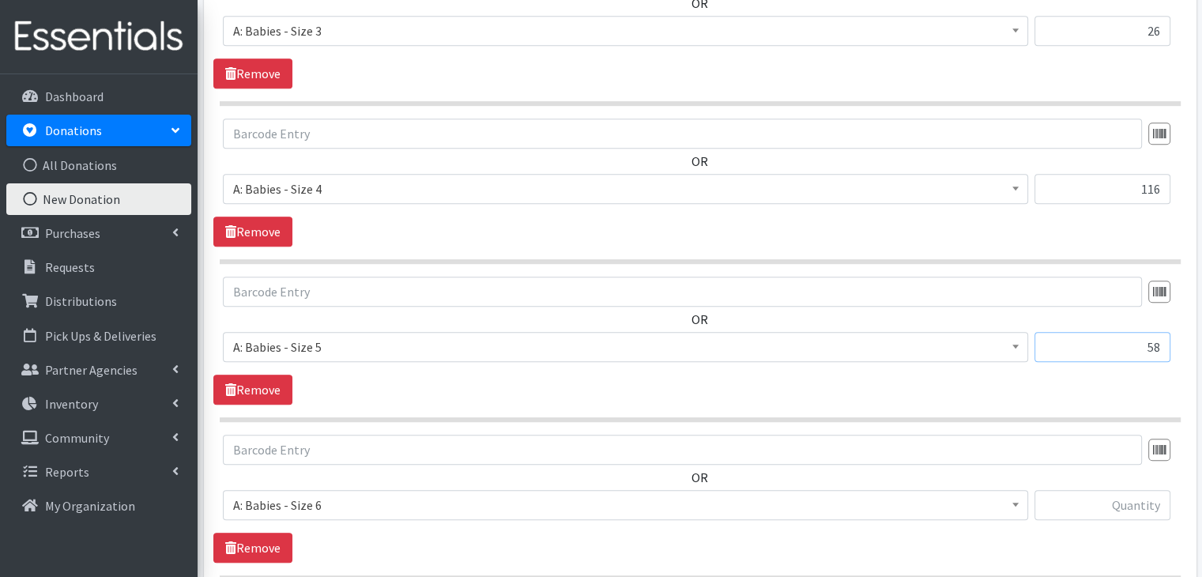
type input "58"
type input "50"
type input "84"
type input "16"
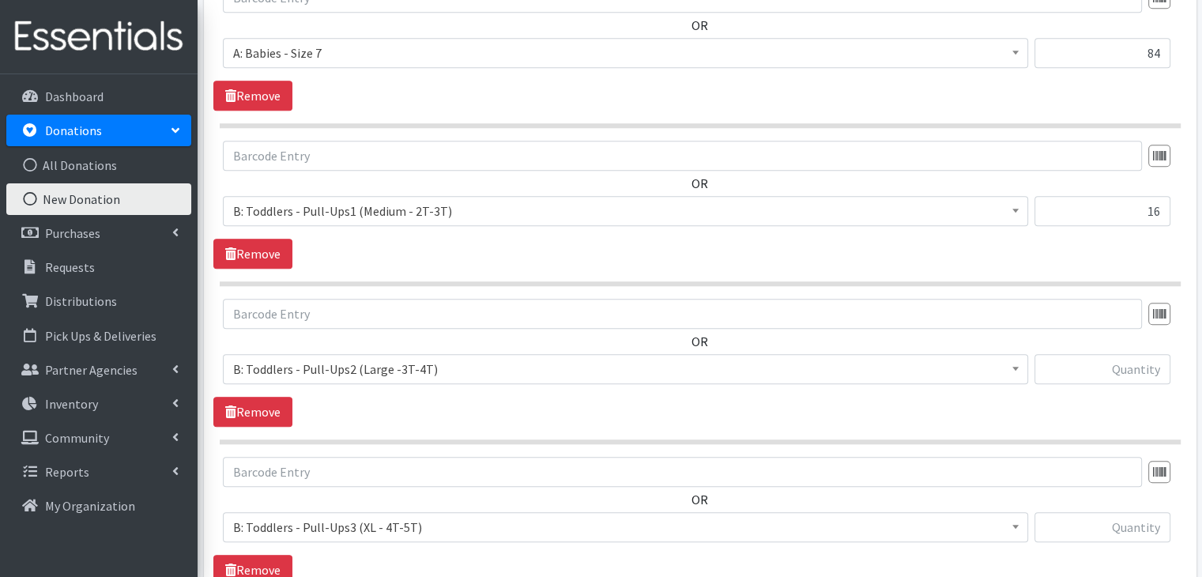
scroll to position [1566, 0]
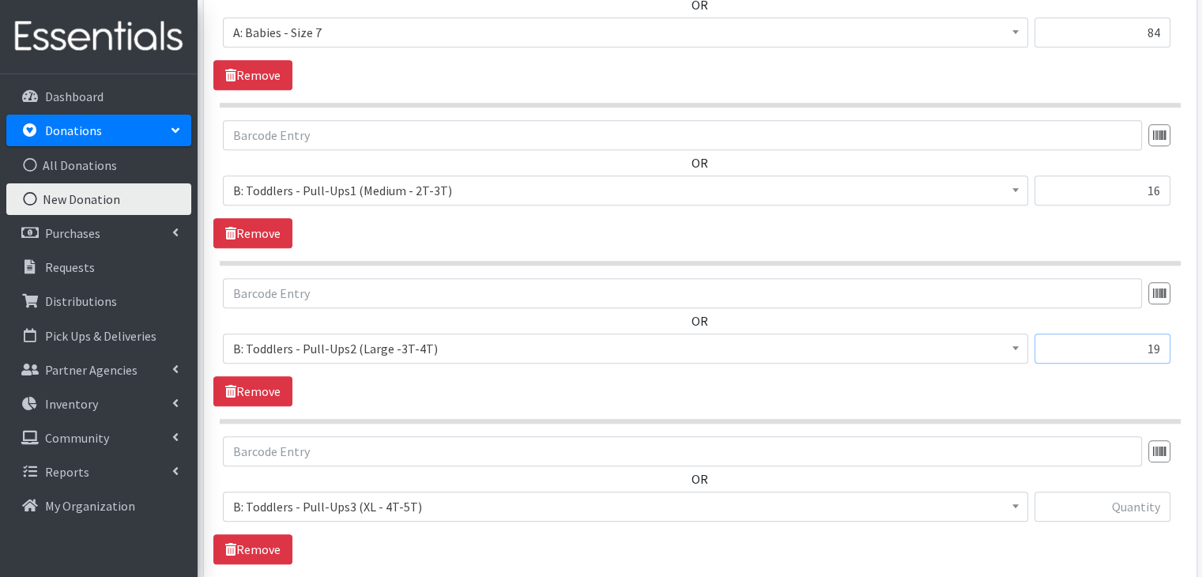
type input "19"
type input "73"
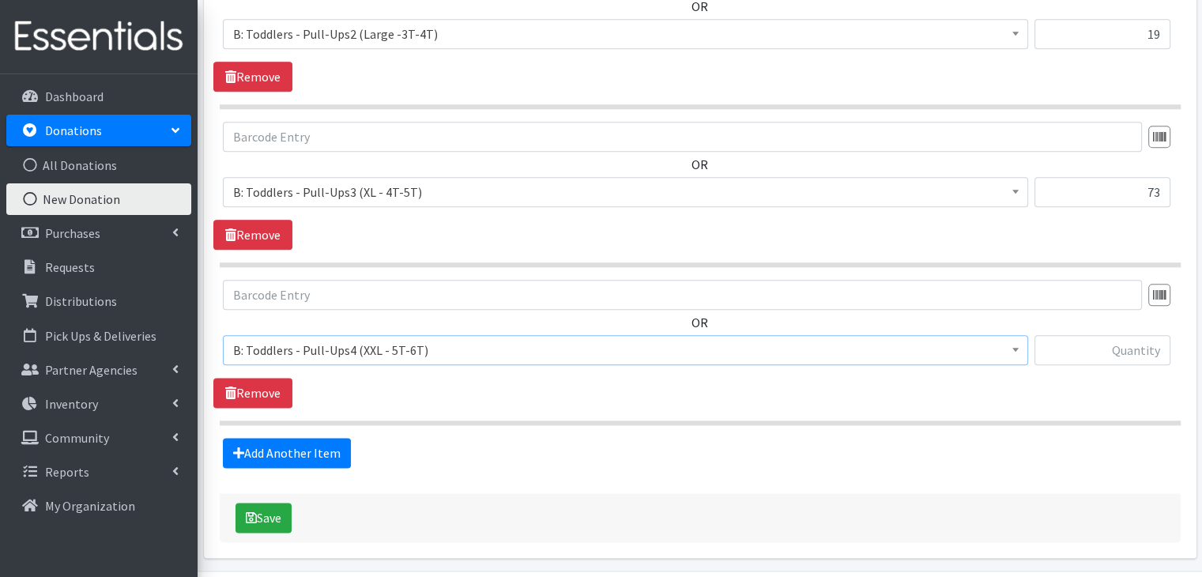
scroll to position [1881, 0]
type input "17"
click at [269, 503] on button "Save" at bounding box center [263, 517] width 56 height 30
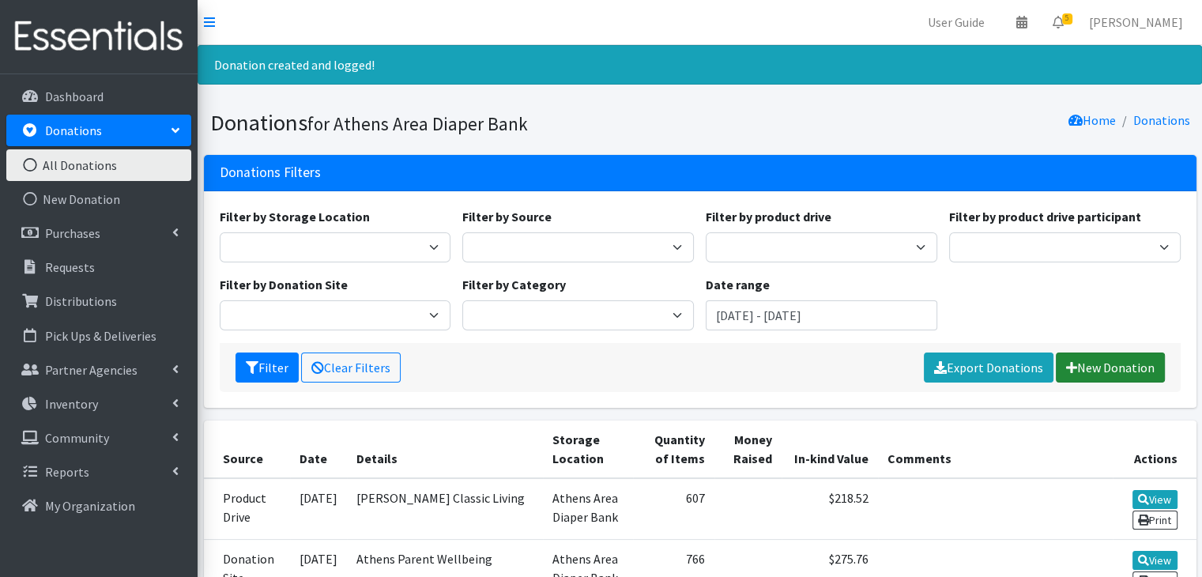
click at [1109, 368] on link "New Donation" at bounding box center [1109, 367] width 109 height 30
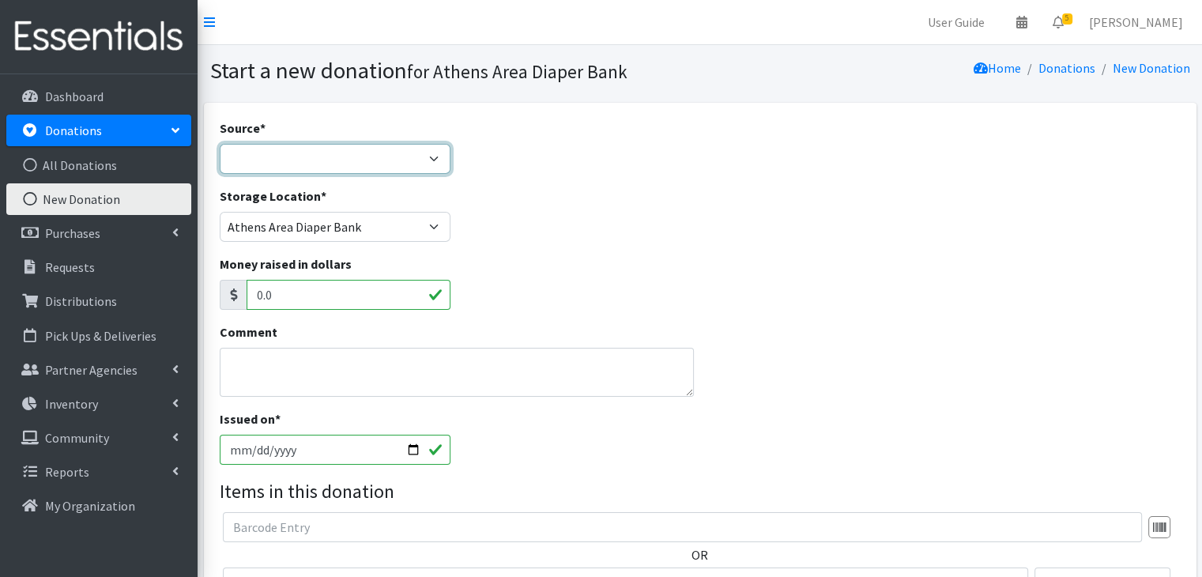
click at [288, 170] on select "Product Drive Manufacturer Donation Site Misc. Donation" at bounding box center [335, 159] width 231 height 30
select select "Misc. Donation"
click at [220, 144] on select "Product Drive Manufacturer Donation Site Misc. Donation" at bounding box center [335, 159] width 231 height 30
click at [305, 377] on textarea "Comment" at bounding box center [457, 372] width 475 height 49
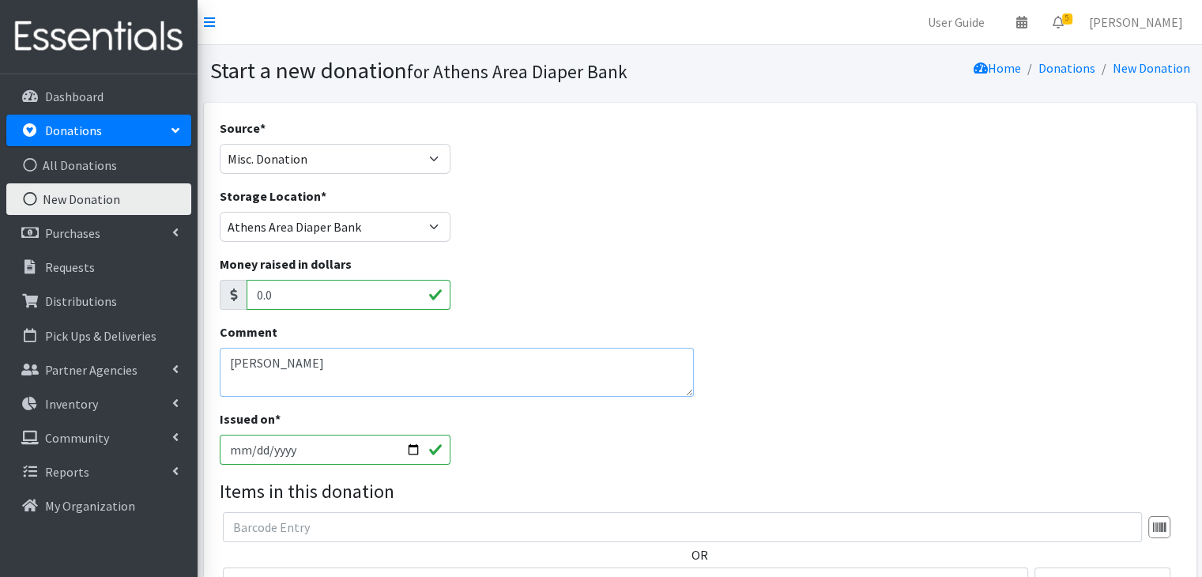
type textarea "[PERSON_NAME]"
type input "[DATE]"
click at [695, 464] on div "Issued on * [DATE]" at bounding box center [699, 443] width 972 height 68
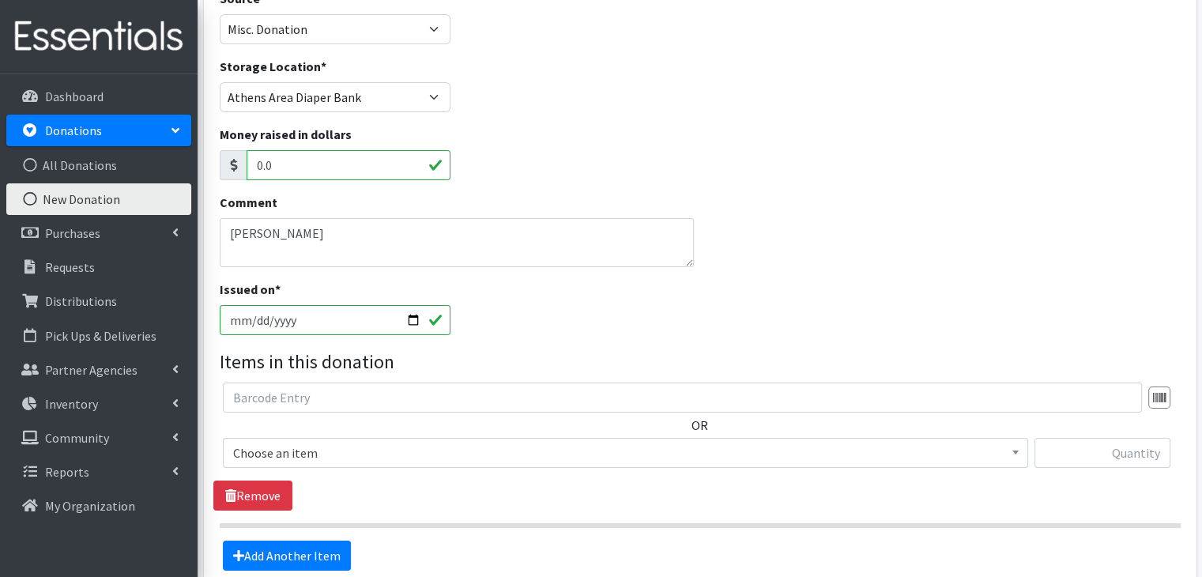
scroll to position [158, 0]
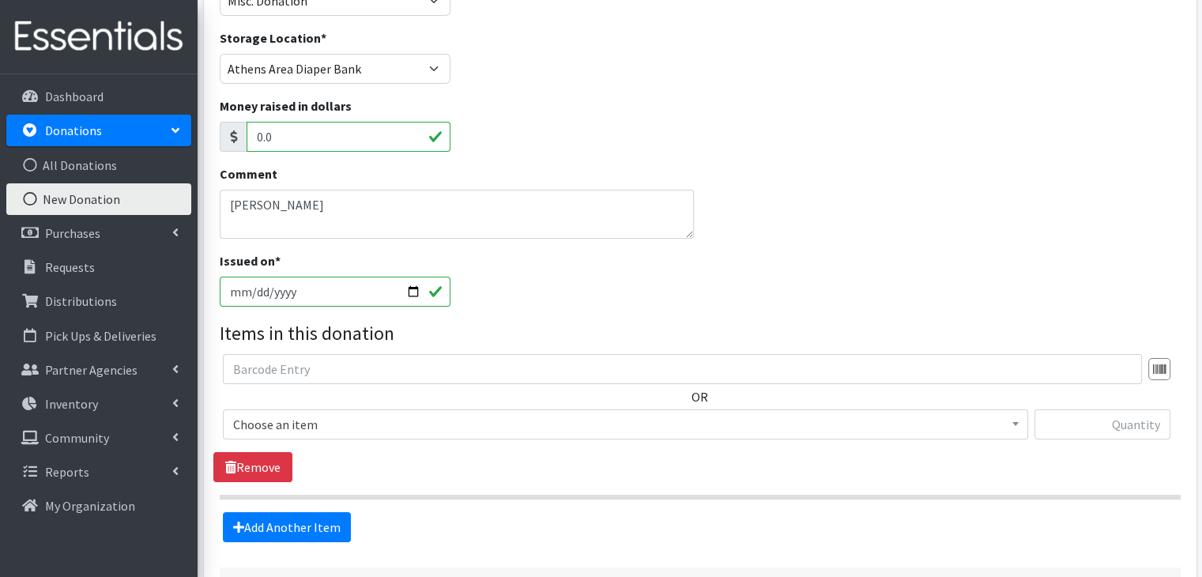
click at [259, 421] on span "Choose an item" at bounding box center [625, 424] width 784 height 22
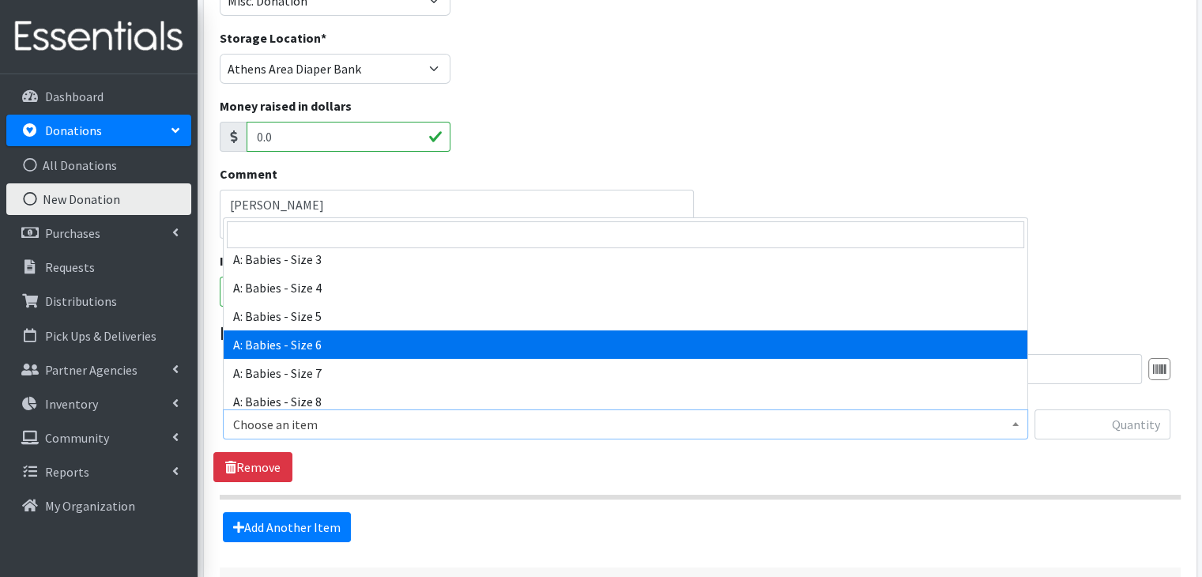
select select "5617"
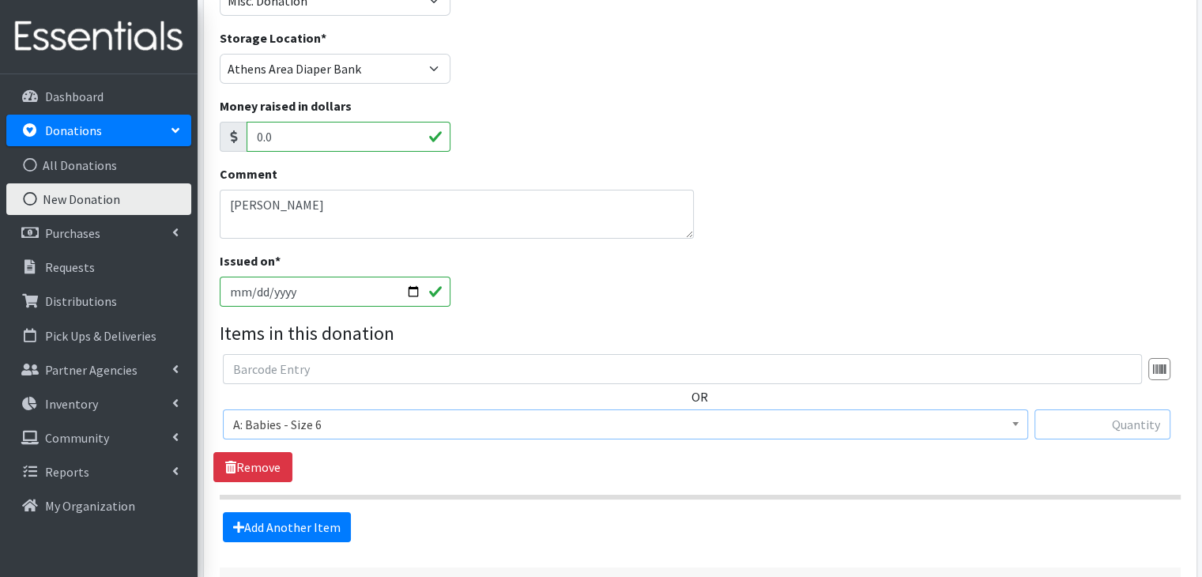
click at [1126, 427] on input "text" at bounding box center [1102, 424] width 136 height 30
type input "52"
click at [566, 463] on div "OR Choose an item A: Babies - Size 01 (newborn) A: Babies - Size 0 (Preemie) A:…" at bounding box center [699, 418] width 972 height 128
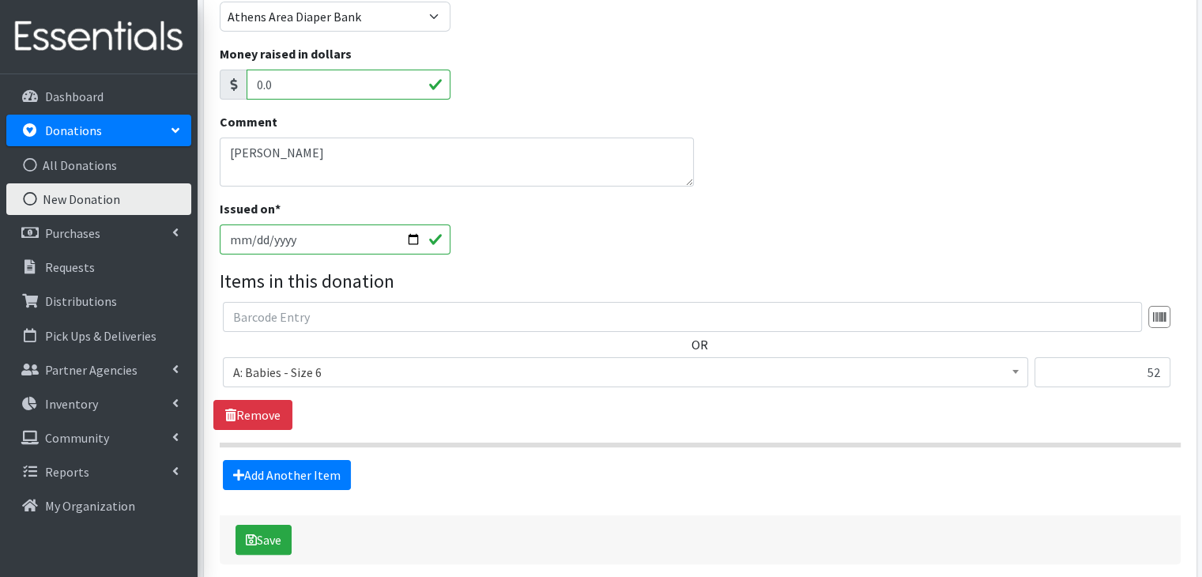
scroll to position [237, 0]
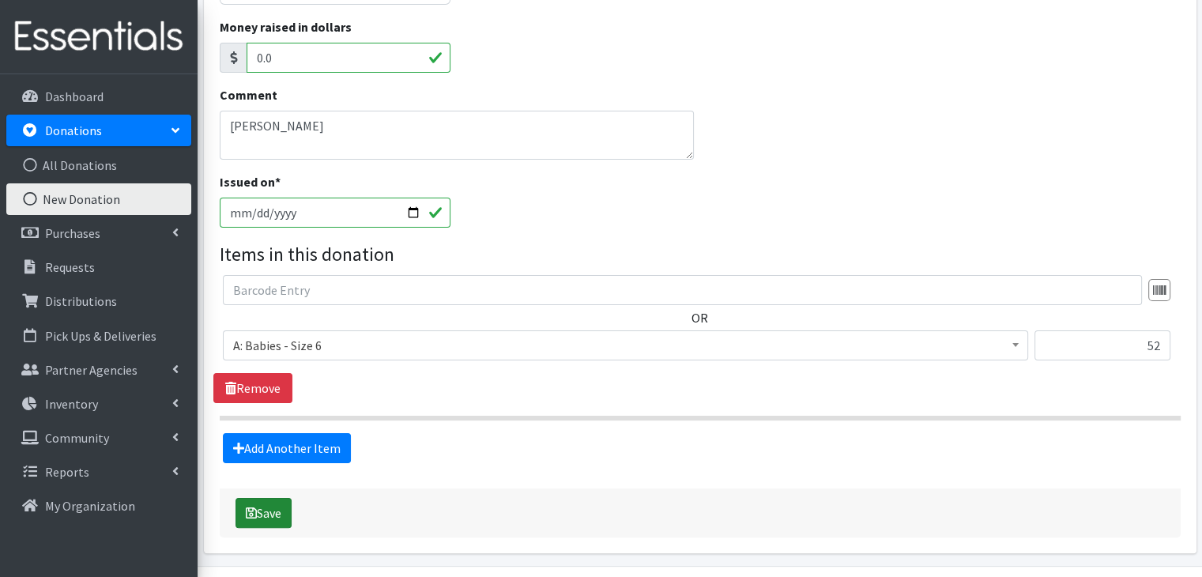
click at [274, 510] on button "Save" at bounding box center [263, 513] width 56 height 30
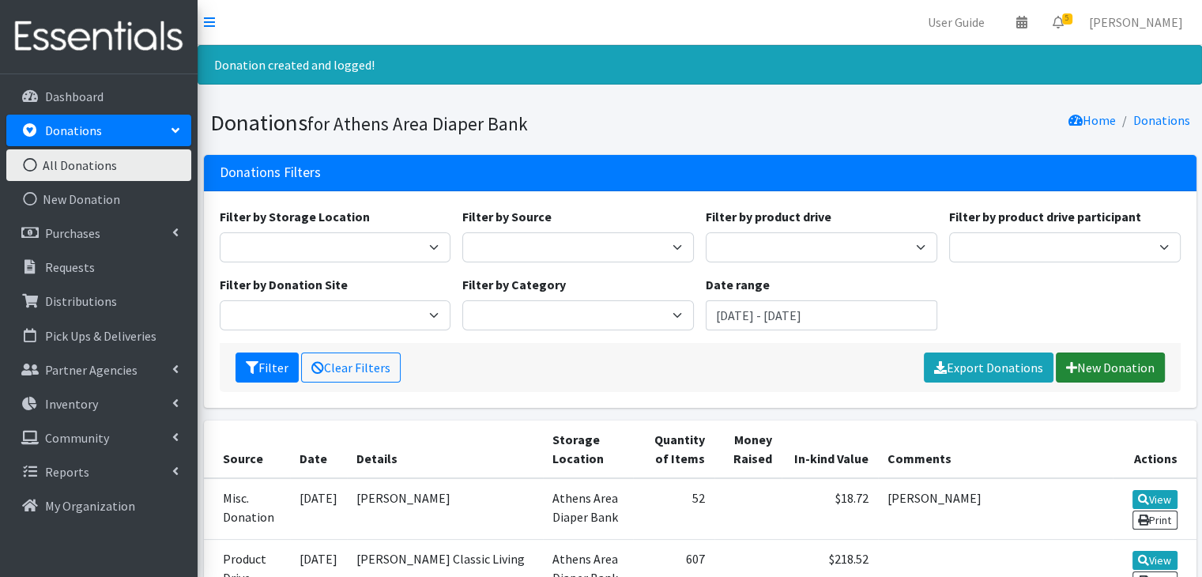
click at [1074, 363] on icon at bounding box center [1071, 367] width 11 height 13
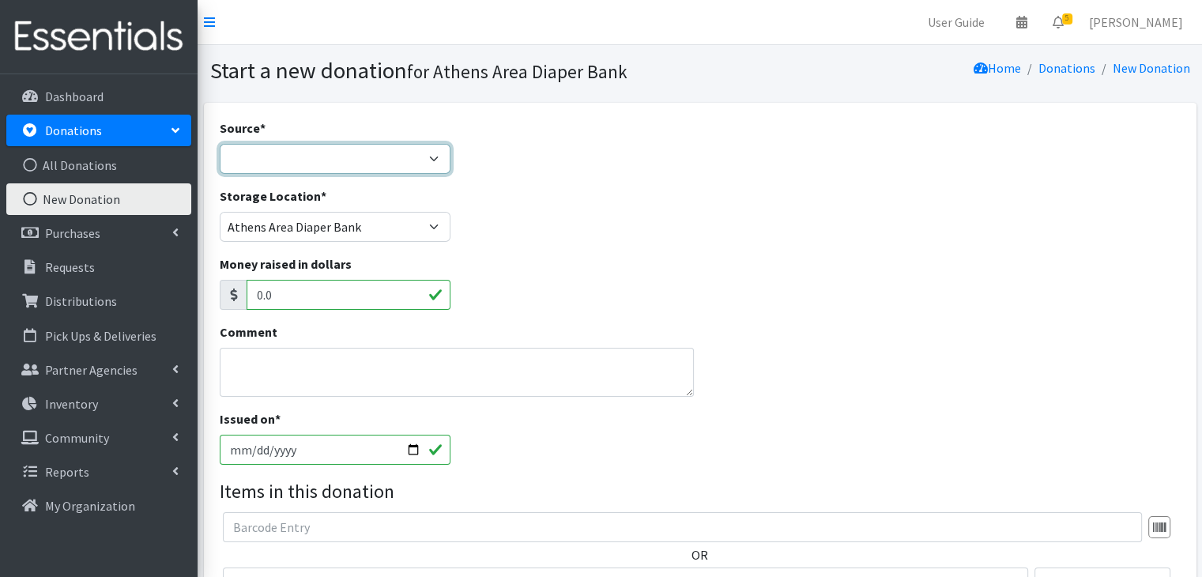
click at [284, 152] on select "Product Drive Manufacturer Donation Site Misc. Donation" at bounding box center [335, 159] width 231 height 30
select select "Donation Site"
click at [220, 144] on select "Product Drive Manufacturer Donation Site Misc. Donation" at bounding box center [335, 159] width 231 height 30
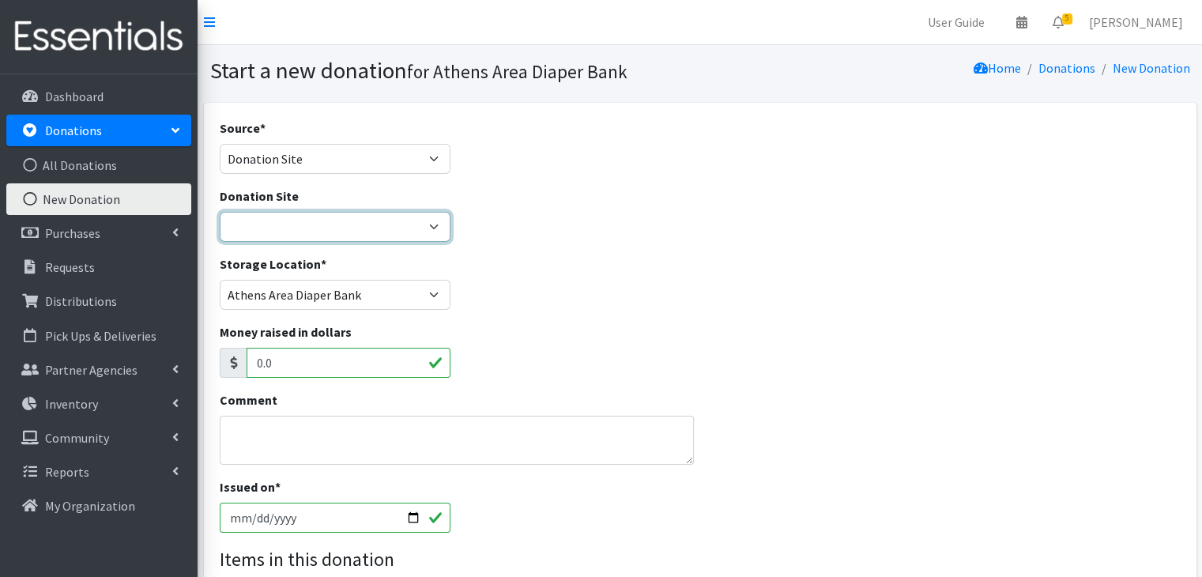
click at [270, 231] on select "Allstate insurance - [PERSON_NAME] [GEOGRAPHIC_DATA] Parent Wellbeing Athens Re…" at bounding box center [335, 227] width 231 height 30
select select "741"
click at [220, 212] on select "Allstate insurance - [PERSON_NAME] [GEOGRAPHIC_DATA] Parent Wellbeing Athens Re…" at bounding box center [335, 227] width 231 height 30
click at [664, 366] on div "Money raised in dollars 0.0" at bounding box center [699, 356] width 972 height 68
click at [228, 521] on input "[DATE]" at bounding box center [335, 517] width 231 height 30
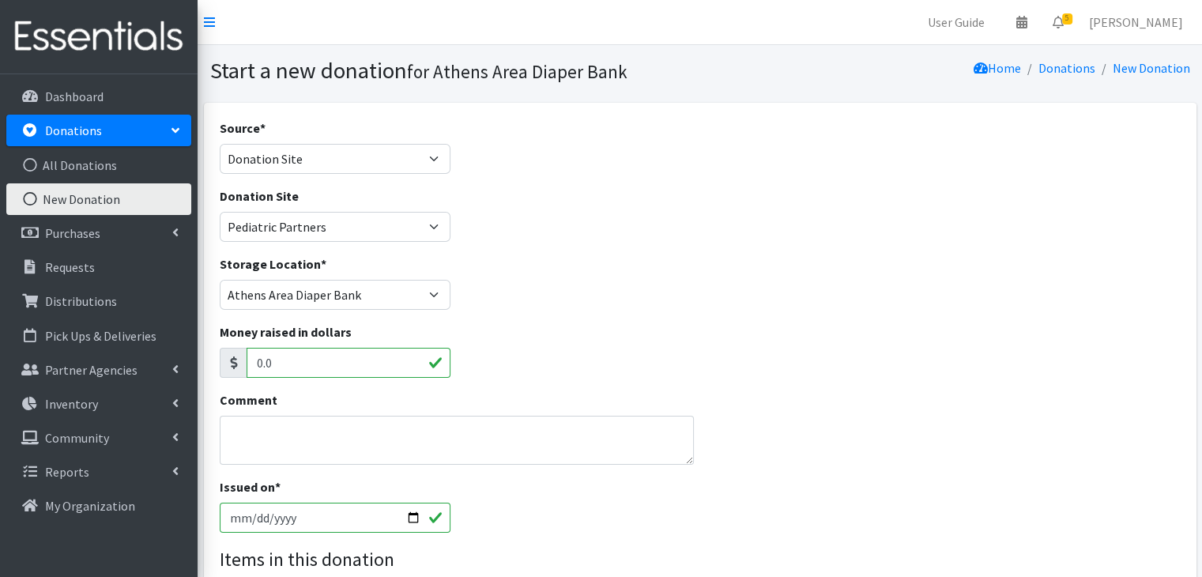
type input "[DATE]"
click at [664, 522] on div "Issued on * [DATE]" at bounding box center [699, 511] width 972 height 68
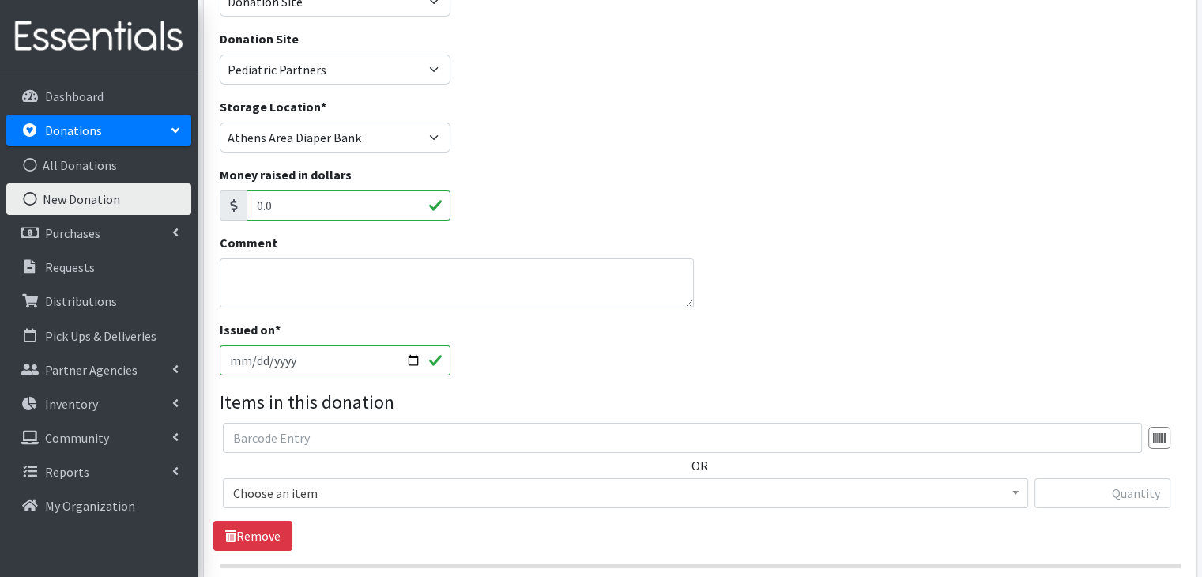
scroll to position [158, 0]
click at [317, 491] on span "Choose an item" at bounding box center [625, 492] width 784 height 22
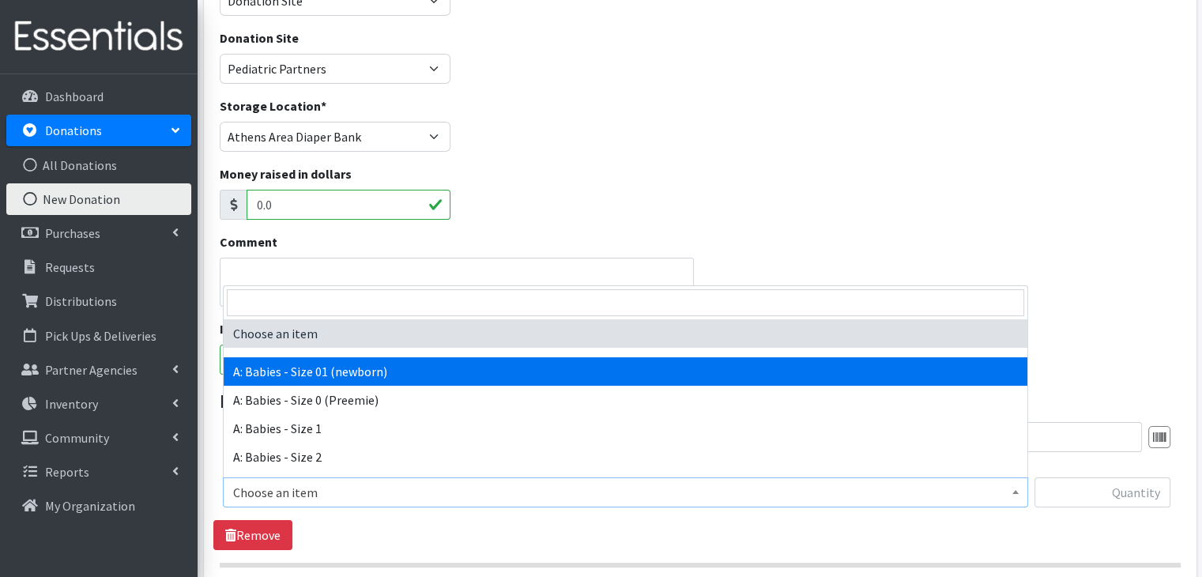
select select "5610"
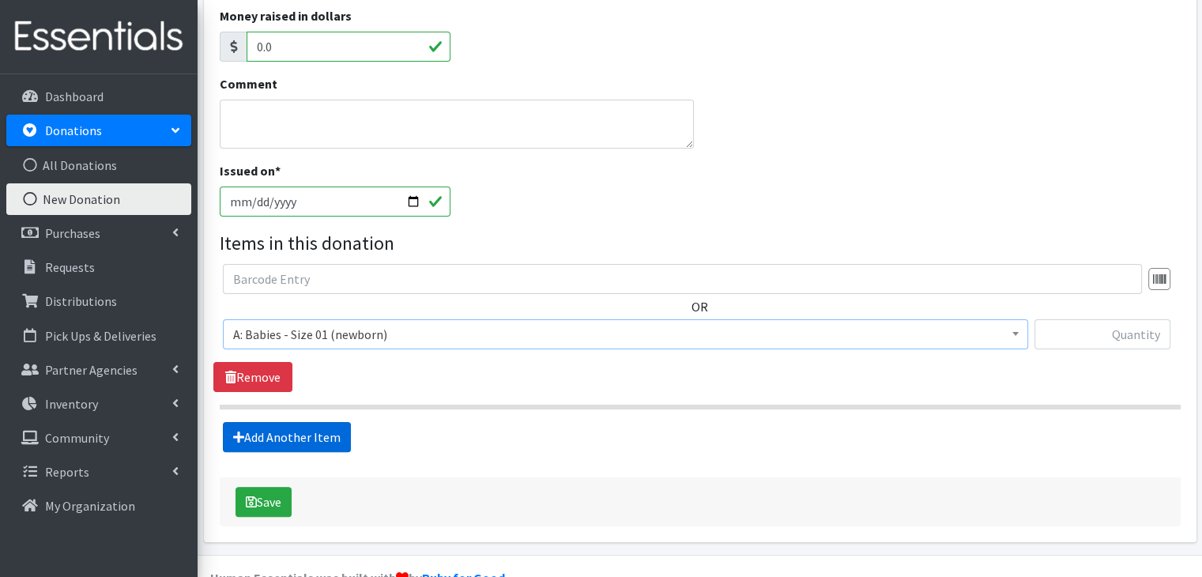
click at [307, 432] on link "Add Another Item" at bounding box center [287, 437] width 128 height 30
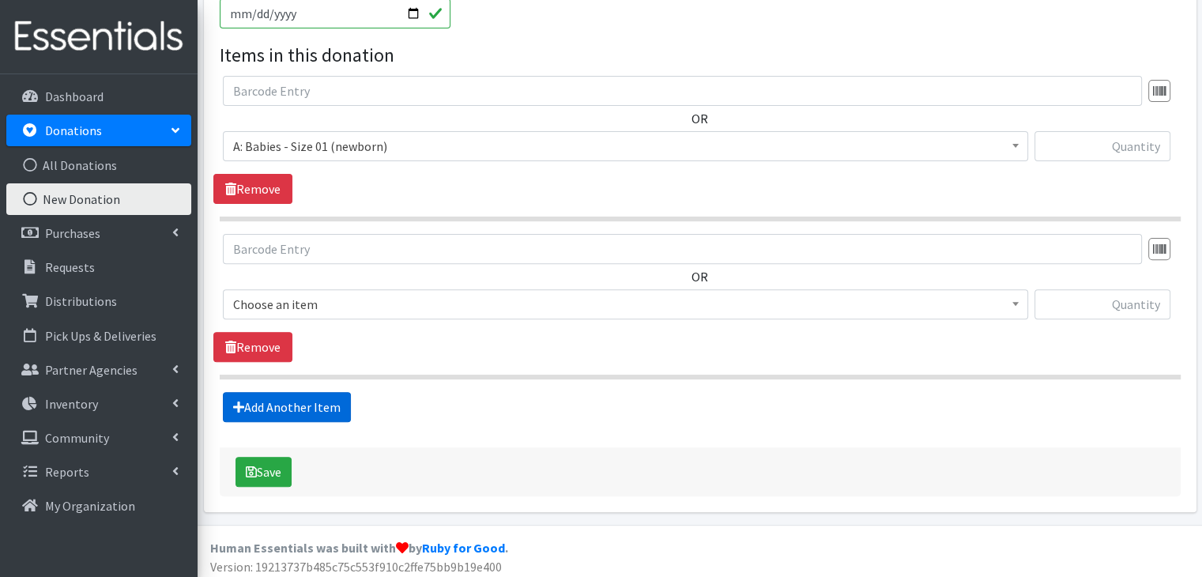
scroll to position [509, 0]
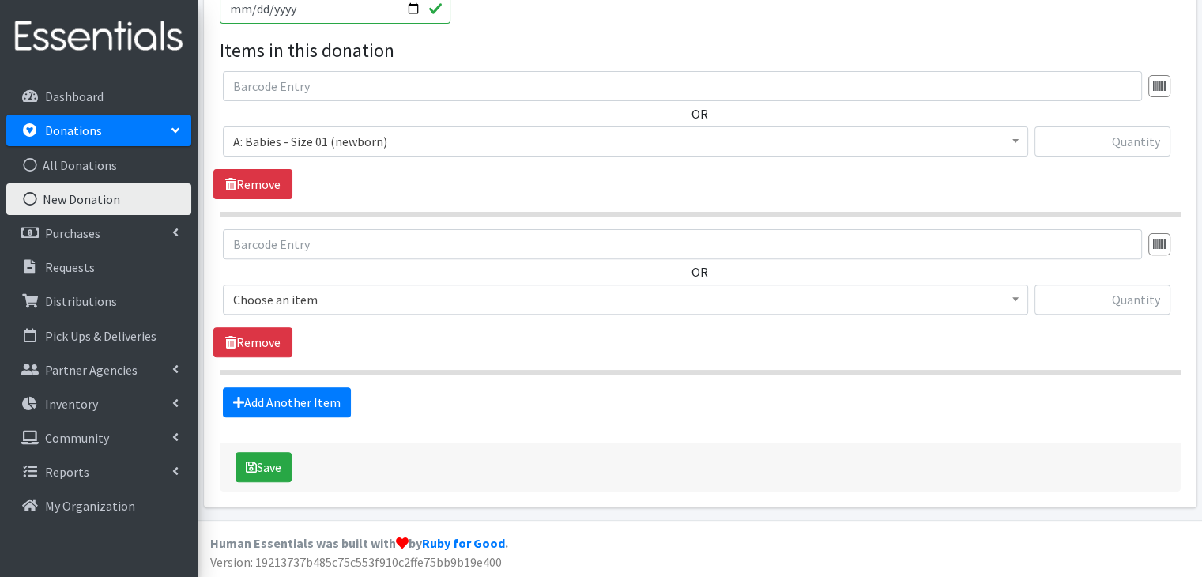
click at [359, 299] on span "Choose an item" at bounding box center [625, 299] width 784 height 22
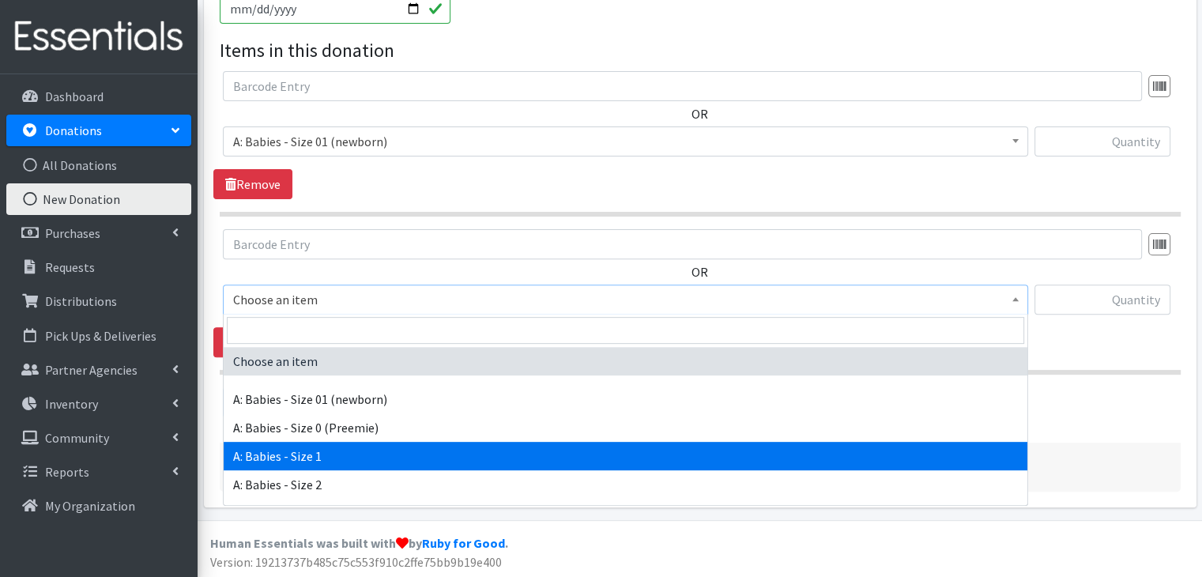
select select "5611"
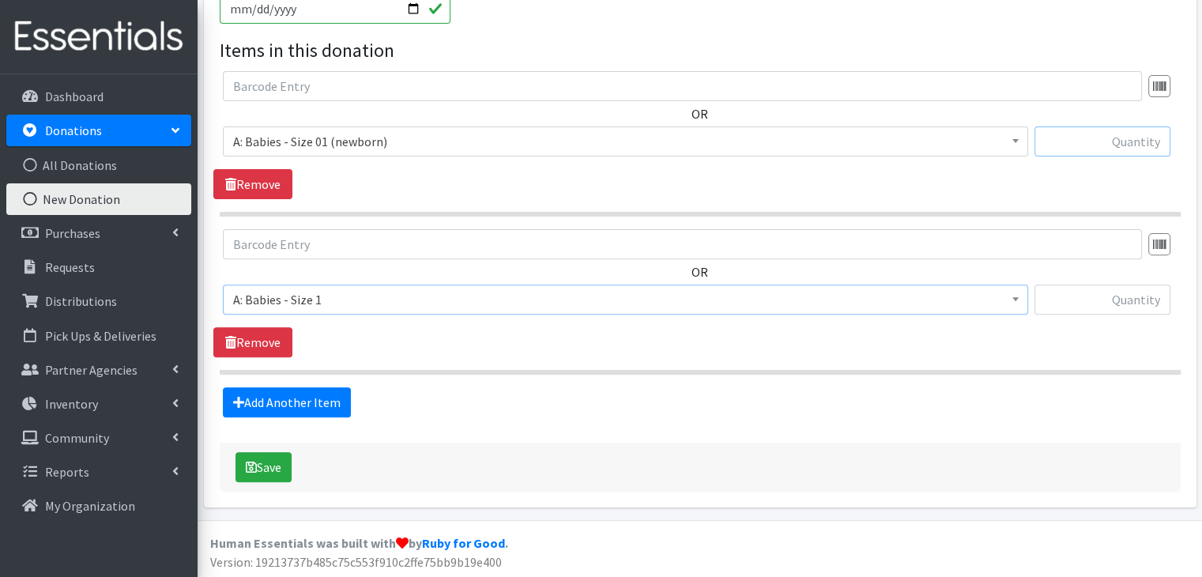
click at [1115, 146] on input "text" at bounding box center [1102, 141] width 136 height 30
type input "102"
type input "19"
click at [252, 466] on icon "submit" at bounding box center [251, 467] width 11 height 13
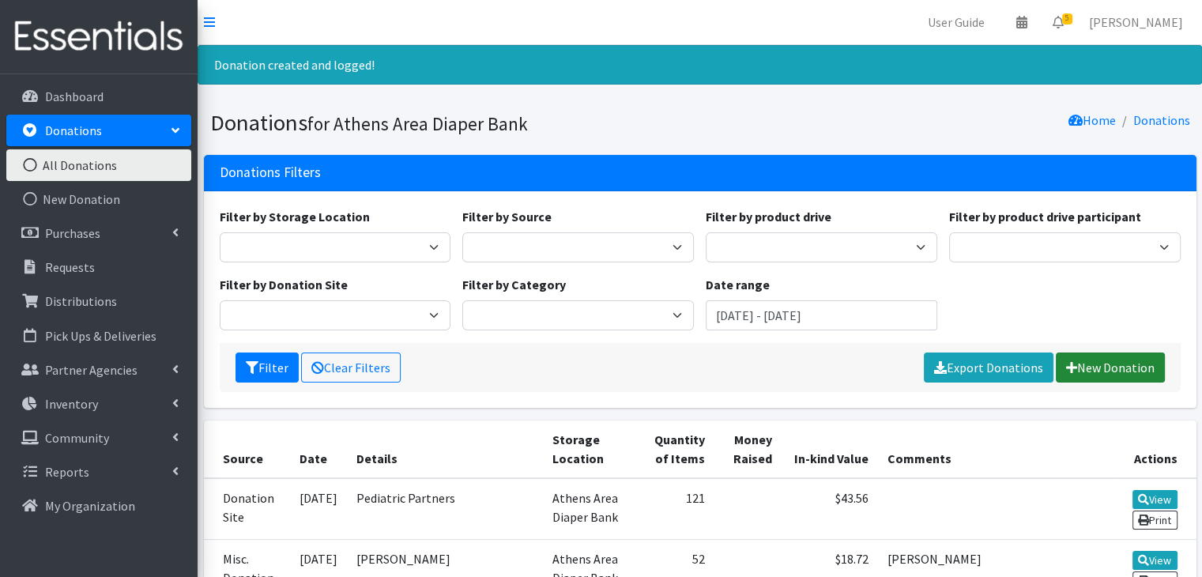
click at [1130, 367] on link "New Donation" at bounding box center [1109, 367] width 109 height 30
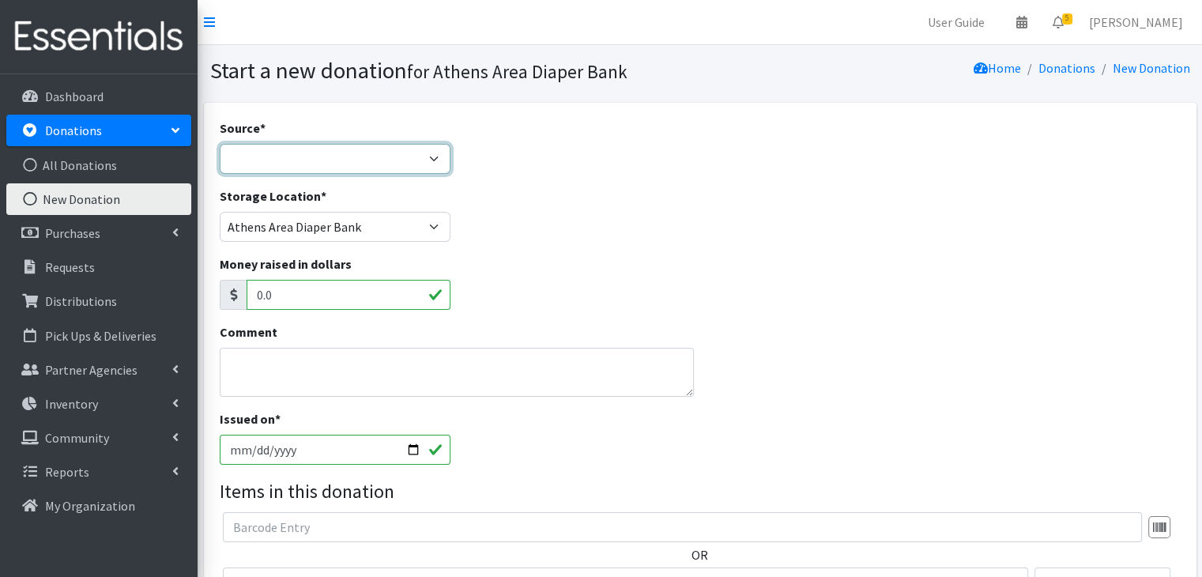
click at [337, 166] on select "Product Drive Manufacturer Donation Site Misc. Donation" at bounding box center [335, 159] width 231 height 30
select select "Product Drive"
click at [220, 144] on select "Product Drive Manufacturer Donation Site Misc. Donation" at bounding box center [335, 159] width 231 height 30
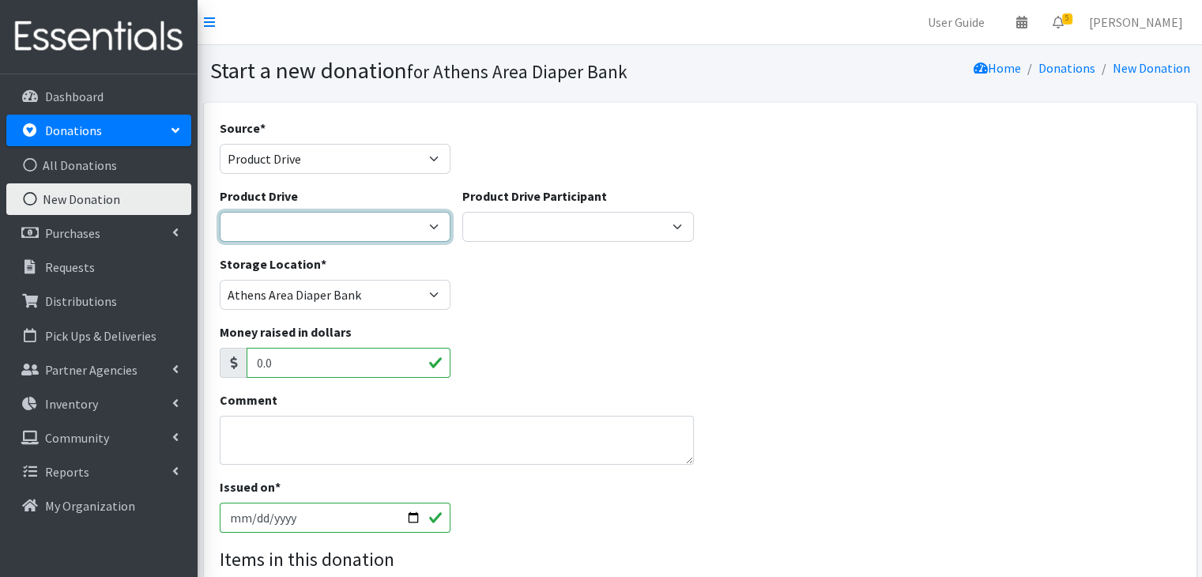
click at [299, 231] on select "ACAD Preschool Alstory & Bird Apple Tree Prep Arrow Preschool [GEOGRAPHIC_DATA]…" at bounding box center [335, 227] width 231 height 30
select select
click at [220, 212] on select "ACAD Preschool Alstory & Bird Apple Tree Prep Arrow Preschool [GEOGRAPHIC_DATA]…" at bounding box center [335, 227] width 231 height 30
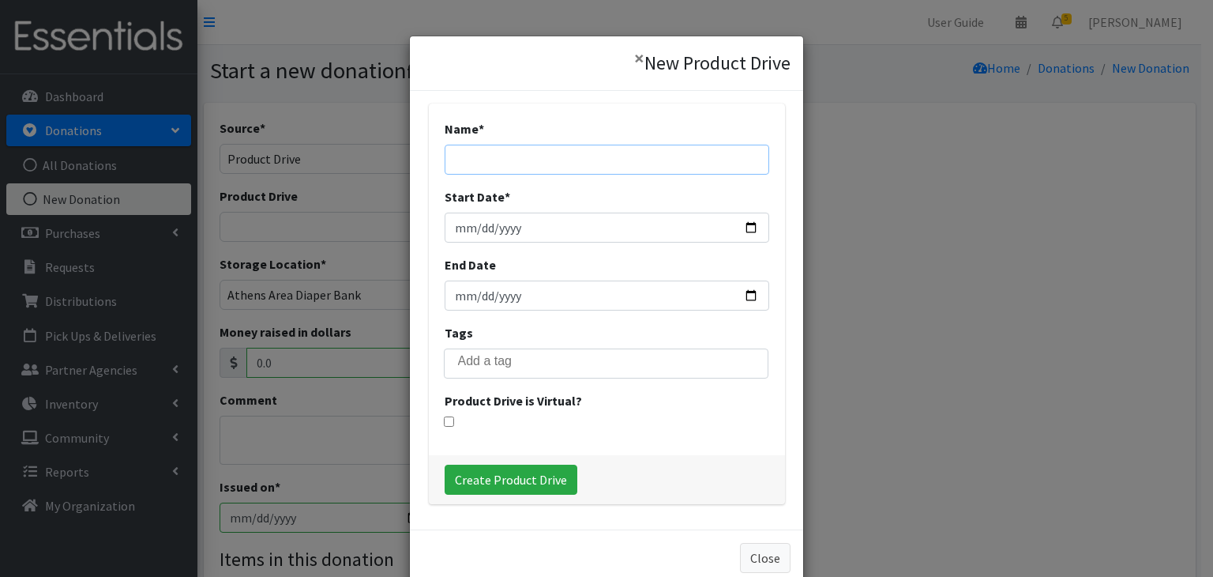
click at [542, 162] on input "Name *" at bounding box center [607, 160] width 325 height 30
type input "Fleet Feet"
type input "[DATE]"
click at [550, 487] on input "Create Product Drive" at bounding box center [511, 480] width 133 height 30
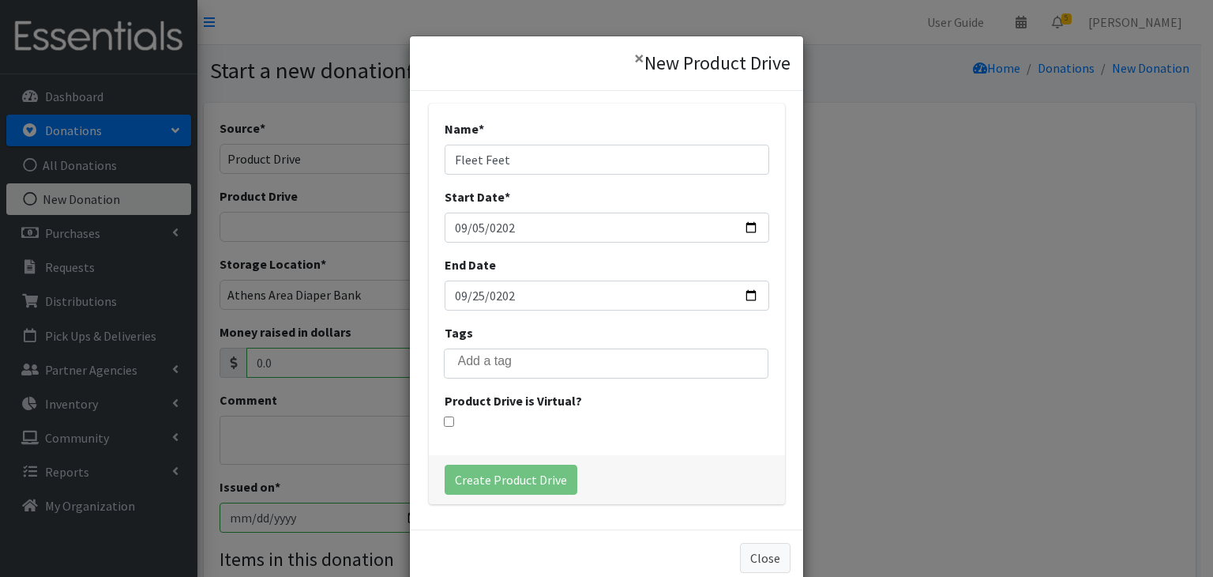
select select "3570"
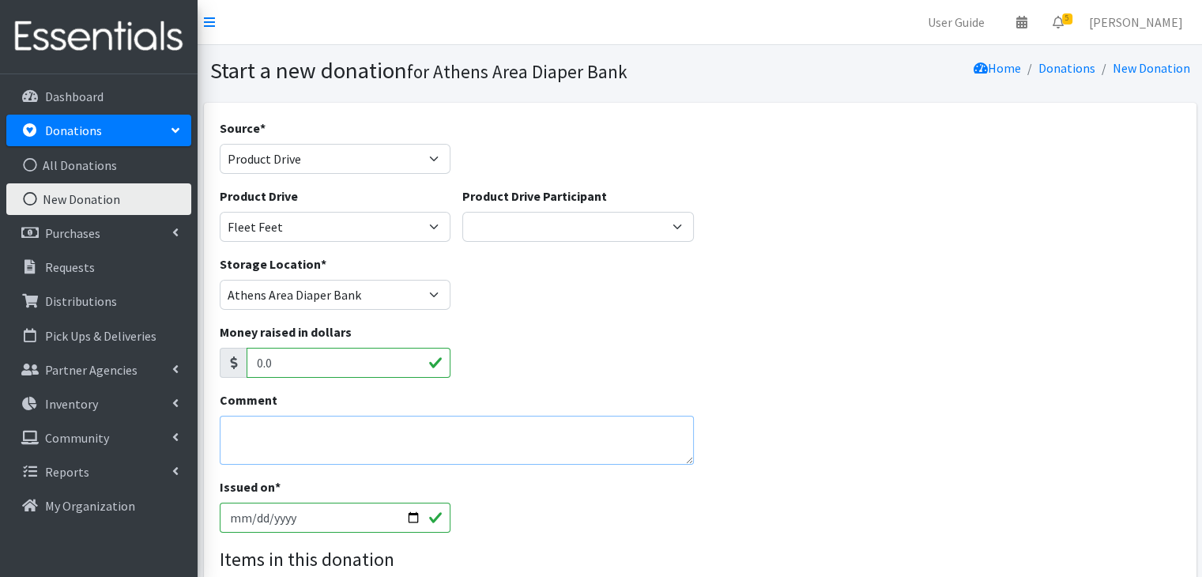
click at [228, 432] on textarea "Comment" at bounding box center [457, 440] width 475 height 49
type textarea "C"
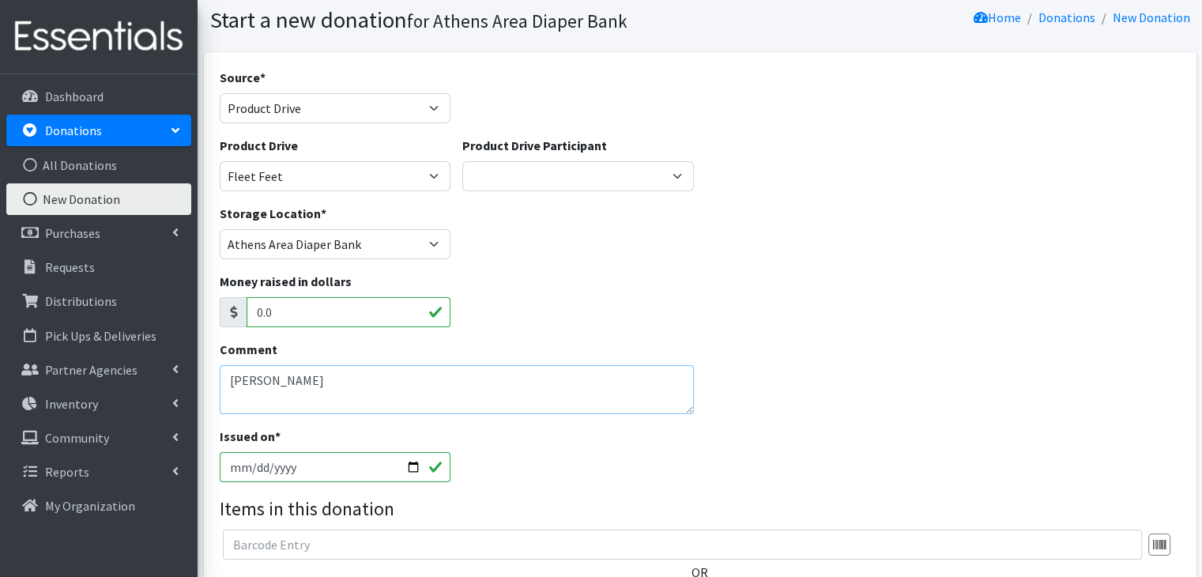
scroll to position [79, 0]
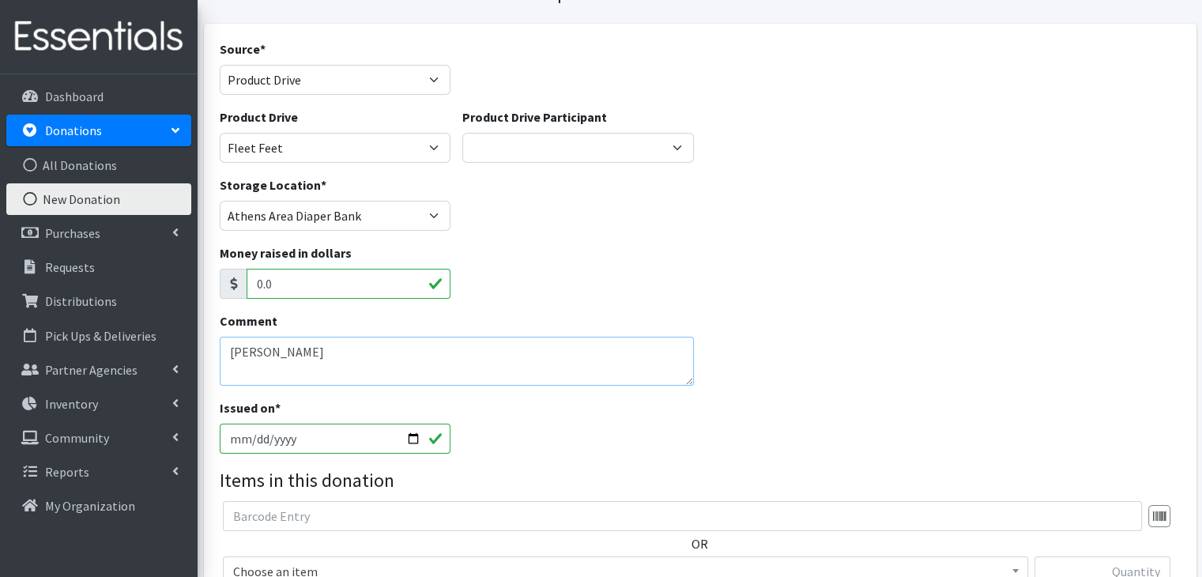
type textarea "[PERSON_NAME]"
click at [236, 438] on input "2025-10-07" at bounding box center [335, 438] width 231 height 30
click at [644, 358] on textarea "[PERSON_NAME]" at bounding box center [457, 361] width 475 height 49
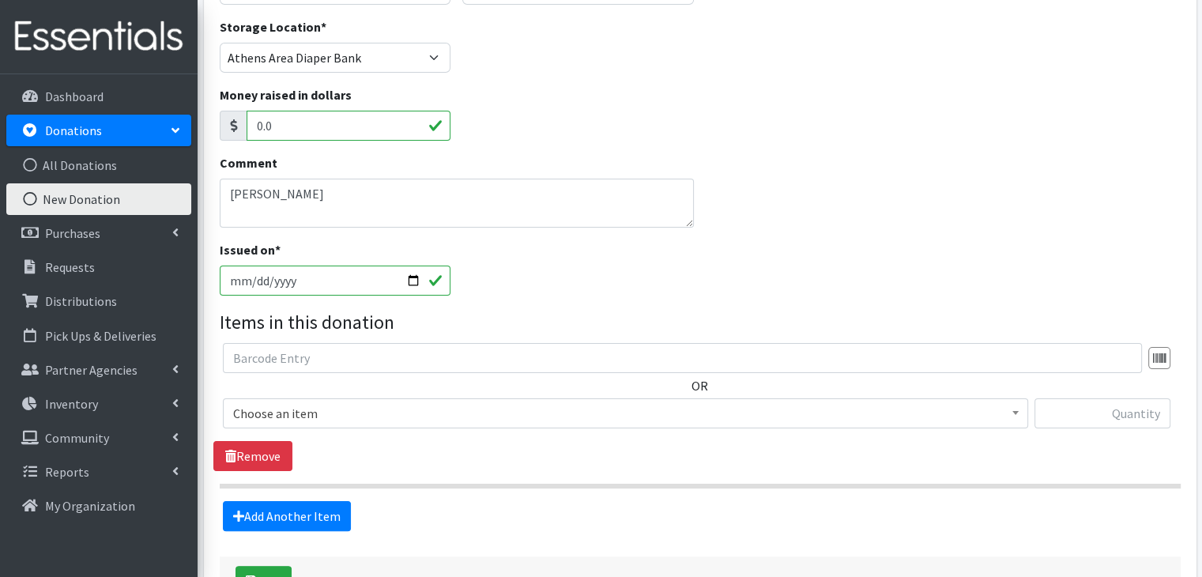
click at [243, 282] on input "[DATE]" at bounding box center [335, 280] width 231 height 30
click at [256, 277] on input "[DATE]" at bounding box center [335, 280] width 231 height 30
type input "[DATE]"
click at [526, 295] on div "Issued on * 2025-09-25" at bounding box center [699, 274] width 972 height 68
click at [324, 418] on span "Choose an item" at bounding box center [625, 413] width 784 height 22
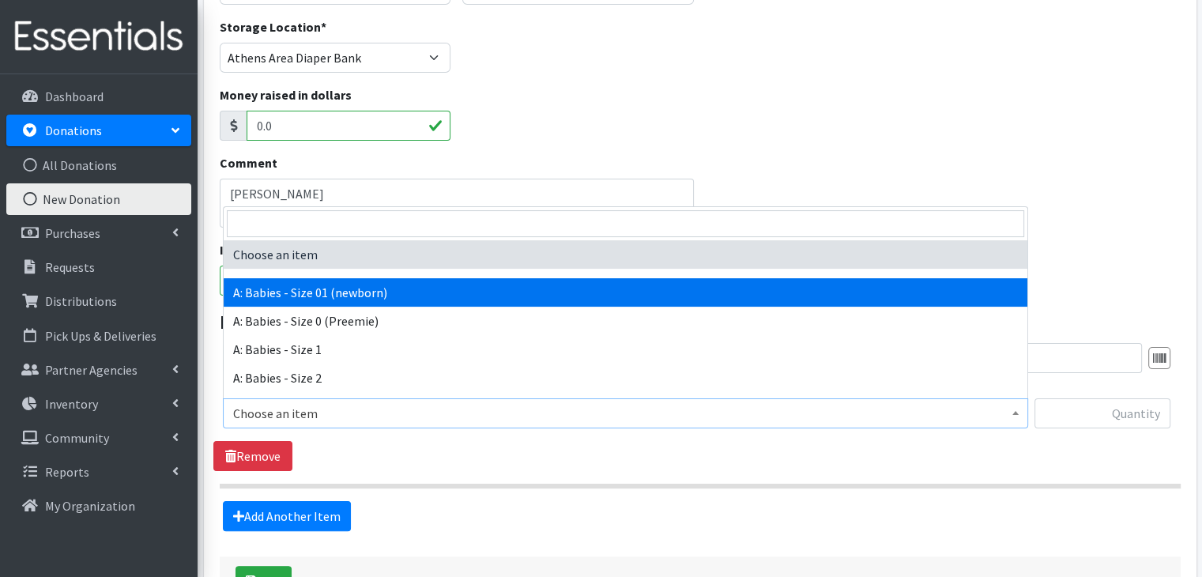
select select "5610"
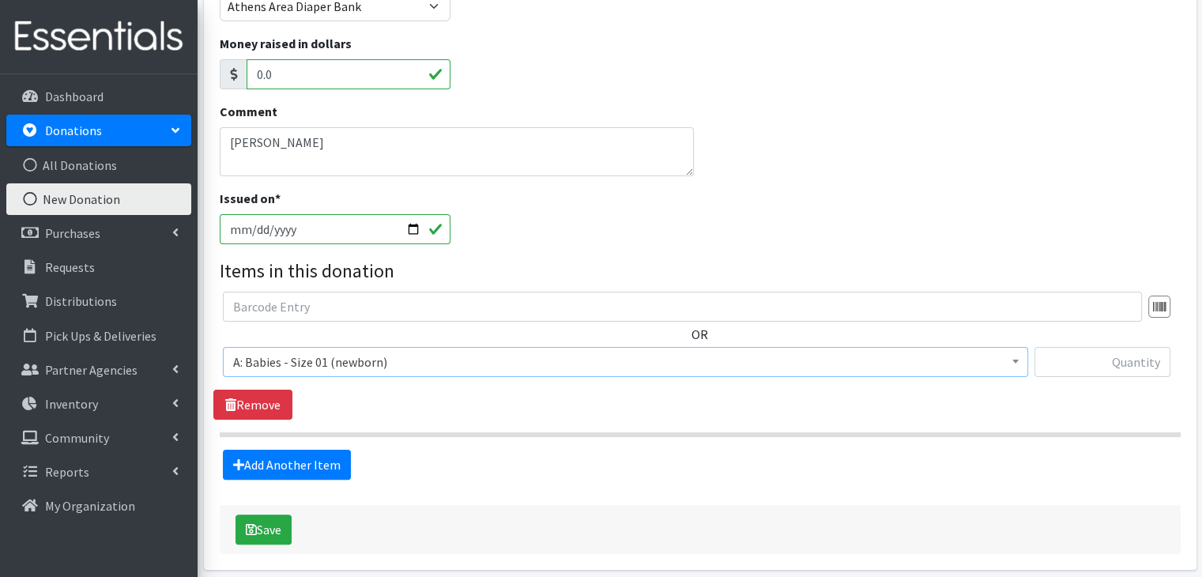
scroll to position [316, 0]
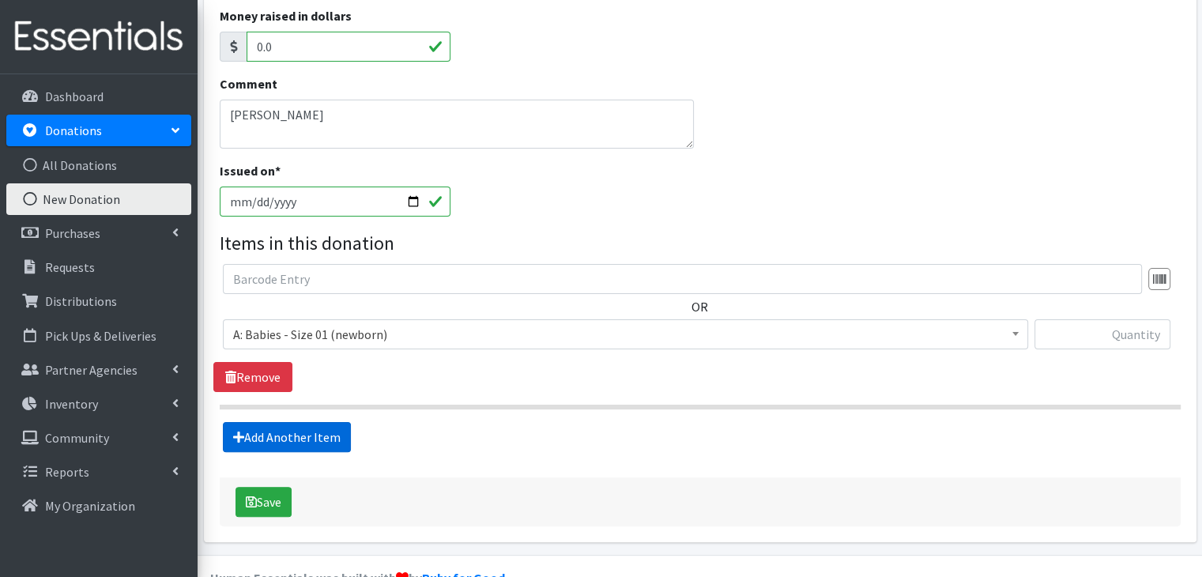
click at [306, 435] on link "Add Another Item" at bounding box center [287, 437] width 128 height 30
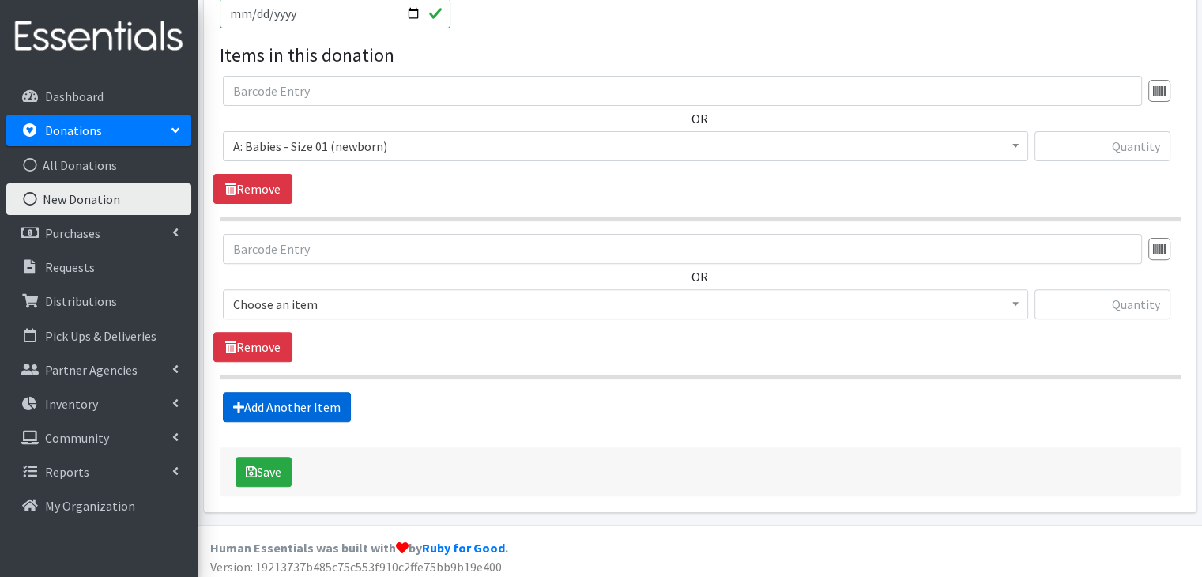
scroll to position [509, 0]
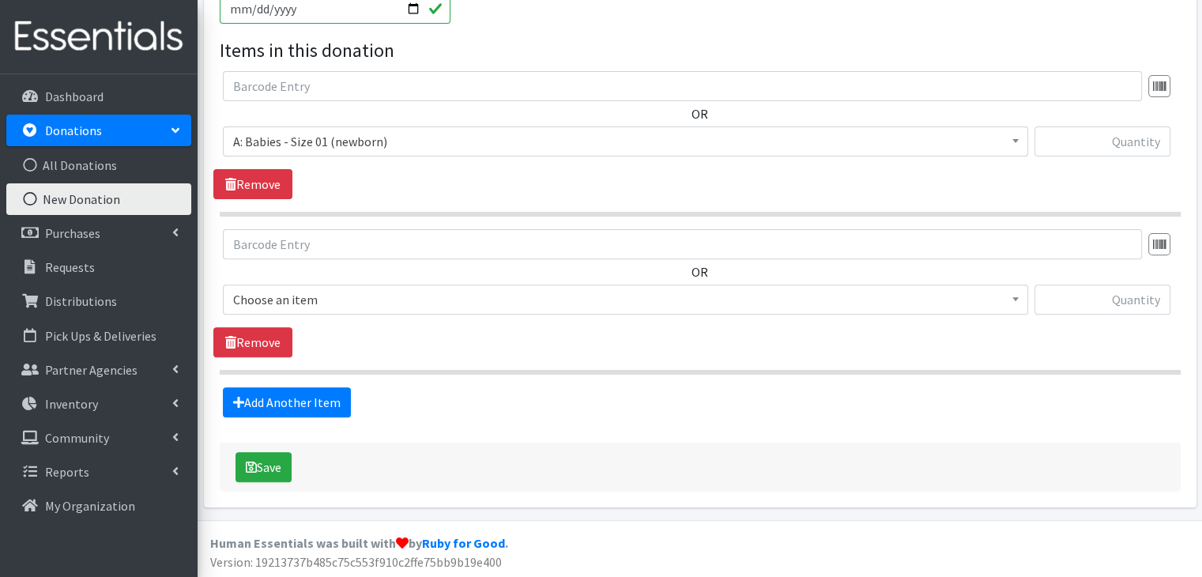
click at [424, 295] on span "Choose an item" at bounding box center [625, 299] width 784 height 22
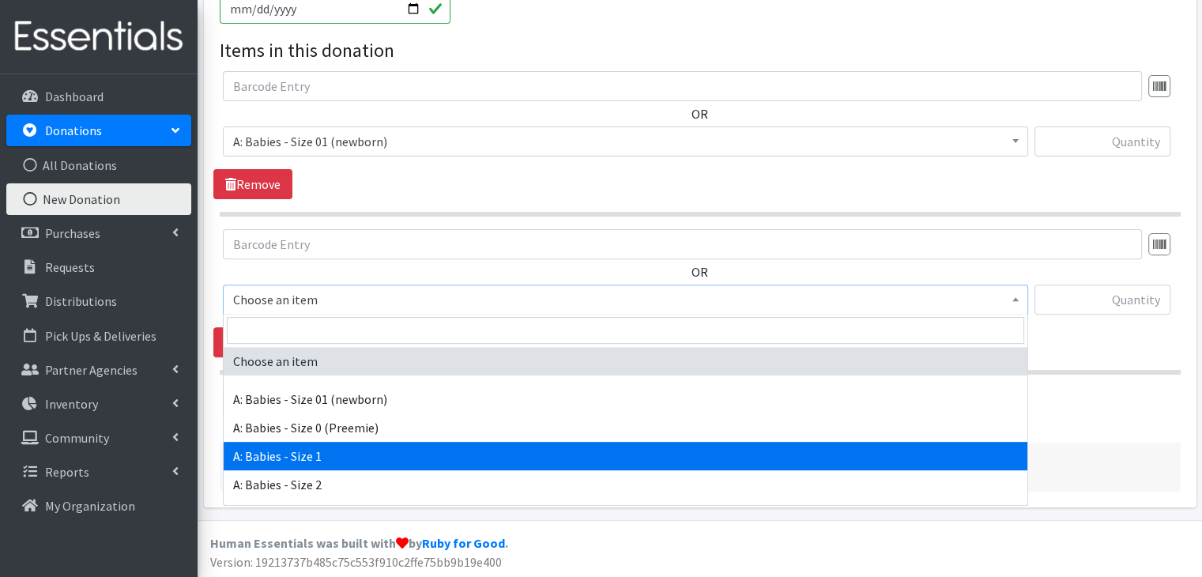
select select "5611"
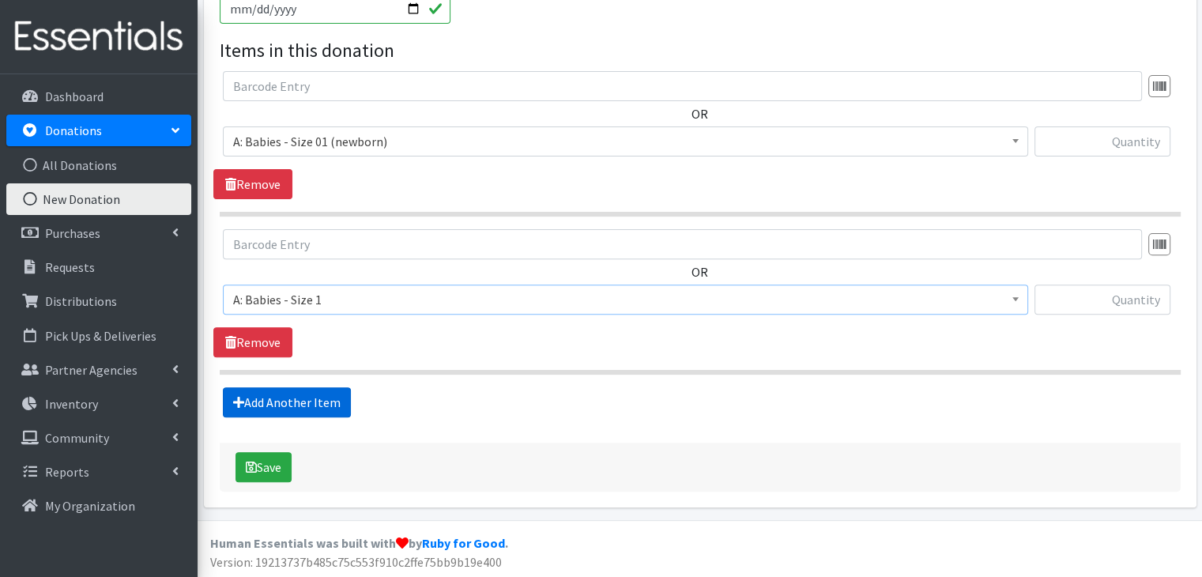
click at [327, 402] on link "Add Another Item" at bounding box center [287, 402] width 128 height 30
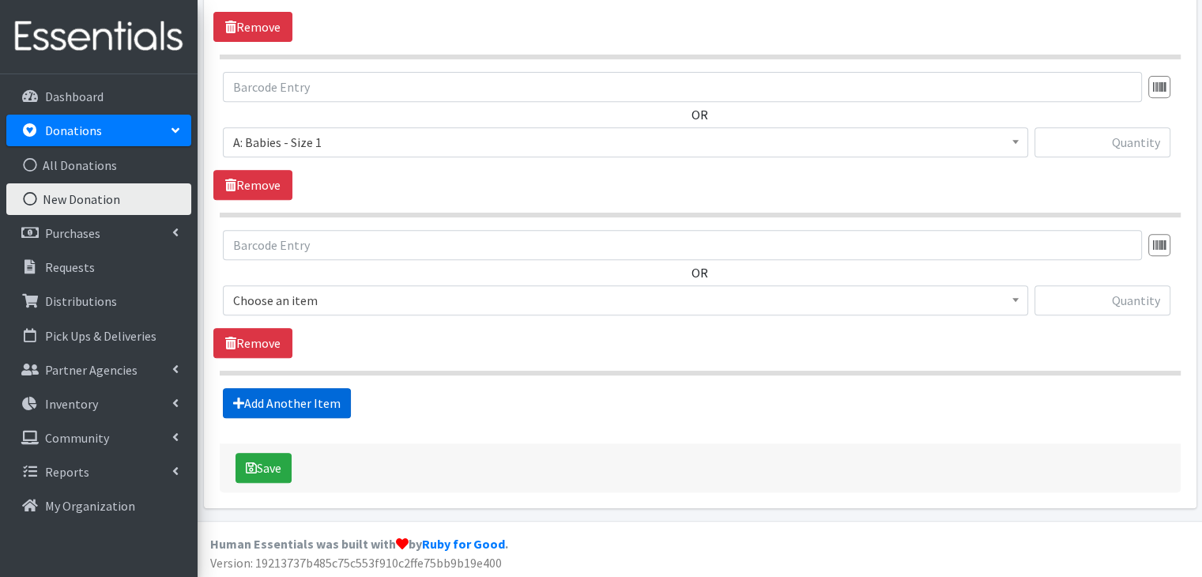
scroll to position [667, 0]
click at [367, 299] on span "Choose an item" at bounding box center [625, 299] width 784 height 22
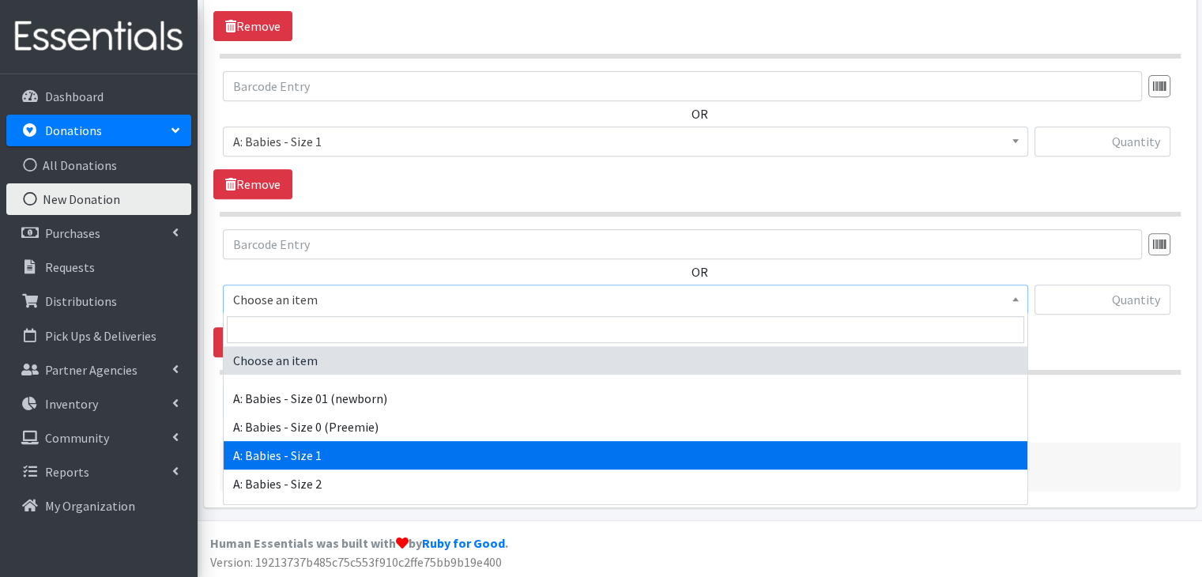
scroll to position [79, 0]
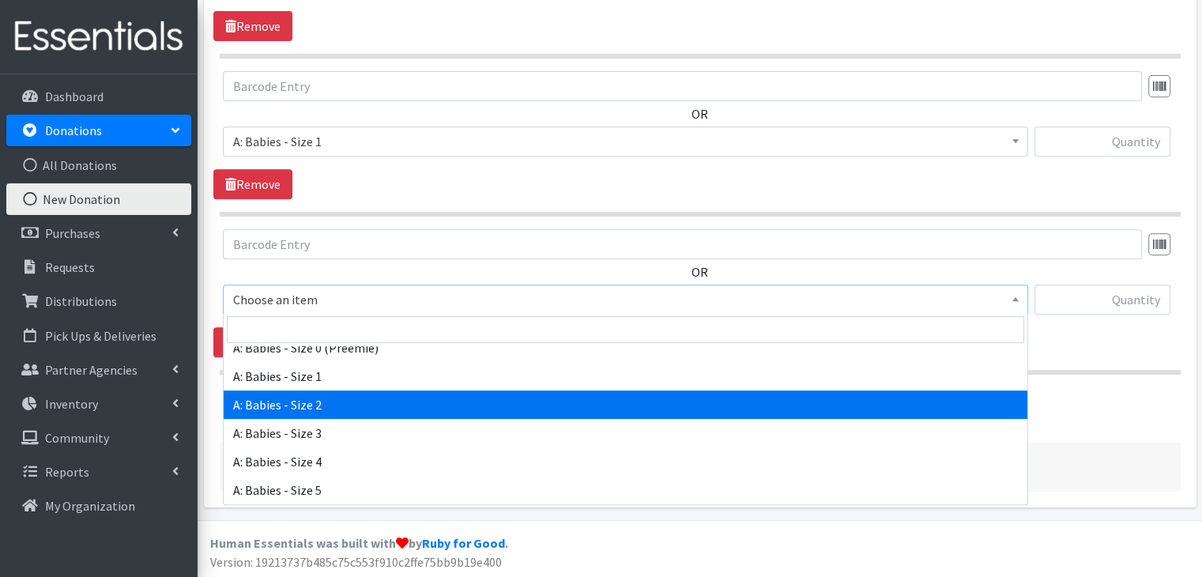
select select "5612"
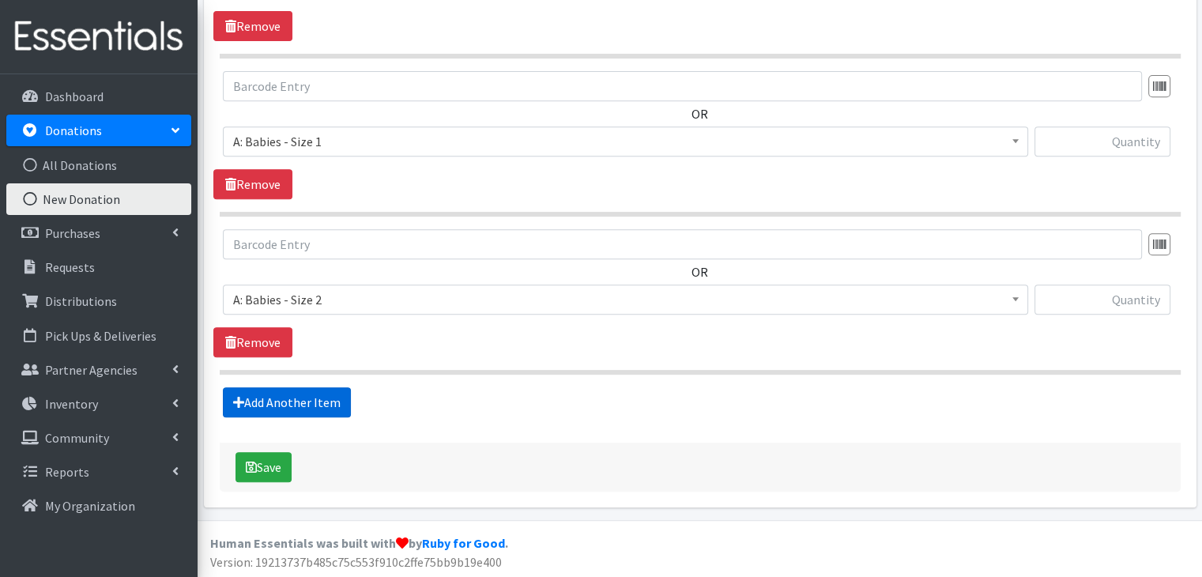
click at [332, 394] on link "Add Another Item" at bounding box center [287, 402] width 128 height 30
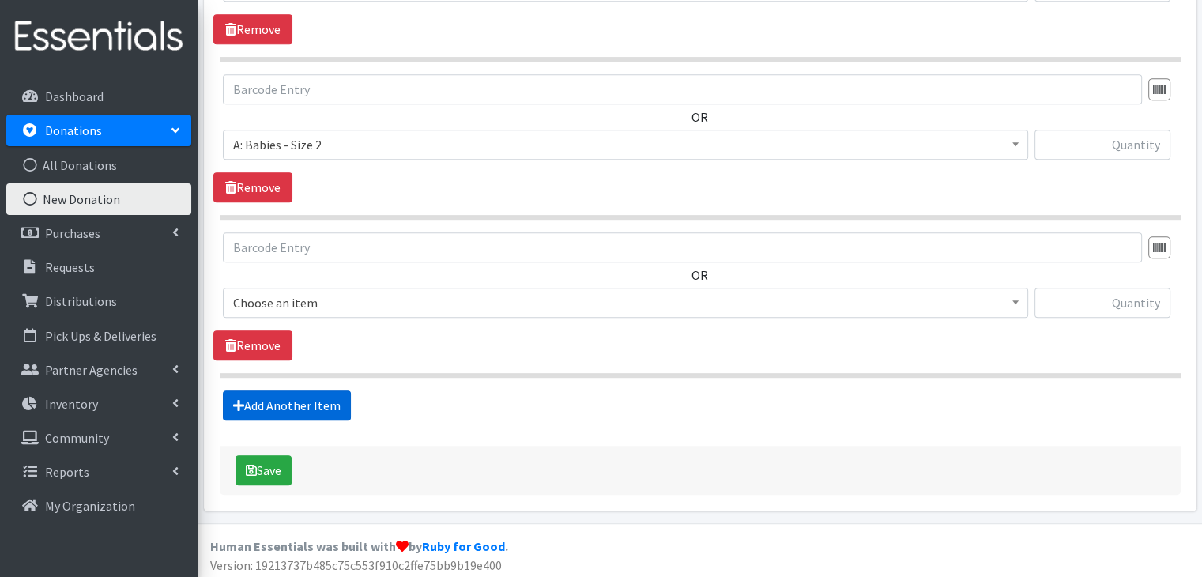
scroll to position [824, 0]
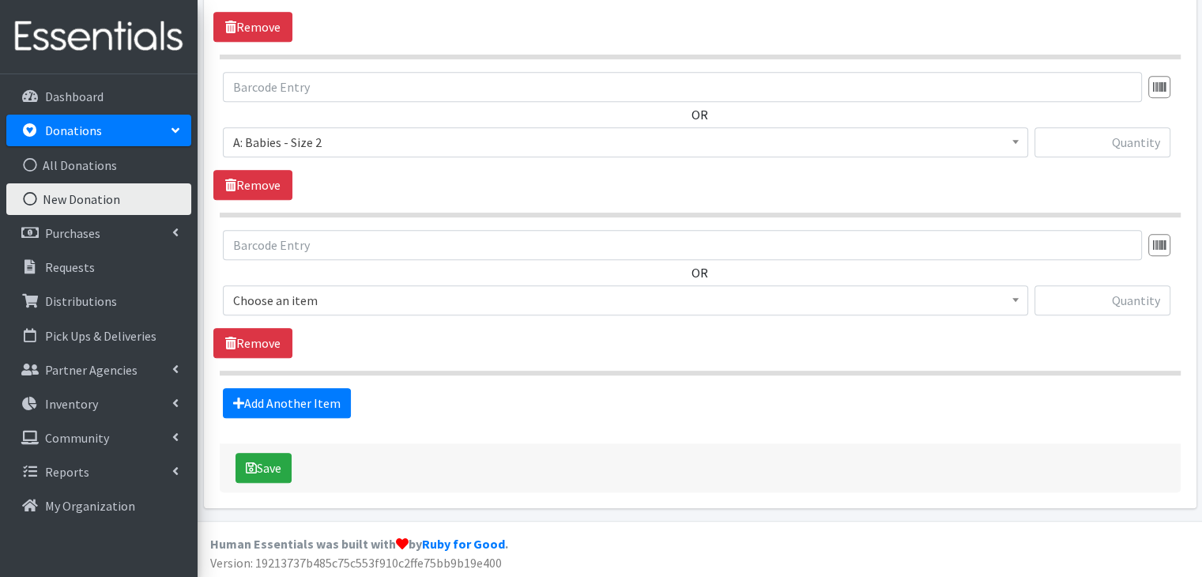
click at [394, 293] on span "Choose an item" at bounding box center [625, 300] width 784 height 22
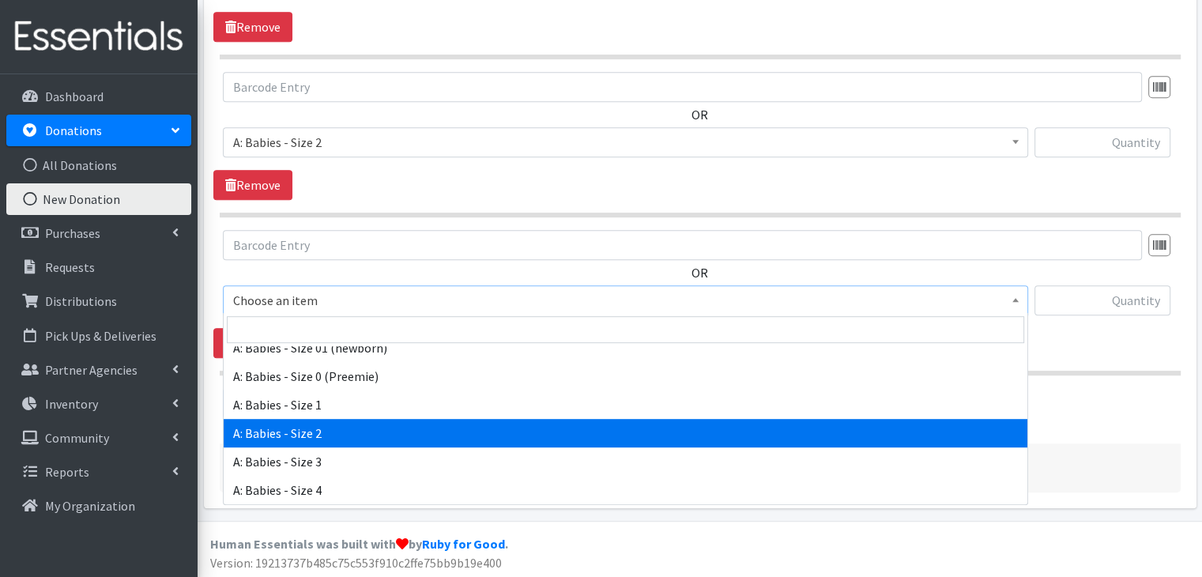
scroll to position [79, 0]
select select "5613"
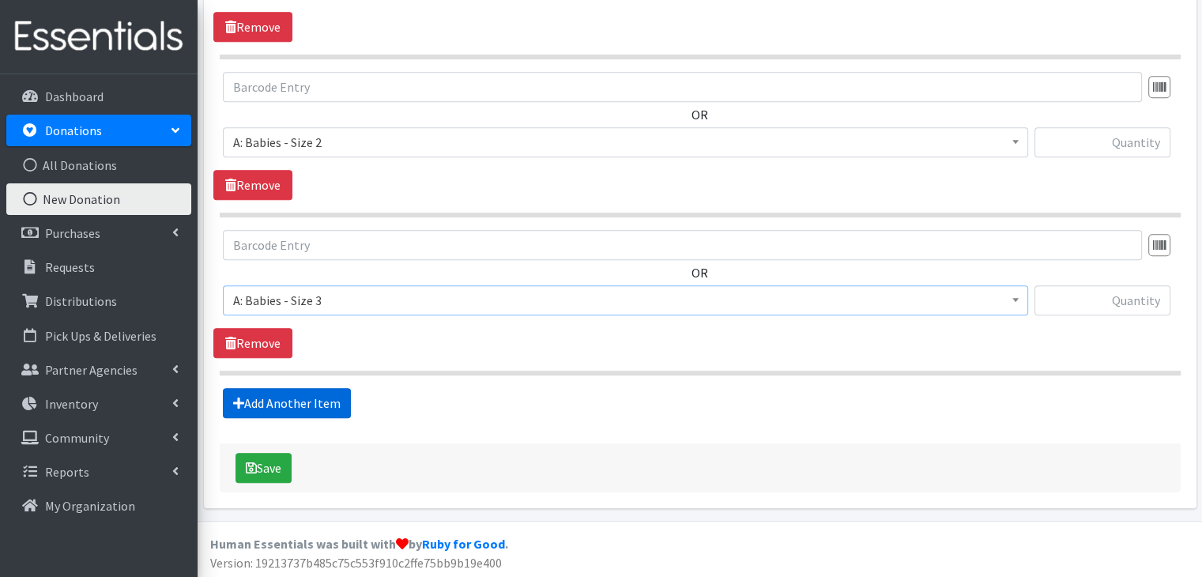
click at [335, 392] on link "Add Another Item" at bounding box center [287, 403] width 128 height 30
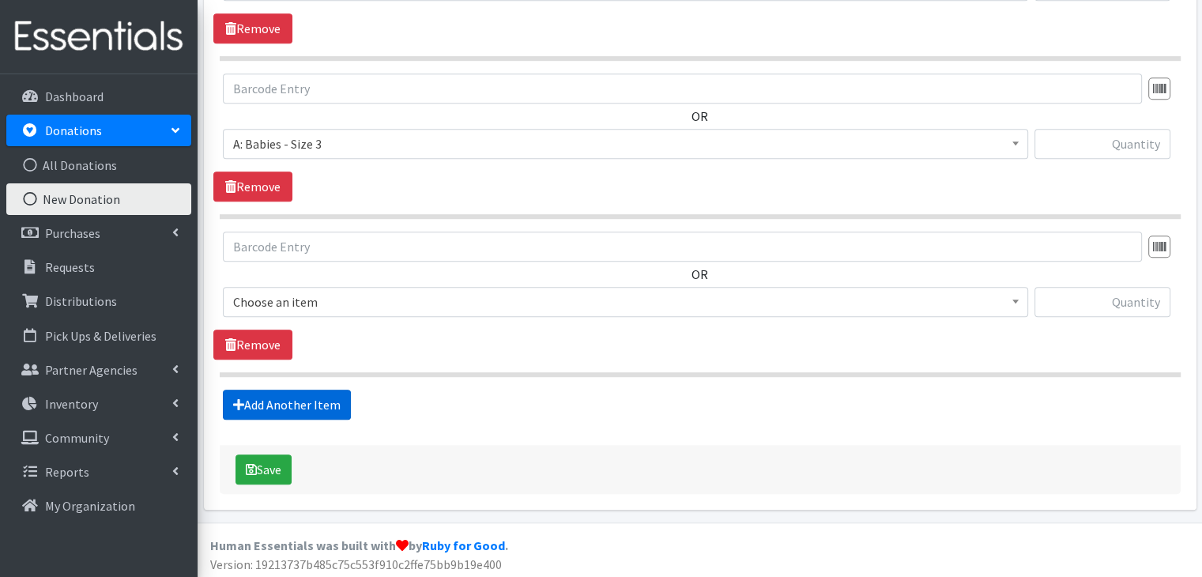
scroll to position [981, 0]
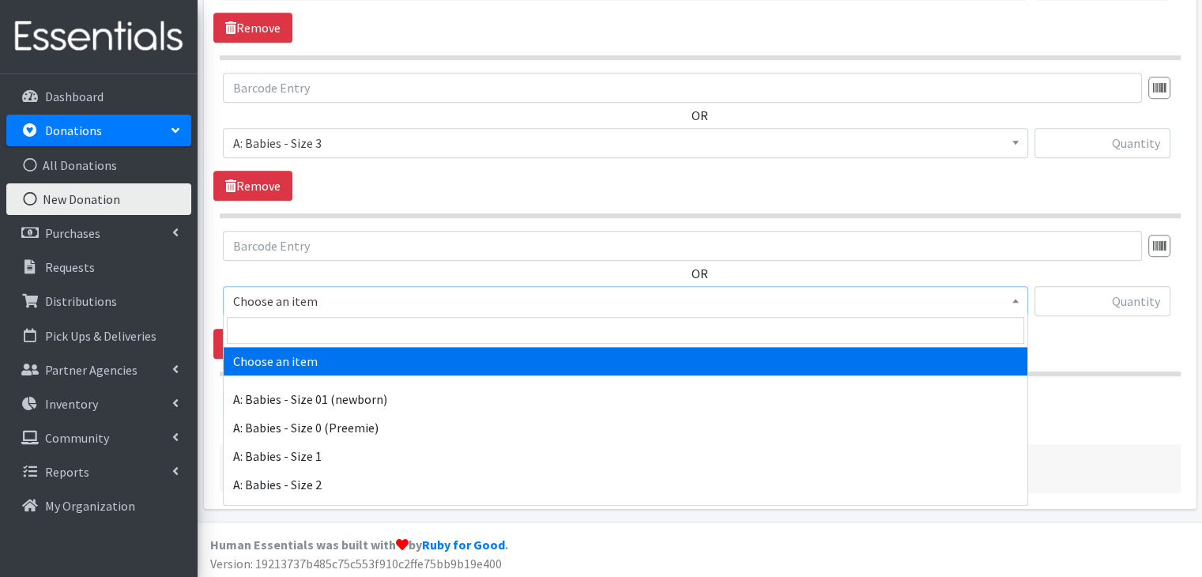
click at [404, 302] on span "Choose an item" at bounding box center [625, 301] width 784 height 22
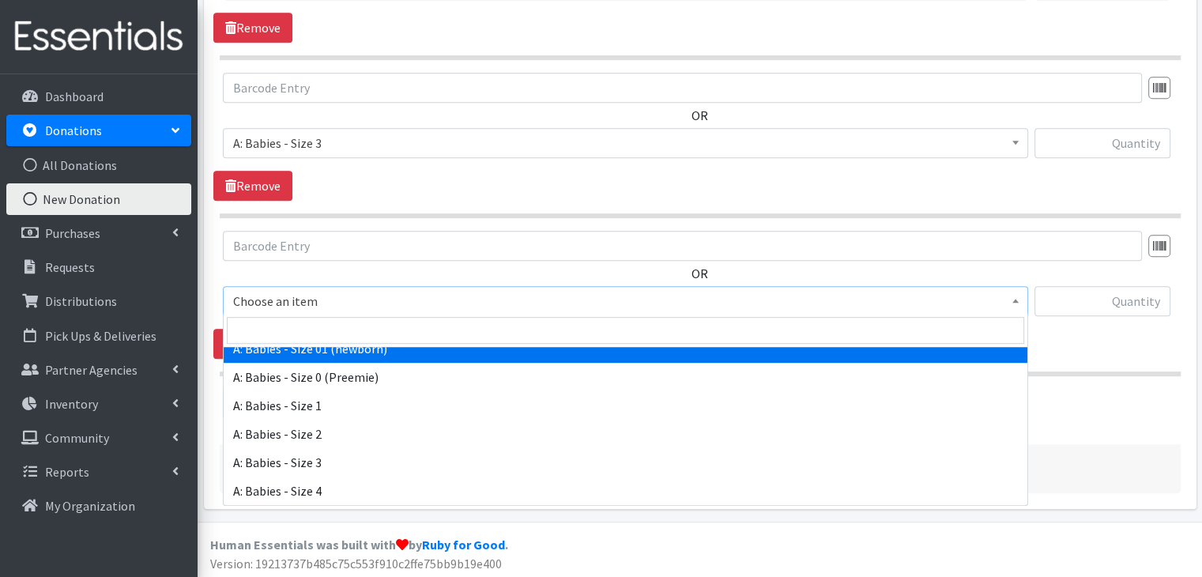
scroll to position [79, 0]
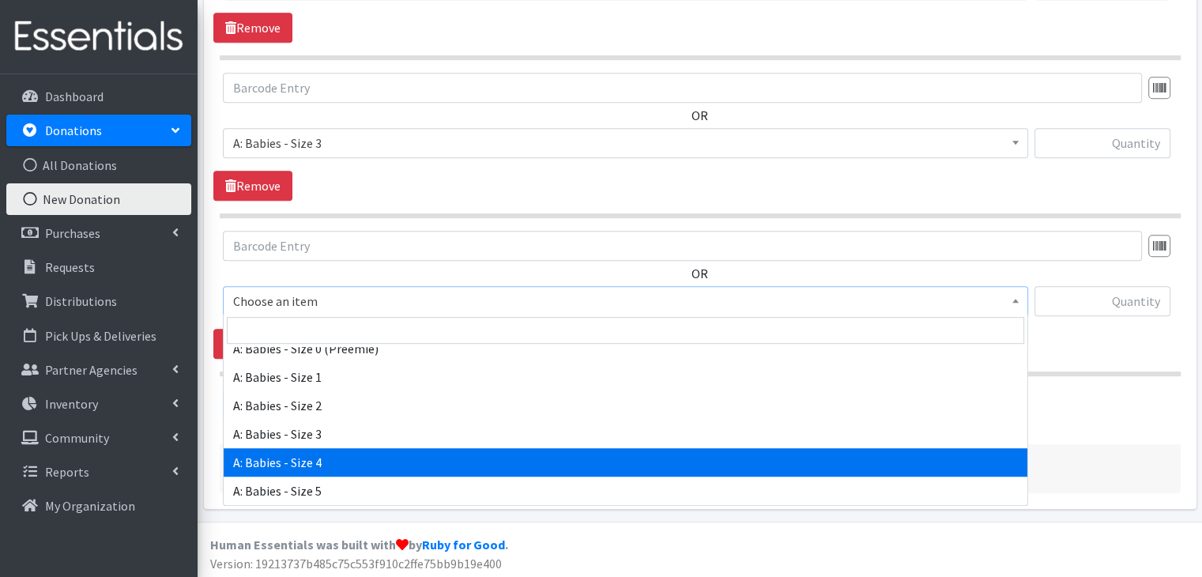
select select "5614"
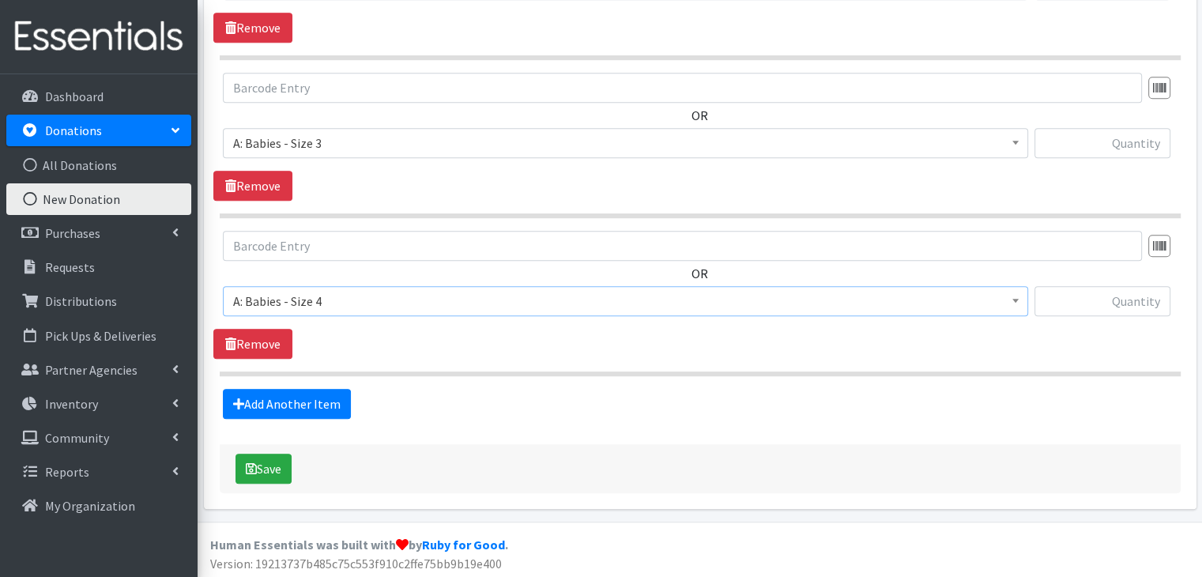
click at [396, 367] on section "OR Choose an item A: Babies - Size 01 (newborn) A: Babies - Size 0 (Preemie) A:…" at bounding box center [700, 303] width 961 height 145
click at [341, 394] on link "Add Another Item" at bounding box center [287, 404] width 128 height 30
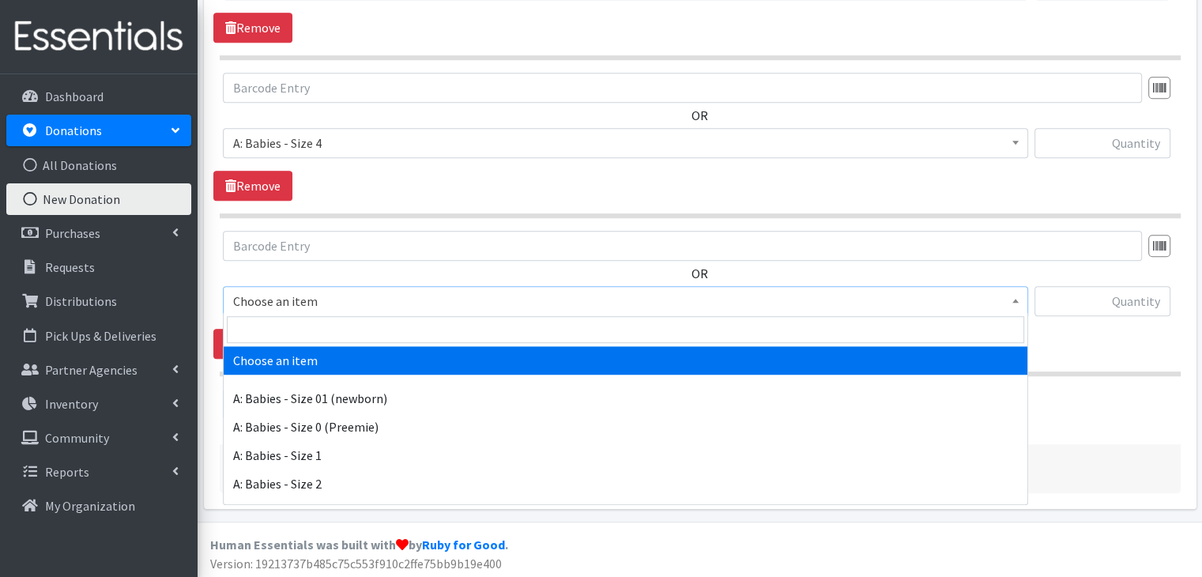
click at [358, 300] on span "Choose an item" at bounding box center [625, 301] width 784 height 22
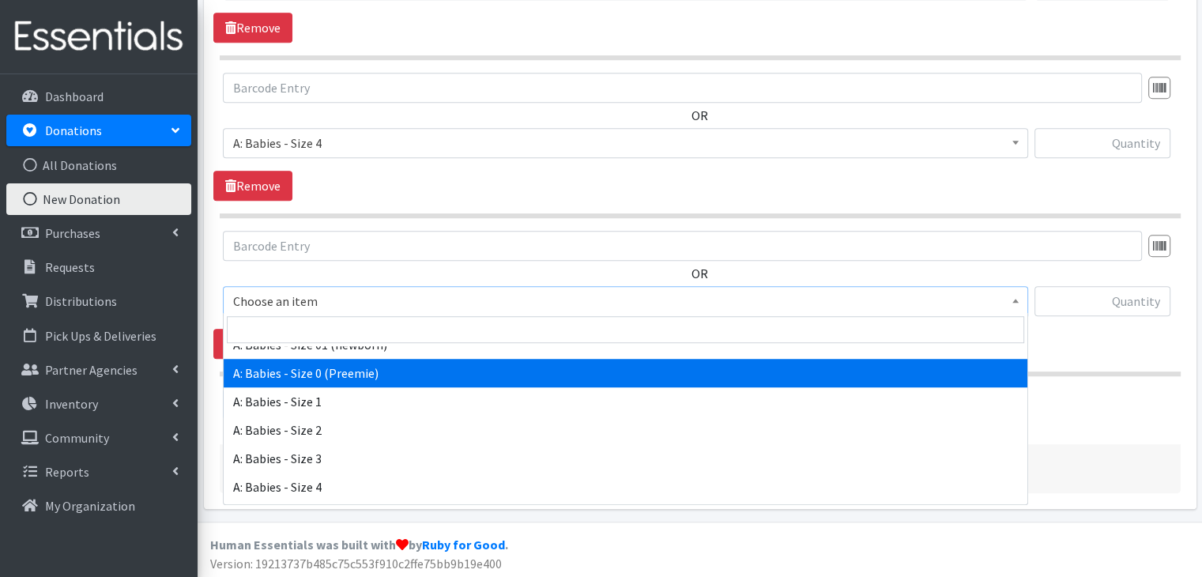
scroll to position [158, 0]
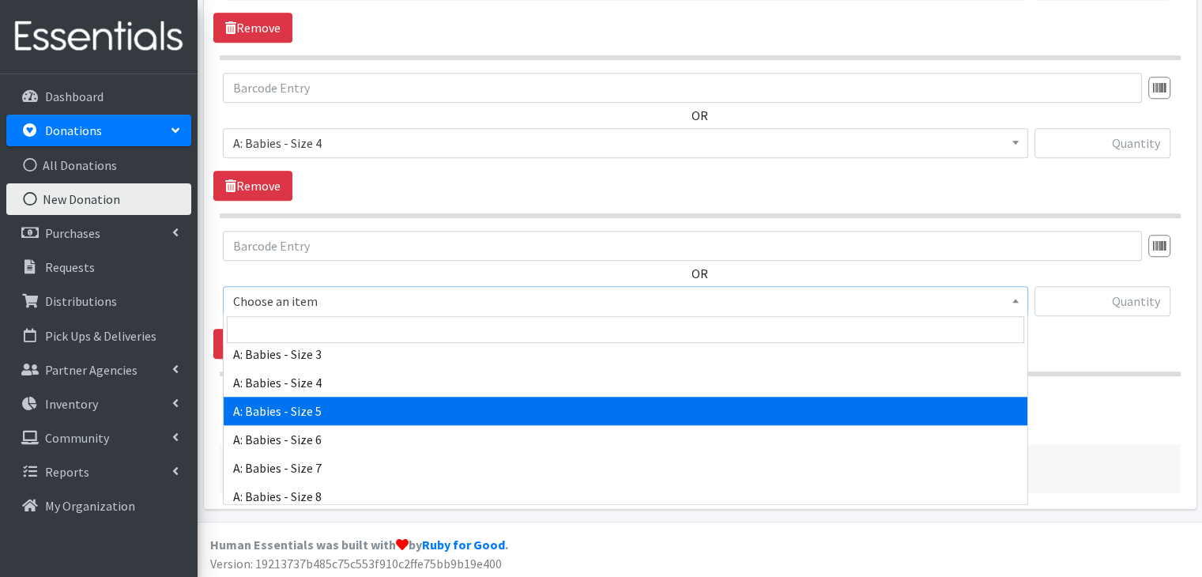
select select "5616"
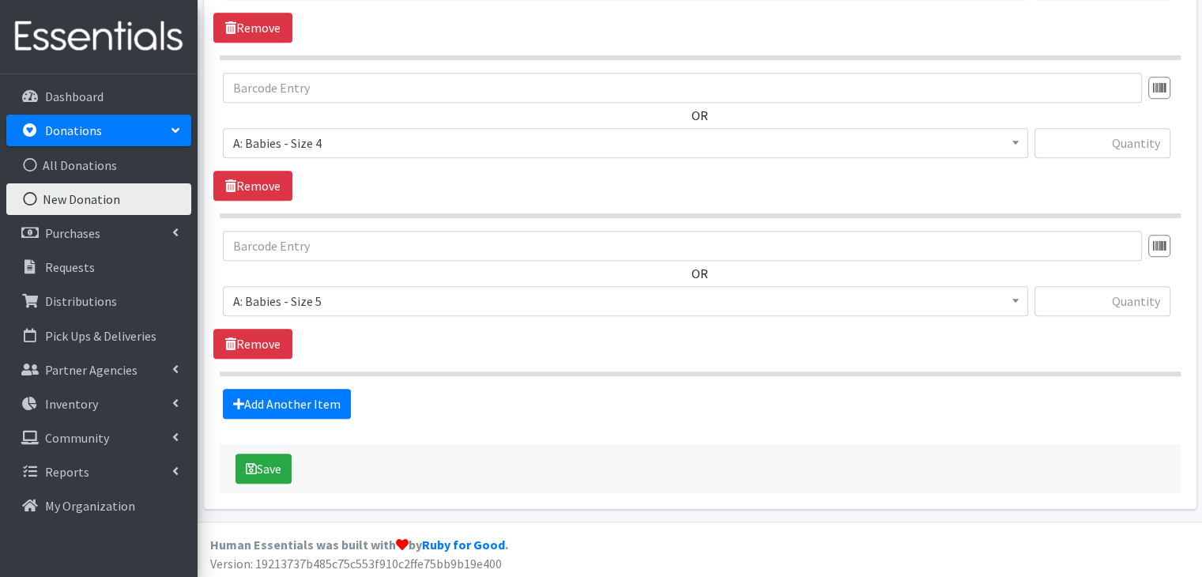
click at [432, 361] on section "OR Choose an item A: Babies - Size 01 (newborn) A: Babies - Size 0 (Preemie) A:…" at bounding box center [700, 303] width 961 height 145
click at [318, 392] on link "Add Another Item" at bounding box center [287, 404] width 128 height 30
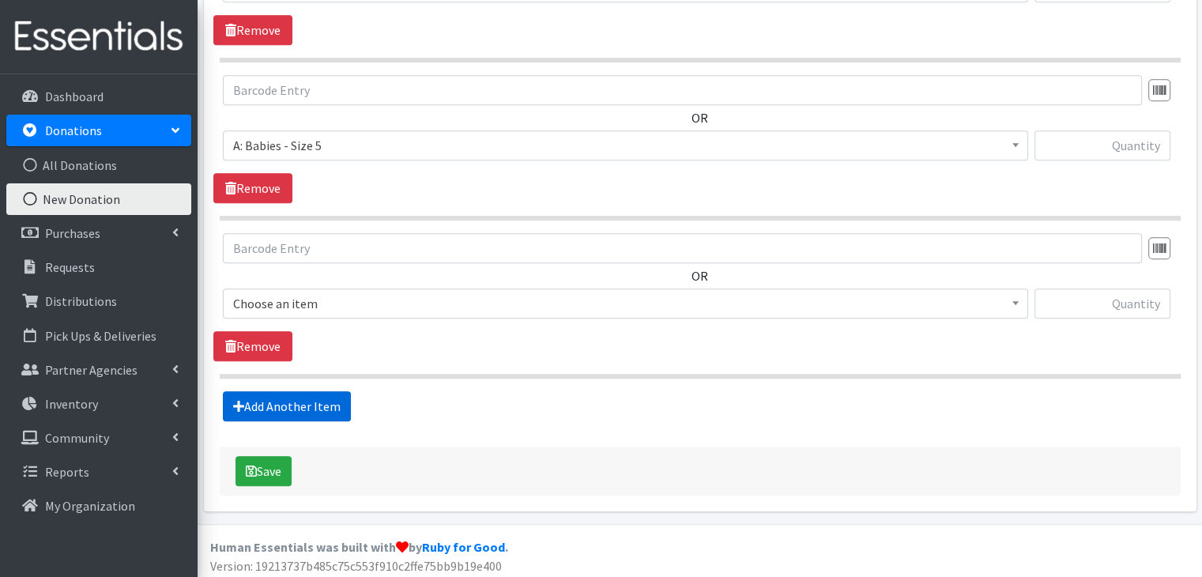
scroll to position [1296, 0]
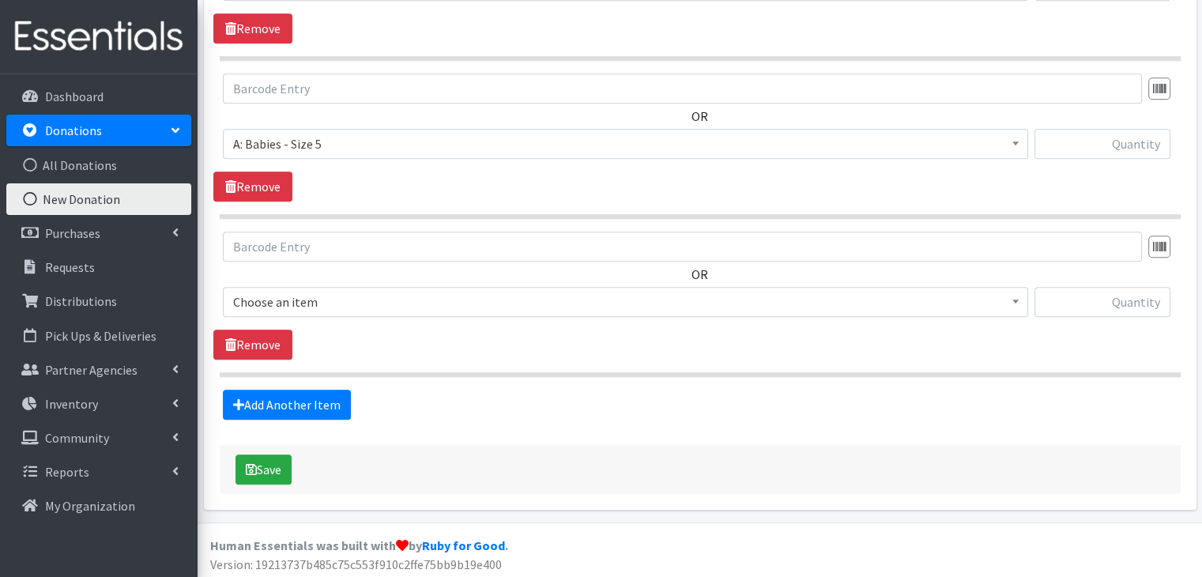
click at [352, 292] on span "Choose an item" at bounding box center [625, 302] width 784 height 22
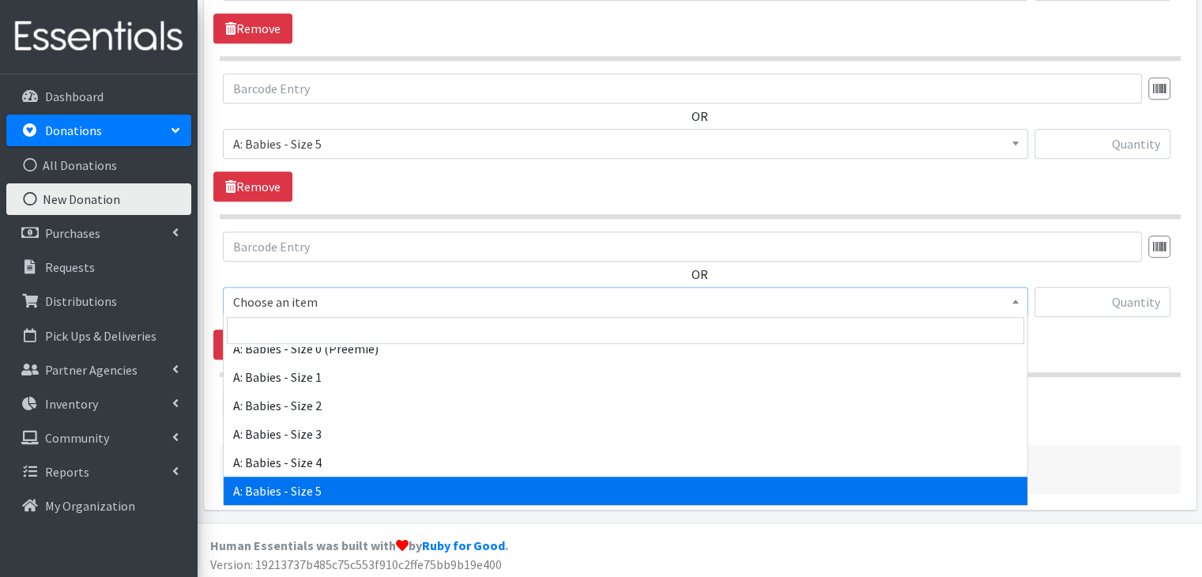
scroll to position [158, 0]
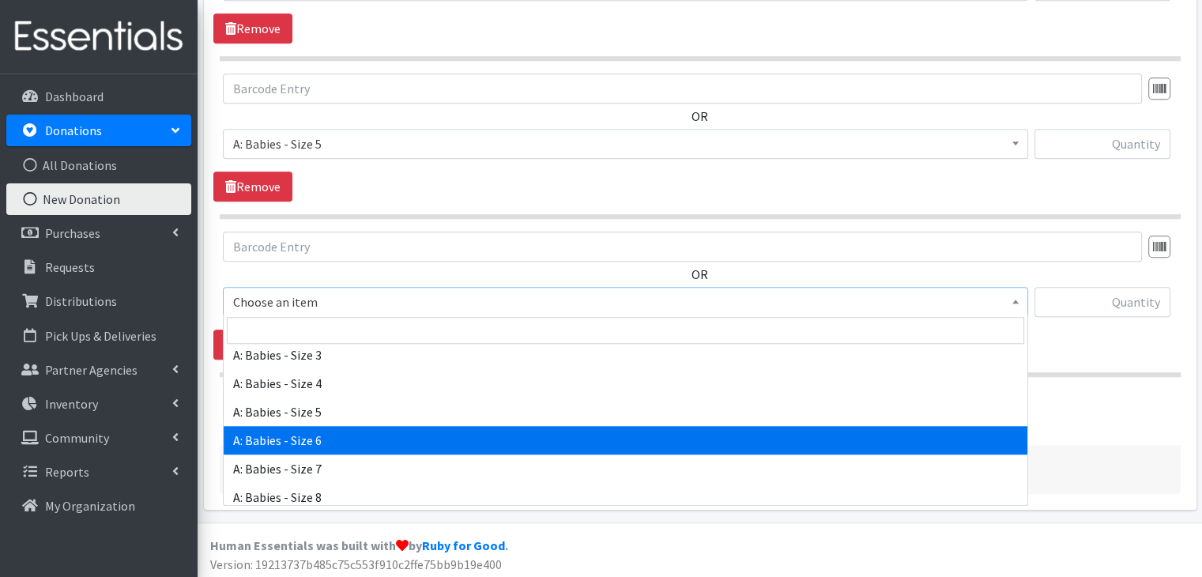
select select "5617"
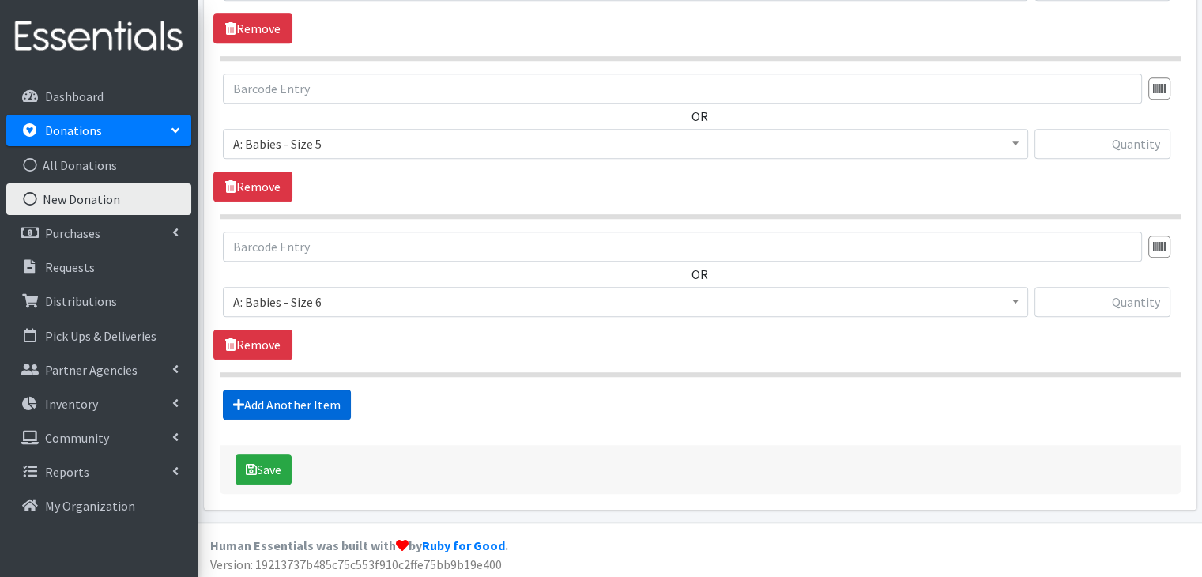
click at [314, 393] on link "Add Another Item" at bounding box center [287, 404] width 128 height 30
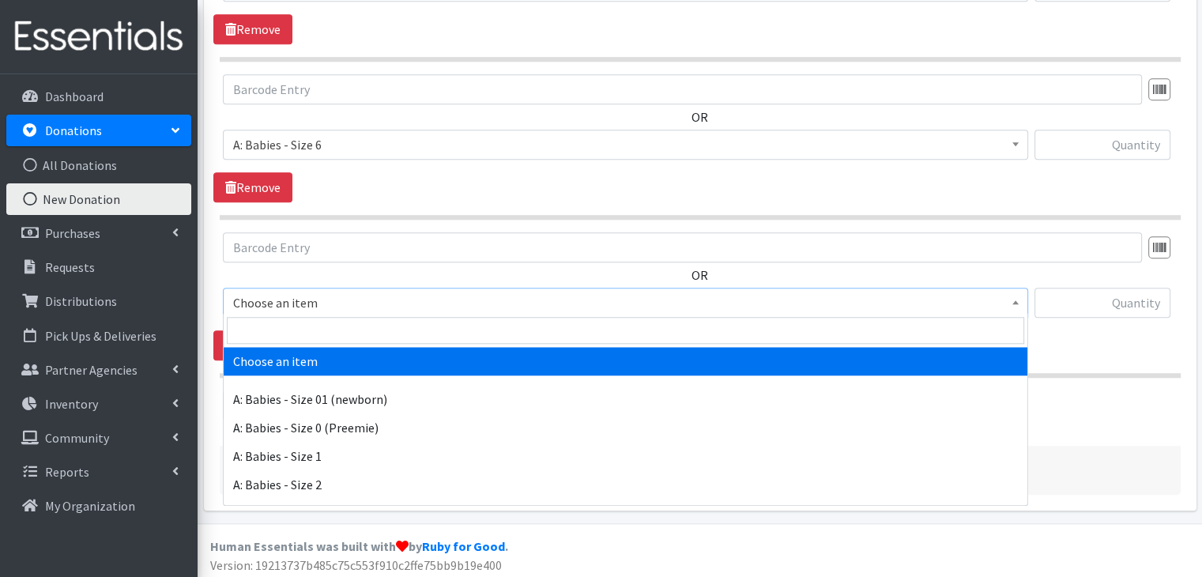
click at [371, 297] on span "Choose an item" at bounding box center [625, 303] width 784 height 22
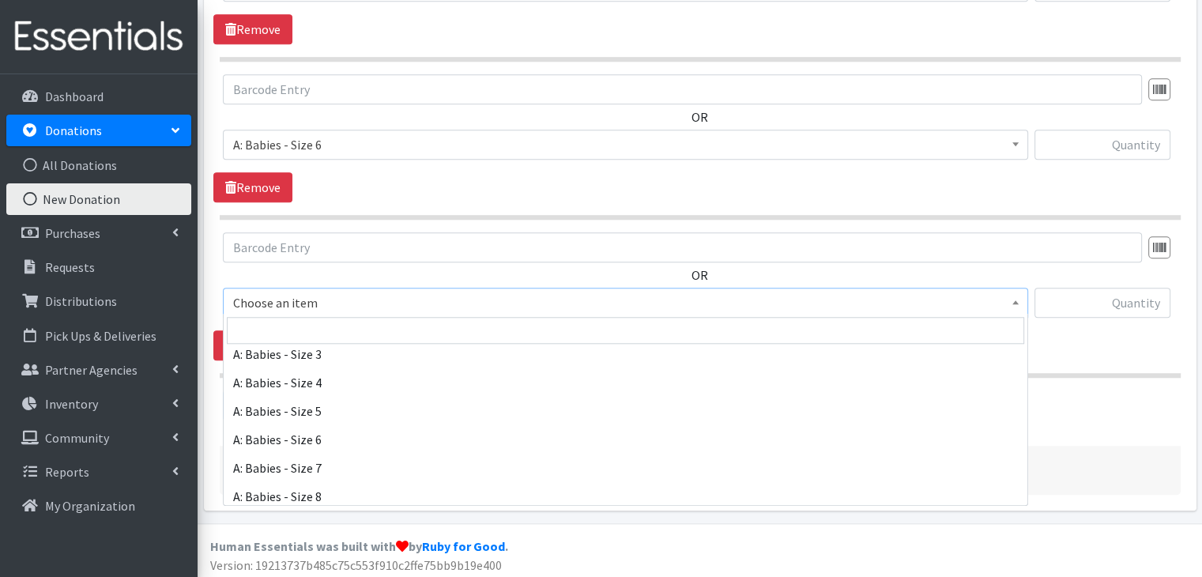
scroll to position [237, 0]
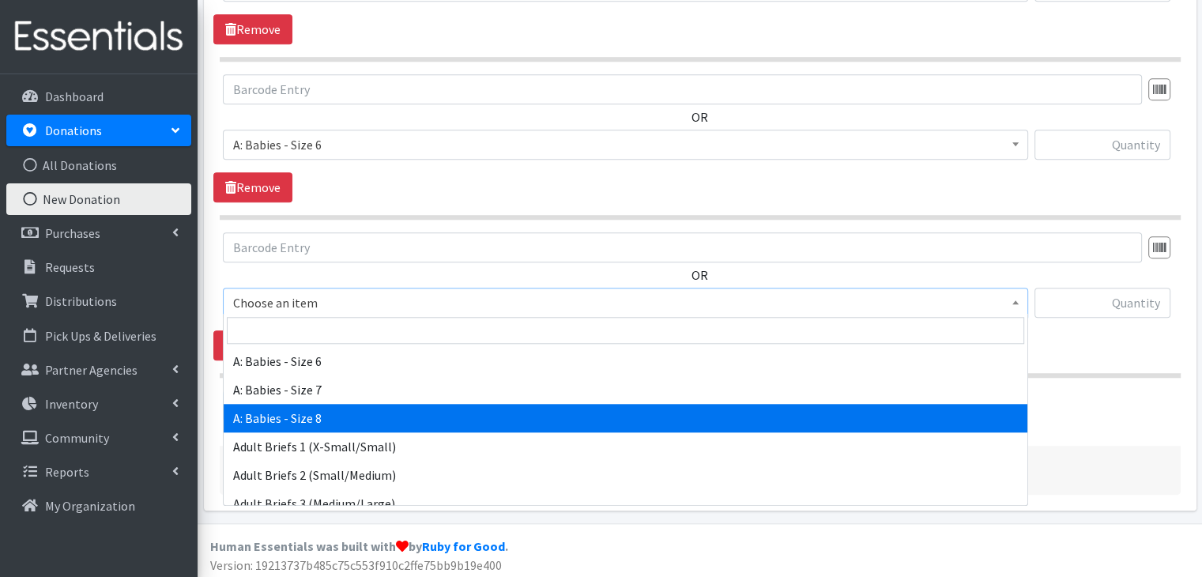
select select "14238"
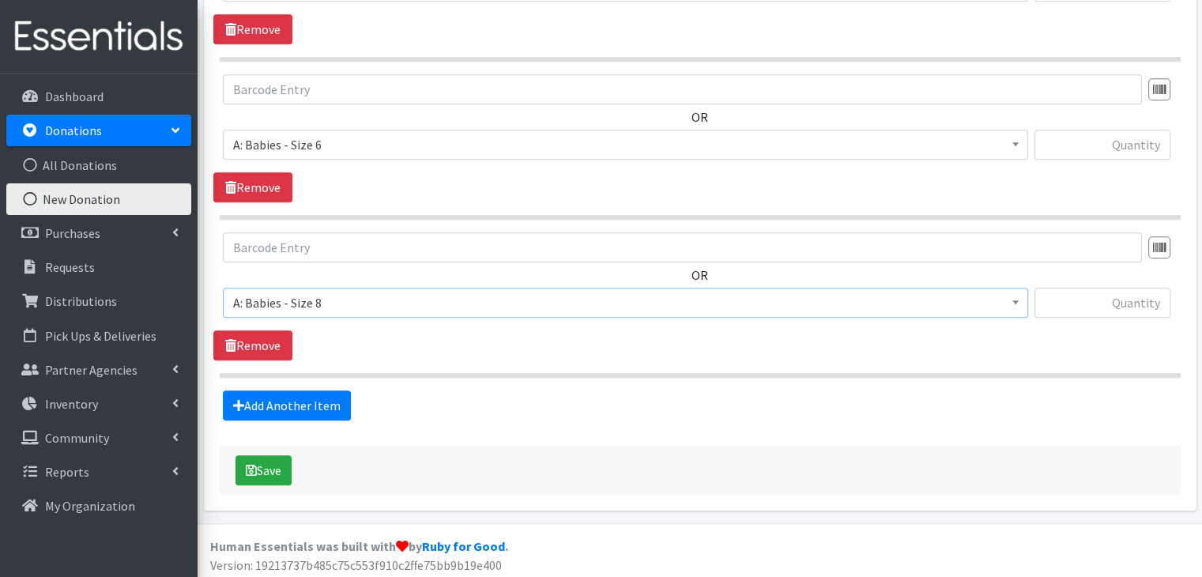
click at [443, 359] on section "OR Choose an item A: Babies - Size 01 (newborn) A: Babies - Size 0 (Preemie) A:…" at bounding box center [700, 304] width 961 height 145
click at [265, 463] on button "Save" at bounding box center [263, 470] width 56 height 30
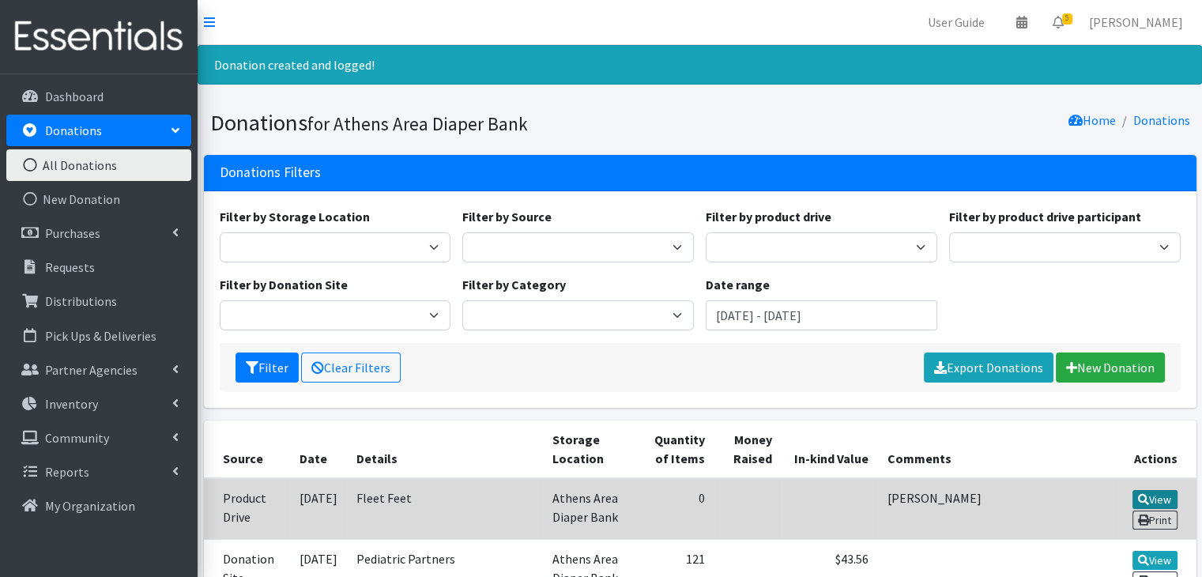
click at [1138, 491] on link "View" at bounding box center [1154, 499] width 45 height 19
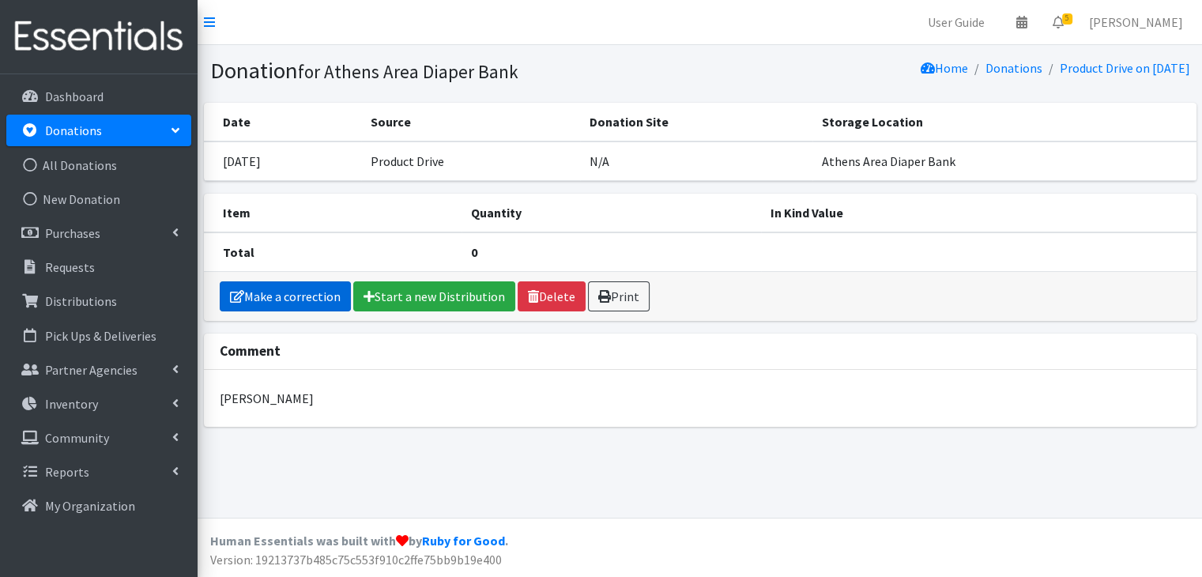
click at [294, 294] on link "Make a correction" at bounding box center [285, 296] width 131 height 30
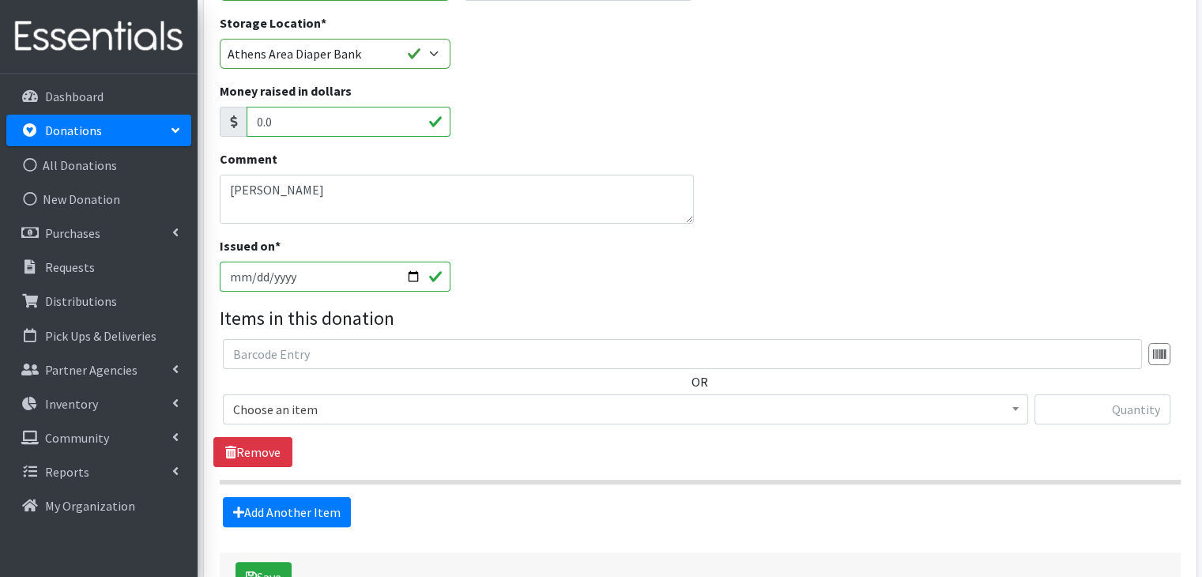
scroll to position [316, 0]
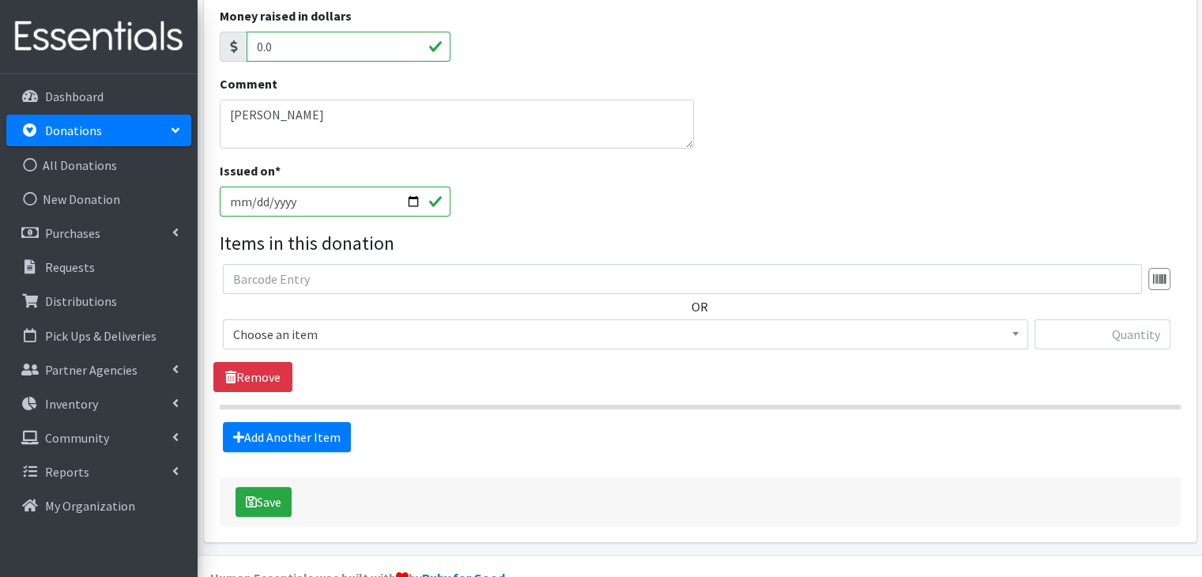
click at [417, 340] on span "Choose an item" at bounding box center [625, 334] width 784 height 22
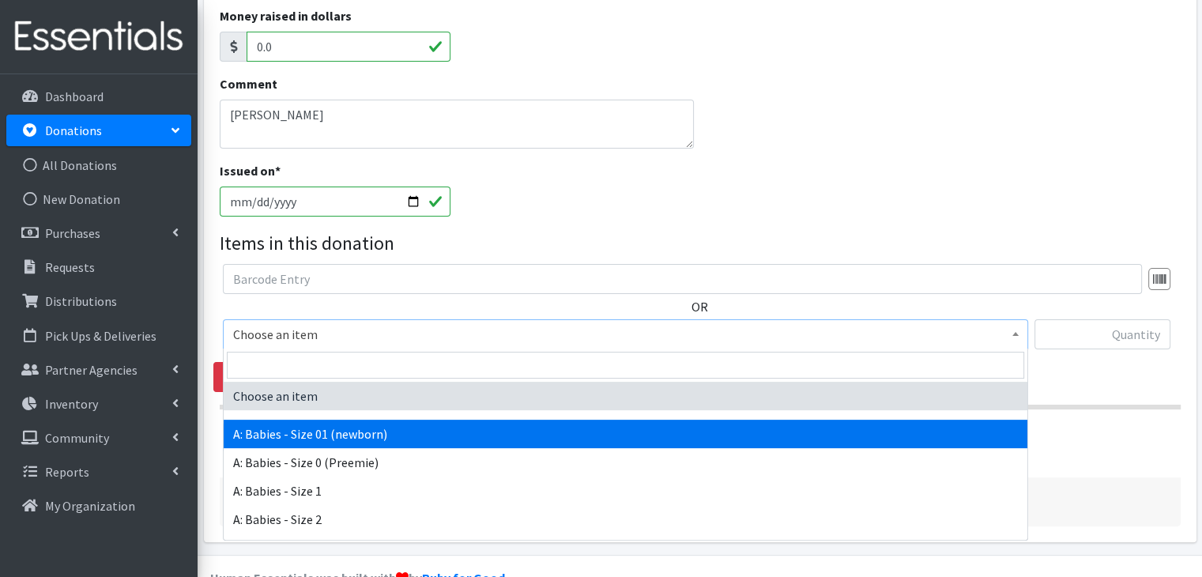
select select "5610"
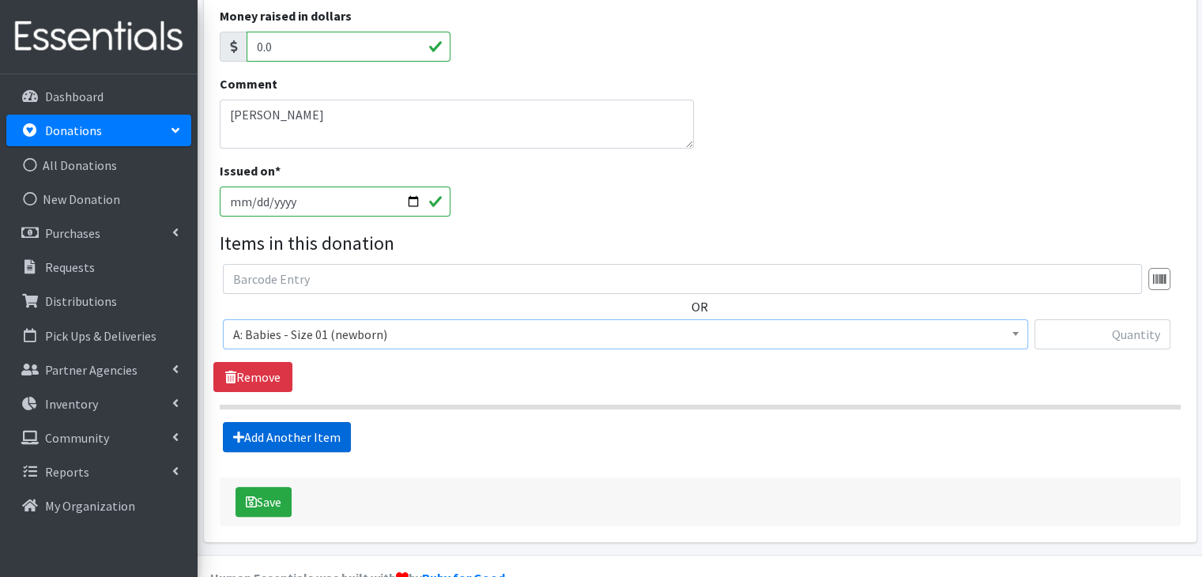
click at [322, 437] on link "Add Another Item" at bounding box center [287, 437] width 128 height 30
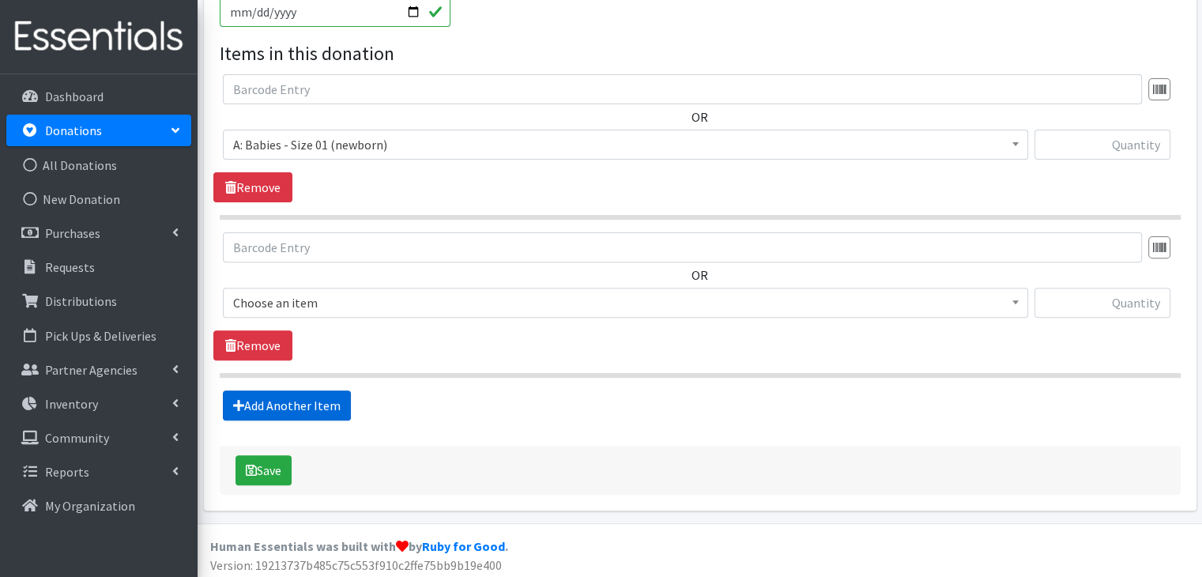
scroll to position [509, 0]
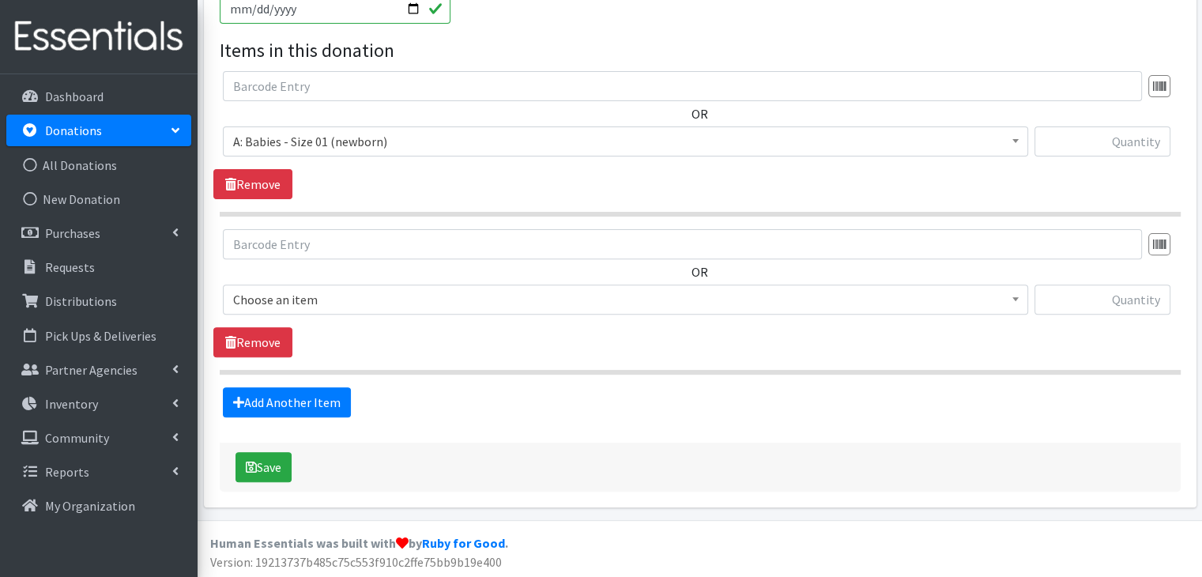
click at [363, 289] on span "Choose an item" at bounding box center [625, 299] width 784 height 22
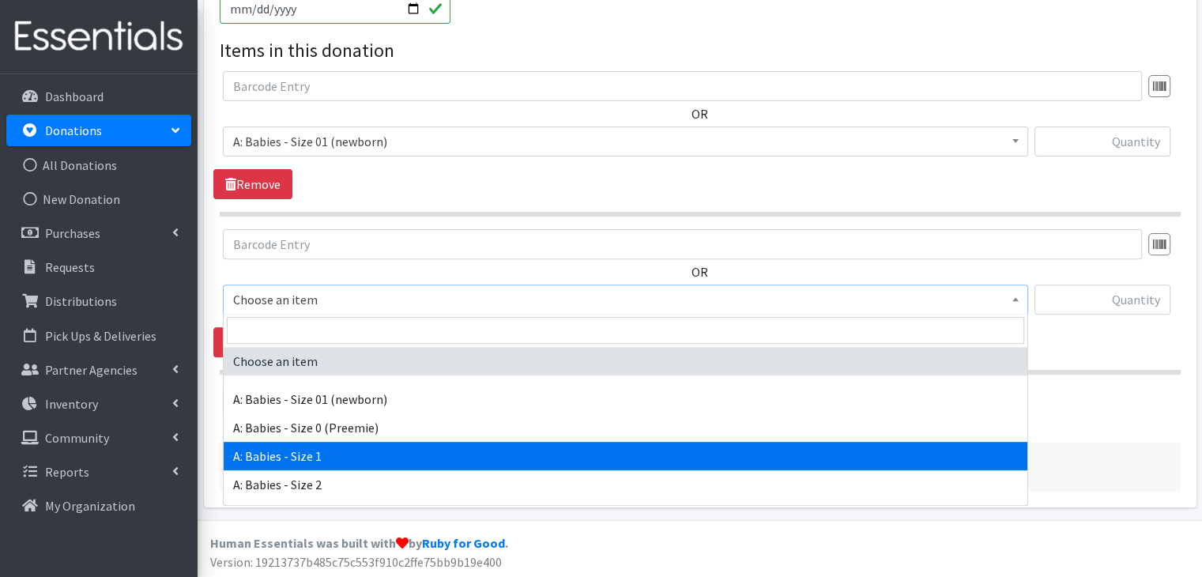
select select "5611"
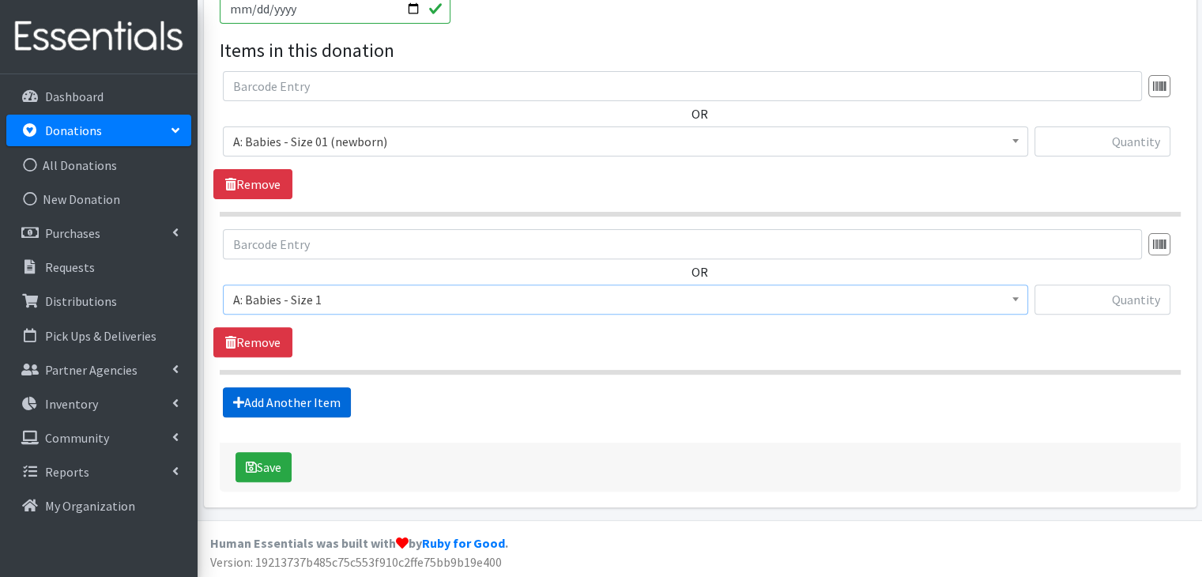
click at [333, 393] on link "Add Another Item" at bounding box center [287, 402] width 128 height 30
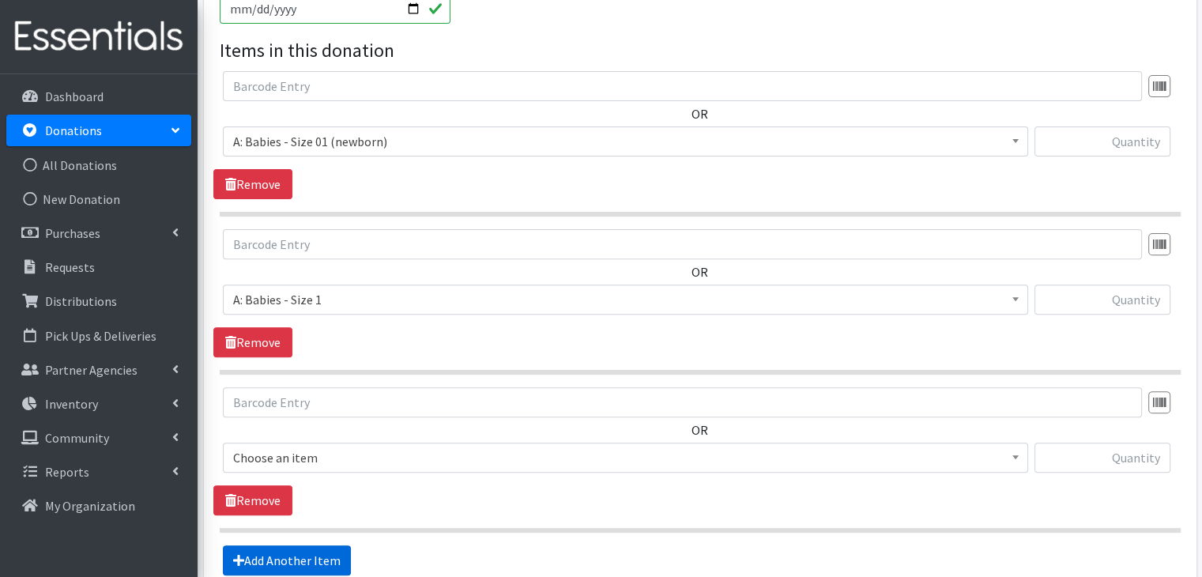
scroll to position [667, 0]
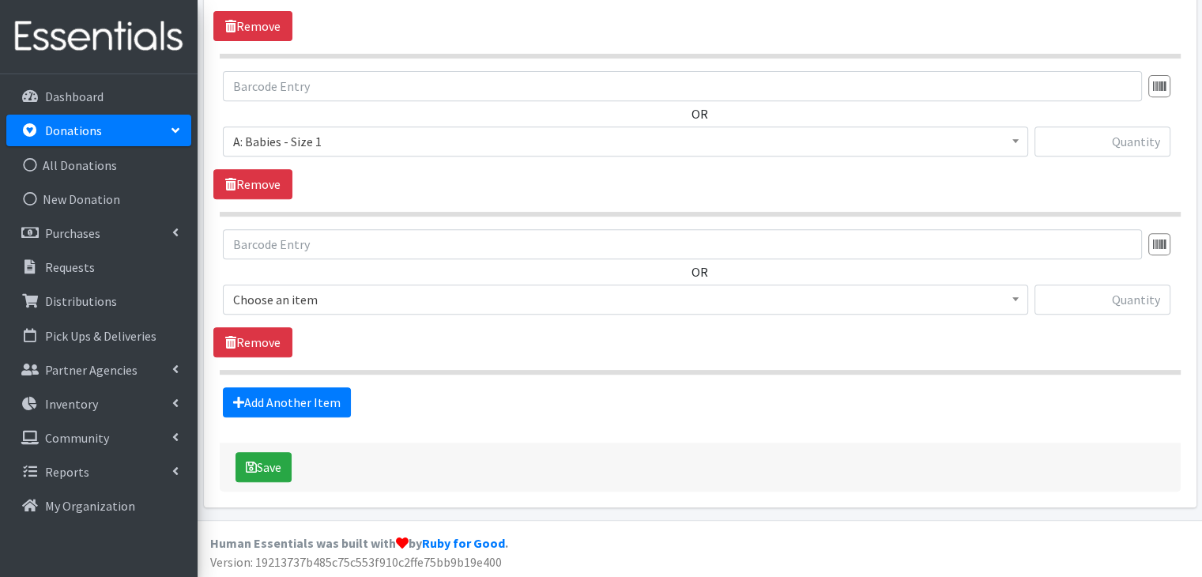
click at [345, 292] on span "Choose an item" at bounding box center [625, 299] width 784 height 22
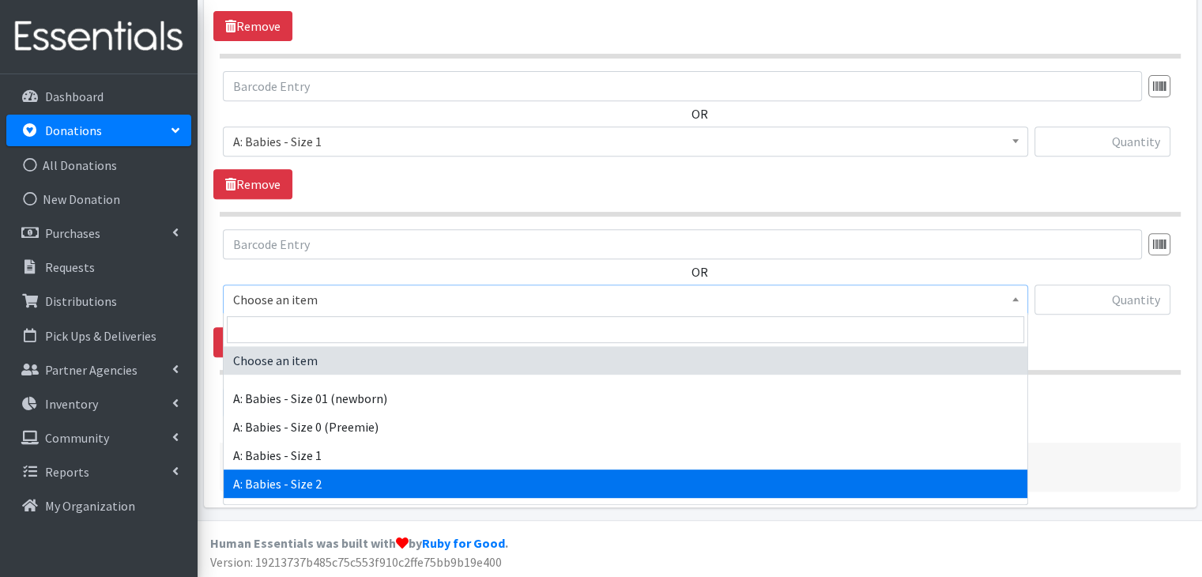
select select "5612"
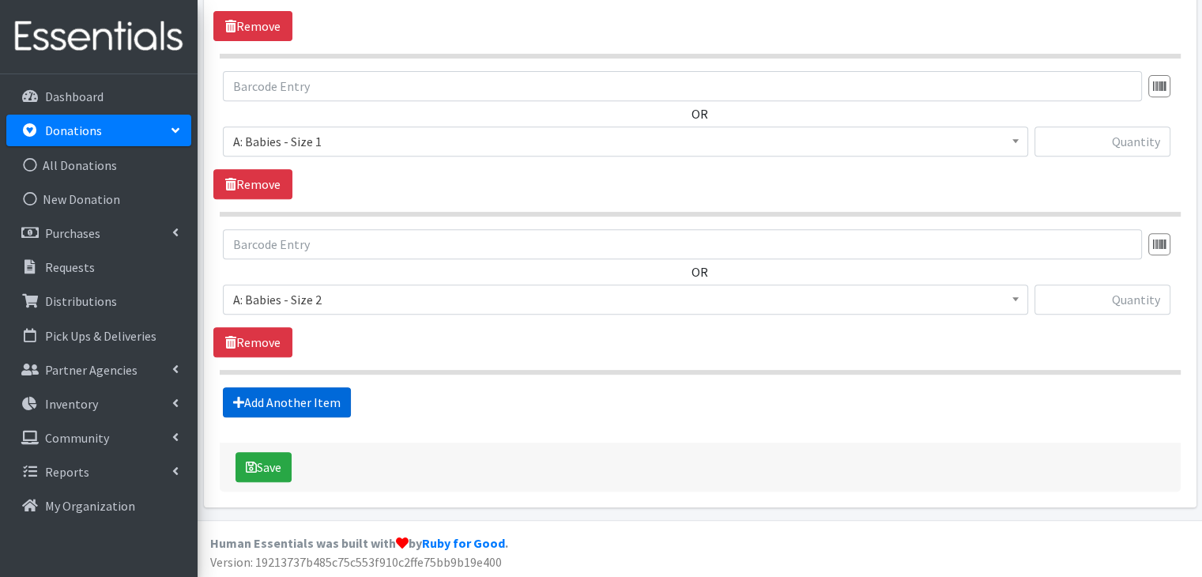
click at [327, 393] on link "Add Another Item" at bounding box center [287, 402] width 128 height 30
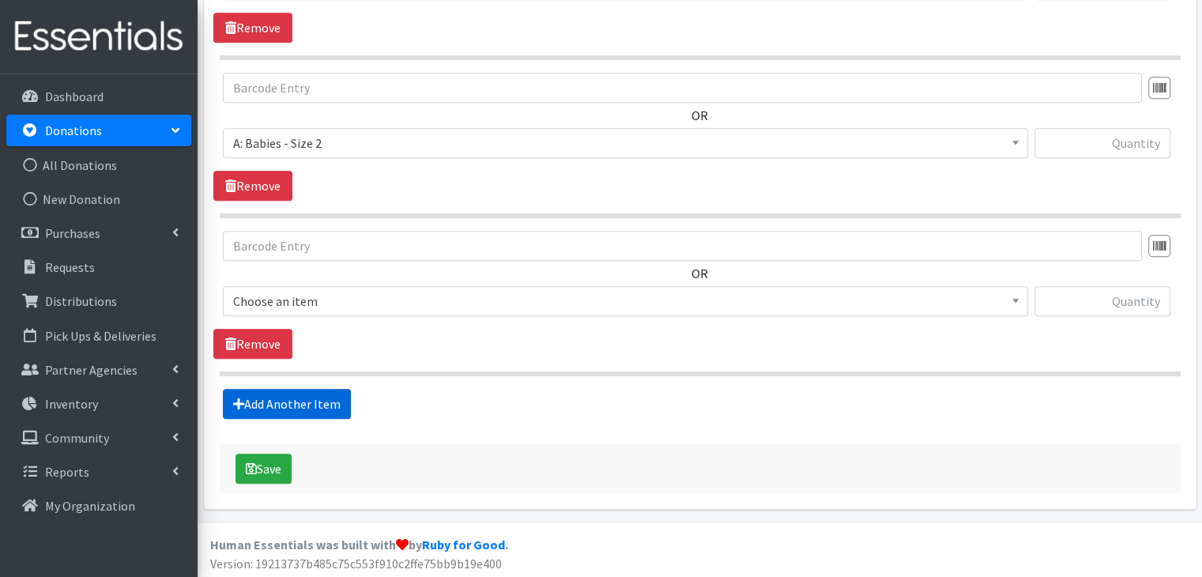
scroll to position [824, 0]
click at [368, 314] on span "Choose an item A: Babies - Size 01 (newborn) A: Babies - Size 0 (Preemie) A: Ba…" at bounding box center [625, 306] width 805 height 43
click at [374, 299] on span "Choose an item" at bounding box center [625, 300] width 784 height 22
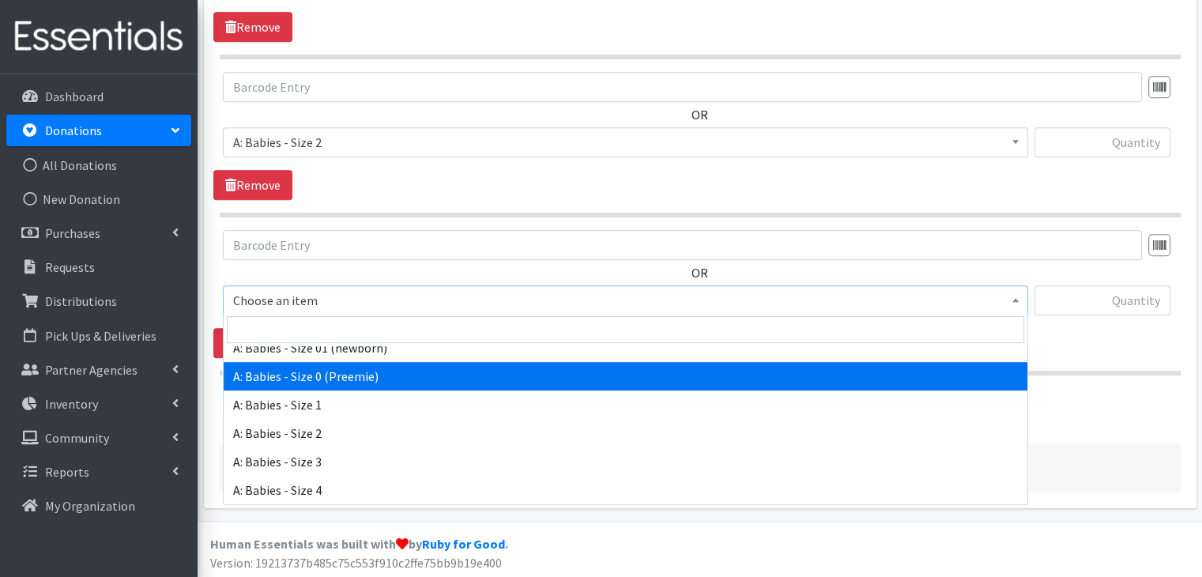
scroll to position [79, 0]
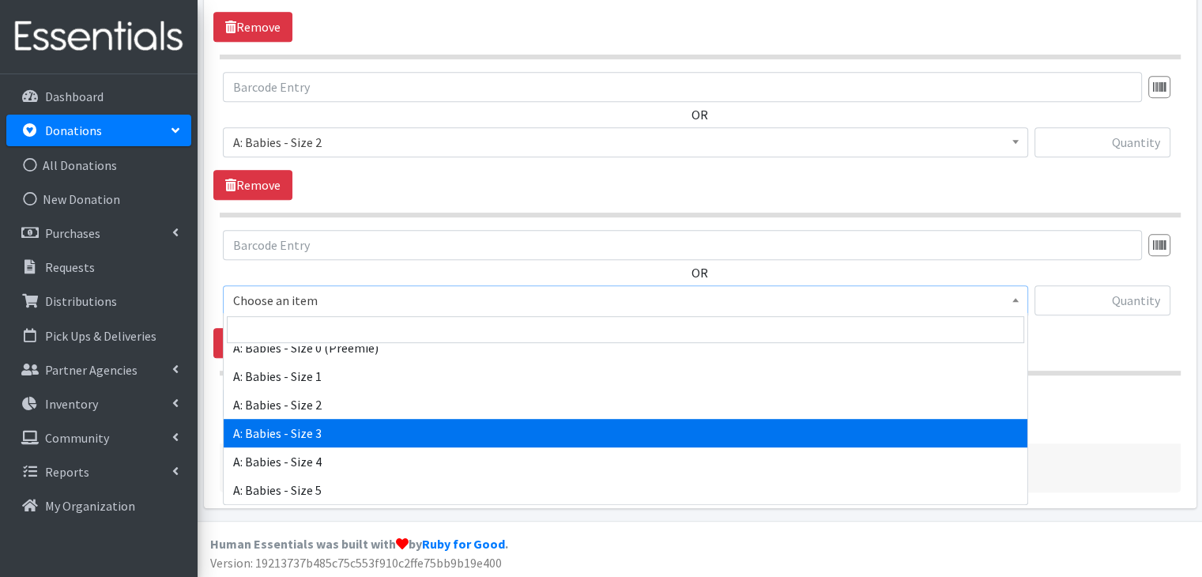
select select "5613"
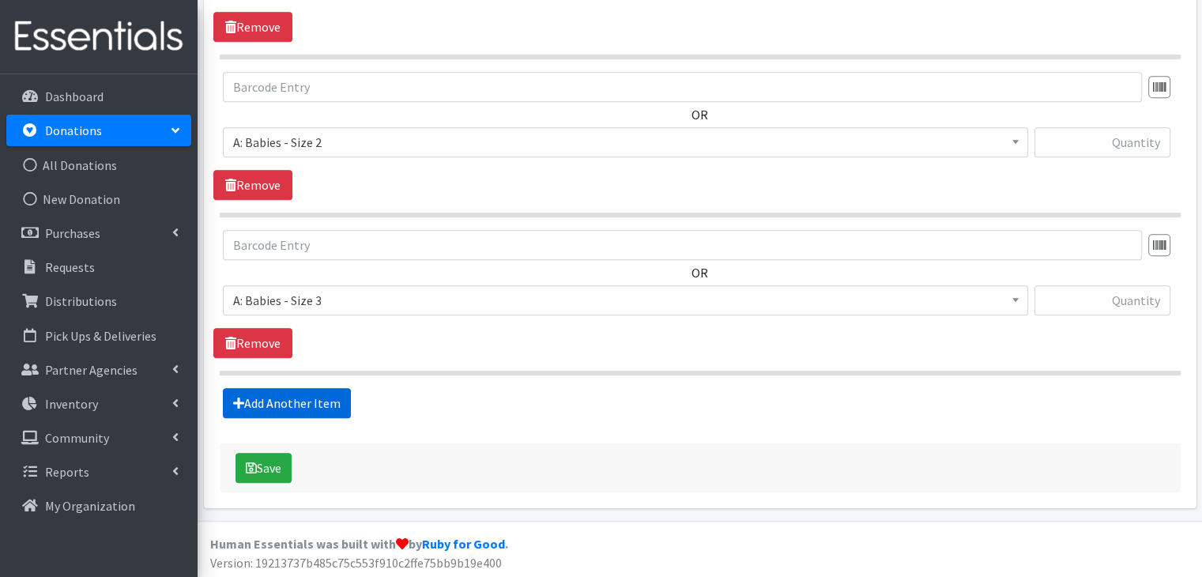
click at [317, 389] on link "Add Another Item" at bounding box center [287, 403] width 128 height 30
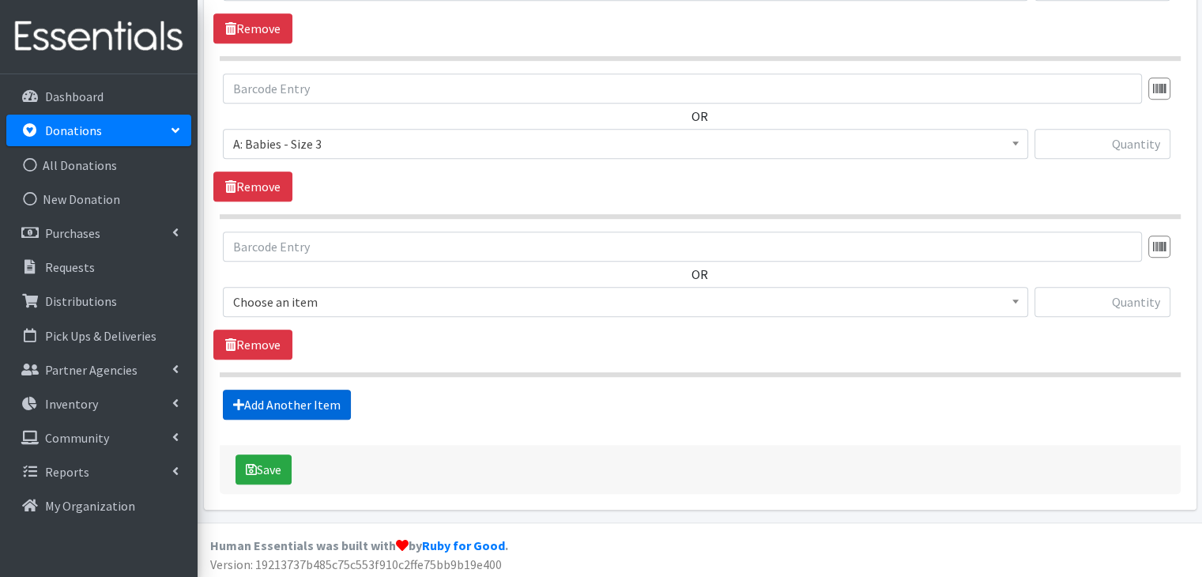
scroll to position [981, 0]
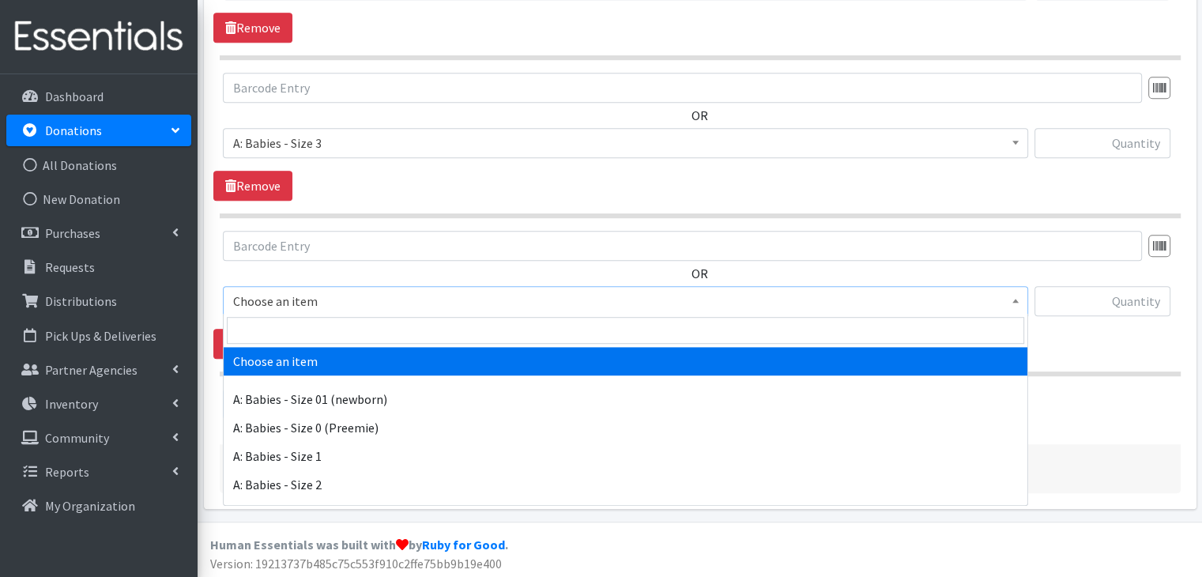
click at [356, 290] on span "Choose an item" at bounding box center [625, 301] width 784 height 22
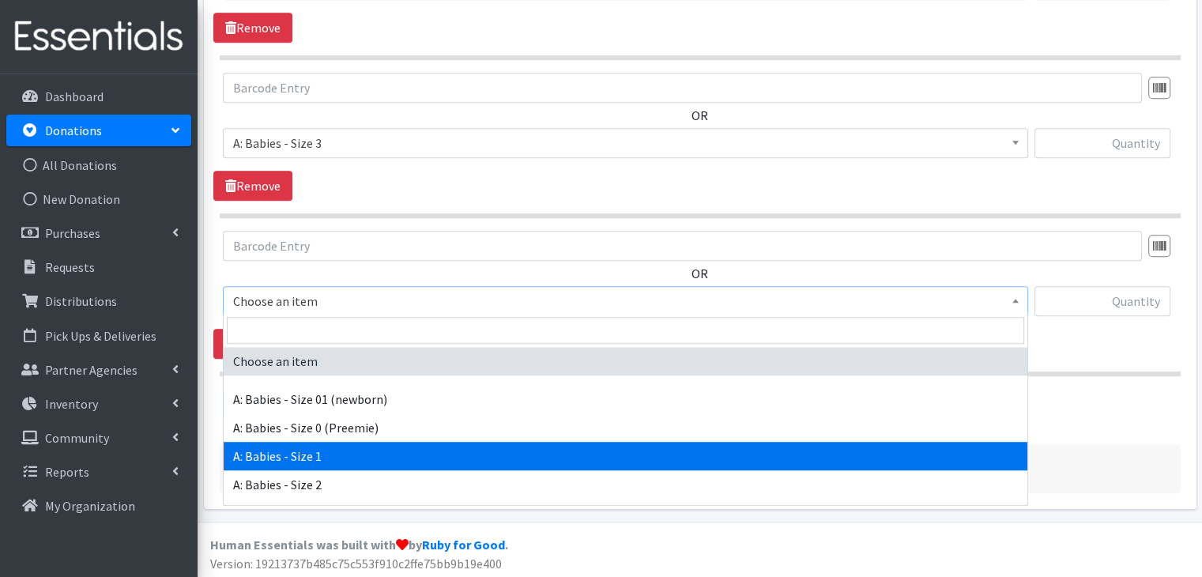
scroll to position [79, 0]
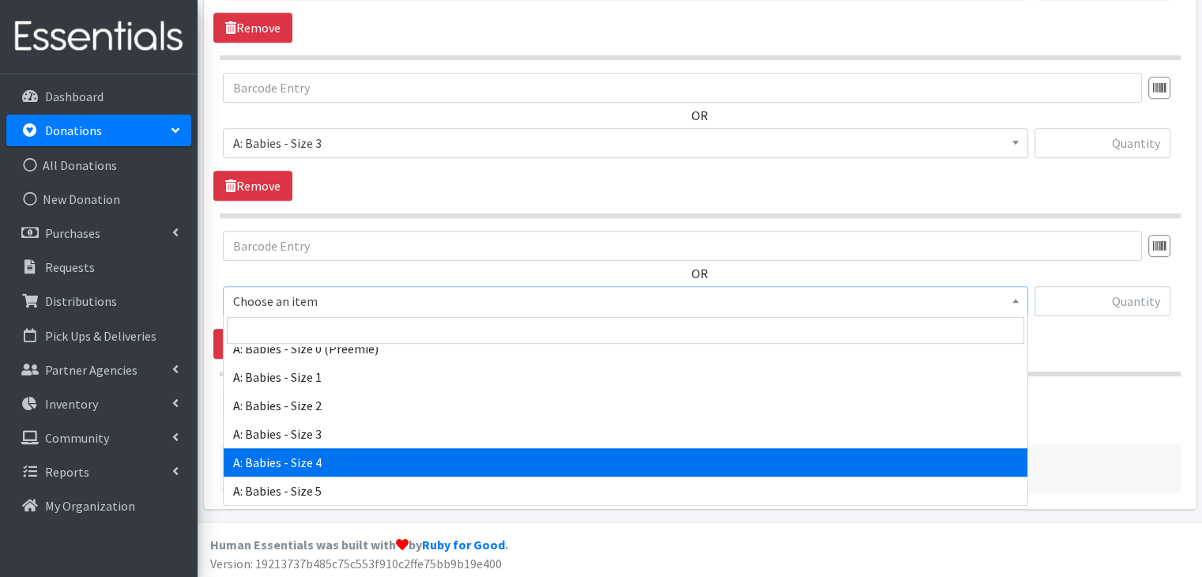
select select "5614"
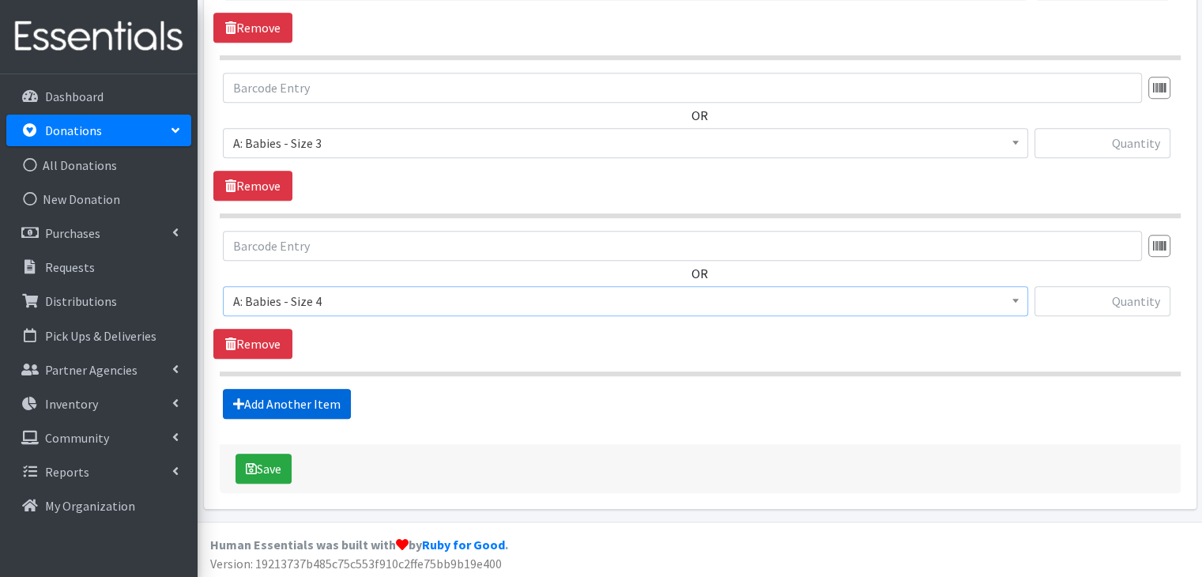
click at [311, 397] on link "Add Another Item" at bounding box center [287, 404] width 128 height 30
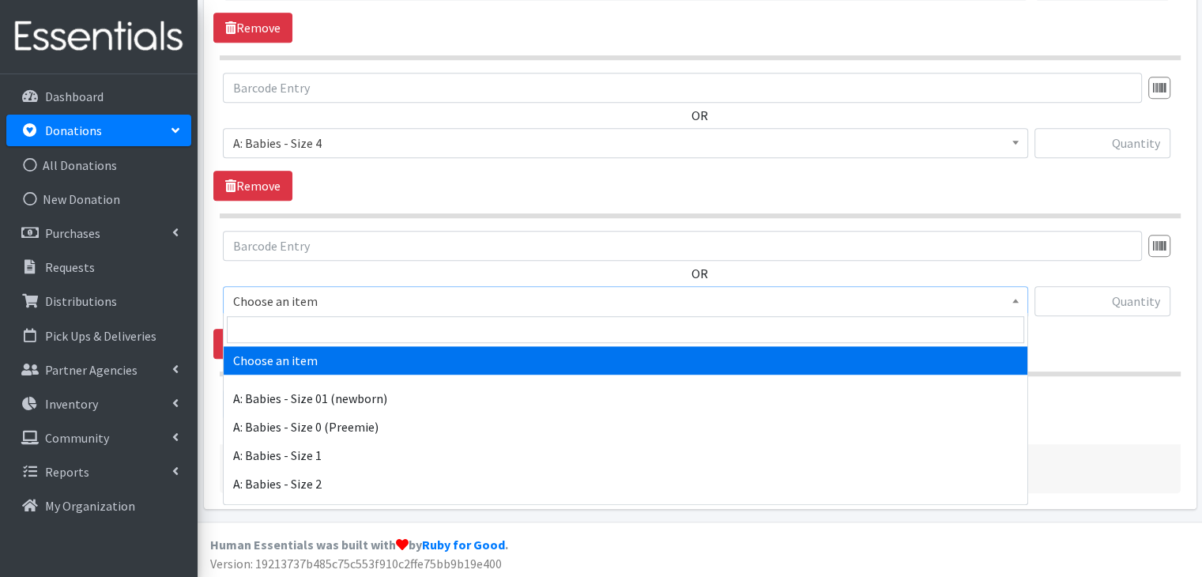
click at [348, 299] on span "Choose an item" at bounding box center [625, 301] width 784 height 22
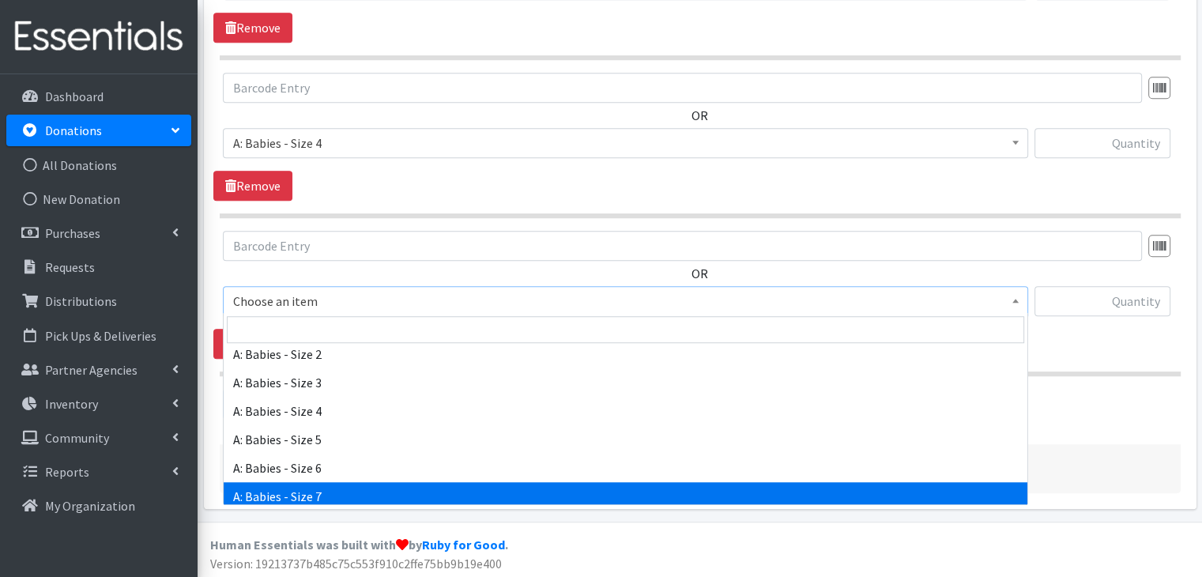
scroll to position [158, 0]
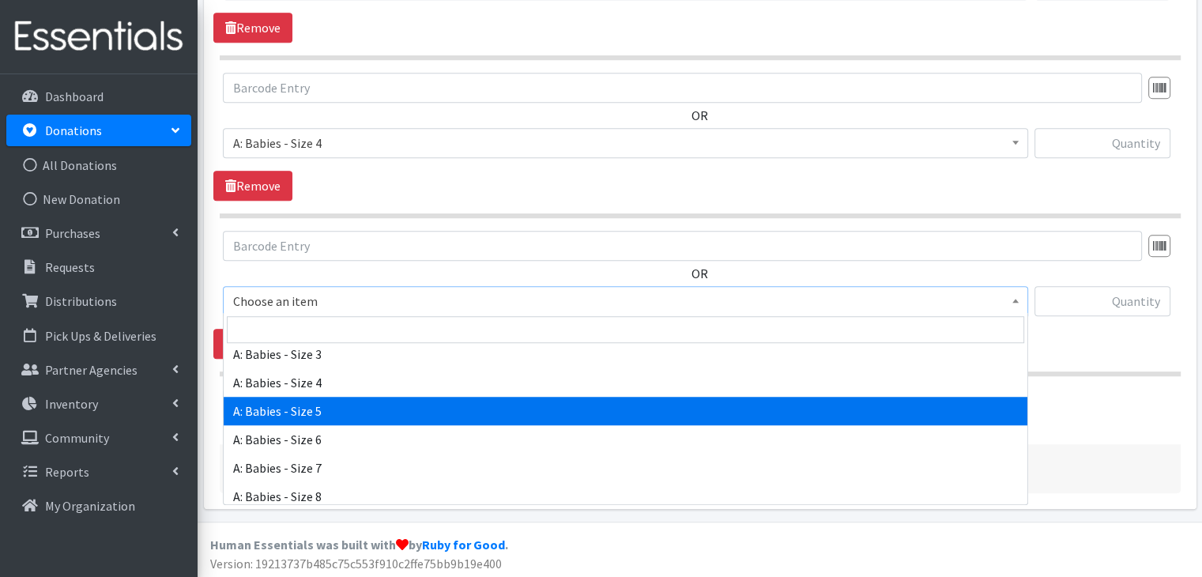
select select "5616"
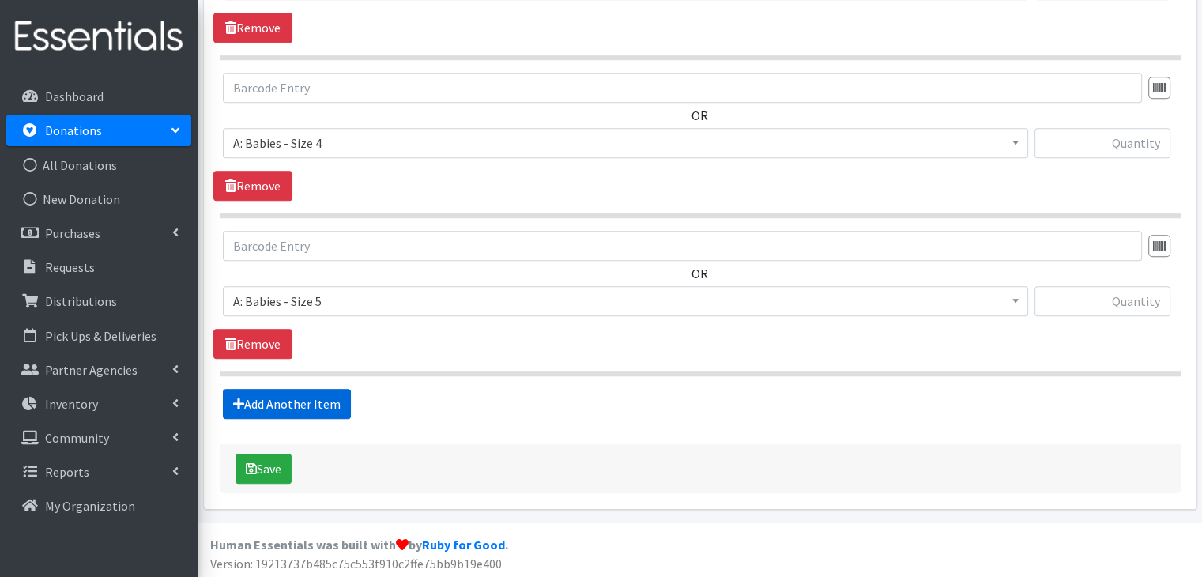
click at [333, 399] on link "Add Another Item" at bounding box center [287, 404] width 128 height 30
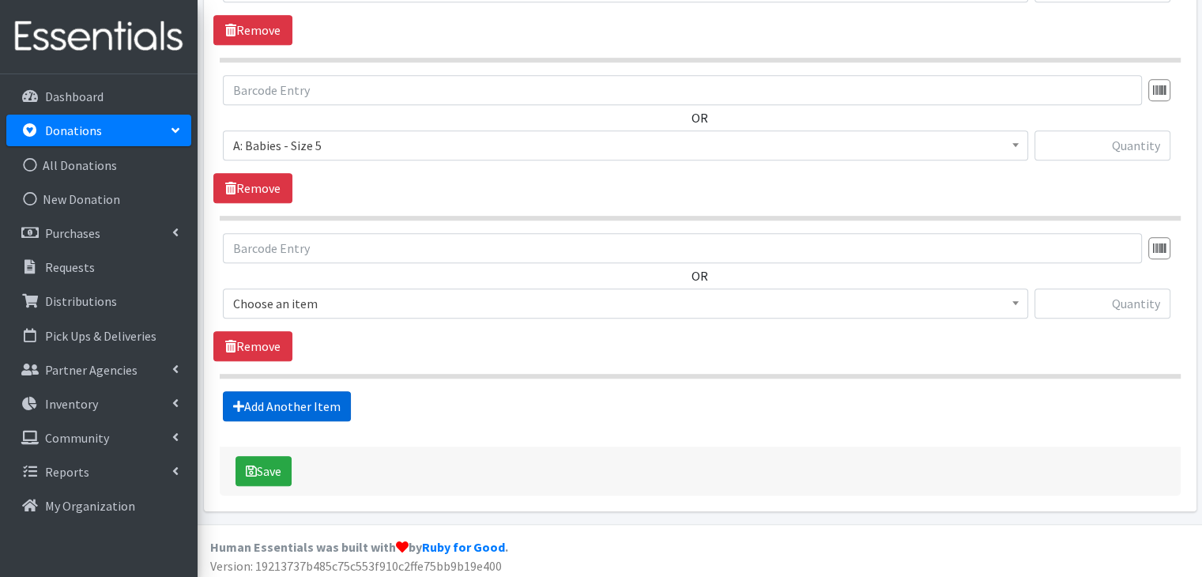
scroll to position [1296, 0]
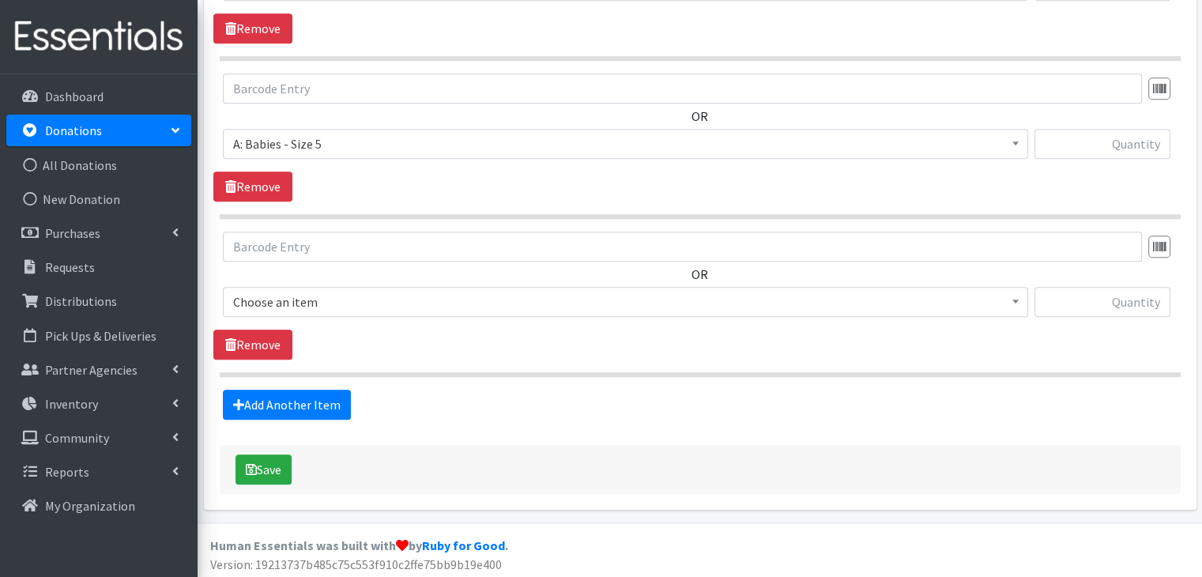
click at [347, 292] on span "Choose an item" at bounding box center [625, 302] width 784 height 22
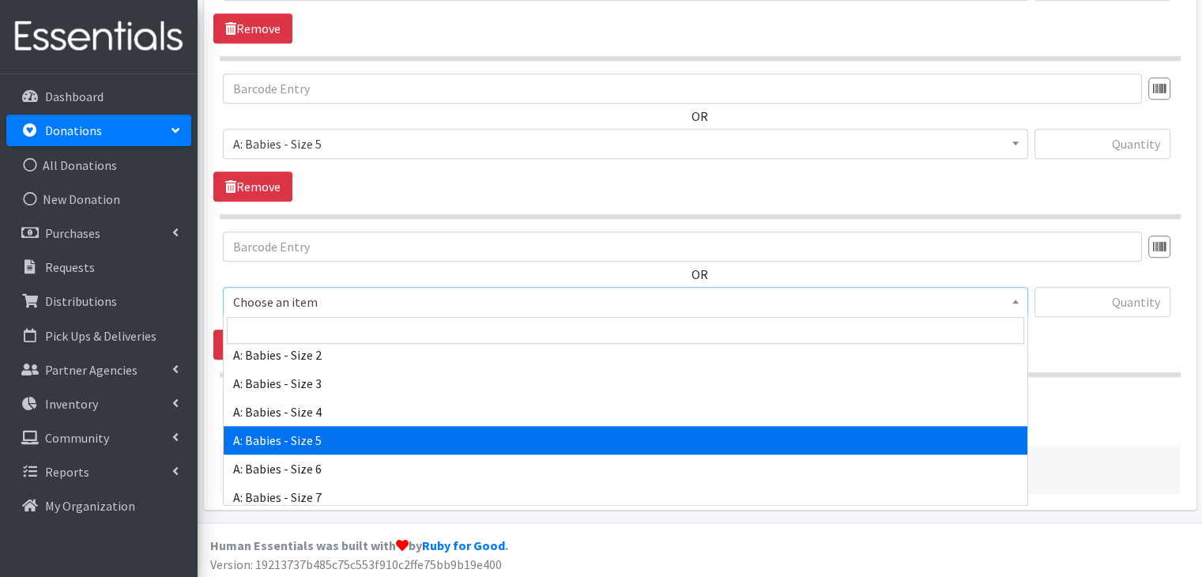
scroll to position [158, 0]
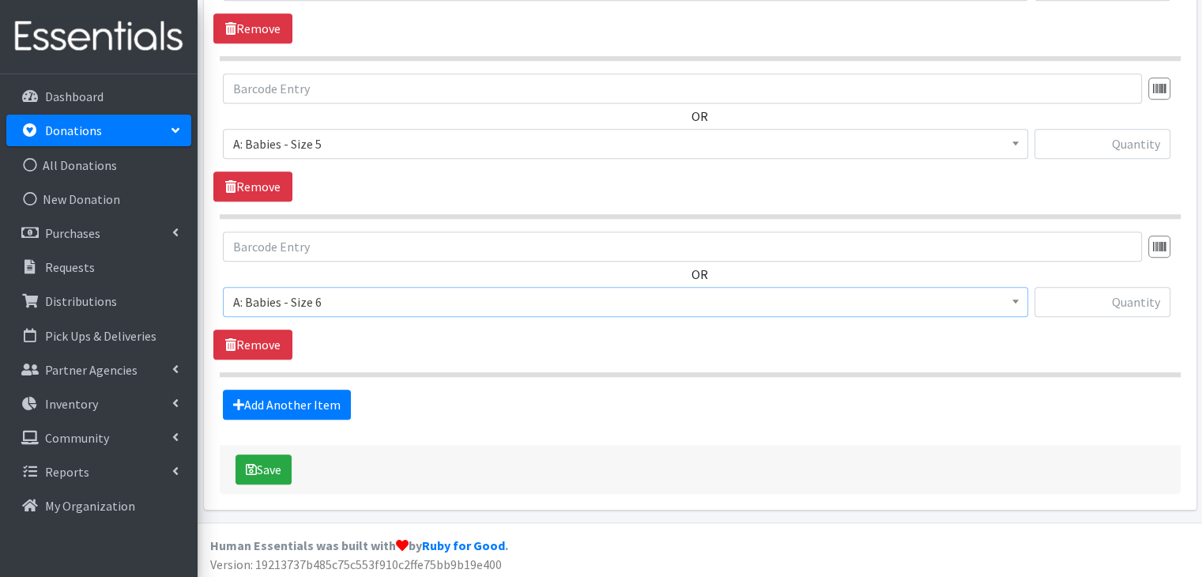
select select "5617"
click at [433, 336] on div "OR Choose an item A: Babies - Size 01 (newborn) A: Babies - Size 0 (Preemie) A:…" at bounding box center [699, 295] width 972 height 128
click at [310, 396] on link "Add Another Item" at bounding box center [287, 404] width 128 height 30
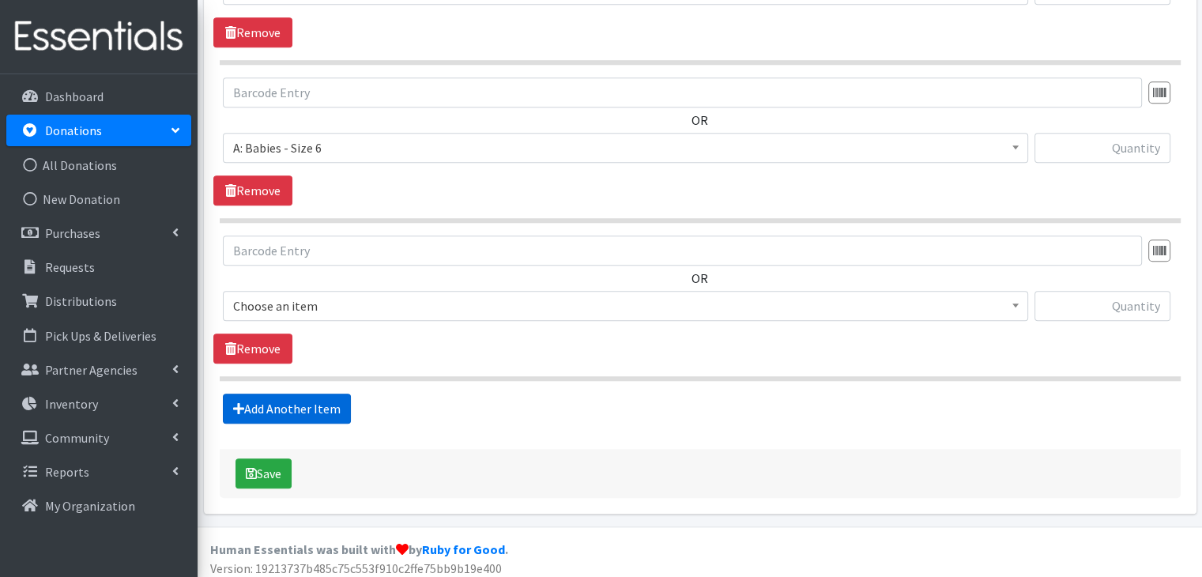
scroll to position [1454, 0]
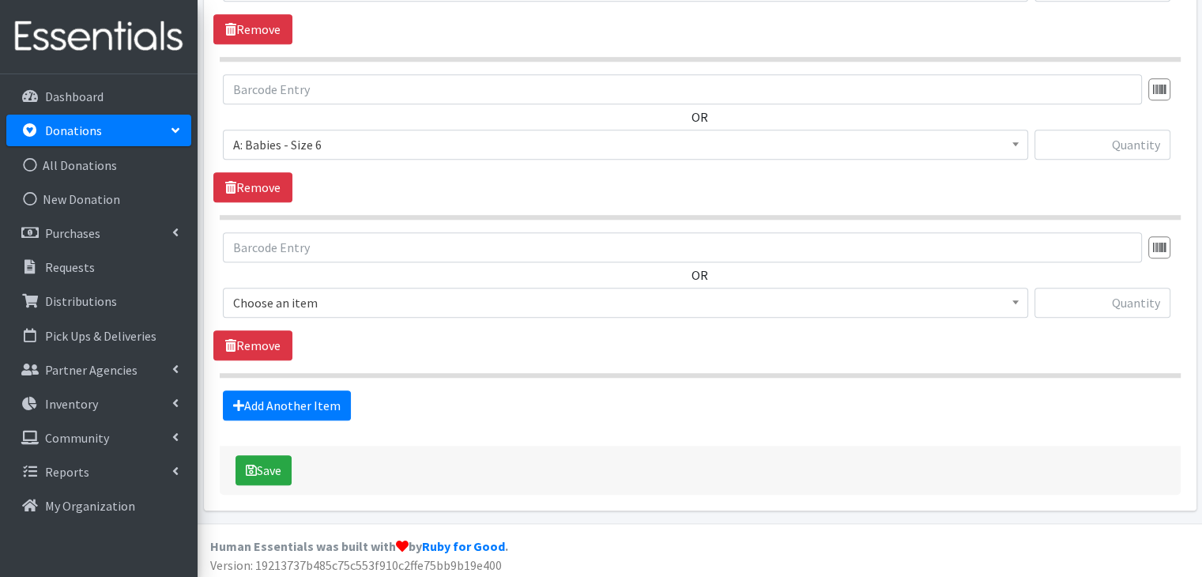
click at [368, 298] on span "Choose an item" at bounding box center [625, 303] width 784 height 22
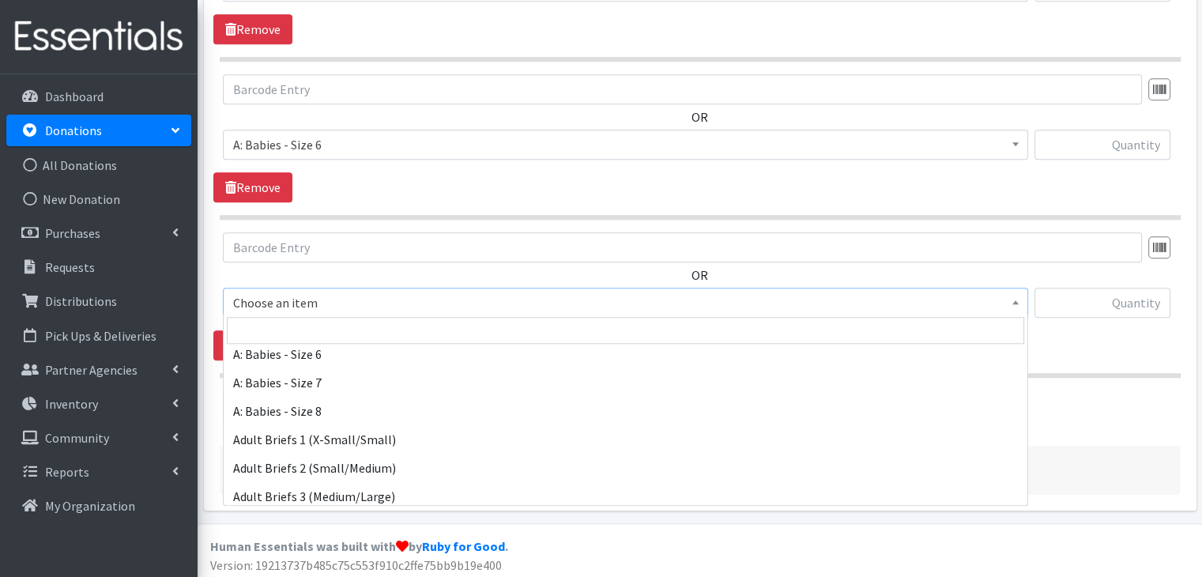
scroll to position [237, 0]
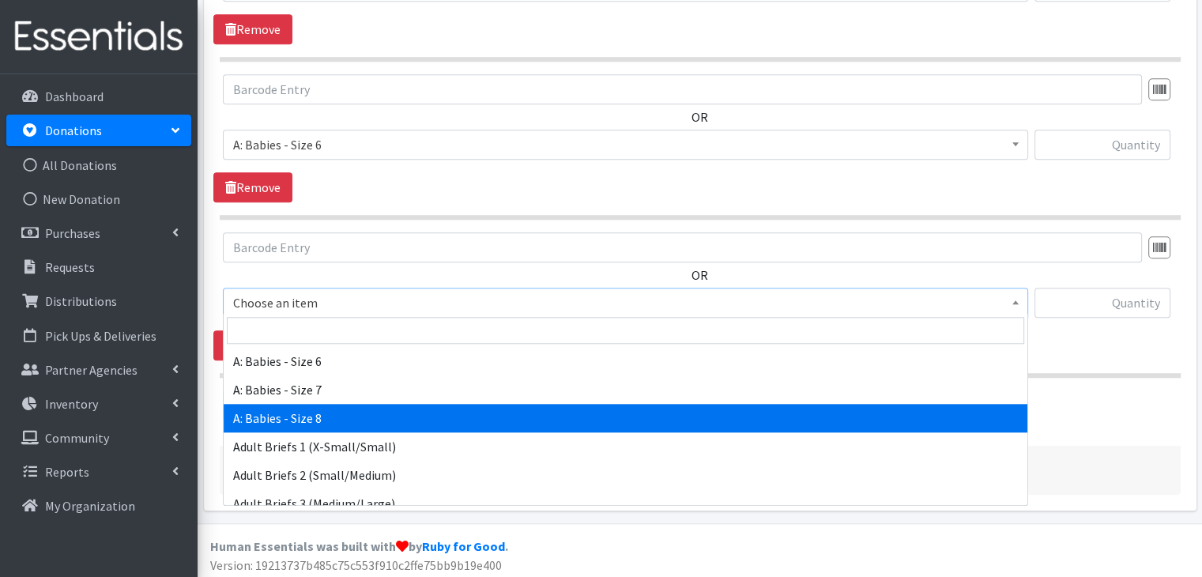
select select "14238"
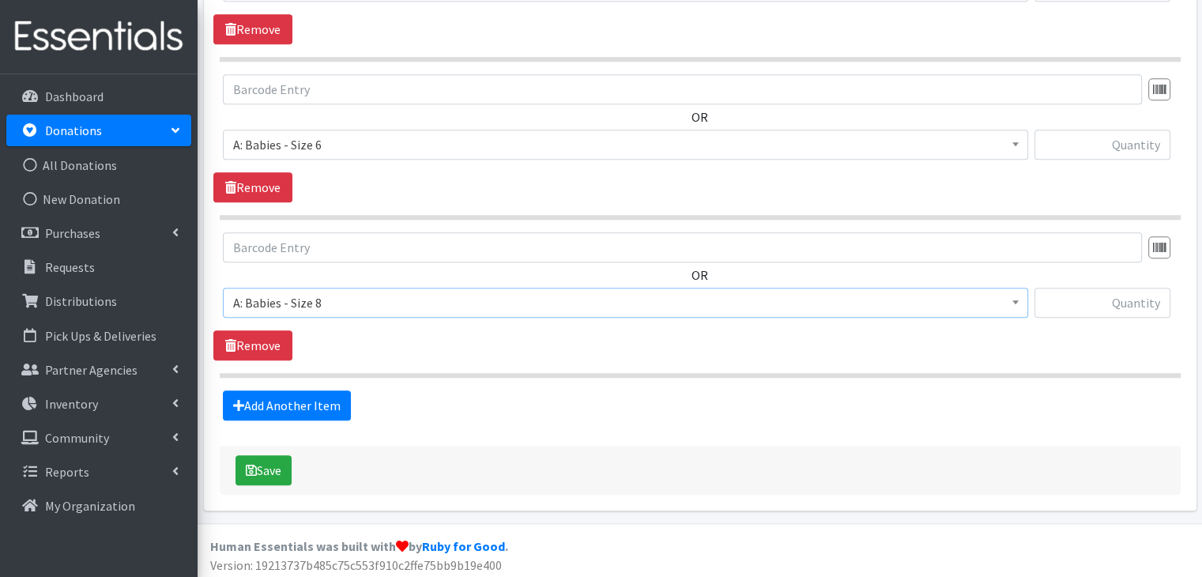
click at [465, 361] on section "OR Choose an item A: Babies - Size 01 (newborn) A: Babies - Size 0 (Preemie) A:…" at bounding box center [700, 304] width 961 height 145
click at [326, 397] on link "Add Another Item" at bounding box center [287, 405] width 128 height 30
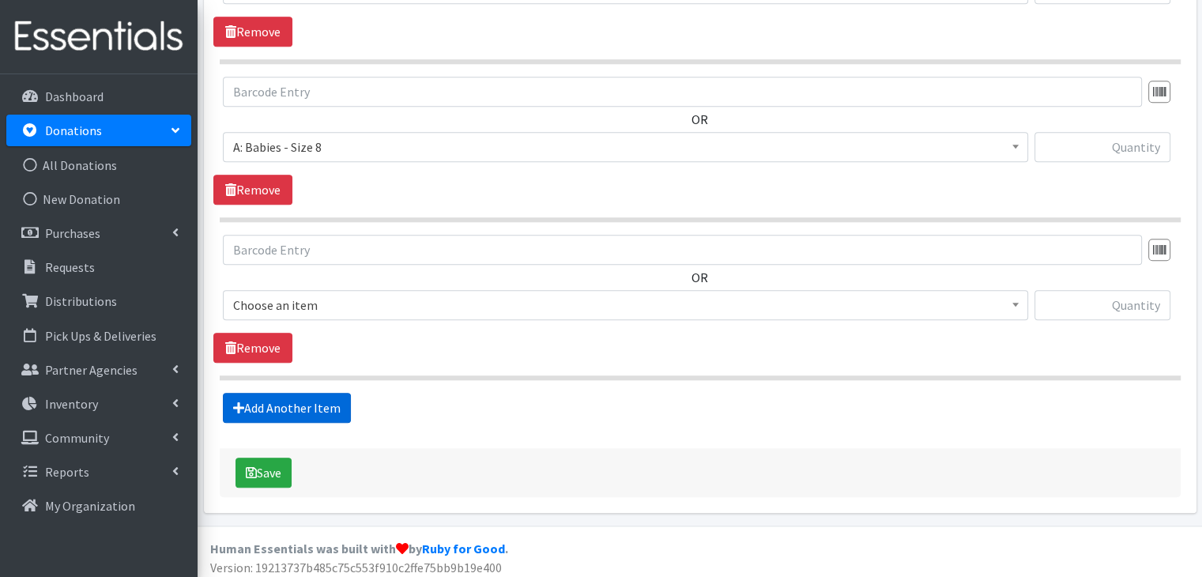
scroll to position [1612, 0]
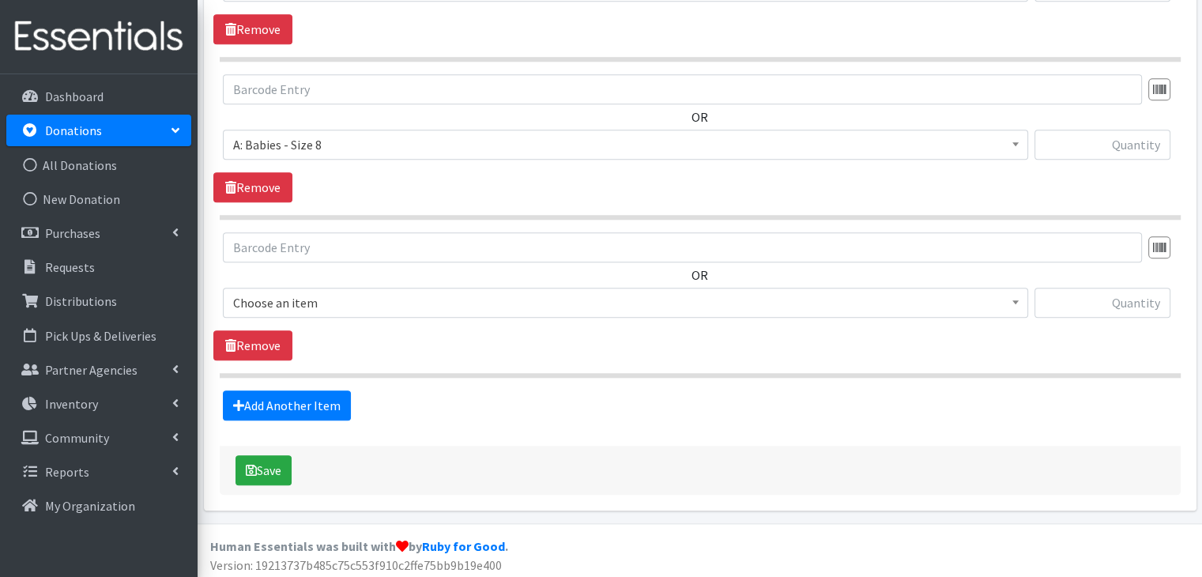
click at [379, 301] on span "Choose an item" at bounding box center [625, 303] width 784 height 22
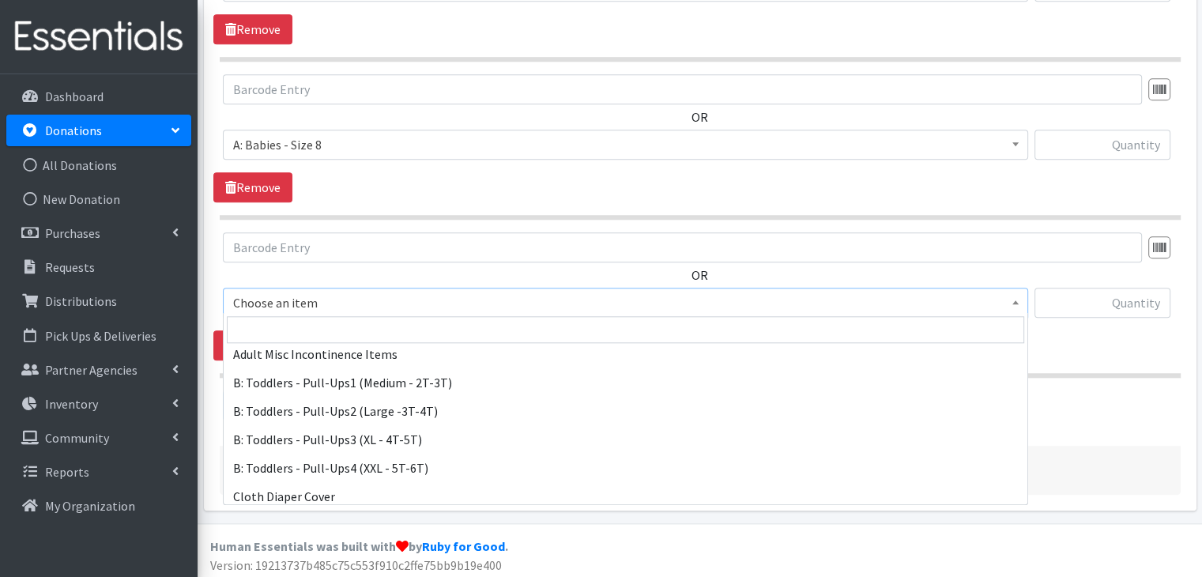
scroll to position [474, 0]
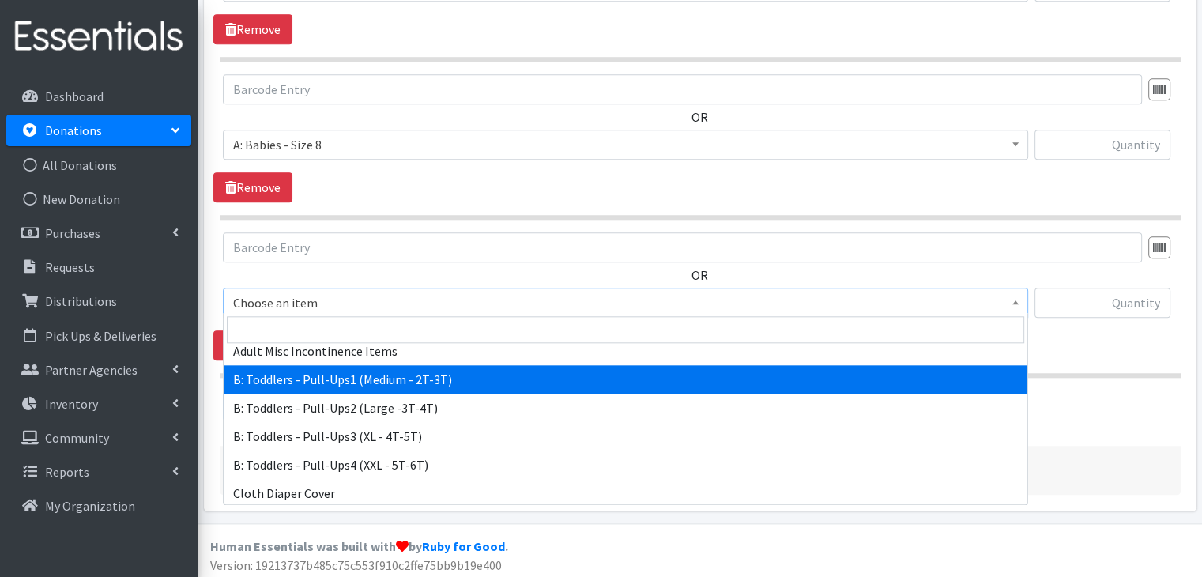
select select "5597"
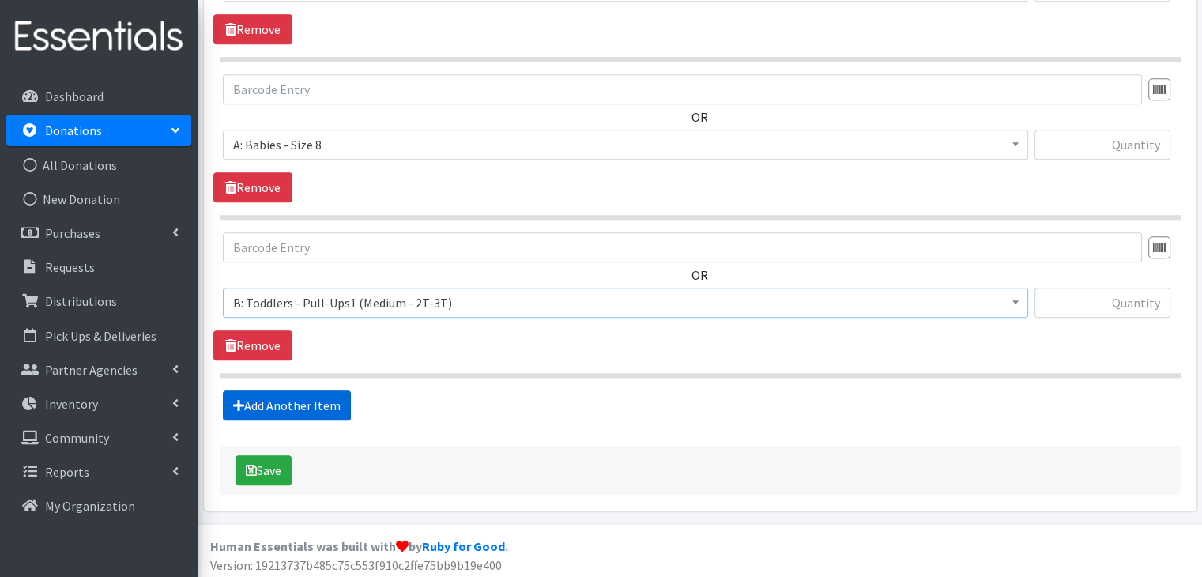
click at [313, 398] on link "Add Another Item" at bounding box center [287, 405] width 128 height 30
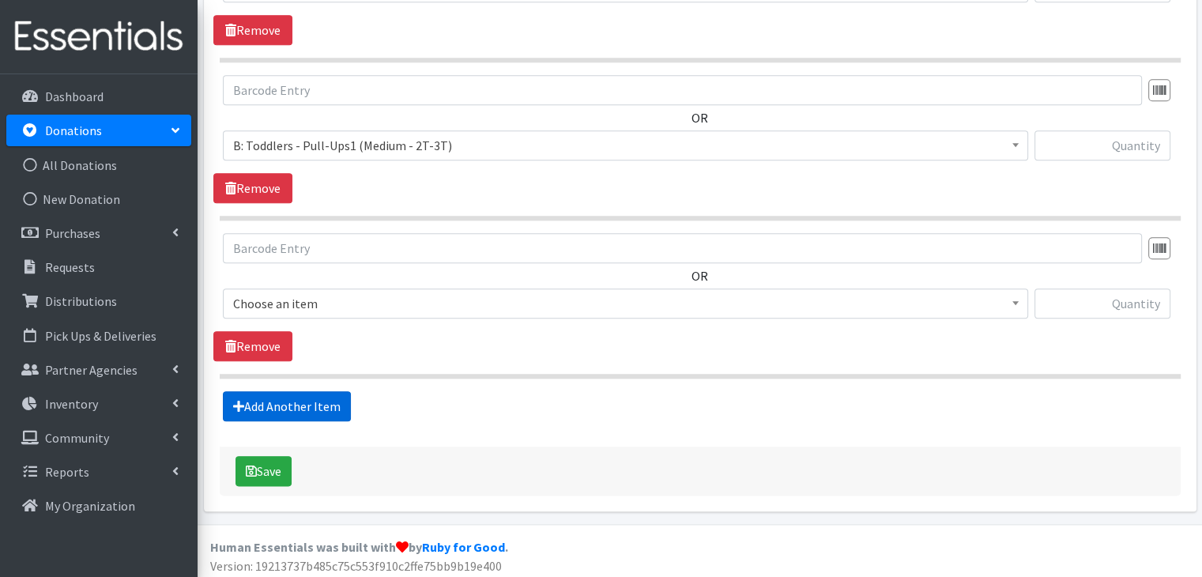
scroll to position [1770, 0]
click at [394, 292] on span "Choose an item" at bounding box center [625, 303] width 784 height 22
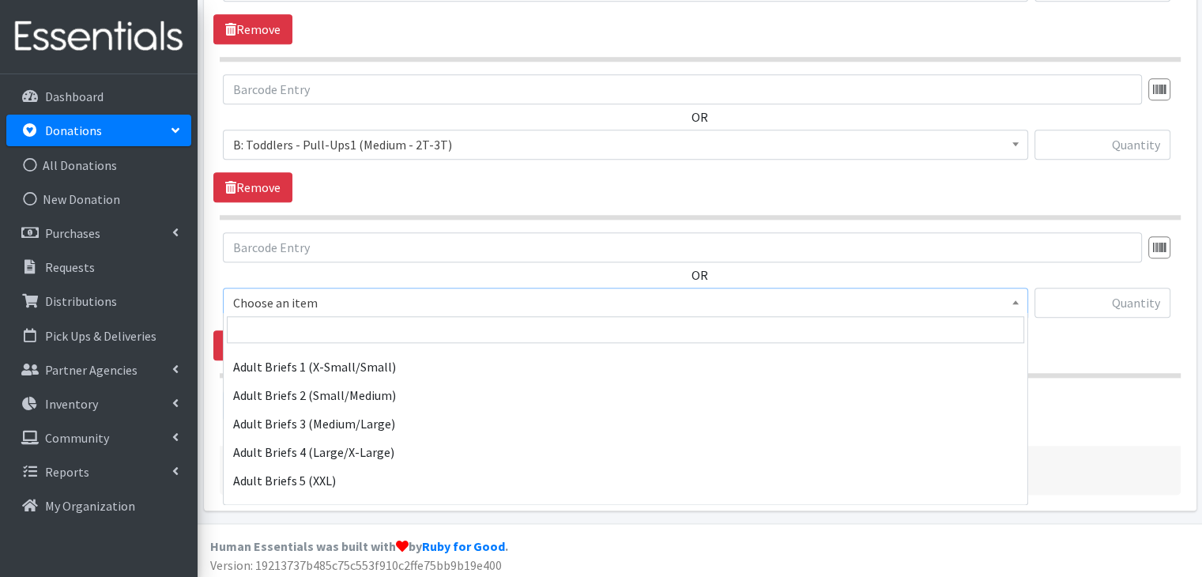
scroll to position [395, 0]
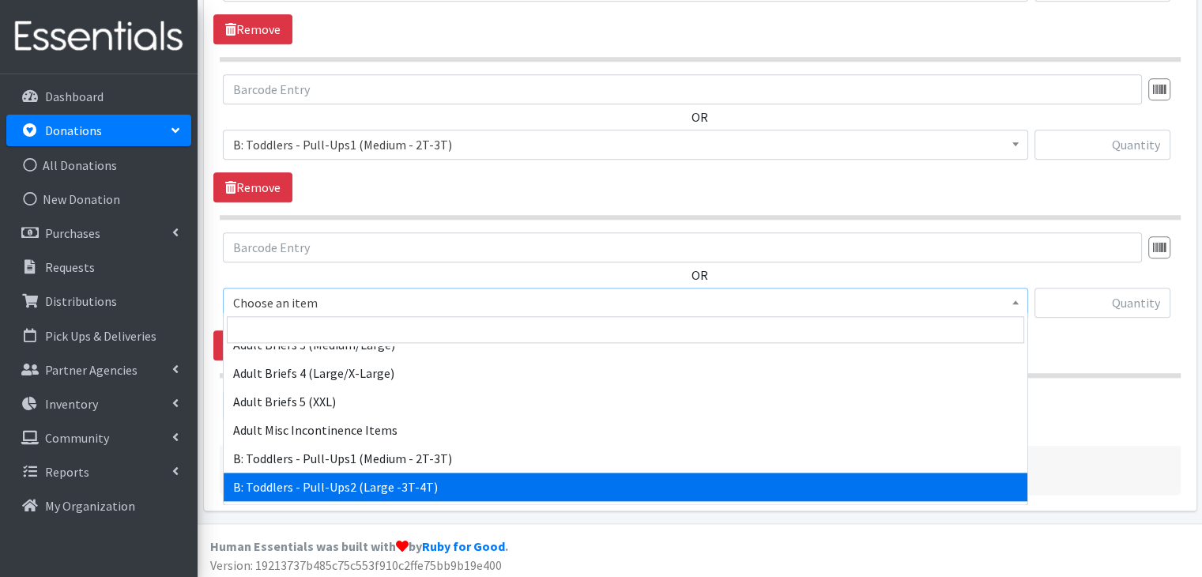
select select "5598"
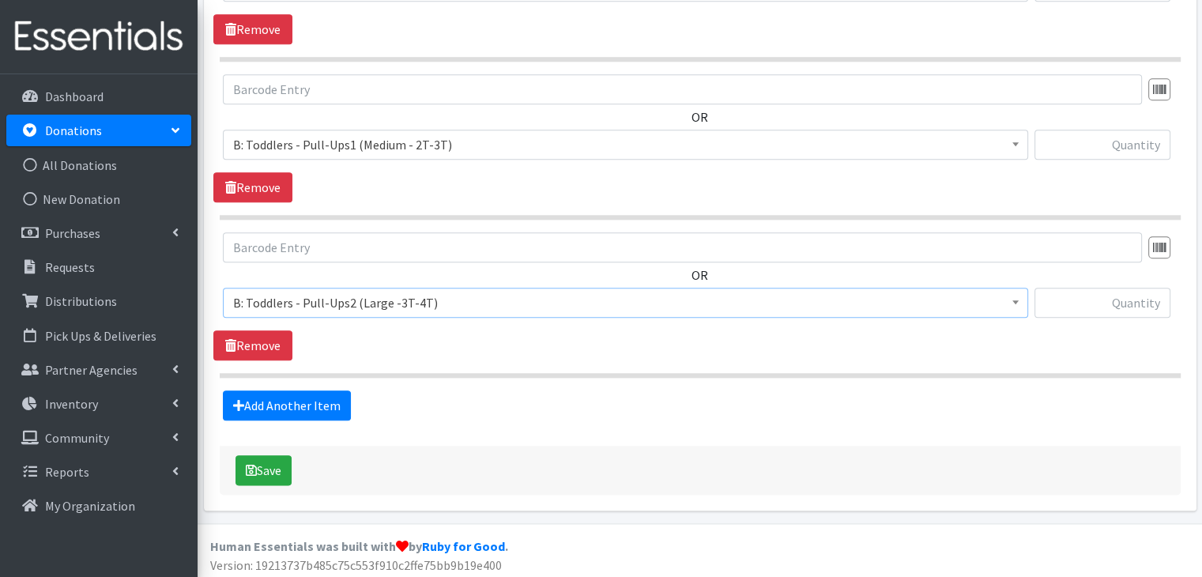
click at [401, 358] on section "OR Choose an item A: Babies - Size 01 (newborn) A: Babies - Size 0 (Preemie) A:…" at bounding box center [700, 304] width 961 height 145
click at [336, 396] on link "Add Another Item" at bounding box center [287, 405] width 128 height 30
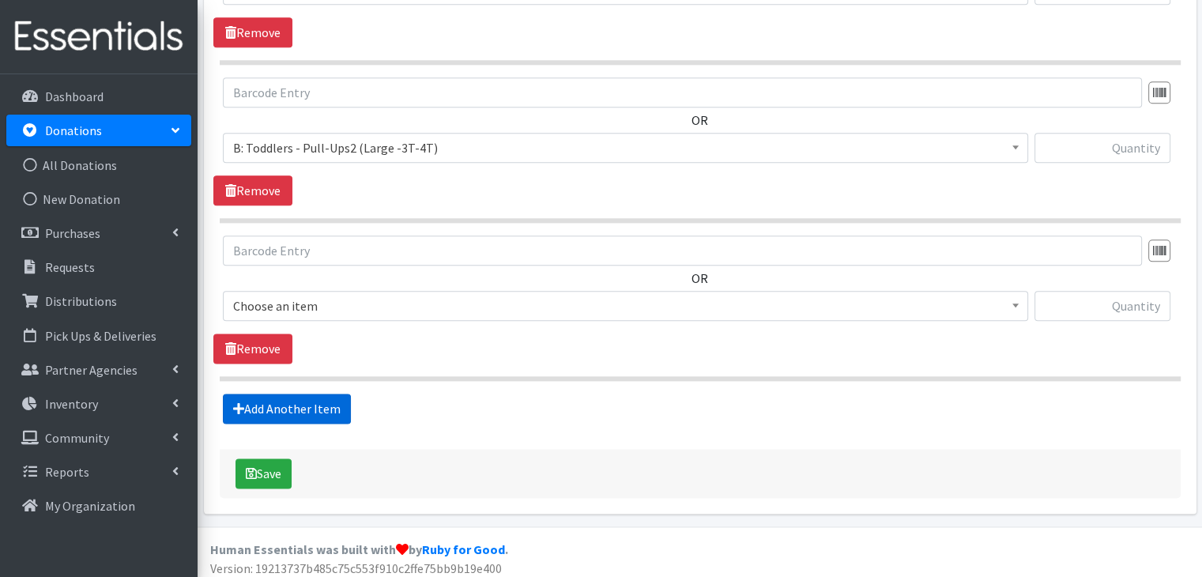
scroll to position [1927, 0]
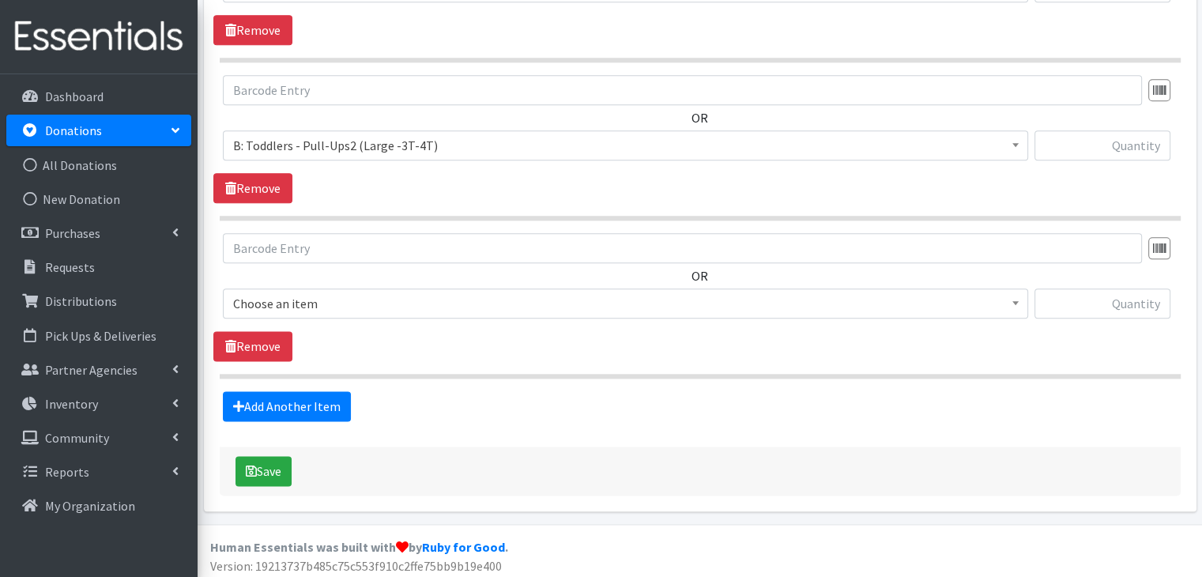
click at [379, 301] on span "Choose an item" at bounding box center [625, 303] width 784 height 22
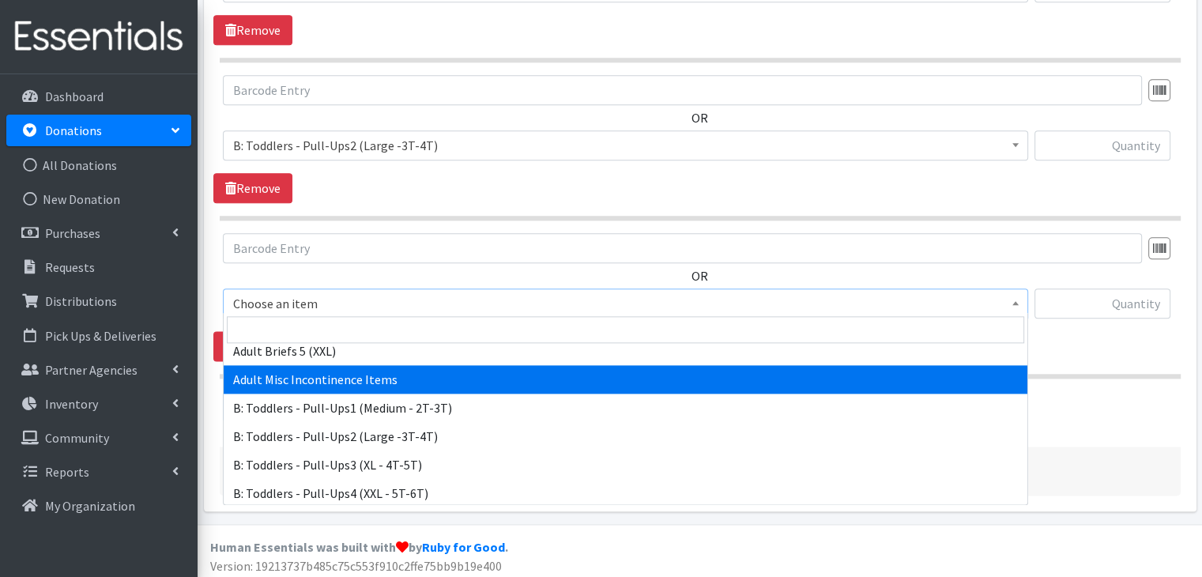
scroll to position [474, 0]
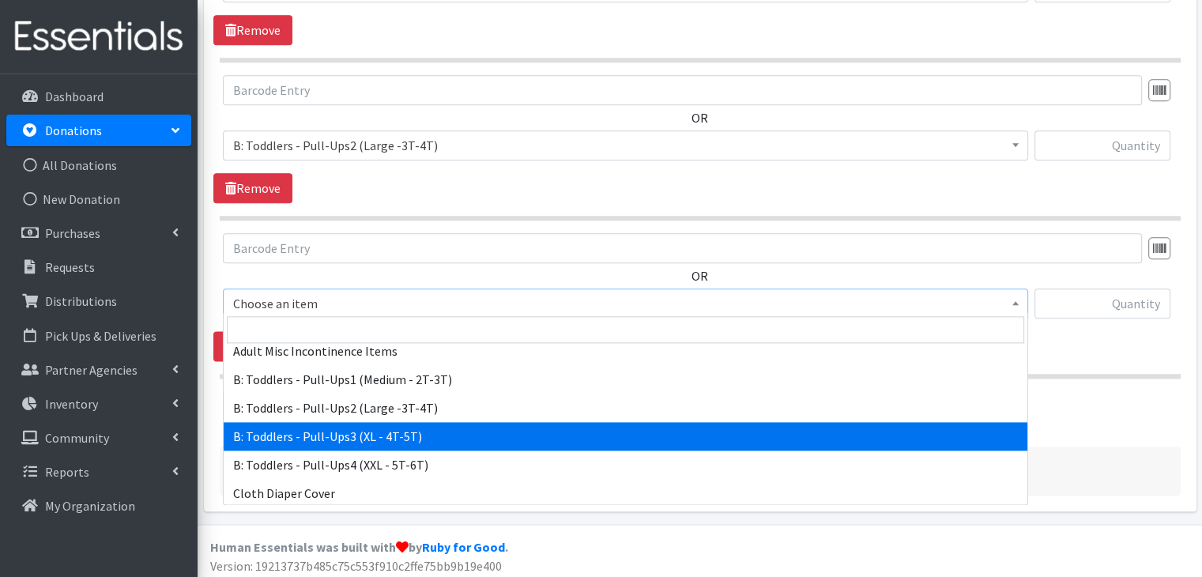
select select "5599"
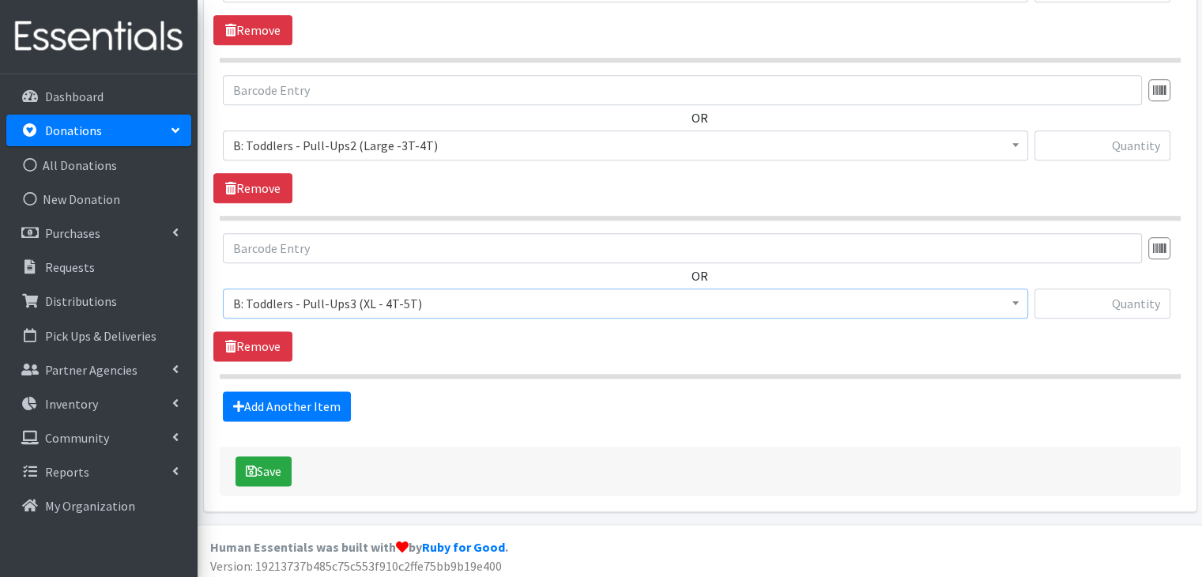
click at [420, 357] on section "OR Choose an item A: Babies - Size 01 (newborn) A: Babies - Size 0 (Preemie) A:…" at bounding box center [700, 305] width 961 height 145
click at [313, 393] on link "Add Another Item" at bounding box center [287, 406] width 128 height 30
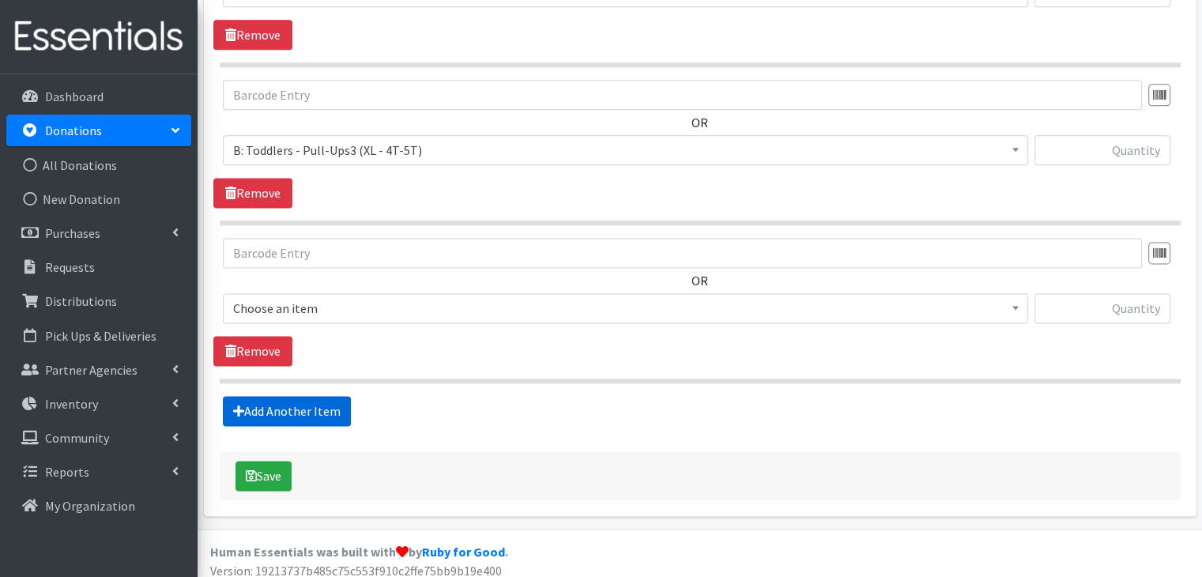
scroll to position [2084, 0]
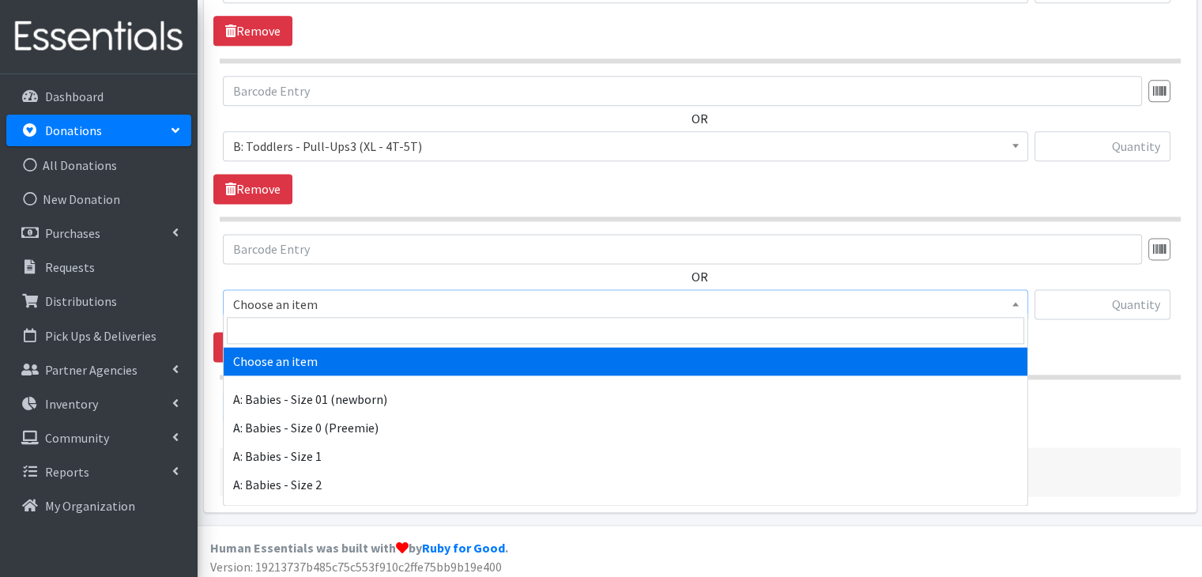
click at [376, 293] on span "Choose an item" at bounding box center [625, 304] width 784 height 22
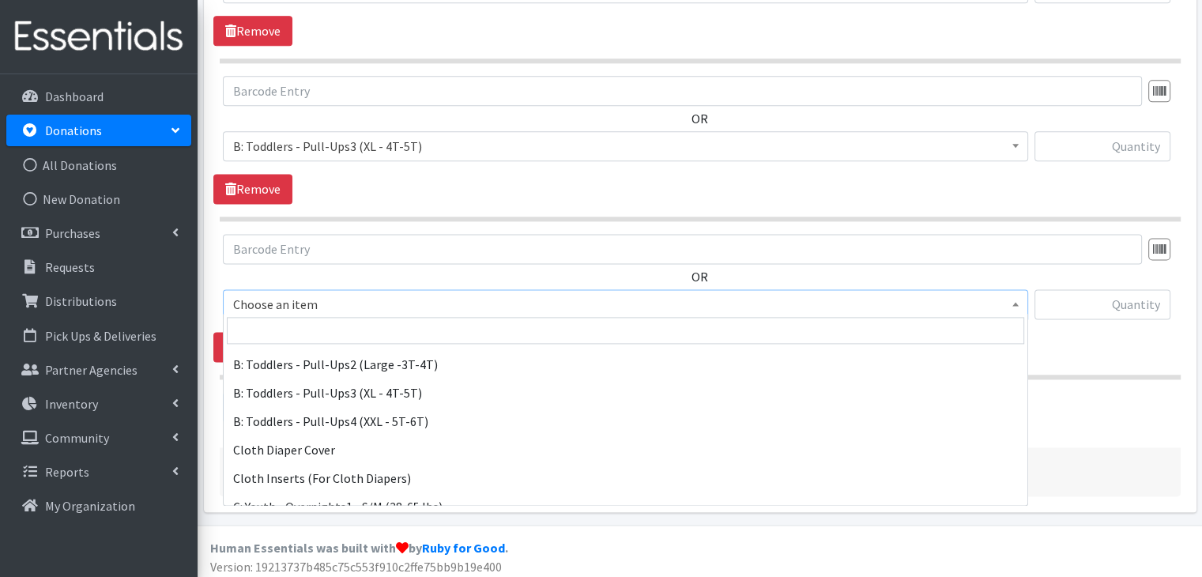
scroll to position [553, 0]
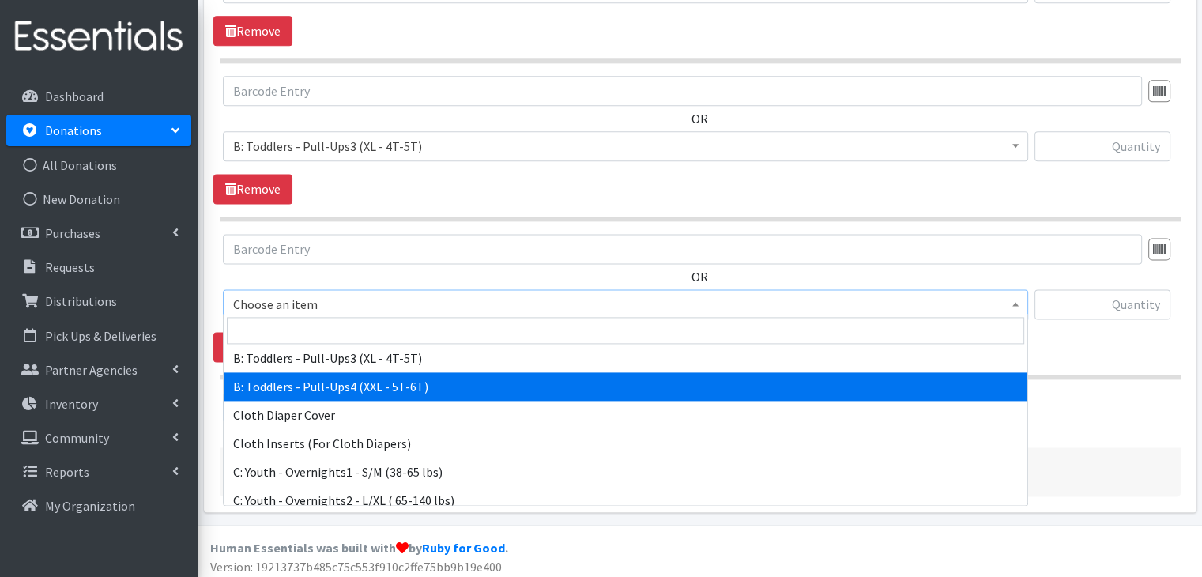
select select "14239"
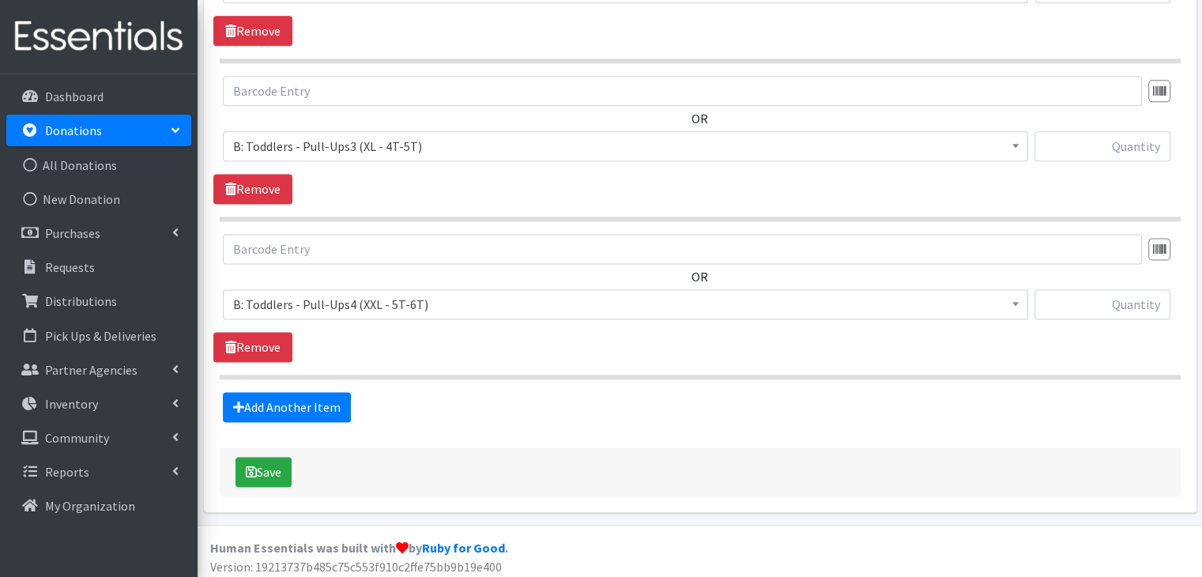
click at [629, 320] on span "Choose an item A: Babies - Size 01 (newborn) A: Babies - Size 0 (Preemie) A: Ba…" at bounding box center [625, 310] width 805 height 43
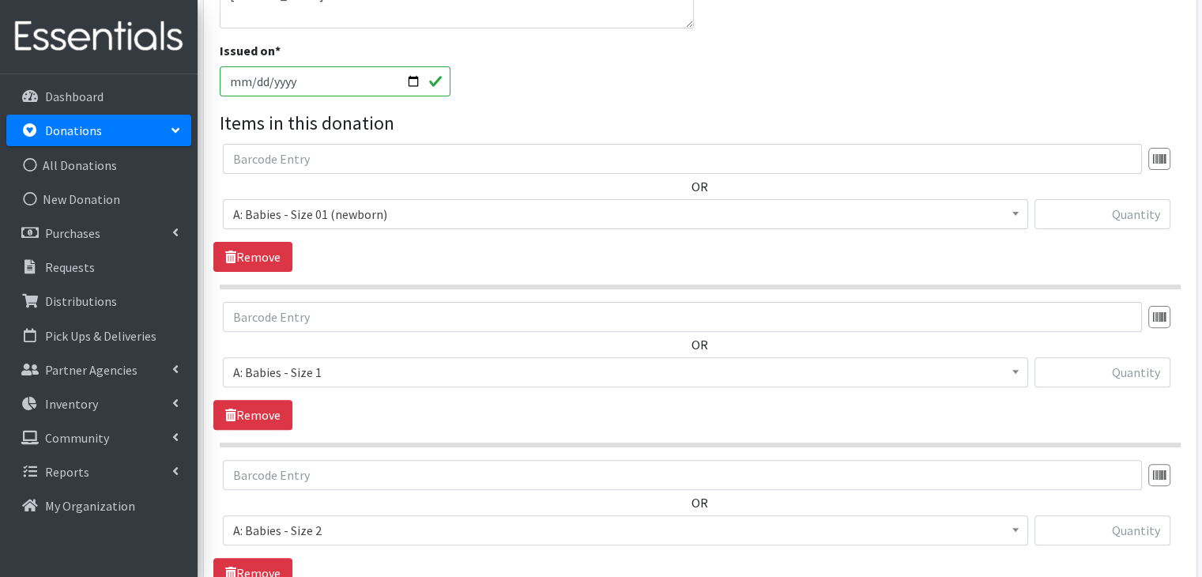
scroll to position [425, 0]
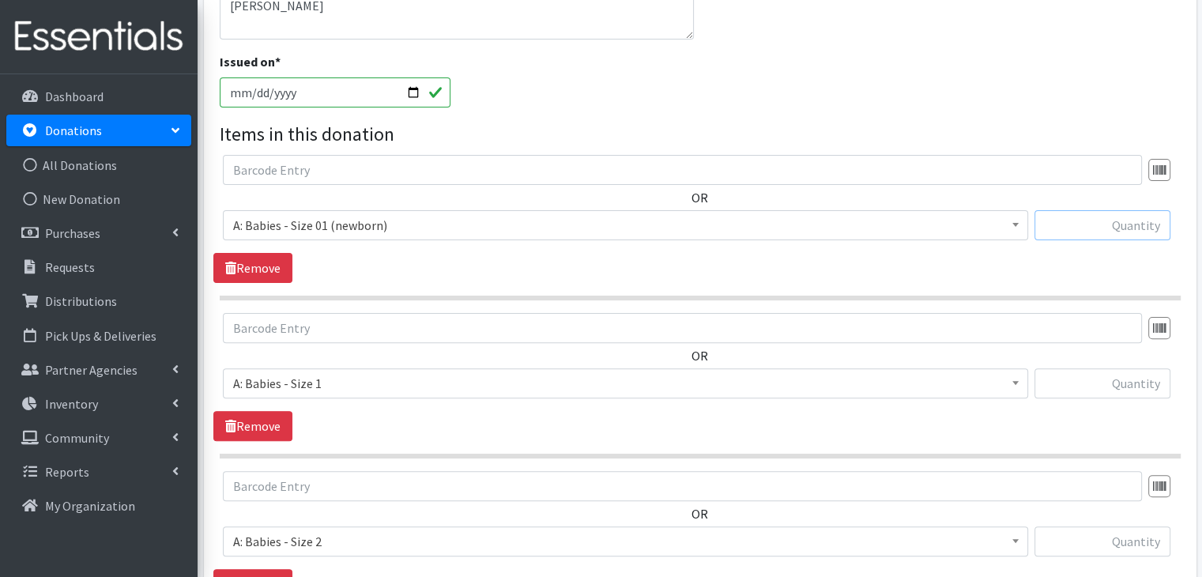
click at [1139, 224] on input "text" at bounding box center [1102, 225] width 136 height 30
type input "3"
type input "327"
type input "618"
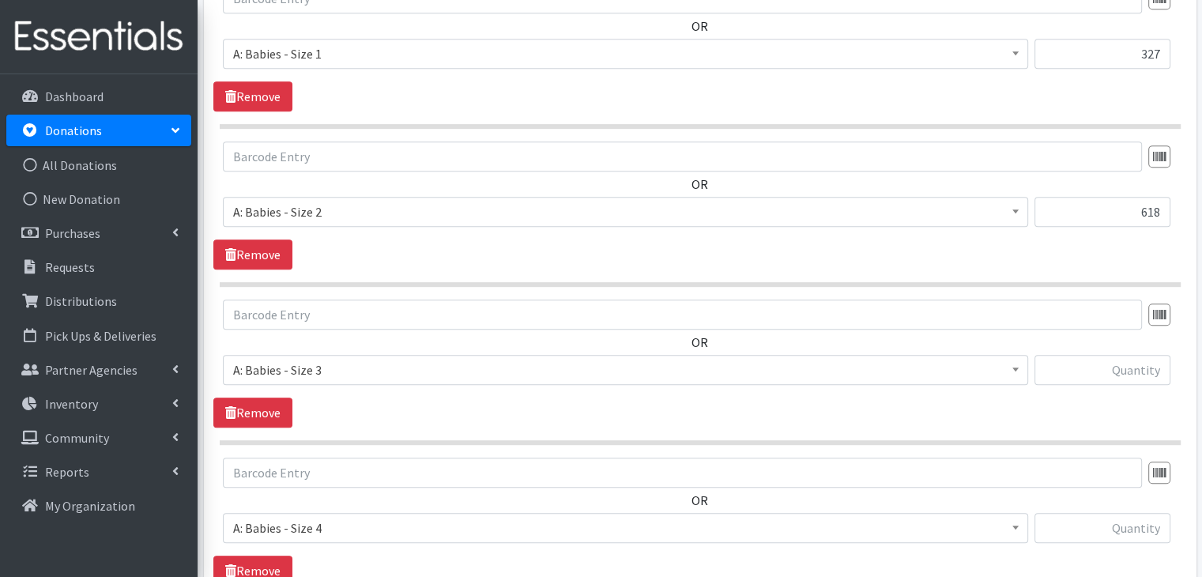
scroll to position [778, 0]
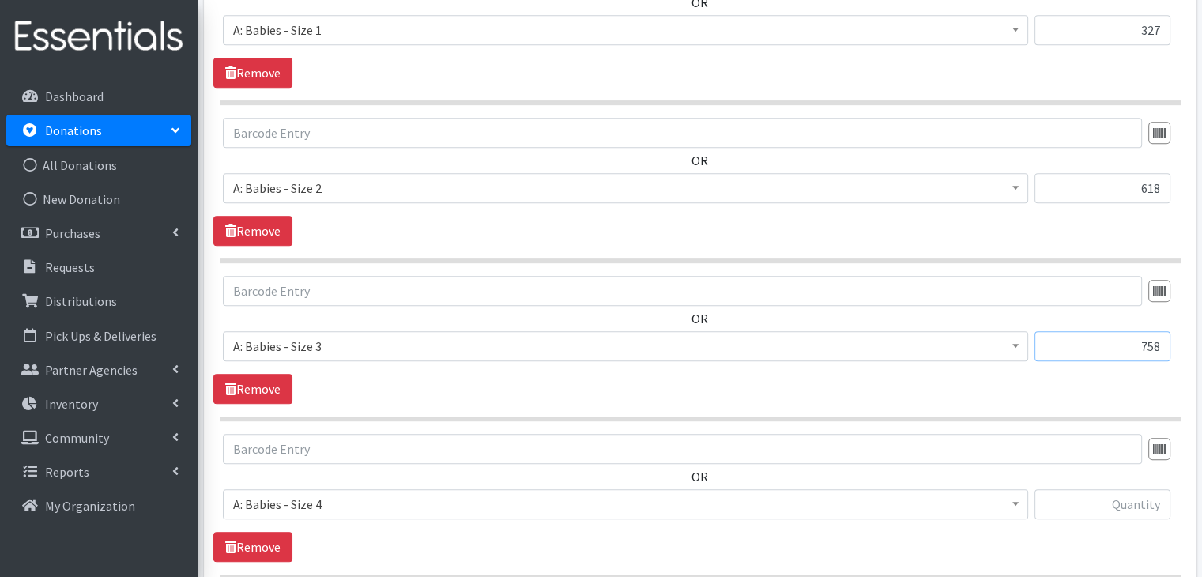
type input "758"
type input "338"
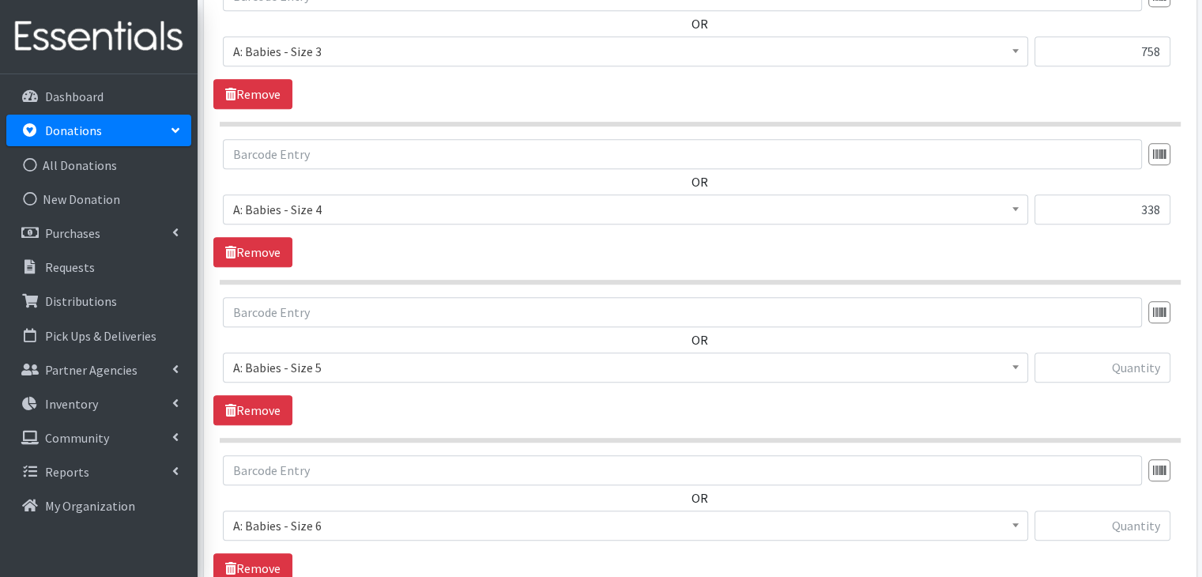
scroll to position [1093, 0]
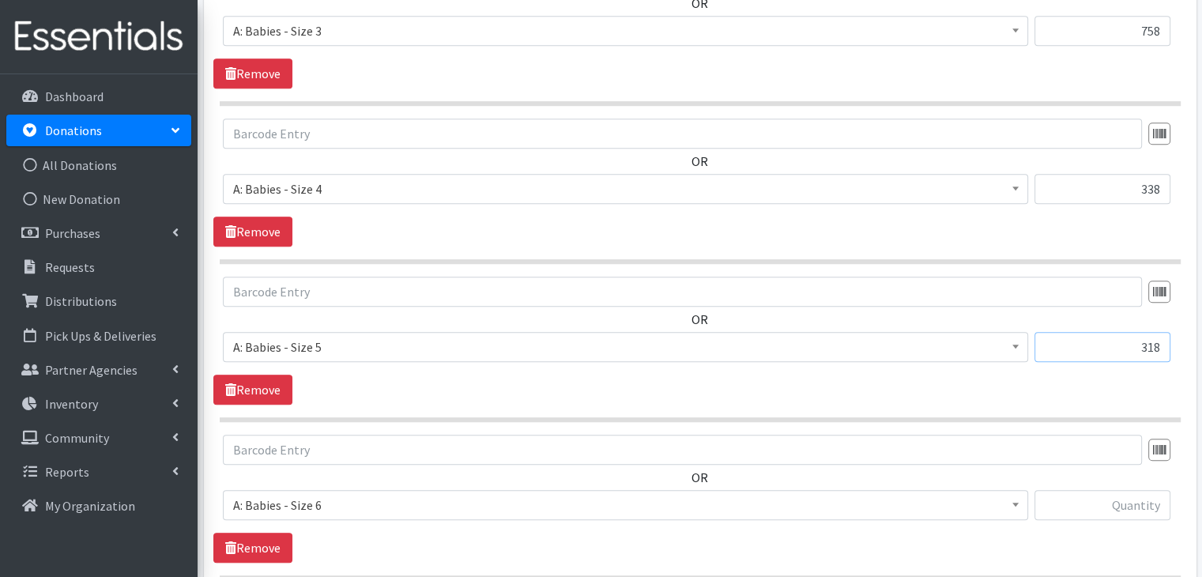
type input "318"
type input "163"
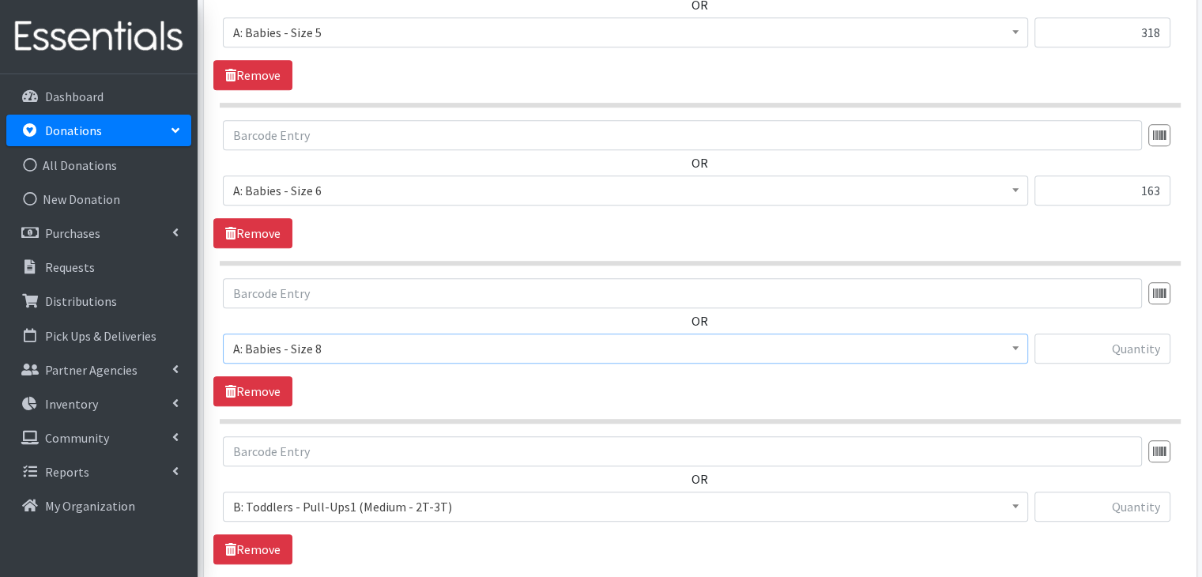
scroll to position [1409, 0]
type input "15"
type input "66"
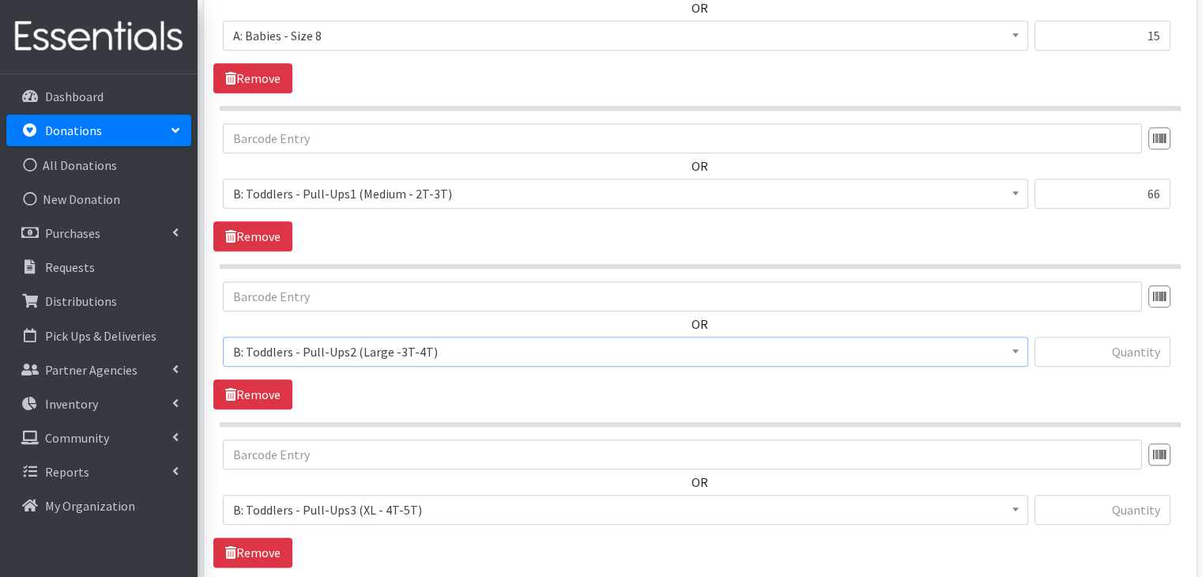
scroll to position [1723, 0]
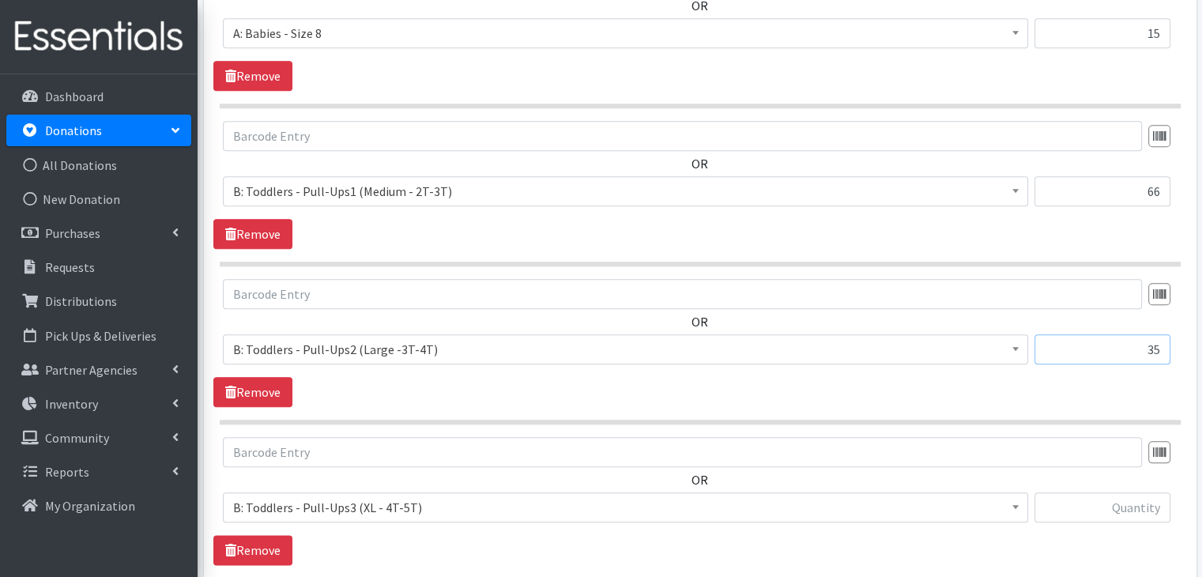
type input "35"
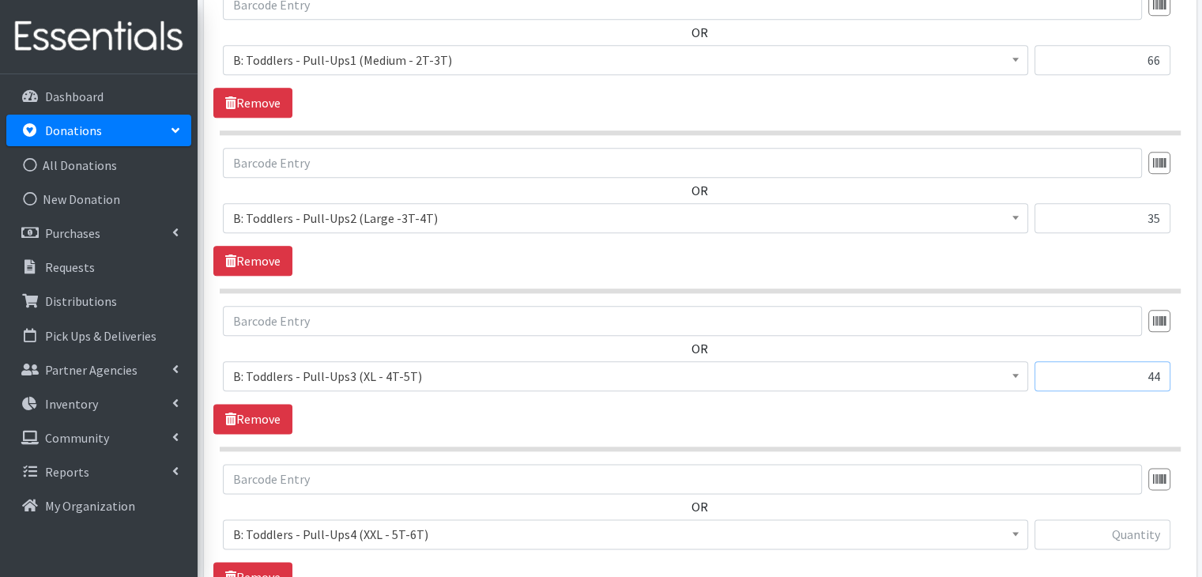
scroll to position [1881, 0]
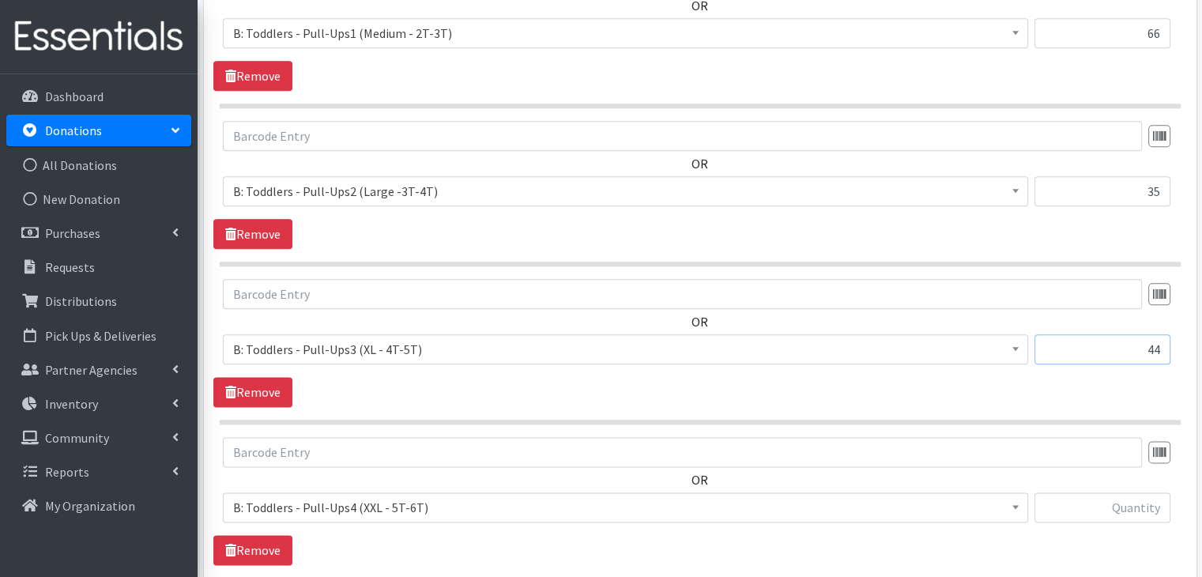
type input "44"
click at [1109, 506] on input "text" at bounding box center [1102, 507] width 136 height 30
type input "44"
drag, startPoint x: 1123, startPoint y: 347, endPoint x: 1194, endPoint y: 336, distance: 71.2
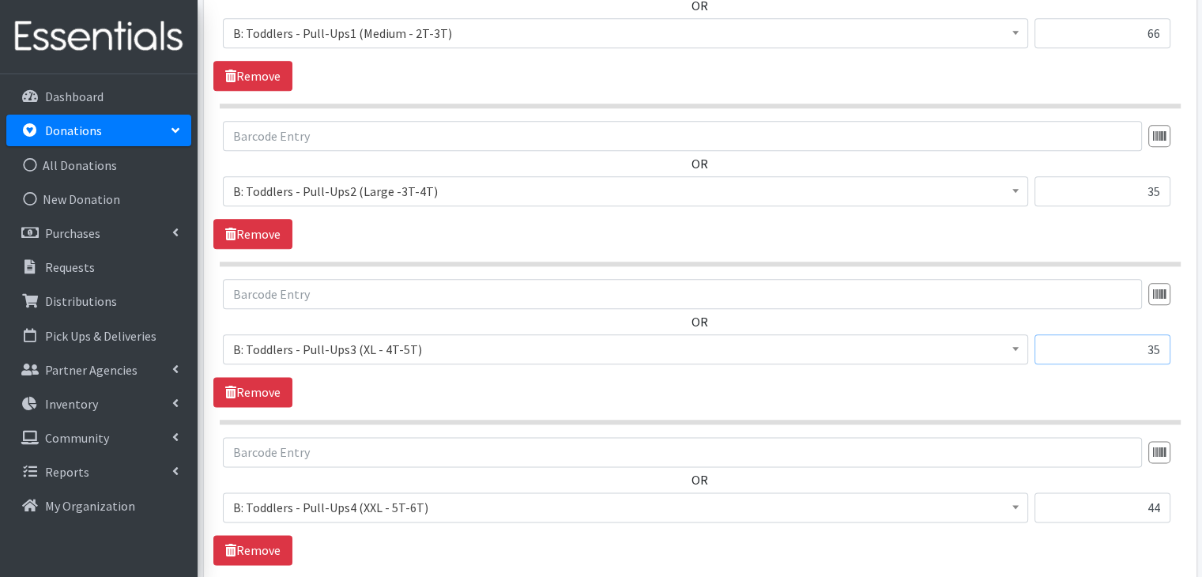
type input "35"
drag, startPoint x: 1137, startPoint y: 181, endPoint x: 1175, endPoint y: 181, distance: 37.9
click at [1175, 181] on div "Choose an item A: Babies - Size 01 (newborn) A: Babies - Size 0 (Preemie) A: Ba…" at bounding box center [700, 197] width 954 height 43
type input "66"
drag, startPoint x: 1130, startPoint y: 30, endPoint x: 1169, endPoint y: 24, distance: 40.0
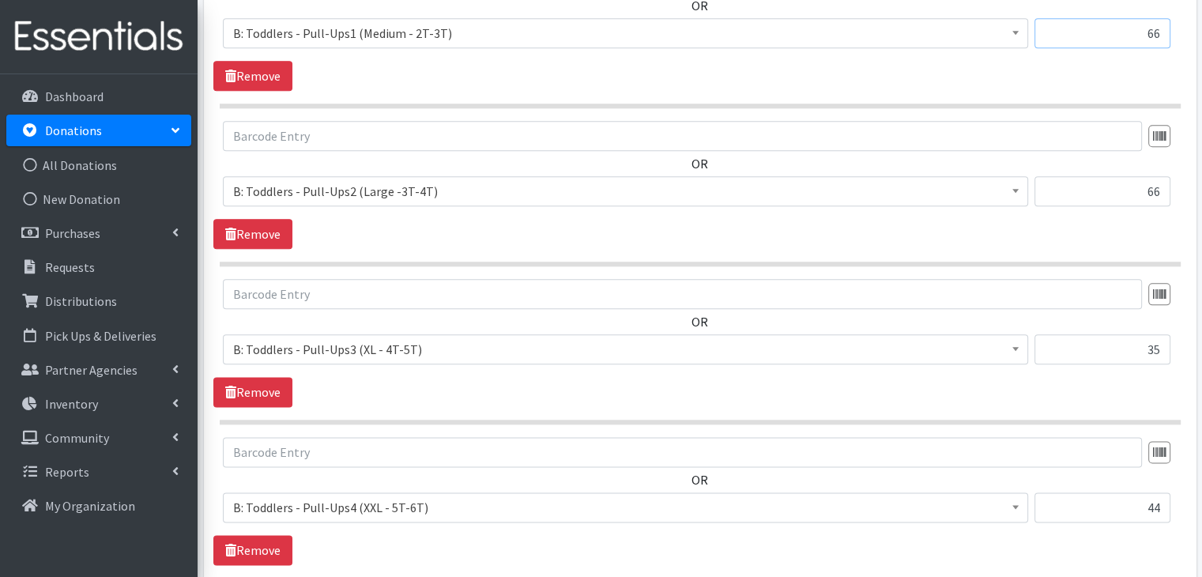
click at [1169, 24] on input "66" at bounding box center [1102, 33] width 136 height 30
type input "78"
click at [1074, 91] on section "OR Choose an item A: Babies - Size 01 (newborn) A: Babies - Size 0 (Preemie) A:…" at bounding box center [700, 35] width 961 height 145
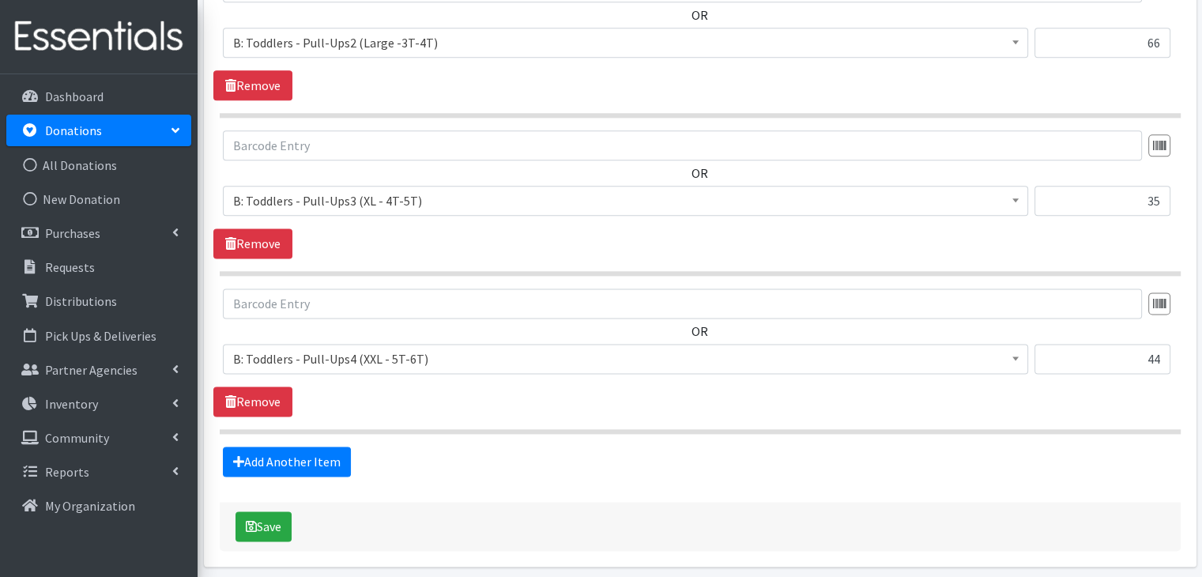
scroll to position [2084, 0]
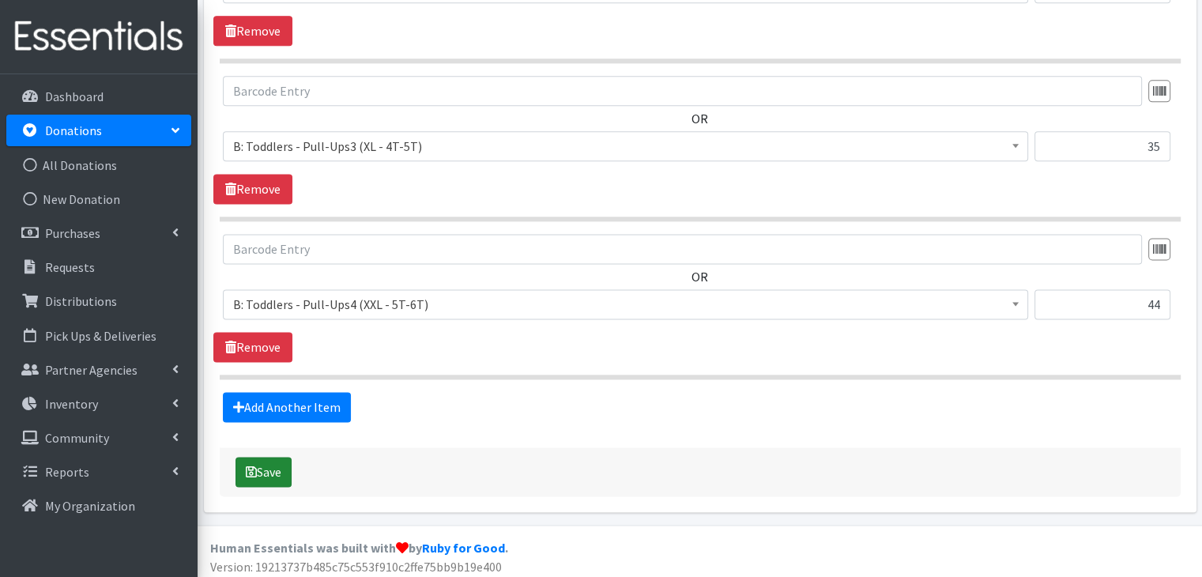
click at [261, 464] on button "Save" at bounding box center [263, 472] width 56 height 30
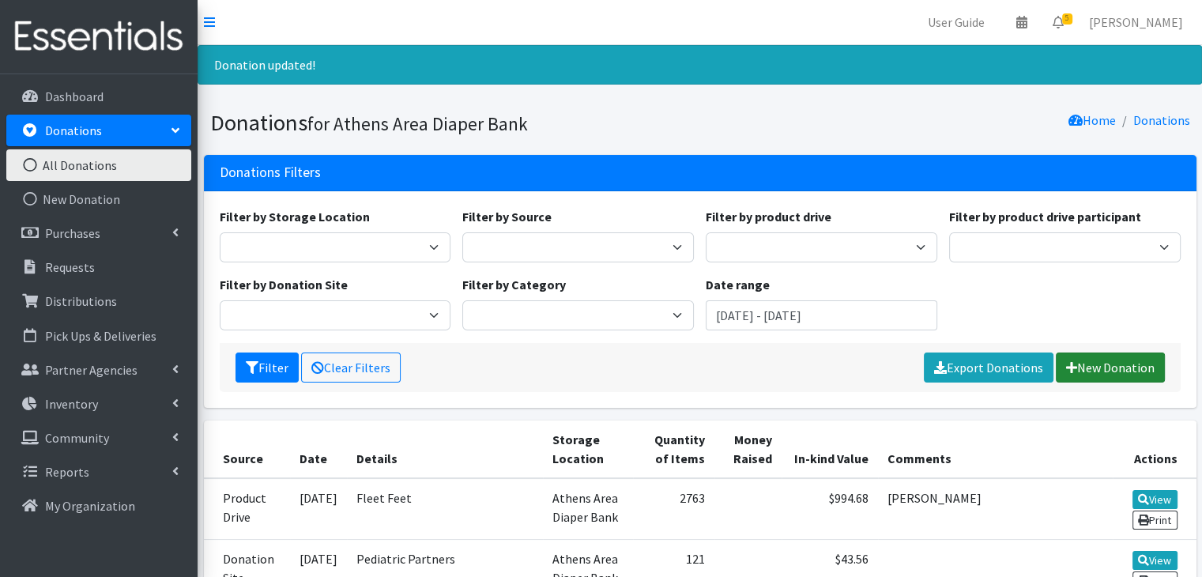
click at [1100, 363] on link "New Donation" at bounding box center [1109, 367] width 109 height 30
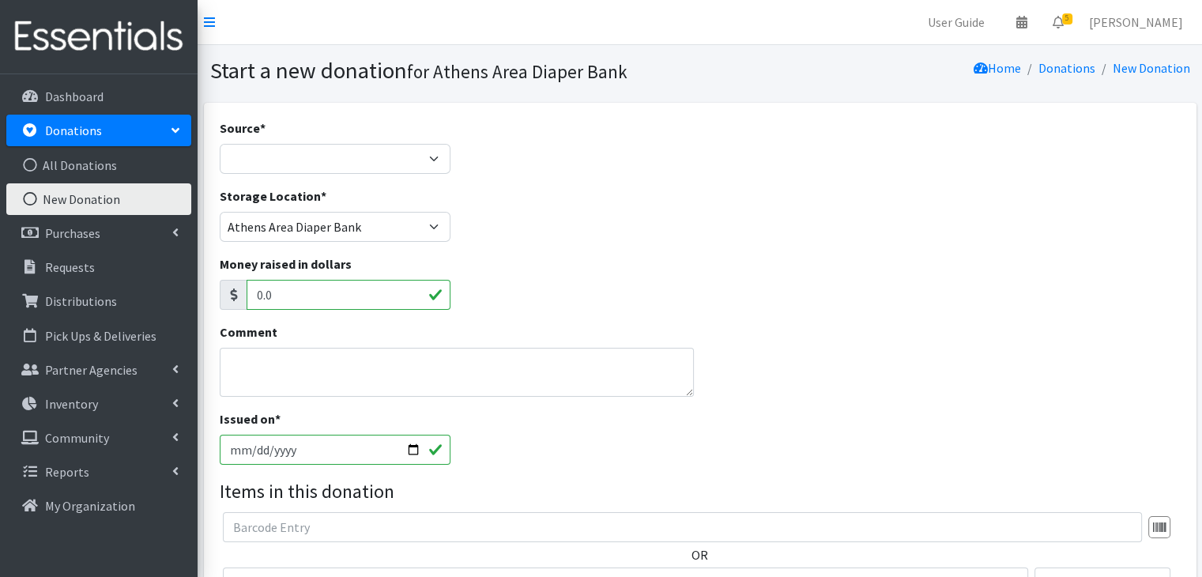
click at [229, 449] on input "[DATE]" at bounding box center [335, 450] width 231 height 30
type input "[DATE]"
click at [314, 151] on select "Product Drive Manufacturer Donation Site Misc. Donation" at bounding box center [335, 159] width 231 height 30
select select "Product Drive"
click at [220, 144] on select "Product Drive Manufacturer Donation Site Misc. Donation" at bounding box center [335, 159] width 231 height 30
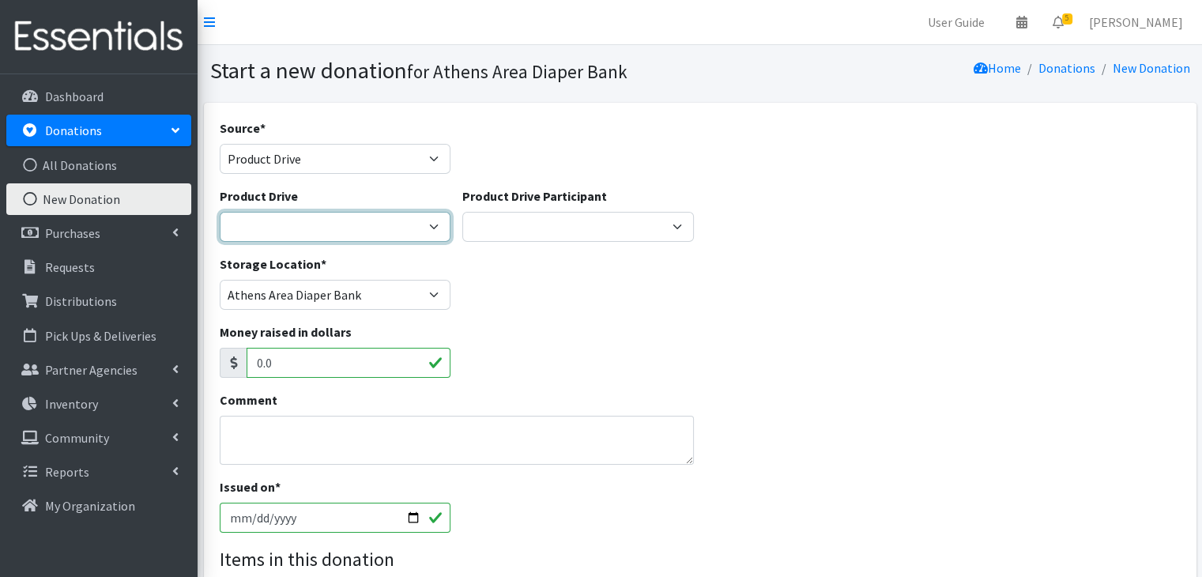
click at [328, 223] on select "ACAD Preschool Alstory & Bird Apple Tree Prep Arrow Preschool [GEOGRAPHIC_DATA]…" at bounding box center [335, 227] width 231 height 30
select select "3022"
click at [220, 212] on select "ACAD Preschool Alstory & Bird Apple Tree Prep Arrow Preschool [GEOGRAPHIC_DATA]…" at bounding box center [335, 227] width 231 height 30
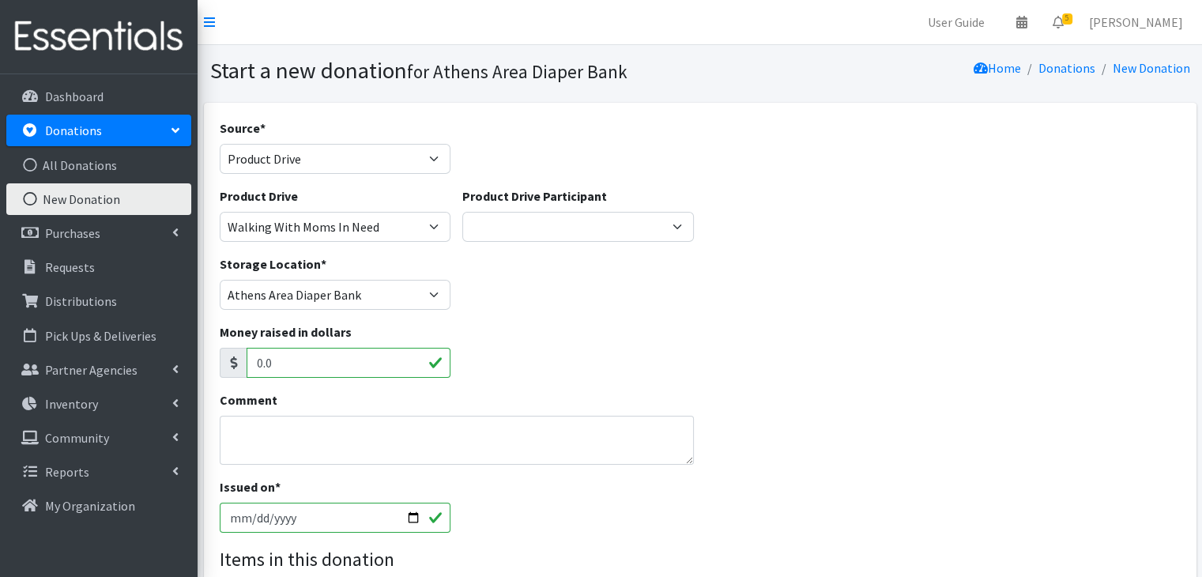
click at [744, 332] on div "Money raised in dollars 0.0" at bounding box center [699, 356] width 972 height 68
click at [307, 443] on textarea "Comment" at bounding box center [457, 440] width 475 height 49
type textarea "[PERSON_NAME]"
click at [630, 502] on div "Issued on * [DATE]" at bounding box center [699, 511] width 972 height 68
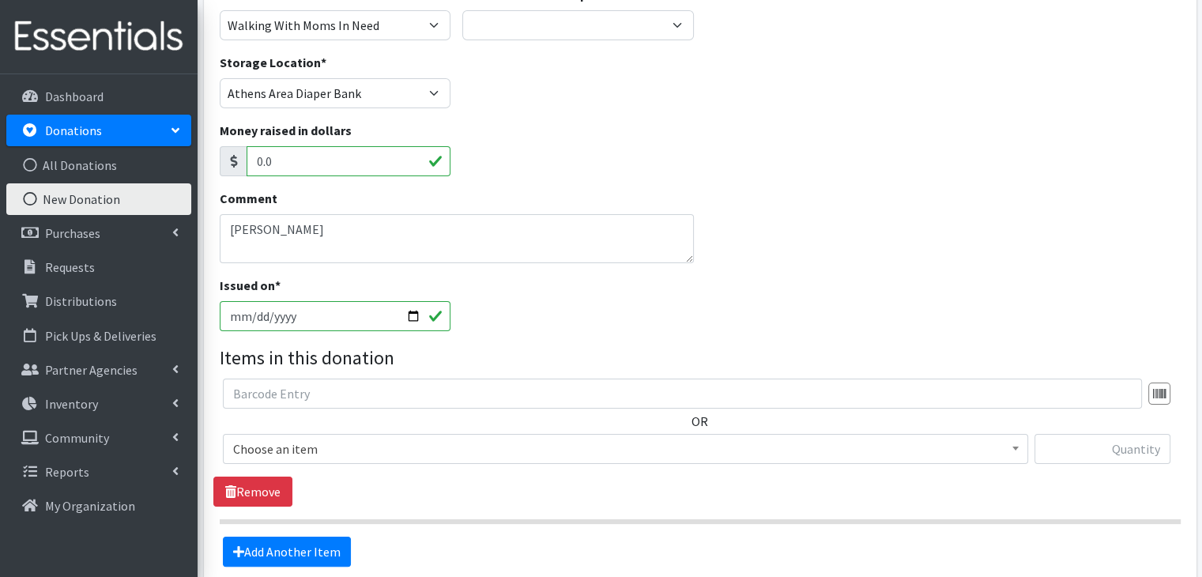
scroll to position [237, 0]
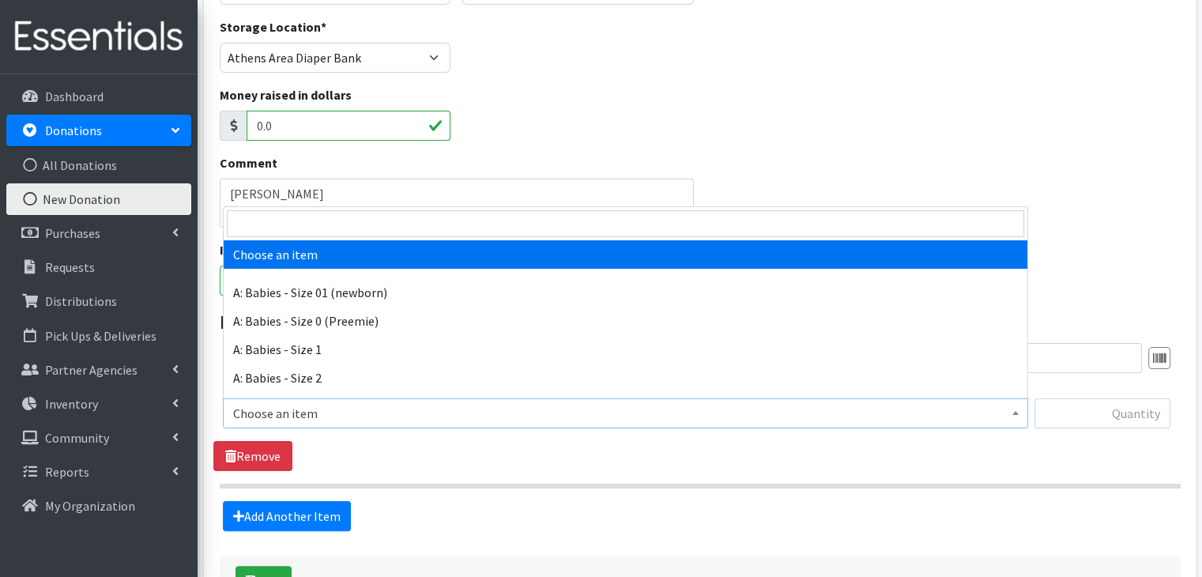
click at [367, 418] on span "Choose an item" at bounding box center [625, 413] width 784 height 22
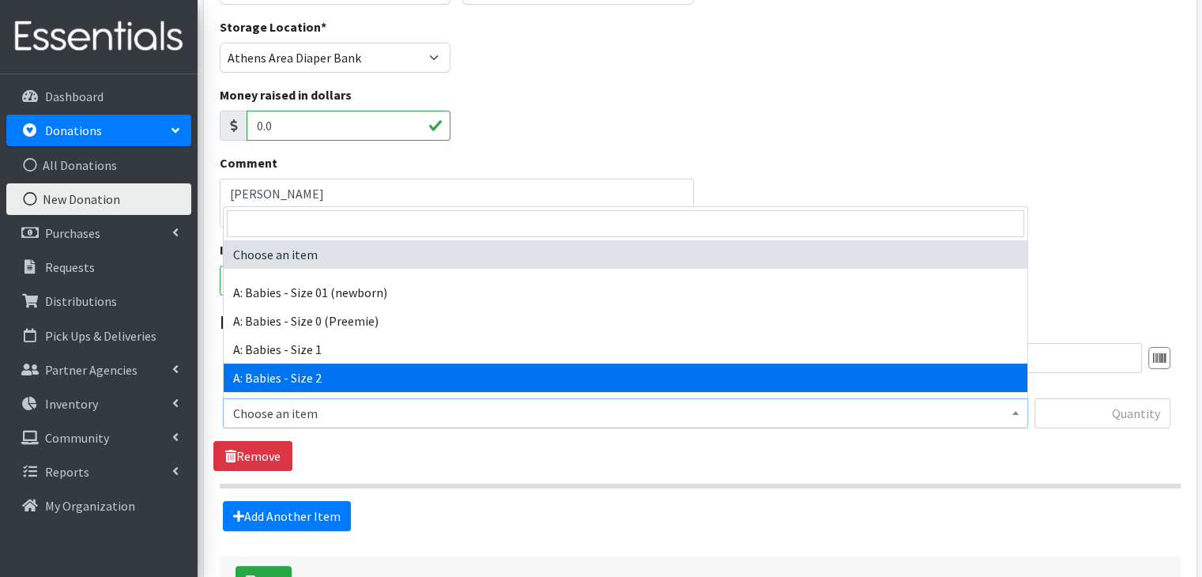
select select "5612"
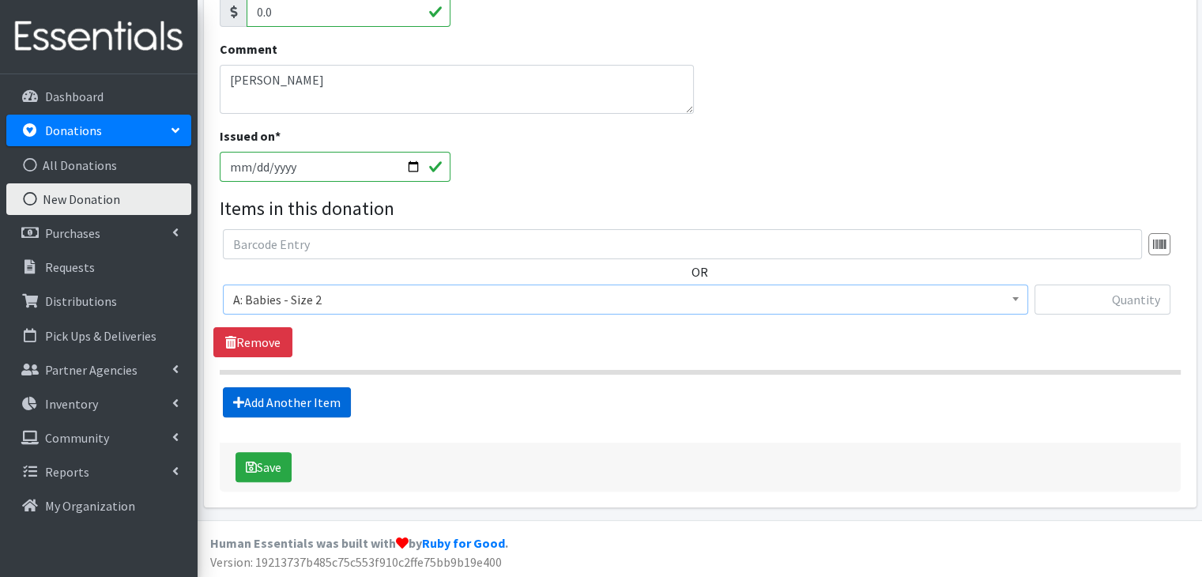
click at [327, 395] on link "Add Another Item" at bounding box center [287, 402] width 128 height 30
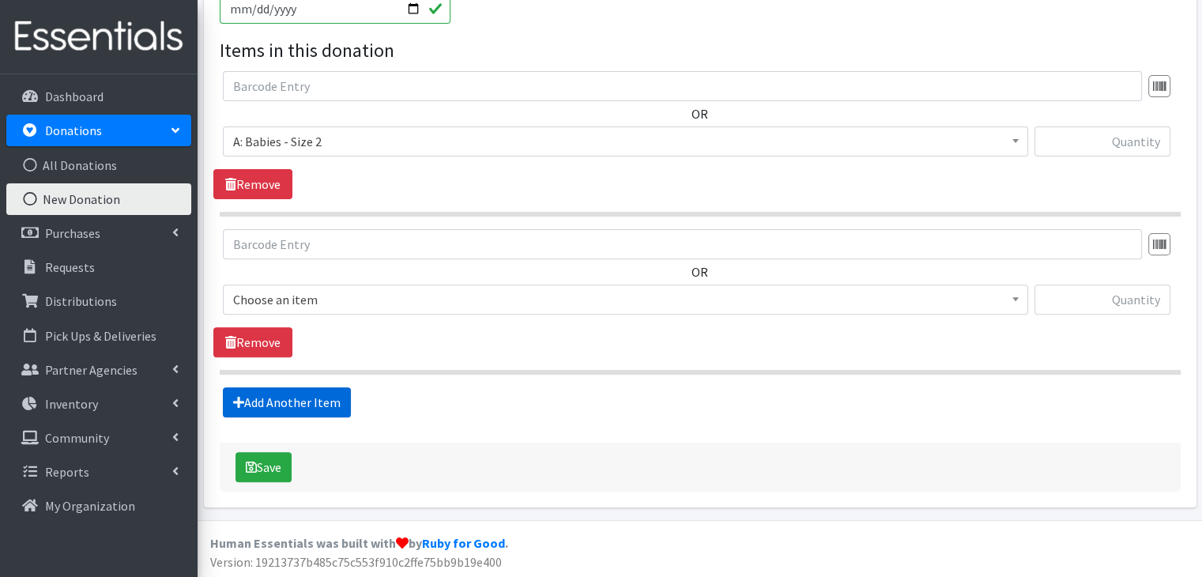
scroll to position [509, 0]
click at [337, 302] on span "Choose an item" at bounding box center [625, 299] width 784 height 22
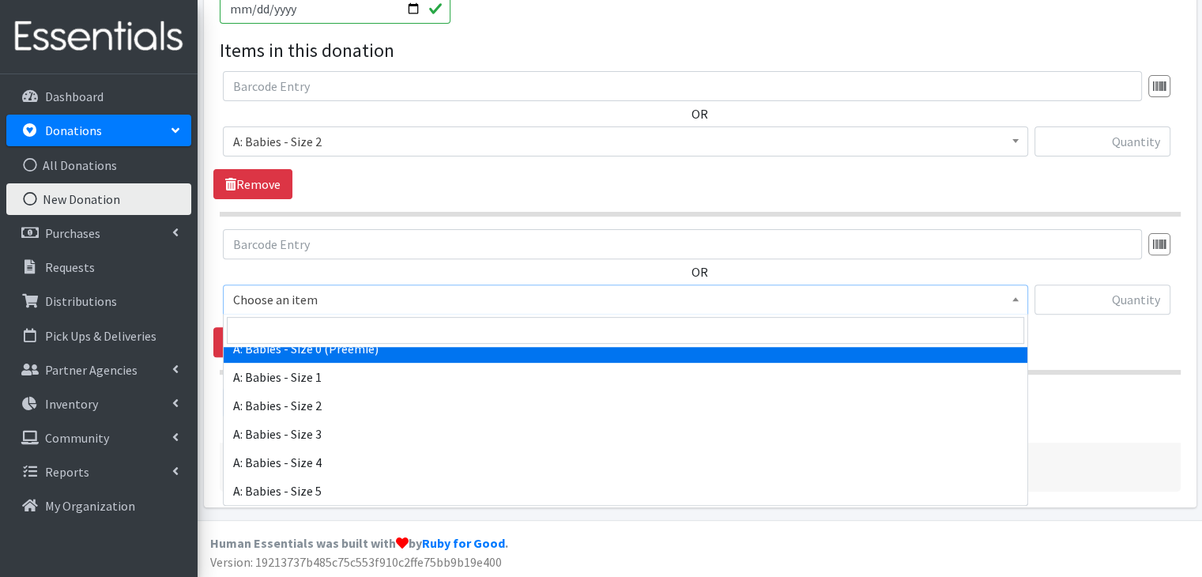
scroll to position [158, 0]
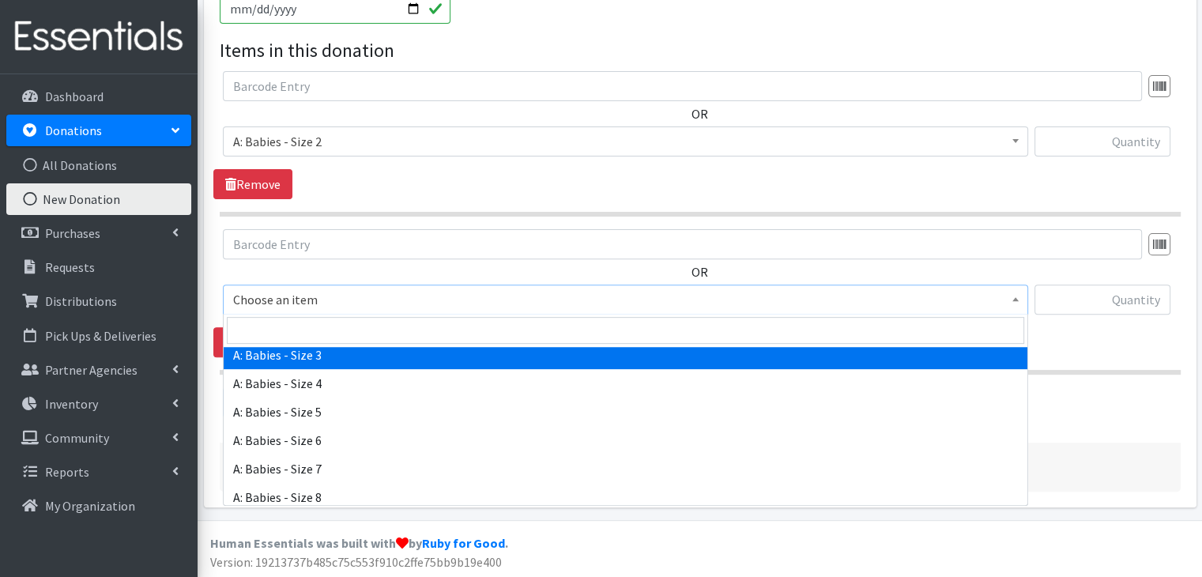
select select "5613"
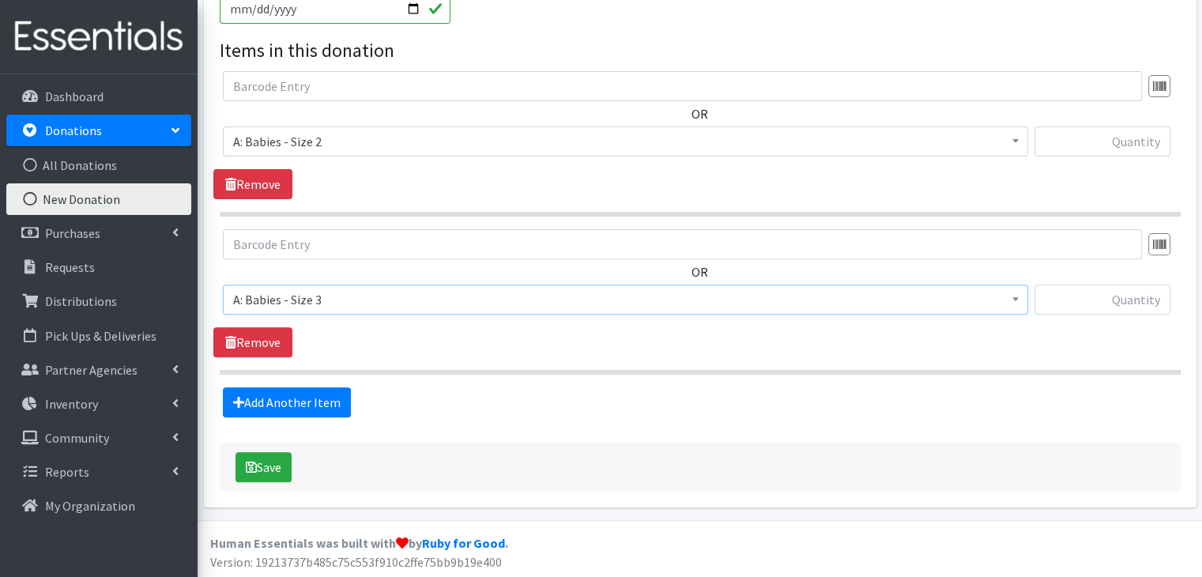
click at [408, 337] on div "OR Choose an item A: Babies - Size 01 (newborn) A: Babies - Size 0 (Preemie) A:…" at bounding box center [699, 293] width 972 height 128
click at [307, 396] on link "Add Another Item" at bounding box center [287, 402] width 128 height 30
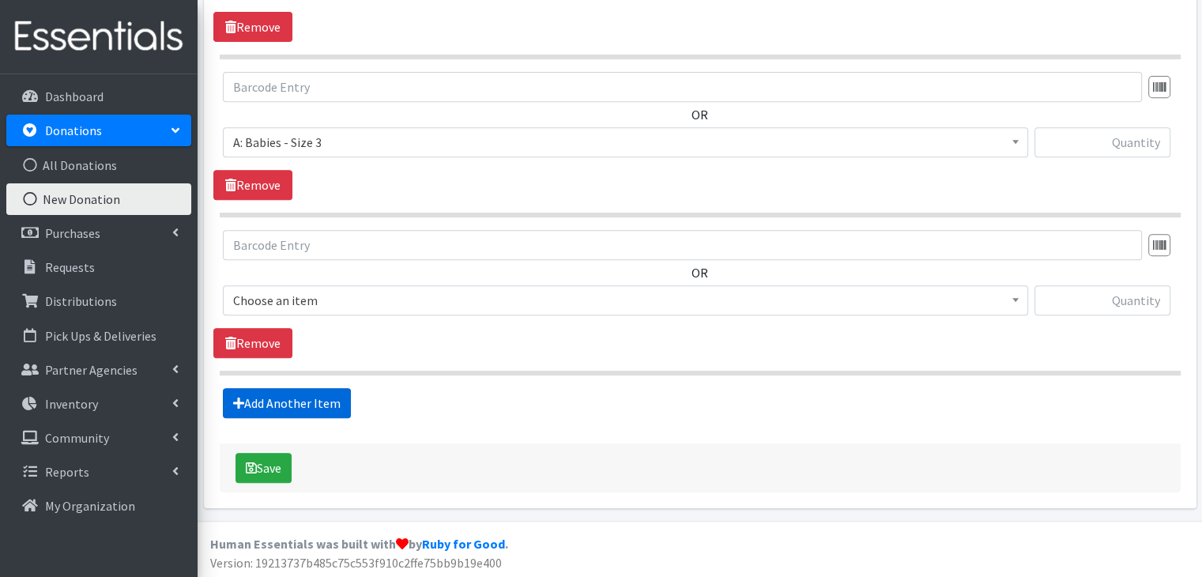
scroll to position [667, 0]
click at [376, 292] on span "Choose an item" at bounding box center [625, 299] width 784 height 22
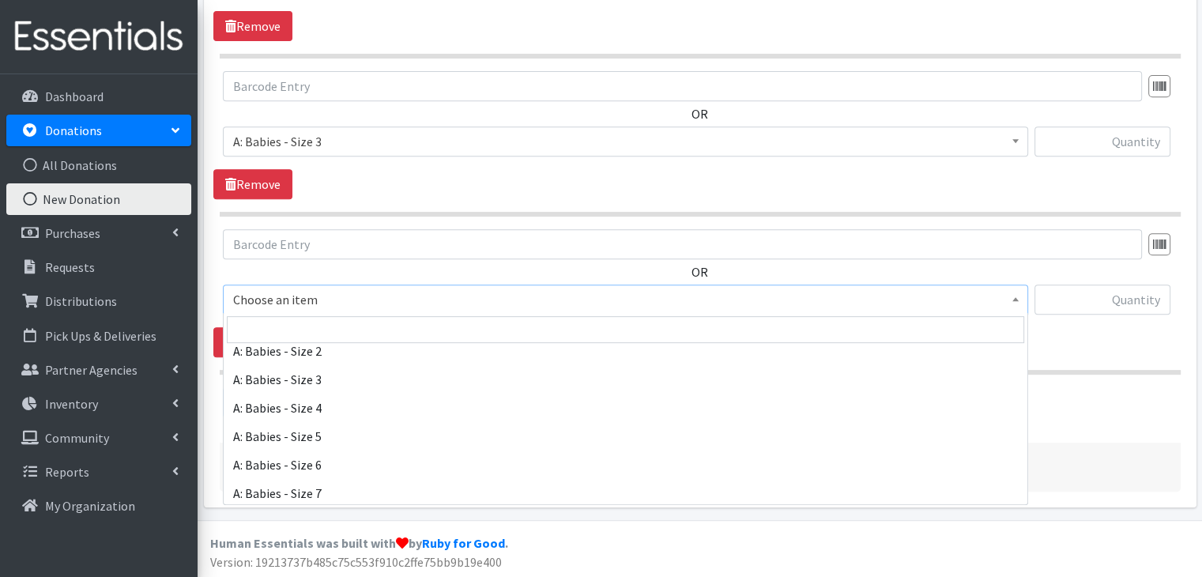
scroll to position [158, 0]
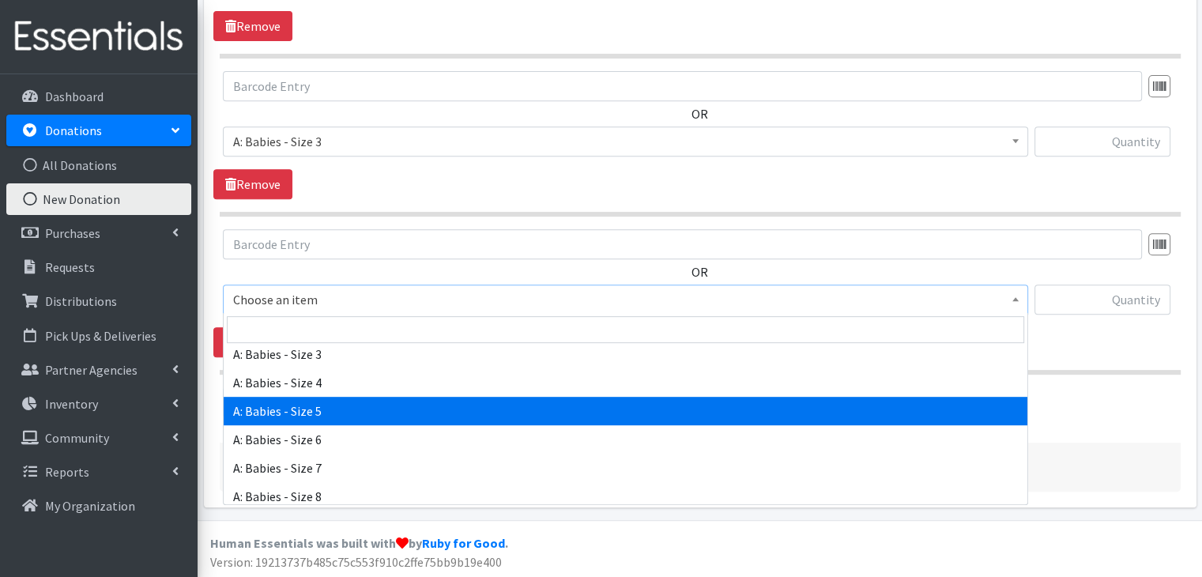
select select "5616"
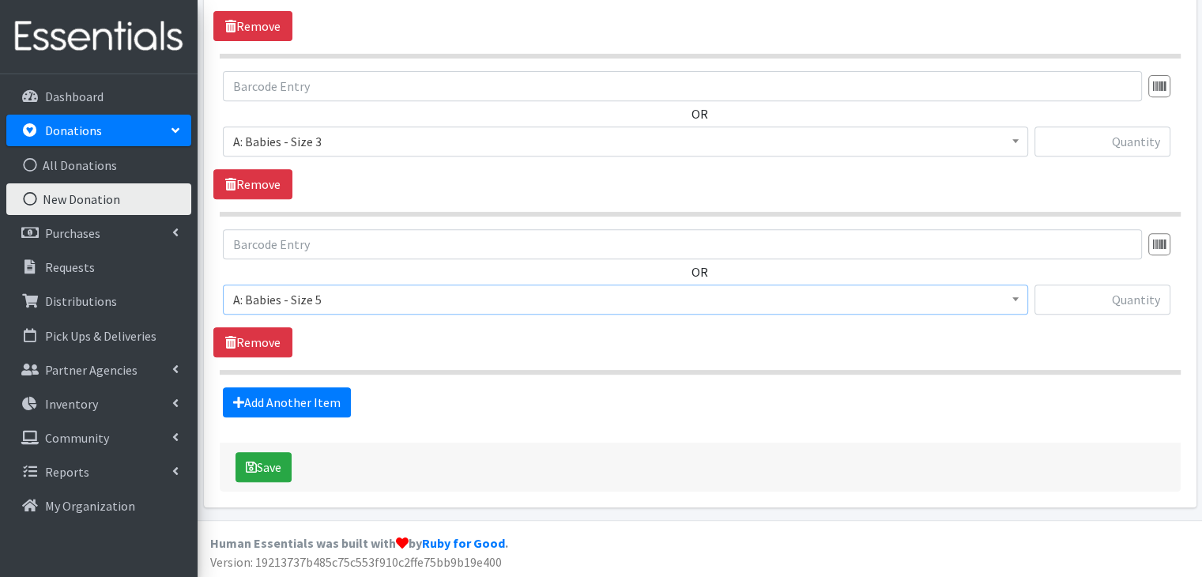
click at [471, 346] on div "OR Choose an item A: Babies - Size 01 (newborn) A: Babies - Size 0 (Preemie) A:…" at bounding box center [699, 293] width 972 height 128
click at [294, 393] on link "Add Another Item" at bounding box center [287, 402] width 128 height 30
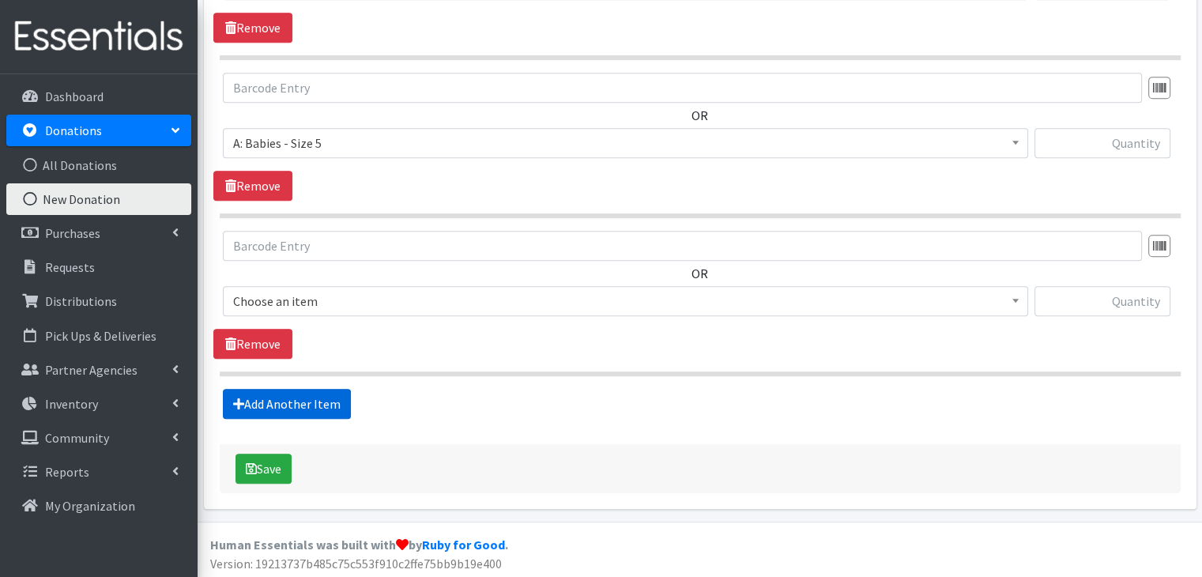
scroll to position [824, 0]
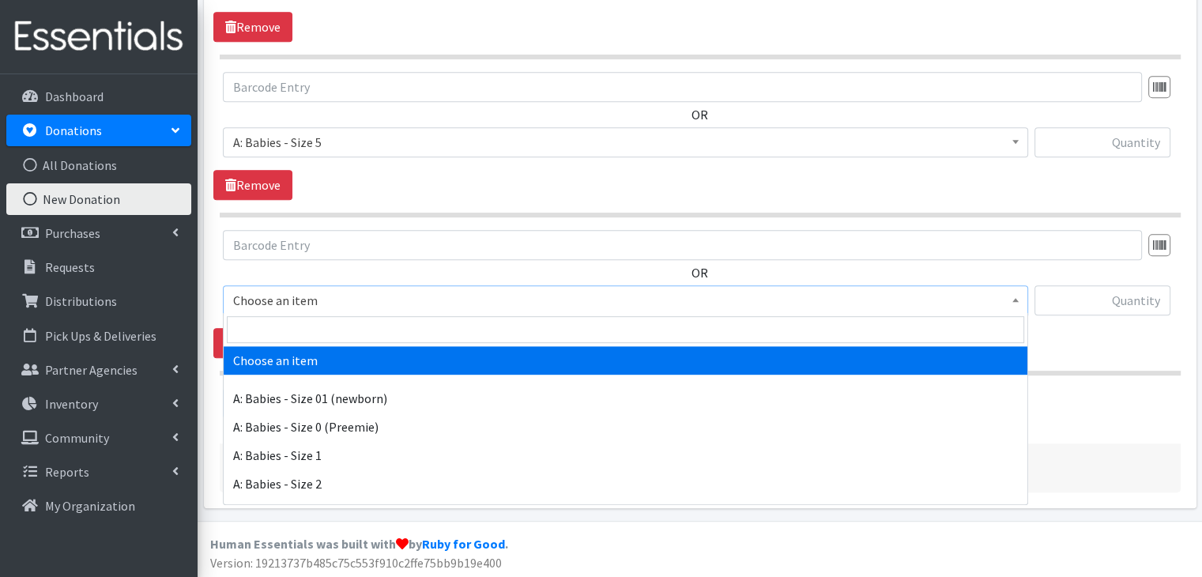
click at [341, 292] on span "Choose an item" at bounding box center [625, 300] width 784 height 22
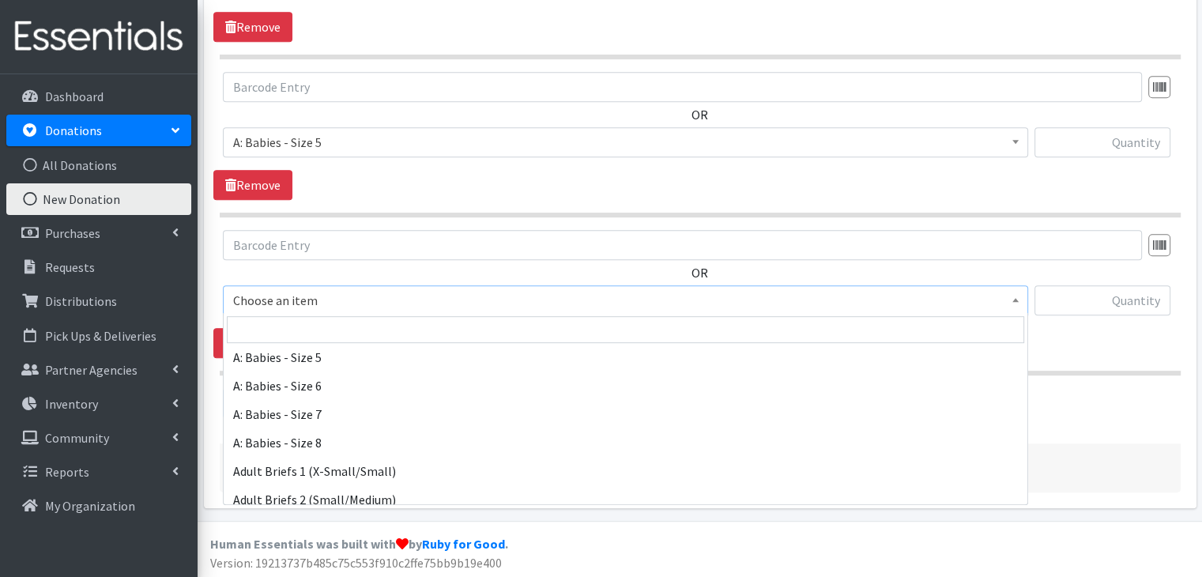
scroll to position [237, 0]
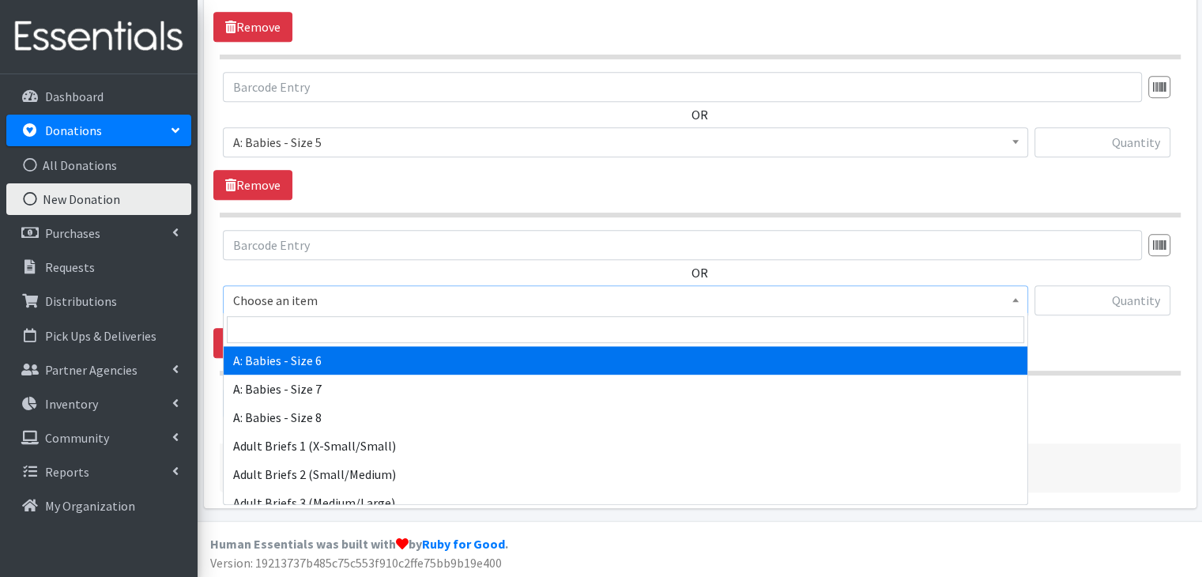
select select "5617"
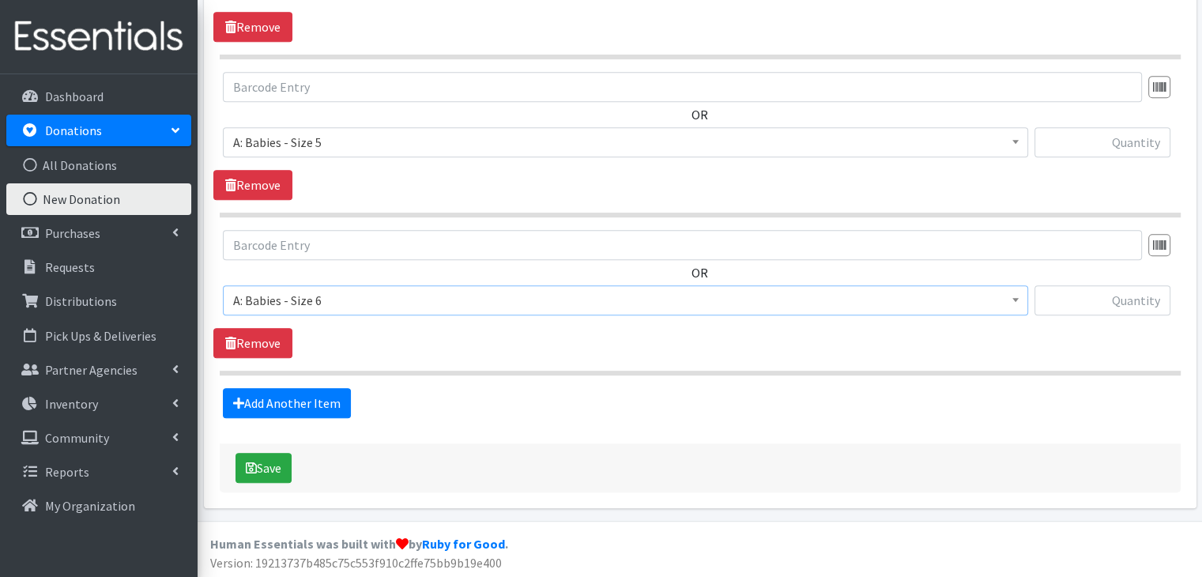
click at [382, 340] on div "OR Choose an item A: Babies - Size 01 (newborn) A: Babies - Size 0 (Preemie) A:…" at bounding box center [699, 294] width 972 height 128
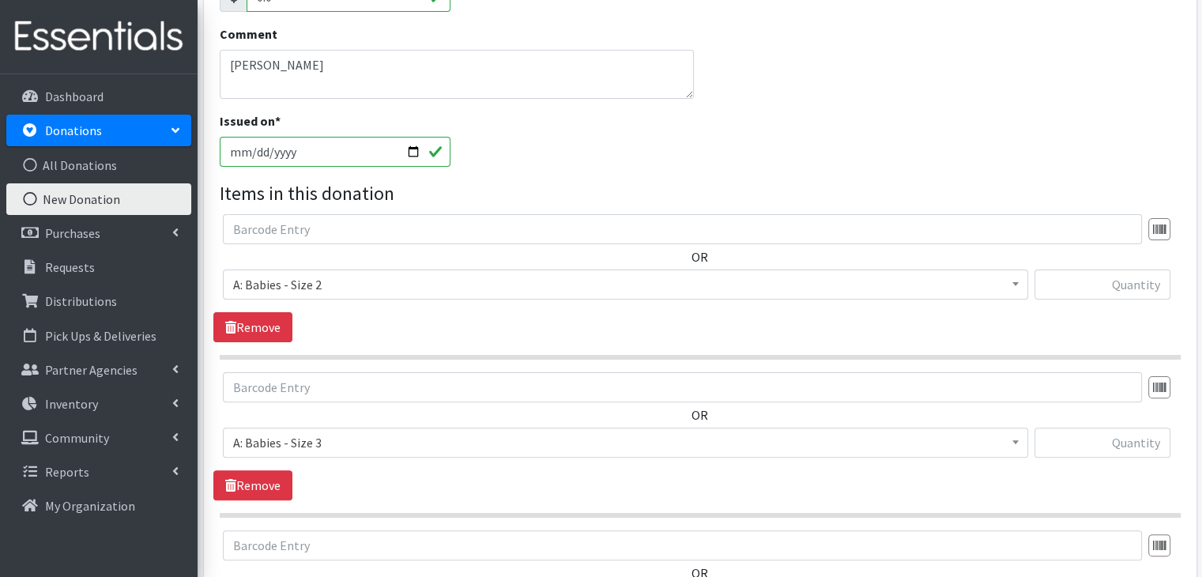
scroll to position [350, 0]
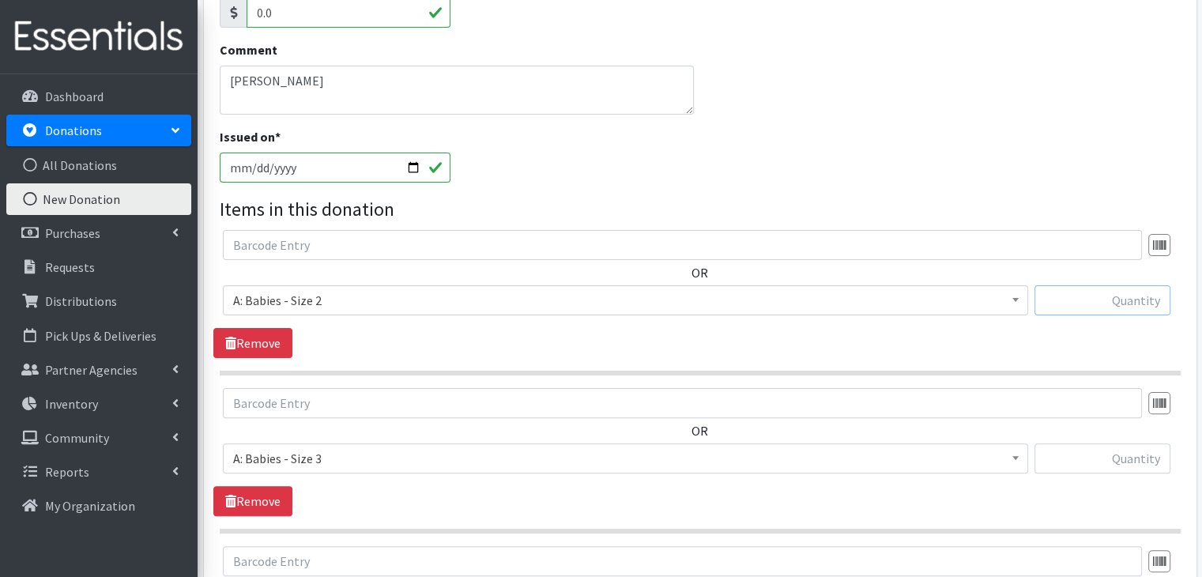
click at [1145, 300] on input "text" at bounding box center [1102, 300] width 136 height 30
type input "228"
type input "443"
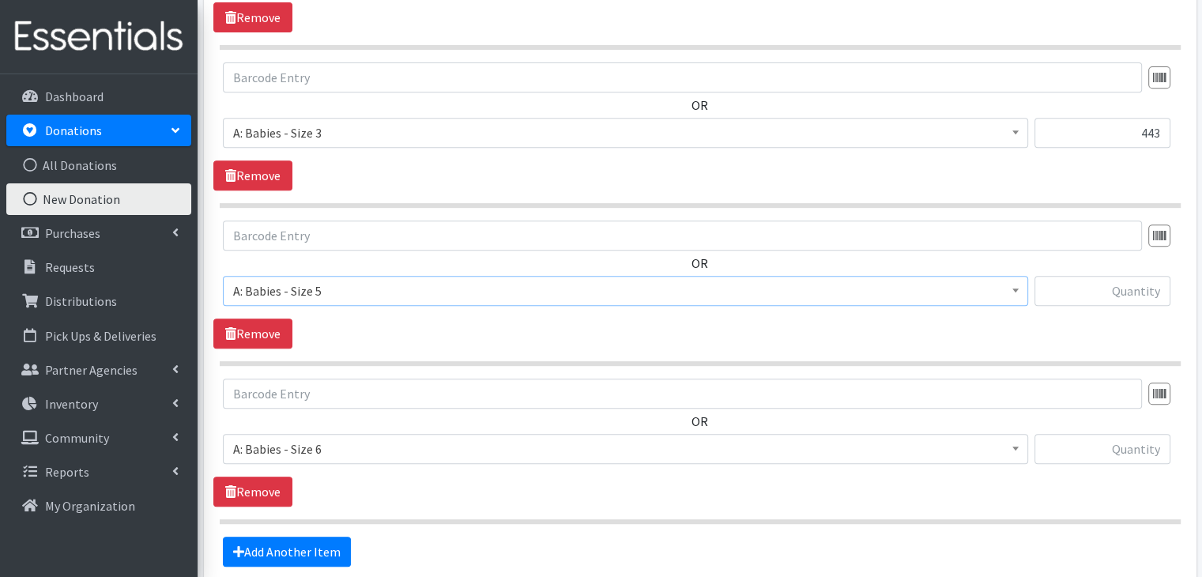
scroll to position [676, 0]
type input "432"
type input "132"
click at [636, 513] on section "OR Choose an item A: Babies - Size 01 (newborn) A: Babies - Size 0 (Preemie) A:…" at bounding box center [700, 450] width 961 height 145
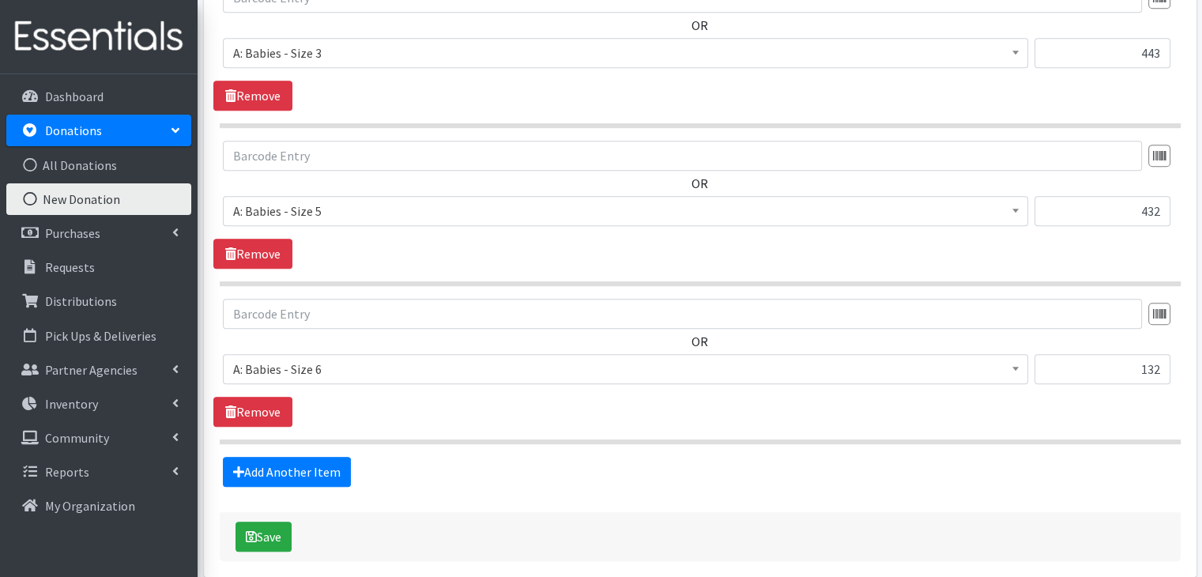
scroll to position [824, 0]
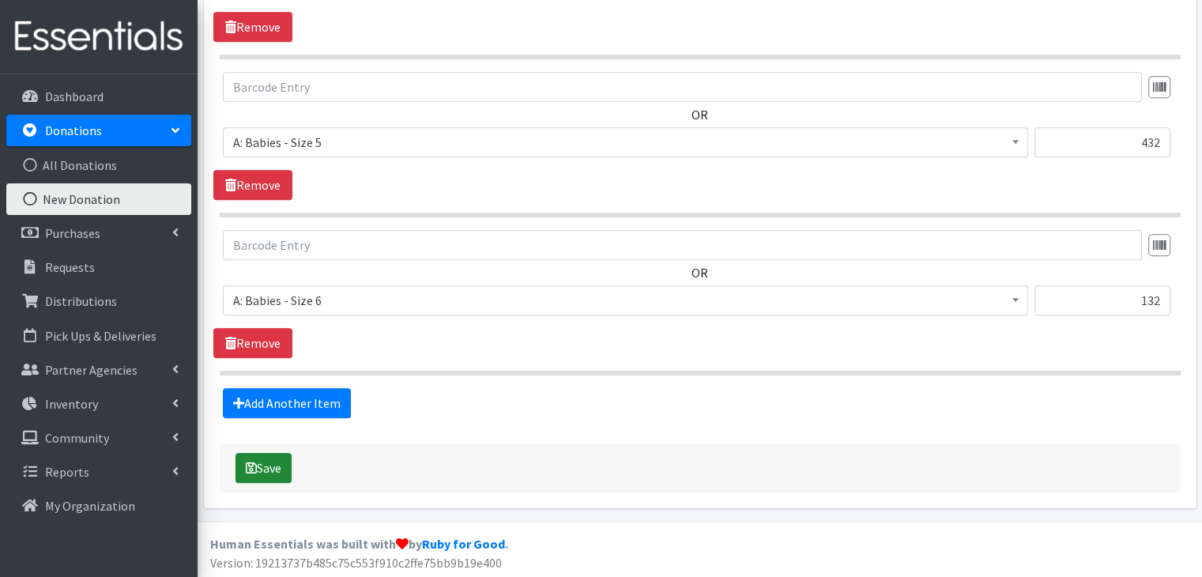
click at [250, 464] on icon "submit" at bounding box center [251, 467] width 11 height 13
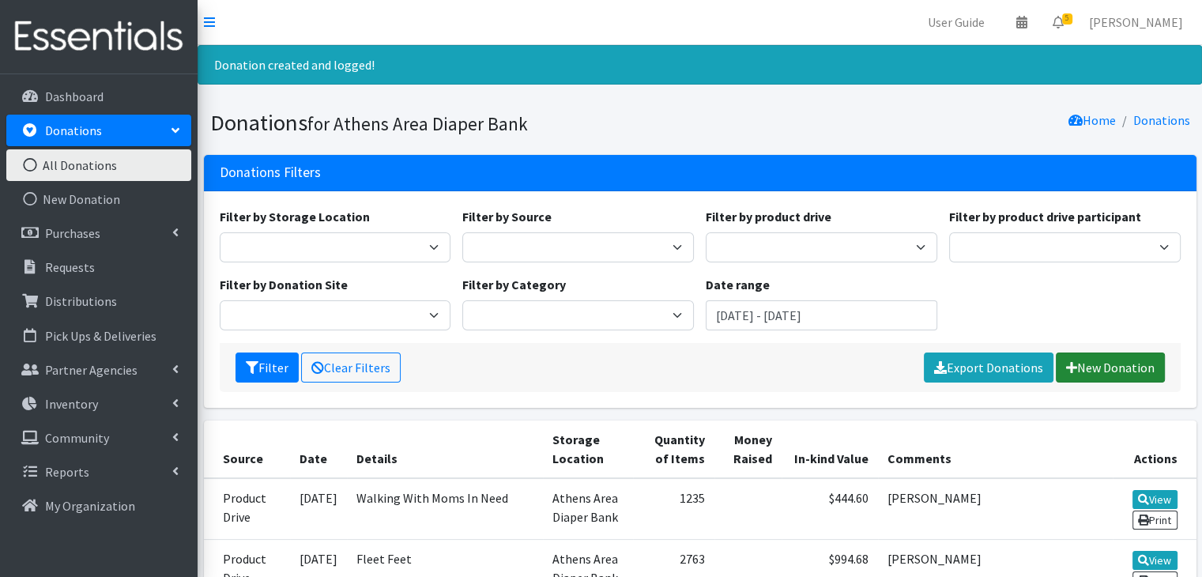
click at [1089, 372] on link "New Donation" at bounding box center [1109, 367] width 109 height 30
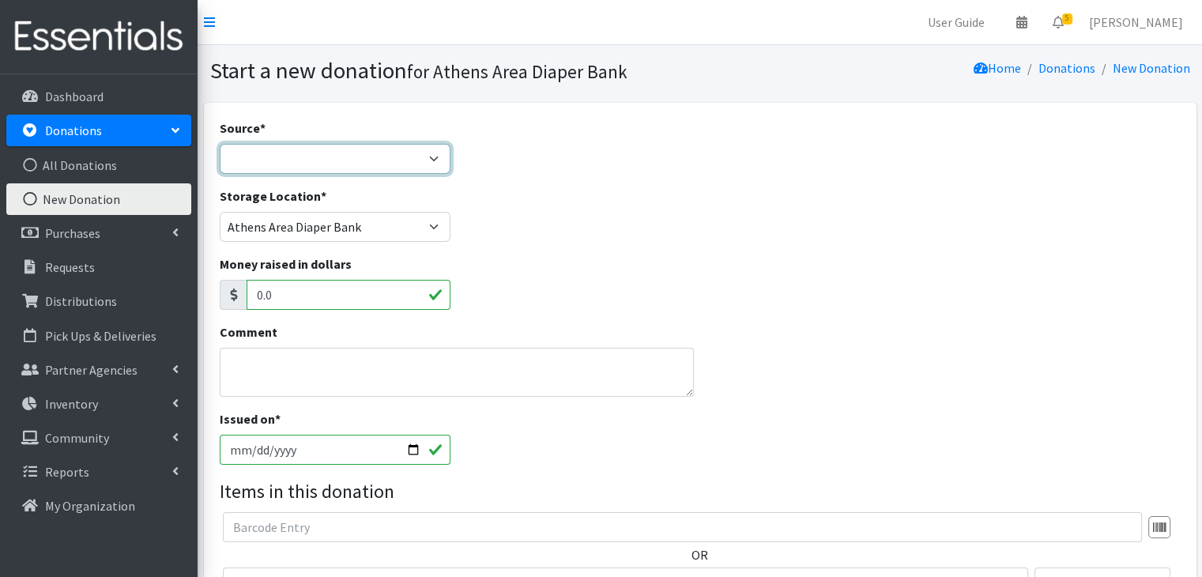
click at [303, 160] on select "Product Drive Manufacturer Donation Site Misc. Donation" at bounding box center [335, 159] width 231 height 30
select select "Product Drive"
click at [220, 144] on select "Product Drive Manufacturer Donation Site Misc. Donation" at bounding box center [335, 159] width 231 height 30
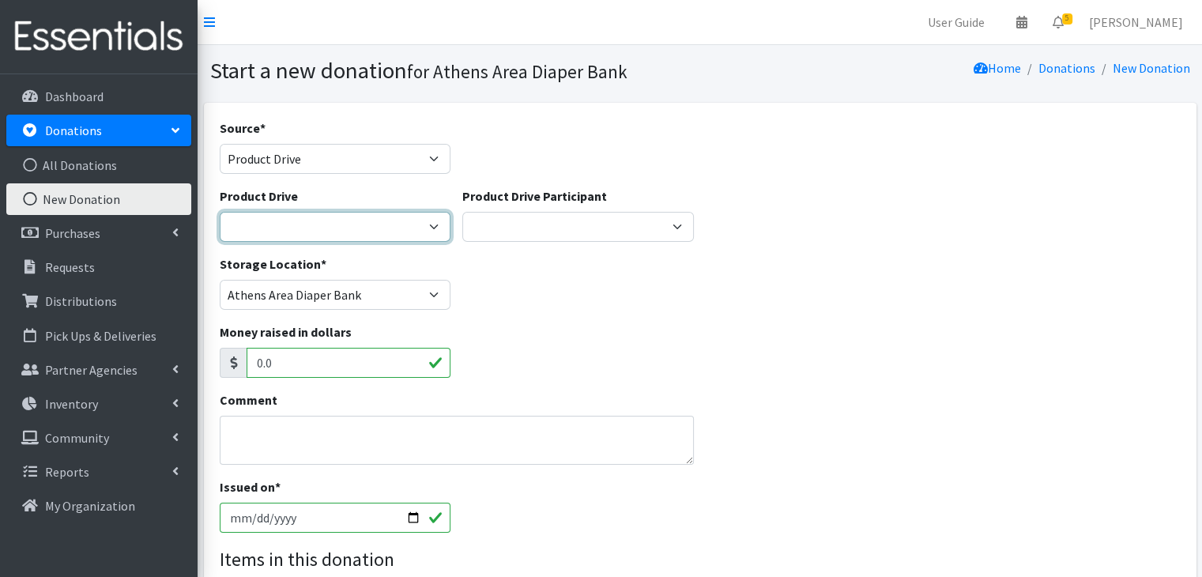
click at [303, 224] on select "ACAD Preschool Alstory & Bird Apple Tree Prep Arrow Preschool Ashford Aesthtics…" at bounding box center [335, 227] width 231 height 30
select select
click at [220, 212] on select "ACAD Preschool Alstory & Bird Apple Tree Prep Arrow Preschool Ashford Aesthtics…" at bounding box center [335, 227] width 231 height 30
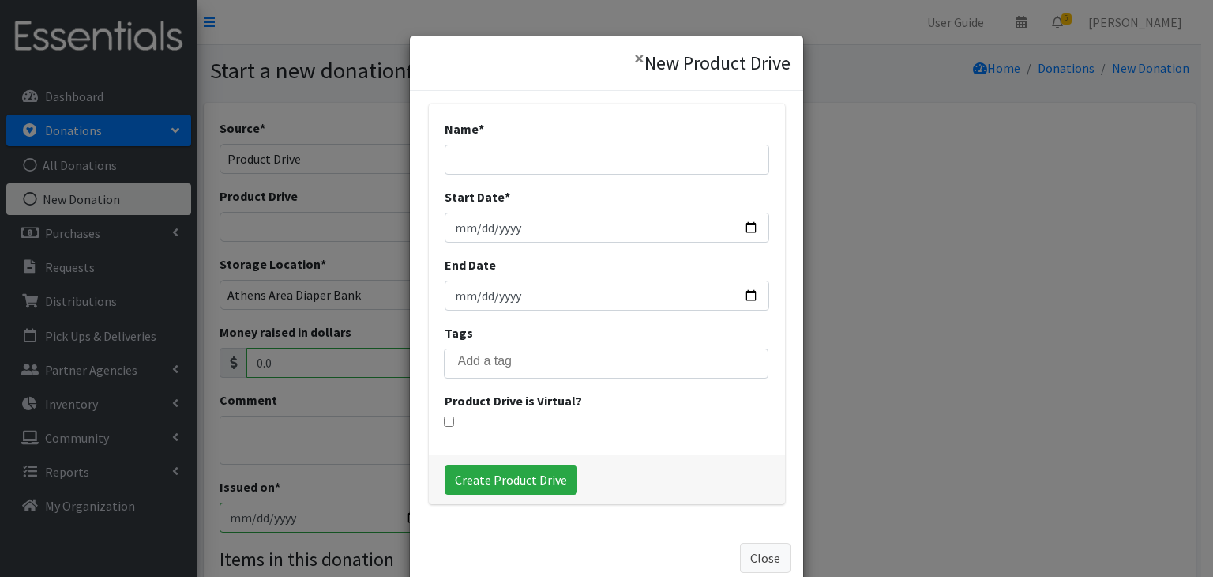
click at [589, 137] on div "Name *" at bounding box center [607, 146] width 325 height 55
click at [581, 163] on input "Name *" at bounding box center [607, 160] width 325 height 30
type input "Lifespan Montessori"
type input "2025-09-01"
type input "2025-09-25"
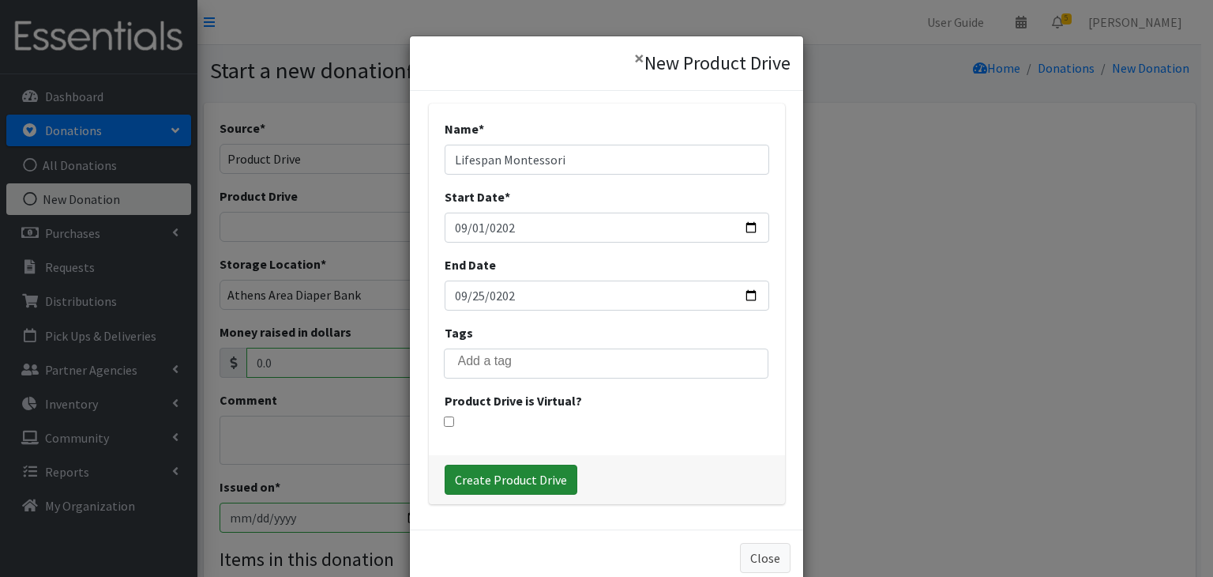
click at [521, 484] on input "Create Product Drive" at bounding box center [511, 480] width 133 height 30
select select "3571"
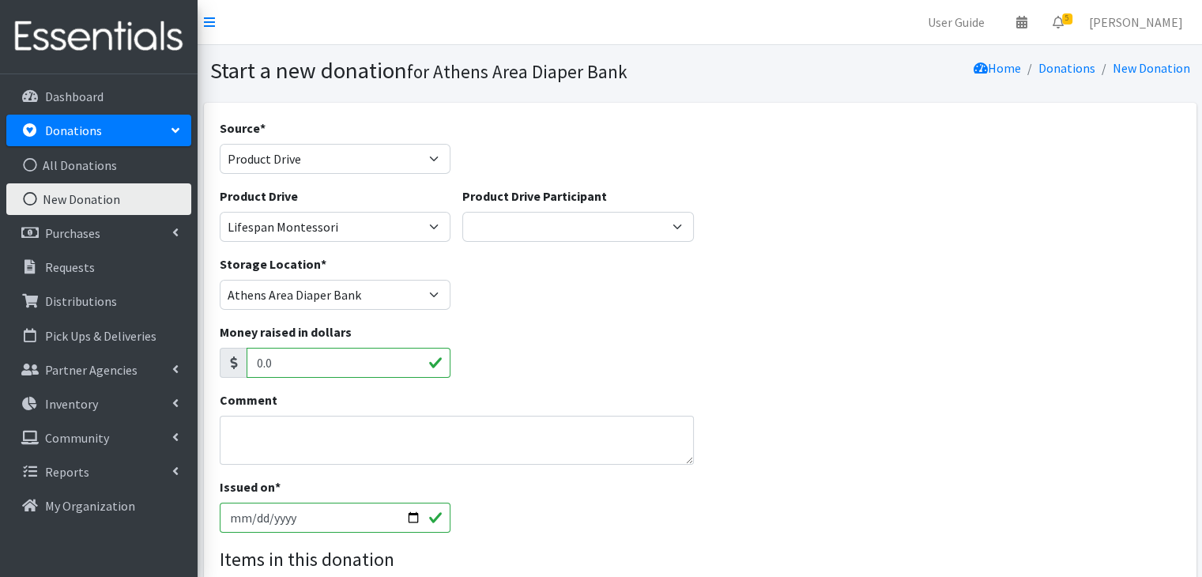
click at [239, 521] on input "[DATE]" at bounding box center [335, 517] width 231 height 30
type input "2025-09-25"
click at [322, 438] on textarea "Comment" at bounding box center [457, 440] width 475 height 49
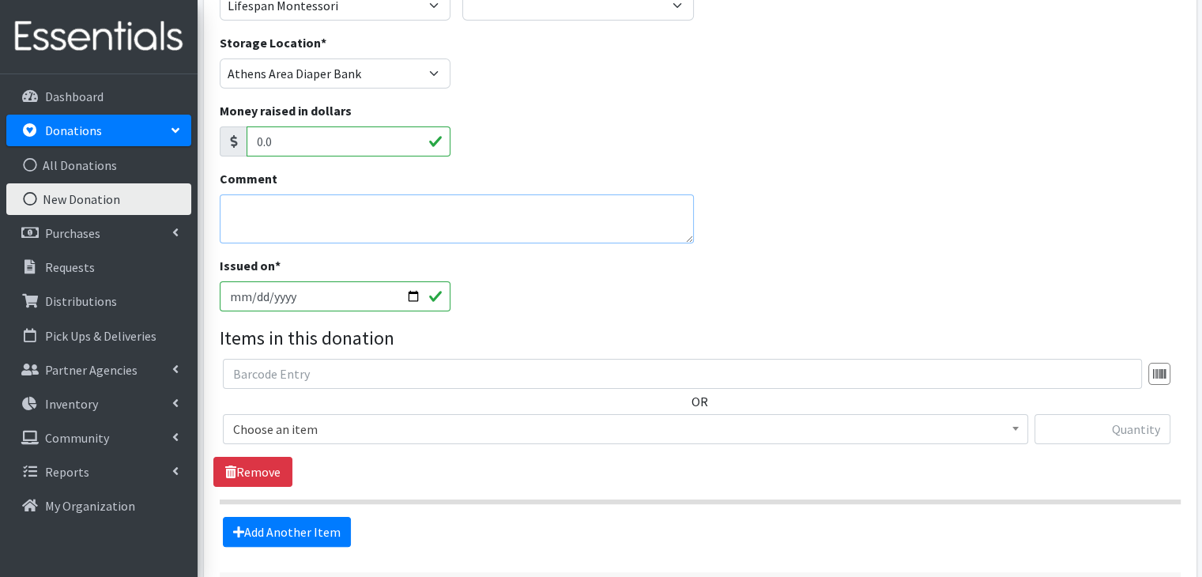
scroll to position [237, 0]
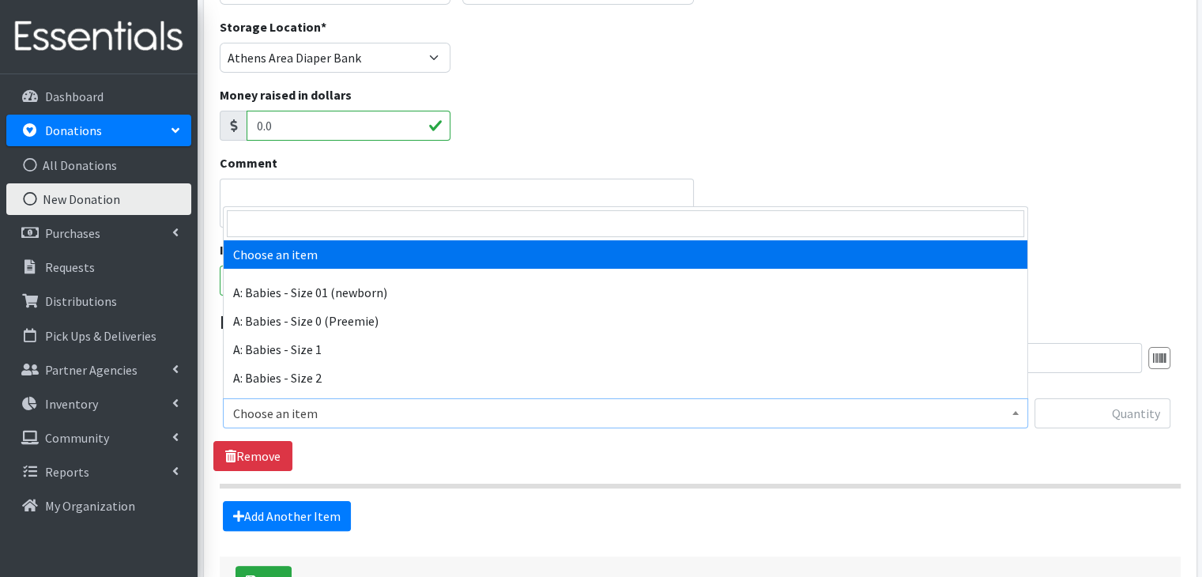
click at [306, 412] on span "Choose an item" at bounding box center [625, 413] width 784 height 22
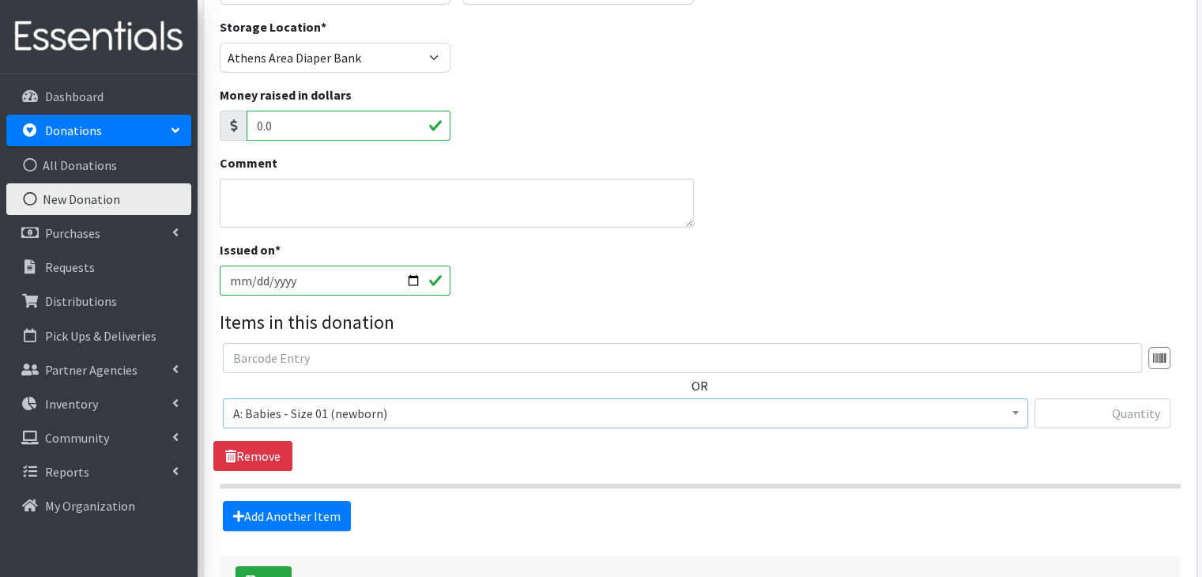
select select "5610"
click at [310, 506] on link "Add Another Item" at bounding box center [287, 516] width 128 height 30
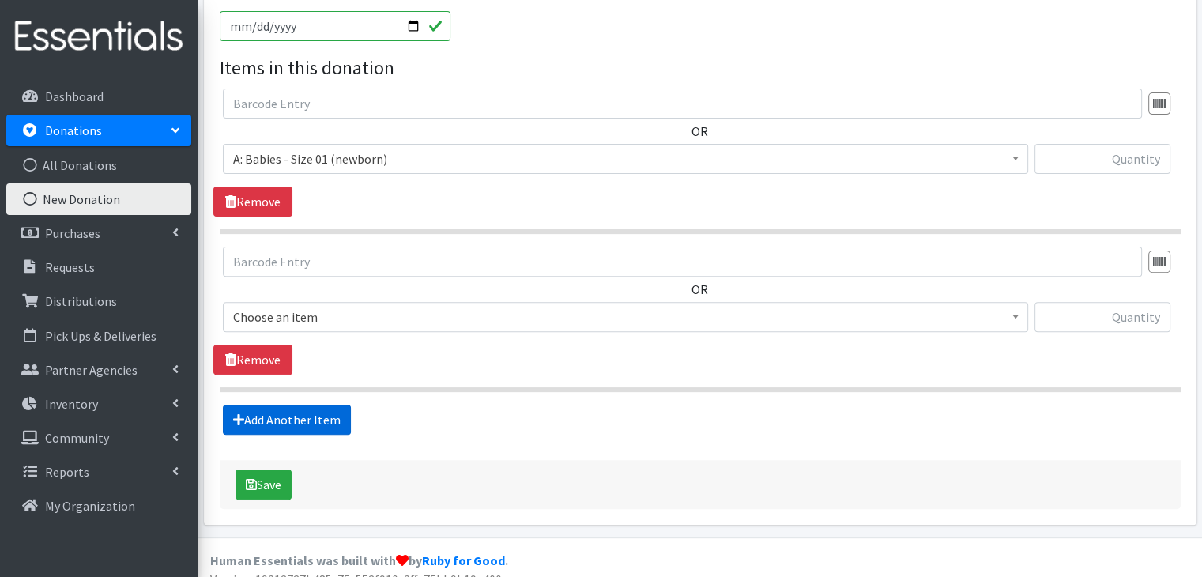
scroll to position [509, 0]
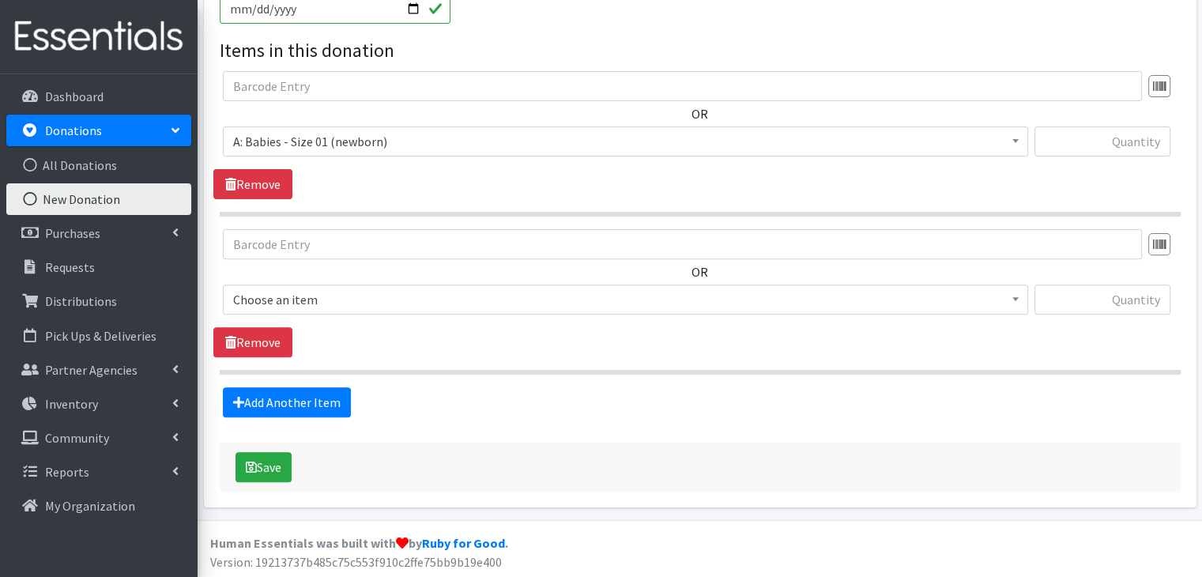
click at [336, 292] on span "Choose an item" at bounding box center [625, 299] width 784 height 22
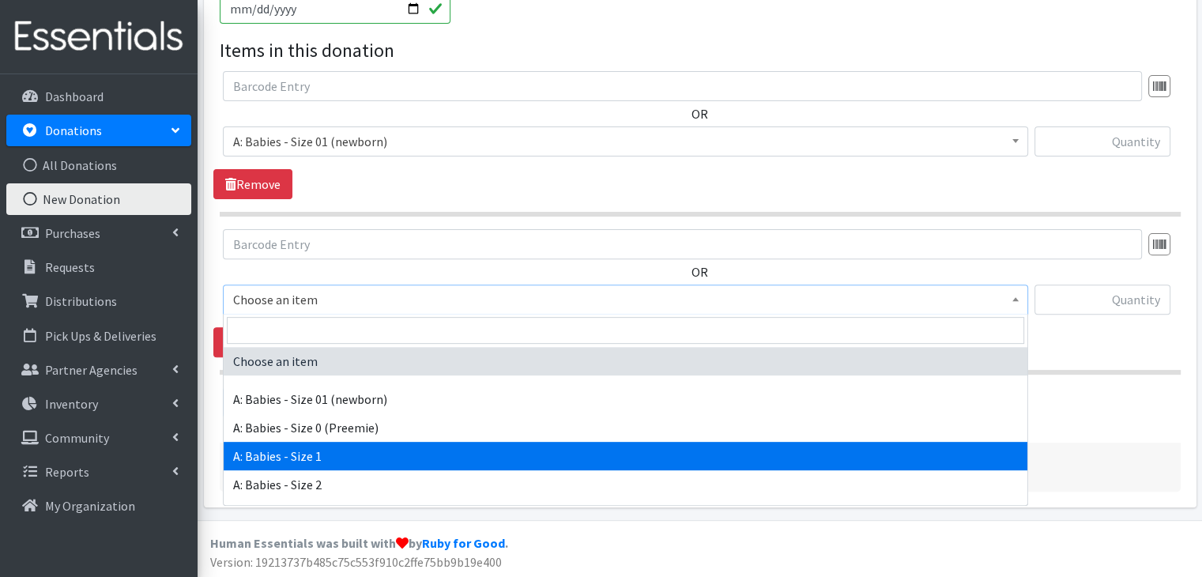
select select "5611"
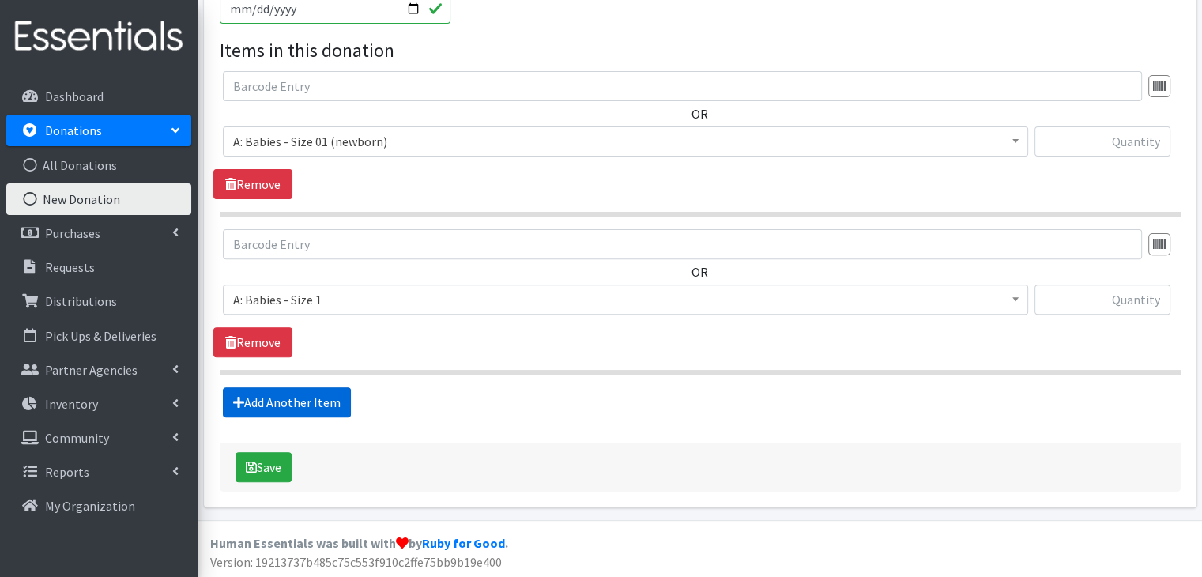
click at [327, 397] on link "Add Another Item" at bounding box center [287, 402] width 128 height 30
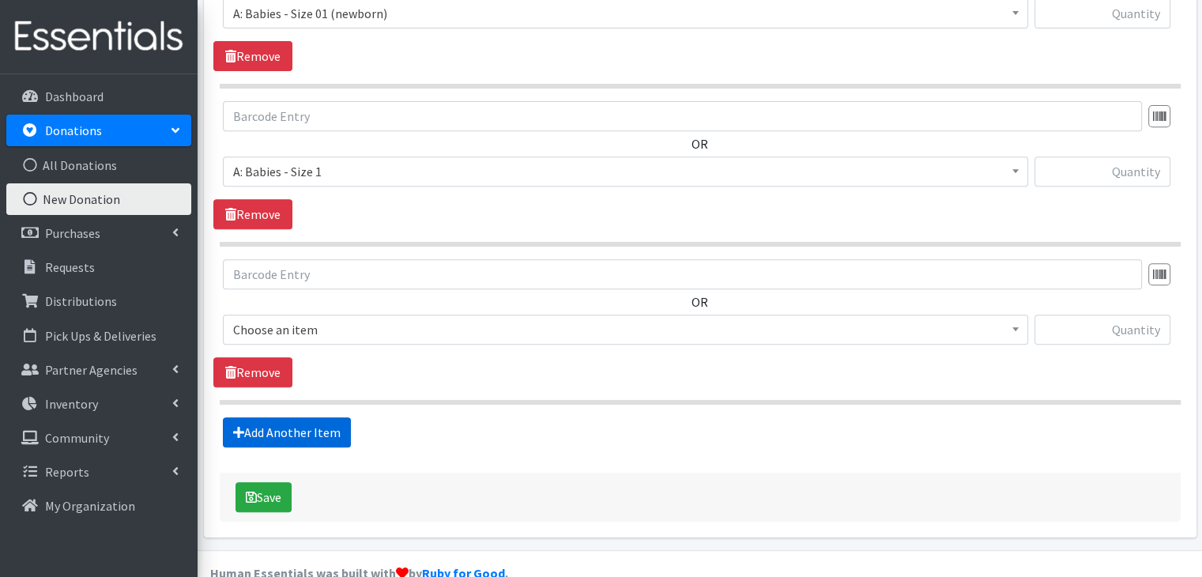
scroll to position [667, 0]
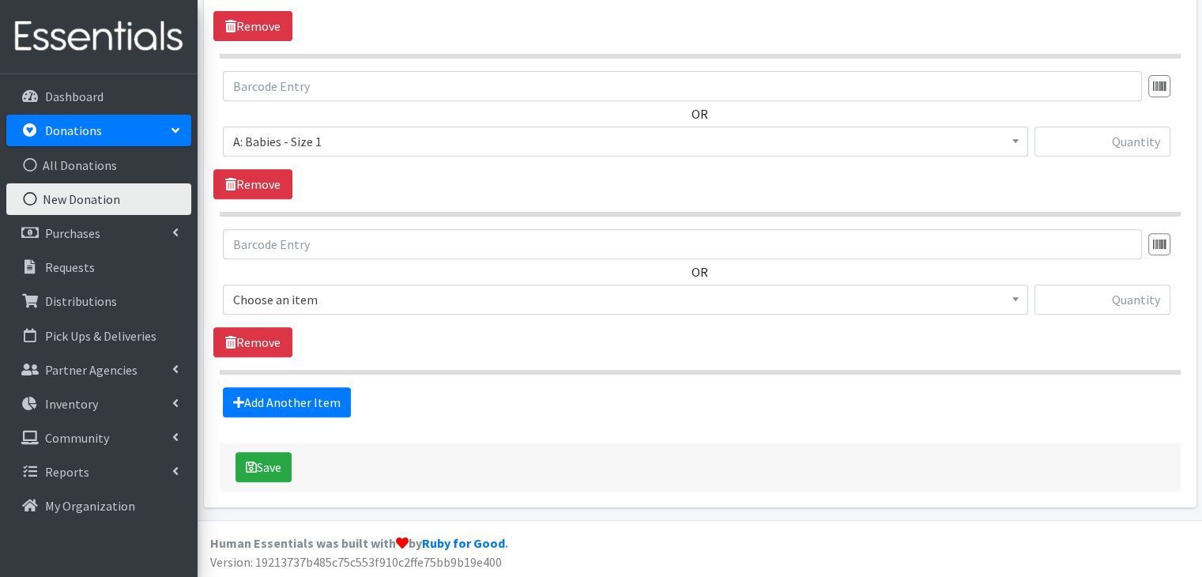
click at [330, 298] on span "Choose an item" at bounding box center [625, 299] width 784 height 22
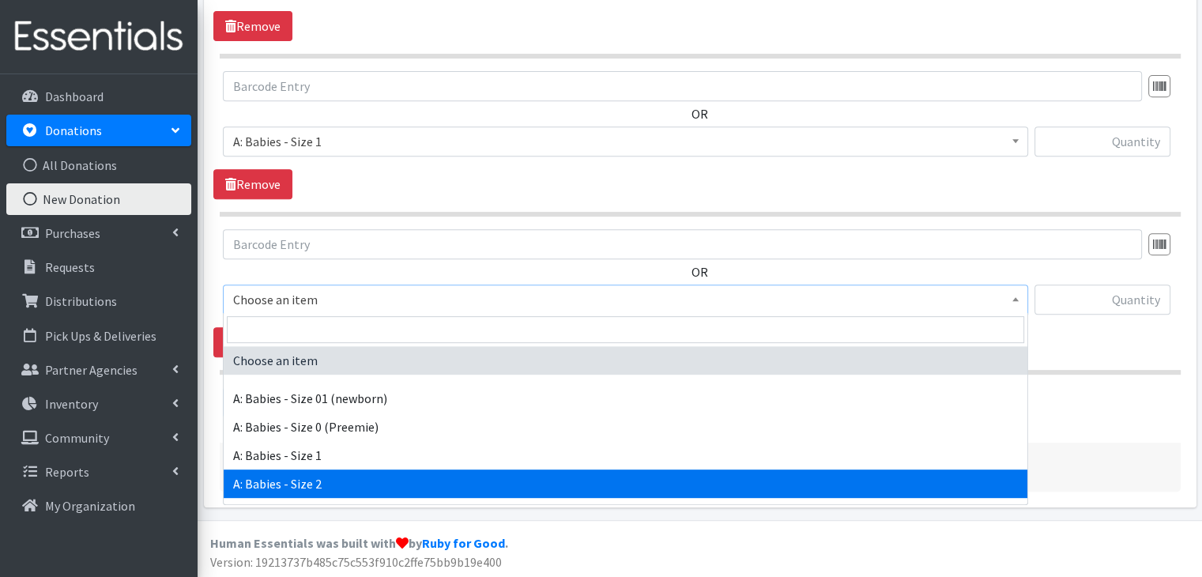
select select "5612"
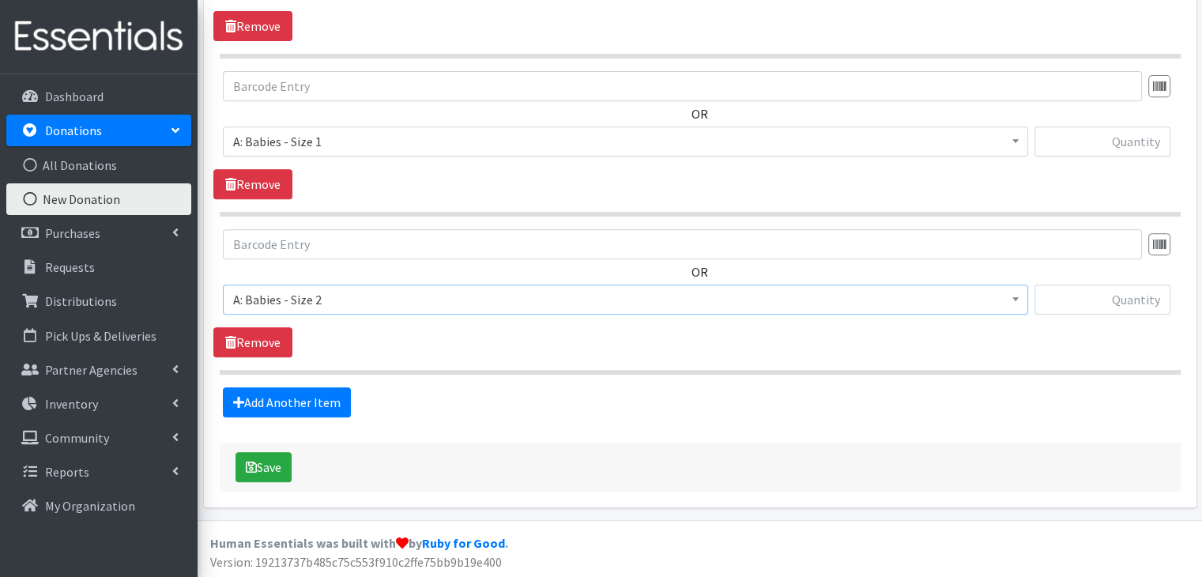
click at [414, 388] on div "Add Another Item" at bounding box center [699, 402] width 972 height 30
click at [314, 400] on link "Add Another Item" at bounding box center [287, 402] width 128 height 30
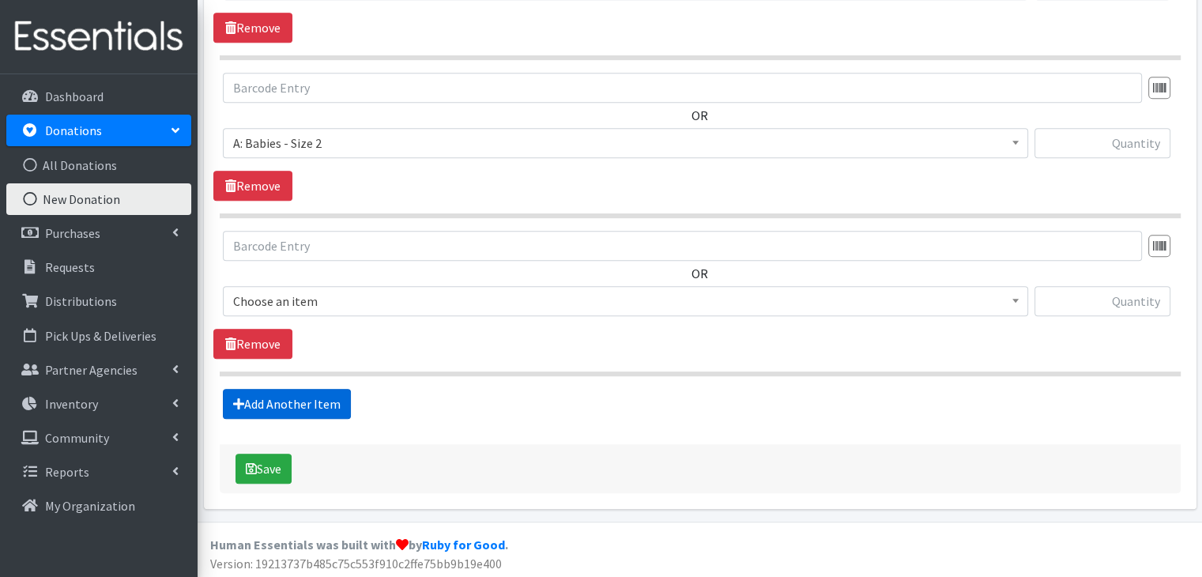
scroll to position [824, 0]
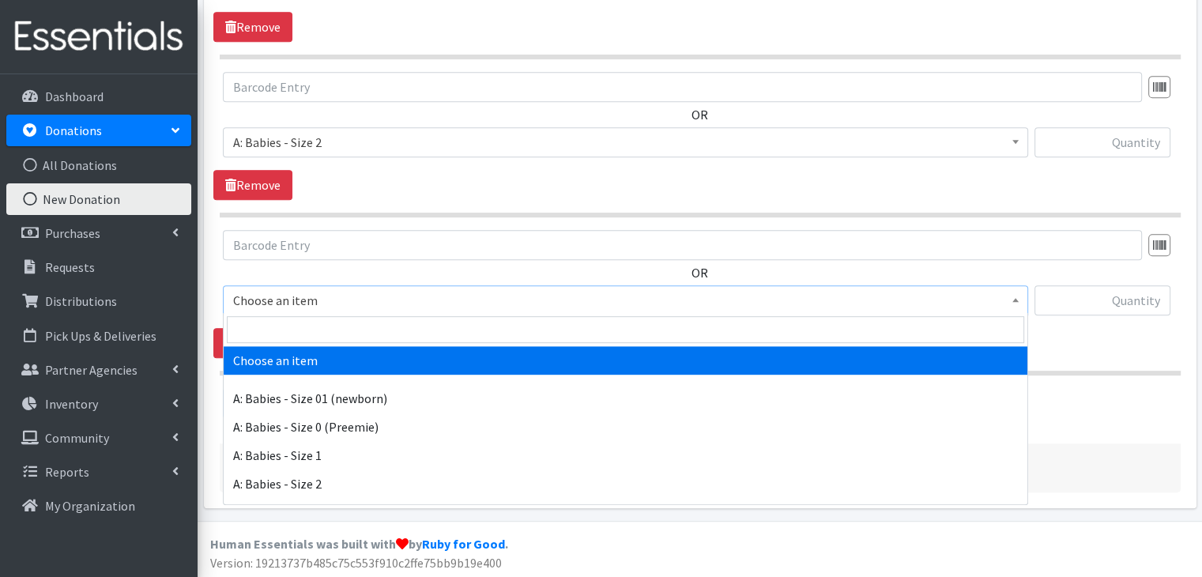
click at [347, 307] on span "Choose an item" at bounding box center [625, 300] width 784 height 22
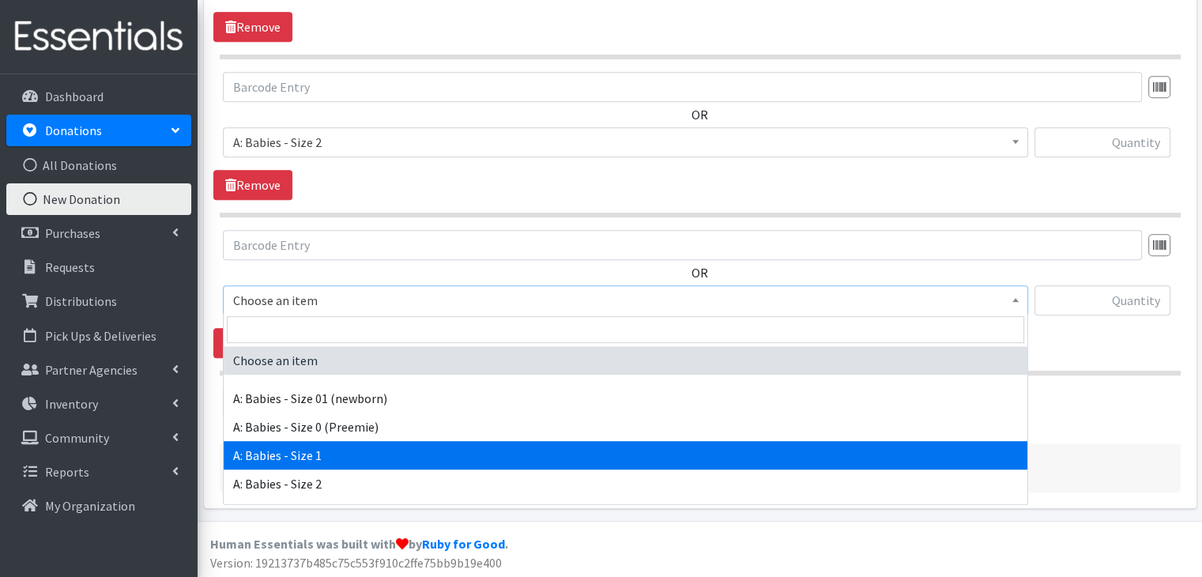
scroll to position [79, 0]
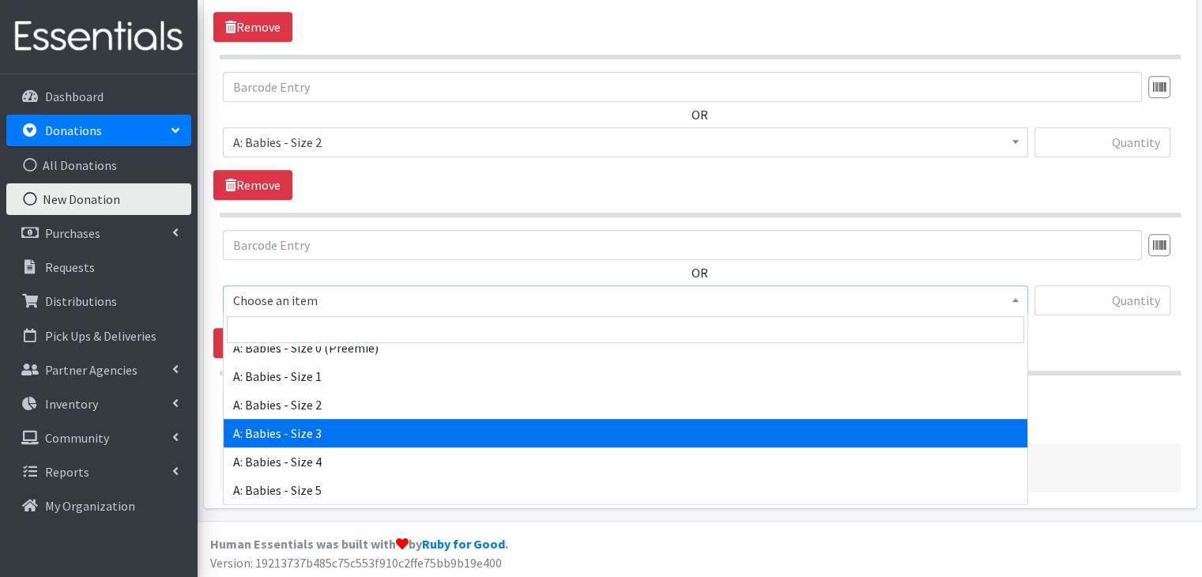
select select "5613"
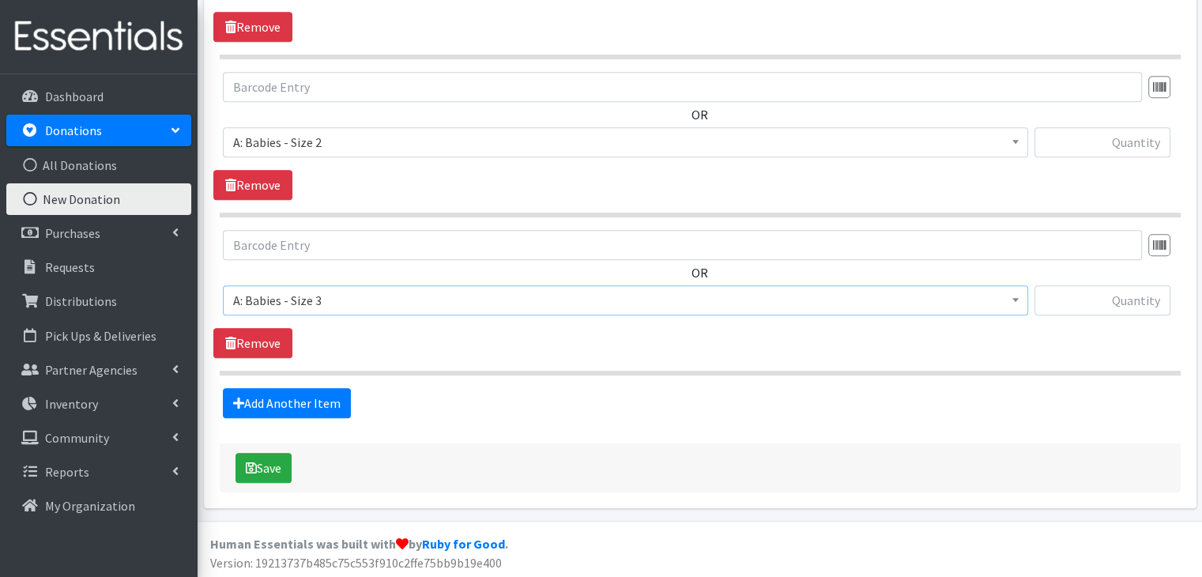
click at [469, 361] on section "OR Choose an item A: Babies - Size 01 (newborn) A: Babies - Size 0 (Preemie) A:…" at bounding box center [700, 302] width 961 height 145
click at [300, 393] on link "Add Another Item" at bounding box center [287, 403] width 128 height 30
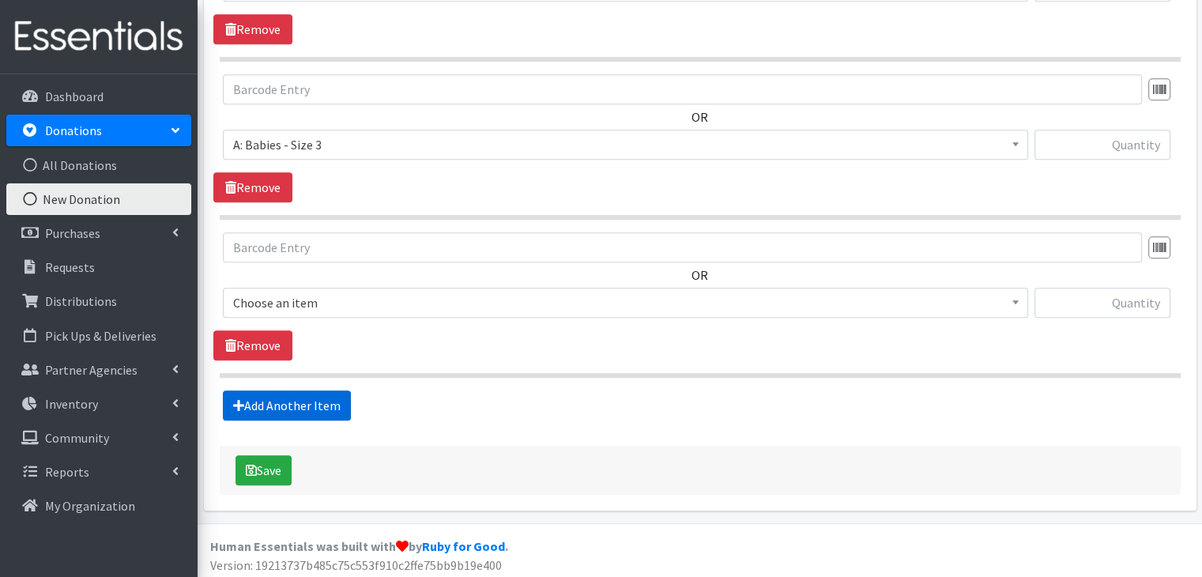
scroll to position [981, 0]
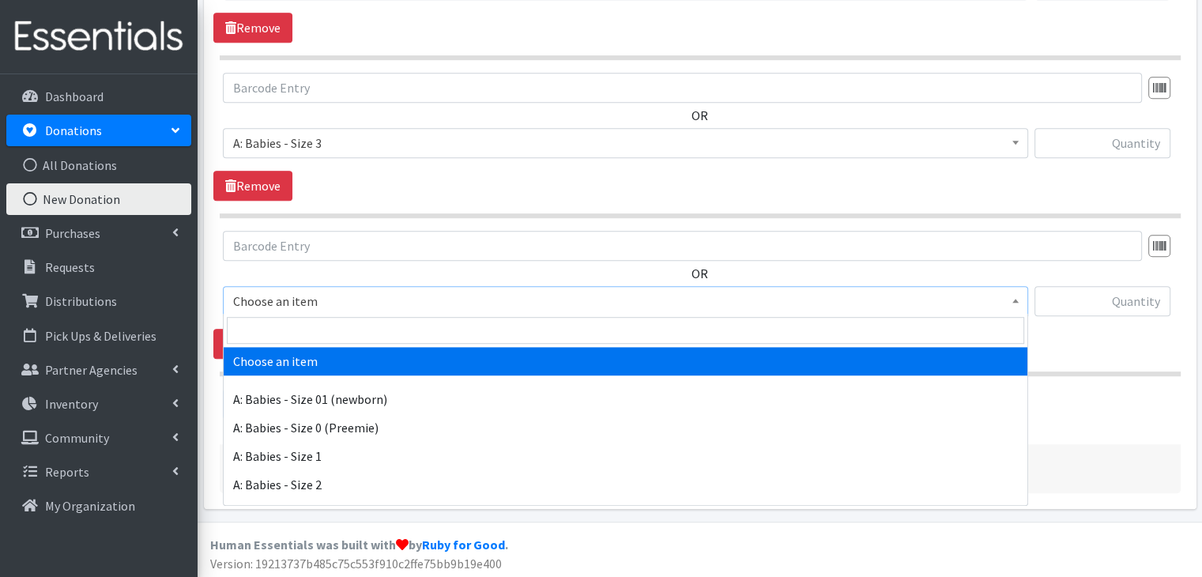
click at [355, 290] on span "Choose an item" at bounding box center [625, 301] width 784 height 22
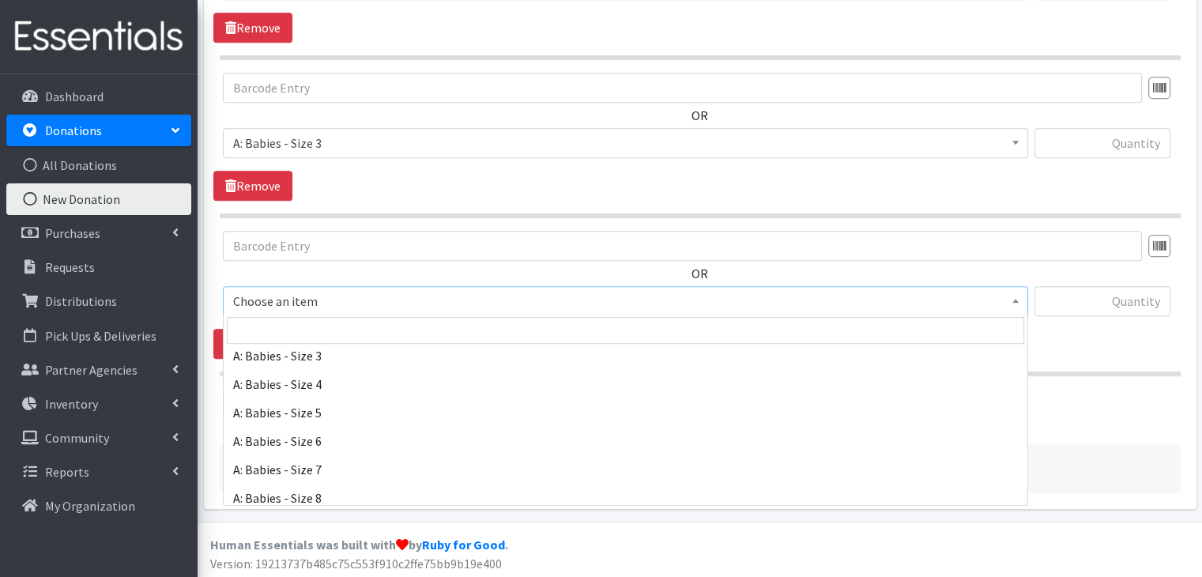
scroll to position [158, 0]
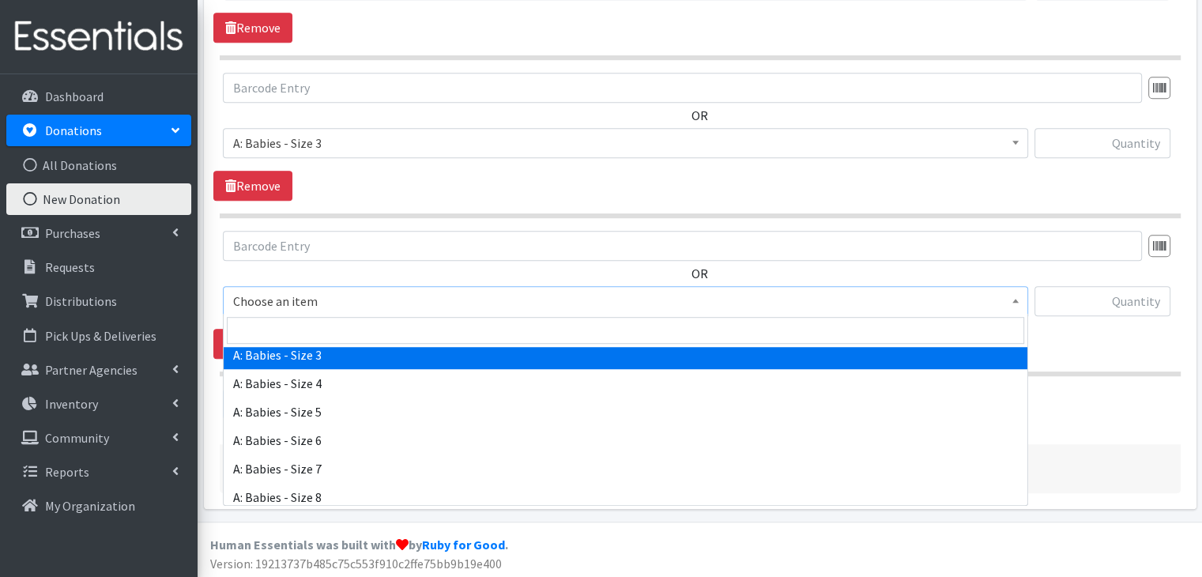
select select "5613"
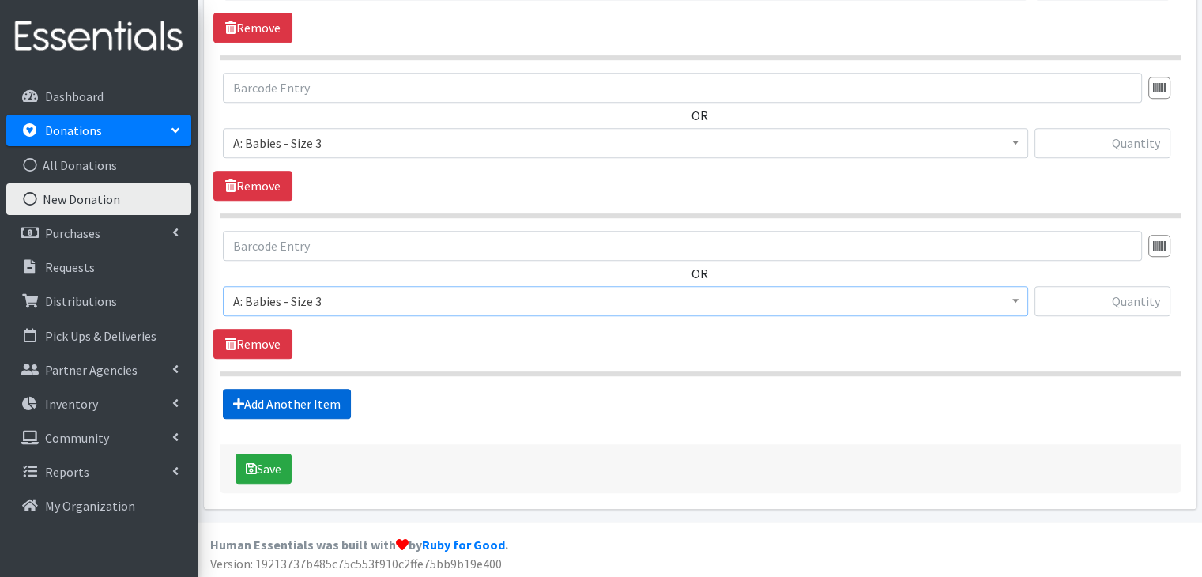
click at [310, 400] on link "Add Another Item" at bounding box center [287, 404] width 128 height 30
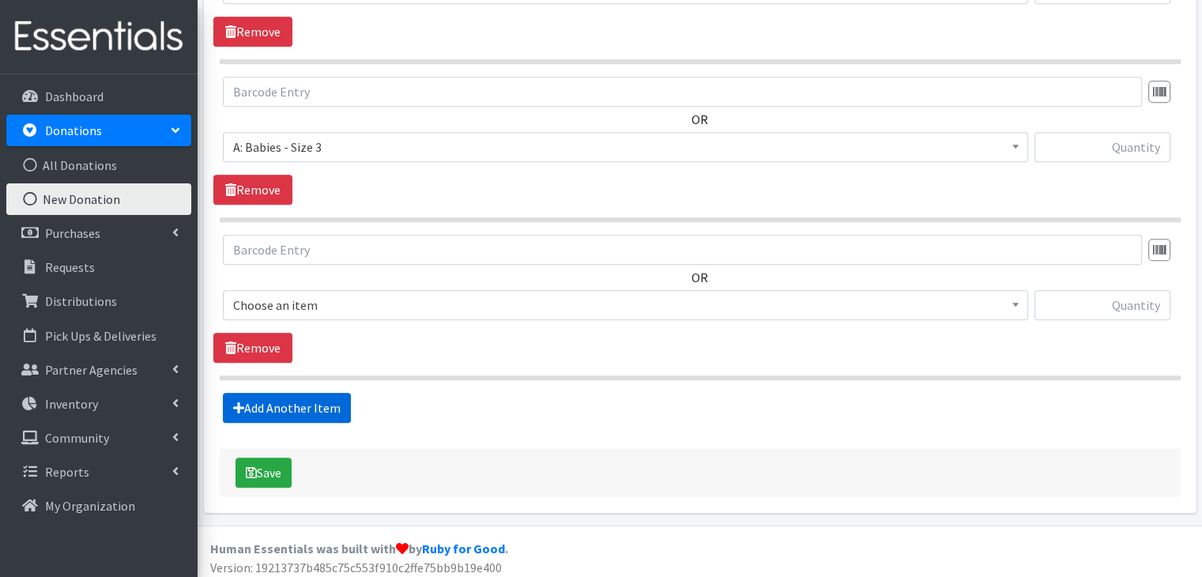
scroll to position [1139, 0]
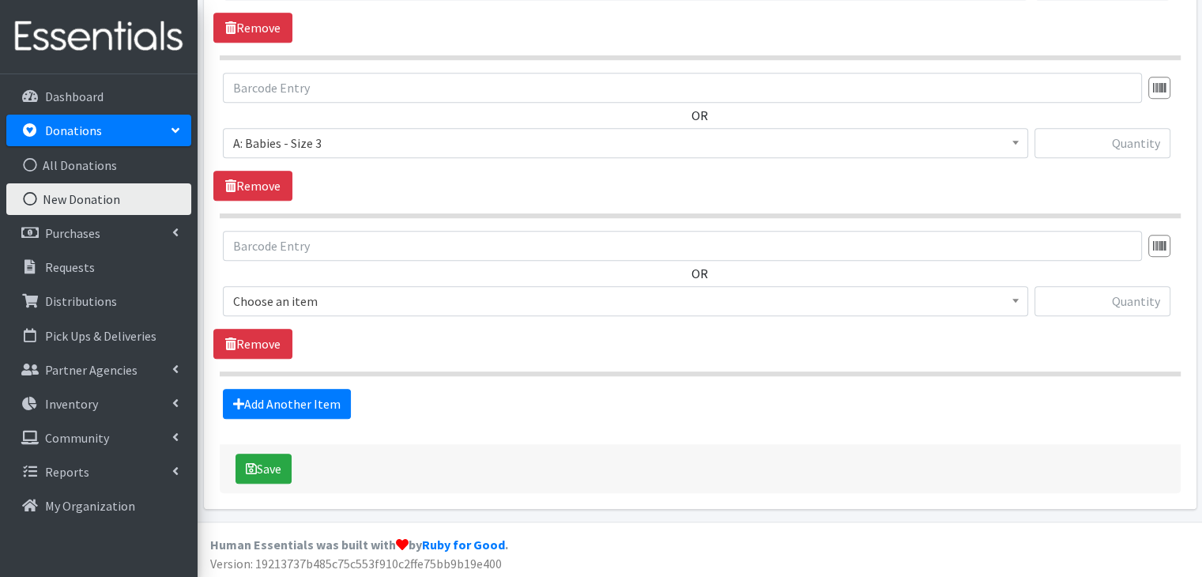
click at [367, 295] on span "Choose an item" at bounding box center [625, 301] width 784 height 22
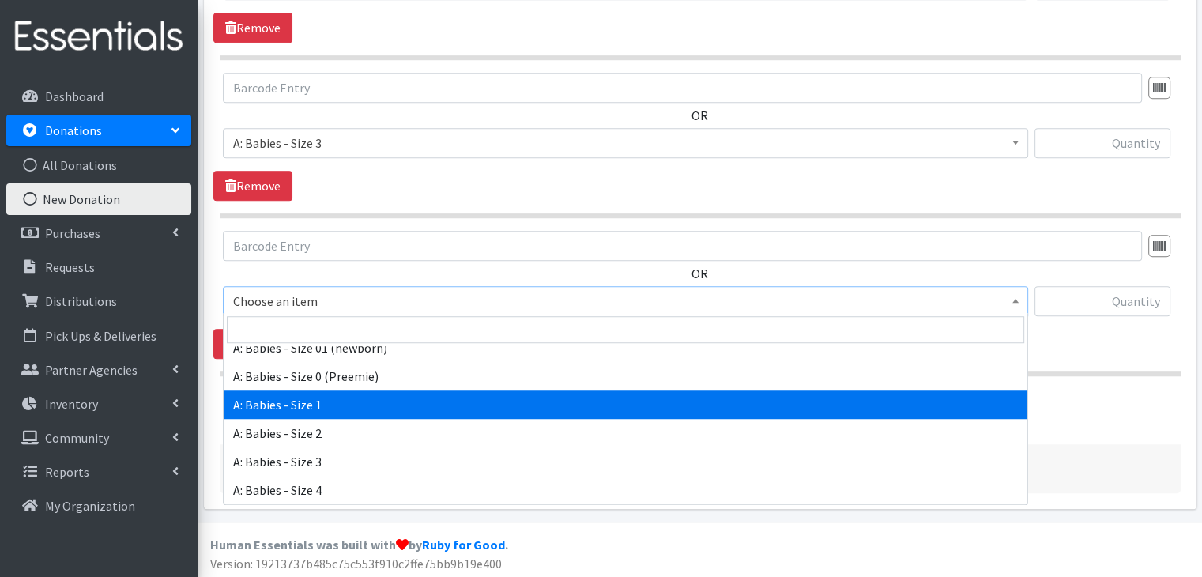
scroll to position [79, 0]
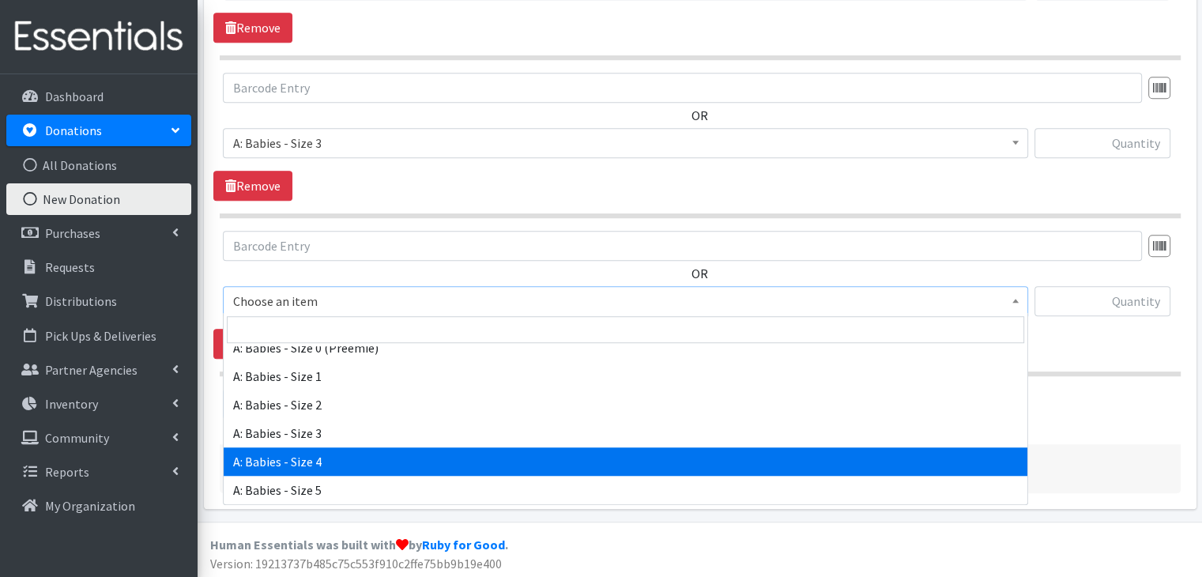
select select "5614"
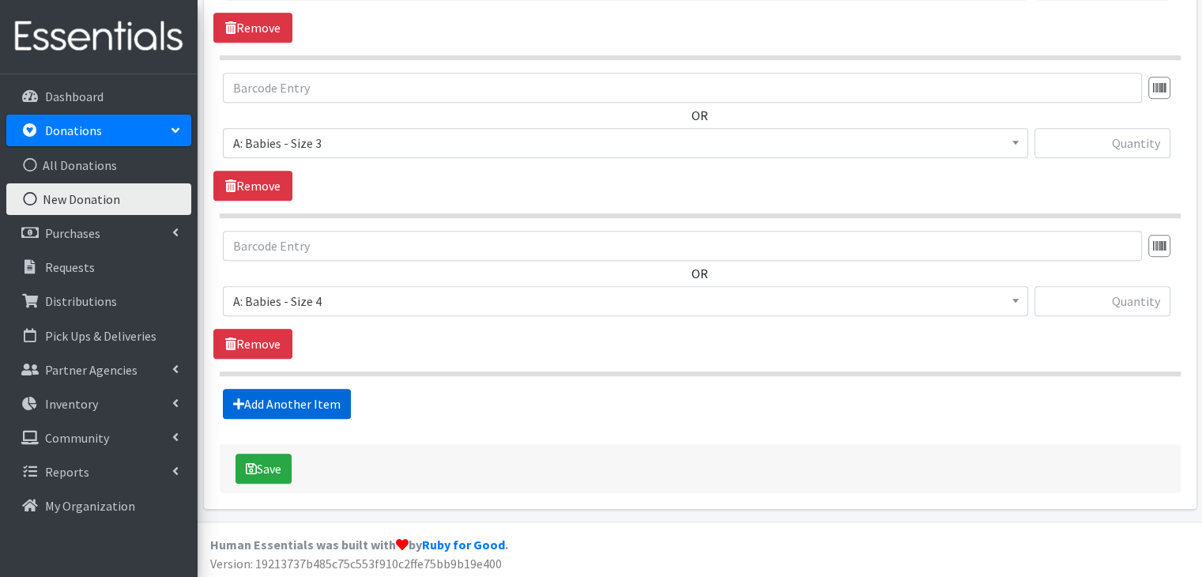
click at [318, 401] on link "Add Another Item" at bounding box center [287, 404] width 128 height 30
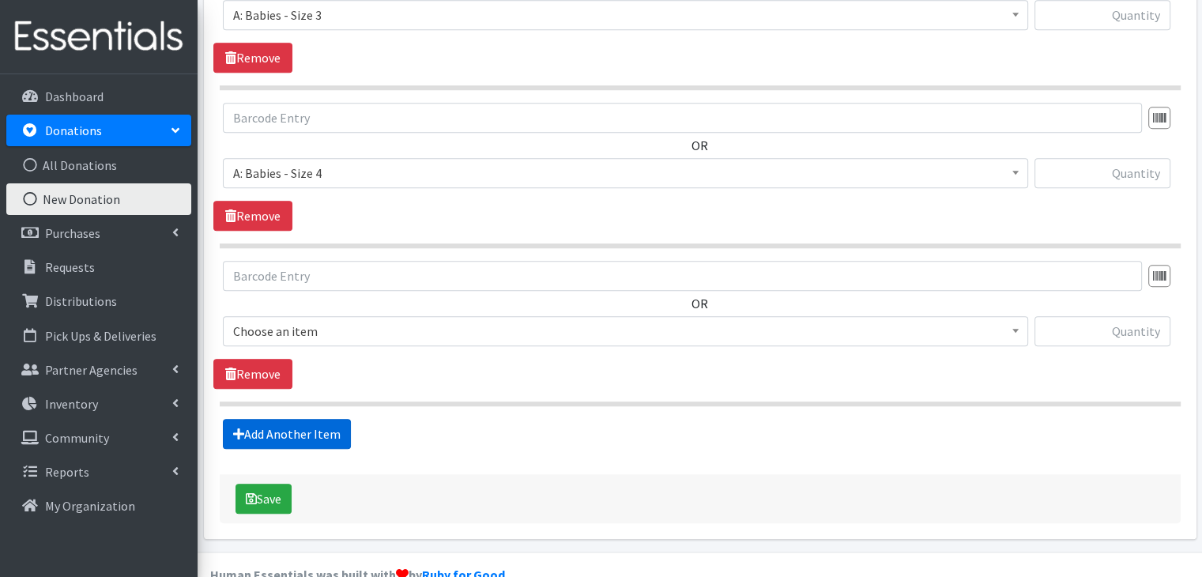
scroll to position [1296, 0]
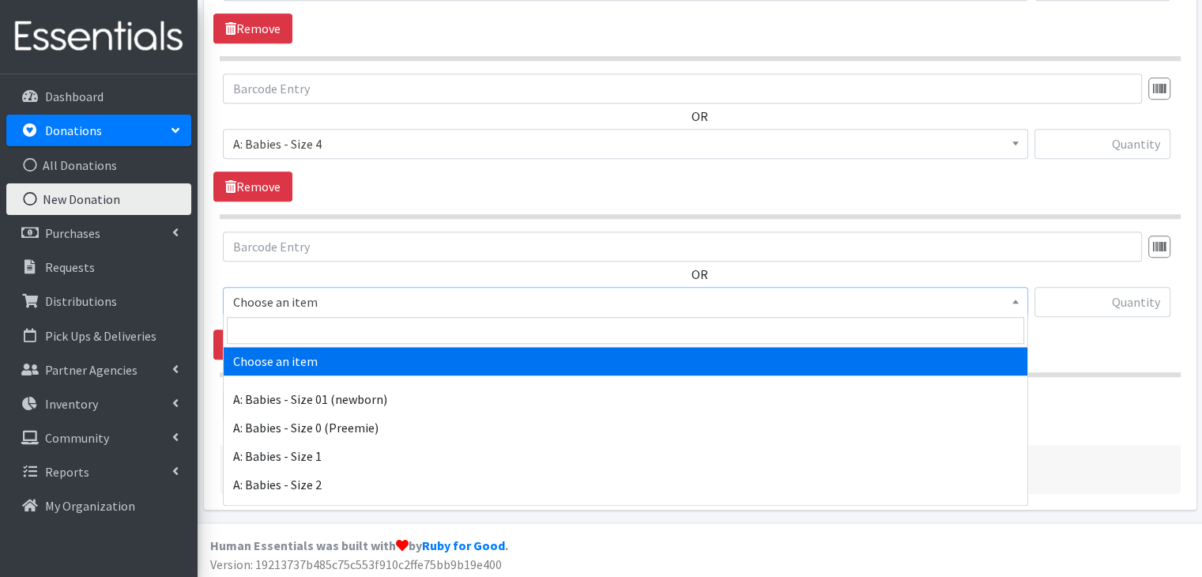
click at [360, 310] on span "Choose an item" at bounding box center [625, 302] width 805 height 30
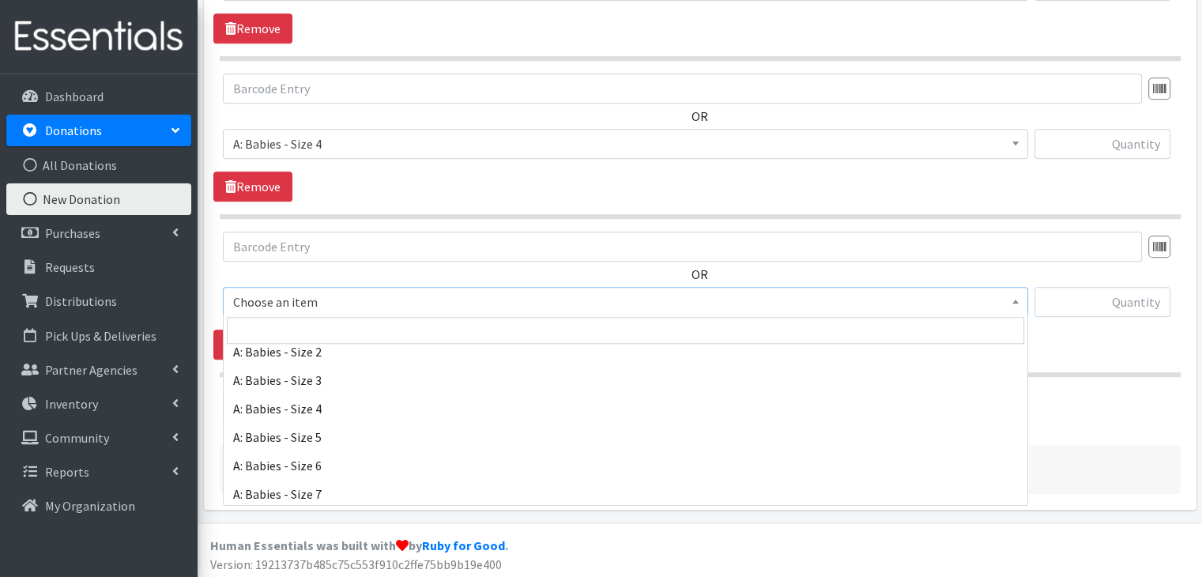
scroll to position [158, 0]
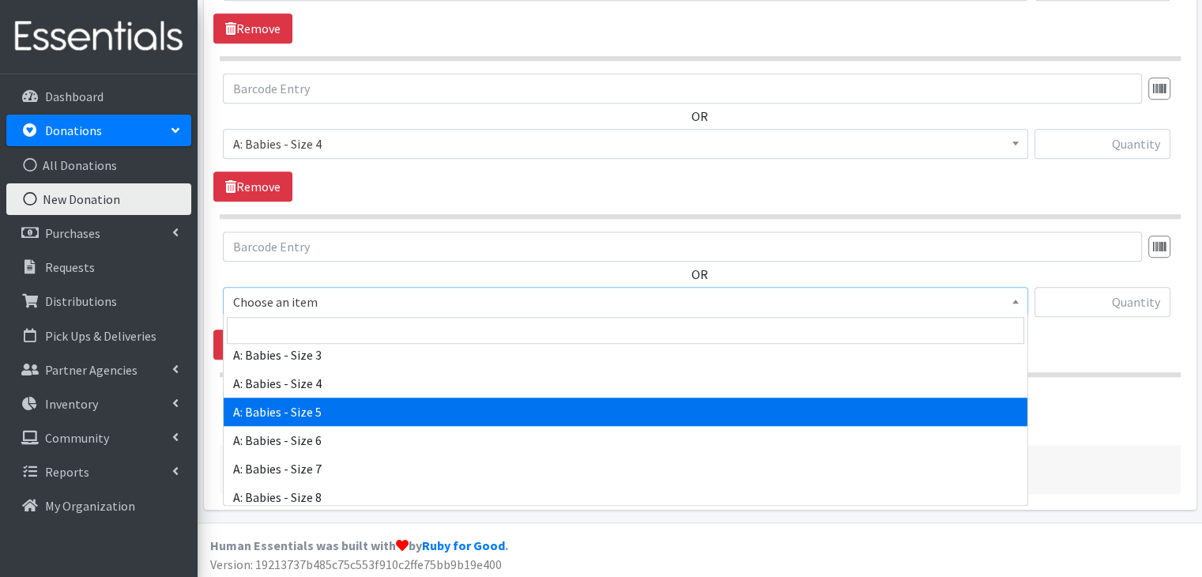
select select "5616"
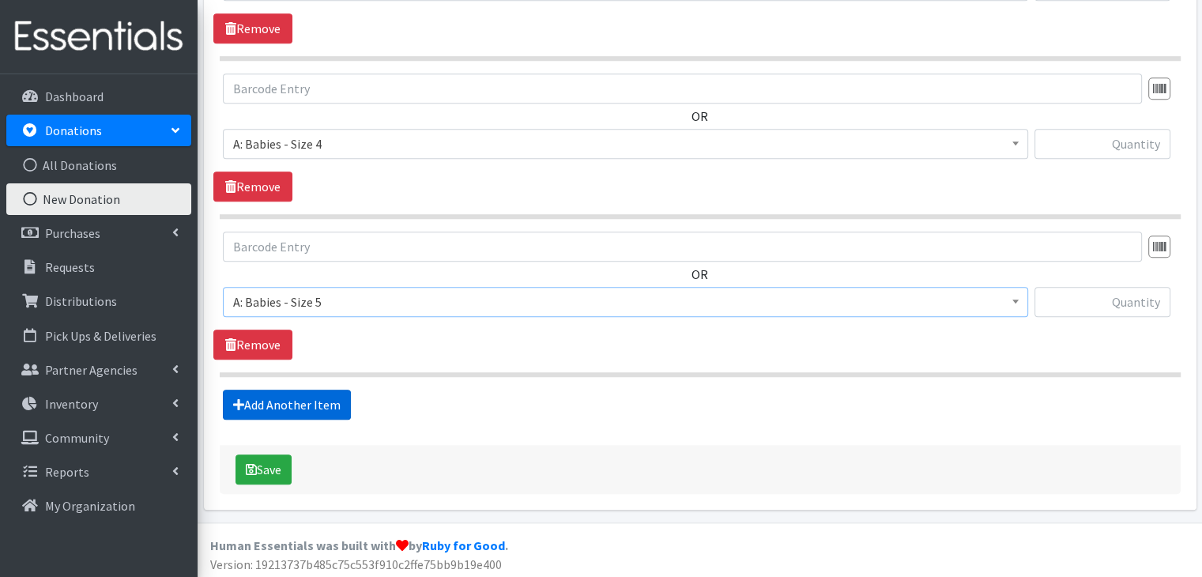
click at [300, 395] on link "Add Another Item" at bounding box center [287, 404] width 128 height 30
click at [344, 298] on span "Choose an item" at bounding box center [625, 303] width 784 height 22
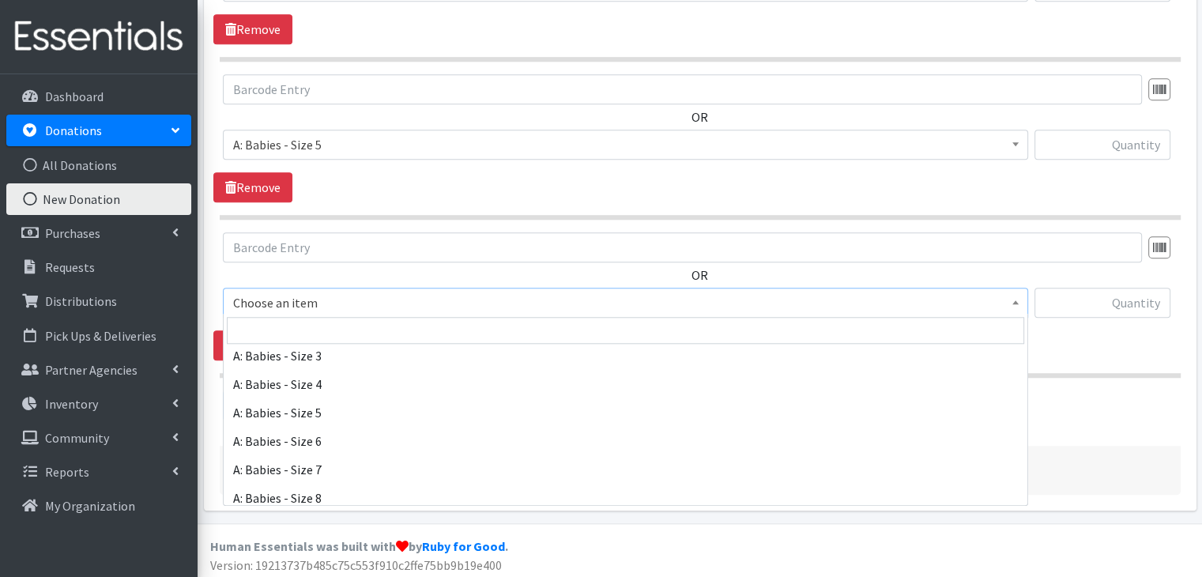
scroll to position [158, 0]
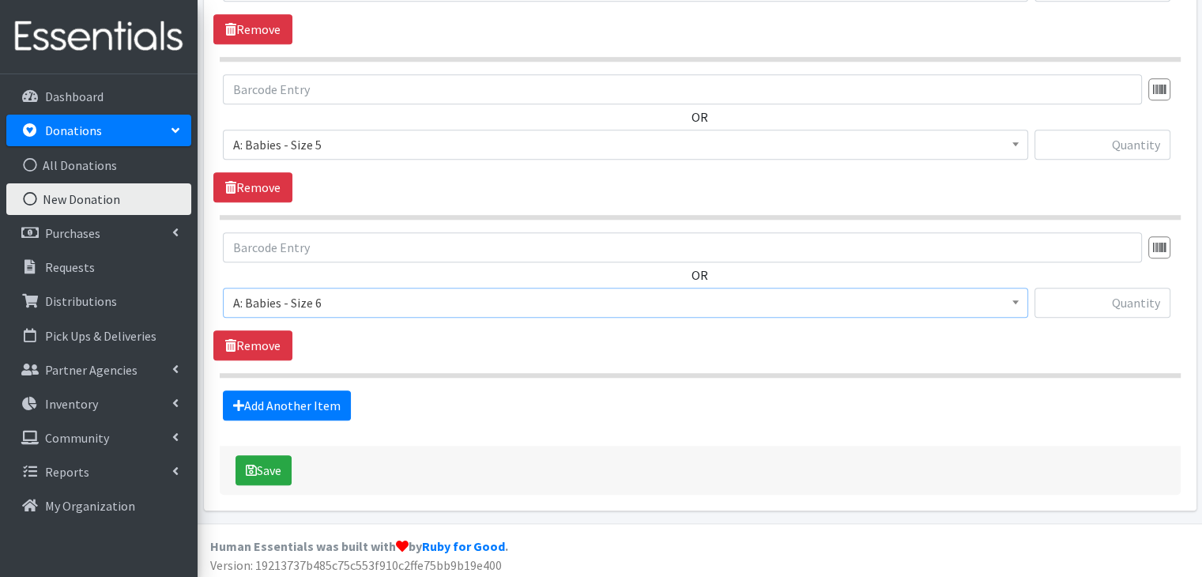
click at [397, 391] on div "Add Another Item" at bounding box center [699, 405] width 972 height 30
click at [351, 304] on span "A: Babies - Size 6" at bounding box center [625, 303] width 784 height 22
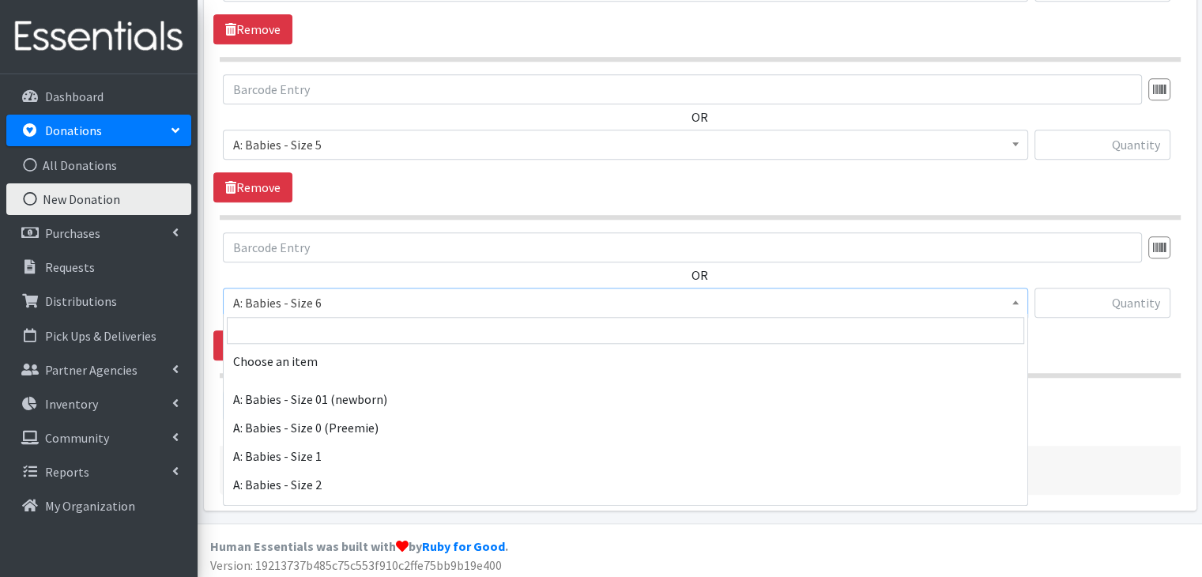
scroll to position [209, 0]
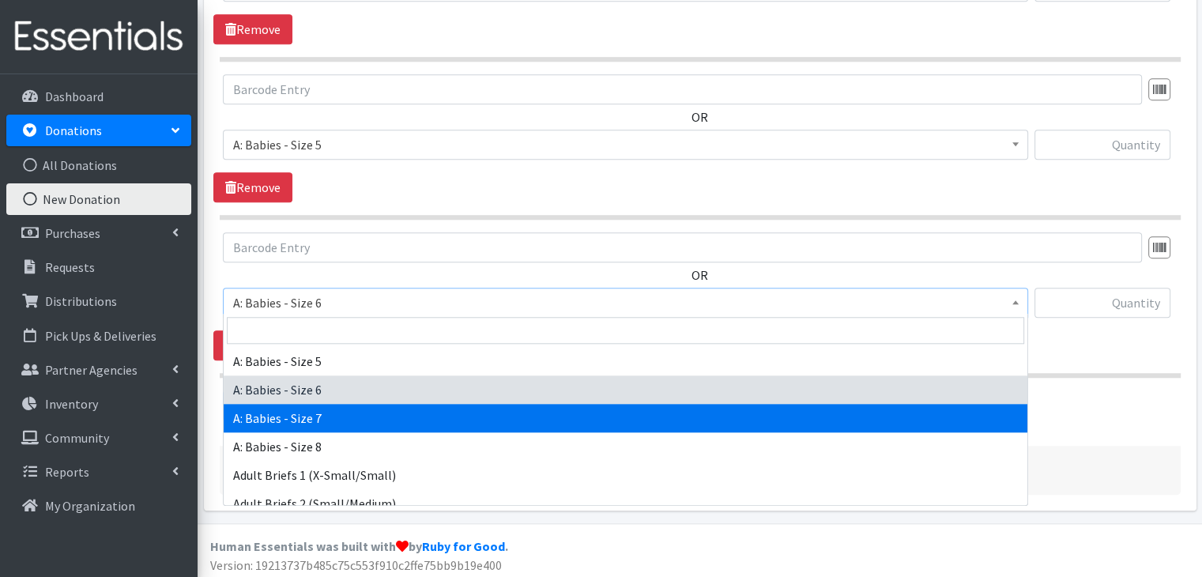
select select "8888"
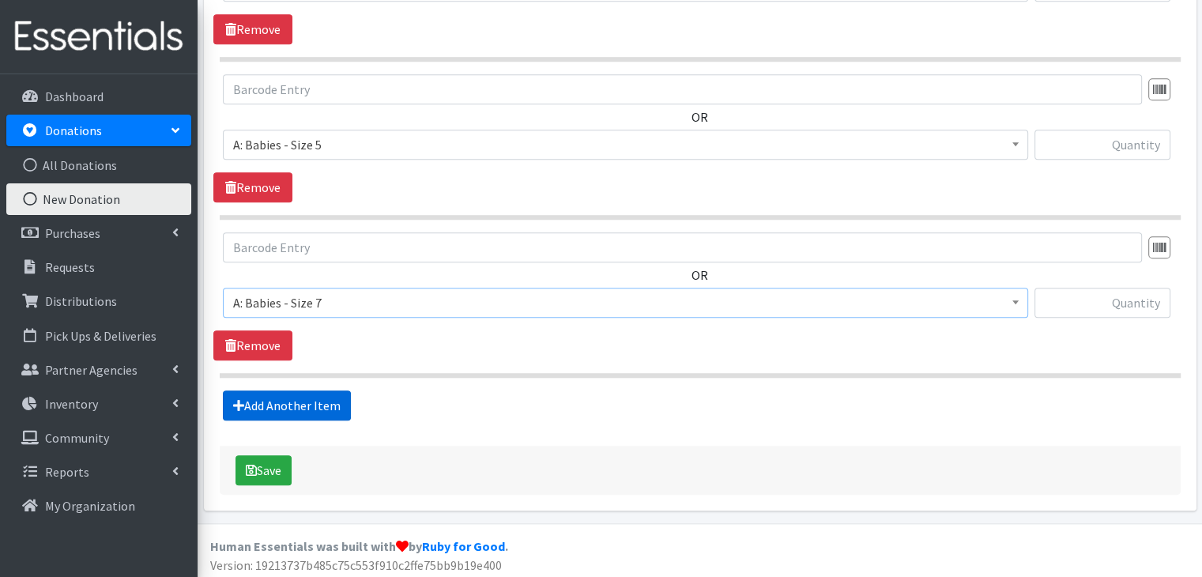
click at [313, 402] on link "Add Another Item" at bounding box center [287, 405] width 128 height 30
click at [403, 303] on span "Choose an item" at bounding box center [625, 303] width 784 height 22
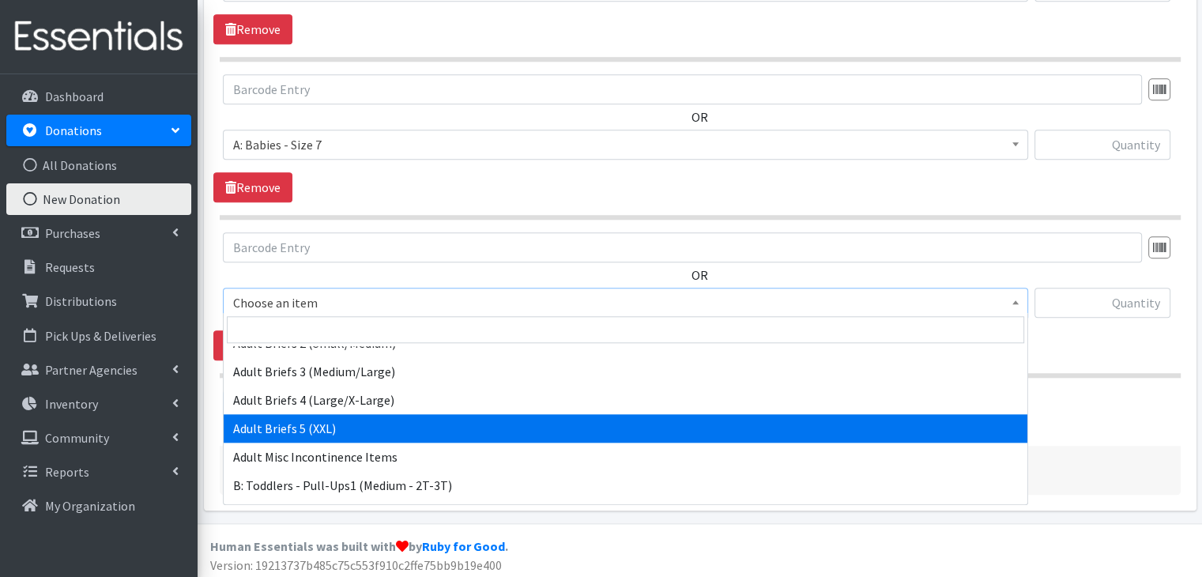
scroll to position [395, 0]
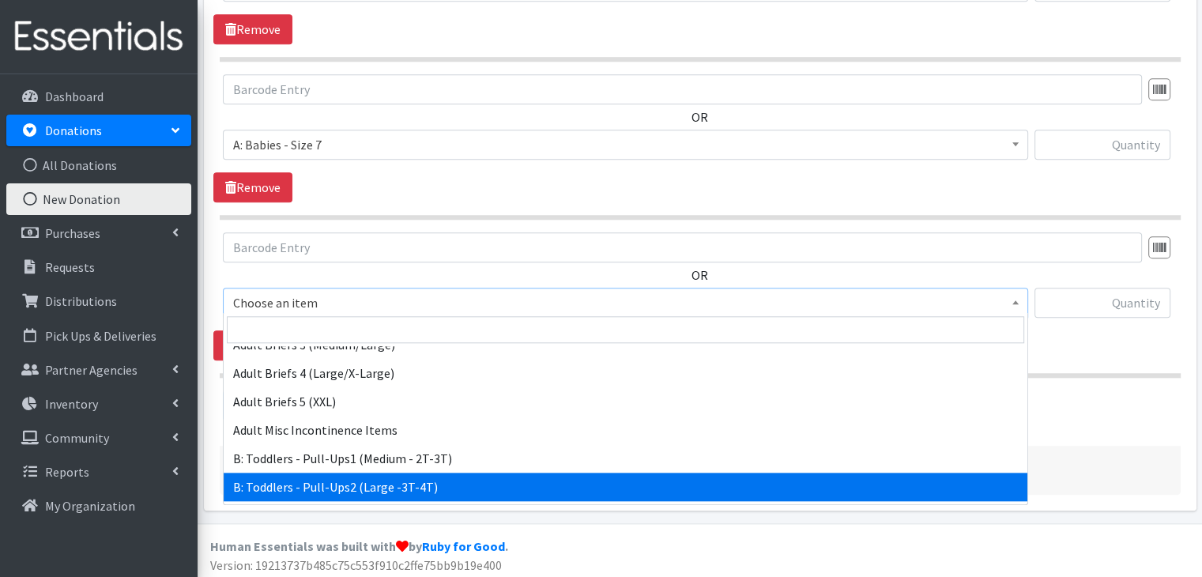
select select "5598"
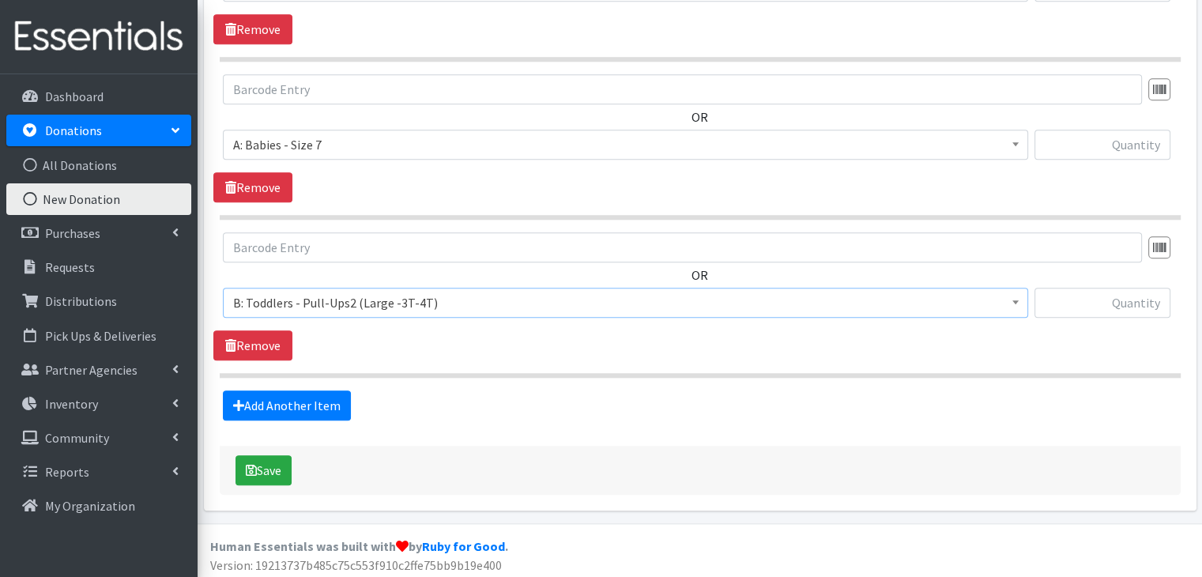
click at [639, 401] on div "Add Another Item" at bounding box center [699, 405] width 972 height 30
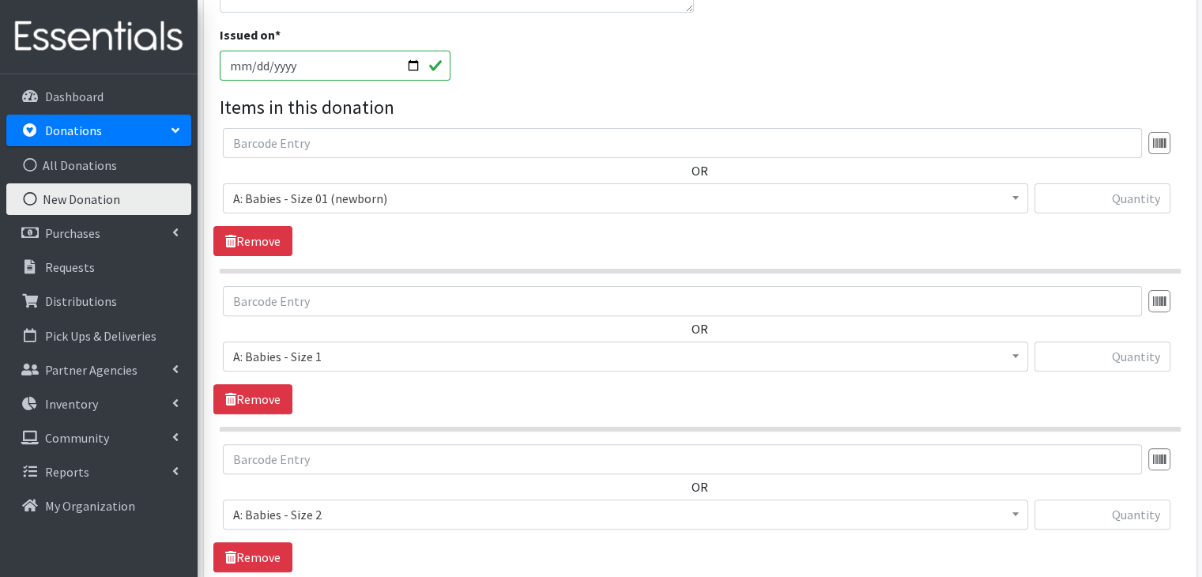
scroll to position [427, 0]
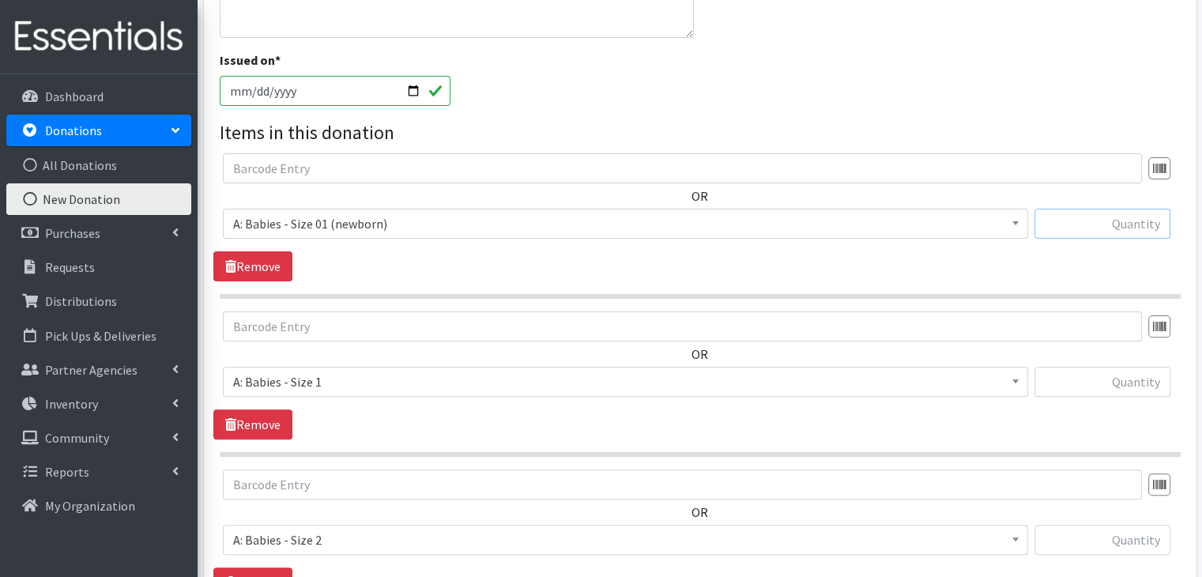
click at [1115, 231] on input "text" at bounding box center [1102, 224] width 136 height 30
type input "169"
type input "246"
type input "299"
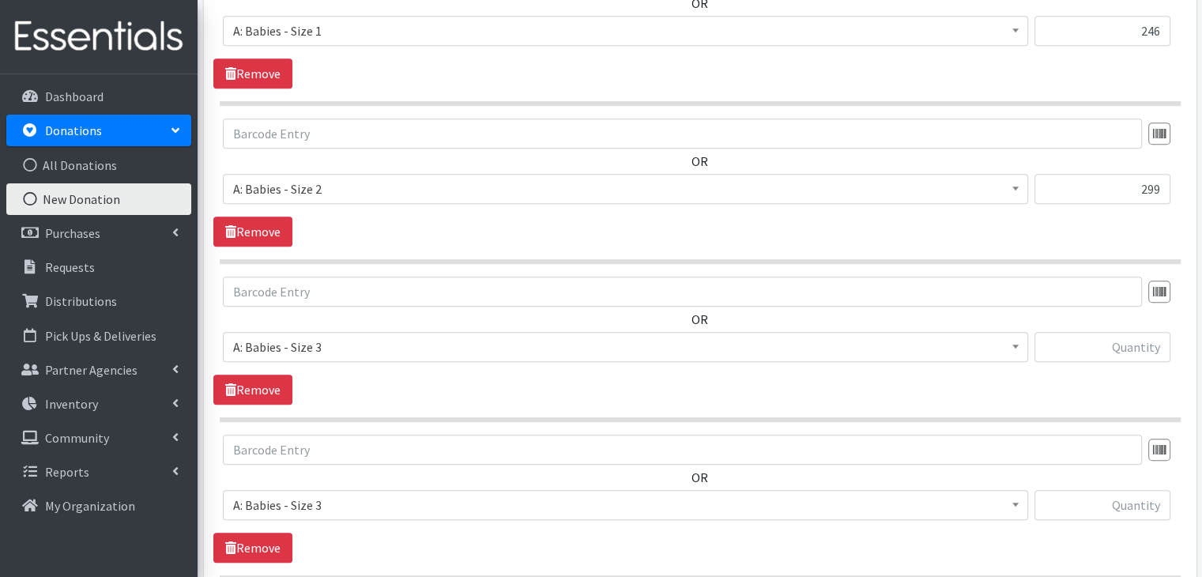
scroll to position [778, 0]
type input "470"
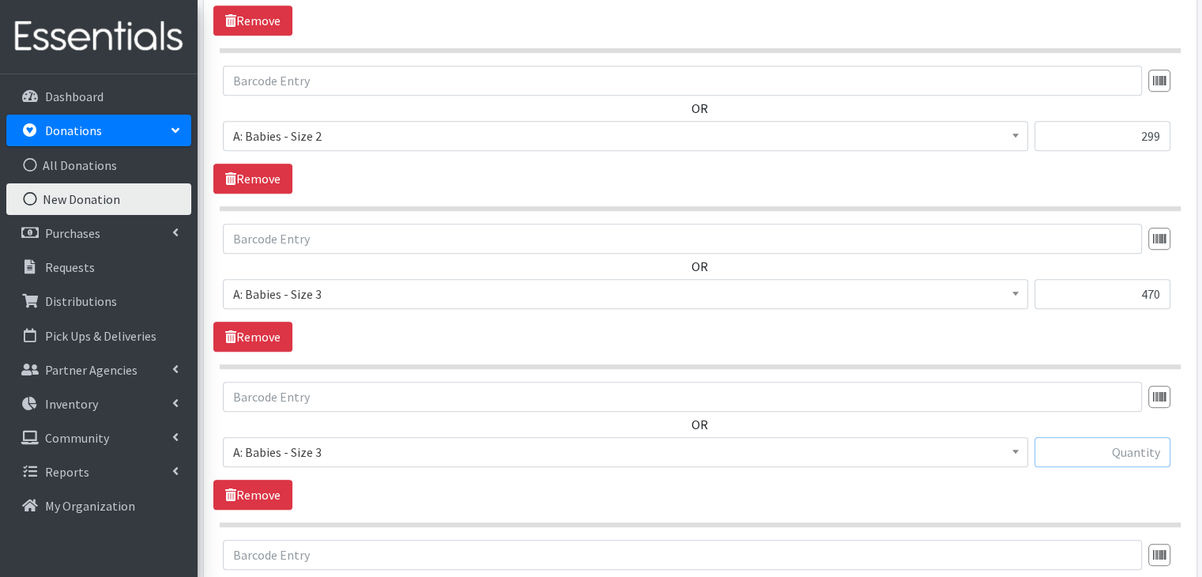
scroll to position [857, 0]
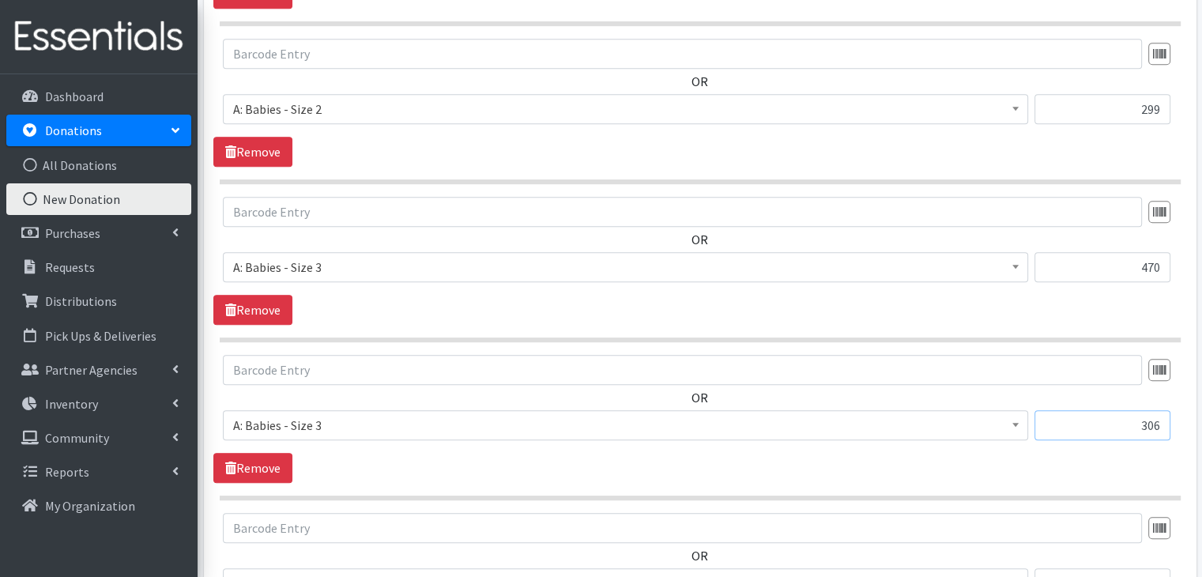
type input "306"
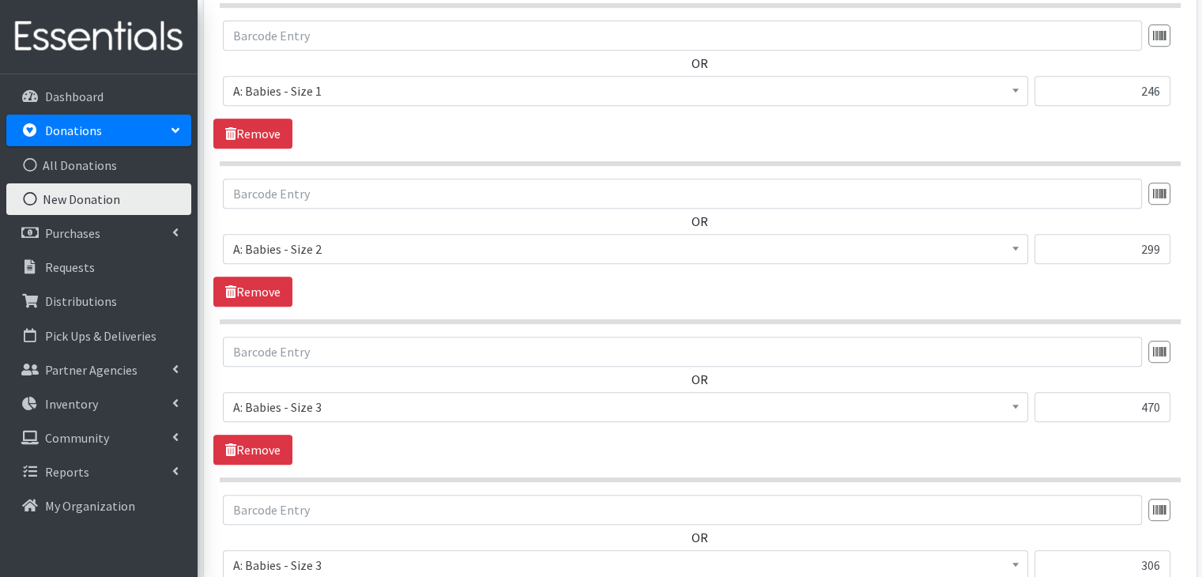
scroll to position [796, 0]
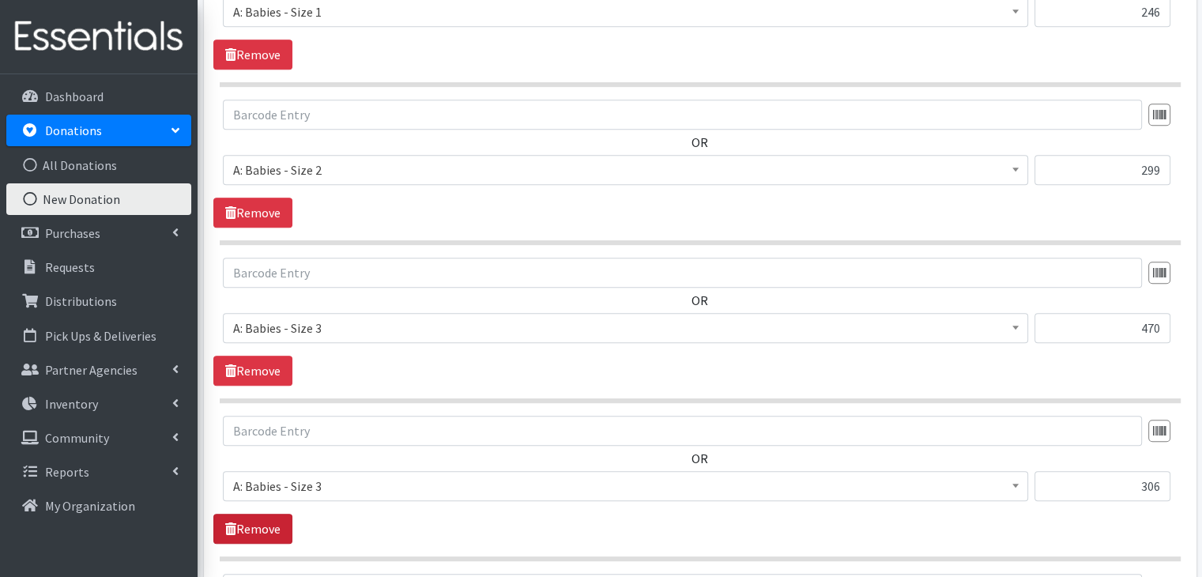
click at [246, 529] on link "Remove" at bounding box center [252, 529] width 79 height 30
click at [1123, 480] on input "text" at bounding box center [1102, 486] width 136 height 30
type input "306"
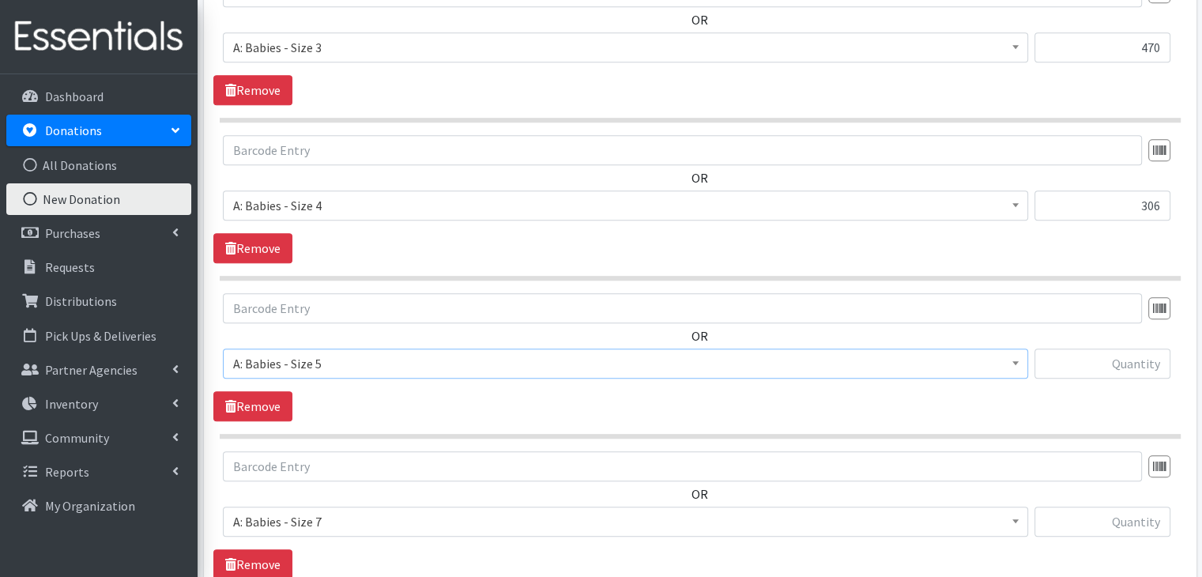
scroll to position [1093, 0]
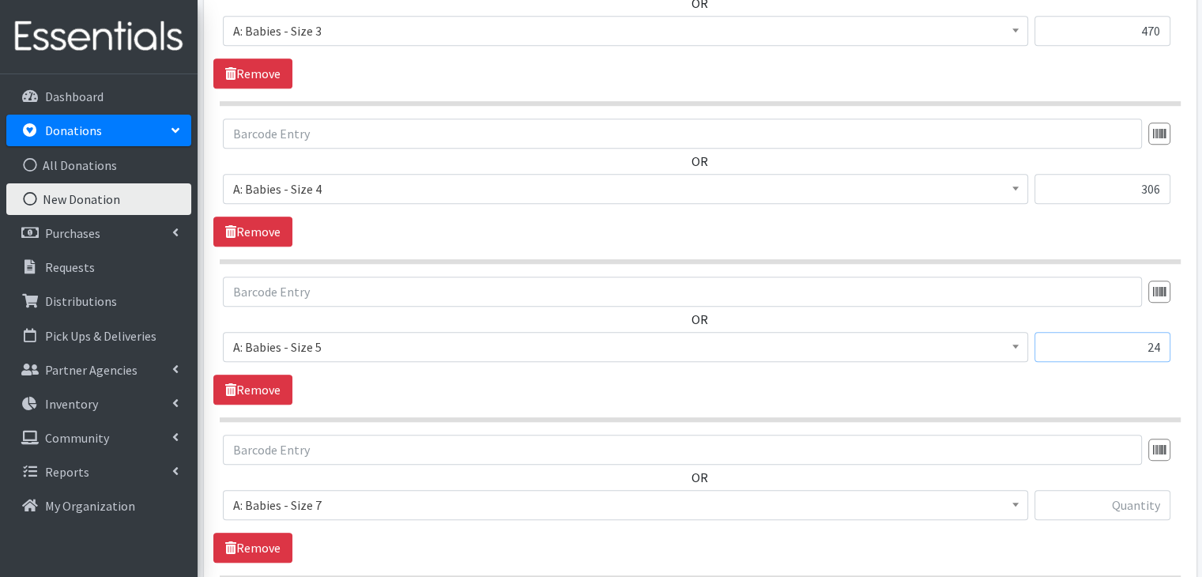
type input "24"
type input "20"
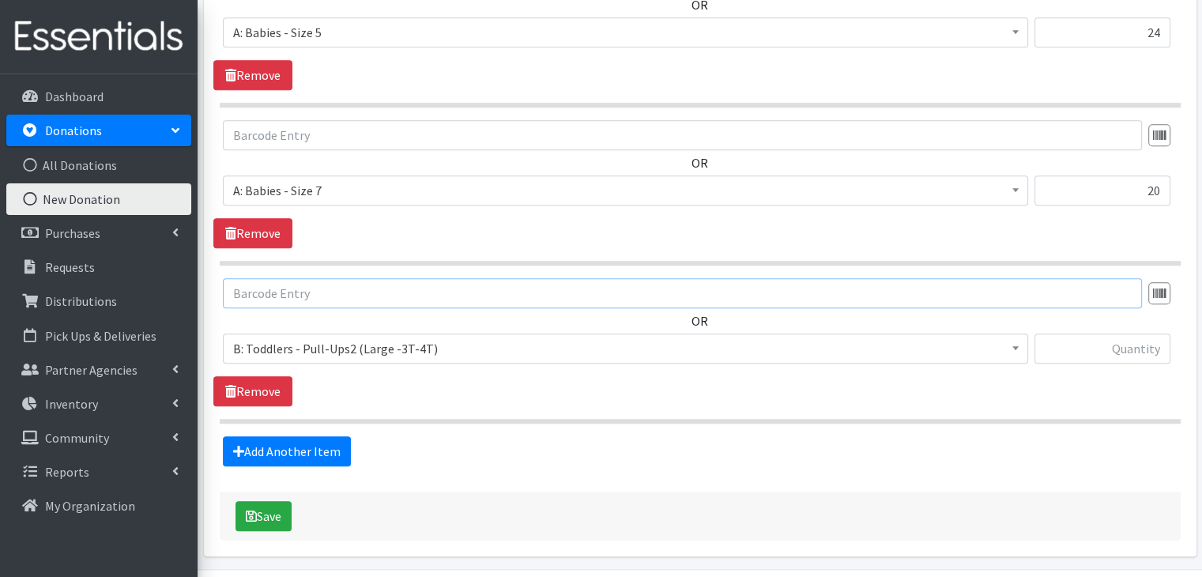
scroll to position [1409, 0]
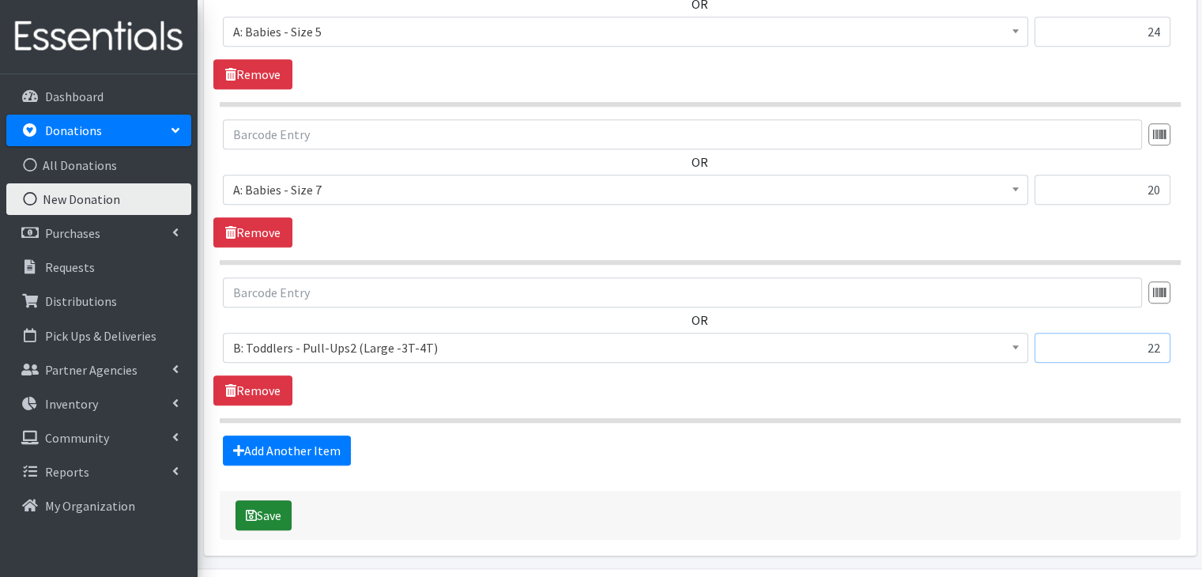
type input "22"
click at [264, 503] on button "Save" at bounding box center [263, 515] width 56 height 30
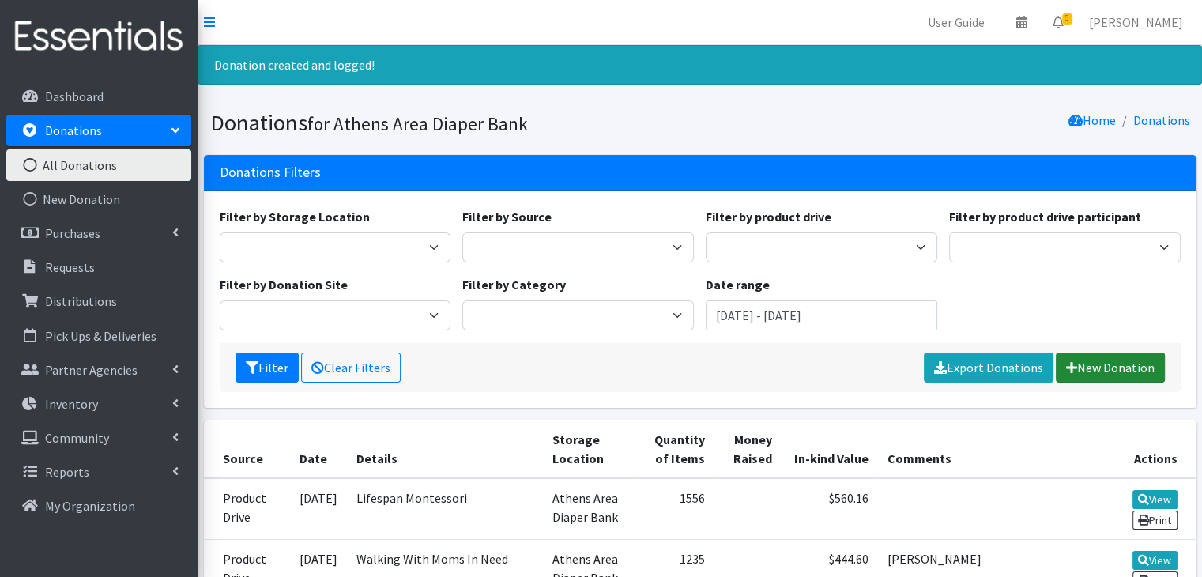
click at [1119, 369] on link "New Donation" at bounding box center [1109, 367] width 109 height 30
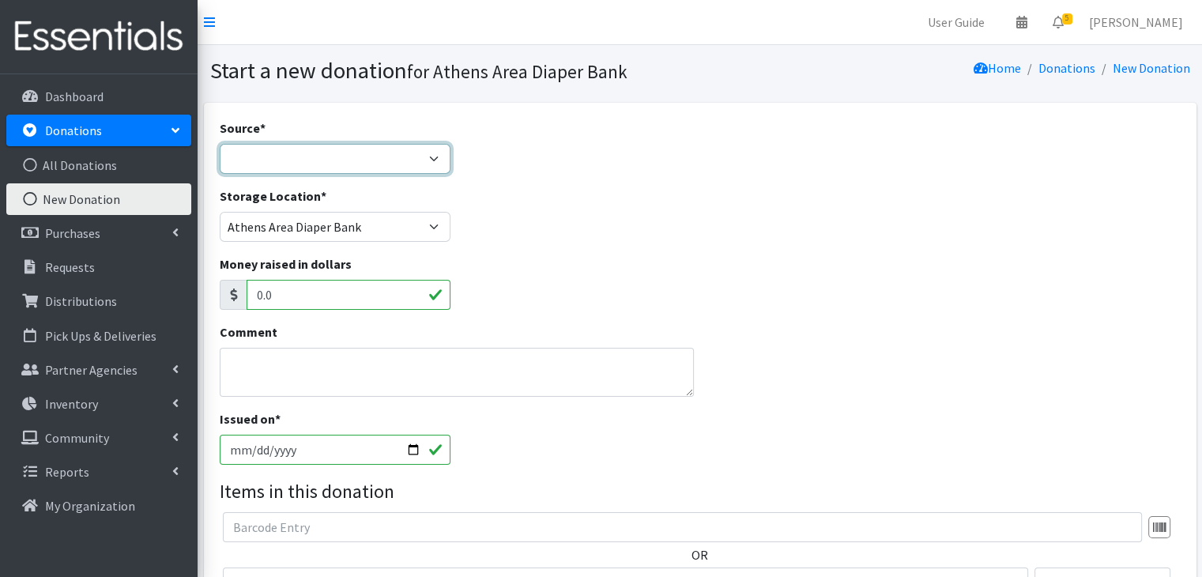
click at [363, 150] on select "Product Drive Manufacturer Donation Site Misc. Donation" at bounding box center [335, 159] width 231 height 30
select select "Misc. Donation"
click at [220, 144] on select "Product Drive Manufacturer Donation Site Misc. Donation" at bounding box center [335, 159] width 231 height 30
click at [333, 385] on textarea "Comment" at bounding box center [457, 372] width 475 height 49
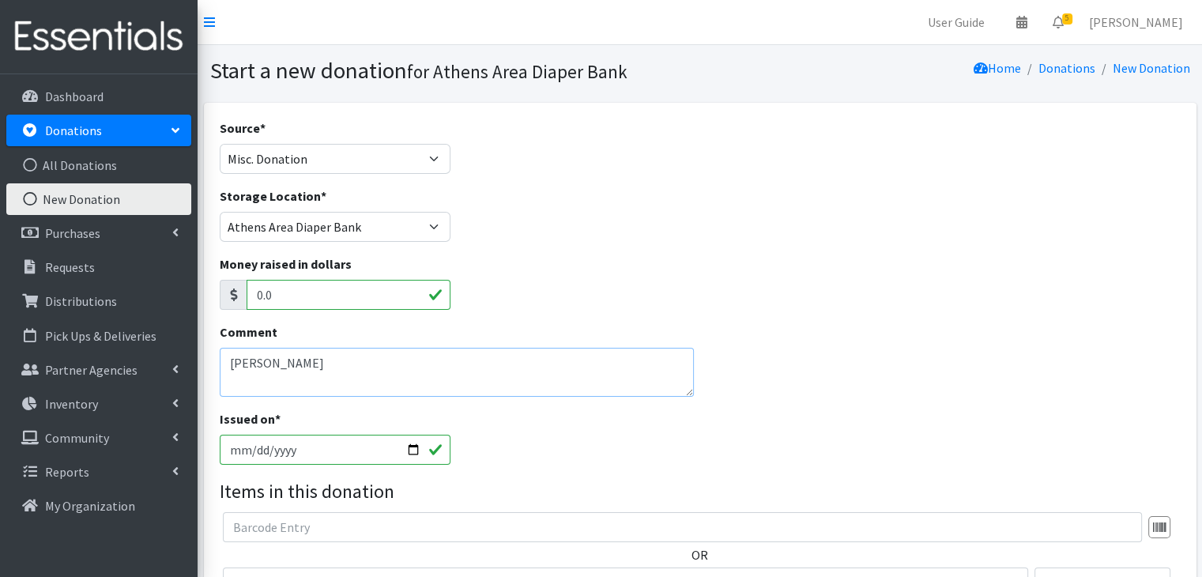
type textarea "[PERSON_NAME]"
click at [233, 450] on input "[DATE]" at bounding box center [335, 450] width 231 height 30
type input "[DATE]"
click at [562, 399] on div "Comment [PERSON_NAME]" at bounding box center [456, 365] width 487 height 87
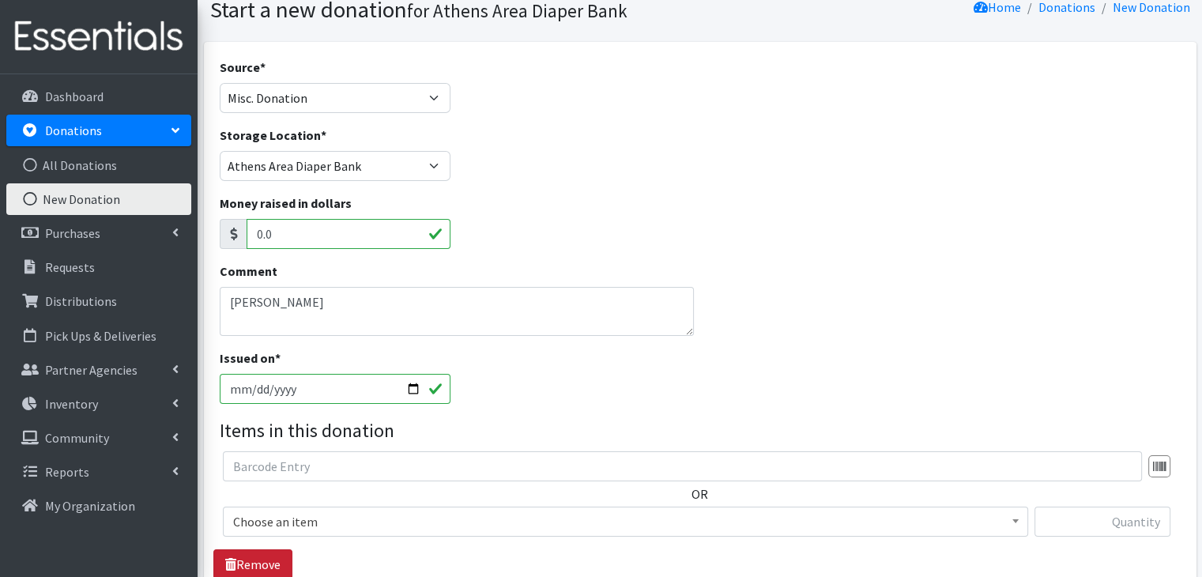
scroll to position [158, 0]
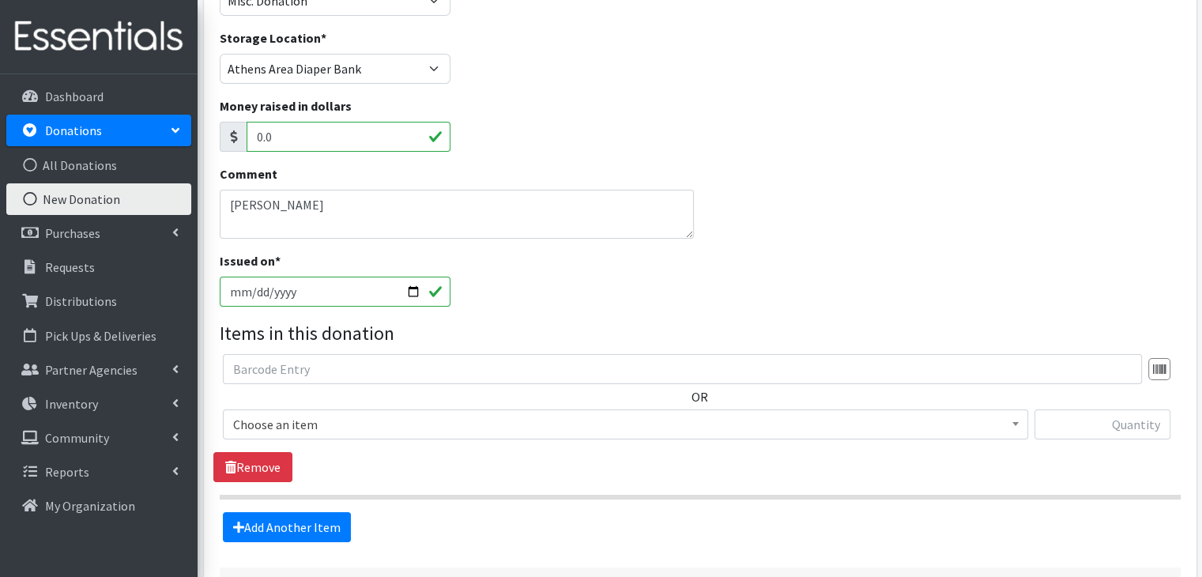
click at [280, 418] on span "Choose an item" at bounding box center [625, 424] width 784 height 22
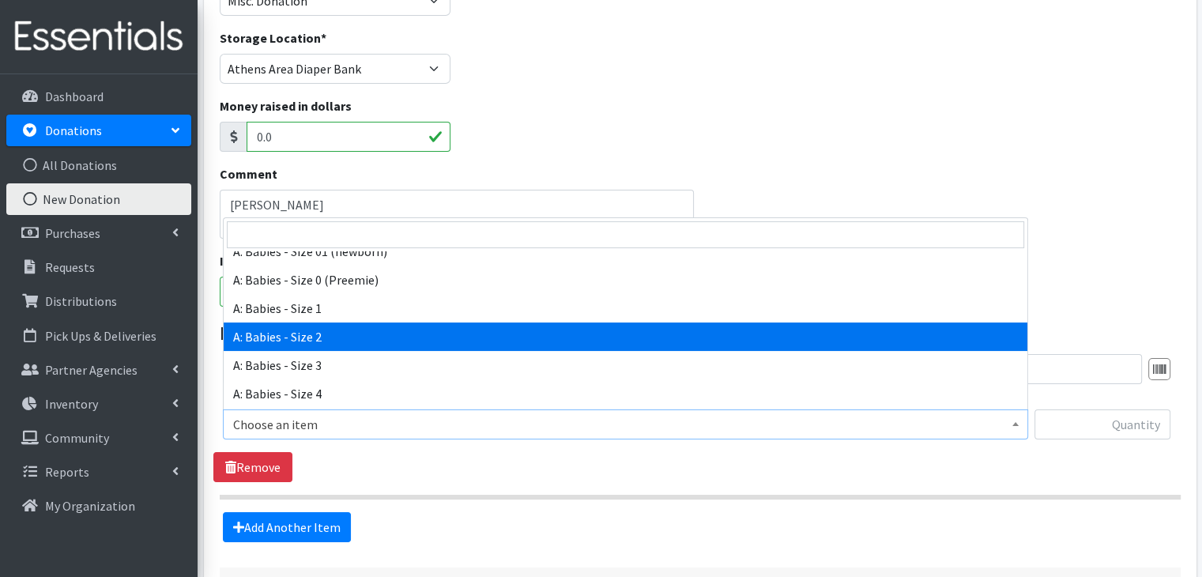
scroll to position [79, 0]
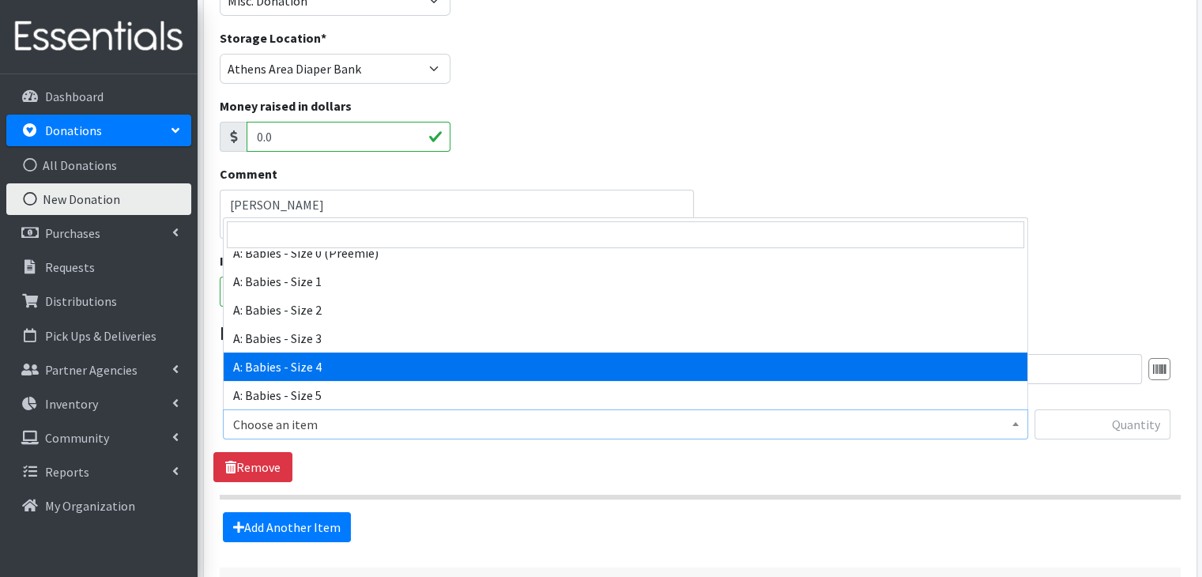
select select "5614"
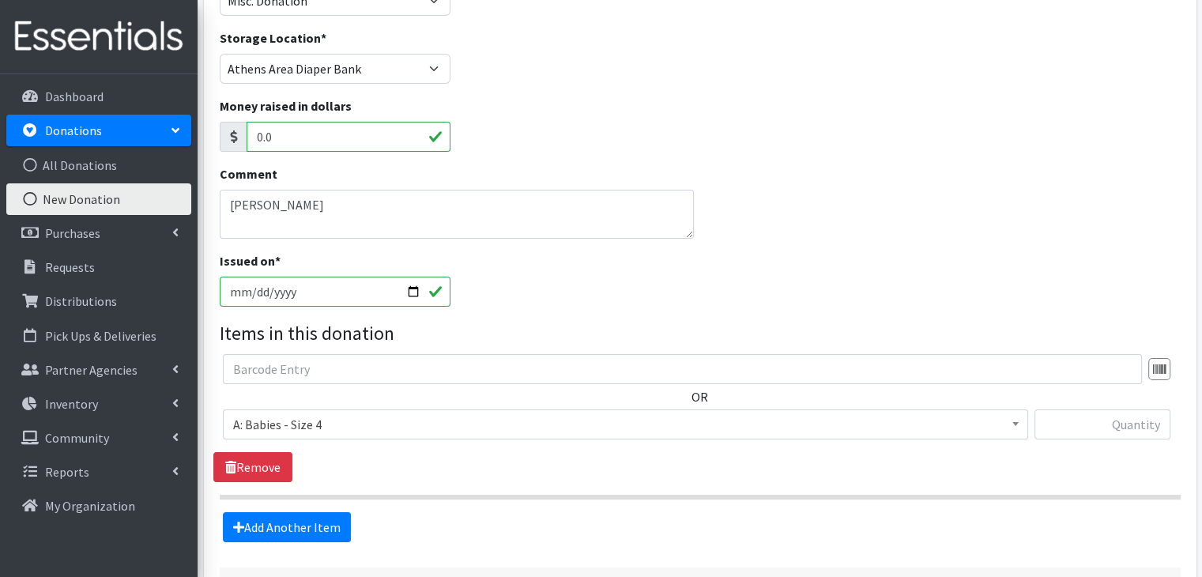
click at [660, 331] on legend "Items in this donation" at bounding box center [700, 333] width 961 height 28
click at [317, 532] on link "Add Another Item" at bounding box center [287, 527] width 128 height 30
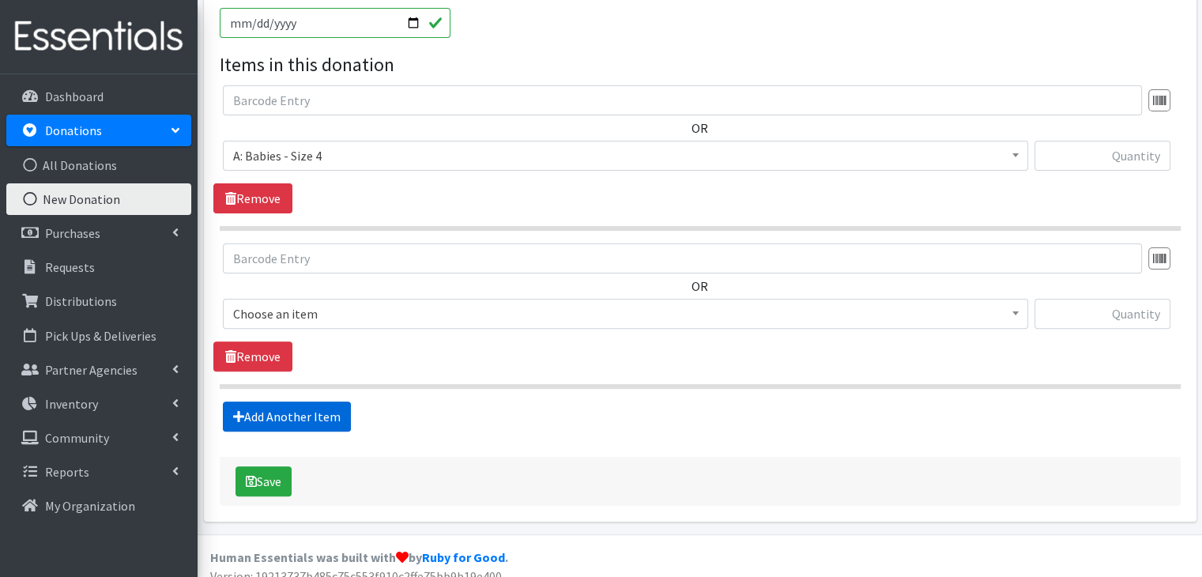
scroll to position [441, 0]
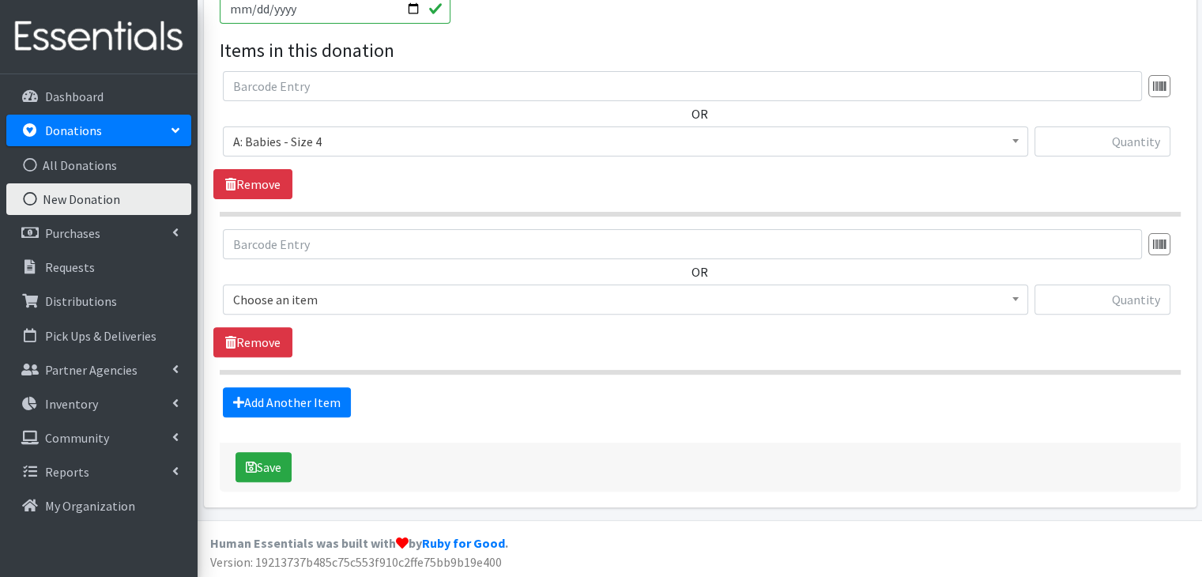
click at [379, 299] on span "Choose an item" at bounding box center [625, 299] width 784 height 22
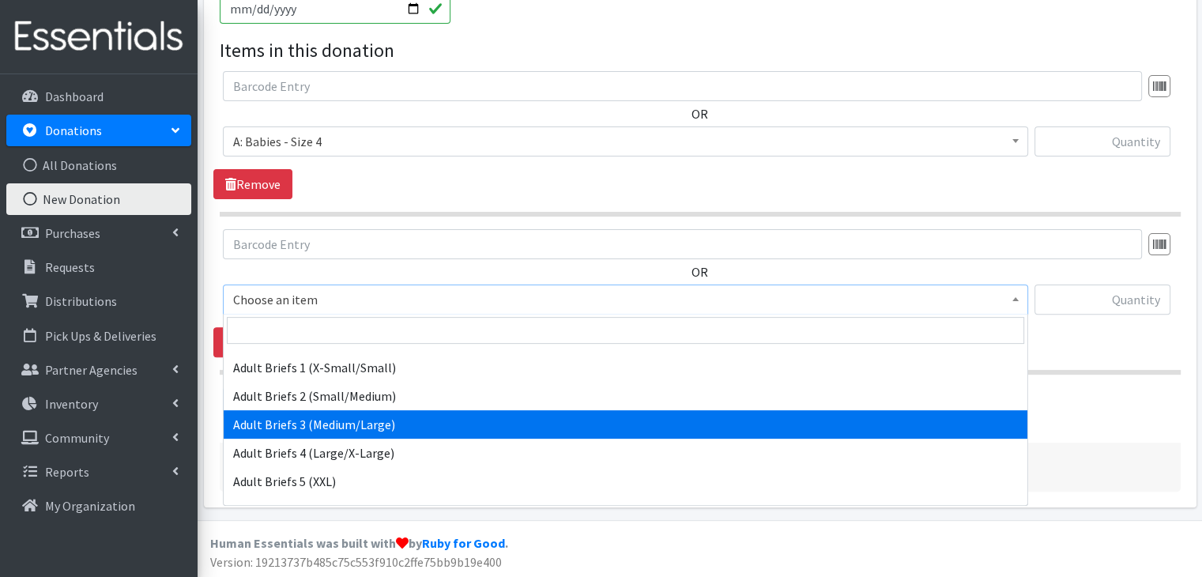
scroll to position [395, 0]
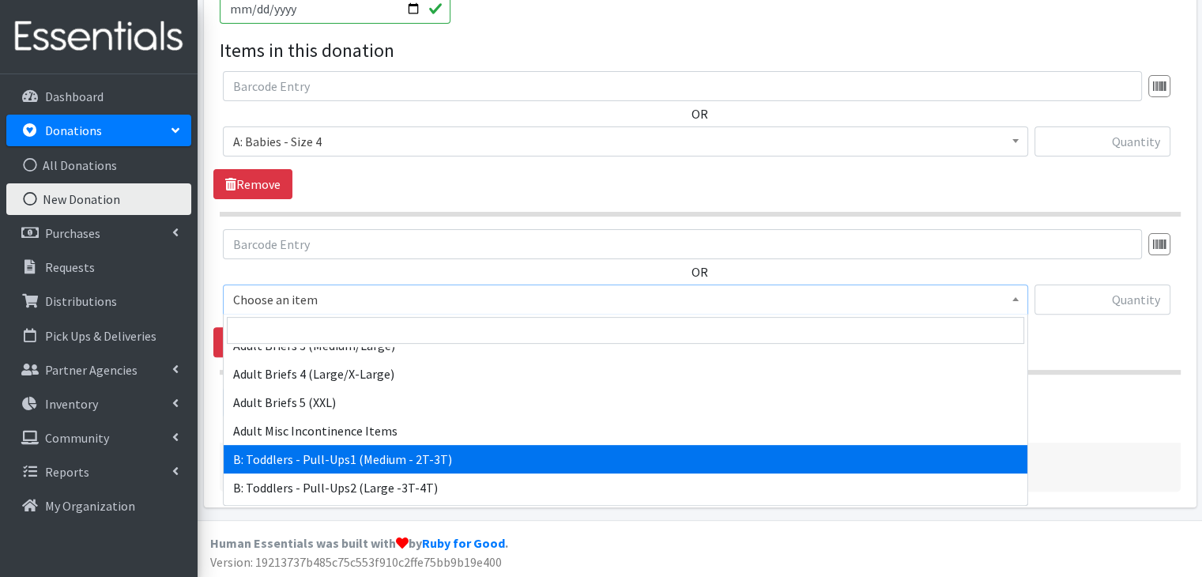
select select "5597"
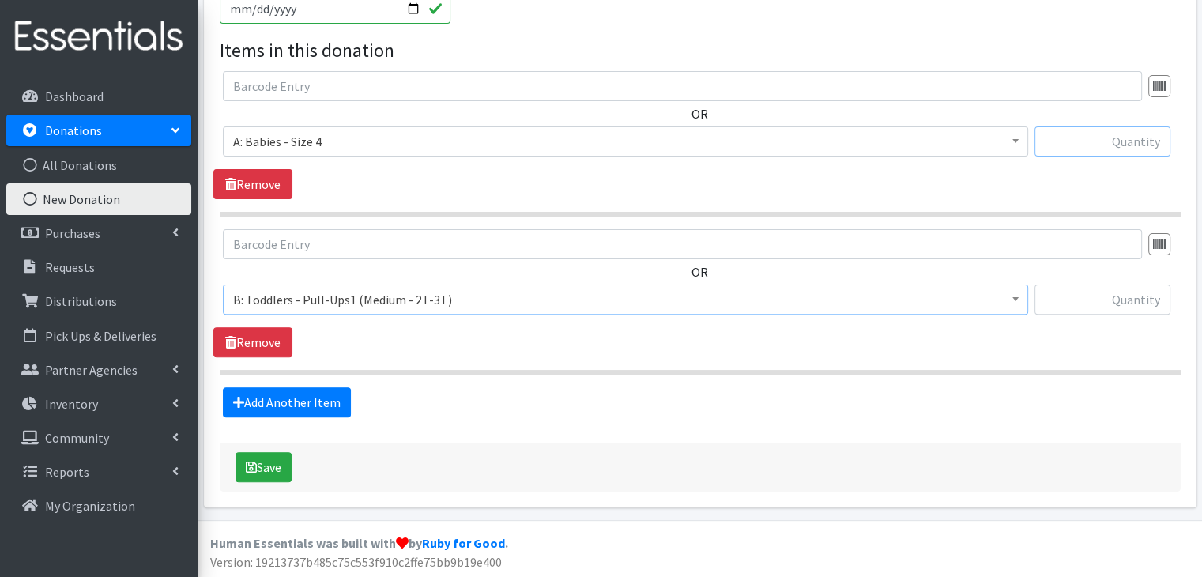
click at [1133, 149] on input "text" at bounding box center [1102, 141] width 136 height 30
type input "270"
type input "40"
click at [461, 415] on div "Add Another Item" at bounding box center [699, 402] width 972 height 30
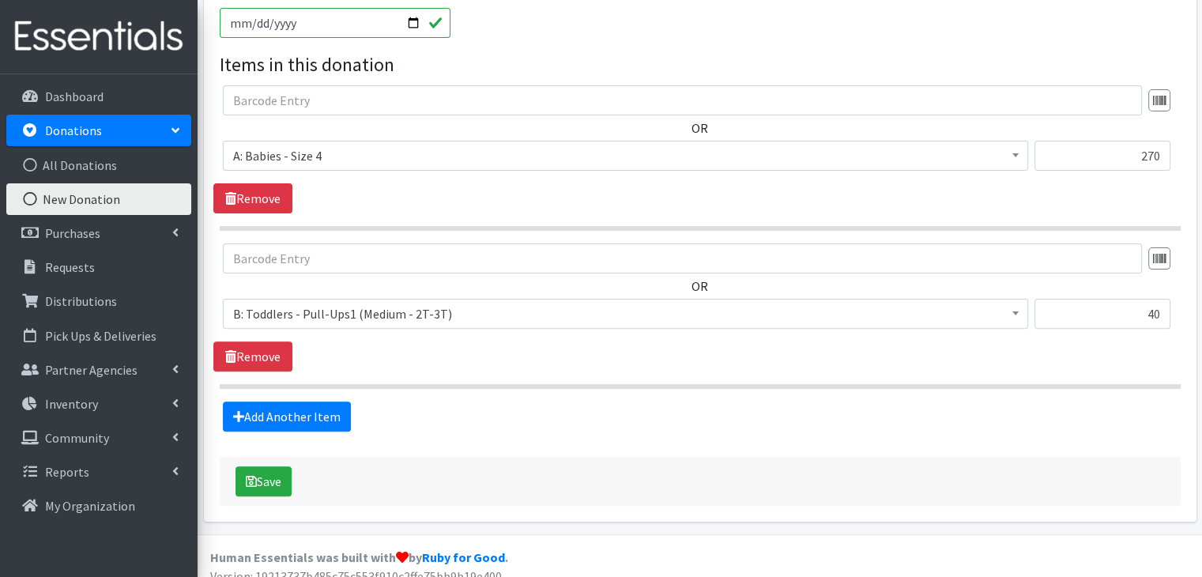
scroll to position [441, 0]
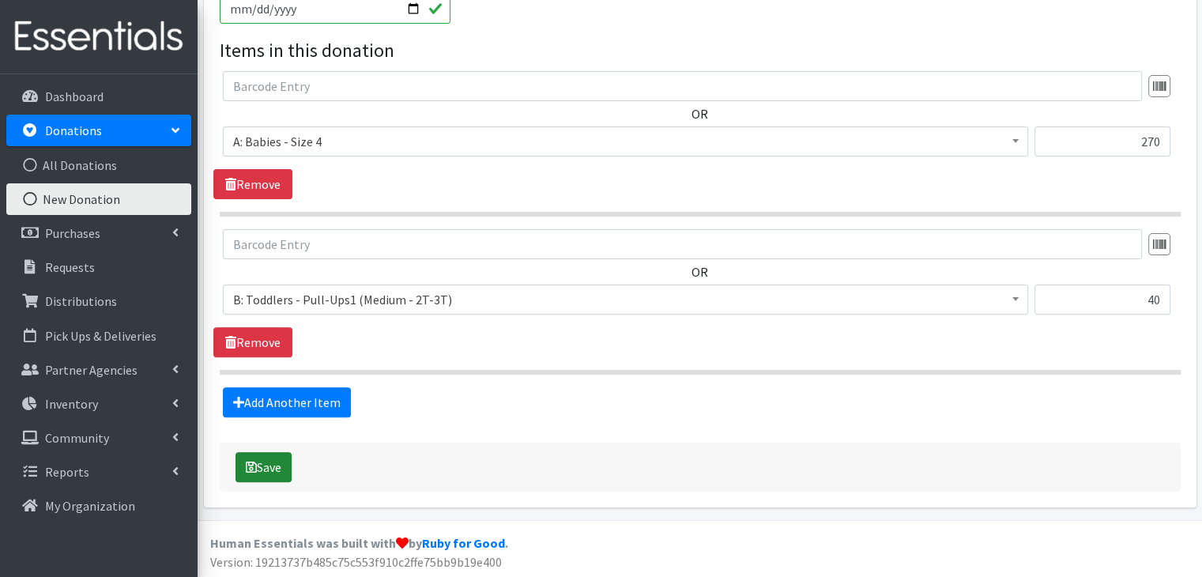
click at [275, 457] on button "Save" at bounding box center [263, 467] width 56 height 30
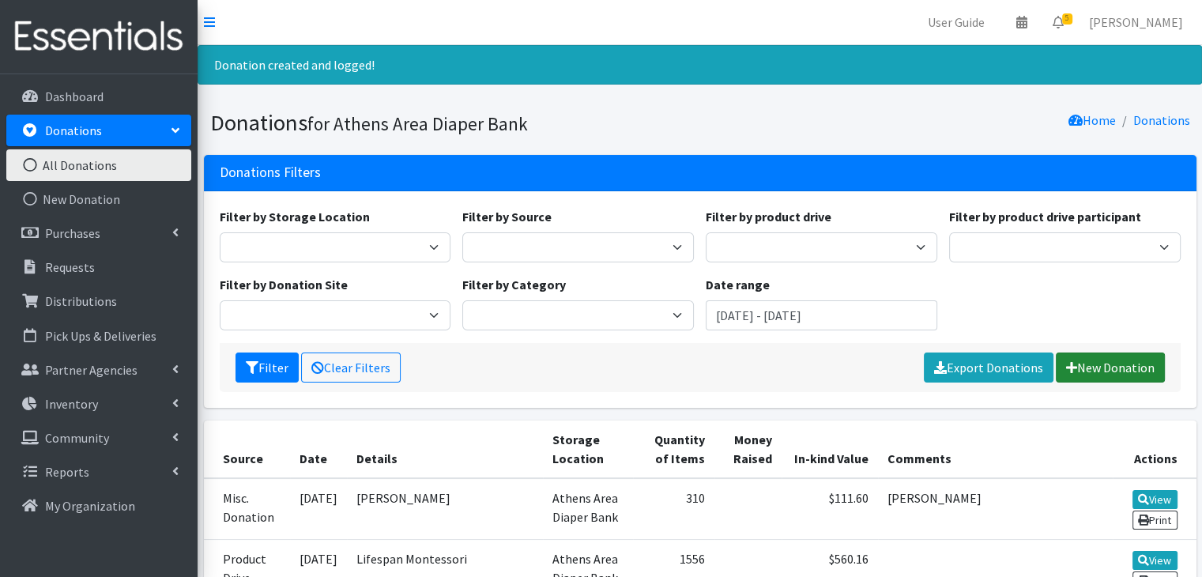
click at [1092, 367] on link "New Donation" at bounding box center [1109, 367] width 109 height 30
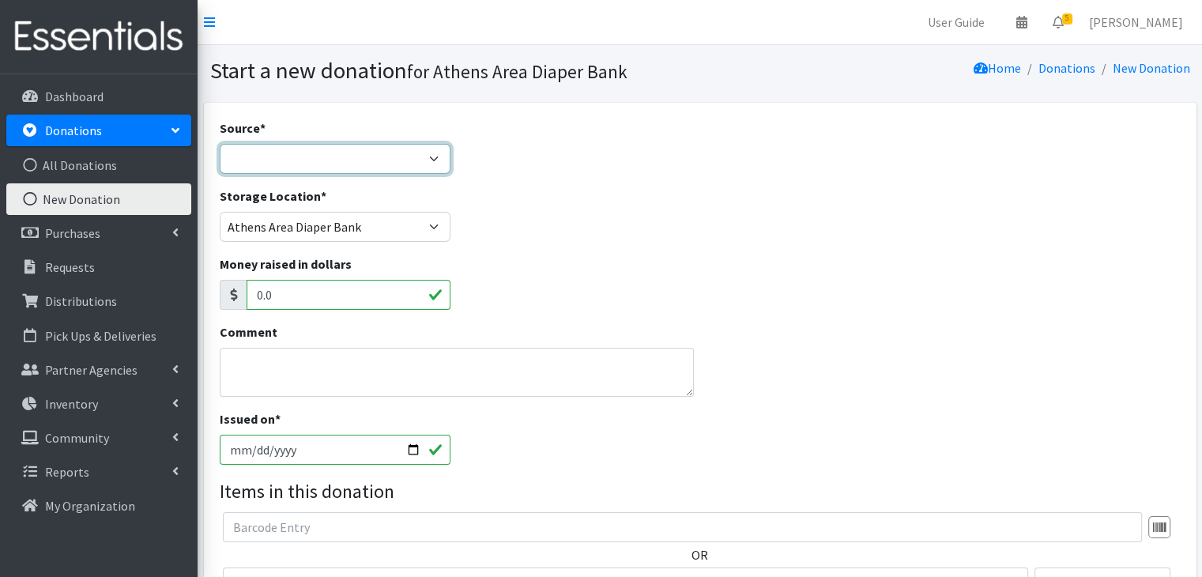
click at [314, 161] on select "Product Drive Manufacturer Donation Site Misc. Donation" at bounding box center [335, 159] width 231 height 30
select select "Product Drive"
click at [220, 144] on select "Product Drive Manufacturer Donation Site Misc. Donation" at bounding box center [335, 159] width 231 height 30
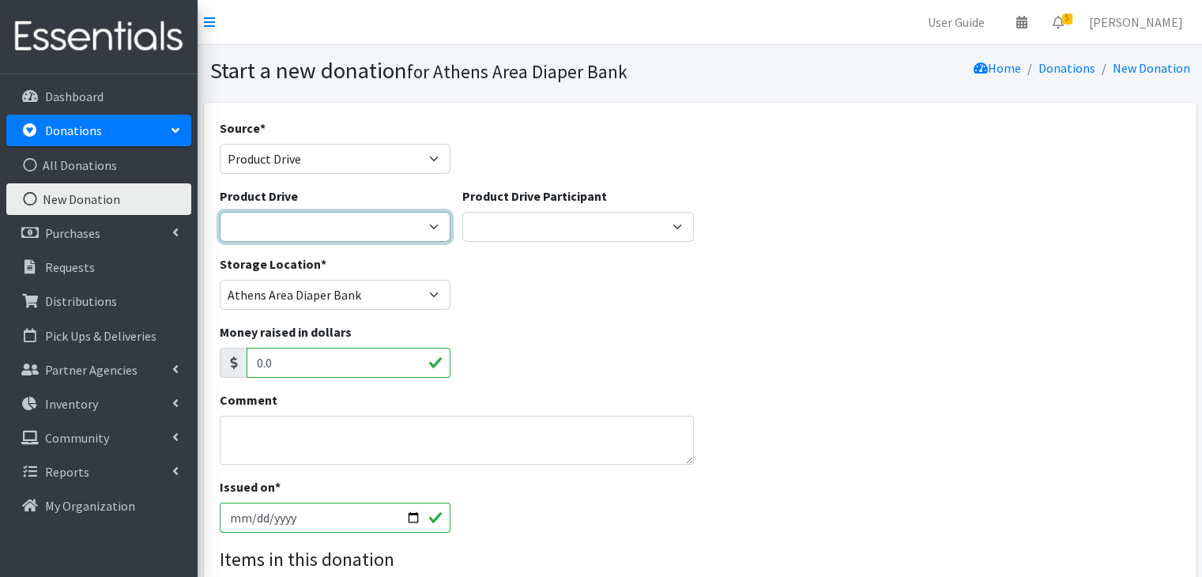
click at [292, 238] on select "ACAD Preschool Alstory & Bird Apple Tree Prep Arrow Preschool [GEOGRAPHIC_DATA]…" at bounding box center [335, 227] width 231 height 30
select select
click at [220, 212] on select "ACAD Preschool Alstory & Bird Apple Tree Prep Arrow Preschool [GEOGRAPHIC_DATA]…" at bounding box center [335, 227] width 231 height 30
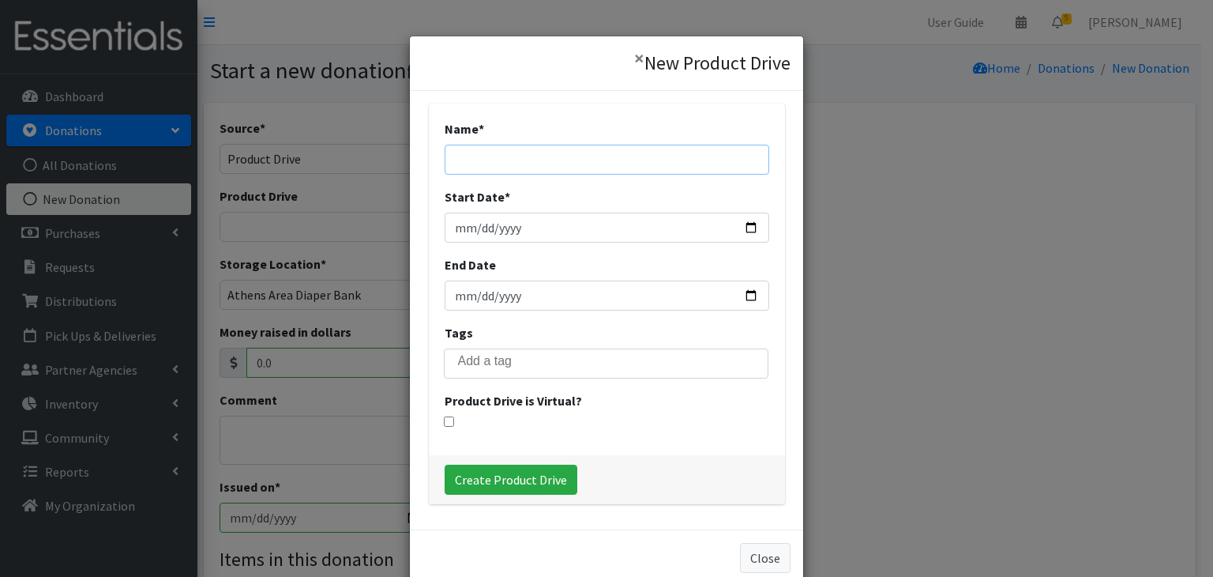
click at [566, 152] on input "Name *" at bounding box center [607, 160] width 325 height 30
type input "Golden Pantry"
type input "[DATE]"
click at [539, 472] on input "Create Product Drive" at bounding box center [511, 480] width 133 height 30
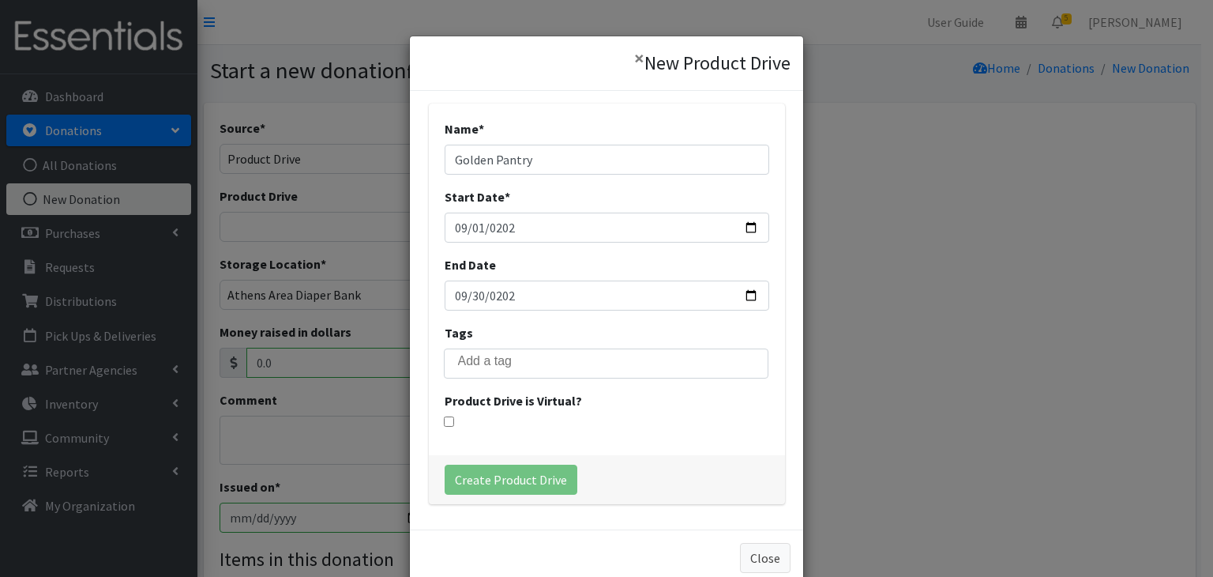
select select "3572"
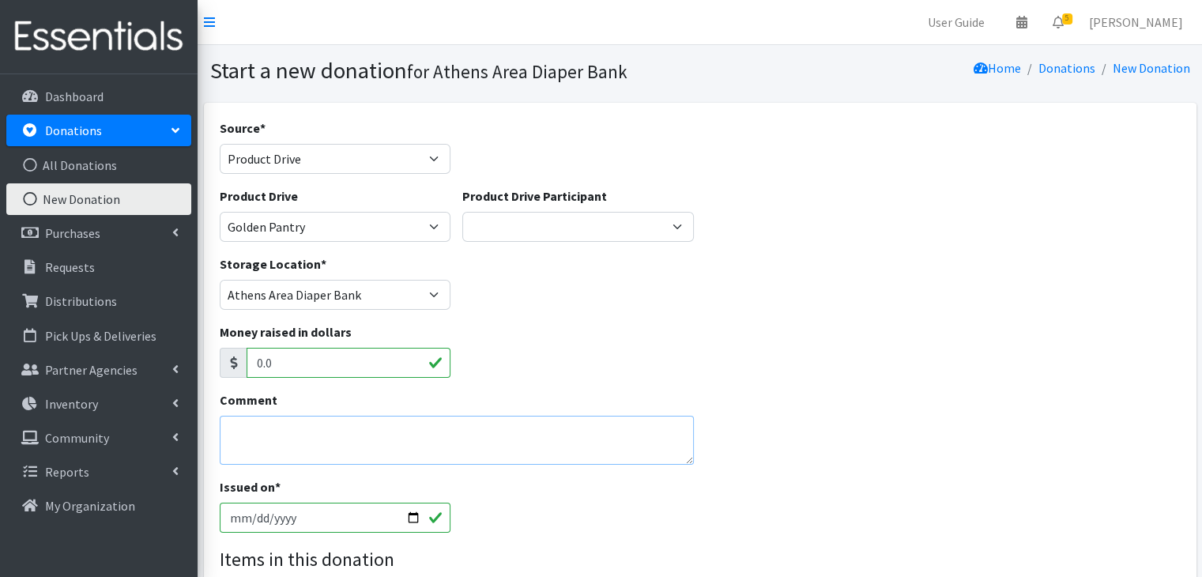
click at [274, 437] on textarea "Comment" at bounding box center [457, 440] width 475 height 49
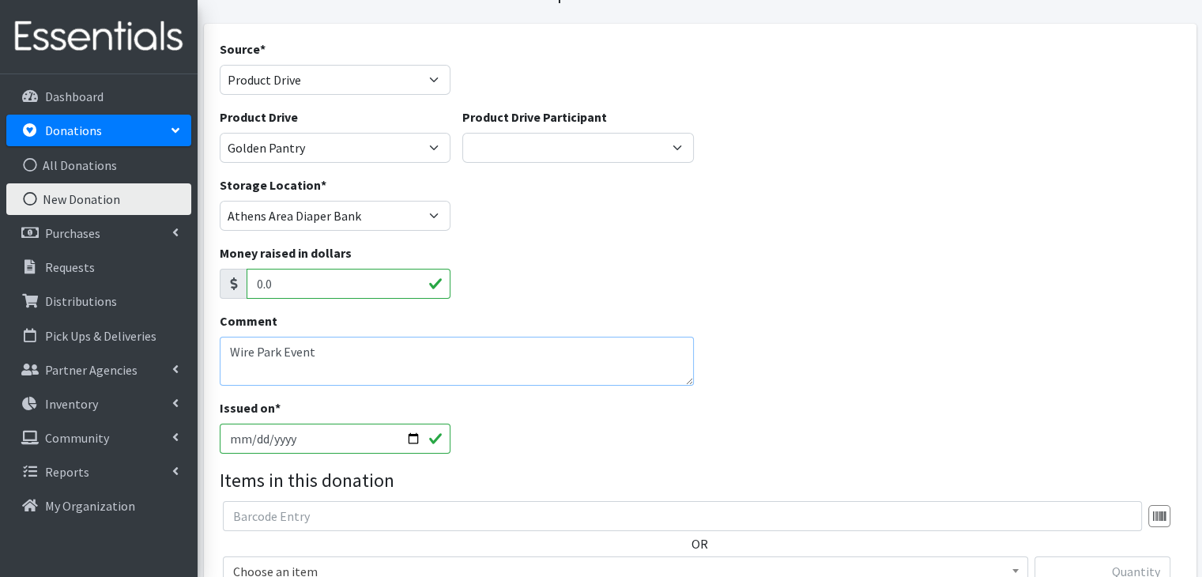
type textarea "Wire Park Event"
click at [235, 439] on input "[DATE]" at bounding box center [335, 438] width 231 height 30
type input "[DATE]"
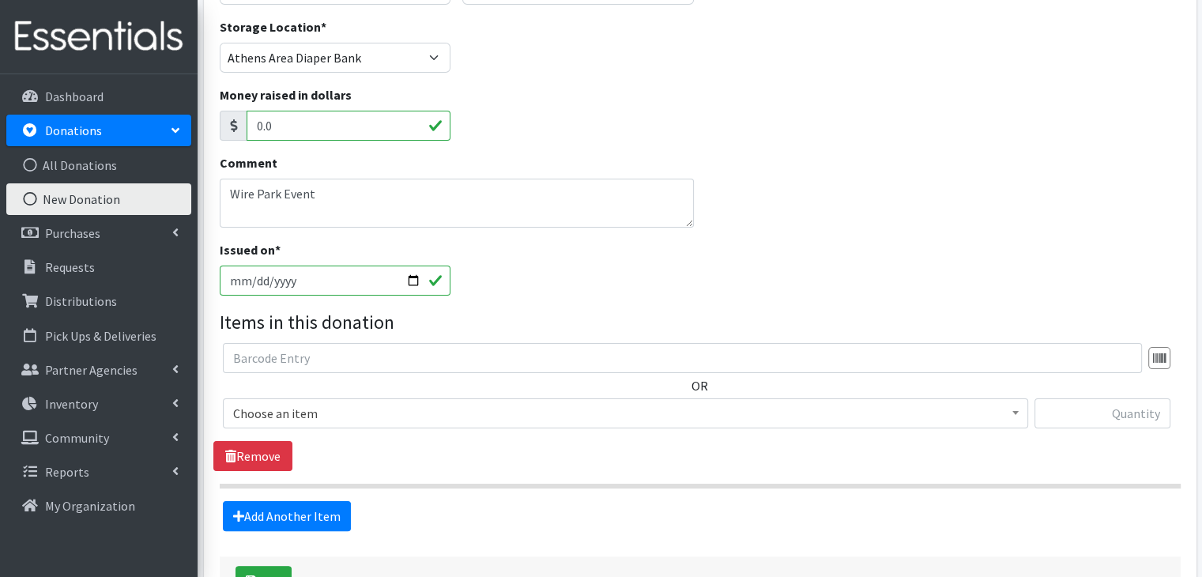
click at [308, 417] on span "Choose an item" at bounding box center [625, 413] width 784 height 22
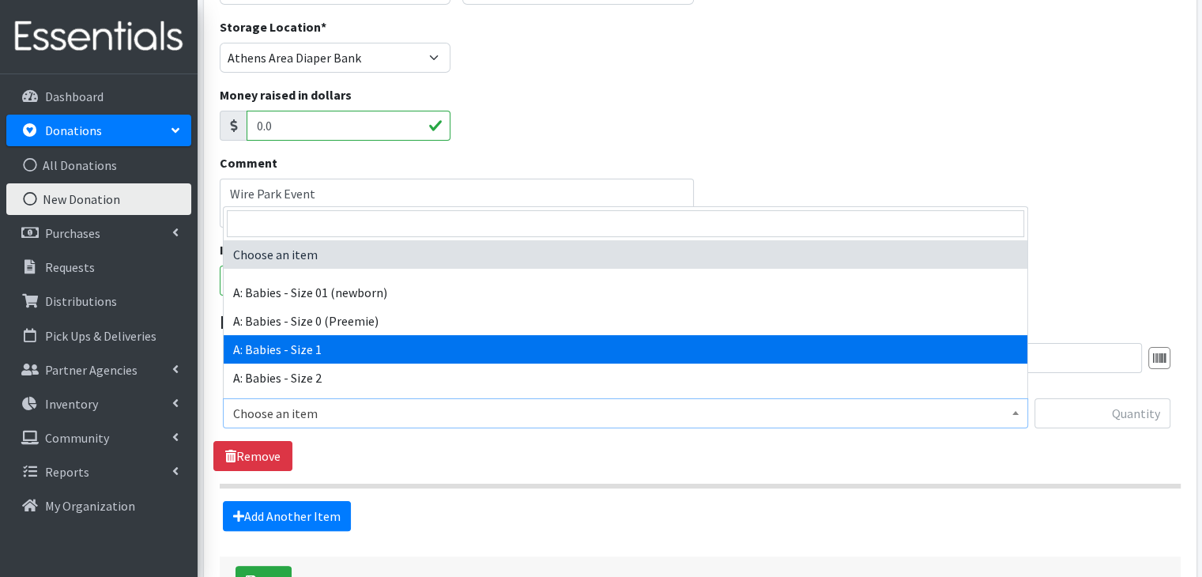
select select "5611"
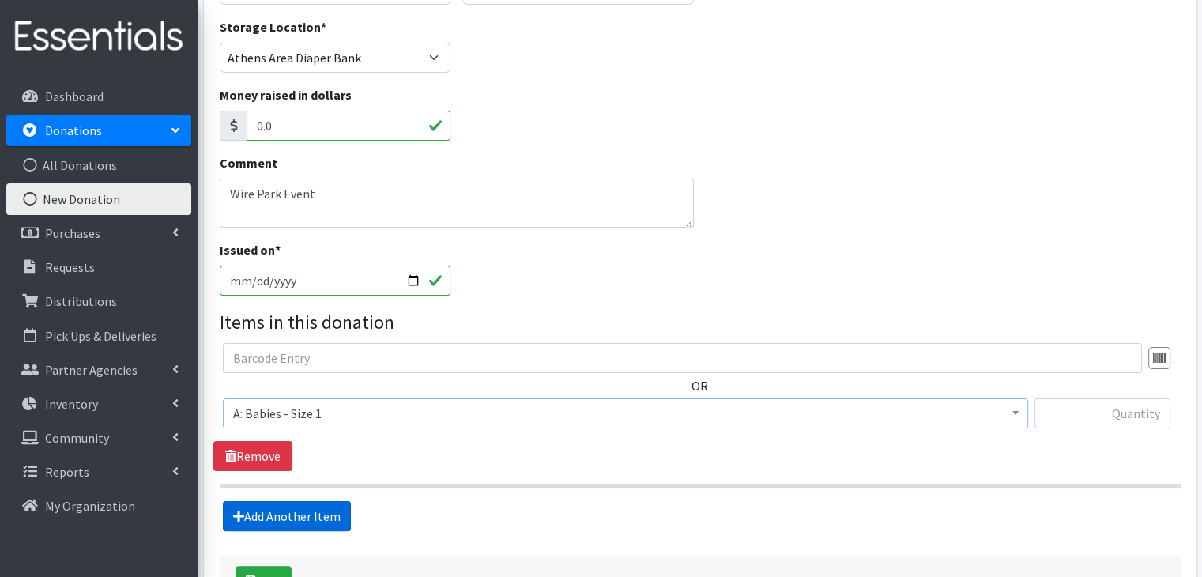
click at [297, 520] on link "Add Another Item" at bounding box center [287, 516] width 128 height 30
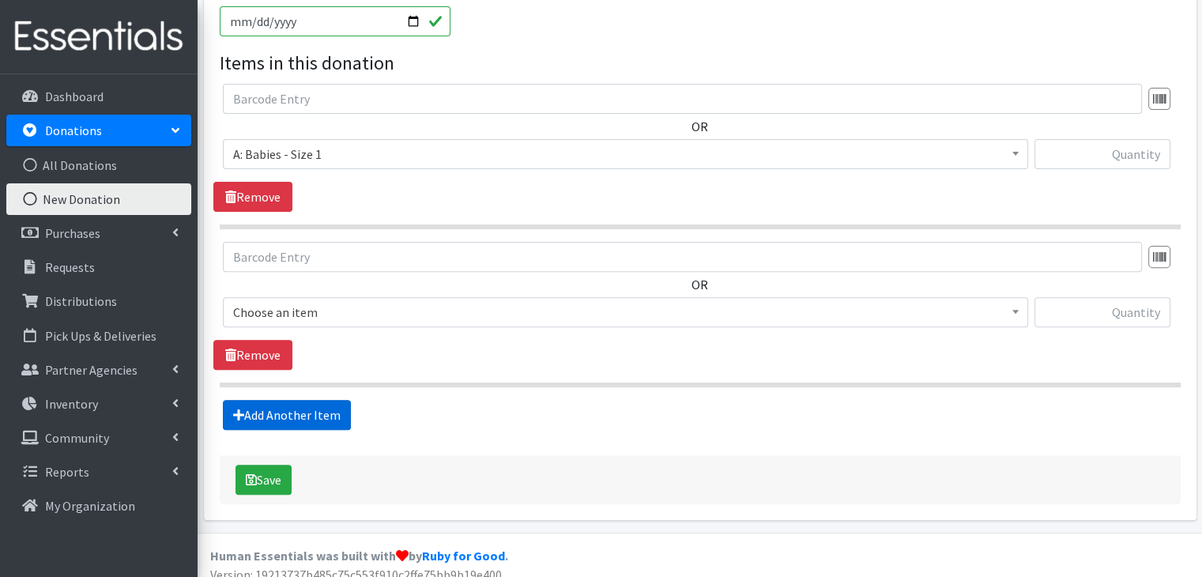
scroll to position [509, 0]
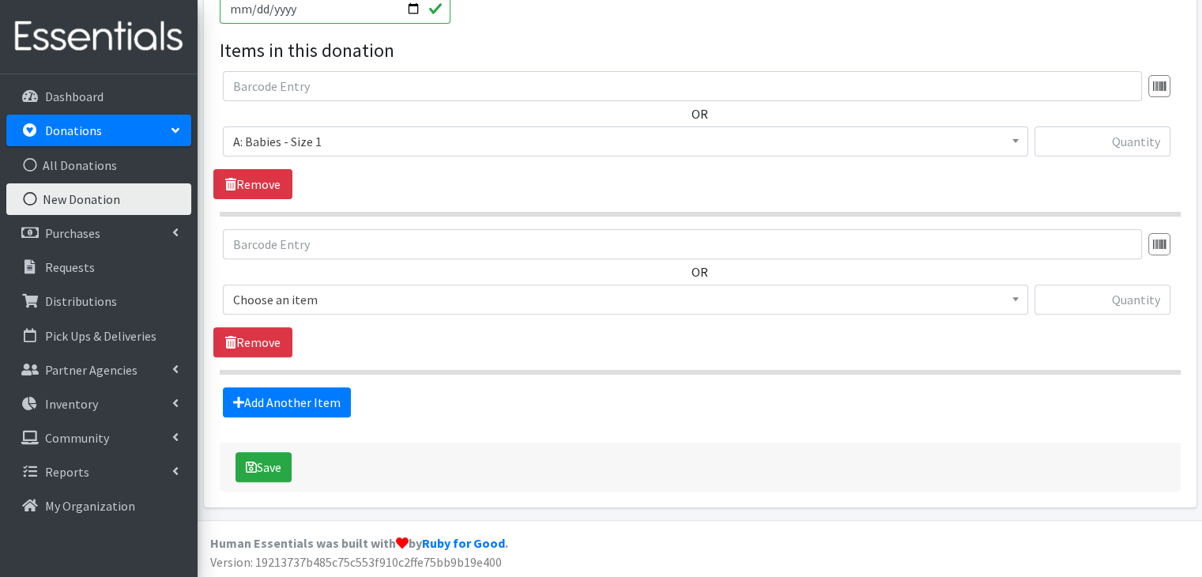
click at [385, 297] on span "Choose an item" at bounding box center [625, 299] width 784 height 22
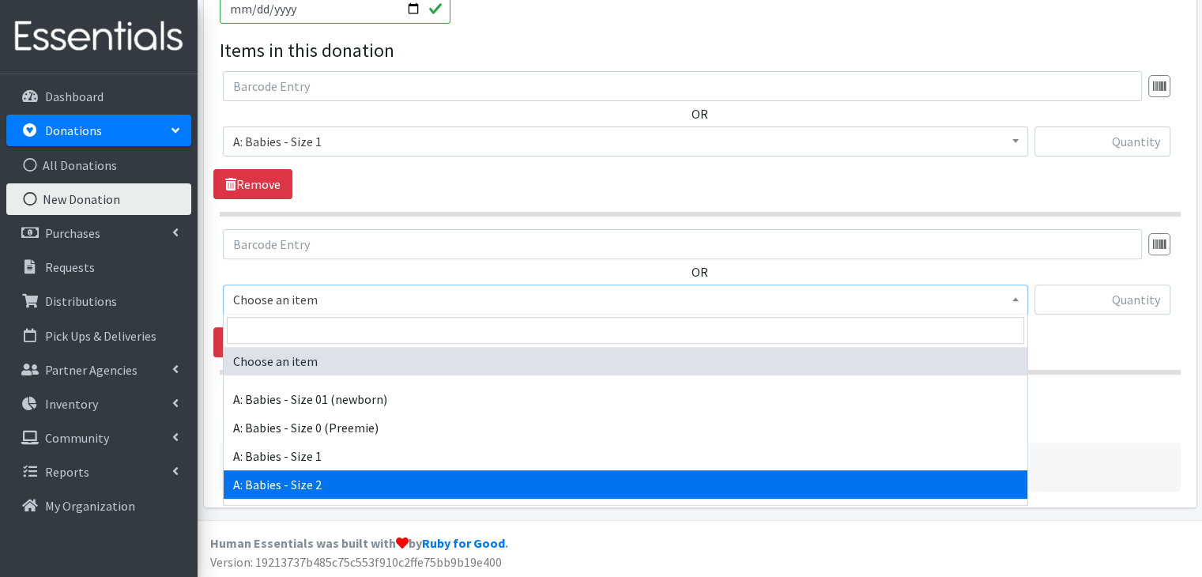
select select "5612"
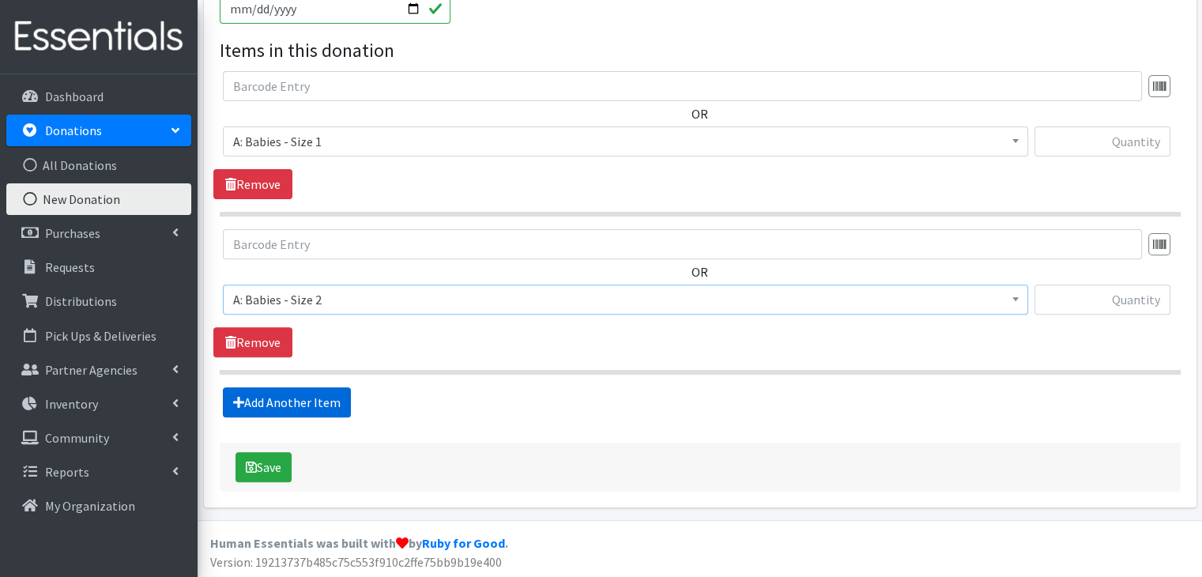
click at [310, 399] on link "Add Another Item" at bounding box center [287, 402] width 128 height 30
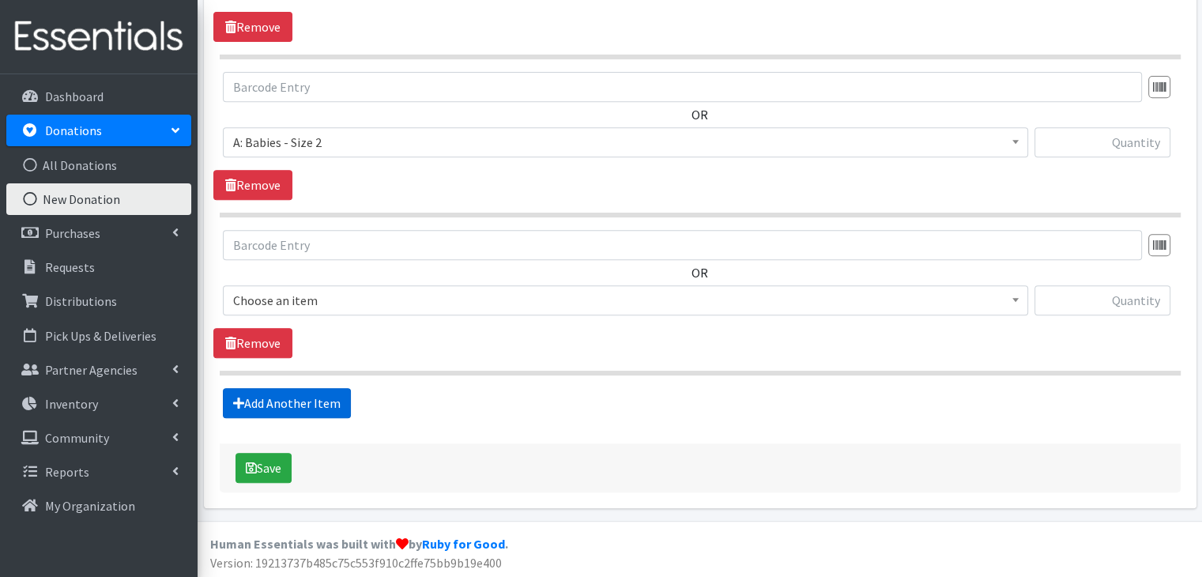
scroll to position [667, 0]
click at [337, 292] on span "Choose an item" at bounding box center [625, 299] width 784 height 22
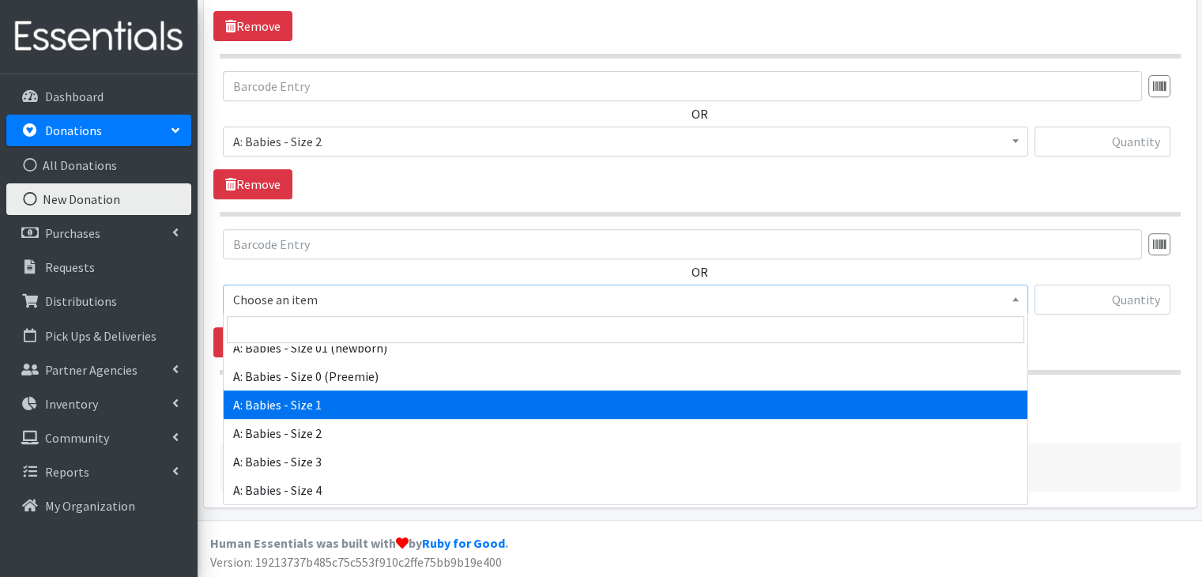
scroll to position [79, 0]
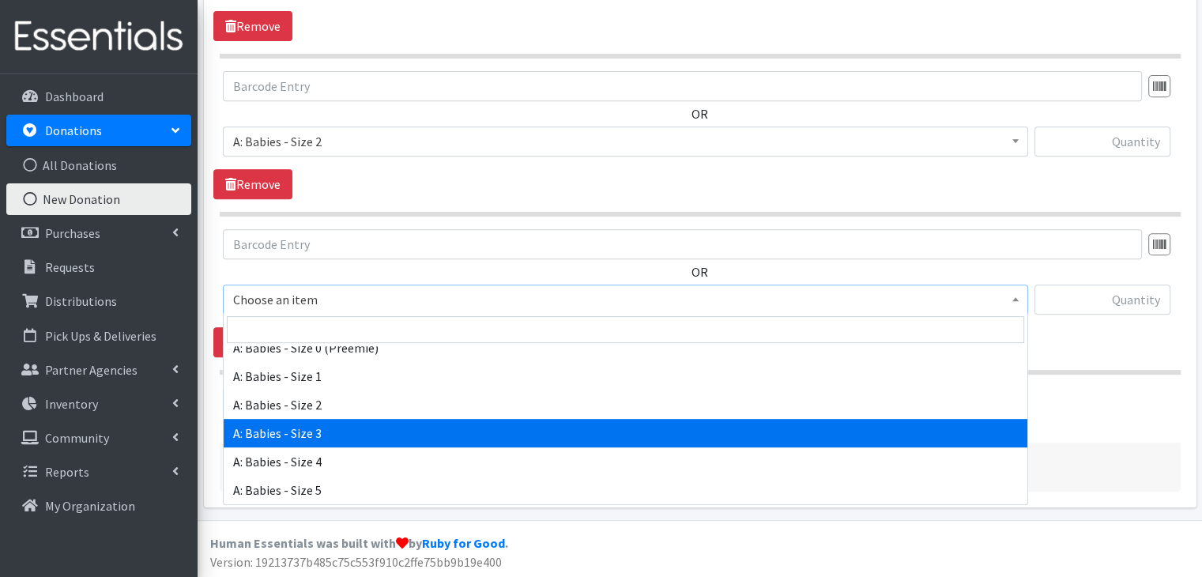
select select "5613"
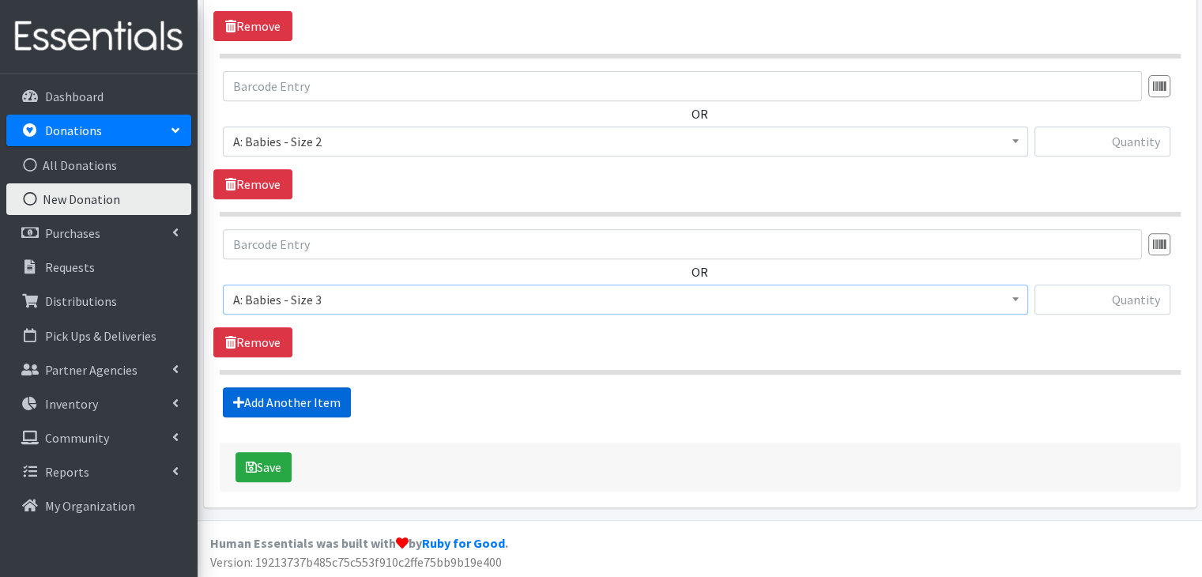
click at [319, 397] on link "Add Another Item" at bounding box center [287, 402] width 128 height 30
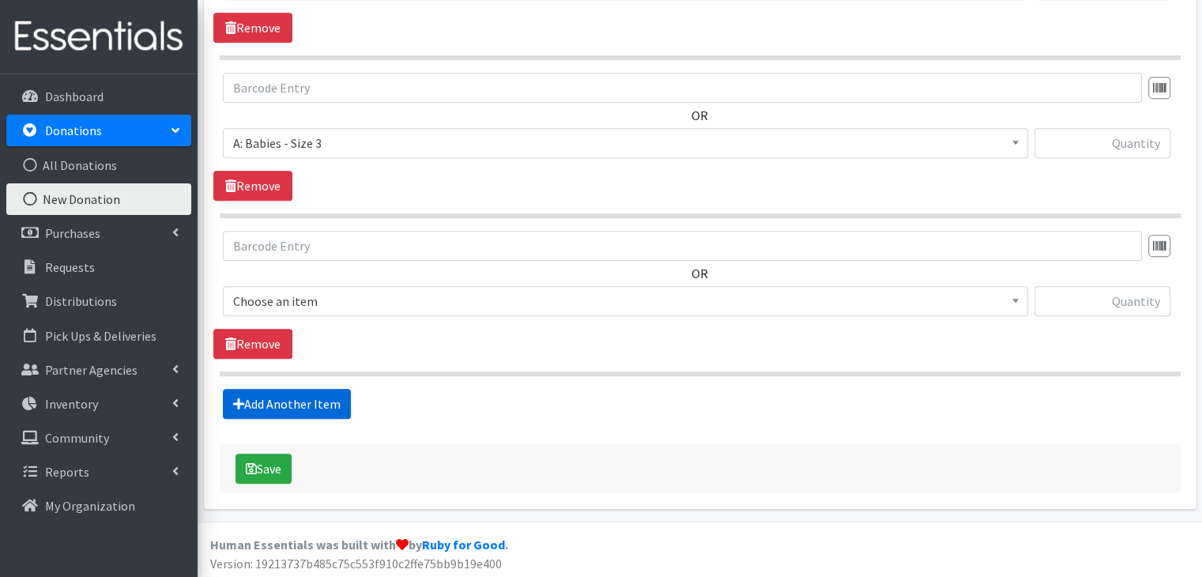
scroll to position [824, 0]
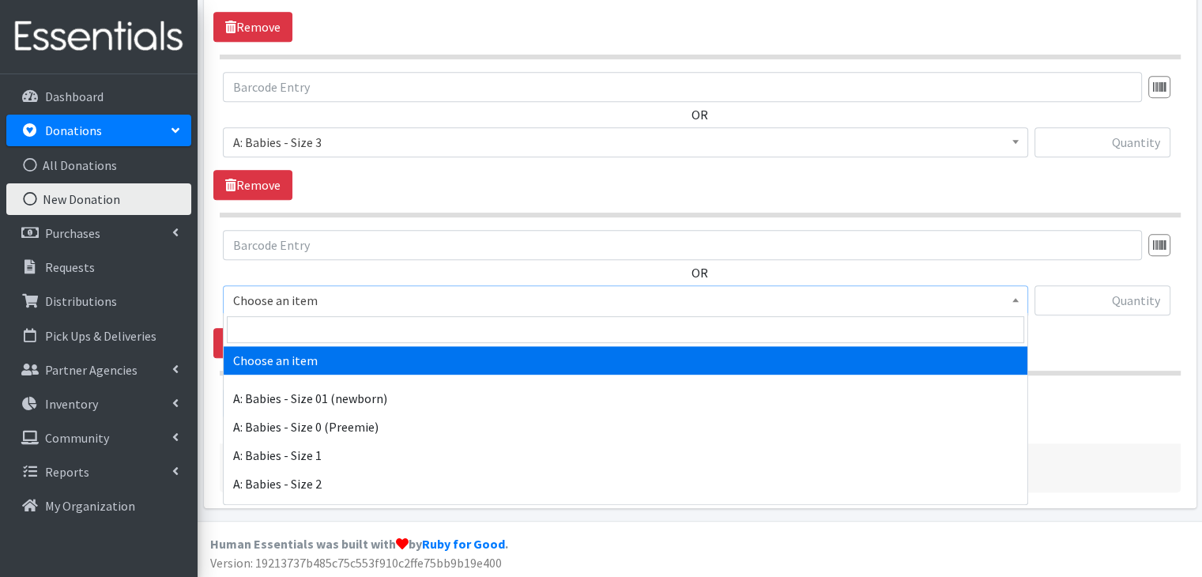
click at [359, 293] on span "Choose an item" at bounding box center [625, 300] width 784 height 22
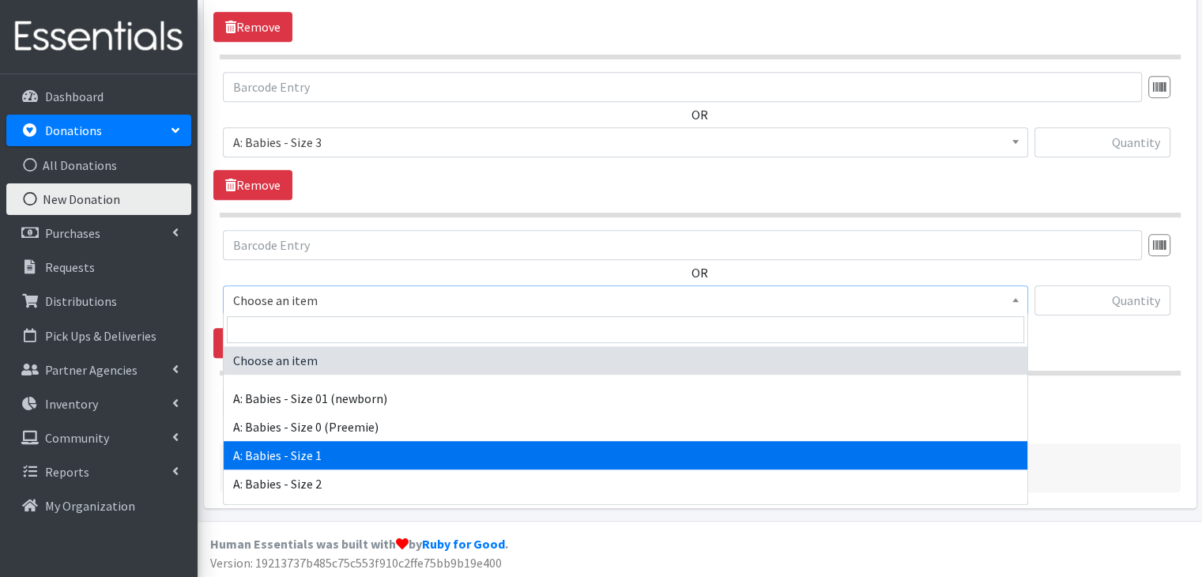
scroll to position [79, 0]
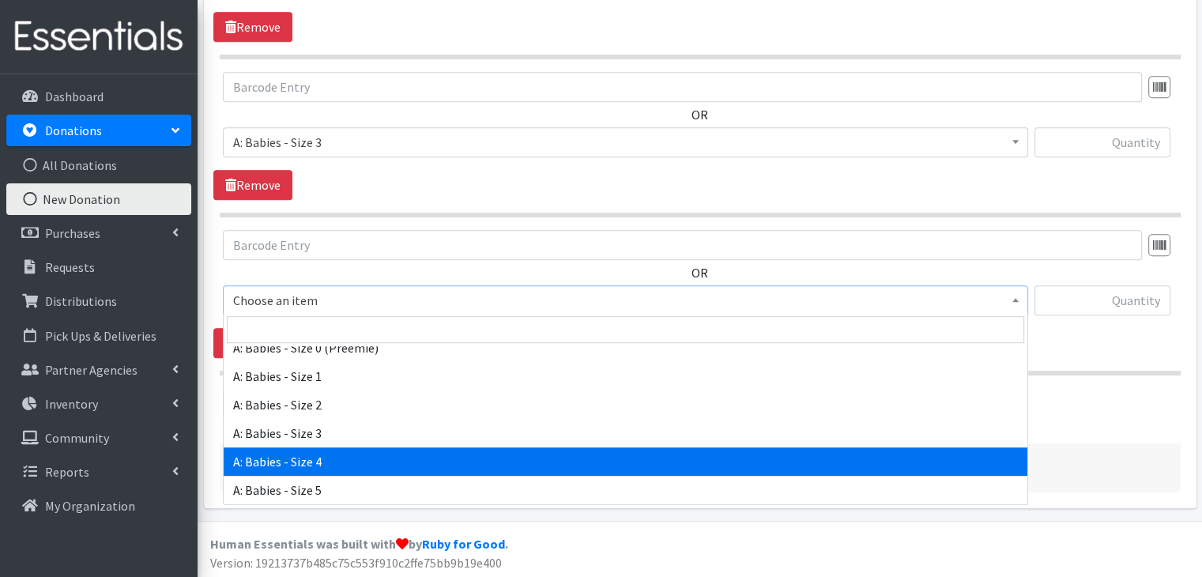
select select "5614"
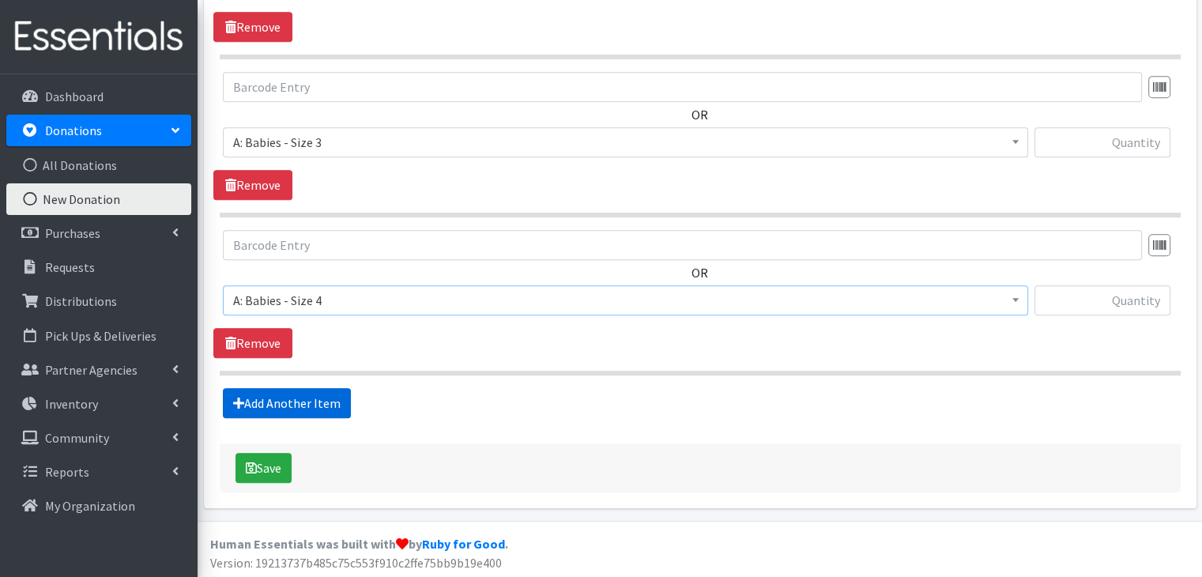
click at [290, 400] on link "Add Another Item" at bounding box center [287, 403] width 128 height 30
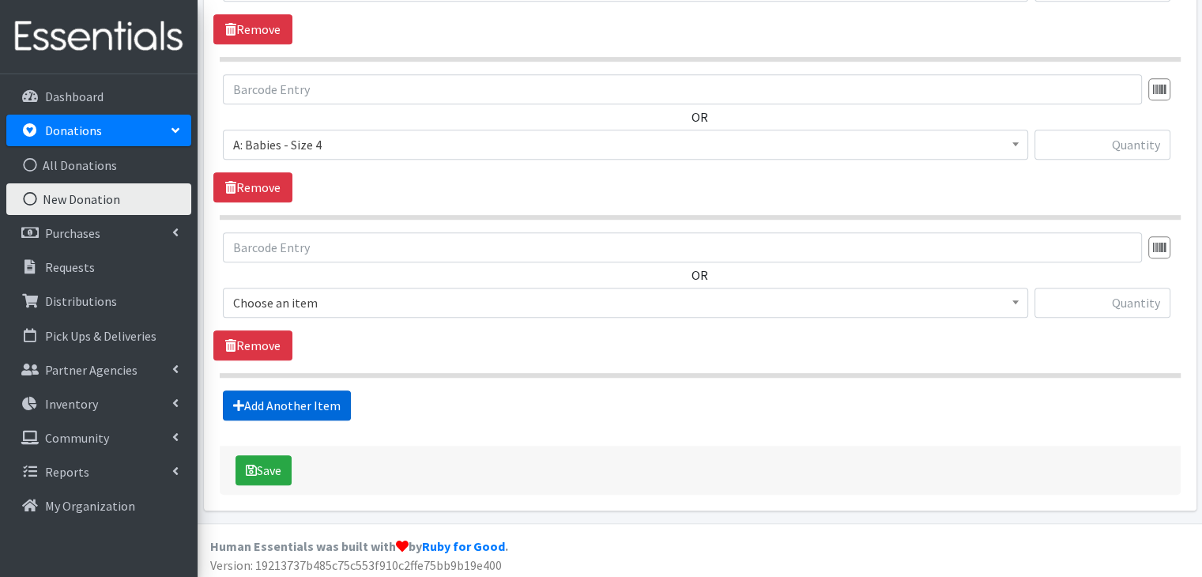
scroll to position [981, 0]
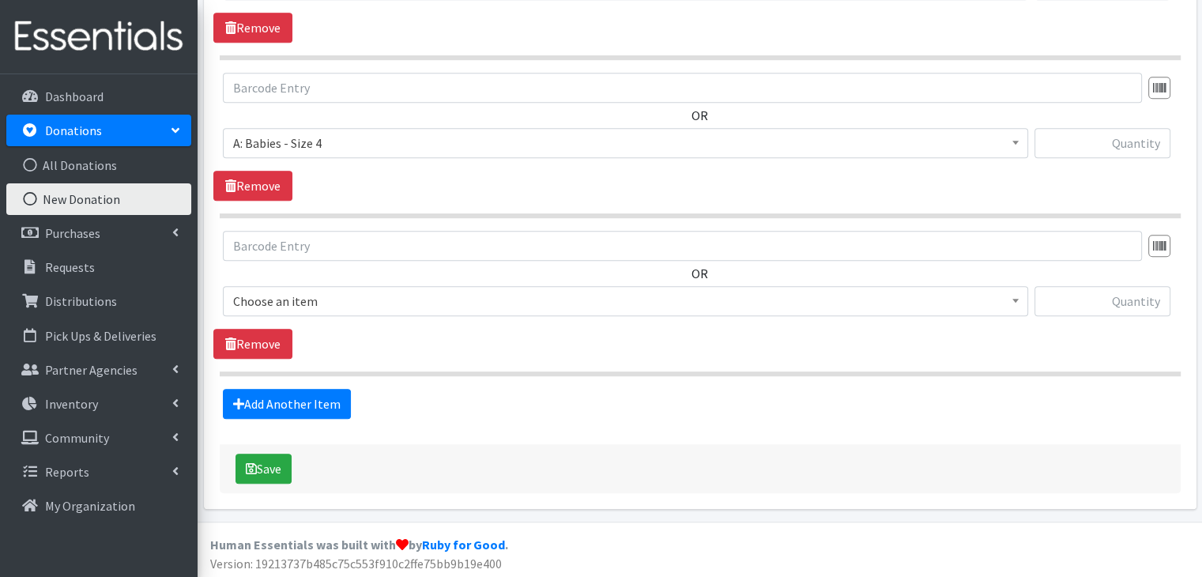
click at [373, 295] on span "Choose an item" at bounding box center [625, 301] width 784 height 22
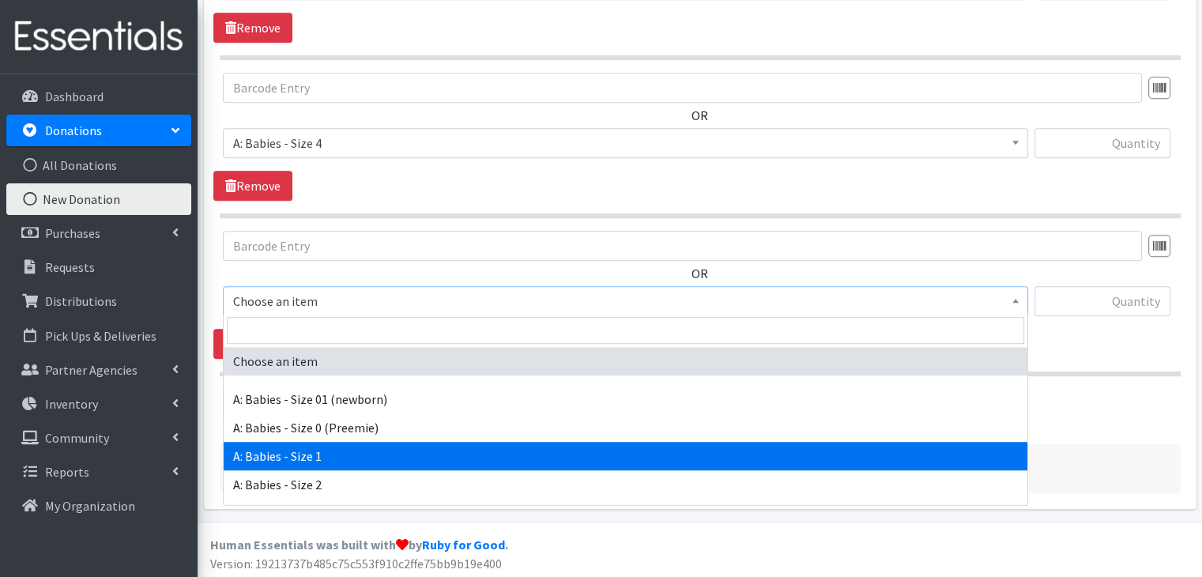
scroll to position [79, 0]
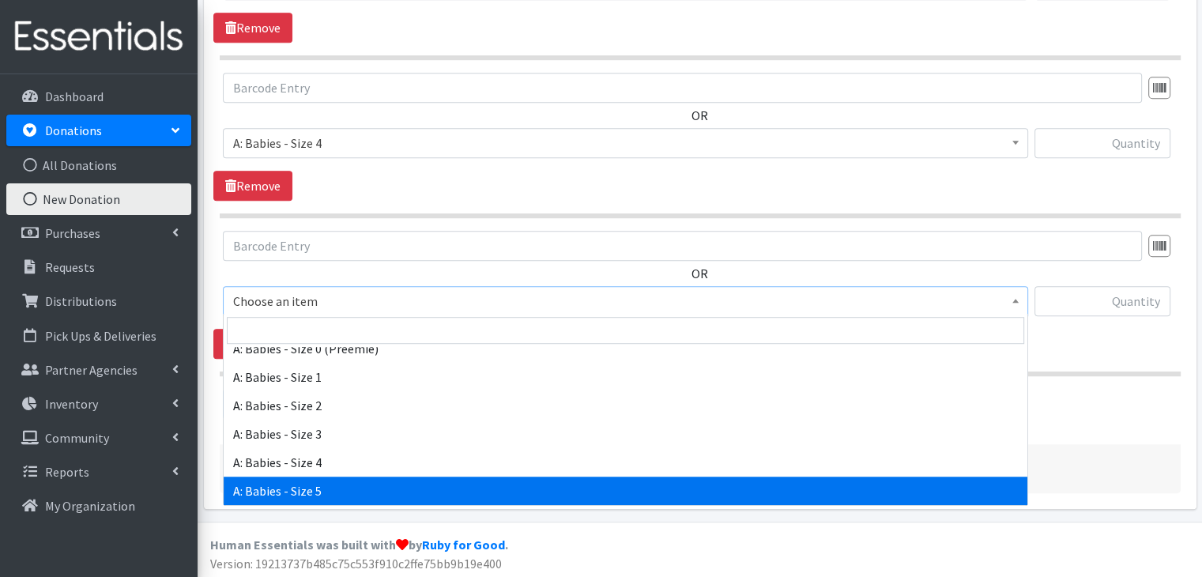
select select "5616"
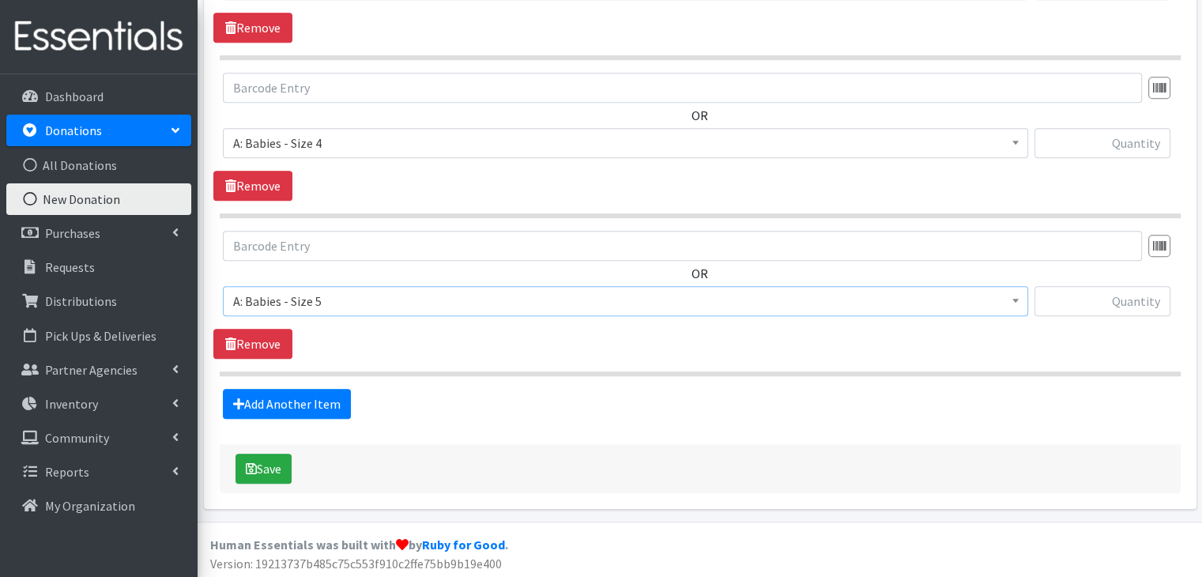
click at [295, 395] on link "Add Another Item" at bounding box center [287, 404] width 128 height 30
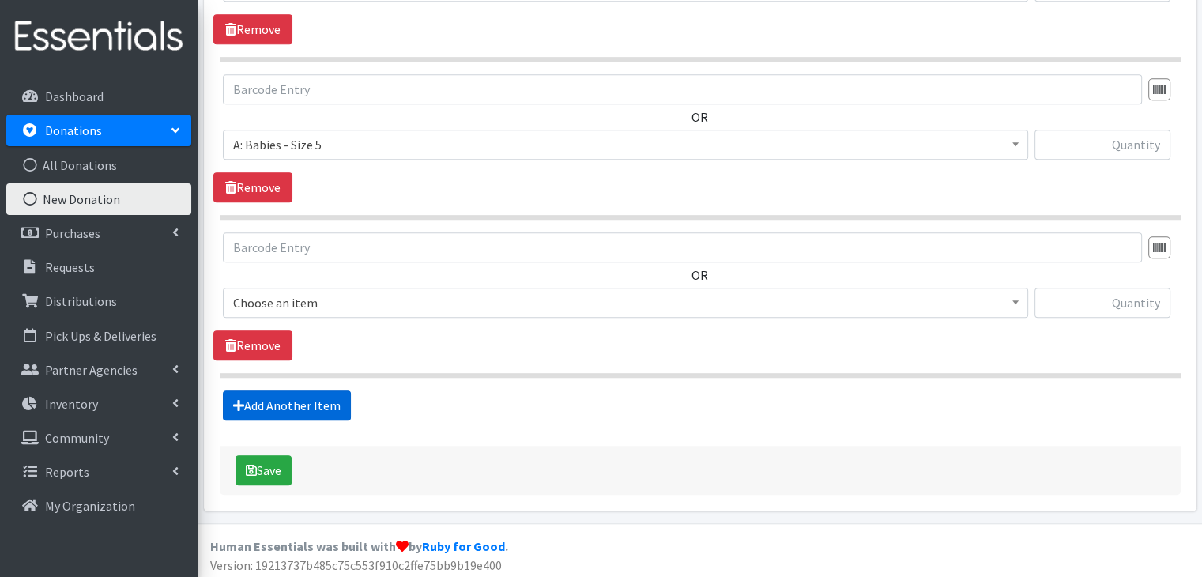
scroll to position [1139, 0]
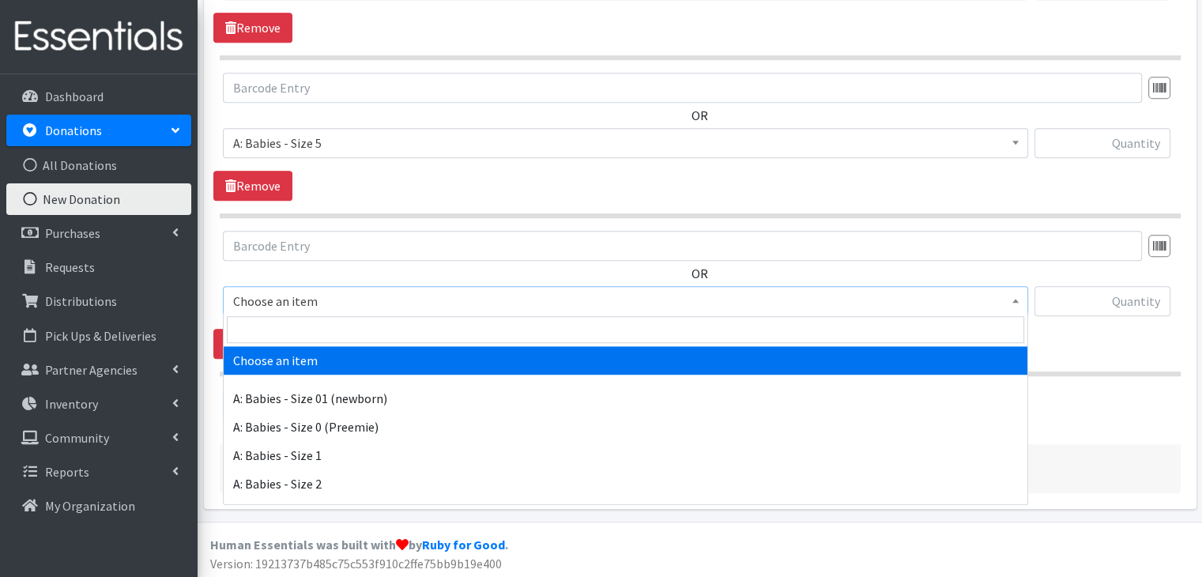
click at [525, 306] on span "Choose an item" at bounding box center [625, 301] width 784 height 22
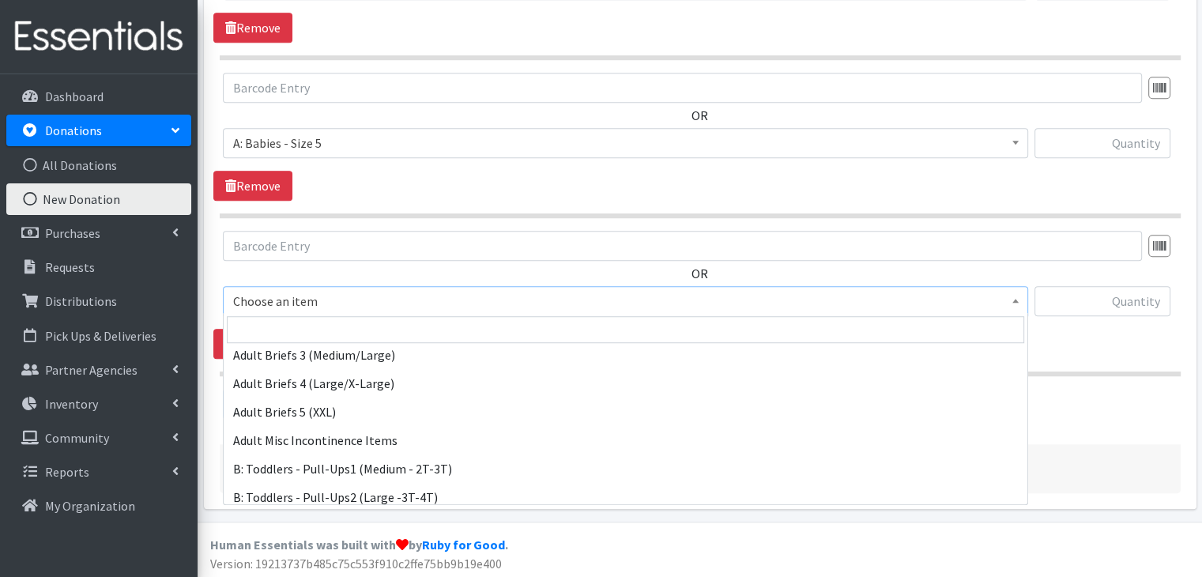
scroll to position [395, 0]
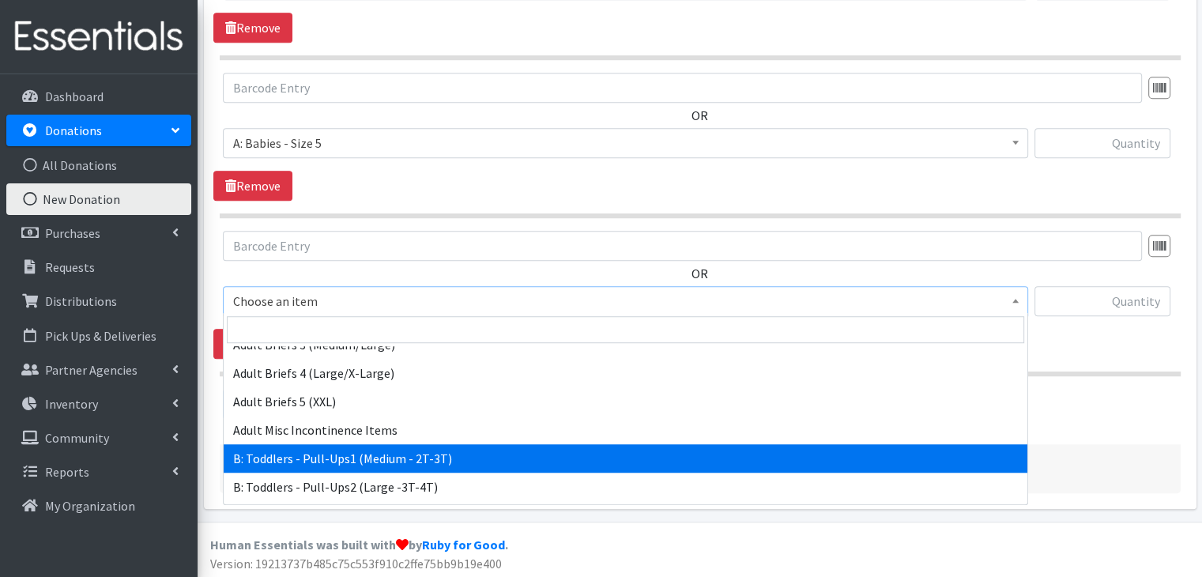
select select "5597"
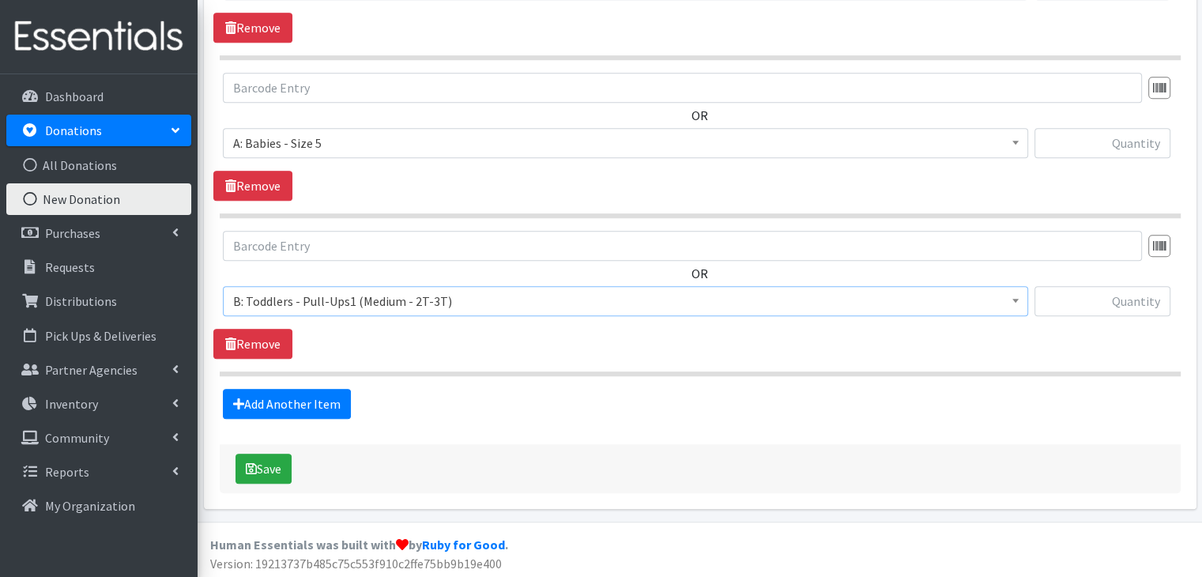
click at [393, 352] on div "OR Choose an item A: Babies - Size 01 (newborn) A: Babies - Size 0 (Preemie) A:…" at bounding box center [699, 295] width 972 height 128
click at [319, 401] on link "Add Another Item" at bounding box center [287, 404] width 128 height 30
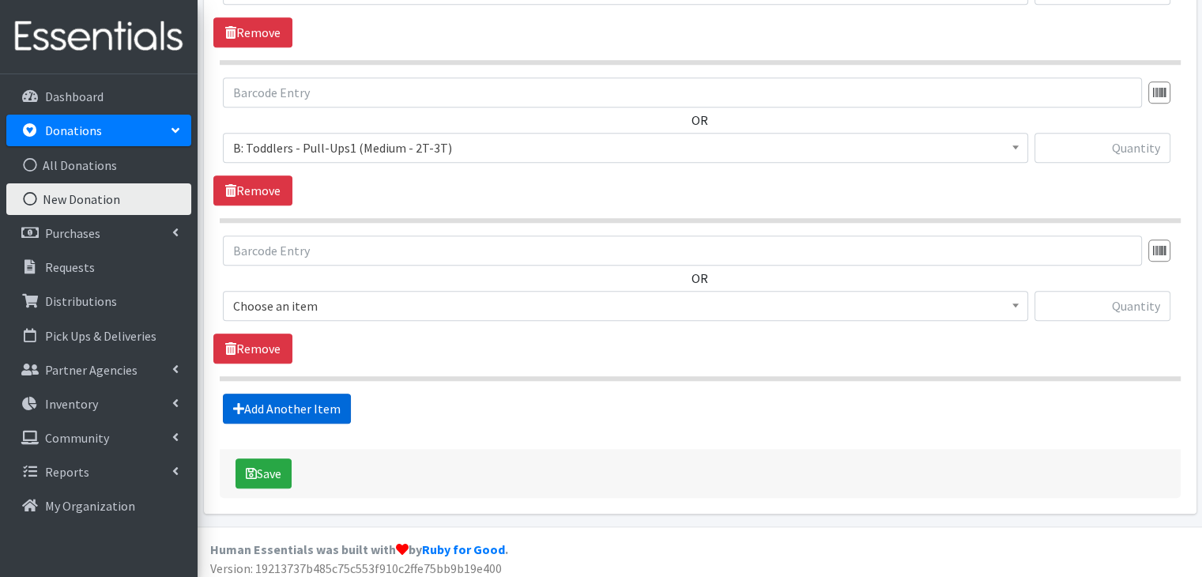
scroll to position [1296, 0]
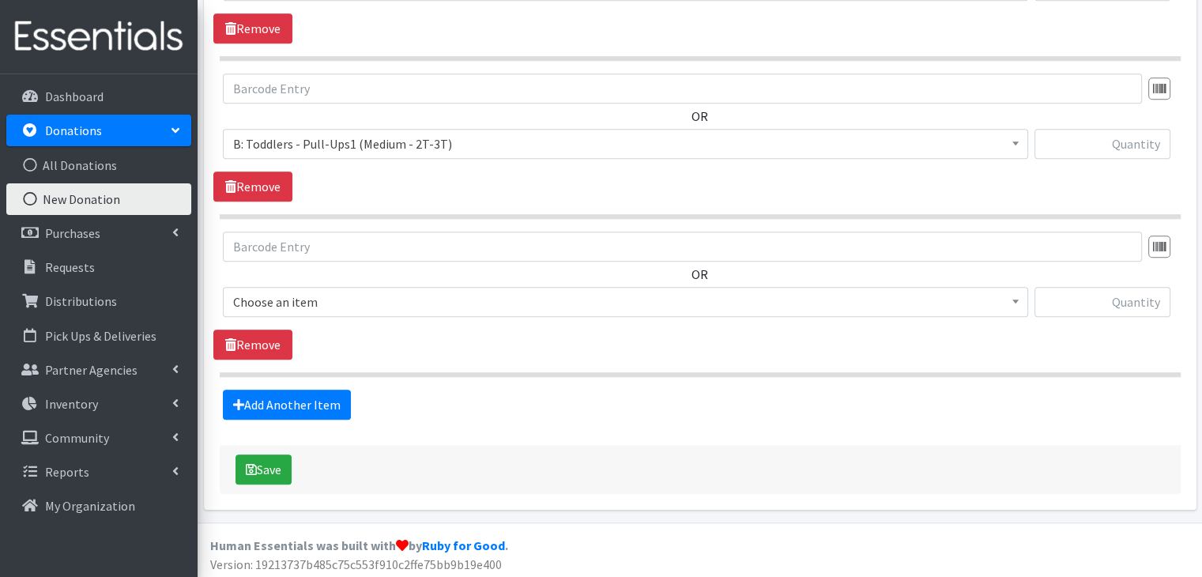
click at [417, 297] on span "Choose an item" at bounding box center [625, 302] width 784 height 22
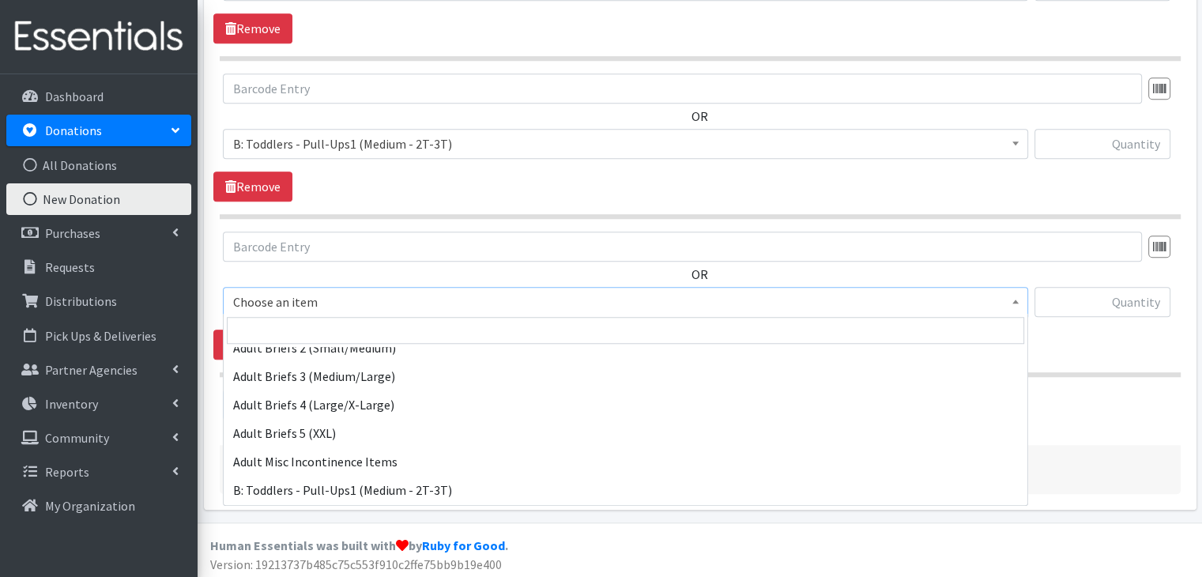
scroll to position [395, 0]
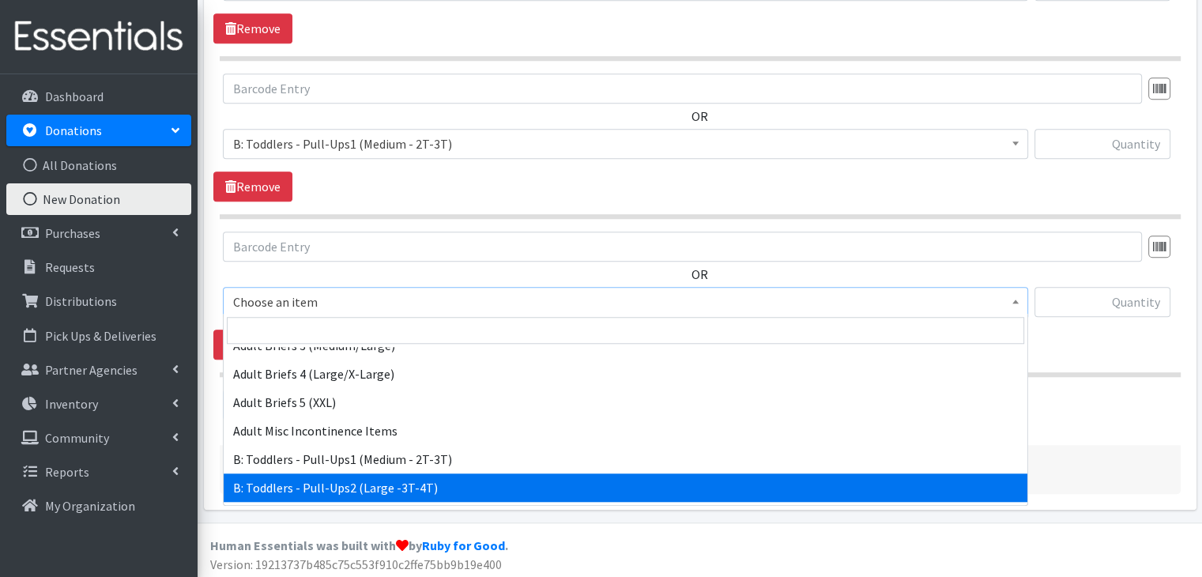
select select "5598"
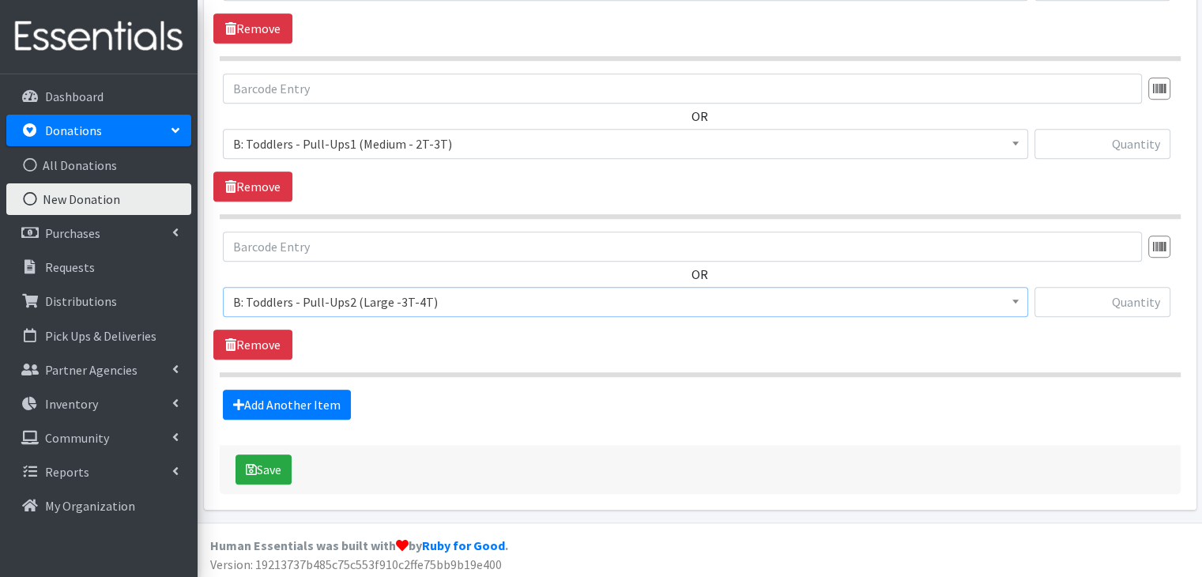
click at [607, 354] on div "OR Choose an item A: Babies - Size 01 (newborn) A: Babies - Size 0 (Preemie) A:…" at bounding box center [699, 295] width 972 height 128
click at [310, 396] on link "Add Another Item" at bounding box center [287, 404] width 128 height 30
click at [388, 297] on span "Choose an item" at bounding box center [625, 303] width 784 height 22
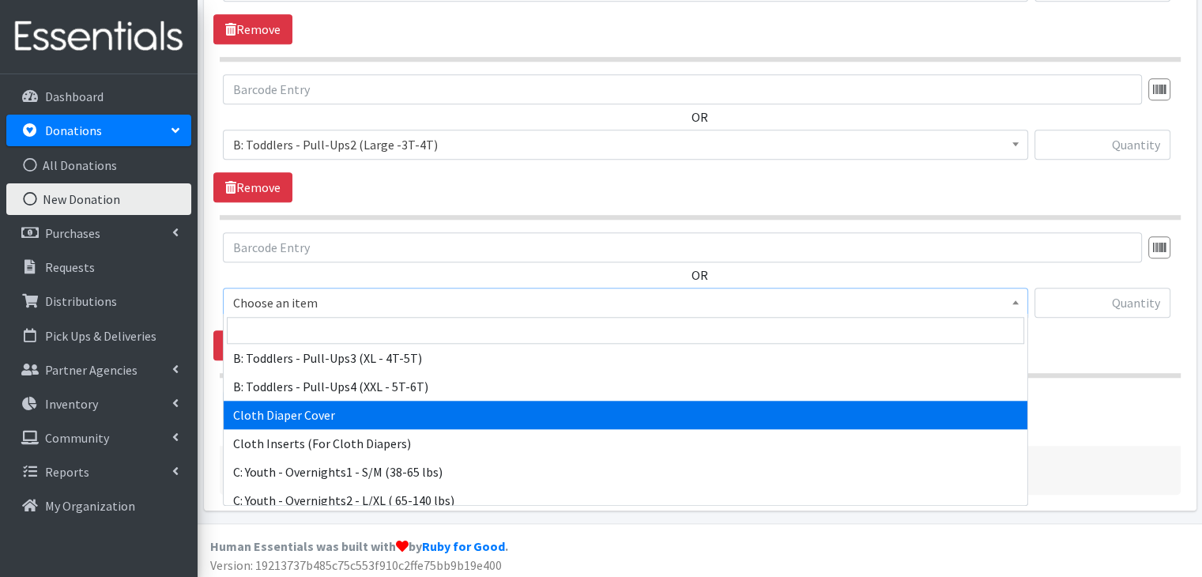
scroll to position [632, 0]
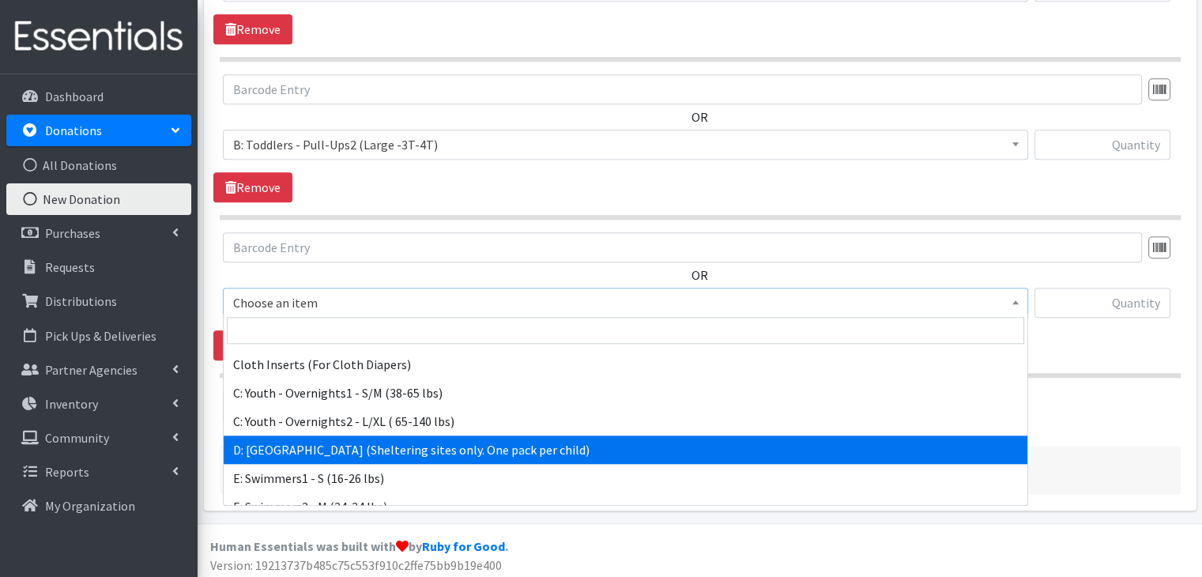
select select "5604"
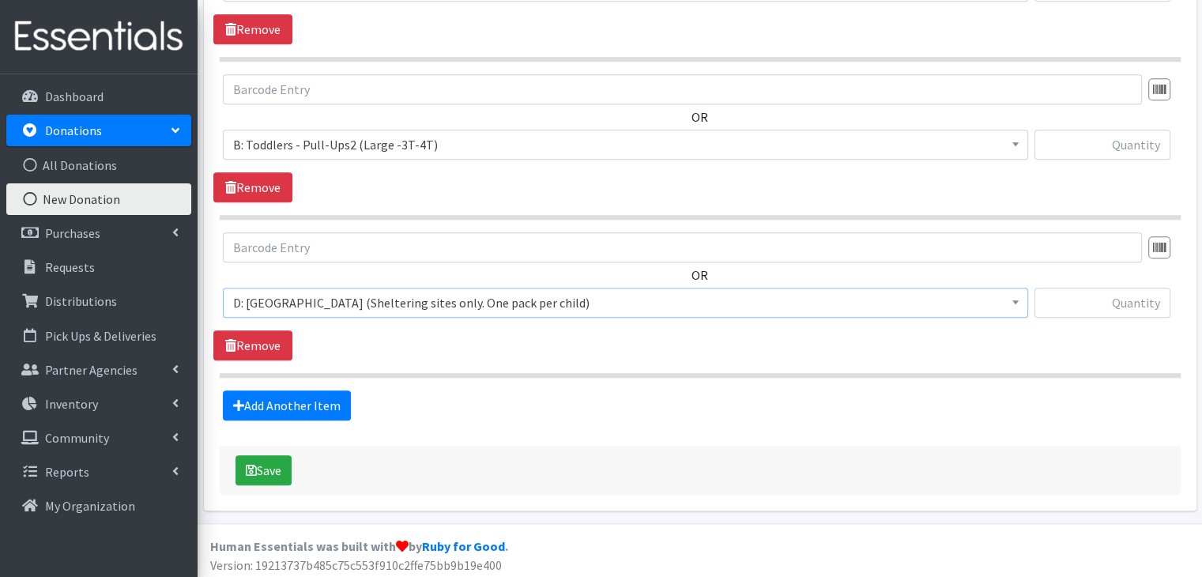
click at [420, 356] on section "OR Choose an item A: Babies - Size 01 (newborn) A: Babies - Size 0 (Preemie) A:…" at bounding box center [700, 304] width 961 height 145
click at [316, 394] on link "Add Another Item" at bounding box center [287, 405] width 128 height 30
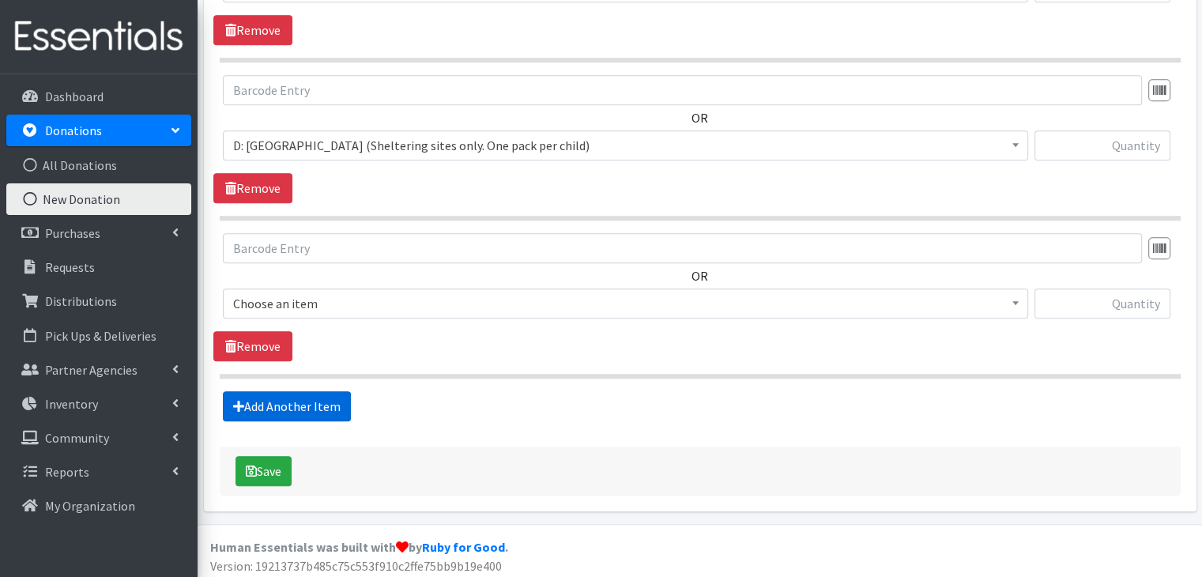
scroll to position [1612, 0]
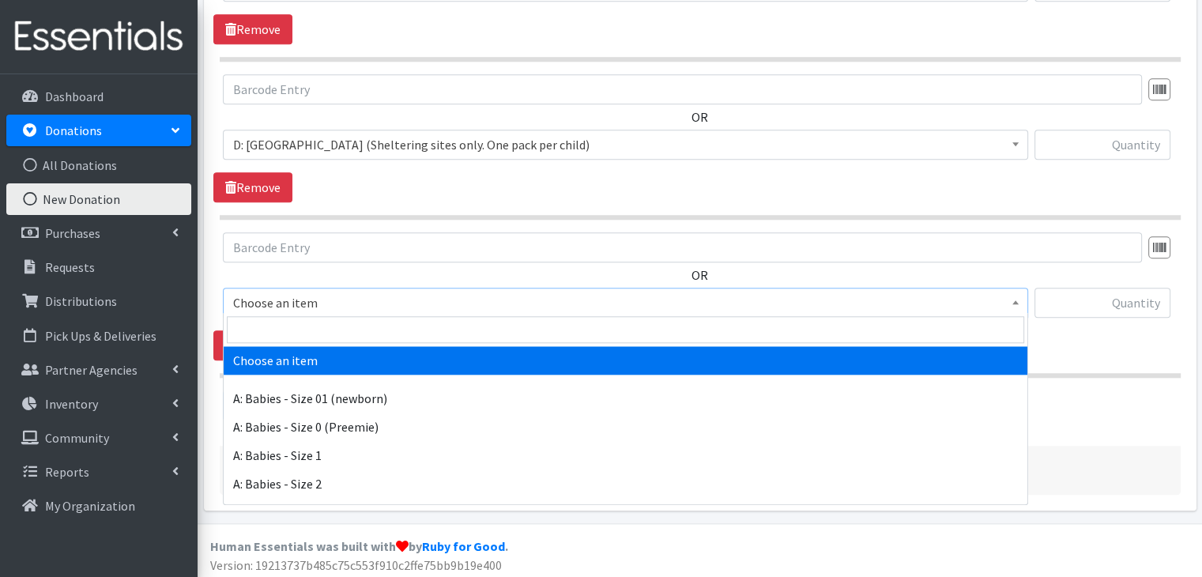
click at [310, 303] on span "Choose an item" at bounding box center [625, 303] width 784 height 22
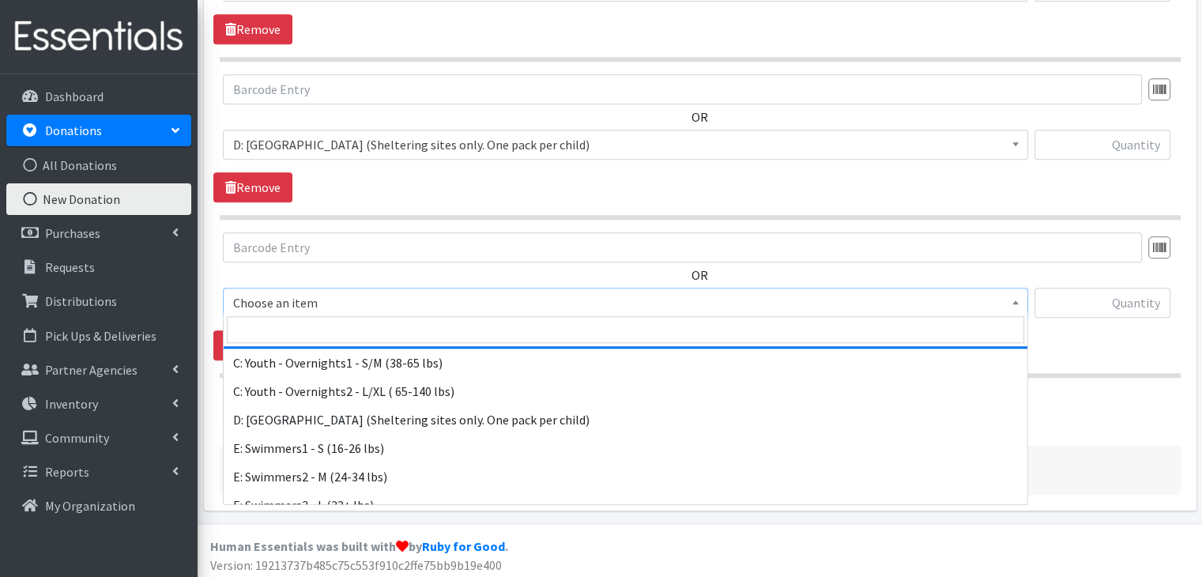
scroll to position [676, 0]
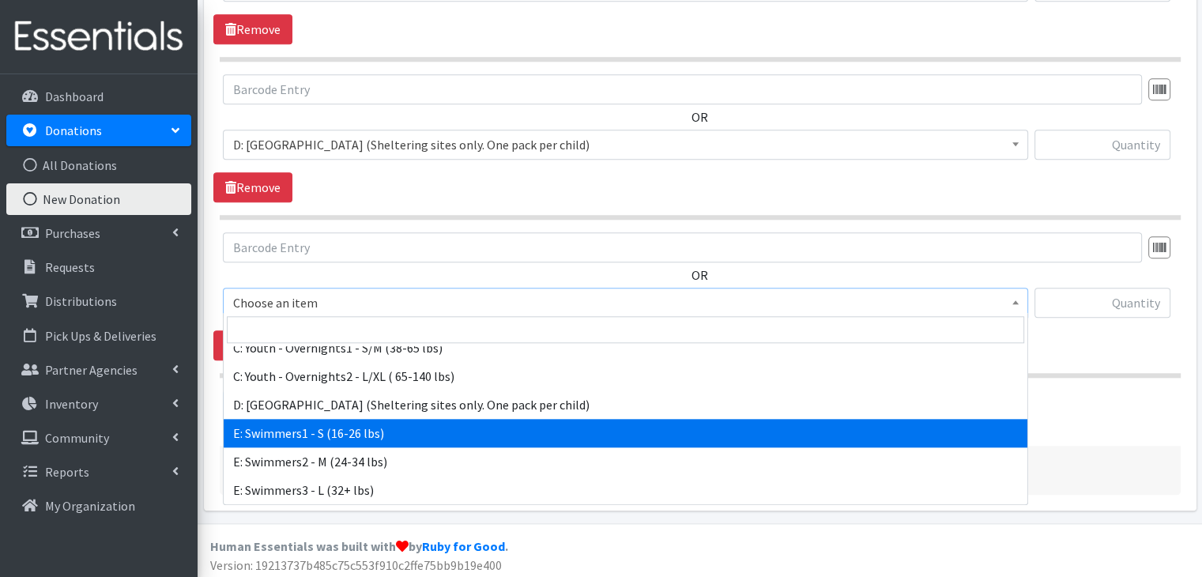
select select "5606"
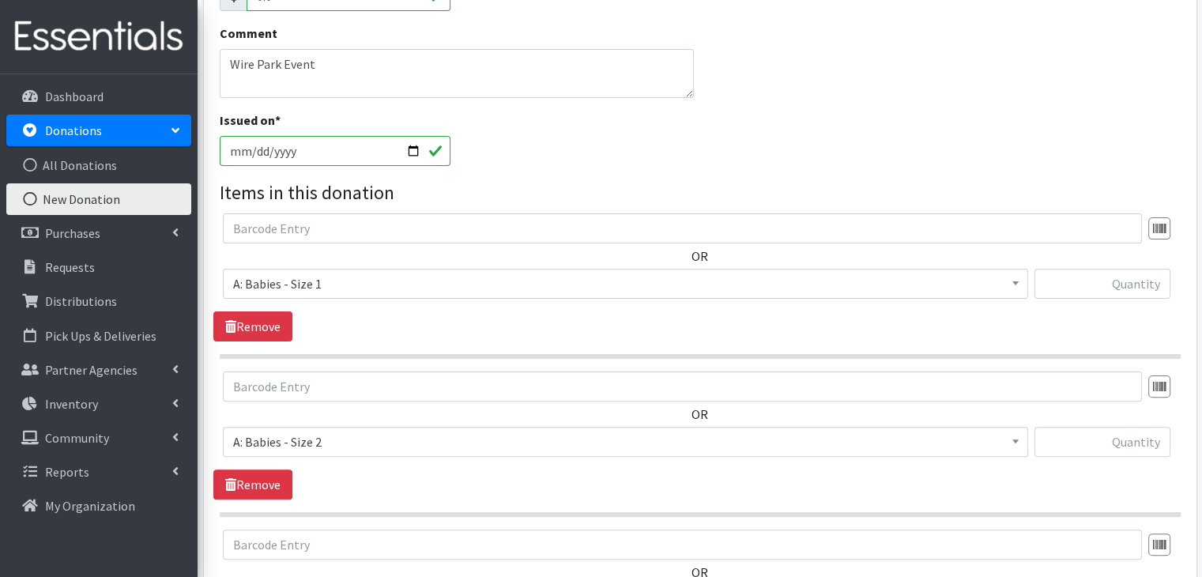
scroll to position [427, 0]
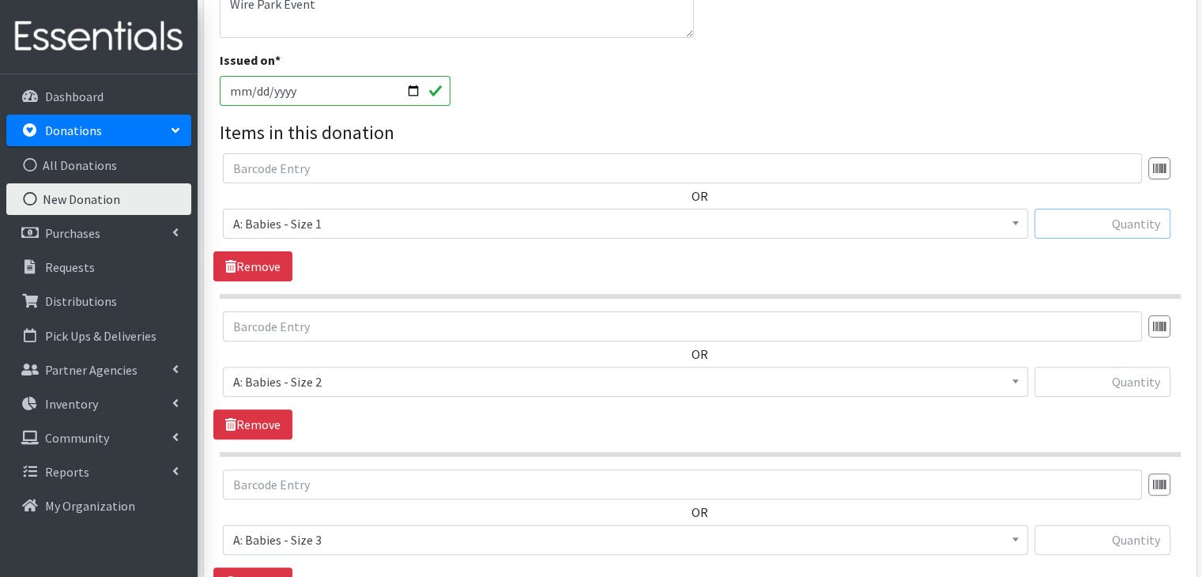
click at [1133, 228] on input "text" at bounding box center [1102, 224] width 136 height 30
type input "513"
type input "166"
type input "222"
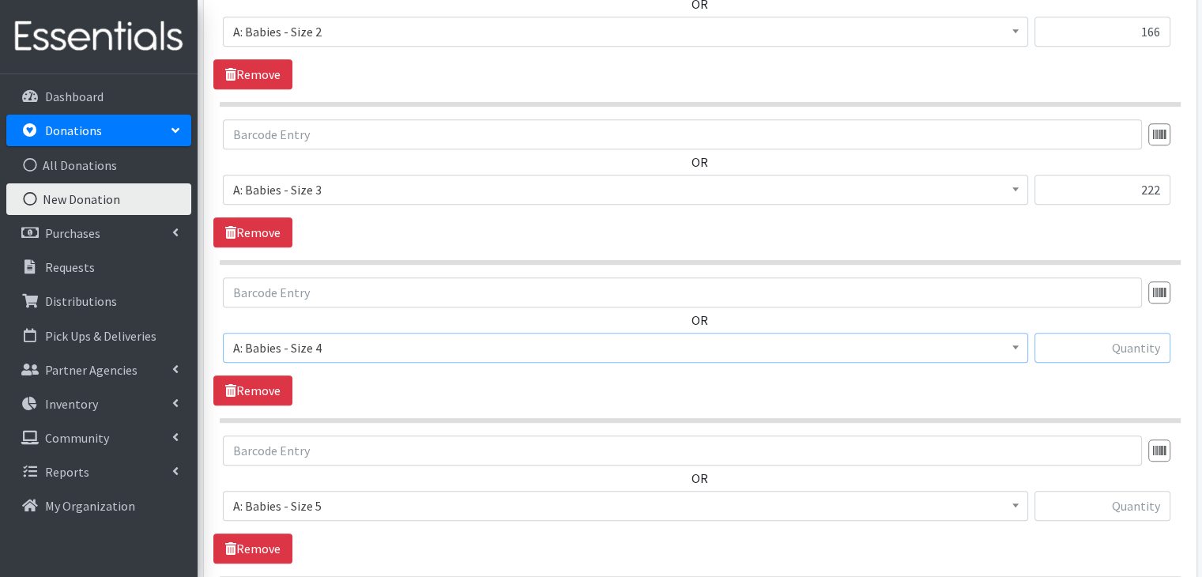
scroll to position [778, 0]
type input "28"
type input "168"
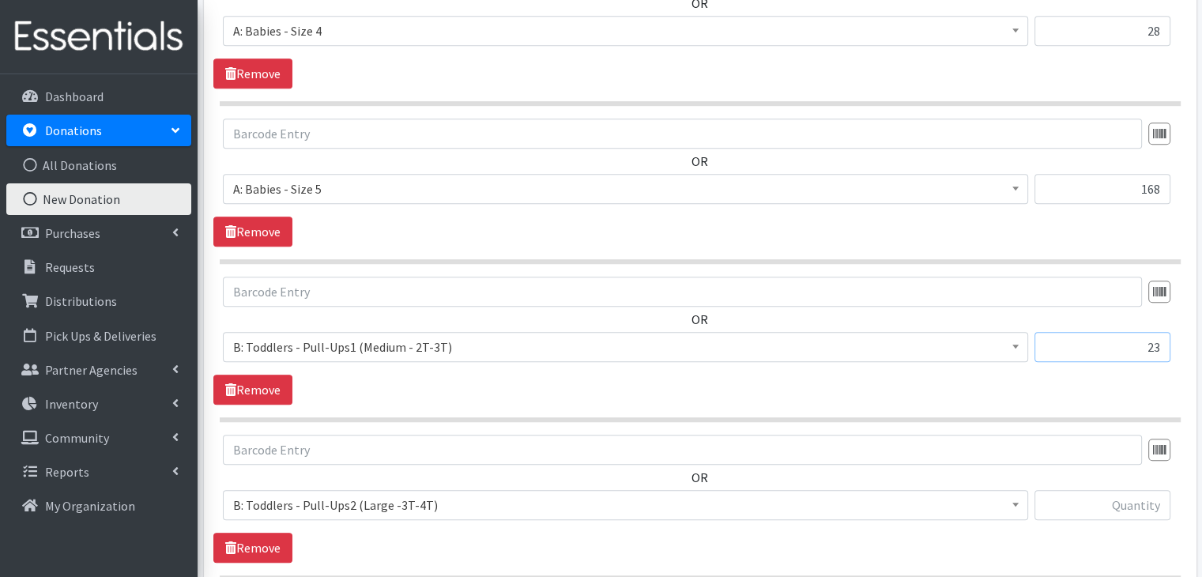
type input "23"
type input "20"
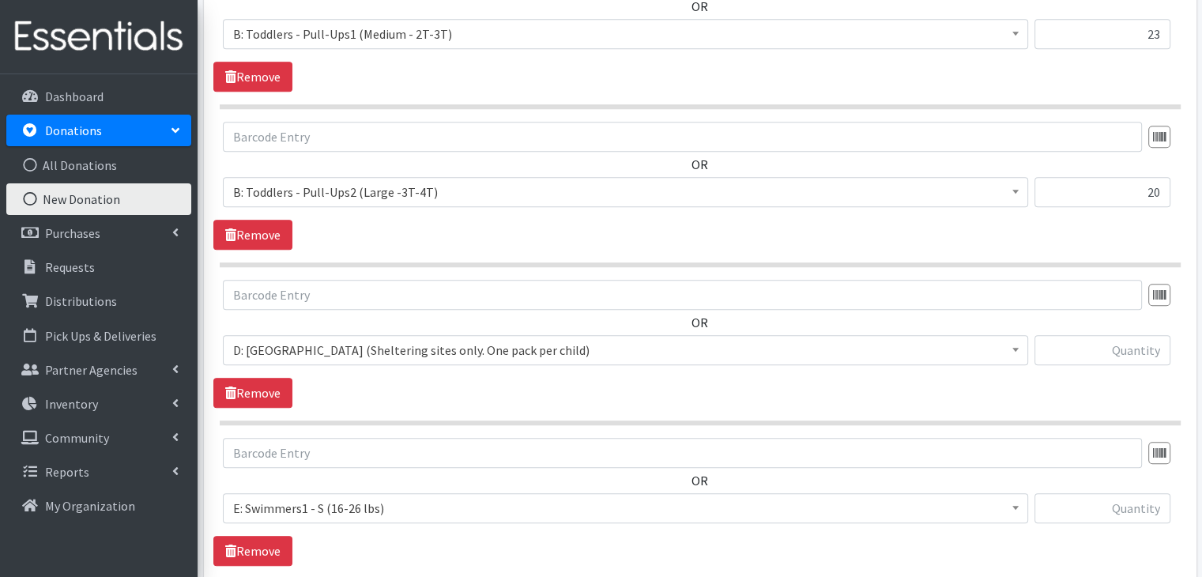
scroll to position [1409, 0]
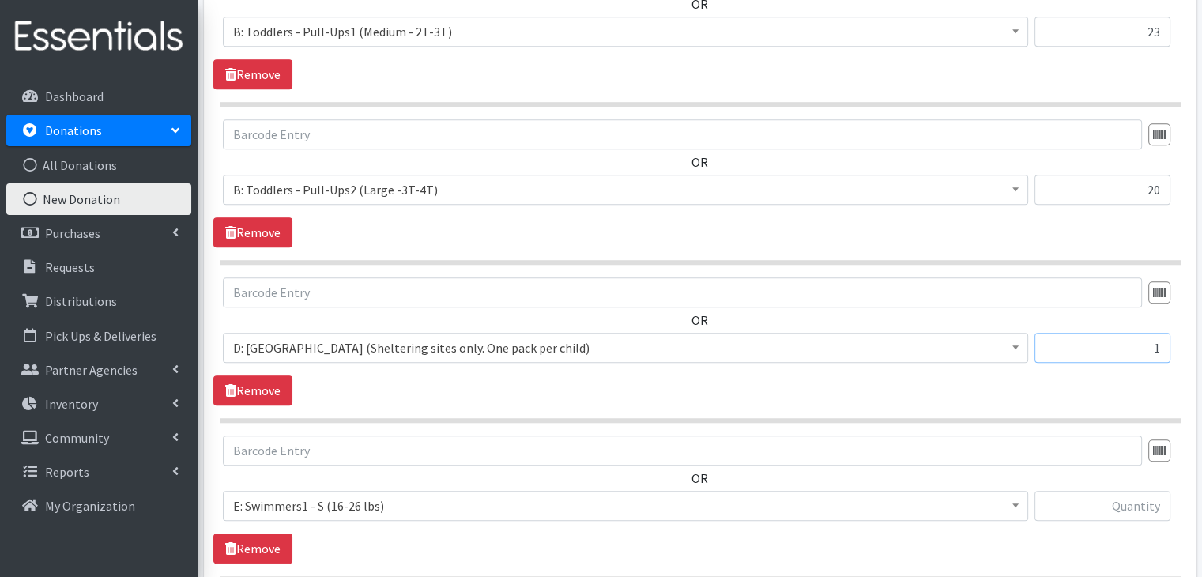
type input "1"
type input "12"
click at [673, 541] on div "OR Choose an item A: Babies - Size 01 (newborn) A: Babies - Size 0 (Preemie) A:…" at bounding box center [699, 499] width 972 height 128
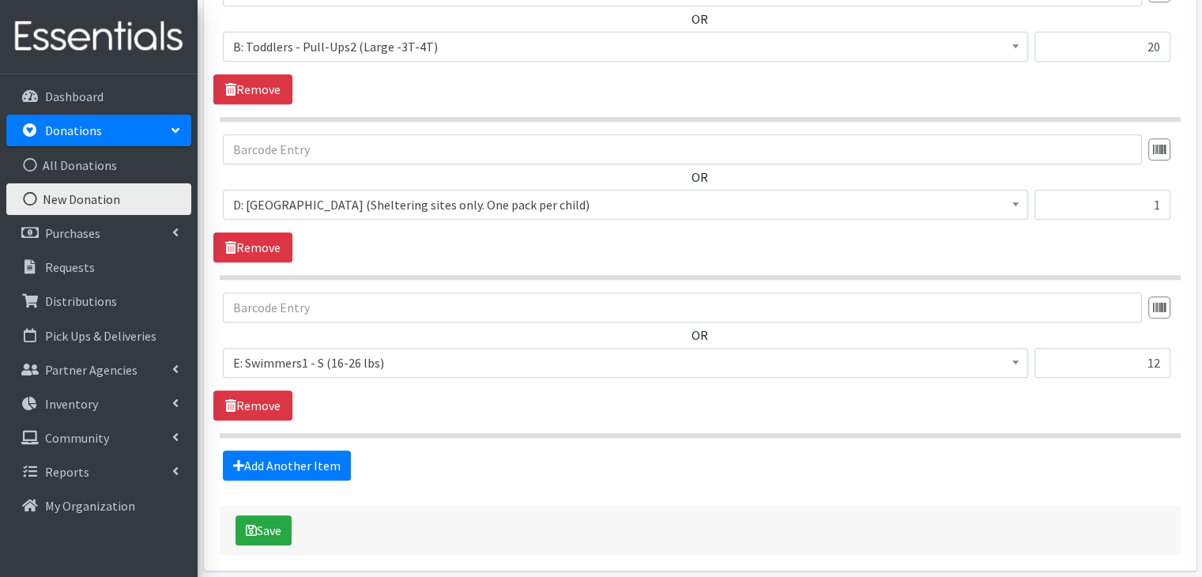
scroll to position [1567, 0]
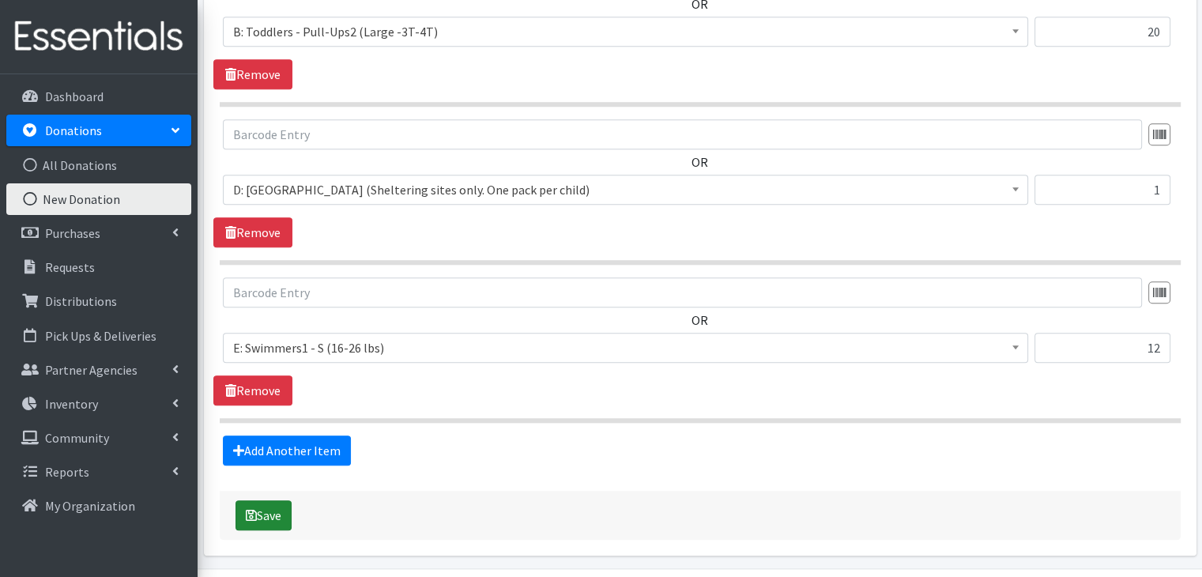
click at [269, 501] on button "Save" at bounding box center [263, 515] width 56 height 30
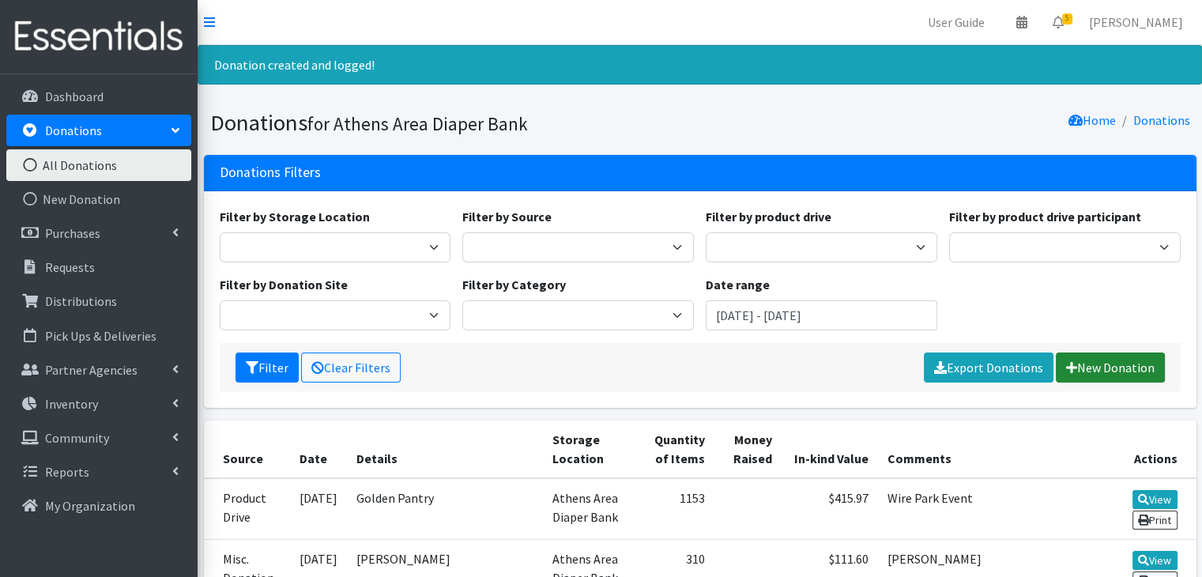
click at [1081, 358] on link "New Donation" at bounding box center [1109, 367] width 109 height 30
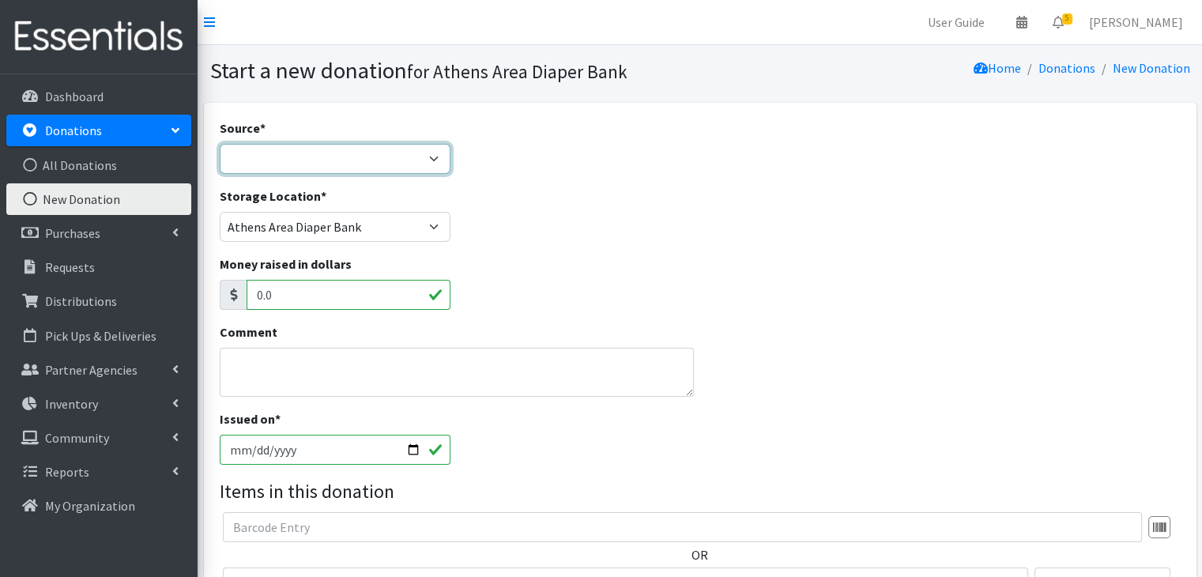
click at [335, 162] on select "Product Drive Manufacturer Donation Site Misc. Donation" at bounding box center [335, 159] width 231 height 30
select select "Donation Site"
click at [220, 144] on select "Product Drive Manufacturer Donation Site Misc. Donation" at bounding box center [335, 159] width 231 height 30
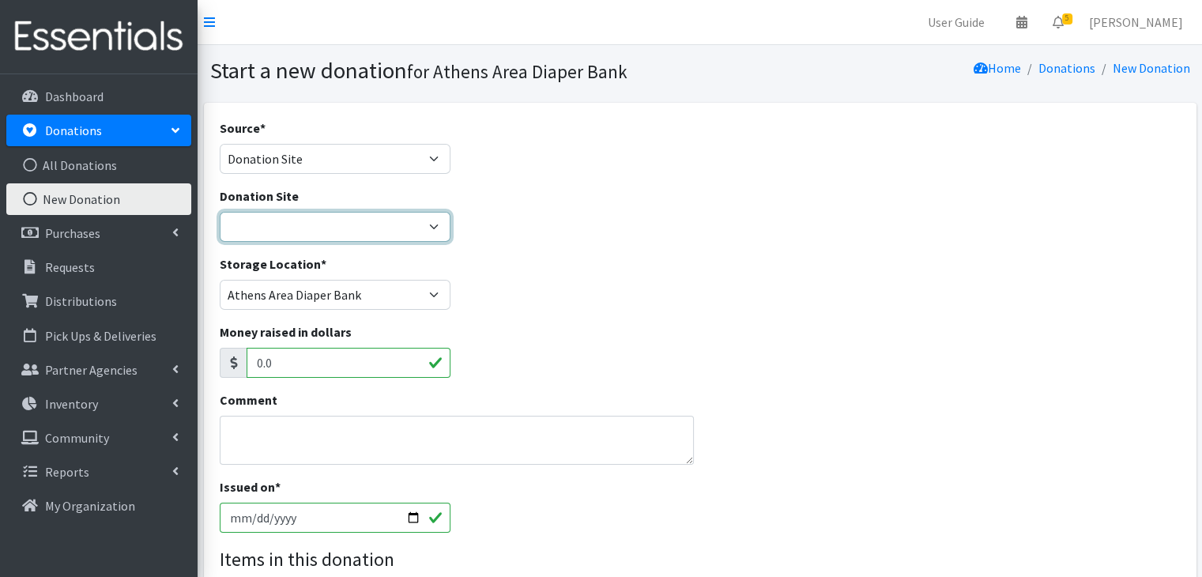
click at [322, 224] on select "Allstate insurance - [PERSON_NAME] [GEOGRAPHIC_DATA] Parent Wellbeing Athens Re…" at bounding box center [335, 227] width 231 height 30
select select "718"
click at [220, 212] on select "Allstate insurance - [PERSON_NAME] [GEOGRAPHIC_DATA] Parent Wellbeing Athens Re…" at bounding box center [335, 227] width 231 height 30
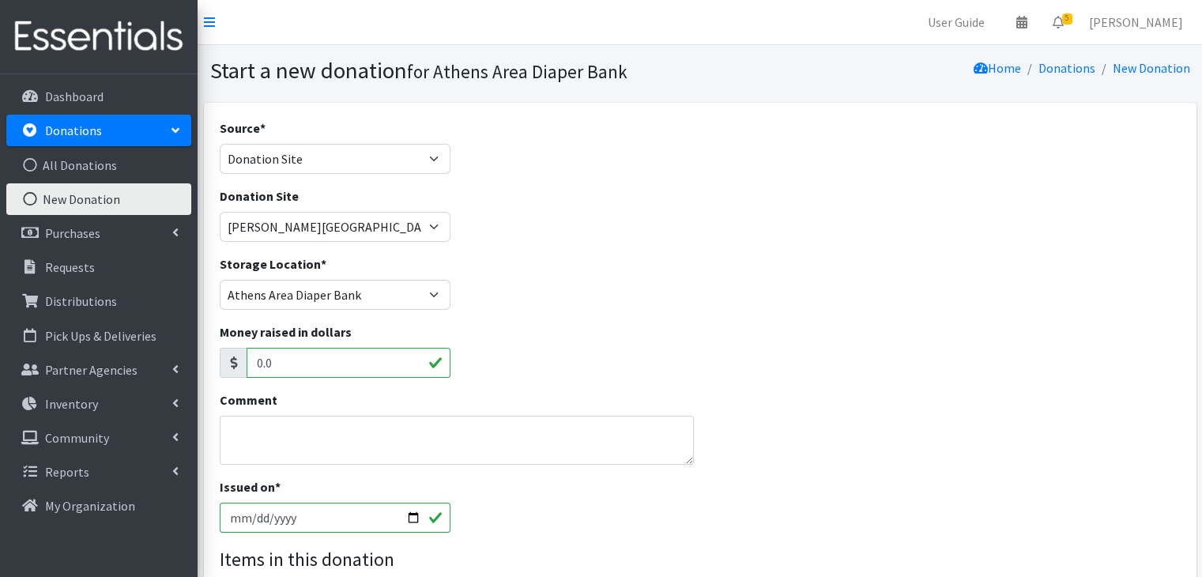
click at [239, 517] on input "[DATE]" at bounding box center [335, 517] width 231 height 30
type input "[DATE]"
click at [537, 491] on div "Issued on * [DATE]" at bounding box center [699, 511] width 972 height 68
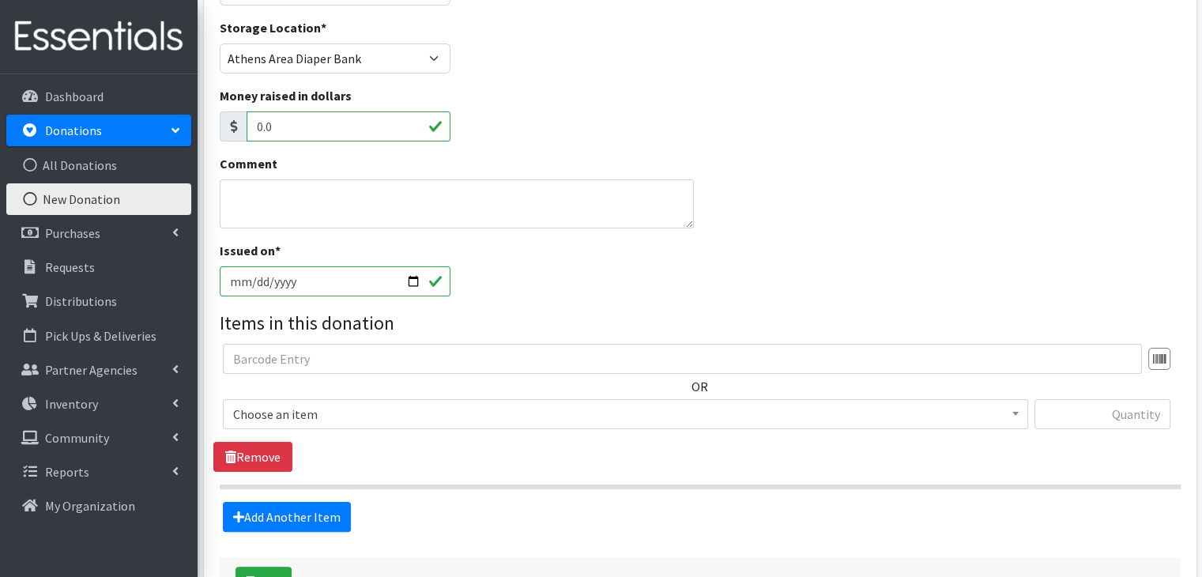
scroll to position [237, 0]
click at [401, 413] on span "Choose an item" at bounding box center [625, 413] width 784 height 22
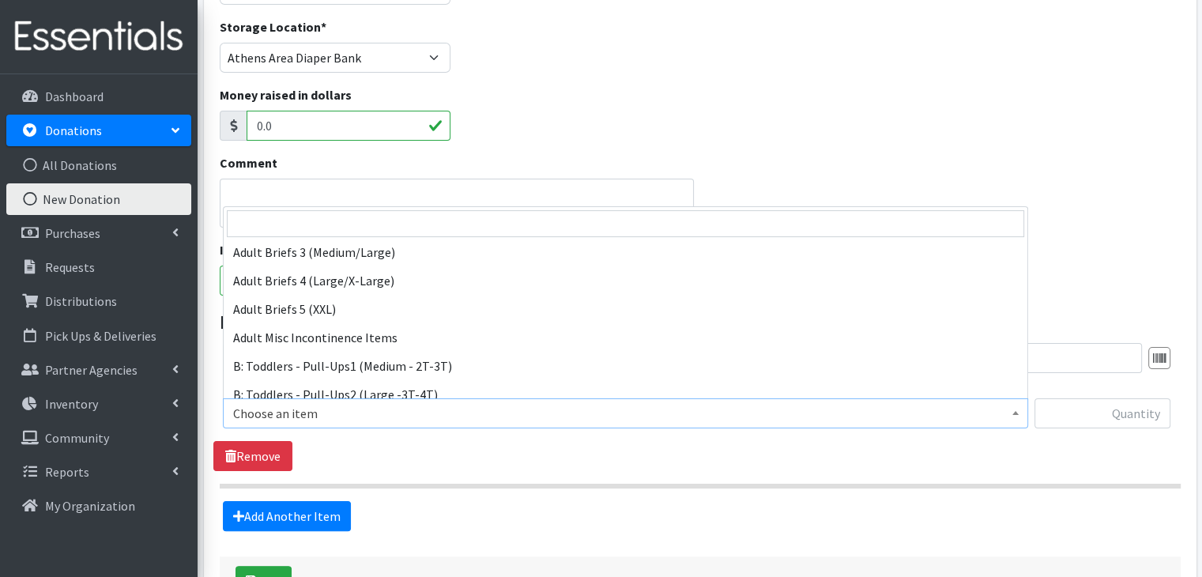
scroll to position [395, 0]
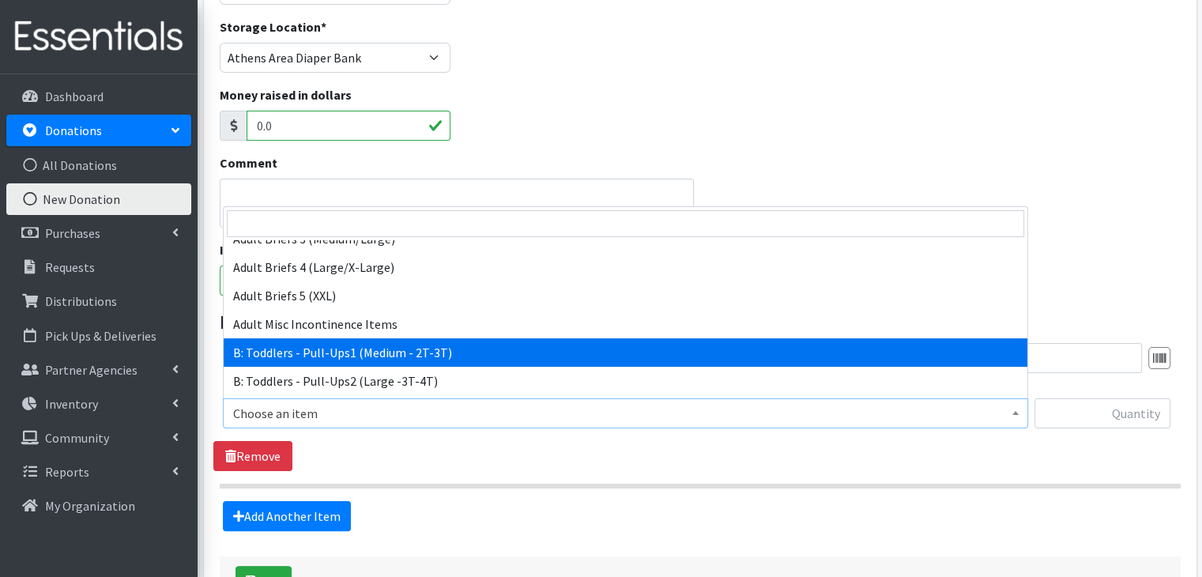
select select "5597"
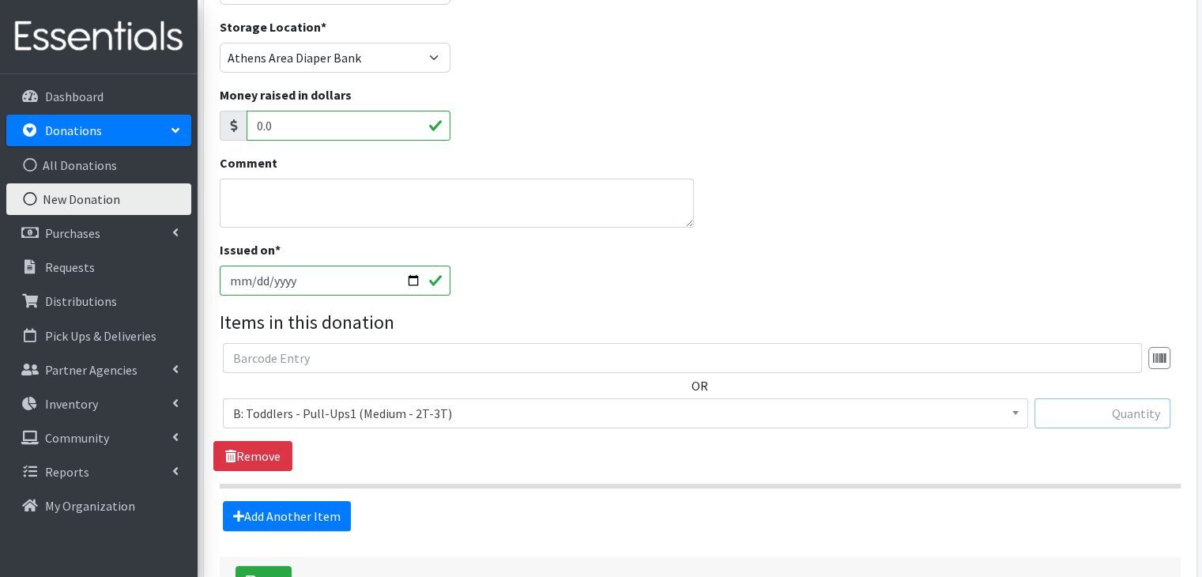
click at [1116, 412] on input "text" at bounding box center [1102, 413] width 136 height 30
type input "126"
click at [999, 456] on div "OR Choose an item A: Babies - Size 01 (newborn) A: Babies - Size 0 (Preemie) A:…" at bounding box center [699, 407] width 972 height 128
click at [269, 509] on link "Add Another Item" at bounding box center [287, 516] width 128 height 30
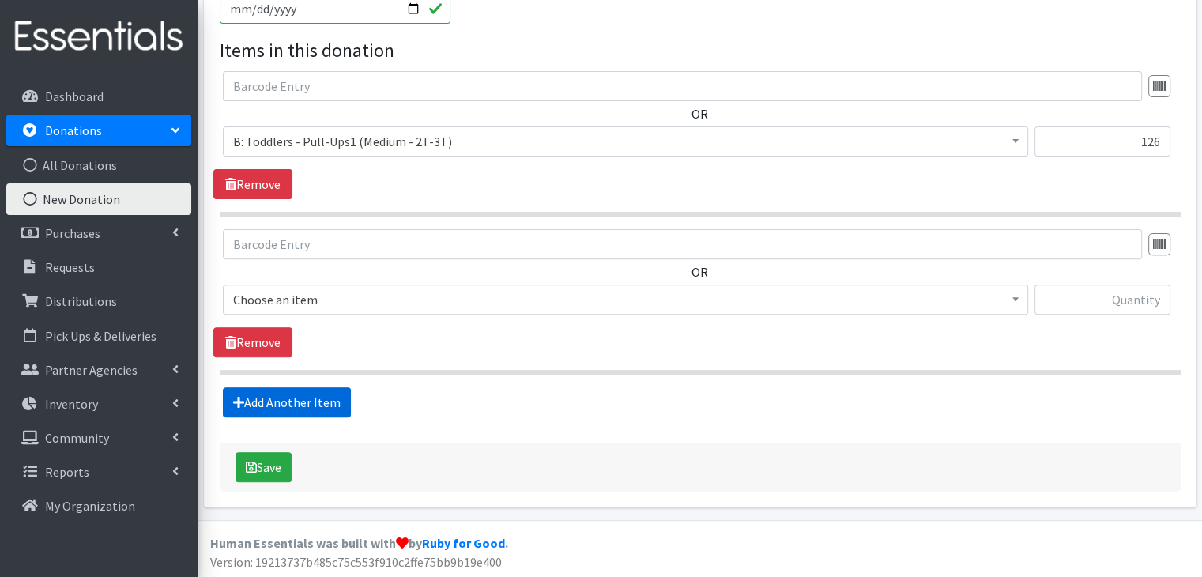
scroll to position [509, 0]
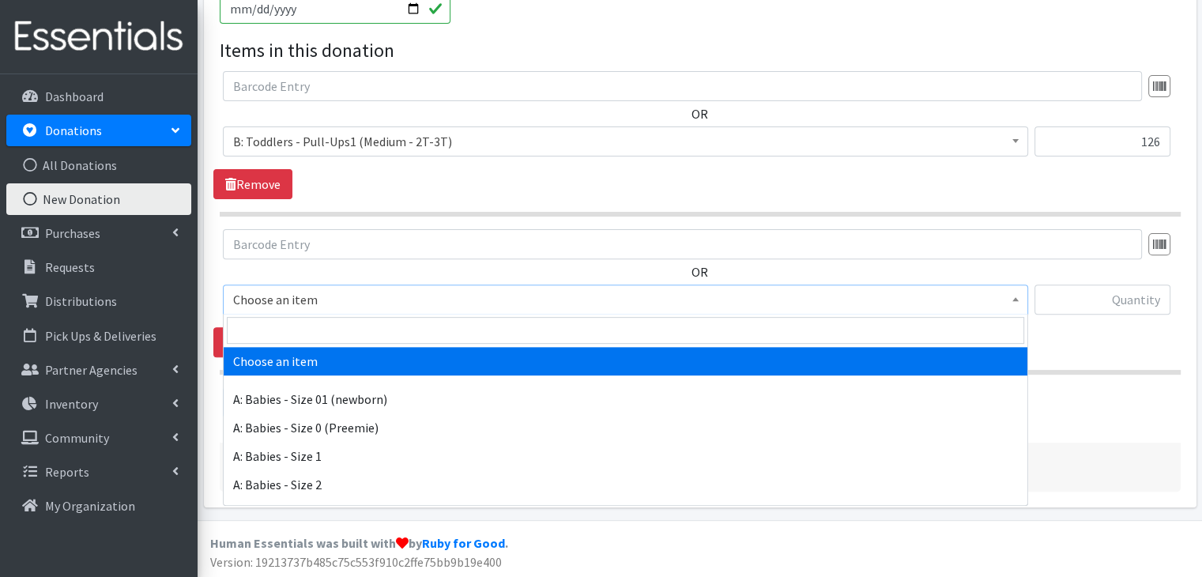
click at [337, 295] on span "Choose an item" at bounding box center [625, 299] width 784 height 22
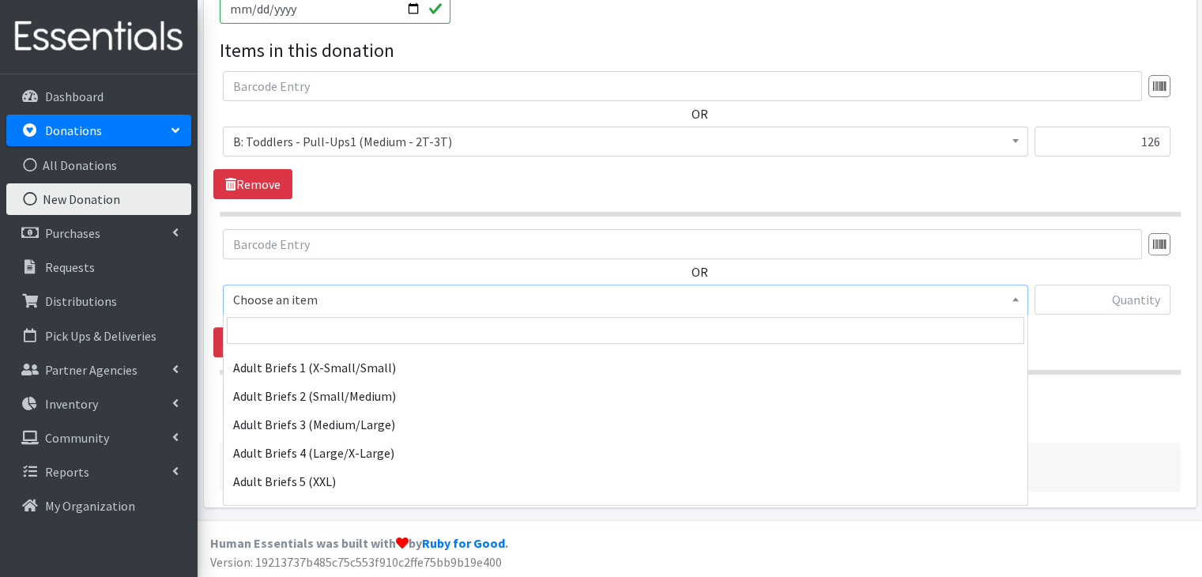
scroll to position [395, 0]
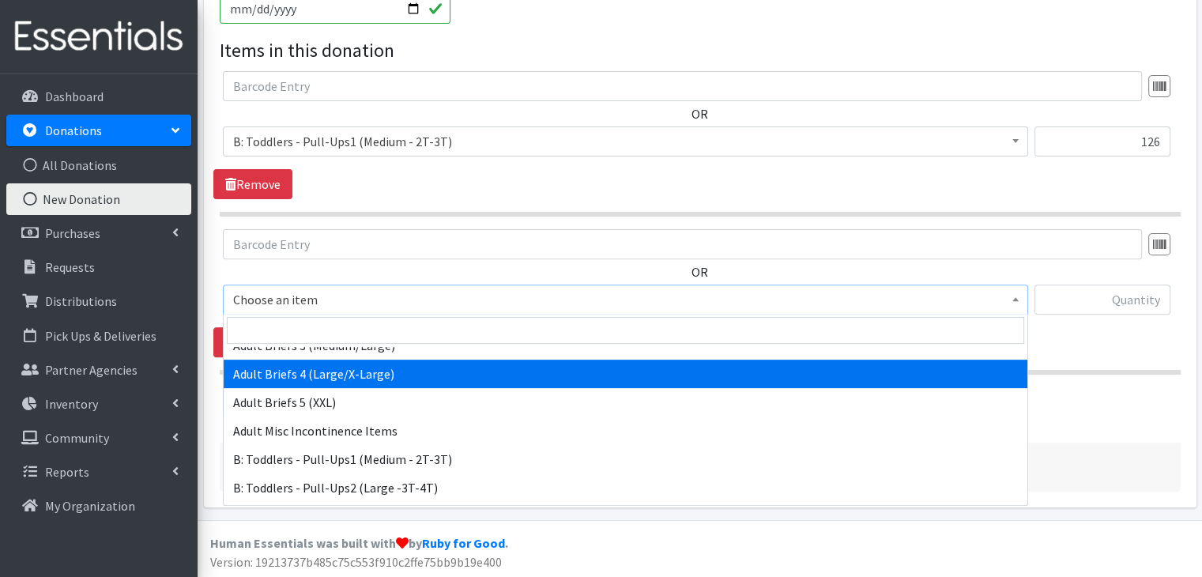
select select "5609"
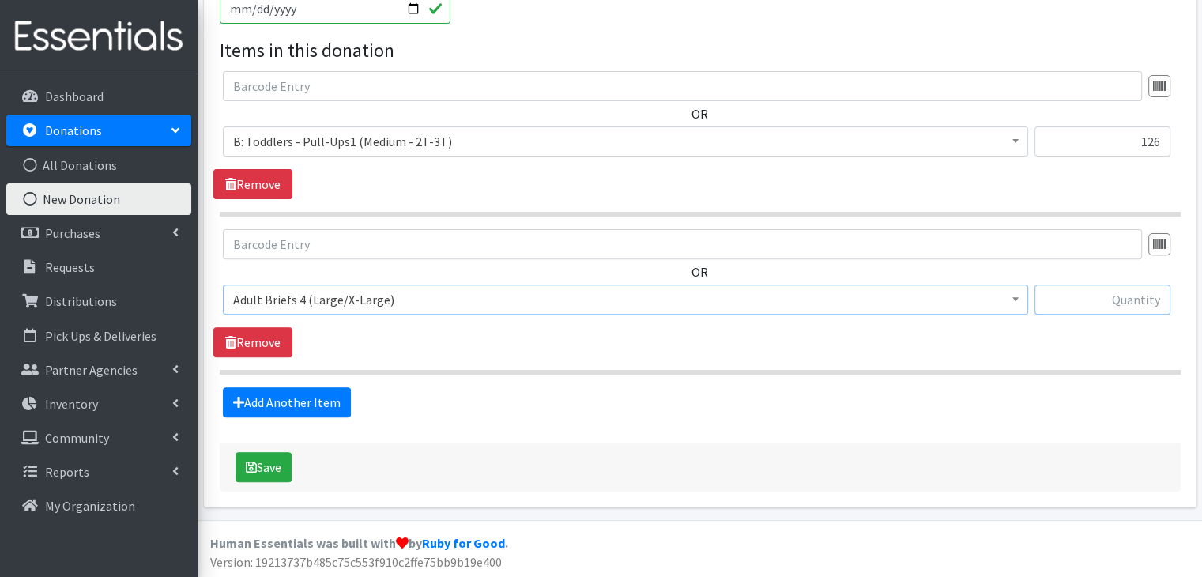
click at [1087, 294] on input "text" at bounding box center [1102, 299] width 136 height 30
type input "22"
click at [261, 456] on button "Save" at bounding box center [263, 467] width 56 height 30
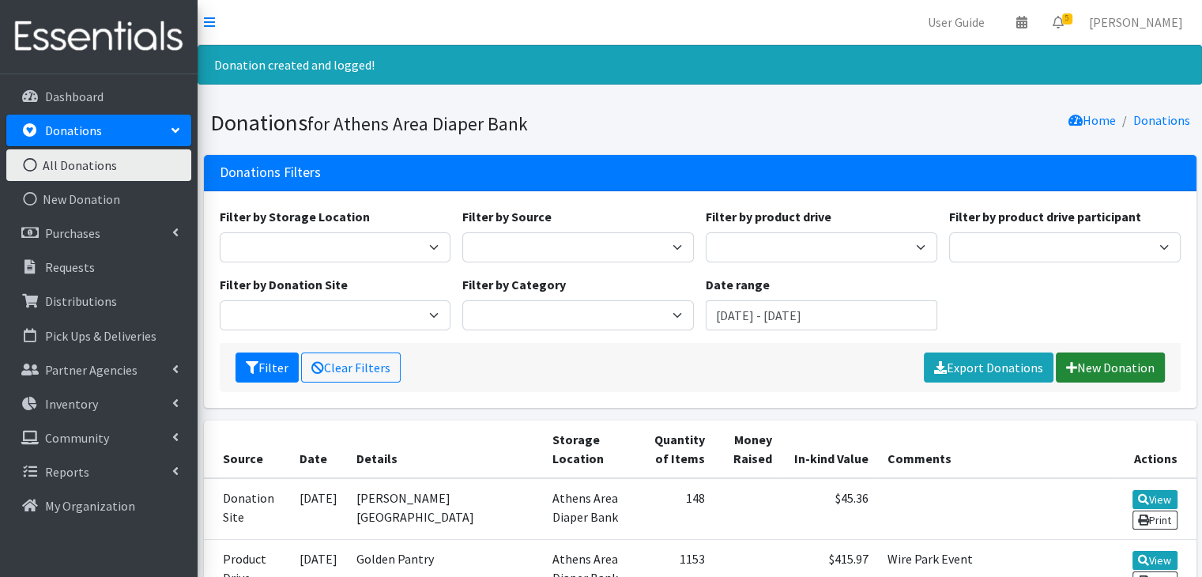
click at [1115, 361] on link "New Donation" at bounding box center [1109, 367] width 109 height 30
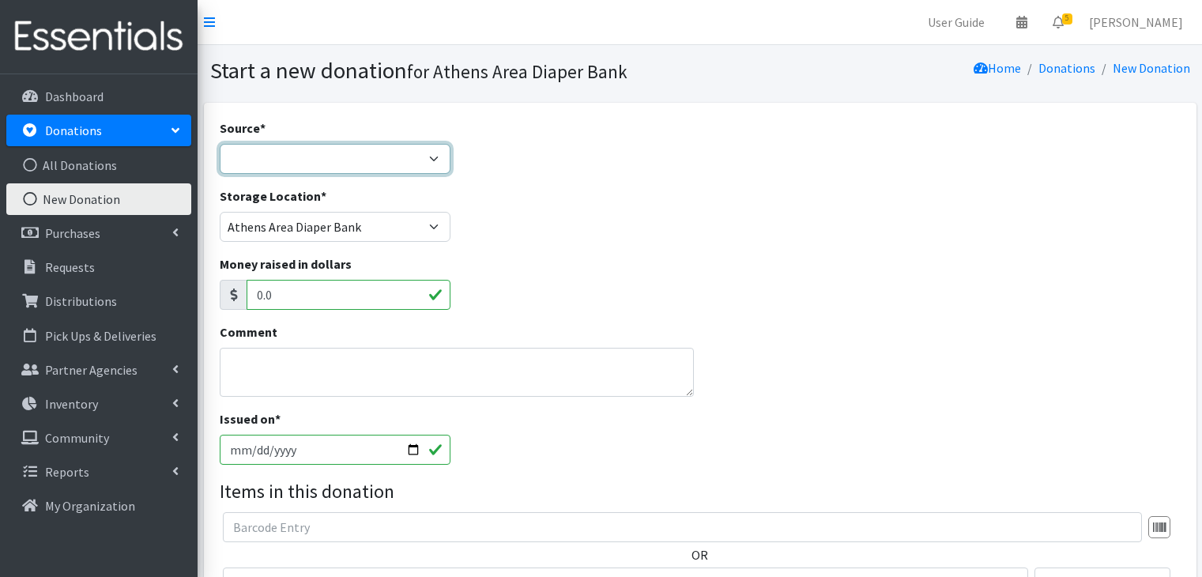
click at [343, 153] on select "Product Drive Manufacturer Donation Site Misc. Donation" at bounding box center [335, 159] width 231 height 30
select select "Product Drive"
click at [220, 144] on select "Product Drive Manufacturer Donation Site Misc. Donation" at bounding box center [335, 159] width 231 height 30
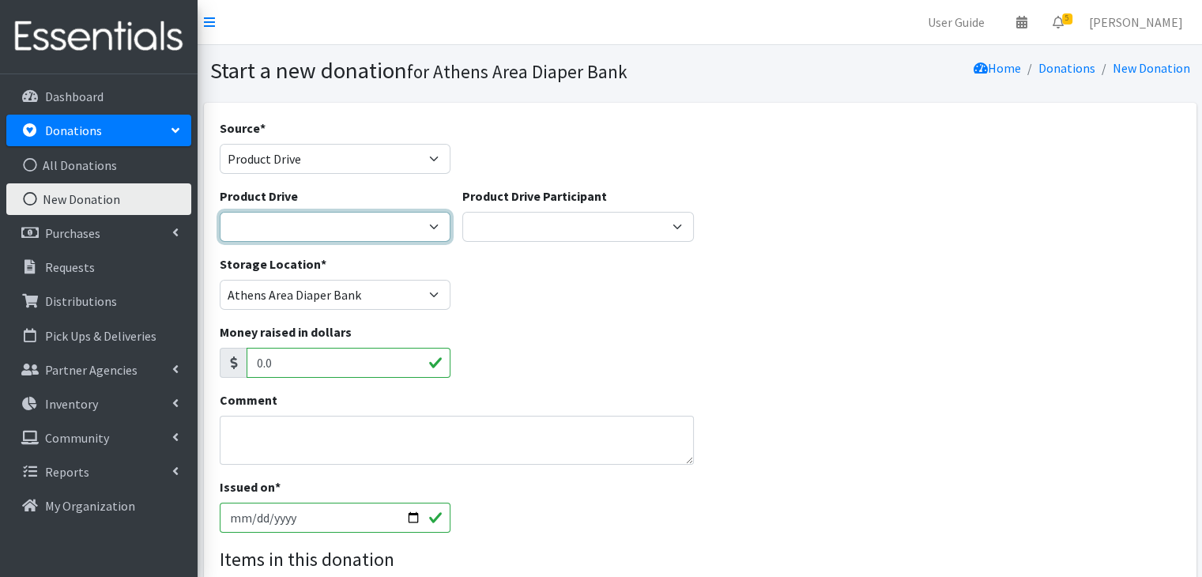
click at [391, 228] on select "ACAD Preschool Alstory & Bird Apple Tree Prep Arrow Preschool Ashford Aesthtics…" at bounding box center [335, 227] width 231 height 30
select select "2987"
click at [220, 212] on select "ACAD Preschool Alstory & Bird Apple Tree Prep Arrow Preschool Ashford Aesthtics…" at bounding box center [335, 227] width 231 height 30
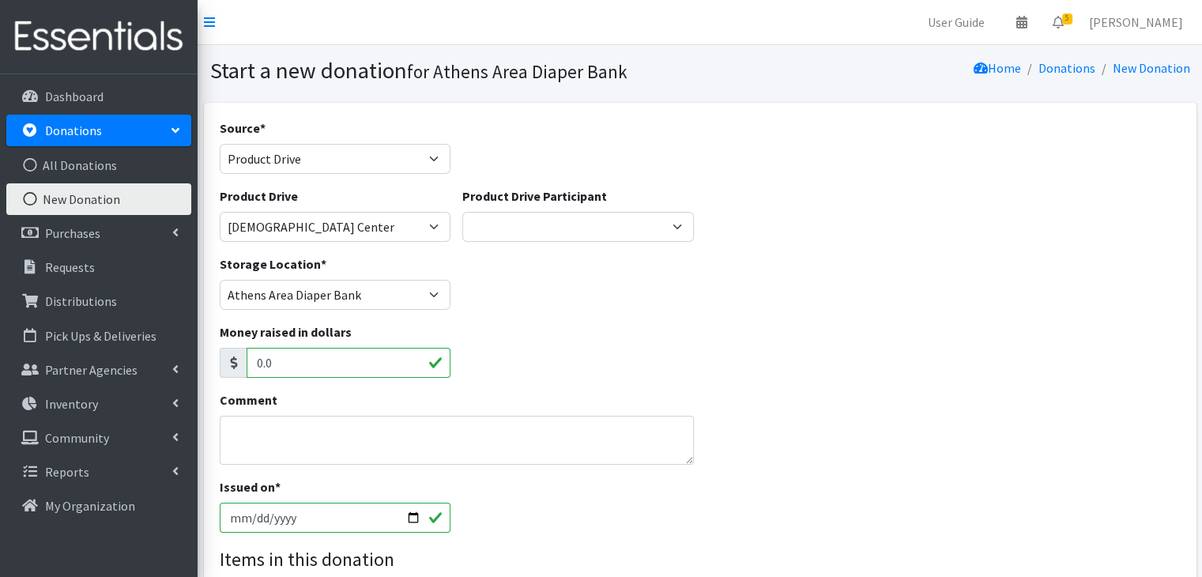
click at [239, 510] on input "2025-10-07" at bounding box center [335, 517] width 231 height 30
type input "2025-09-07"
click at [433, 411] on div "Comment" at bounding box center [457, 427] width 475 height 74
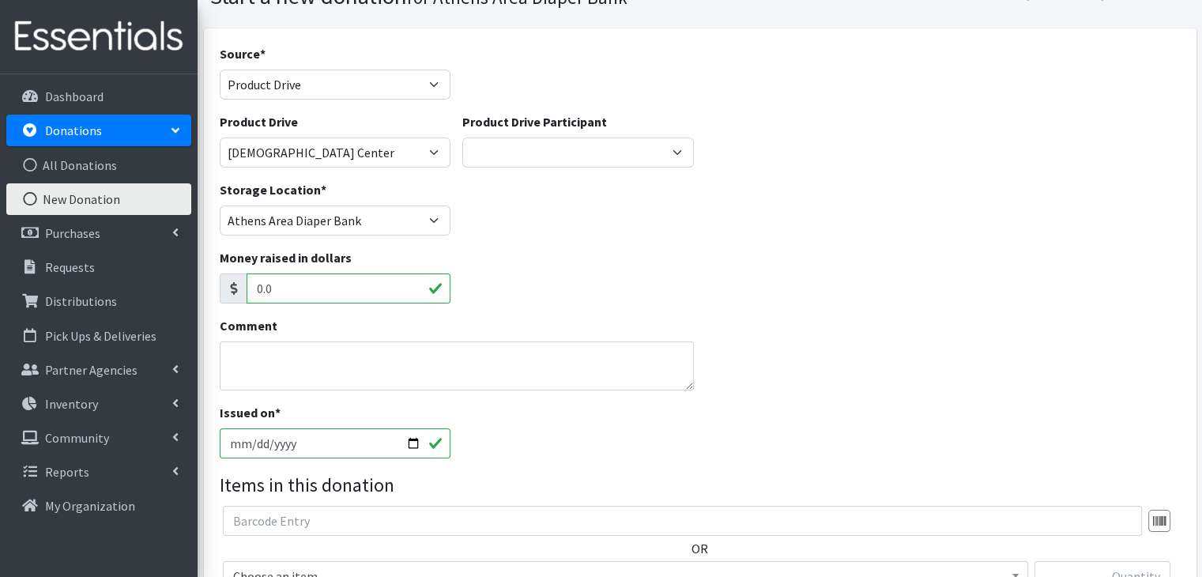
scroll to position [158, 0]
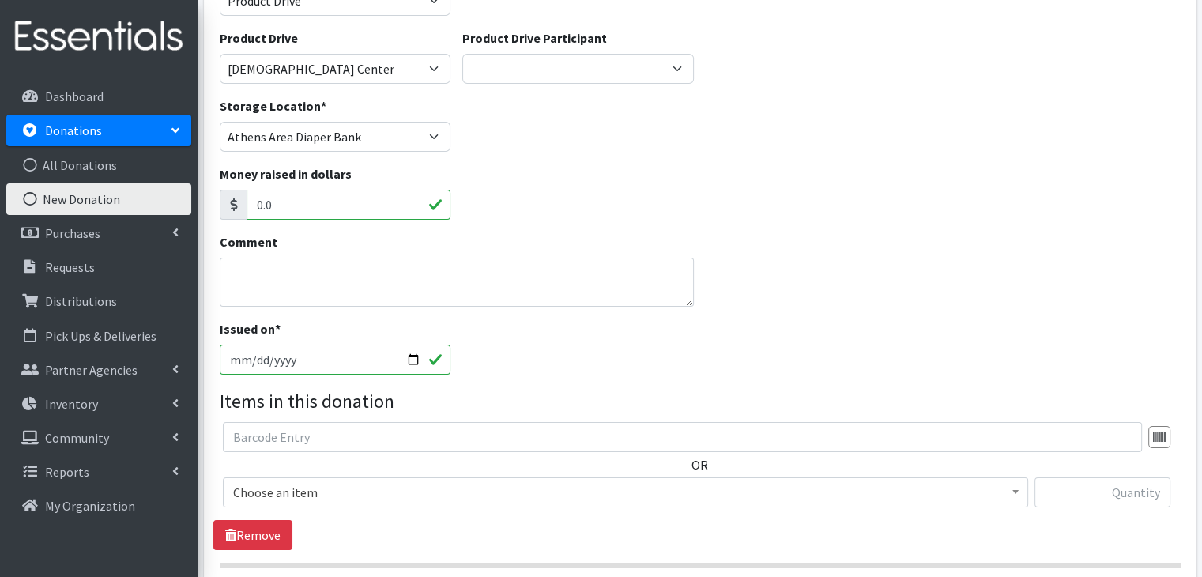
click at [349, 491] on span "Choose an item" at bounding box center [625, 492] width 784 height 22
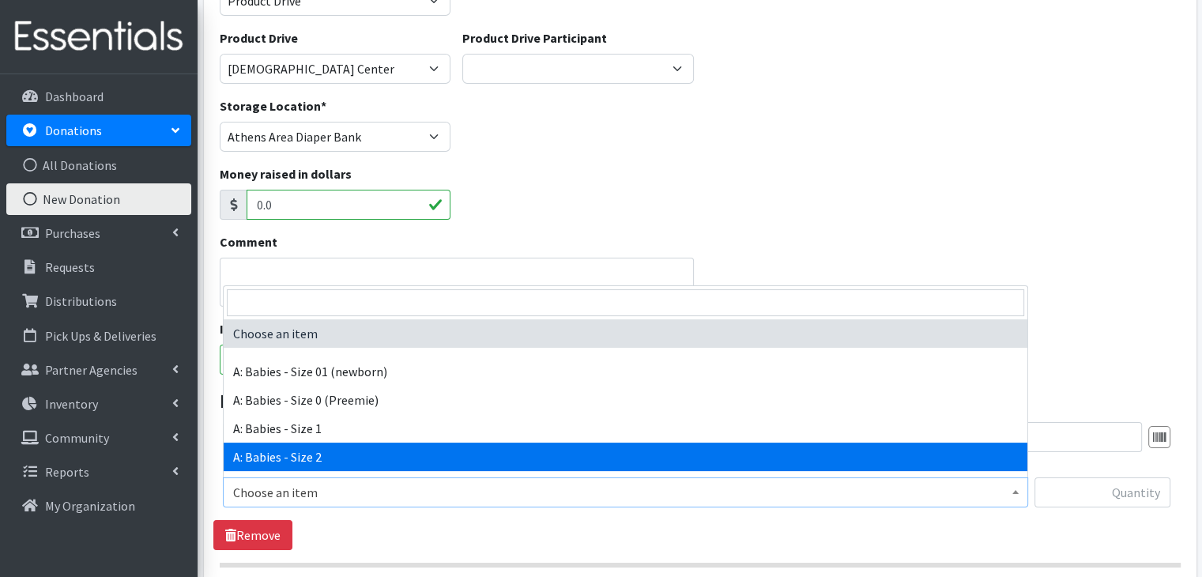
scroll to position [79, 0]
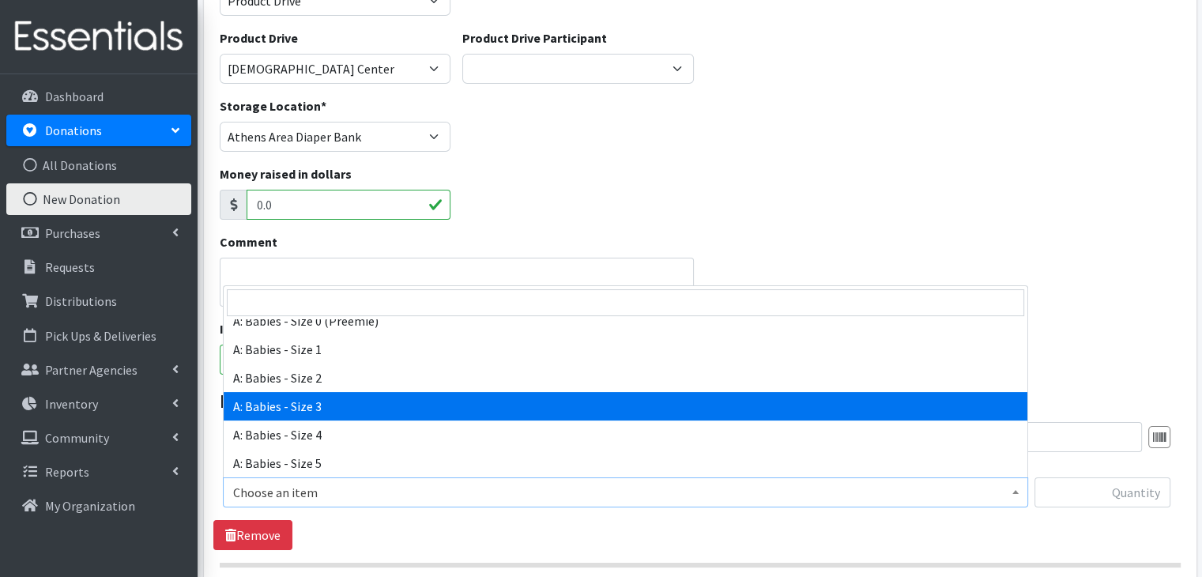
select select "5613"
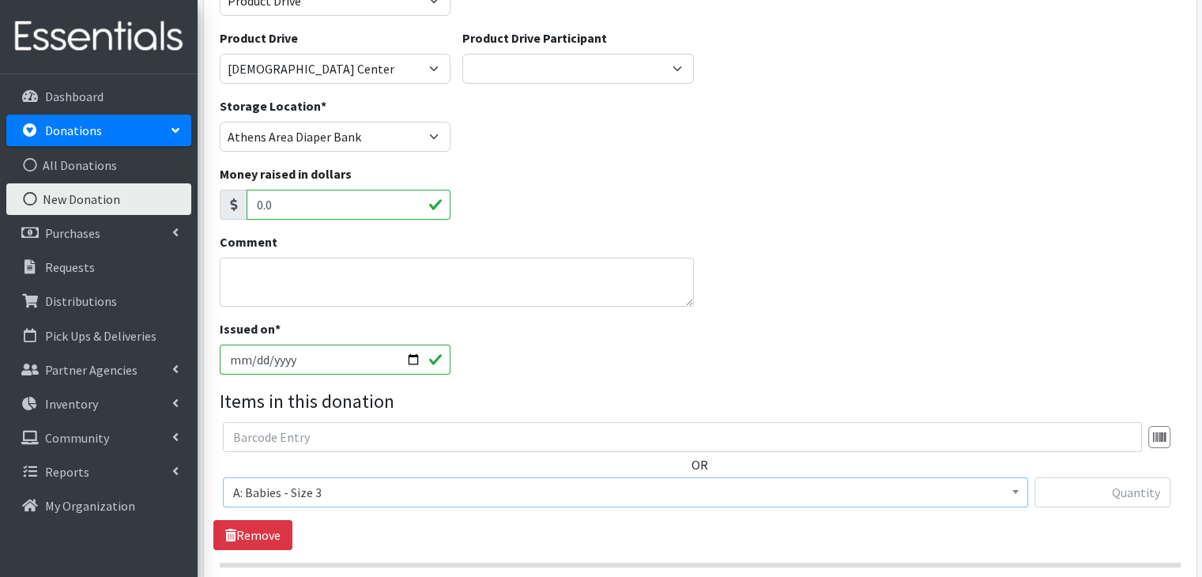
click at [562, 408] on legend "Items in this donation" at bounding box center [700, 401] width 961 height 28
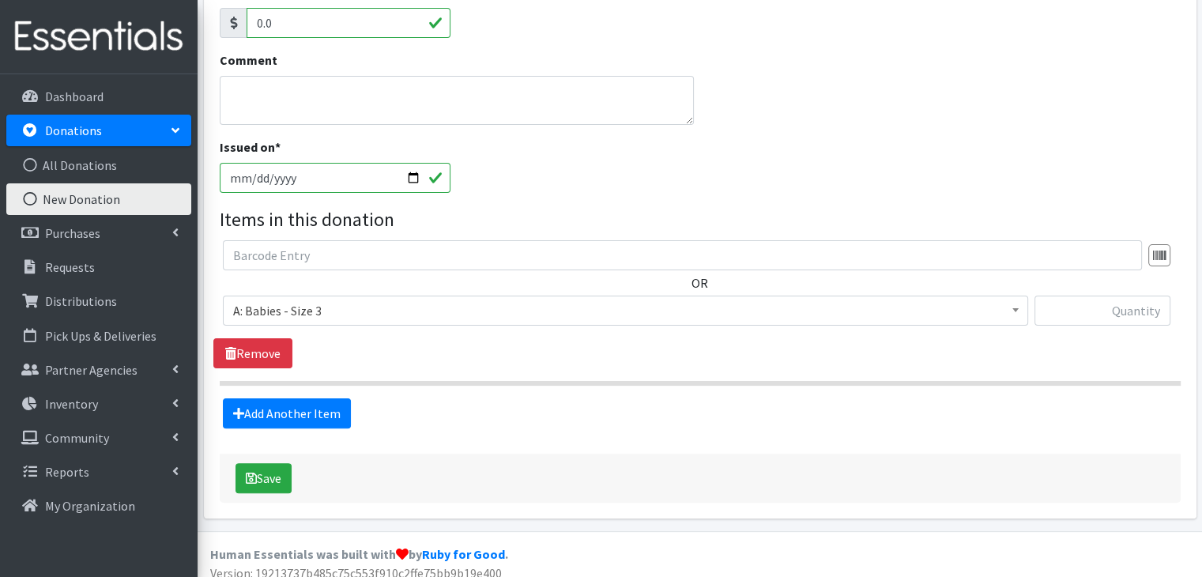
scroll to position [351, 0]
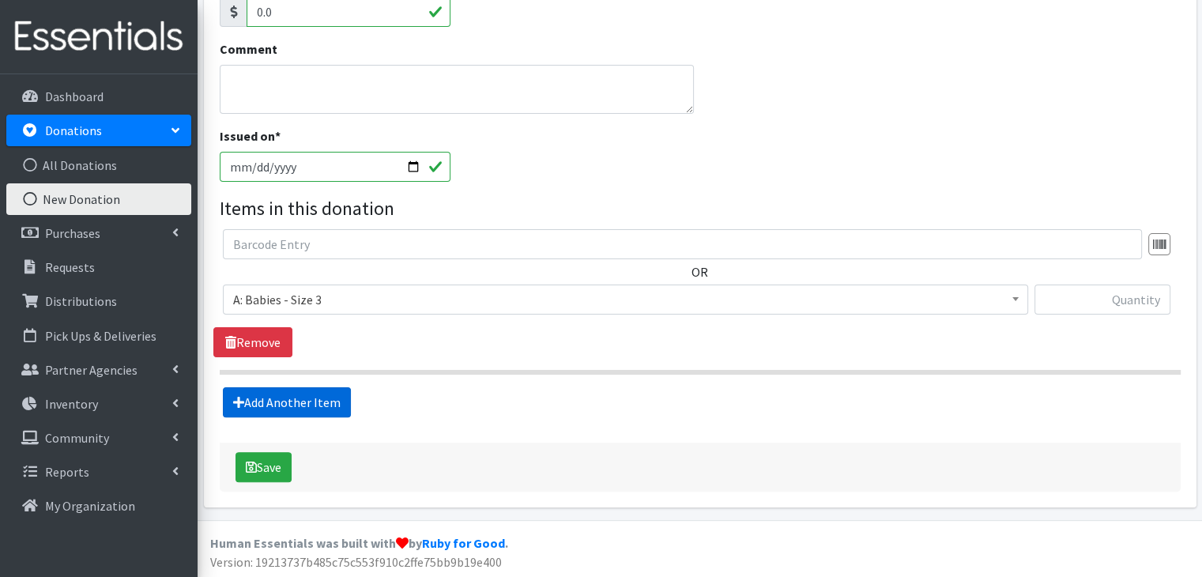
click at [334, 402] on link "Add Another Item" at bounding box center [287, 402] width 128 height 30
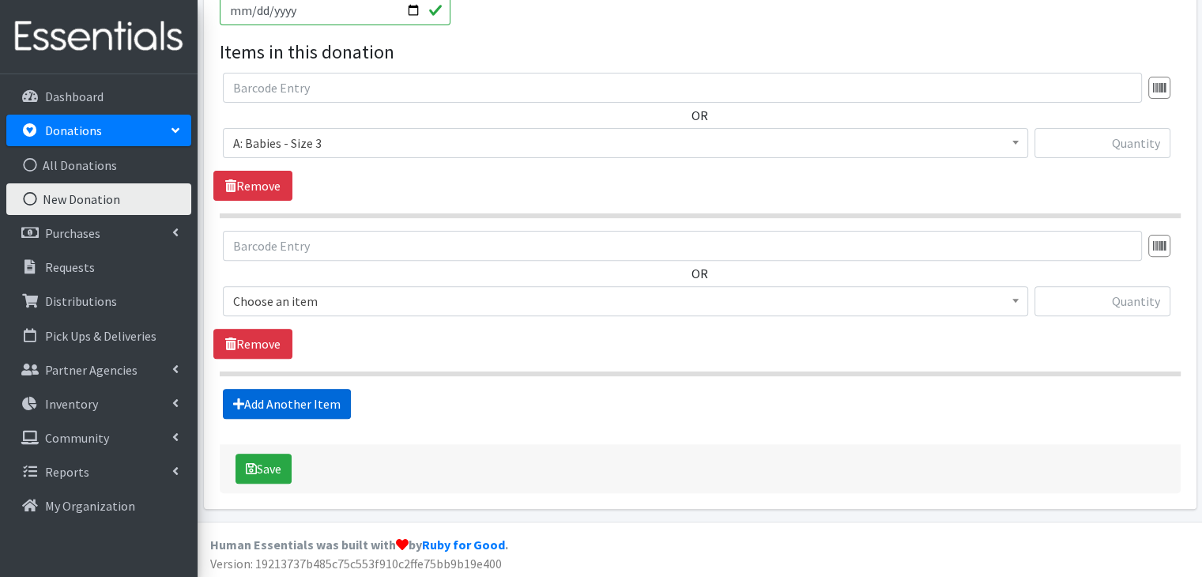
scroll to position [509, 0]
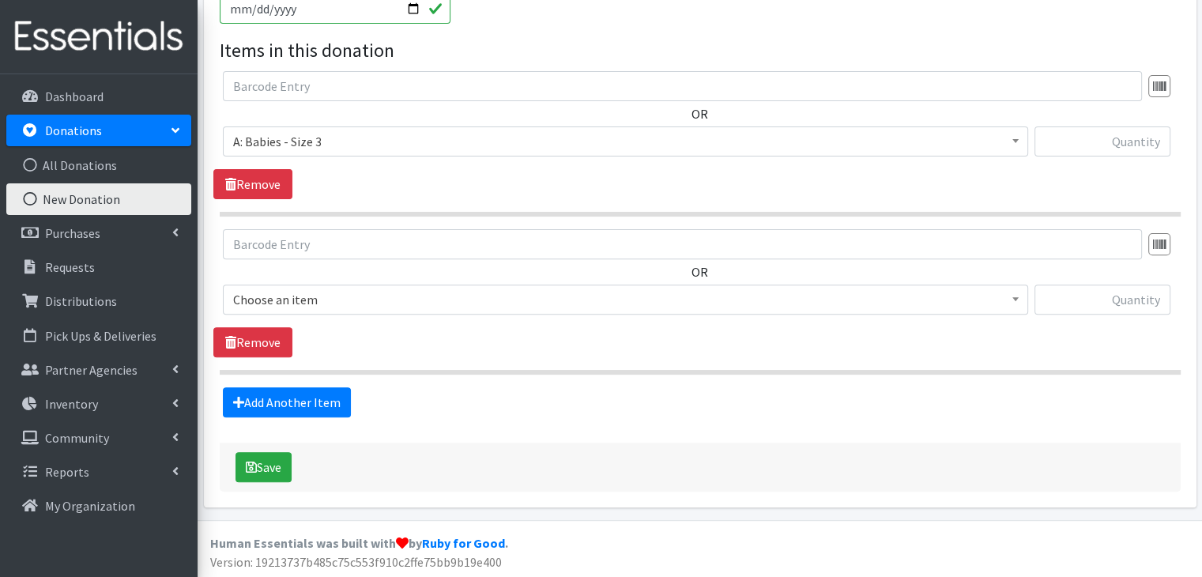
click at [302, 292] on span "Choose an item" at bounding box center [625, 299] width 784 height 22
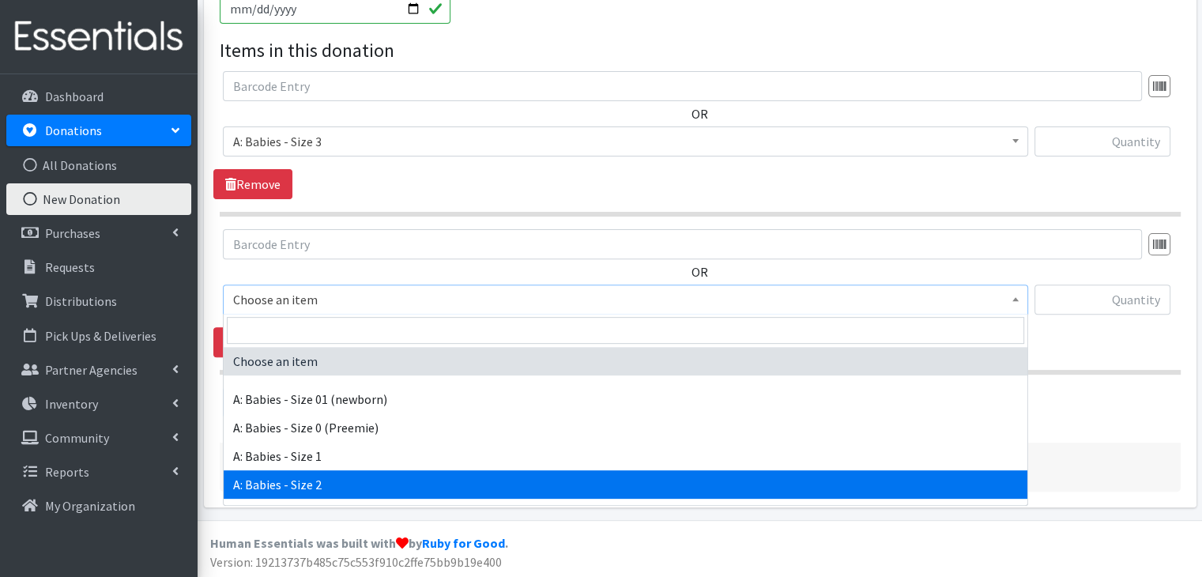
scroll to position [79, 0]
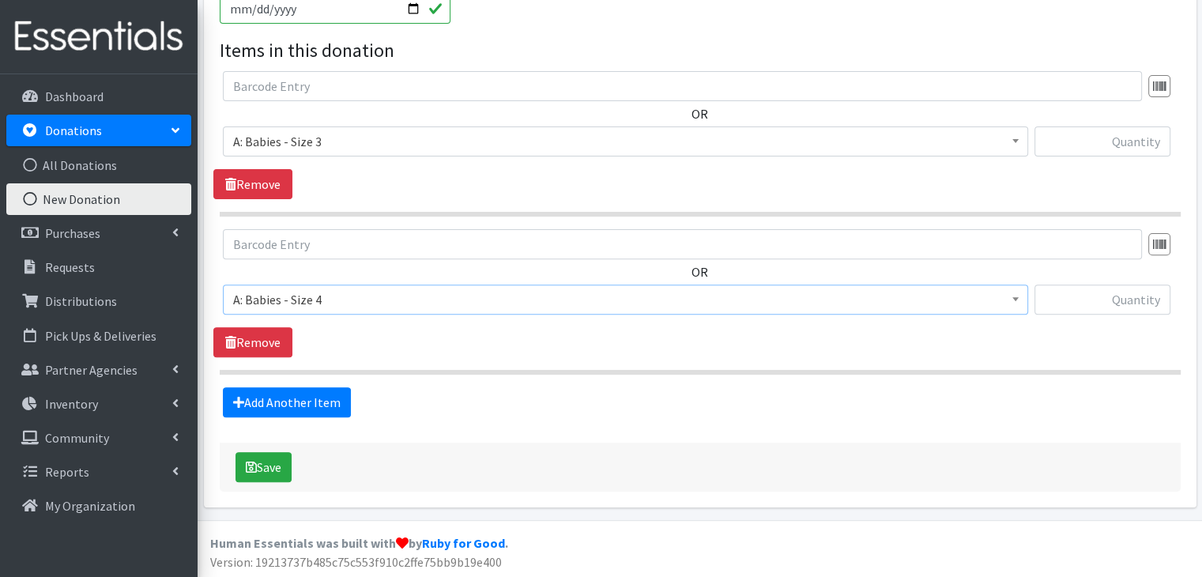
select select "5614"
click at [411, 348] on div "OR Choose an item A: Babies - Size 01 (newborn) A: Babies - Size 0 (Preemie) A:…" at bounding box center [699, 293] width 972 height 128
click at [337, 396] on link "Add Another Item" at bounding box center [287, 402] width 128 height 30
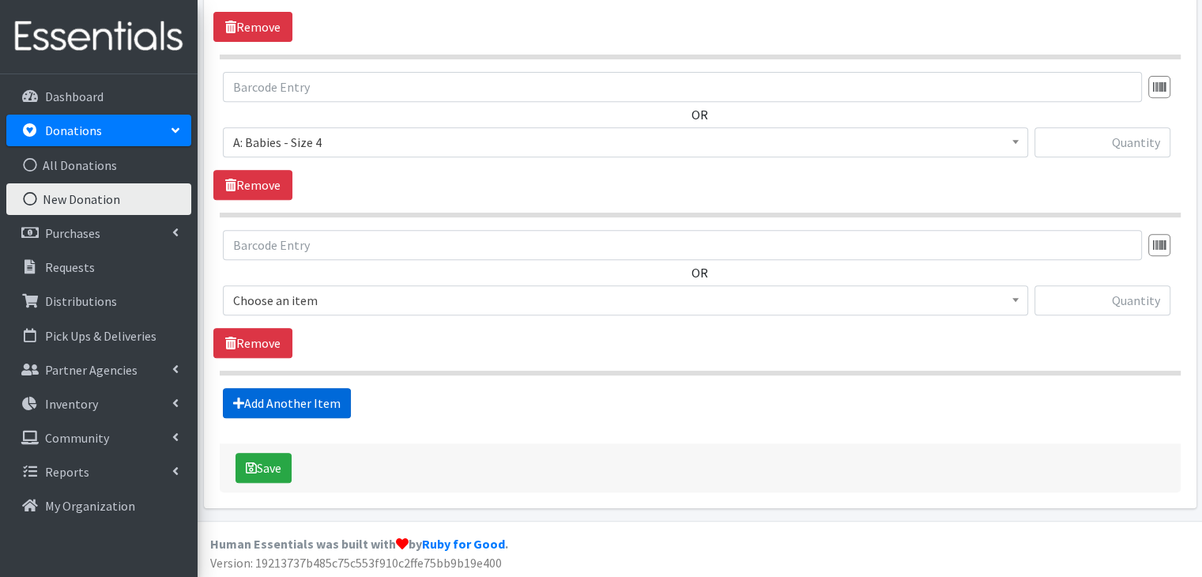
scroll to position [667, 0]
click at [310, 301] on span "Choose an item" at bounding box center [625, 299] width 784 height 22
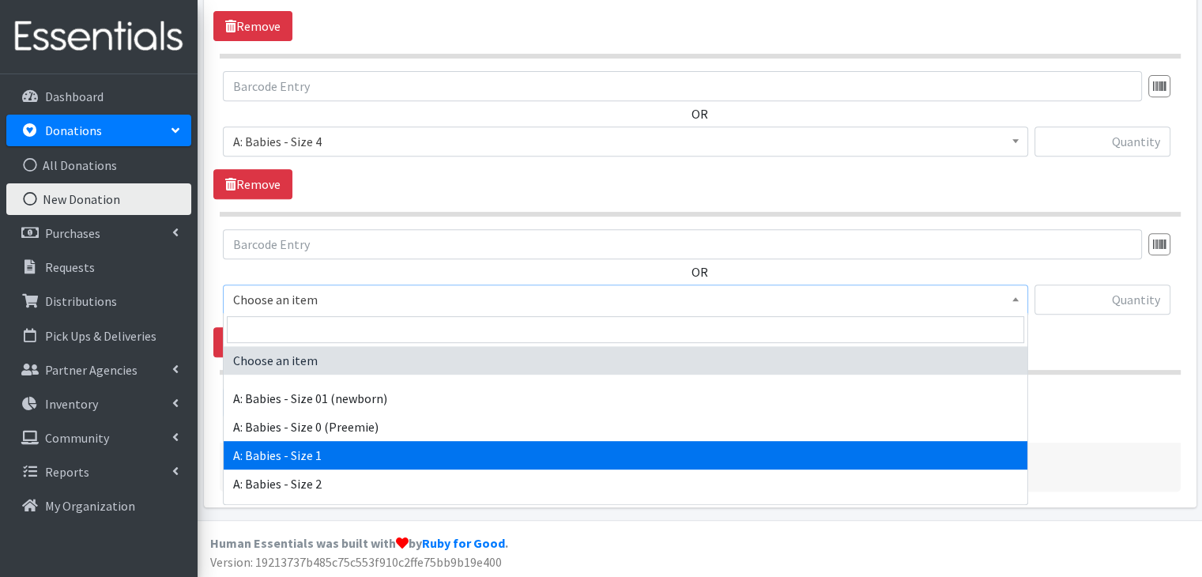
scroll to position [79, 0]
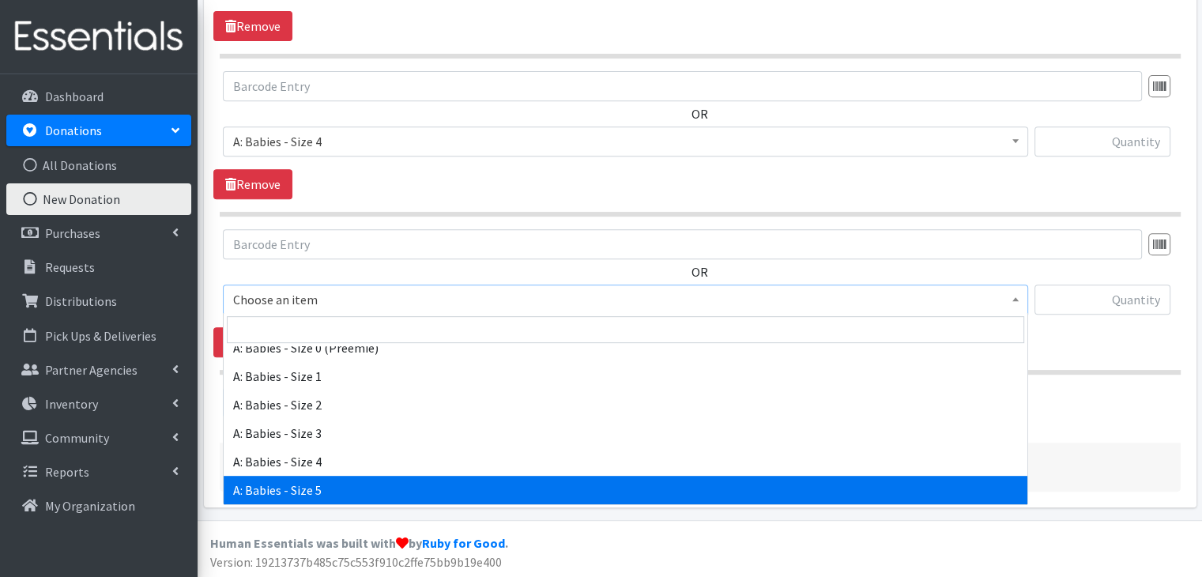
select select "5616"
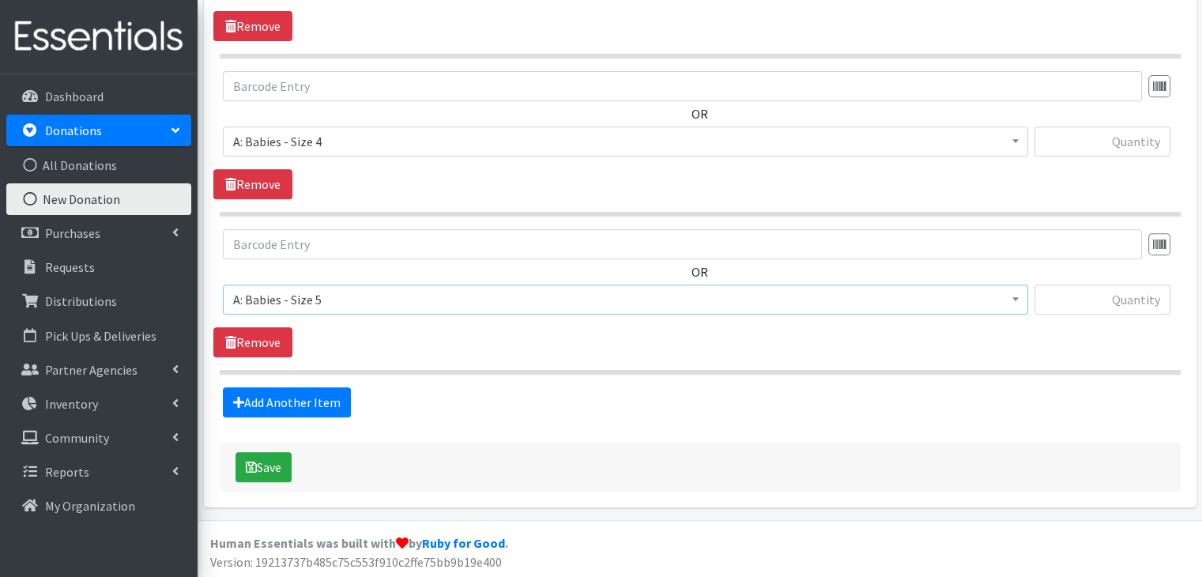
click at [428, 339] on div "OR Choose an item A: Babies - Size 01 (newborn) A: Babies - Size 0 (Preemie) A:…" at bounding box center [699, 293] width 972 height 128
click at [305, 408] on link "Add Another Item" at bounding box center [287, 402] width 128 height 30
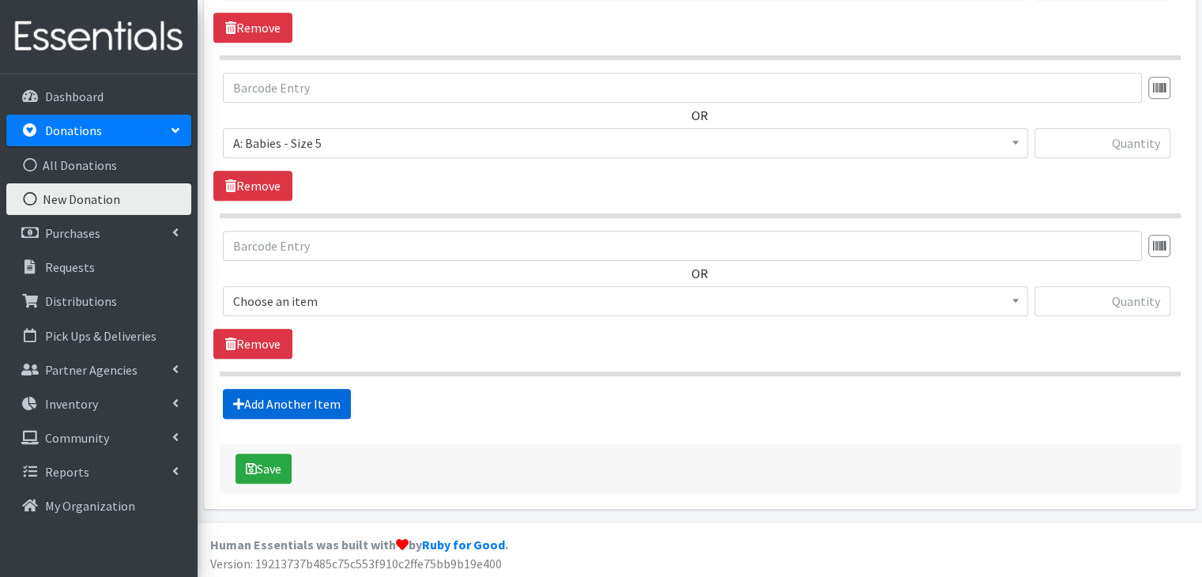
scroll to position [824, 0]
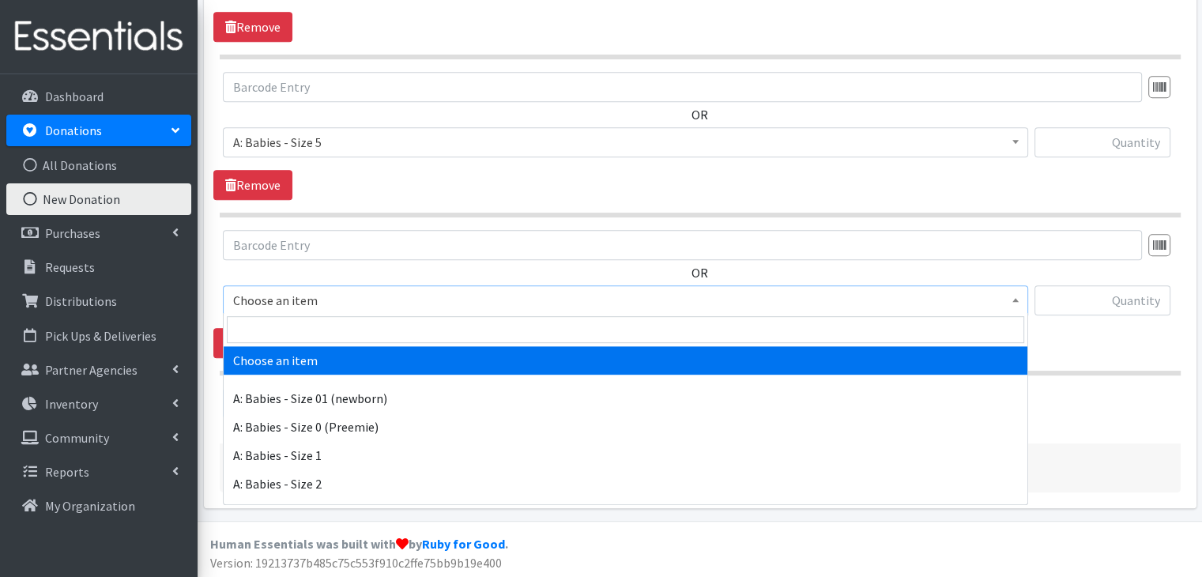
click at [307, 299] on span "Choose an item" at bounding box center [625, 300] width 784 height 22
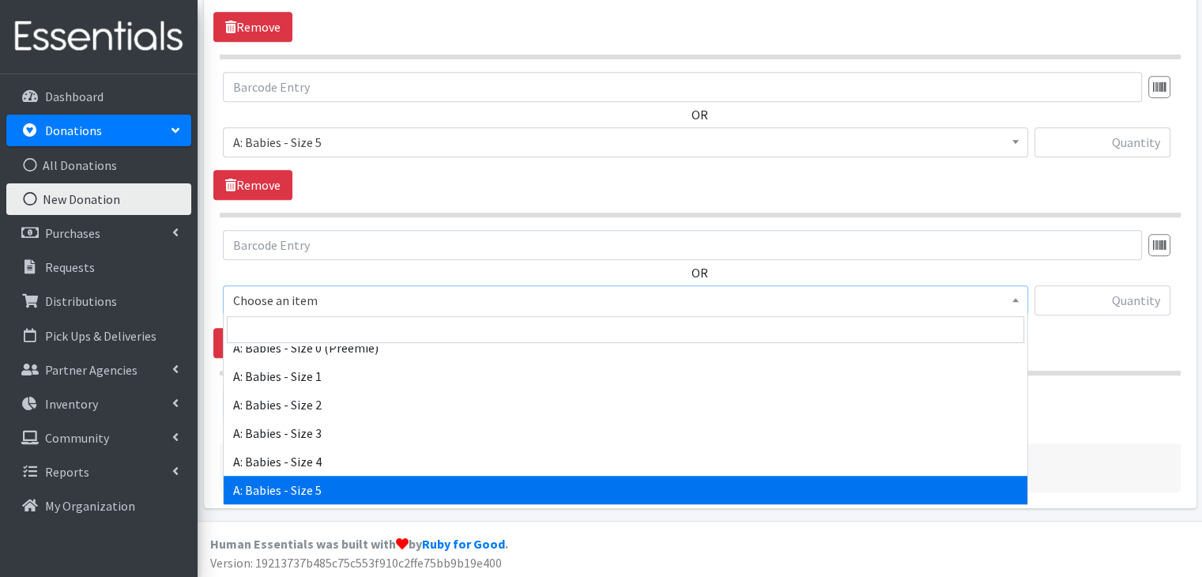
scroll to position [158, 0]
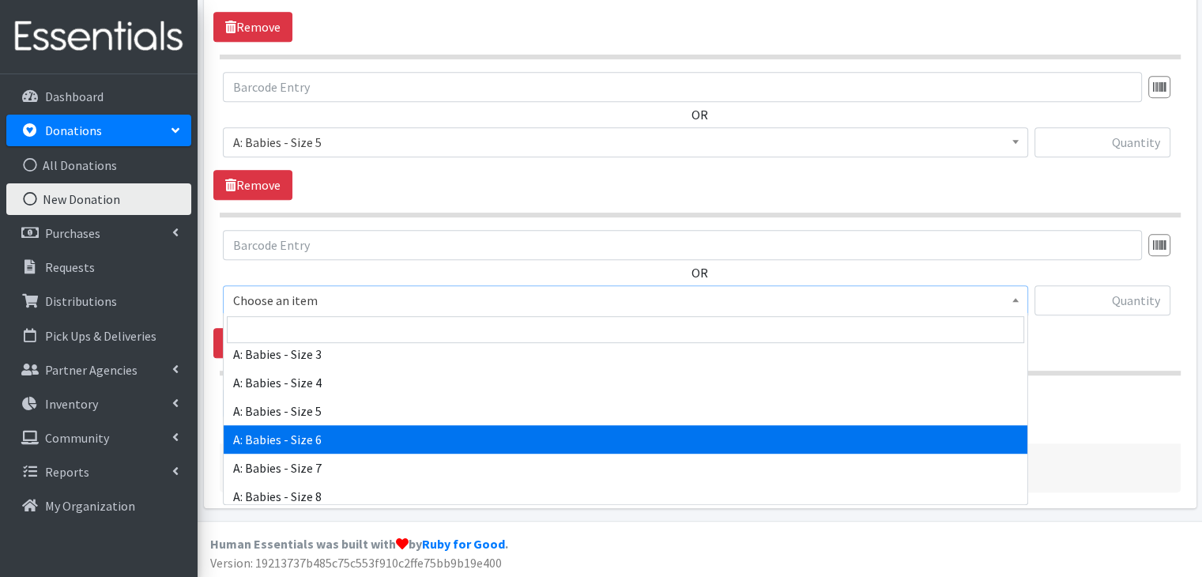
select select "5617"
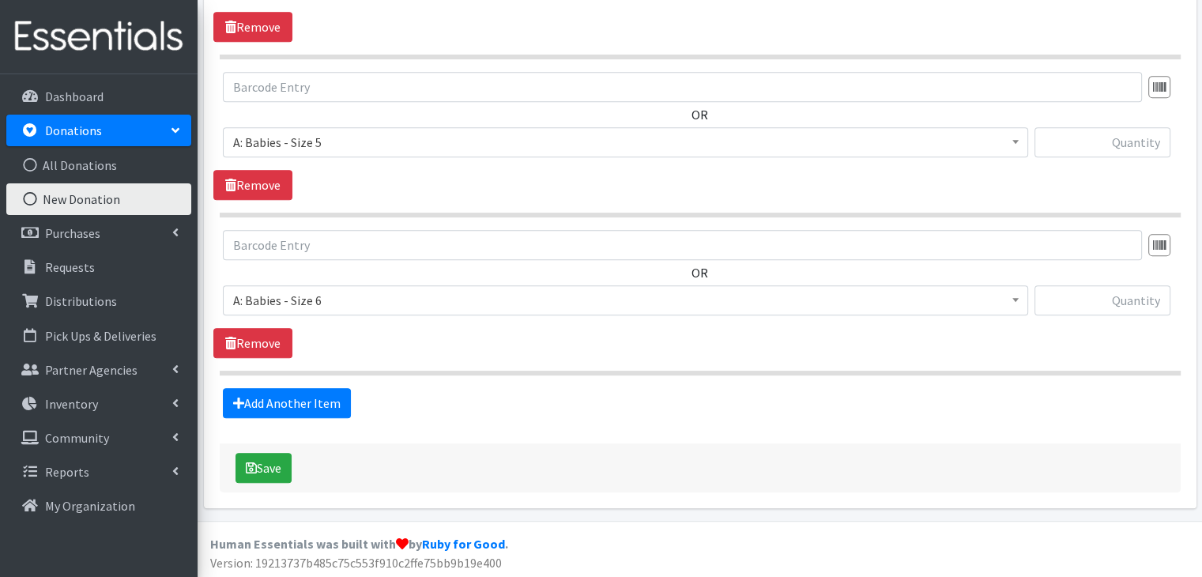
click at [745, 265] on div "OR Choose an item A: Babies - Size 01 (newborn) A: Babies - Size 0 (Preemie) A:…" at bounding box center [699, 279] width 972 height 98
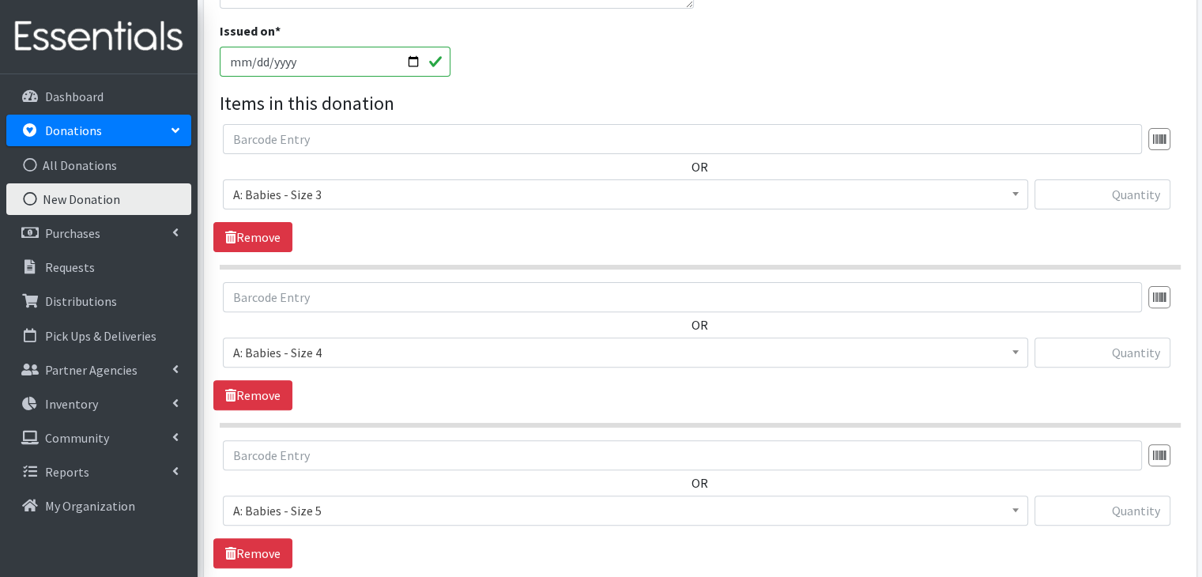
scroll to position [429, 0]
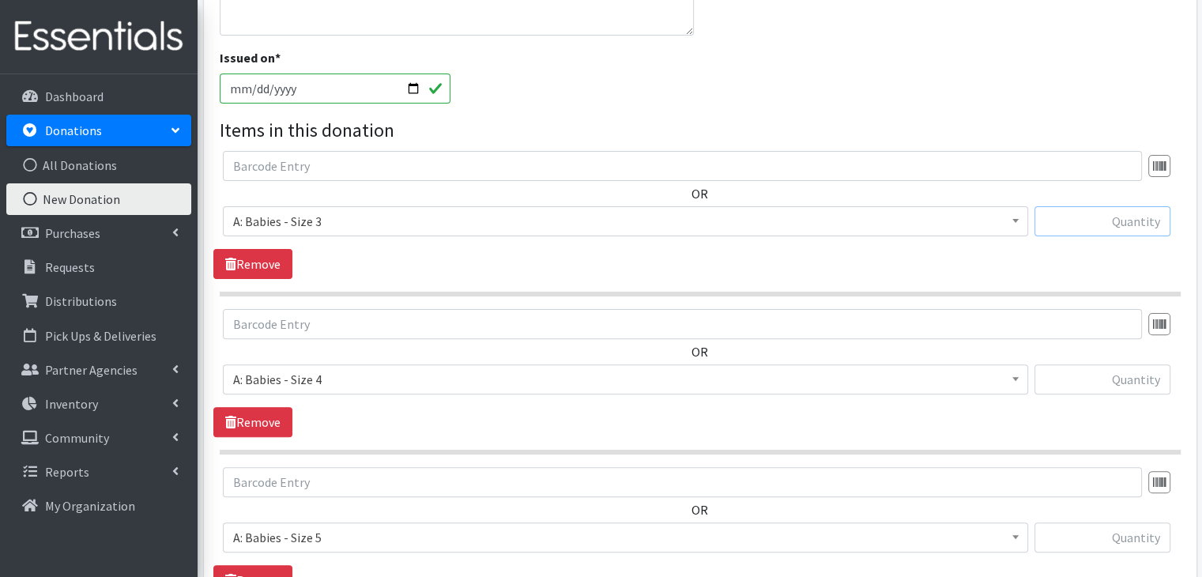
click at [1122, 222] on input "text" at bounding box center [1102, 221] width 136 height 30
type input "122"
type input "300"
type input "24"
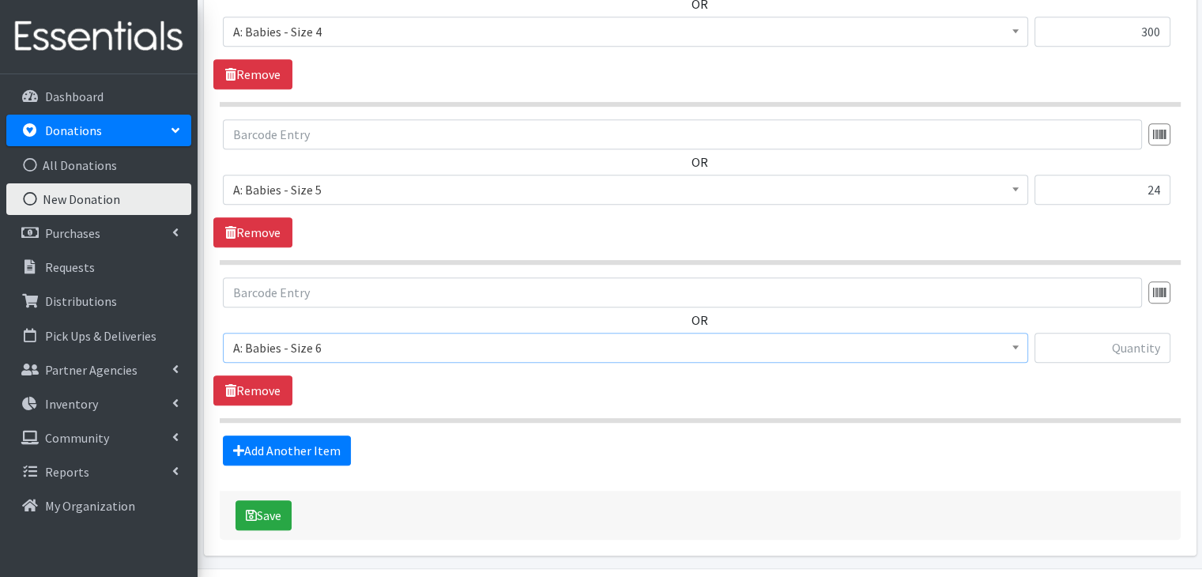
scroll to position [778, 0]
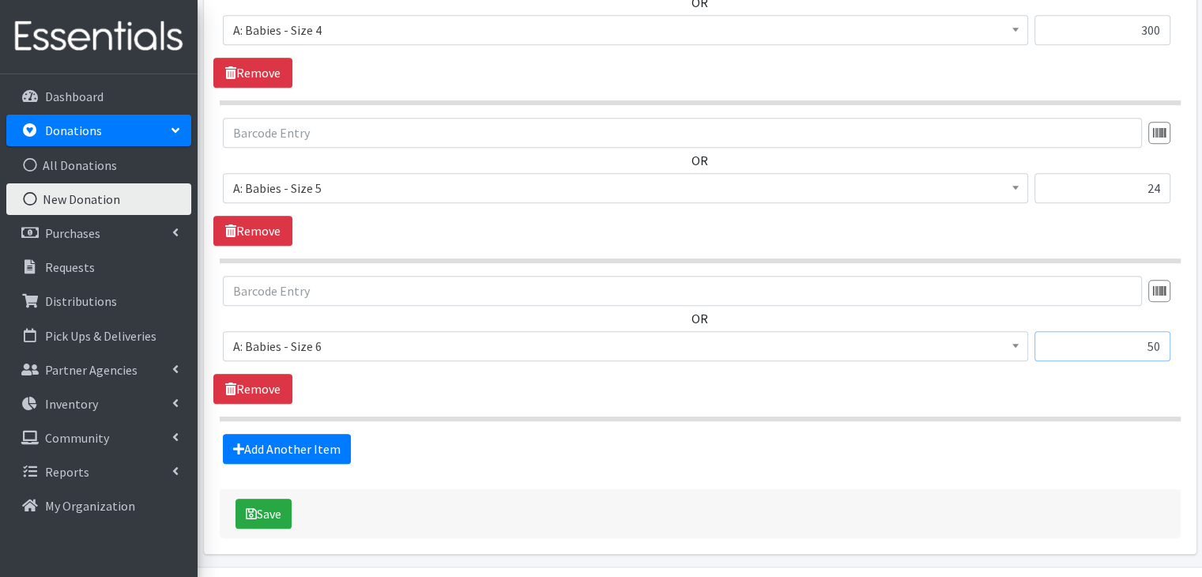
type input "50"
drag, startPoint x: 709, startPoint y: 491, endPoint x: 662, endPoint y: 478, distance: 48.3
click at [708, 490] on div "Save" at bounding box center [700, 513] width 961 height 49
click at [273, 510] on button "Save" at bounding box center [263, 513] width 56 height 30
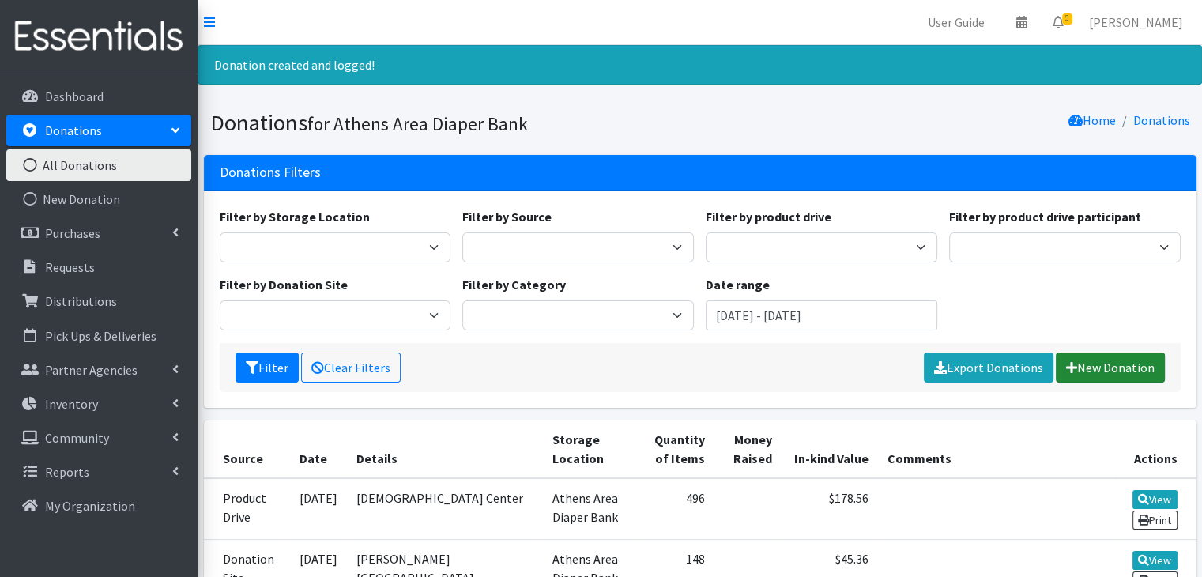
click at [1091, 367] on link "New Donation" at bounding box center [1109, 367] width 109 height 30
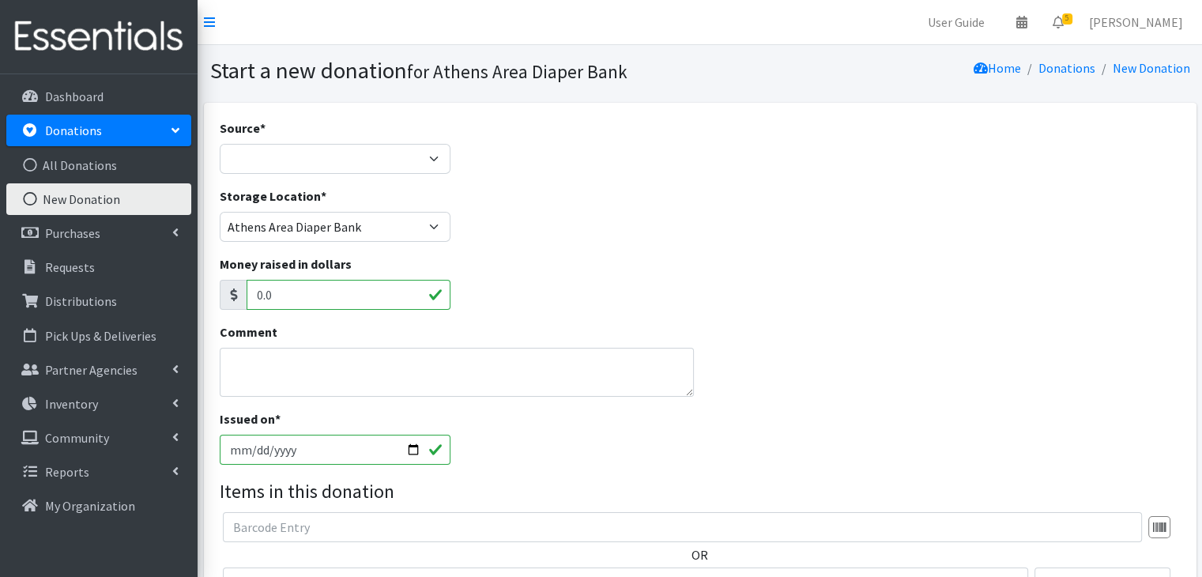
click at [228, 453] on input "[DATE]" at bounding box center [335, 450] width 231 height 30
type input "[DATE]"
click at [309, 154] on select "Product Drive Manufacturer Donation Site Misc. Donation" at bounding box center [335, 159] width 231 height 30
select select "Product Drive"
click at [220, 144] on select "Product Drive Manufacturer Donation Site Misc. Donation" at bounding box center [335, 159] width 231 height 30
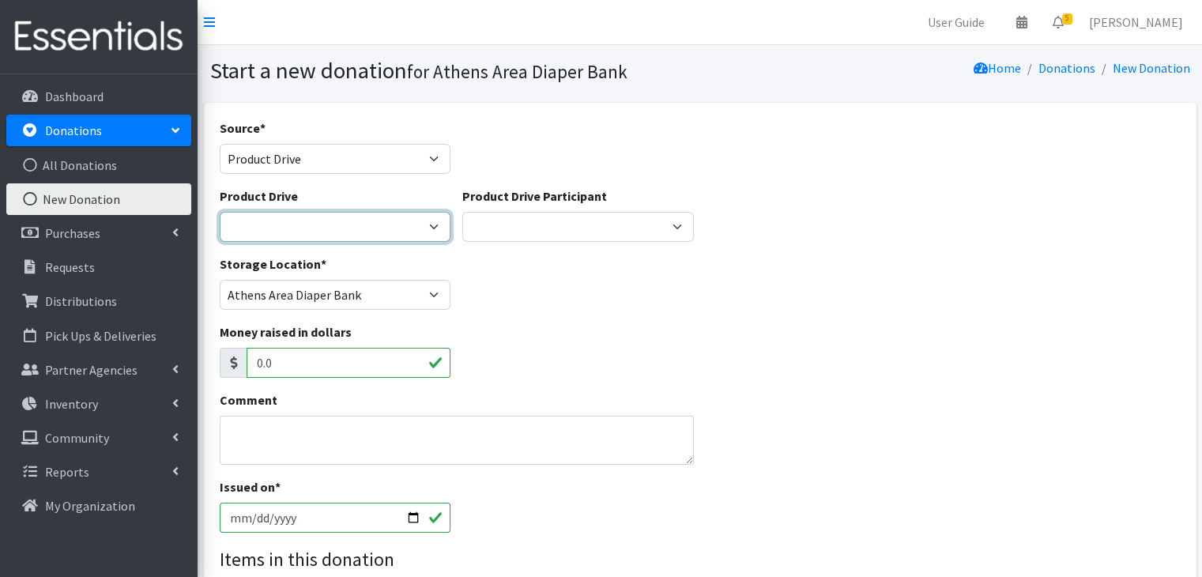
click at [303, 239] on select "ACAD Preschool Alstory & Bird Apple Tree Prep Arrow Preschool Ashford Aesthtics…" at bounding box center [335, 227] width 231 height 30
click at [304, 224] on select "ACAD Preschool Alstory & Bird Apple Tree Prep Arrow Preschool Ashford Aesthtics…" at bounding box center [335, 227] width 231 height 30
click at [306, 224] on select "ACAD Preschool Alstory & Bird Apple Tree Prep Arrow Preschool Ashford Aesthtics…" at bounding box center [335, 227] width 231 height 30
select select "1199"
click at [804, 299] on div "Storage Location * Athens Area Diaper Bank Brightpaths - Athens FC-CIS Neighbor…" at bounding box center [699, 288] width 972 height 68
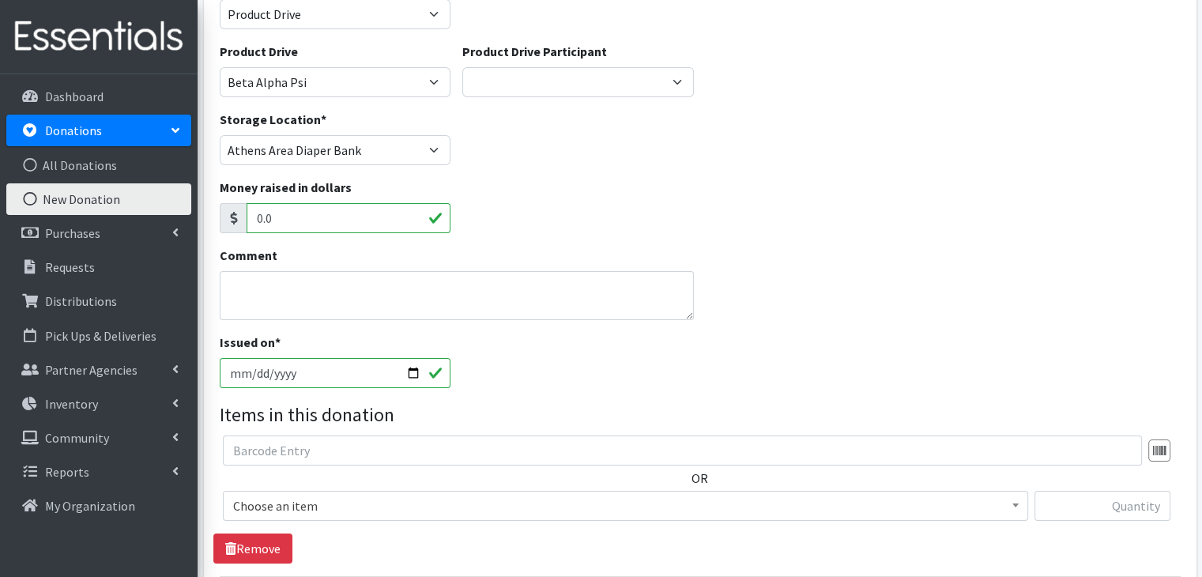
scroll to position [237, 0]
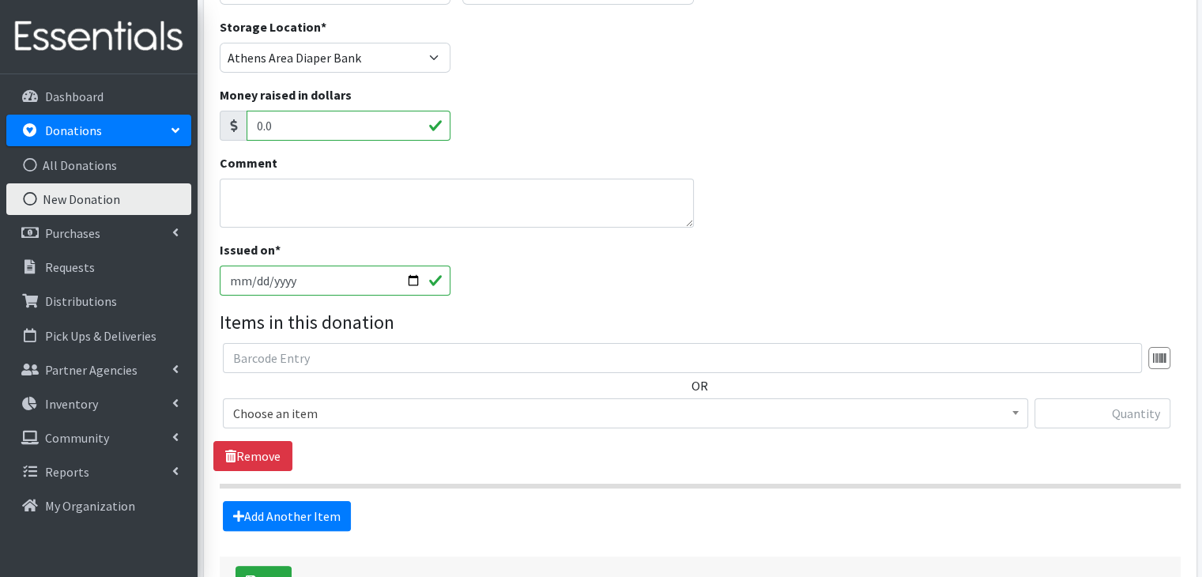
click at [350, 413] on span "Choose an item" at bounding box center [625, 413] width 784 height 22
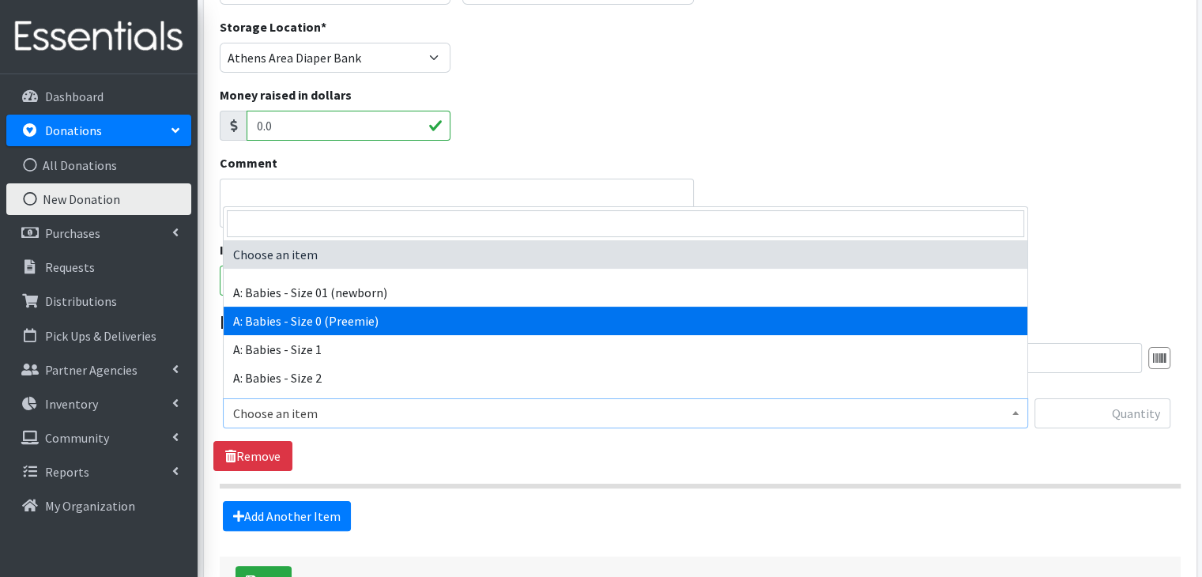
select select "5600"
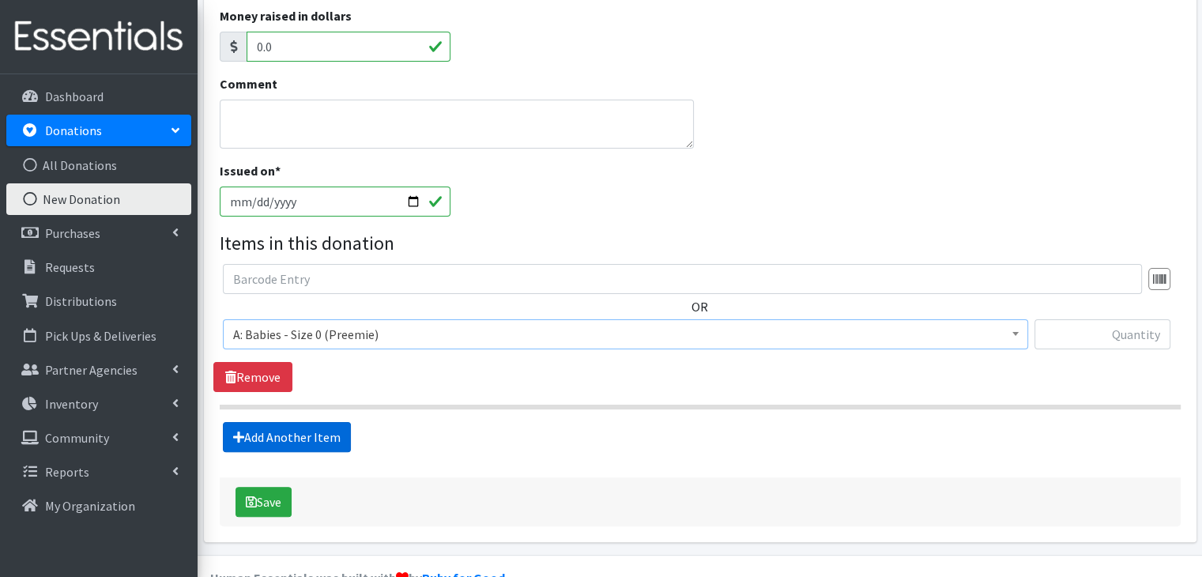
click at [307, 435] on link "Add Another Item" at bounding box center [287, 437] width 128 height 30
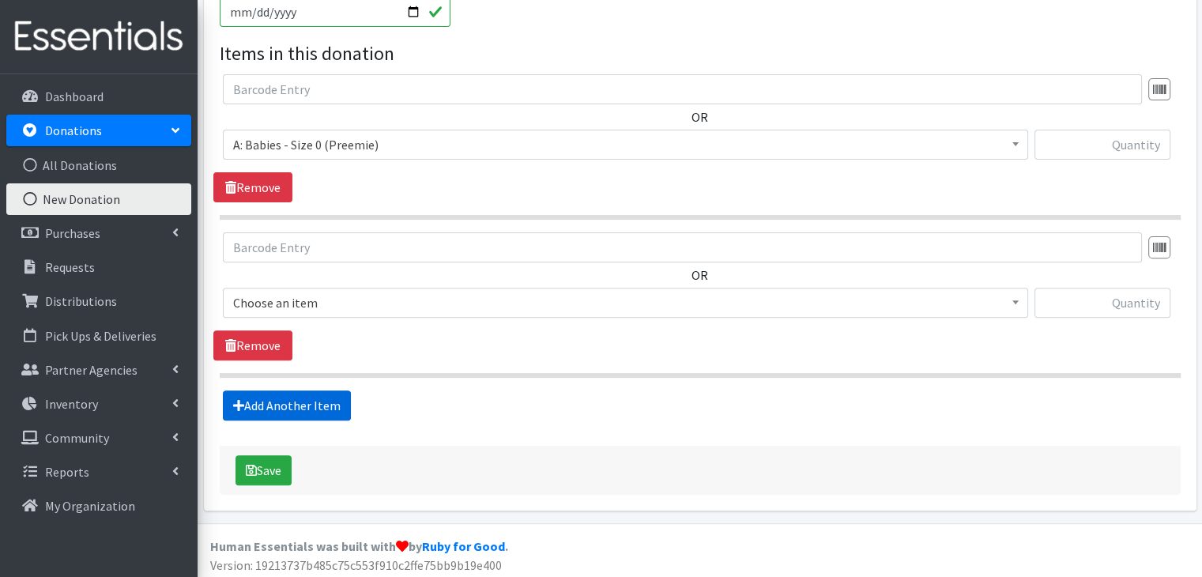
scroll to position [509, 0]
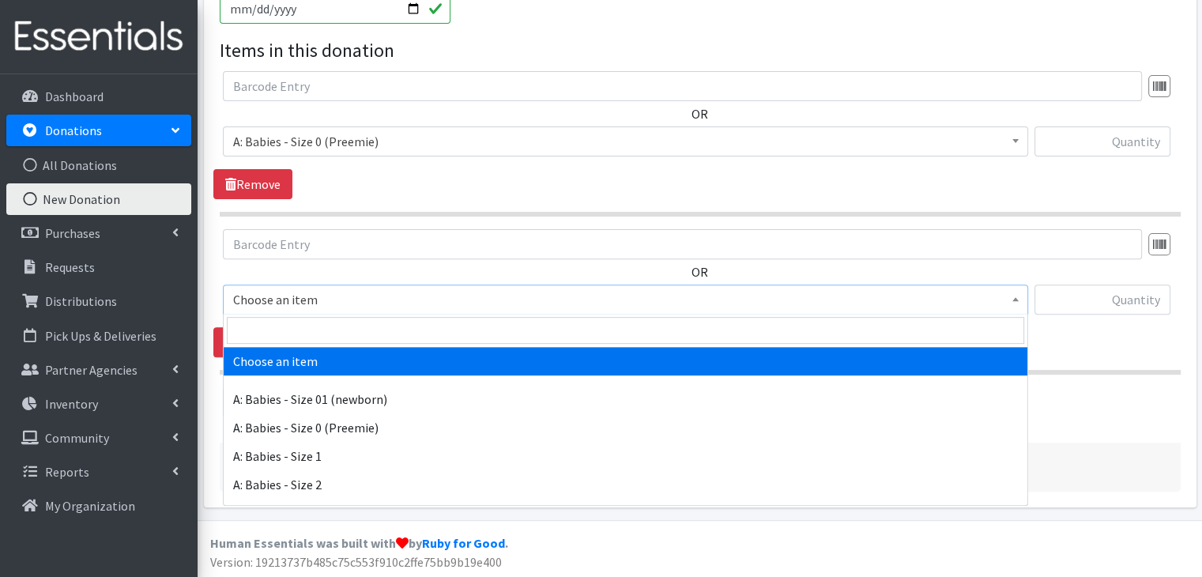
click at [439, 298] on span "Choose an item" at bounding box center [625, 299] width 784 height 22
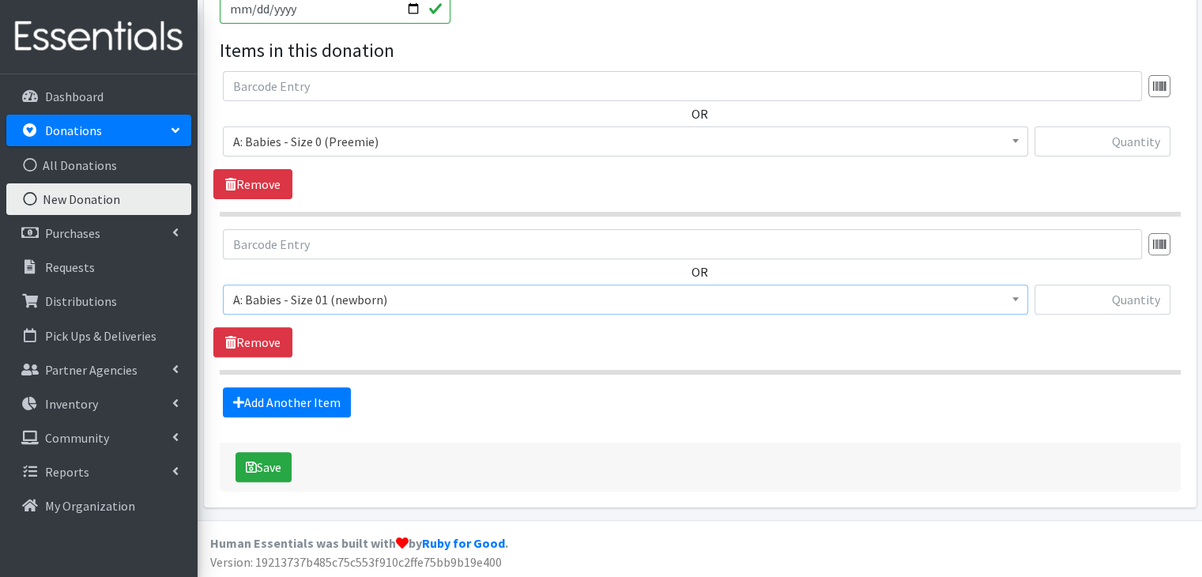
select select "5610"
click at [308, 398] on link "Add Another Item" at bounding box center [287, 402] width 128 height 30
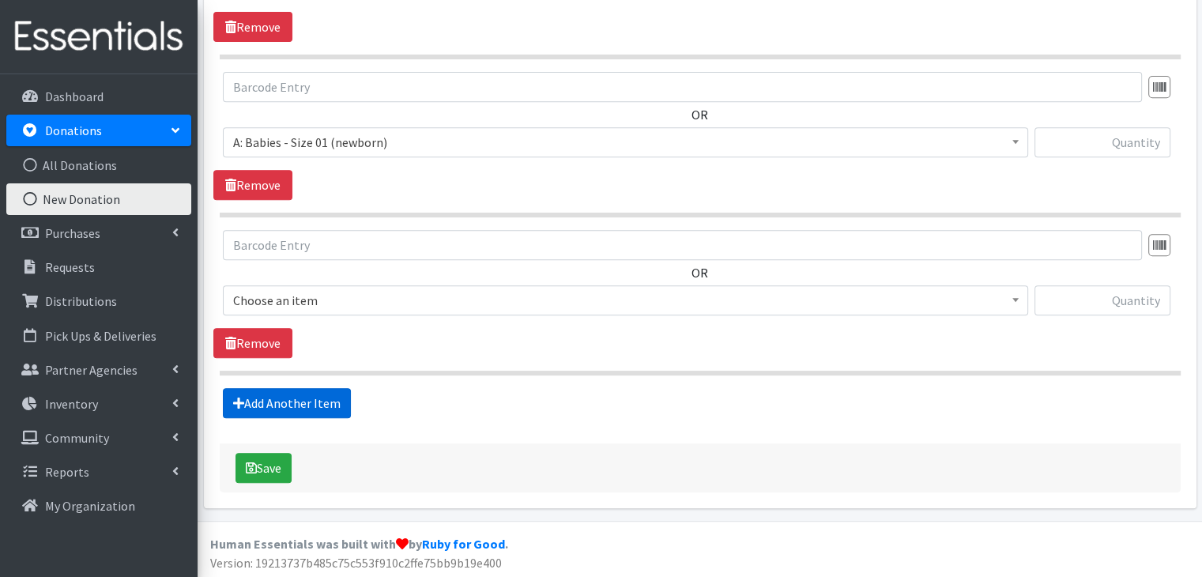
scroll to position [667, 0]
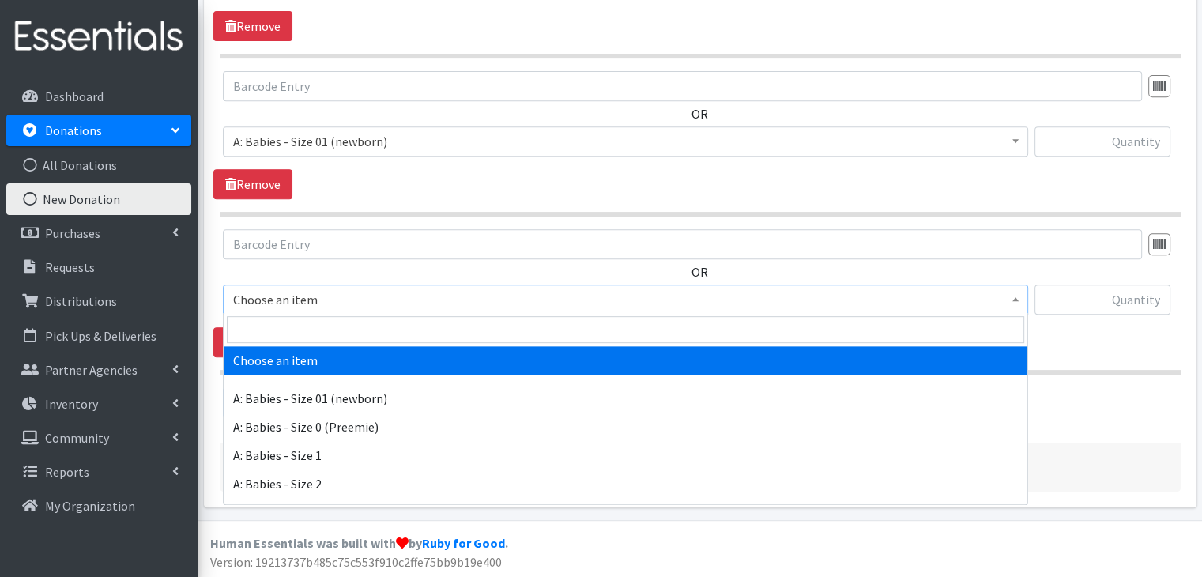
click at [406, 292] on span "Choose an item" at bounding box center [625, 299] width 784 height 22
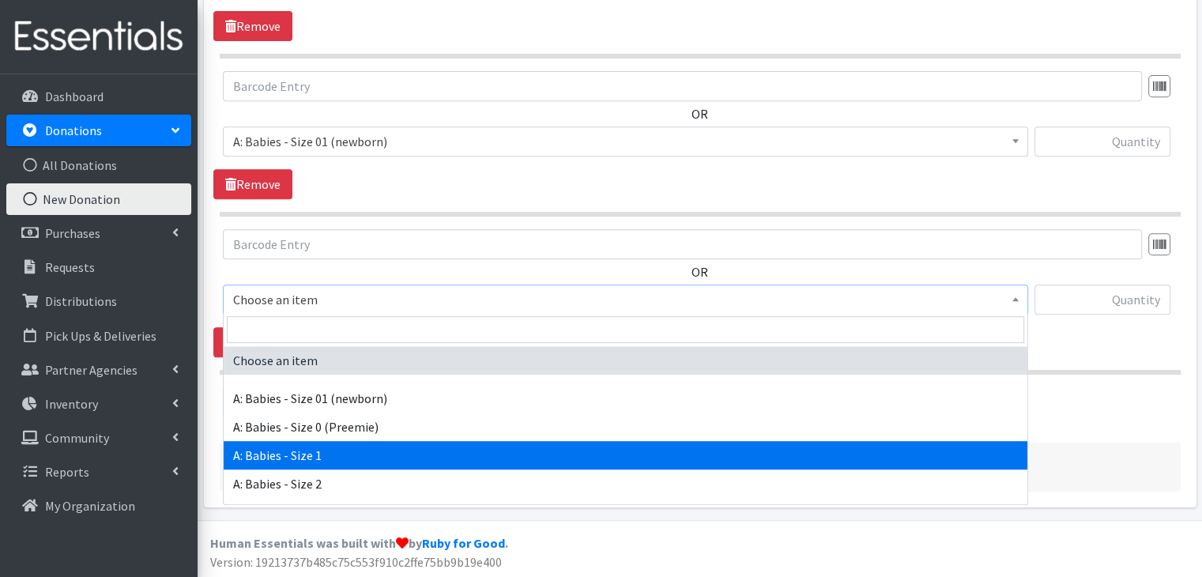
select select "5611"
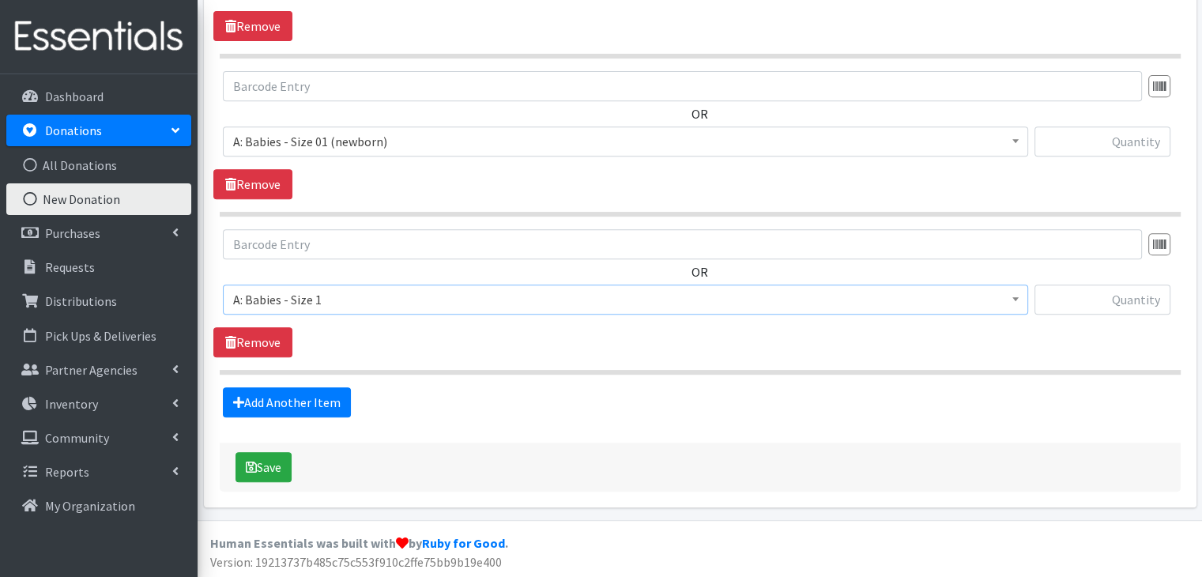
click at [411, 387] on div "Add Another Item" at bounding box center [699, 402] width 972 height 30
click at [331, 399] on link "Add Another Item" at bounding box center [287, 402] width 128 height 30
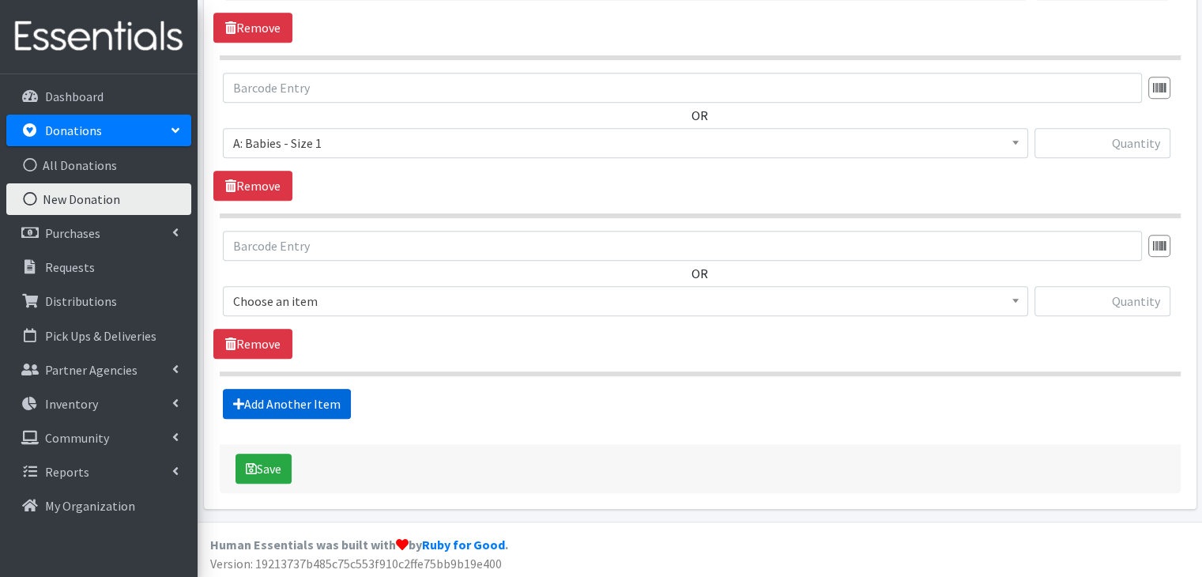
scroll to position [824, 0]
click at [363, 291] on span "Choose an item" at bounding box center [625, 300] width 784 height 22
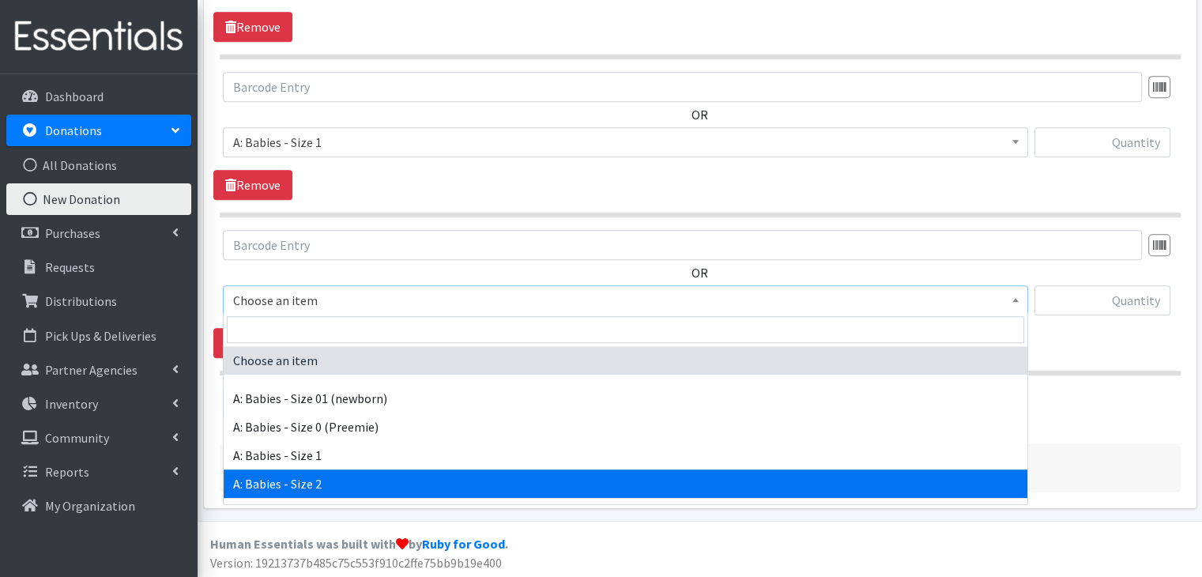
select select "5612"
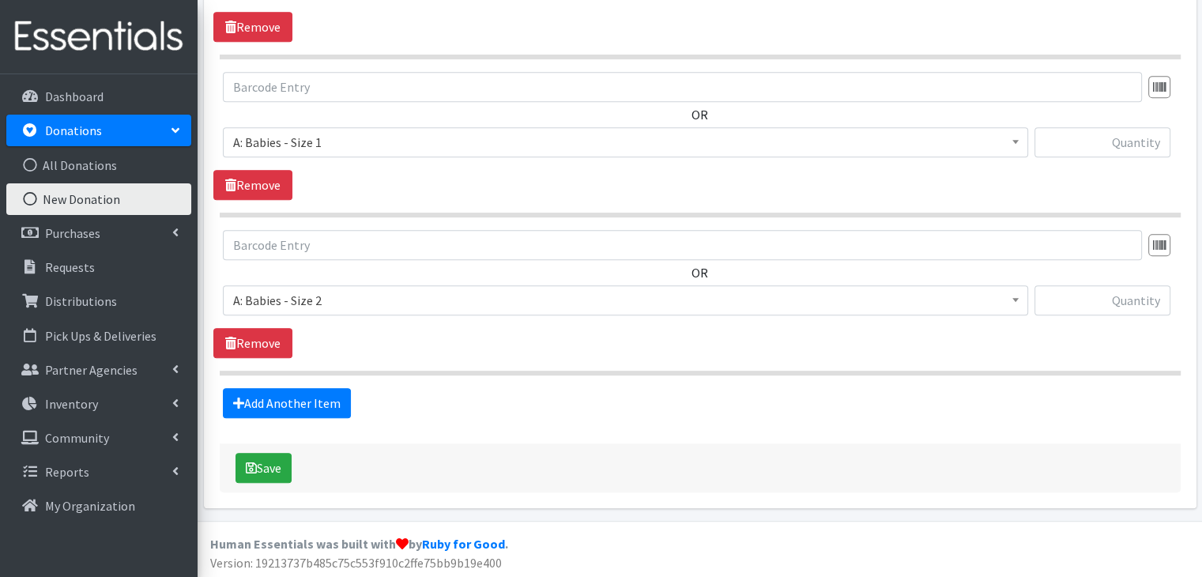
click at [410, 389] on div "Add Another Item" at bounding box center [699, 403] width 972 height 30
click at [319, 404] on link "Add Another Item" at bounding box center [287, 403] width 128 height 30
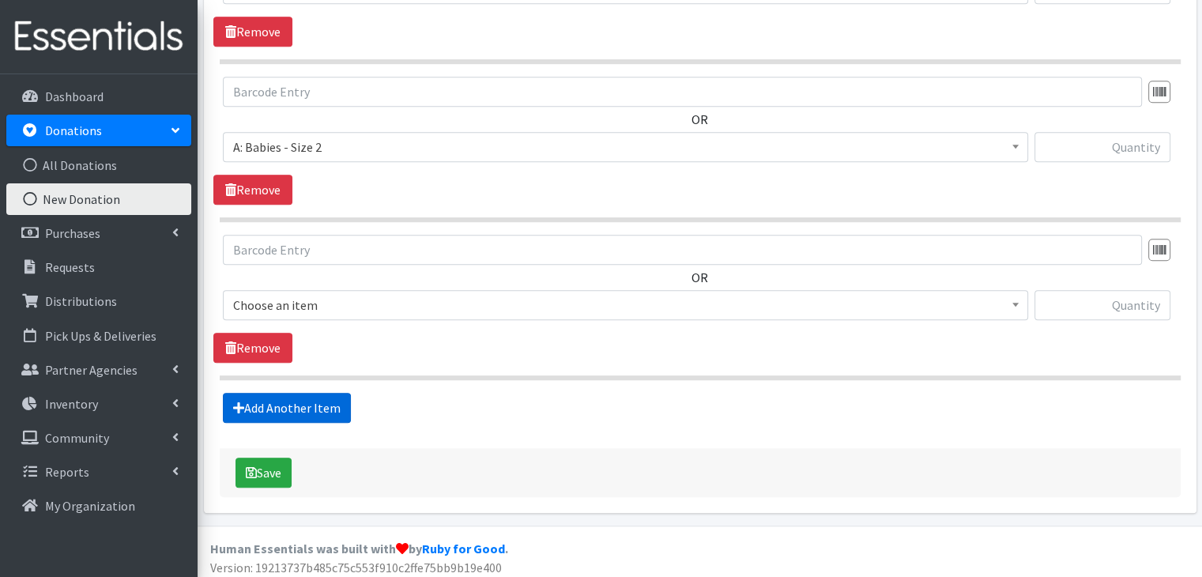
scroll to position [981, 0]
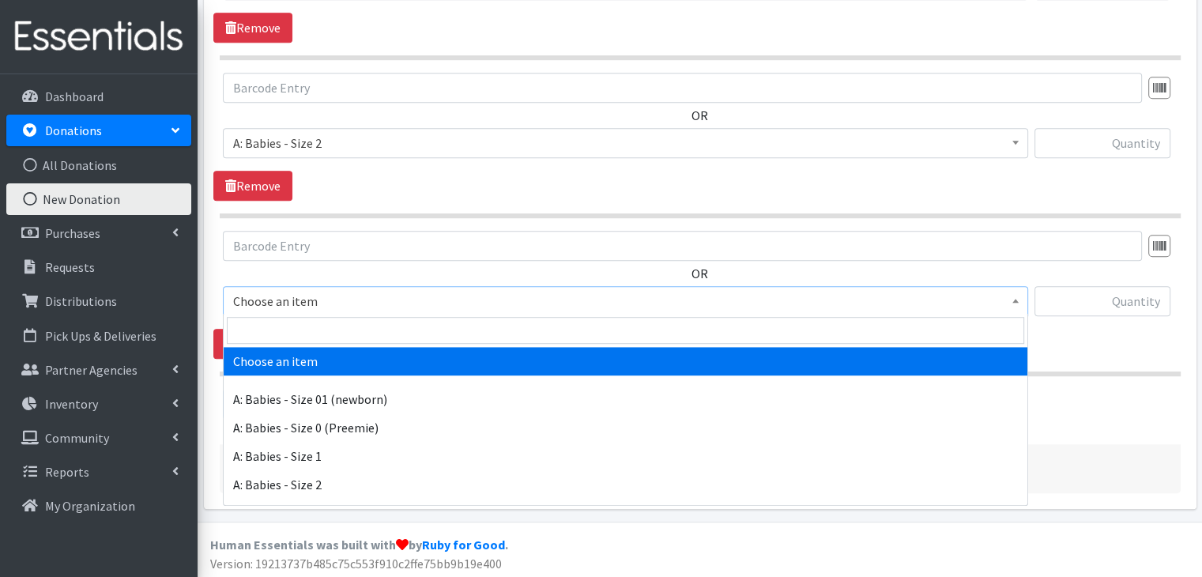
click at [379, 303] on span "Choose an item" at bounding box center [625, 301] width 784 height 22
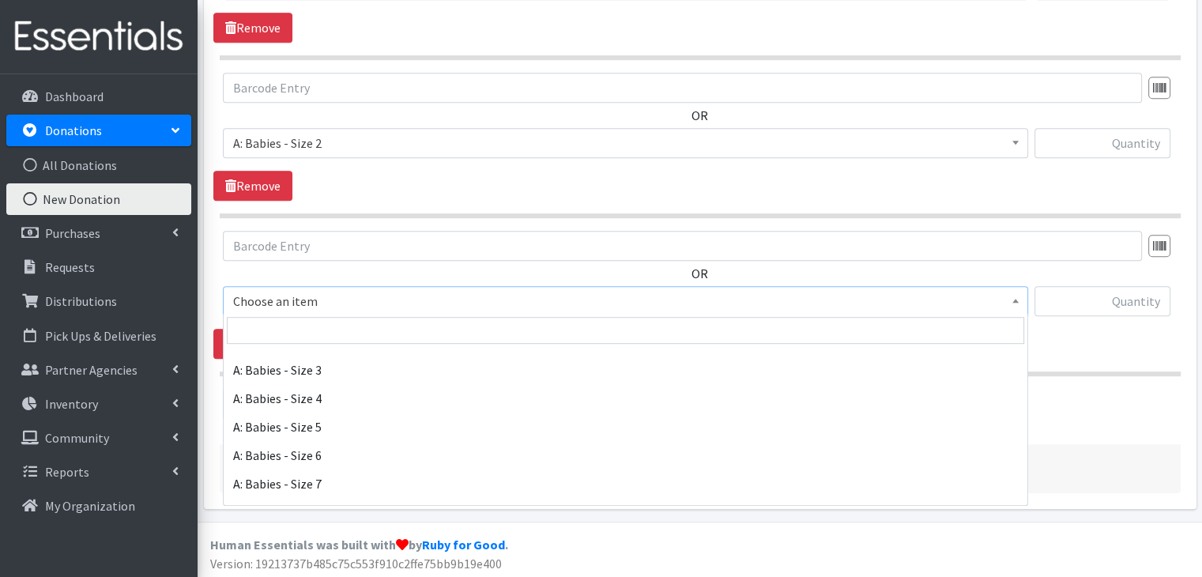
scroll to position [158, 0]
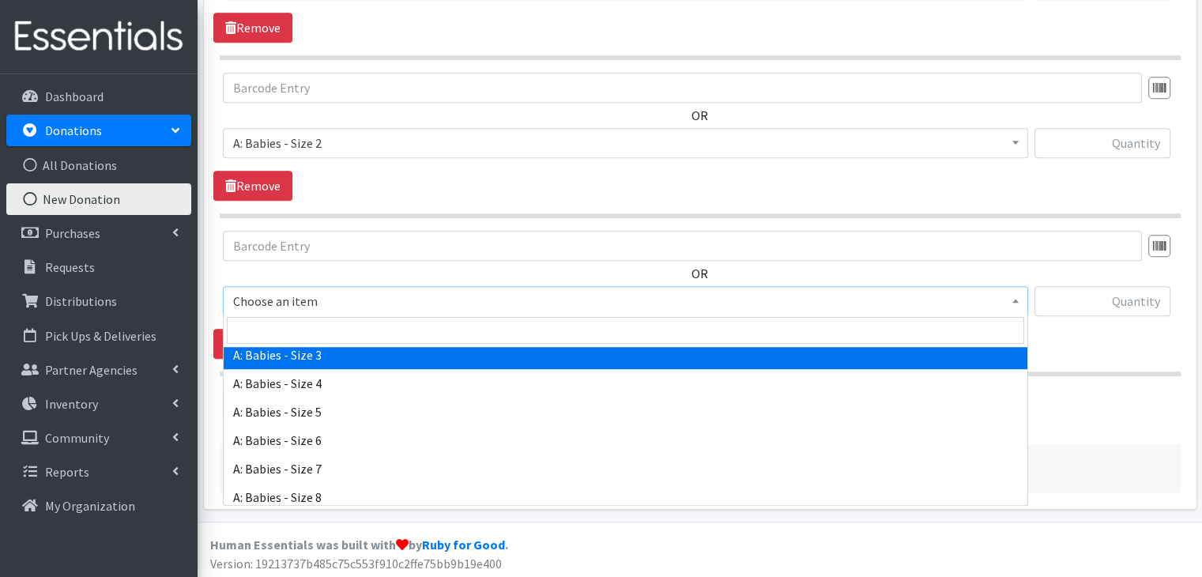
select select "5613"
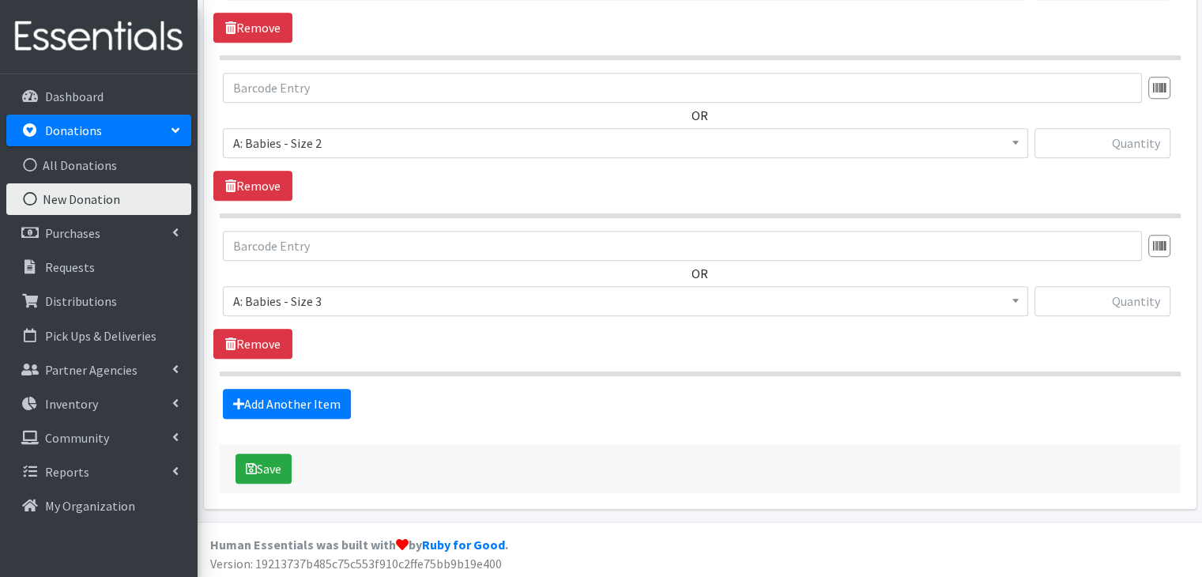
click at [386, 332] on div "OR Choose an item A: Babies - Size 01 (newborn) A: Babies - Size 0 (Preemie) A:…" at bounding box center [699, 295] width 972 height 128
click at [331, 397] on link "Add Another Item" at bounding box center [287, 404] width 128 height 30
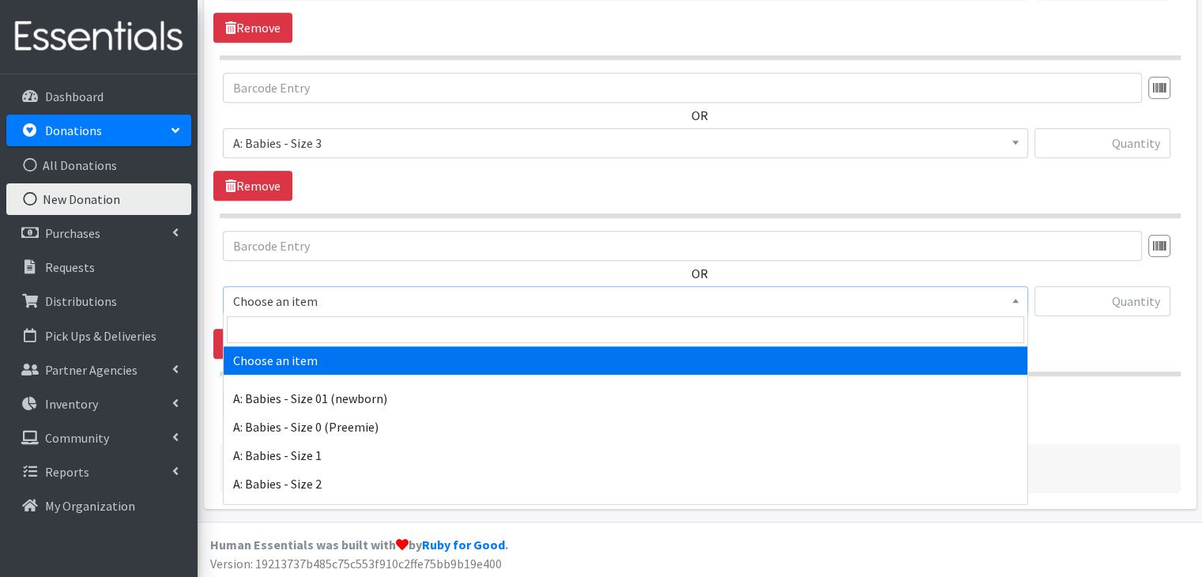
click at [369, 299] on span "Choose an item" at bounding box center [625, 301] width 784 height 22
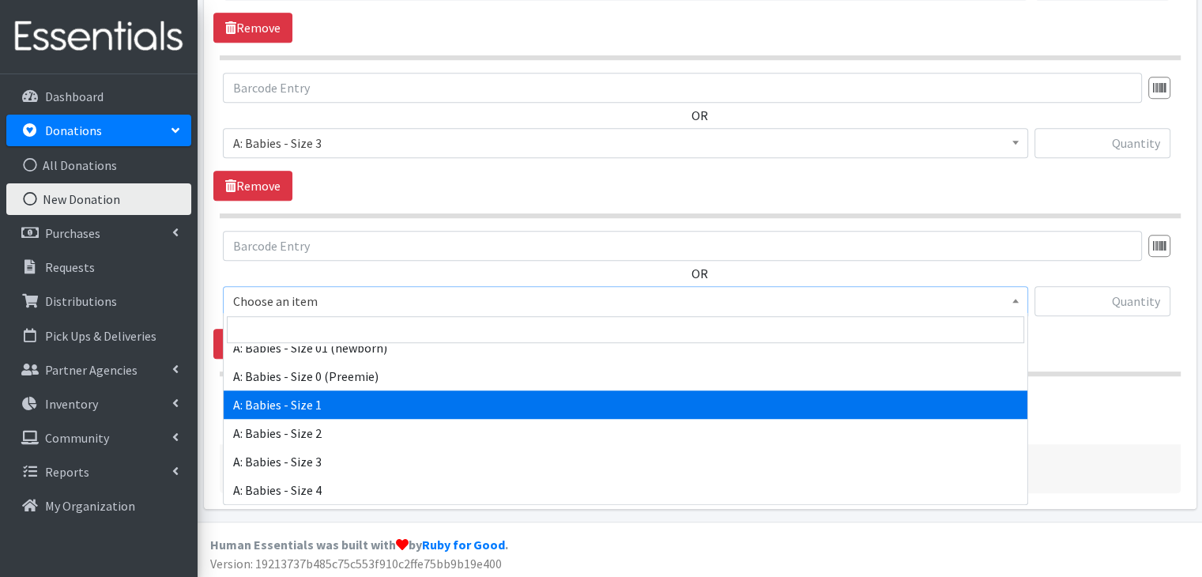
scroll to position [79, 0]
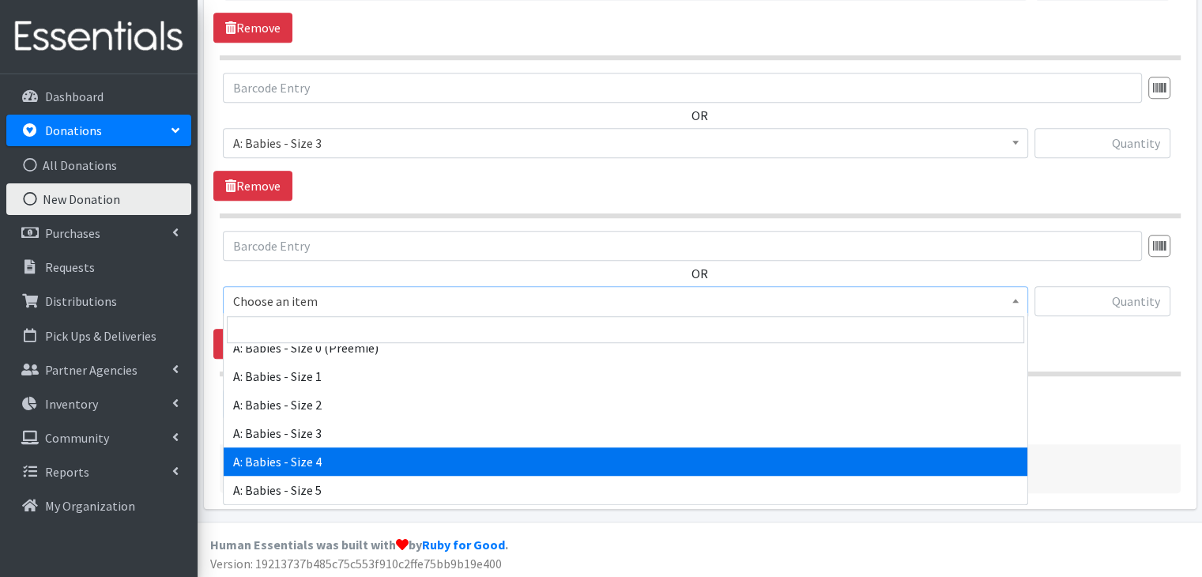
select select "5614"
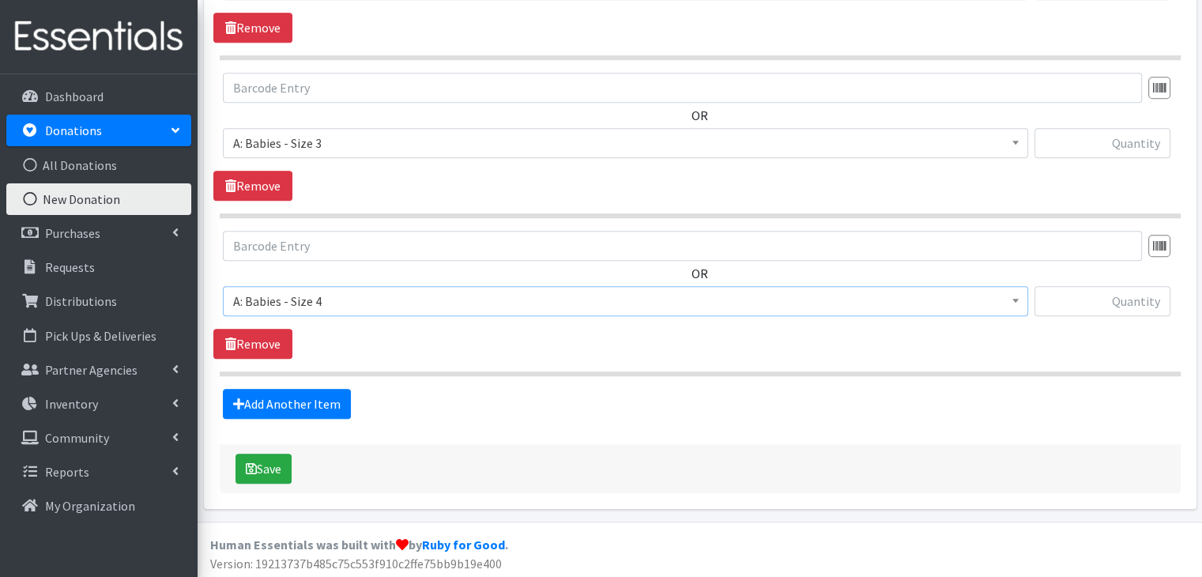
click at [452, 348] on div "OR Choose an item A: Babies - Size 01 (newborn) A: Babies - Size 0 (Preemie) A:…" at bounding box center [699, 295] width 972 height 128
click at [301, 401] on link "Add Another Item" at bounding box center [287, 404] width 128 height 30
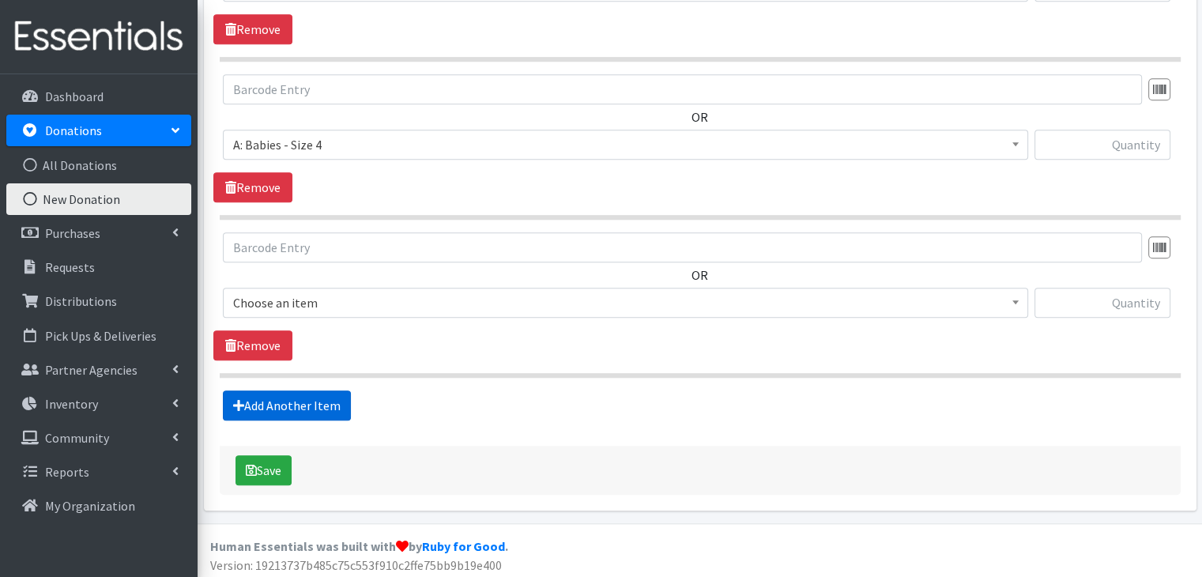
scroll to position [1296, 0]
click at [393, 301] on span "Choose an item" at bounding box center [625, 302] width 784 height 22
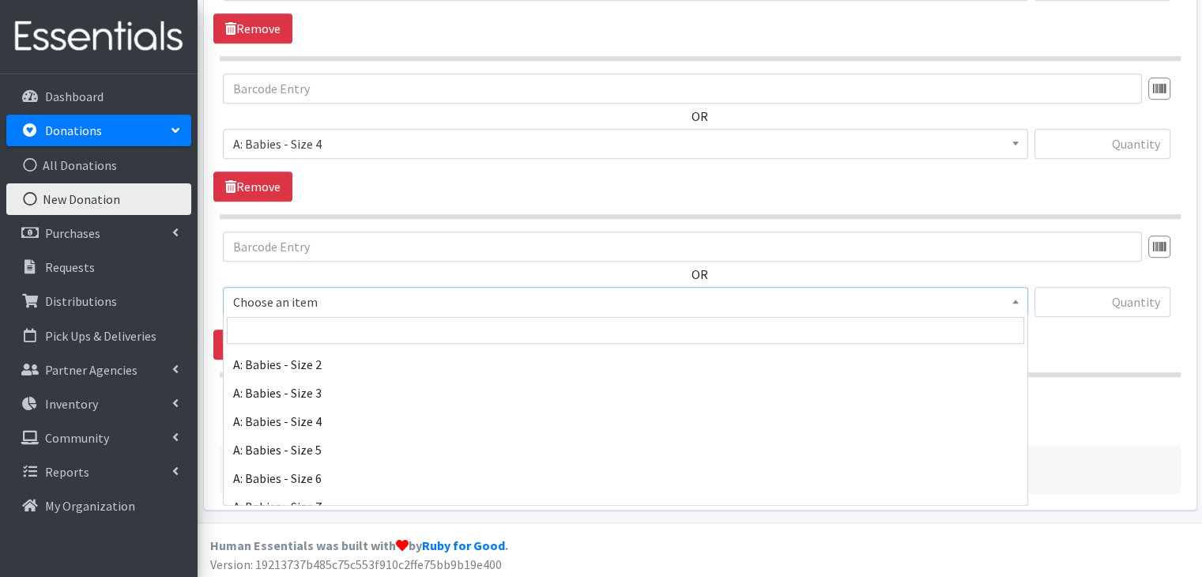
scroll to position [158, 0]
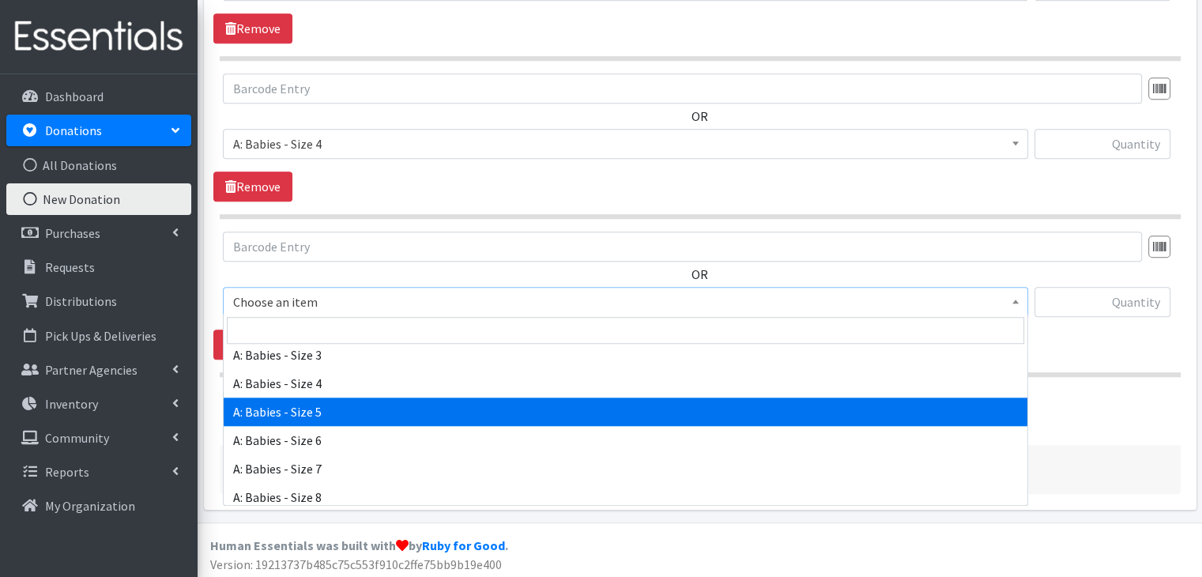
select select "5616"
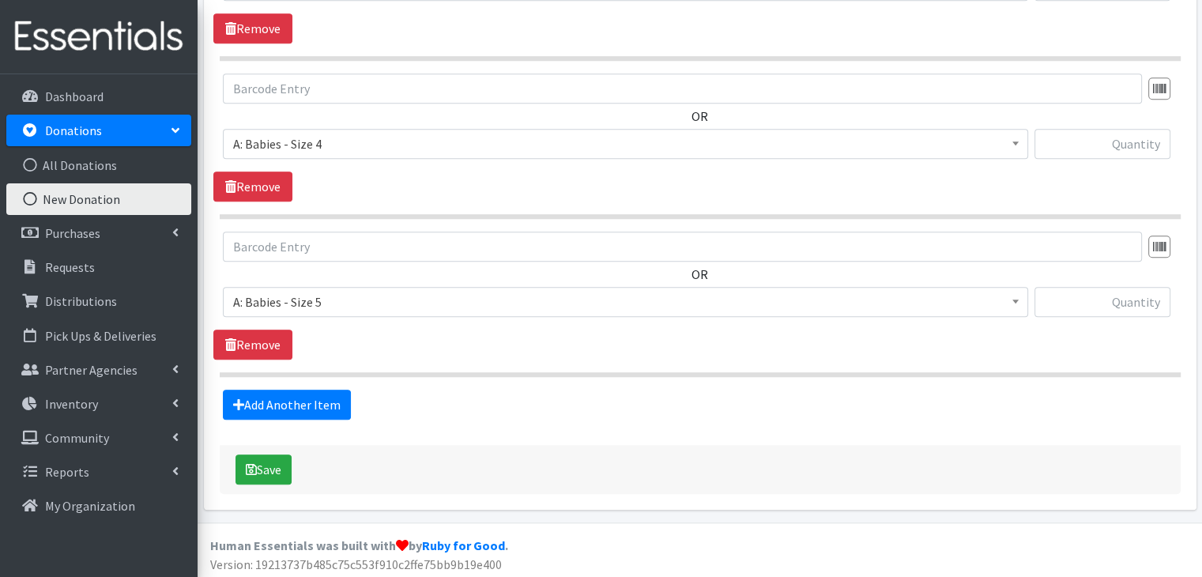
click at [428, 326] on div "OR Choose an item A: Babies - Size 01 (newborn) A: Babies - Size 0 (Preemie) A:…" at bounding box center [699, 295] width 972 height 128
click at [319, 391] on link "Add Another Item" at bounding box center [287, 404] width 128 height 30
click at [364, 288] on span "Choose an item" at bounding box center [625, 303] width 805 height 30
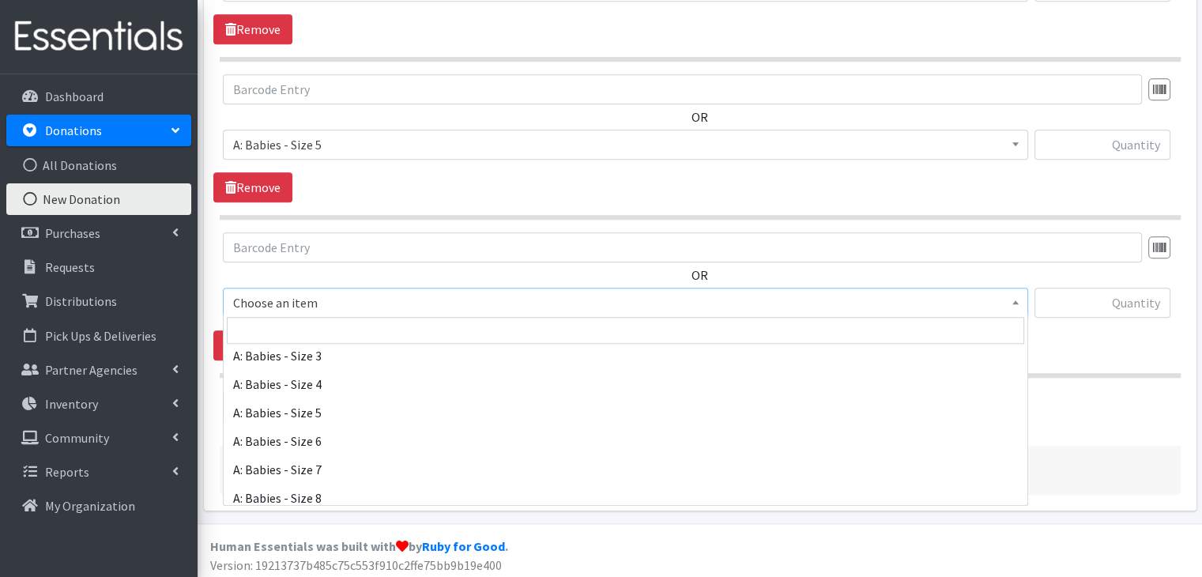
scroll to position [158, 0]
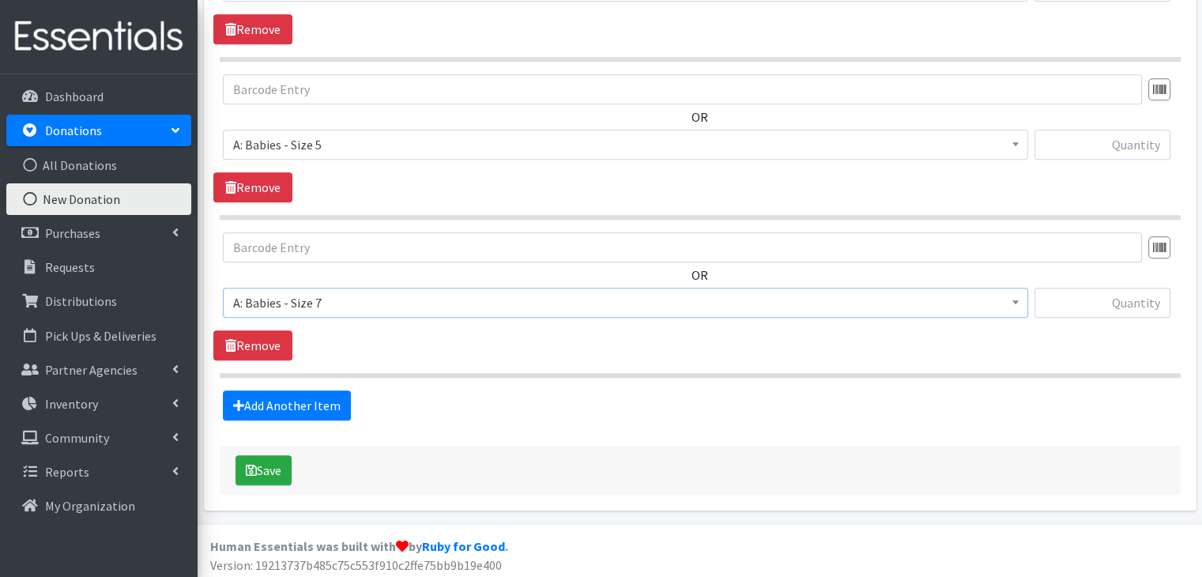
click at [363, 299] on span "A: Babies - Size 7" at bounding box center [625, 303] width 784 height 22
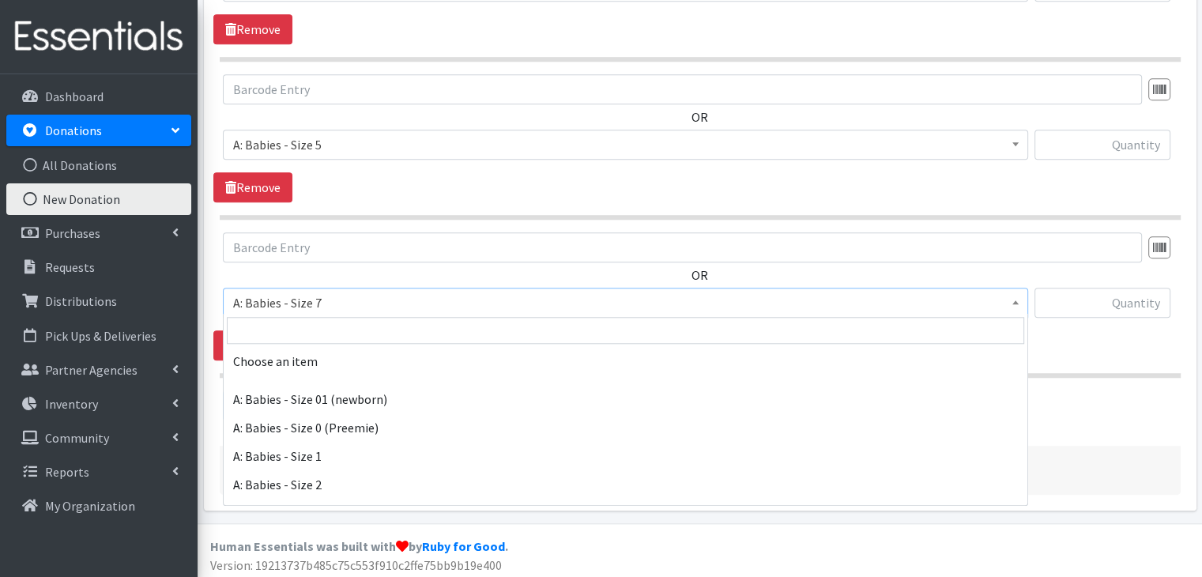
scroll to position [237, 0]
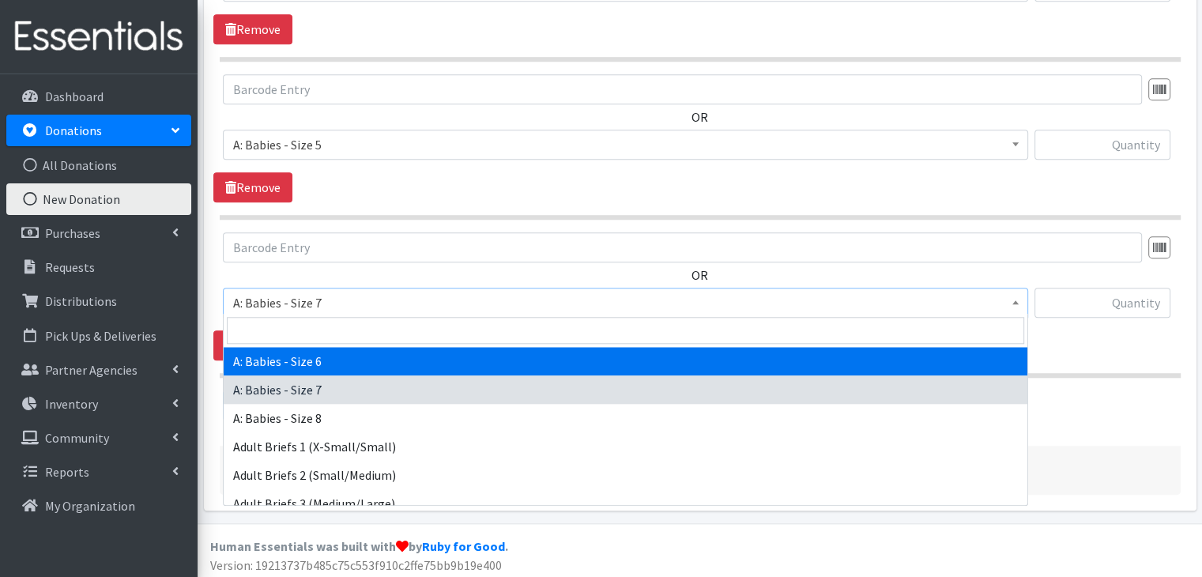
select select "5617"
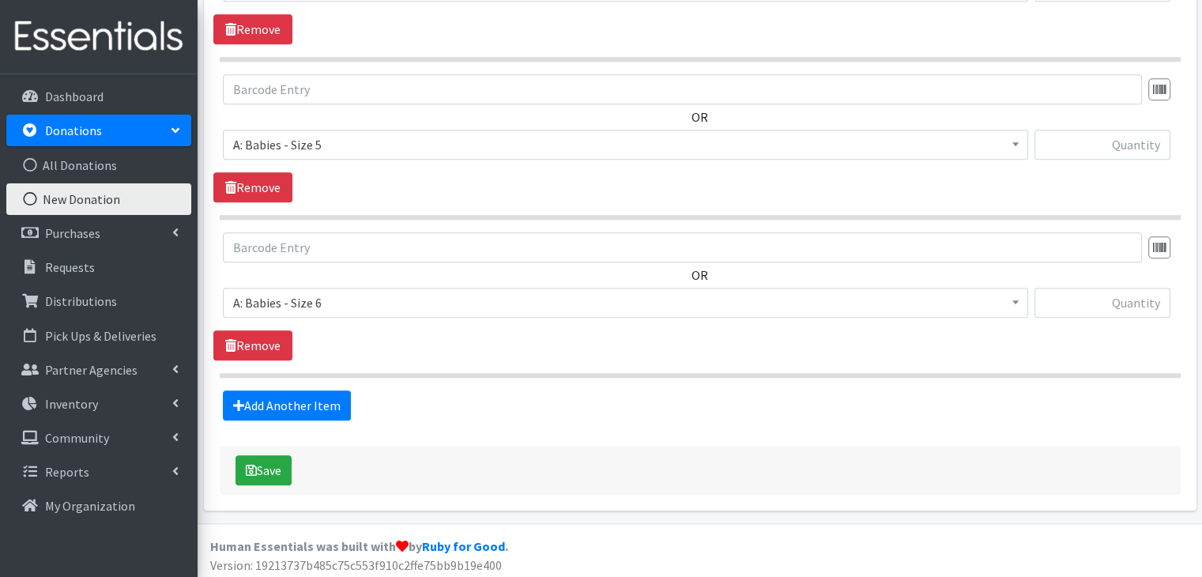
click at [441, 314] on span "Choose an item A: Babies - Size 01 (newborn) A: Babies - Size 0 (Preemie) A: Ba…" at bounding box center [625, 309] width 805 height 43
click at [312, 403] on link "Add Another Item" at bounding box center [287, 405] width 128 height 30
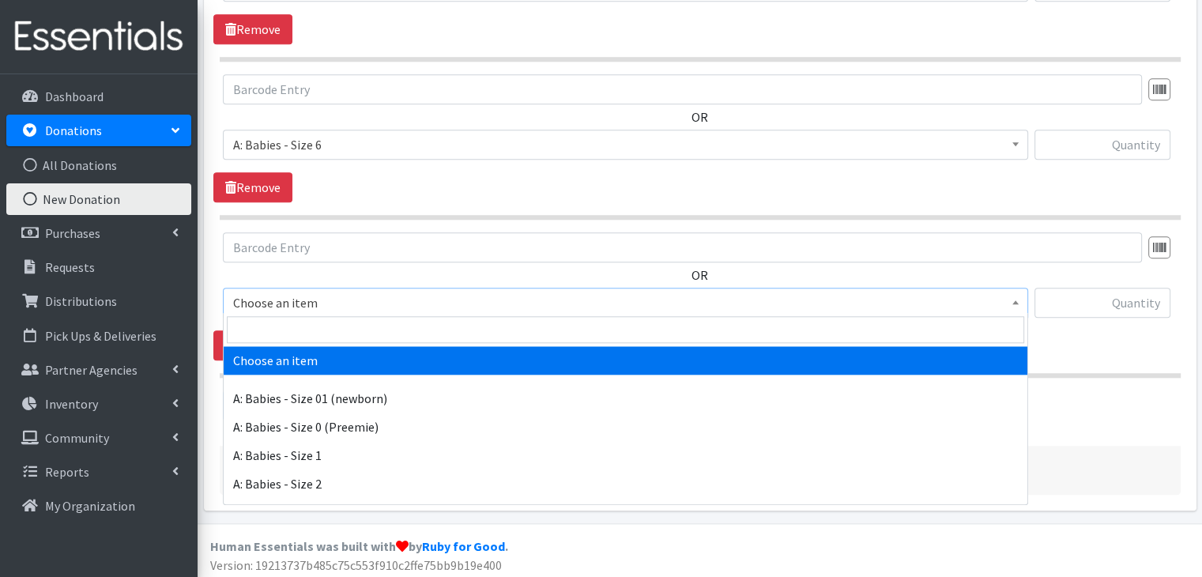
click at [374, 303] on span "Choose an item" at bounding box center [625, 303] width 784 height 22
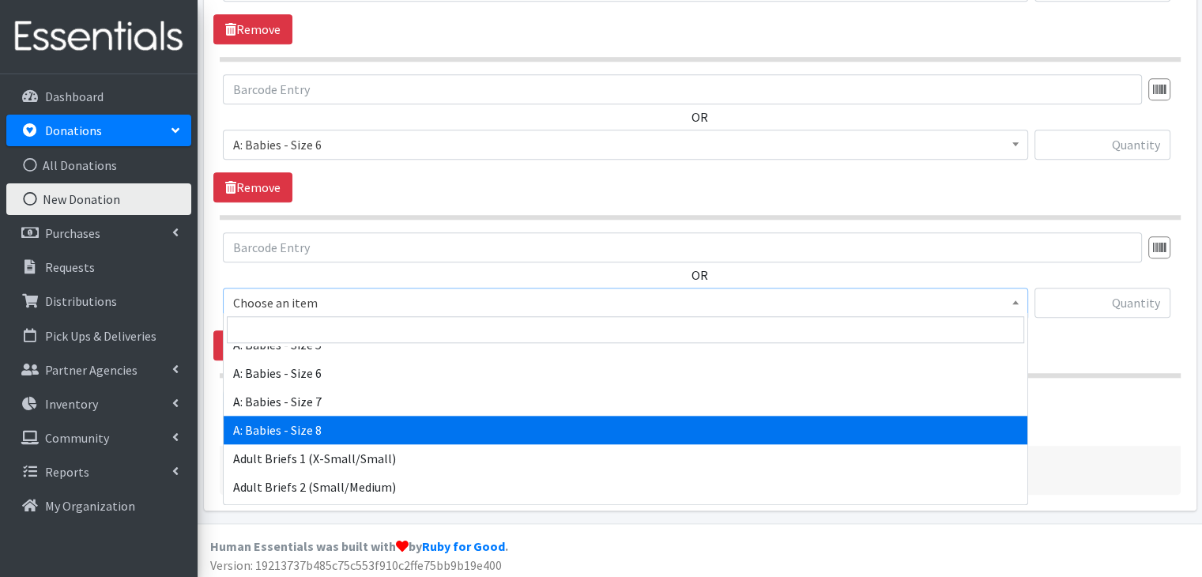
scroll to position [237, 0]
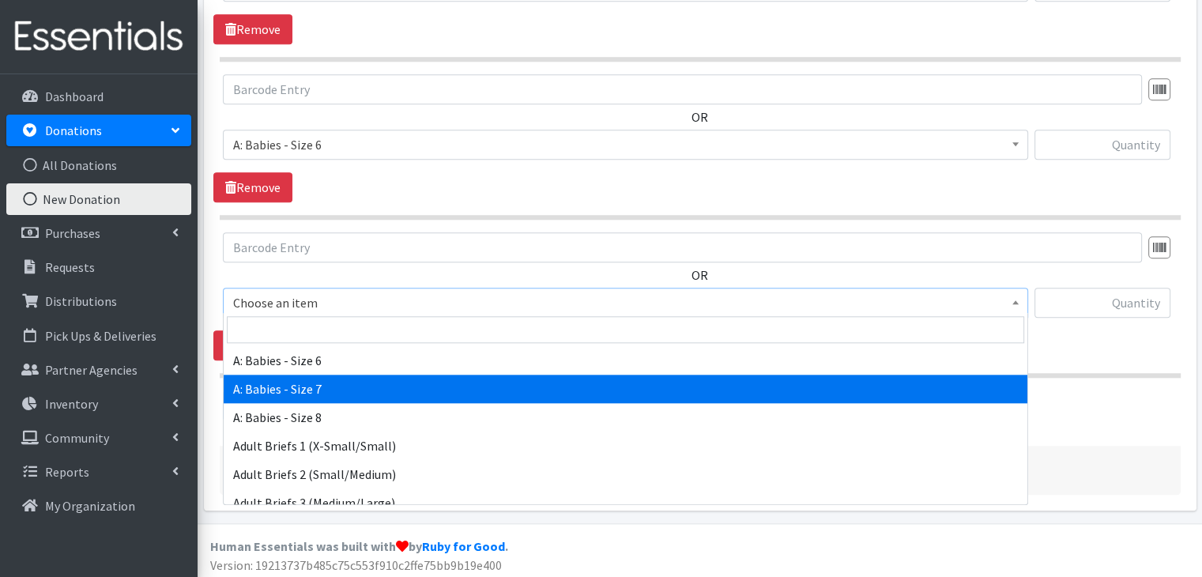
select select "8888"
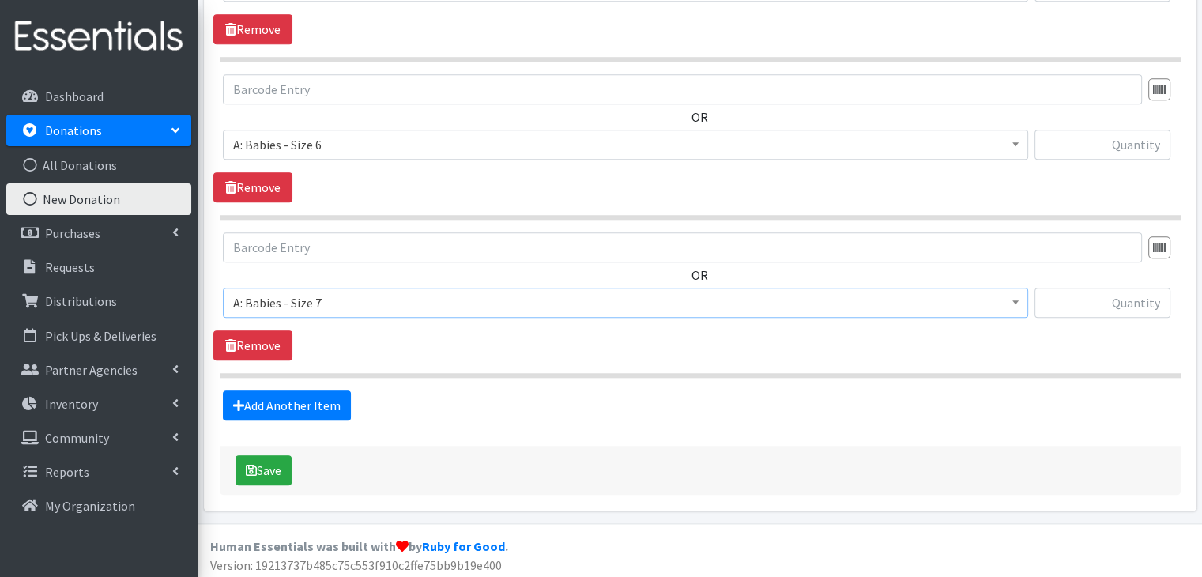
click at [389, 340] on div "OR Choose an item A: Babies - Size 01 (newborn) A: Babies - Size 0 (Preemie) A:…" at bounding box center [699, 296] width 972 height 128
click at [325, 394] on link "Add Another Item" at bounding box center [287, 405] width 128 height 30
click at [348, 295] on span "Choose an item" at bounding box center [625, 303] width 784 height 22
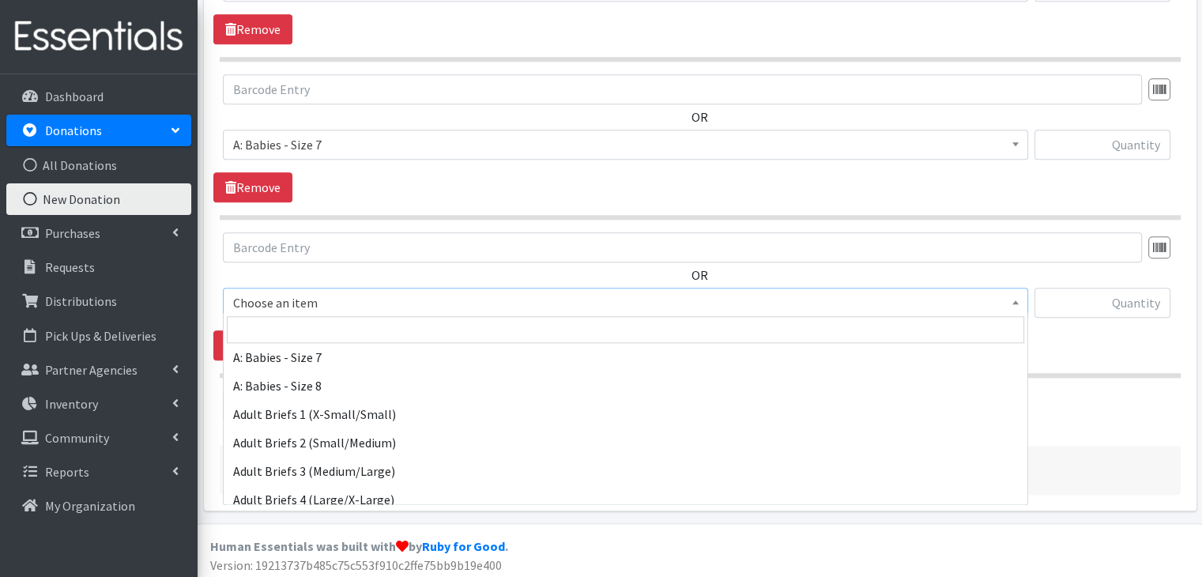
scroll to position [237, 0]
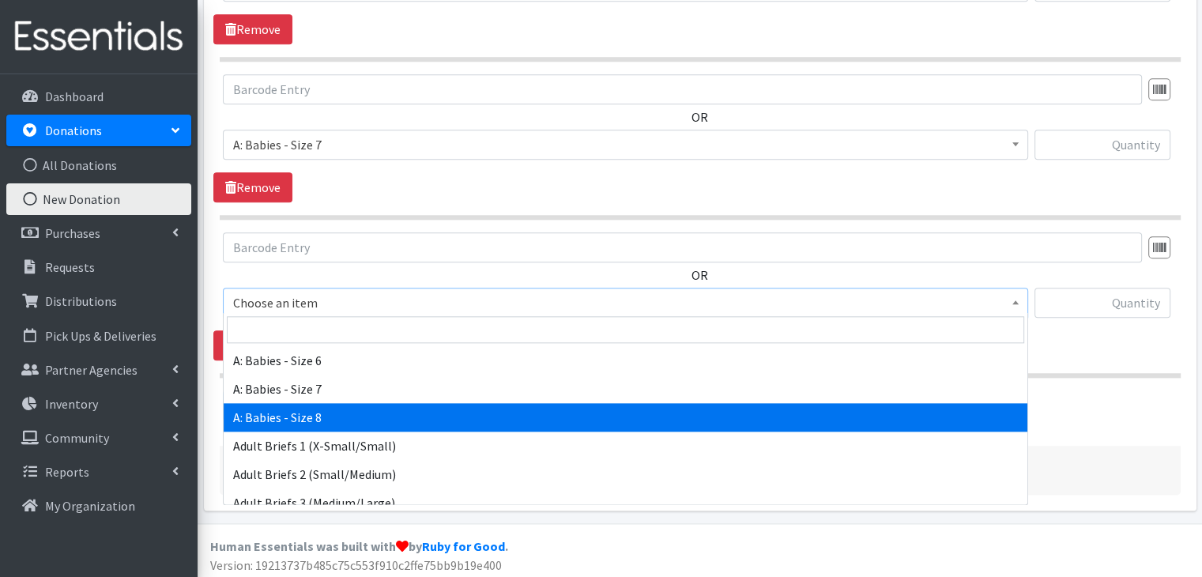
select select "14238"
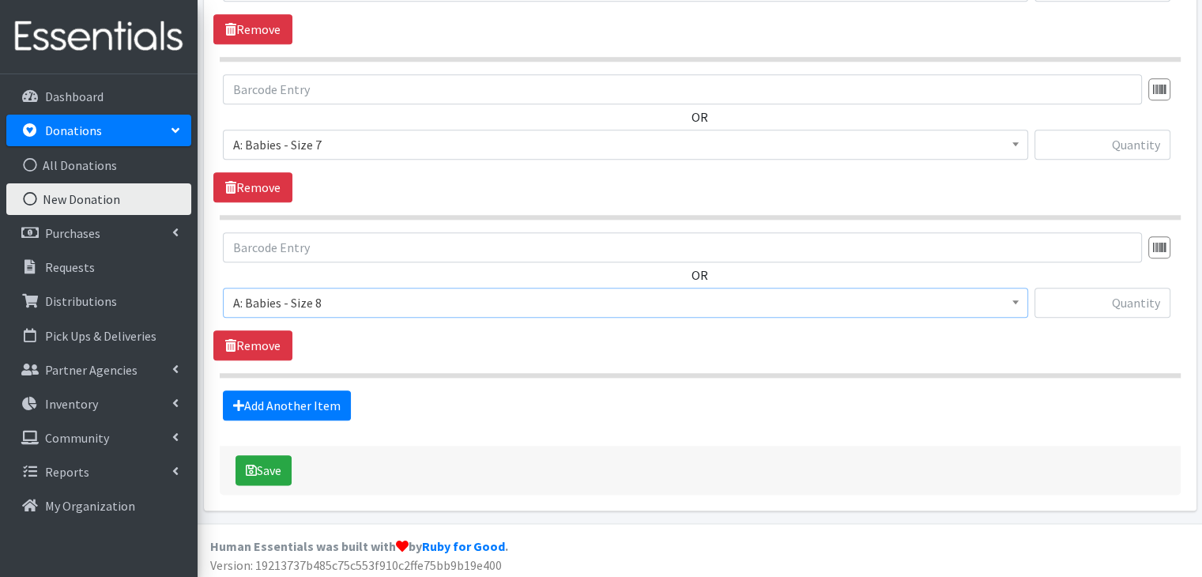
click at [474, 340] on div "OR Choose an item A: Babies - Size 01 (newborn) A: Babies - Size 0 (Preemie) A:…" at bounding box center [699, 296] width 972 height 128
click at [313, 394] on link "Add Another Item" at bounding box center [287, 405] width 128 height 30
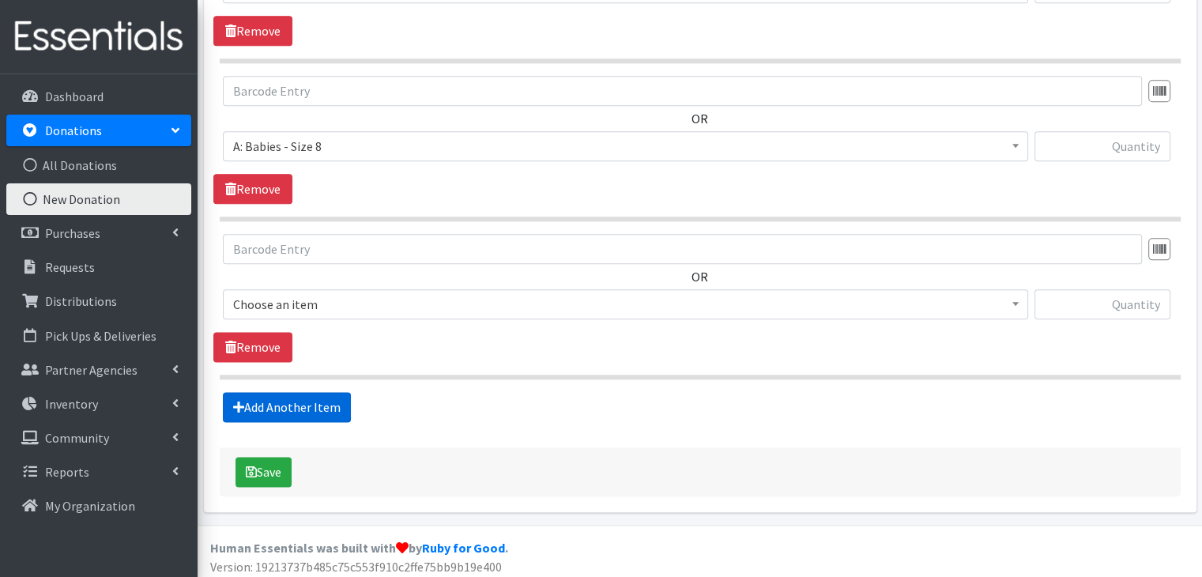
scroll to position [1927, 0]
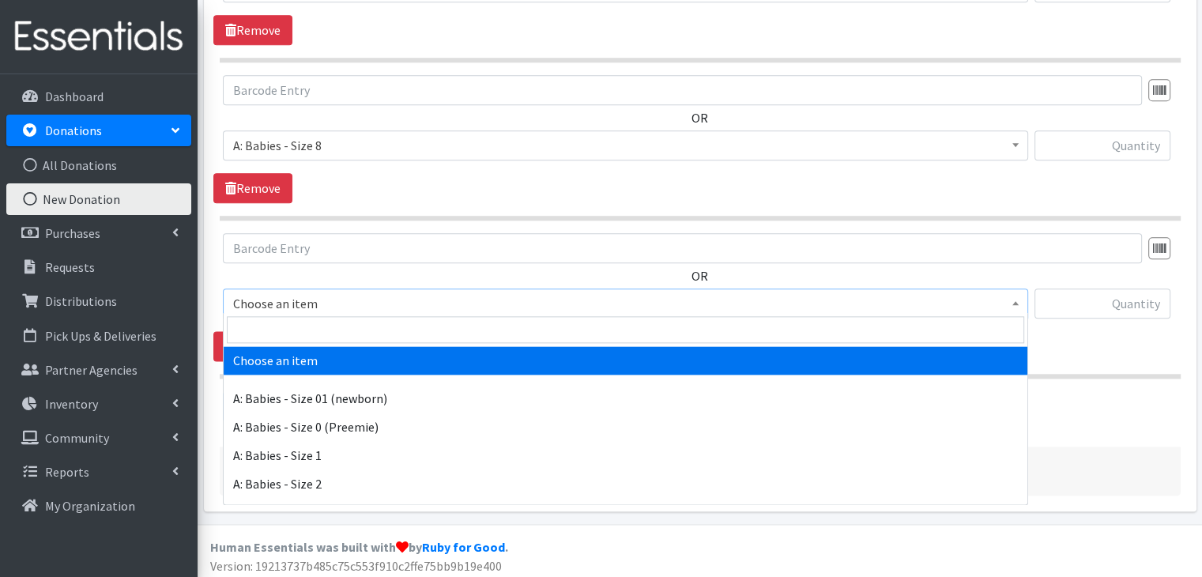
click at [344, 299] on span "Choose an item" at bounding box center [625, 303] width 784 height 22
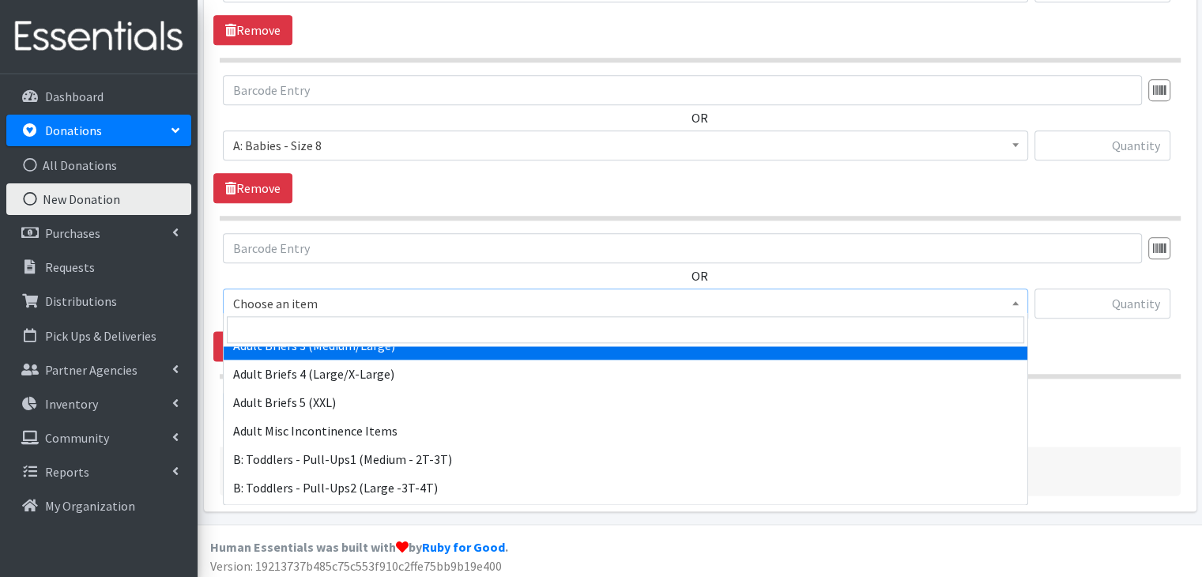
scroll to position [395, 0]
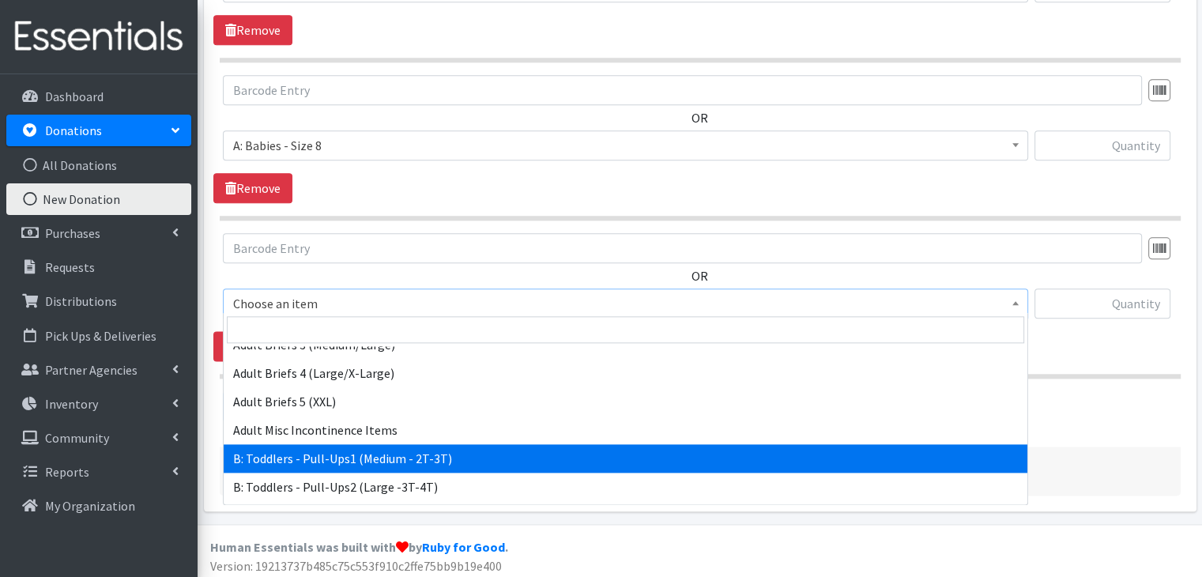
select select "5597"
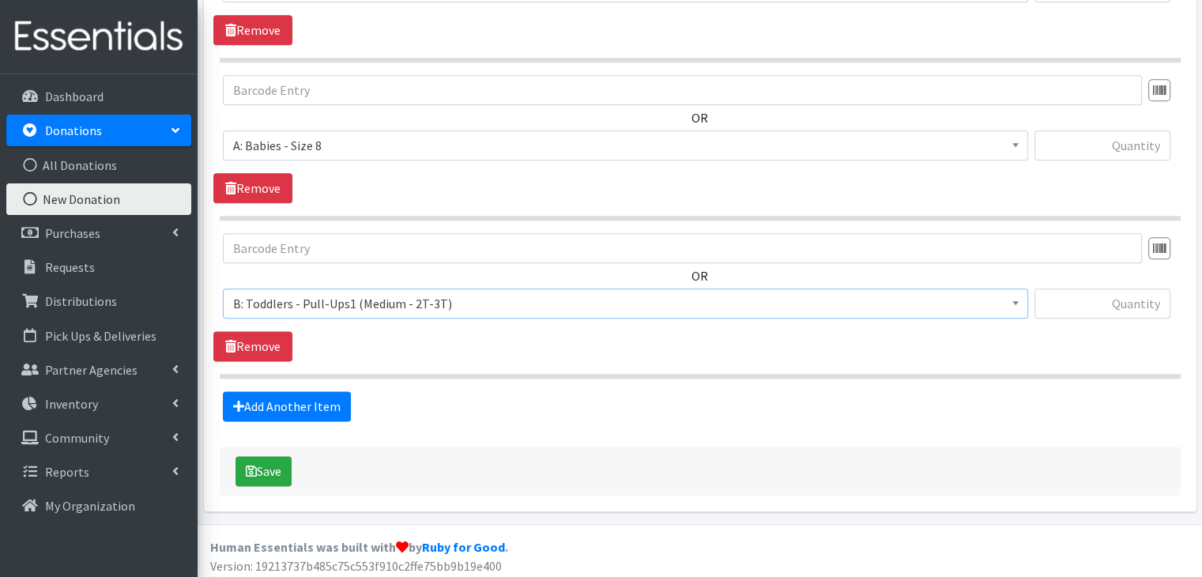
click at [446, 393] on div "Add Another Item" at bounding box center [699, 406] width 972 height 30
click at [330, 401] on link "Add Another Item" at bounding box center [287, 406] width 128 height 30
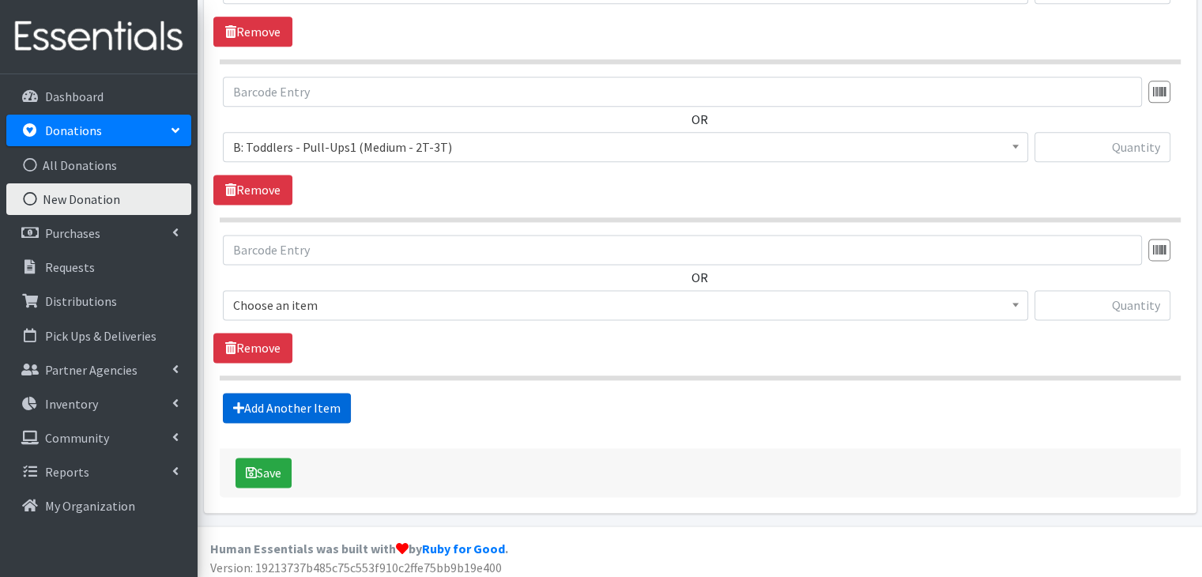
scroll to position [2084, 0]
click at [403, 303] on span "Choose an item" at bounding box center [625, 304] width 784 height 22
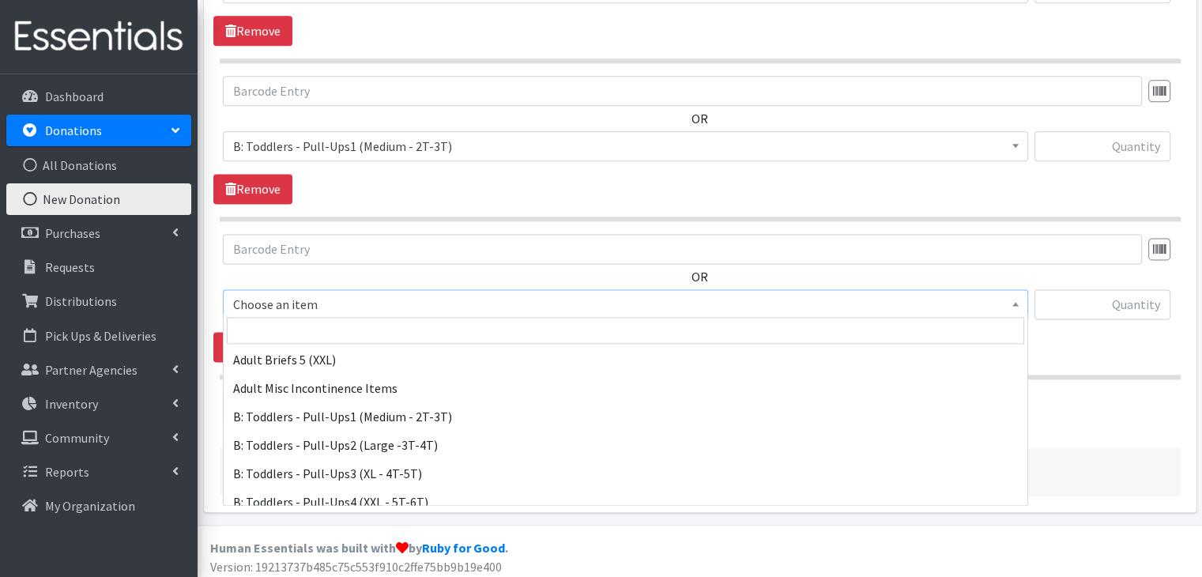
scroll to position [474, 0]
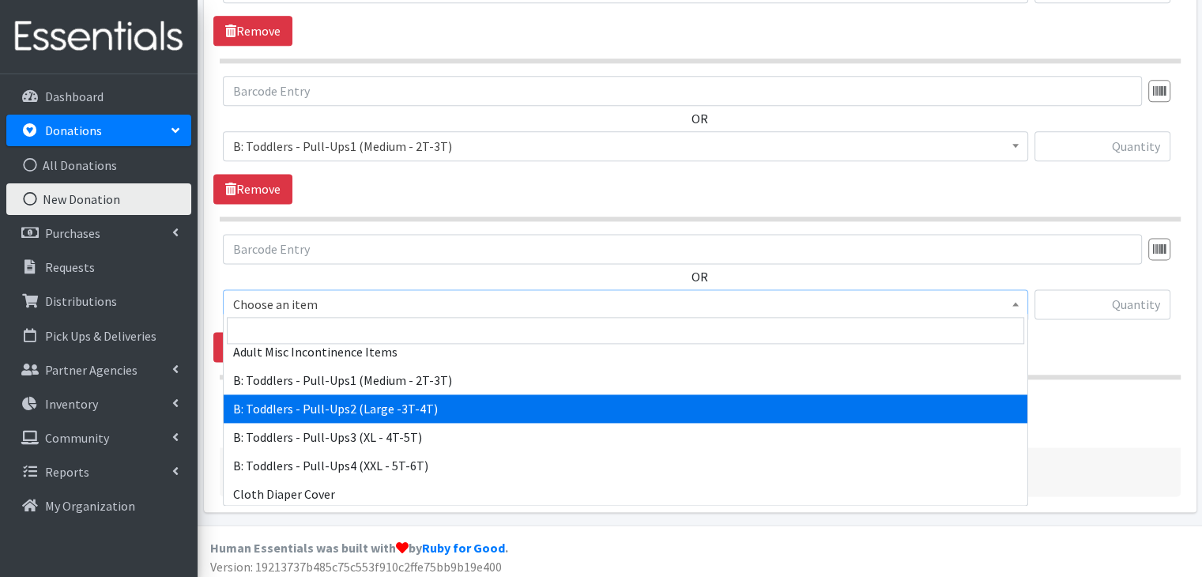
select select "5598"
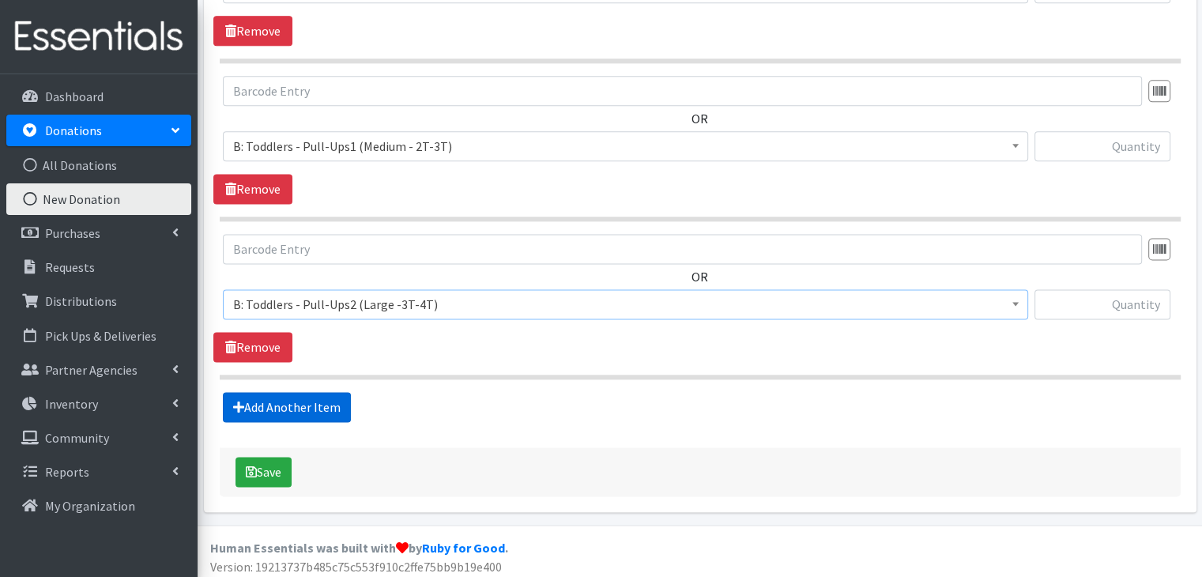
click at [307, 392] on link "Add Another Item" at bounding box center [287, 407] width 128 height 30
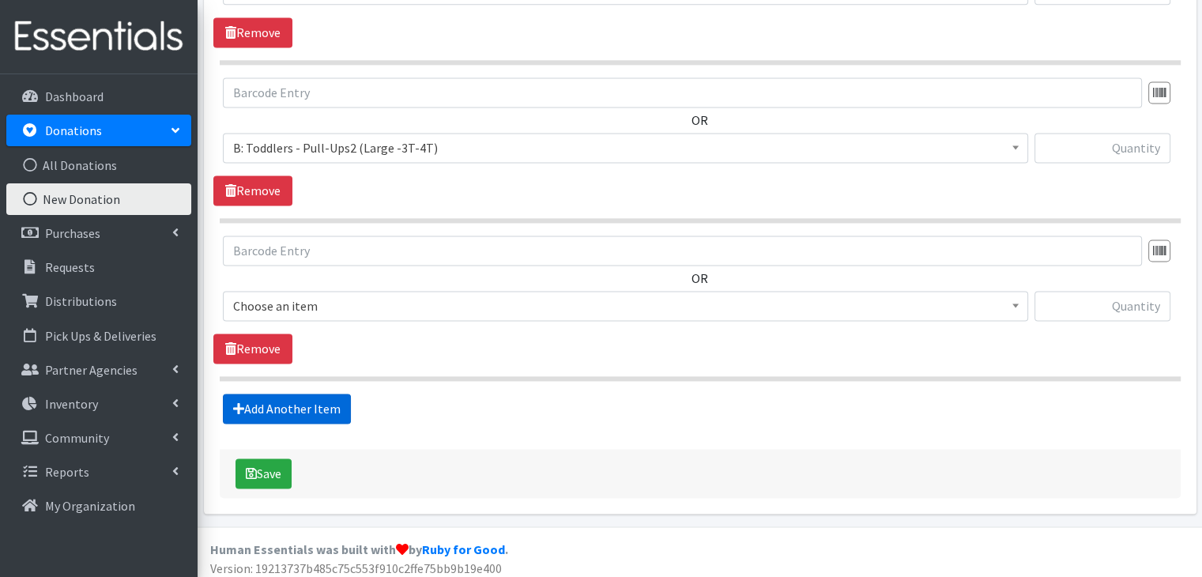
scroll to position [2241, 0]
click at [419, 294] on span "Choose an item" at bounding box center [625, 305] width 784 height 22
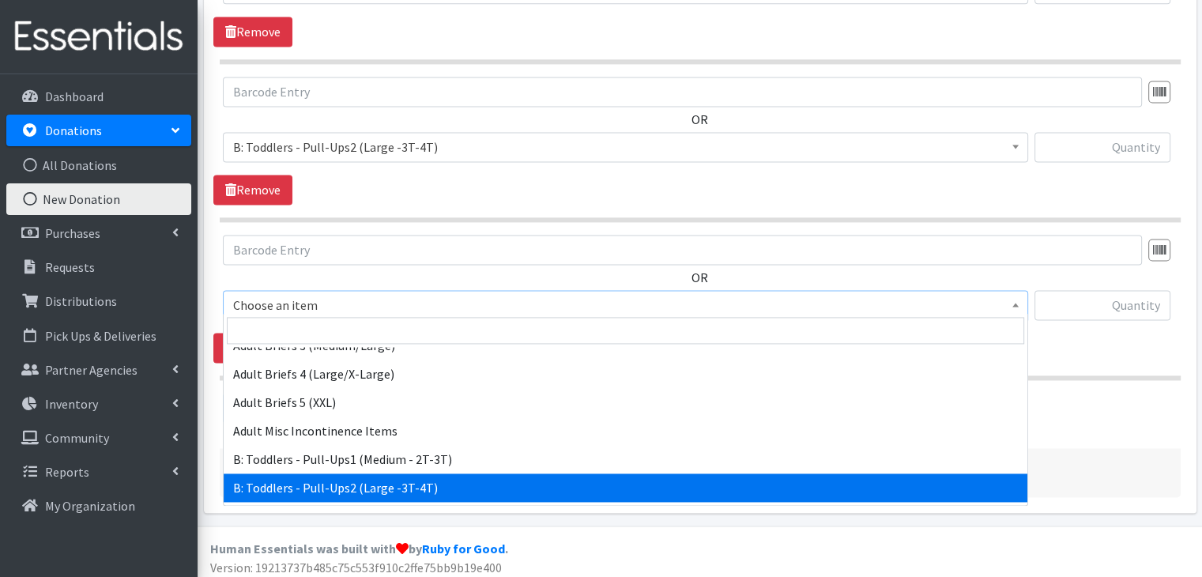
scroll to position [474, 0]
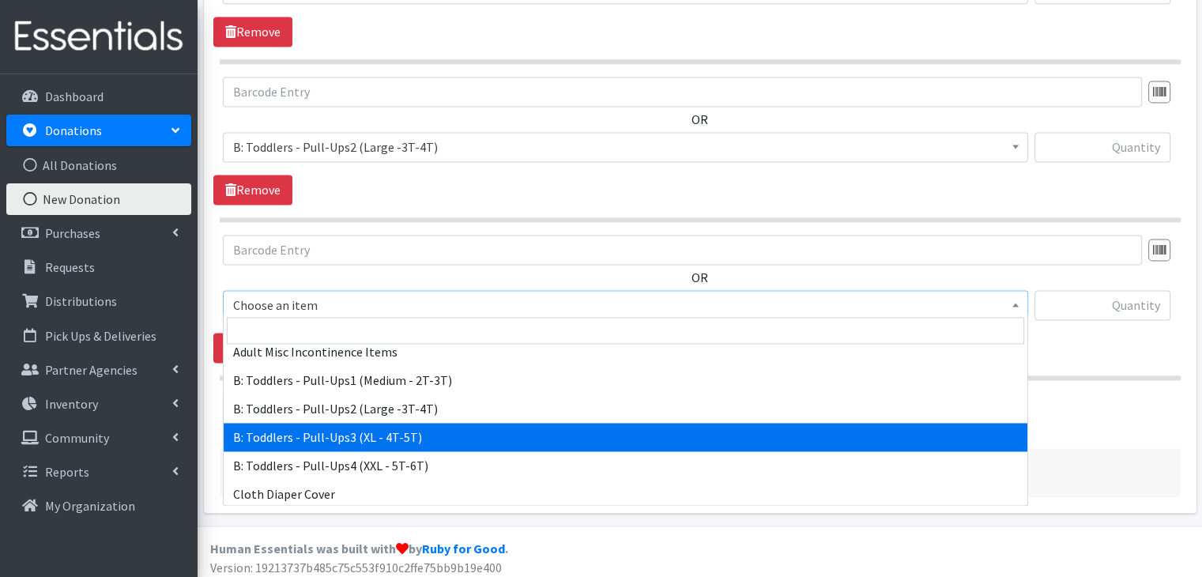
select select "5599"
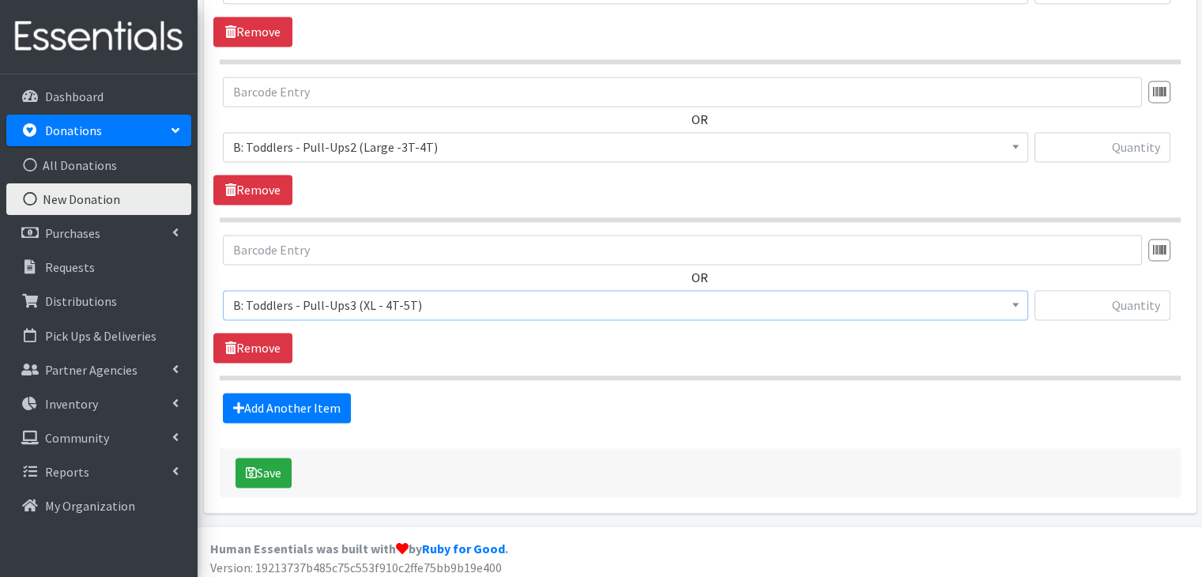
click at [466, 359] on section "OR Choose an item A: Babies - Size 01 (newborn) A: Babies - Size 0 (Preemie) A:…" at bounding box center [700, 307] width 961 height 145
click at [326, 403] on link "Add Another Item" at bounding box center [287, 408] width 128 height 30
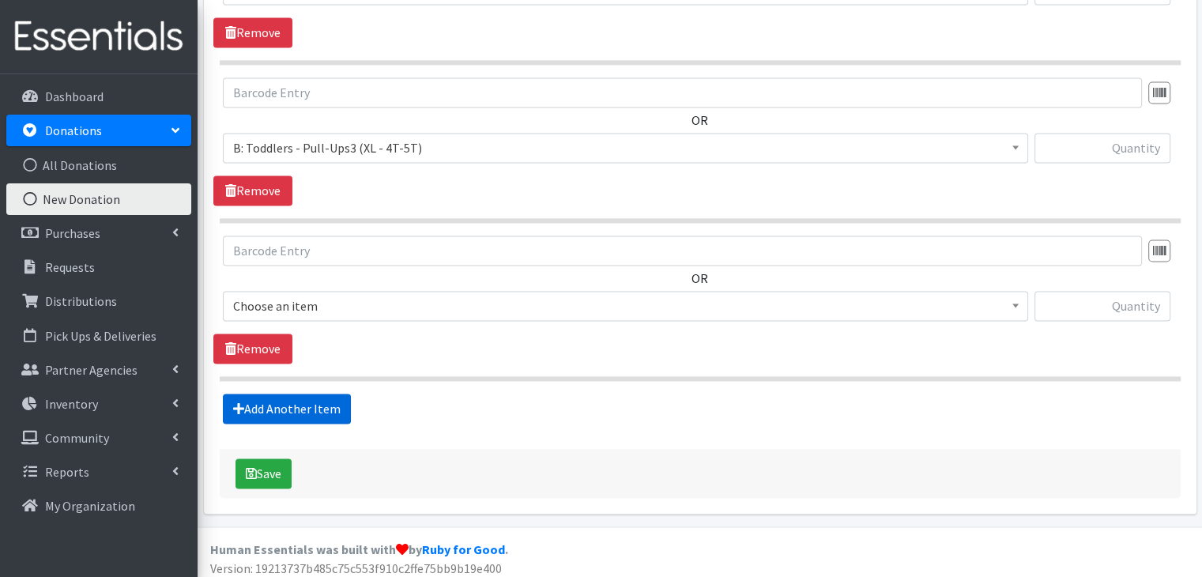
scroll to position [2399, 0]
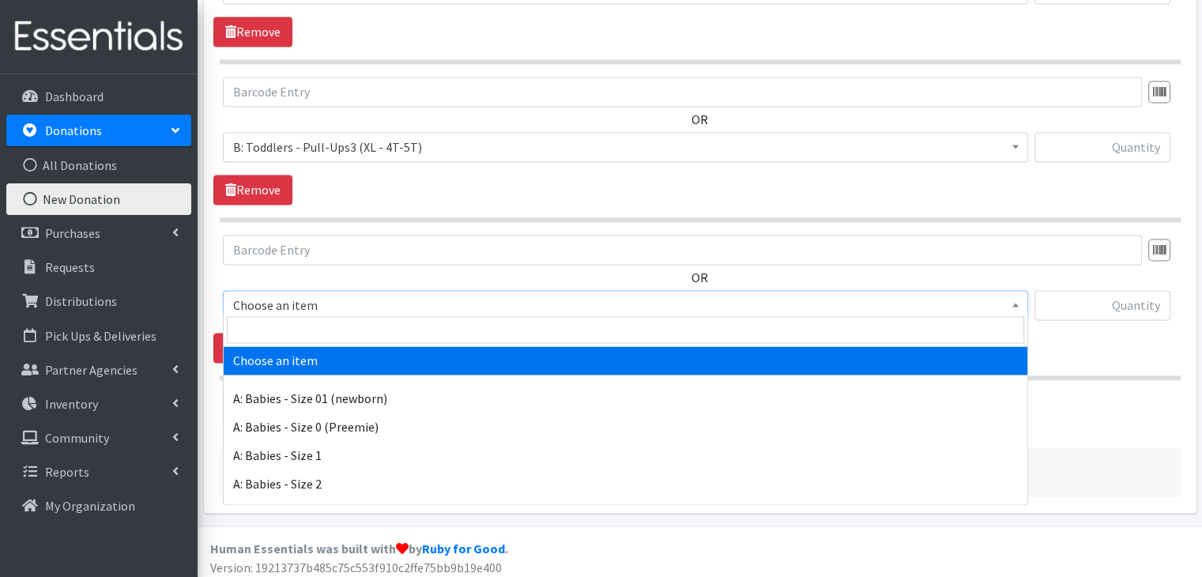
click at [376, 303] on span "Choose an item" at bounding box center [625, 305] width 784 height 22
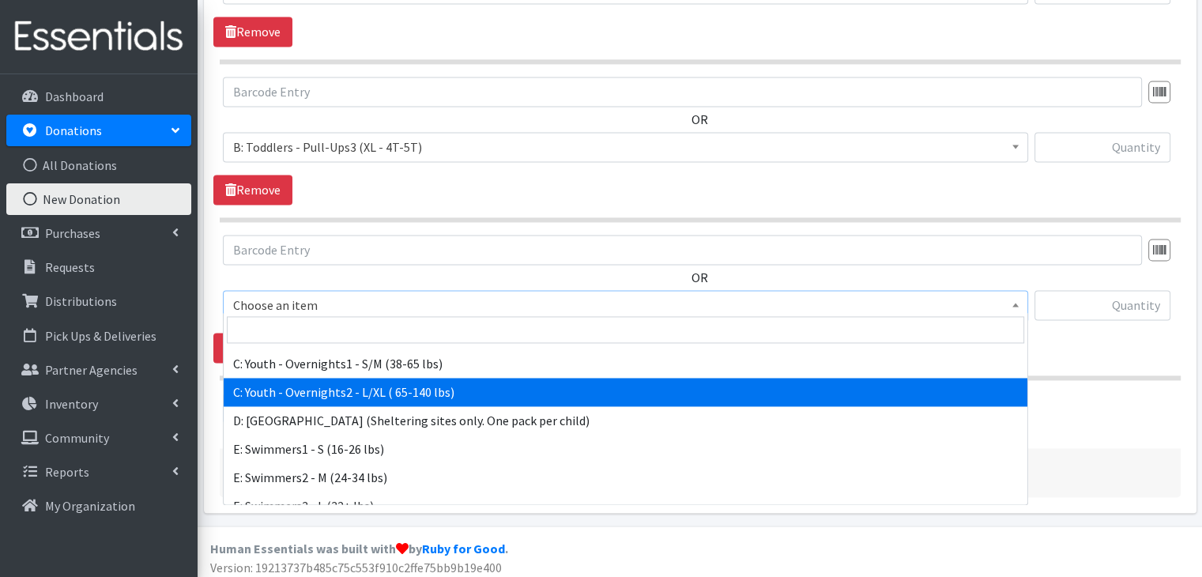
scroll to position [676, 0]
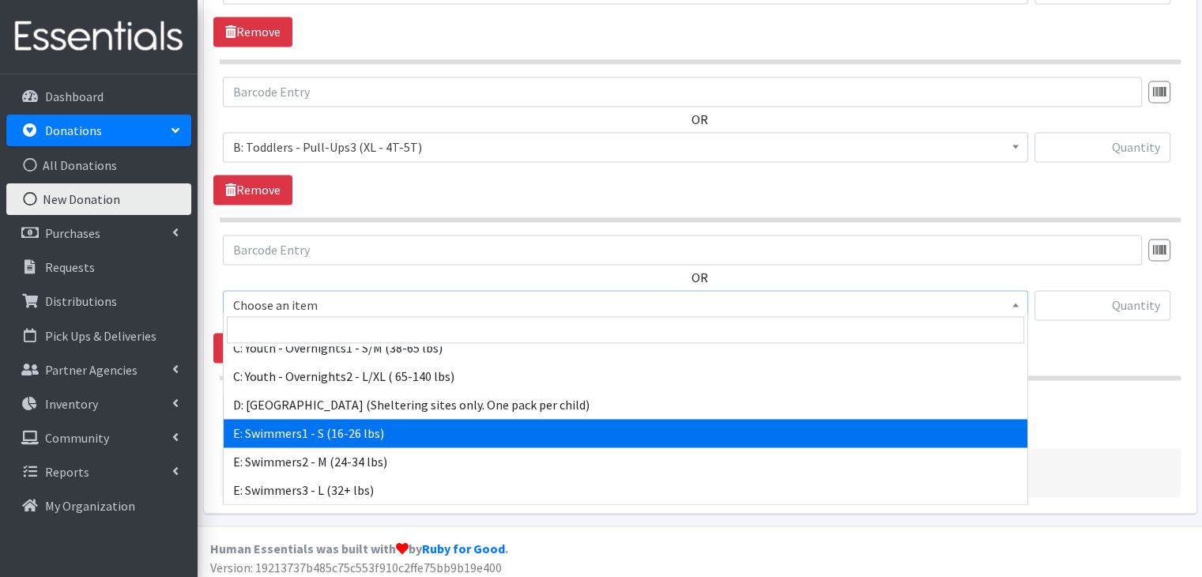
select select "5606"
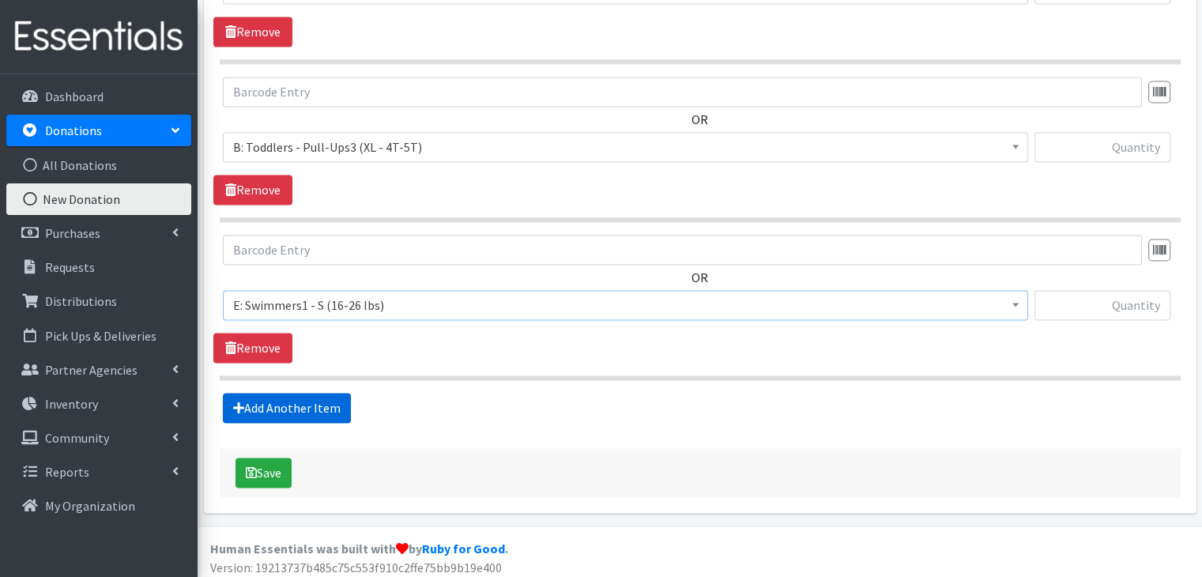
click at [281, 396] on link "Add Another Item" at bounding box center [287, 408] width 128 height 30
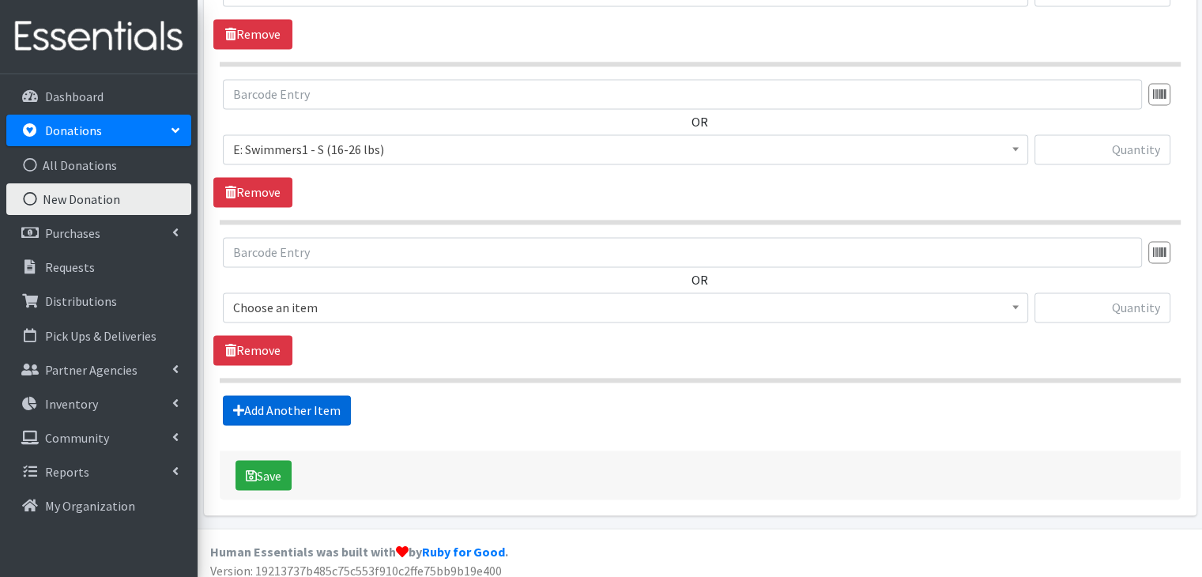
scroll to position [2556, 0]
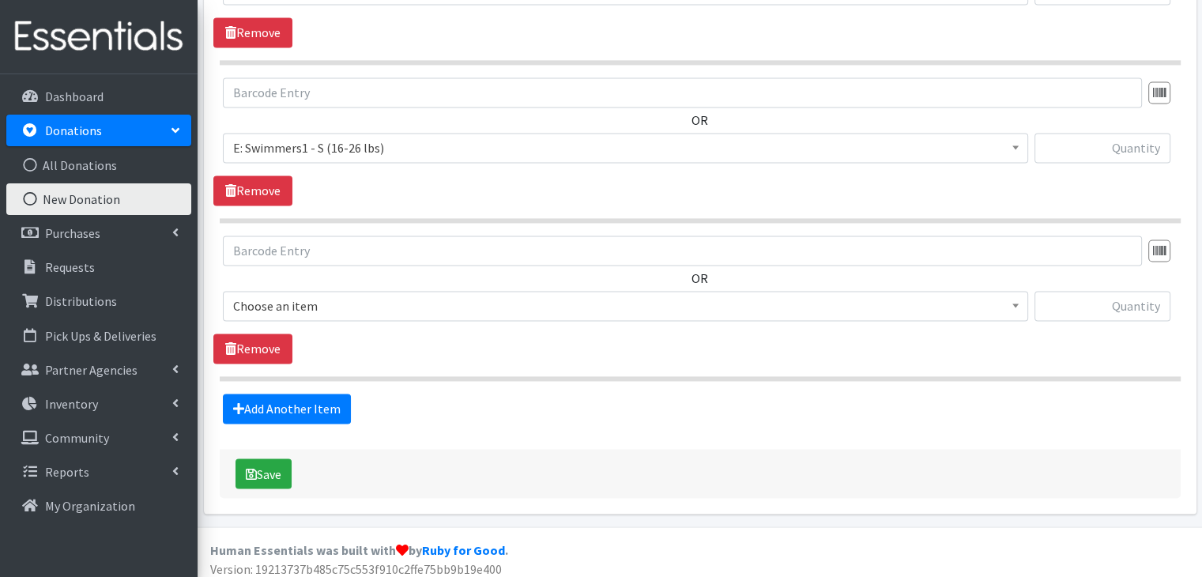
click at [379, 295] on span "Choose an item" at bounding box center [625, 306] width 784 height 22
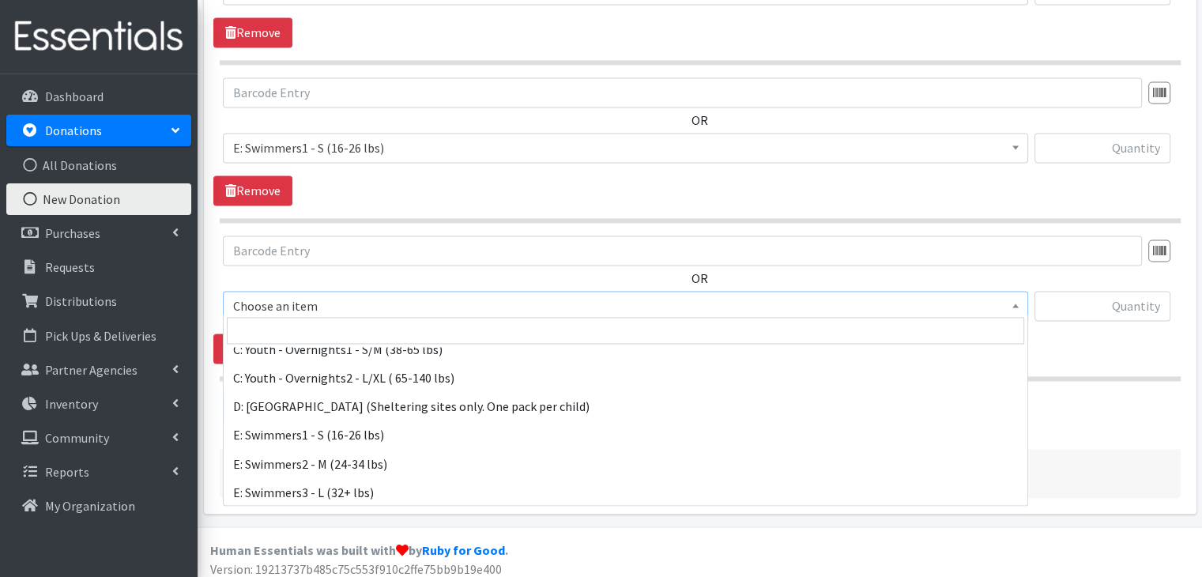
scroll to position [676, 0]
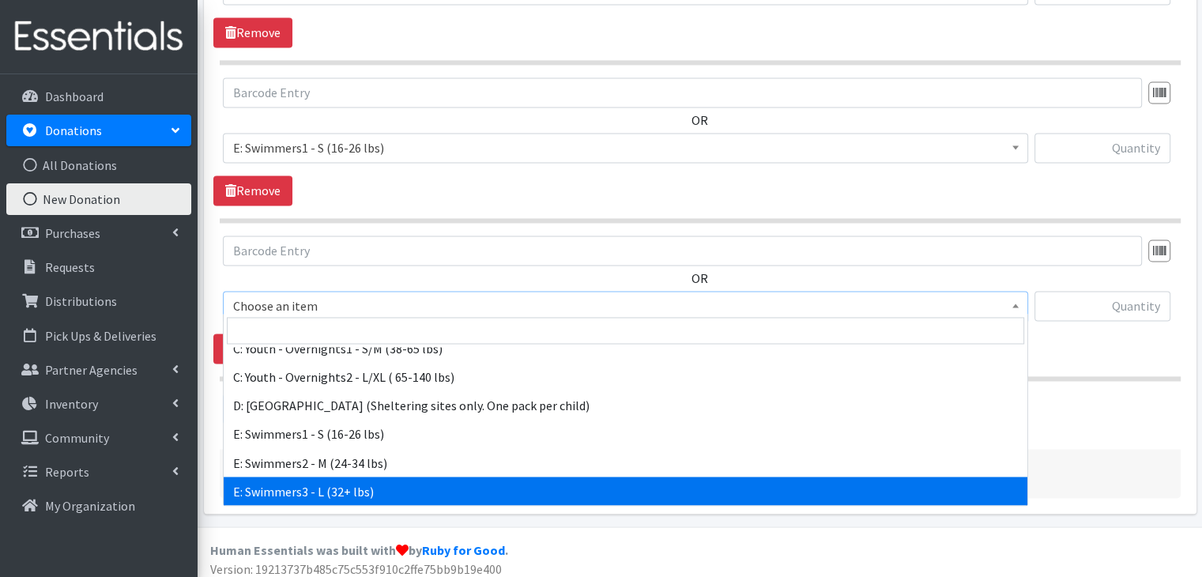
select select "8891"
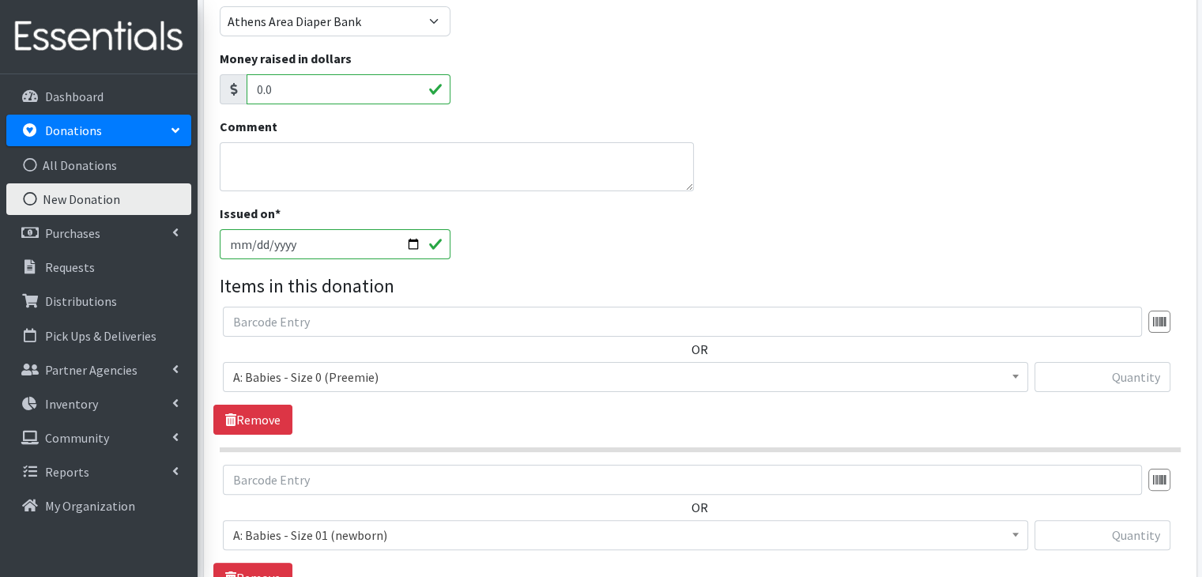
scroll to position [265, 0]
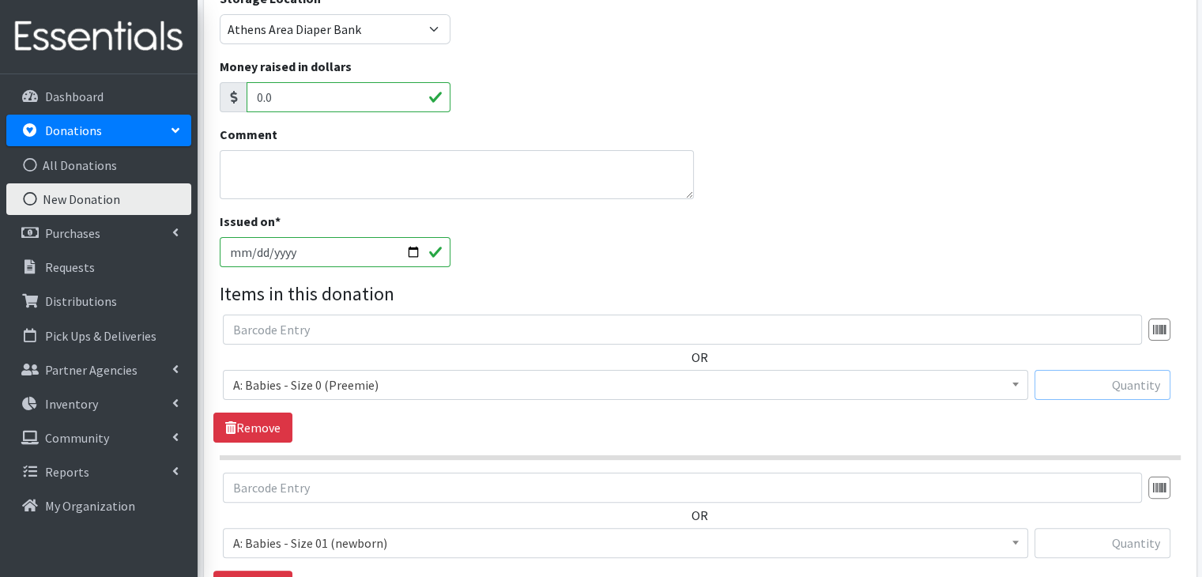
click at [1131, 386] on input "text" at bounding box center [1102, 385] width 136 height 30
type input "60"
type input "368"
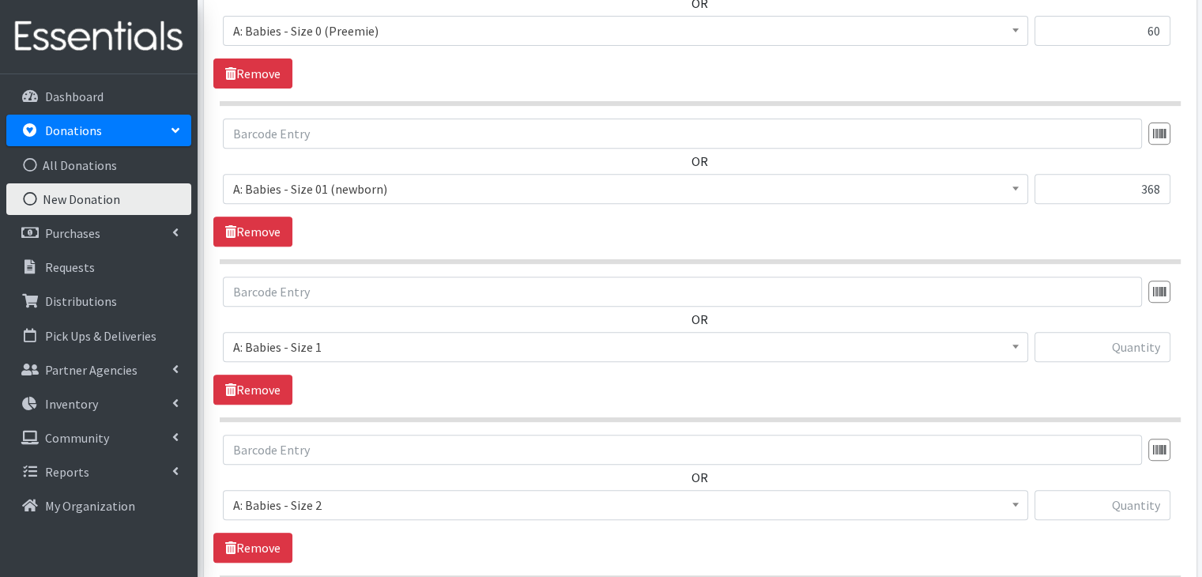
scroll to position [621, 0]
type input "408"
type input "352"
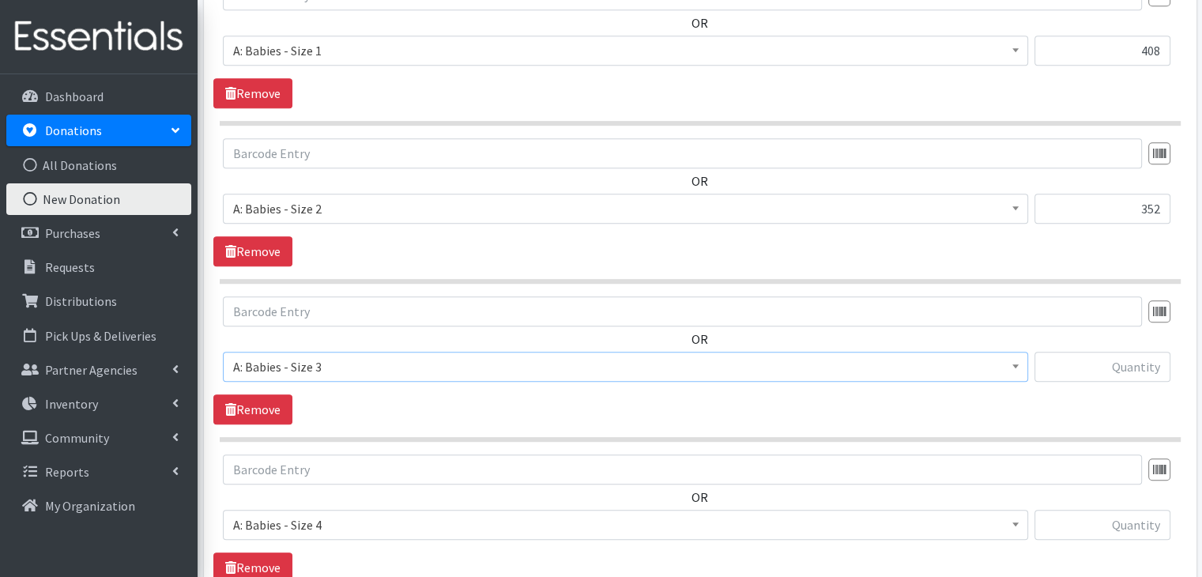
scroll to position [935, 0]
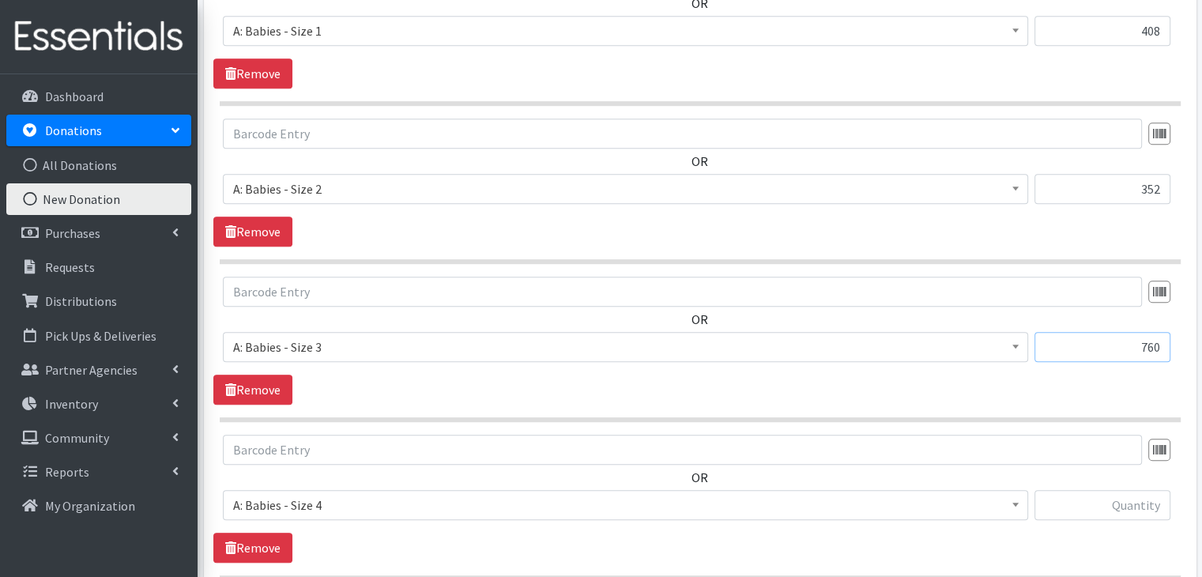
type input "760"
type input "359"
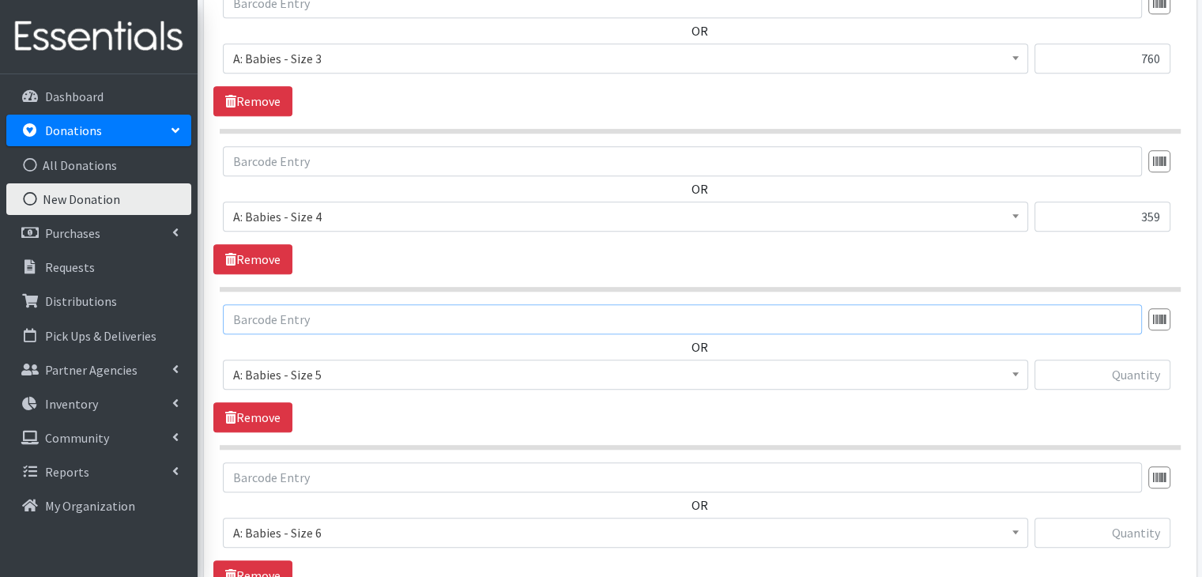
scroll to position [1251, 0]
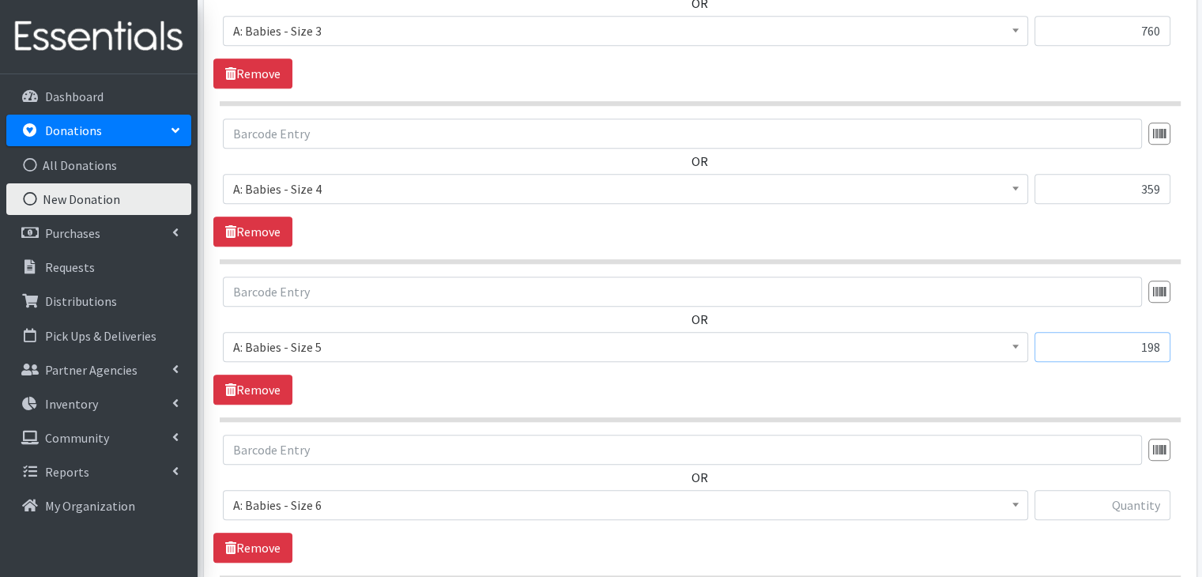
type input "198"
type input "193"
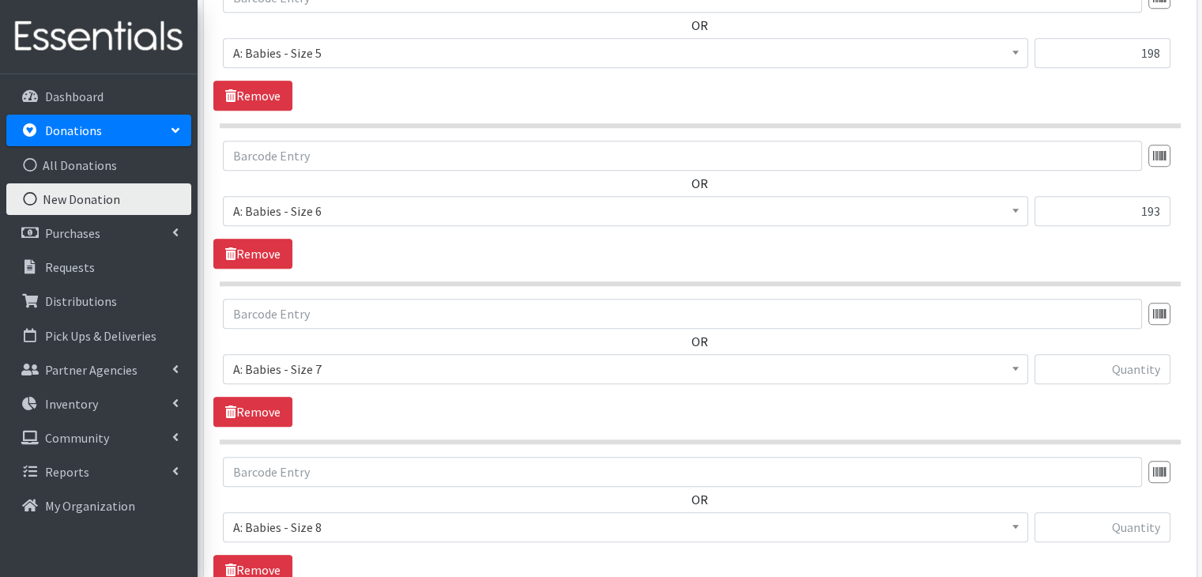
scroll to position [1566, 0]
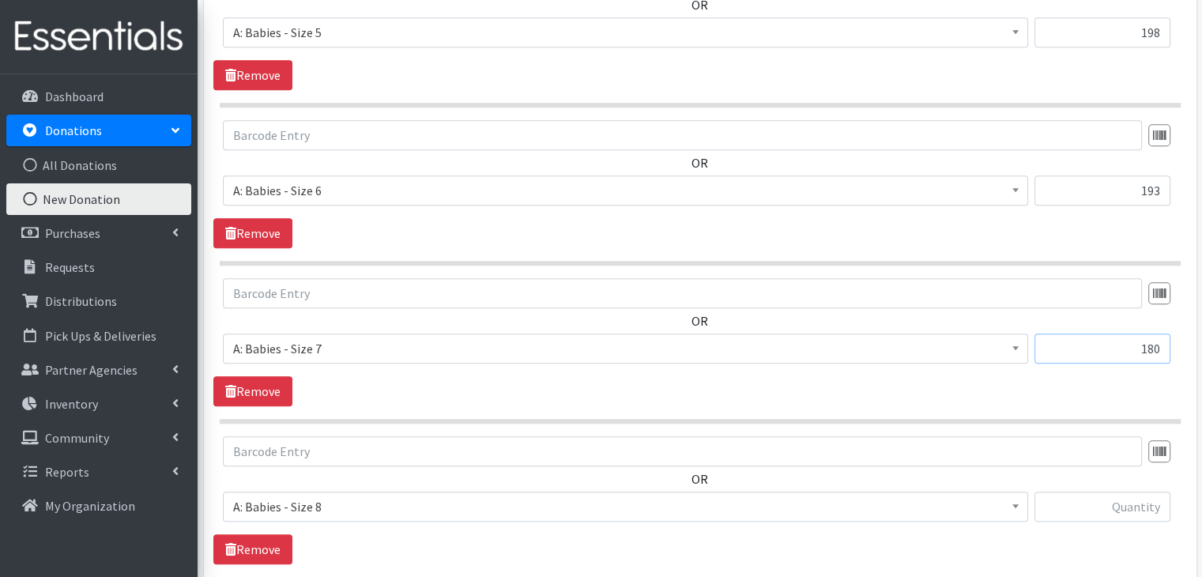
type input "180"
type input "96"
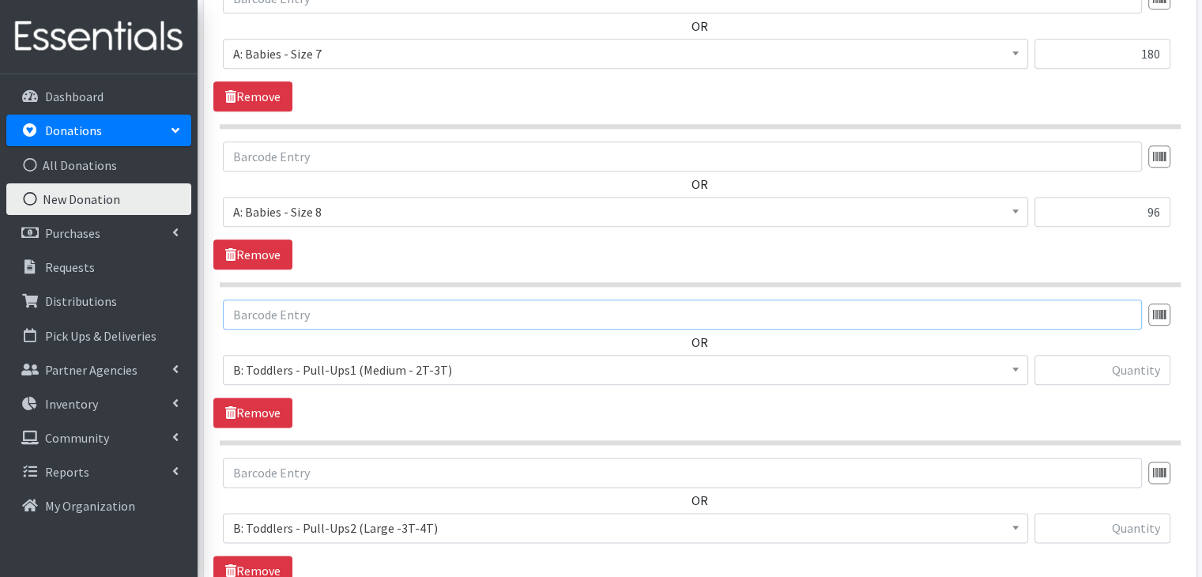
scroll to position [1881, 0]
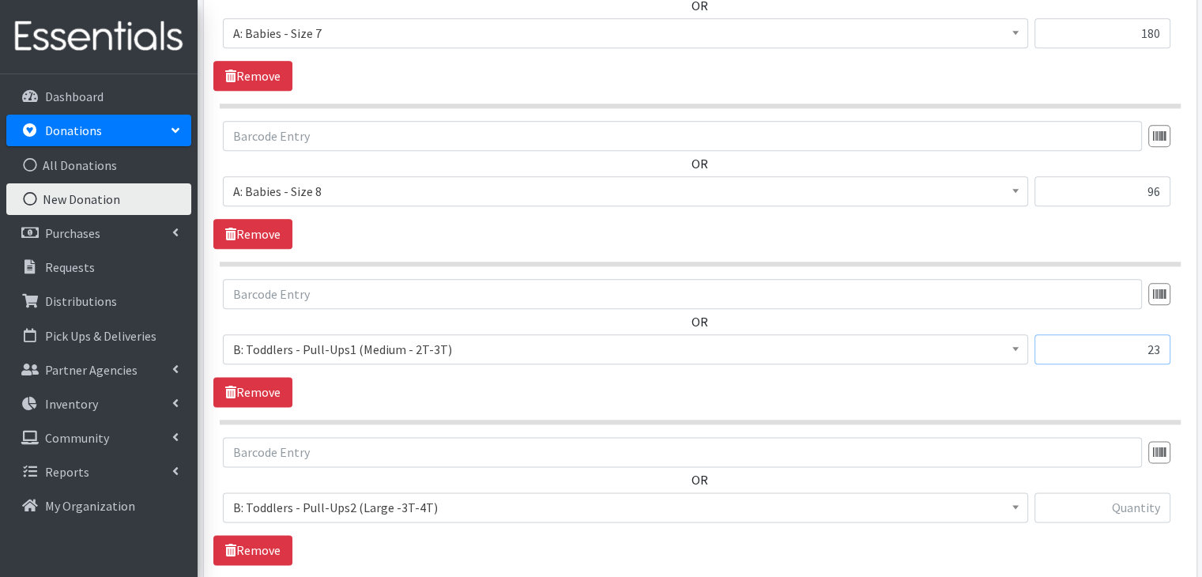
type input "23"
type input "75"
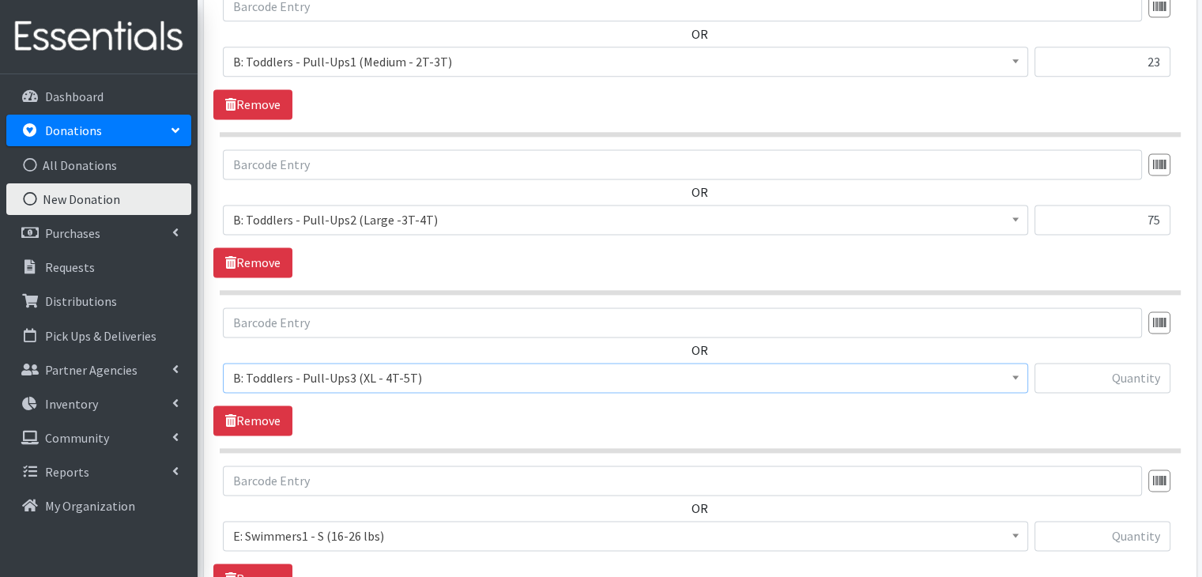
scroll to position [2196, 0]
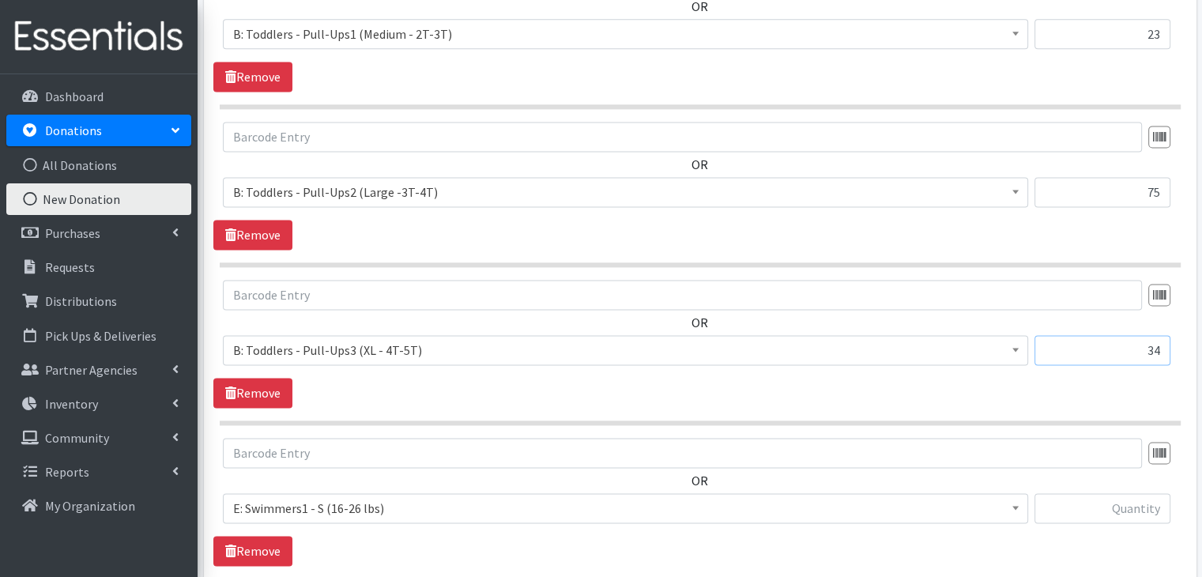
type input "34"
type input "20"
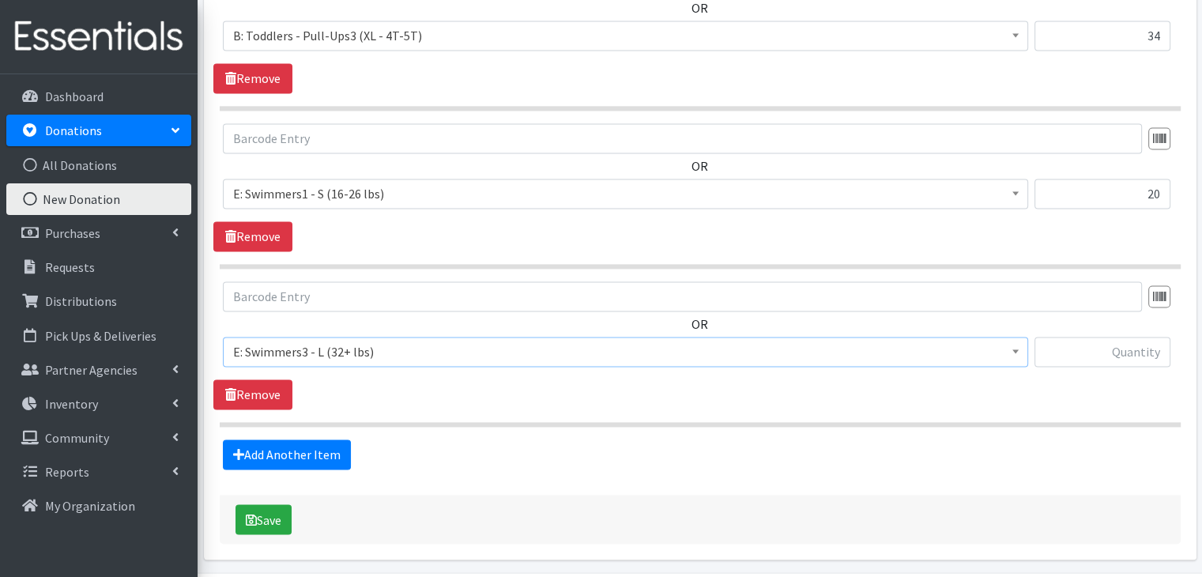
scroll to position [2511, 0]
type input "17"
click at [250, 512] on icon "submit" at bounding box center [251, 518] width 11 height 13
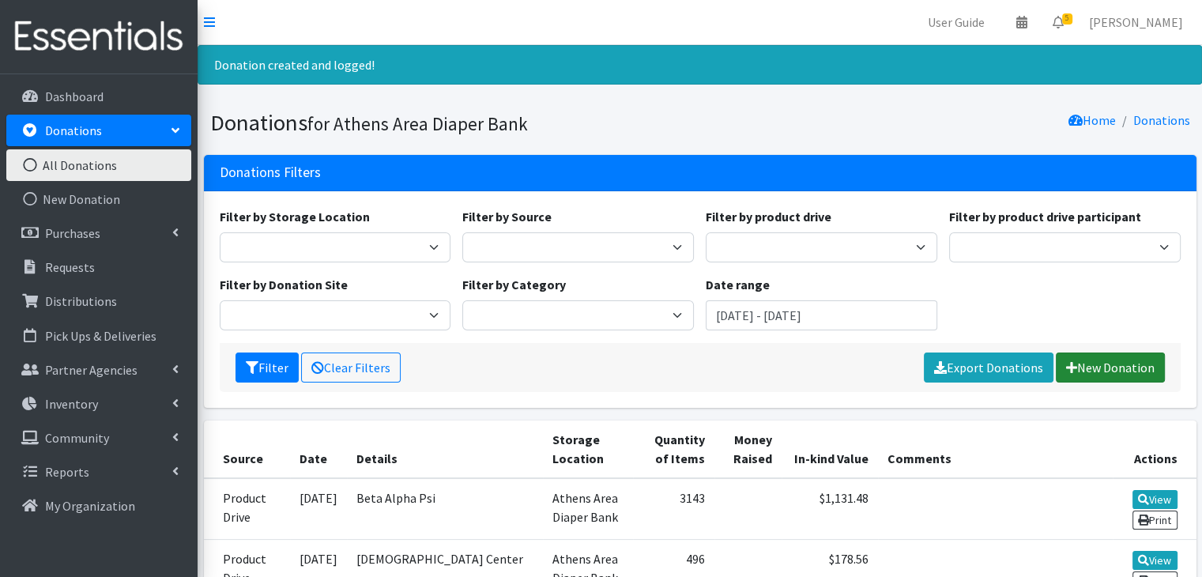
click at [1127, 371] on link "New Donation" at bounding box center [1109, 367] width 109 height 30
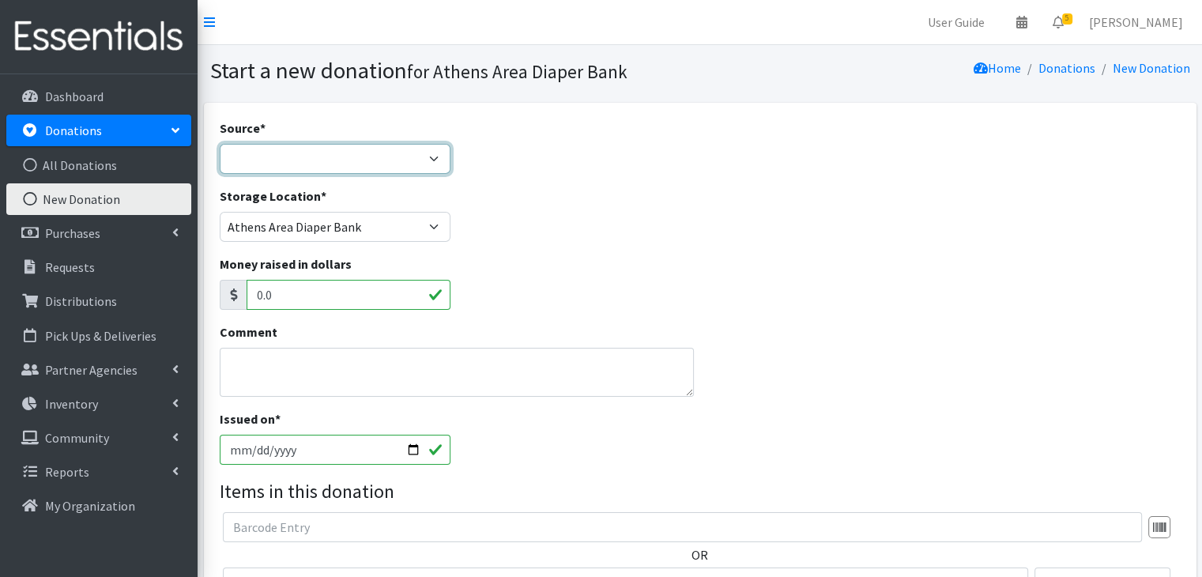
click at [317, 156] on select "Product Drive Manufacturer Donation Site Misc. Donation" at bounding box center [335, 159] width 231 height 30
select select "Product Drive"
click at [220, 144] on select "Product Drive Manufacturer Donation Site Misc. Donation" at bounding box center [335, 159] width 231 height 30
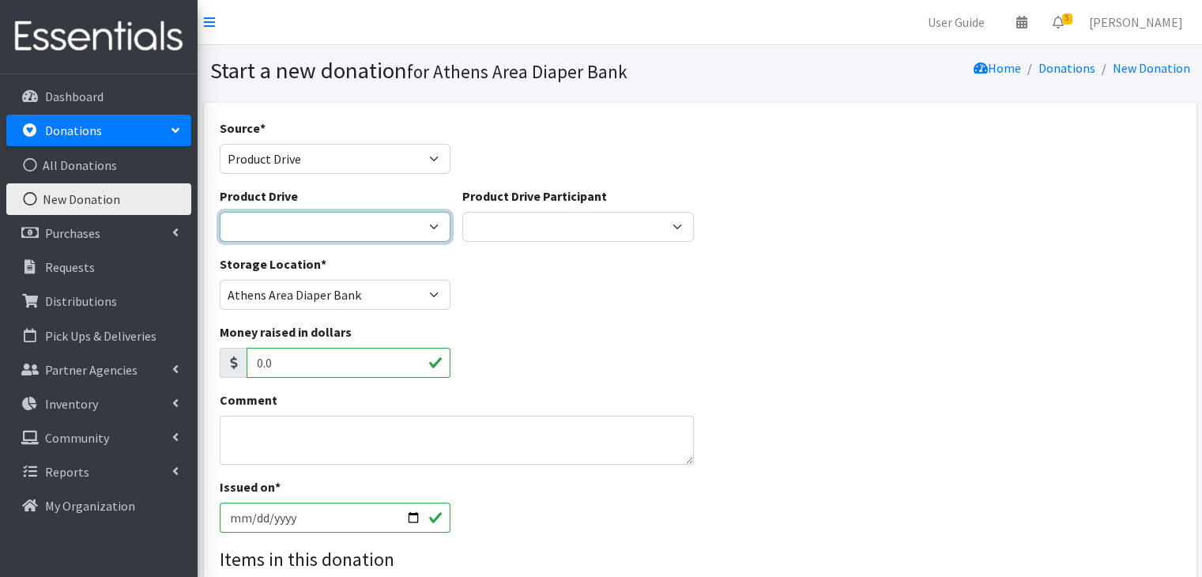
click at [307, 233] on select "ACAD Preschool Alstory & Bird Apple Tree Prep Arrow Preschool [GEOGRAPHIC_DATA]…" at bounding box center [335, 227] width 231 height 30
select select
click at [220, 212] on select "ACAD Preschool Alstory & Bird Apple Tree Prep Arrow Preschool [GEOGRAPHIC_DATA]…" at bounding box center [335, 227] width 231 height 30
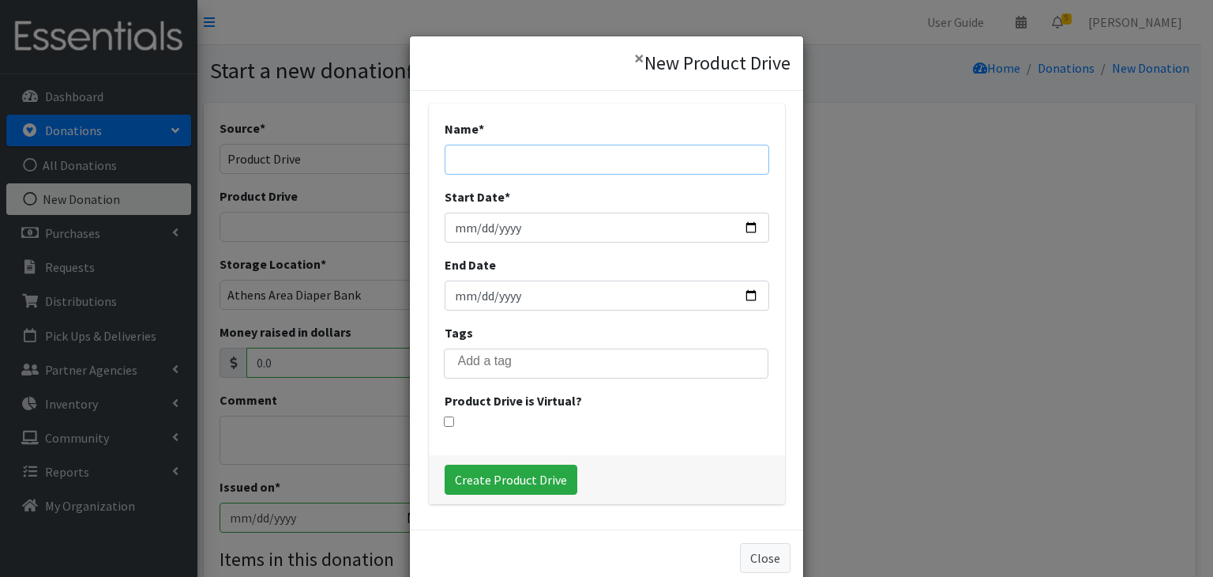
click at [531, 149] on input "Name *" at bounding box center [607, 160] width 325 height 30
type input "Hometown Pediatrics"
click at [778, 562] on button "Close" at bounding box center [765, 558] width 51 height 30
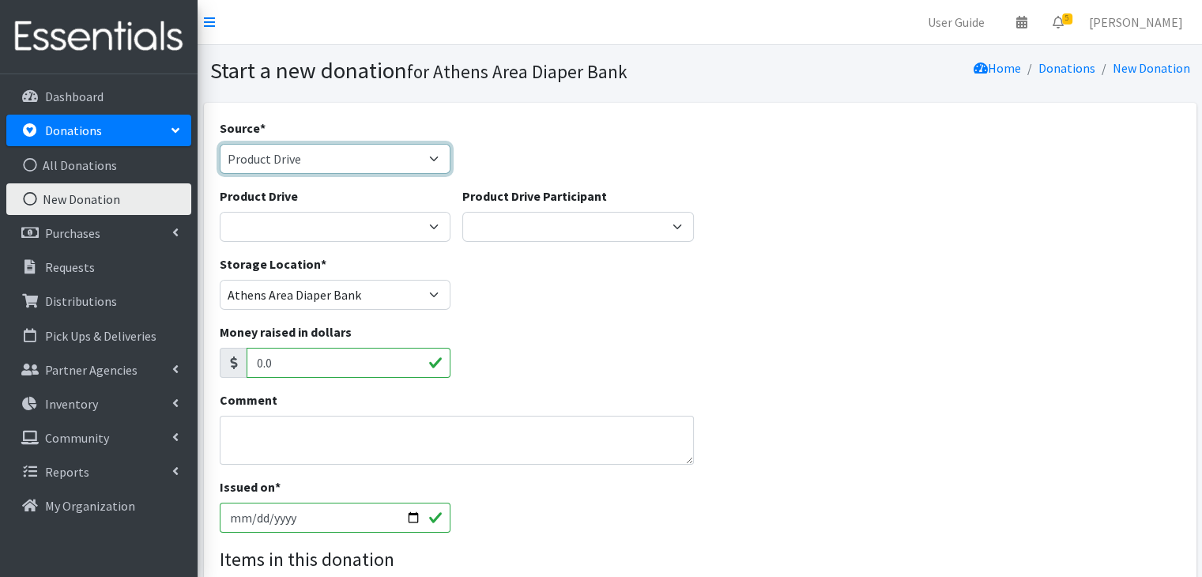
click at [306, 151] on select "Product Drive Manufacturer Donation Site Misc. Donation" at bounding box center [335, 159] width 231 height 30
select select "Donation Site"
click at [220, 144] on select "Product Drive Manufacturer Donation Site Misc. Donation" at bounding box center [335, 159] width 231 height 30
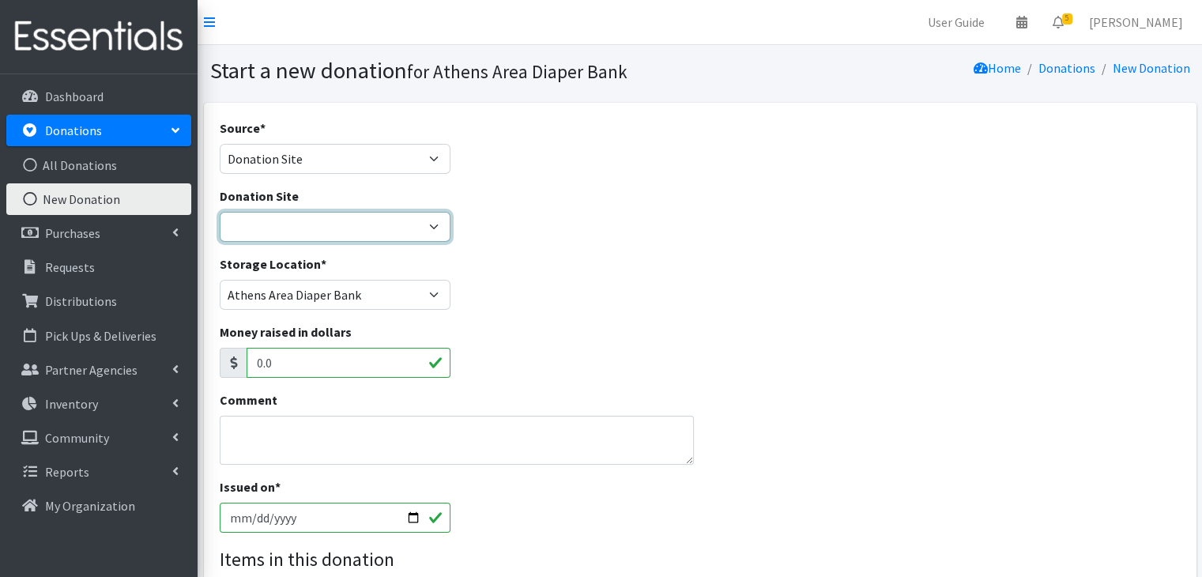
click at [311, 213] on select "Allstate insurance - [PERSON_NAME] [GEOGRAPHIC_DATA] Parent Wellbeing Athens Re…" at bounding box center [335, 227] width 231 height 30
select select "805"
click at [220, 212] on select "Allstate insurance - [PERSON_NAME] [GEOGRAPHIC_DATA] Parent Wellbeing Athens Re…" at bounding box center [335, 227] width 231 height 30
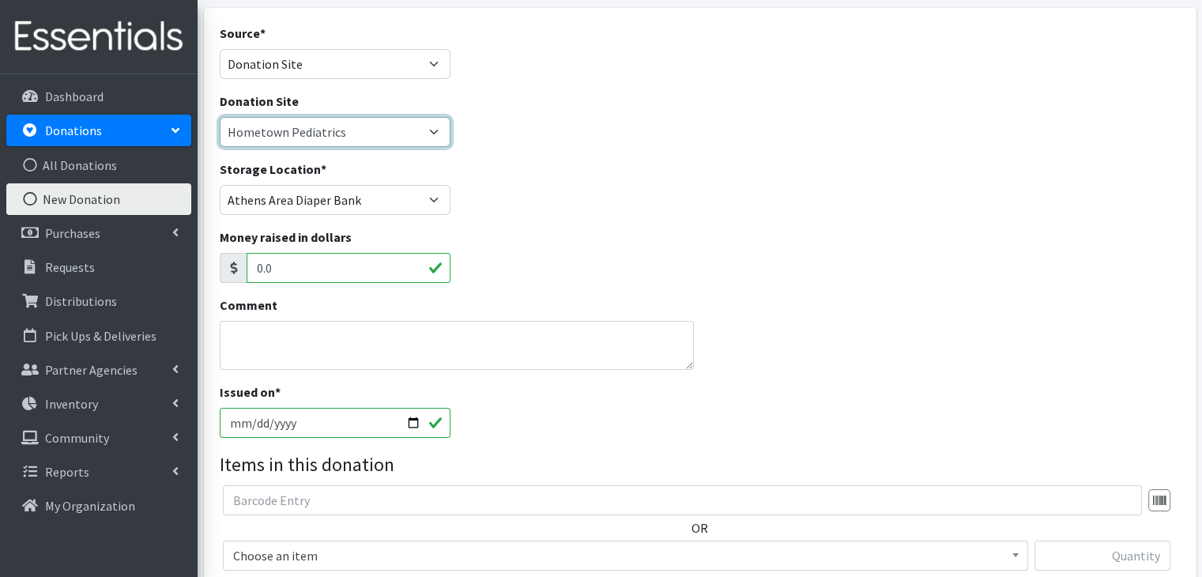
scroll to position [158, 0]
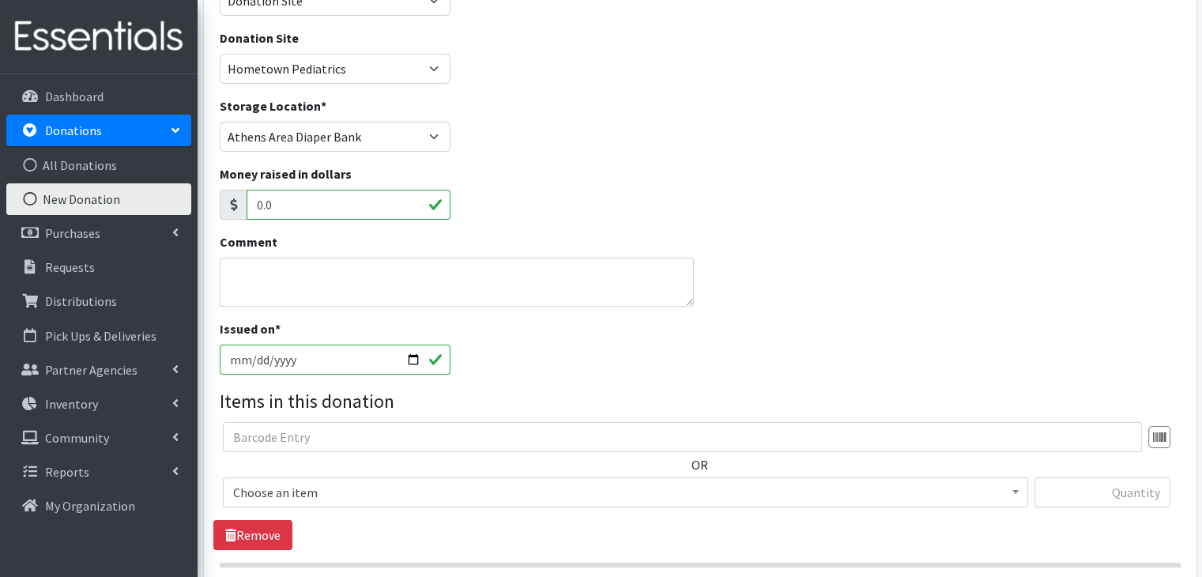
click at [233, 355] on input "[DATE]" at bounding box center [335, 359] width 231 height 30
type input "[DATE]"
click at [701, 310] on div "Comment" at bounding box center [699, 275] width 972 height 87
click at [338, 495] on span "Choose an item" at bounding box center [625, 492] width 784 height 22
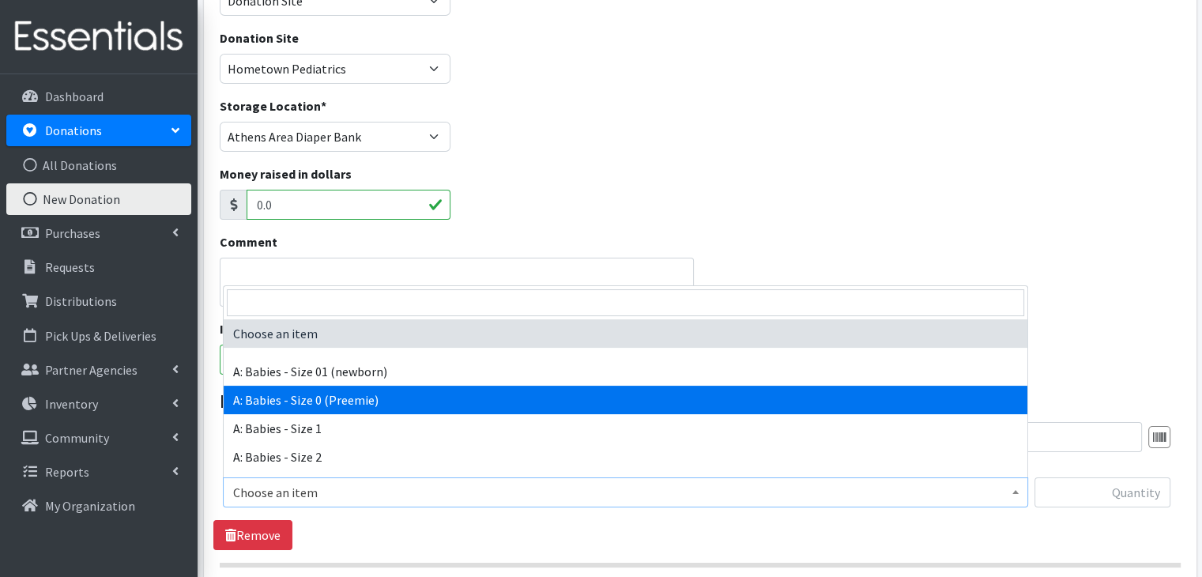
select select "5600"
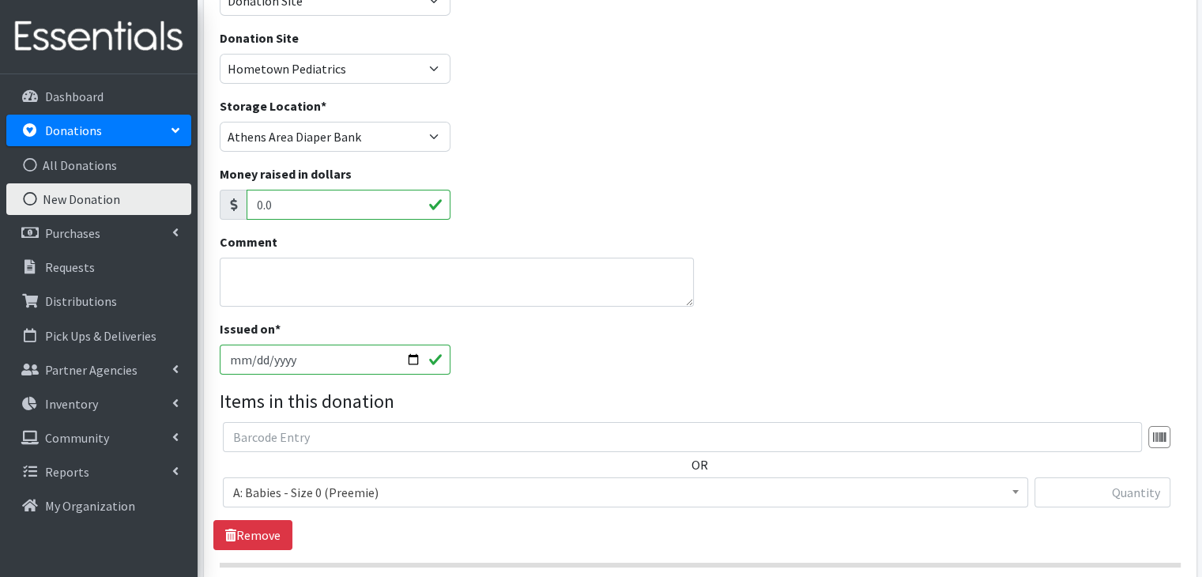
click at [723, 339] on div "Issued on * [DATE]" at bounding box center [699, 353] width 972 height 68
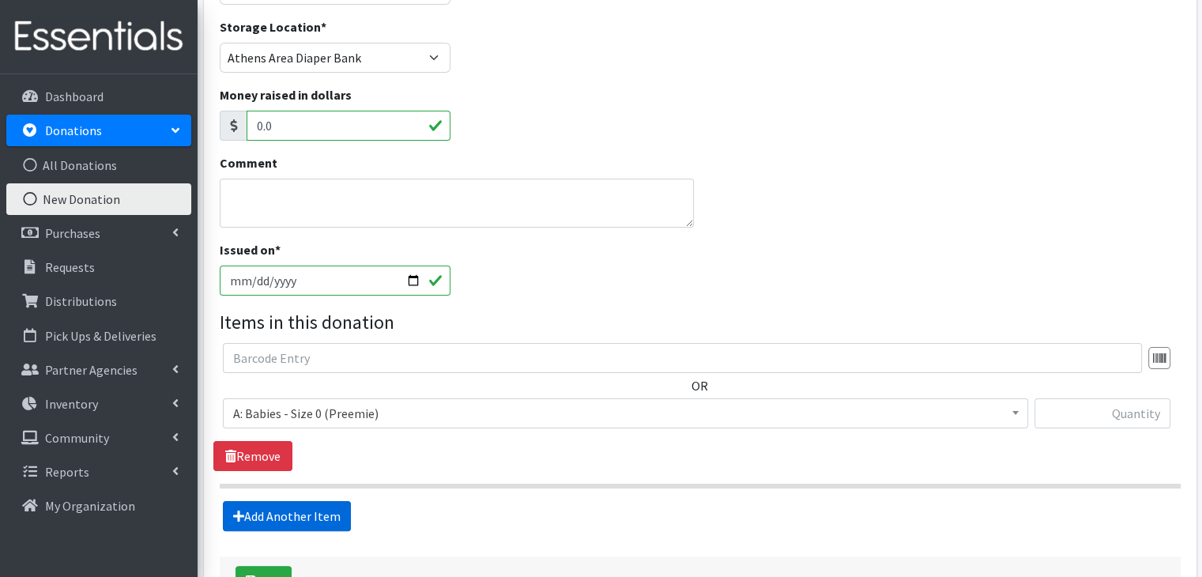
click at [292, 520] on link "Add Another Item" at bounding box center [287, 516] width 128 height 30
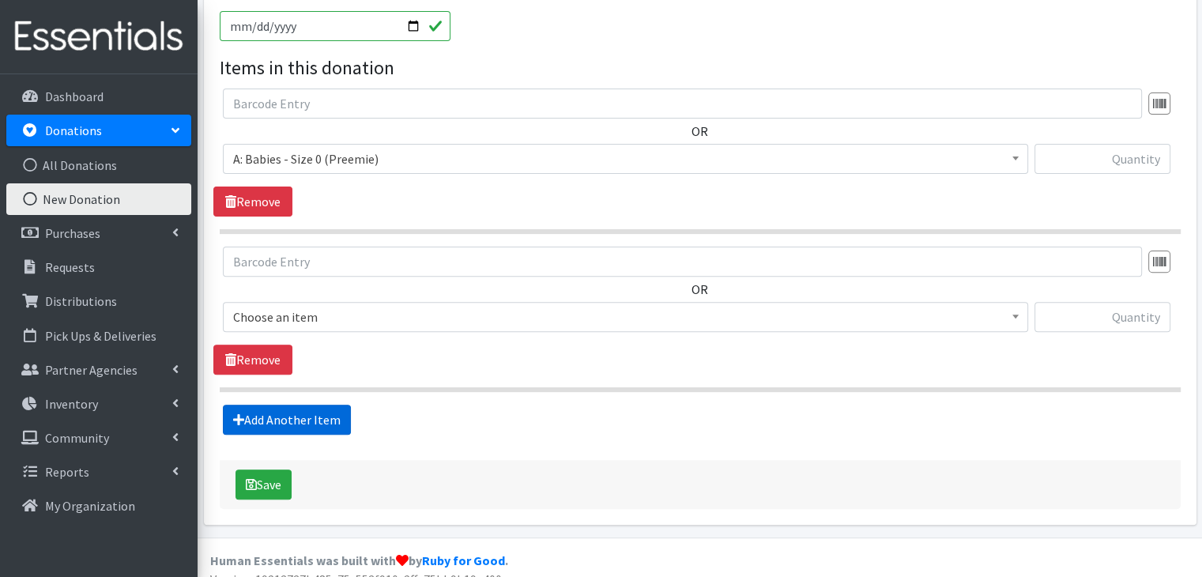
scroll to position [509, 0]
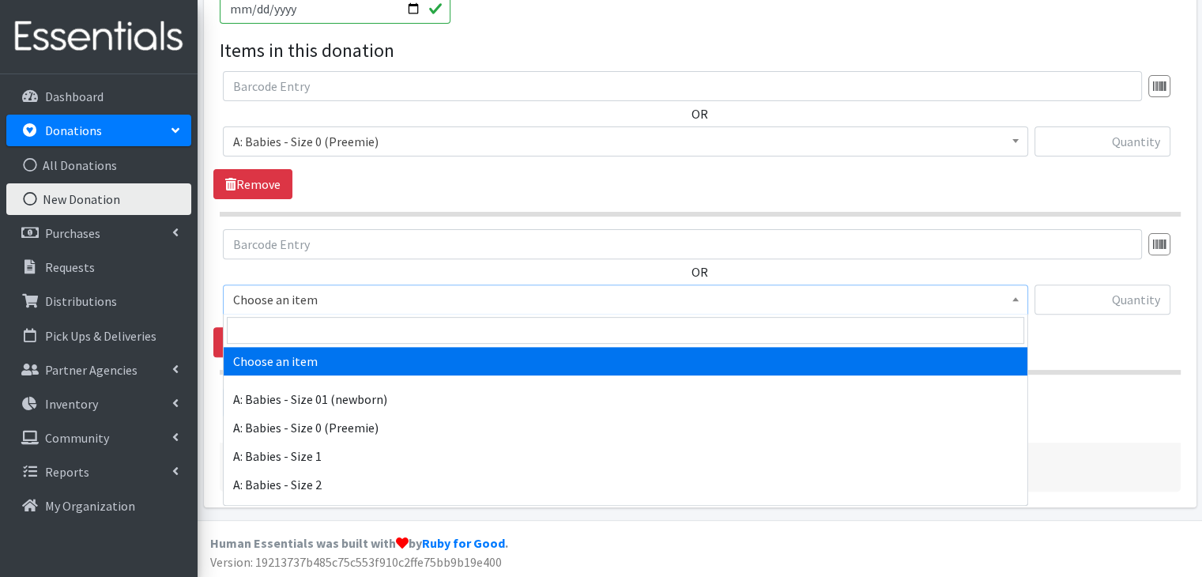
click at [322, 303] on span "Choose an item" at bounding box center [625, 299] width 784 height 22
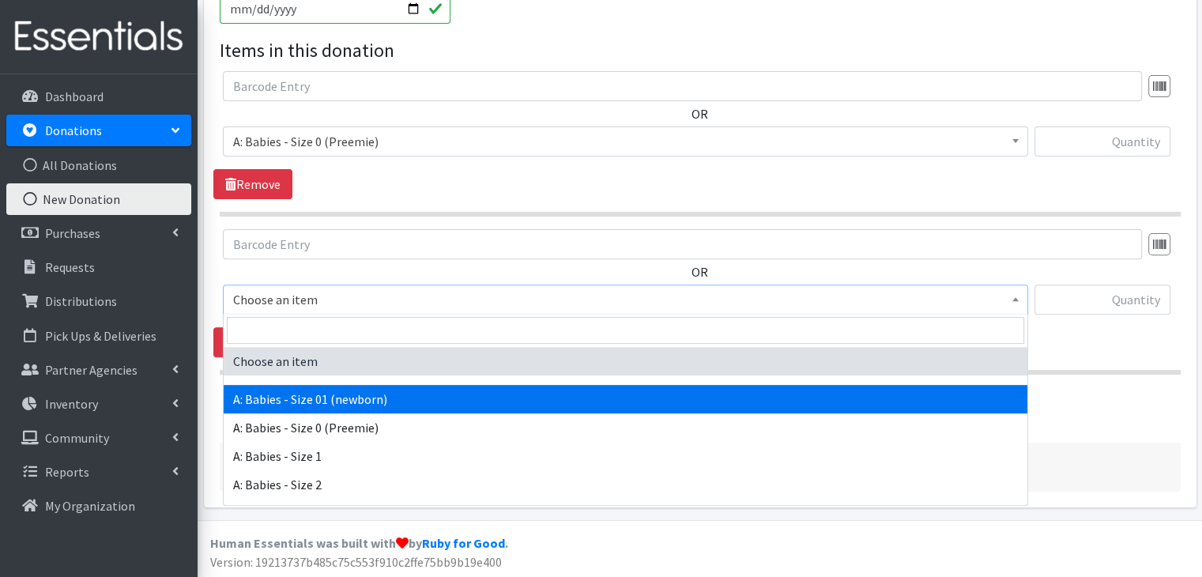
select select "5610"
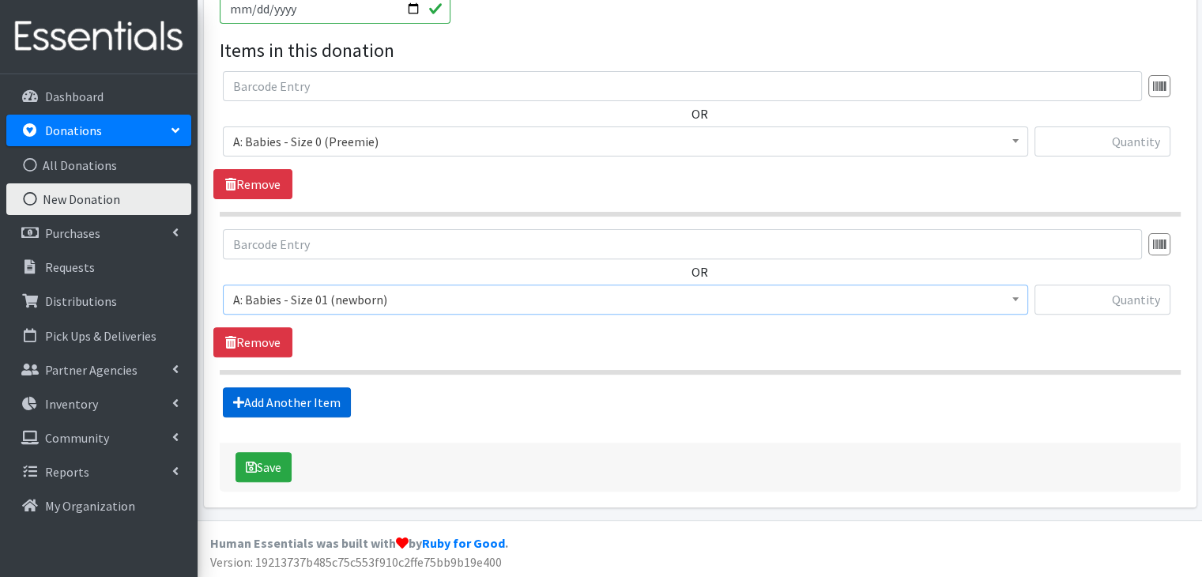
click at [286, 405] on link "Add Another Item" at bounding box center [287, 402] width 128 height 30
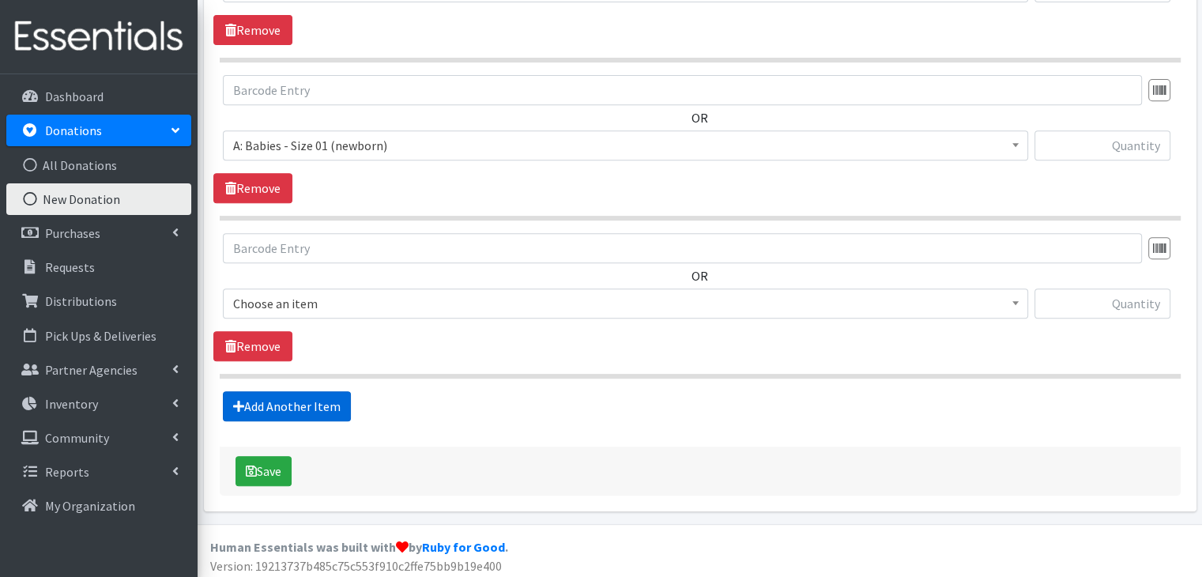
scroll to position [667, 0]
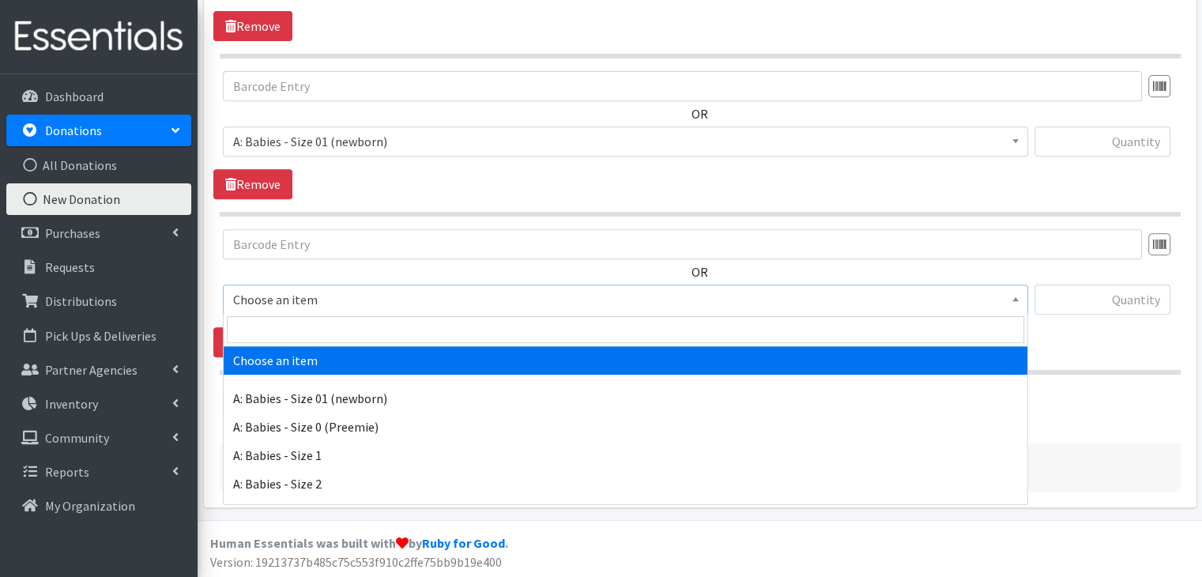
click at [368, 300] on span "Choose an item" at bounding box center [625, 299] width 784 height 22
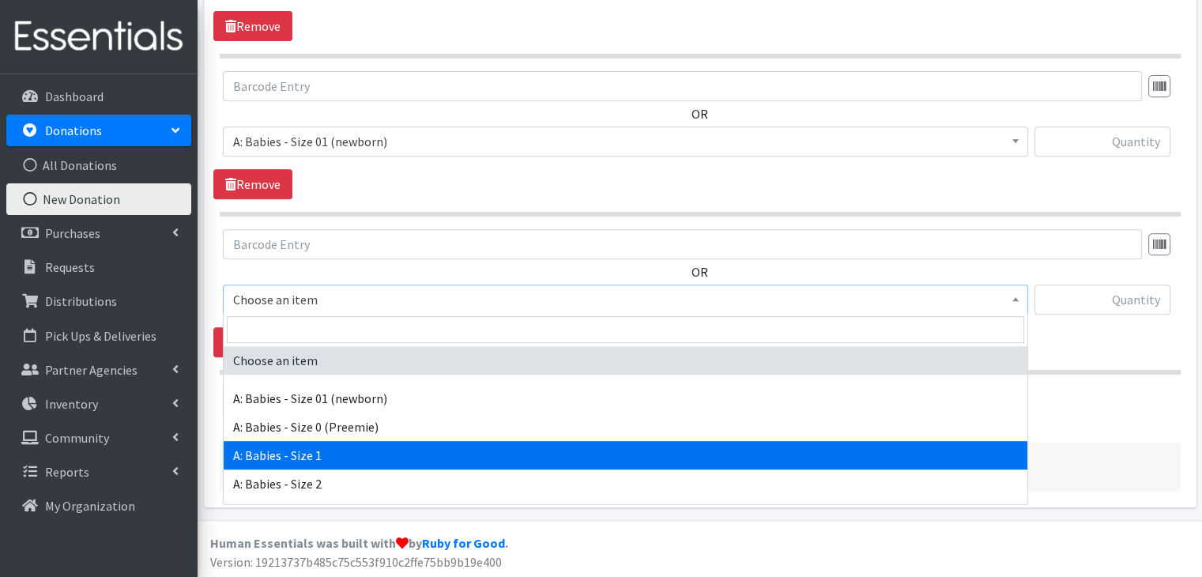
select select "5611"
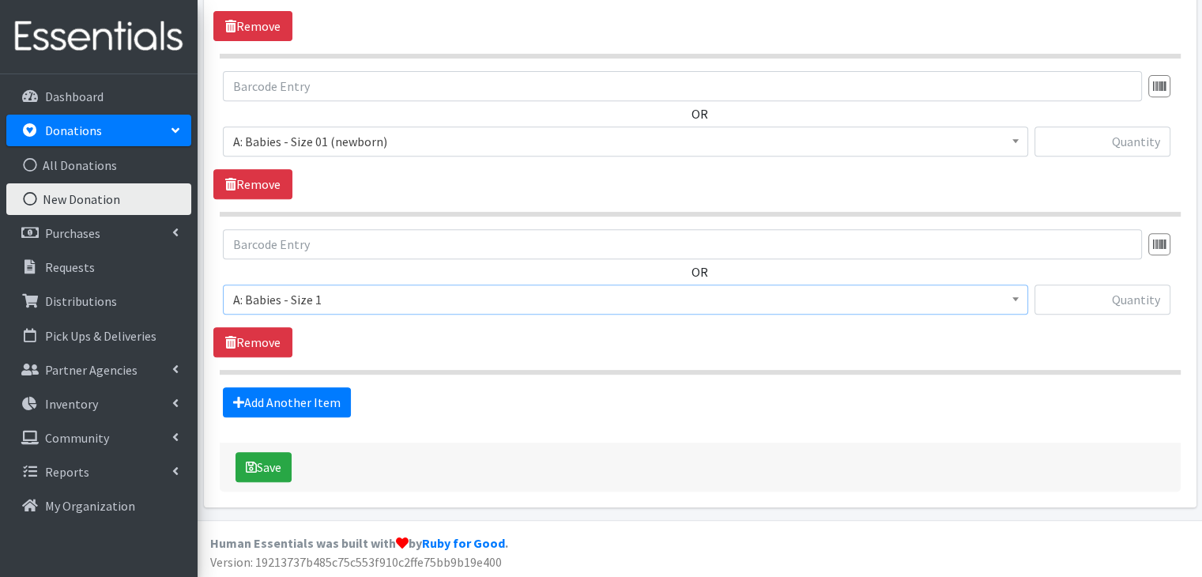
click at [438, 350] on div "OR Choose an item A: Babies - Size 01 (newborn) A: Babies - Size 0 (Preemie) A:…" at bounding box center [699, 293] width 972 height 128
click at [299, 404] on link "Add Another Item" at bounding box center [287, 402] width 128 height 30
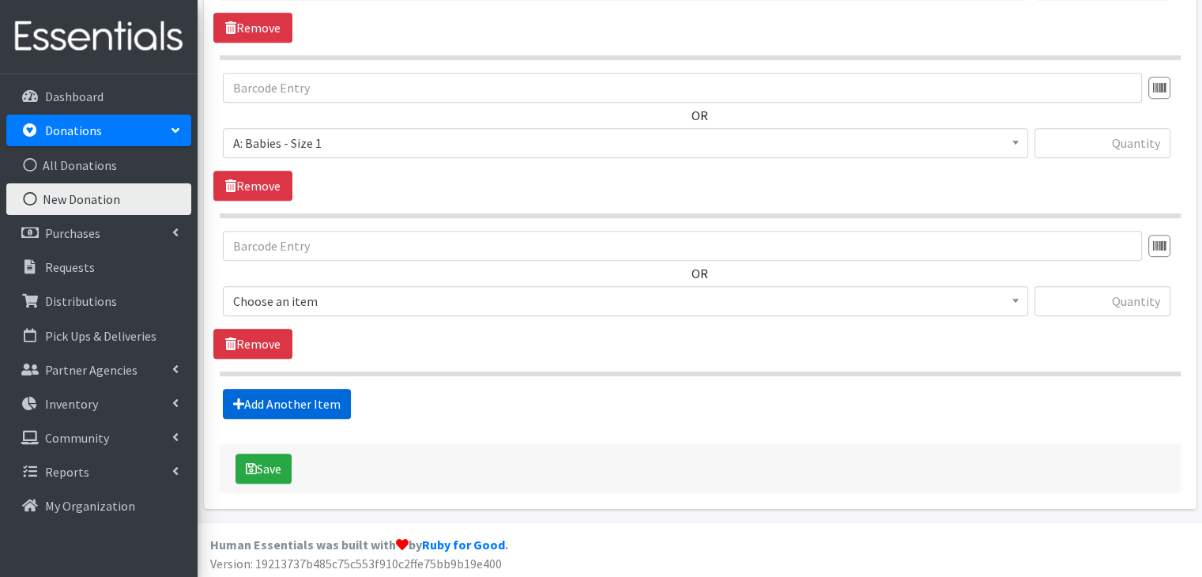
scroll to position [824, 0]
click at [397, 303] on span "Choose an item" at bounding box center [625, 300] width 784 height 22
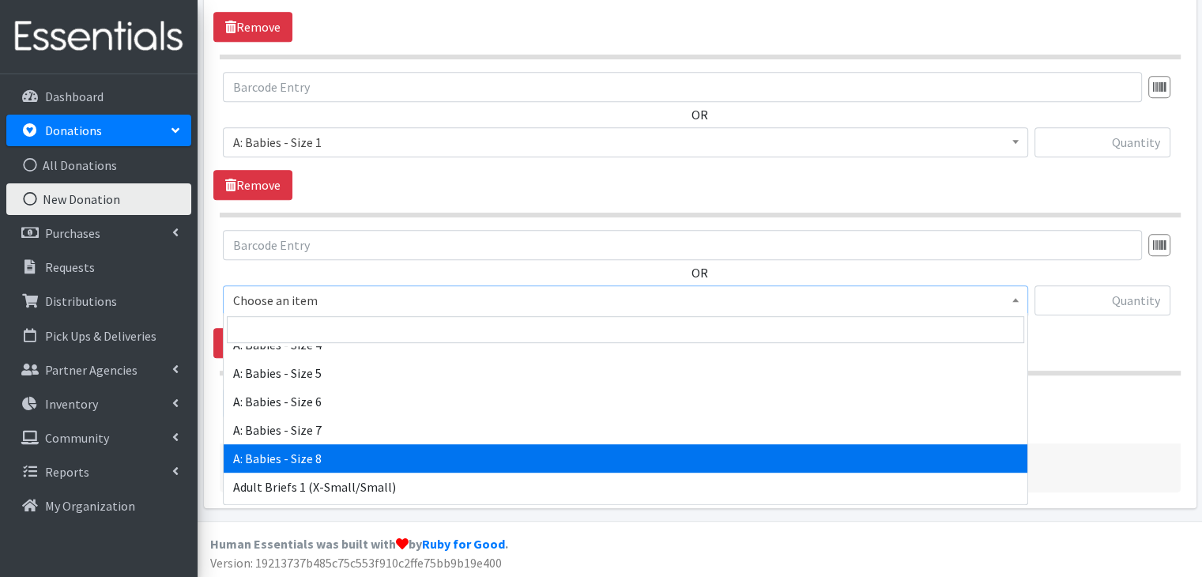
scroll to position [158, 0]
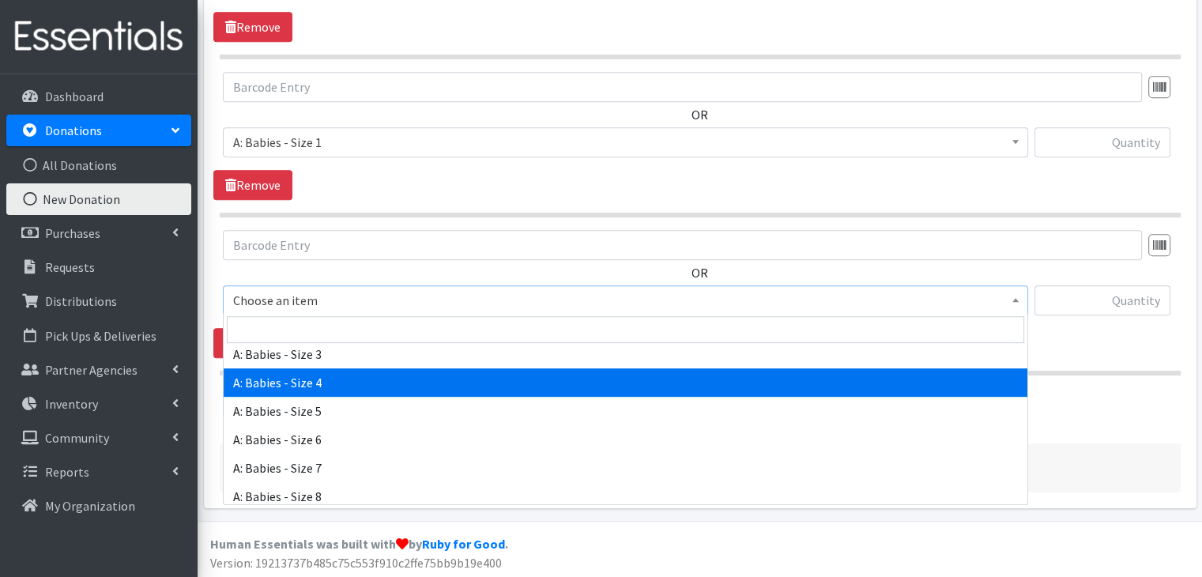
select select "5614"
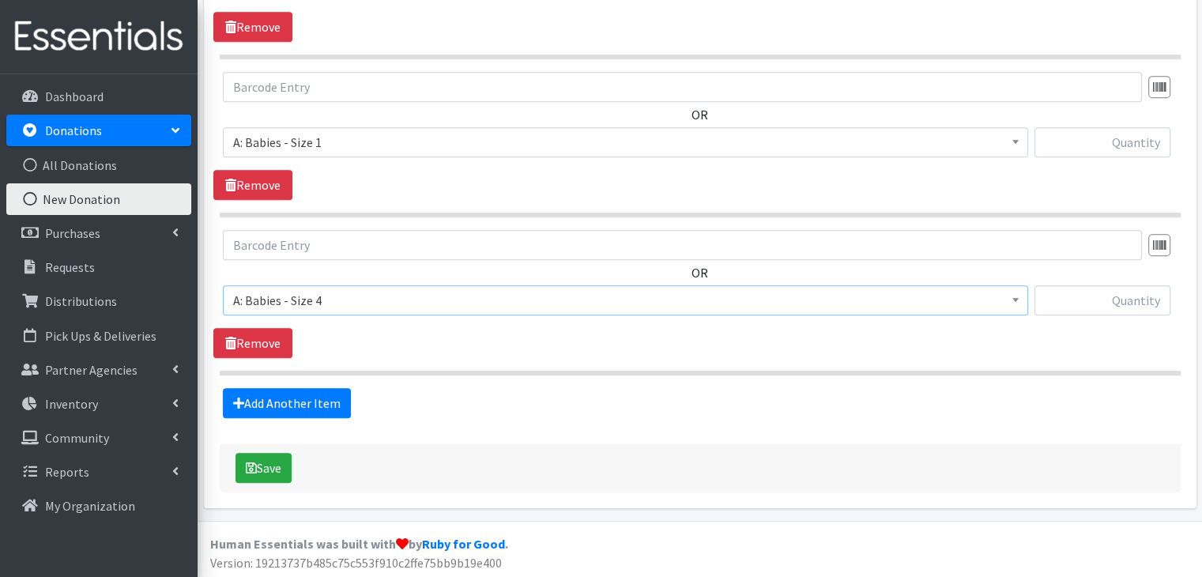
click at [415, 357] on section "OR Choose an item A: Babies - Size 01 (newborn) A: Babies - Size 0 (Preemie) A:…" at bounding box center [700, 302] width 961 height 145
click at [285, 399] on link "Add Another Item" at bounding box center [287, 403] width 128 height 30
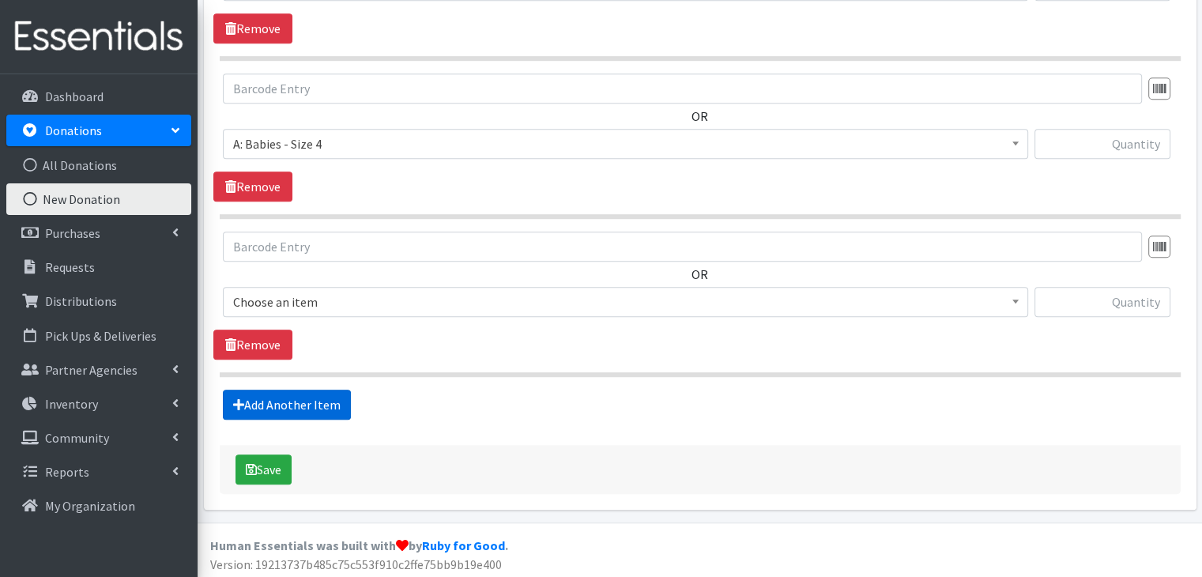
scroll to position [981, 0]
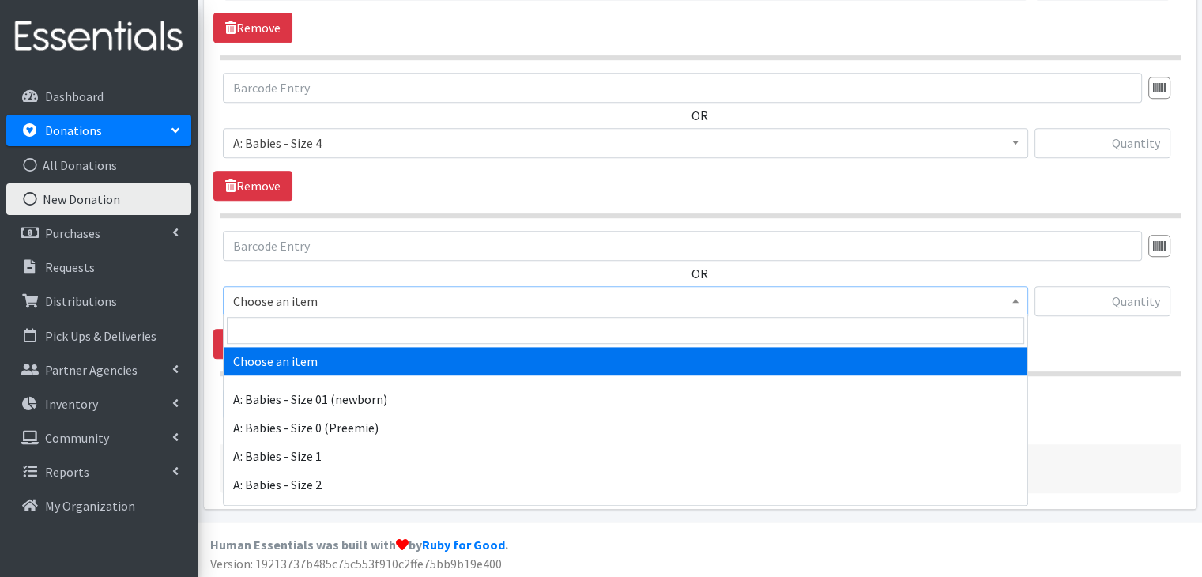
click at [339, 309] on span "Choose an item" at bounding box center [625, 301] width 784 height 22
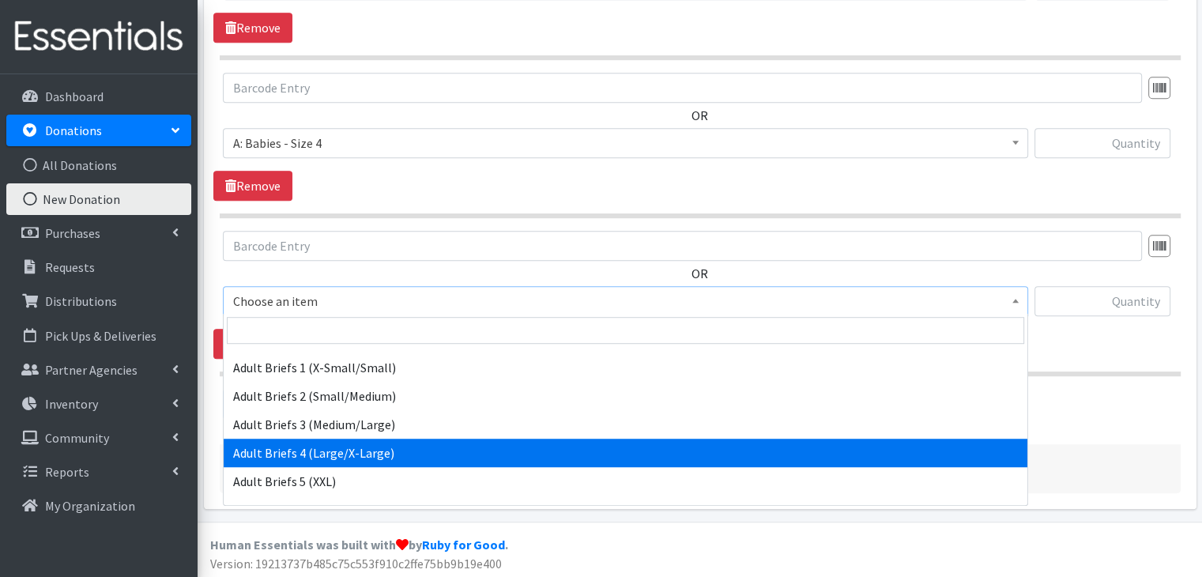
scroll to position [474, 0]
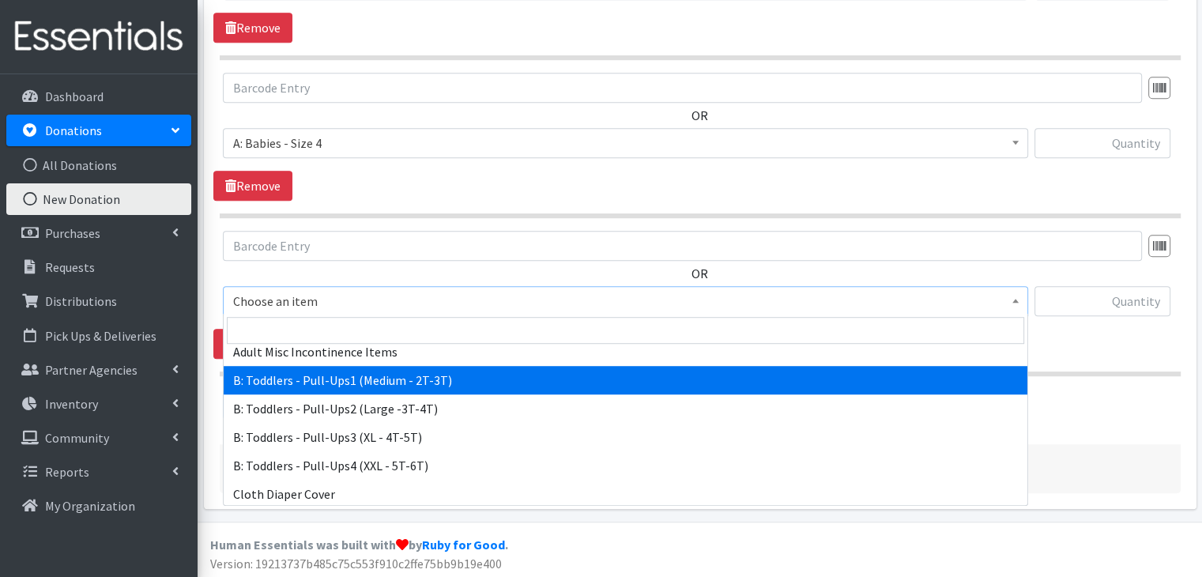
select select "5597"
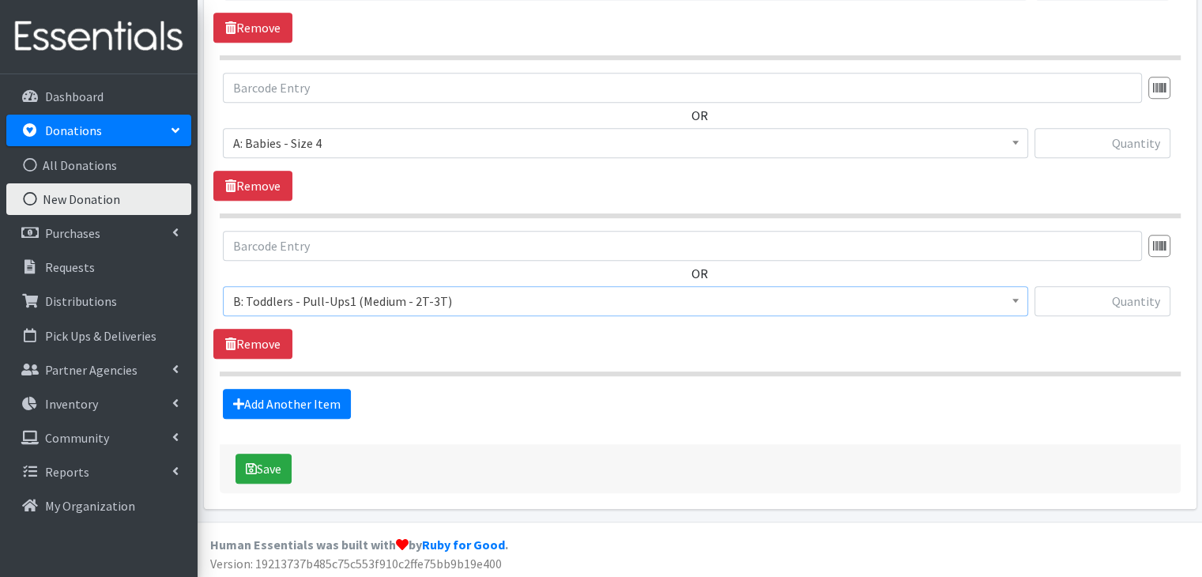
click at [596, 338] on div "OR Choose an item A: Babies - Size 01 (newborn) A: Babies - Size 0 (Preemie) A:…" at bounding box center [699, 295] width 972 height 128
click at [321, 398] on link "Add Another Item" at bounding box center [287, 404] width 128 height 30
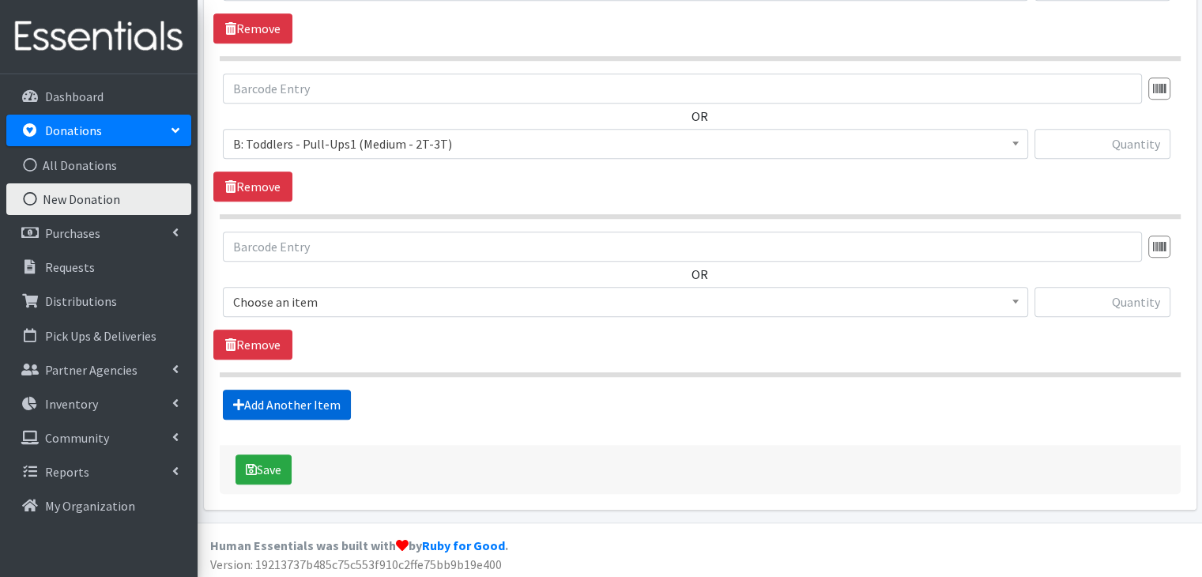
scroll to position [1139, 0]
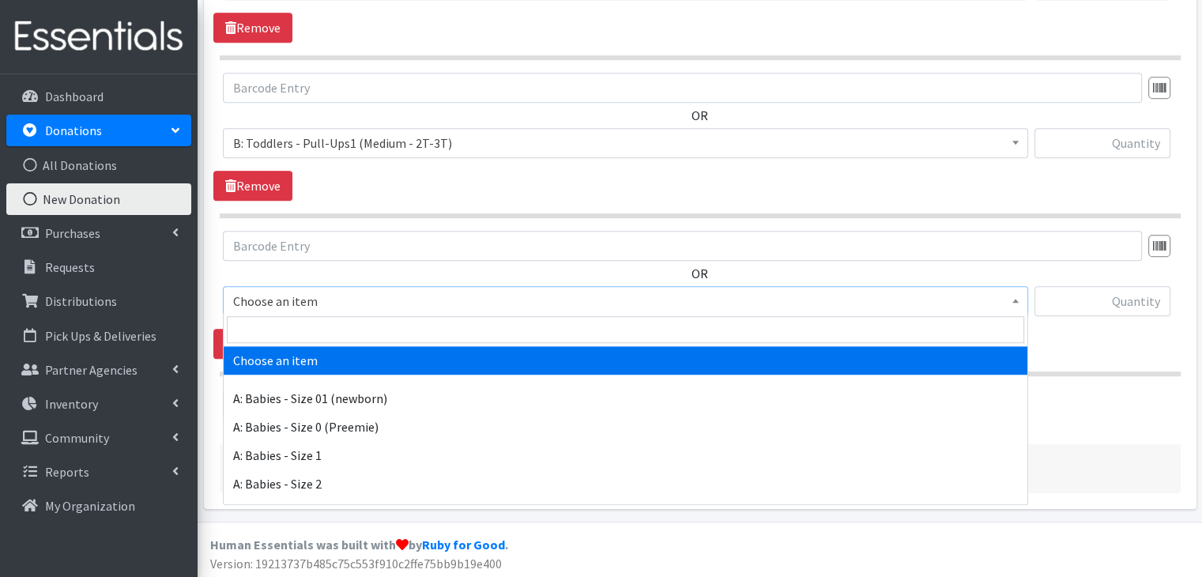
click at [297, 298] on span "Choose an item" at bounding box center [625, 301] width 784 height 22
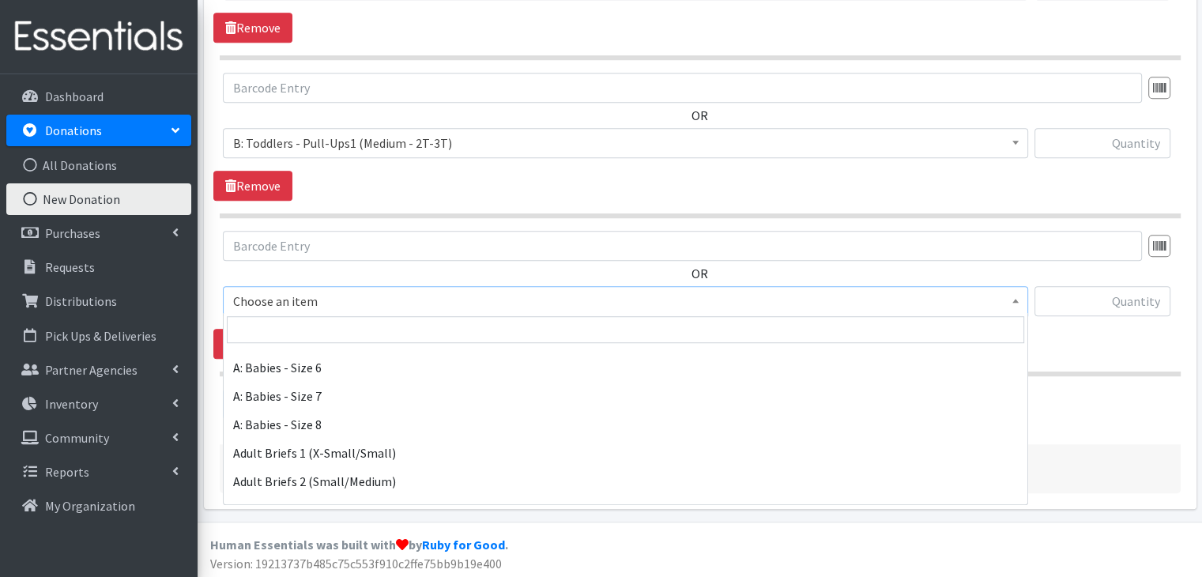
scroll to position [316, 0]
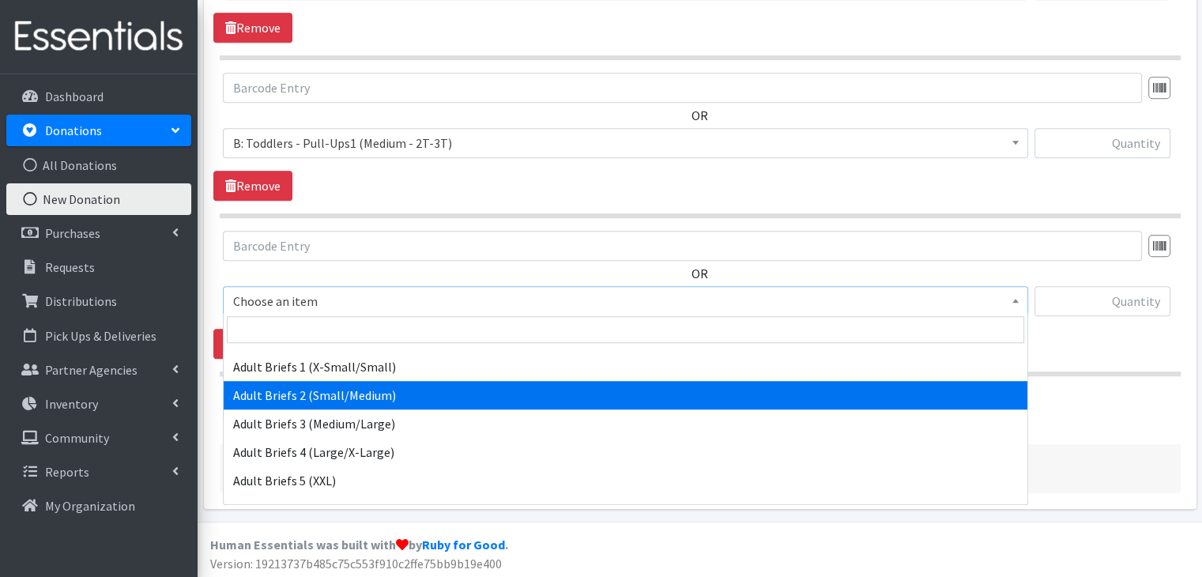
select select "5601"
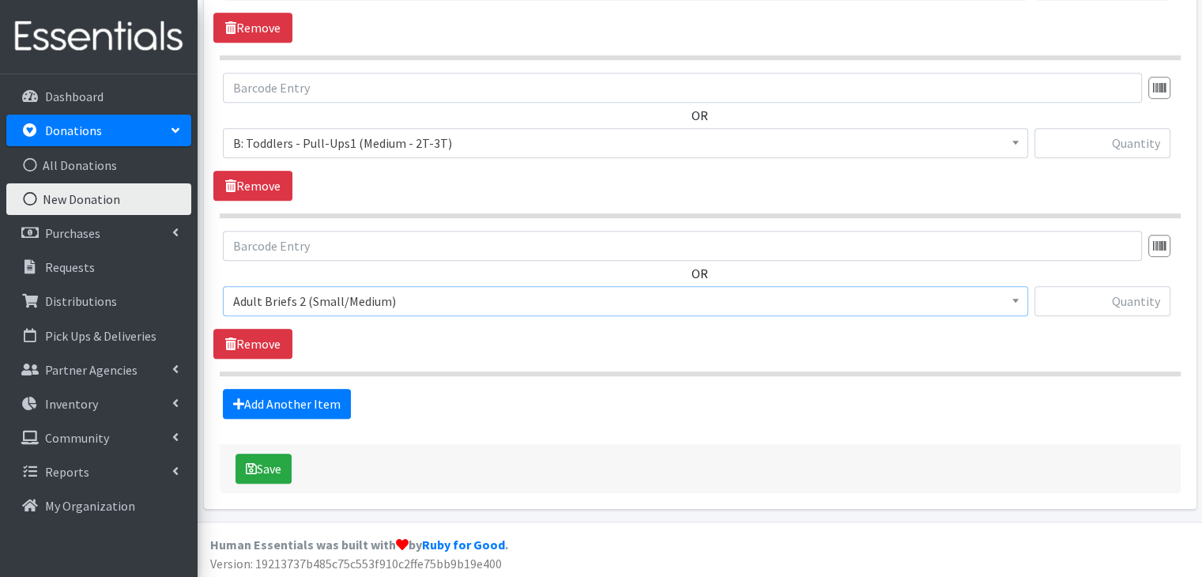
click at [662, 296] on span "Adult Briefs 2 (Small/Medium)" at bounding box center [625, 301] width 784 height 22
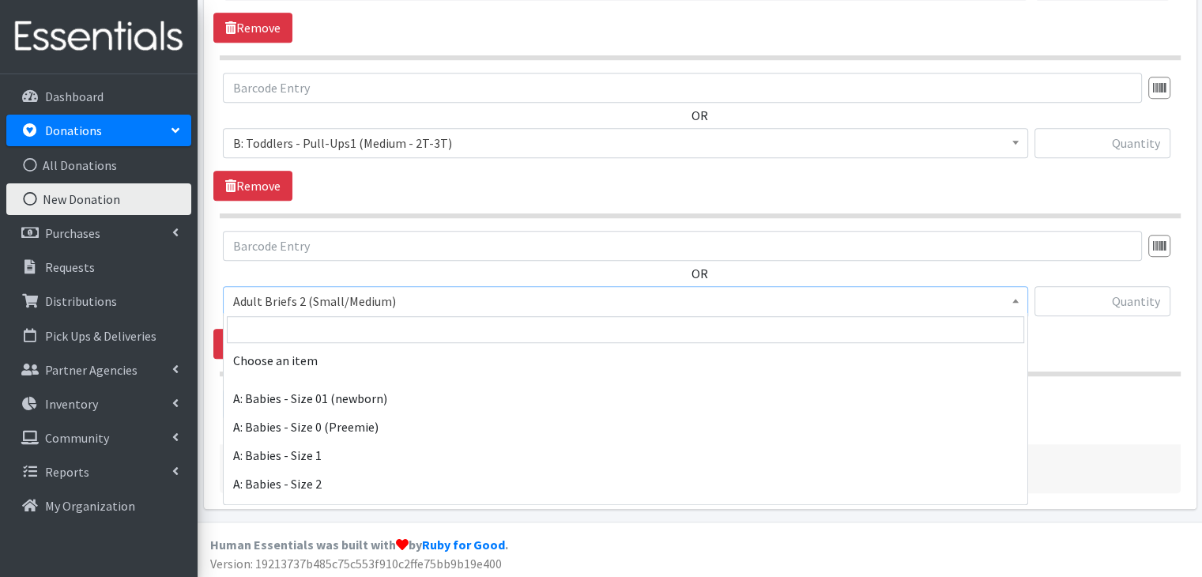
scroll to position [322, 0]
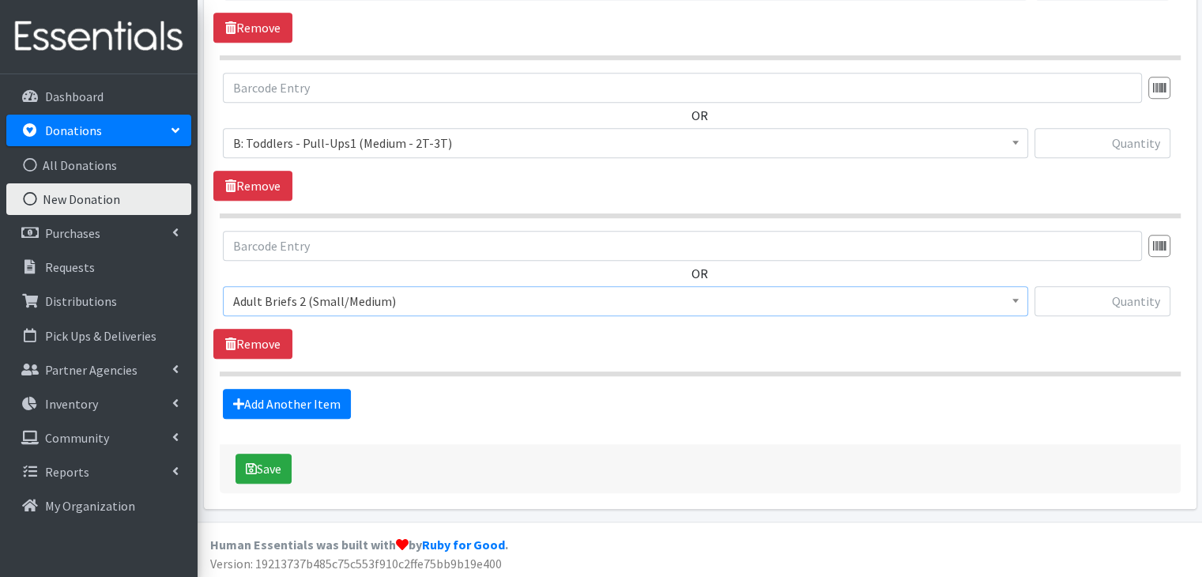
click at [756, 316] on span "Choose an item A: Babies - Size 01 (newborn) A: Babies - Size 0 (Preemie) A: Ba…" at bounding box center [625, 307] width 805 height 43
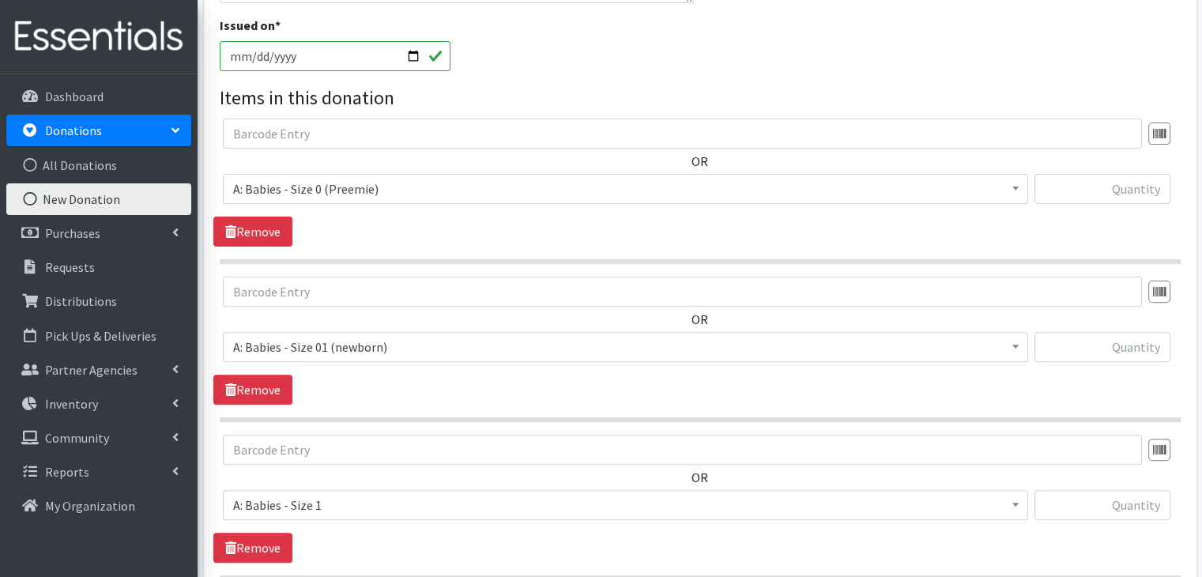
scroll to position [428, 0]
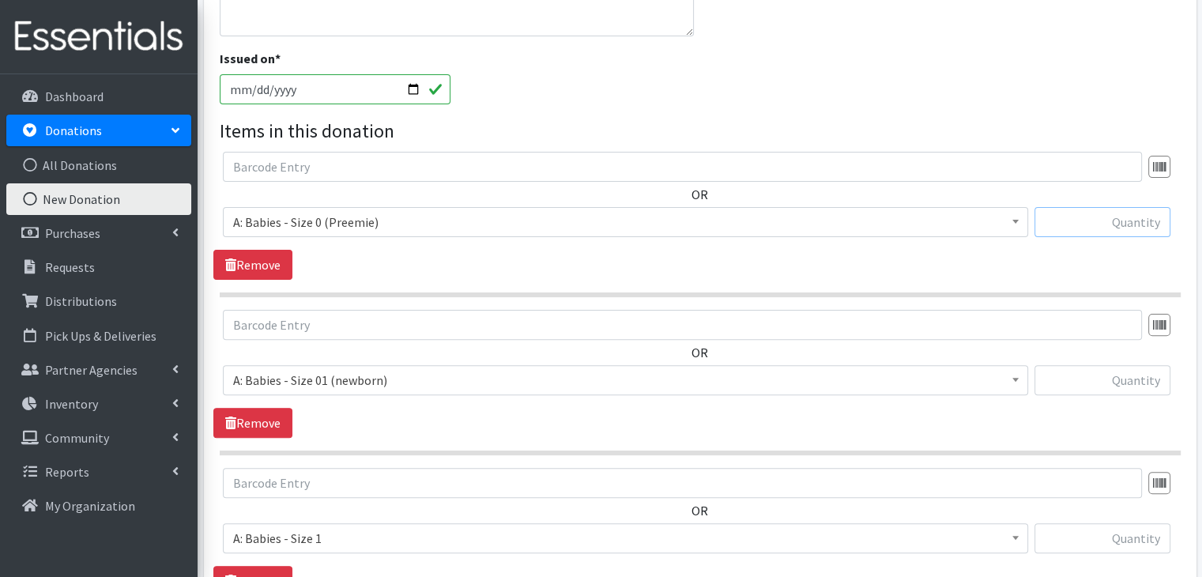
click at [1090, 219] on input "text" at bounding box center [1102, 222] width 136 height 30
type input "12"
type input "74"
type input "57"
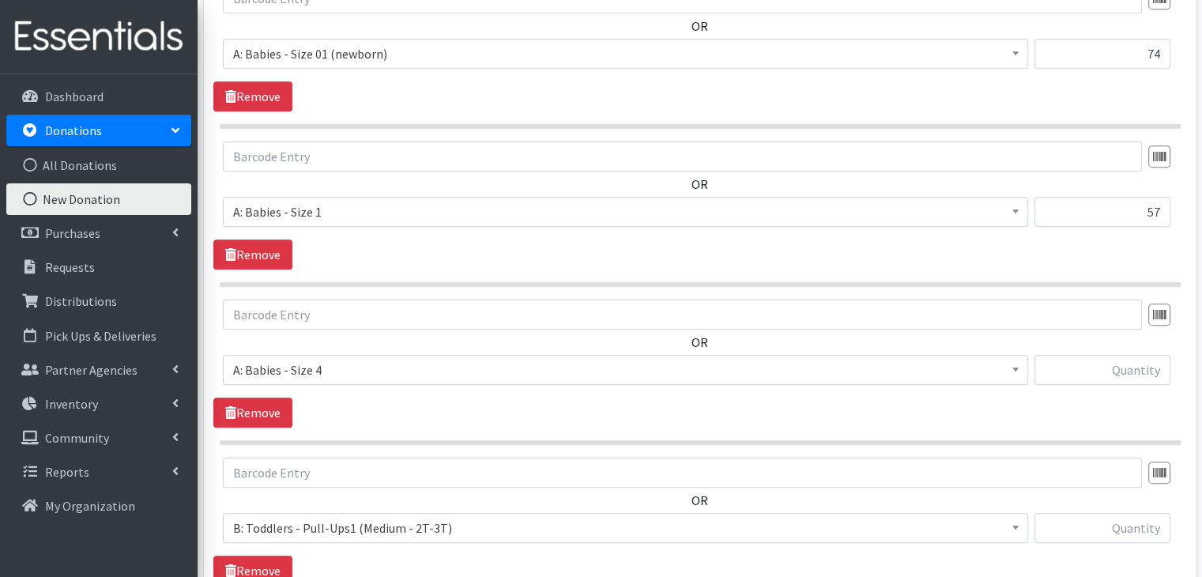
scroll to position [778, 0]
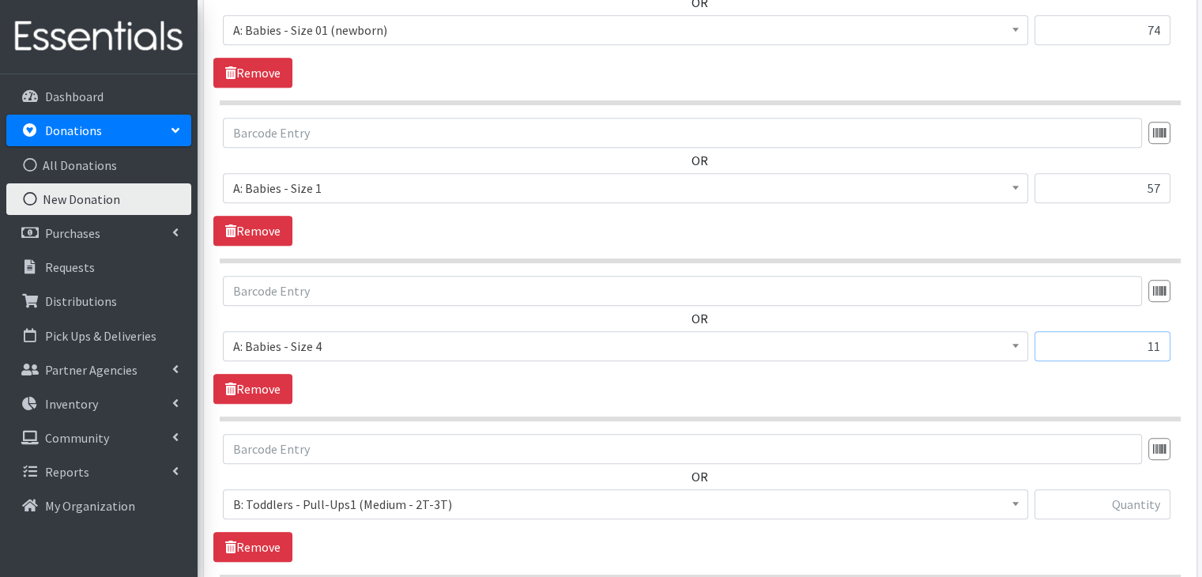
type input "11"
type input "1"
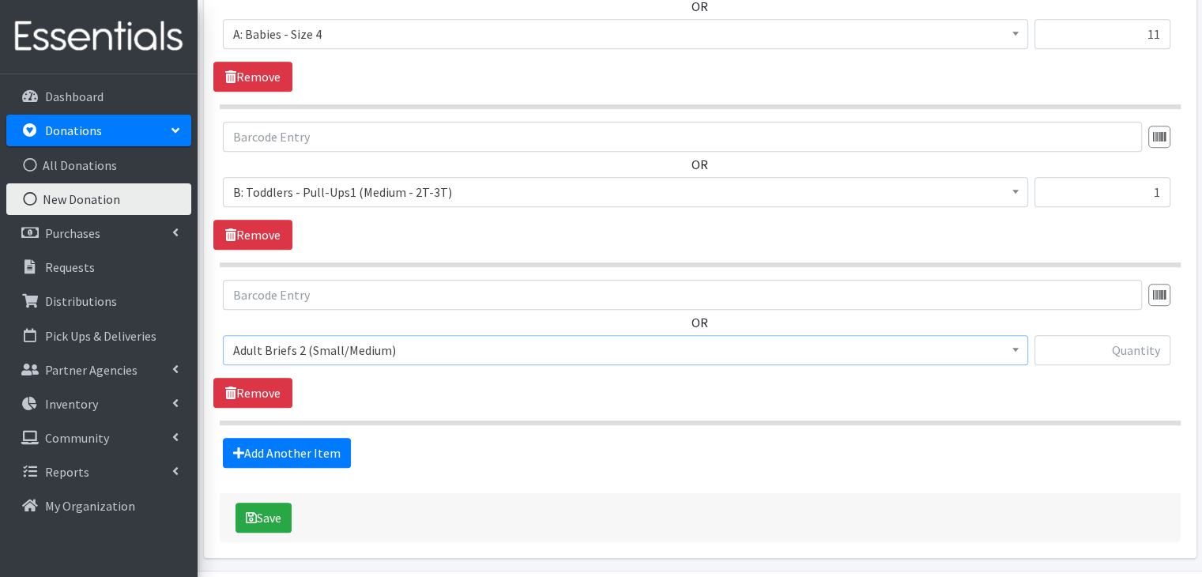
scroll to position [1093, 0]
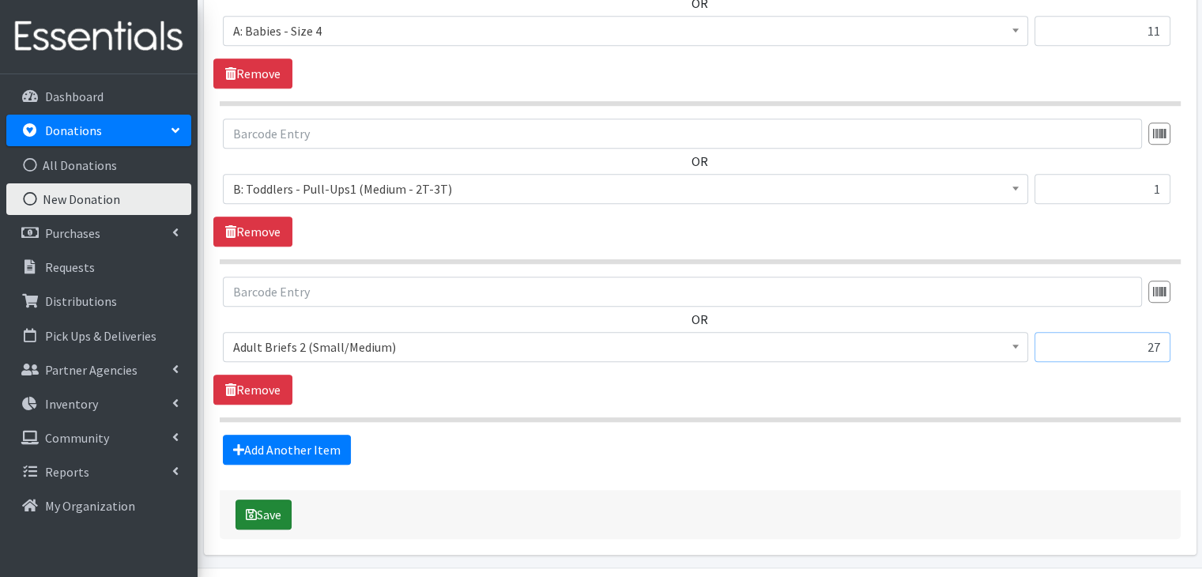
type input "27"
click at [255, 511] on icon "submit" at bounding box center [251, 514] width 11 height 13
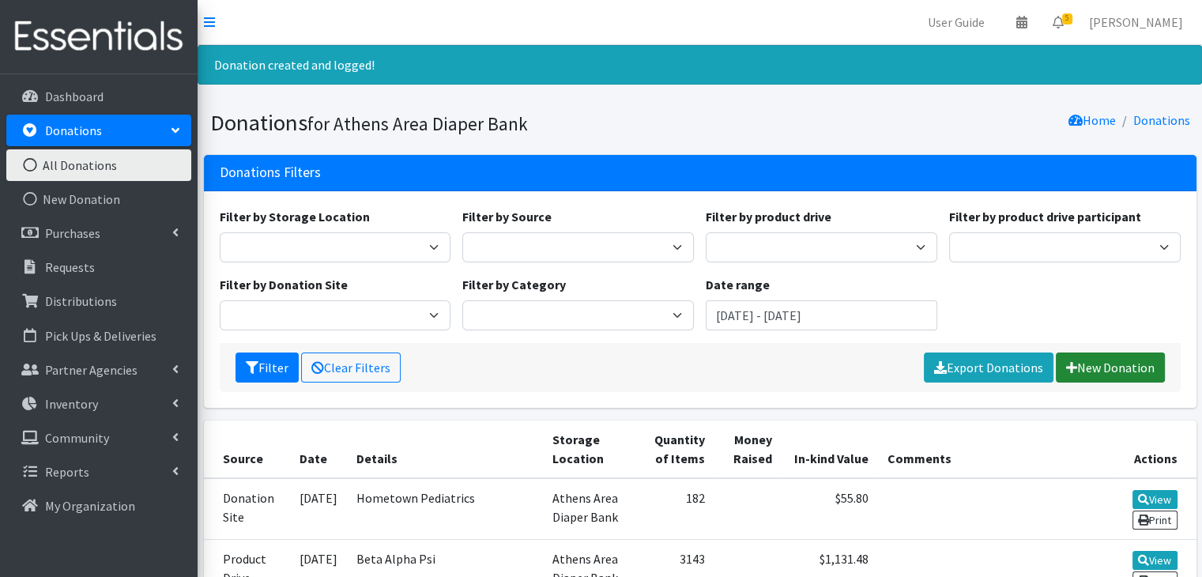
click at [1103, 358] on link "New Donation" at bounding box center [1109, 367] width 109 height 30
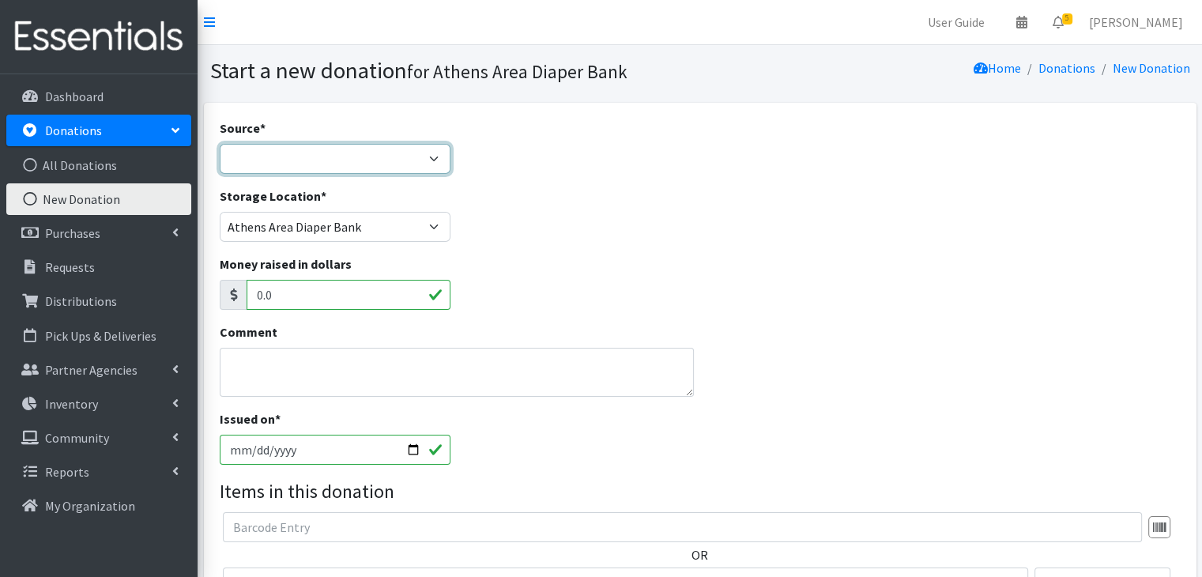
click at [305, 165] on select "Product Drive Manufacturer Donation Site Misc. Donation" at bounding box center [335, 159] width 231 height 30
select select "Donation Site"
click at [220, 144] on select "Product Drive Manufacturer Donation Site Misc. Donation" at bounding box center [335, 159] width 231 height 30
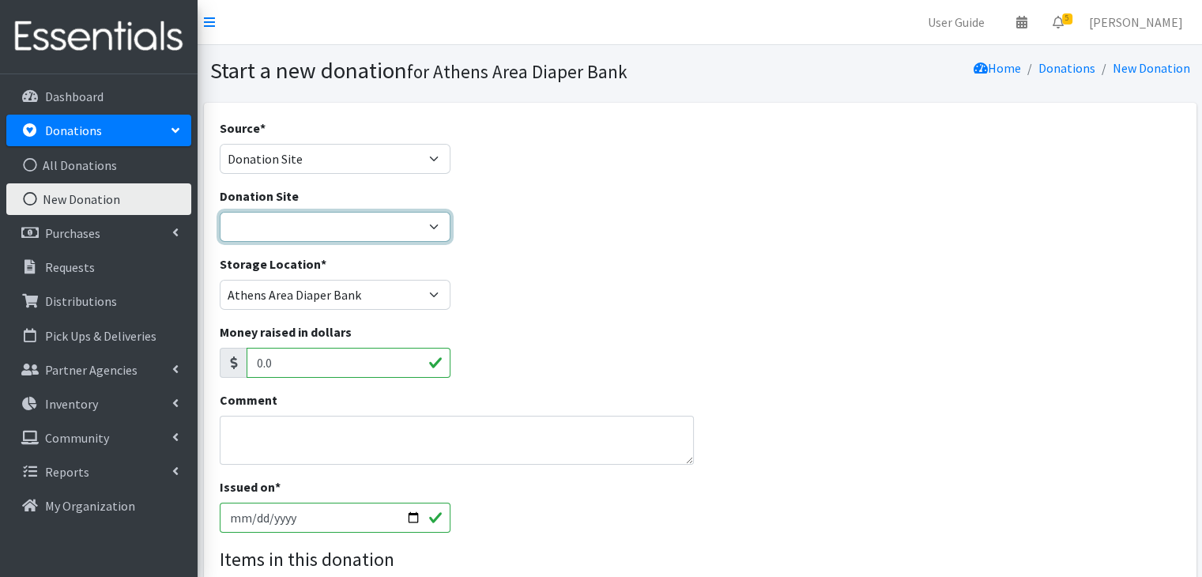
click at [284, 213] on select "Allstate insurance - Merryn Walker Athens Parent Wellbeing Athens Regional Libr…" at bounding box center [335, 227] width 231 height 30
select select "944"
click at [220, 212] on select "Allstate insurance - Merryn Walker Athens Parent Wellbeing Athens Regional Libr…" at bounding box center [335, 227] width 231 height 30
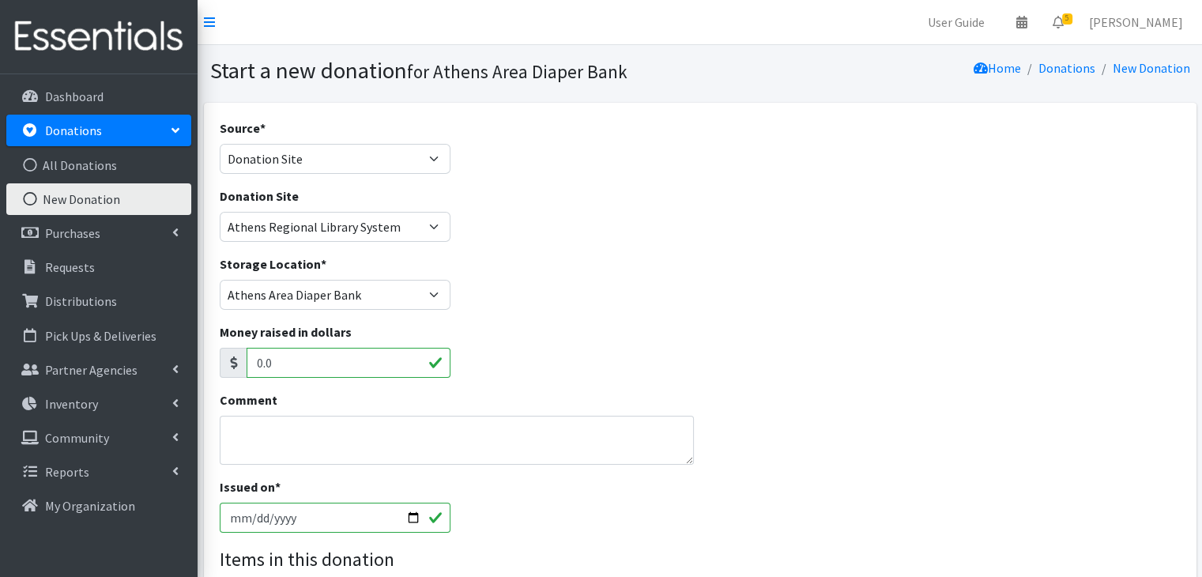
click at [235, 512] on input "[DATE]" at bounding box center [335, 517] width 231 height 30
type input "[DATE]"
click at [841, 357] on div "Money raised in dollars 0.0" at bounding box center [699, 356] width 972 height 68
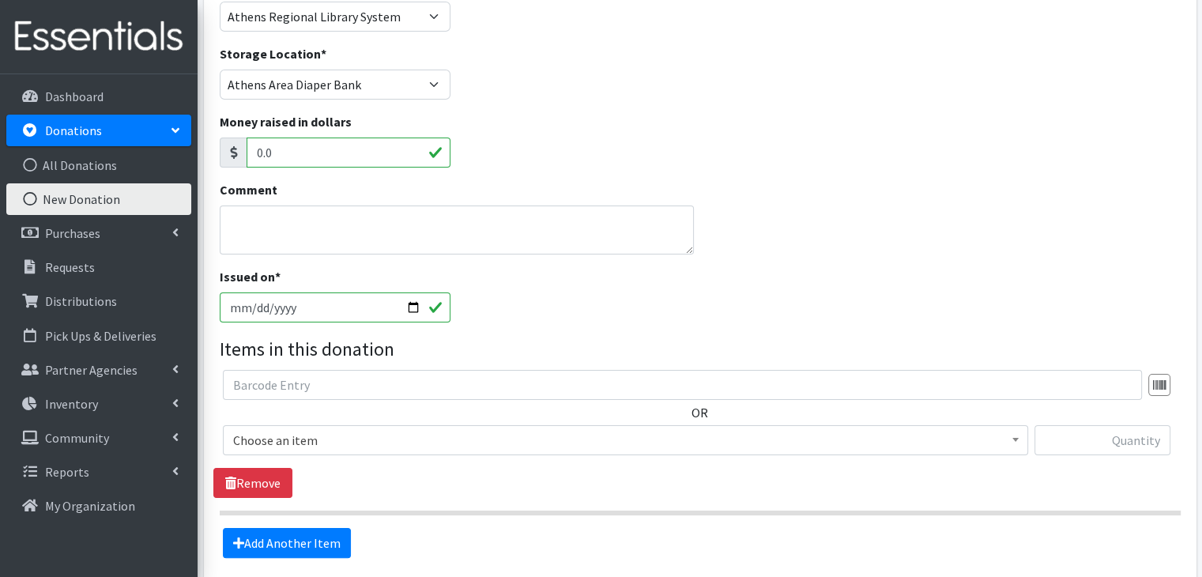
scroll to position [237, 0]
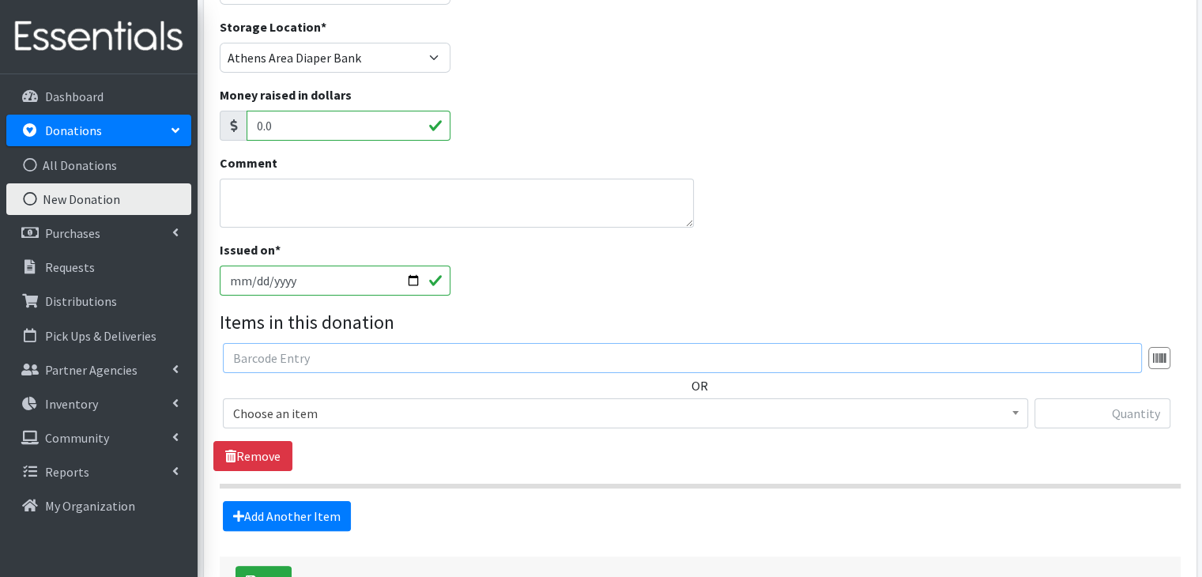
click at [415, 361] on input "text" at bounding box center [682, 358] width 919 height 30
click at [424, 421] on span "Choose an item" at bounding box center [625, 413] width 784 height 22
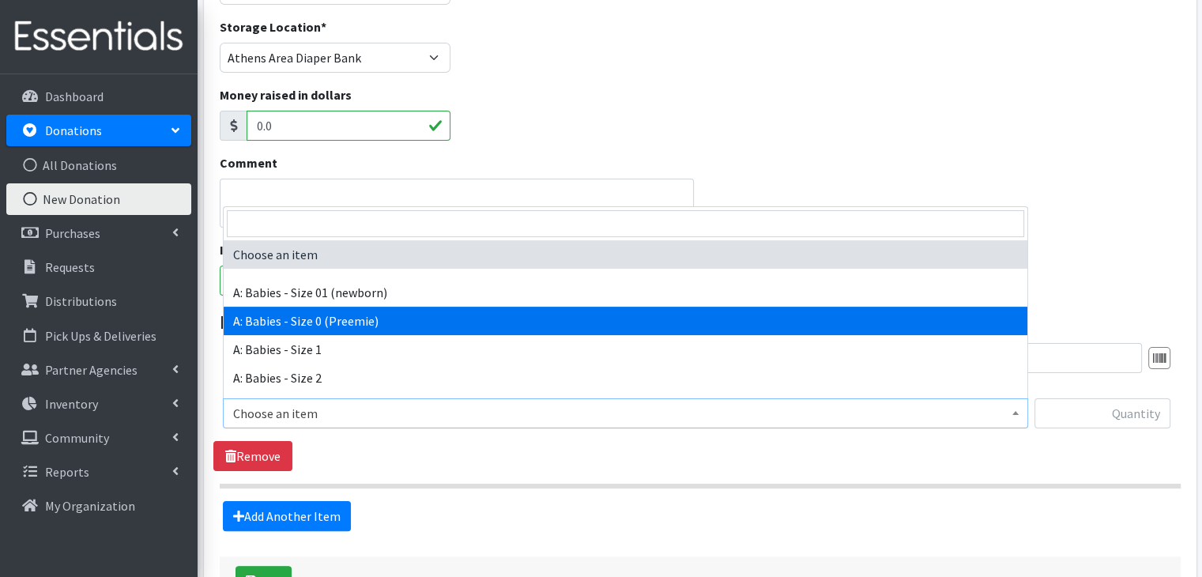
select select "5600"
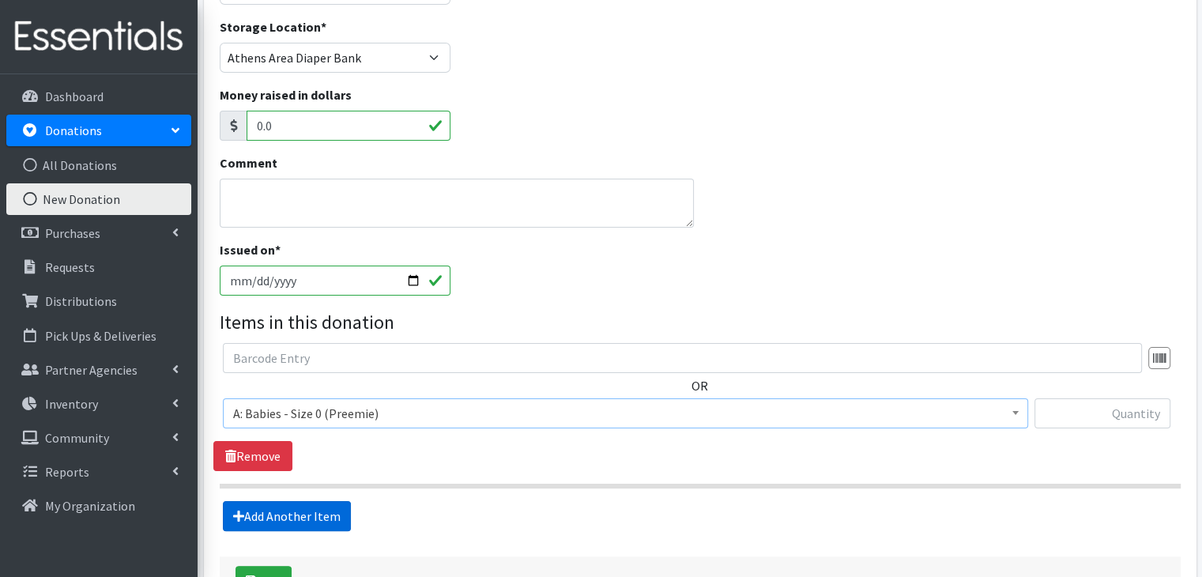
click at [335, 516] on link "Add Another Item" at bounding box center [287, 516] width 128 height 30
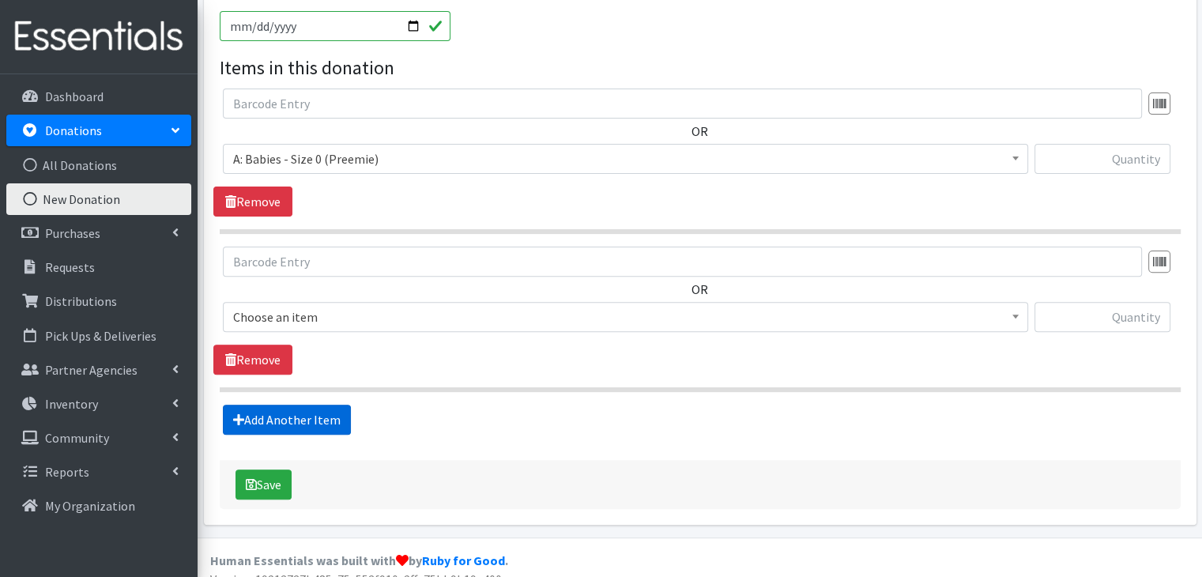
scroll to position [509, 0]
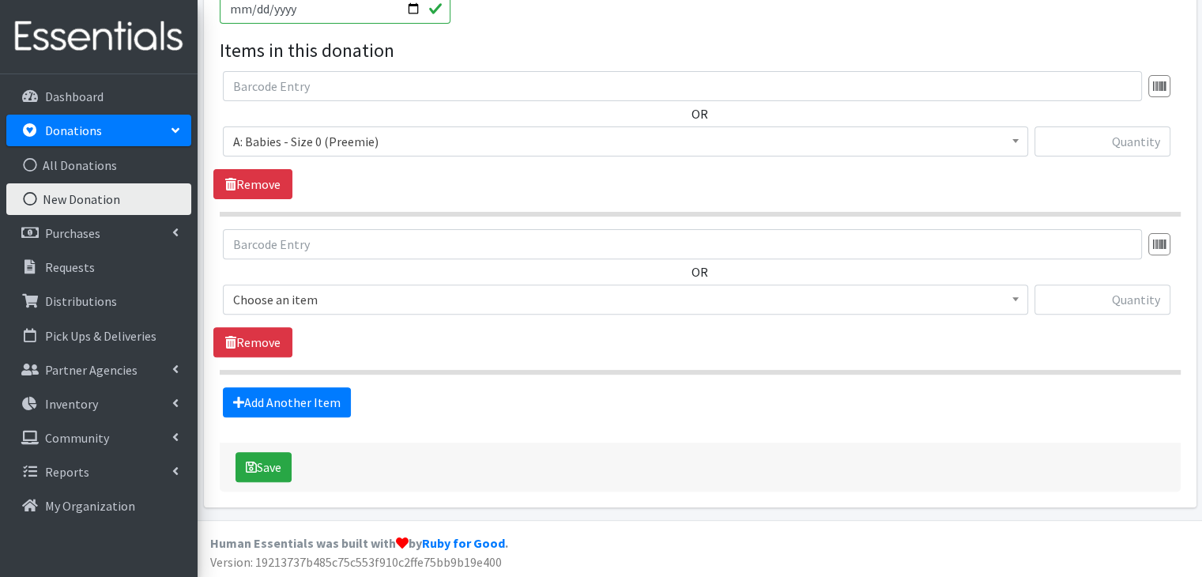
click at [387, 299] on span "Choose an item" at bounding box center [625, 299] width 784 height 22
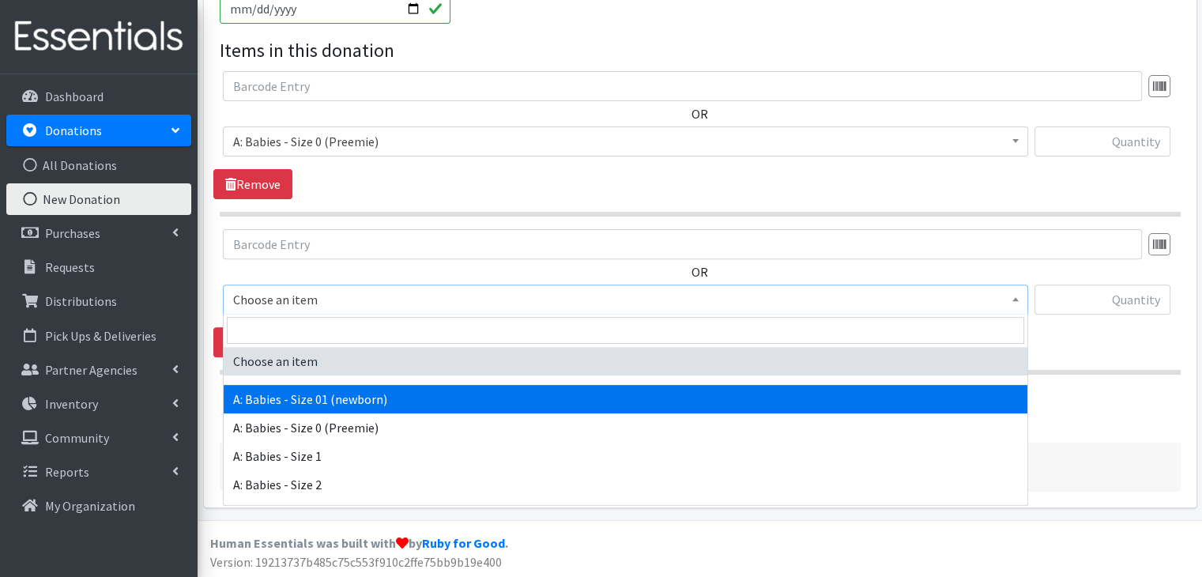
select select "5610"
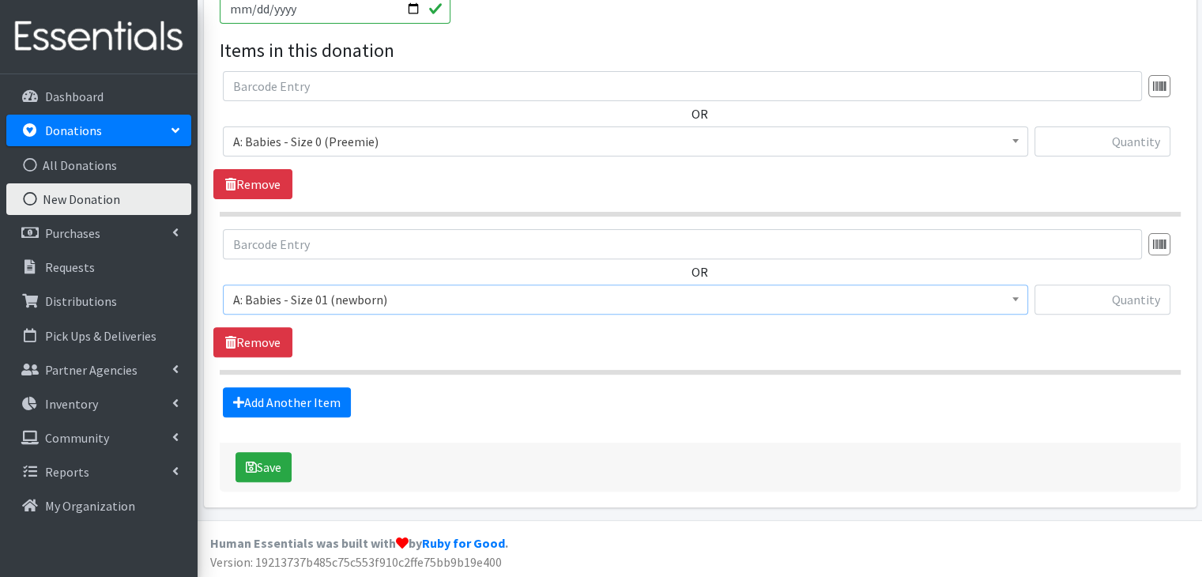
click at [411, 359] on section "OR Choose an item A: Babies - Size 01 (newborn) A: Babies - Size 0 (Preemie) A:…" at bounding box center [700, 301] width 961 height 145
click at [308, 402] on link "Add Another Item" at bounding box center [287, 402] width 128 height 30
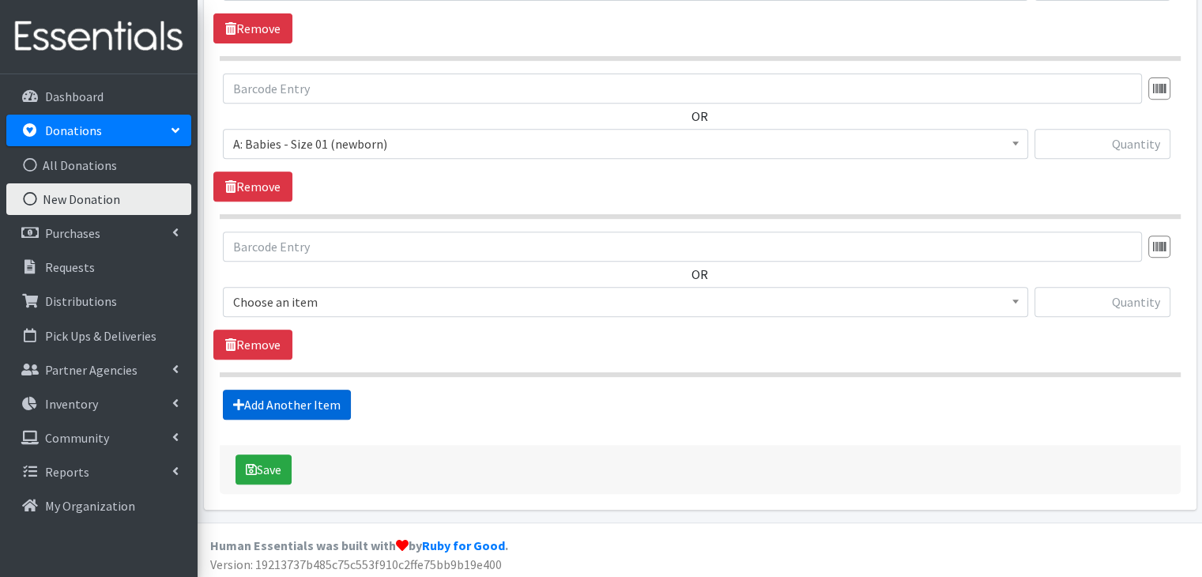
scroll to position [667, 0]
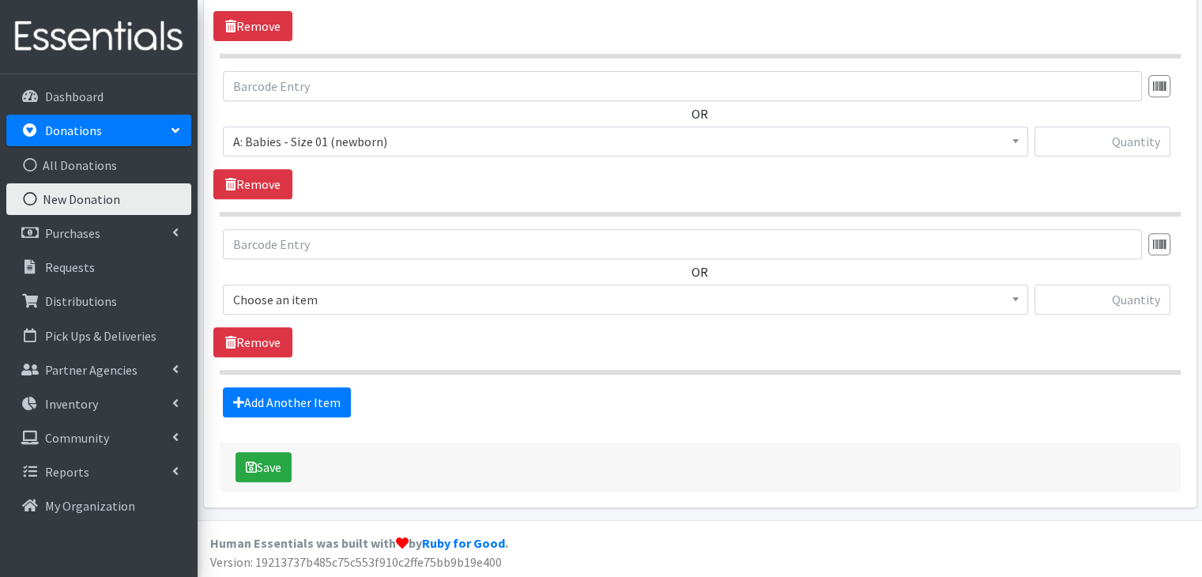
click at [355, 304] on span "Choose an item" at bounding box center [625, 299] width 784 height 22
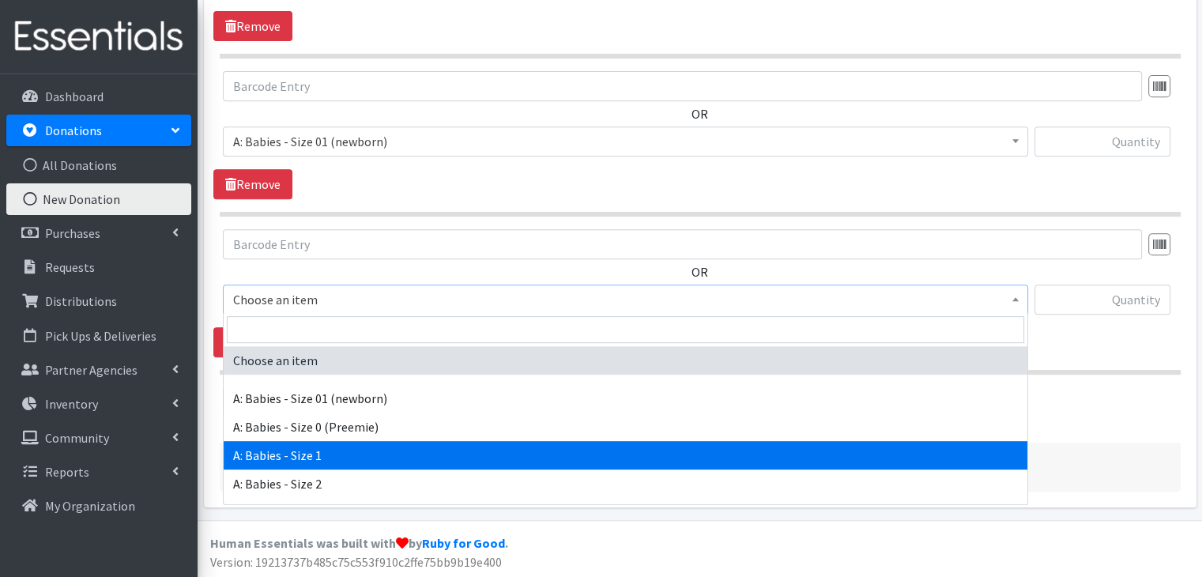
select select "5611"
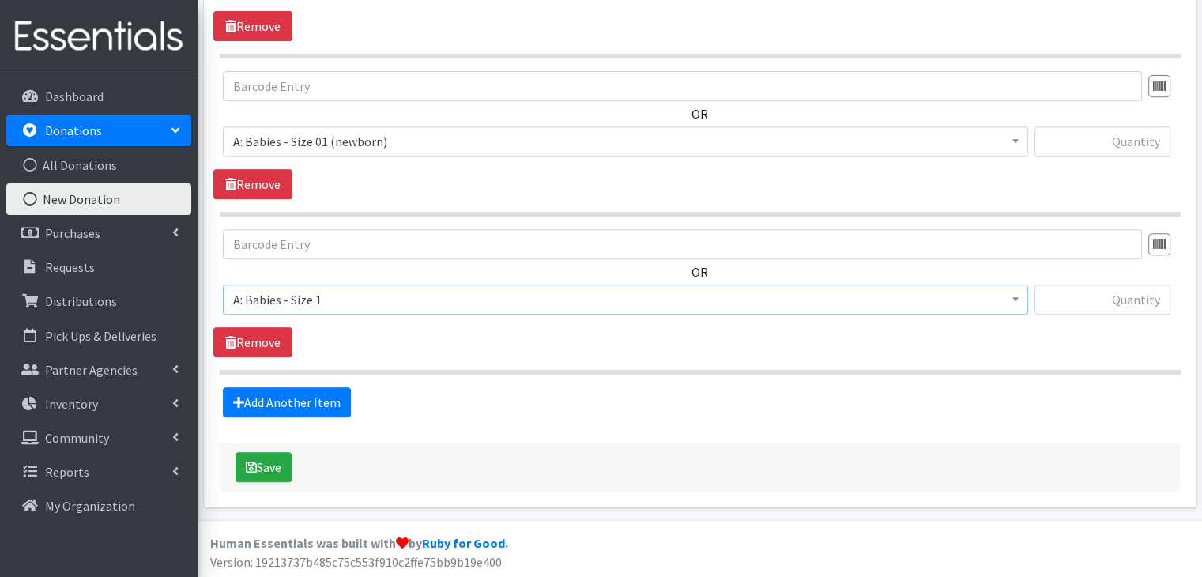
click at [442, 378] on fieldset "Items in this donation OR Choose an item A: Babies - Size 01 (newborn) A: Babie…" at bounding box center [700, 147] width 961 height 539
click at [249, 399] on link "Add Another Item" at bounding box center [287, 402] width 128 height 30
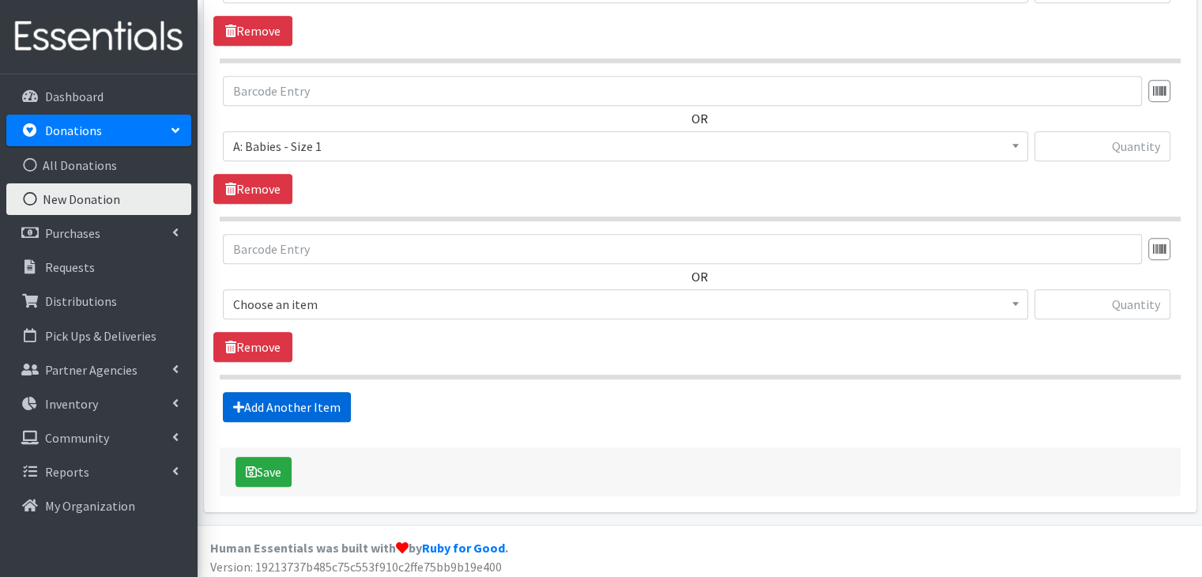
scroll to position [824, 0]
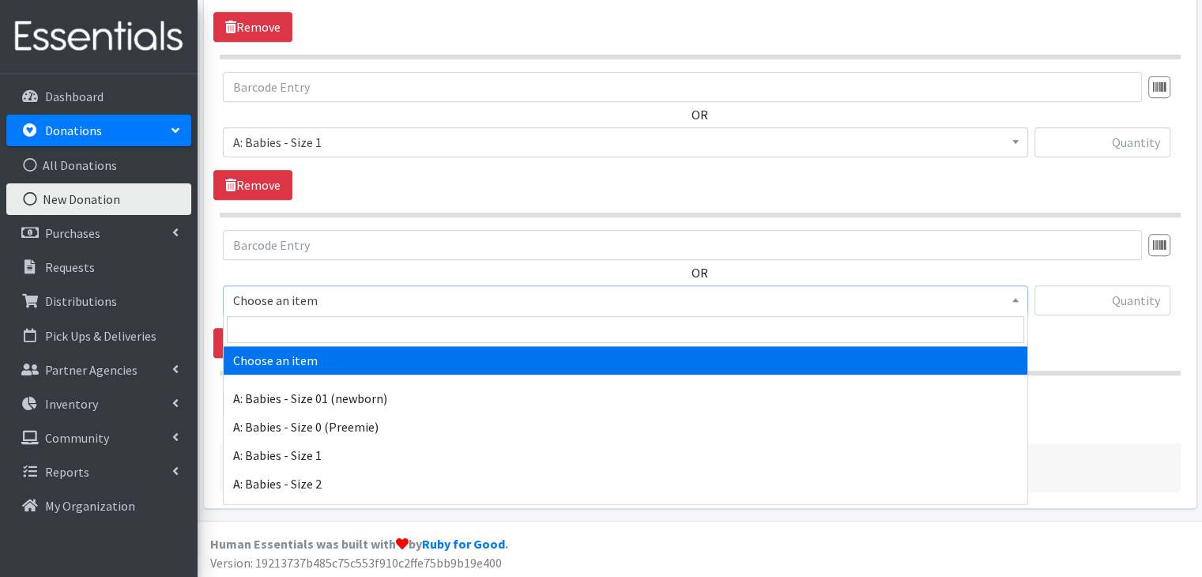
click at [357, 304] on span "Choose an item" at bounding box center [625, 300] width 784 height 22
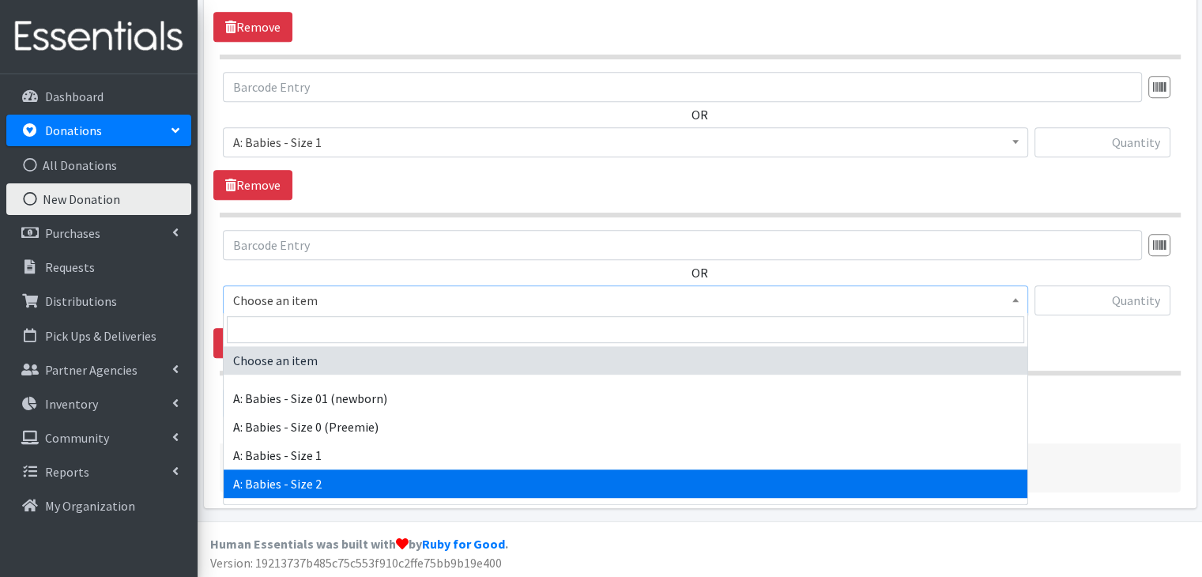
select select "5612"
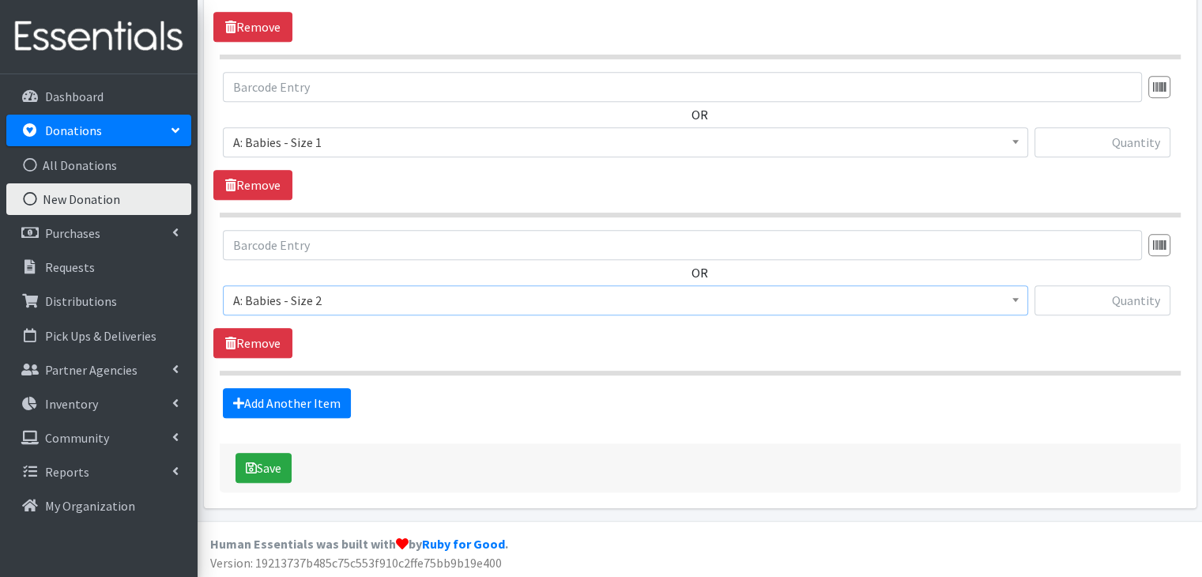
click at [480, 411] on div "Add Another Item" at bounding box center [699, 403] width 972 height 30
click at [303, 399] on link "Add Another Item" at bounding box center [287, 403] width 128 height 30
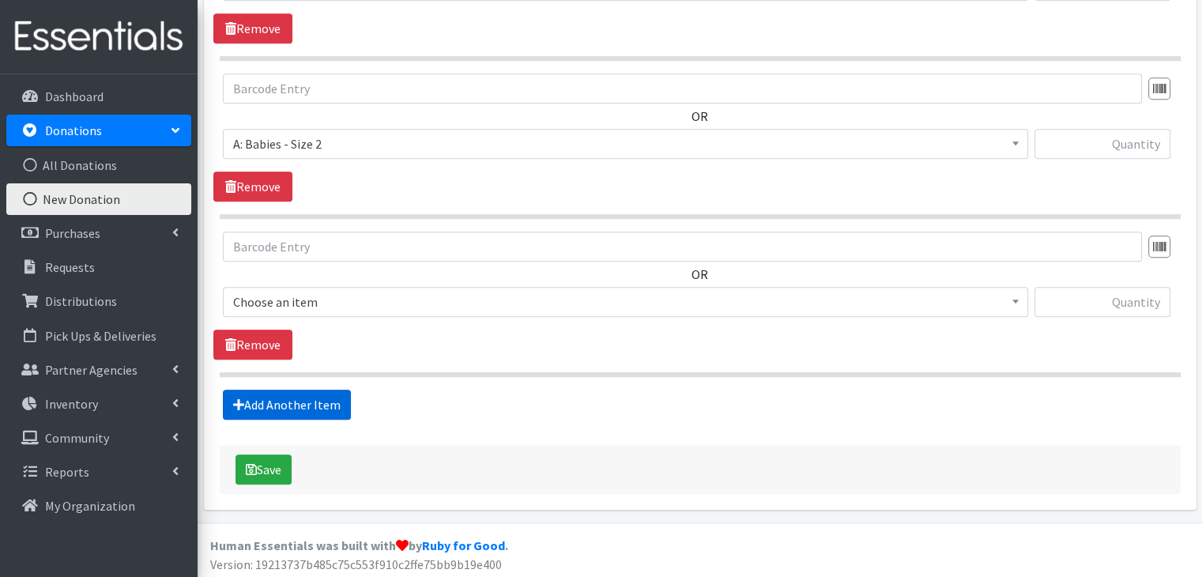
scroll to position [981, 0]
click at [379, 301] on span "Choose an item" at bounding box center [625, 301] width 784 height 22
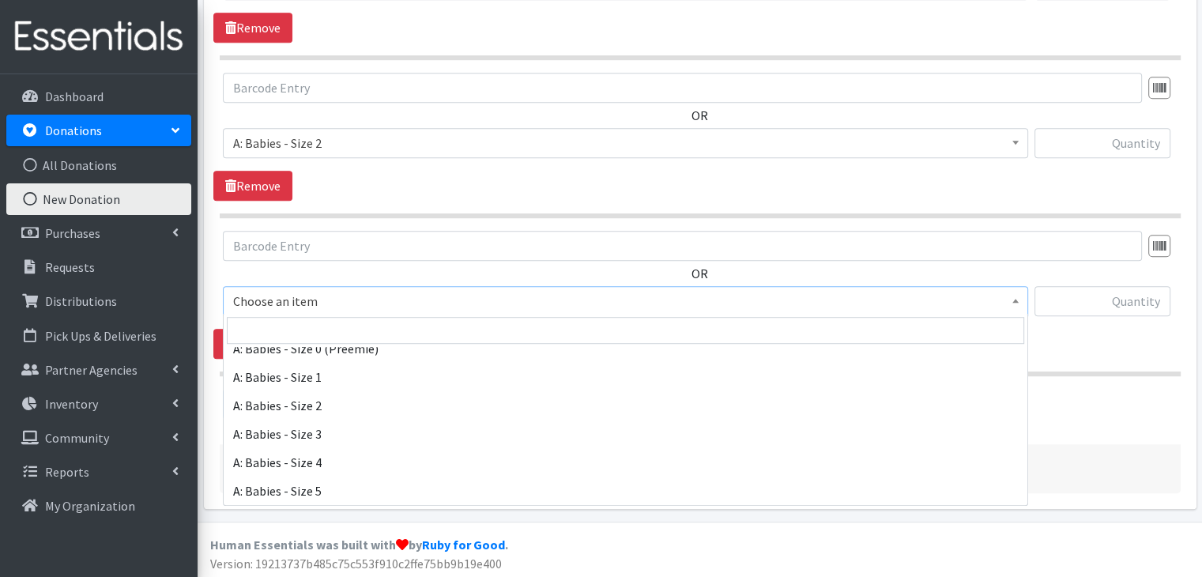
scroll to position [158, 0]
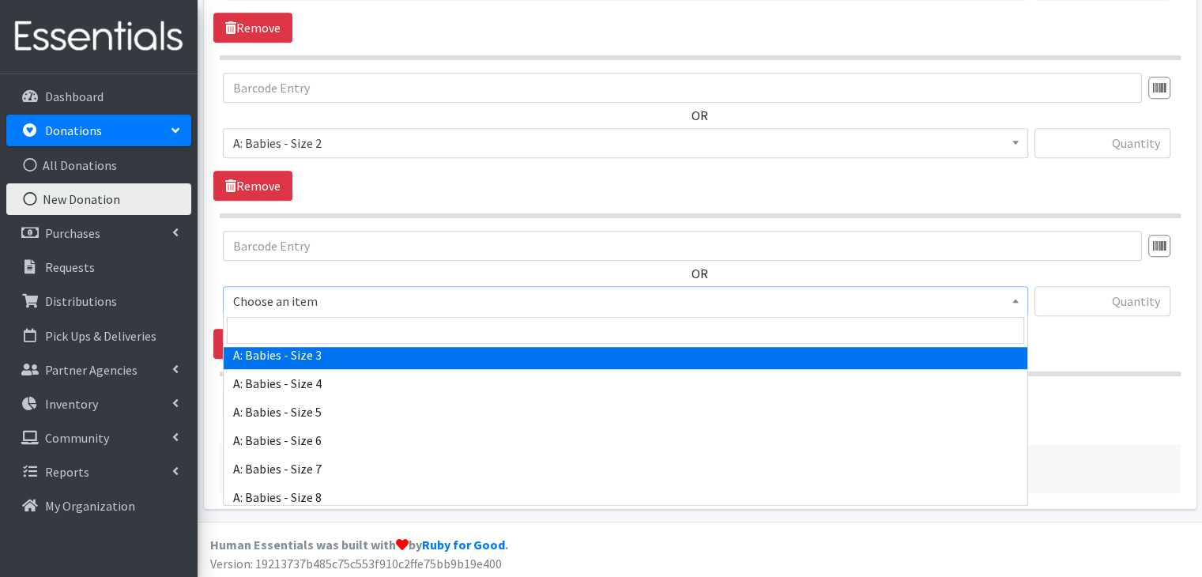
select select "5613"
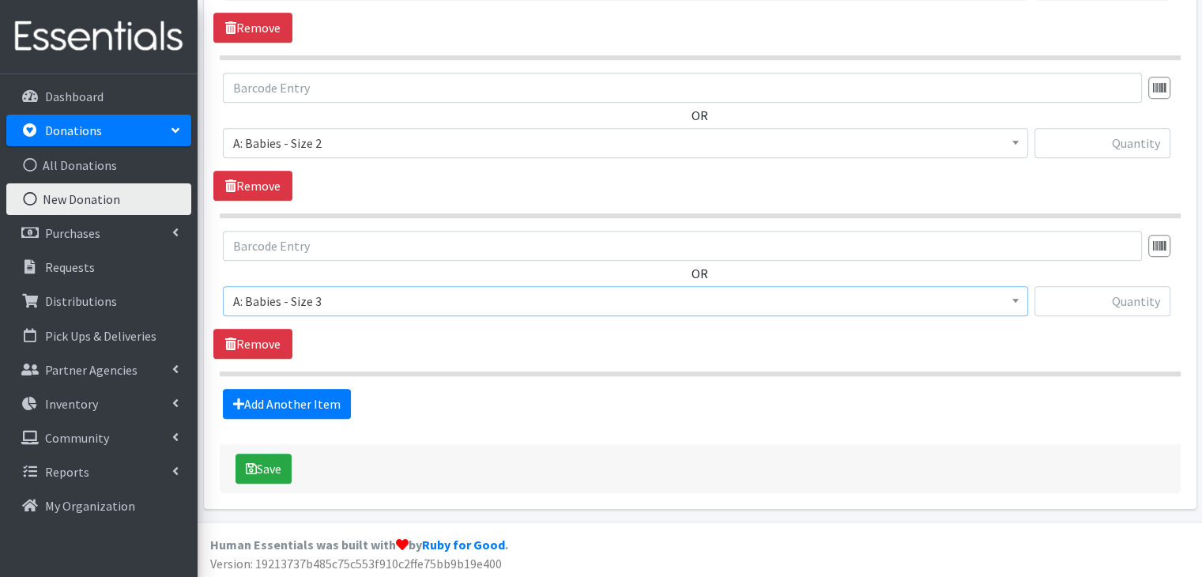
click at [442, 329] on div "OR Choose an item A: Babies - Size 01 (newborn) A: Babies - Size 0 (Preemie) A:…" at bounding box center [699, 295] width 972 height 128
click at [281, 397] on link "Add Another Item" at bounding box center [287, 404] width 128 height 30
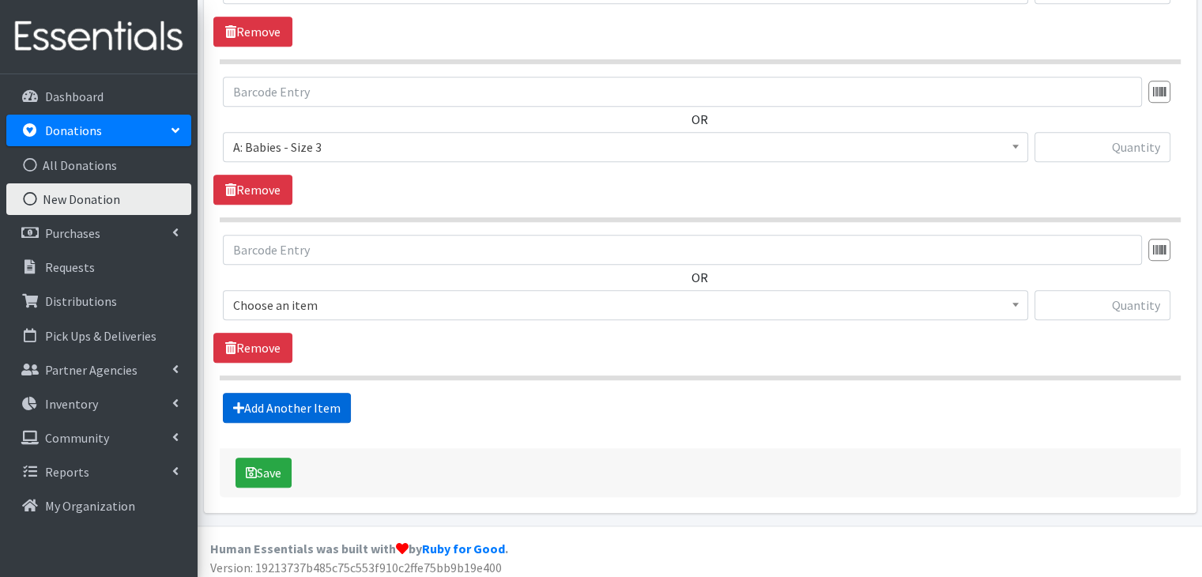
scroll to position [1139, 0]
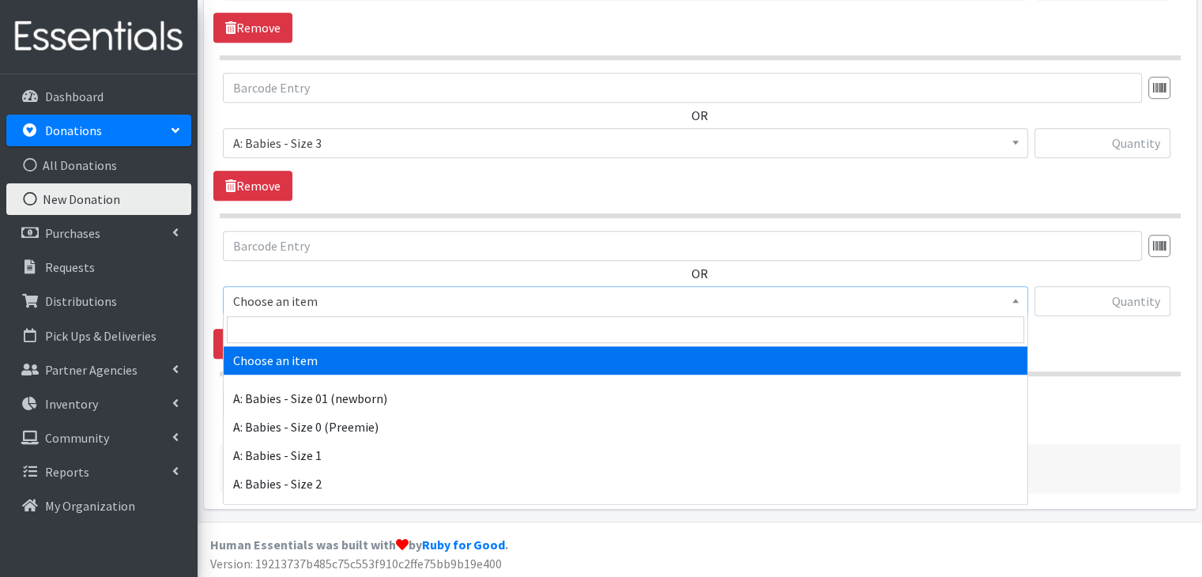
click at [363, 292] on span "Choose an item" at bounding box center [625, 301] width 784 height 22
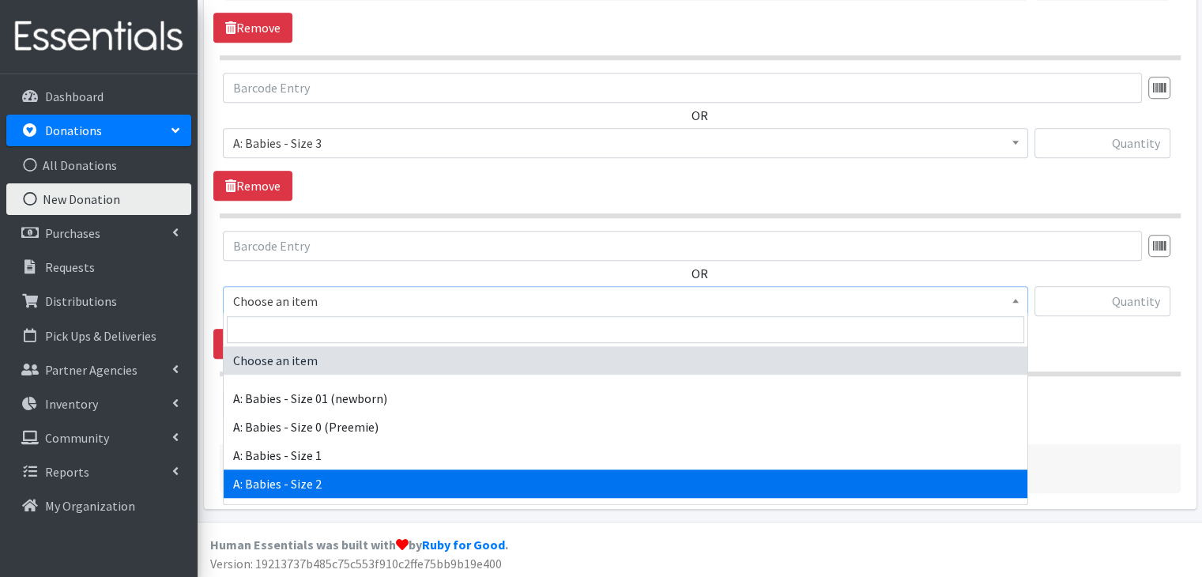
scroll to position [79, 0]
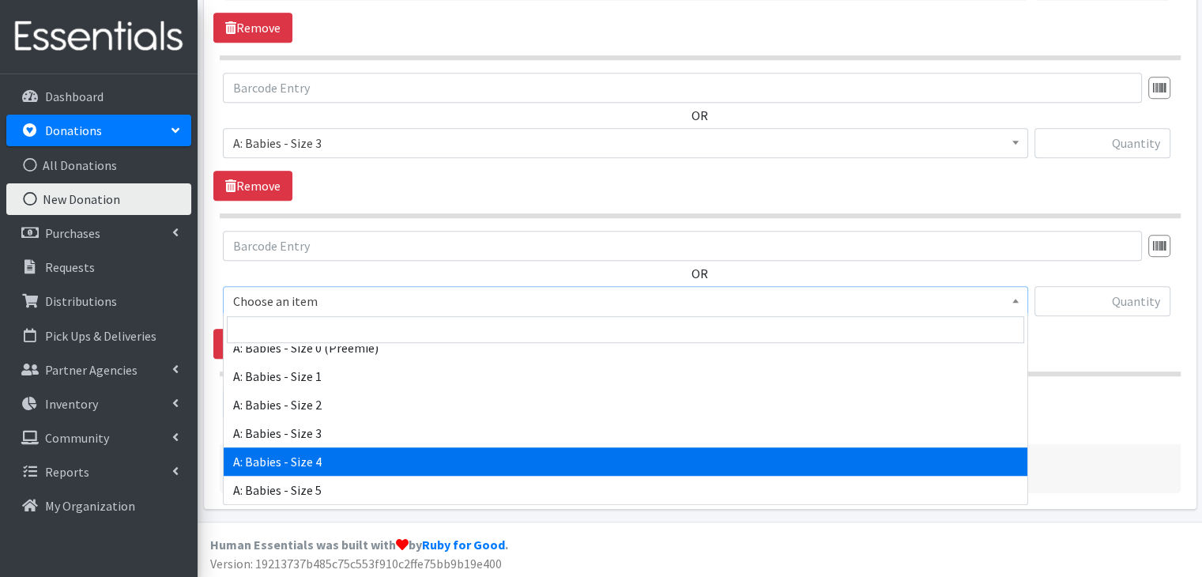
select select "5614"
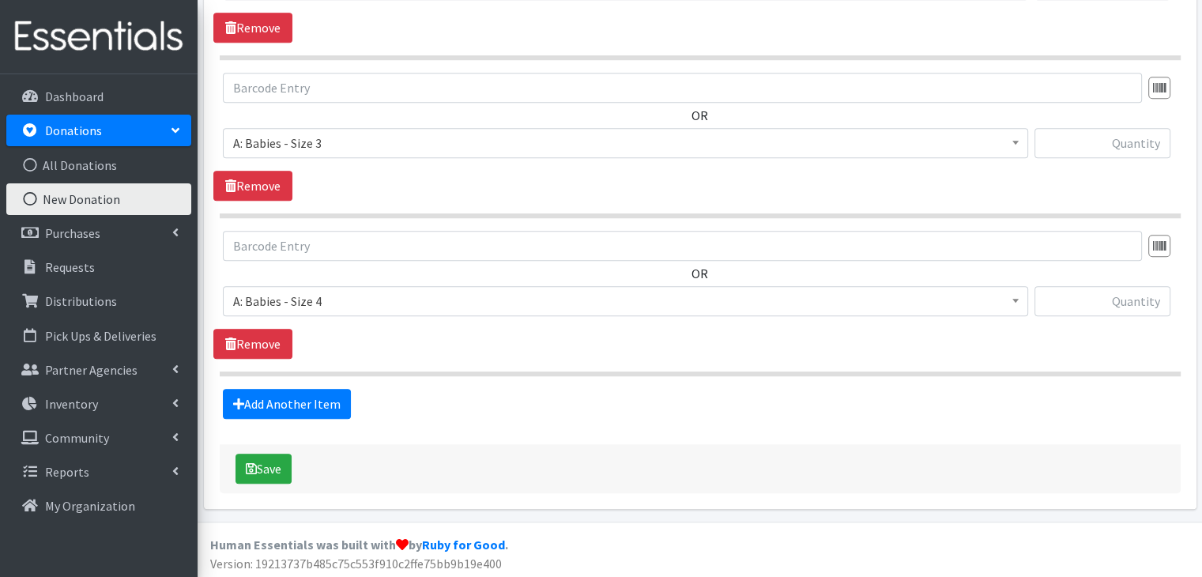
click at [487, 339] on div "OR Choose an item A: Babies - Size 01 (newborn) A: Babies - Size 0 (Preemie) A:…" at bounding box center [699, 295] width 972 height 128
click at [307, 393] on link "Add Another Item" at bounding box center [287, 404] width 128 height 30
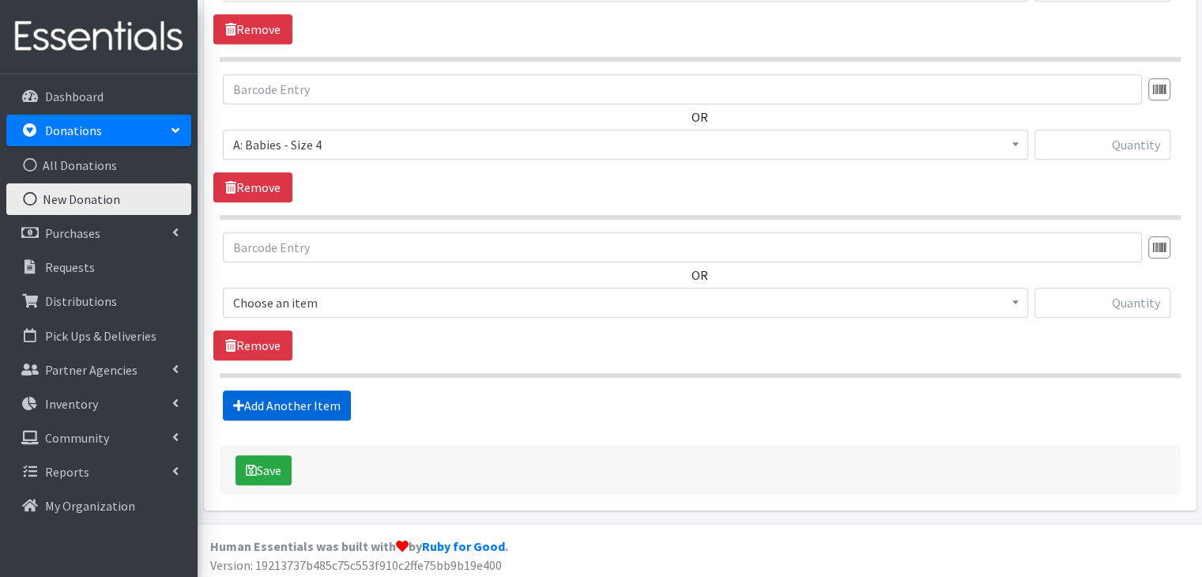
scroll to position [1296, 0]
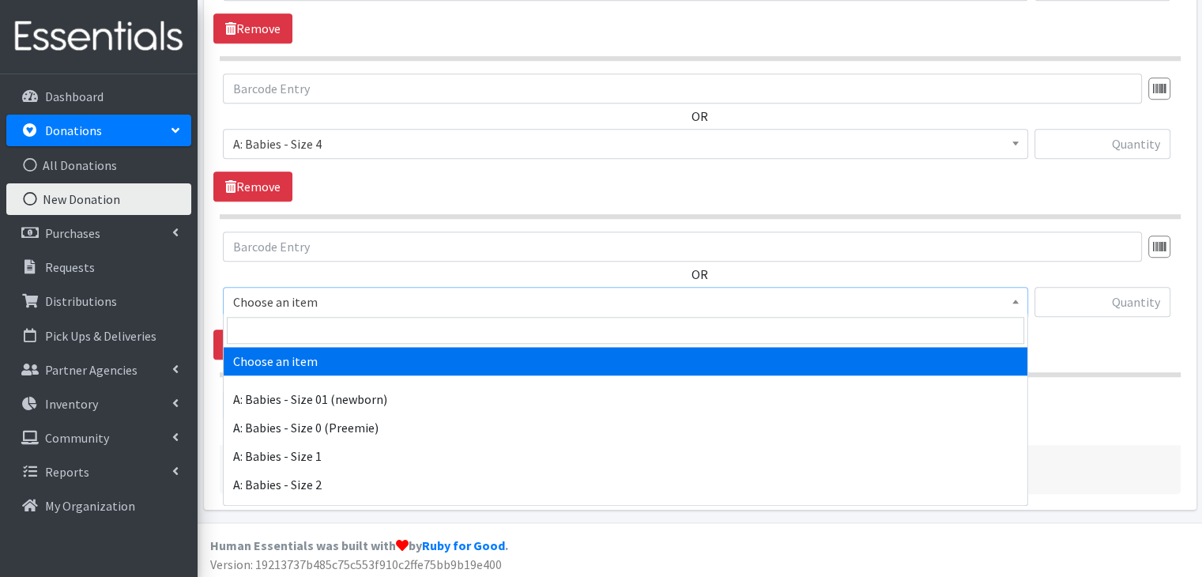
click at [338, 299] on span "Choose an item" at bounding box center [625, 302] width 784 height 22
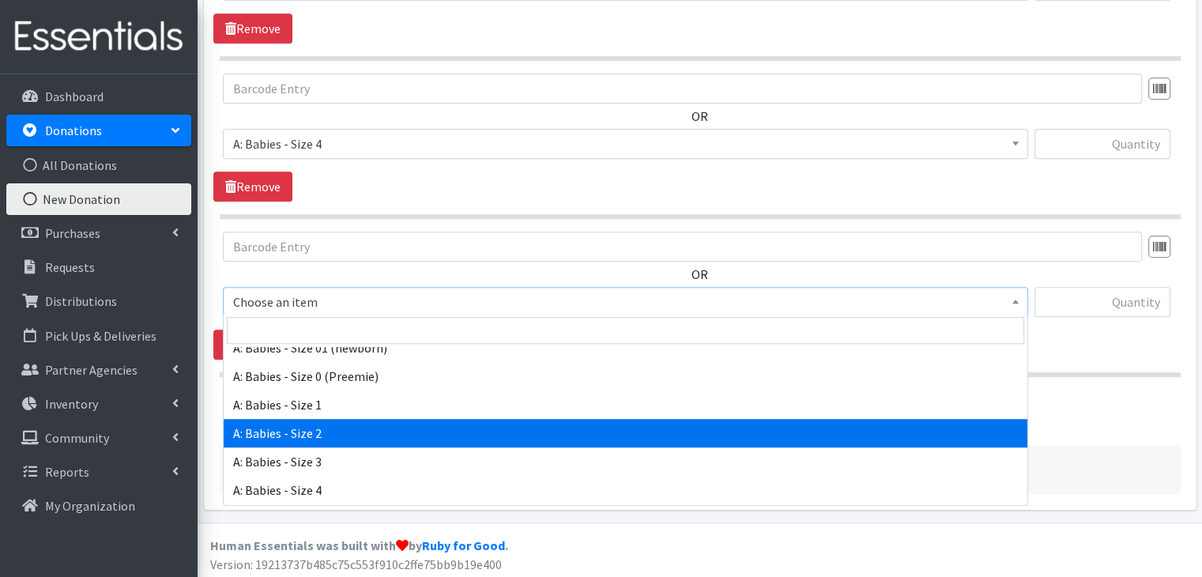
scroll to position [79, 0]
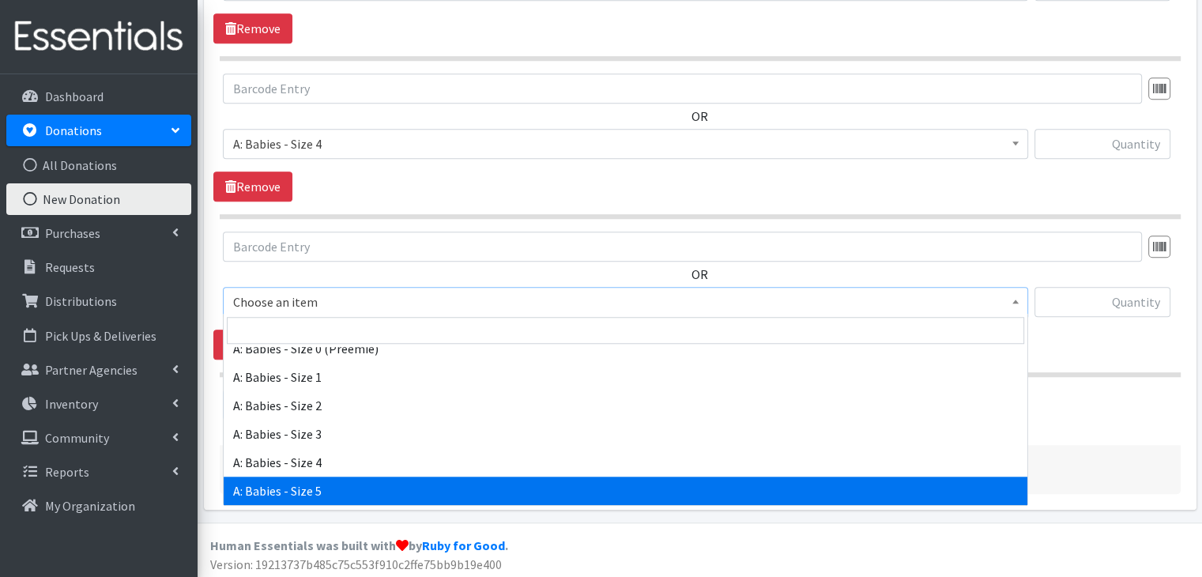
select select "5616"
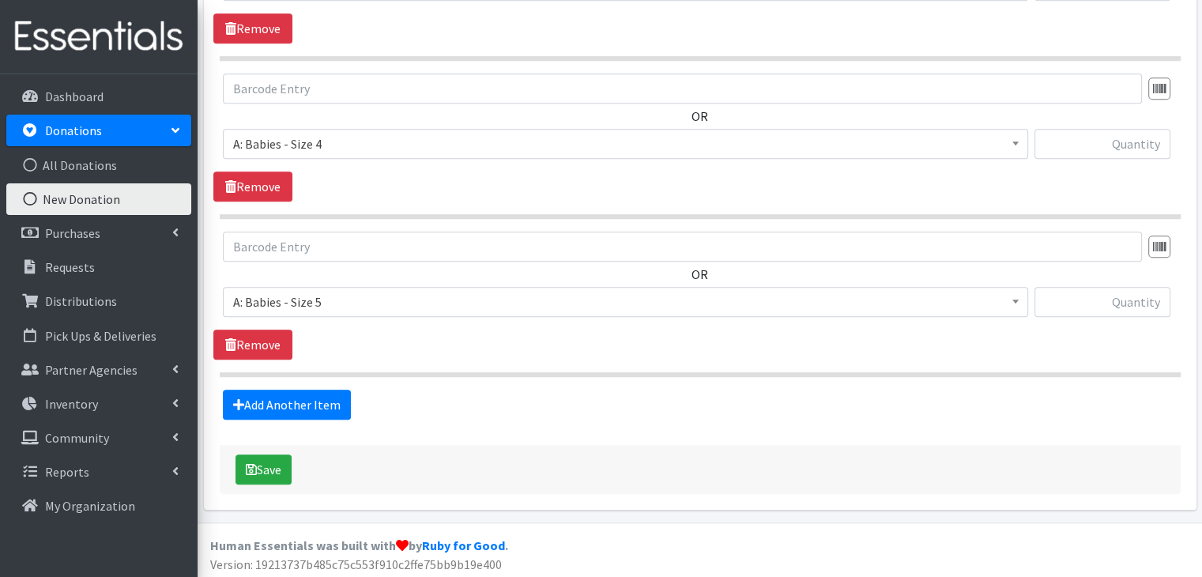
click at [532, 329] on div "OR Choose an item A: Babies - Size 01 (newborn) A: Babies - Size 0 (Preemie) A:…" at bounding box center [699, 295] width 972 height 128
click at [312, 399] on link "Add Another Item" at bounding box center [287, 404] width 128 height 30
click at [414, 298] on span "Choose an item" at bounding box center [625, 303] width 784 height 22
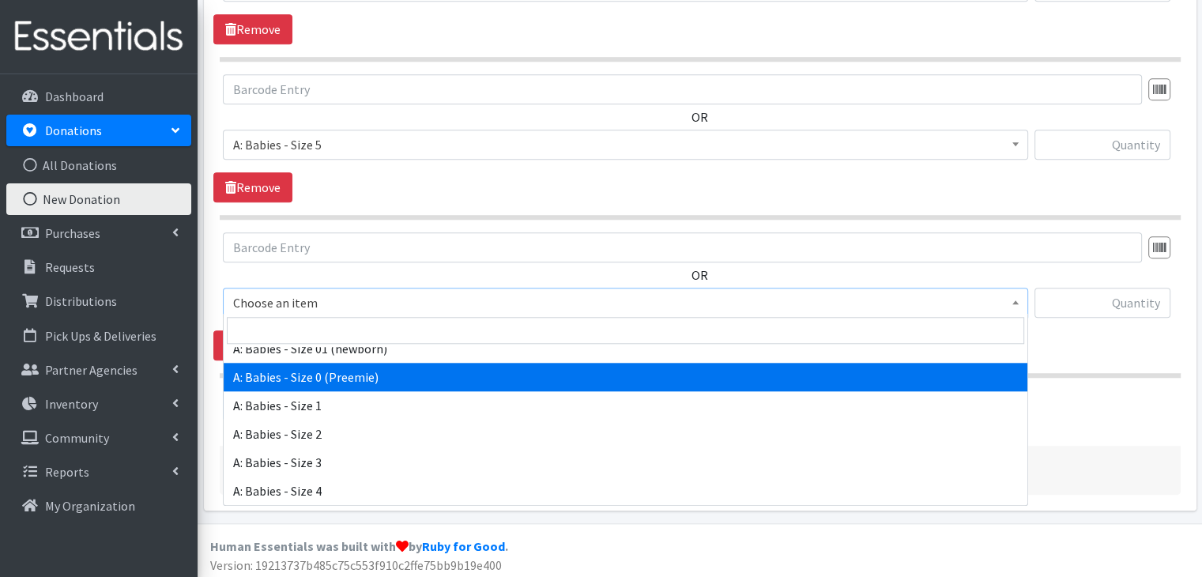
scroll to position [158, 0]
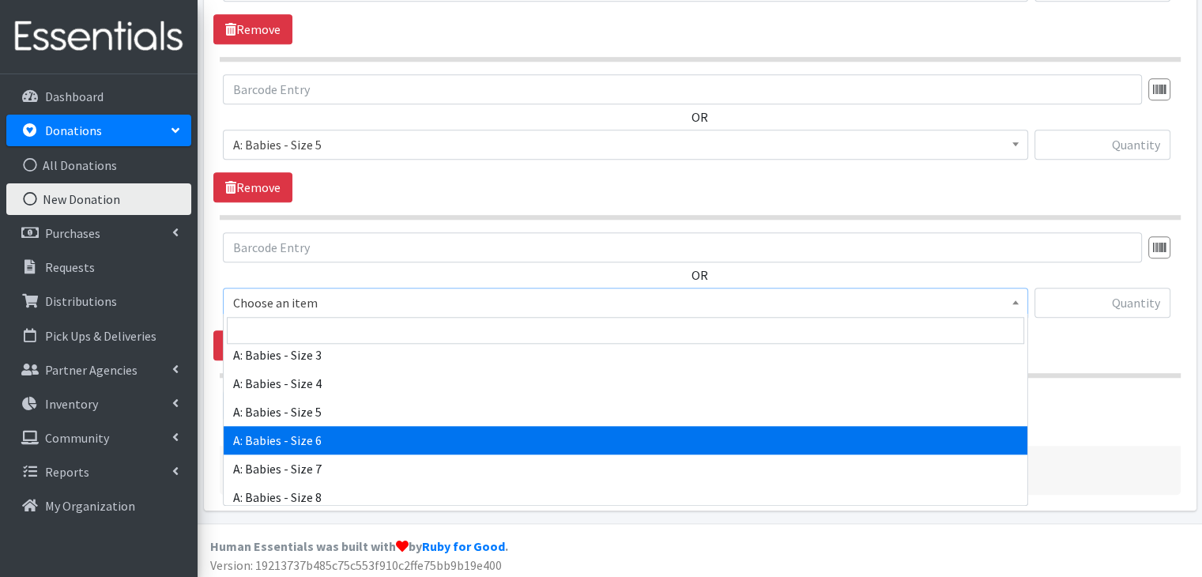
select select "5617"
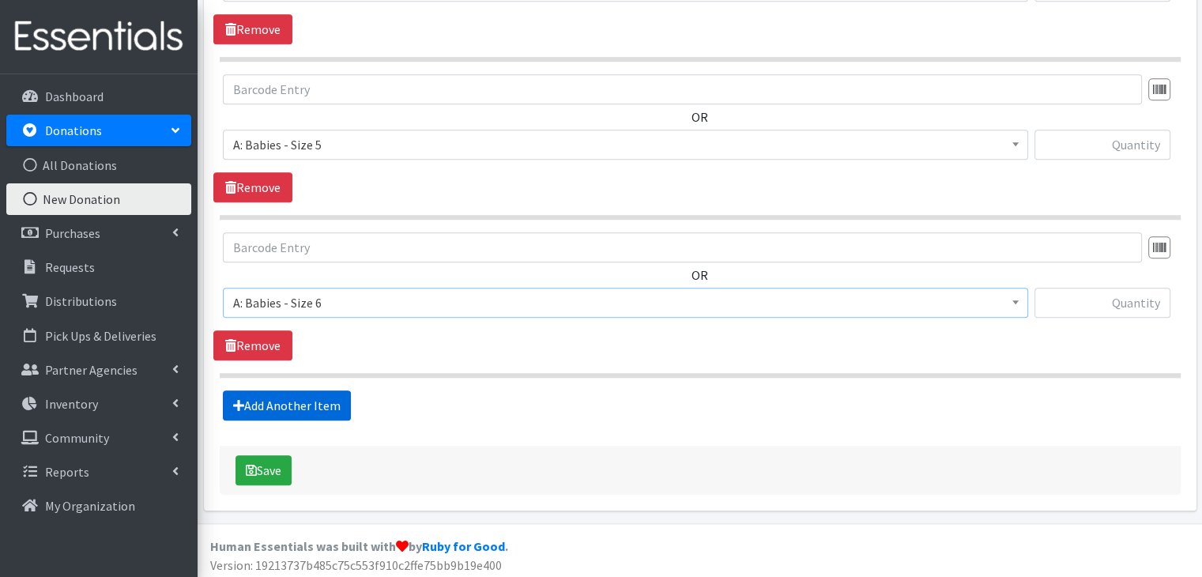
click at [318, 393] on link "Add Another Item" at bounding box center [287, 405] width 128 height 30
click at [404, 300] on span "Choose an item" at bounding box center [625, 303] width 784 height 22
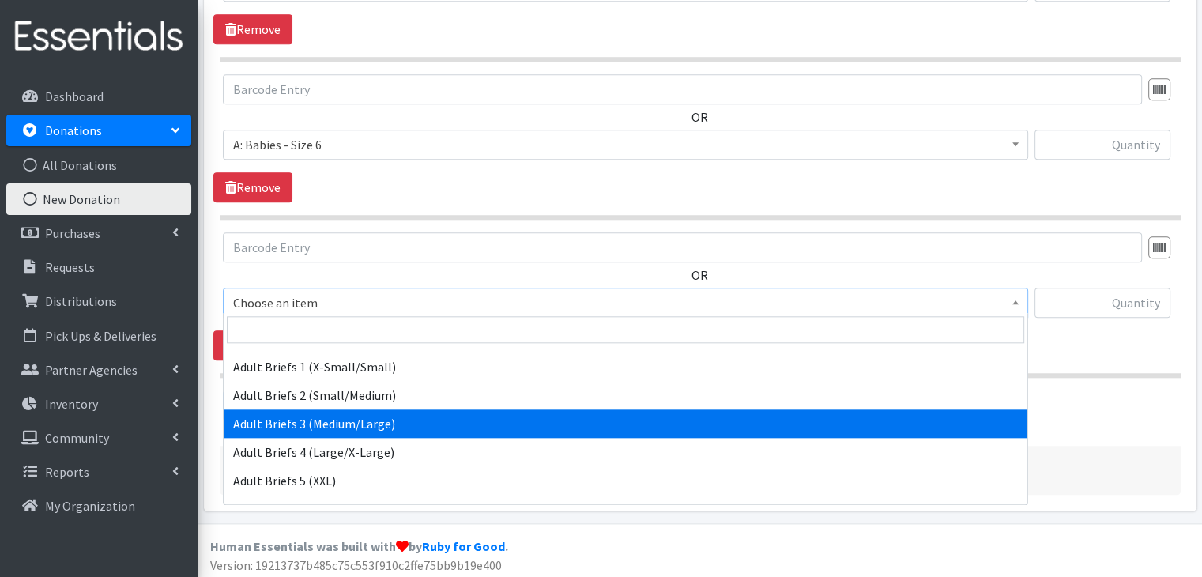
scroll to position [395, 0]
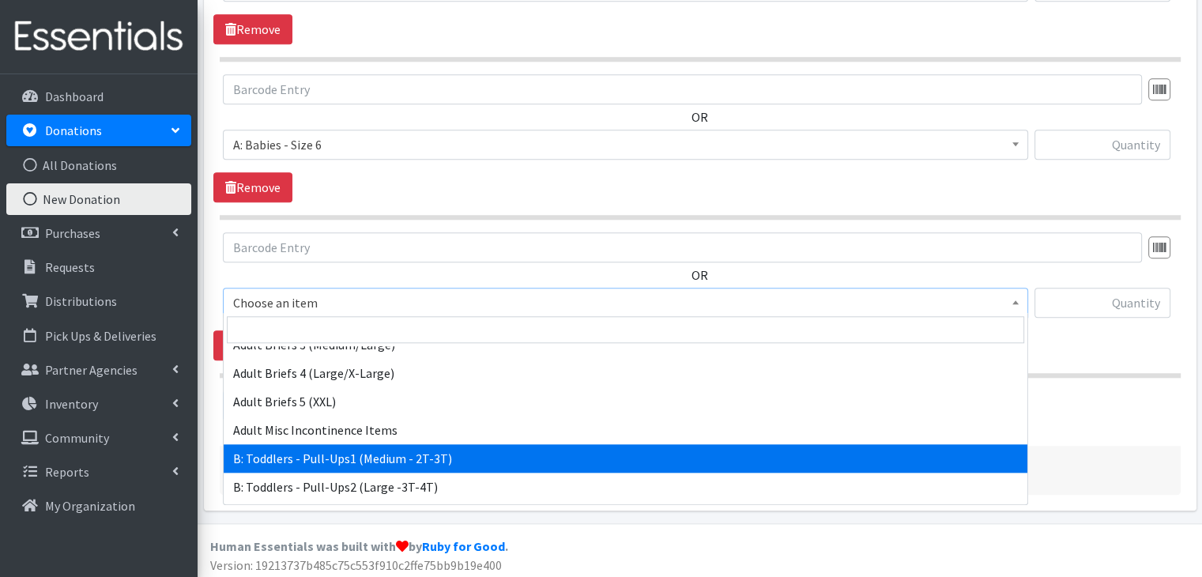
select select "5597"
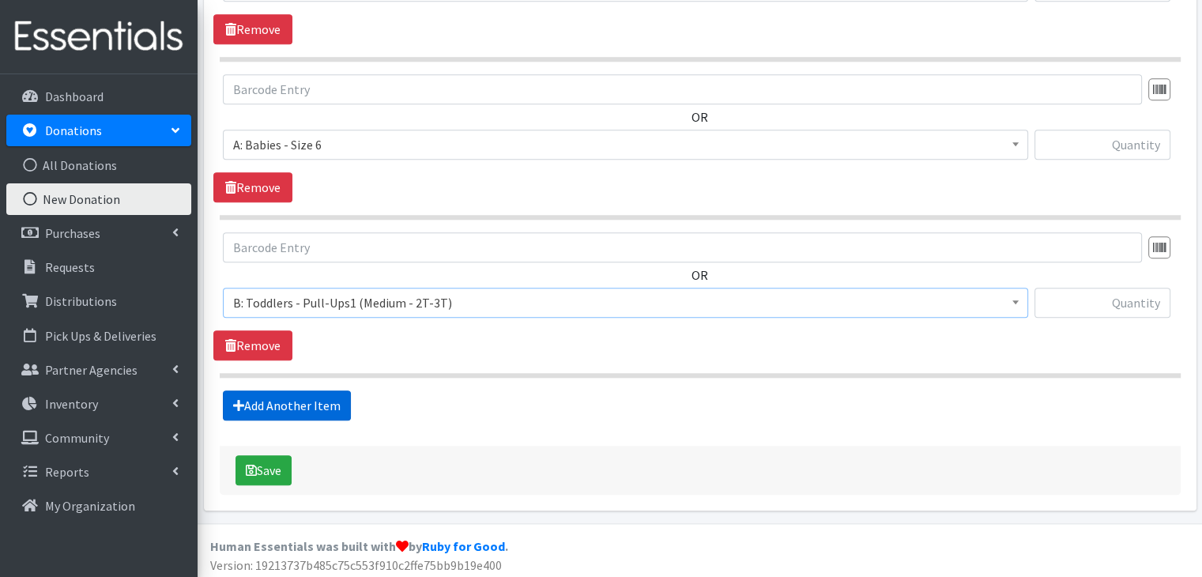
click at [314, 399] on link "Add Another Item" at bounding box center [287, 405] width 128 height 30
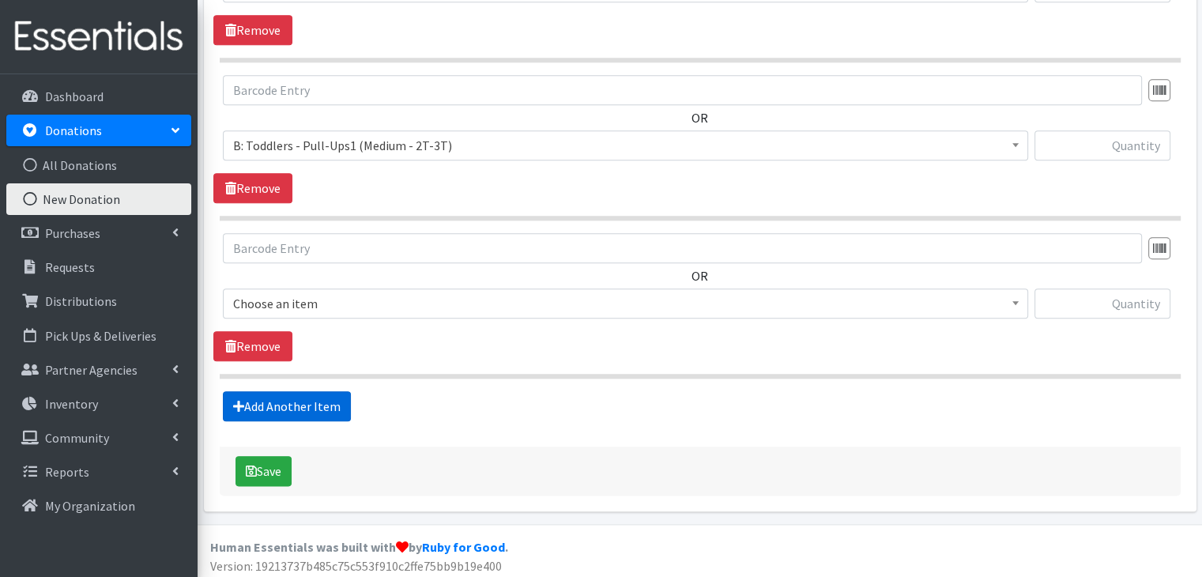
scroll to position [1770, 0]
click at [423, 300] on span "Choose an item" at bounding box center [625, 303] width 784 height 22
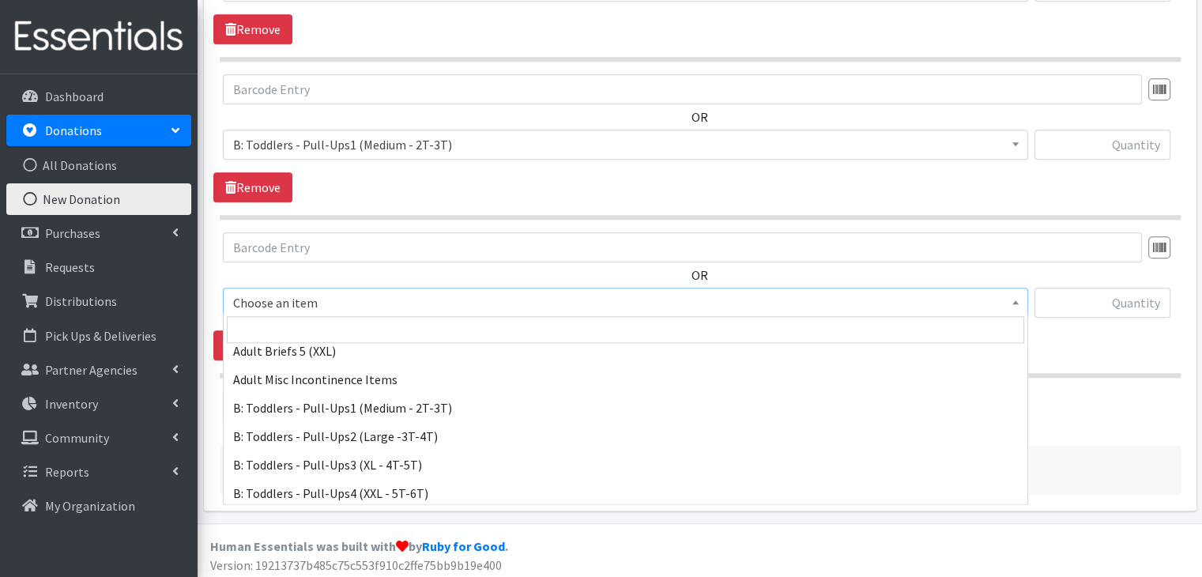
scroll to position [474, 0]
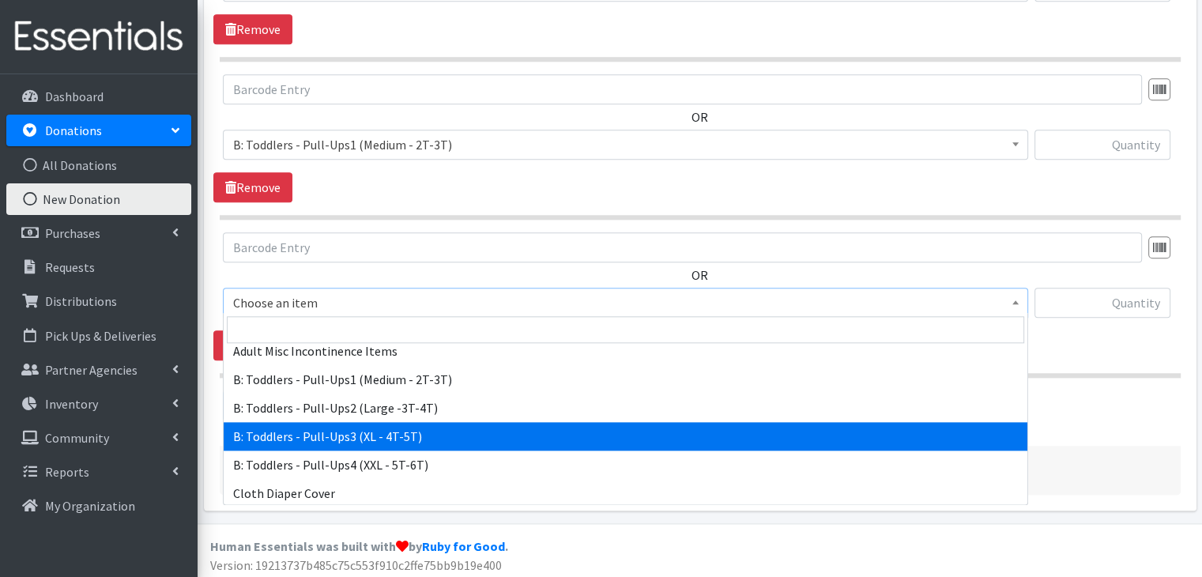
select select "5599"
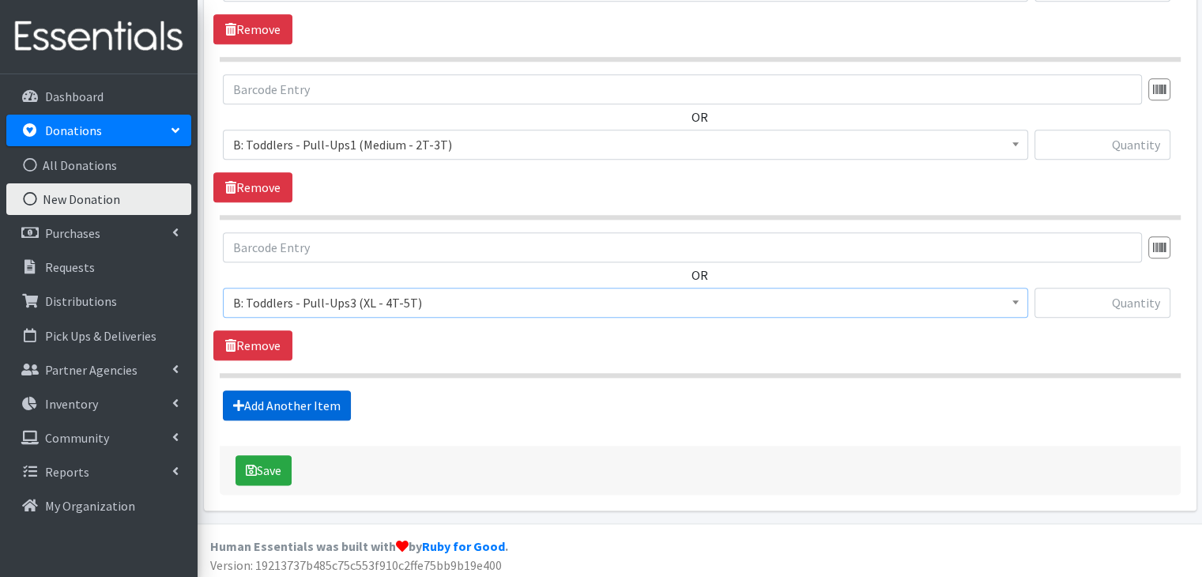
click at [312, 401] on link "Add Another Item" at bounding box center [287, 405] width 128 height 30
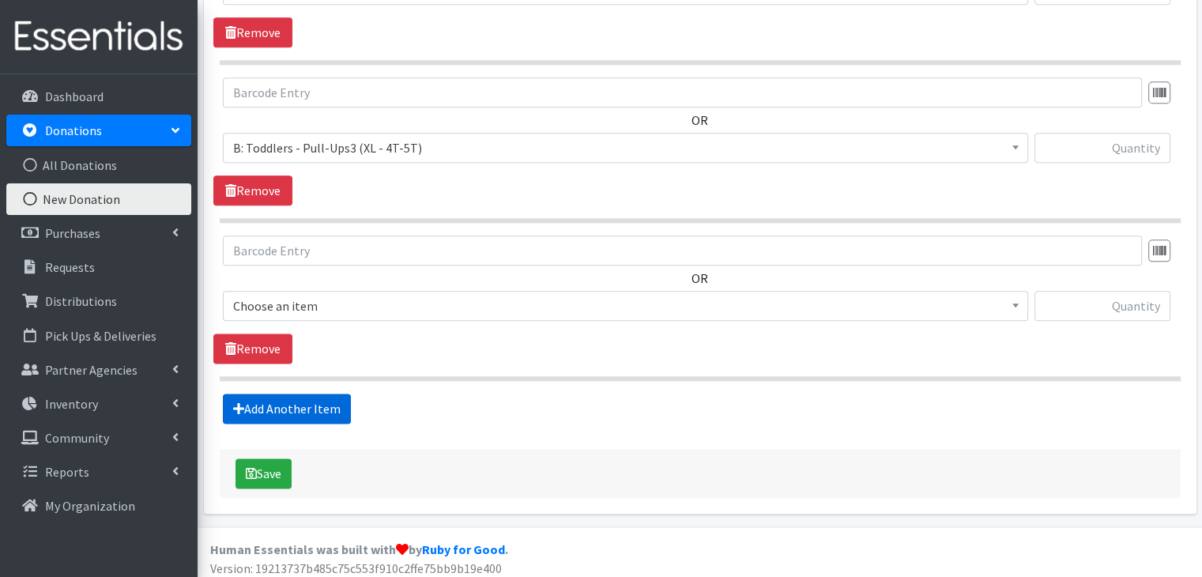
scroll to position [1927, 0]
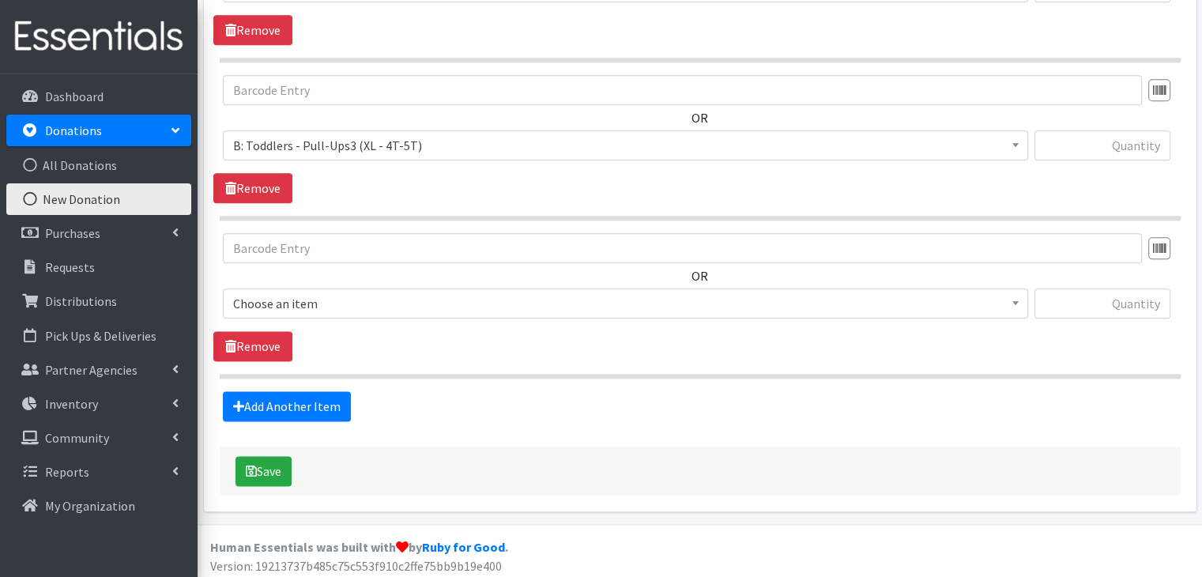
click at [408, 295] on span "Choose an item" at bounding box center [625, 303] width 784 height 22
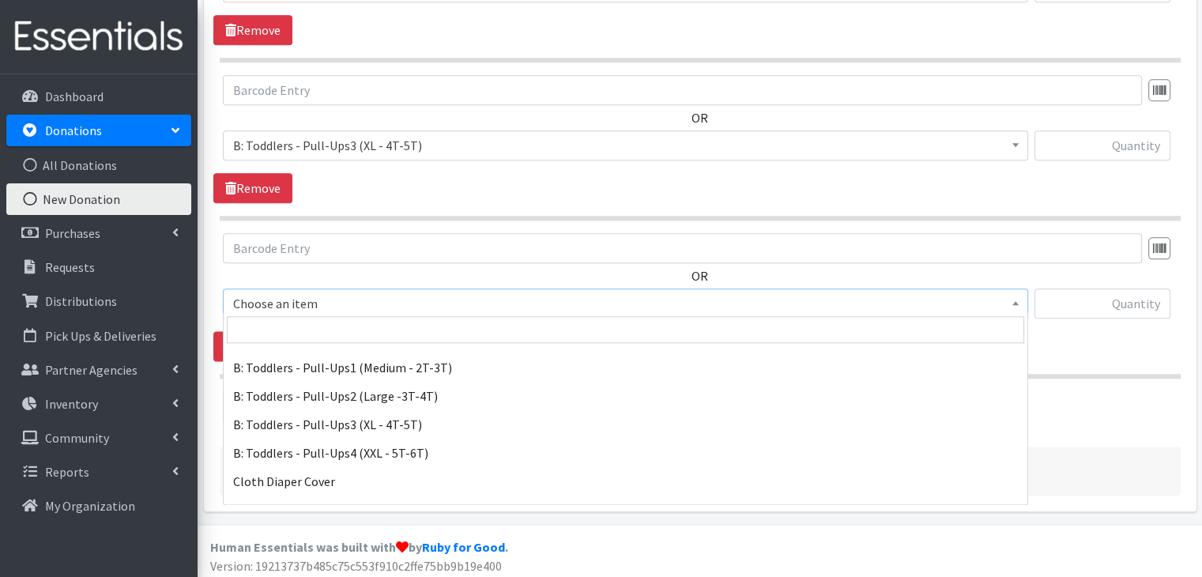
scroll to position [553, 0]
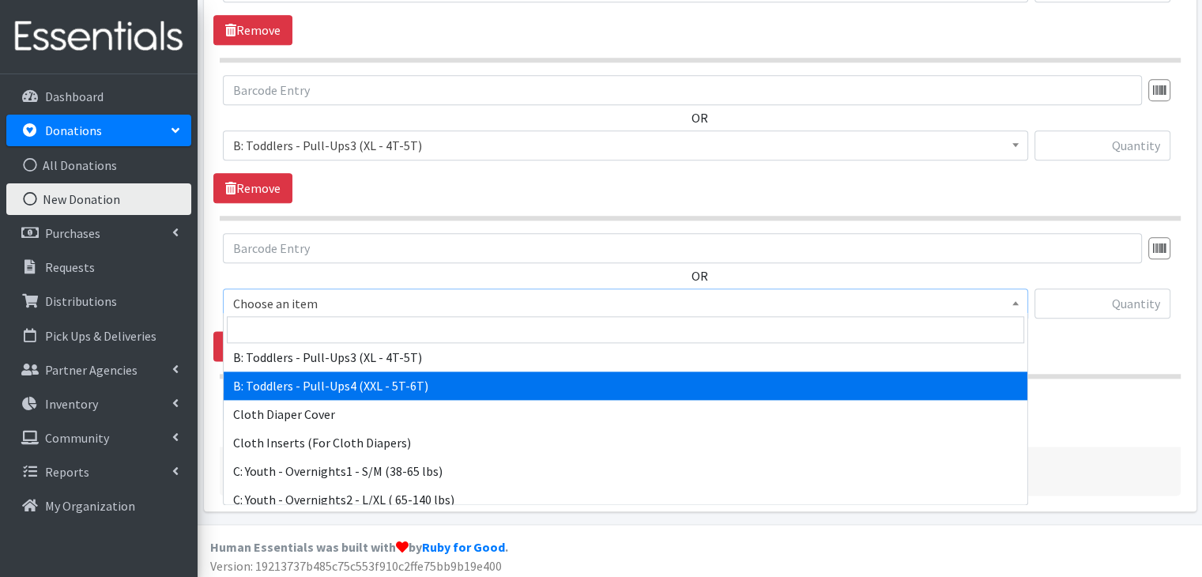
select select "14239"
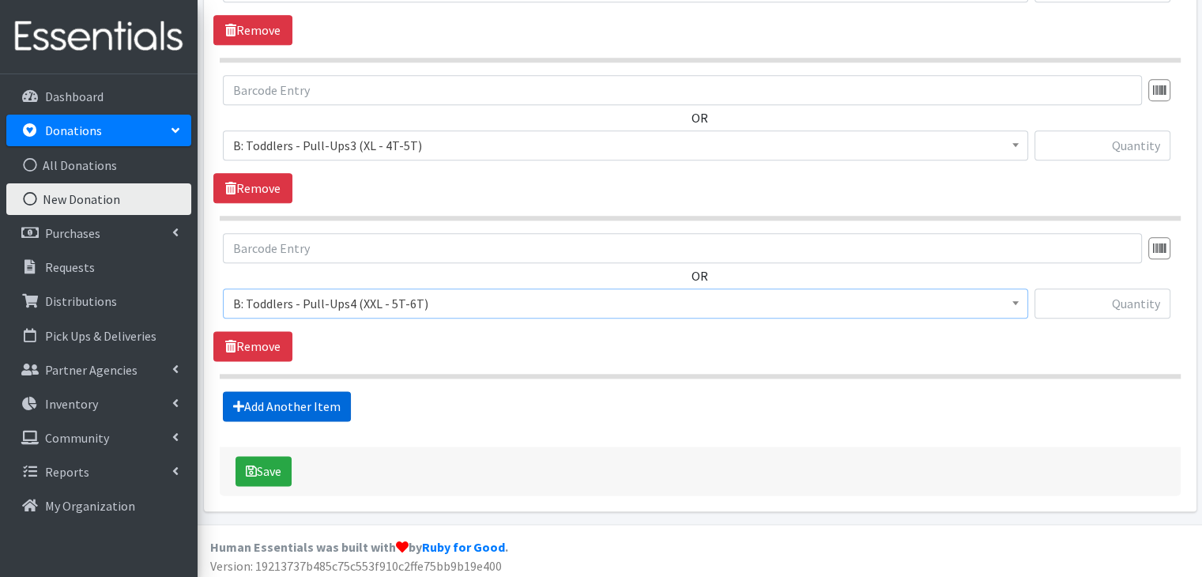
click at [315, 397] on link "Add Another Item" at bounding box center [287, 406] width 128 height 30
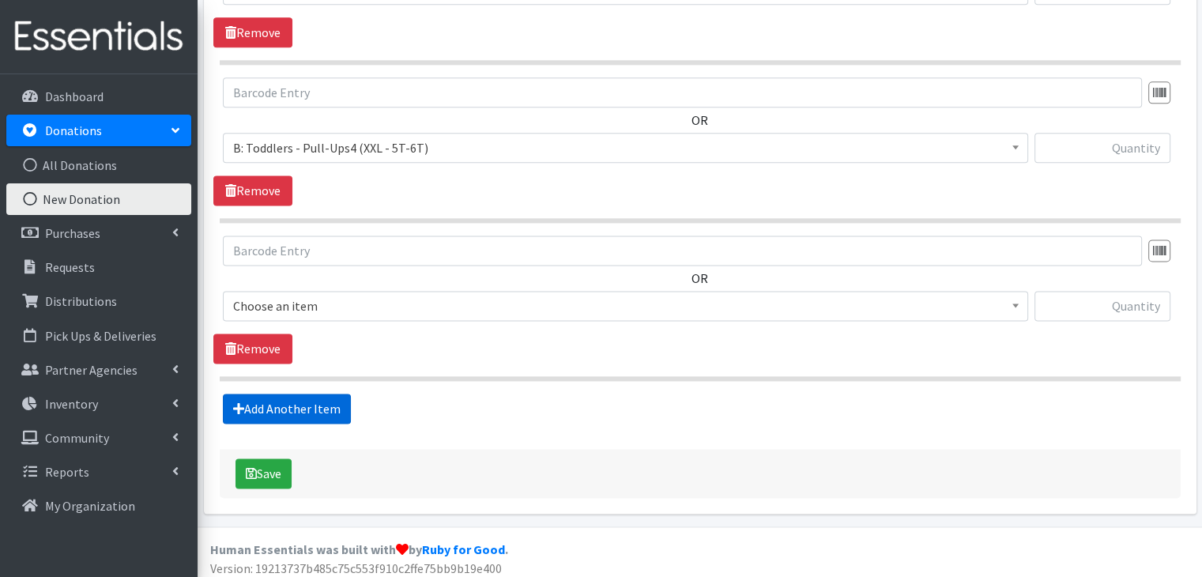
scroll to position [2084, 0]
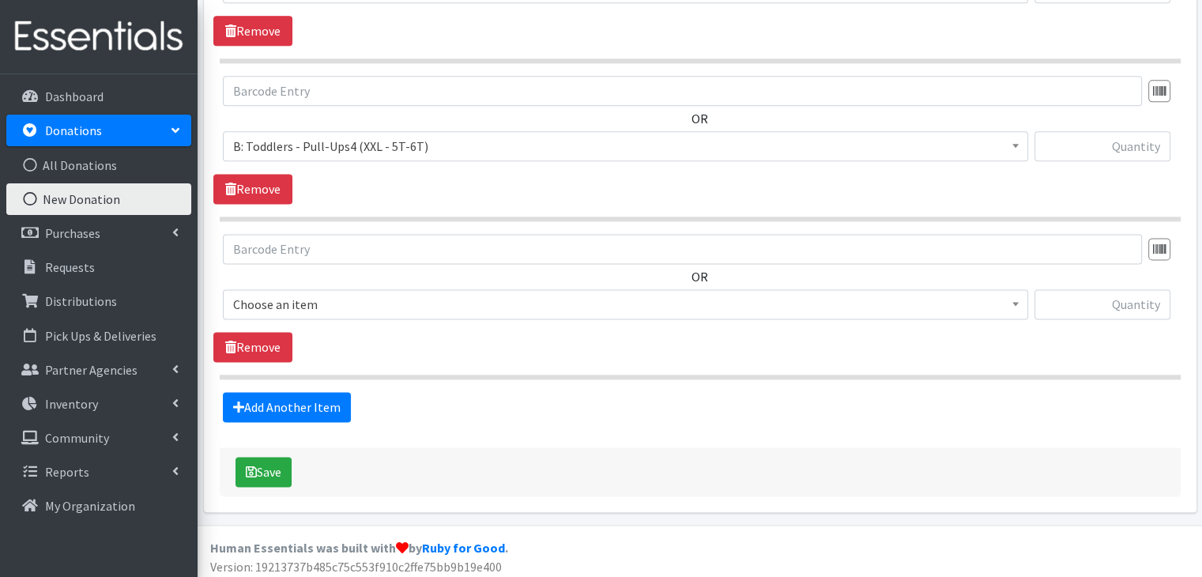
click at [360, 293] on span "Choose an item" at bounding box center [625, 304] width 784 height 22
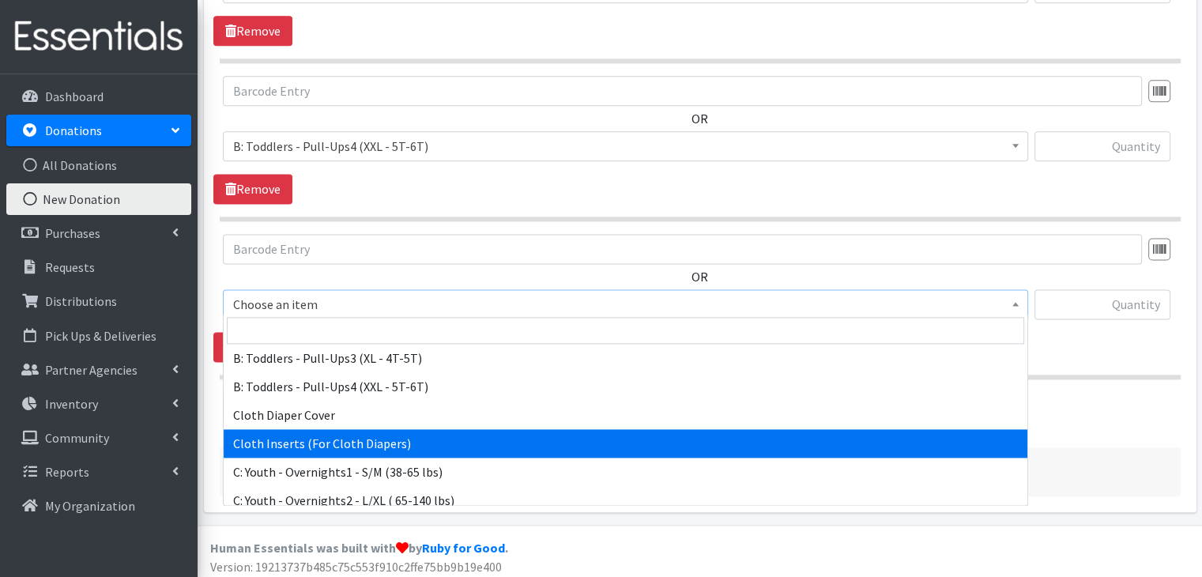
scroll to position [632, 0]
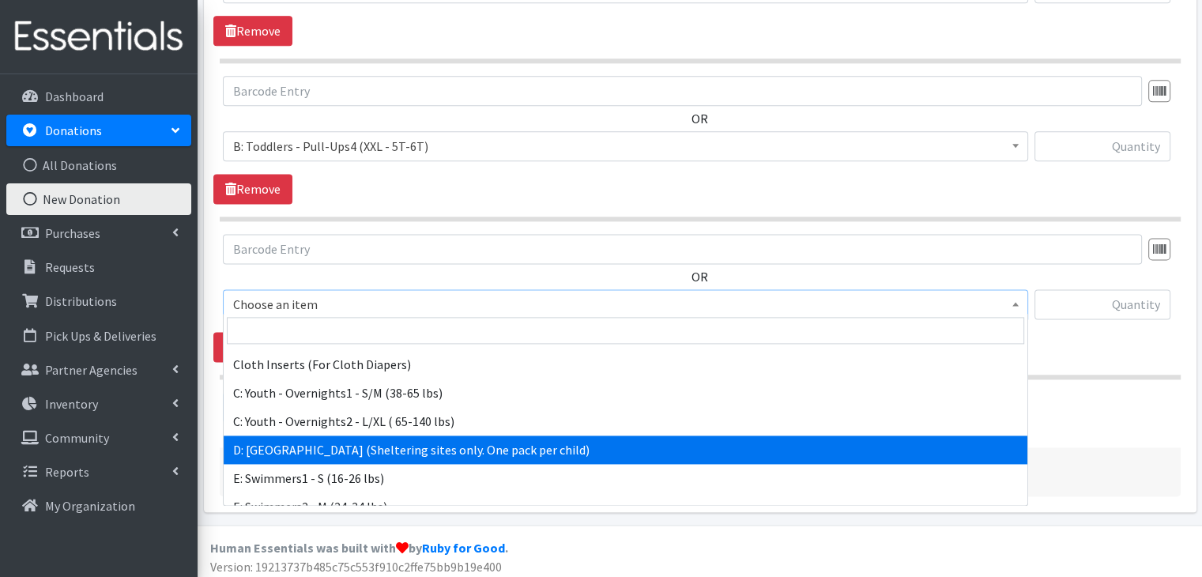
select select "5604"
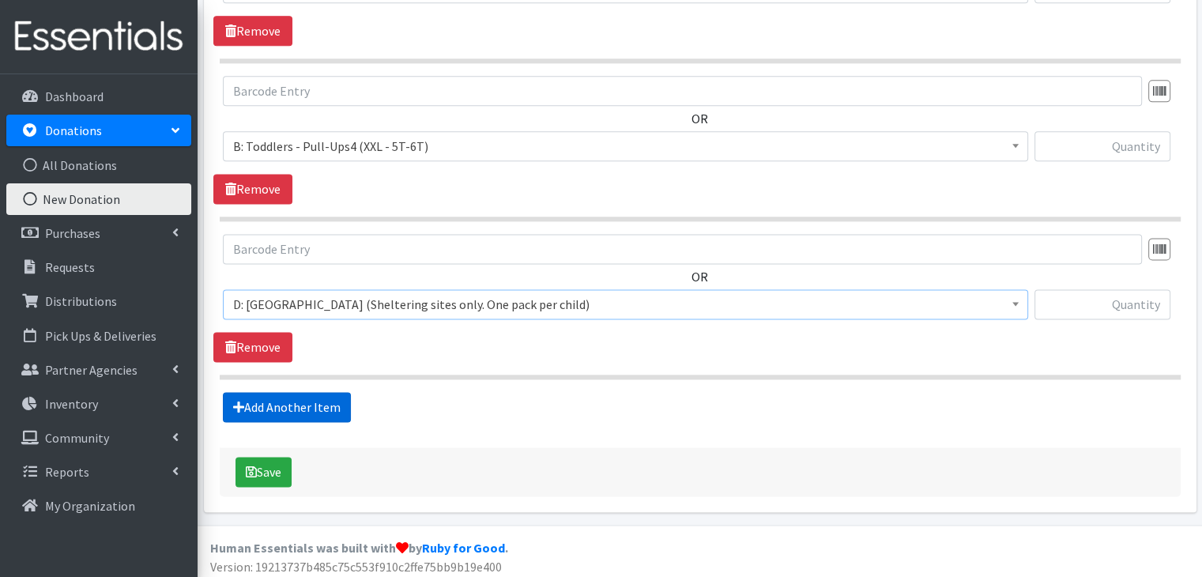
click at [303, 405] on link "Add Another Item" at bounding box center [287, 407] width 128 height 30
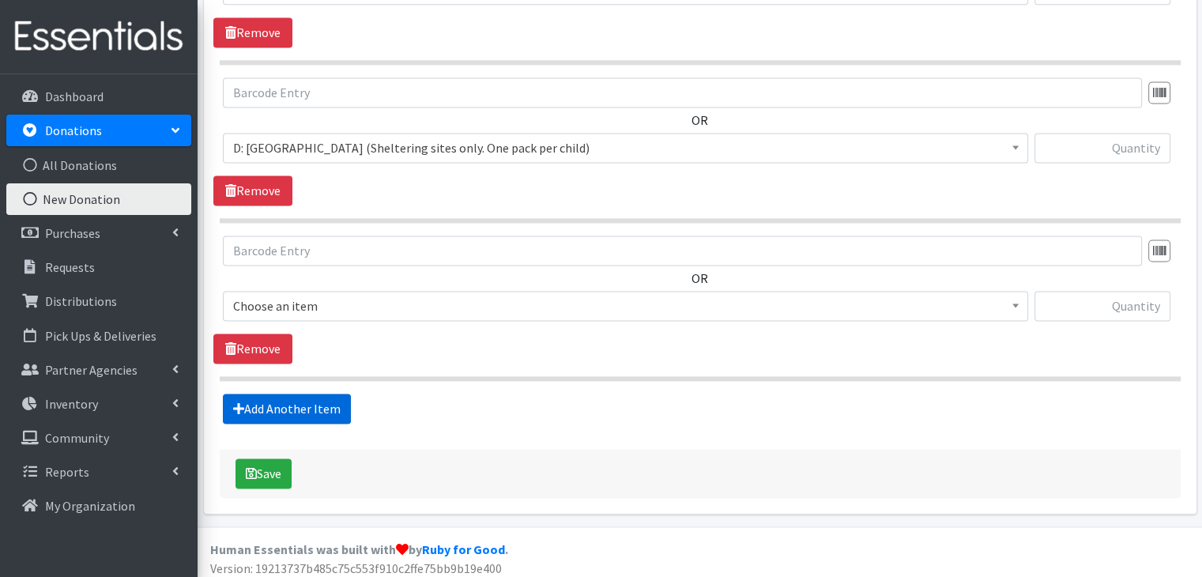
scroll to position [2241, 0]
click at [339, 294] on span "Choose an item" at bounding box center [625, 305] width 784 height 22
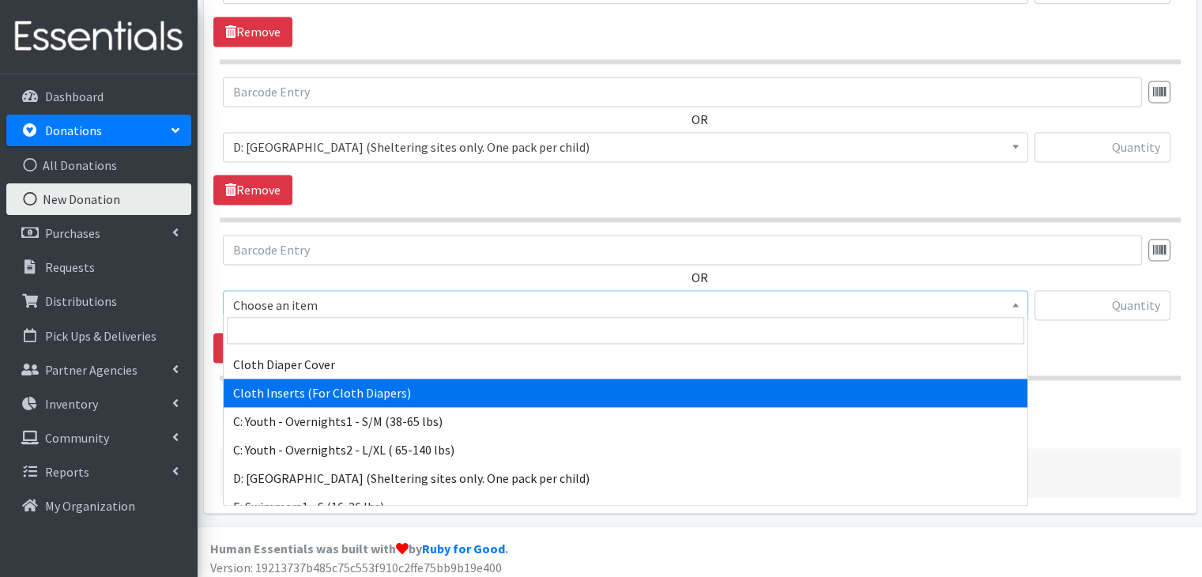
scroll to position [632, 0]
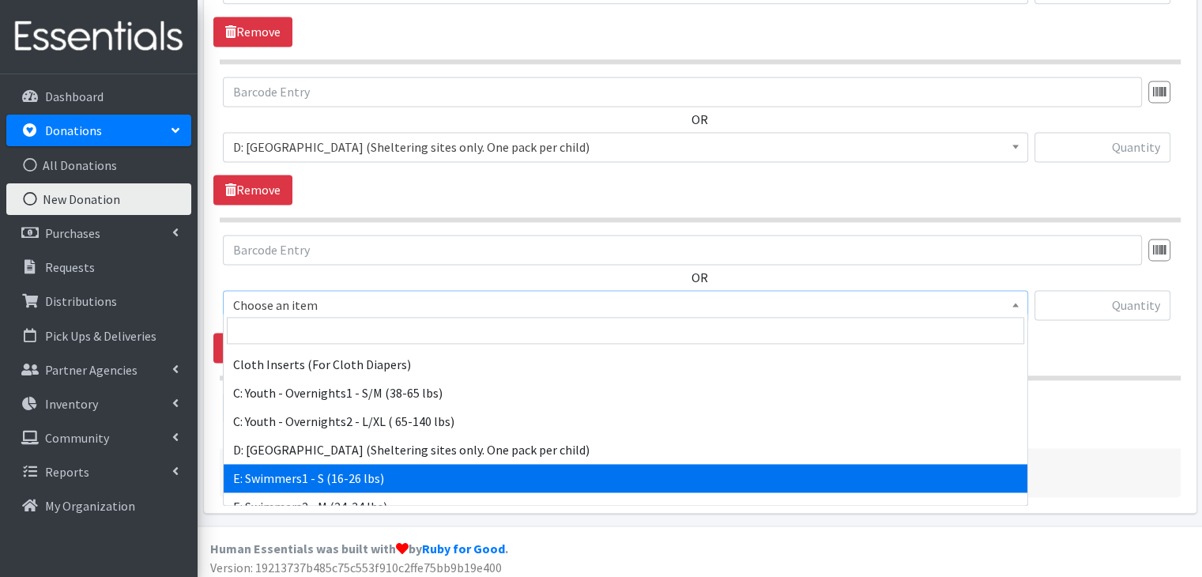
select select "5606"
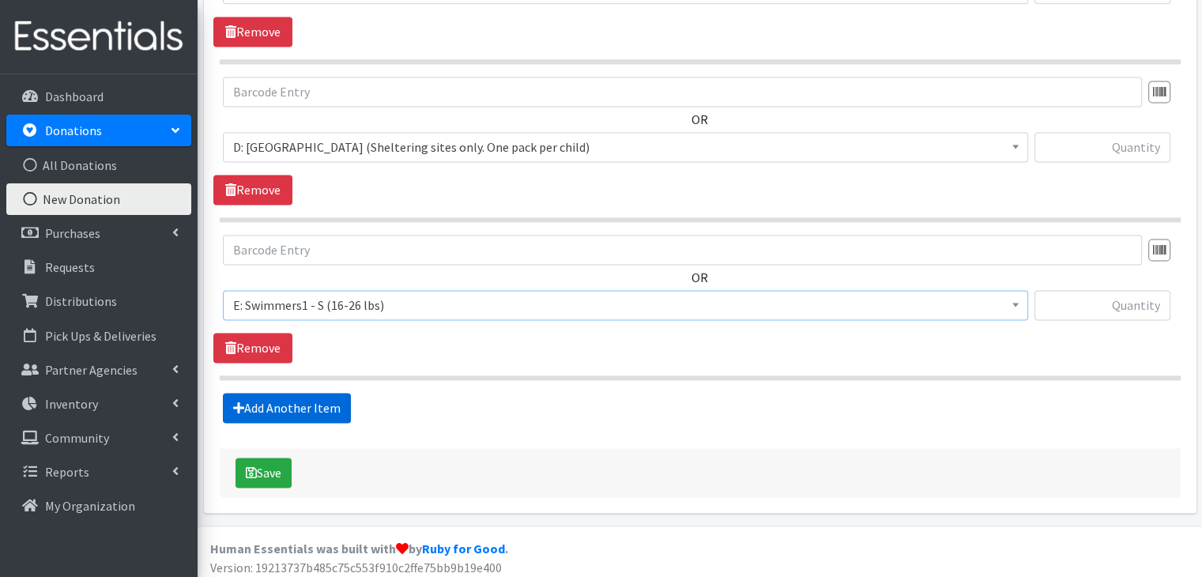
click at [309, 395] on link "Add Another Item" at bounding box center [287, 408] width 128 height 30
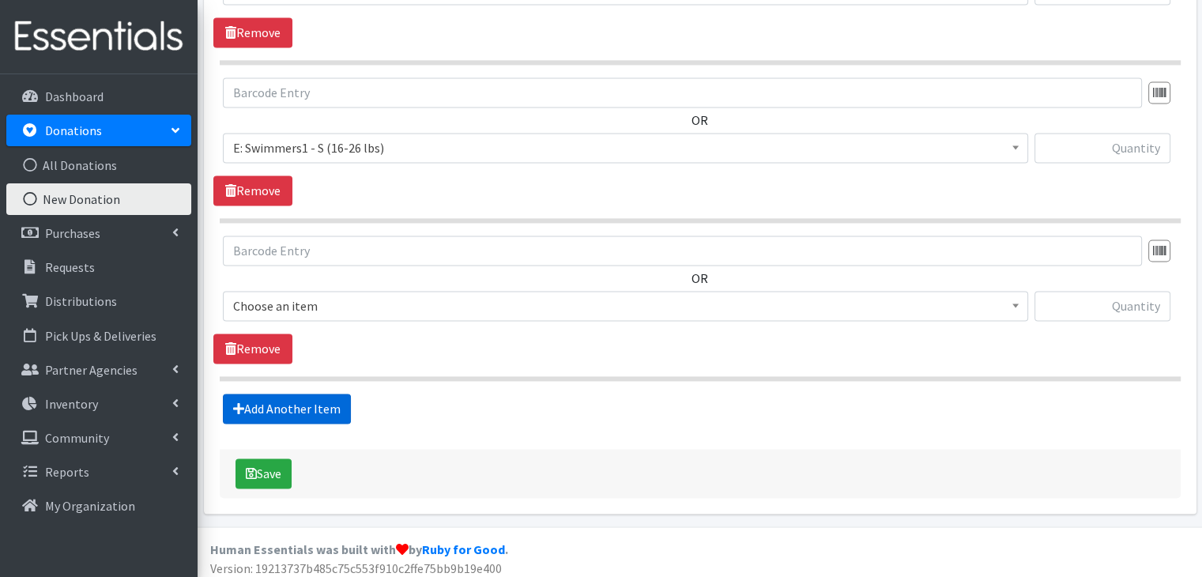
scroll to position [2399, 0]
click at [371, 298] on span "Choose an item" at bounding box center [625, 305] width 784 height 22
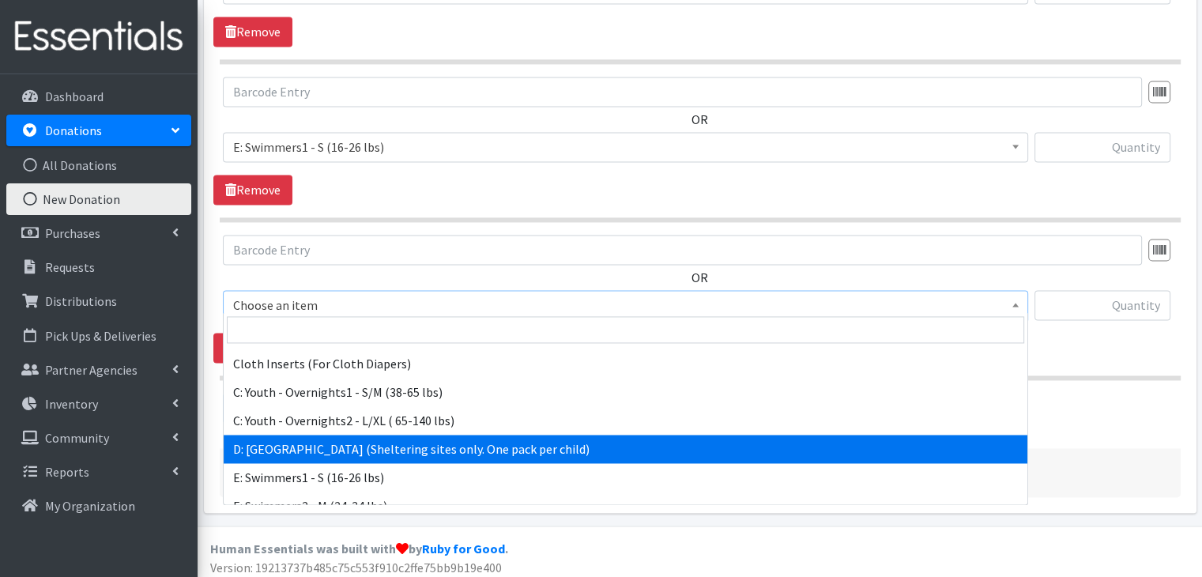
scroll to position [676, 0]
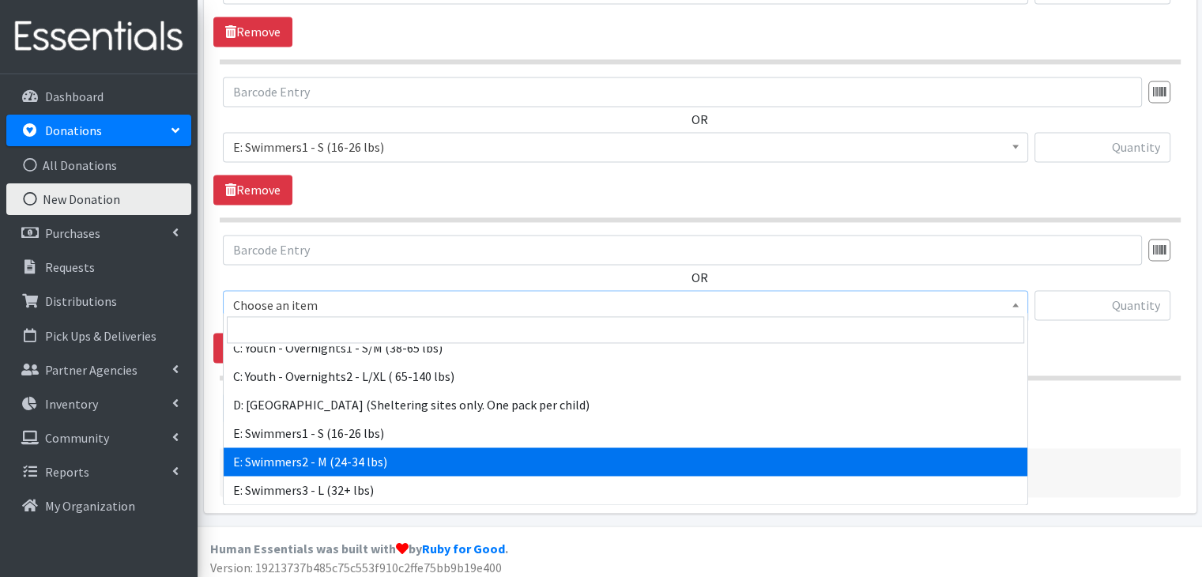
select select "8890"
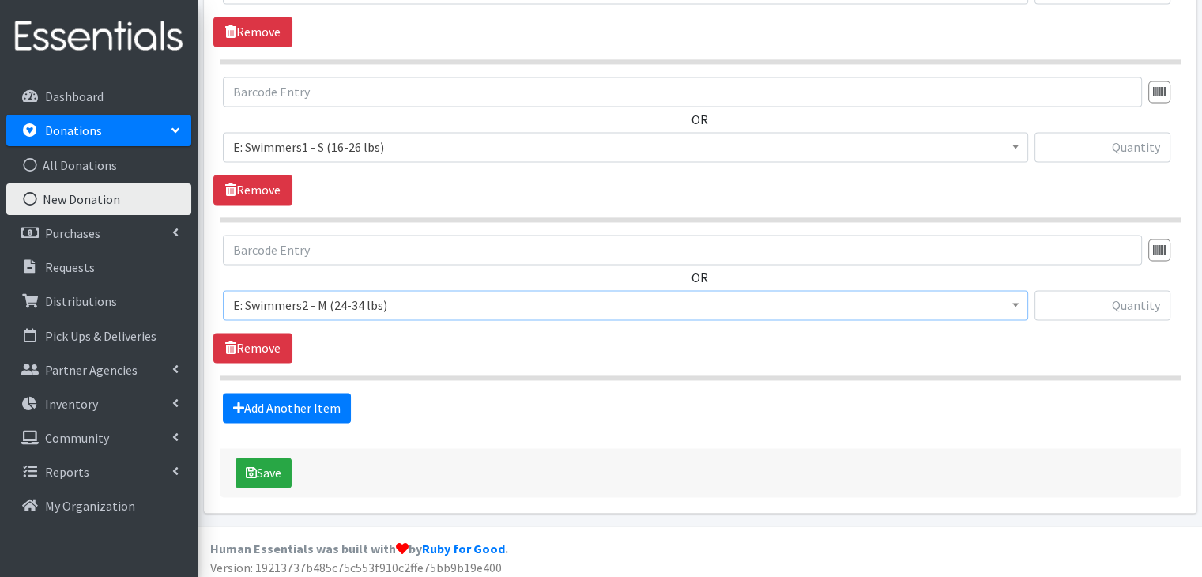
click at [289, 393] on link "Add Another Item" at bounding box center [287, 408] width 128 height 30
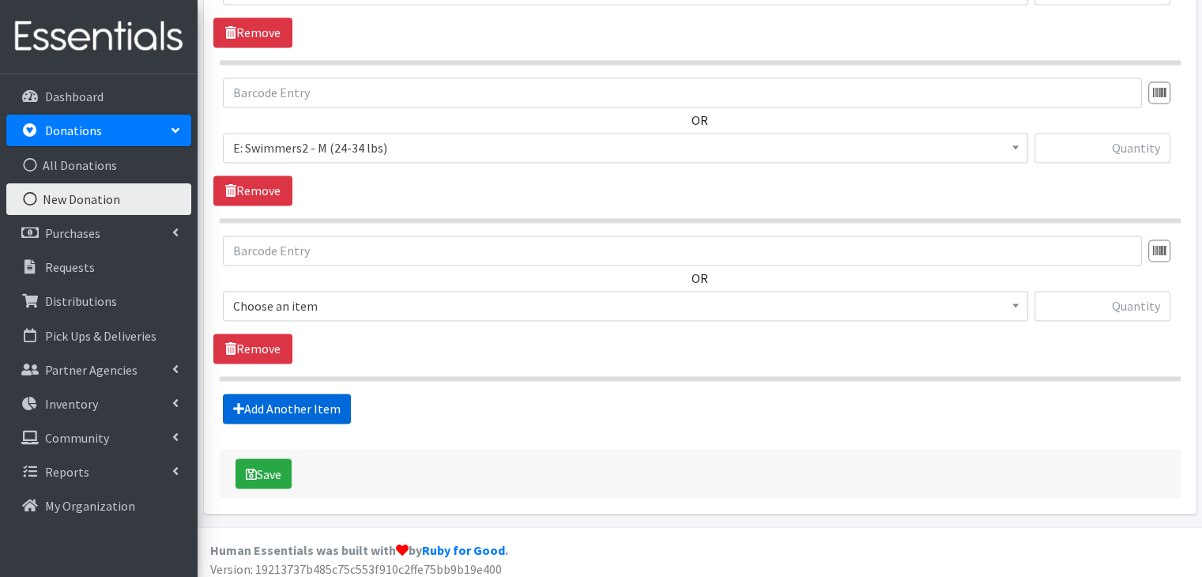
scroll to position [2556, 0]
click at [425, 301] on span "Choose an item" at bounding box center [625, 306] width 784 height 22
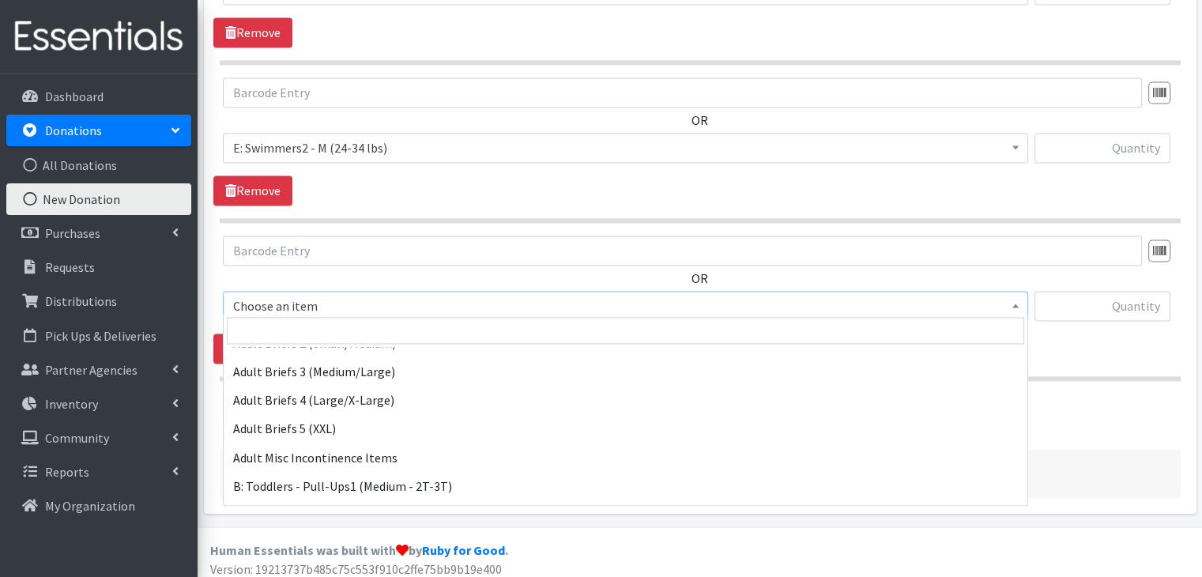
scroll to position [395, 0]
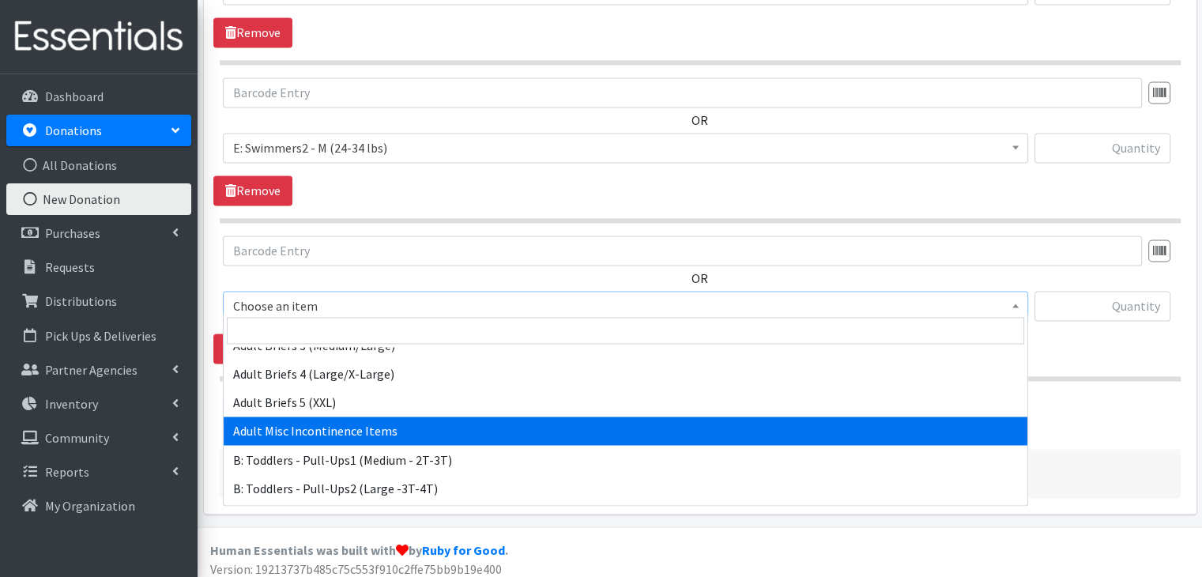
select select "15086"
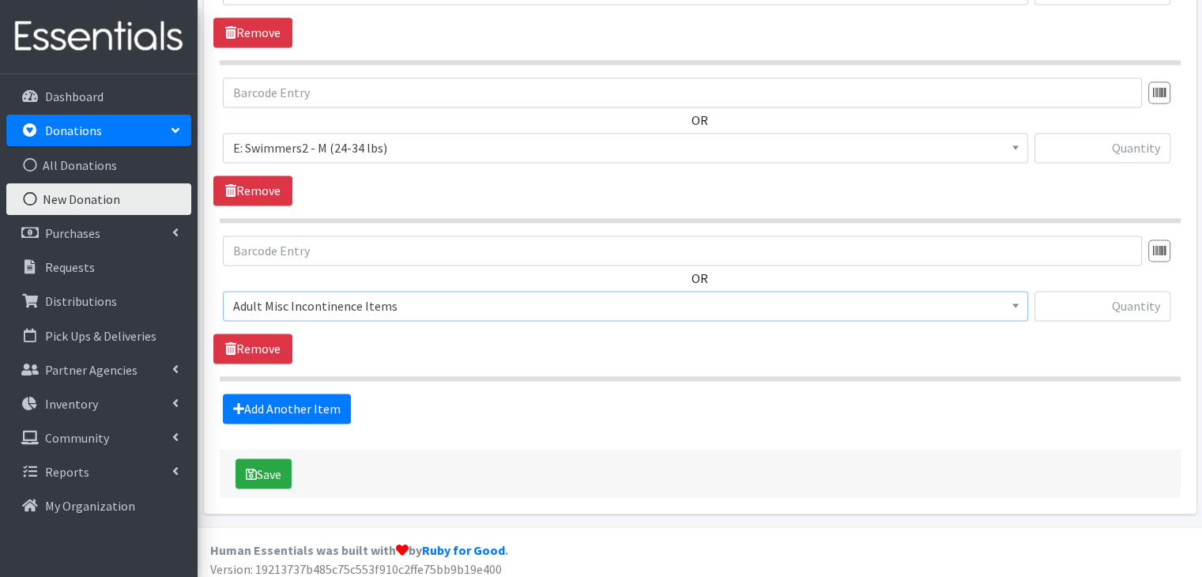
click at [822, 338] on div "OR Choose an item A: Babies - Size 01 (newborn) A: Babies - Size 0 (Preemie) A:…" at bounding box center [699, 299] width 972 height 128
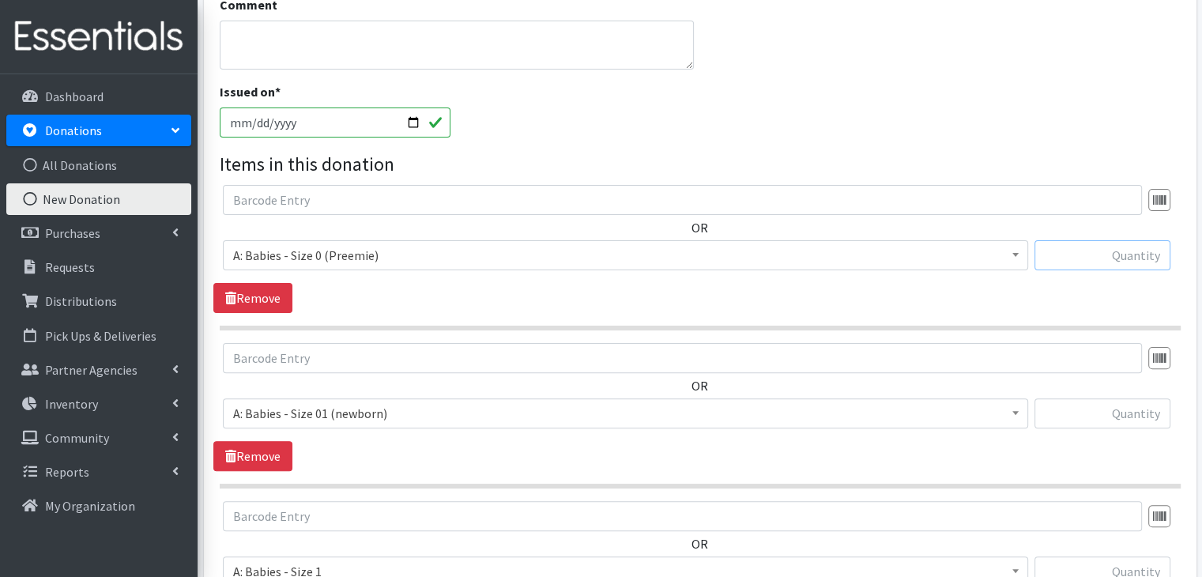
click at [1147, 249] on input "text" at bounding box center [1102, 255] width 136 height 30
type input "12"
type input "55"
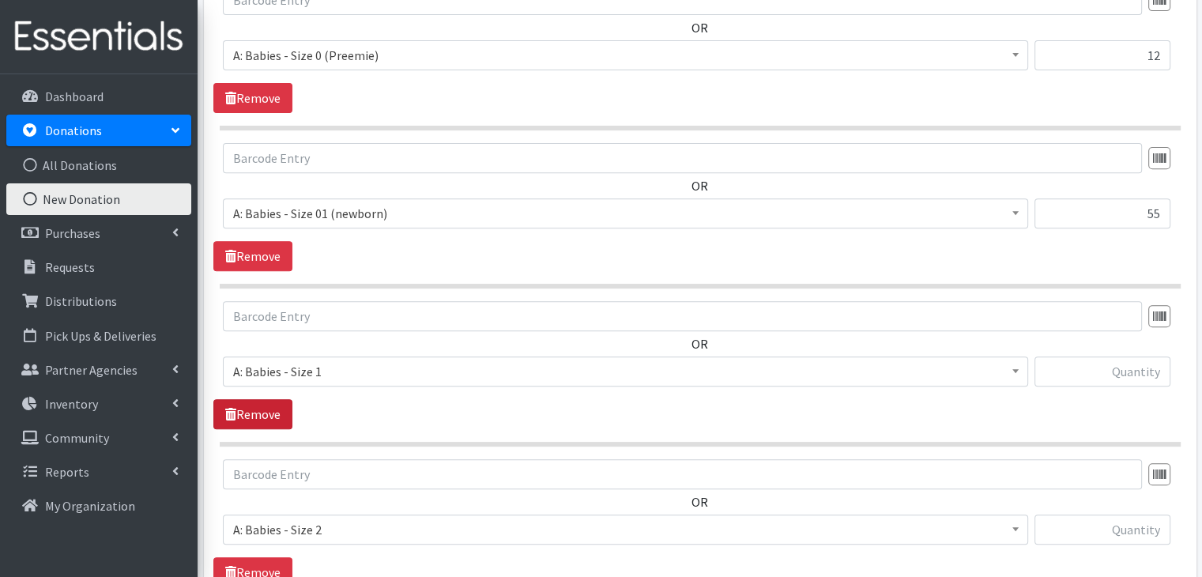
scroll to position [718, 0]
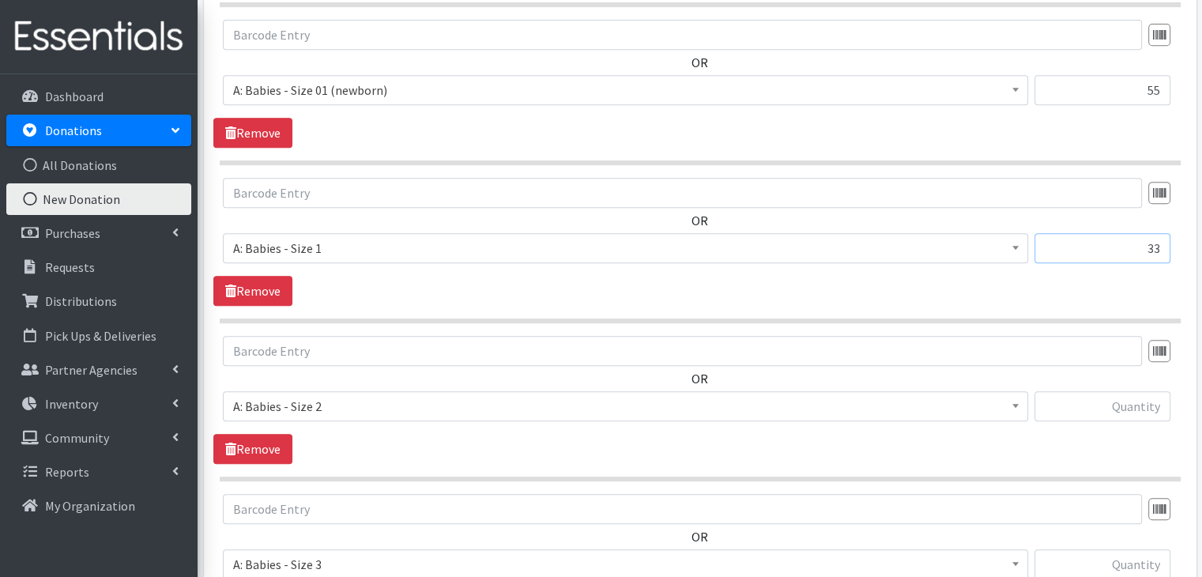
type input "33"
type input "60"
type input "320"
type input "31"
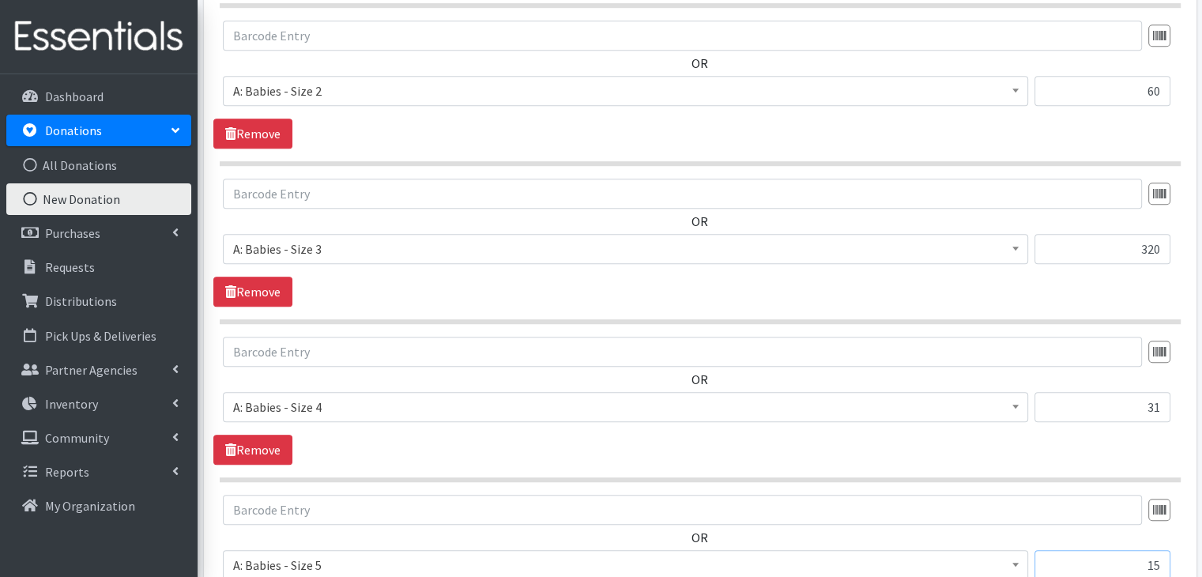
type input "15"
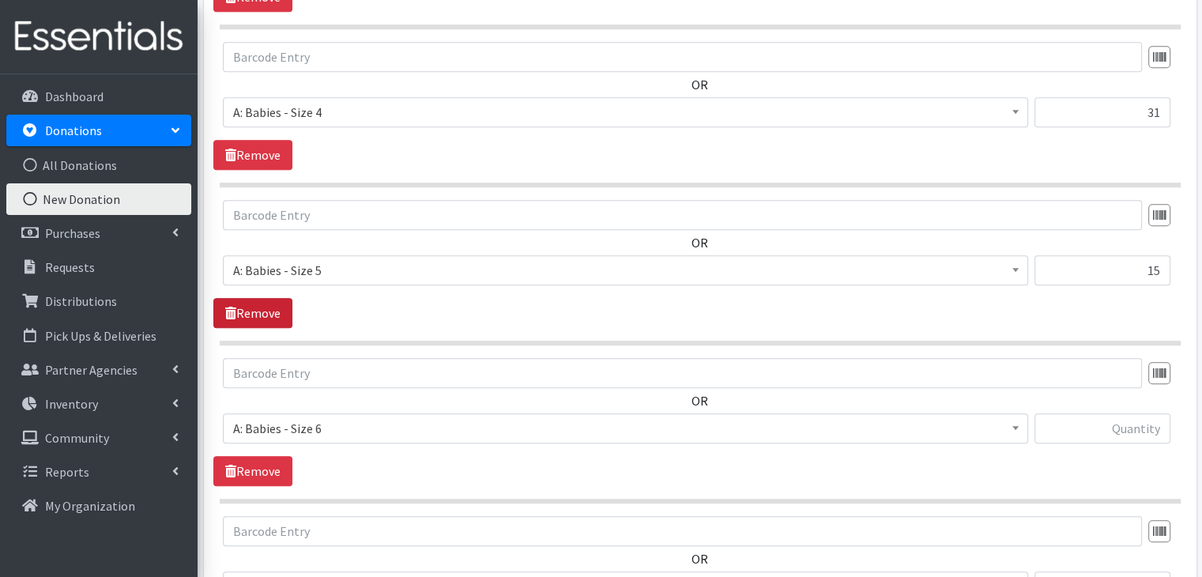
scroll to position [1349, 0]
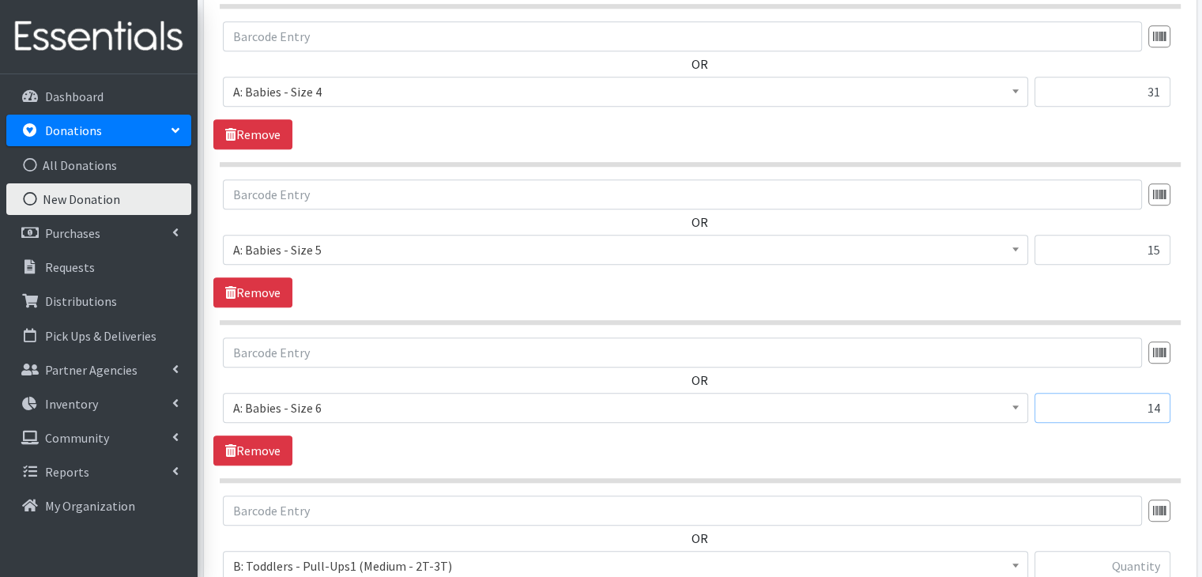
type input "14"
type input "25"
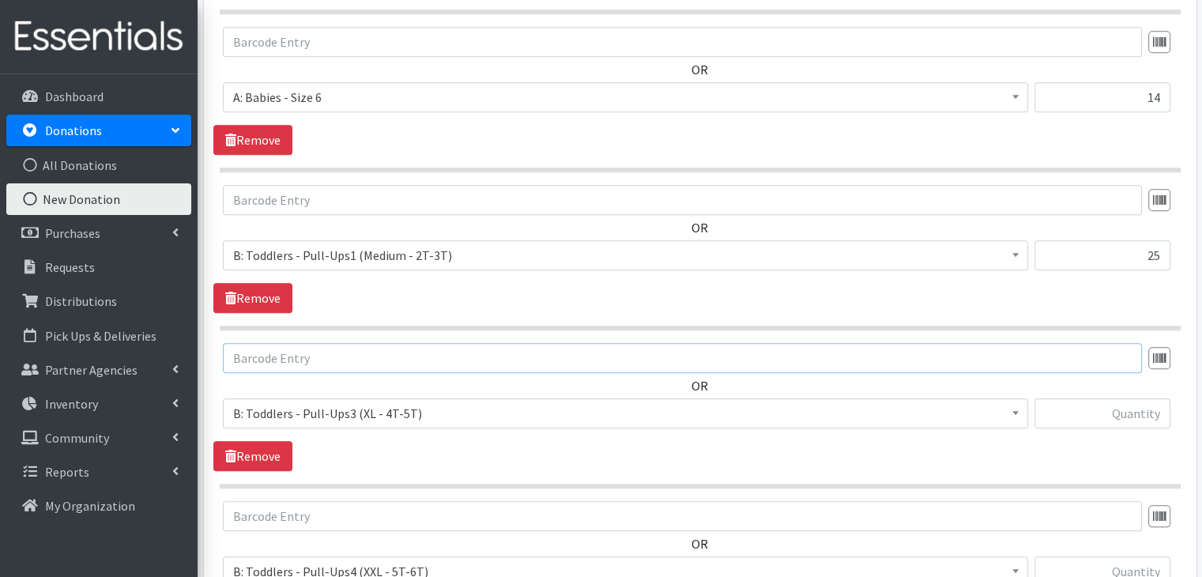
scroll to position [1664, 0]
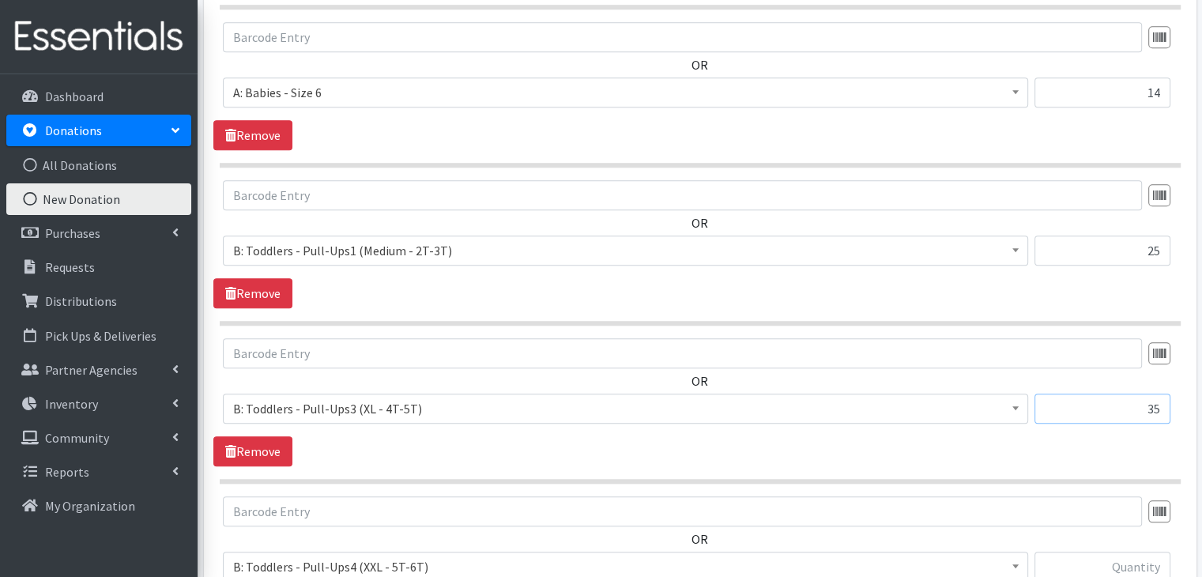
type input "35"
type input "4"
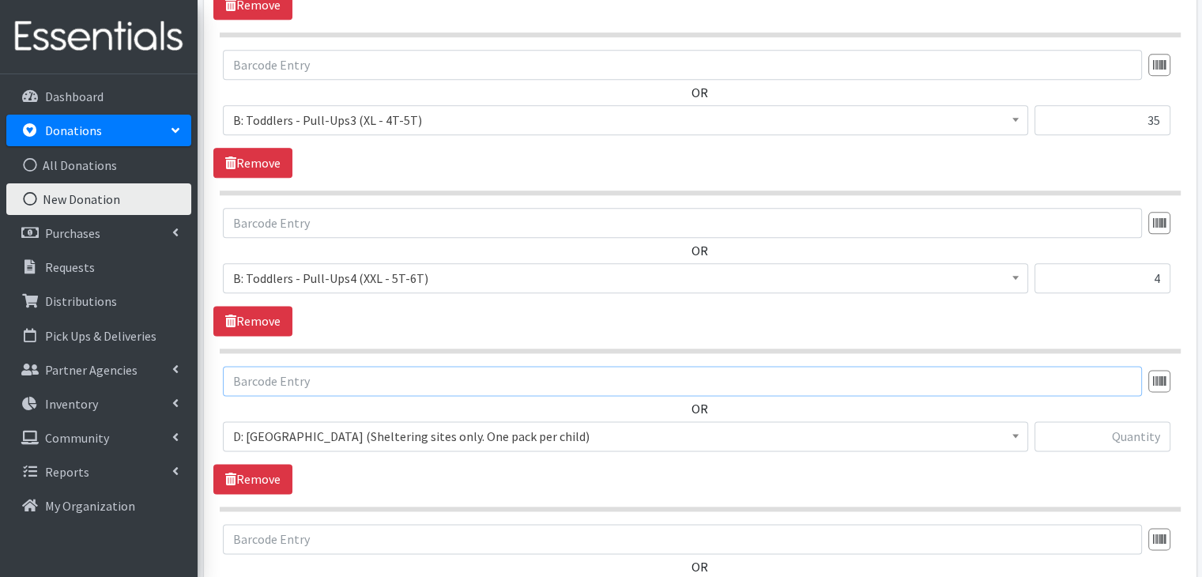
scroll to position [1978, 0]
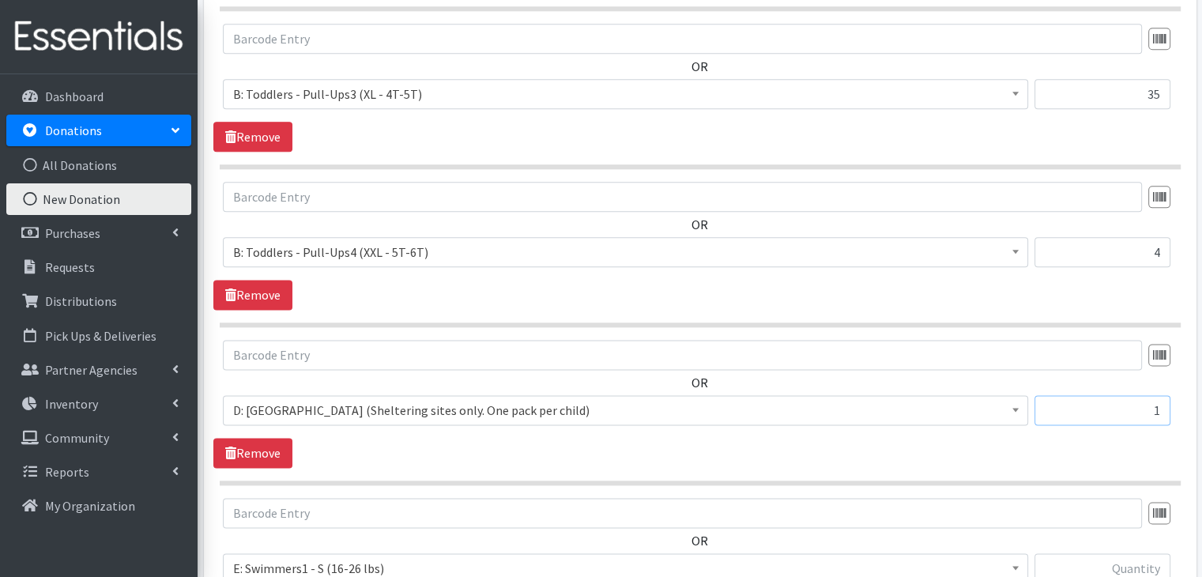
type input "1"
type input "25"
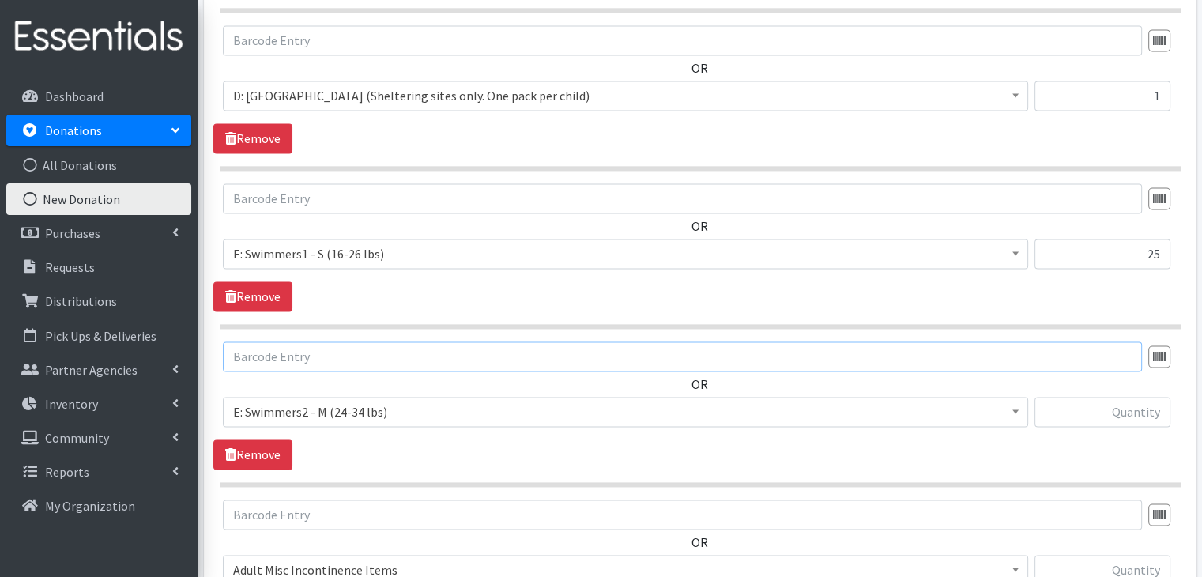
scroll to position [2294, 0]
type input "12"
type input "20"
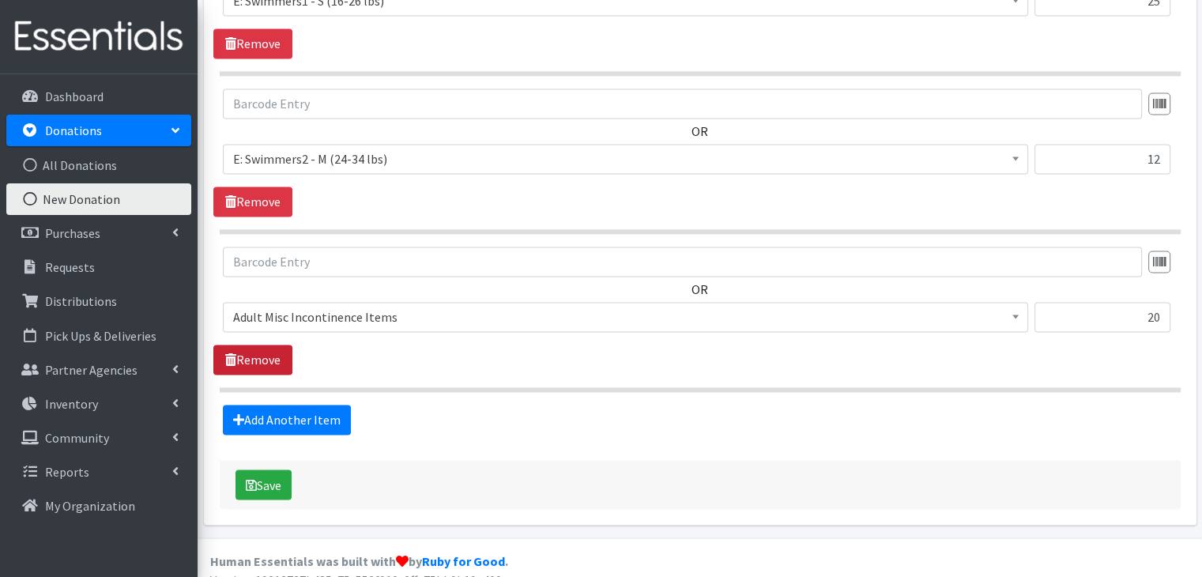
scroll to position [2556, 0]
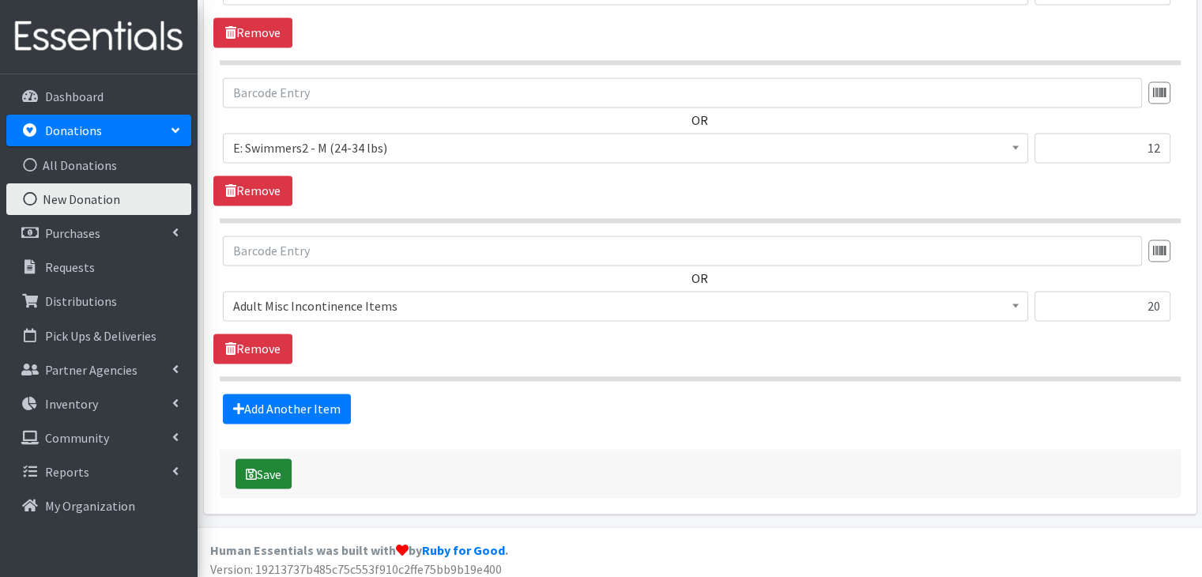
click at [280, 465] on button "Save" at bounding box center [263, 473] width 56 height 30
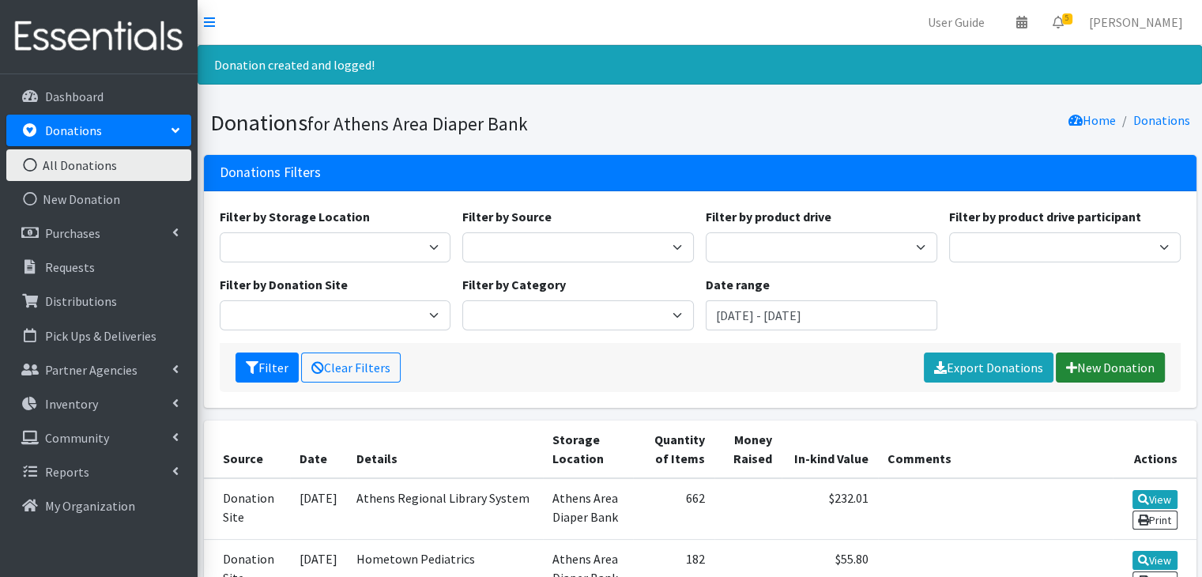
click at [1112, 367] on link "New Donation" at bounding box center [1109, 367] width 109 height 30
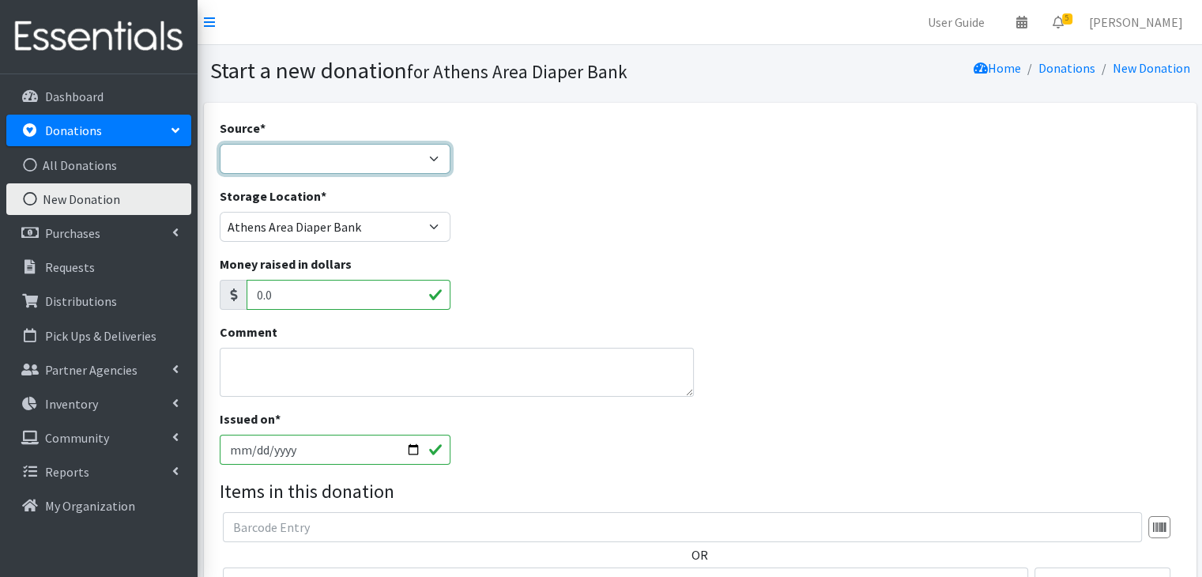
click at [354, 156] on select "Product Drive Manufacturer Donation Site Misc. Donation" at bounding box center [335, 159] width 231 height 30
select select "Misc. Donation"
click at [220, 144] on select "Product Drive Manufacturer Donation Site Misc. Donation" at bounding box center [335, 159] width 231 height 30
click at [334, 382] on textarea "Comment" at bounding box center [457, 372] width 475 height 49
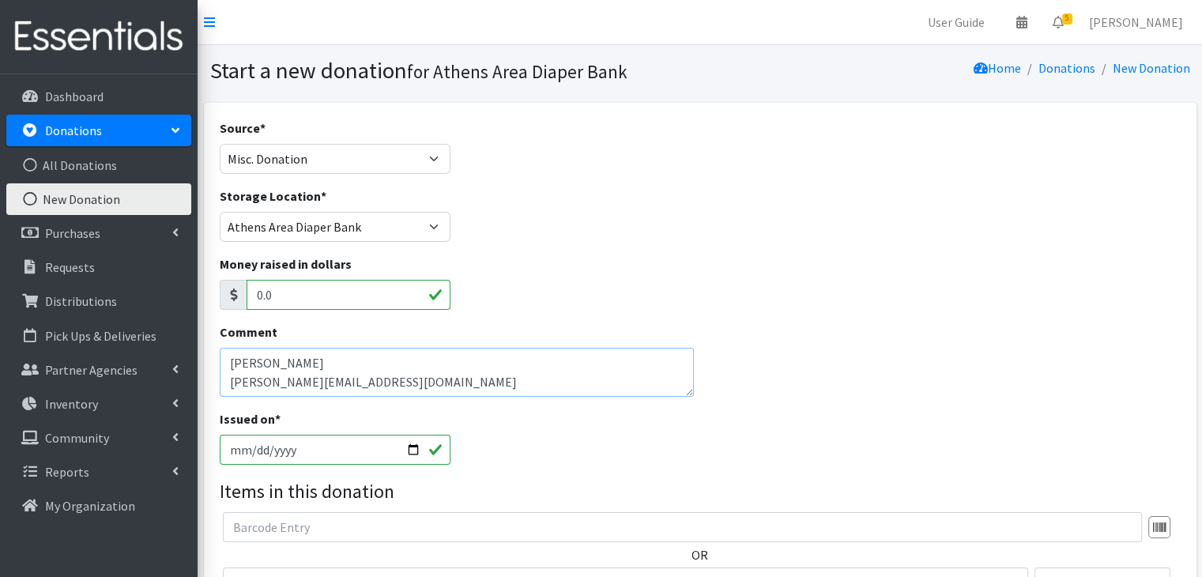
type textarea "[PERSON_NAME] [PERSON_NAME][EMAIL_ADDRESS][DOMAIN_NAME]"
click at [234, 442] on input "[DATE]" at bounding box center [335, 450] width 231 height 30
type input "[DATE]"
click at [660, 467] on div "Issued on * [DATE]" at bounding box center [699, 443] width 972 height 68
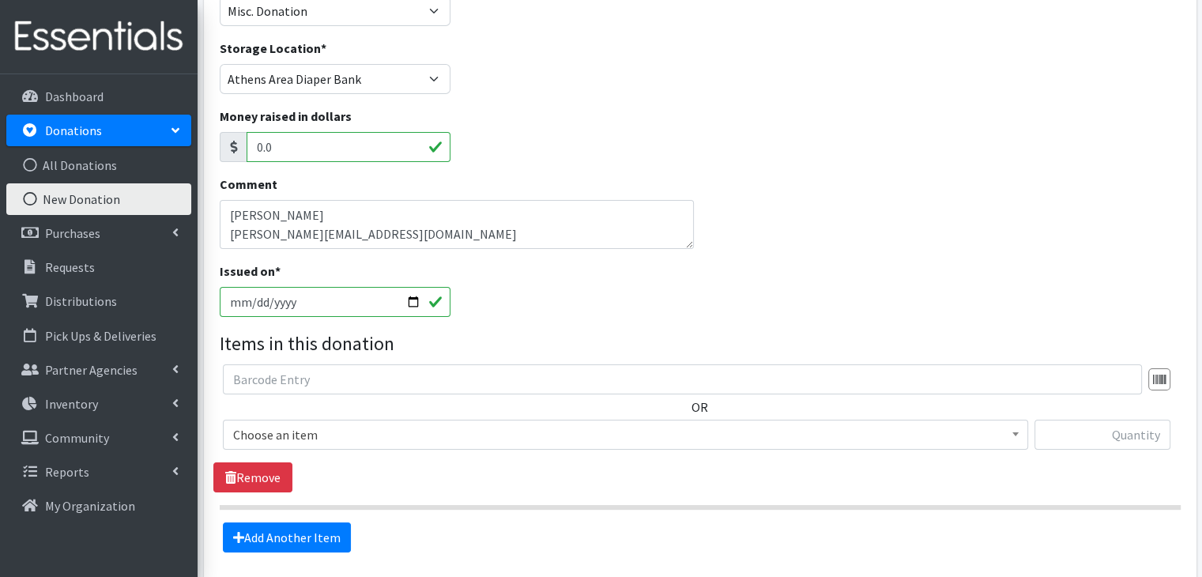
scroll to position [158, 0]
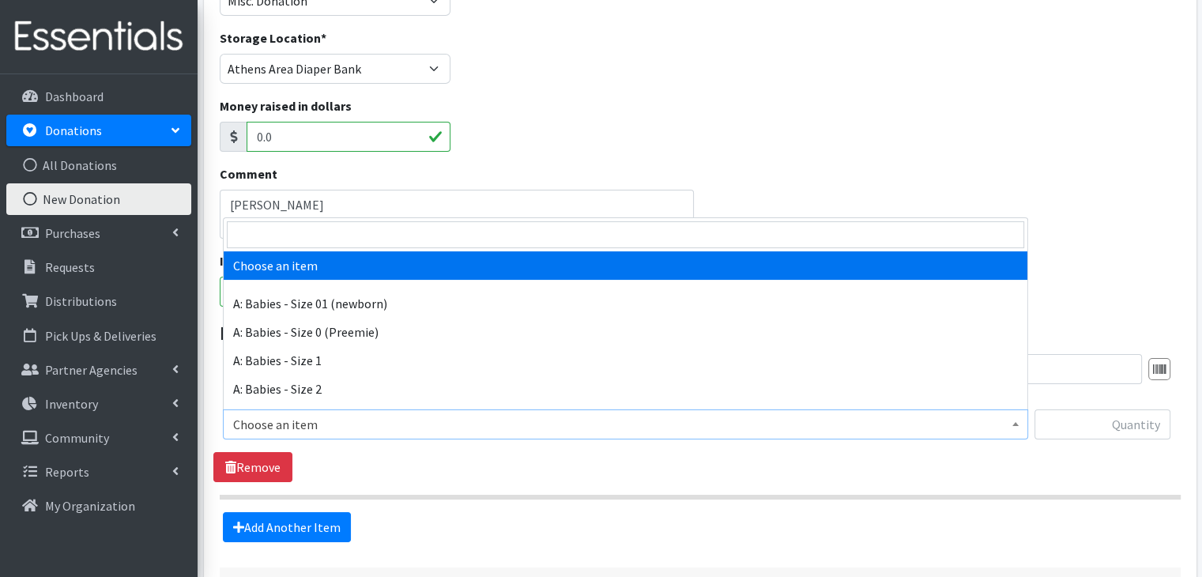
click at [376, 434] on span "Choose an item" at bounding box center [625, 424] width 784 height 22
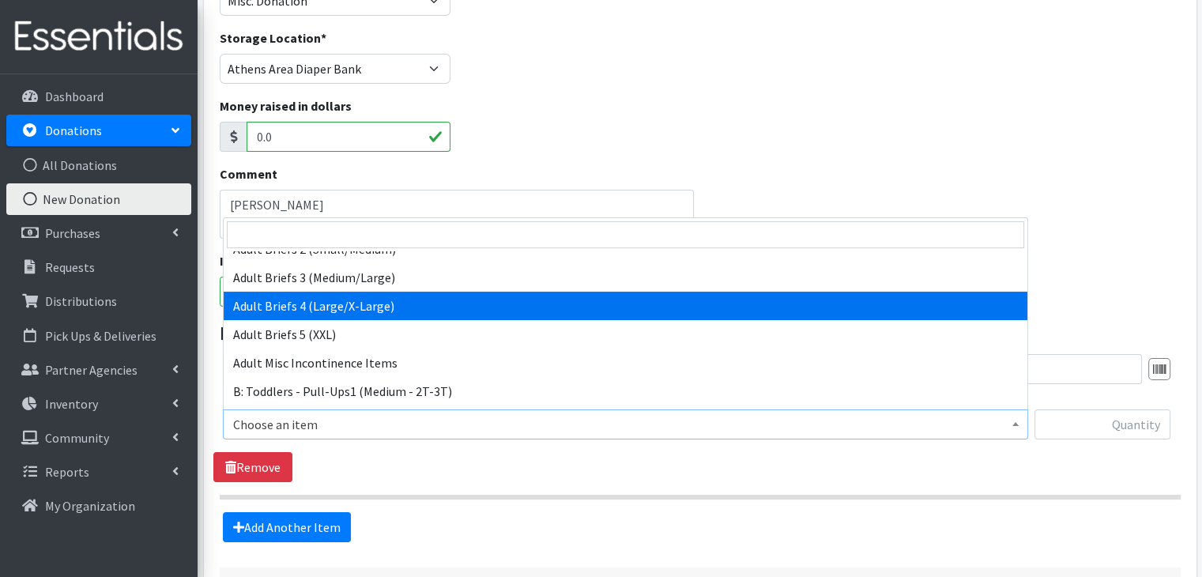
scroll to position [395, 0]
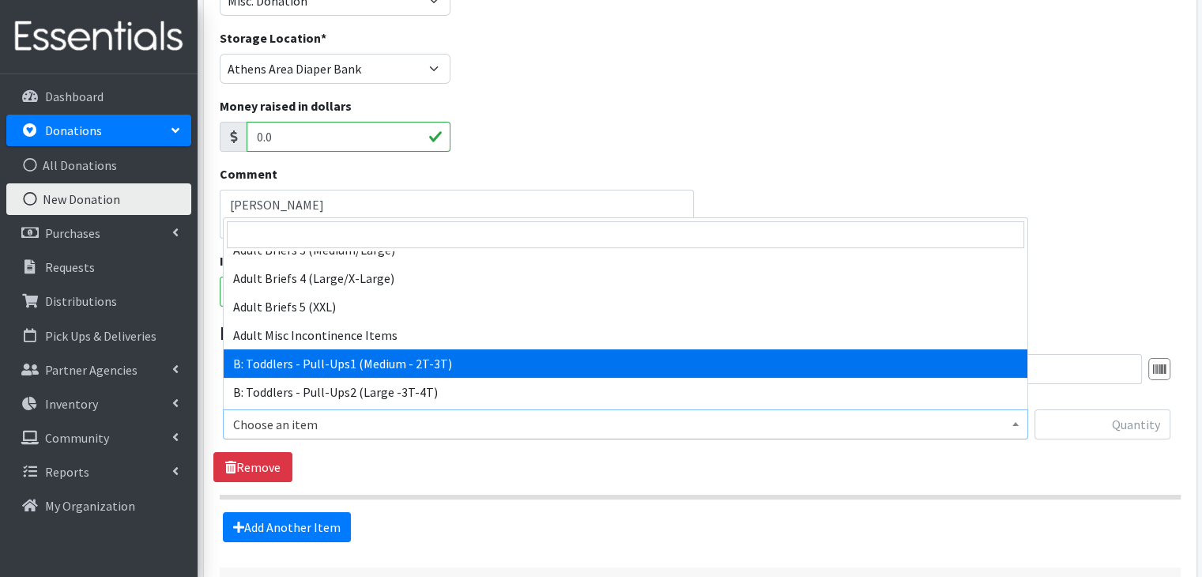
select select "5597"
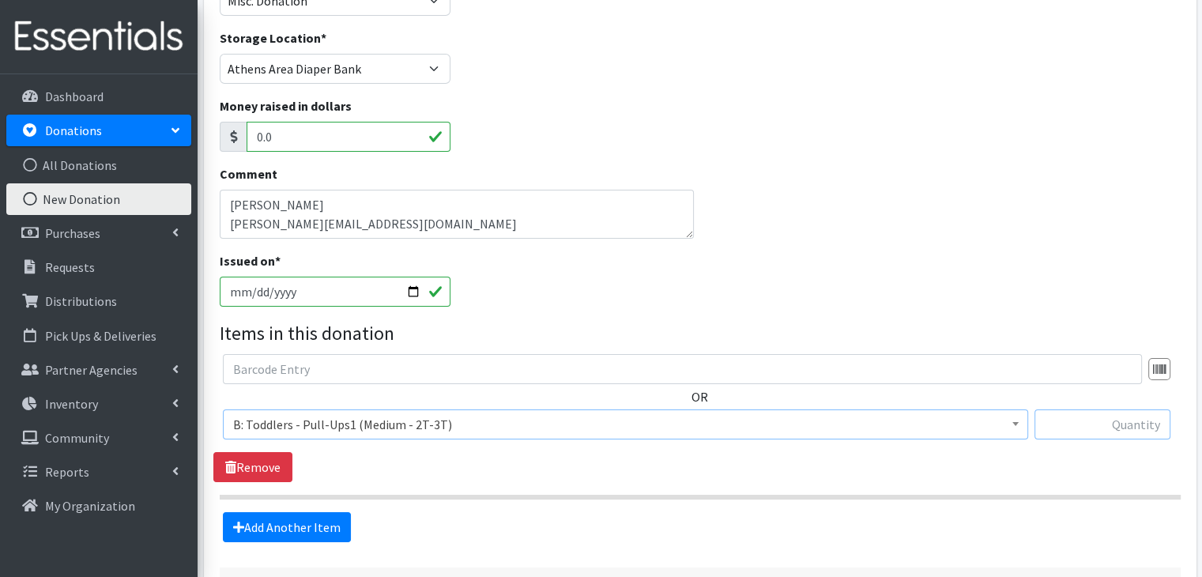
click at [1121, 428] on input "text" at bounding box center [1102, 424] width 136 height 30
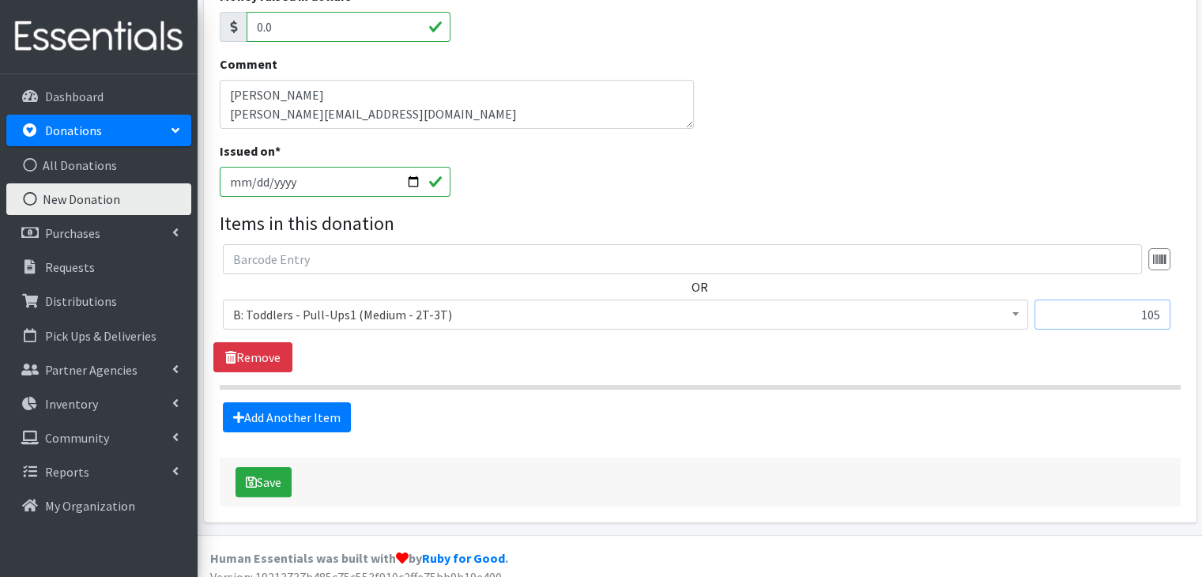
scroll to position [284, 0]
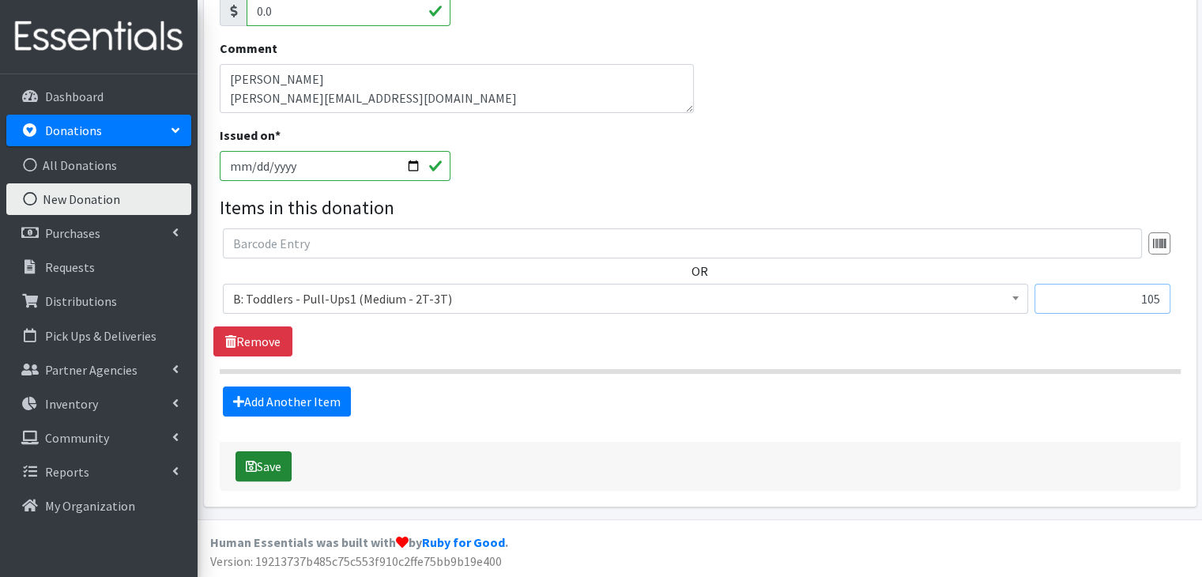
type input "105"
click at [264, 462] on button "Save" at bounding box center [263, 466] width 56 height 30
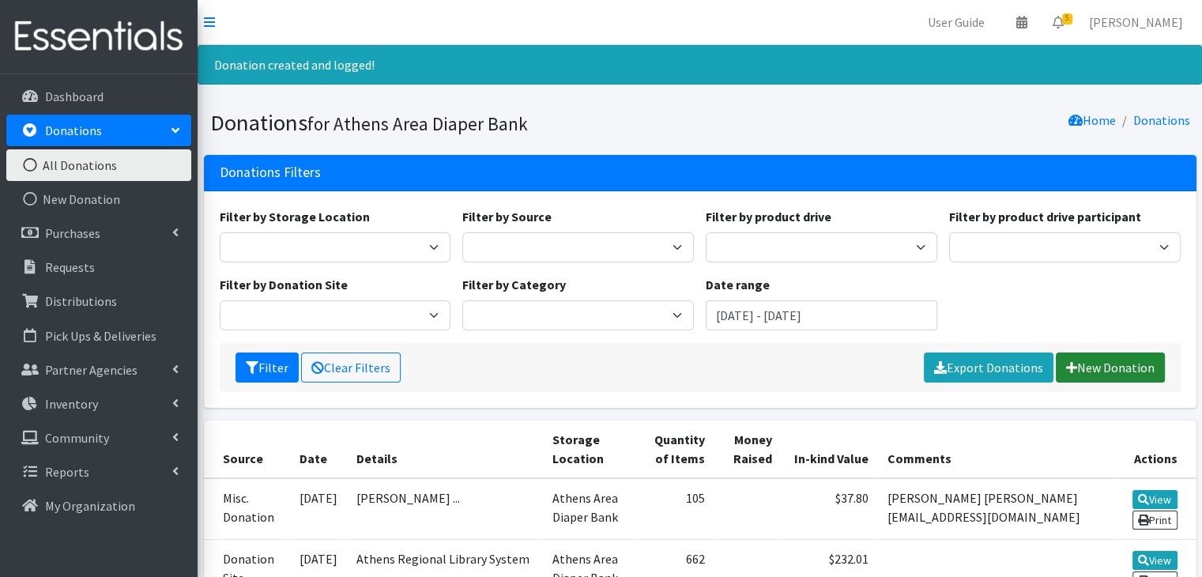
click at [1129, 367] on link "New Donation" at bounding box center [1109, 367] width 109 height 30
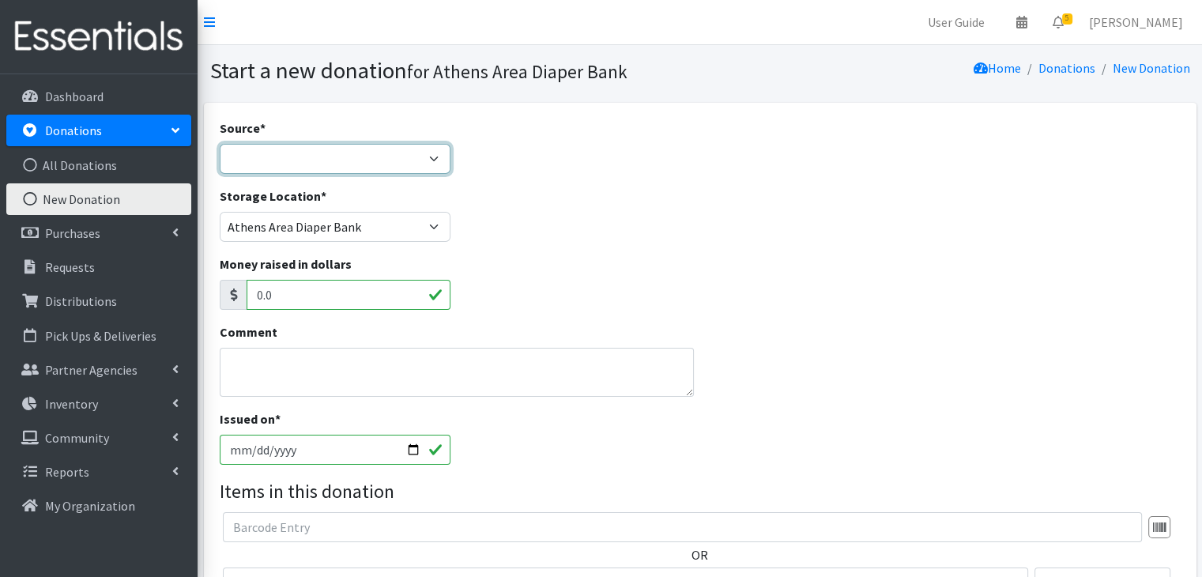
click at [375, 147] on select "Product Drive Manufacturer Donation Site Misc. Donation" at bounding box center [335, 159] width 231 height 30
select select "Misc. Donation"
click at [220, 144] on select "Product Drive Manufacturer Donation Site Misc. Donation" at bounding box center [335, 159] width 231 height 30
click at [231, 456] on input "[DATE]" at bounding box center [335, 450] width 231 height 30
type input "[DATE]"
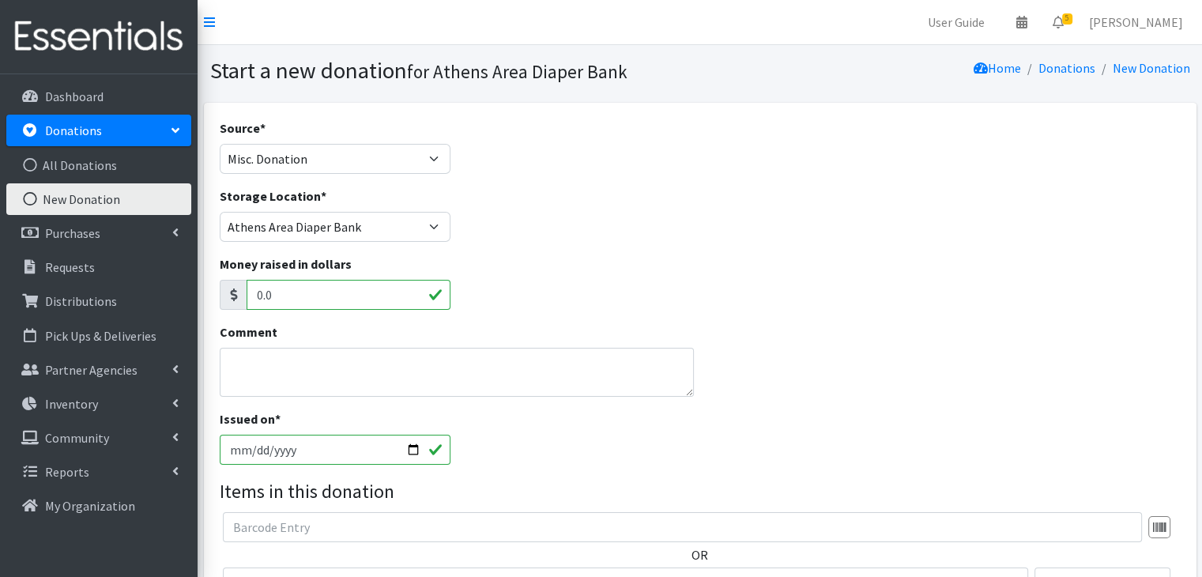
click at [647, 266] on div "Money raised in dollars 0.0" at bounding box center [699, 288] width 972 height 68
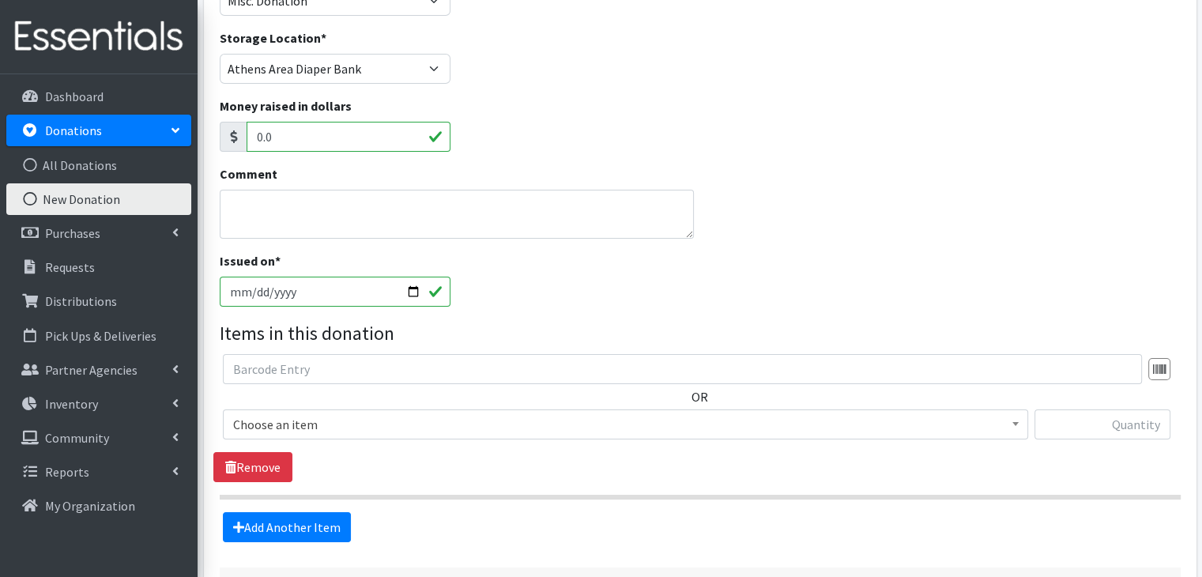
scroll to position [237, 0]
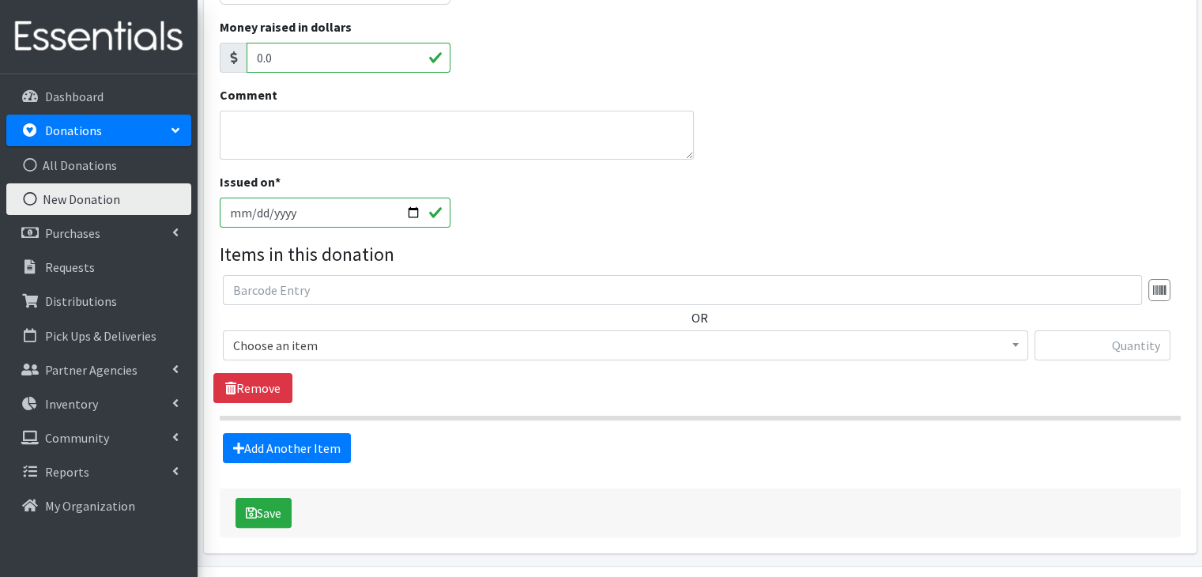
click at [346, 340] on span "Choose an item" at bounding box center [625, 345] width 784 height 22
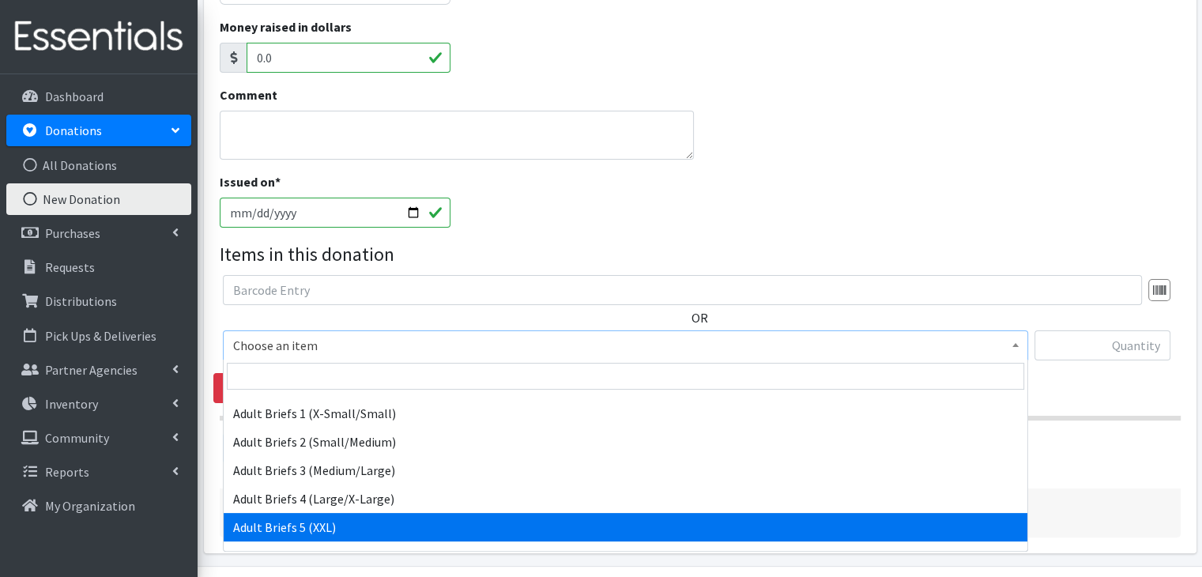
scroll to position [474, 0]
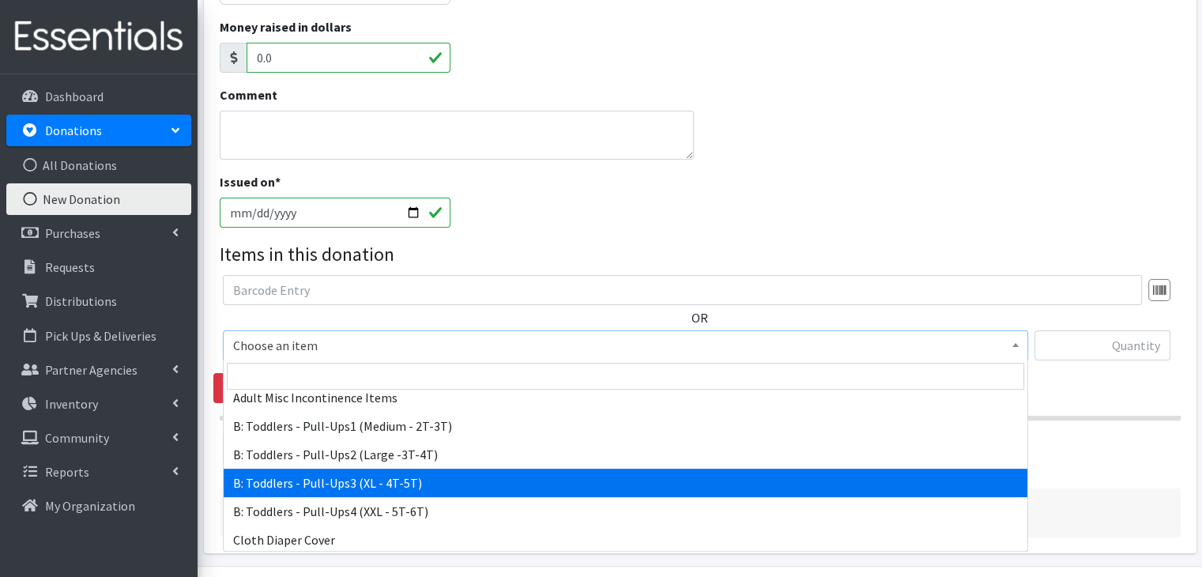
select select "5599"
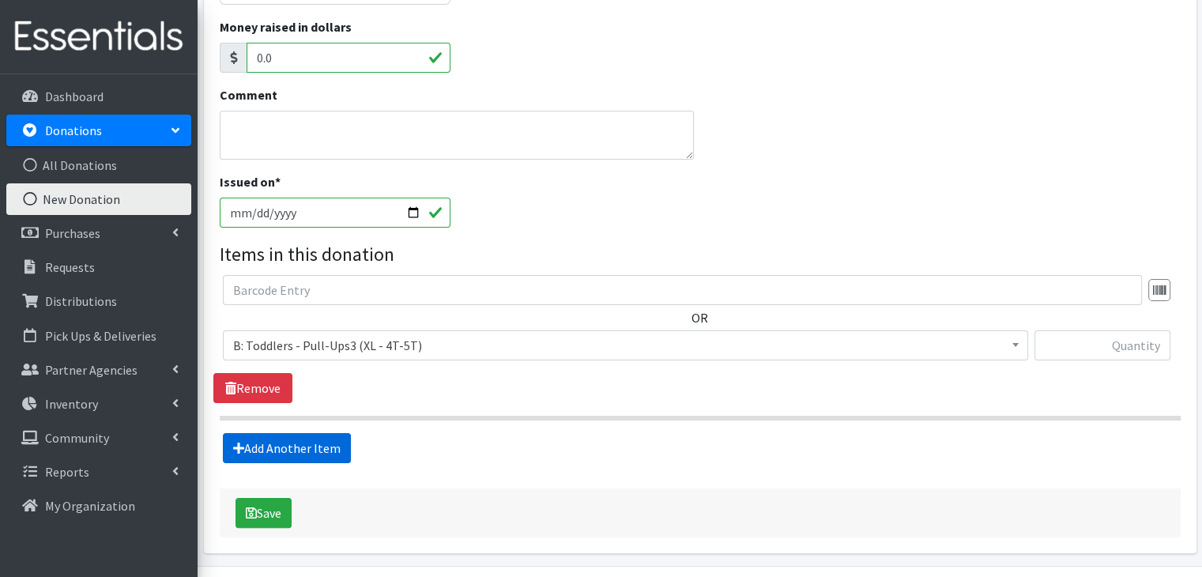
click at [300, 446] on link "Add Another Item" at bounding box center [287, 448] width 128 height 30
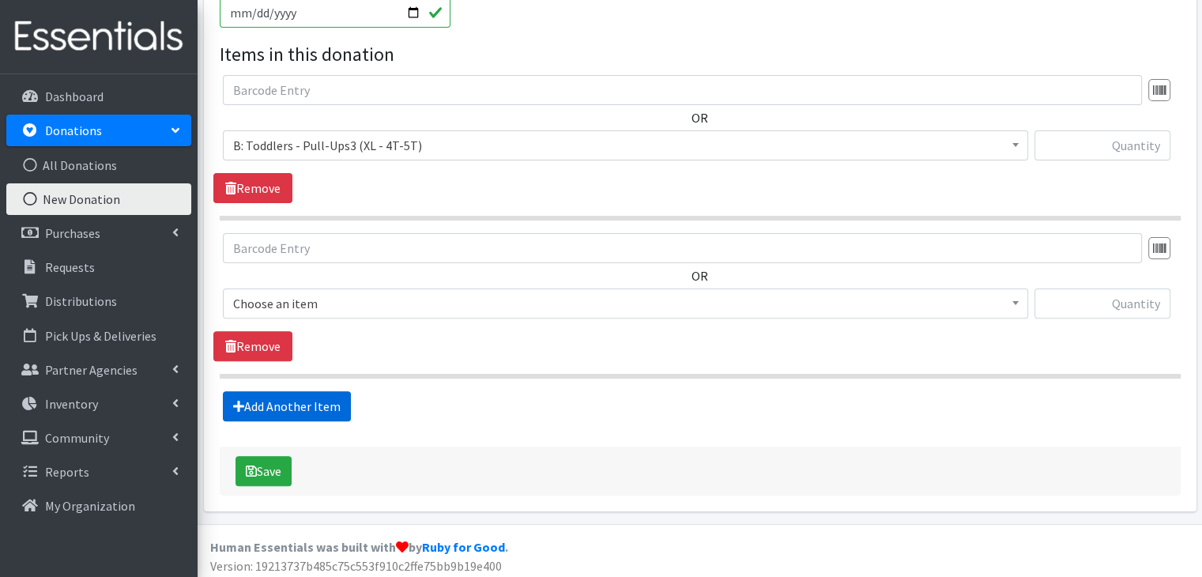
scroll to position [441, 0]
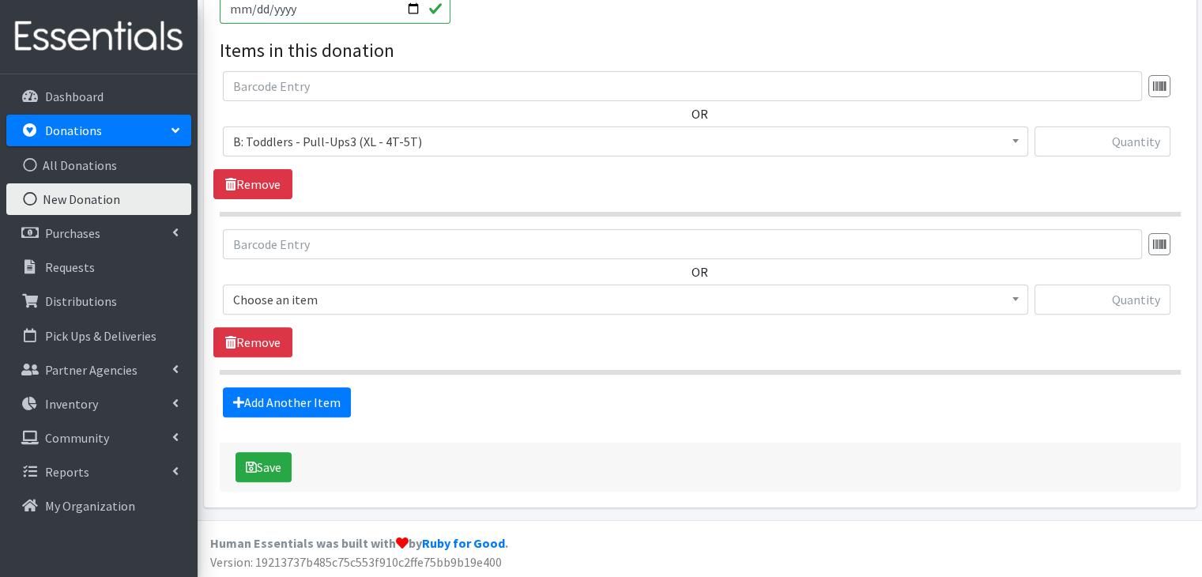
click at [317, 295] on span "Choose an item" at bounding box center [625, 299] width 784 height 22
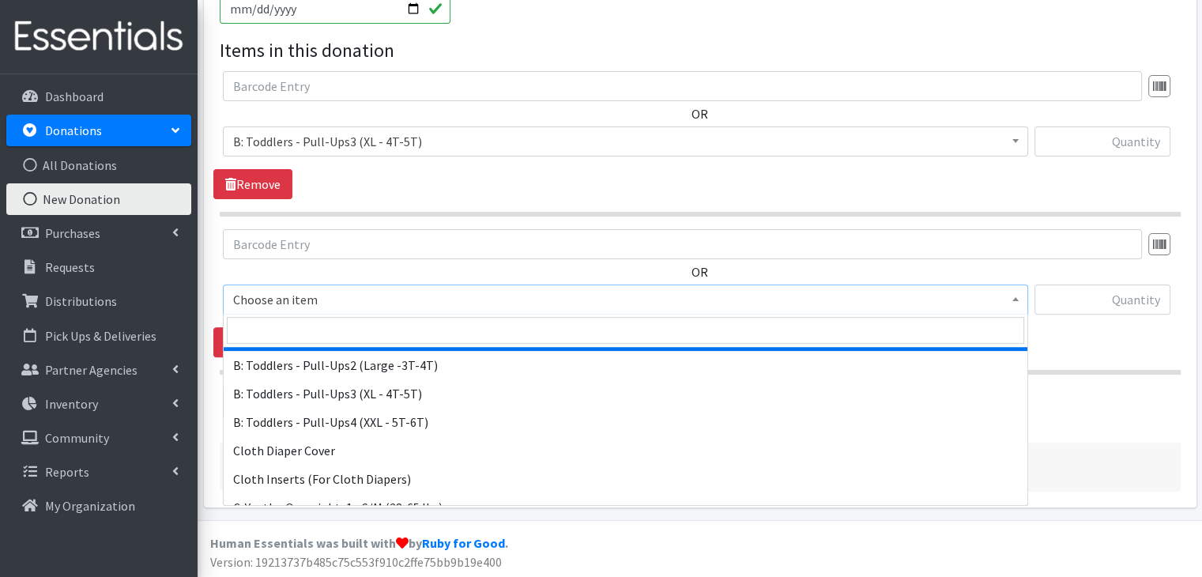
scroll to position [553, 0]
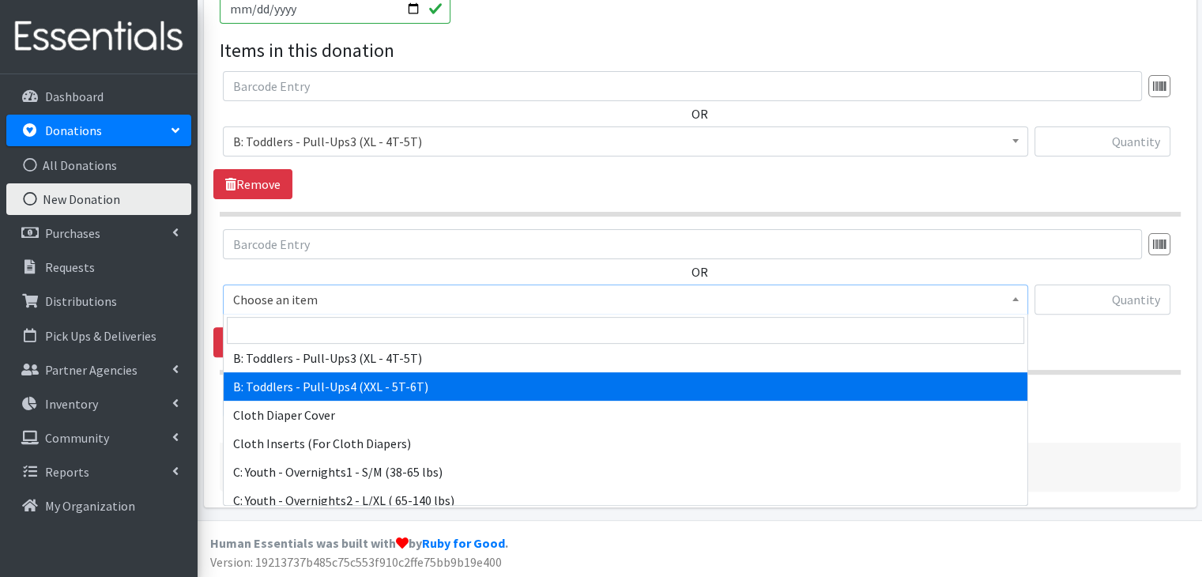
select select "14239"
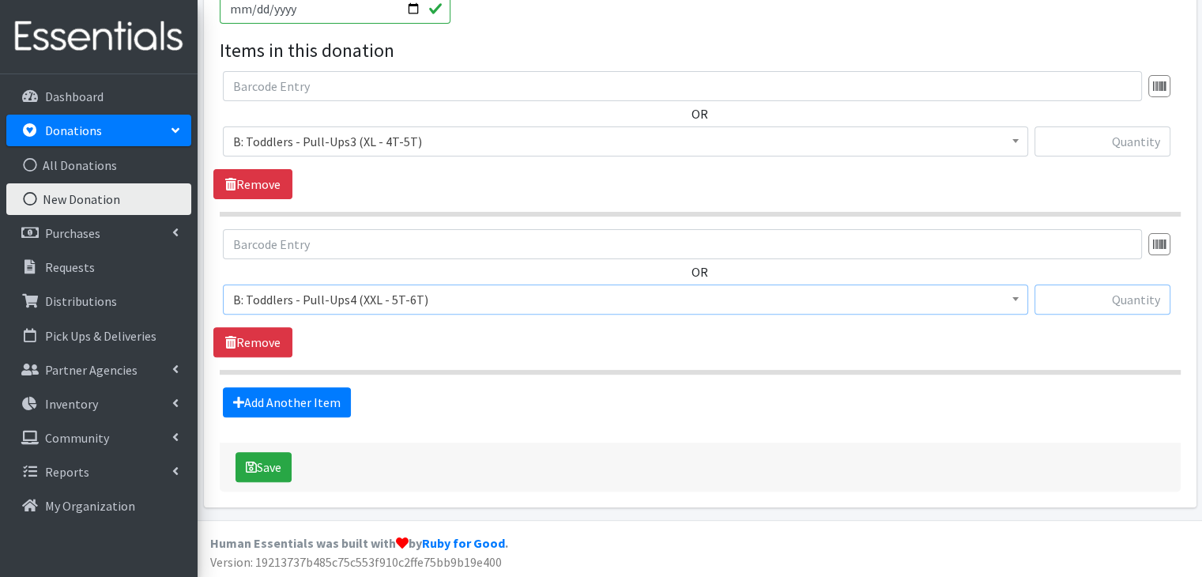
click at [1110, 308] on input "text" at bounding box center [1102, 299] width 136 height 30
type input "63"
click at [1161, 144] on input "text" at bounding box center [1102, 141] width 136 height 30
type input "6"
click at [729, 374] on fieldset "Items in this donation OR Choose an item A: Babies - Size 01 (newborn) A: Babie…" at bounding box center [700, 226] width 961 height 381
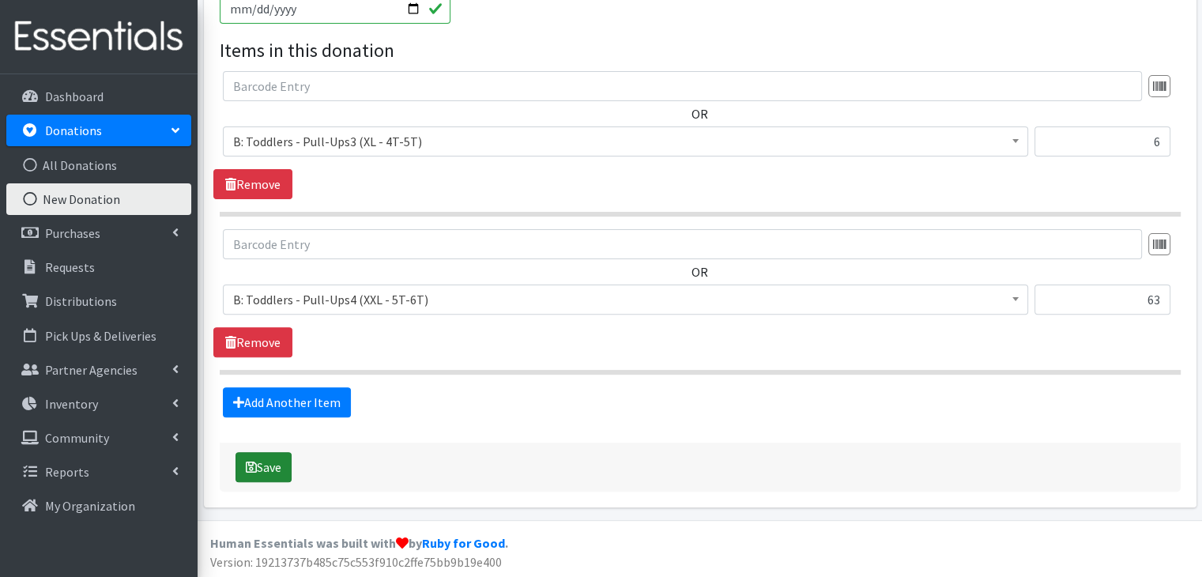
click at [269, 470] on button "Save" at bounding box center [263, 467] width 56 height 30
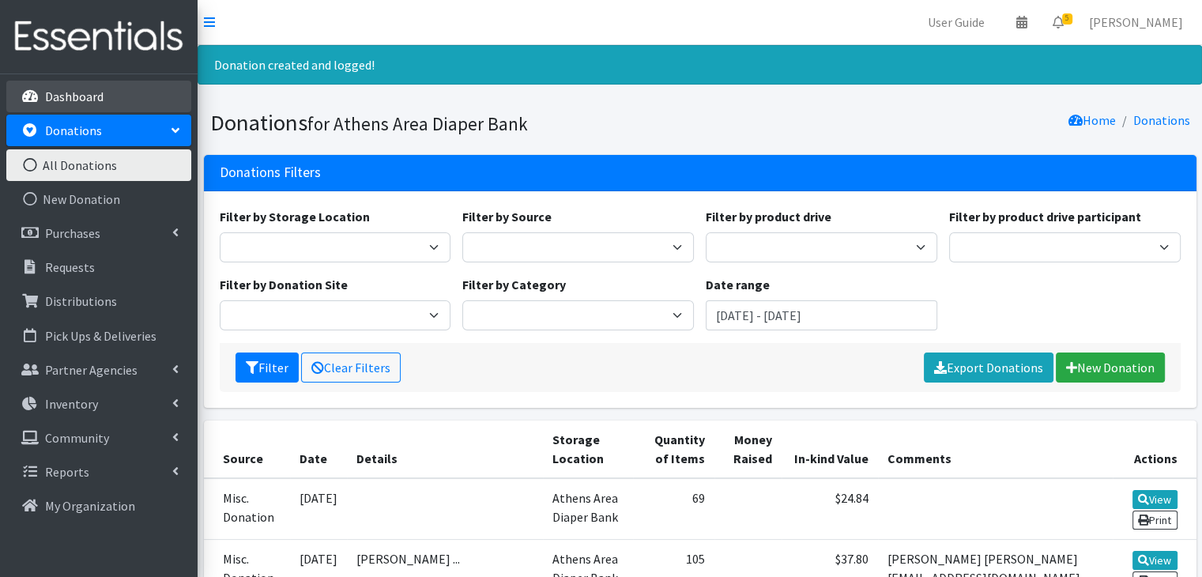
click at [101, 98] on p "Dashboard" at bounding box center [74, 96] width 58 height 16
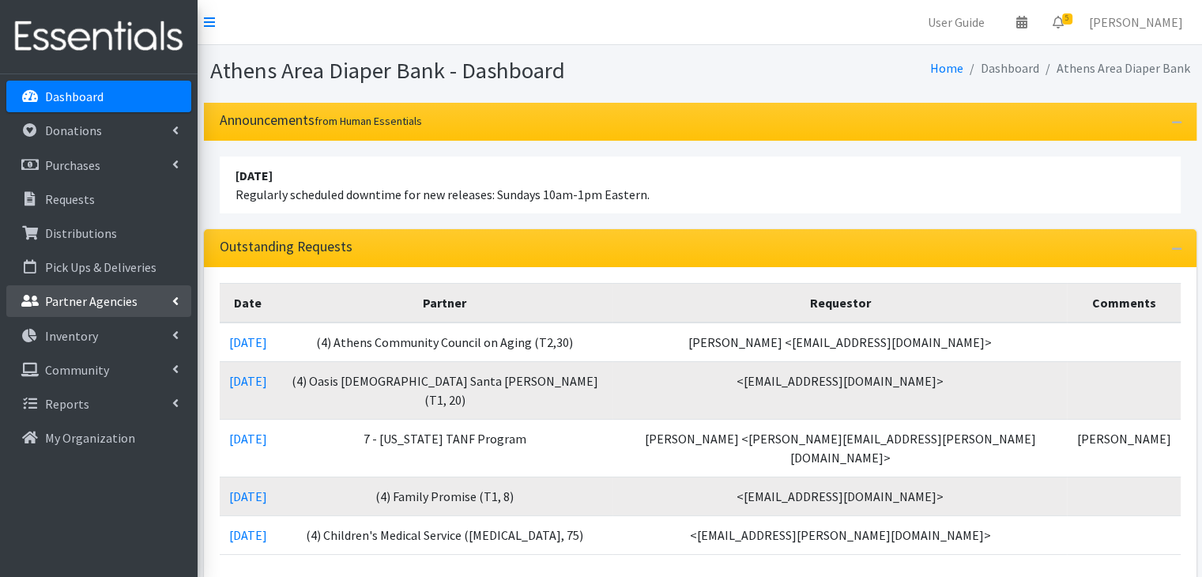
click at [77, 309] on link "Partner Agencies" at bounding box center [98, 301] width 185 height 32
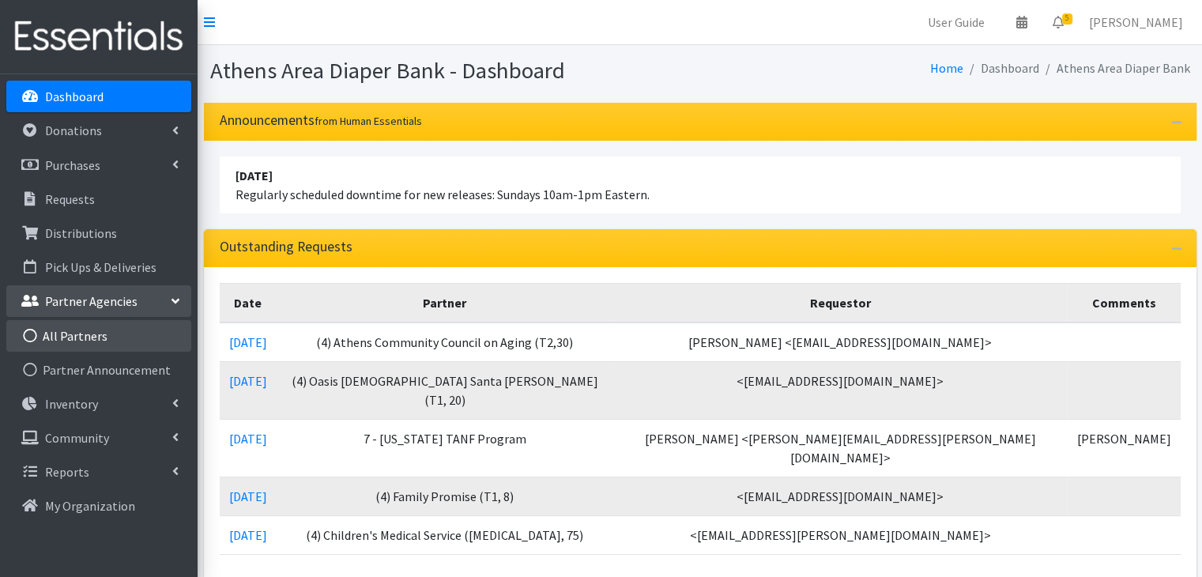
click at [85, 335] on link "All Partners" at bounding box center [98, 336] width 185 height 32
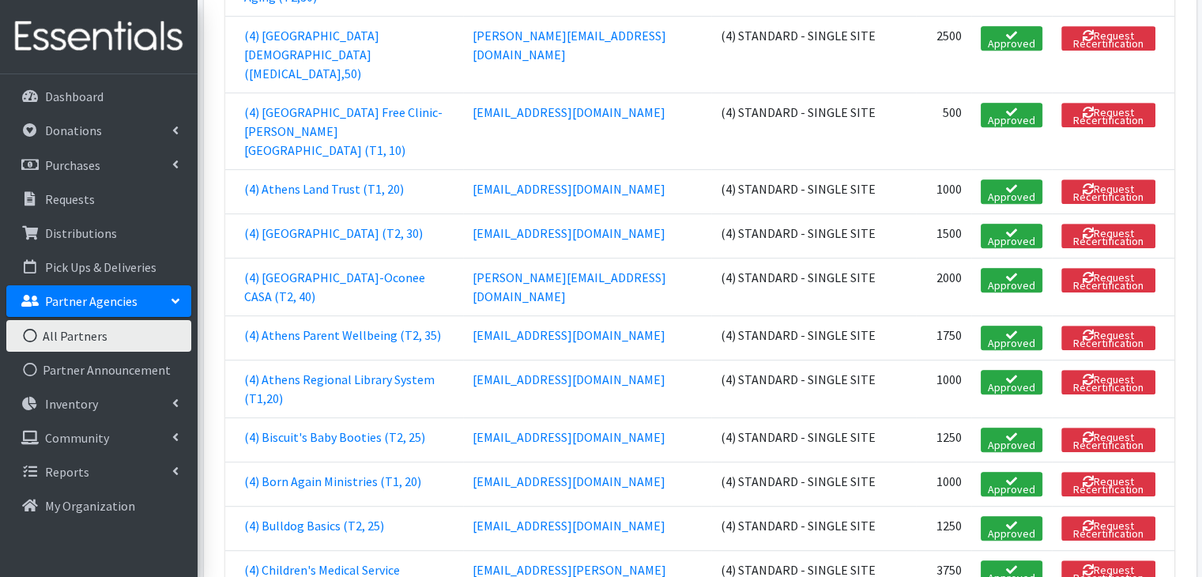
scroll to position [869, 0]
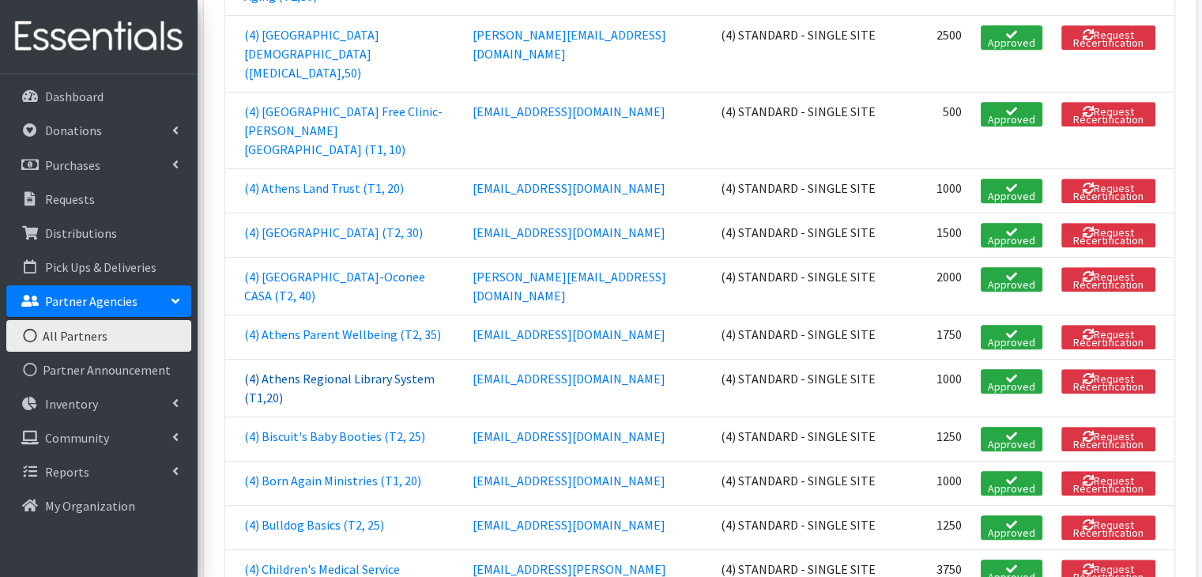
click at [329, 371] on link "(4) Athens Regional Library System (T1,20)" at bounding box center [339, 388] width 190 height 35
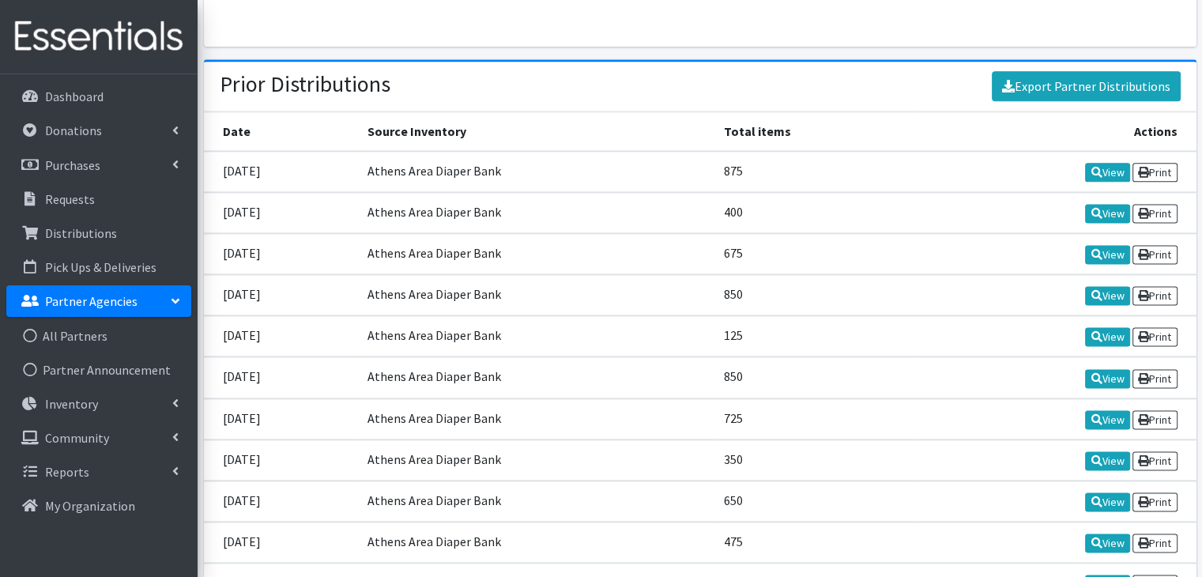
scroll to position [2054, 0]
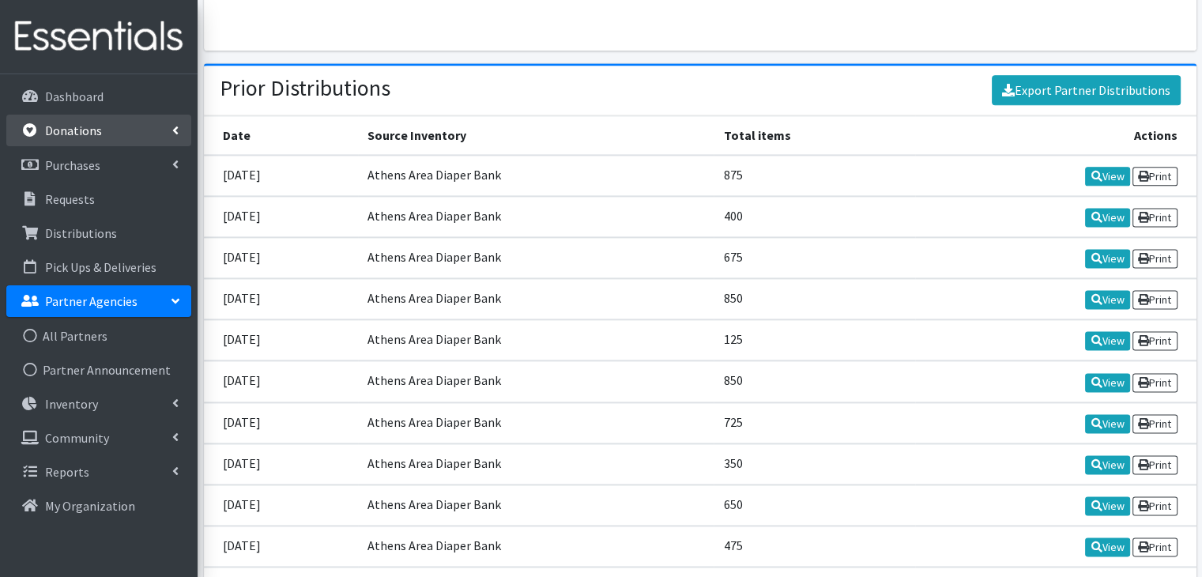
click at [91, 121] on link "Donations" at bounding box center [98, 131] width 185 height 32
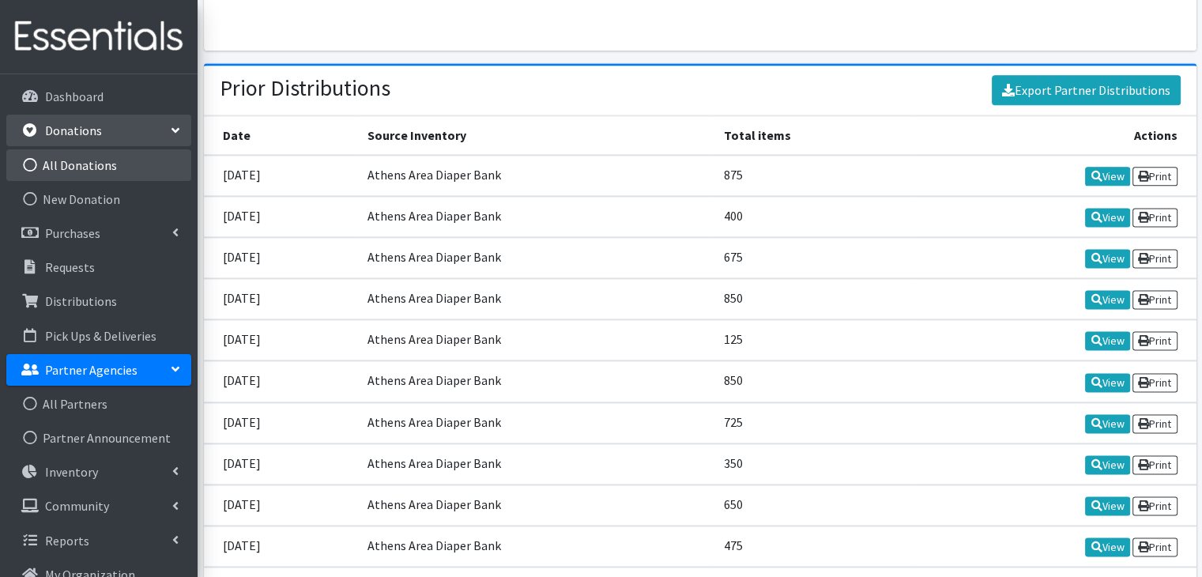
click at [91, 156] on link "All Donations" at bounding box center [98, 165] width 185 height 32
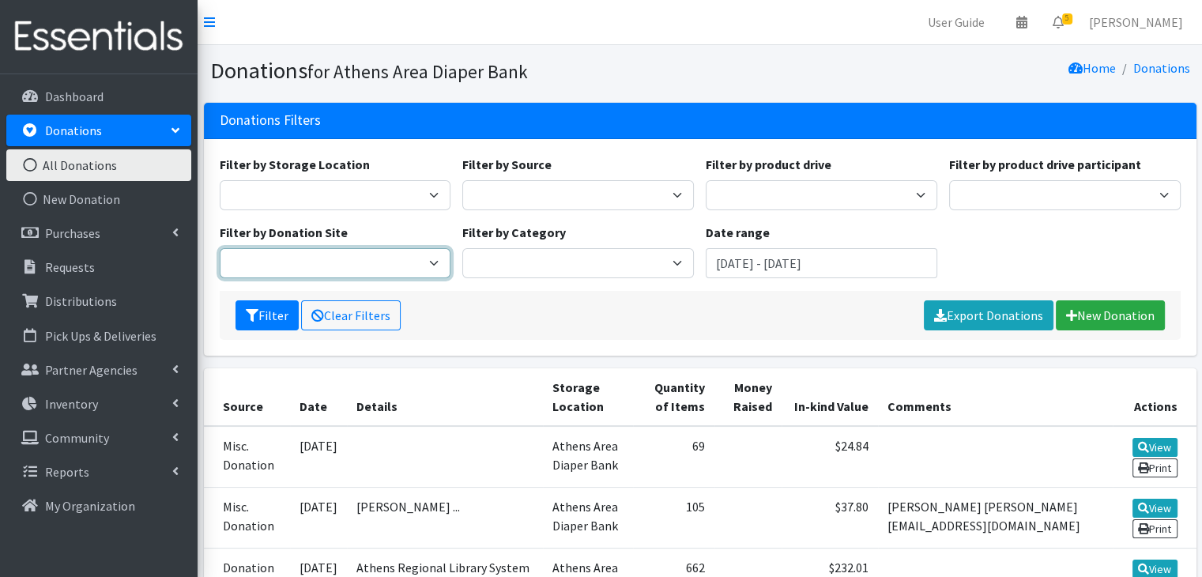
click at [389, 266] on select "[GEOGRAPHIC_DATA] Parent Wellbeing [GEOGRAPHIC_DATA] System [PERSON_NAME][GEOGR…" at bounding box center [335, 263] width 231 height 30
select select "944"
click at [220, 248] on select "[GEOGRAPHIC_DATA] Parent Wellbeing [GEOGRAPHIC_DATA] System [PERSON_NAME][GEOGR…" at bounding box center [335, 263] width 231 height 30
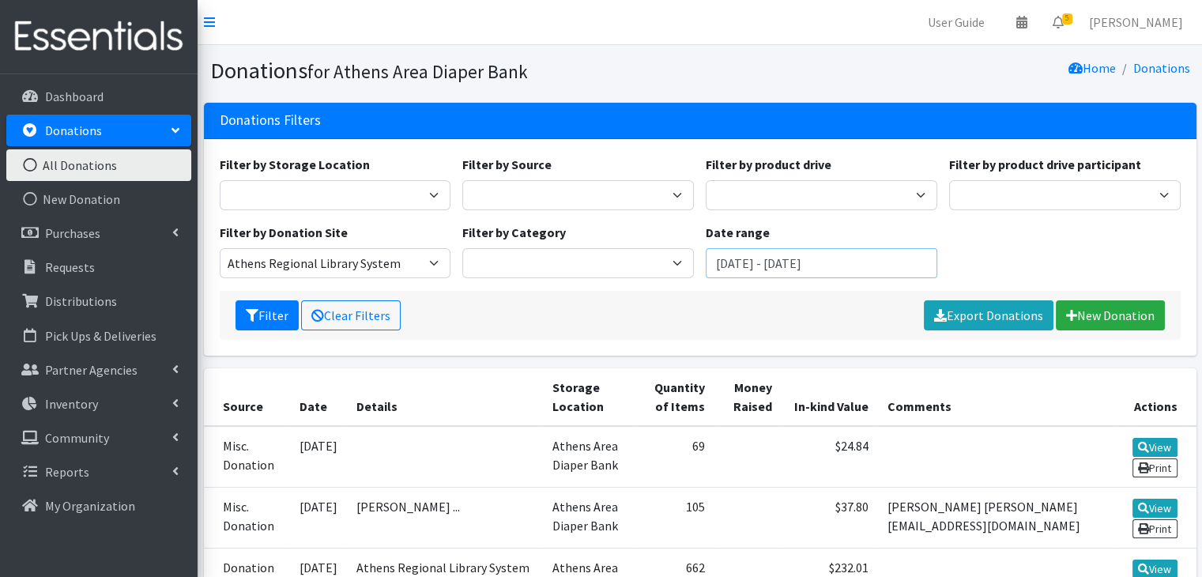
click at [781, 258] on input "[DATE] - [DATE]" at bounding box center [820, 263] width 231 height 30
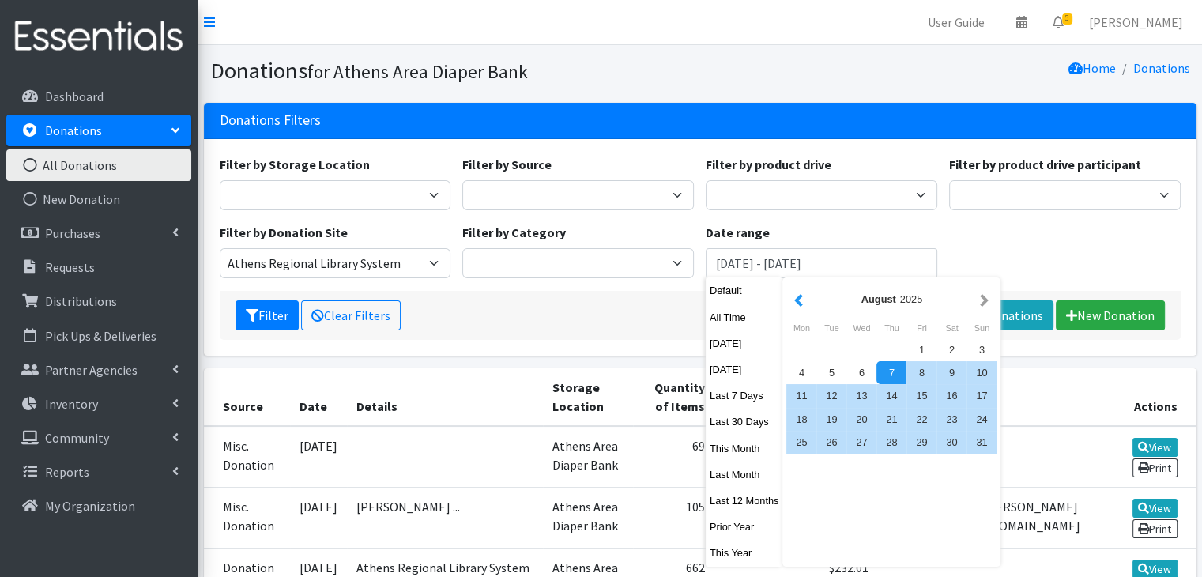
click at [803, 304] on button "button" at bounding box center [798, 299] width 17 height 20
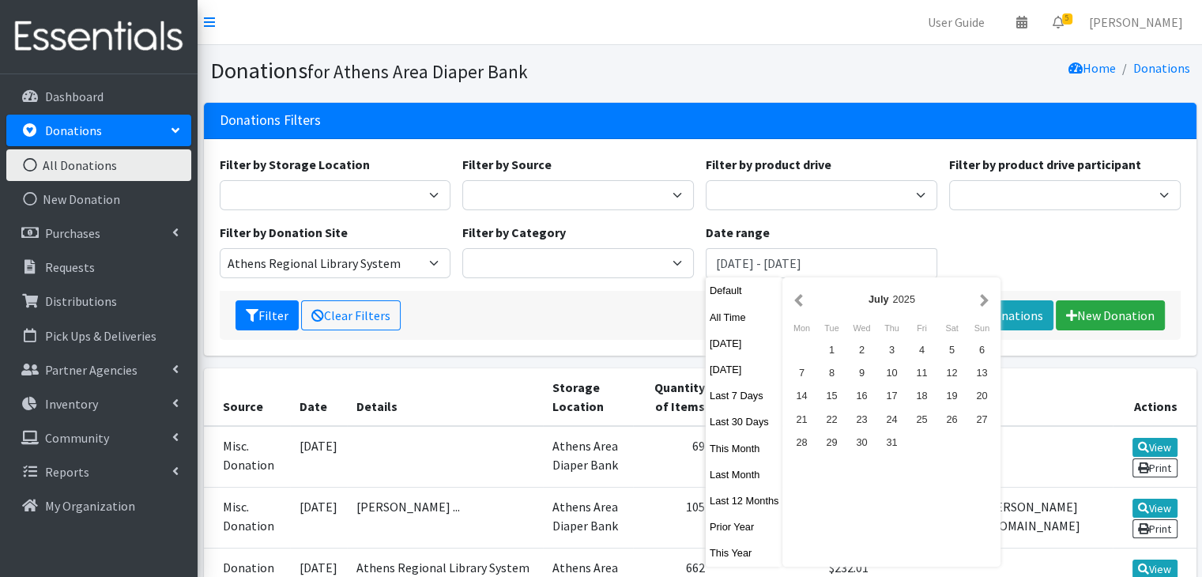
click at [803, 304] on button "button" at bounding box center [798, 299] width 17 height 20
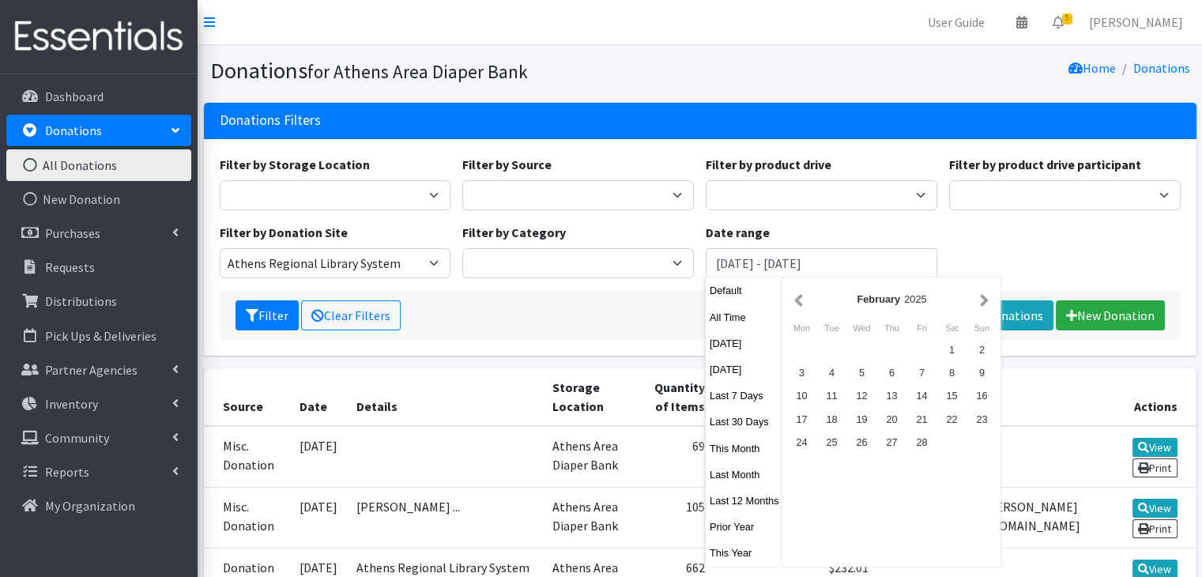
click at [803, 304] on button "button" at bounding box center [798, 299] width 17 height 20
click at [862, 345] on div "1" at bounding box center [861, 349] width 30 height 23
click at [920, 260] on input "[DATE] - [DATE]" at bounding box center [820, 263] width 231 height 30
click at [978, 252] on div "Filter by Storage Location [GEOGRAPHIC_DATA] Area Diaper Bank Filter by Source …" at bounding box center [699, 223] width 972 height 136
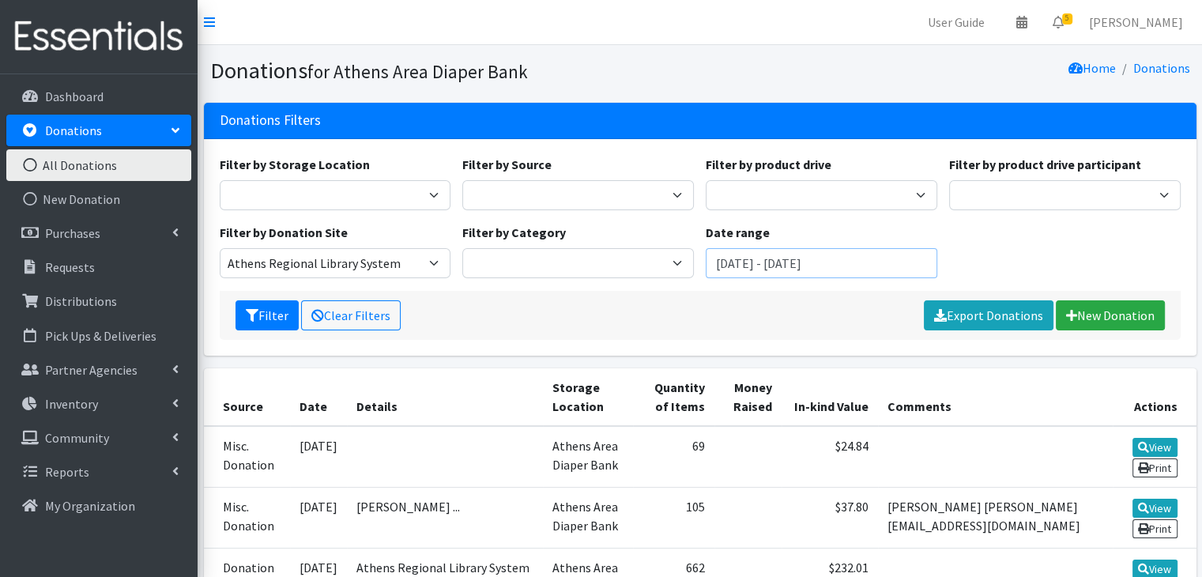
click at [736, 255] on input "[DATE] - [DATE]" at bounding box center [820, 263] width 231 height 30
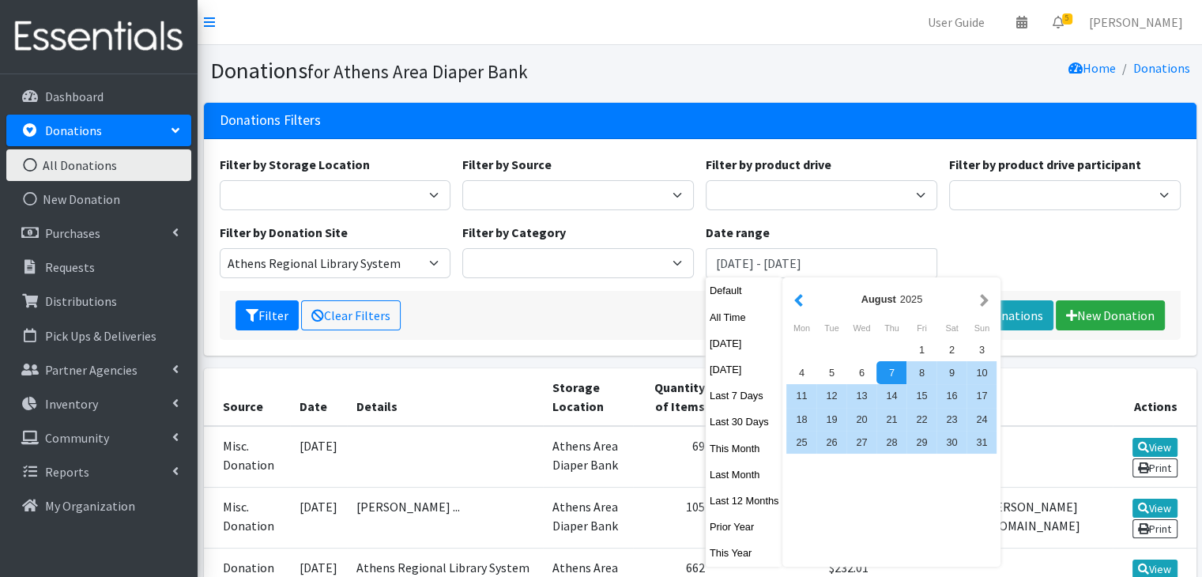
click at [801, 295] on button "button" at bounding box center [798, 299] width 17 height 20
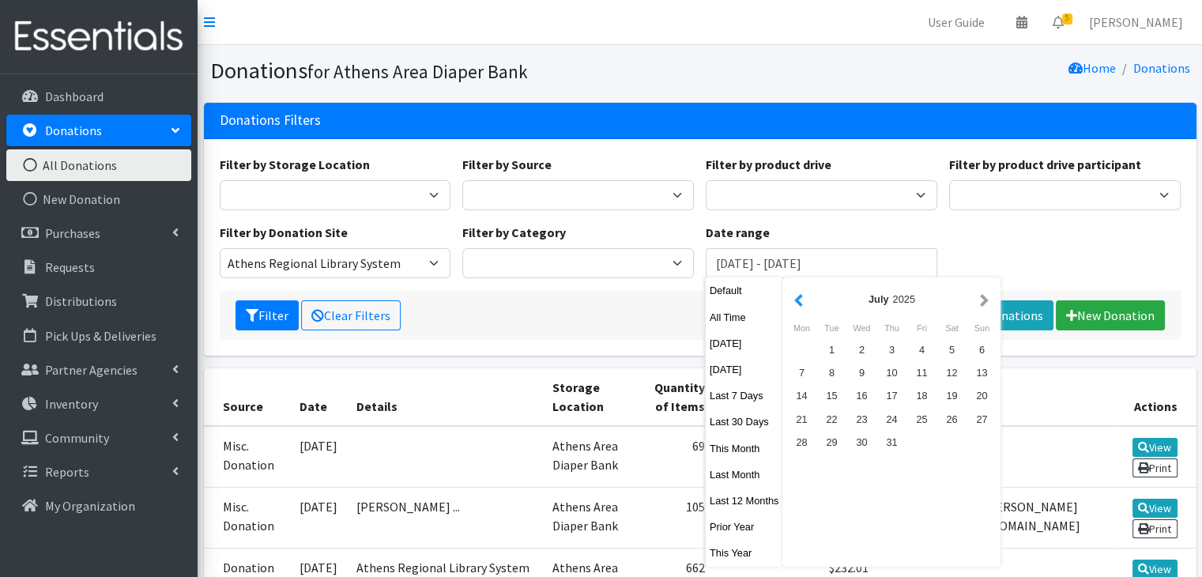
click at [802, 295] on button "button" at bounding box center [798, 299] width 17 height 20
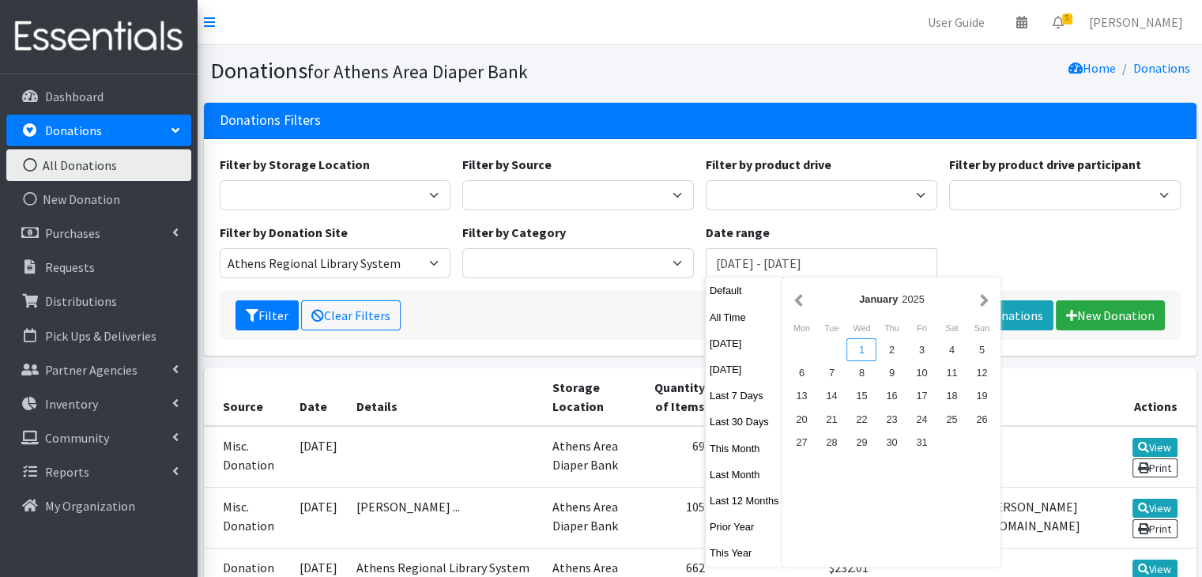
click at [860, 343] on div "1" at bounding box center [861, 349] width 30 height 23
click at [977, 299] on button "button" at bounding box center [984, 299] width 17 height 20
click at [976, 299] on button "button" at bounding box center [984, 299] width 17 height 20
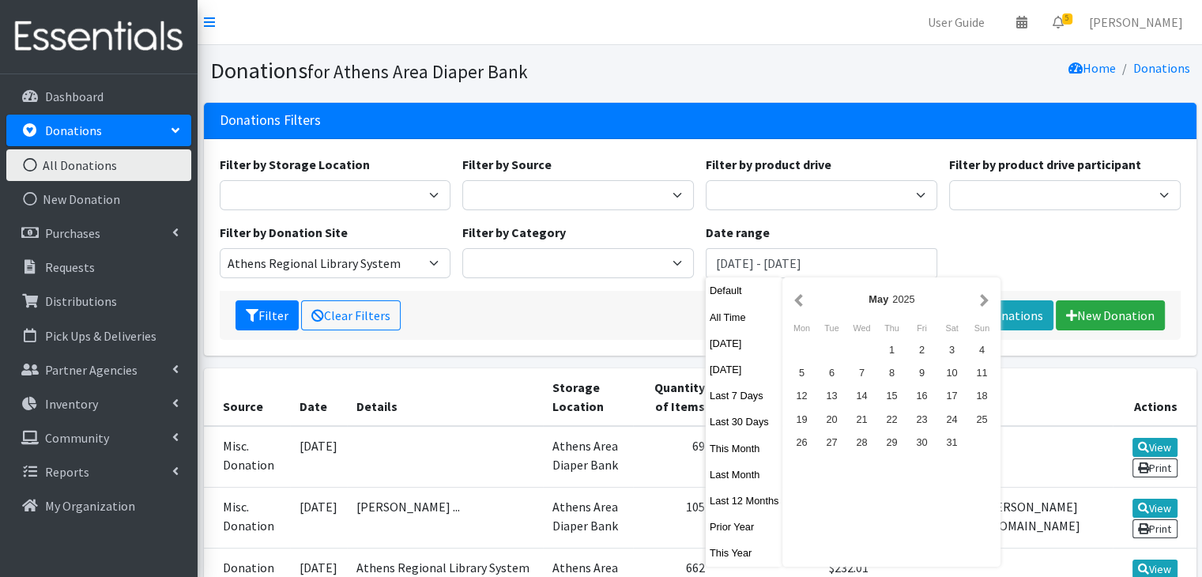
click at [976, 299] on button "button" at bounding box center [984, 299] width 17 height 20
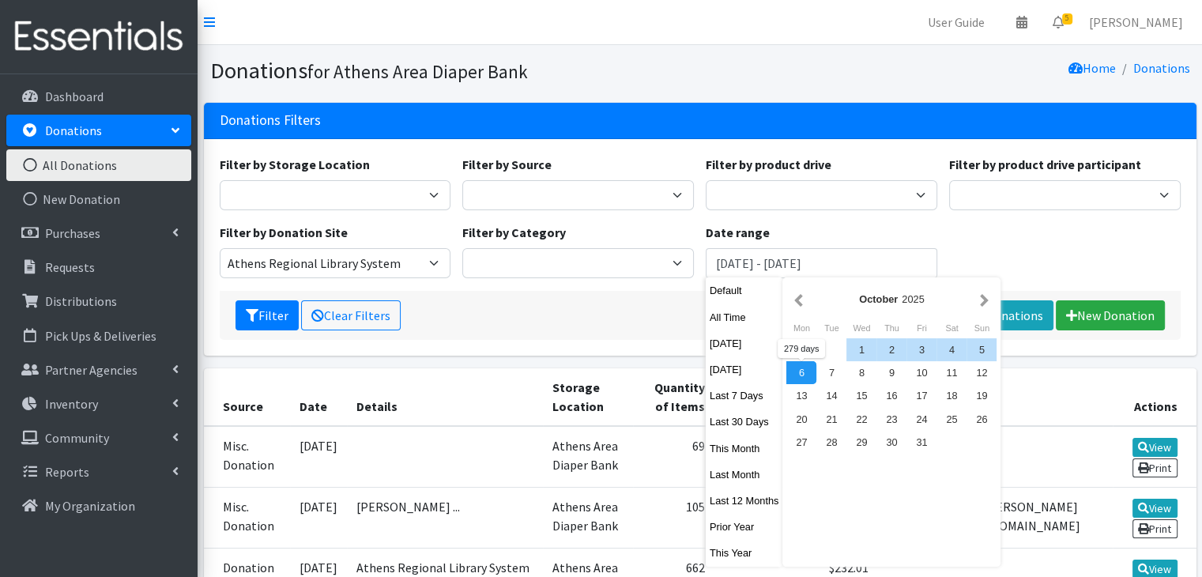
click at [799, 383] on div "6" at bounding box center [801, 372] width 30 height 23
type input "[DATE] - [DATE]"
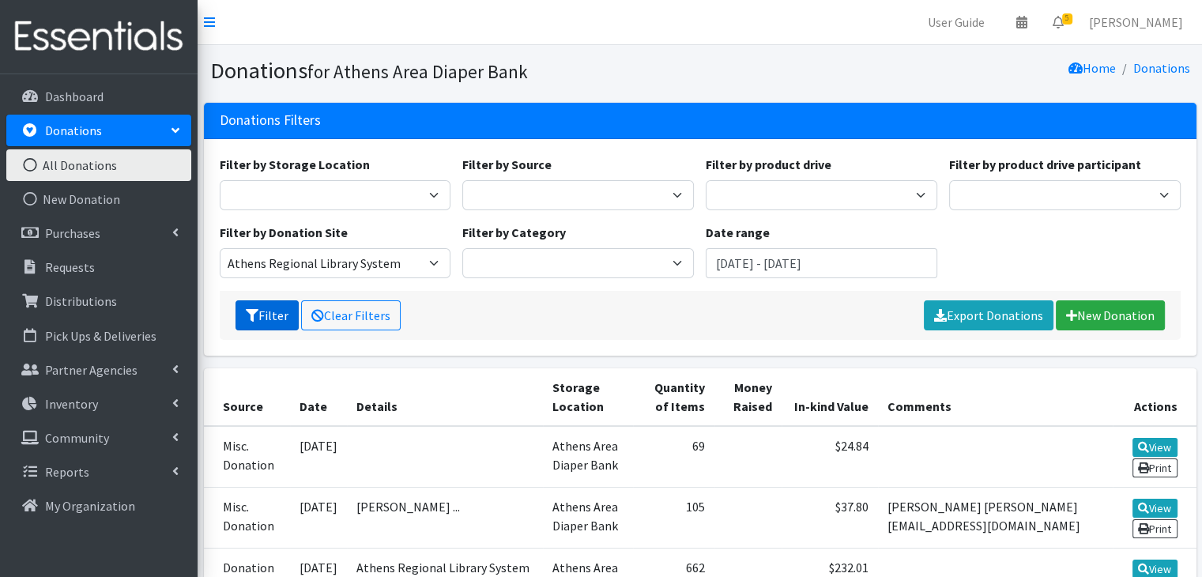
click at [266, 314] on button "Filter" at bounding box center [266, 315] width 63 height 30
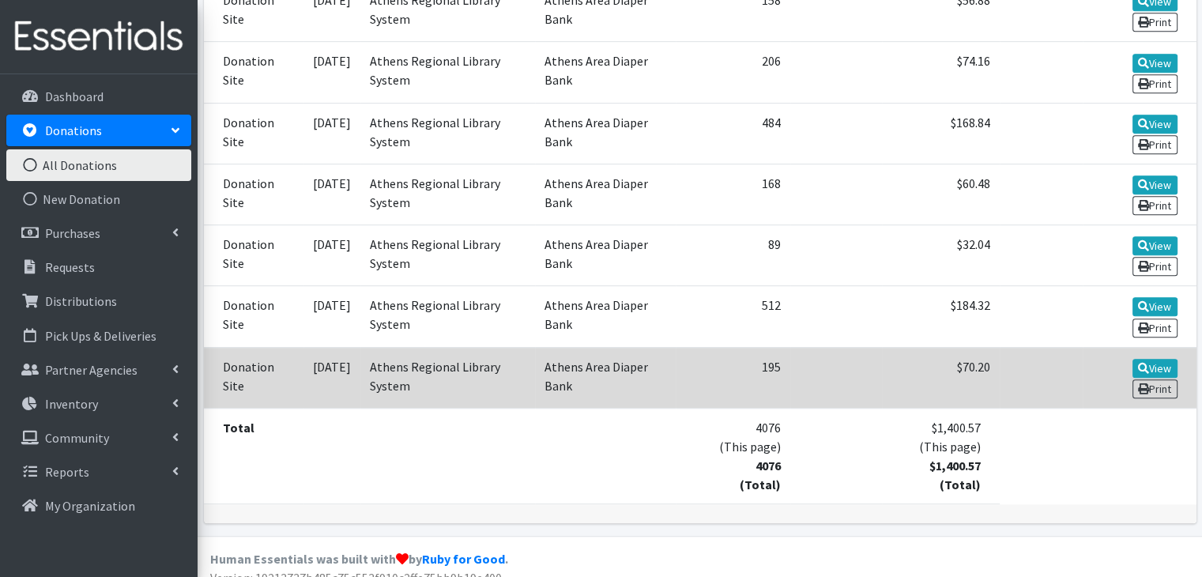
scroll to position [874, 0]
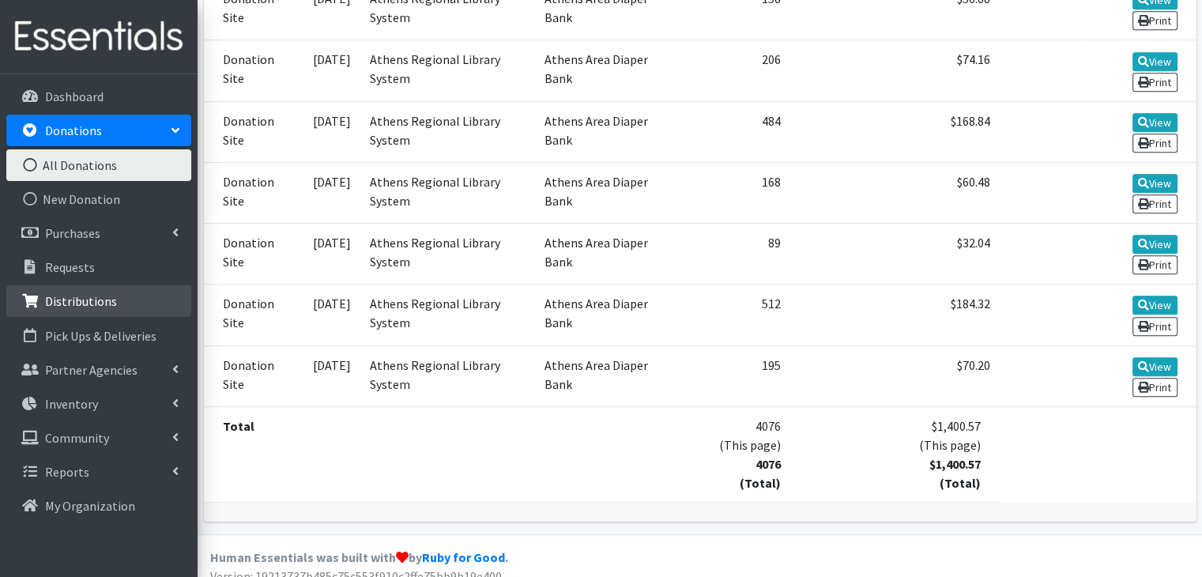
click at [62, 295] on p "Distributions" at bounding box center [81, 301] width 72 height 16
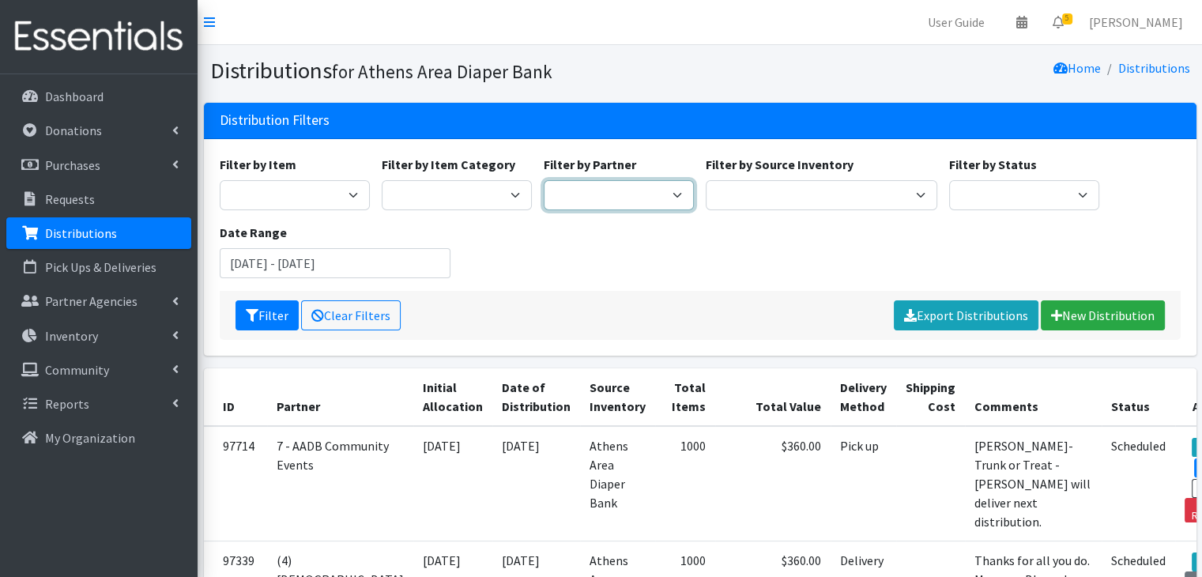
click at [606, 190] on select "(1) [GEOGRAPHIC_DATA] Area Homeless Shelter (T1, 15) (1) Jubilee Partners (T1, …" at bounding box center [619, 195] width 150 height 30
select select "2818"
click at [544, 180] on select "(1) [GEOGRAPHIC_DATA] Area Homeless Shelter (T1, 15) (1) Jubilee Partners (T1, …" at bounding box center [619, 195] width 150 height 30
click at [297, 254] on input "[DATE] - [DATE]" at bounding box center [335, 263] width 231 height 30
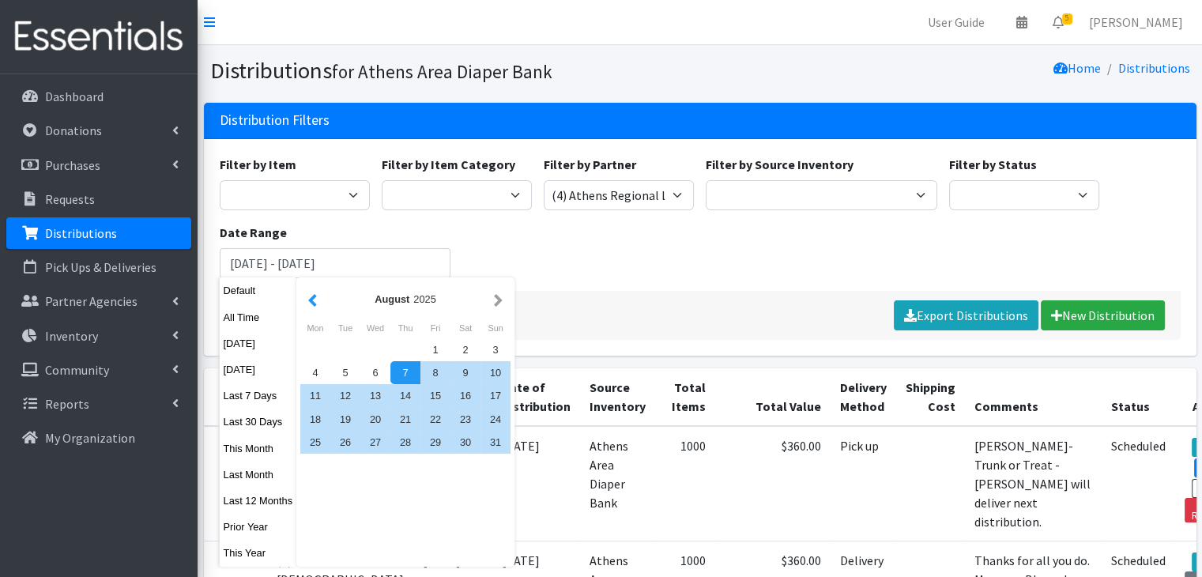
click at [309, 299] on button "button" at bounding box center [312, 299] width 17 height 20
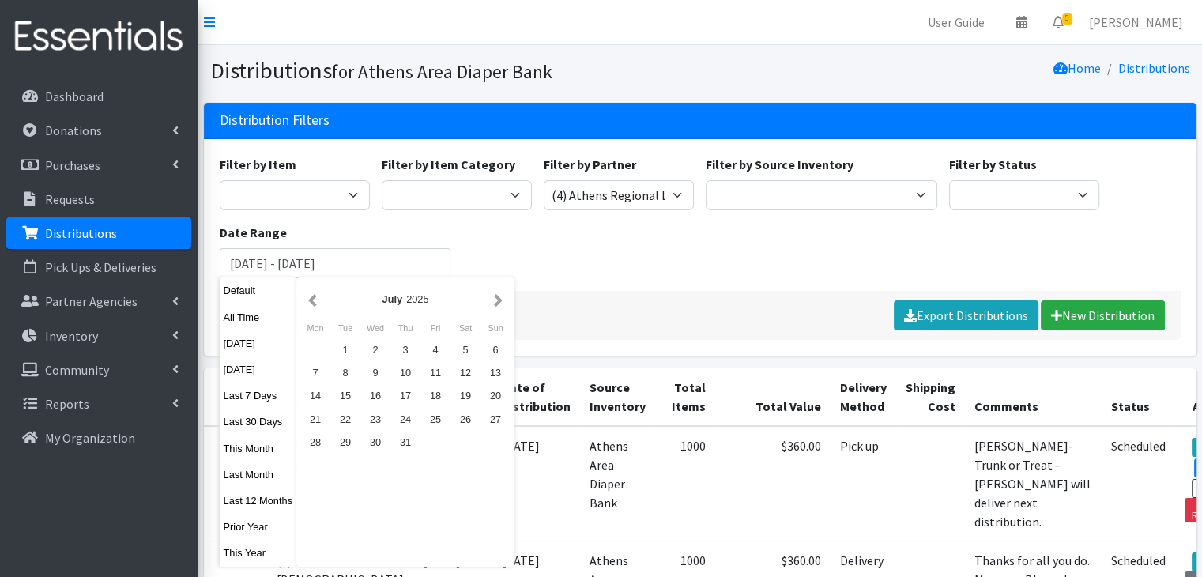
click at [309, 299] on button "button" at bounding box center [312, 299] width 17 height 20
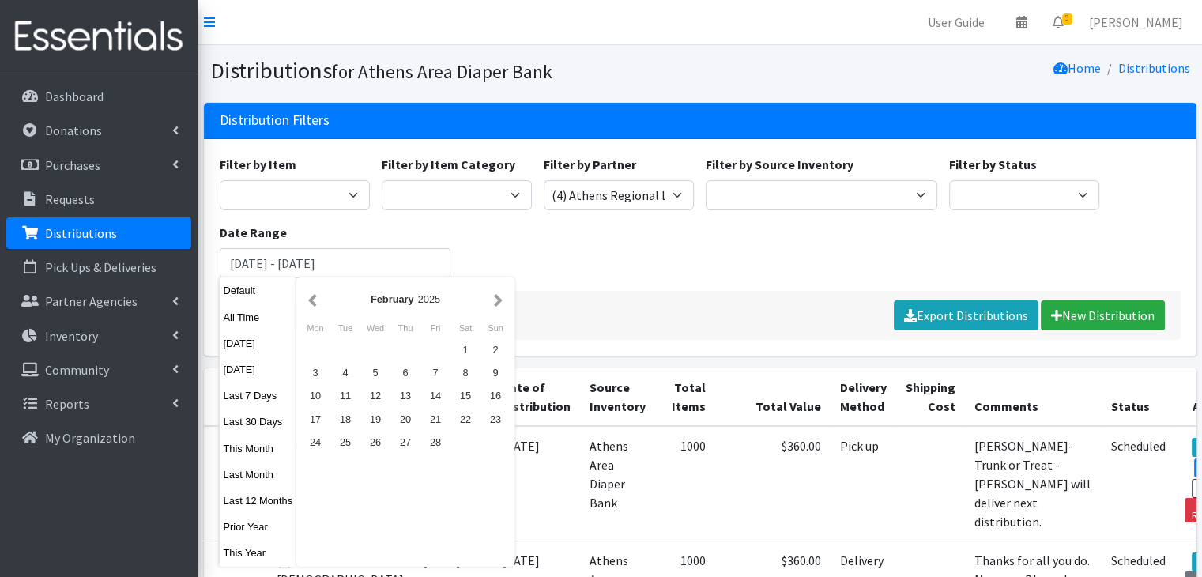
click at [309, 299] on button "button" at bounding box center [312, 299] width 17 height 20
click at [310, 299] on button "button" at bounding box center [312, 299] width 17 height 20
click at [499, 299] on button "button" at bounding box center [498, 299] width 17 height 20
click at [382, 352] on div "1" at bounding box center [375, 349] width 30 height 23
click at [501, 301] on button "button" at bounding box center [498, 299] width 17 height 20
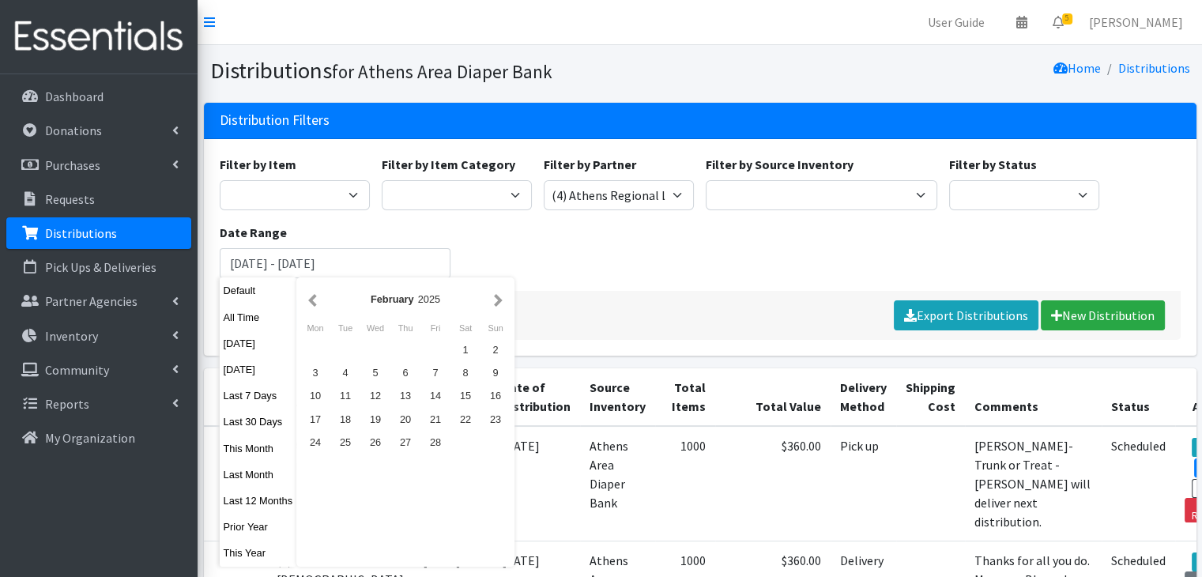
click at [502, 301] on button "button" at bounding box center [498, 299] width 17 height 20
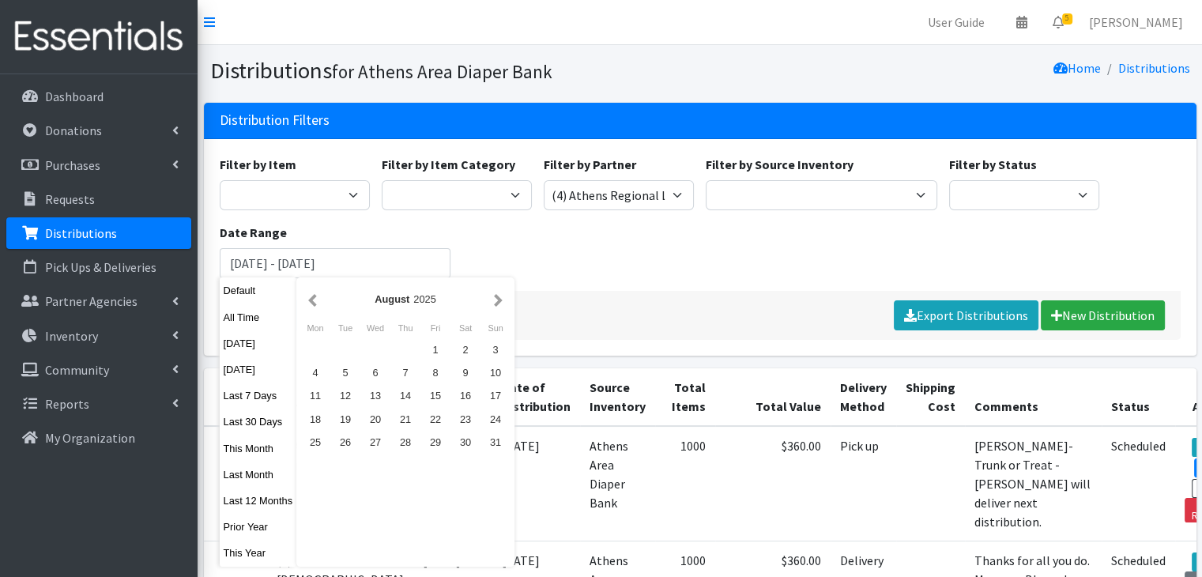
click at [502, 301] on button "button" at bounding box center [498, 299] width 17 height 20
click at [303, 370] on div "6" at bounding box center [315, 372] width 30 height 23
type input "January 1, 2025 - October 6, 2025"
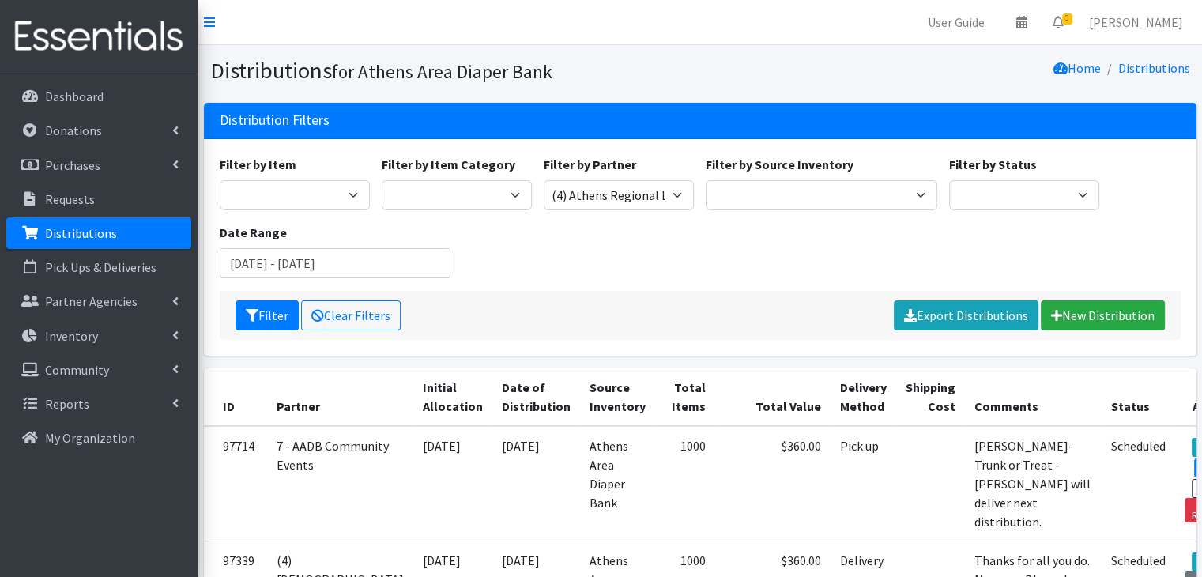
click at [541, 279] on div "Filter by Item A: Babies - Size 01 (newborn) A: Babies - Size 0 (Preemie) A: Ba…" at bounding box center [699, 223] width 972 height 136
click at [262, 310] on button "Filter" at bounding box center [266, 315] width 63 height 30
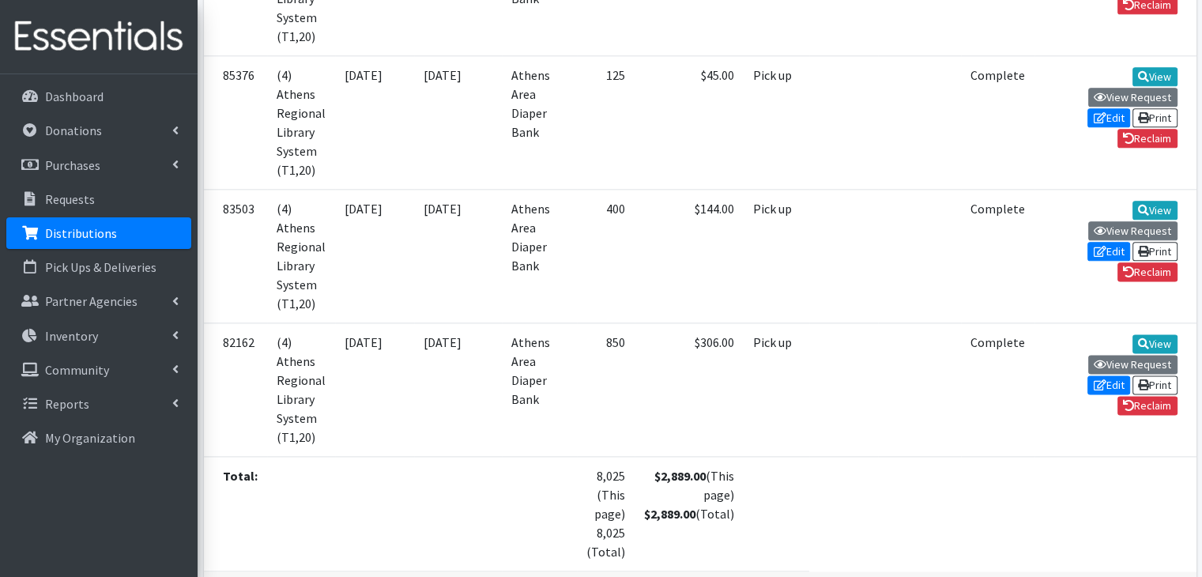
scroll to position [2054, 0]
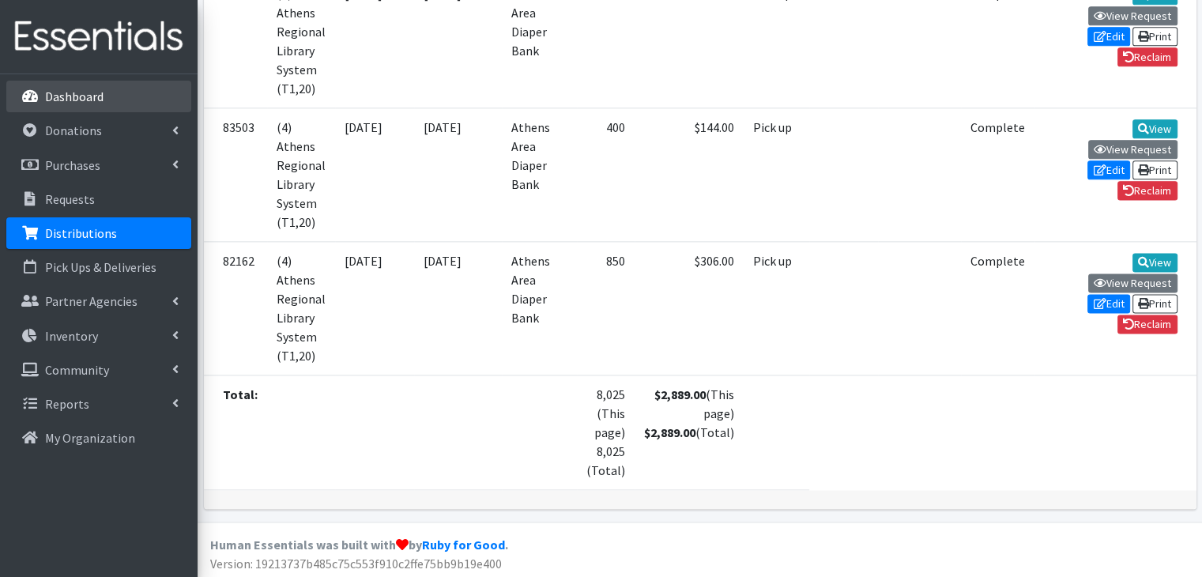
click at [66, 81] on link "Dashboard" at bounding box center [98, 97] width 185 height 32
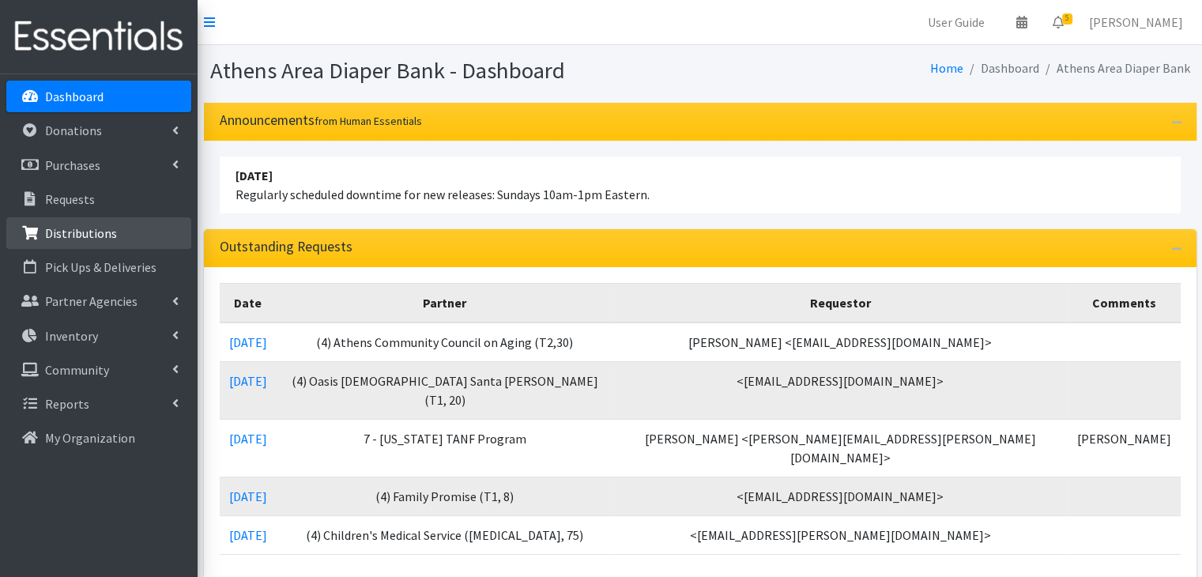
click at [82, 242] on link "Distributions" at bounding box center [98, 233] width 185 height 32
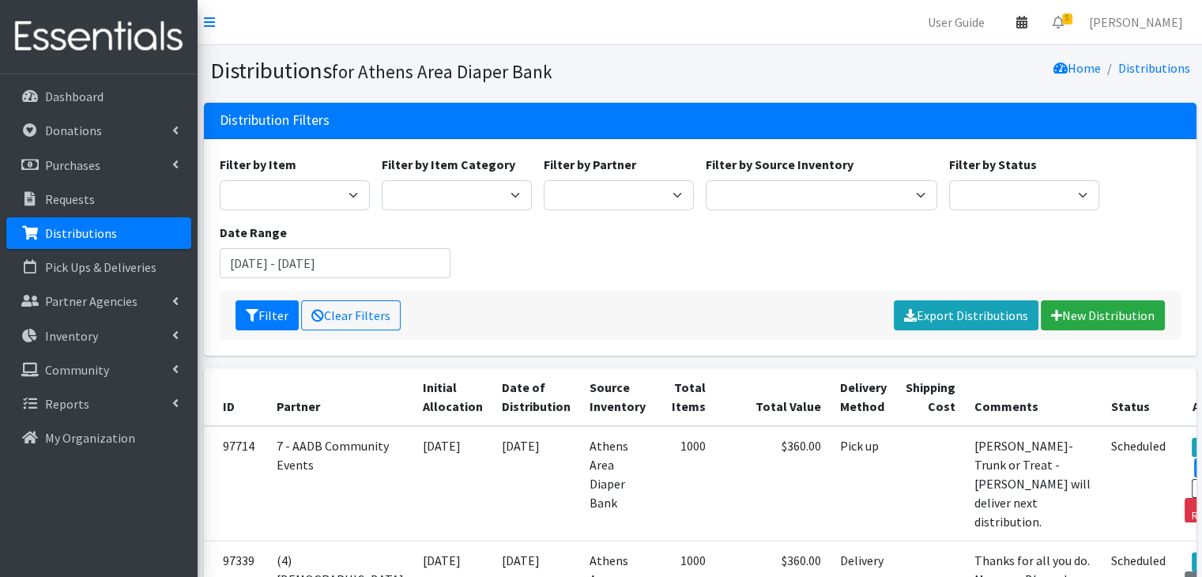
click at [1039, 13] on link at bounding box center [1021, 22] width 36 height 32
click at [972, 88] on link "View Calendar" at bounding box center [929, 87] width 220 height 29
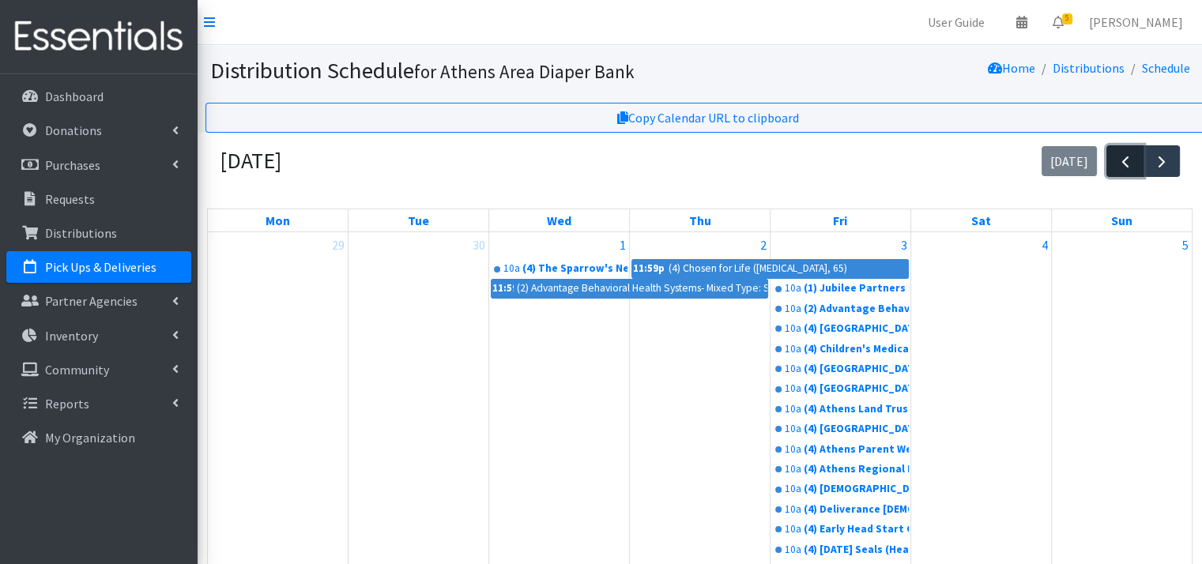
click at [1115, 156] on button "button" at bounding box center [1124, 161] width 37 height 32
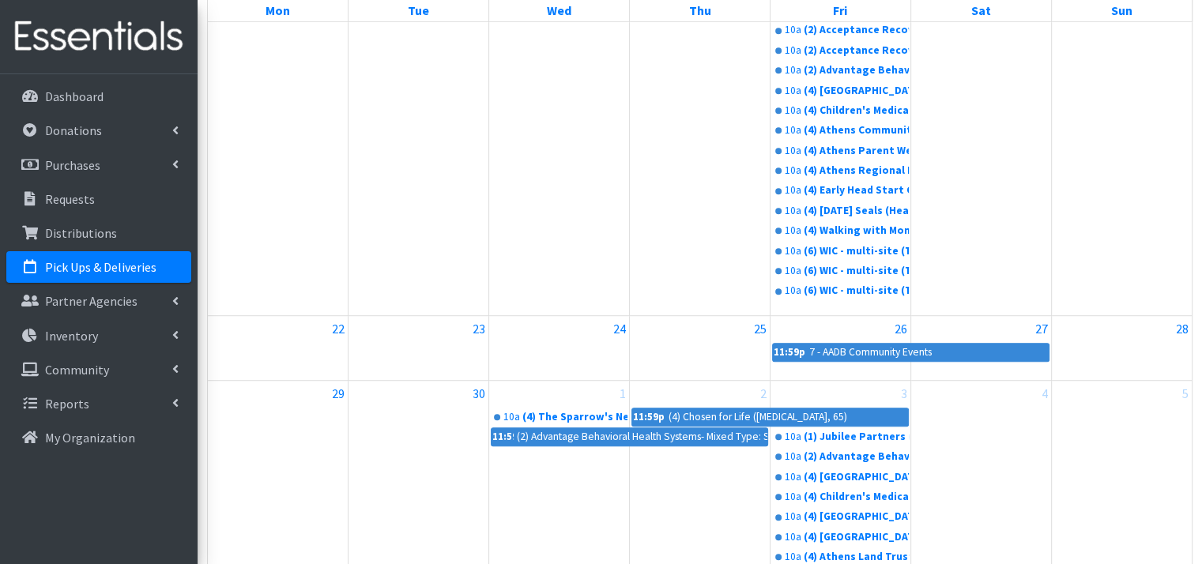
scroll to position [1027, 0]
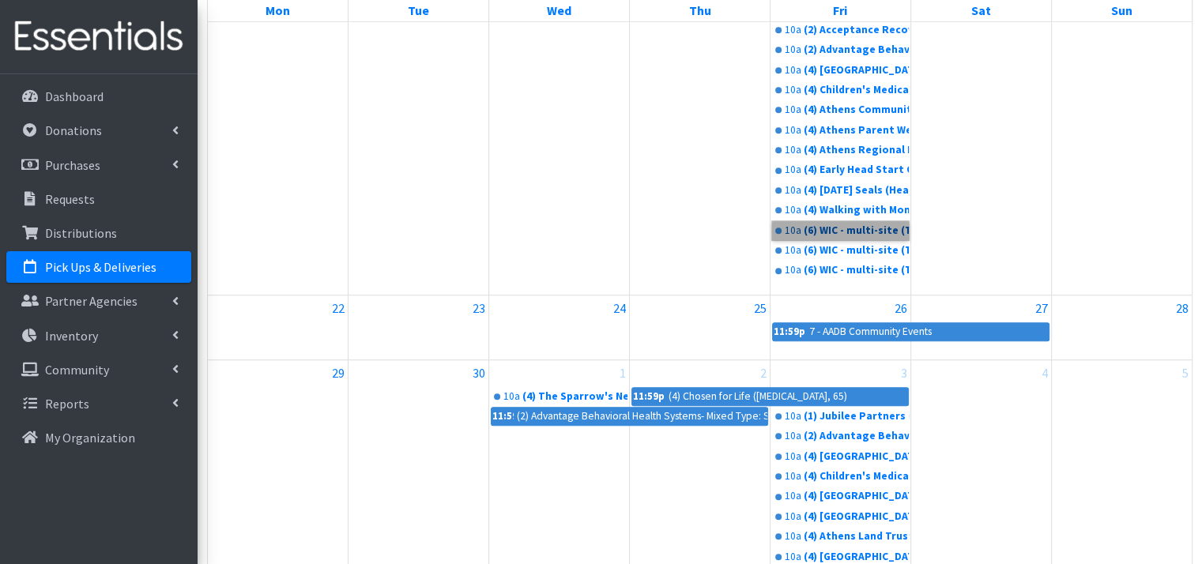
click at [872, 232] on link "10a (6) WIC - multi-site (T4,300)" at bounding box center [840, 230] width 137 height 19
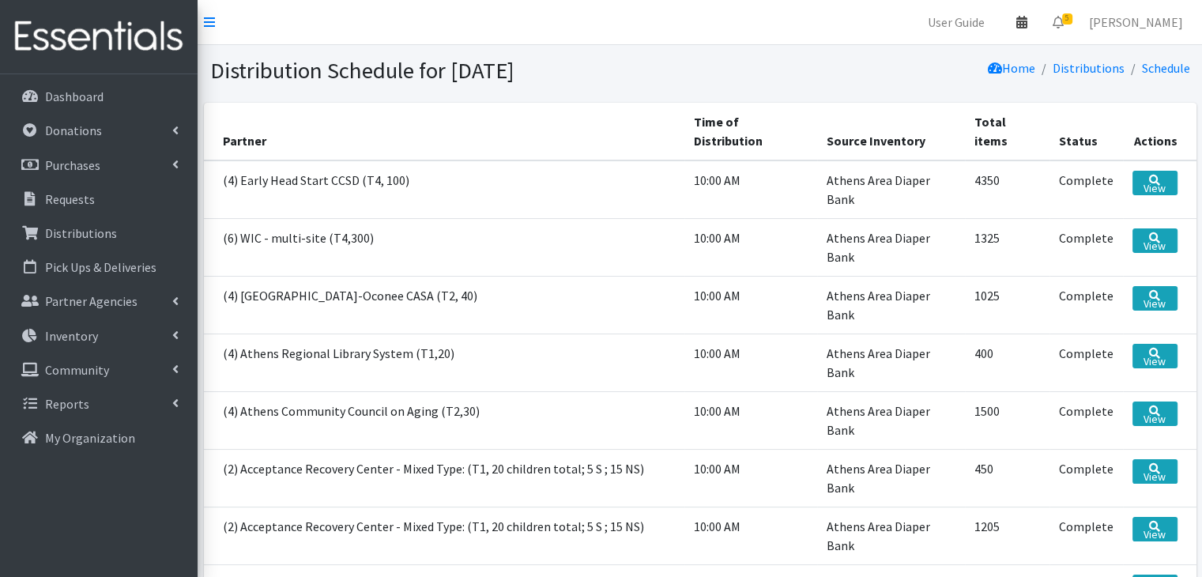
click at [1027, 17] on icon at bounding box center [1021, 22] width 11 height 13
click at [950, 87] on link "View Calendar" at bounding box center [929, 87] width 220 height 29
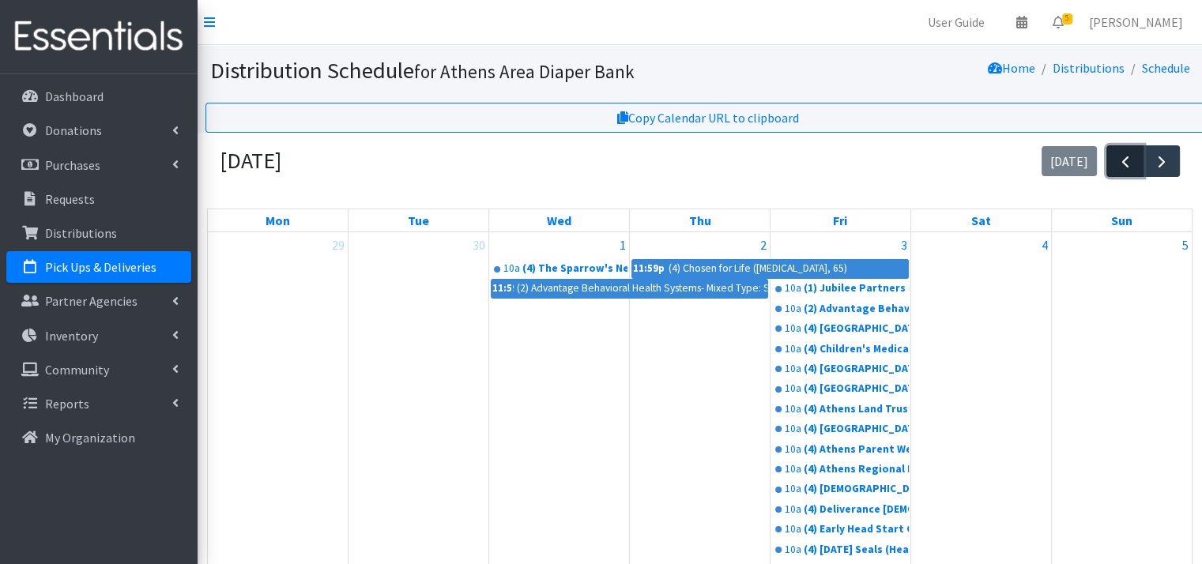
click at [1130, 158] on span "button" at bounding box center [1124, 161] width 19 height 19
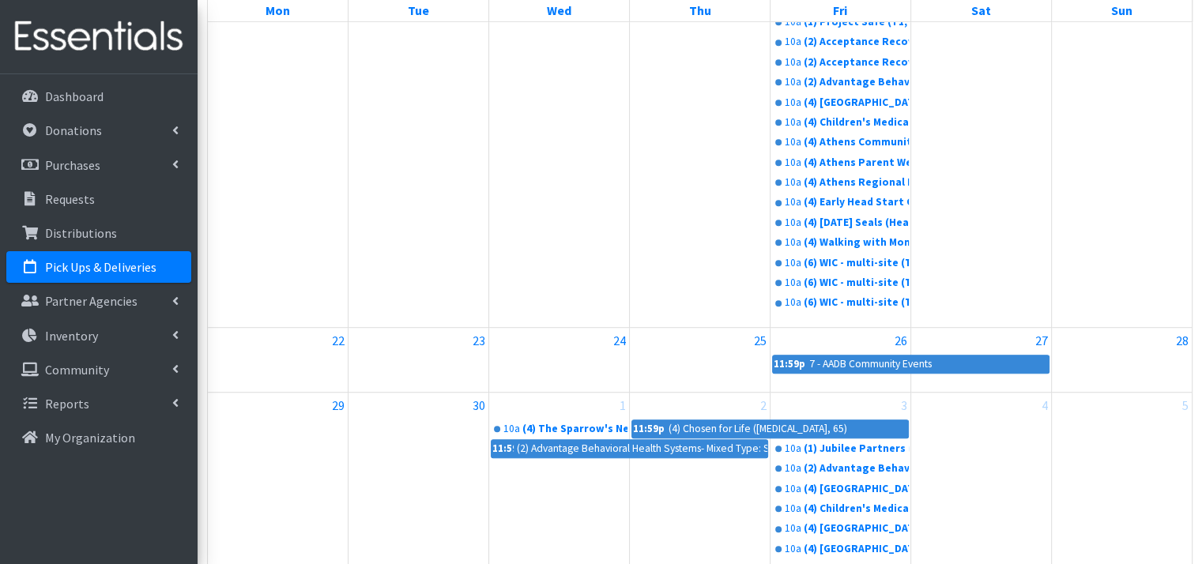
scroll to position [1027, 0]
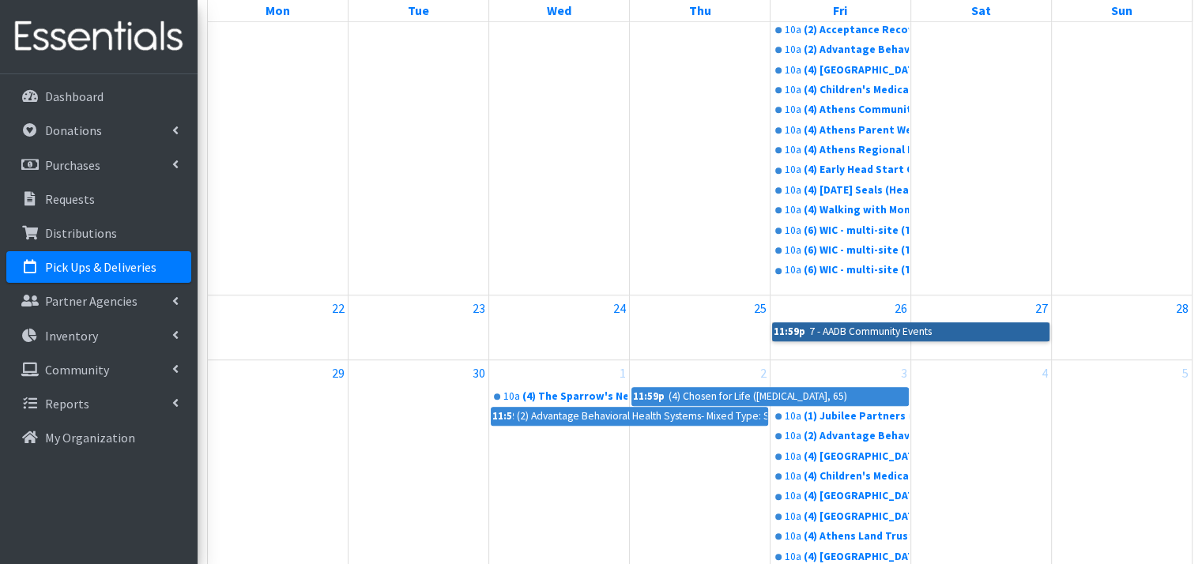
click at [850, 331] on link "11:59p 7 - AADB Community Events" at bounding box center [910, 331] width 277 height 19
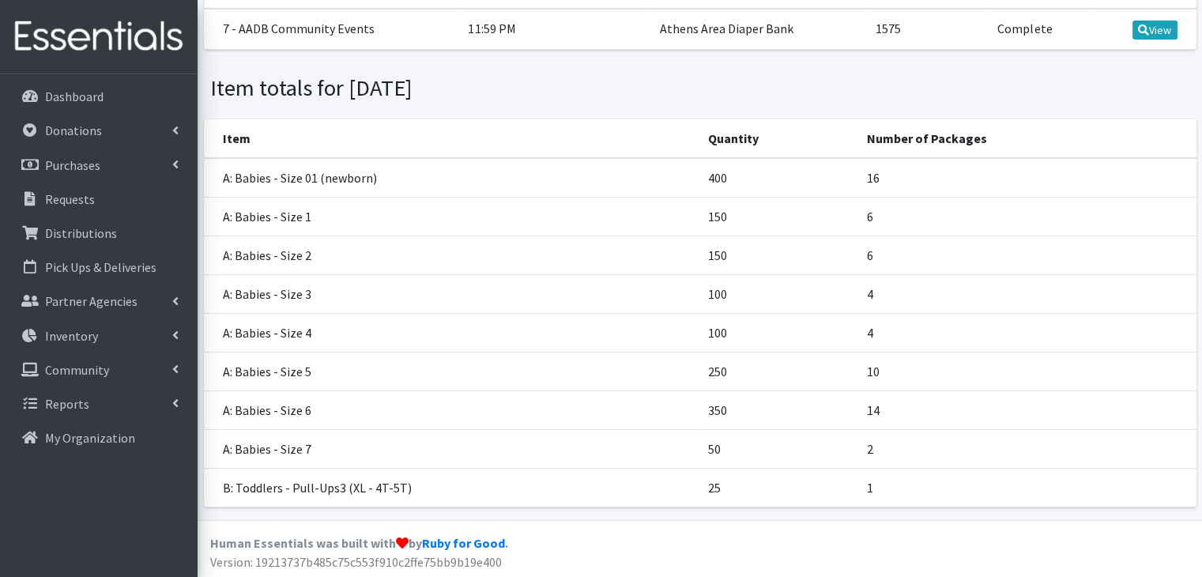
scroll to position [54, 0]
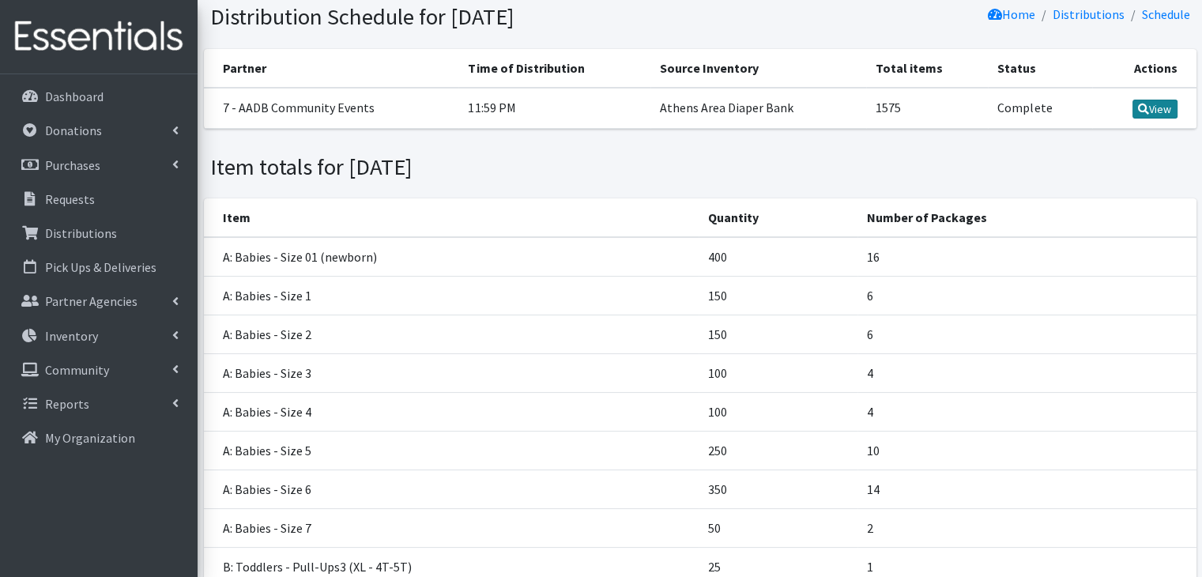
click at [1160, 109] on link "View" at bounding box center [1154, 109] width 45 height 19
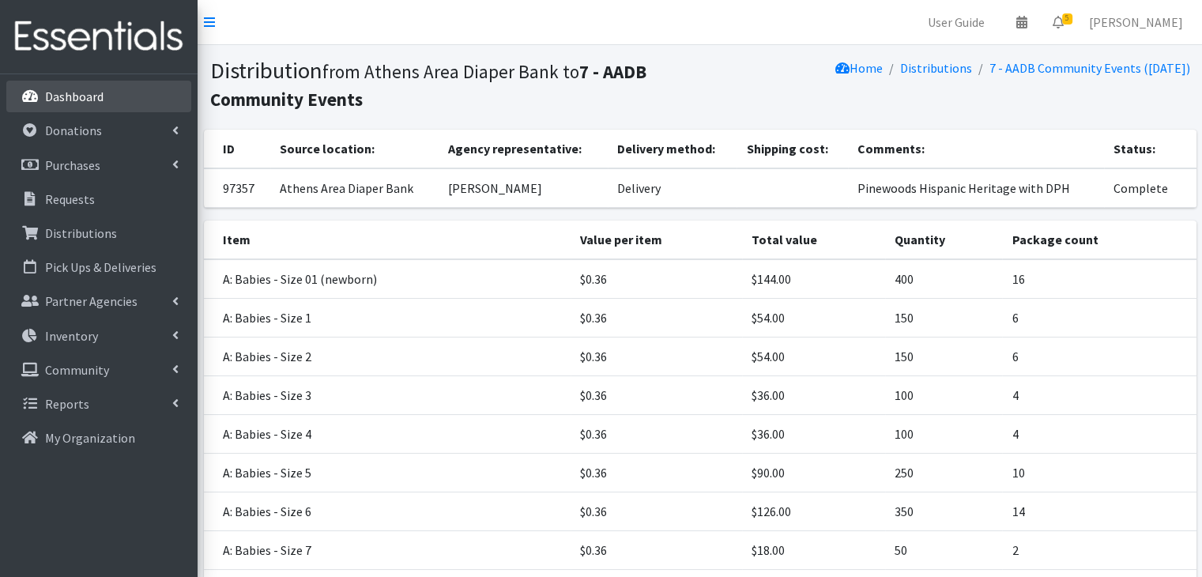
click at [96, 89] on p "Dashboard" at bounding box center [74, 96] width 58 height 16
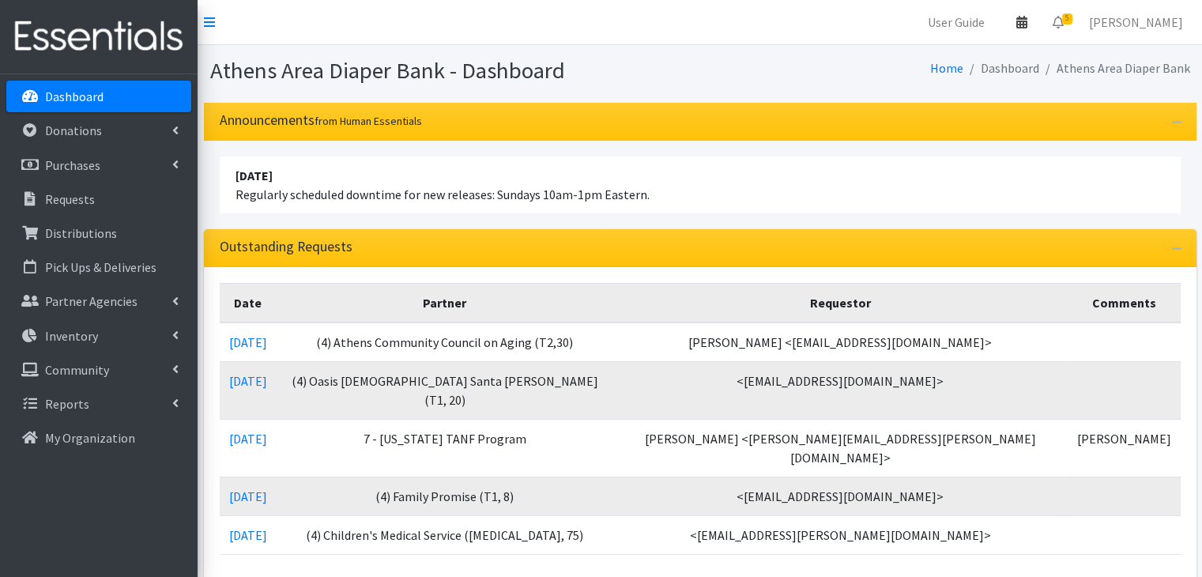
click at [1027, 28] on icon at bounding box center [1021, 22] width 11 height 13
click at [902, 95] on link "View Calendar" at bounding box center [929, 87] width 220 height 29
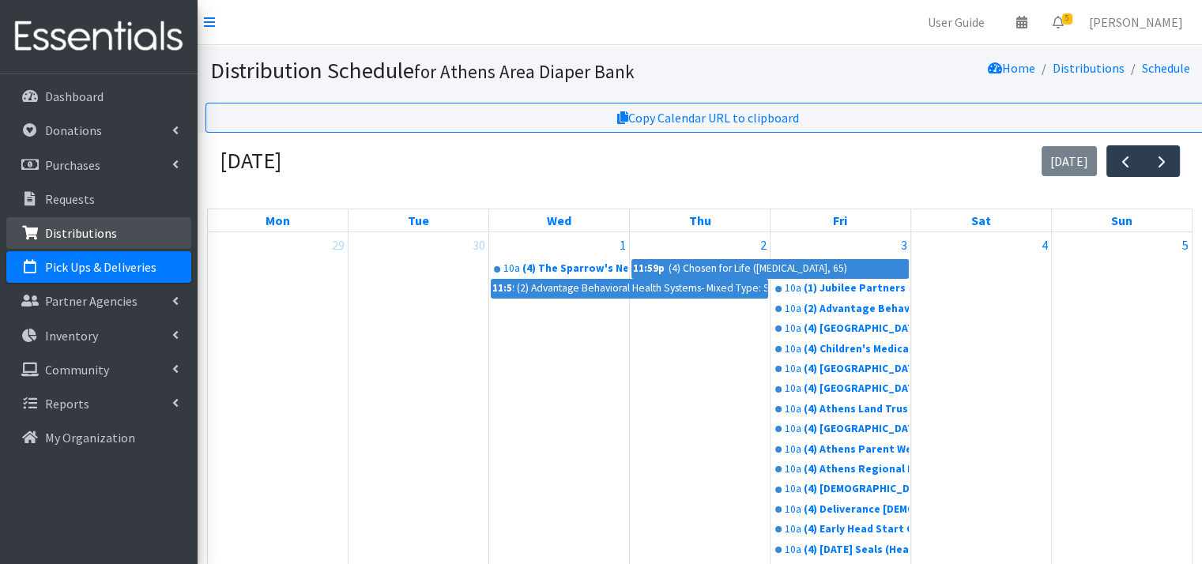
click at [96, 230] on p "Distributions" at bounding box center [81, 233] width 72 height 16
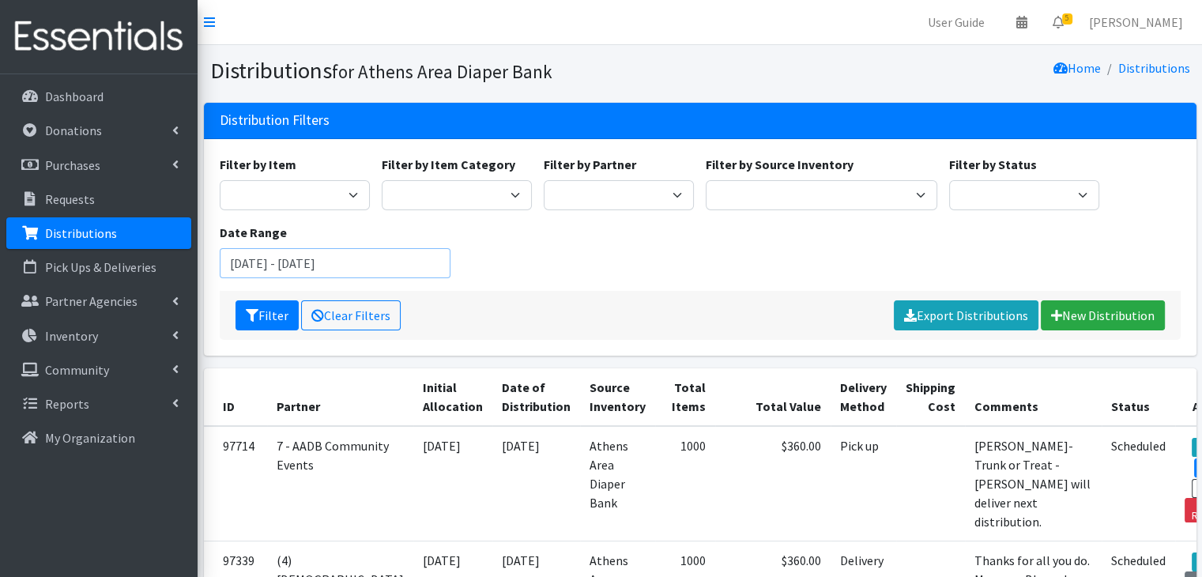
click at [359, 262] on input "[DATE] - [DATE]" at bounding box center [335, 263] width 231 height 30
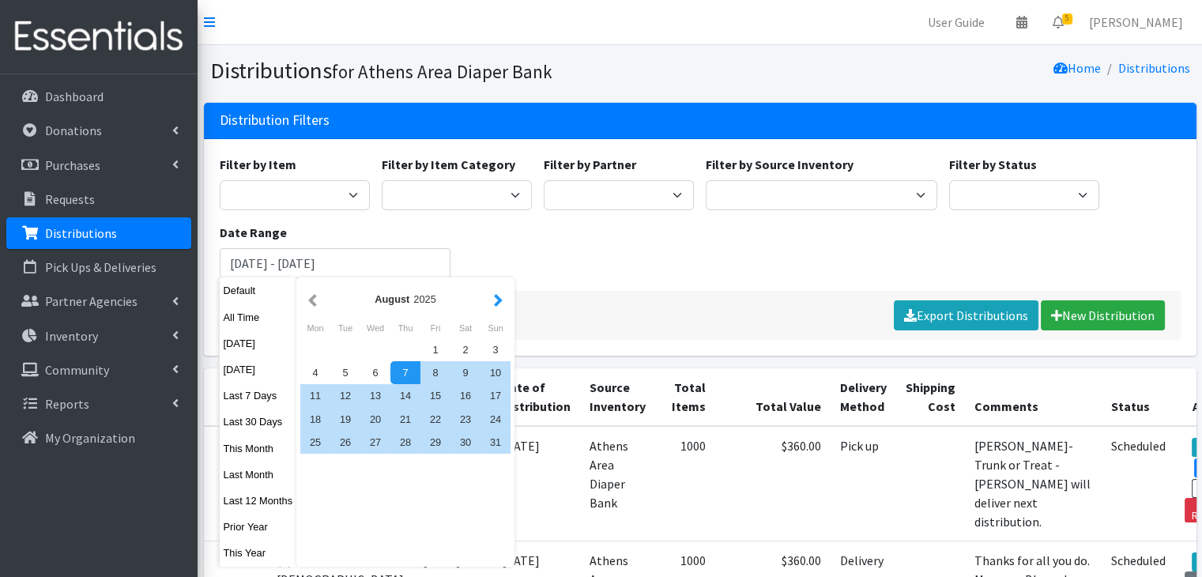
click at [491, 295] on button "button" at bounding box center [498, 299] width 17 height 20
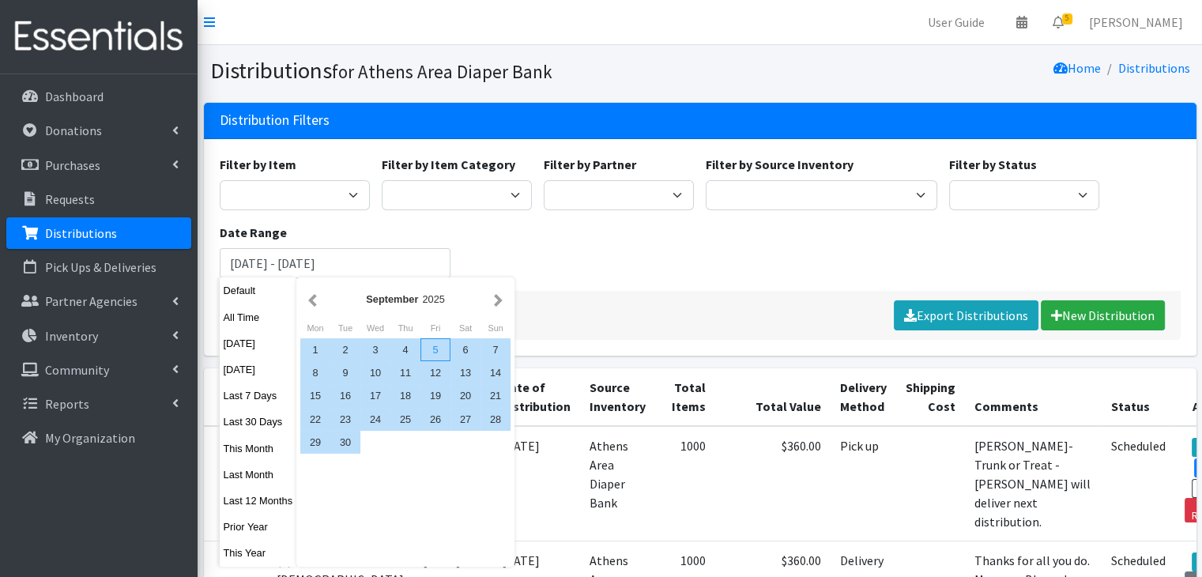
click at [442, 351] on div "5" at bounding box center [435, 349] width 30 height 23
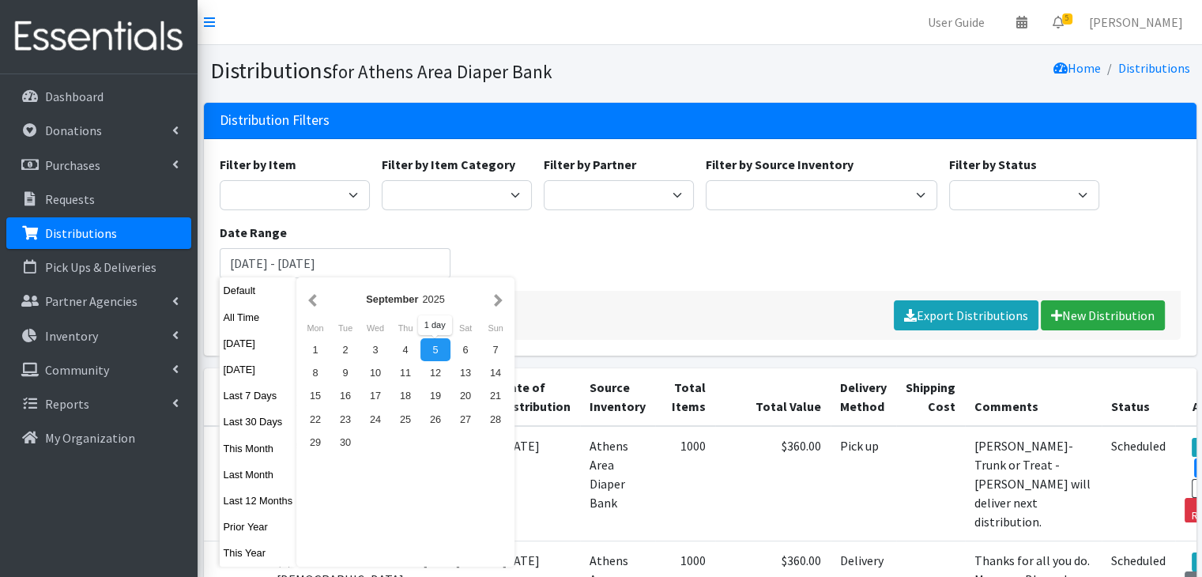
click at [440, 350] on div "5" at bounding box center [435, 349] width 30 height 23
type input "[DATE] - [DATE]"
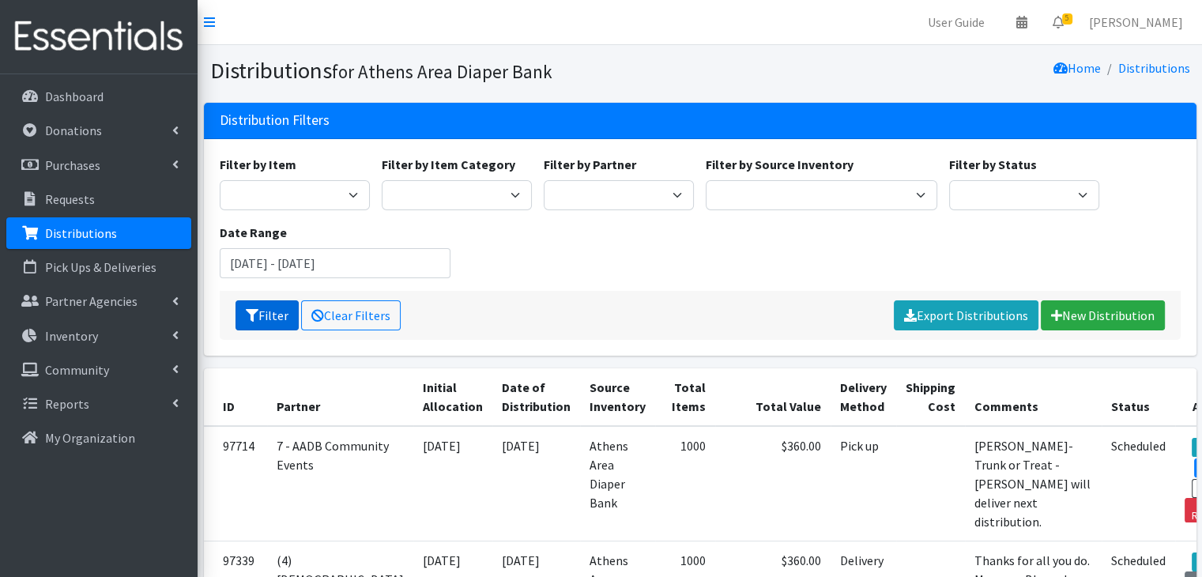
click at [264, 310] on button "Filter" at bounding box center [266, 315] width 63 height 30
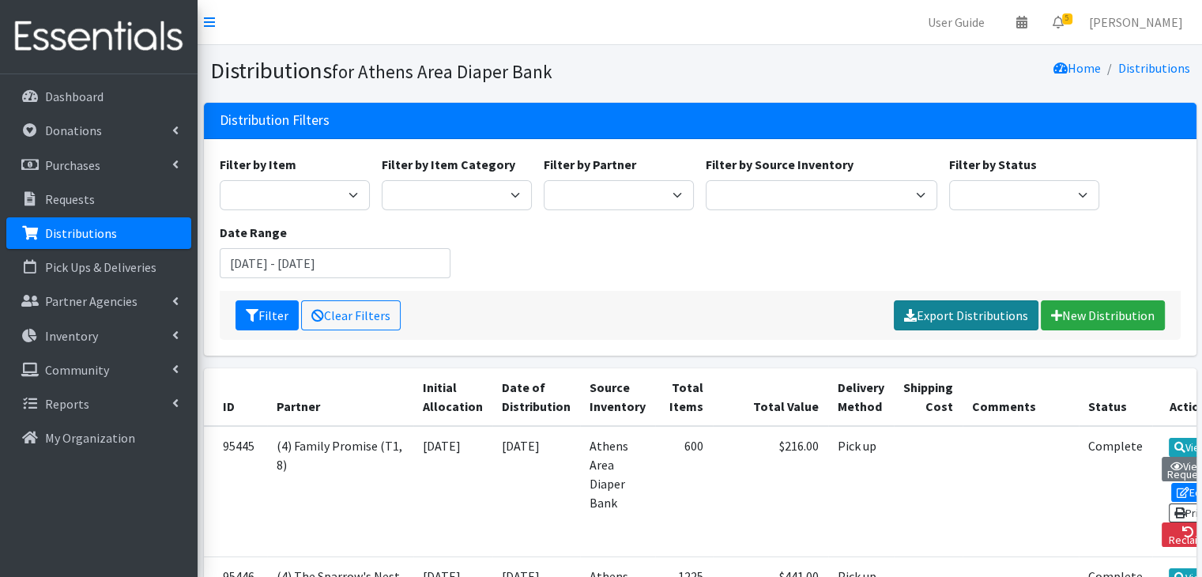
click at [976, 318] on link "Export Distributions" at bounding box center [965, 315] width 145 height 30
click at [368, 266] on input "September 5, 2025 - September 5, 2025" at bounding box center [335, 263] width 231 height 30
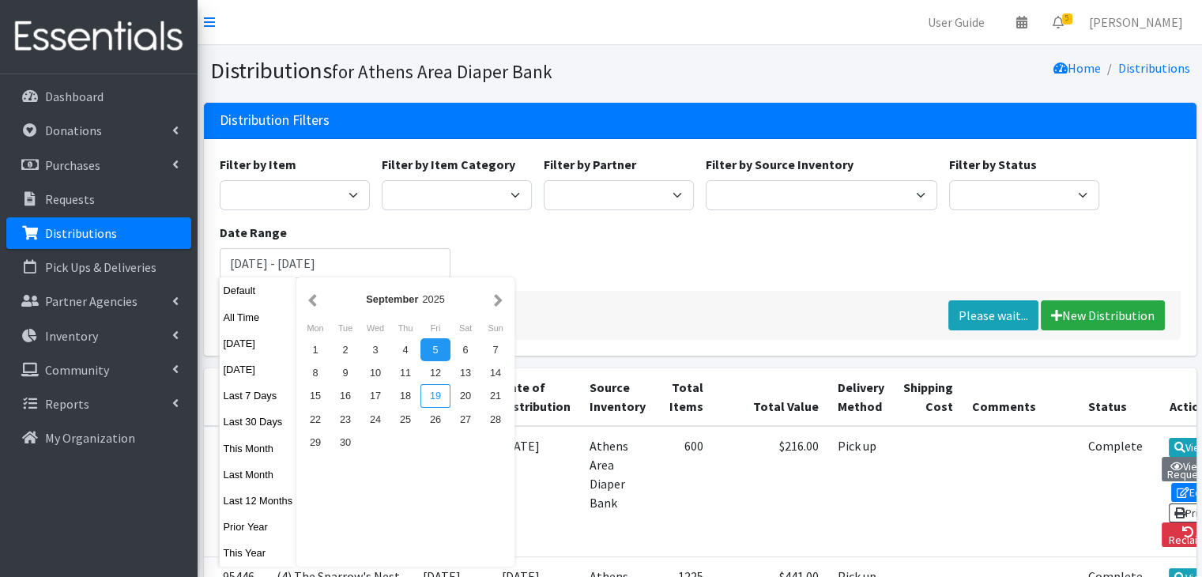
click at [443, 396] on div "19" at bounding box center [435, 395] width 30 height 23
type input "[DATE] - [DATE]"
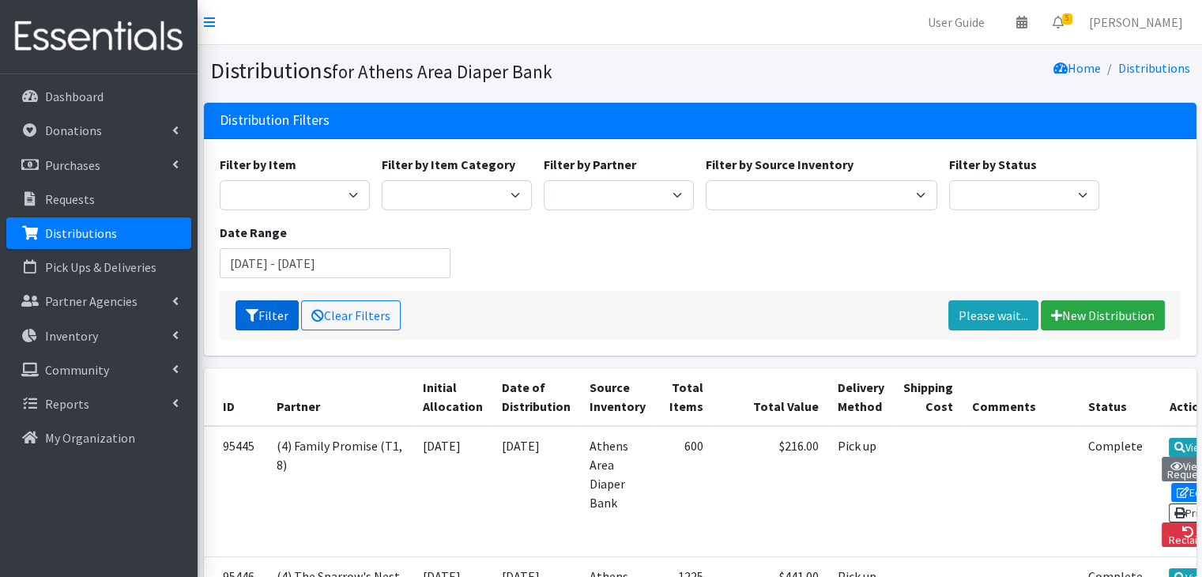
click at [263, 314] on button "Filter" at bounding box center [266, 315] width 63 height 30
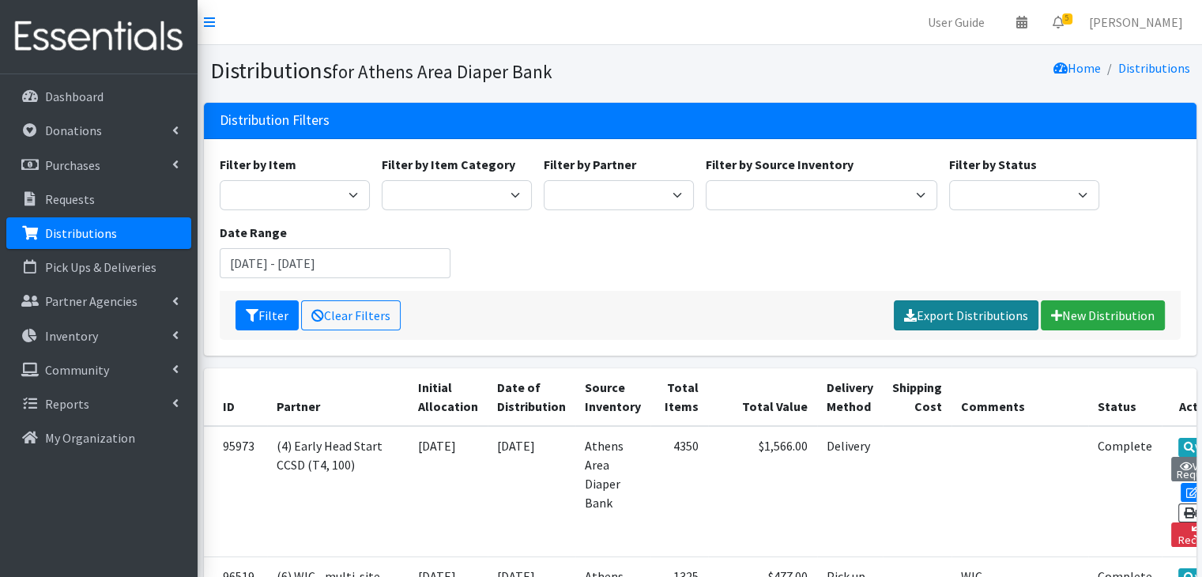
click at [985, 314] on link "Export Distributions" at bounding box center [965, 315] width 145 height 30
click at [250, 259] on input "September 19, 2025 - September 19, 2025" at bounding box center [335, 263] width 231 height 30
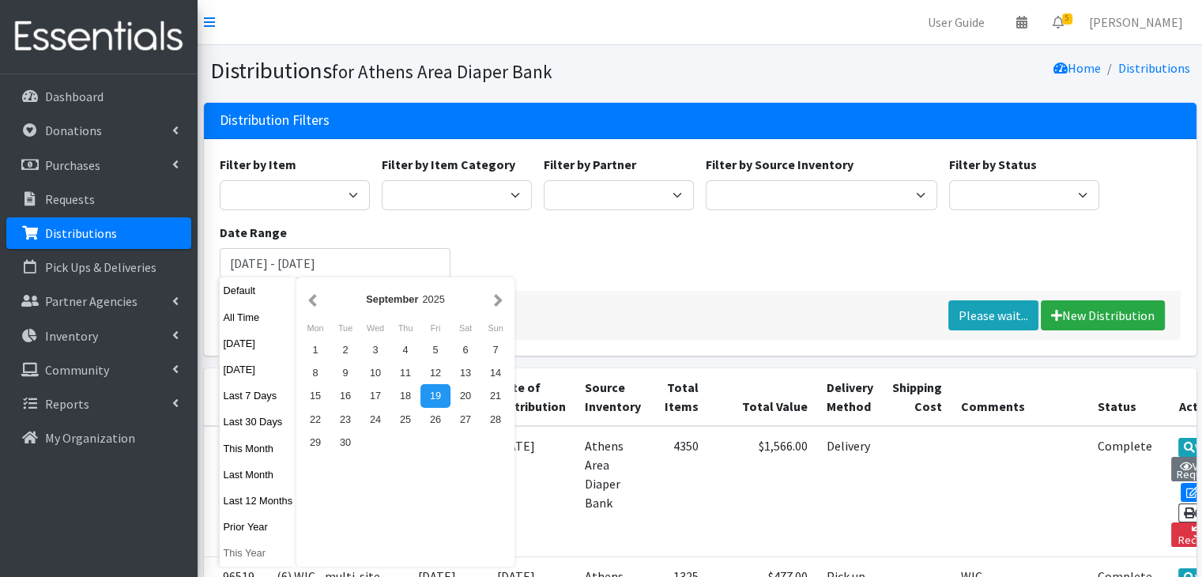
click at [232, 551] on button "This Year" at bounding box center [258, 552] width 77 height 23
type input "[DATE] - [DATE]"
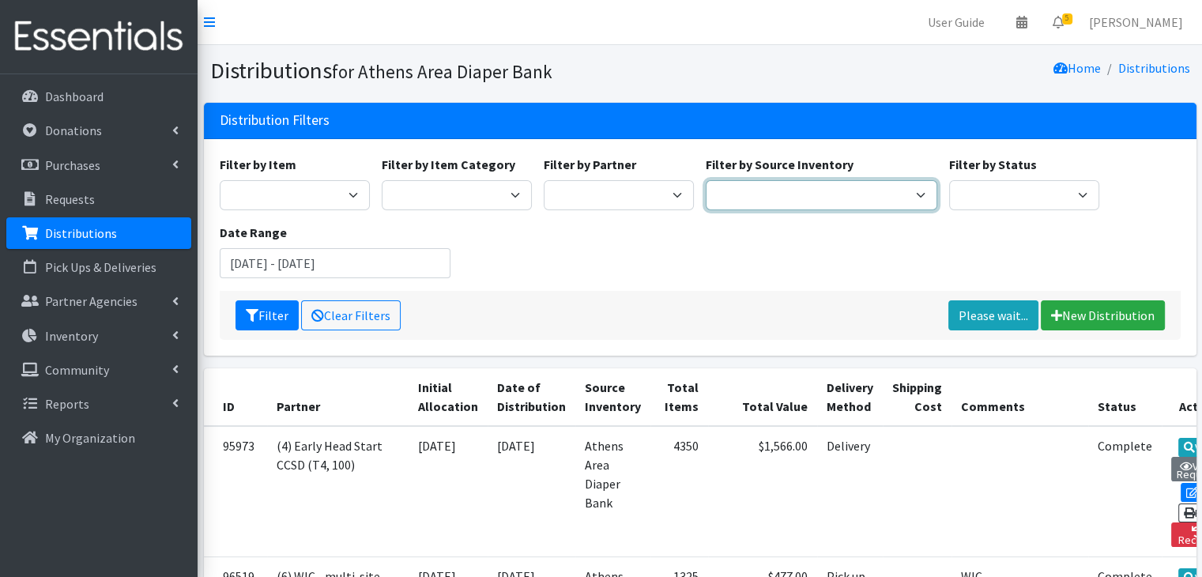
click at [755, 192] on select "Athens Area Diaper Bank Brightpaths - Athens FC-CIS Neighborhood Leaders Hub" at bounding box center [820, 195] width 231 height 30
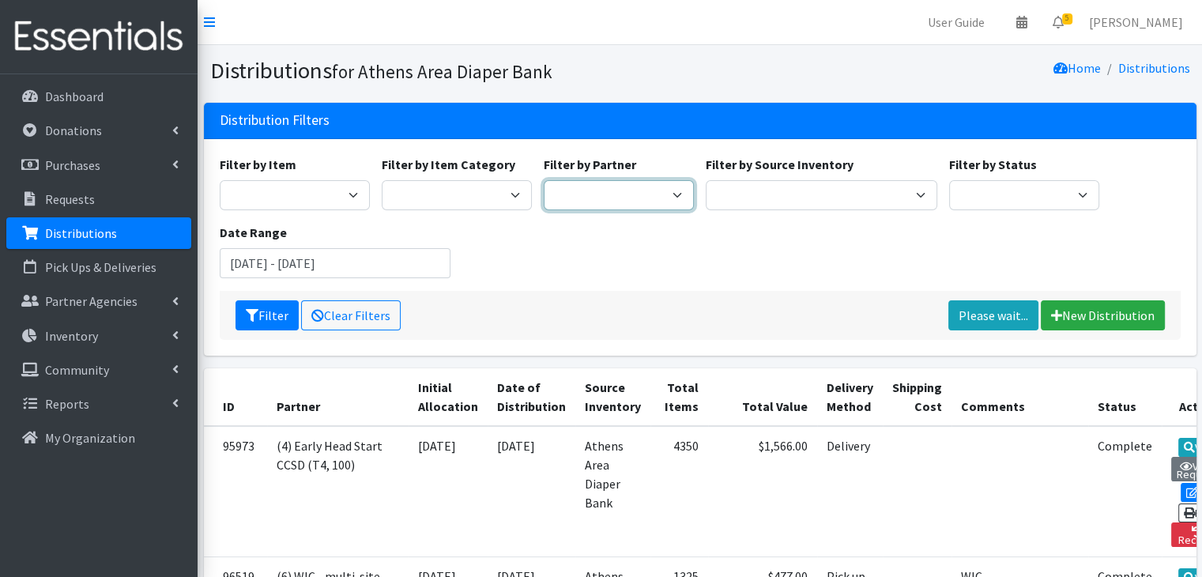
click at [597, 205] on select "(1) Athens Area Homeless Shelter (T1, 15) (1) Jubilee Partners (T1, 10) (1) Pea…" at bounding box center [619, 195] width 150 height 30
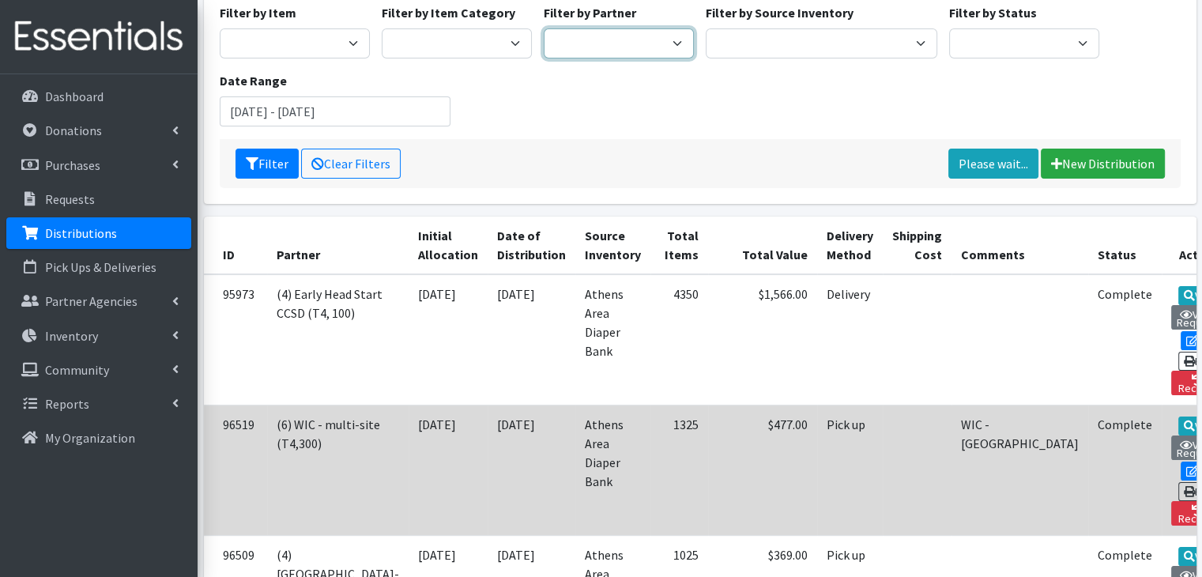
scroll to position [79, 0]
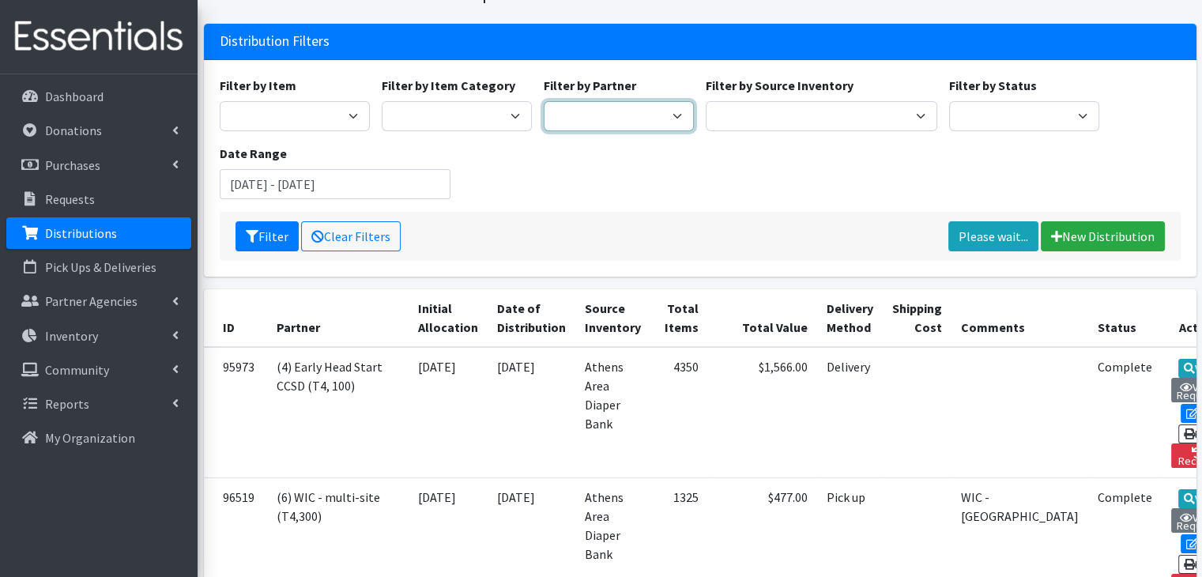
click at [623, 101] on select "(1) Athens Area Homeless Shelter (T1, 15) (1) Jubilee Partners (T1, 10) (1) Pea…" at bounding box center [619, 116] width 150 height 30
select select "2818"
click at [544, 101] on select "(1) Athens Area Homeless Shelter (T1, 15) (1) Jubilee Partners (T1, 10) (1) Pea…" at bounding box center [619, 116] width 150 height 30
click at [281, 238] on button "Filter" at bounding box center [266, 236] width 63 height 30
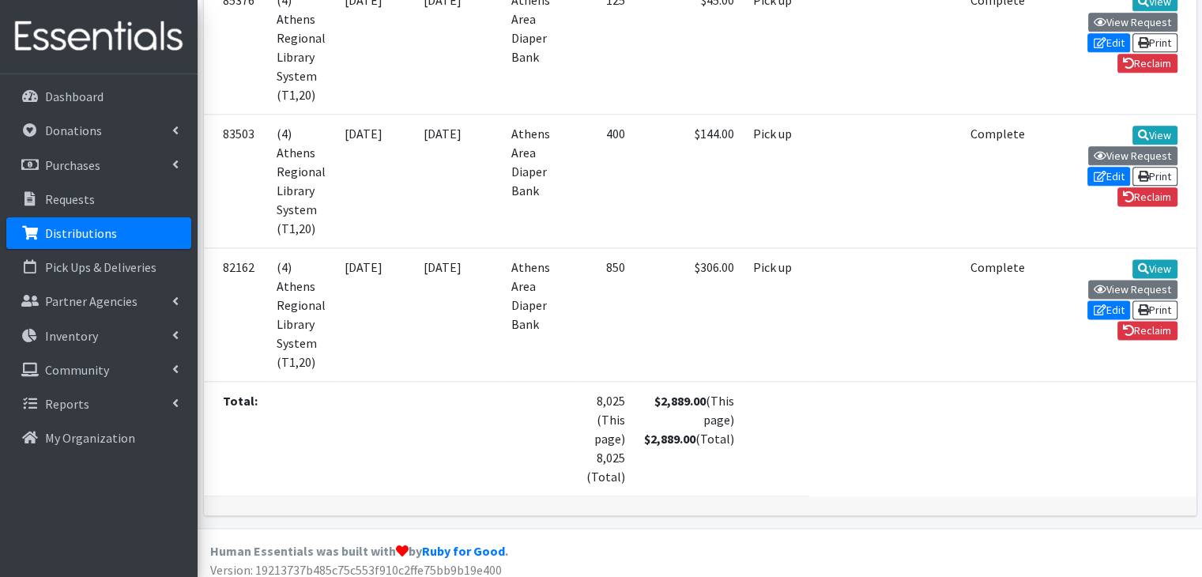
scroll to position [2054, 0]
